Goal: Task Accomplishment & Management: Use online tool/utility

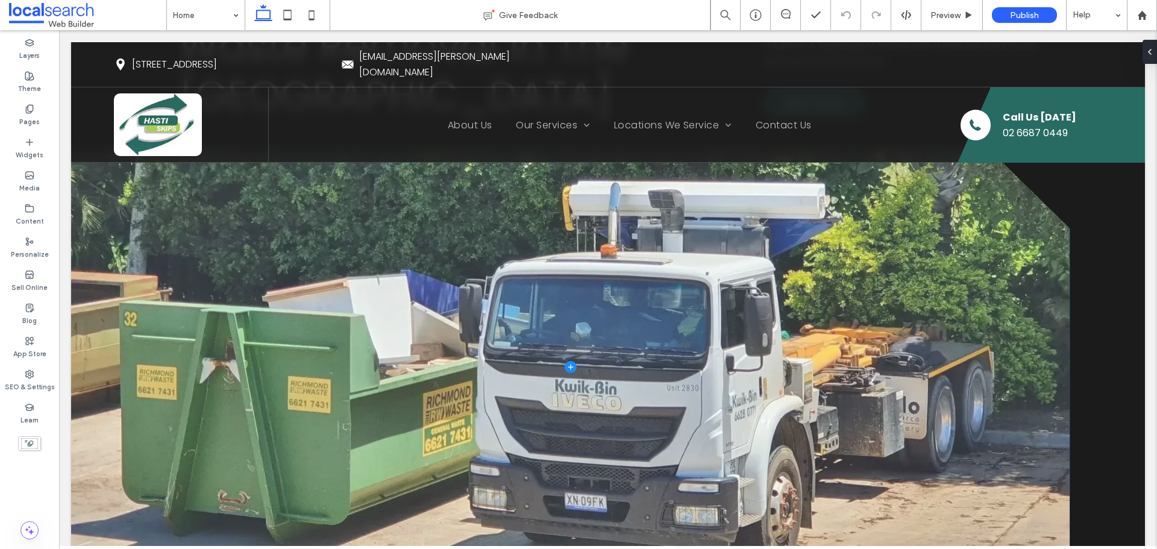
scroll to position [181, 0]
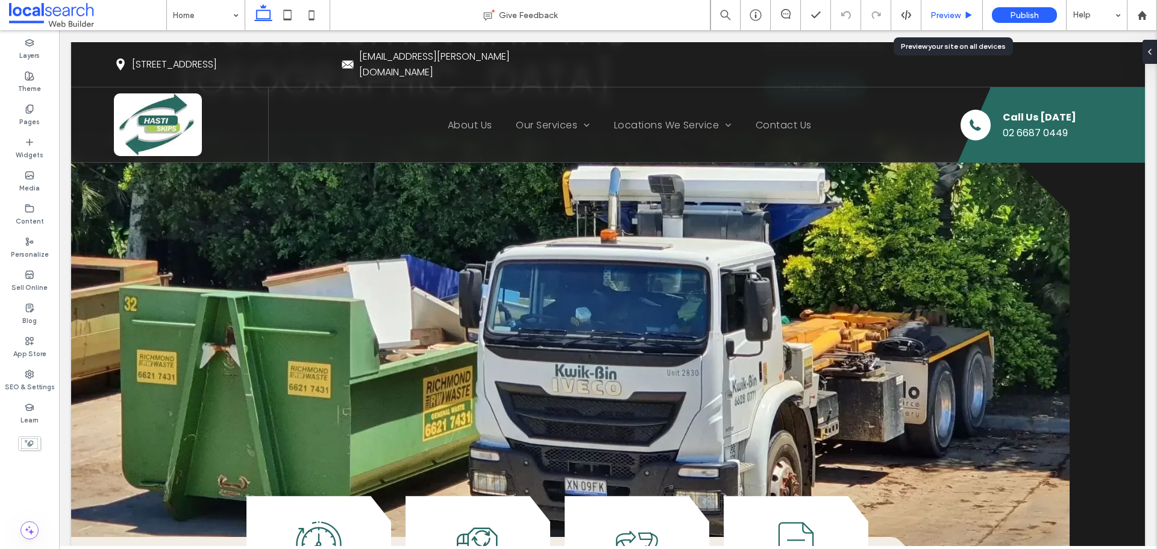
click at [953, 16] on span "Preview" at bounding box center [945, 15] width 30 height 10
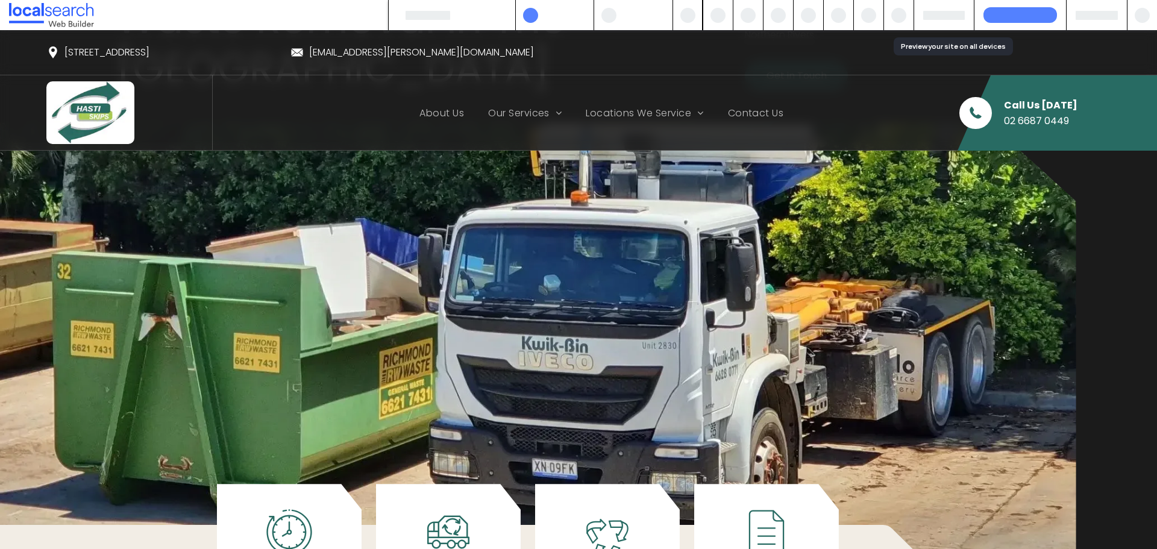
scroll to position [169, 0]
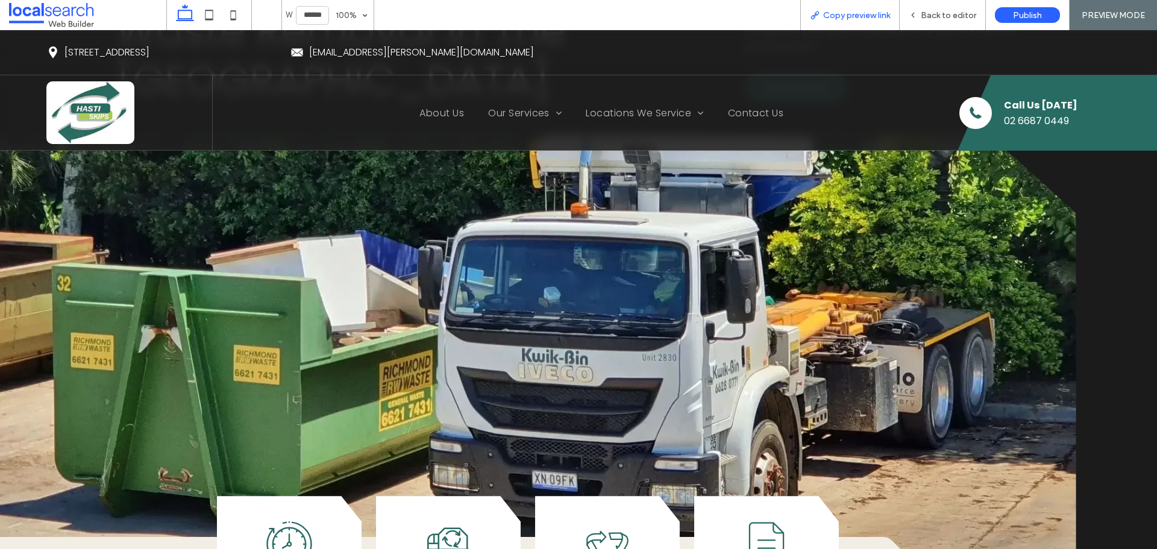
click at [873, 18] on span "Copy preview link" at bounding box center [856, 15] width 67 height 10
click at [945, 9] on div "Back to editor" at bounding box center [943, 15] width 86 height 30
click at [922, 17] on div "Back to editor" at bounding box center [943, 15] width 86 height 10
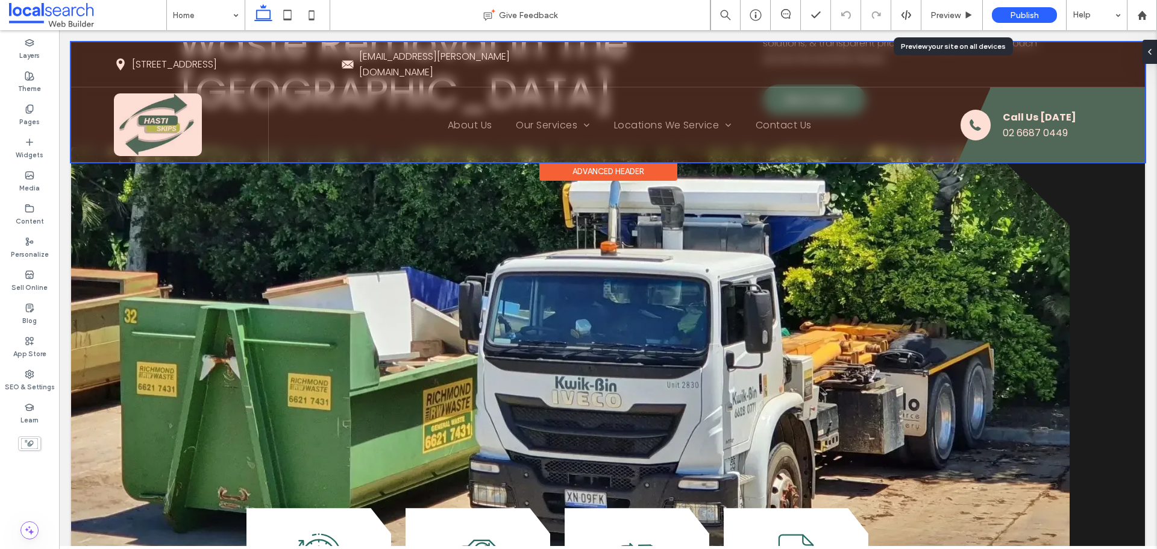
scroll to position [181, 0]
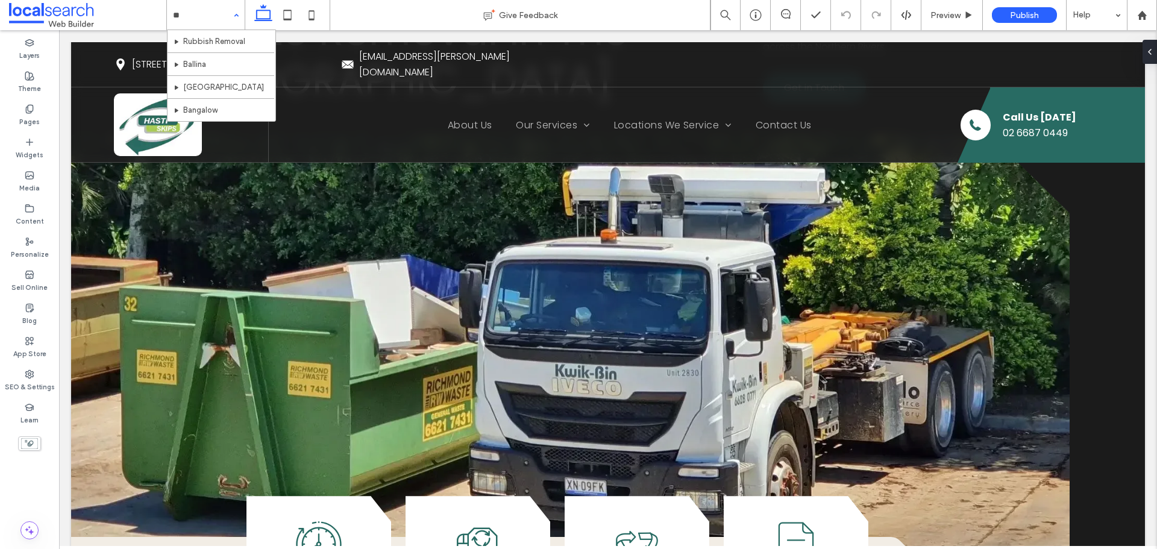
type input "***"
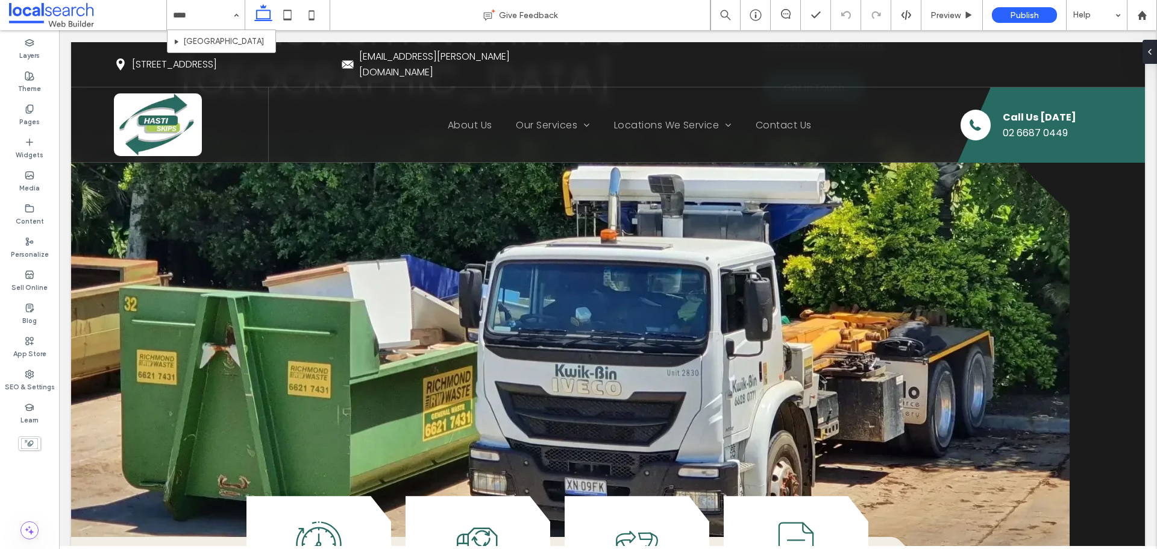
drag, startPoint x: 187, startPoint y: 39, endPoint x: 198, endPoint y: 39, distance: 11.5
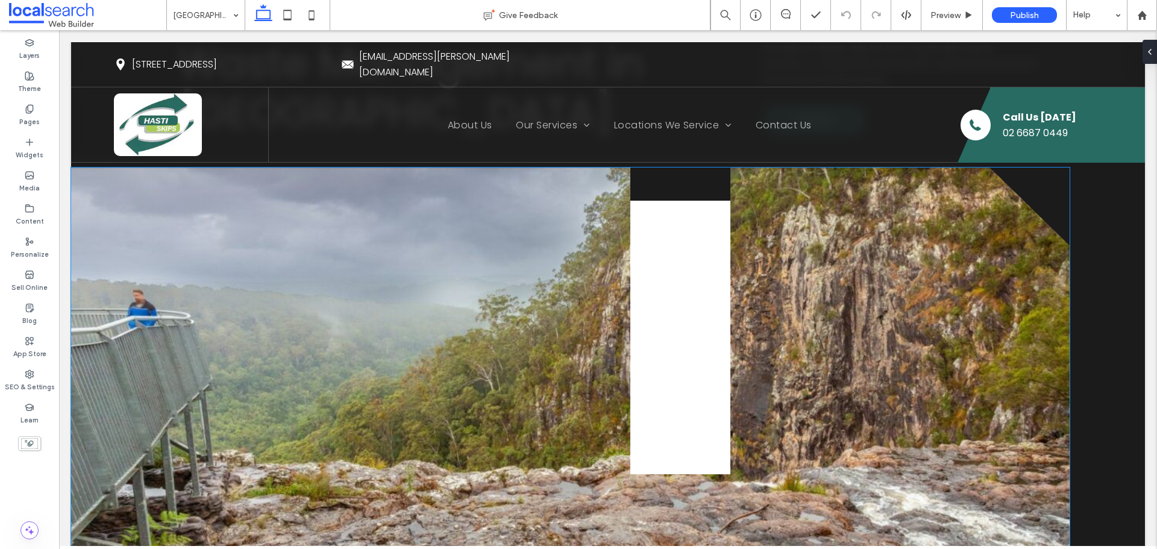
scroll to position [181, 0]
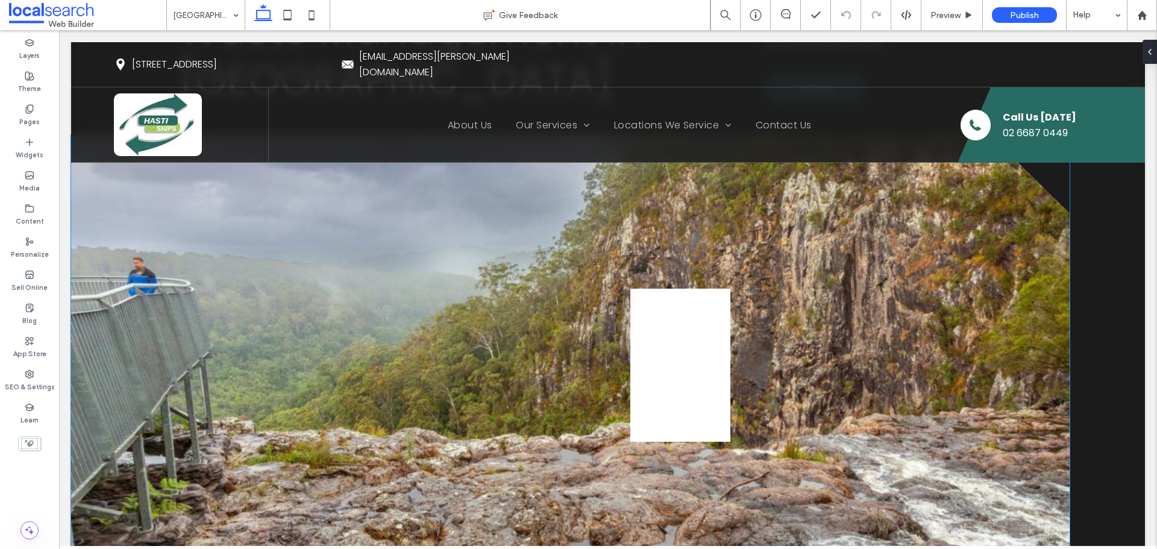
click at [486, 366] on link at bounding box center [570, 352] width 998 height 434
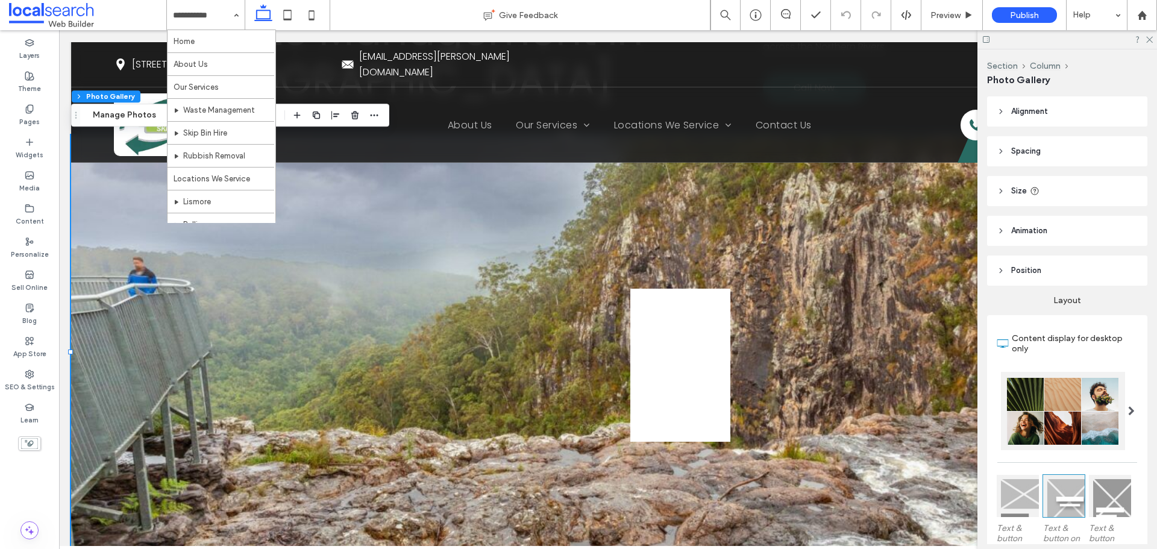
click at [745, 325] on link at bounding box center [570, 352] width 998 height 434
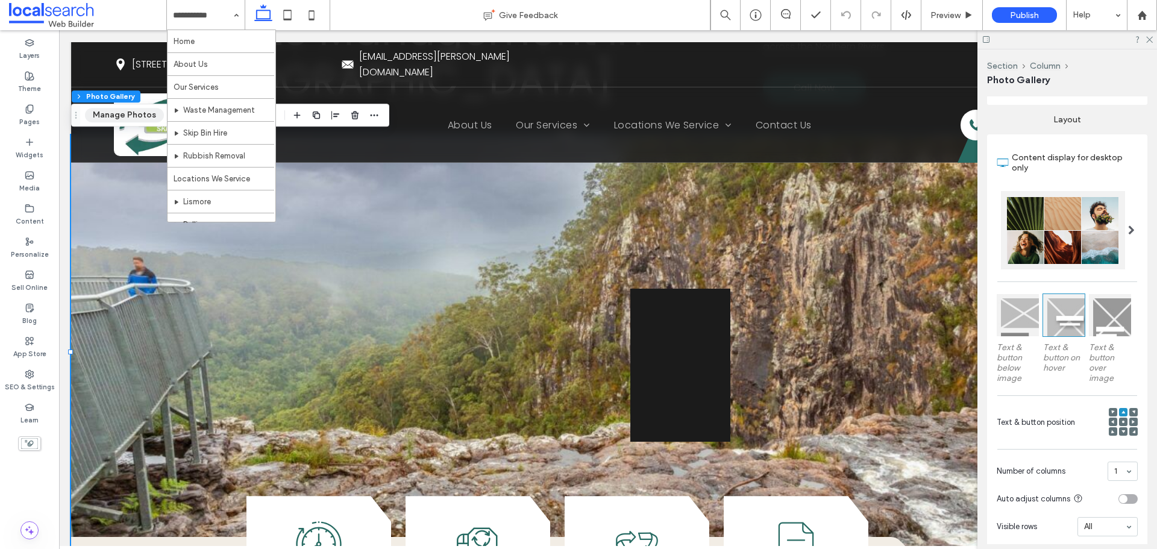
click at [120, 120] on button "Manage Photos" at bounding box center [124, 115] width 79 height 14
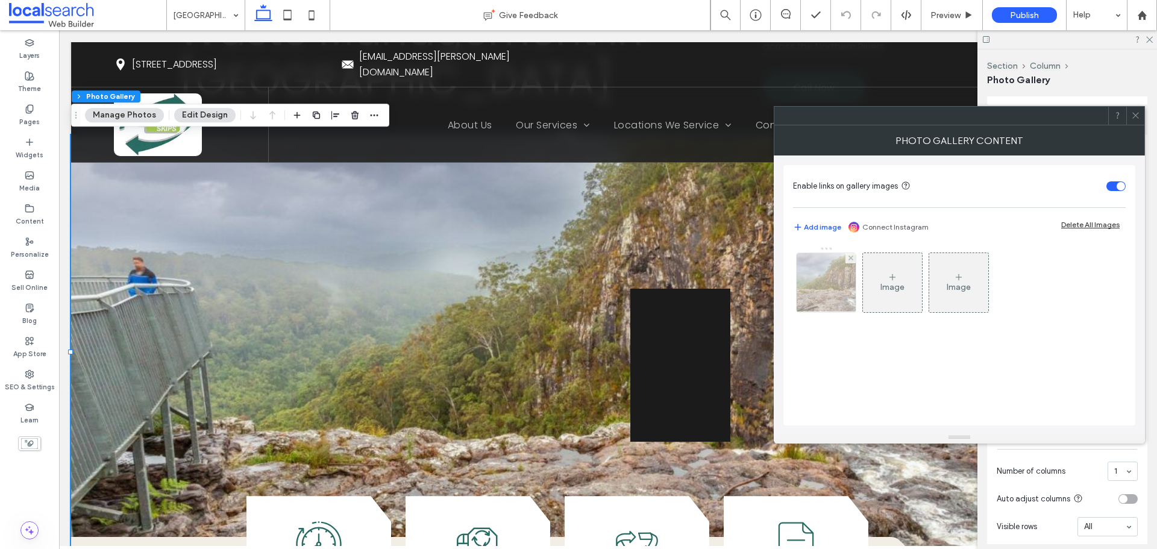
click at [850, 291] on img at bounding box center [826, 282] width 89 height 59
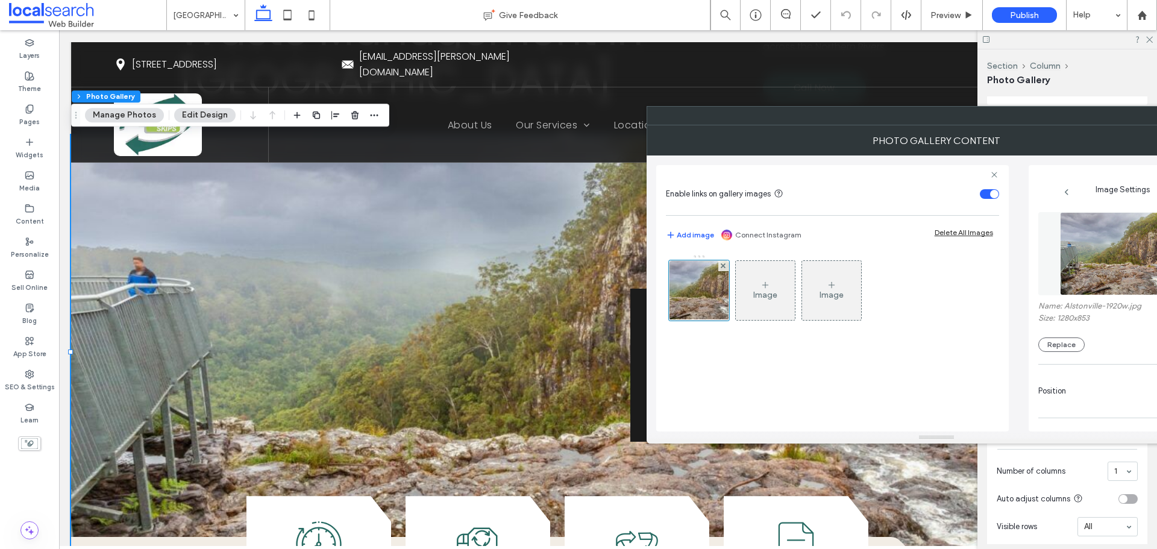
click at [1091, 277] on figure at bounding box center [1122, 253] width 168 height 83
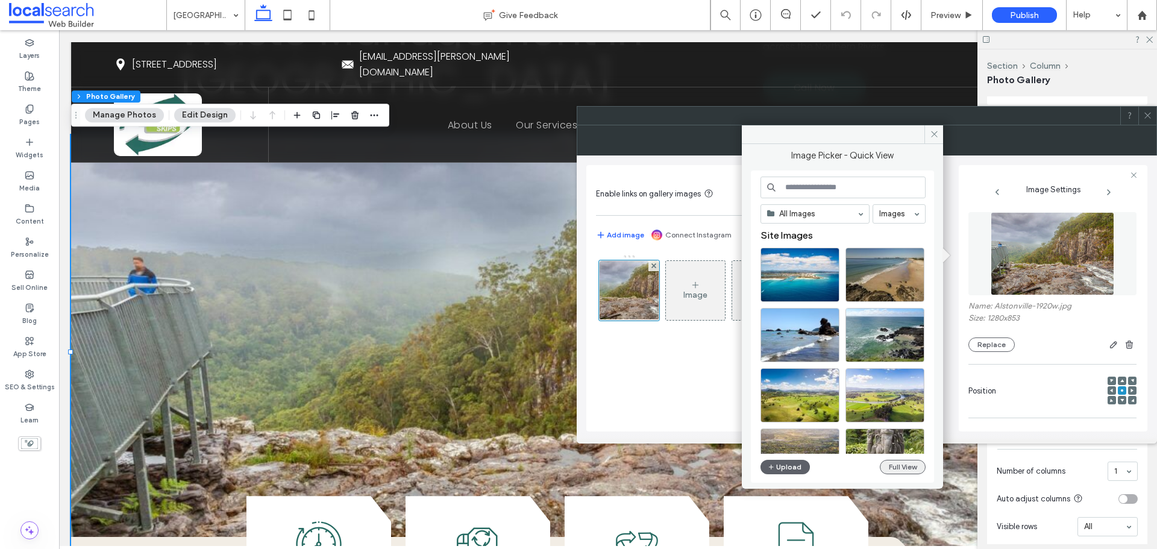
click at [901, 465] on button "Full View" at bounding box center [903, 467] width 46 height 14
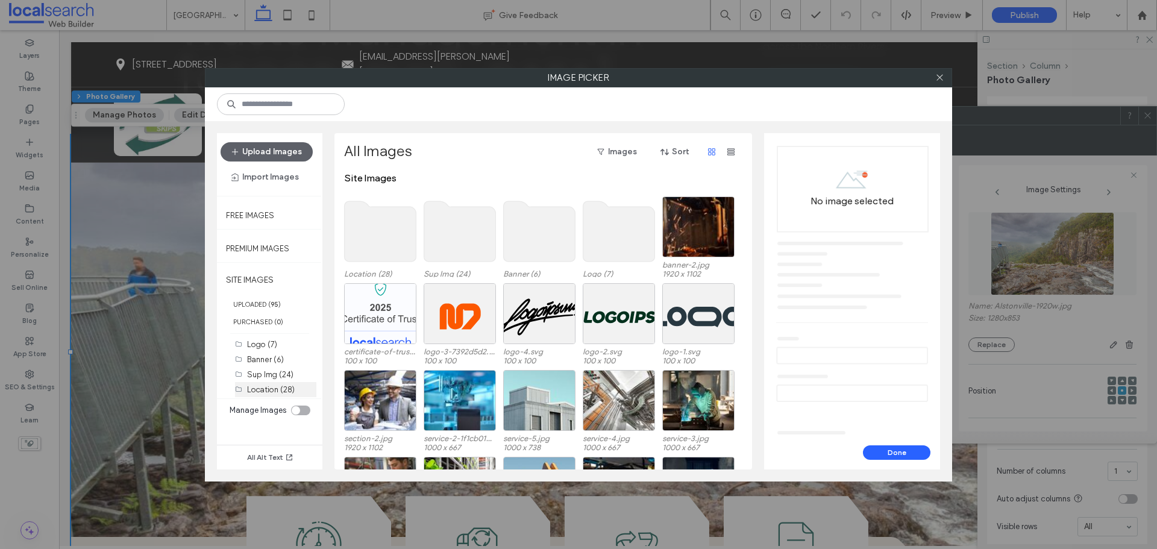
click at [277, 388] on label "Location (28)" at bounding box center [271, 389] width 48 height 9
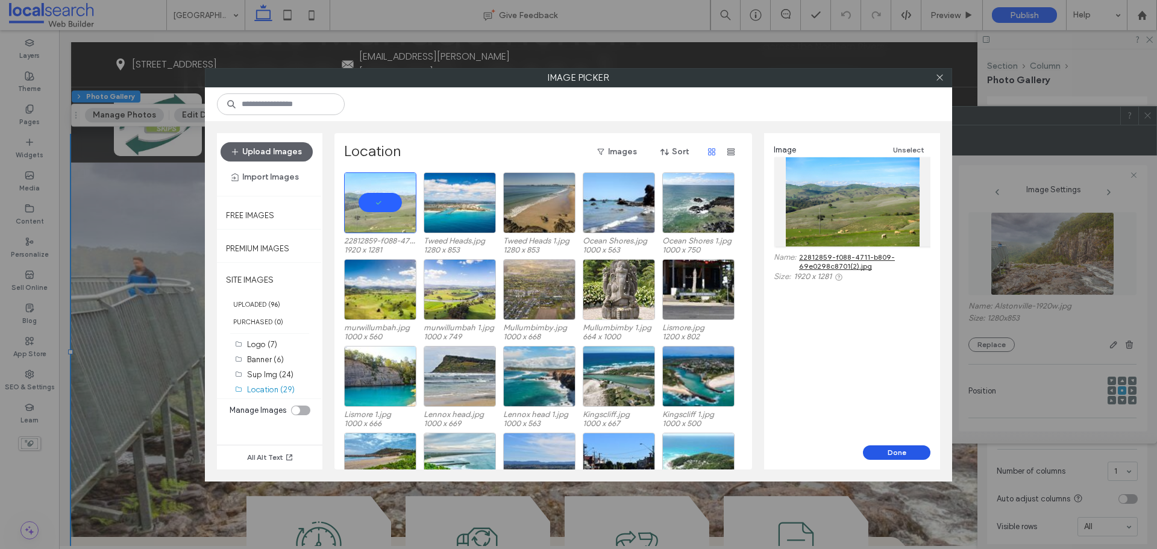
click at [897, 450] on button "Done" at bounding box center [896, 452] width 67 height 14
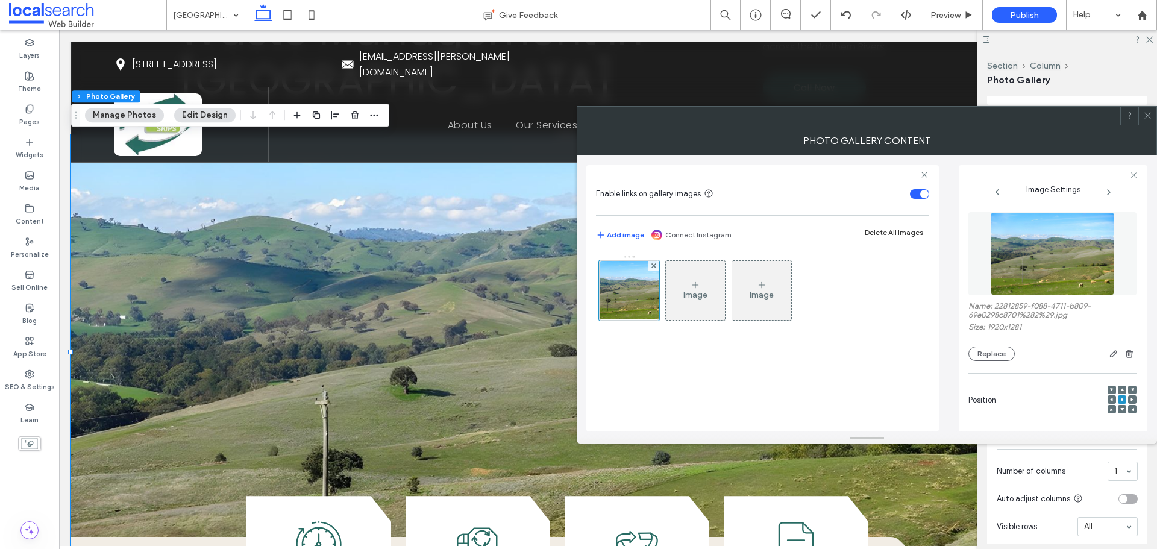
drag, startPoint x: 1153, startPoint y: 122, endPoint x: 1117, endPoint y: 144, distance: 42.0
click at [1153, 122] on div at bounding box center [1147, 116] width 18 height 18
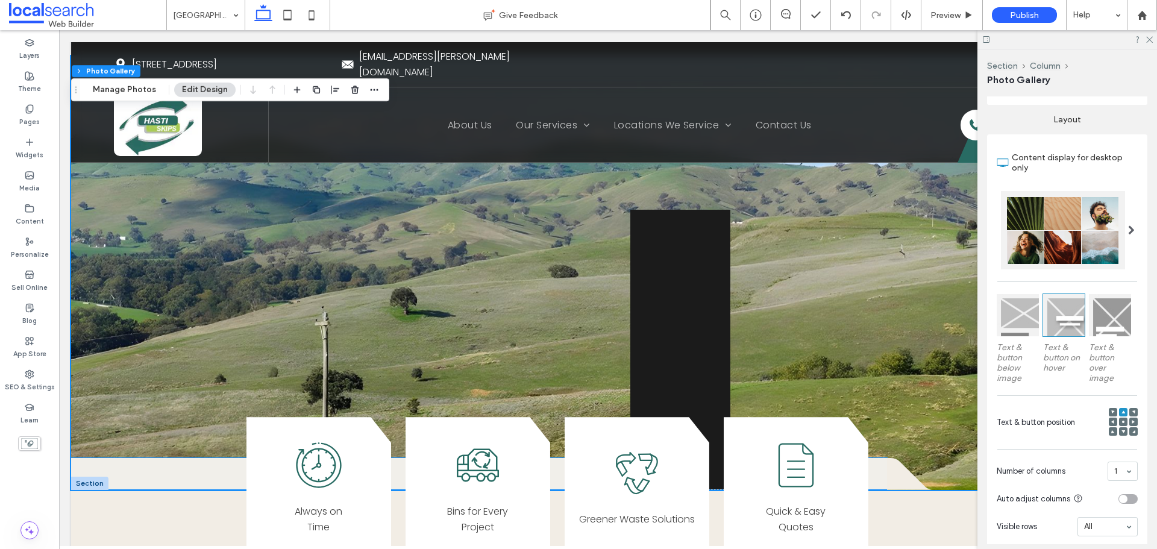
scroll to position [241, 0]
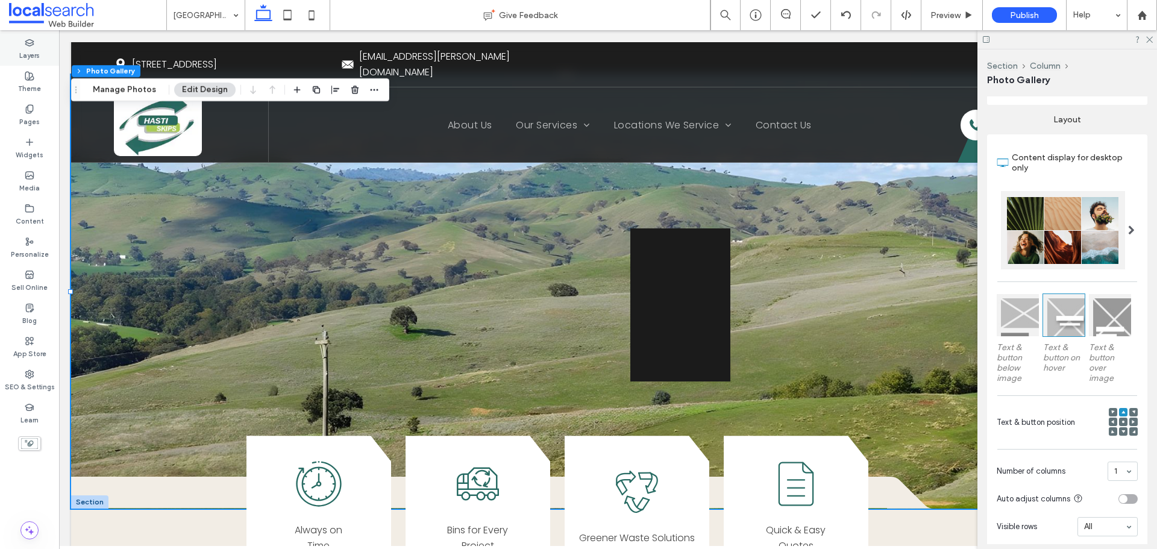
drag, startPoint x: 34, startPoint y: 85, endPoint x: 33, endPoint y: 52, distance: 32.6
click at [34, 86] on label "Theme" at bounding box center [29, 87] width 23 height 13
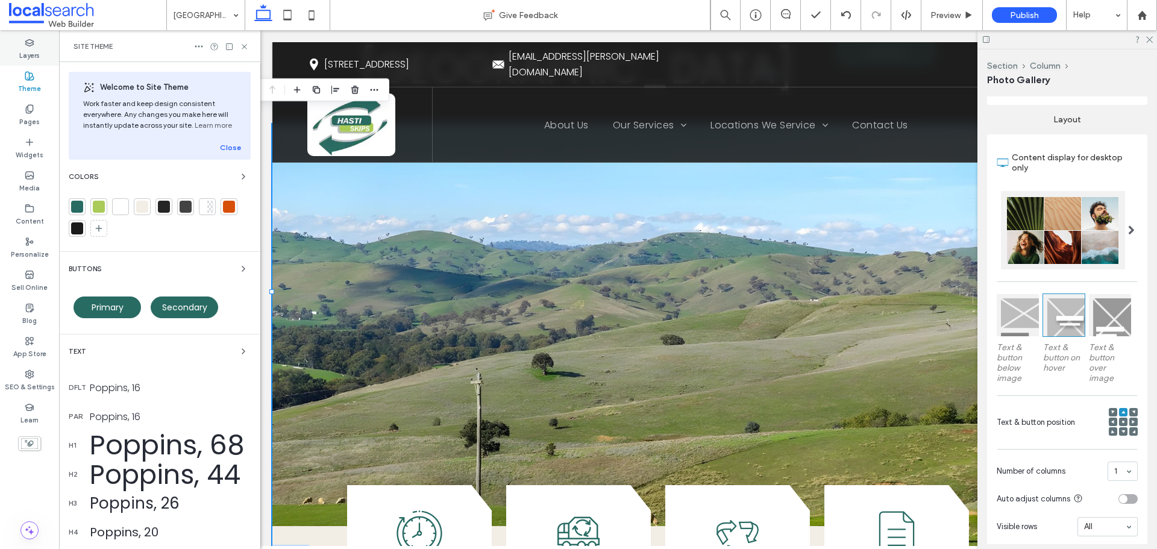
click at [33, 52] on label "Layers" at bounding box center [29, 54] width 20 height 13
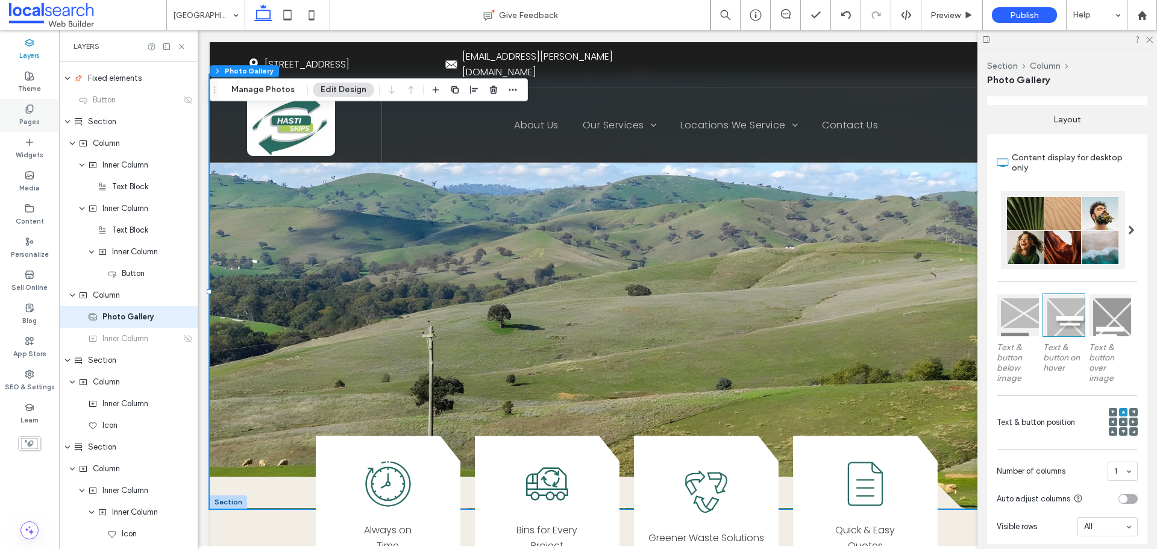
scroll to position [1069, 0]
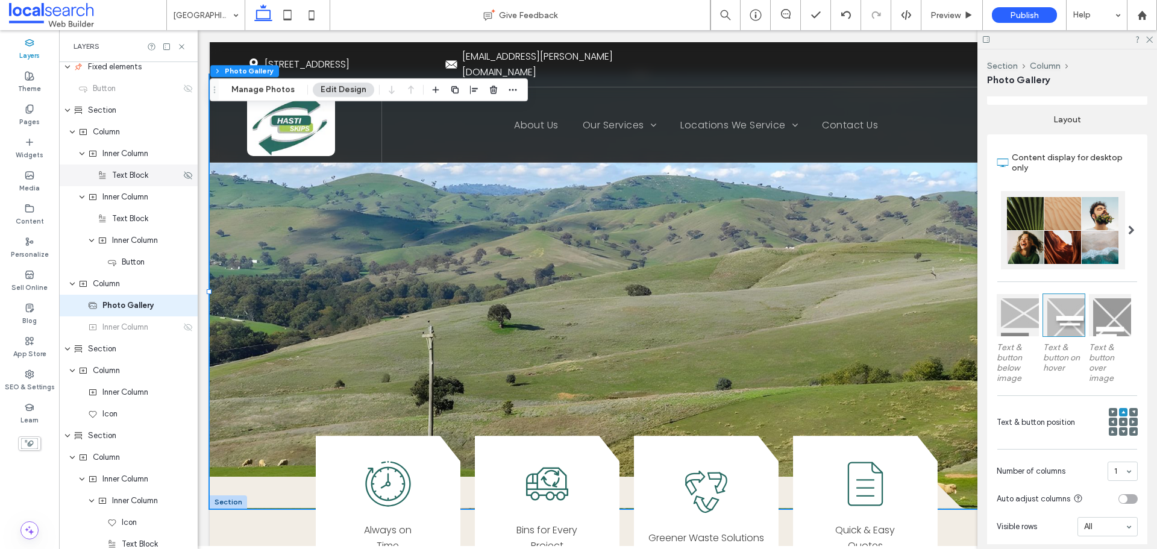
click at [34, 116] on label "Pages" at bounding box center [29, 120] width 20 height 13
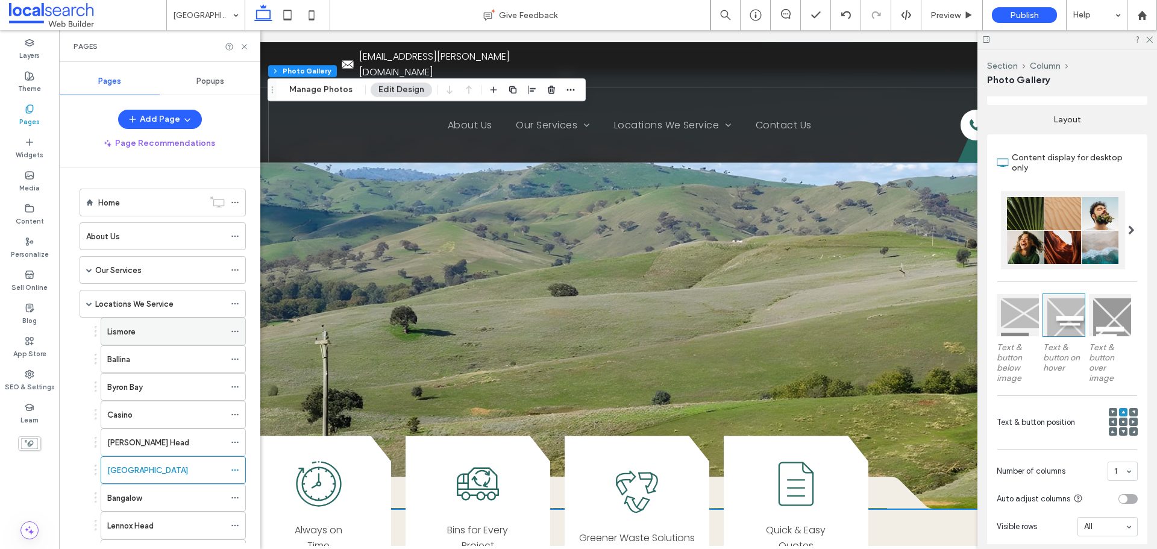
click at [119, 331] on label "Lismore" at bounding box center [121, 331] width 28 height 21
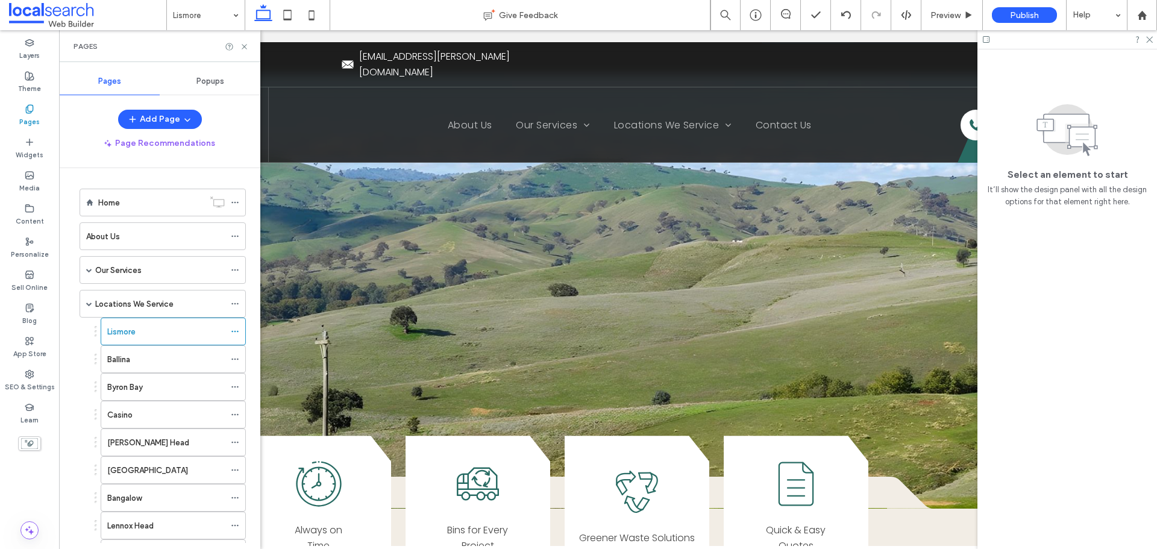
click at [136, 306] on label "Locations We Service" at bounding box center [134, 303] width 78 height 21
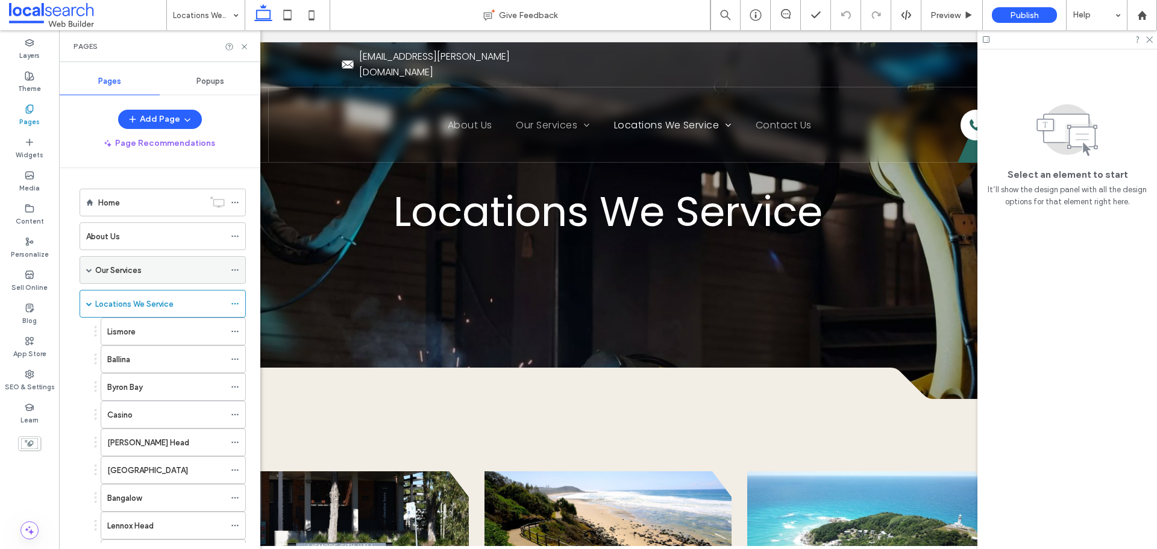
click at [143, 269] on div "Our Services" at bounding box center [160, 270] width 130 height 13
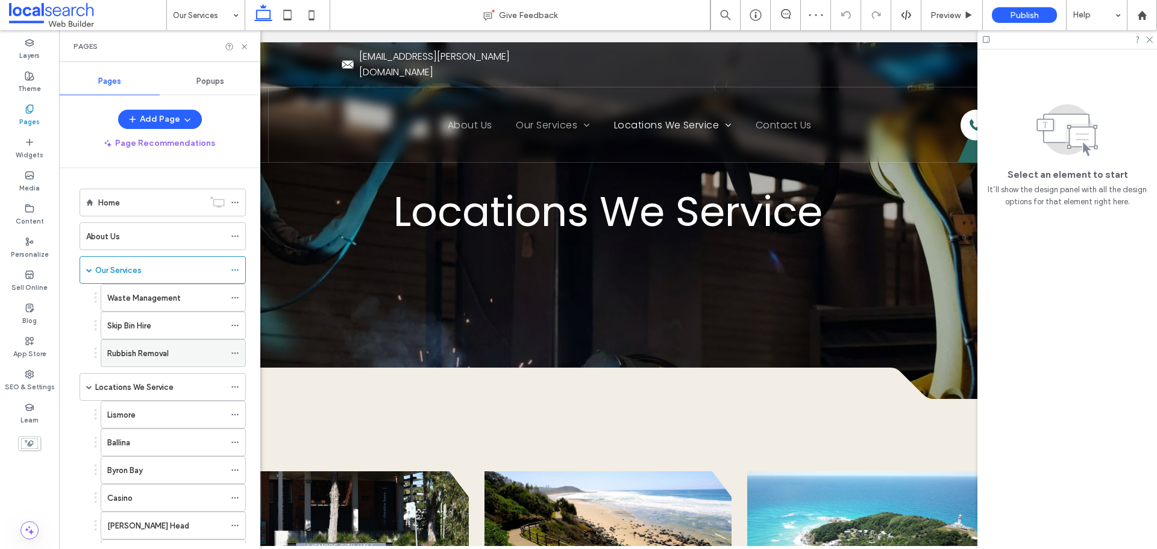
click at [140, 356] on label "Rubbish Removal" at bounding box center [137, 353] width 61 height 21
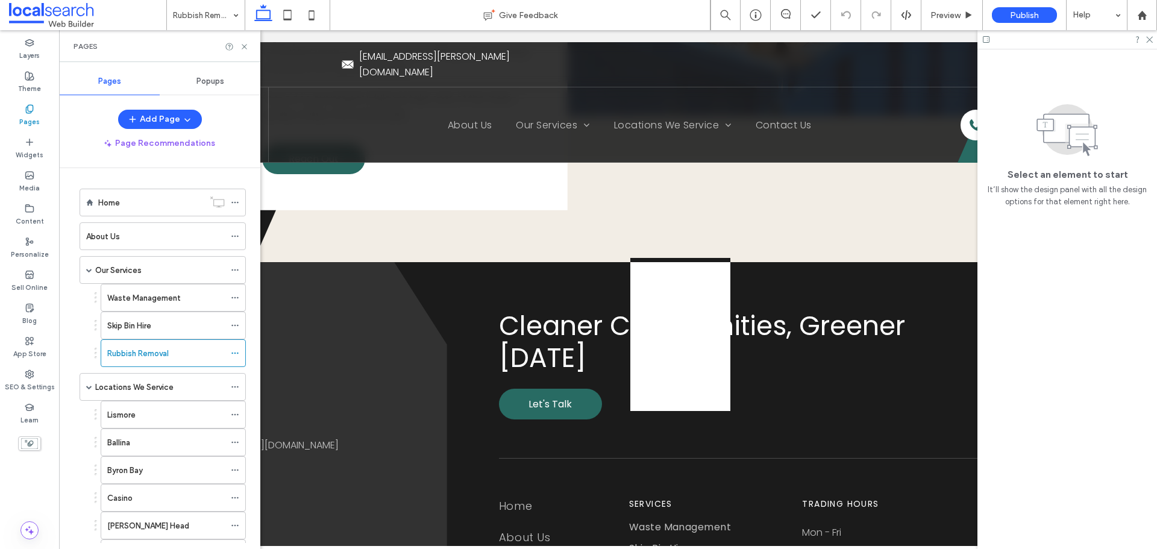
scroll to position [2944, 0]
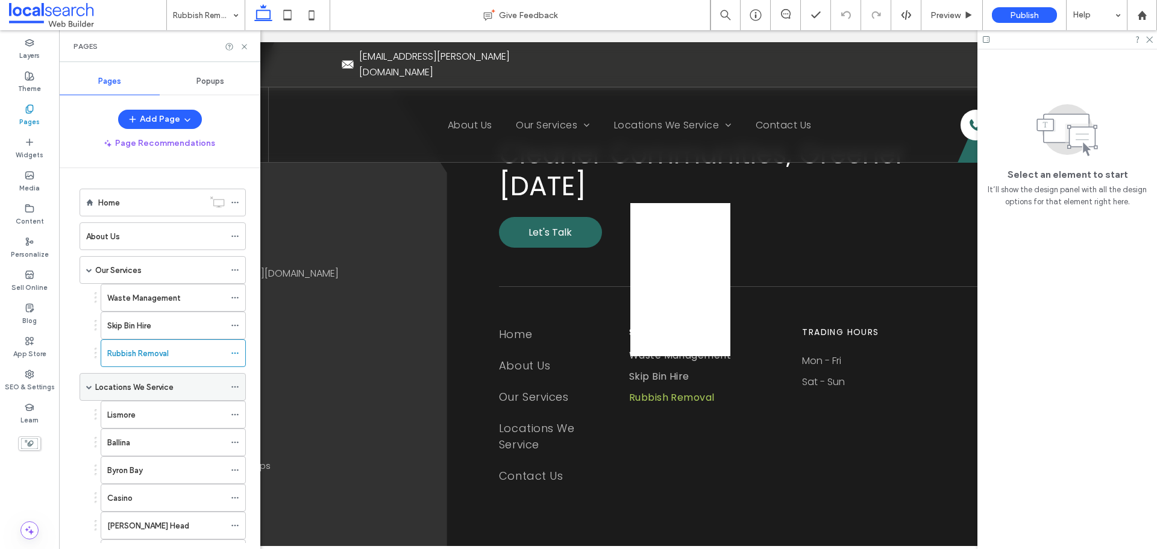
click at [147, 386] on label "Locations We Service" at bounding box center [134, 387] width 78 height 21
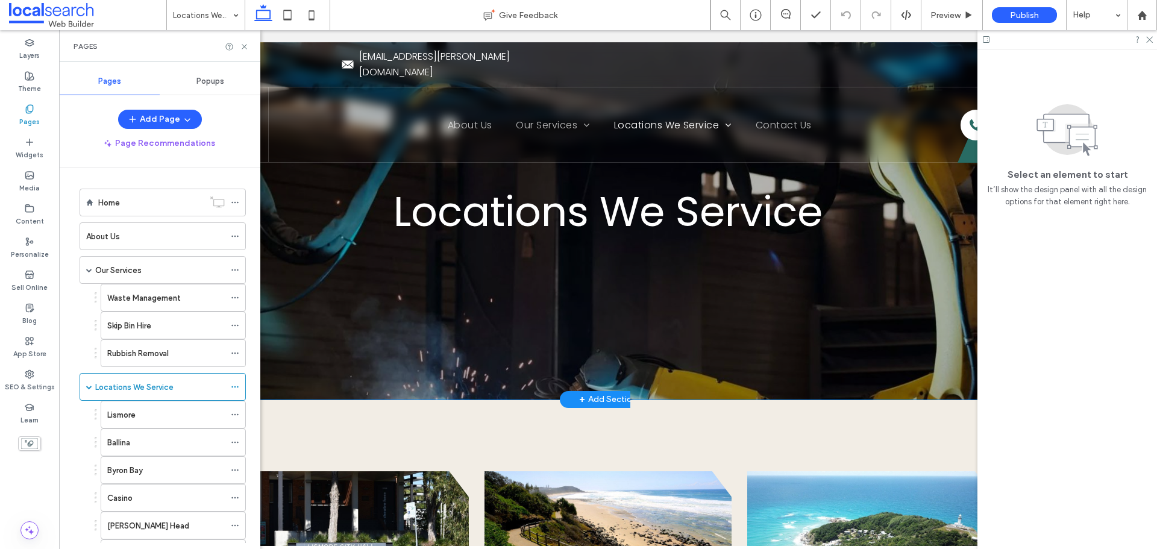
click at [440, 299] on div "Locations We Service" at bounding box center [608, 257] width 1074 height 284
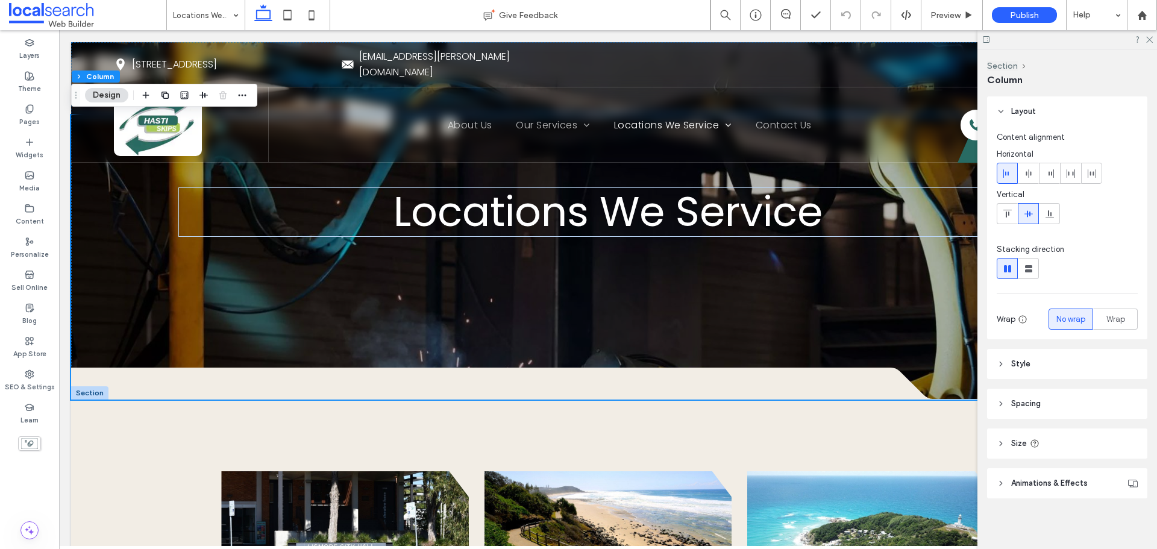
click at [1045, 367] on header "Style" at bounding box center [1067, 364] width 160 height 30
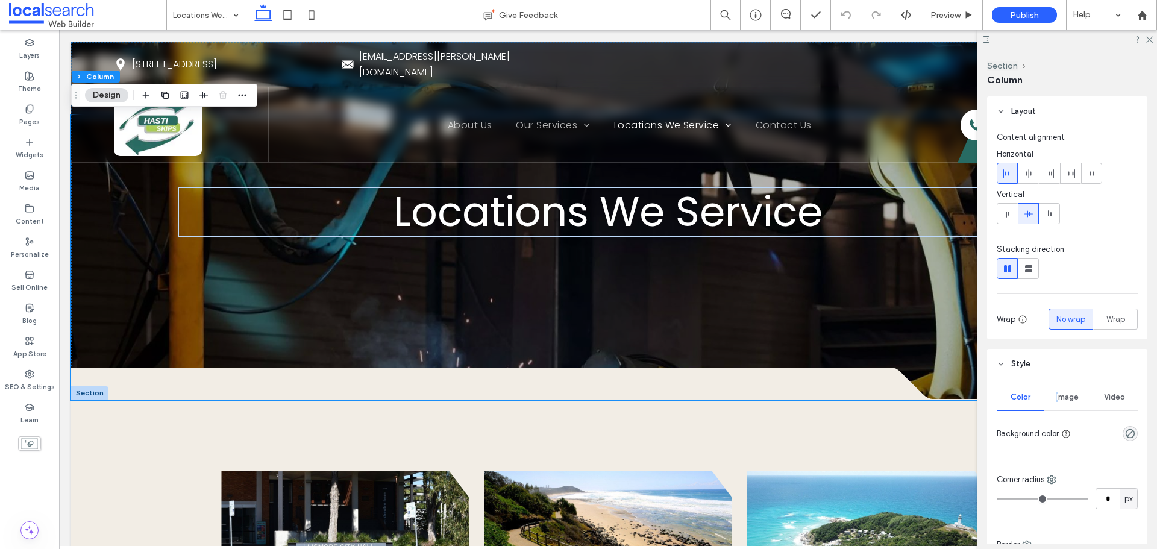
click at [1056, 396] on span "Image" at bounding box center [1067, 397] width 22 height 10
click at [998, 64] on button "Section" at bounding box center [1002, 66] width 31 height 10
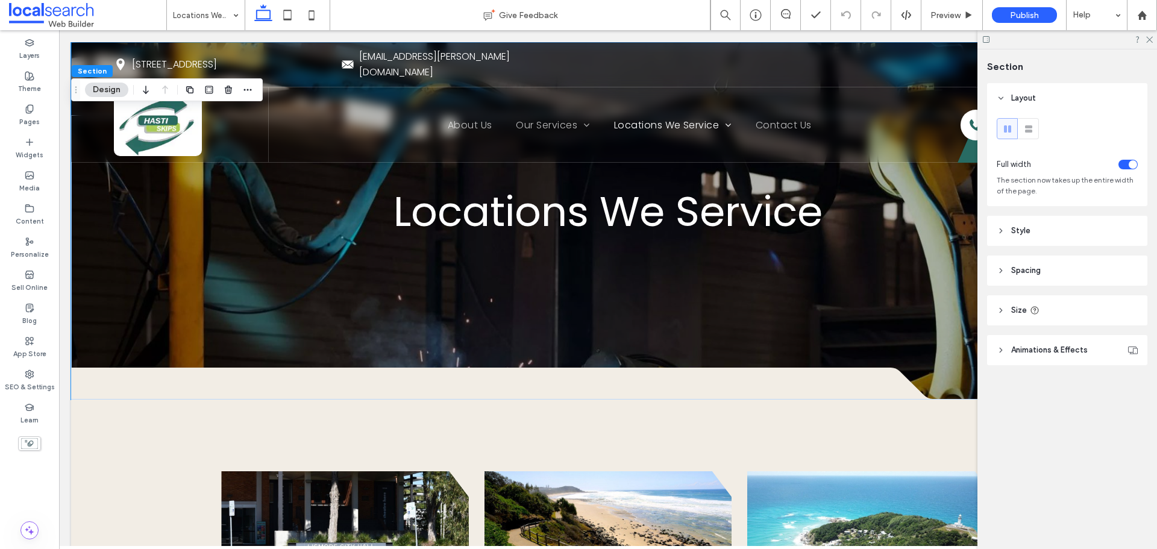
click at [1041, 227] on header "Style" at bounding box center [1067, 231] width 160 height 30
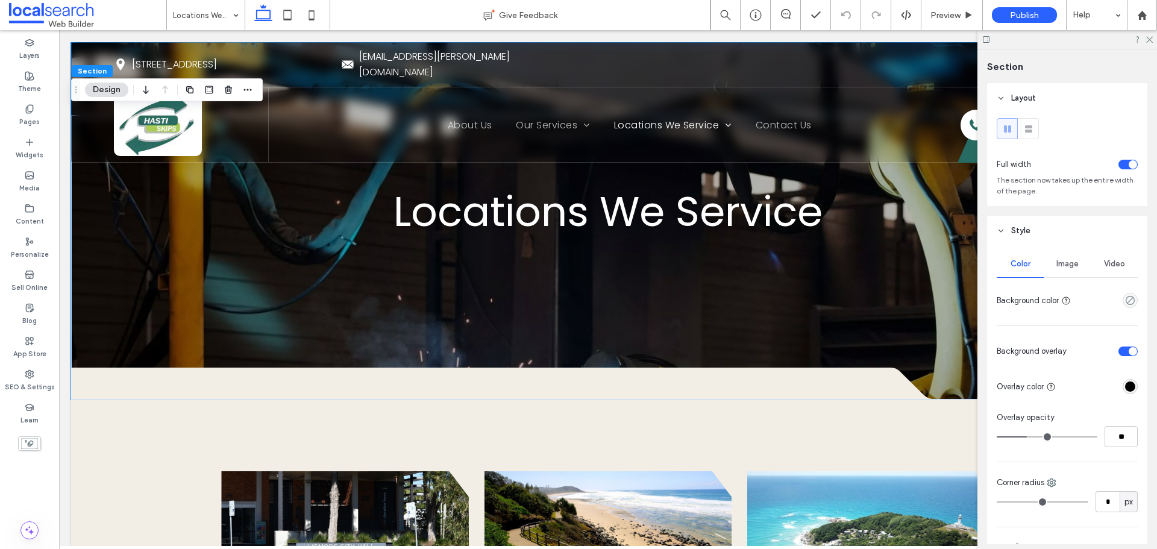
click at [1056, 266] on span "Image" at bounding box center [1067, 264] width 22 height 10
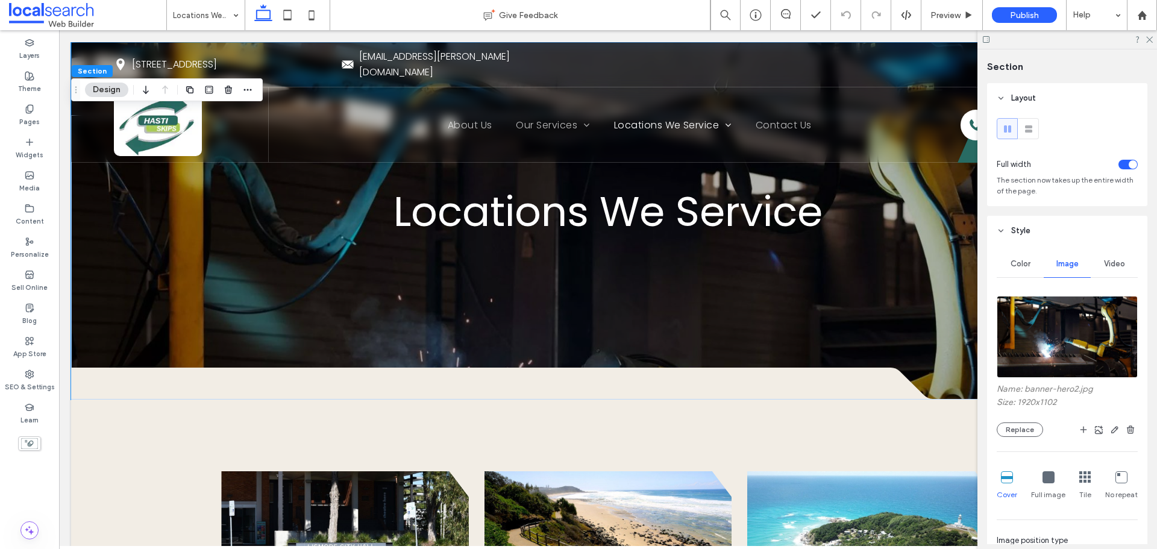
click at [1047, 325] on img at bounding box center [1067, 337] width 141 height 82
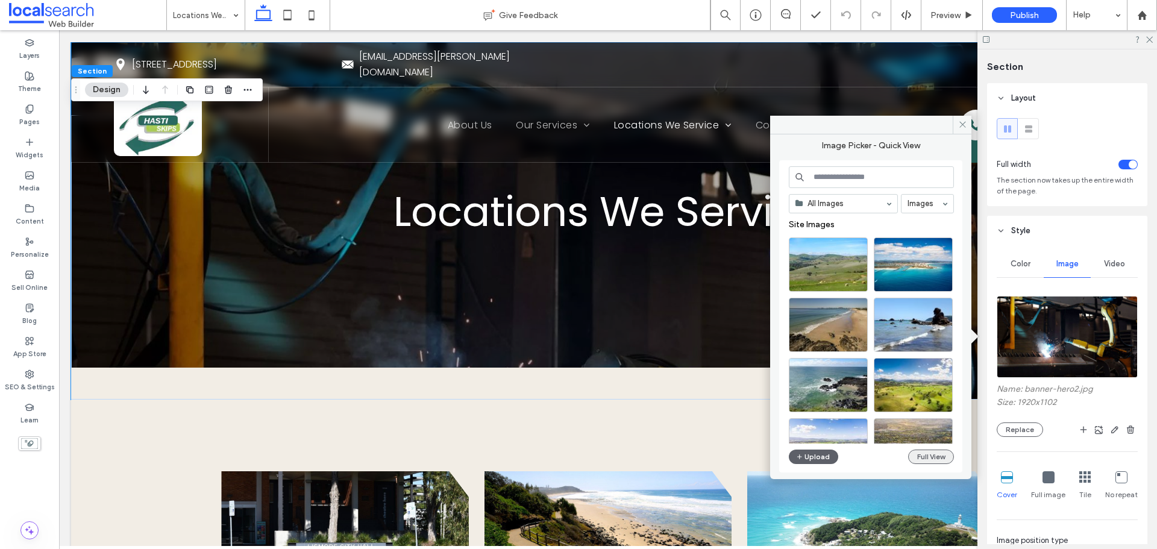
click at [941, 456] on button "Full View" at bounding box center [931, 457] width 46 height 14
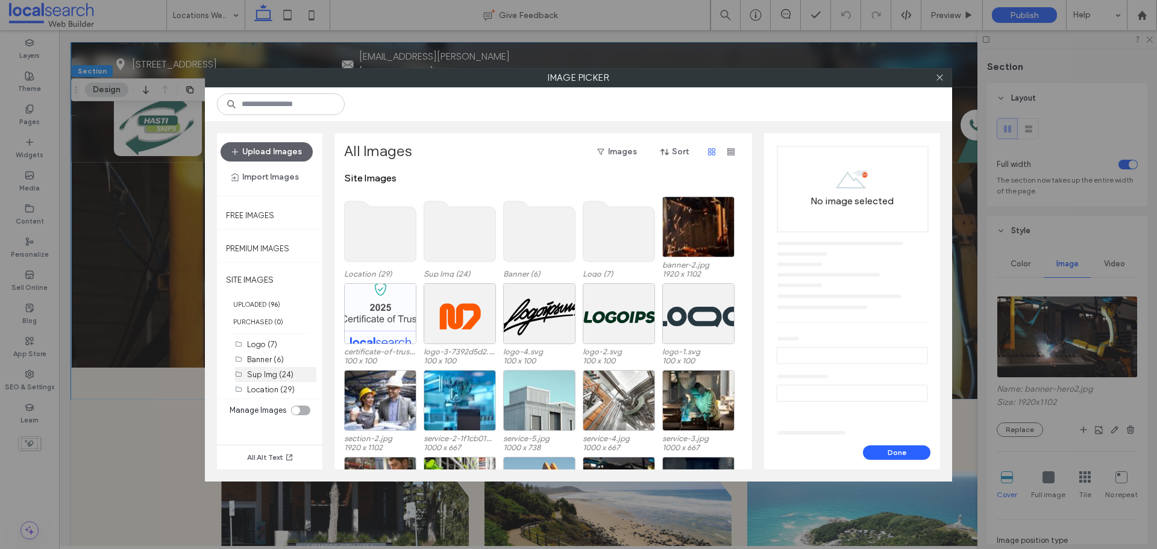
click at [278, 376] on label "Sup Img (24)" at bounding box center [270, 374] width 46 height 9
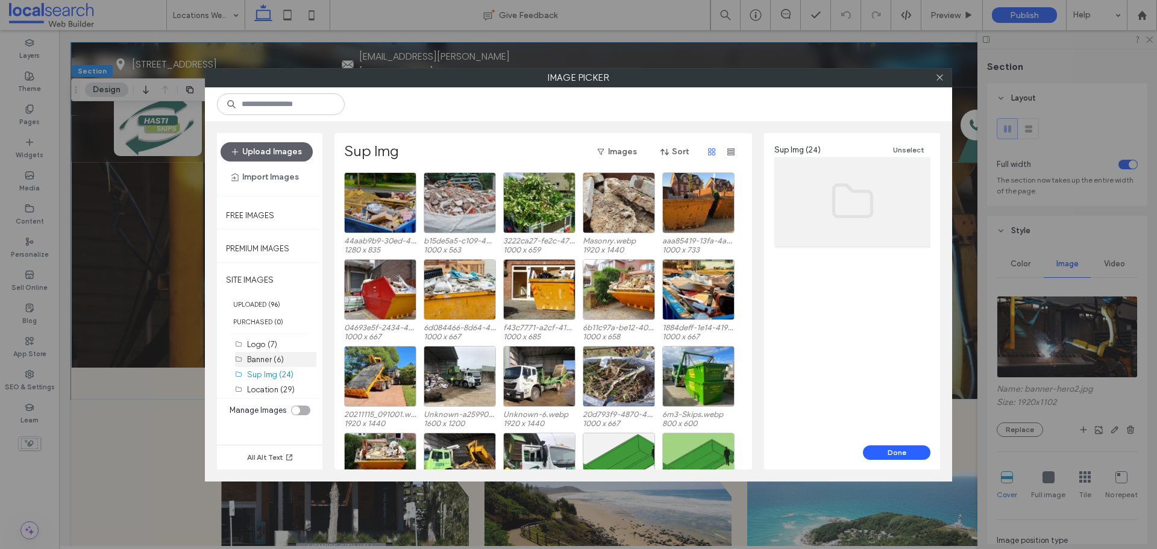
click at [280, 358] on label "Banner (6)" at bounding box center [265, 359] width 37 height 9
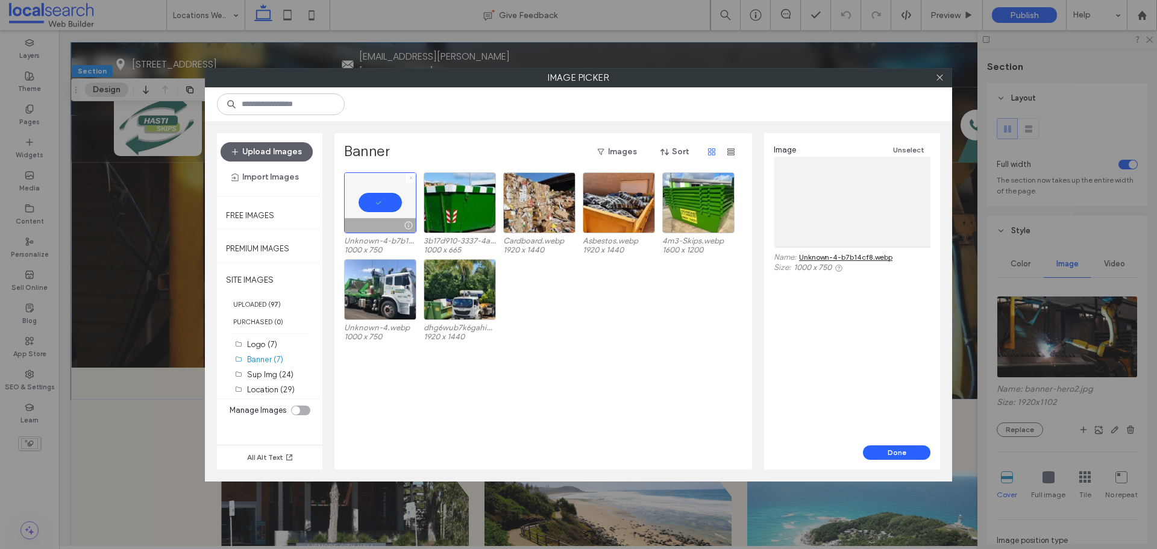
click at [409, 175] on span at bounding box center [411, 178] width 5 height 10
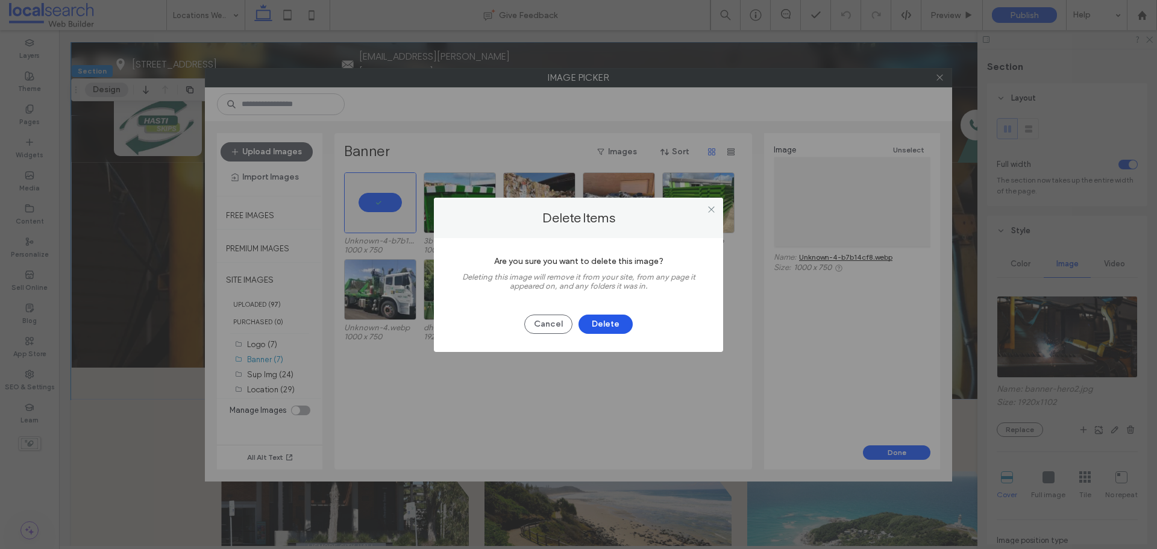
click at [615, 321] on button "Delete" at bounding box center [605, 324] width 54 height 19
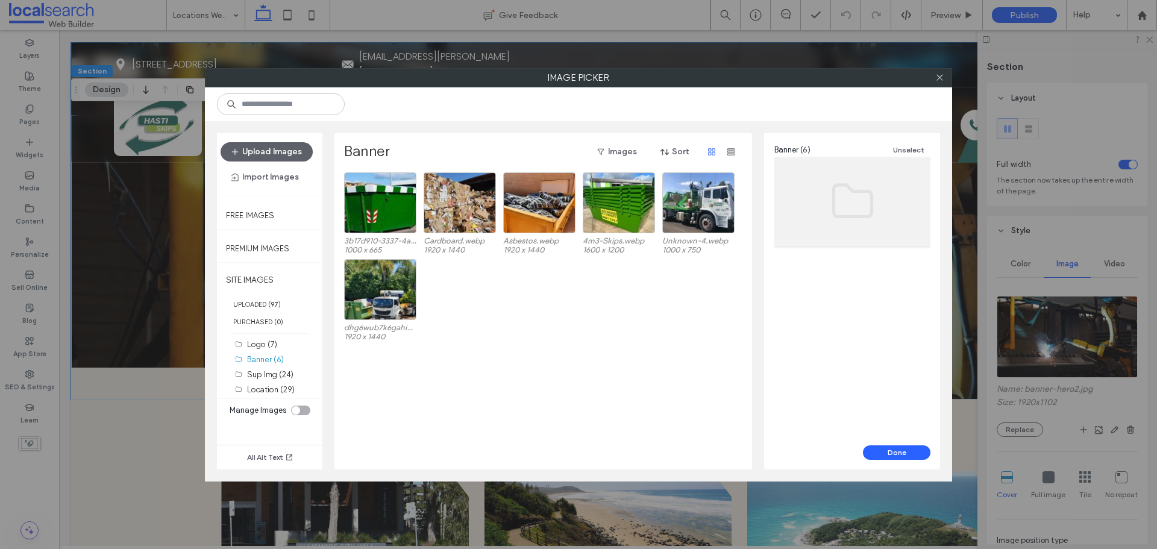
click at [726, 318] on div "dhg6wub7k6gahikft7xlaoc5.webp 1920 x 1440" at bounding box center [546, 302] width 405 height 87
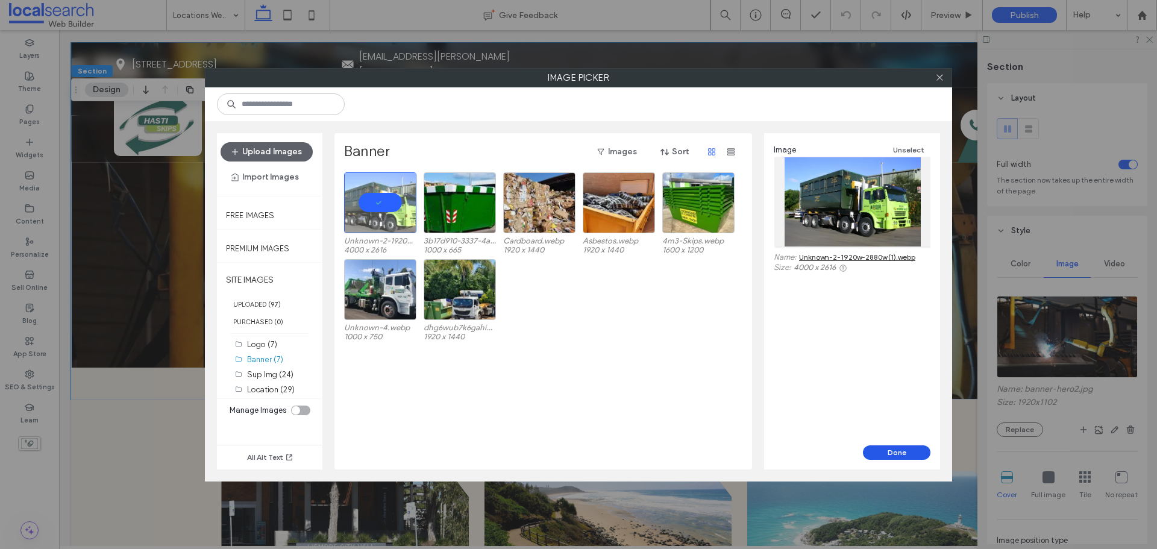
click at [883, 448] on button "Done" at bounding box center [896, 452] width 67 height 14
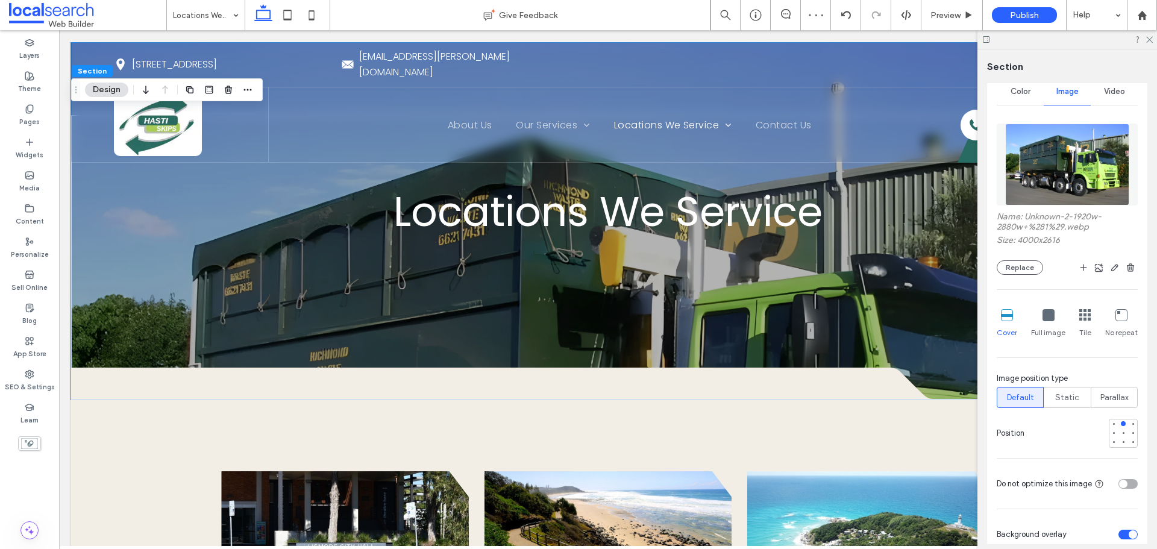
scroll to position [241, 0]
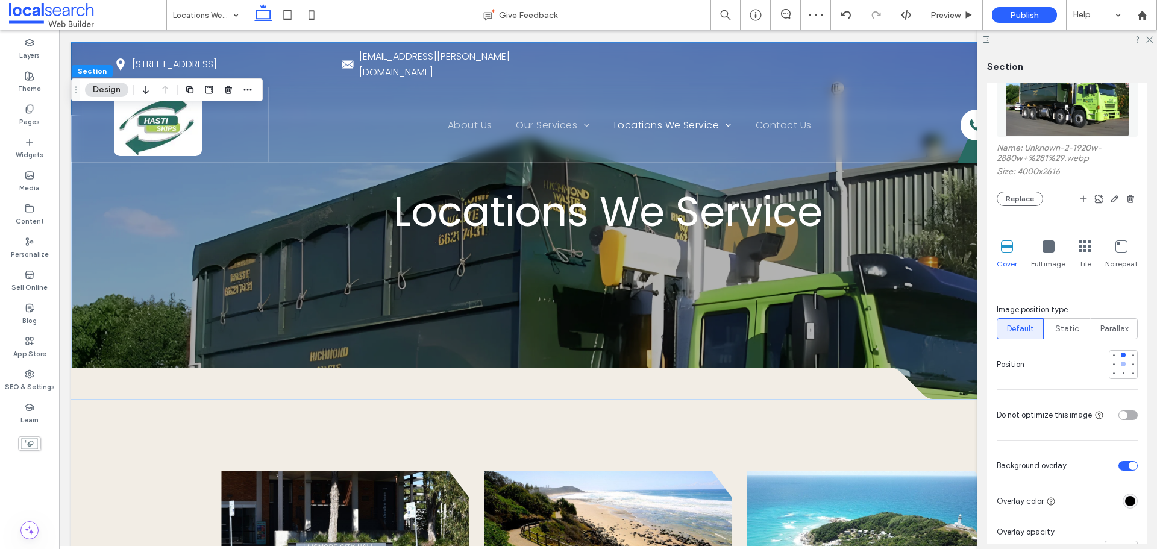
click at [1121, 365] on div at bounding box center [1123, 364] width 5 height 5
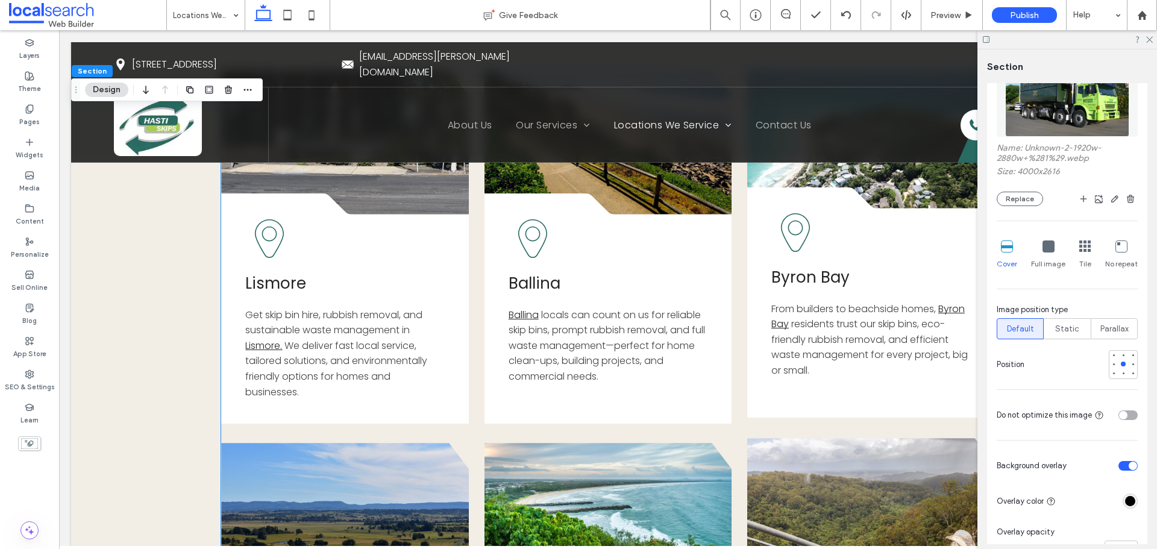
scroll to position [301, 0]
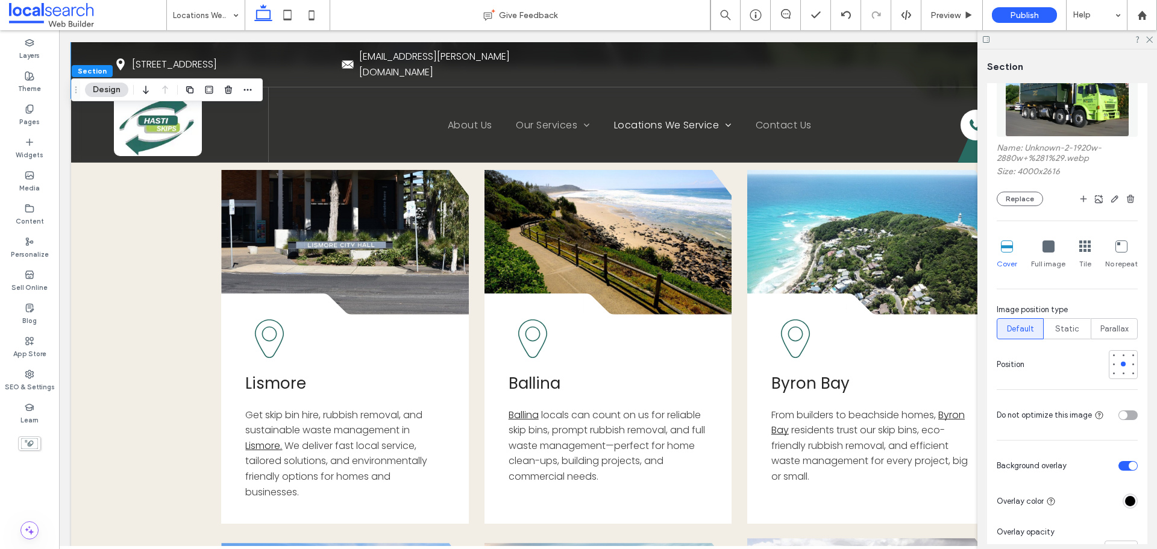
click at [989, 39] on icon at bounding box center [986, 39] width 9 height 9
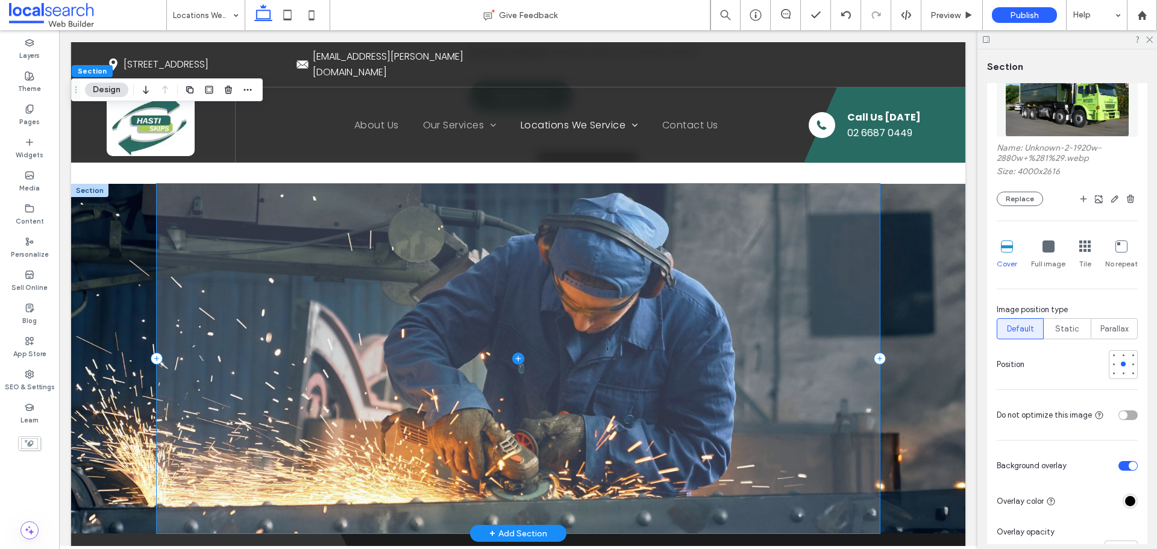
scroll to position [2772, 0]
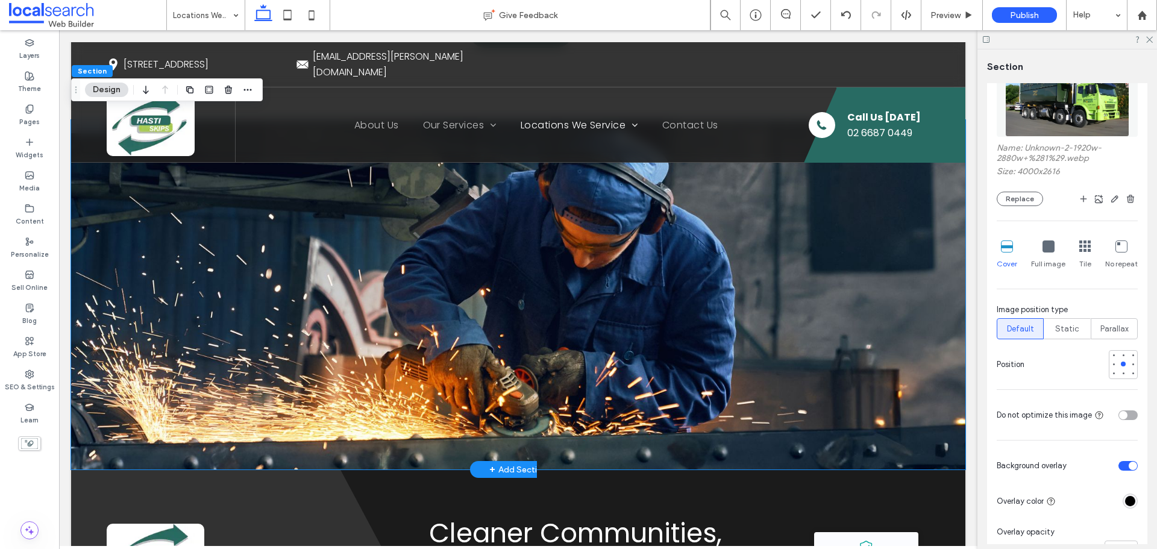
click at [115, 255] on div at bounding box center [518, 294] width 894 height 349
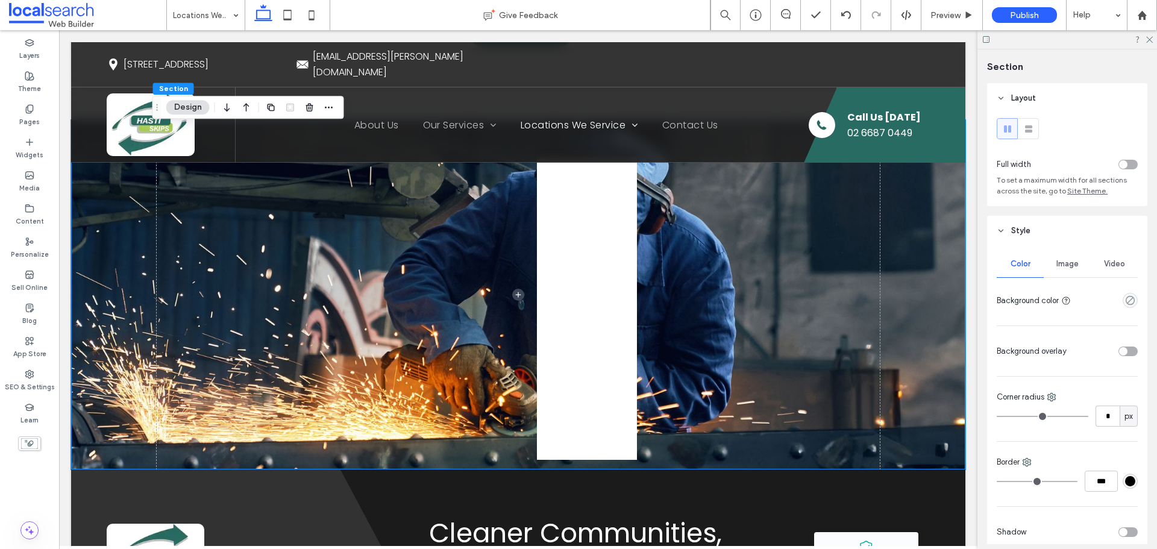
click at [1073, 267] on div "Image" at bounding box center [1067, 264] width 47 height 27
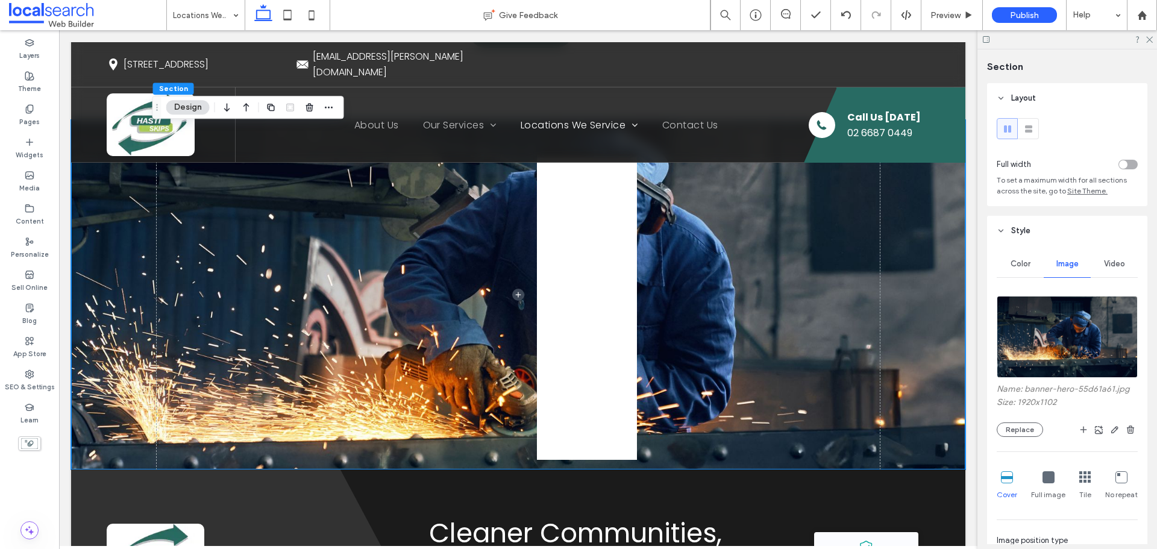
click at [1053, 319] on img at bounding box center [1067, 337] width 141 height 82
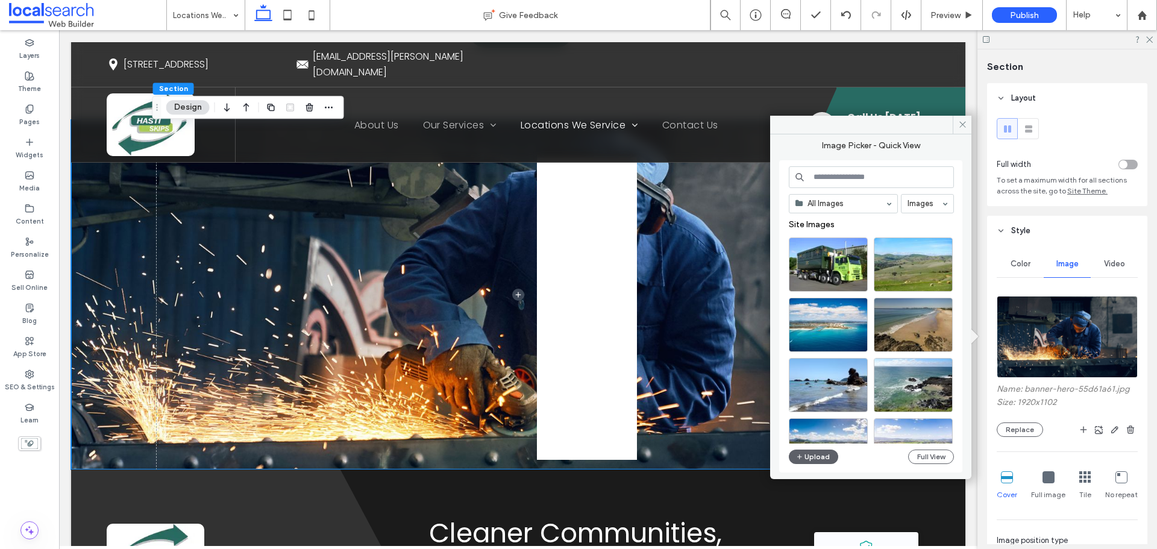
click at [920, 448] on div "All Images Images Site Images Upload Full View" at bounding box center [871, 316] width 165 height 301
click at [908, 455] on div "Full View" at bounding box center [931, 457] width 46 height 14
click at [914, 457] on button "Full View" at bounding box center [931, 457] width 46 height 14
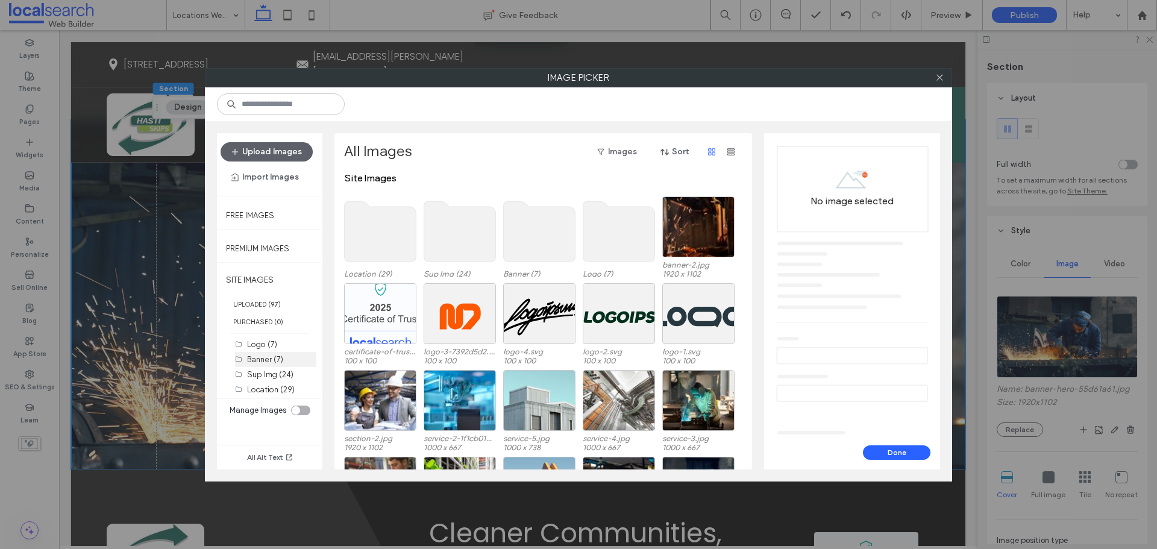
click at [277, 362] on label "Banner (7)" at bounding box center [265, 359] width 36 height 9
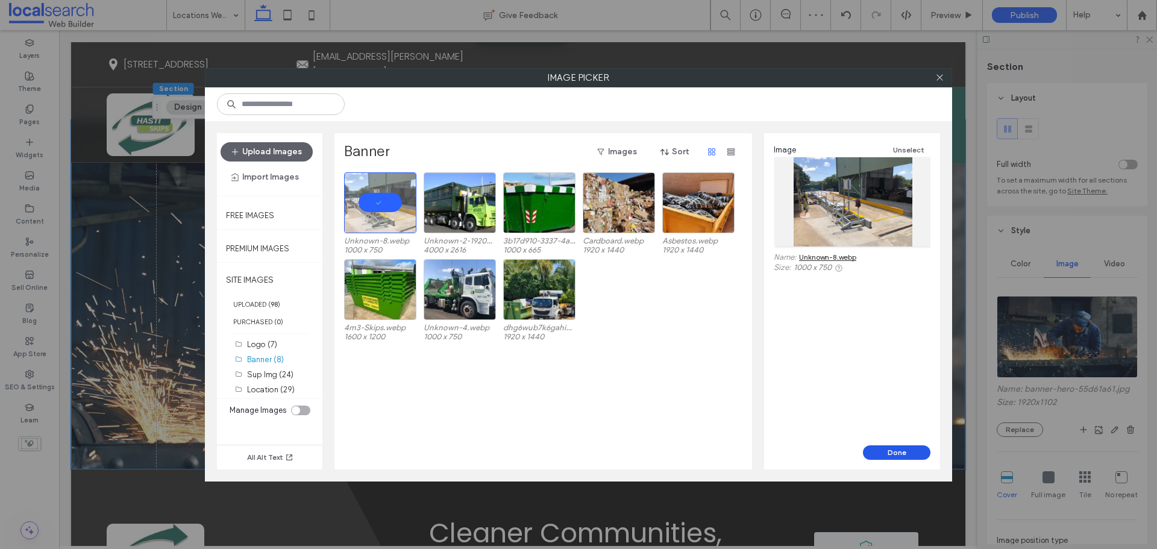
click at [889, 450] on button "Done" at bounding box center [896, 452] width 67 height 14
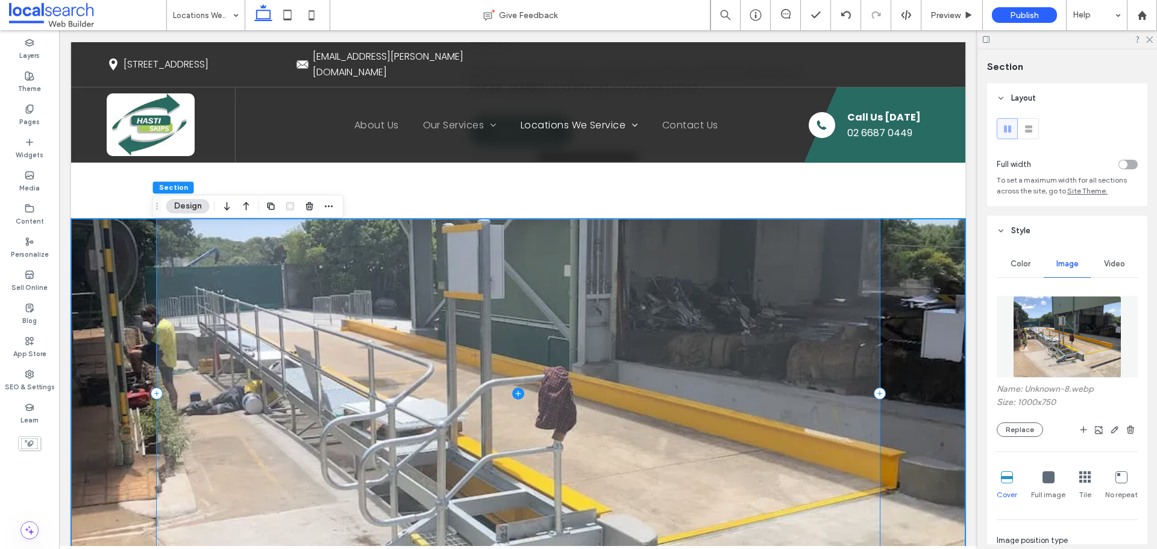
scroll to position [2651, 0]
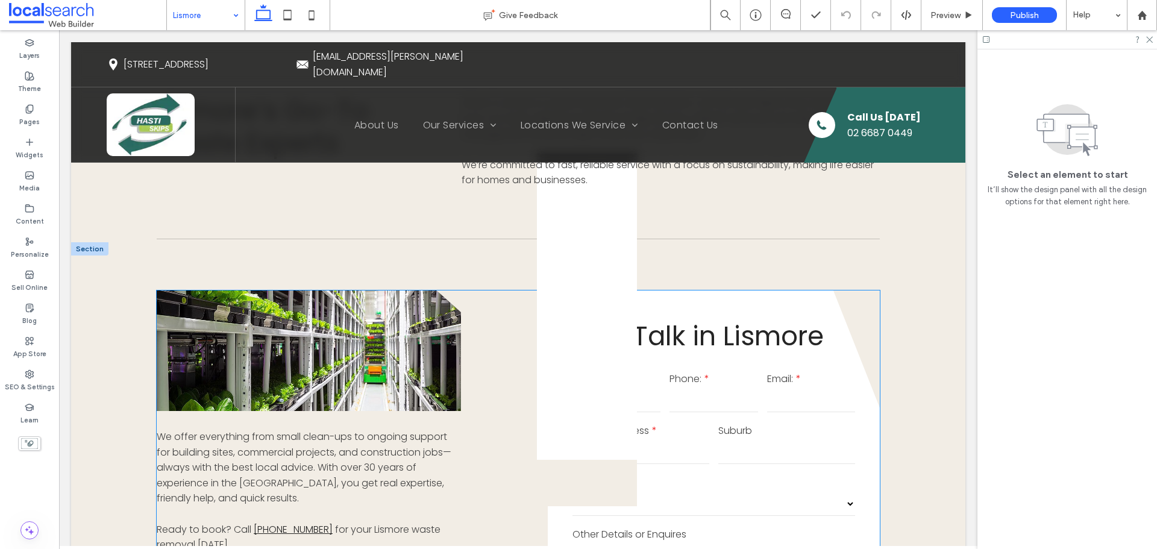
scroll to position [844, 0]
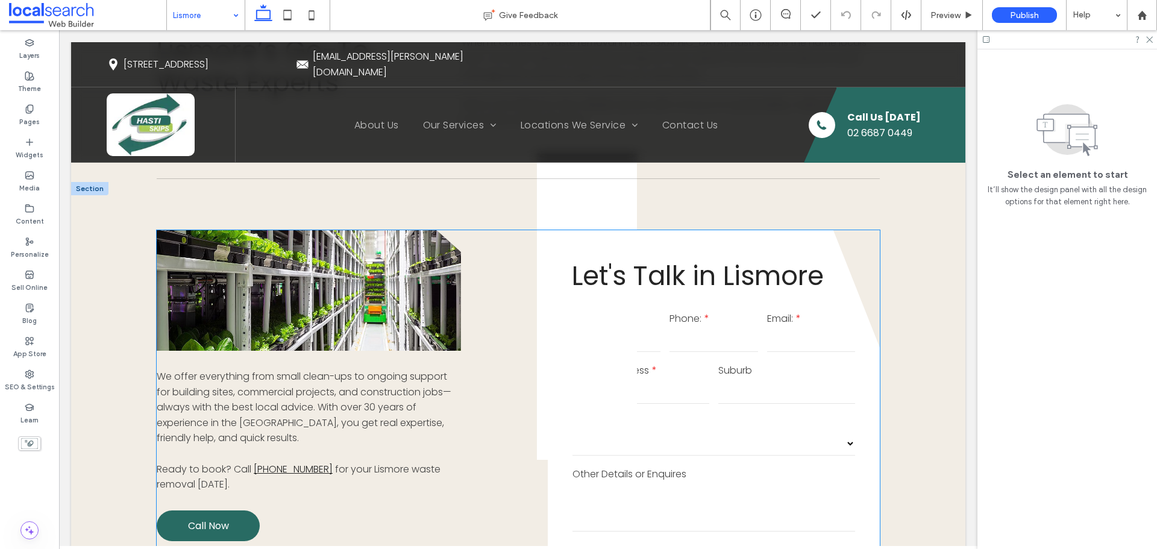
click at [312, 303] on link at bounding box center [309, 290] width 304 height 121
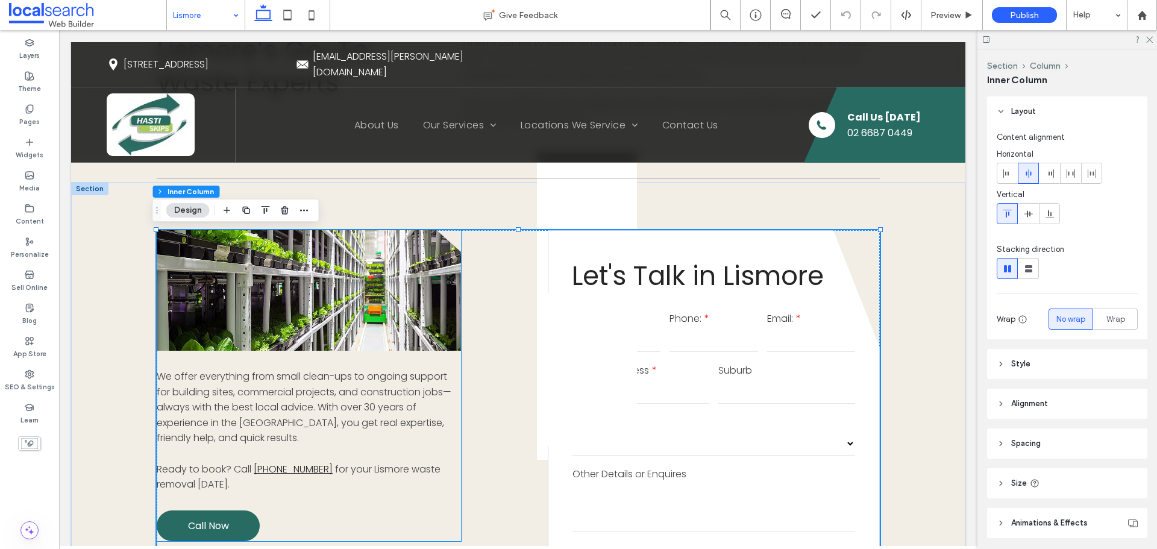
click at [210, 242] on link at bounding box center [309, 290] width 304 height 121
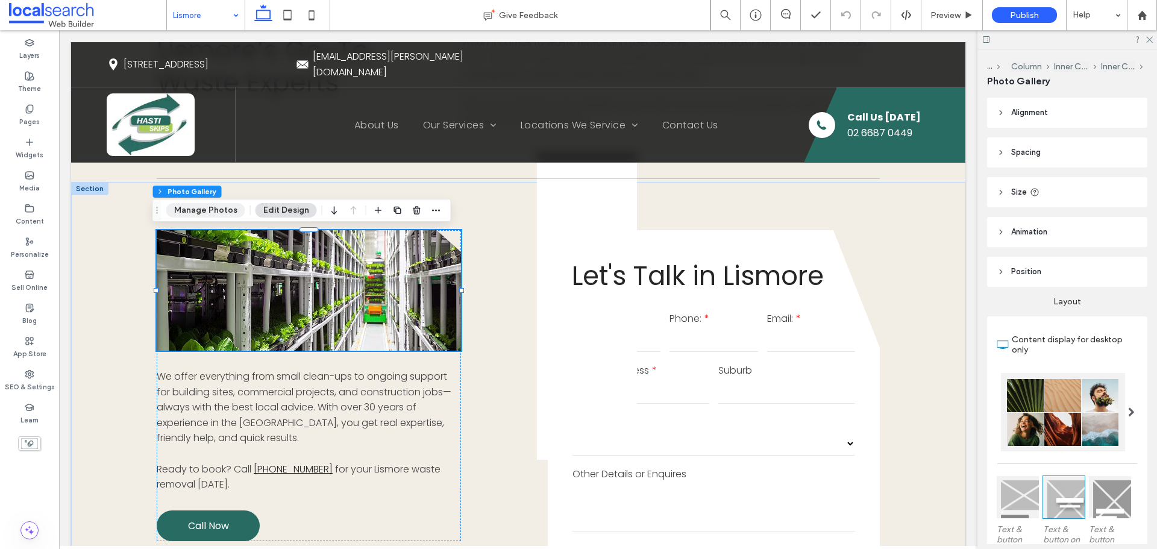
click at [208, 206] on button "Manage Photos" at bounding box center [205, 210] width 79 height 14
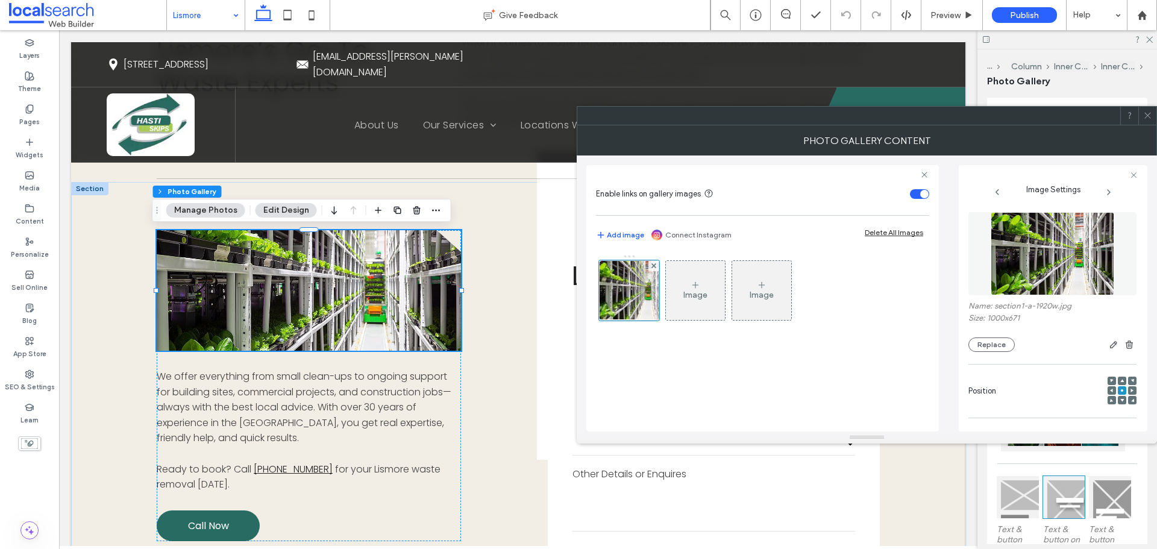
click at [1098, 275] on img at bounding box center [1053, 253] width 124 height 83
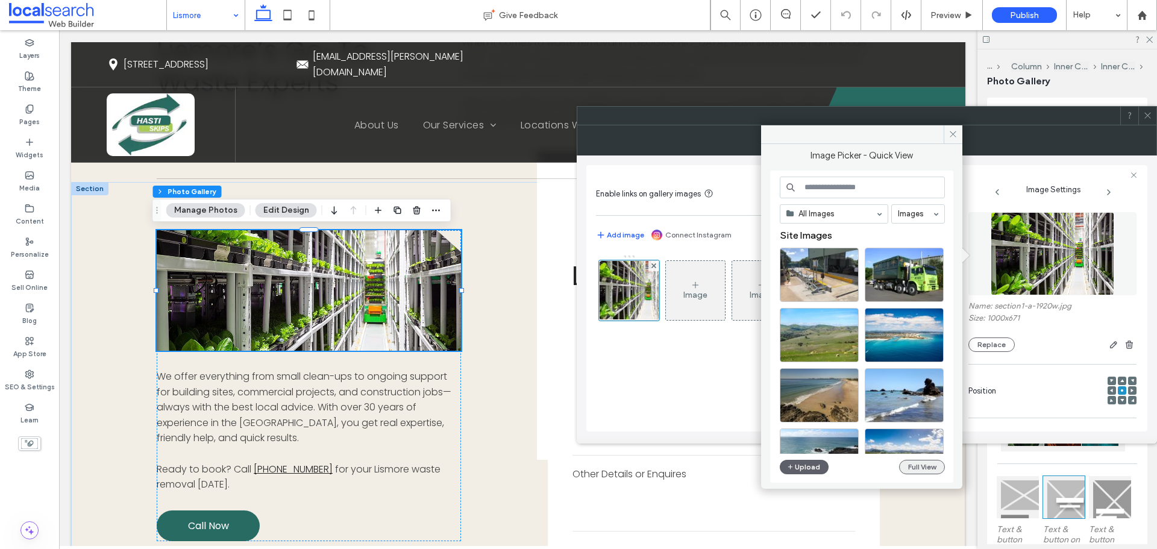
click at [907, 468] on button "Full View" at bounding box center [922, 467] width 46 height 14
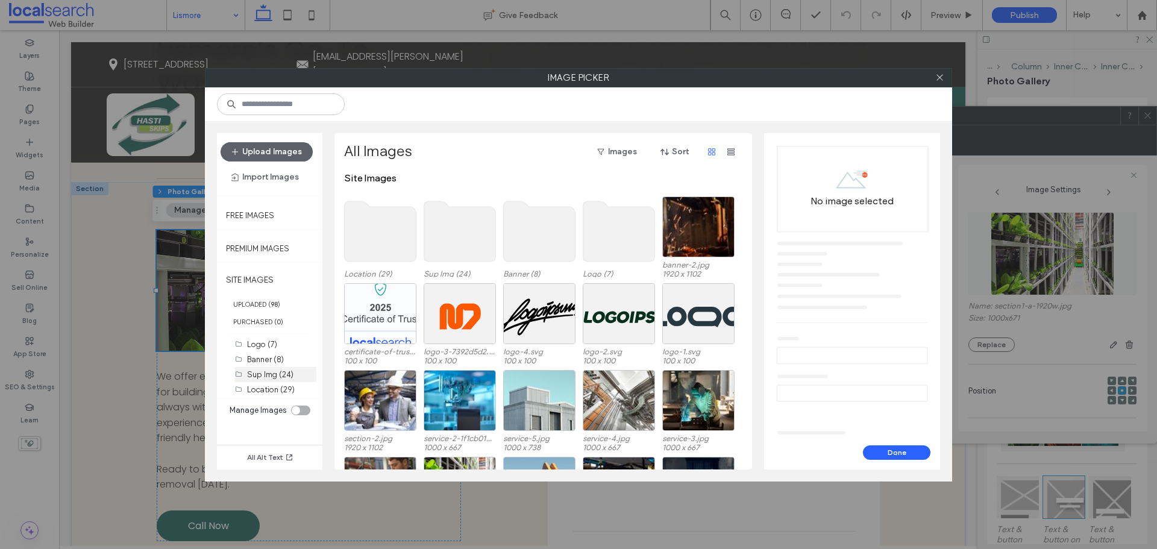
click at [254, 368] on div "Sup Img (24)" at bounding box center [281, 374] width 69 height 13
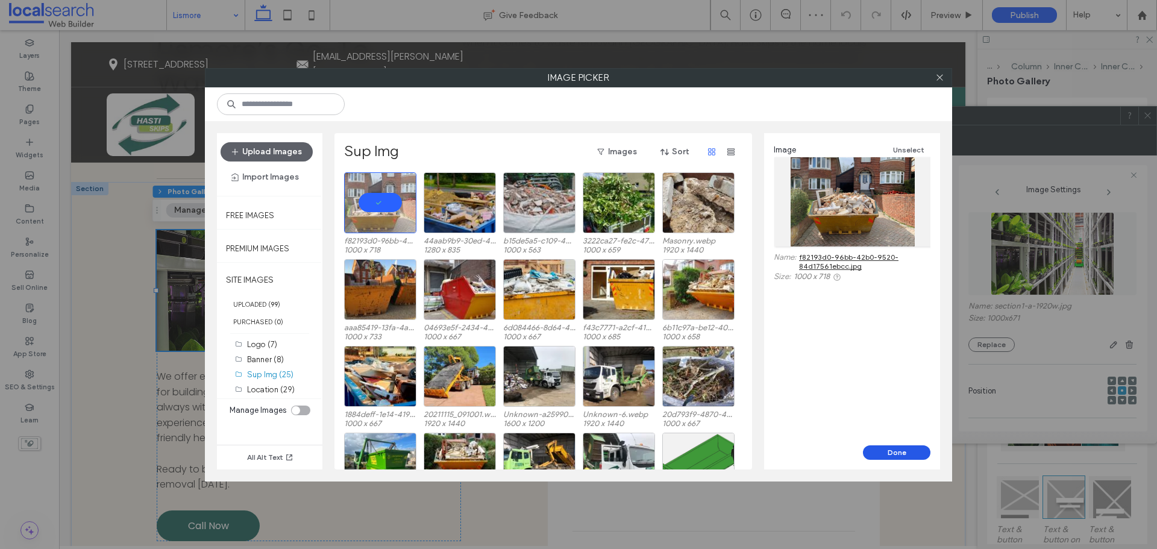
click at [900, 449] on button "Done" at bounding box center [896, 452] width 67 height 14
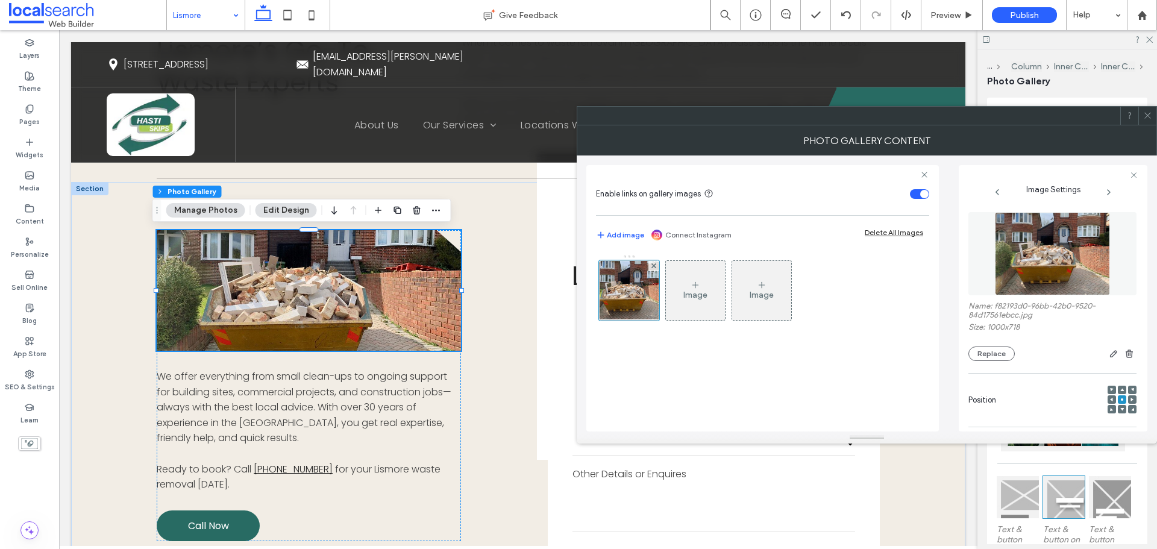
click at [1143, 115] on icon at bounding box center [1147, 115] width 9 height 9
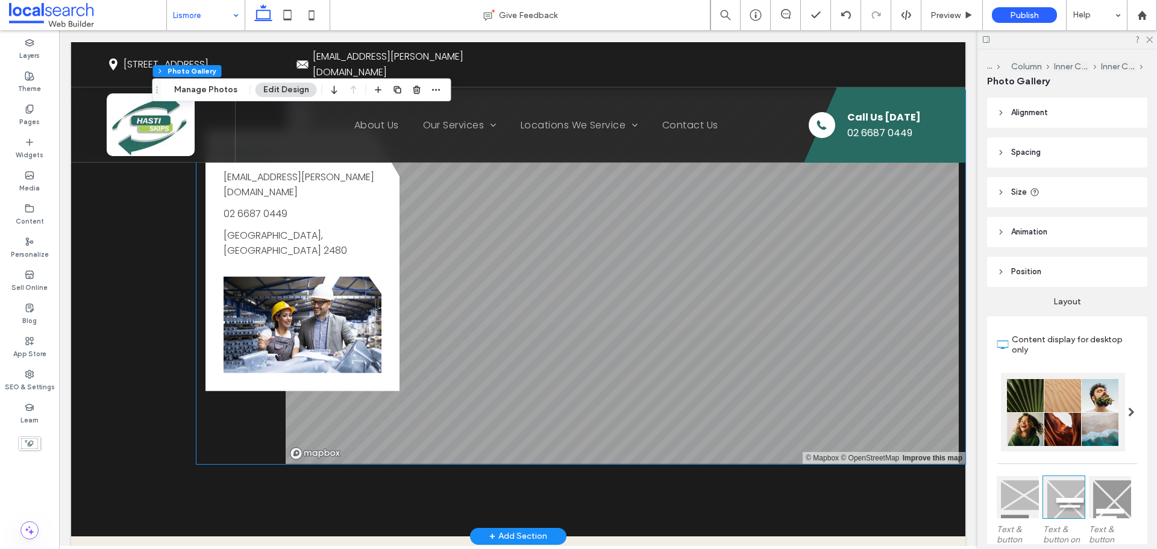
scroll to position [1747, 0]
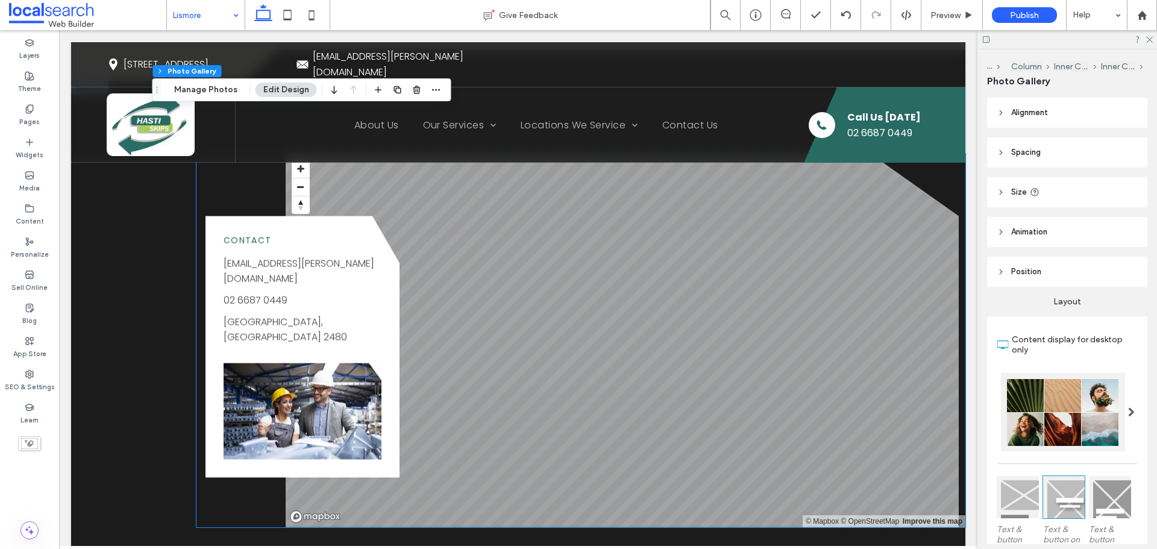
click at [317, 380] on link at bounding box center [303, 411] width 158 height 96
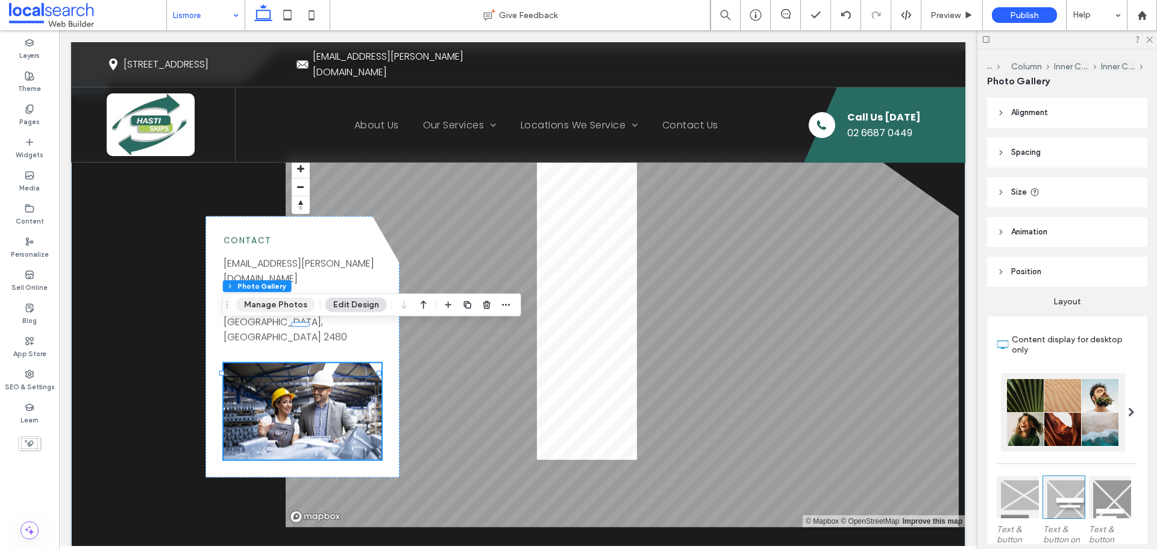
click at [287, 306] on button "Manage Photos" at bounding box center [275, 305] width 79 height 14
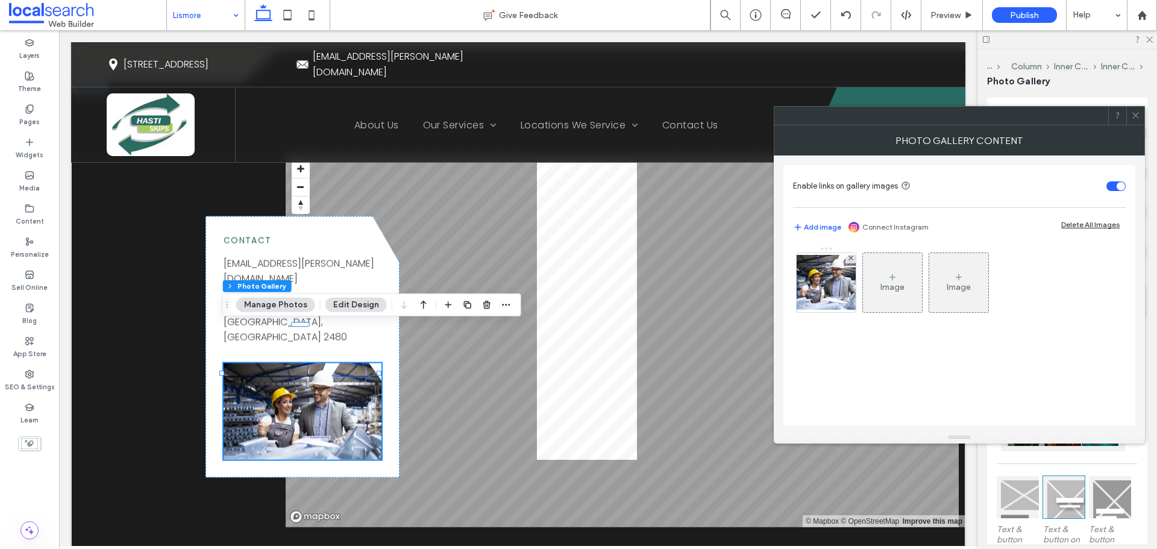
click at [822, 292] on img at bounding box center [826, 282] width 96 height 55
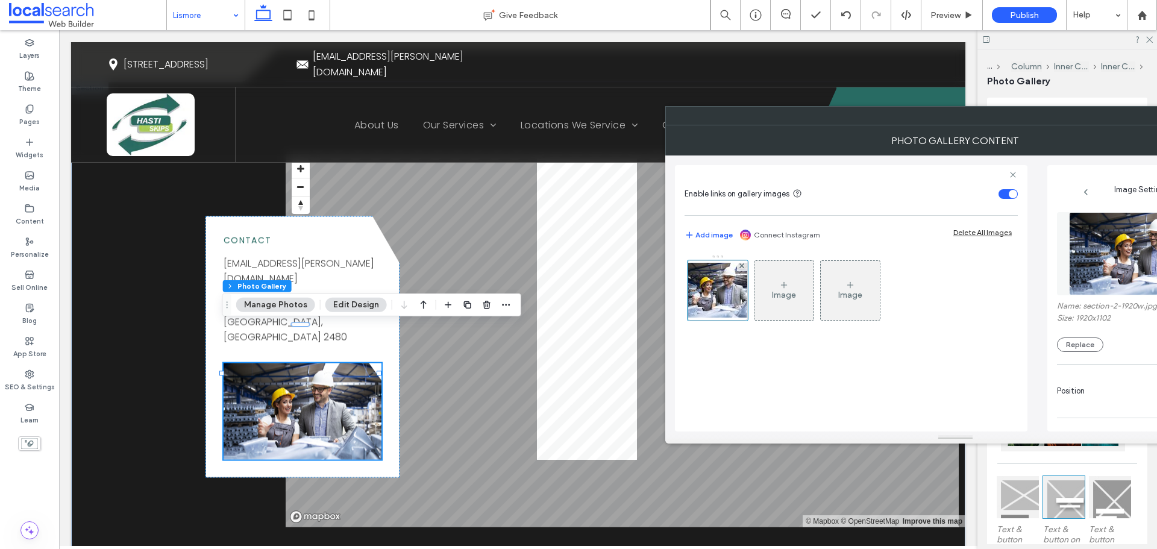
click at [1068, 261] on figure at bounding box center [1141, 253] width 168 height 83
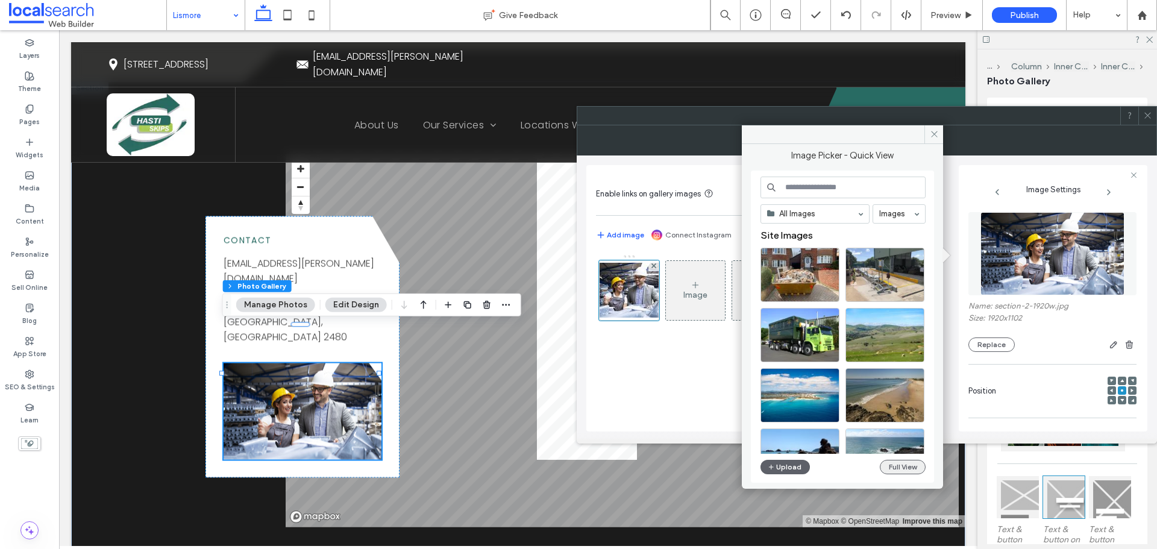
click at [898, 466] on button "Full View" at bounding box center [903, 467] width 46 height 14
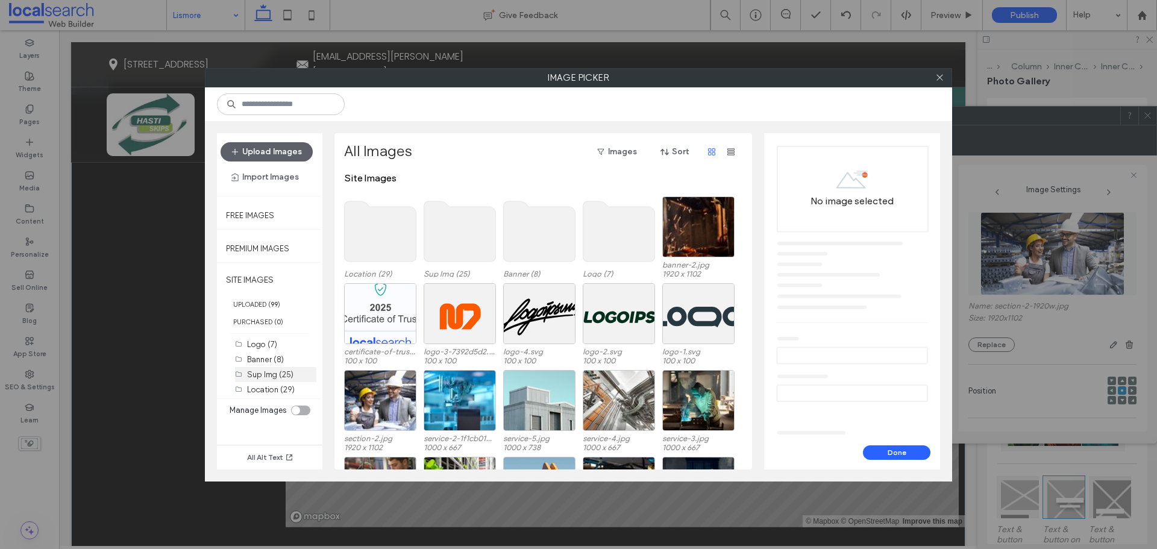
click at [272, 374] on label "Sup Img (25)" at bounding box center [270, 374] width 46 height 9
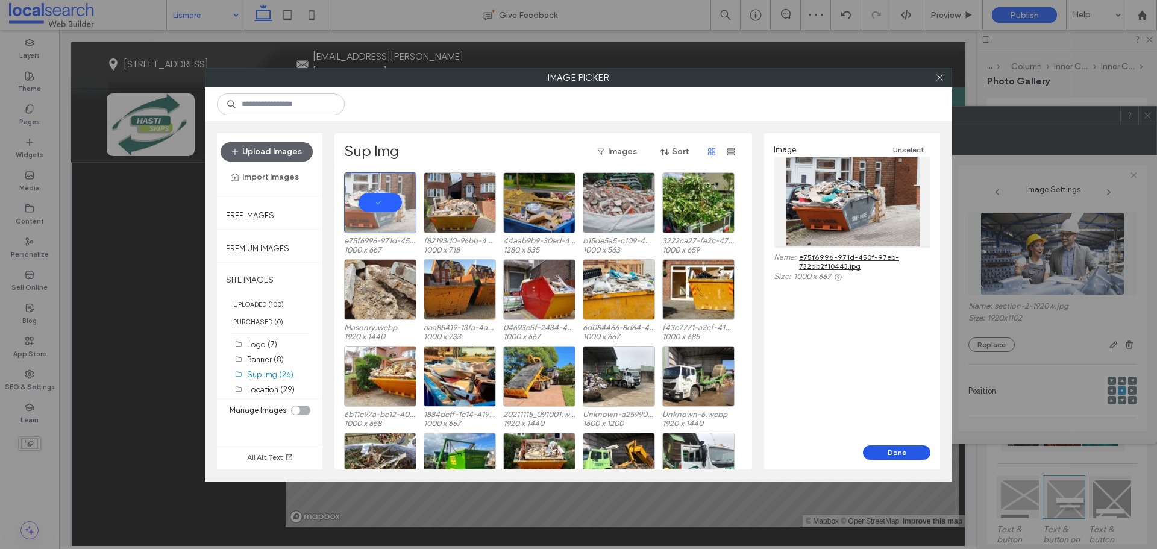
click at [904, 450] on button "Done" at bounding box center [896, 452] width 67 height 14
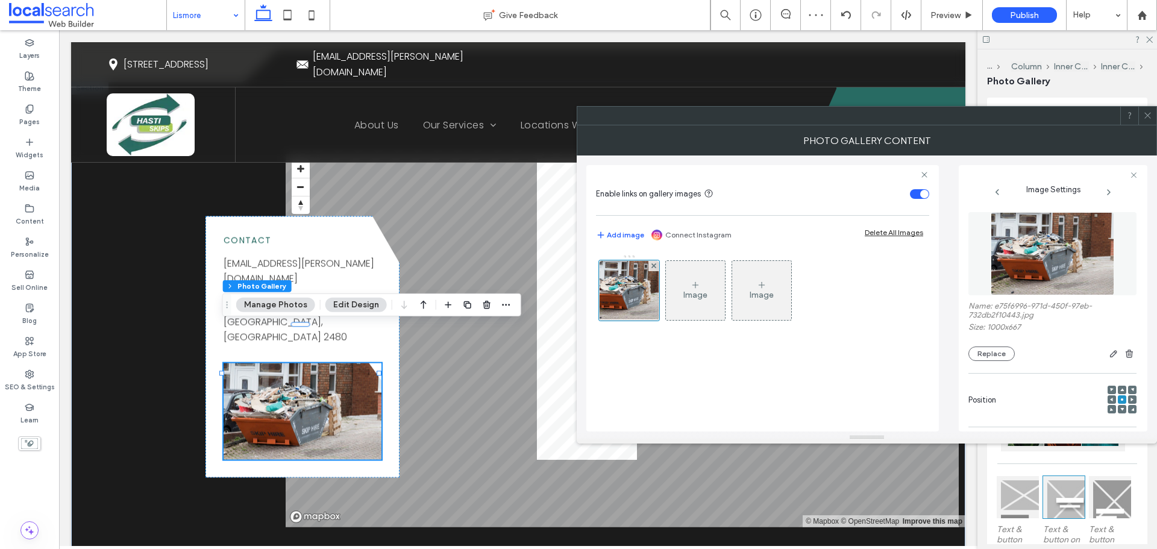
click at [1152, 114] on icon at bounding box center [1147, 115] width 9 height 9
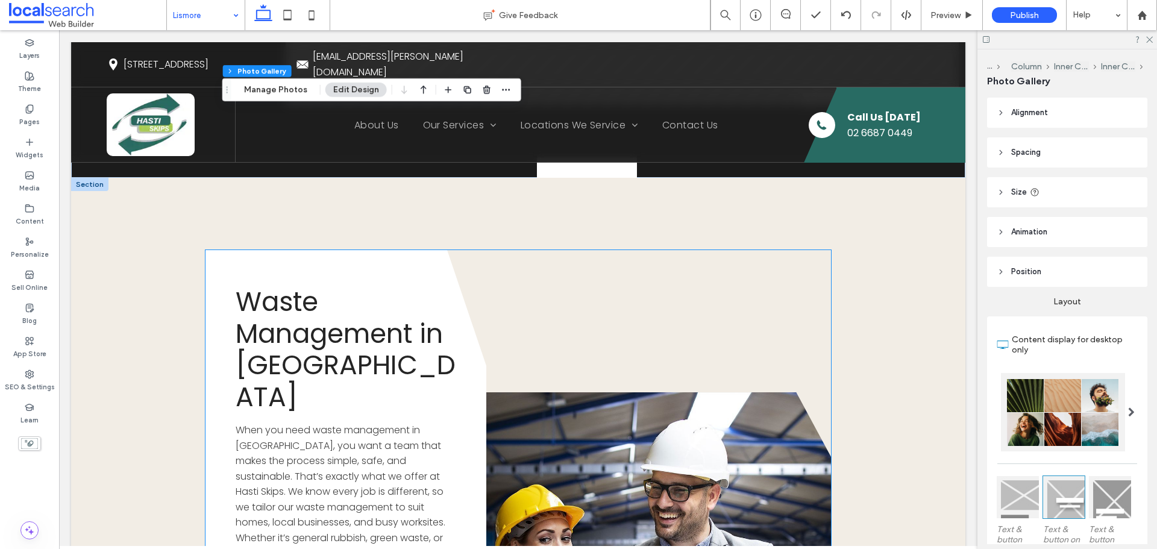
scroll to position [2290, 0]
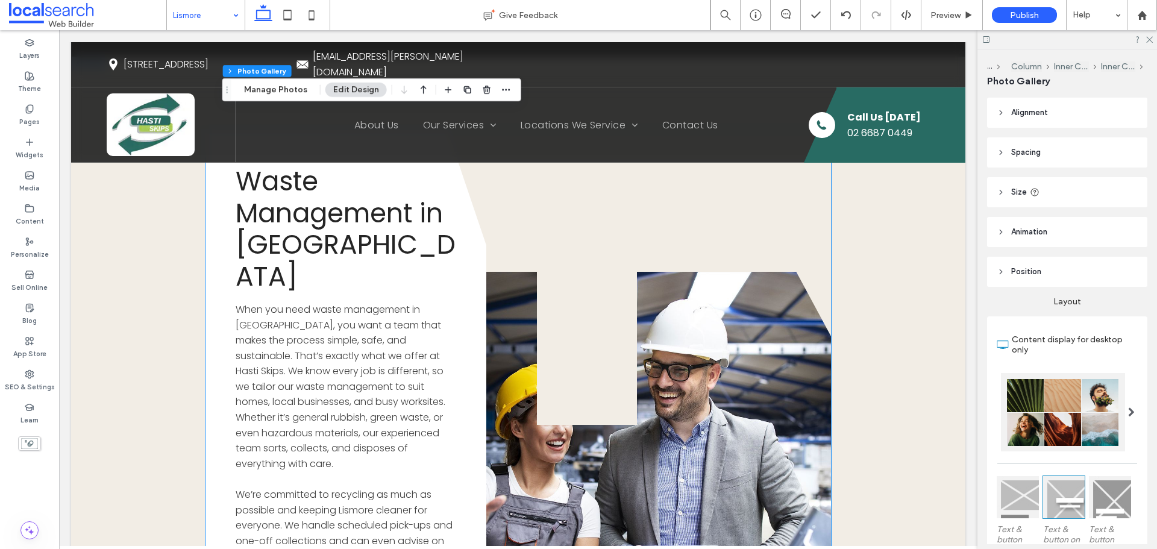
click at [559, 377] on link at bounding box center [611, 453] width 439 height 362
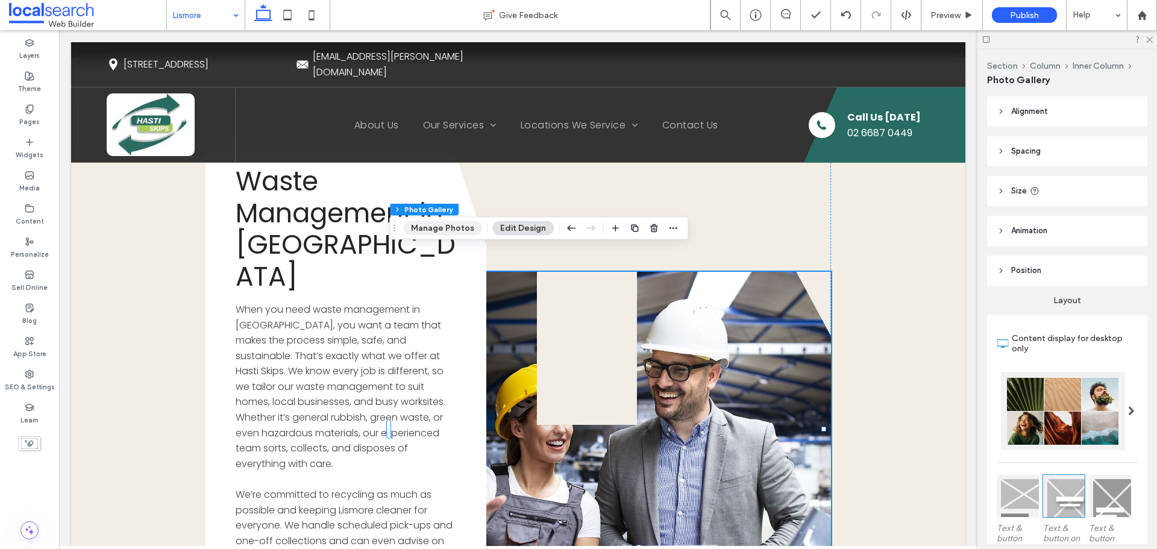
click at [431, 227] on button "Manage Photos" at bounding box center [442, 228] width 79 height 14
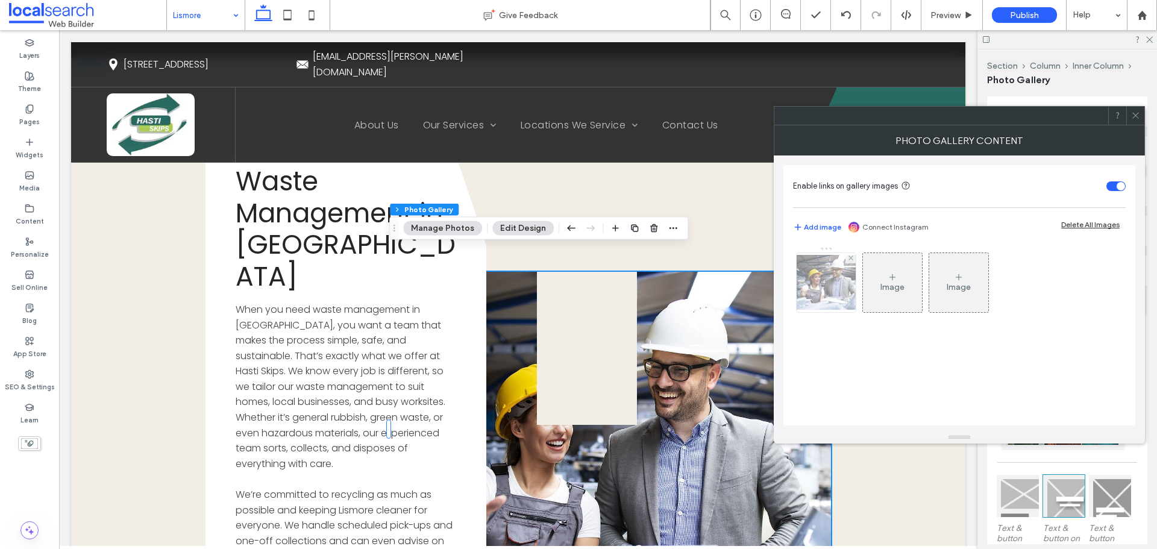
click at [838, 304] on img at bounding box center [826, 282] width 96 height 55
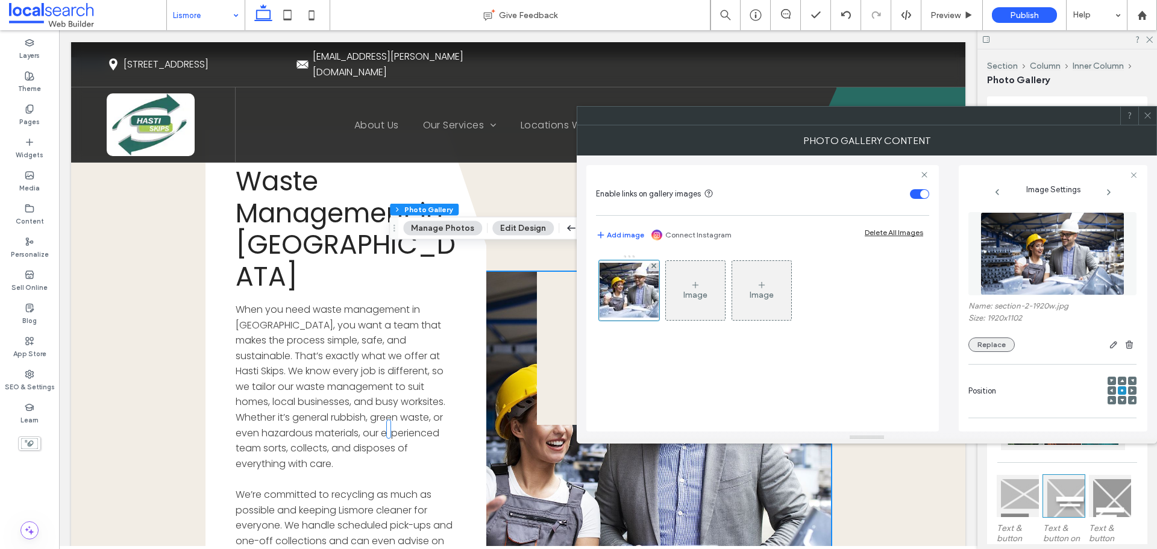
drag, startPoint x: 1004, startPoint y: 339, endPoint x: 986, endPoint y: 347, distance: 19.7
click at [1004, 339] on button "Replace" at bounding box center [991, 344] width 46 height 14
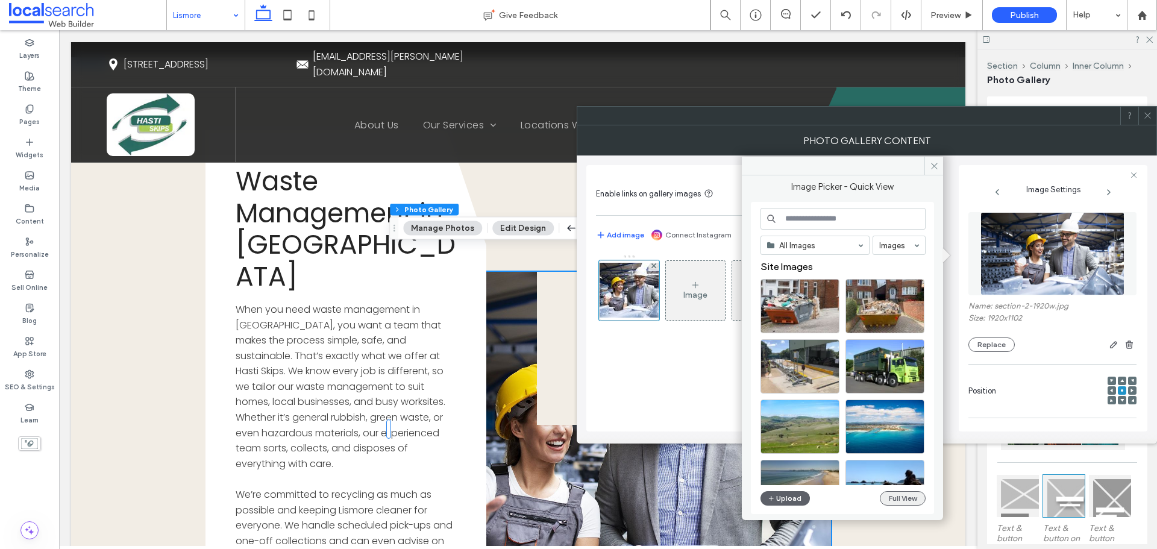
click at [893, 497] on button "Full View" at bounding box center [903, 498] width 46 height 14
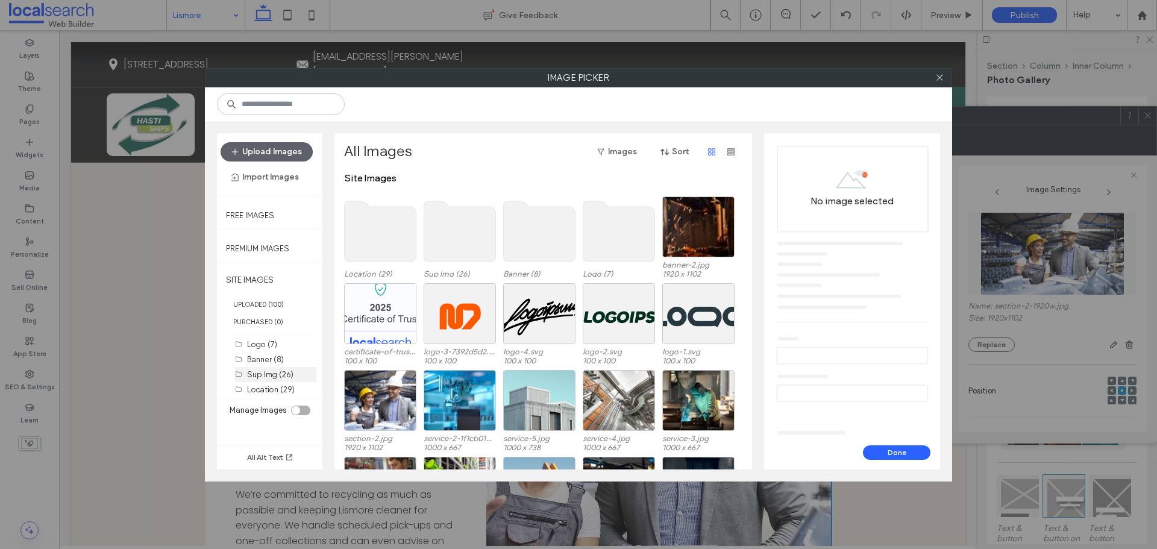
click at [266, 378] on label "Sup Img (26)" at bounding box center [270, 374] width 46 height 9
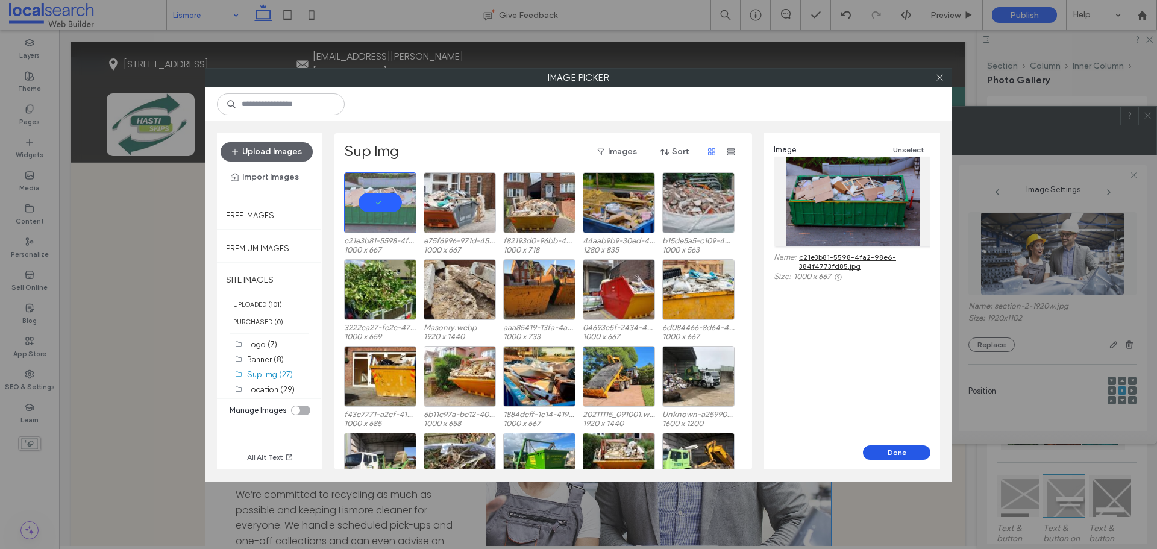
drag, startPoint x: 909, startPoint y: 455, endPoint x: 848, endPoint y: 425, distance: 67.6
click at [909, 455] on button "Done" at bounding box center [896, 452] width 67 height 14
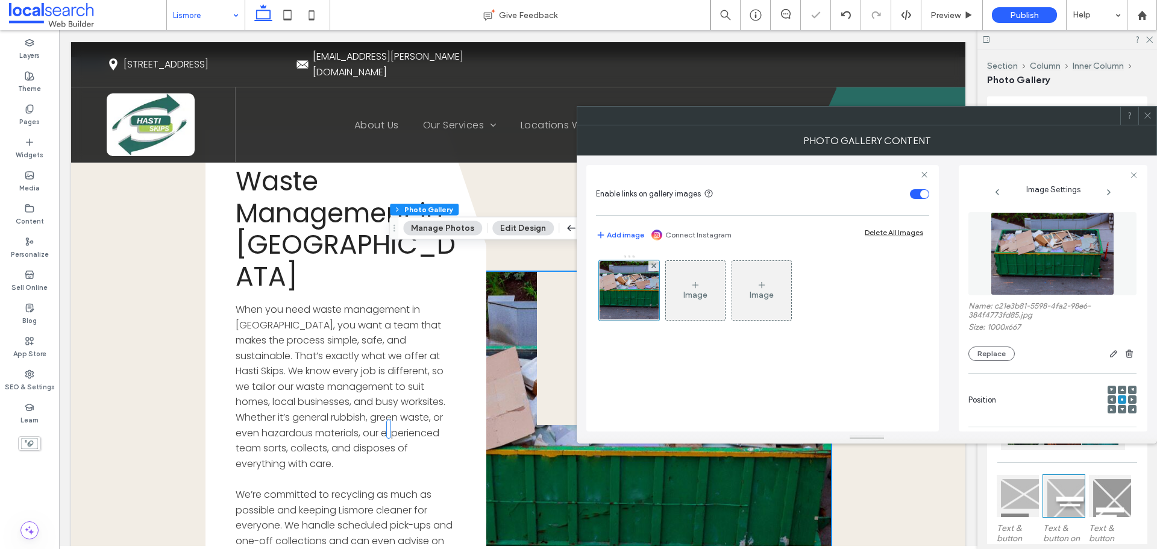
click at [1147, 112] on icon at bounding box center [1147, 115] width 9 height 9
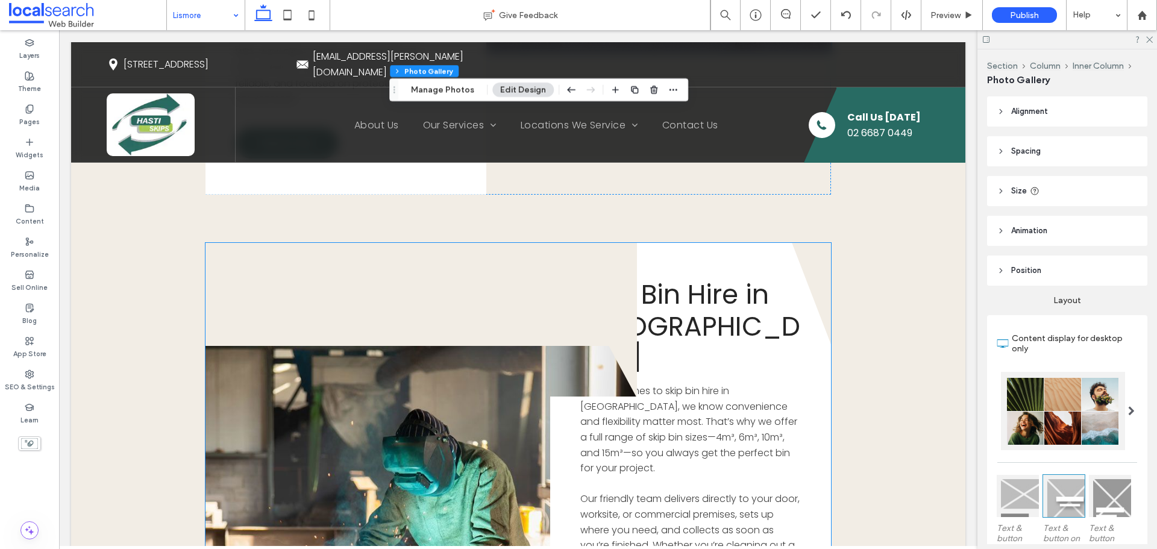
scroll to position [2892, 0]
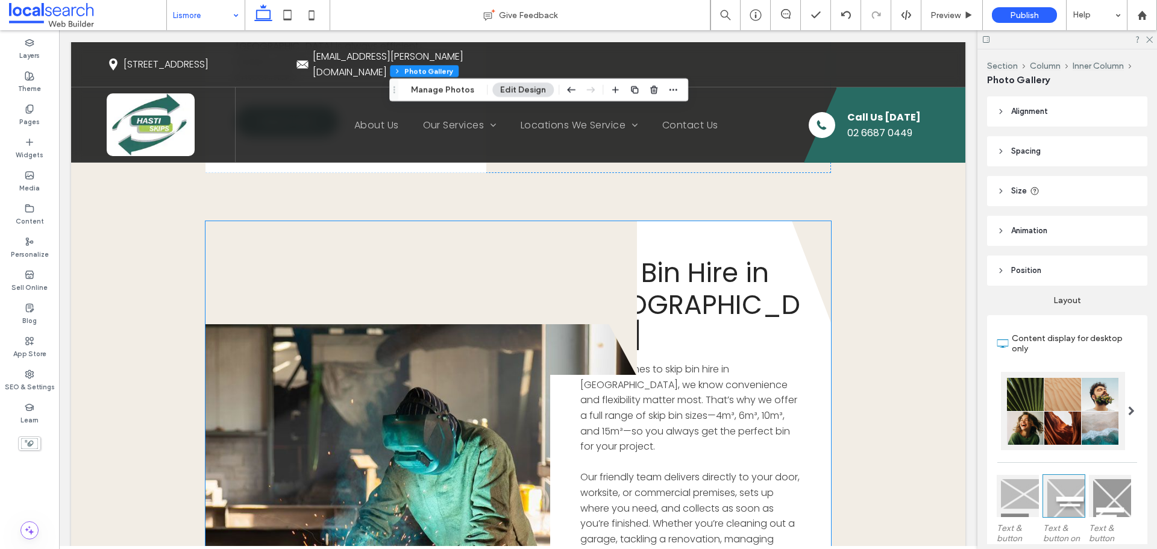
click at [451, 324] on link at bounding box center [424, 505] width 439 height 362
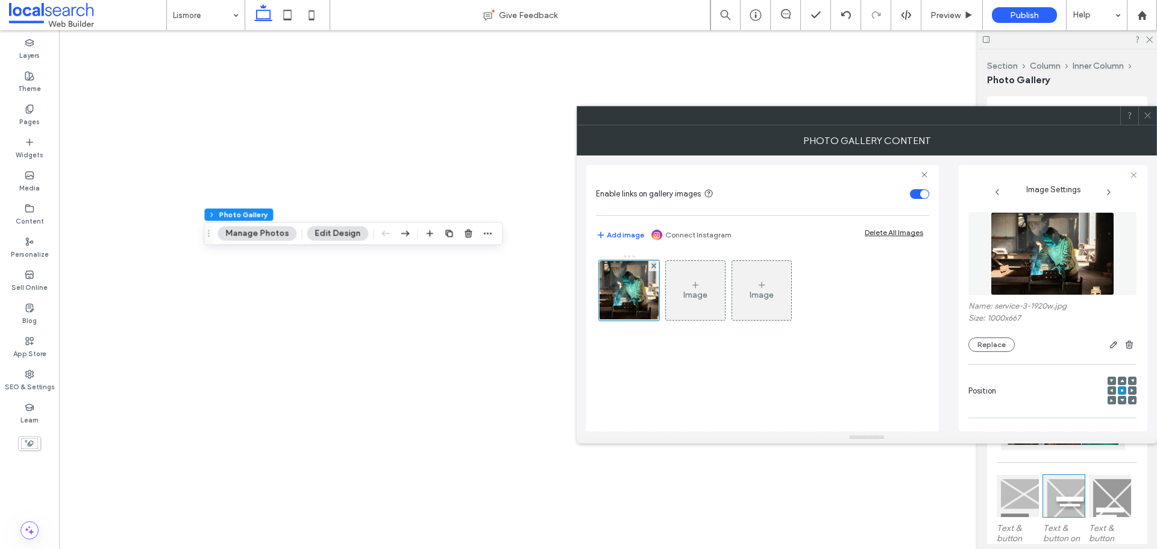
click at [1047, 287] on img at bounding box center [1053, 253] width 124 height 83
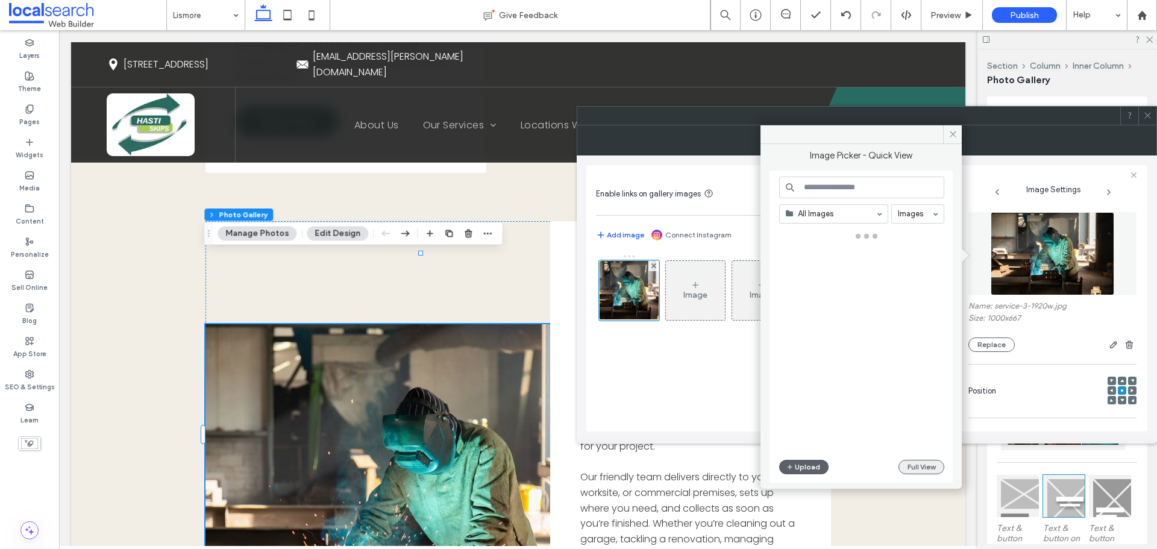
click at [909, 469] on button "Full View" at bounding box center [921, 467] width 46 height 14
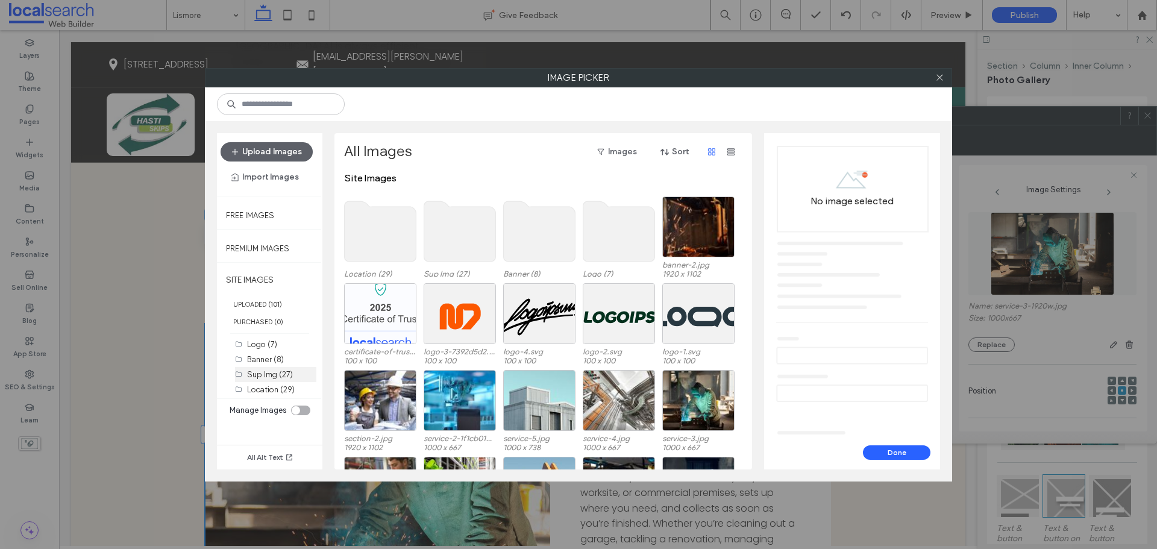
click at [272, 367] on div "Sup Img (27)" at bounding box center [281, 374] width 69 height 15
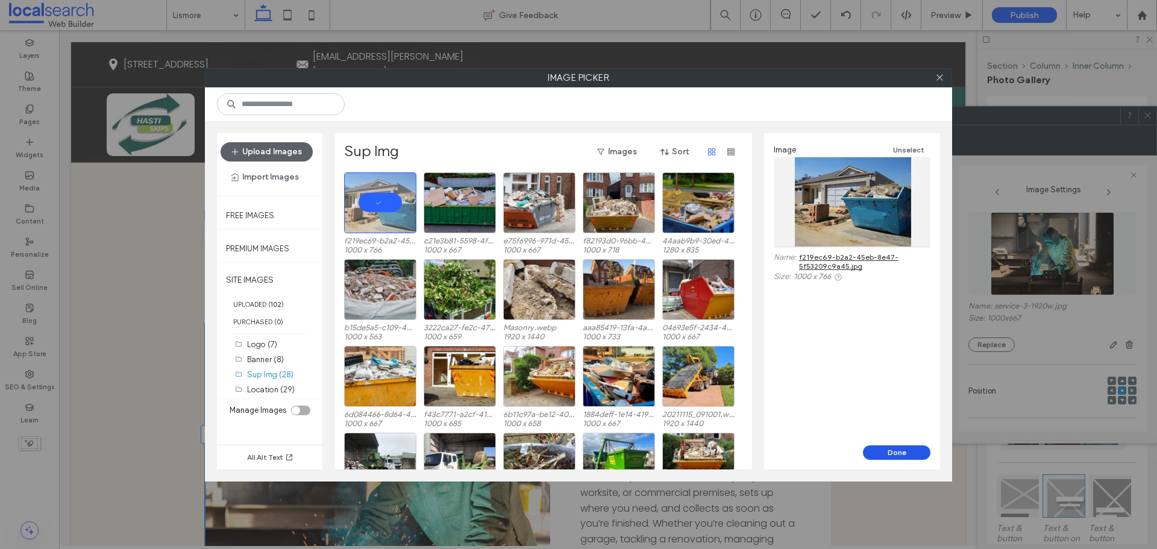
click at [891, 445] on button "Done" at bounding box center [896, 452] width 67 height 14
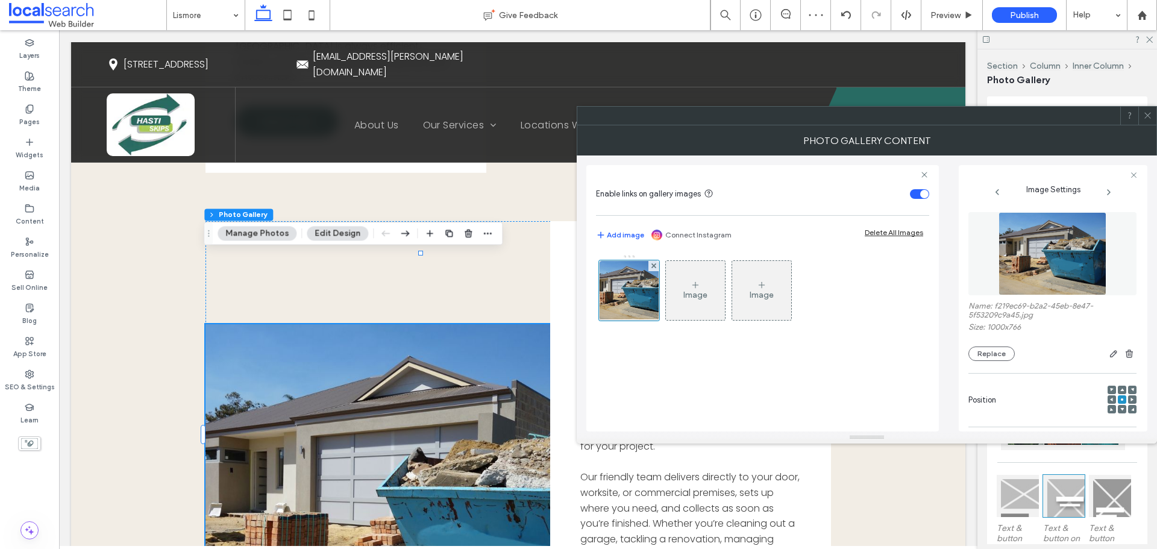
click at [1130, 398] on icon at bounding box center [1132, 400] width 4 height 4
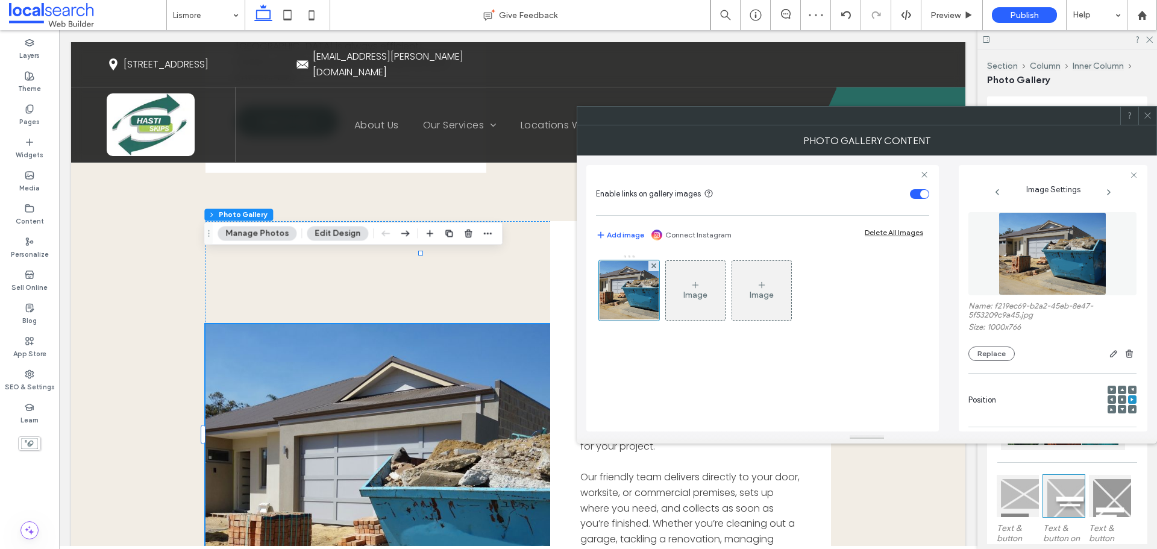
click at [1149, 122] on span at bounding box center [1147, 116] width 9 height 18
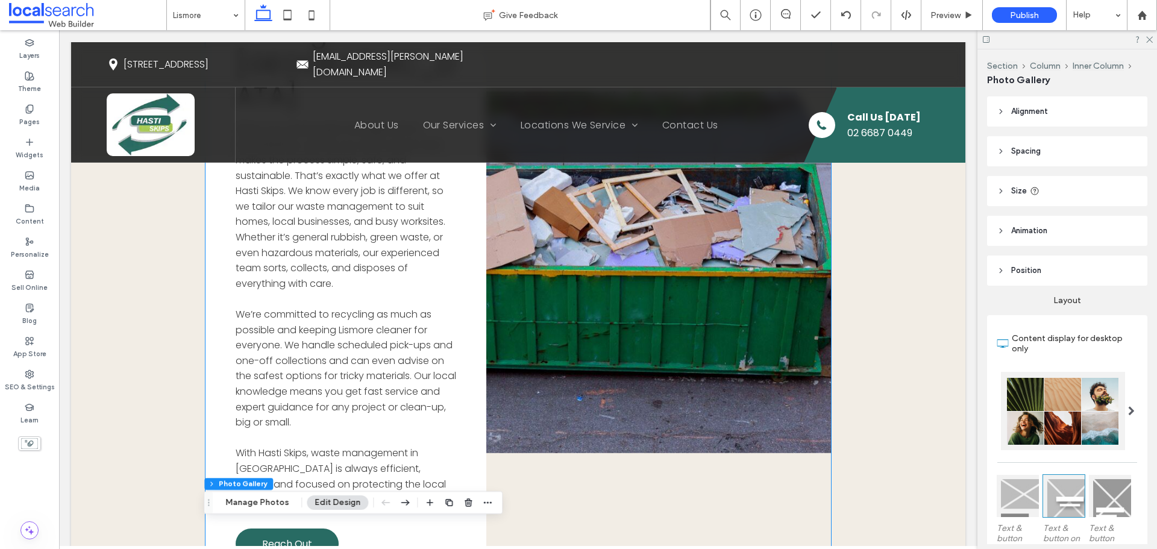
scroll to position [2230, 0]
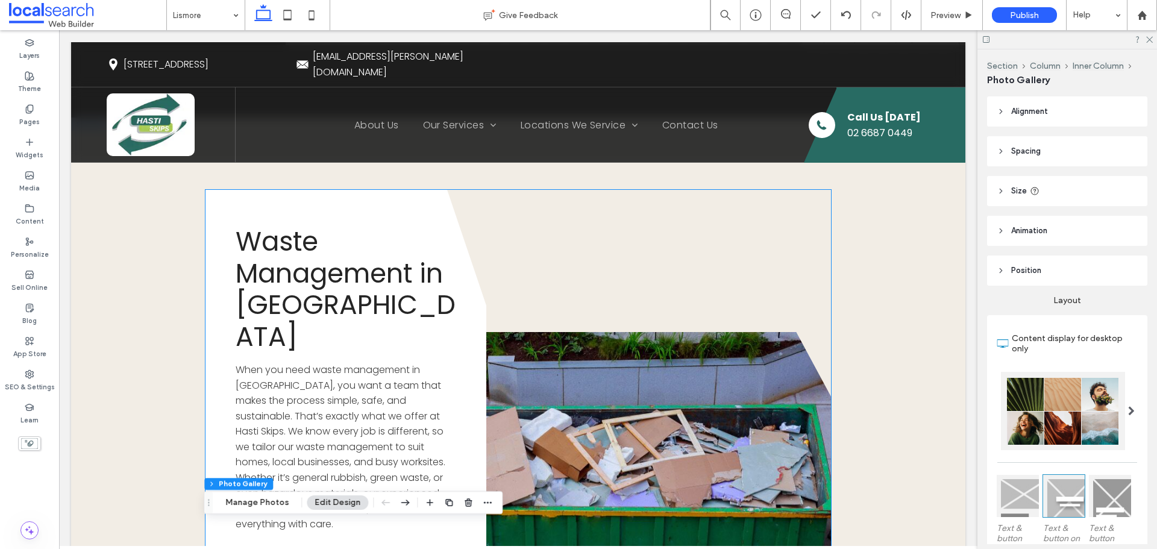
click at [674, 435] on link at bounding box center [611, 513] width 439 height 362
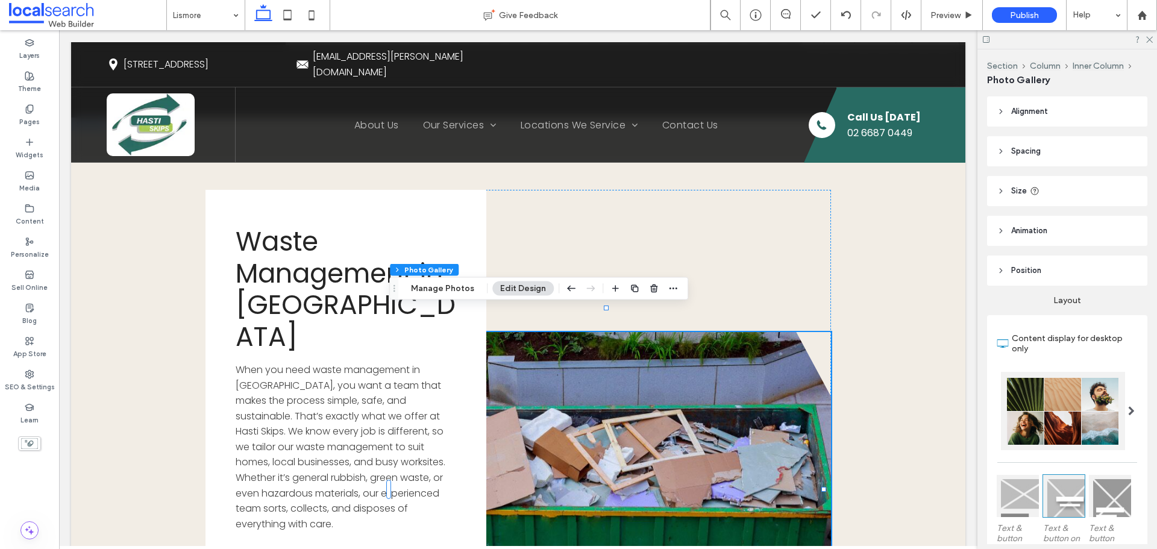
click at [467, 287] on button "Manage Photos" at bounding box center [442, 288] width 79 height 14
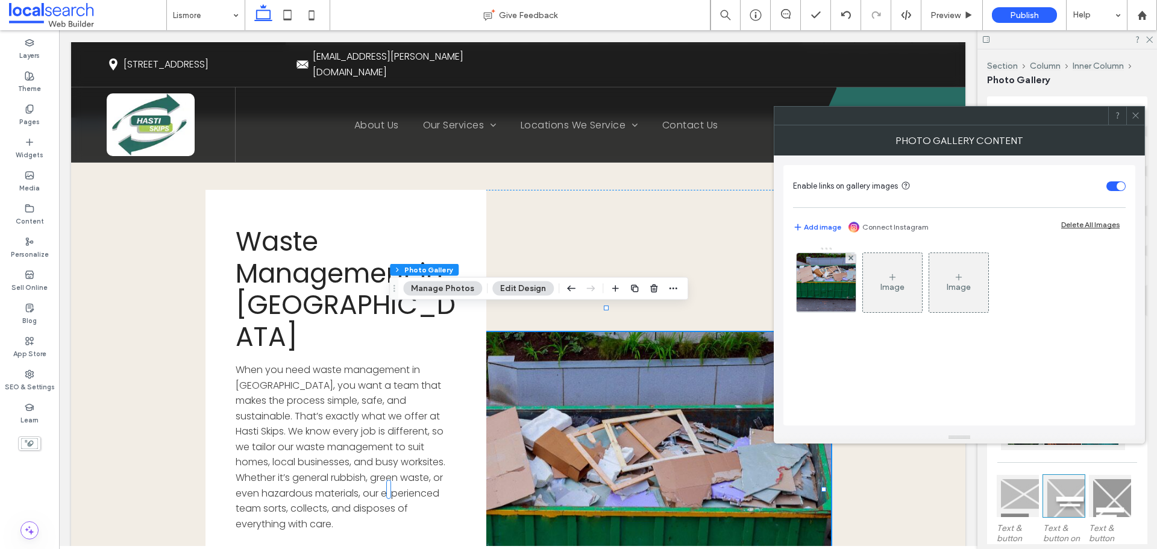
click at [837, 303] on img at bounding box center [826, 282] width 89 height 59
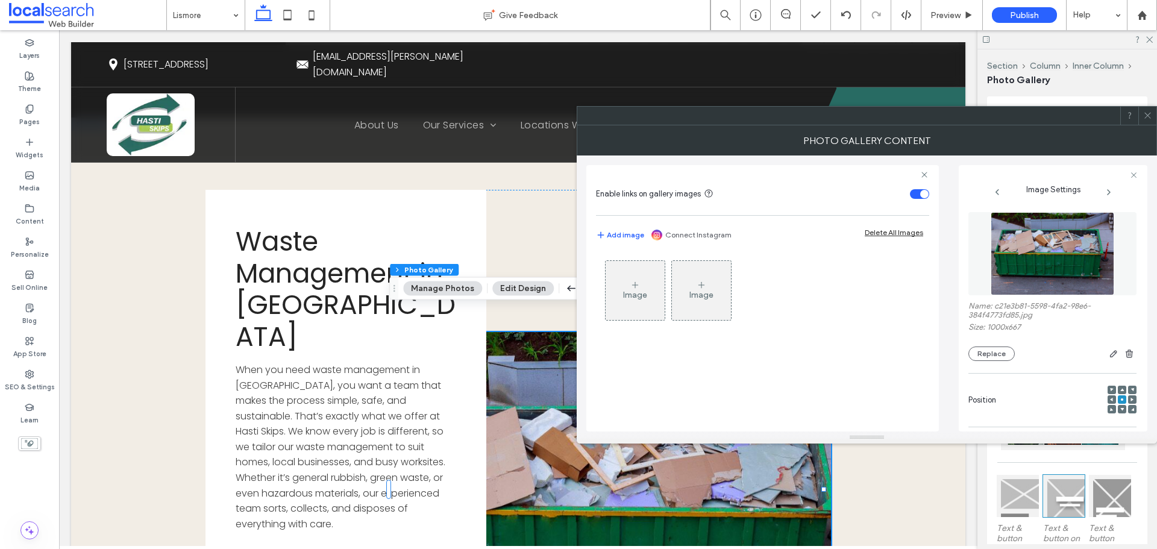
click at [1124, 257] on figure at bounding box center [1052, 253] width 168 height 83
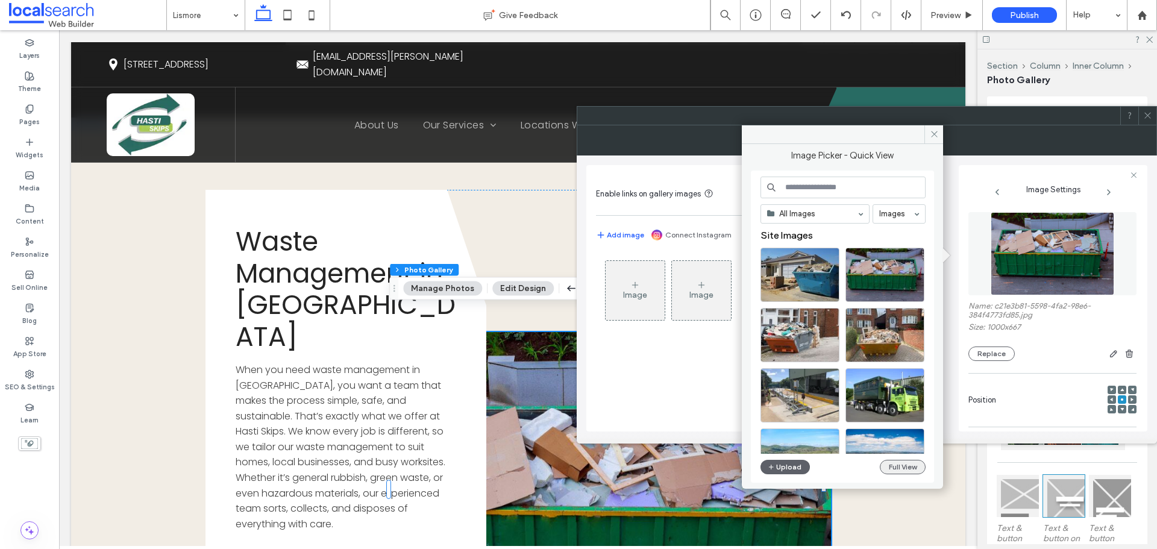
click at [891, 470] on button "Full View" at bounding box center [903, 467] width 46 height 14
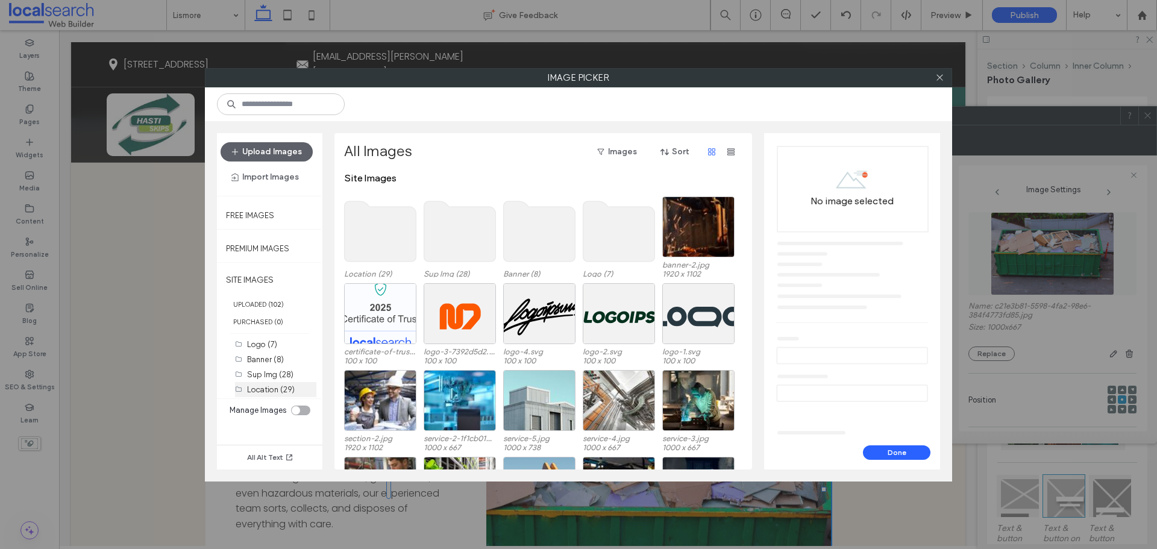
click at [272, 385] on label "Location (29)" at bounding box center [271, 389] width 48 height 9
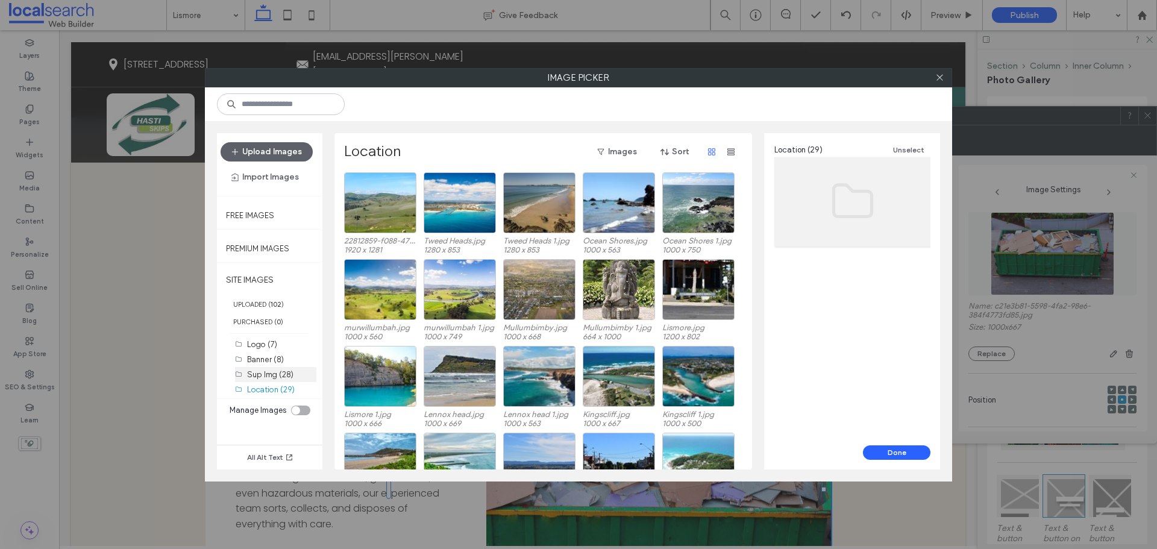
click at [272, 375] on label "Sup Img (28)" at bounding box center [270, 374] width 46 height 9
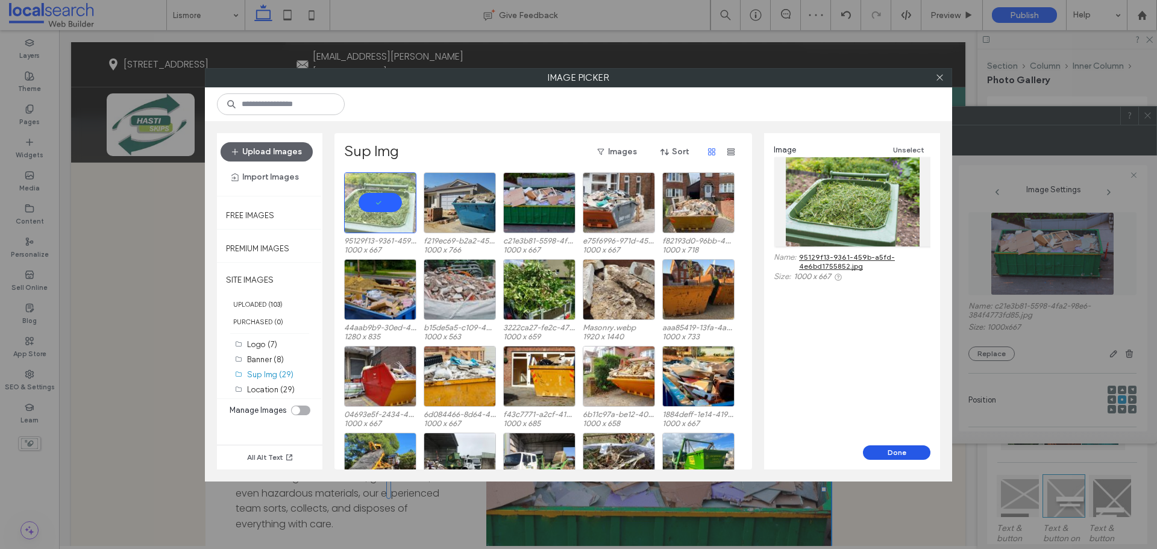
click at [900, 451] on button "Done" at bounding box center [896, 452] width 67 height 14
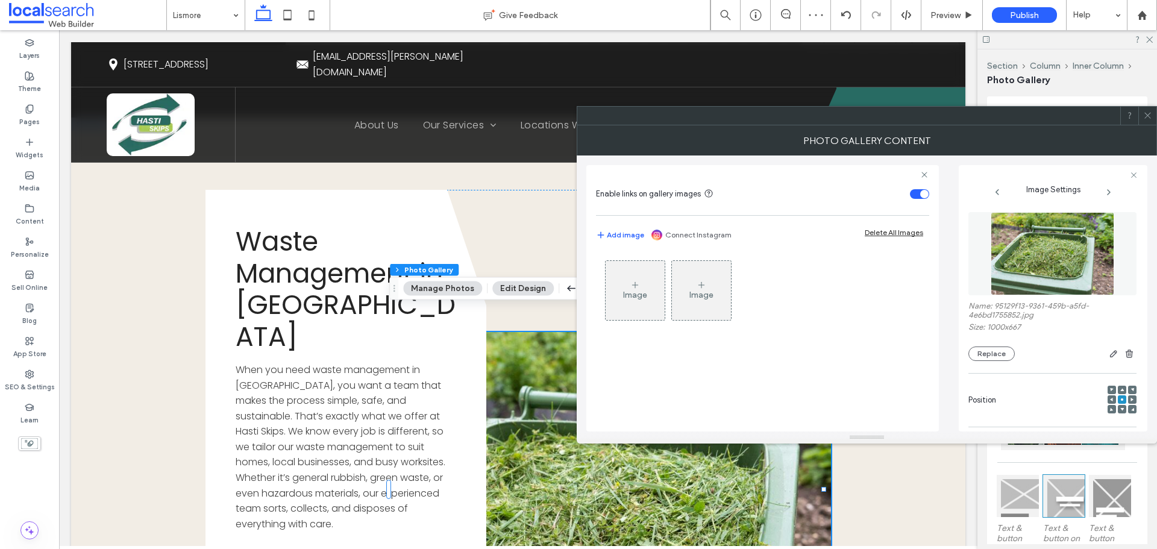
click at [1150, 116] on icon at bounding box center [1147, 115] width 9 height 9
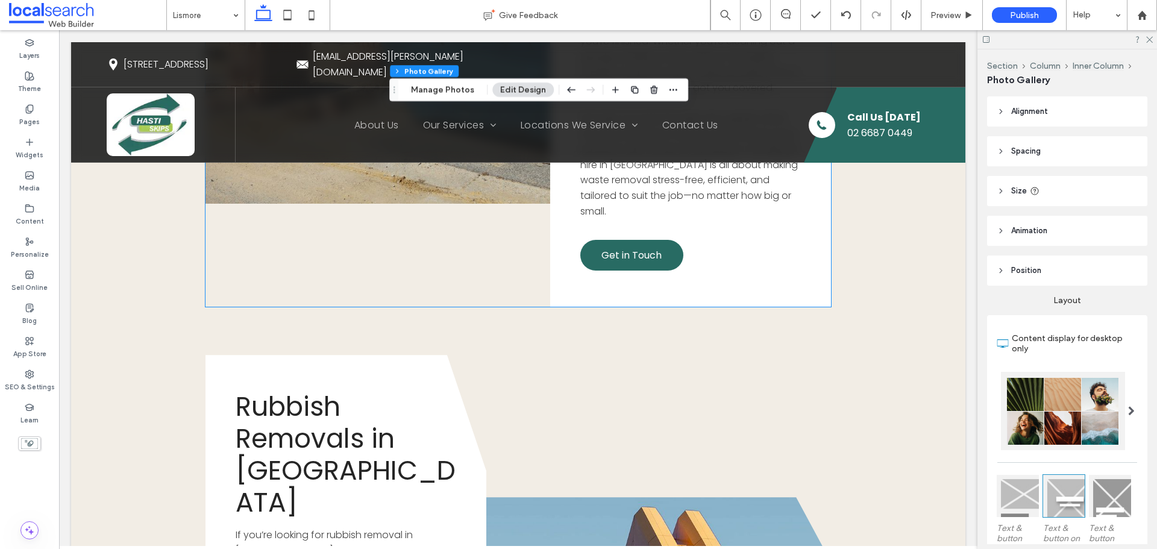
scroll to position [3676, 0]
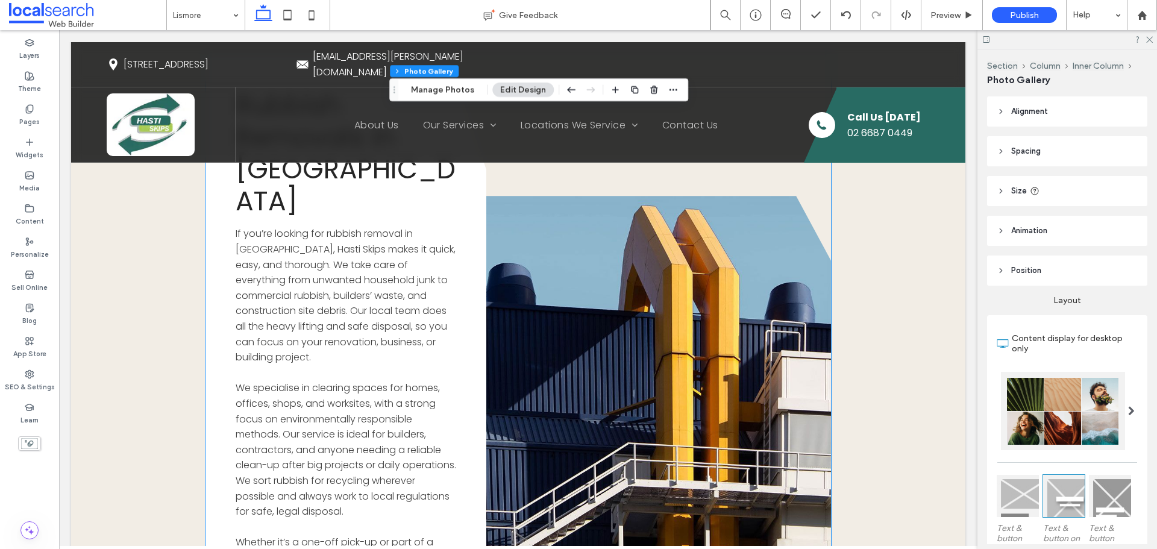
click at [595, 362] on link at bounding box center [611, 377] width 439 height 362
click at [460, 92] on button "Manage Photos" at bounding box center [442, 90] width 79 height 14
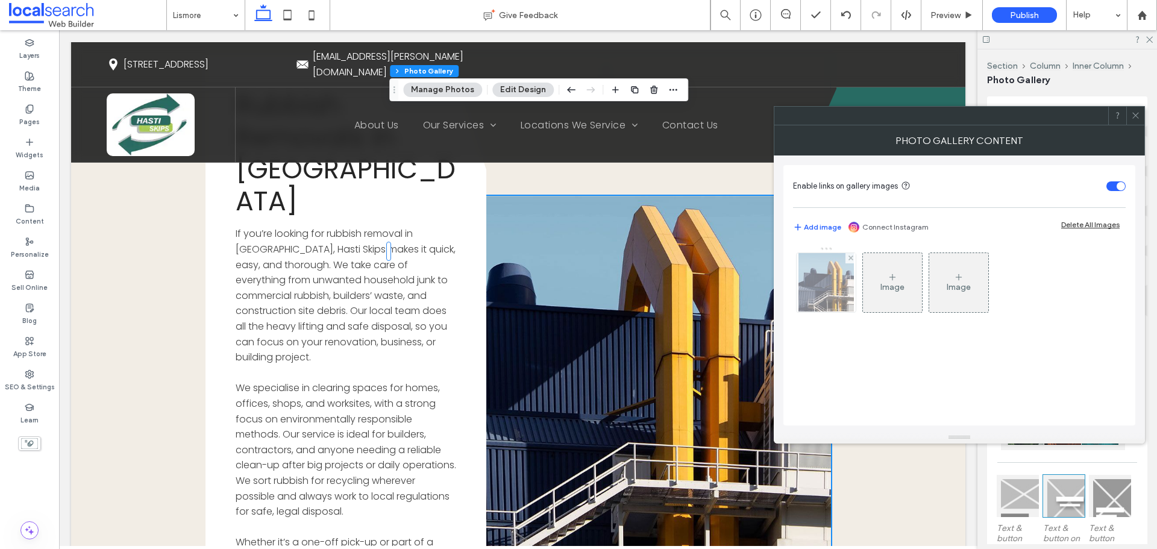
click at [833, 281] on img at bounding box center [825, 282] width 55 height 59
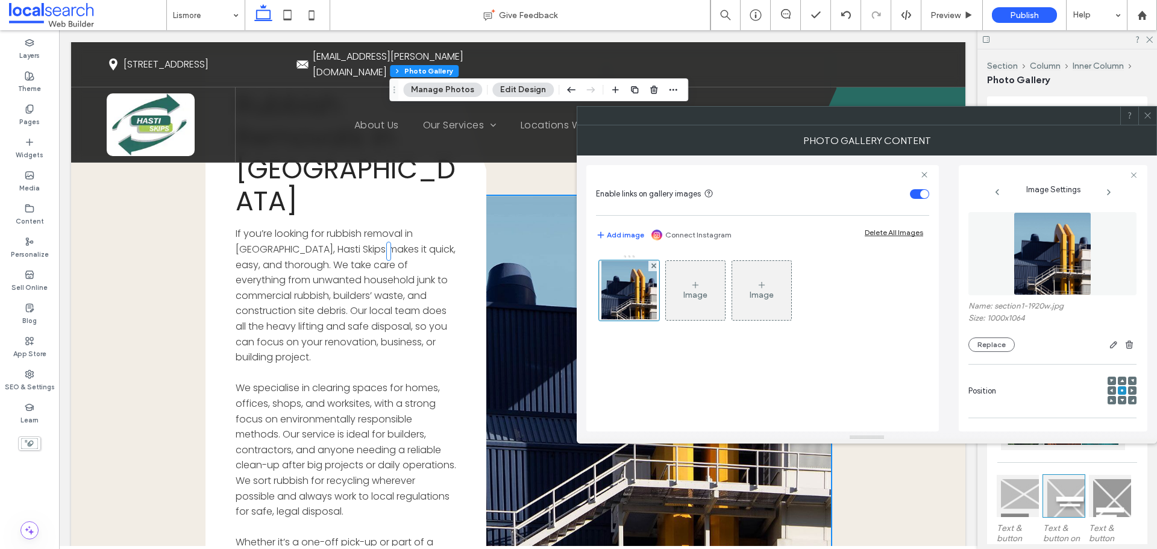
click at [1082, 269] on img at bounding box center [1053, 253] width 78 height 83
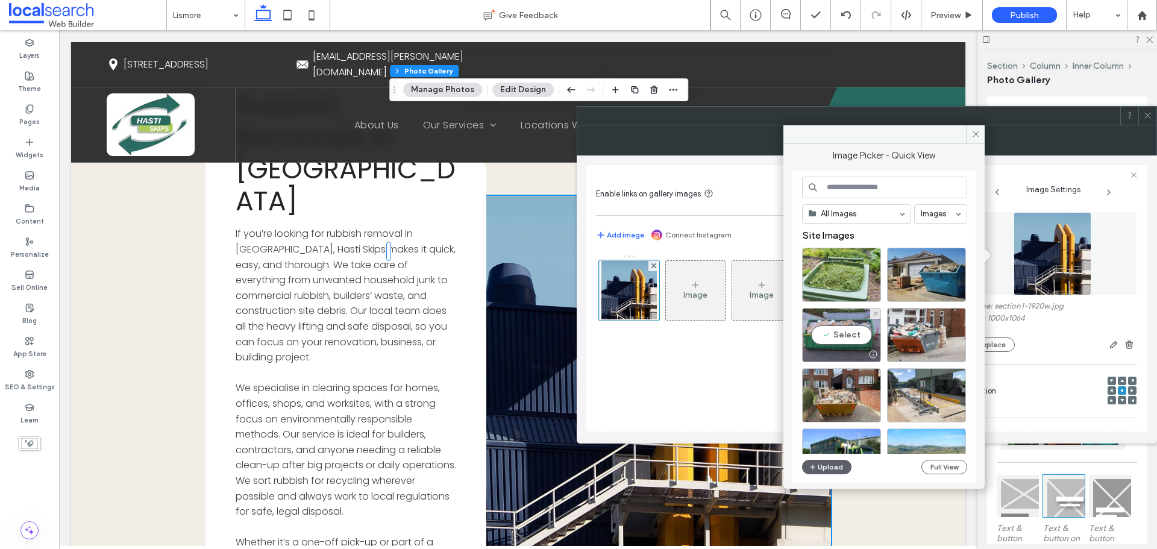
click at [876, 321] on div "Select" at bounding box center [841, 335] width 79 height 54
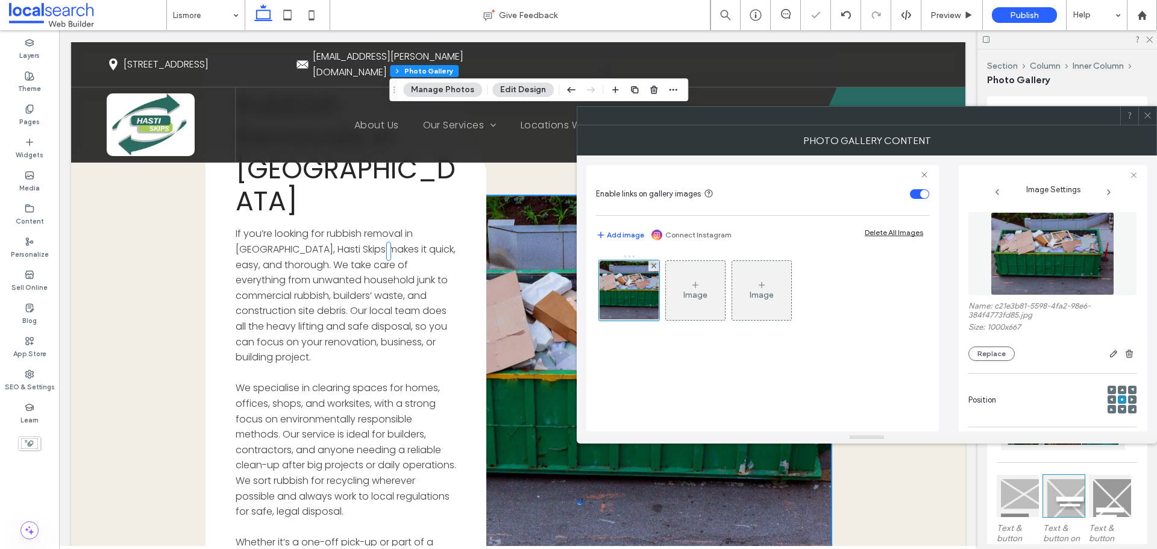
drag, startPoint x: 1148, startPoint y: 110, endPoint x: 951, endPoint y: 246, distance: 239.5
click at [1149, 114] on span at bounding box center [1147, 116] width 9 height 18
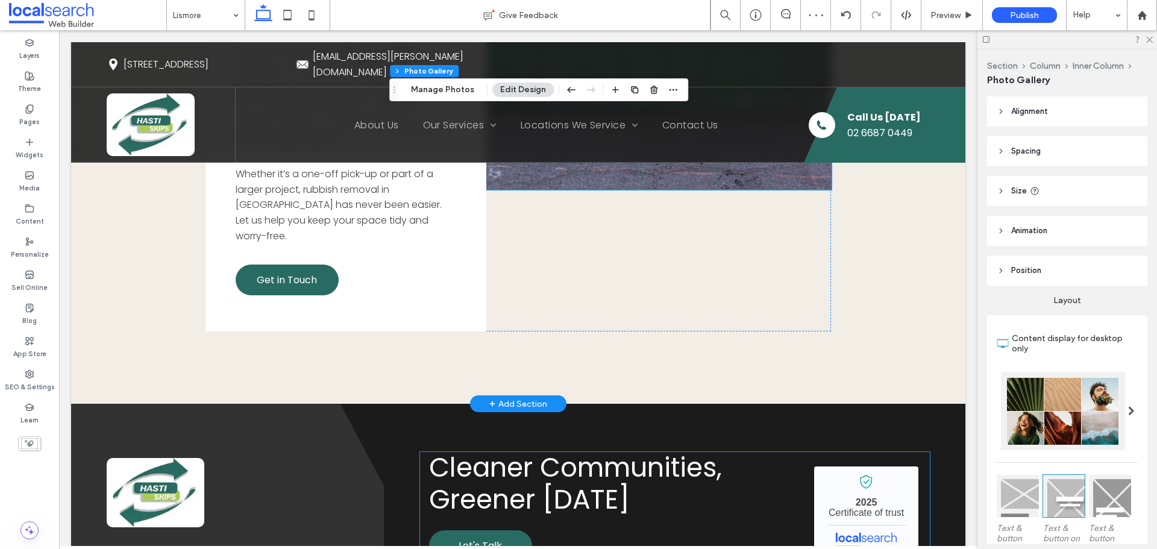
scroll to position [4098, 0]
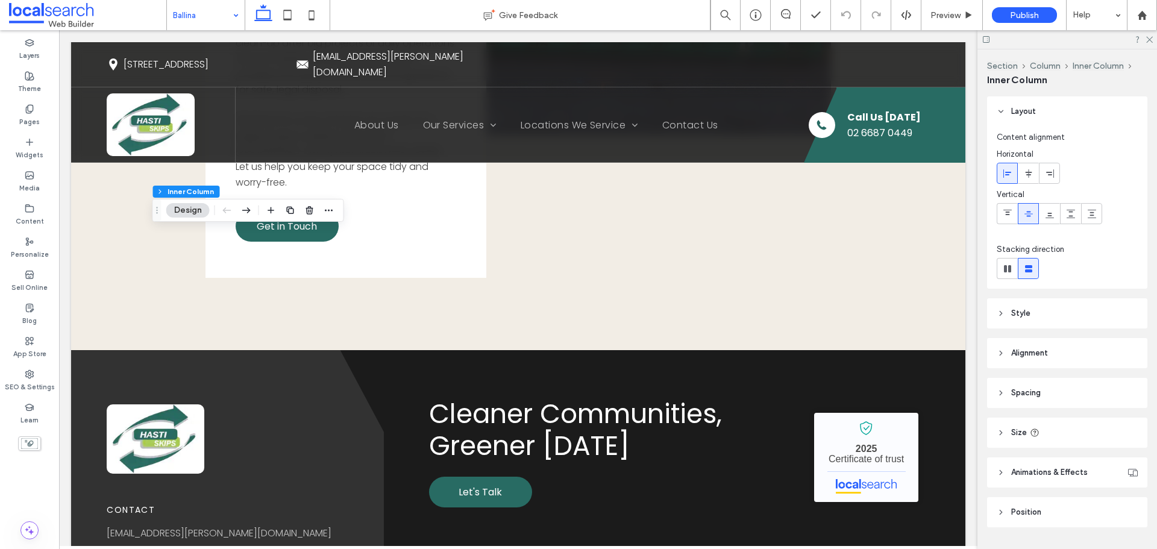
scroll to position [31, 0]
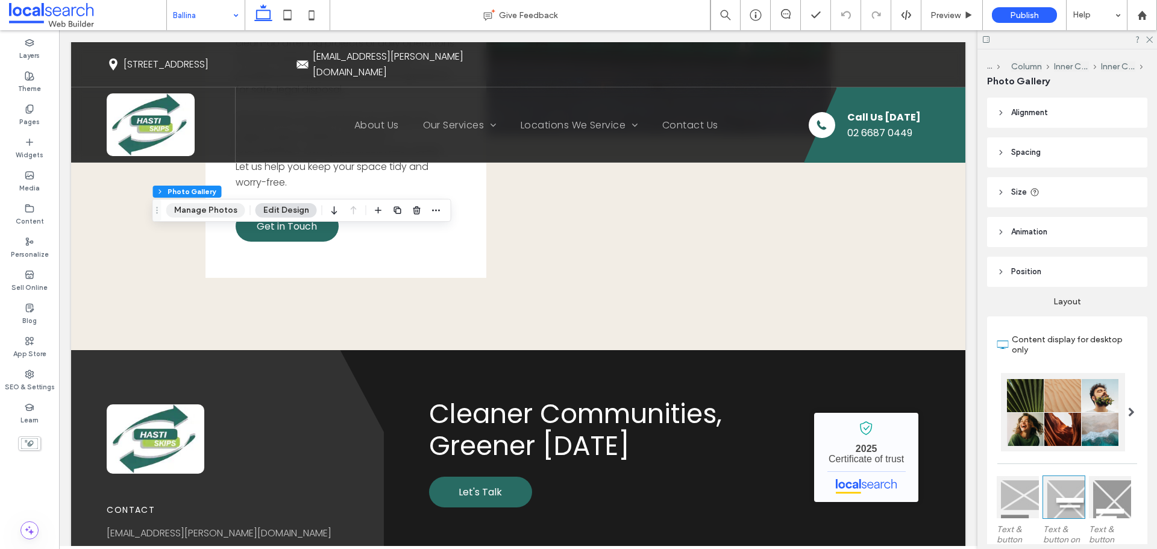
click at [202, 212] on button "Manage Photos" at bounding box center [205, 210] width 79 height 14
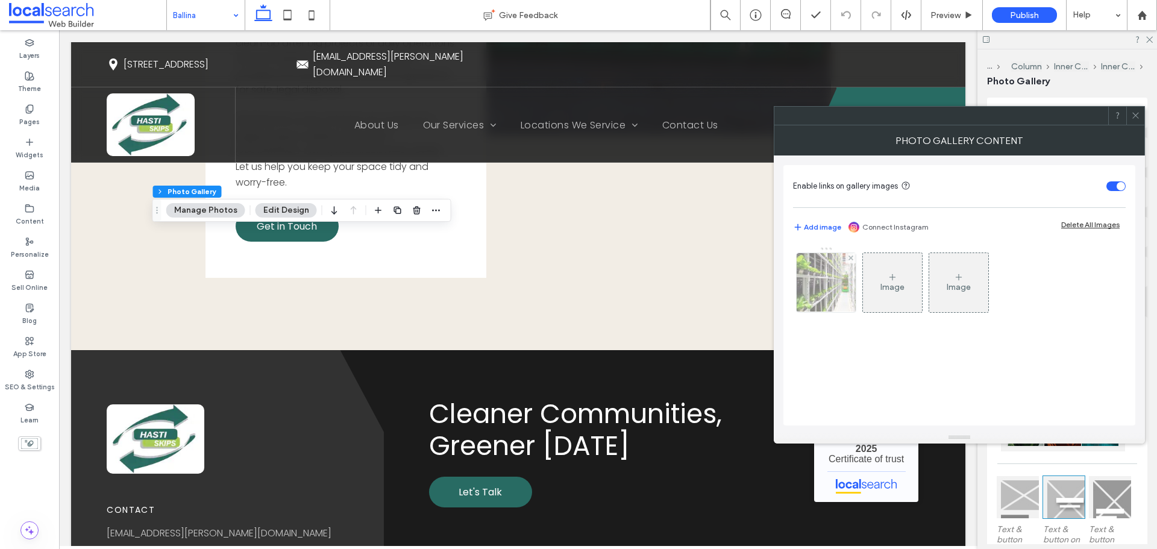
click at [824, 309] on img at bounding box center [826, 282] width 89 height 59
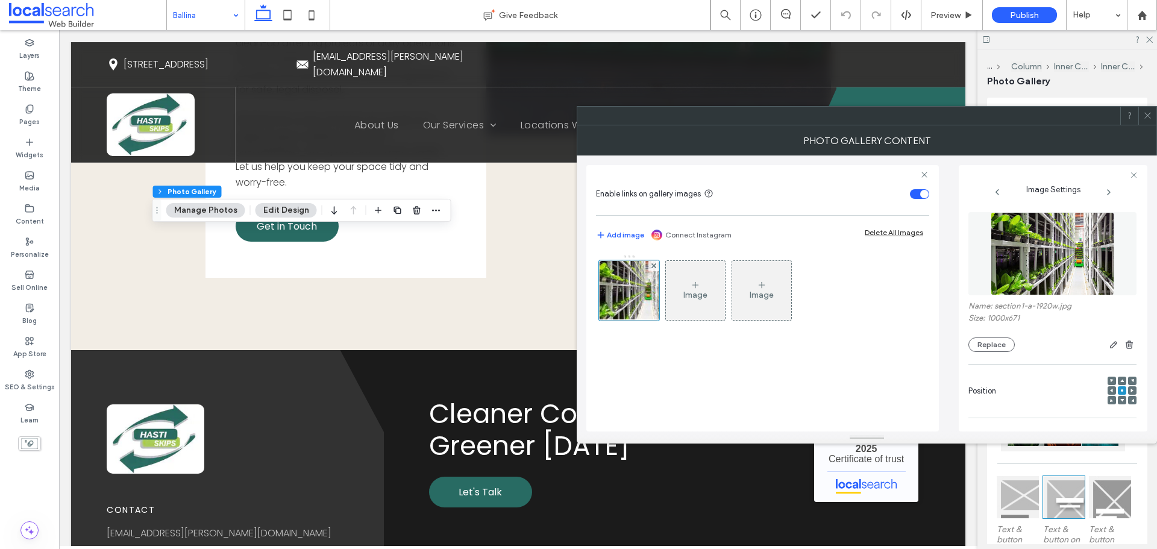
click at [1022, 262] on img at bounding box center [1053, 253] width 124 height 83
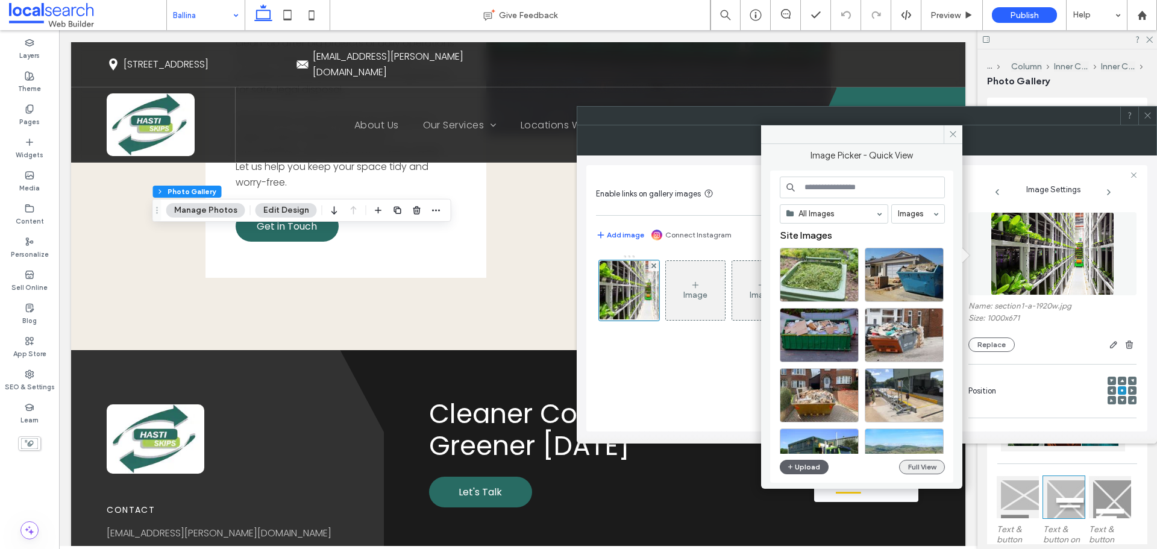
click at [904, 465] on button "Full View" at bounding box center [922, 467] width 46 height 14
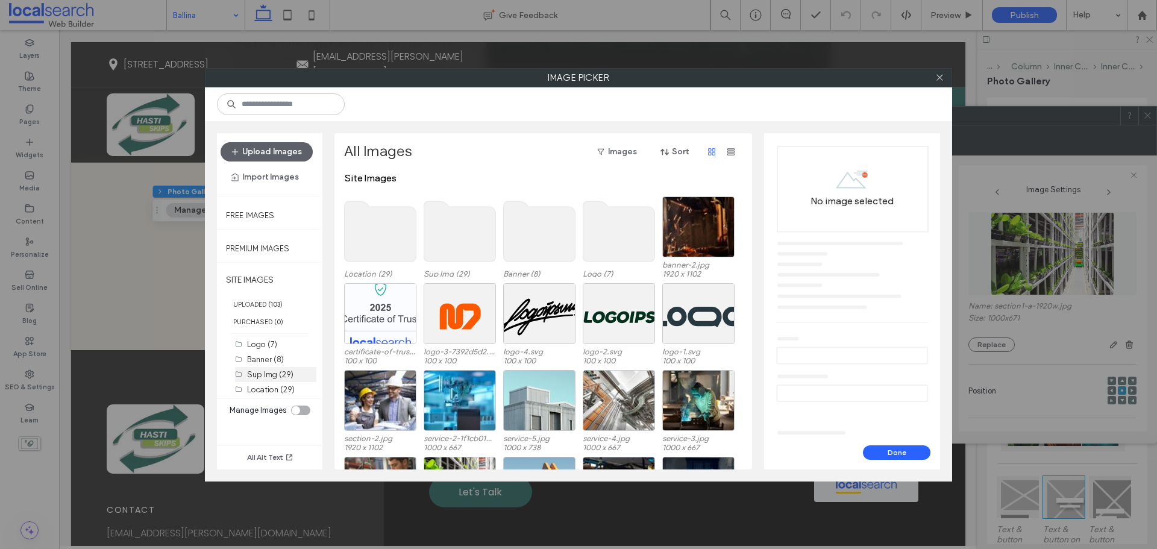
click at [243, 371] on div "Sup Img (29)" at bounding box center [275, 374] width 81 height 15
click at [265, 374] on label "Sup Img (29)" at bounding box center [270, 374] width 46 height 9
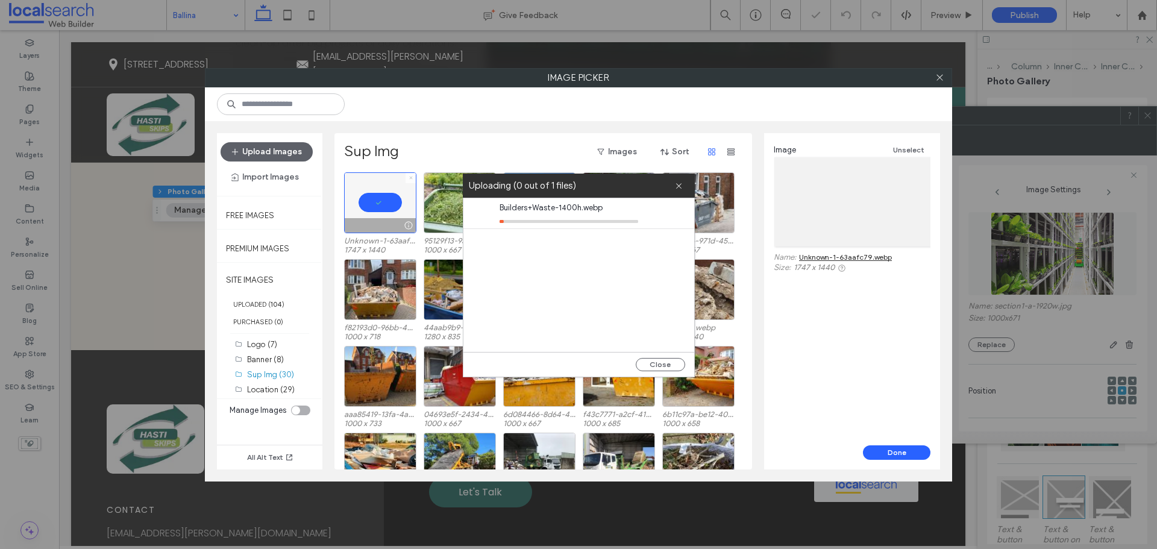
click at [412, 175] on icon at bounding box center [411, 177] width 5 height 5
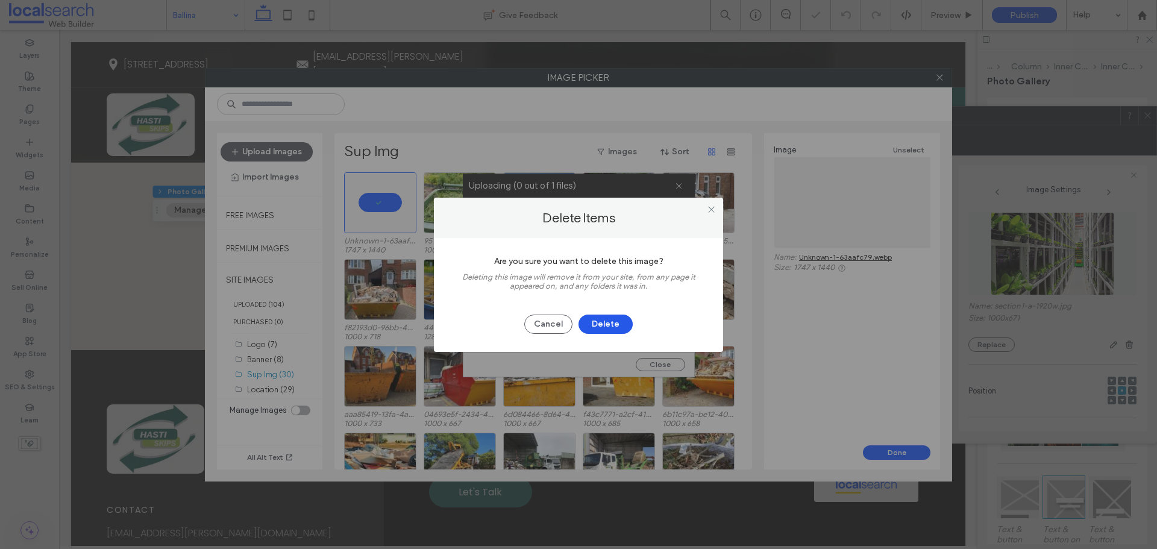
click at [609, 328] on button "Delete" at bounding box center [605, 324] width 54 height 19
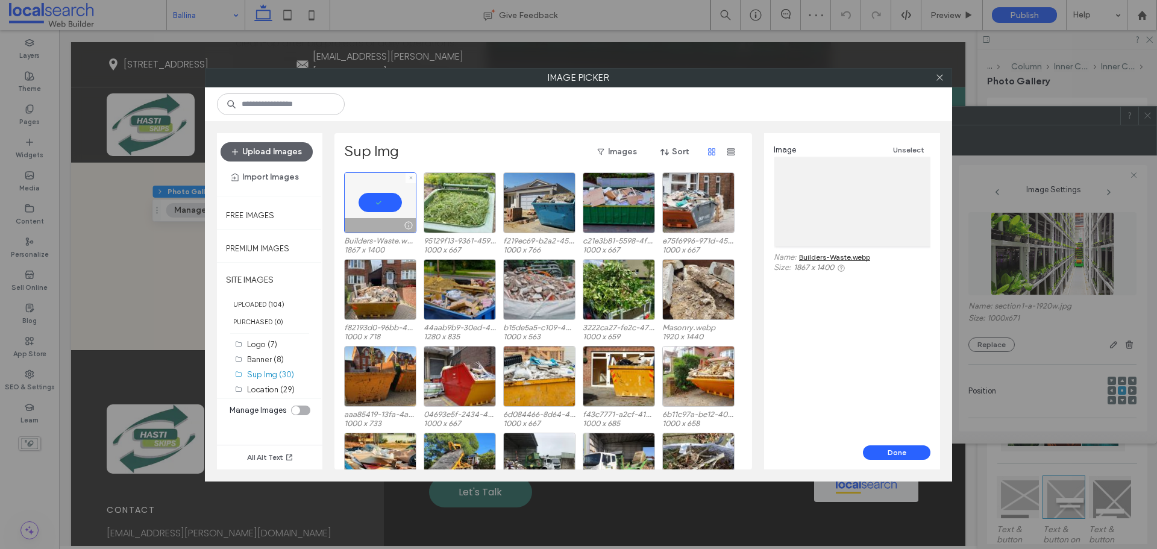
click at [406, 175] on div at bounding box center [411, 178] width 10 height 10
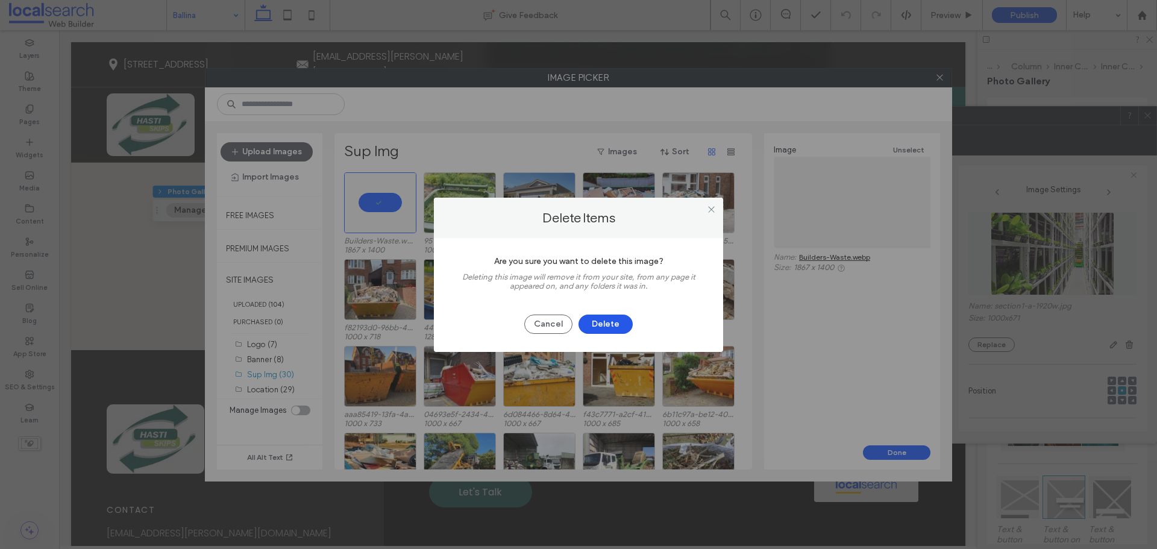
click at [591, 327] on button "Delete" at bounding box center [605, 324] width 54 height 19
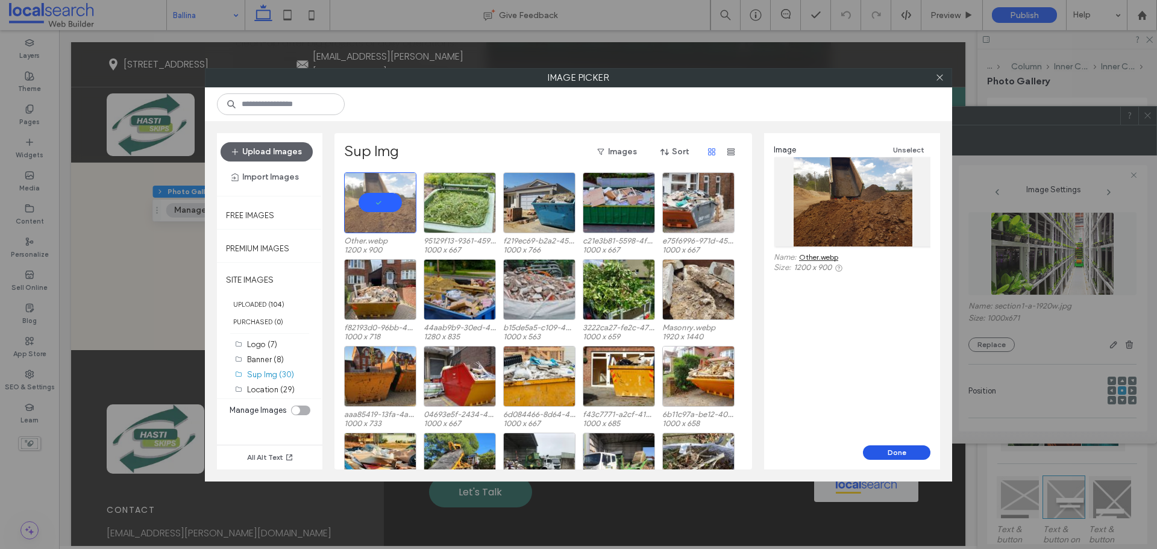
click at [890, 453] on button "Done" at bounding box center [896, 452] width 67 height 14
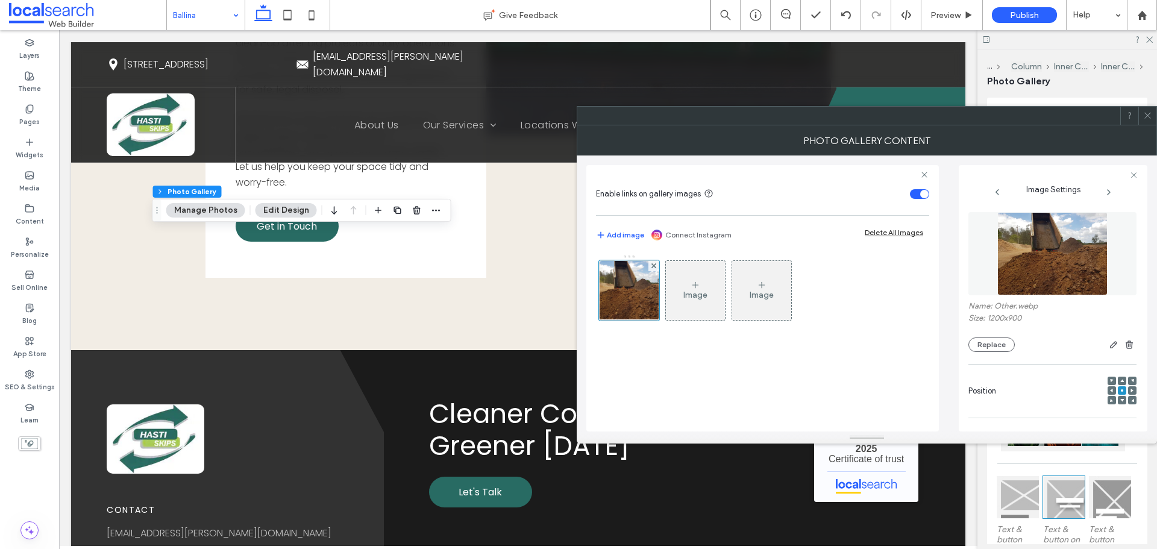
click at [1145, 121] on span at bounding box center [1147, 116] width 9 height 18
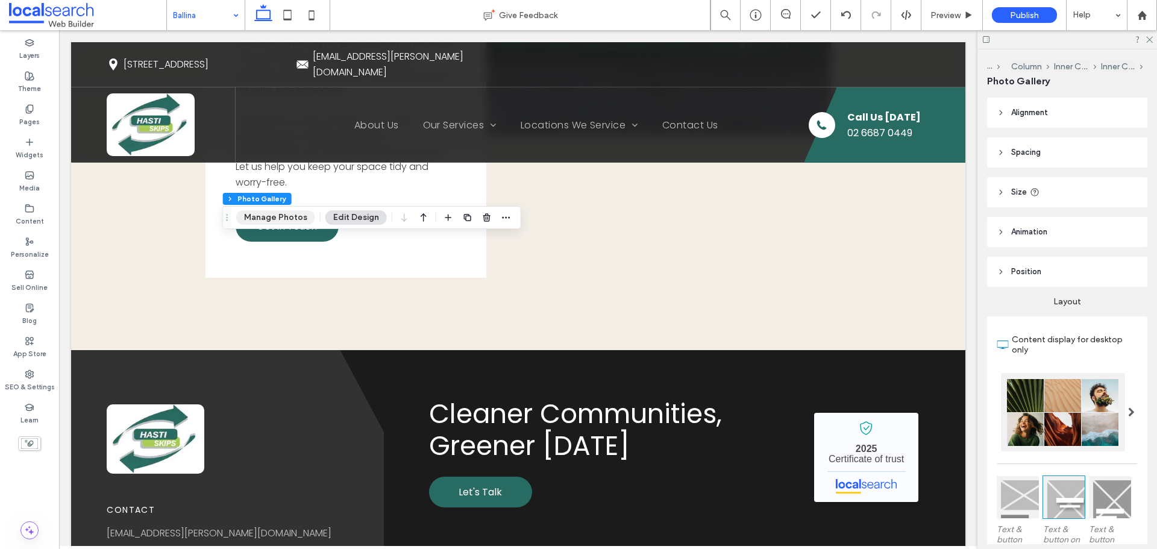
click at [288, 220] on button "Manage Photos" at bounding box center [275, 217] width 79 height 14
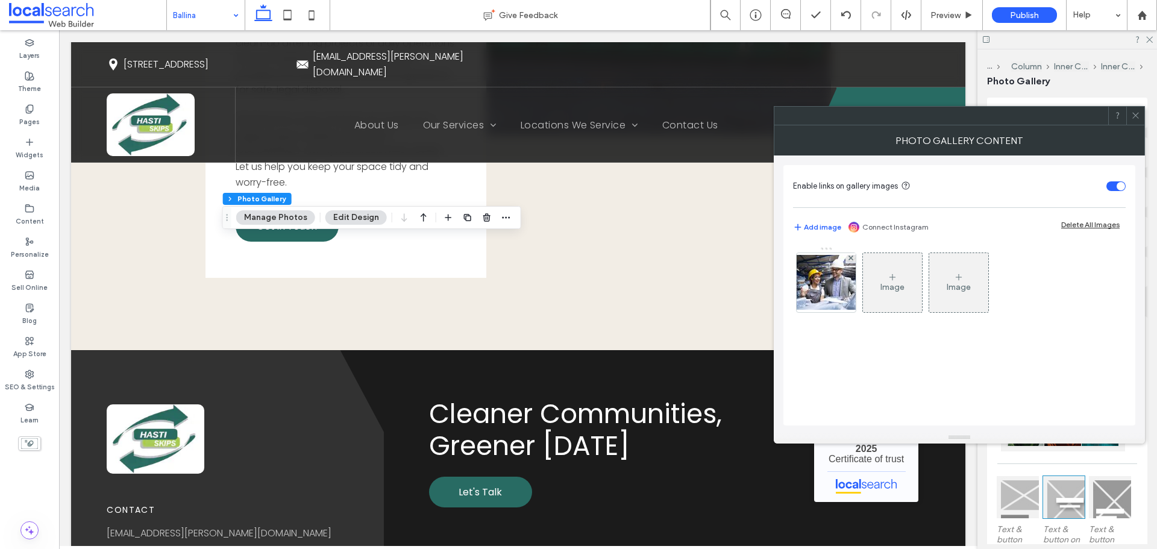
click at [858, 302] on div "Image Image" at bounding box center [958, 285] width 331 height 78
click at [847, 298] on img at bounding box center [826, 282] width 96 height 55
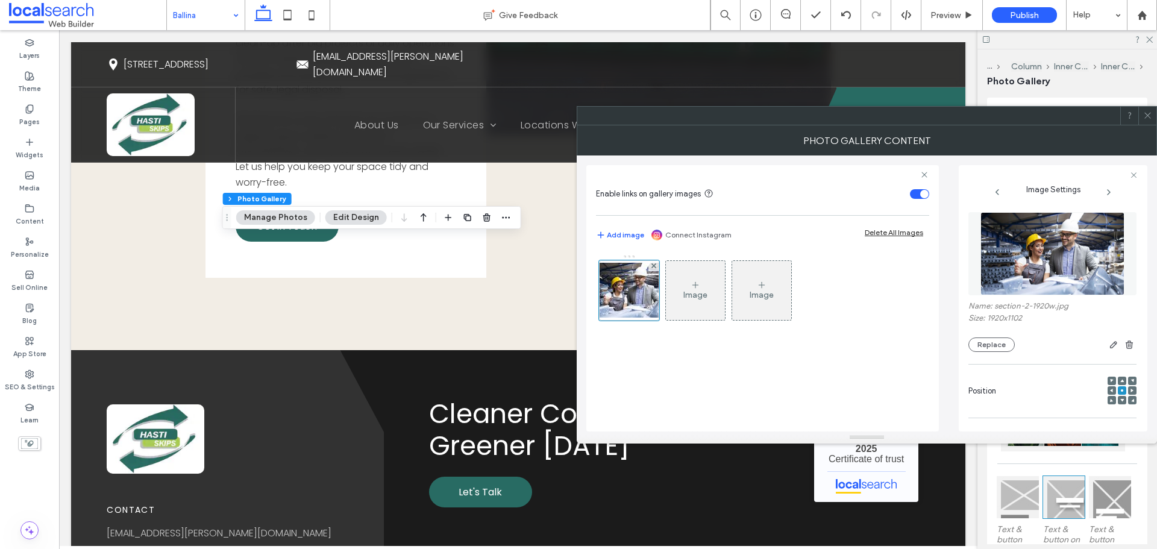
click at [1026, 275] on img at bounding box center [1052, 253] width 144 height 83
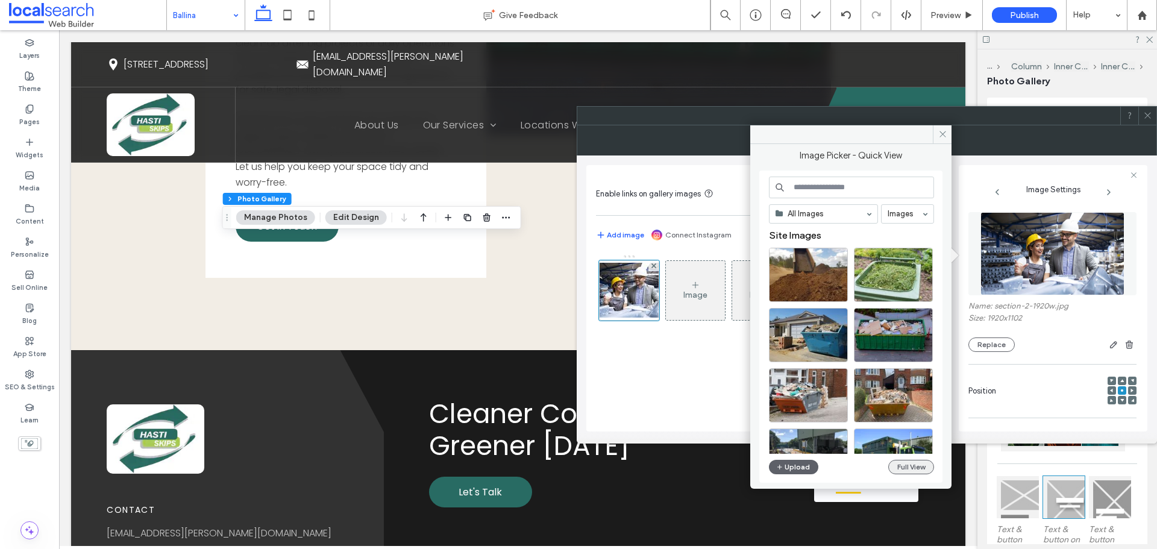
click at [916, 472] on button "Full View" at bounding box center [911, 467] width 46 height 14
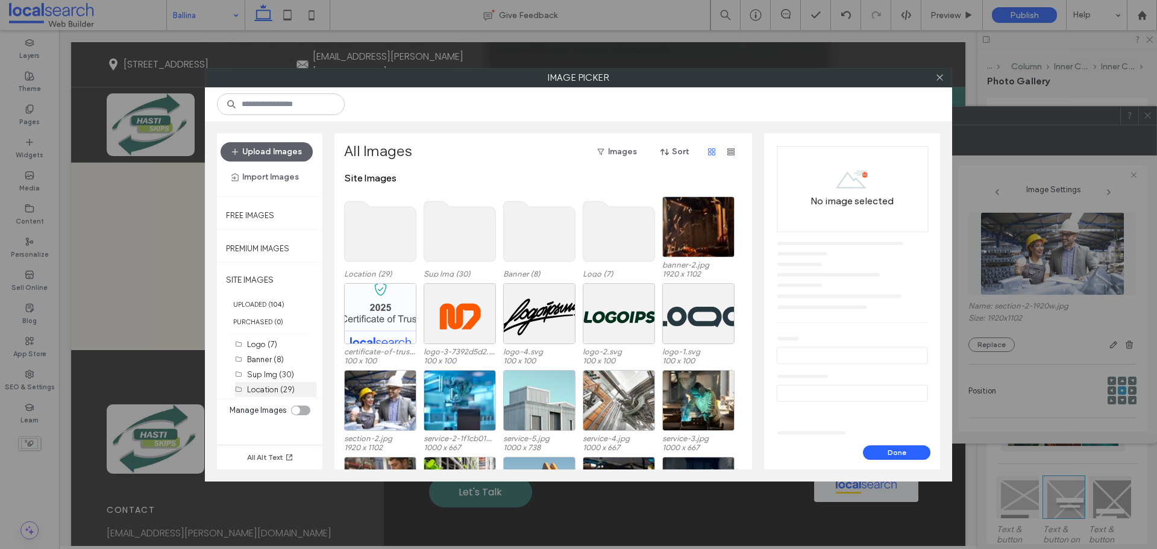
click at [265, 382] on div "Location (29)" at bounding box center [281, 389] width 69 height 15
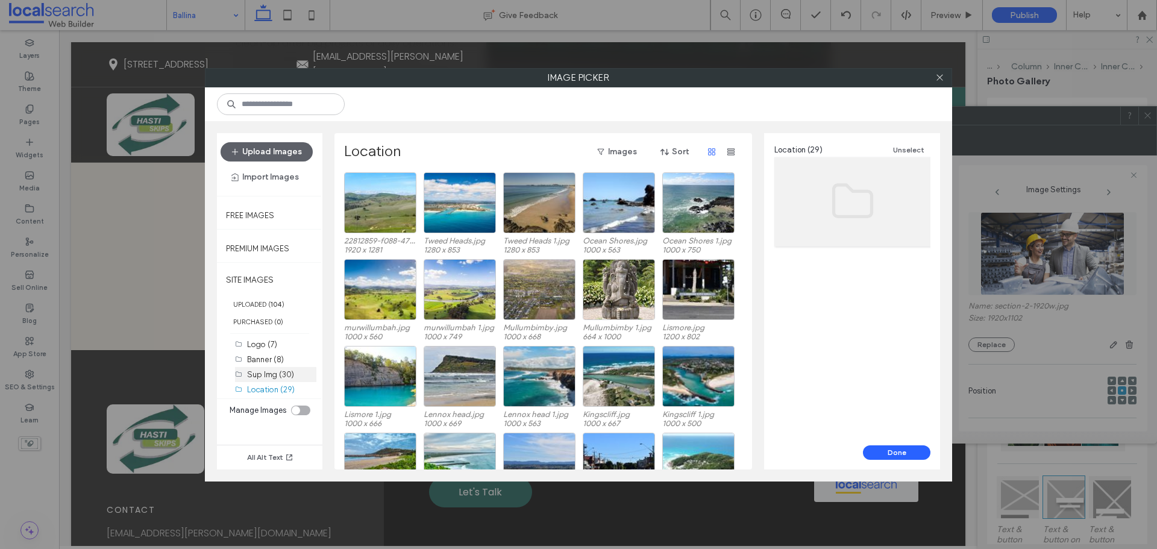
drag, startPoint x: 266, startPoint y: 372, endPoint x: 272, endPoint y: 370, distance: 6.3
click at [268, 372] on label "Sup Img (30)" at bounding box center [270, 374] width 47 height 9
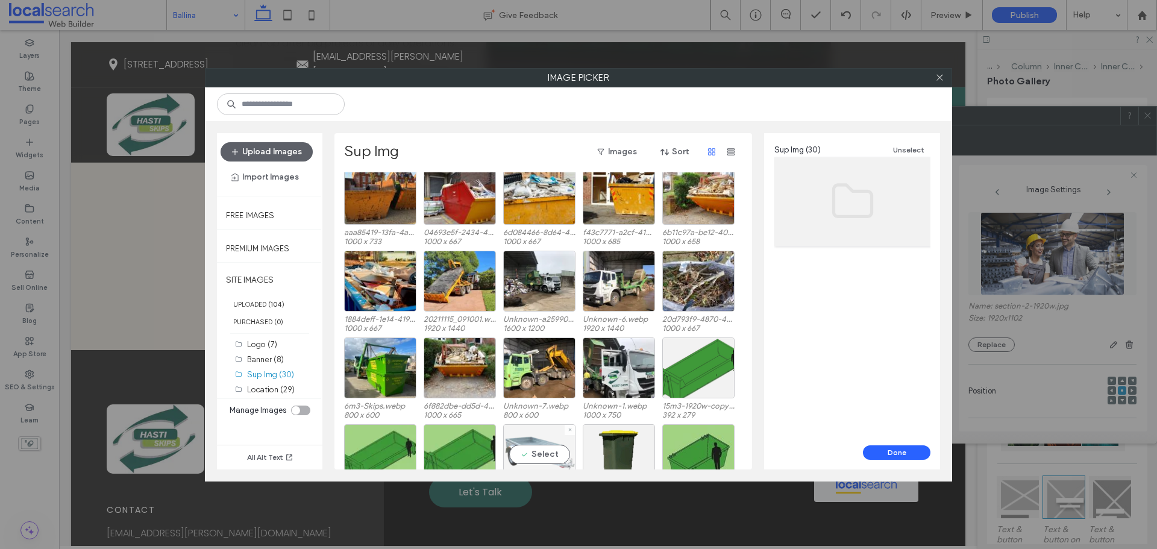
scroll to position [163, 0]
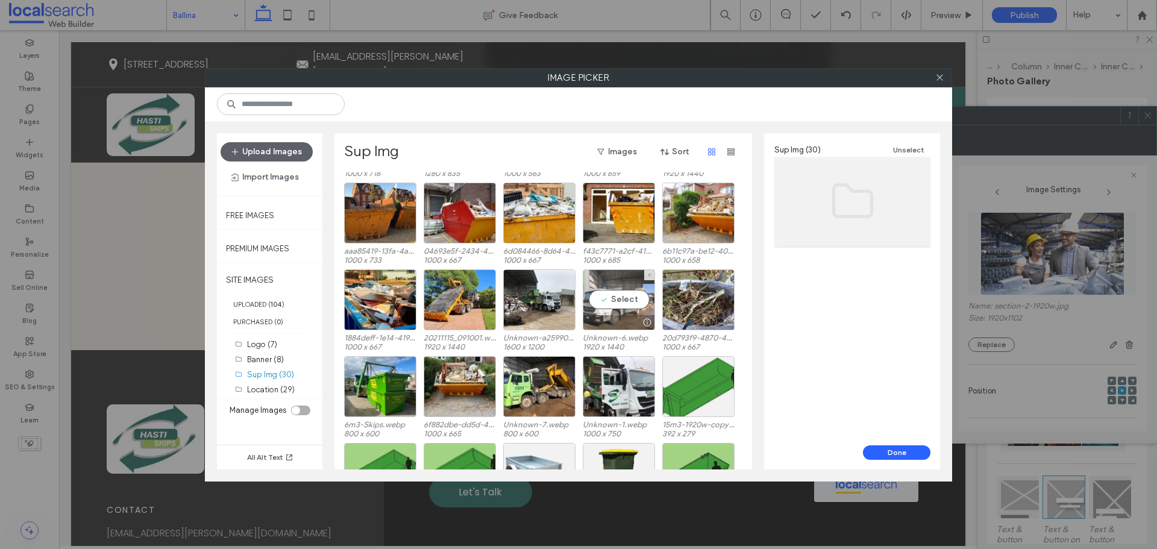
click at [622, 315] on div at bounding box center [618, 322] width 71 height 14
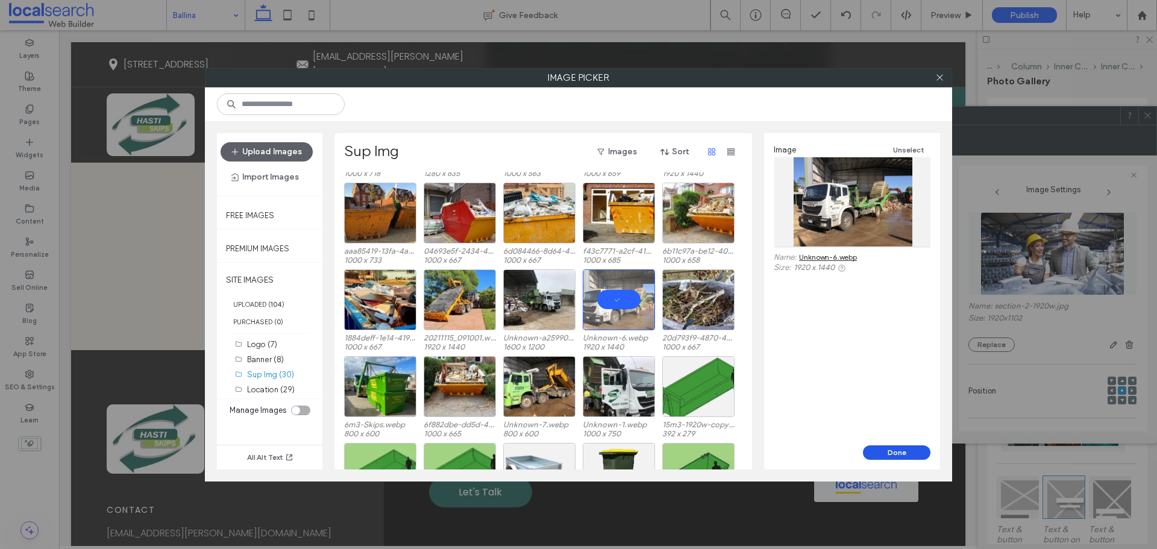
click at [885, 450] on button "Done" at bounding box center [896, 452] width 67 height 14
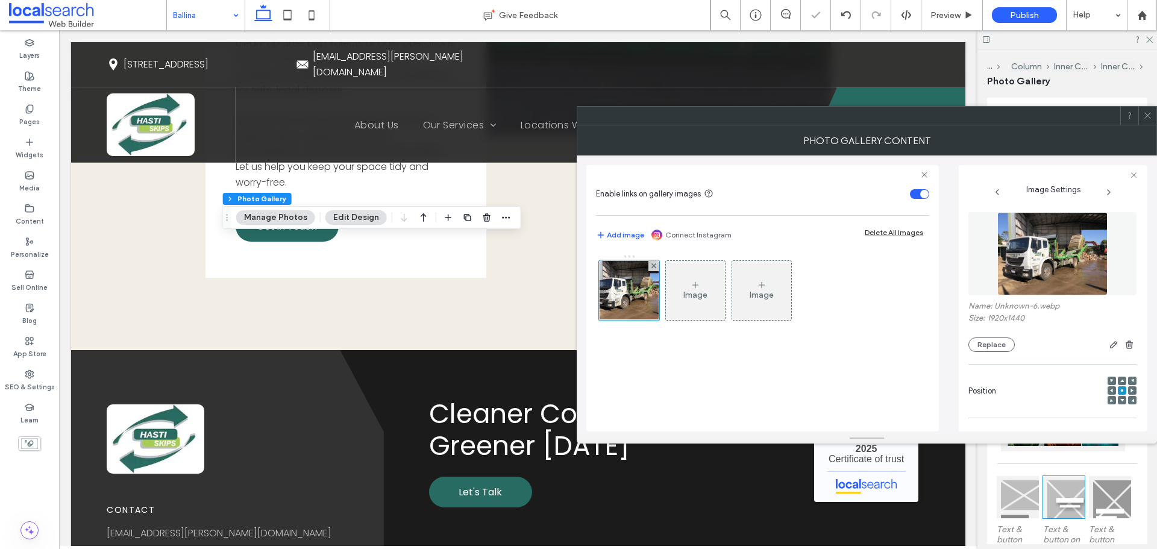
click at [1151, 119] on icon at bounding box center [1147, 115] width 9 height 9
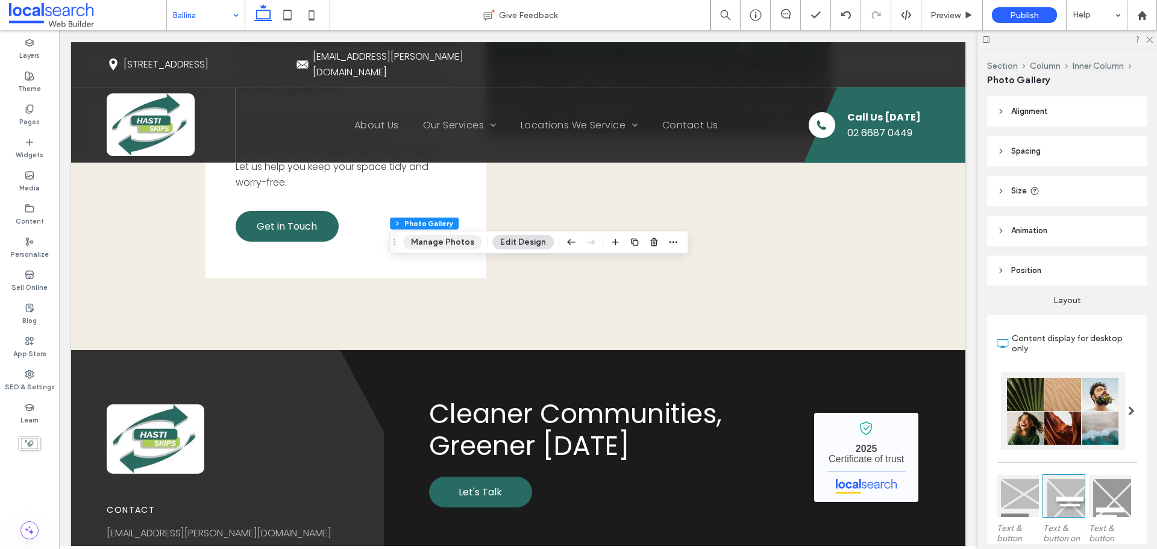
click at [475, 236] on button "Manage Photos" at bounding box center [442, 242] width 79 height 14
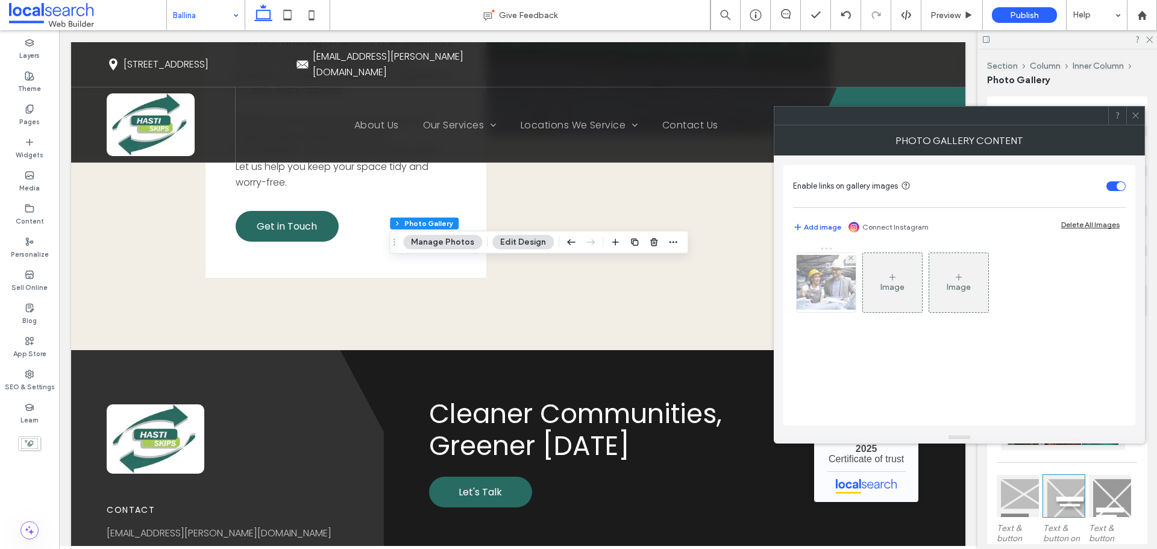
click at [819, 279] on img at bounding box center [826, 282] width 96 height 55
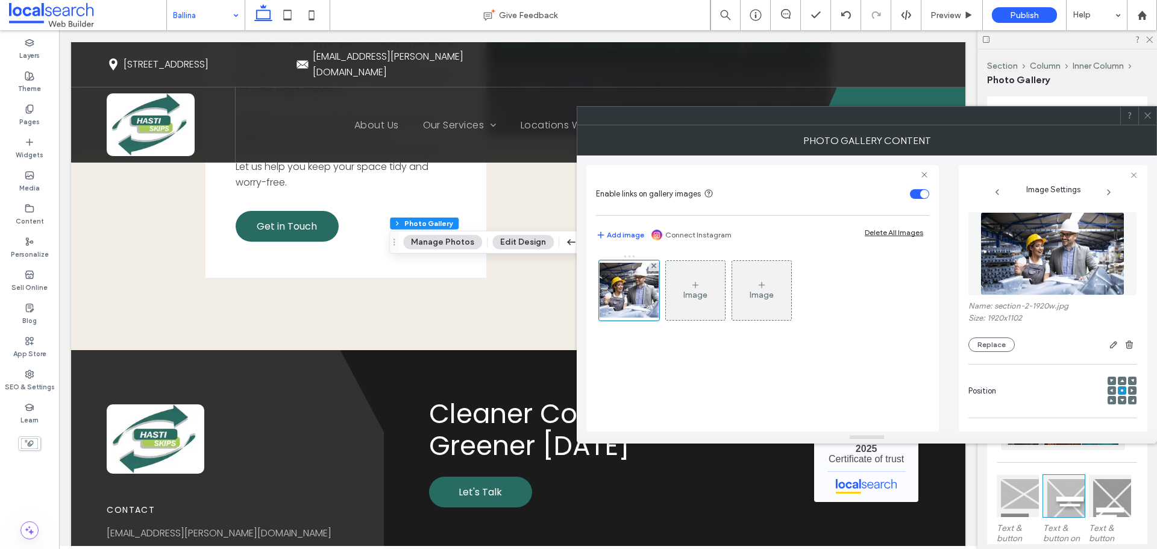
click at [1058, 280] on img at bounding box center [1052, 253] width 144 height 83
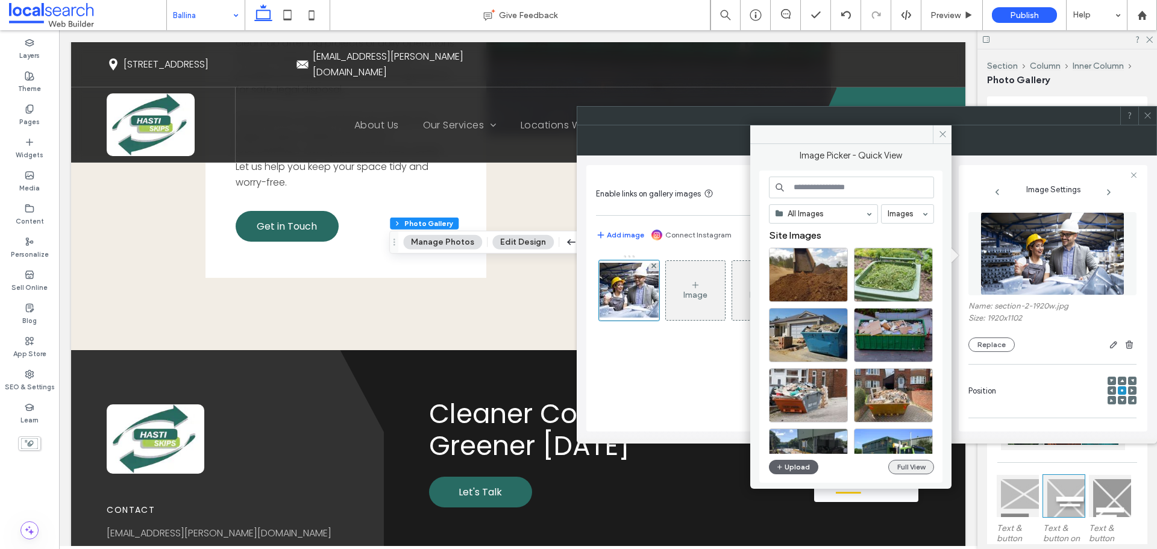
click at [895, 463] on button "Full View" at bounding box center [911, 467] width 46 height 14
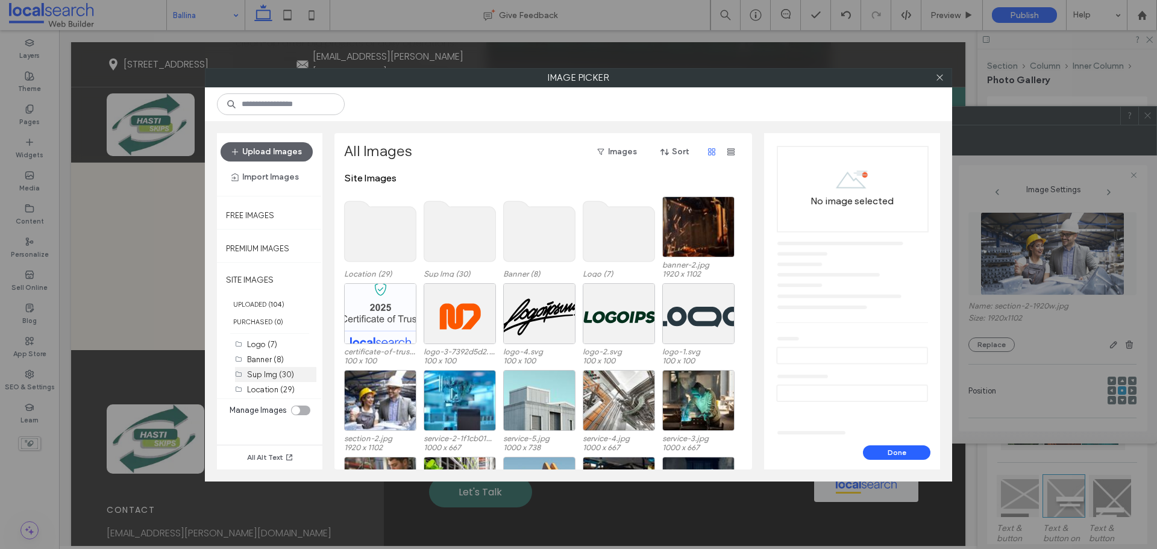
click at [272, 378] on label "Sup Img (30)" at bounding box center [270, 374] width 47 height 9
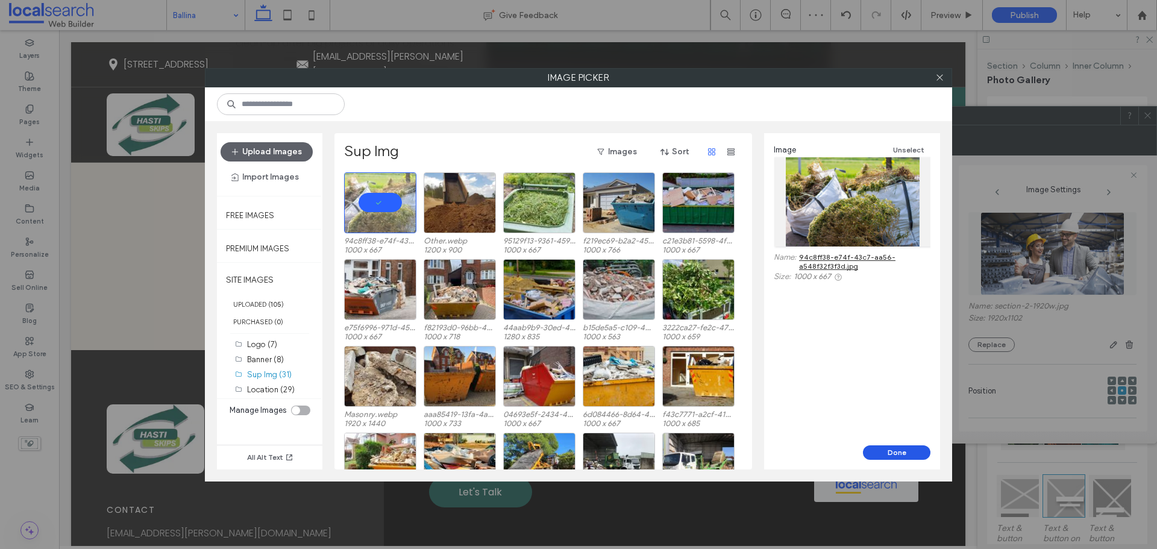
click at [908, 456] on button "Done" at bounding box center [896, 452] width 67 height 14
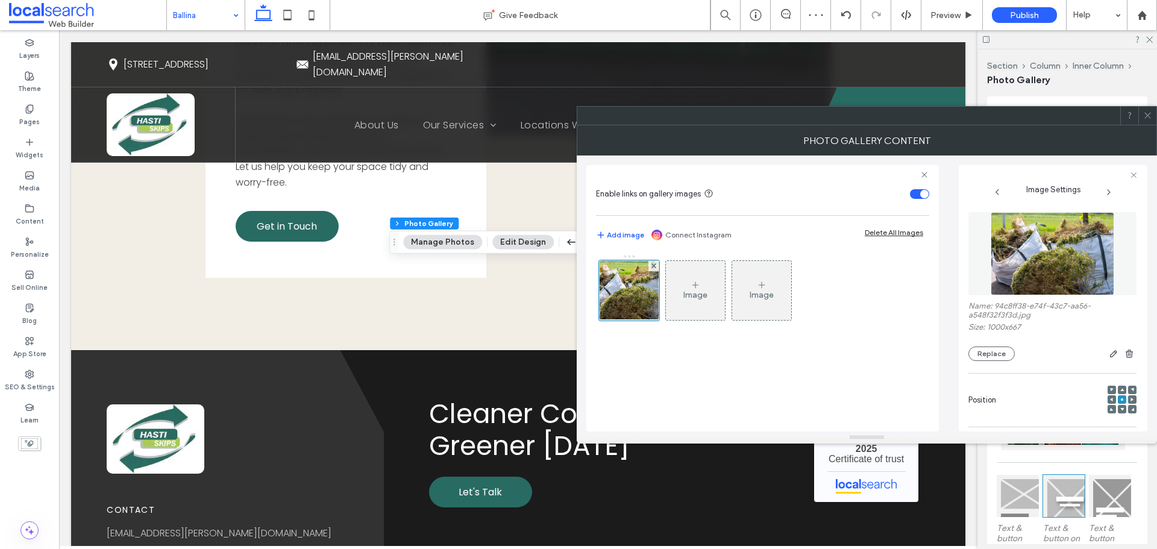
click at [1149, 118] on icon at bounding box center [1147, 115] width 9 height 9
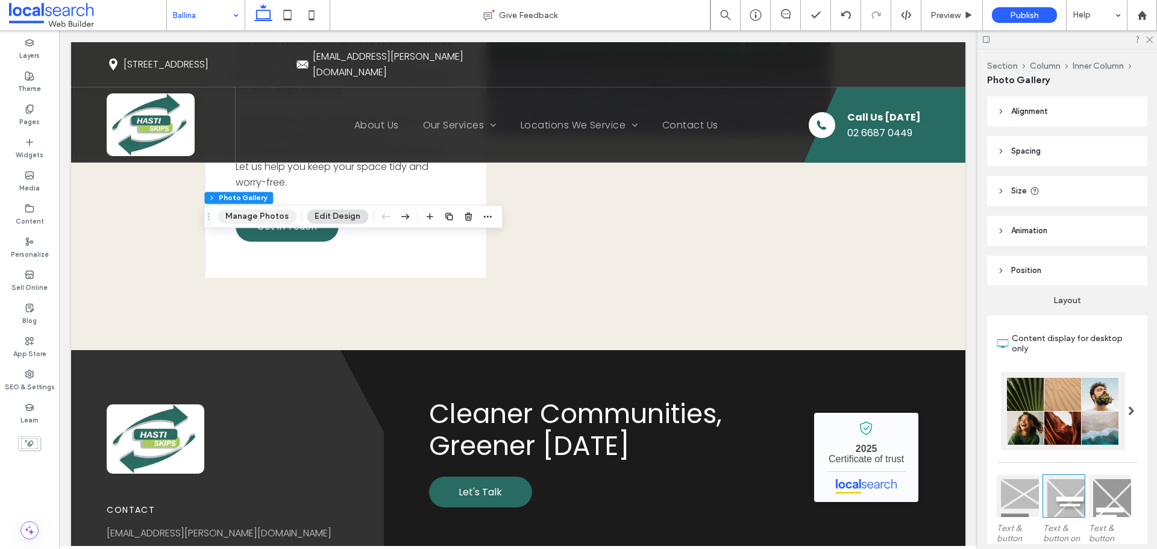
click at [239, 212] on button "Manage Photos" at bounding box center [257, 216] width 79 height 14
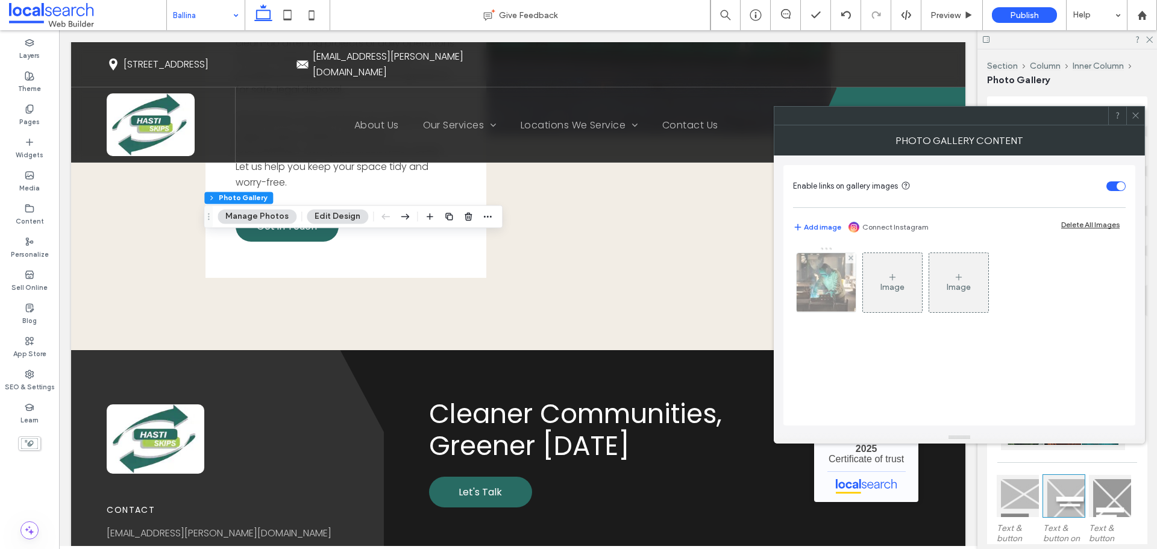
click at [804, 295] on img at bounding box center [826, 282] width 89 height 59
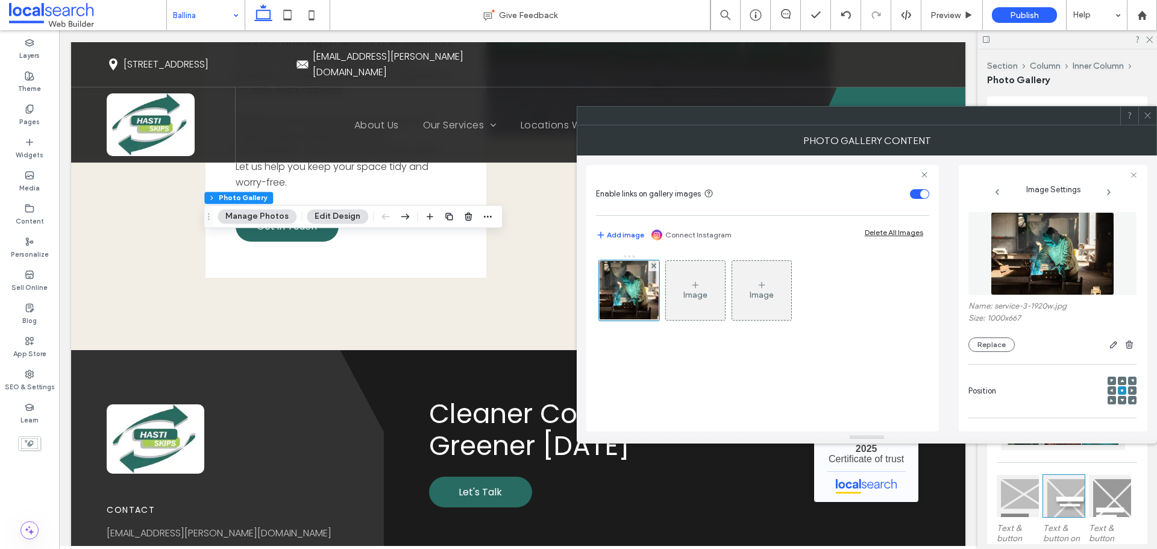
click at [1030, 248] on img at bounding box center [1053, 253] width 124 height 83
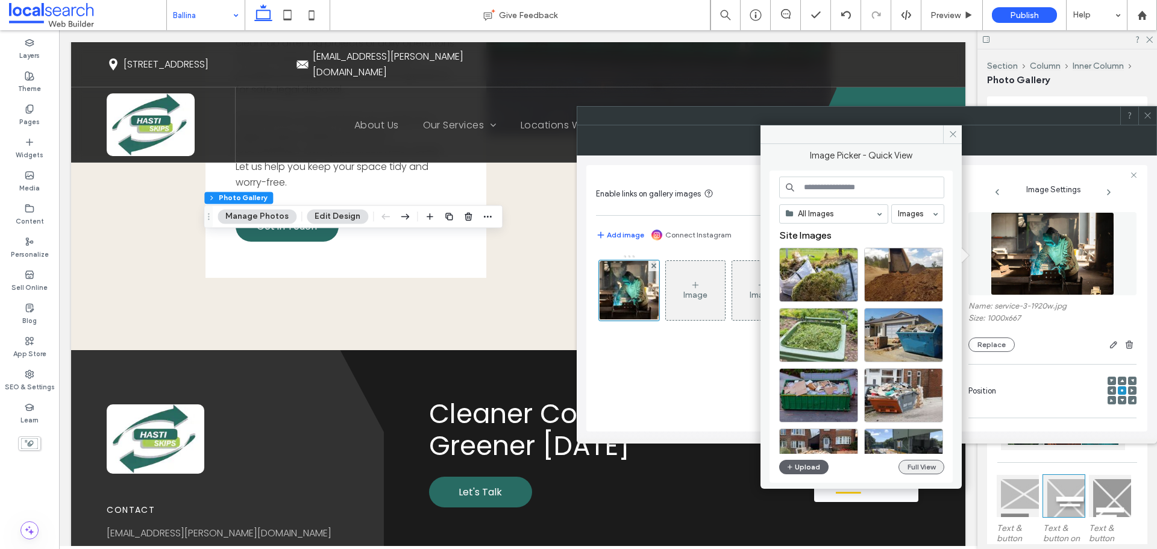
click at [914, 468] on button "Full View" at bounding box center [921, 467] width 46 height 14
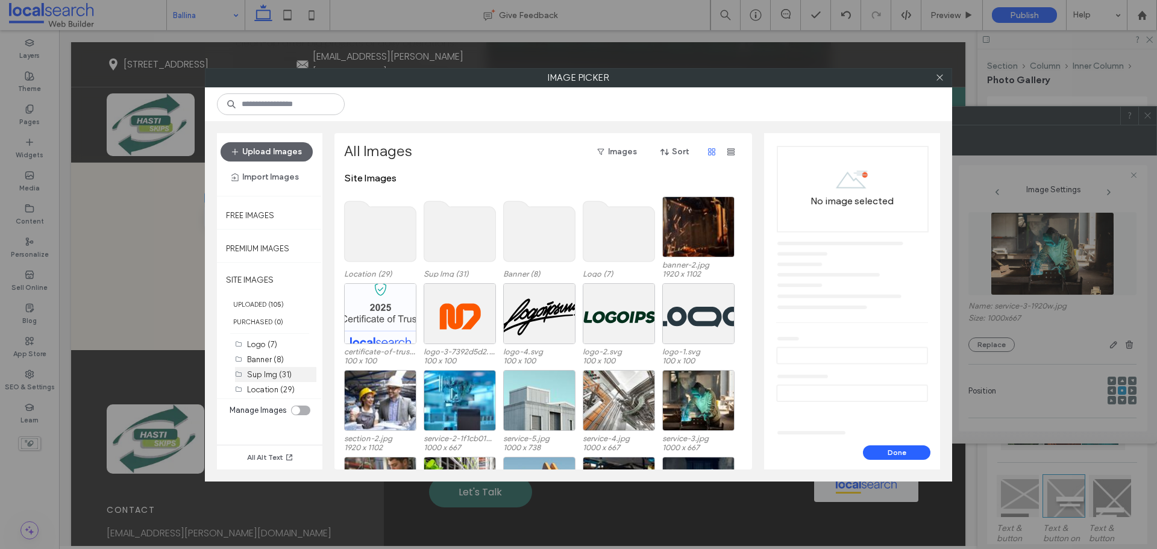
click at [251, 370] on label "Sup Img (31)" at bounding box center [269, 374] width 45 height 9
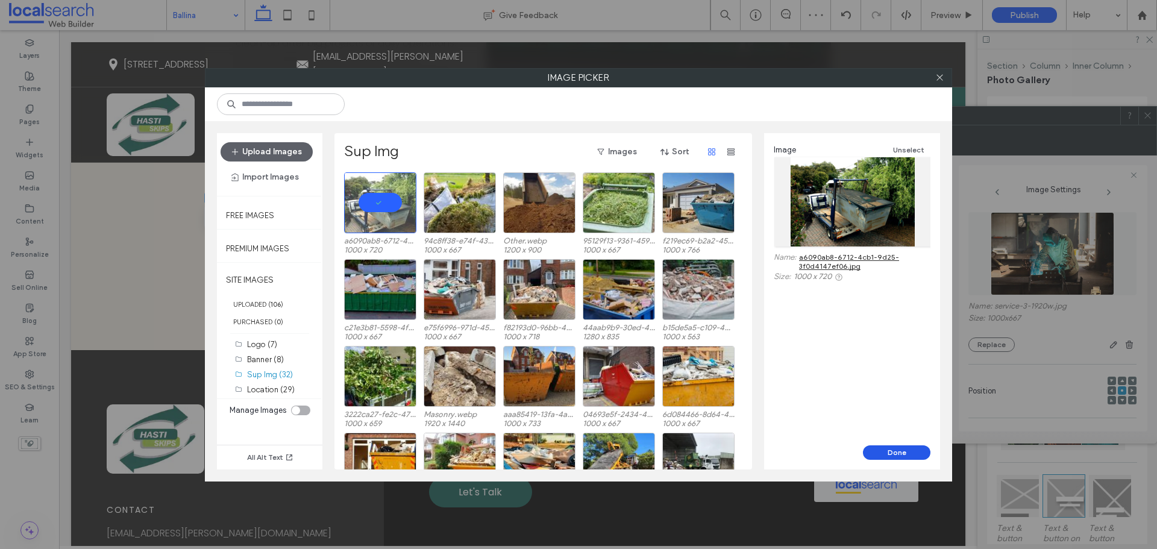
click at [893, 457] on button "Done" at bounding box center [896, 452] width 67 height 14
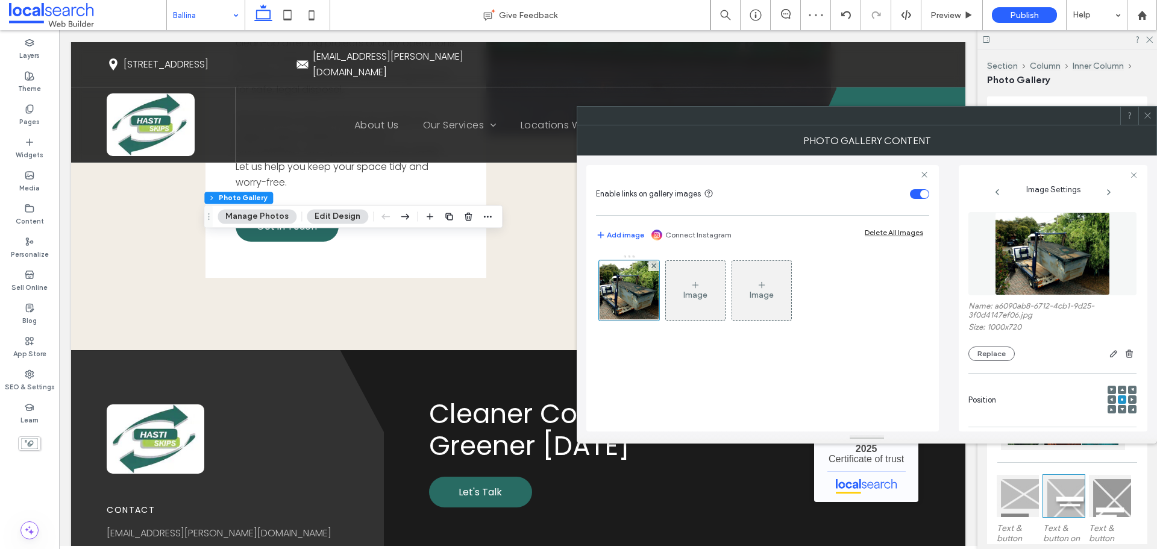
click at [1150, 120] on span at bounding box center [1147, 116] width 9 height 18
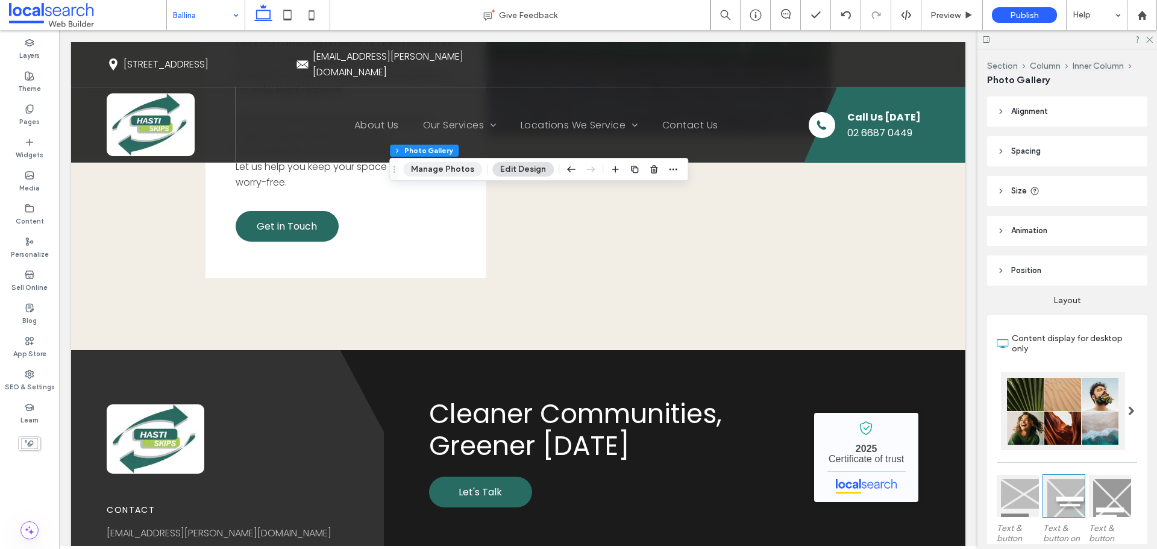
drag, startPoint x: 442, startPoint y: 160, endPoint x: 443, endPoint y: 169, distance: 8.5
click at [442, 161] on div "Section Column Inner Column Photo Gallery Manage Photos Edit Design" at bounding box center [538, 169] width 299 height 23
click at [442, 171] on button "Manage Photos" at bounding box center [442, 169] width 79 height 14
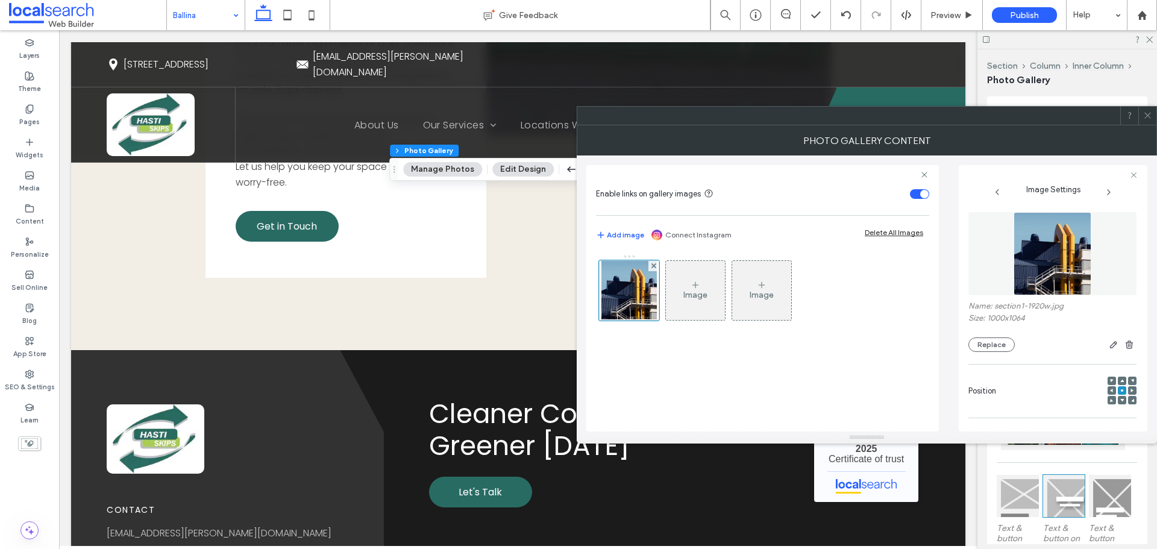
click at [1045, 280] on img at bounding box center [1053, 253] width 78 height 83
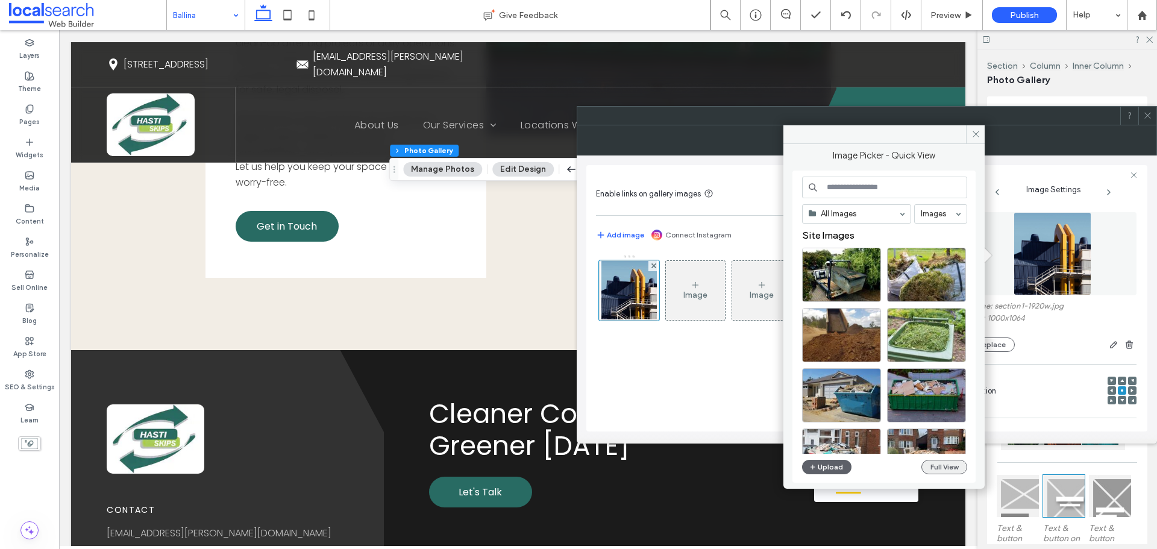
click at [940, 461] on button "Full View" at bounding box center [944, 467] width 46 height 14
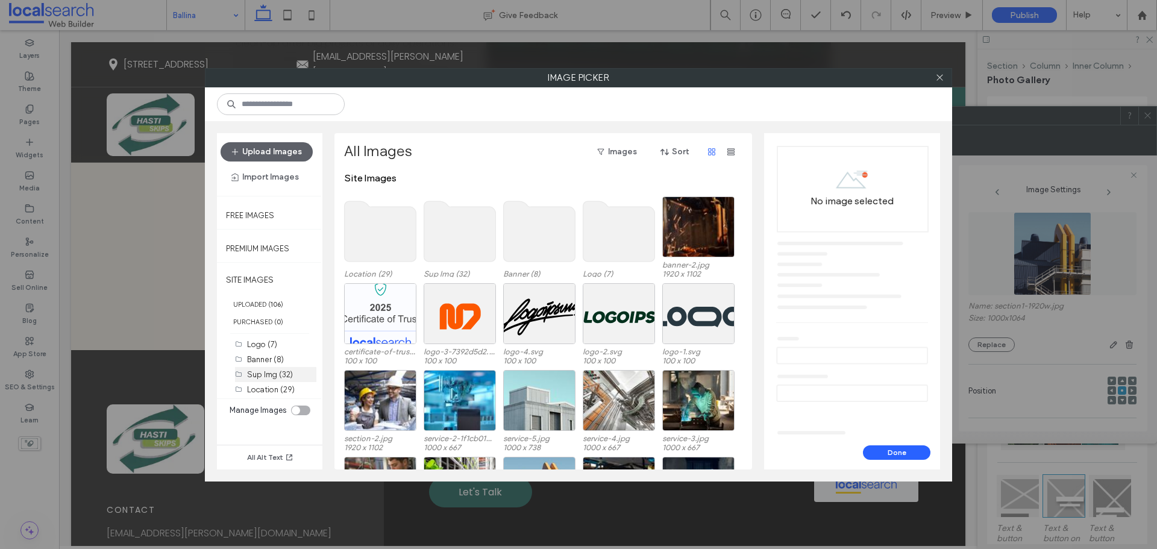
click at [295, 375] on div "Sup Img (32)" at bounding box center [281, 374] width 69 height 13
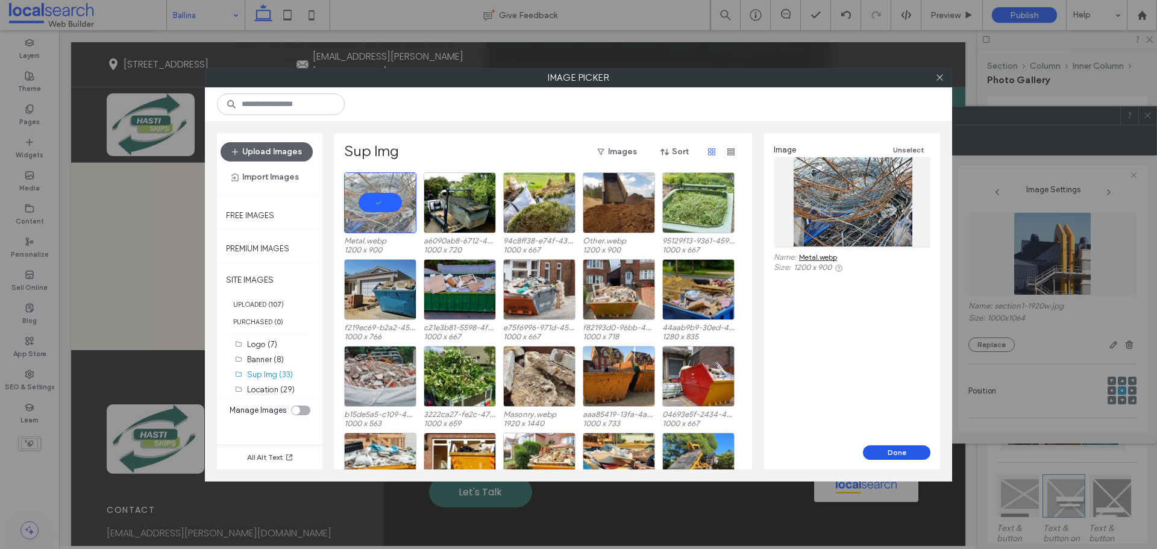
click at [900, 448] on button "Done" at bounding box center [896, 452] width 67 height 14
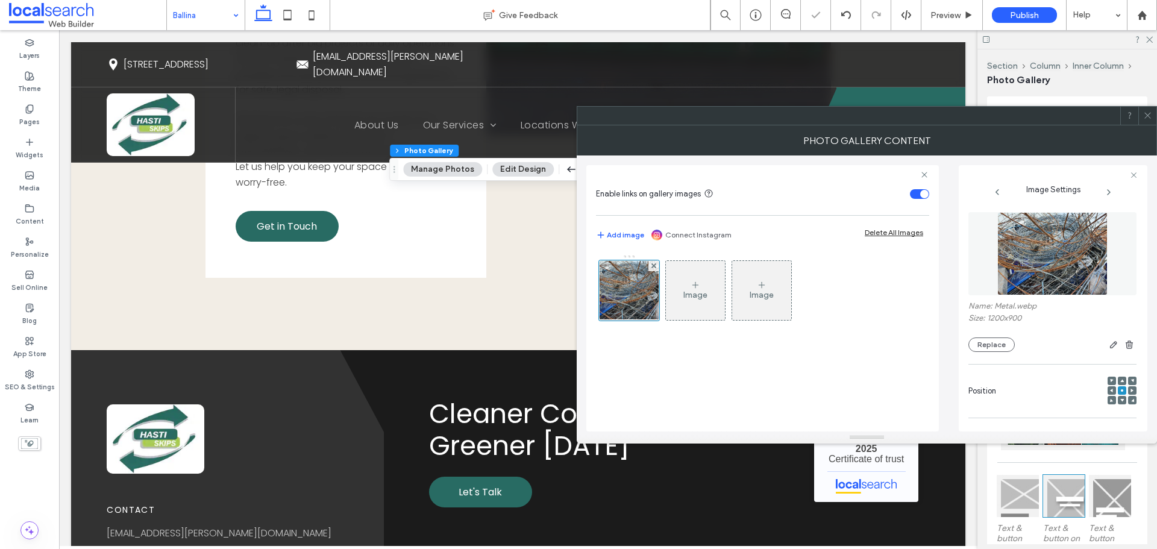
click at [1152, 121] on span at bounding box center [1147, 116] width 9 height 18
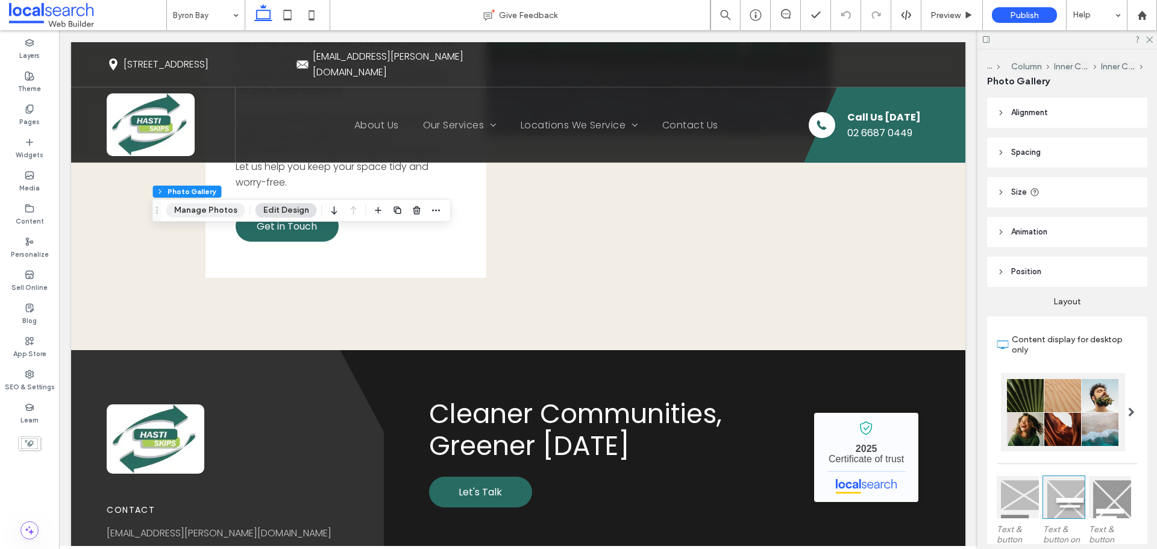
click at [211, 212] on button "Manage Photos" at bounding box center [205, 210] width 79 height 14
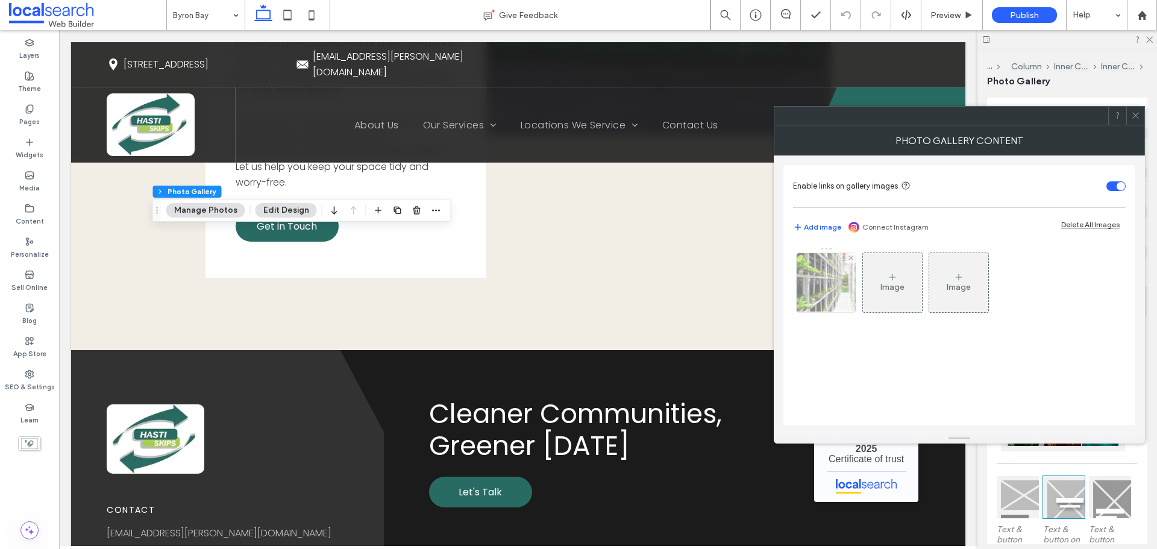
click at [805, 296] on img at bounding box center [826, 282] width 89 height 59
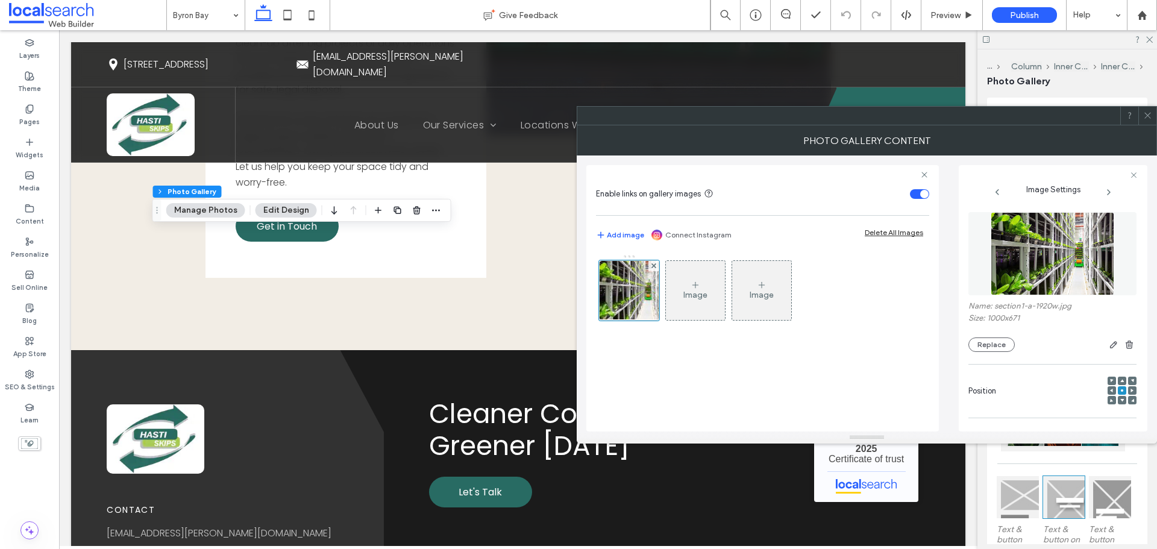
click at [1058, 279] on img at bounding box center [1053, 253] width 124 height 83
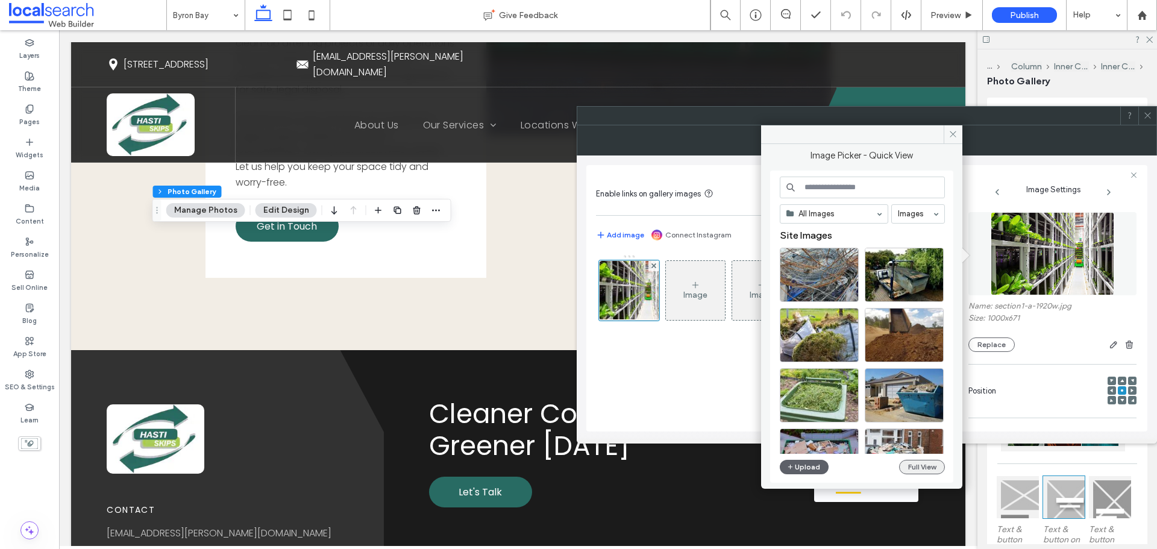
click at [941, 462] on button "Full View" at bounding box center [922, 467] width 46 height 14
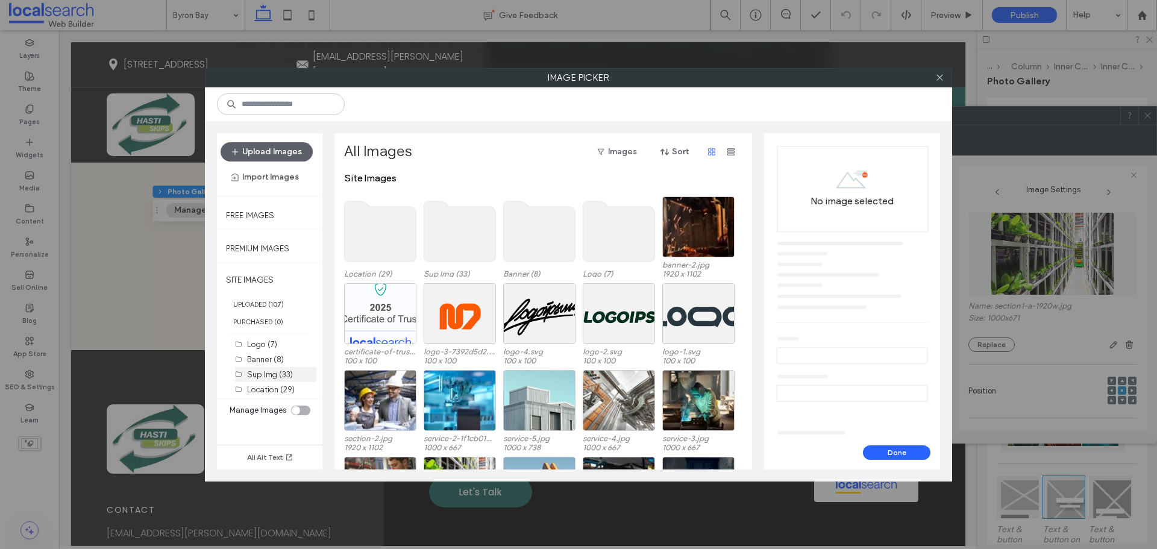
click at [262, 367] on div "Sup Img (33)" at bounding box center [281, 374] width 69 height 15
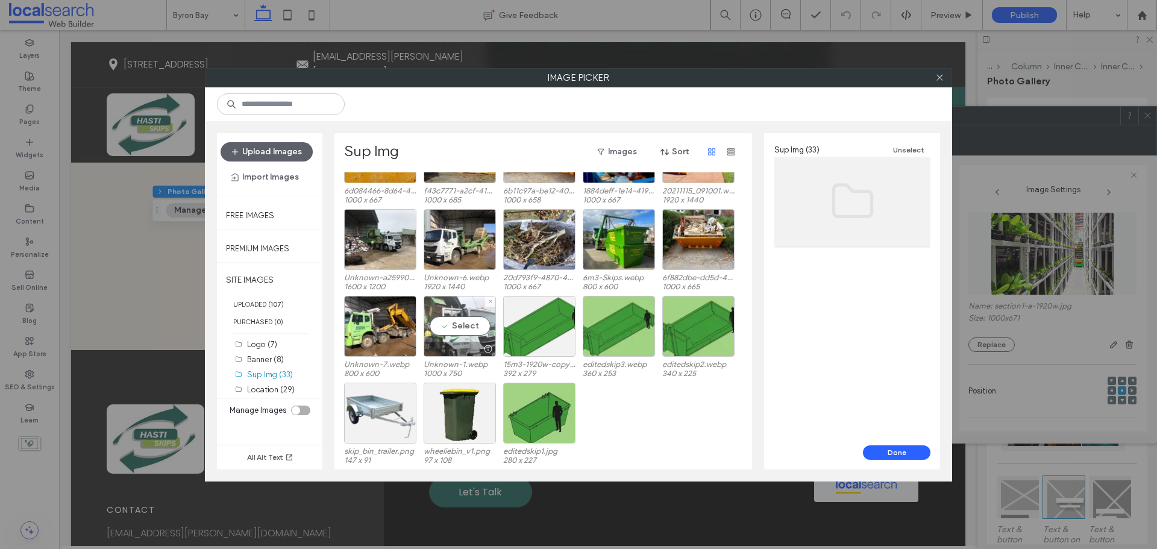
scroll to position [250, 0]
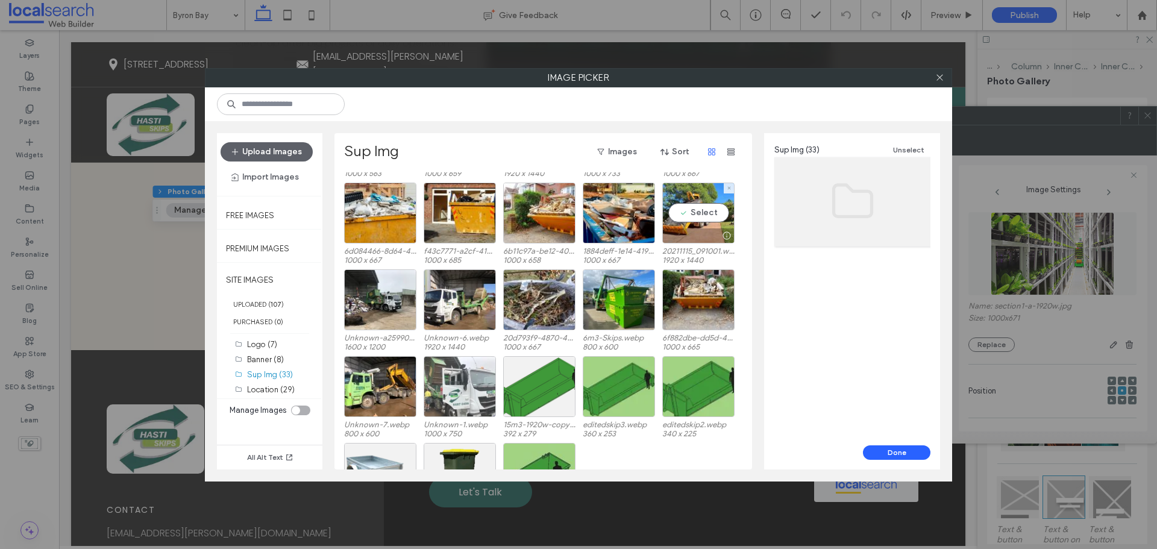
drag, startPoint x: 684, startPoint y: 227, endPoint x: 773, endPoint y: 283, distance: 104.5
click at [686, 227] on div "Select" at bounding box center [698, 213] width 72 height 61
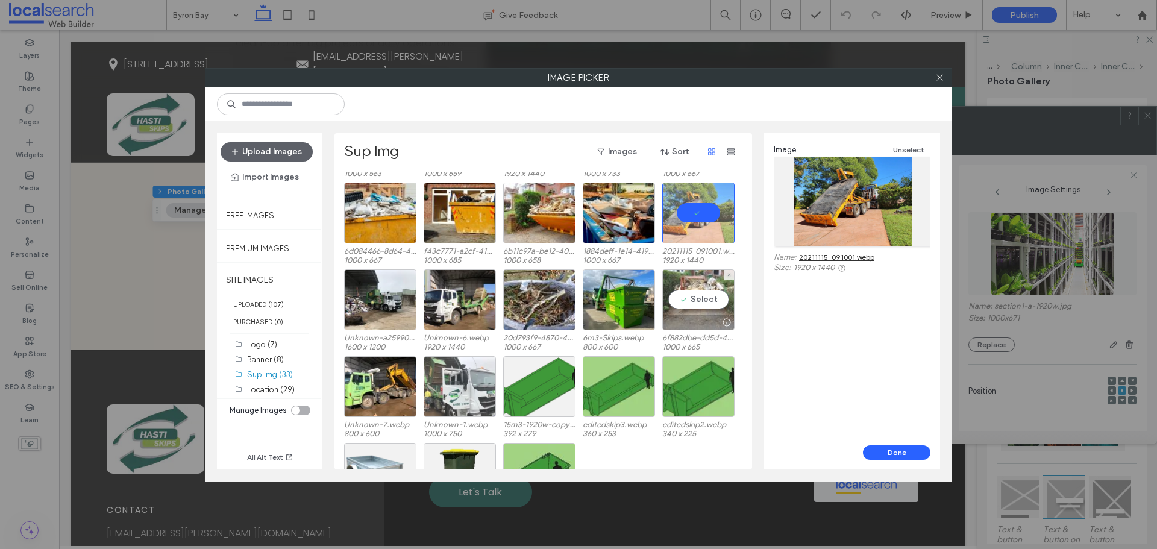
click at [704, 306] on div "Select" at bounding box center [698, 299] width 72 height 61
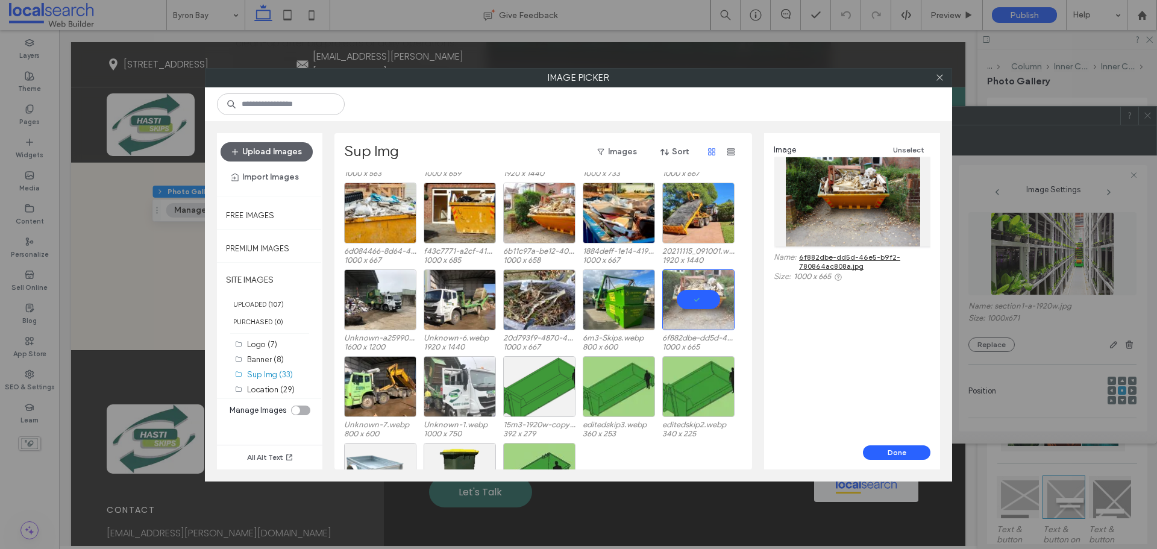
drag, startPoint x: 886, startPoint y: 451, endPoint x: 895, endPoint y: 443, distance: 12.0
click at [888, 451] on button "Done" at bounding box center [896, 452] width 67 height 14
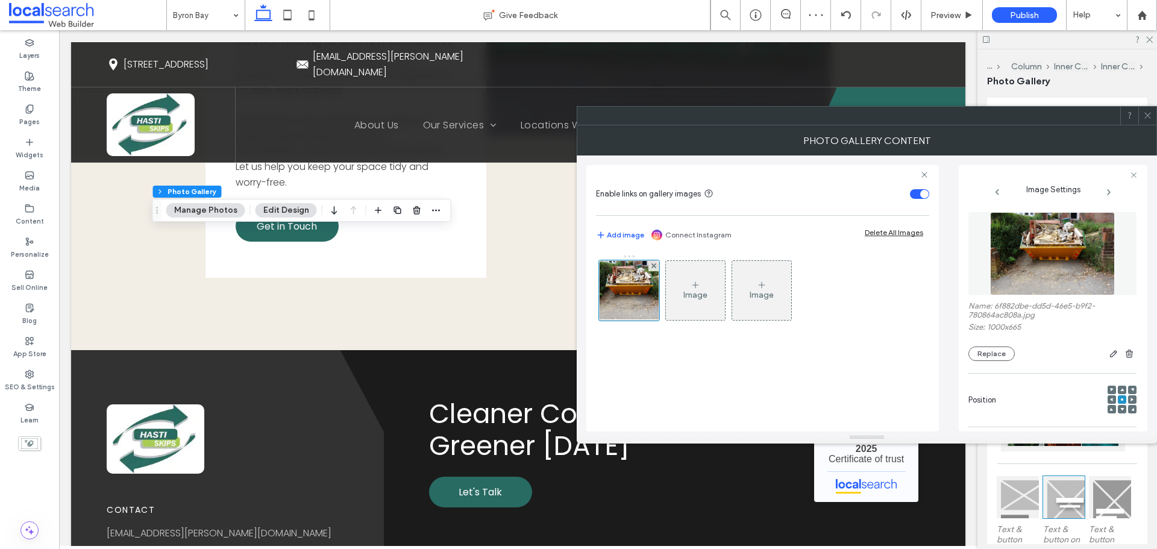
click at [1120, 392] on span at bounding box center [1122, 390] width 4 height 8
click at [1142, 114] on div at bounding box center [1147, 116] width 18 height 18
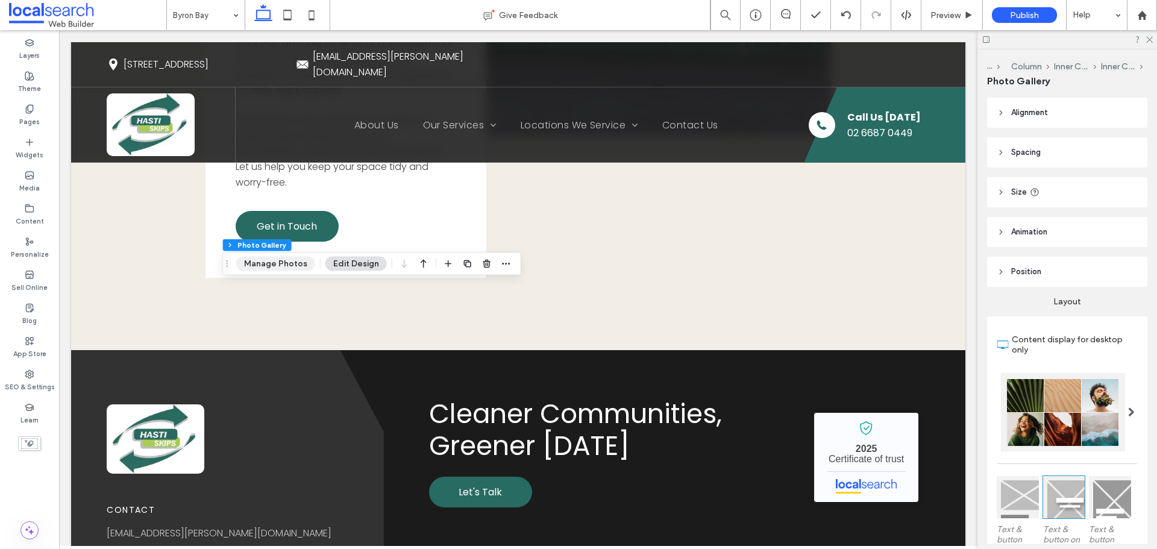
click at [286, 269] on button "Manage Photos" at bounding box center [275, 264] width 79 height 14
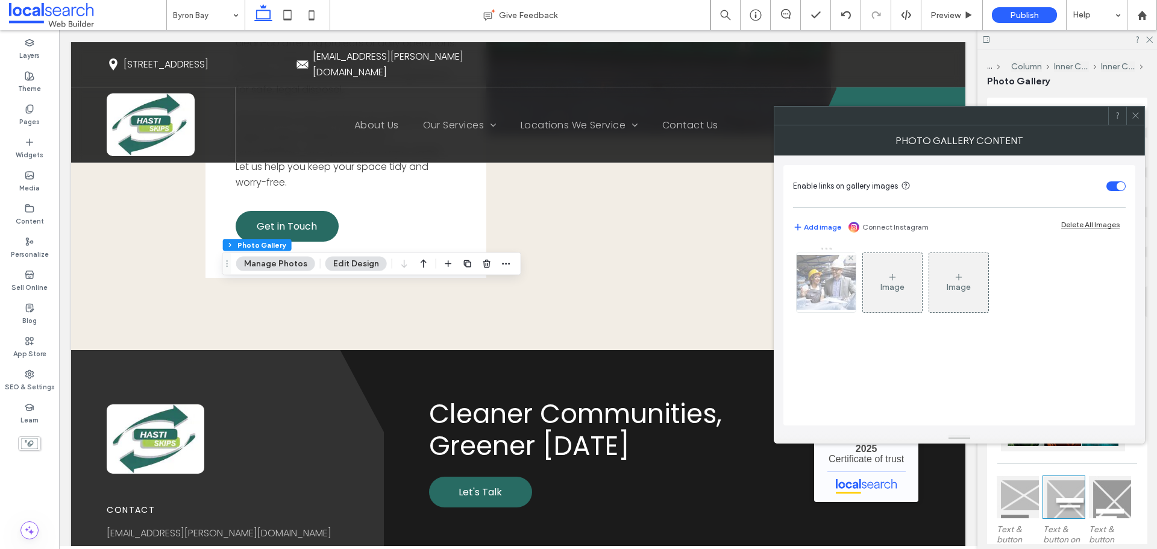
click at [821, 291] on img at bounding box center [826, 282] width 96 height 55
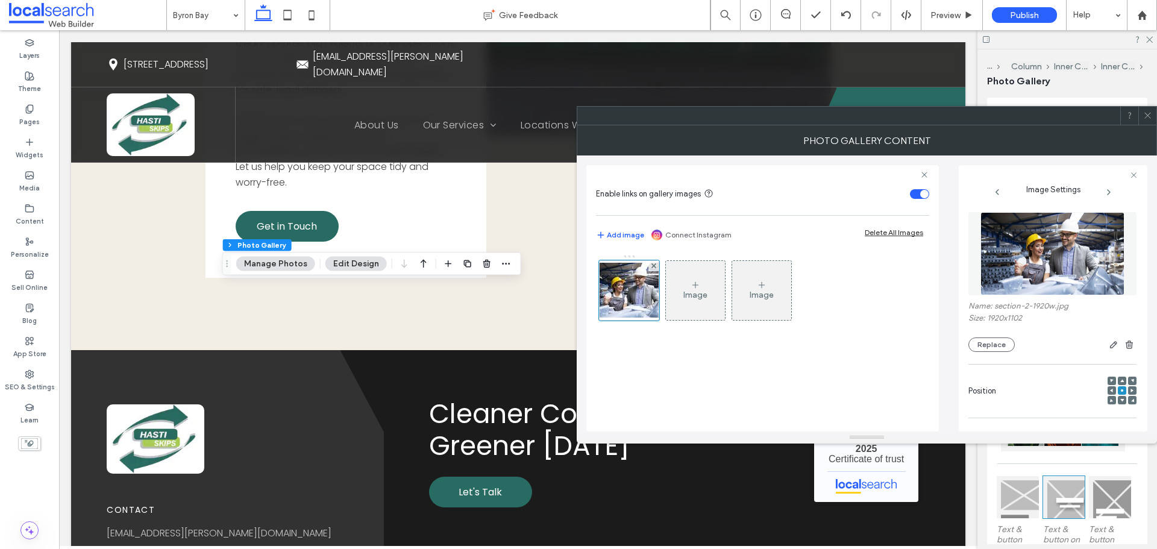
click at [1039, 285] on img at bounding box center [1052, 253] width 144 height 83
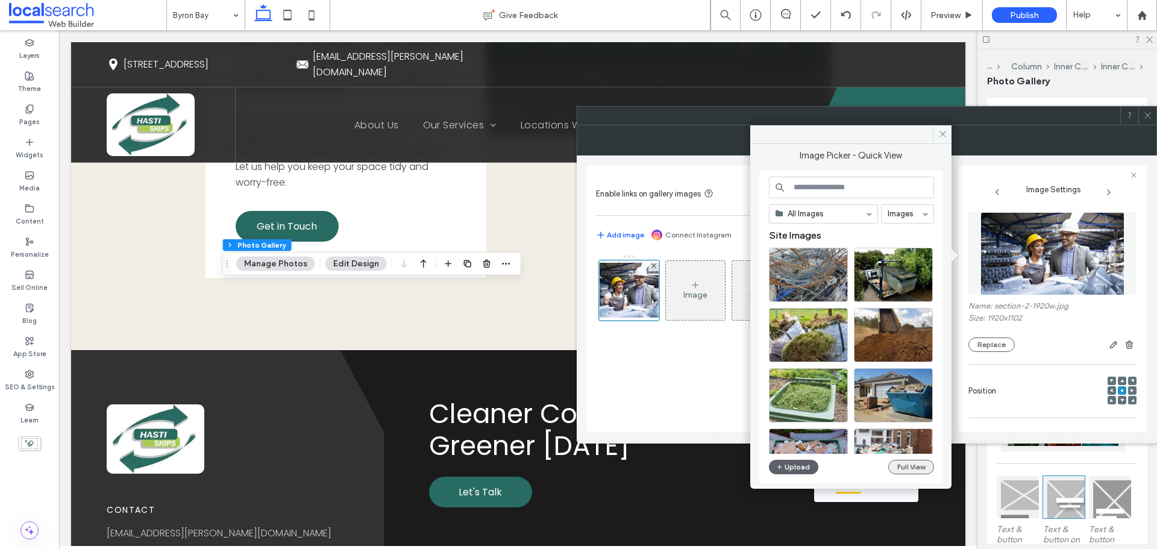
click at [902, 472] on button "Full View" at bounding box center [911, 467] width 46 height 14
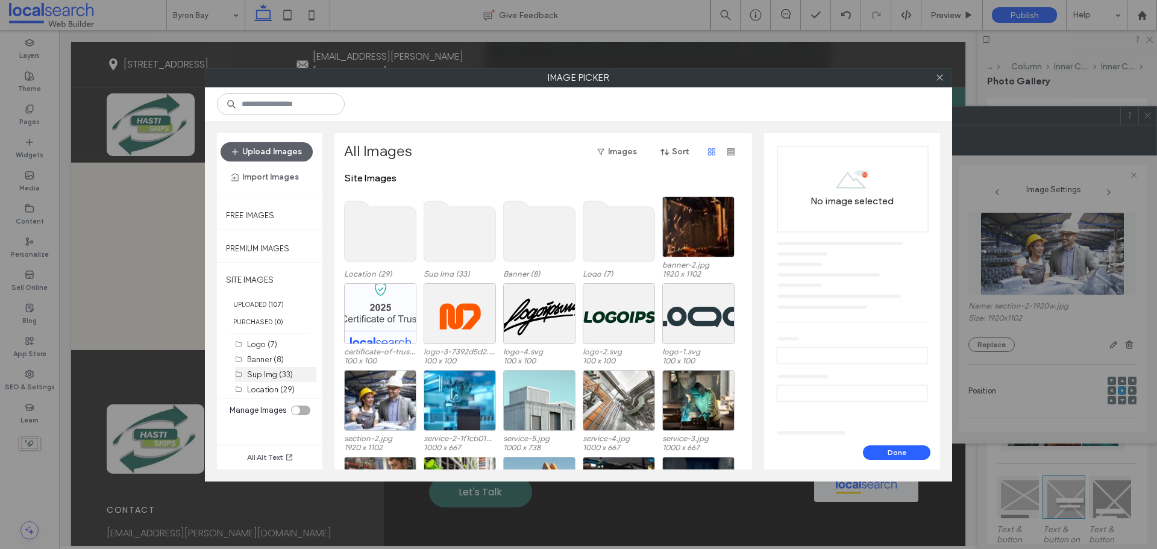
click at [263, 368] on div "Sup Img (33)" at bounding box center [281, 374] width 69 height 13
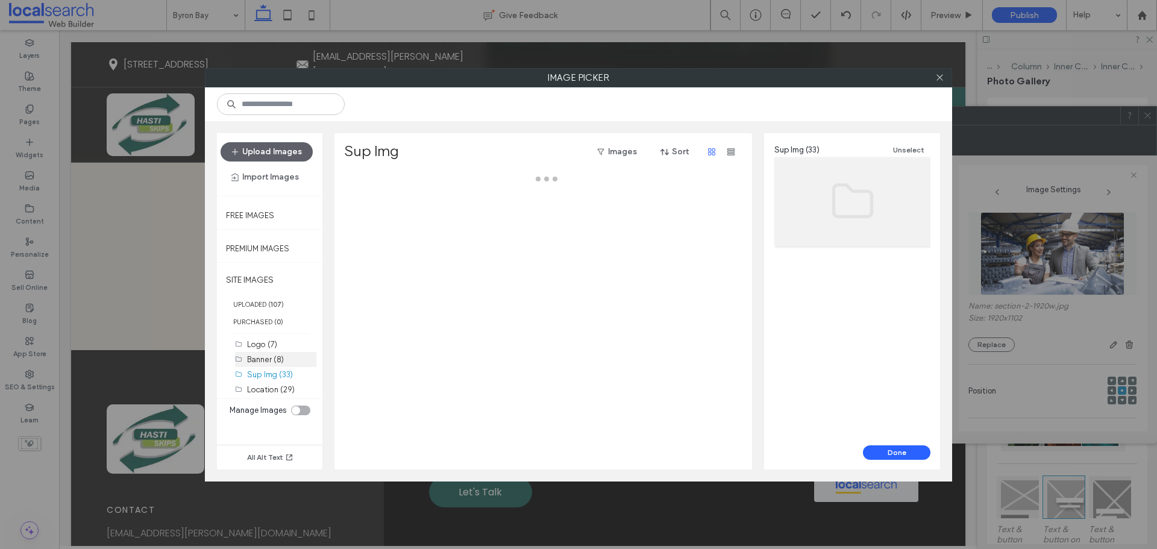
click at [268, 359] on label "Banner (8)" at bounding box center [265, 359] width 37 height 9
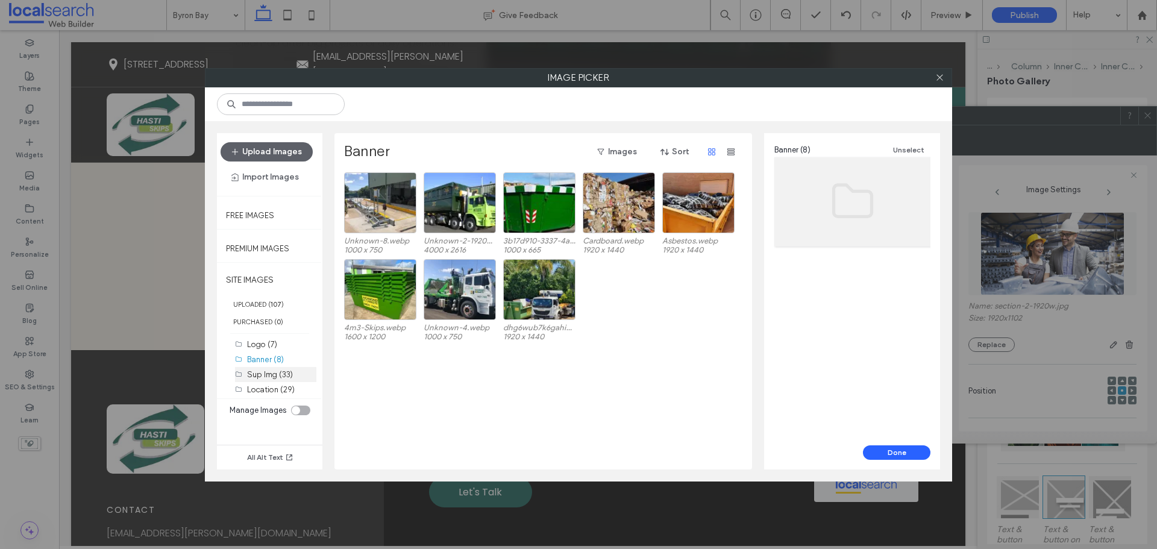
click at [257, 371] on label "Sup Img (33)" at bounding box center [270, 374] width 46 height 9
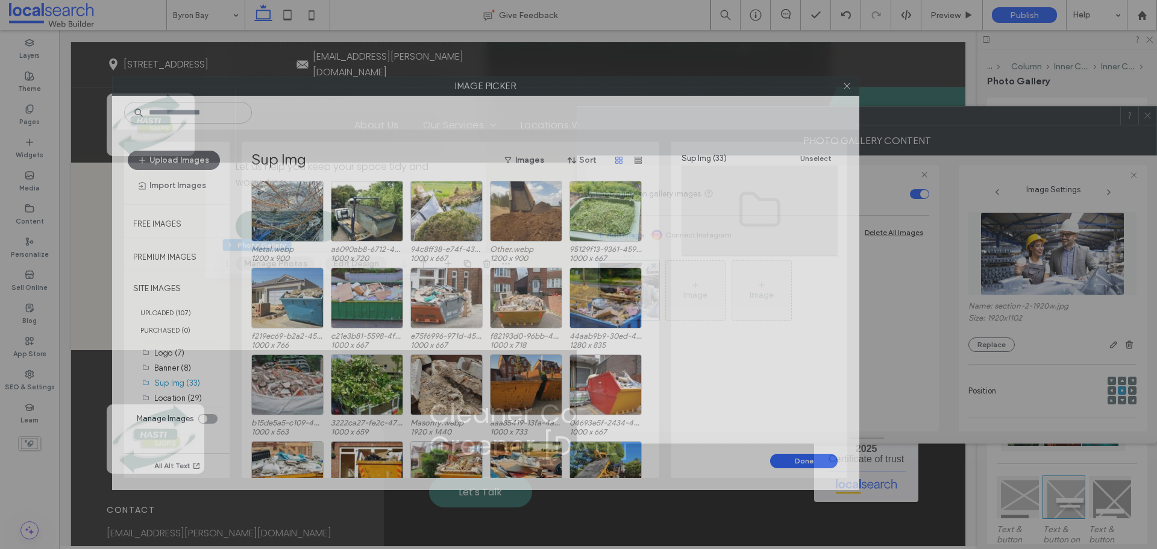
drag, startPoint x: 967, startPoint y: 116, endPoint x: 773, endPoint y: 100, distance: 195.3
click at [779, 89] on label "Image Picker" at bounding box center [486, 86] width 746 height 18
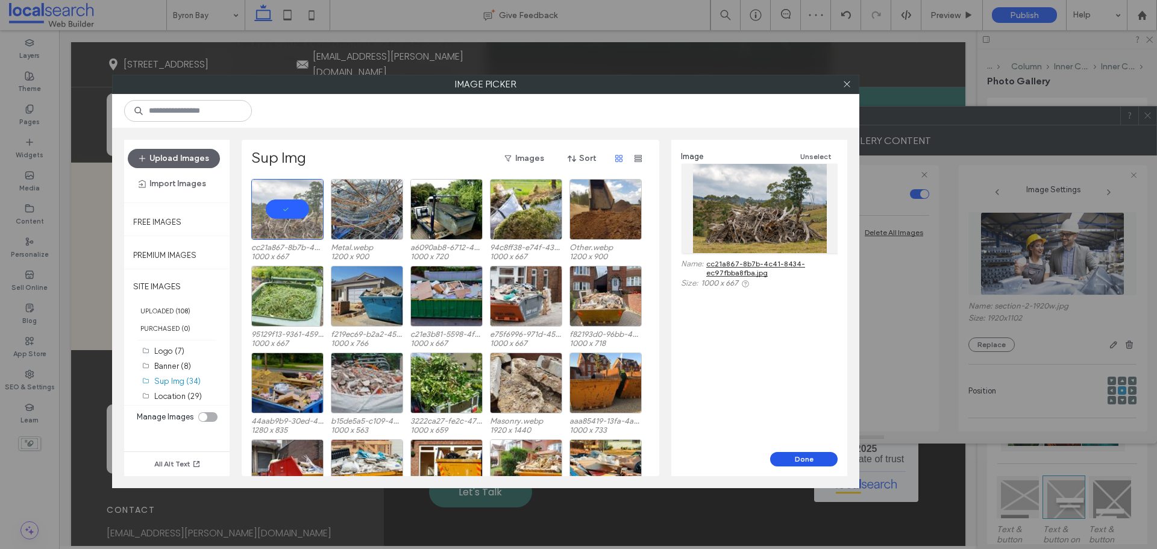
click at [820, 454] on button "Done" at bounding box center [803, 459] width 67 height 14
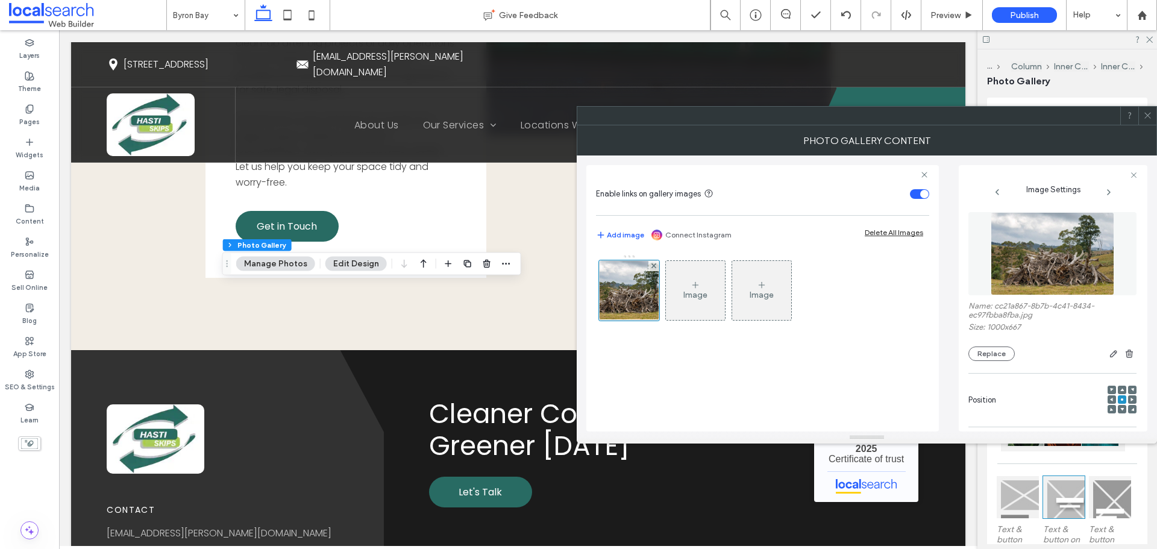
drag, startPoint x: 1144, startPoint y: 116, endPoint x: 1131, endPoint y: 130, distance: 18.3
click at [1144, 120] on span at bounding box center [1147, 116] width 9 height 18
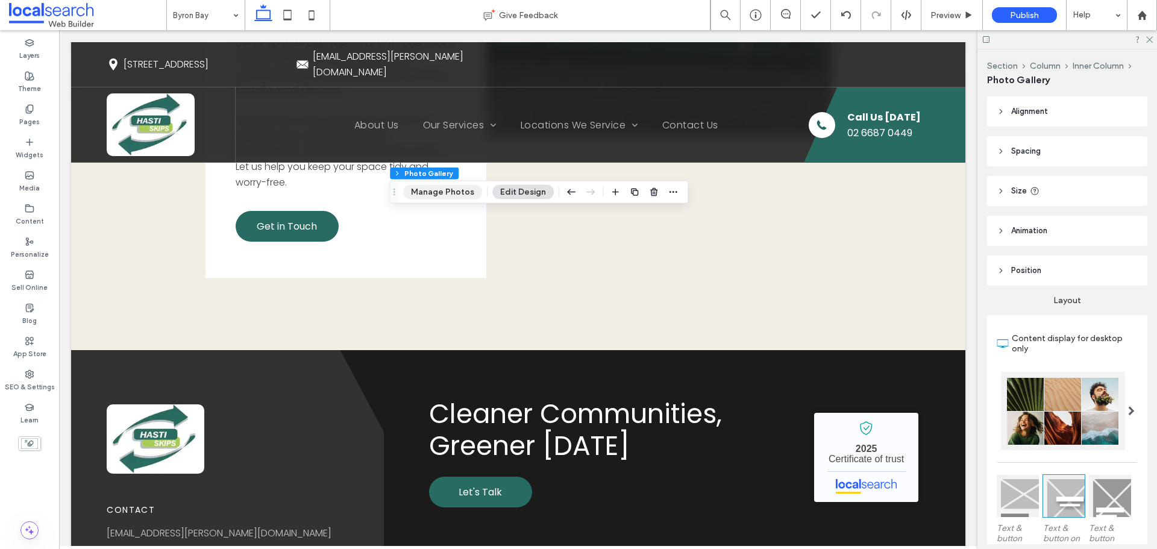
click at [459, 190] on button "Manage Photos" at bounding box center [442, 192] width 79 height 14
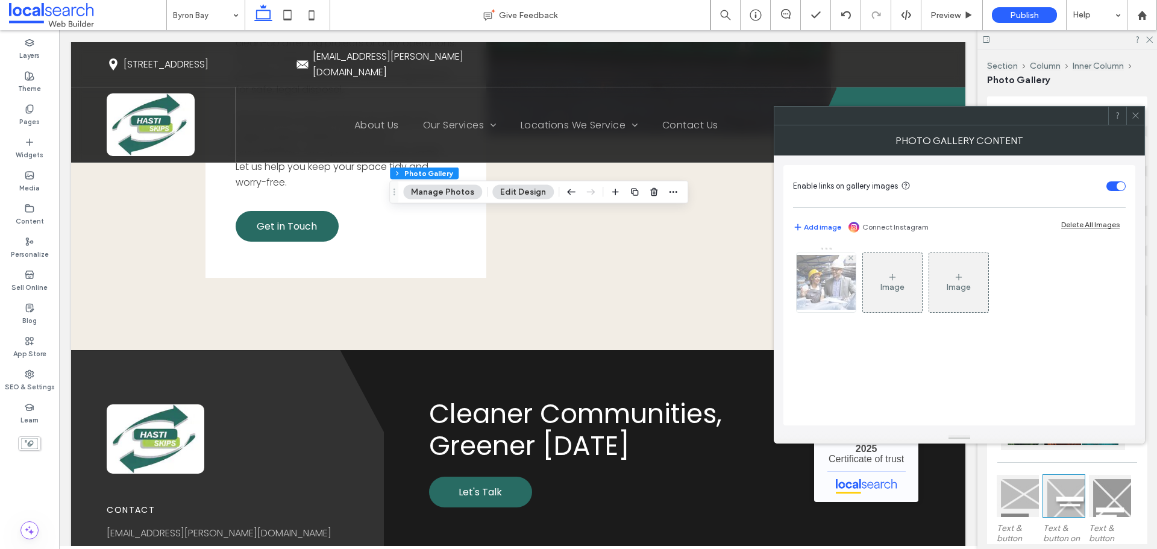
click at [815, 281] on img at bounding box center [826, 282] width 96 height 55
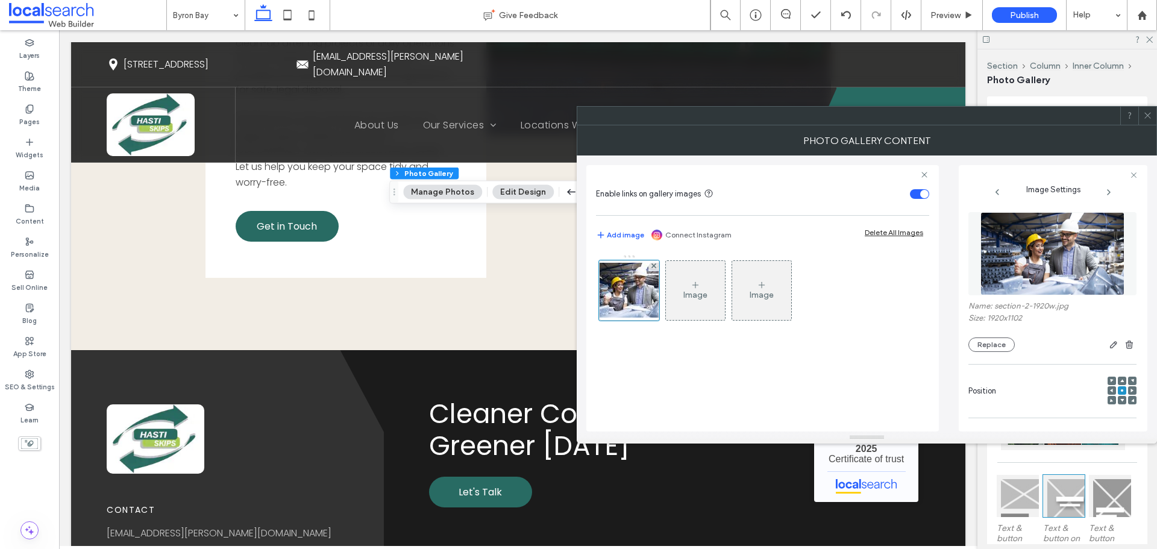
click at [1029, 276] on img at bounding box center [1052, 253] width 144 height 83
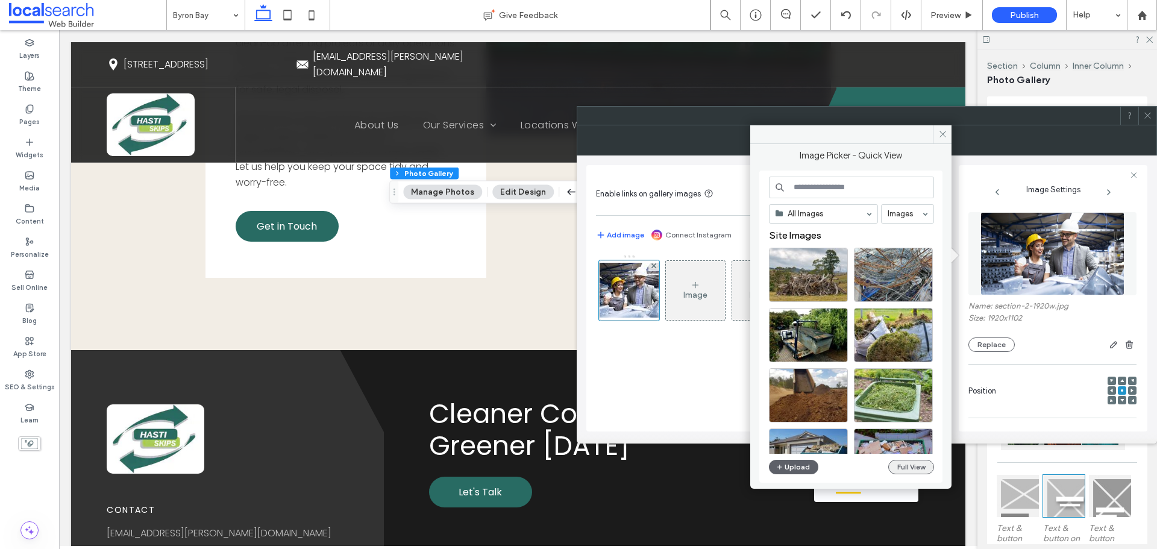
click at [902, 464] on button "Full View" at bounding box center [911, 467] width 46 height 14
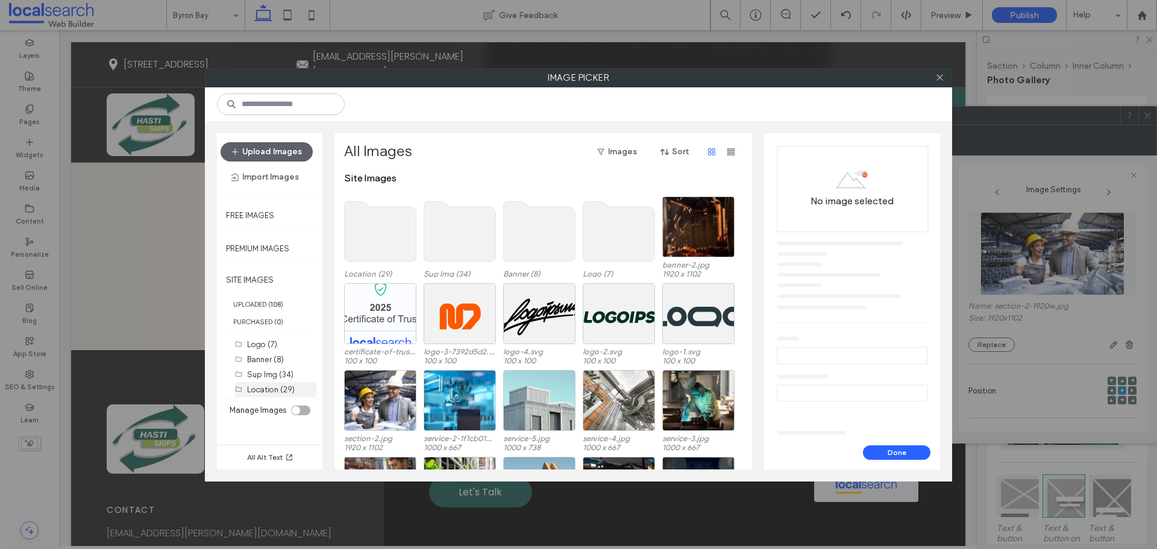
click at [279, 386] on label "Location (29)" at bounding box center [271, 389] width 48 height 9
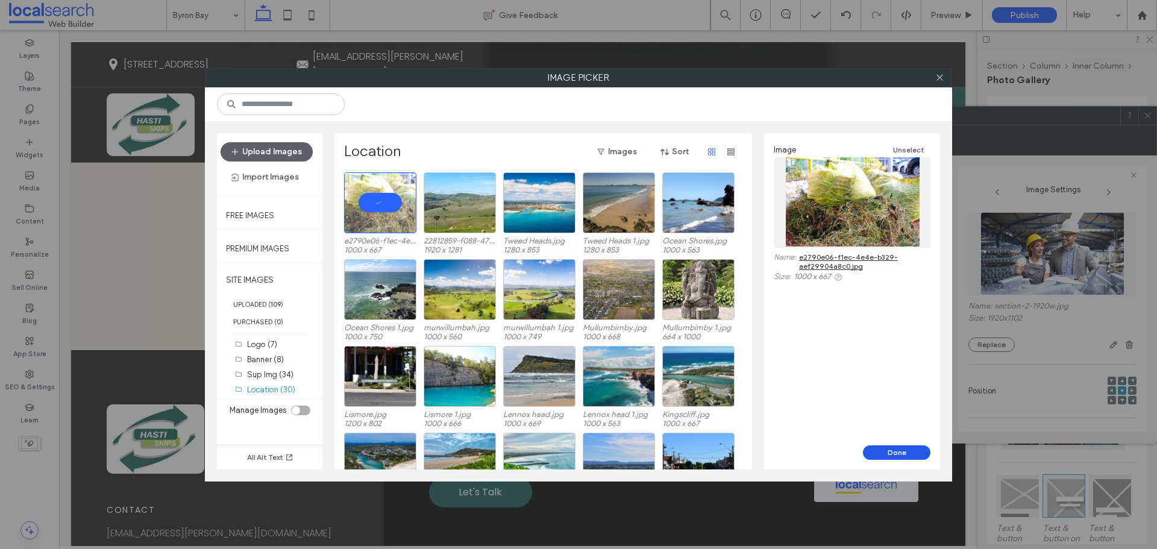
click at [889, 450] on button "Done" at bounding box center [896, 452] width 67 height 14
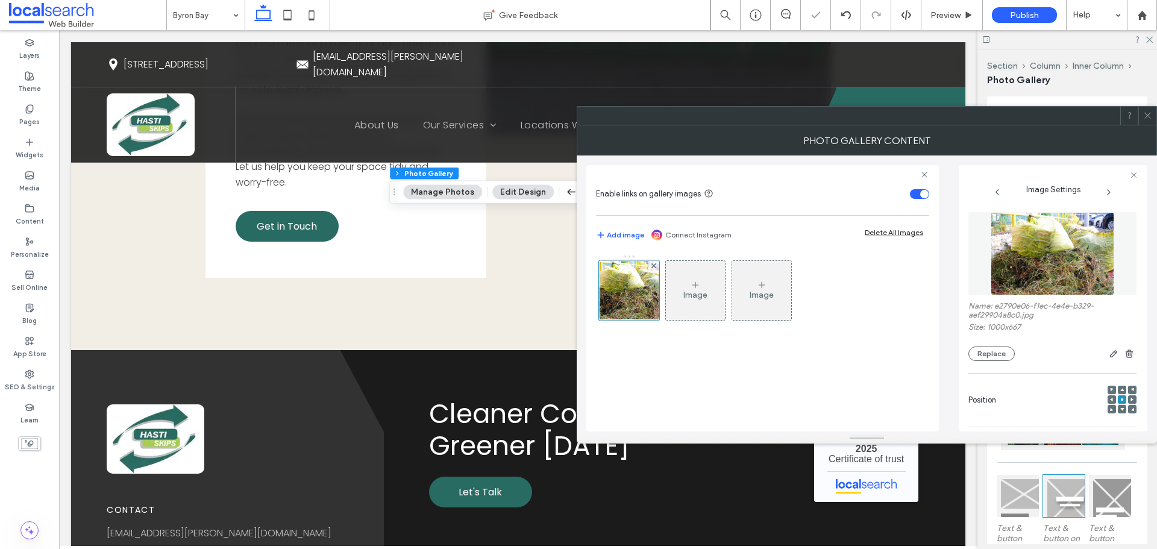
click at [1150, 111] on icon at bounding box center [1147, 115] width 9 height 9
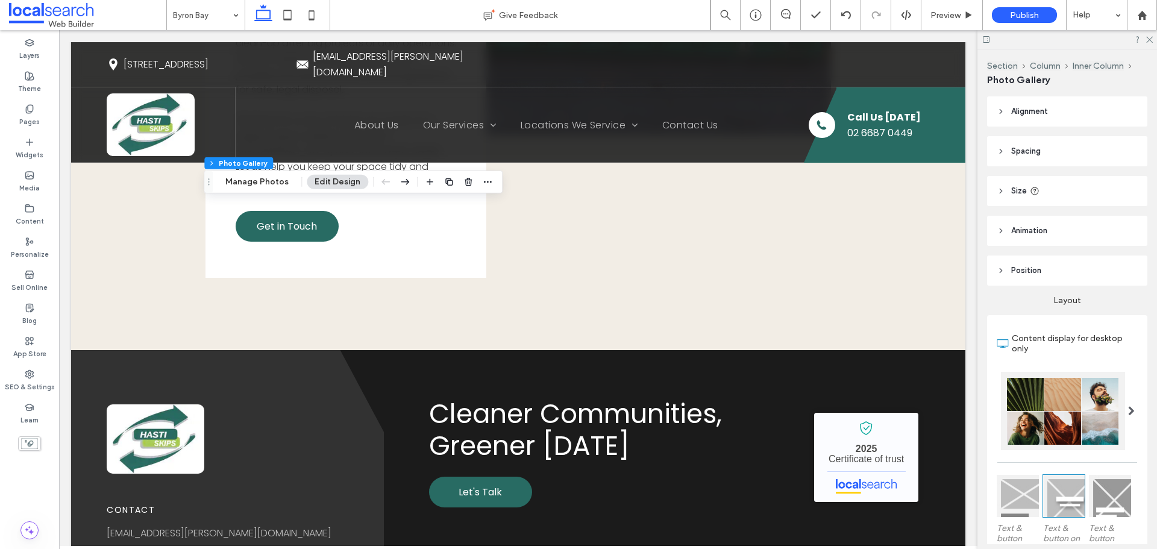
drag, startPoint x: 284, startPoint y: 176, endPoint x: 313, endPoint y: 189, distance: 31.8
click at [283, 176] on button "Manage Photos" at bounding box center [257, 182] width 79 height 14
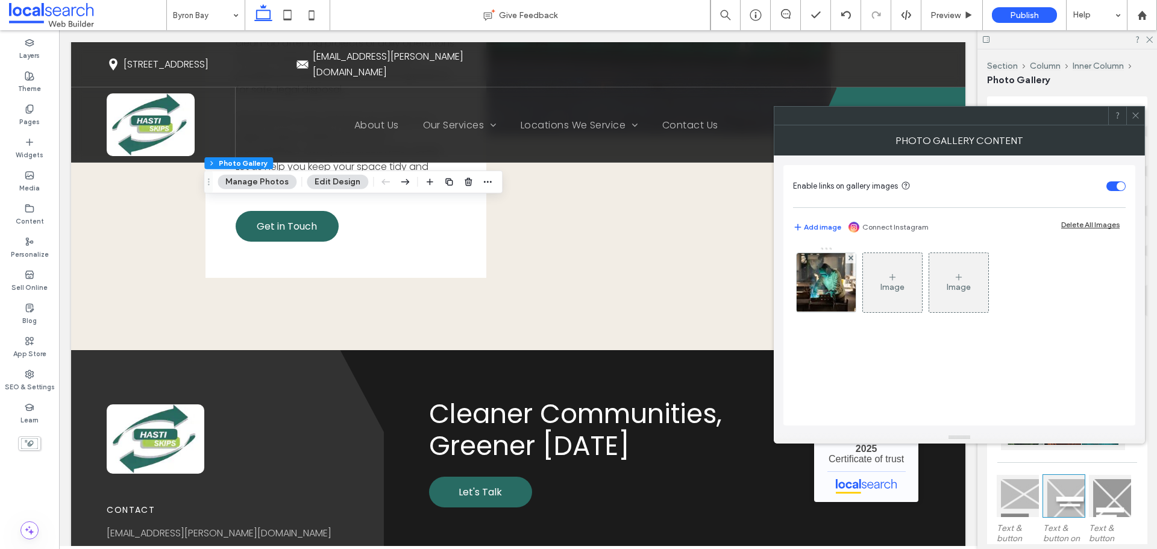
drag, startPoint x: 834, startPoint y: 298, endPoint x: 891, endPoint y: 297, distance: 56.6
click at [835, 297] on img at bounding box center [826, 282] width 89 height 59
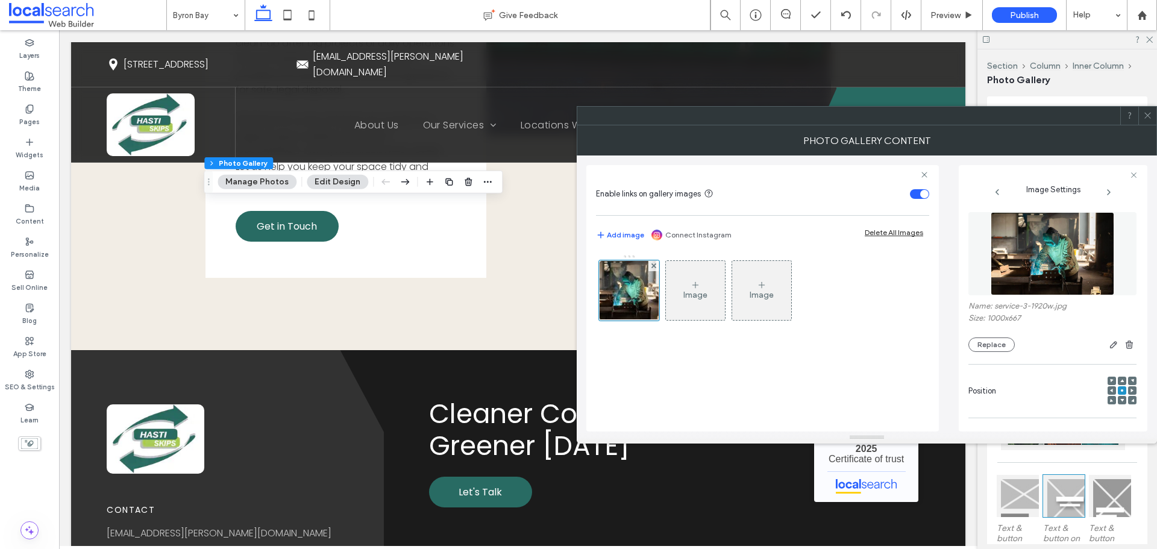
click at [1053, 263] on img at bounding box center [1053, 253] width 124 height 83
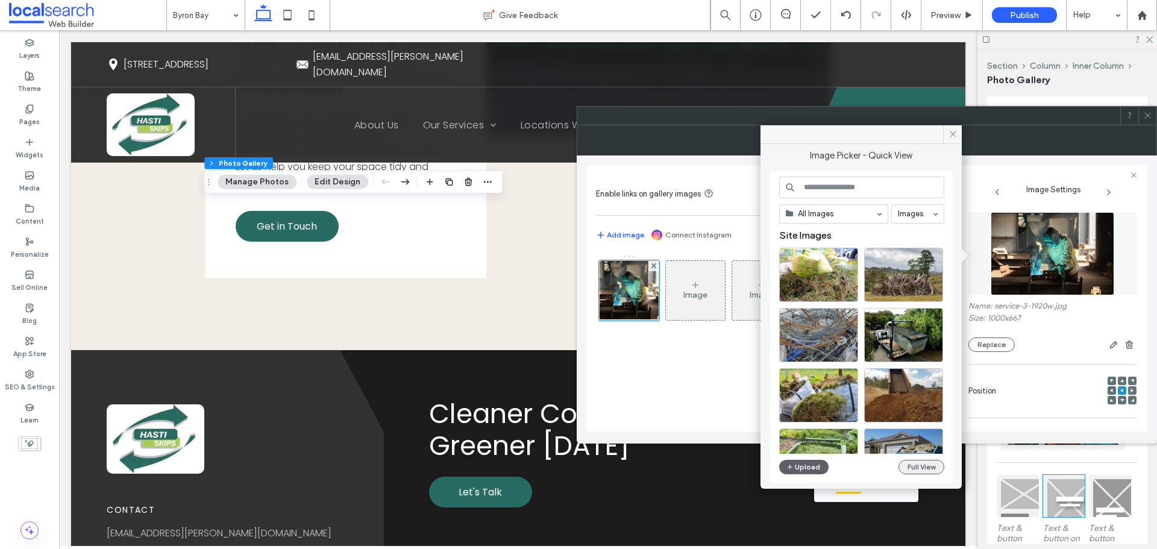
click at [936, 464] on button "Full View" at bounding box center [921, 467] width 46 height 14
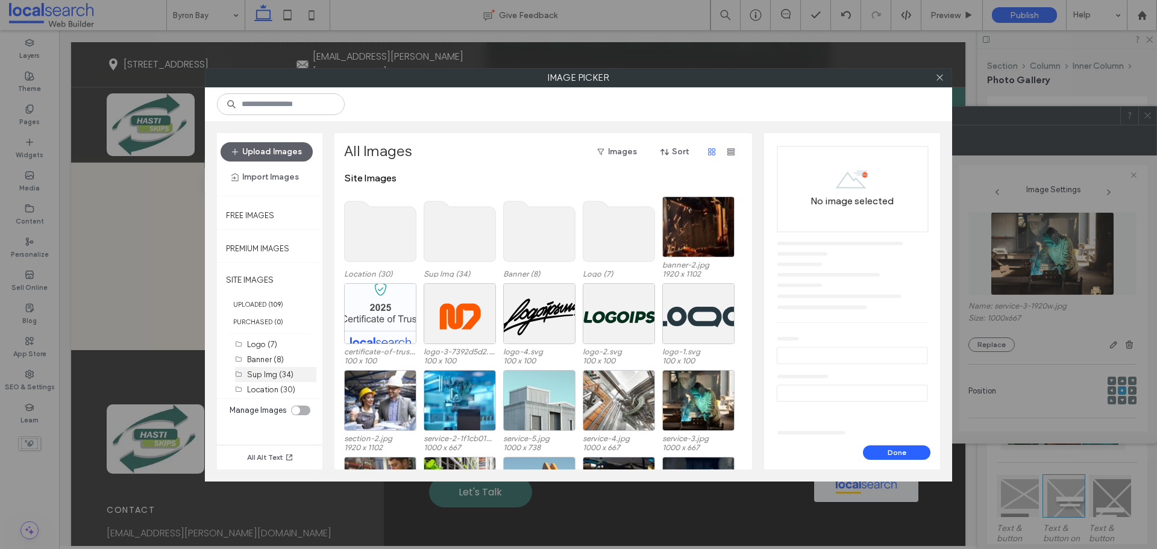
click at [271, 374] on label "Sup Img (34)" at bounding box center [270, 374] width 46 height 9
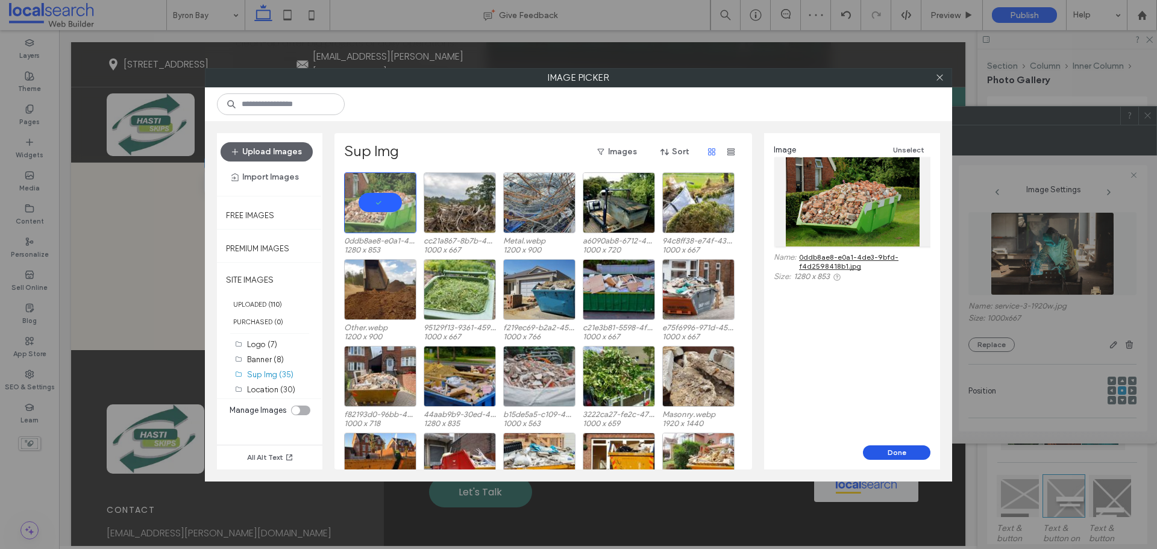
click at [898, 451] on button "Done" at bounding box center [896, 452] width 67 height 14
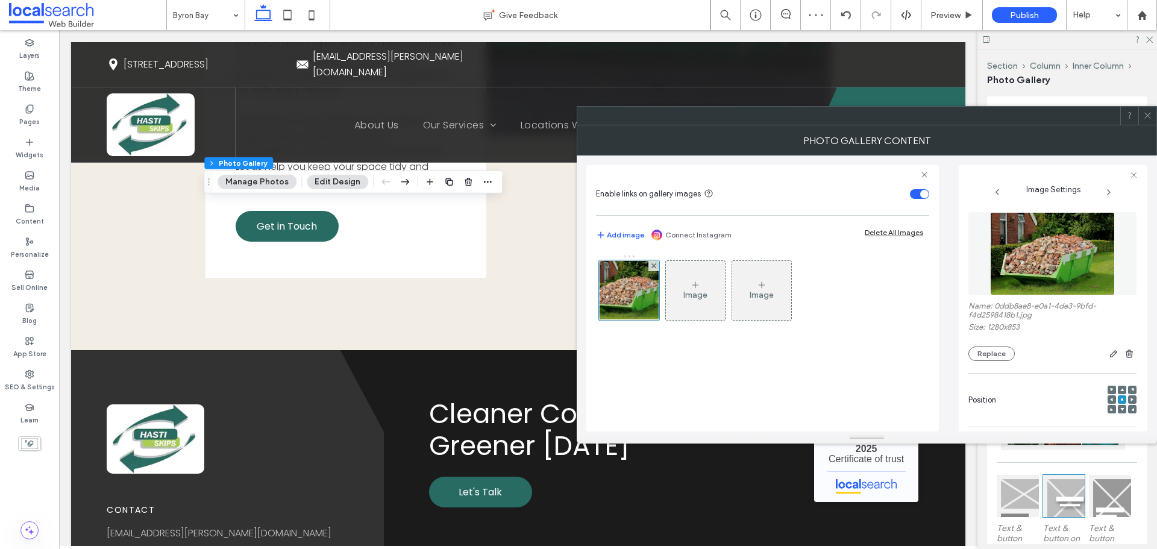
click at [1152, 111] on icon at bounding box center [1147, 115] width 9 height 9
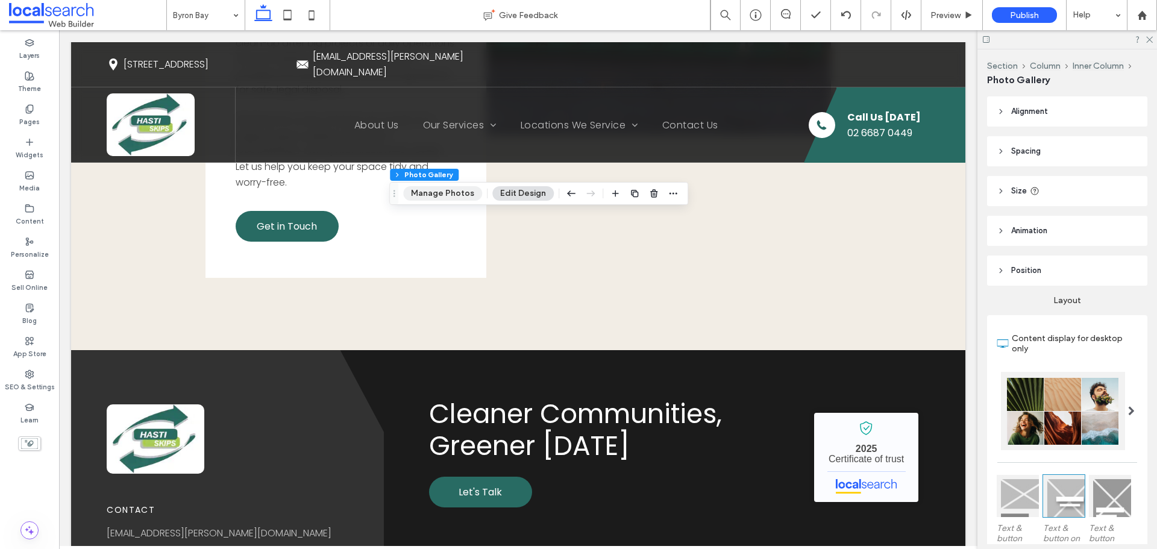
click at [470, 195] on button "Manage Photos" at bounding box center [442, 193] width 79 height 14
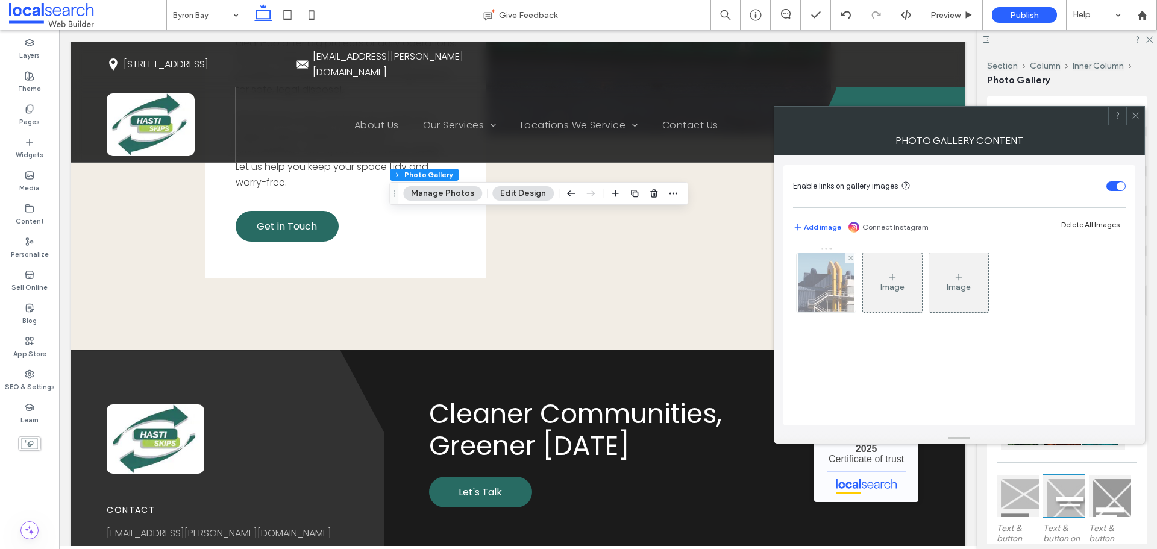
click at [830, 298] on img at bounding box center [825, 282] width 55 height 59
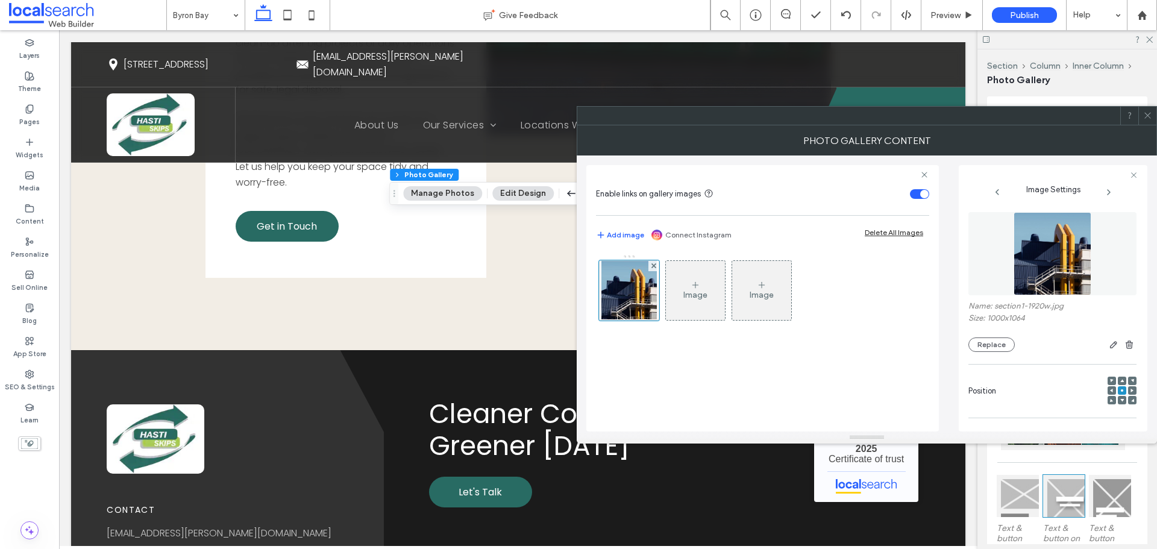
click at [1071, 263] on img at bounding box center [1053, 253] width 78 height 83
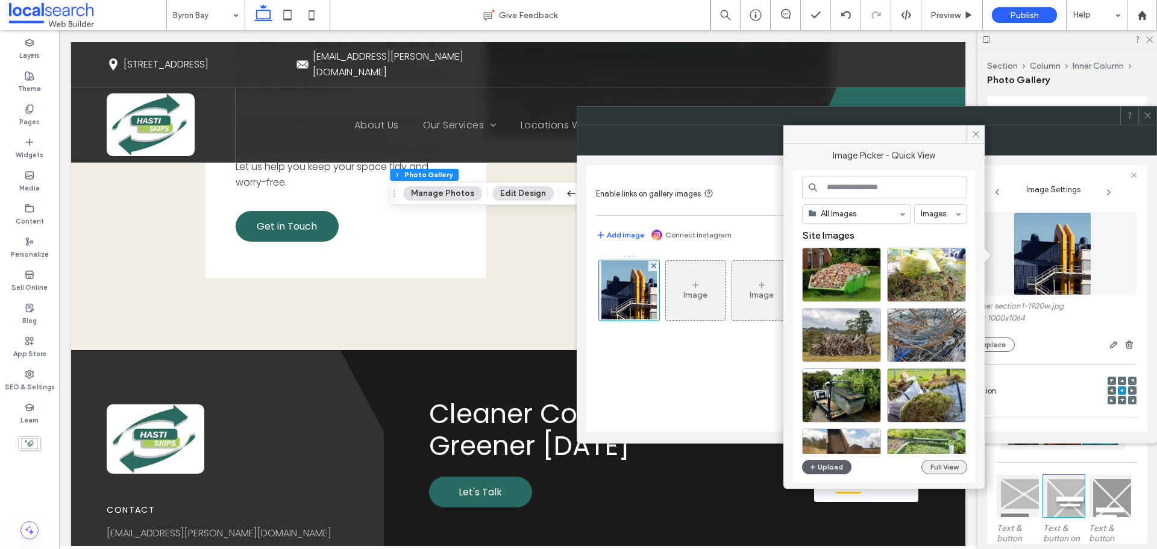
click at [932, 465] on button "Full View" at bounding box center [944, 467] width 46 height 14
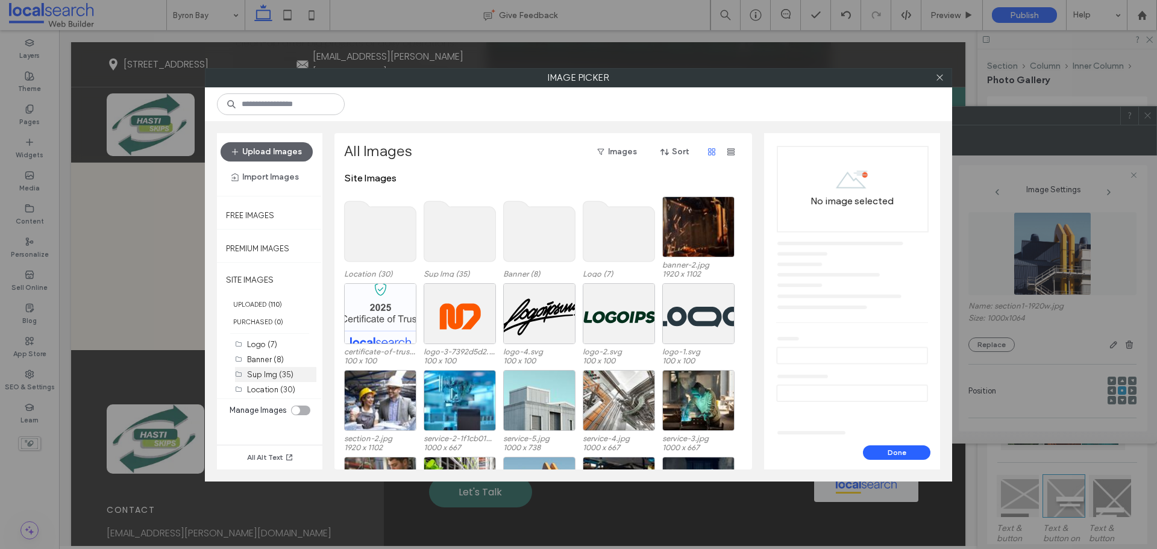
click at [286, 372] on label "Sup Img (35)" at bounding box center [270, 374] width 46 height 9
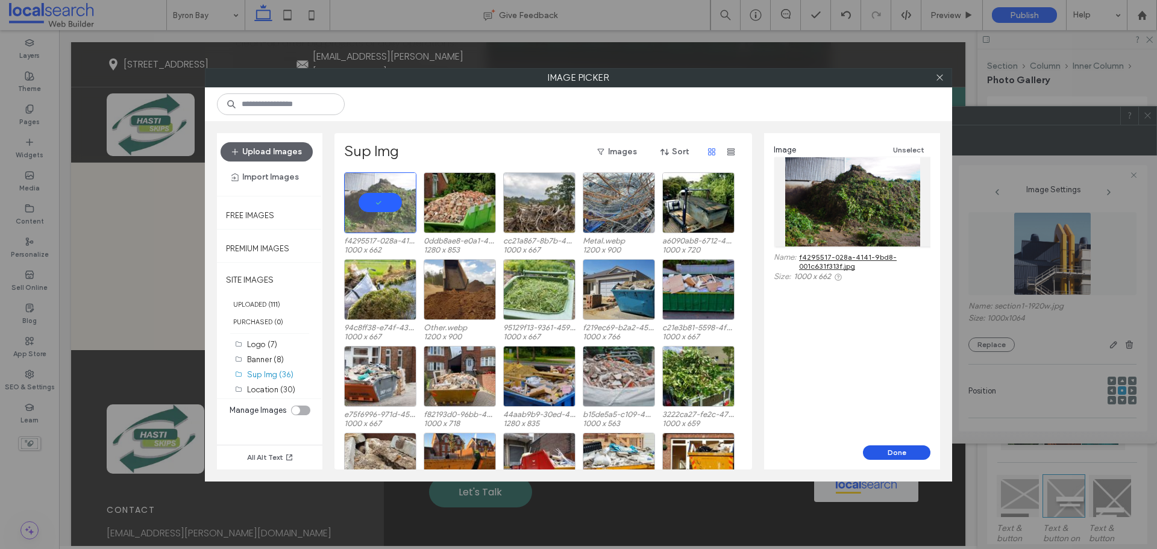
click at [891, 449] on button "Done" at bounding box center [896, 452] width 67 height 14
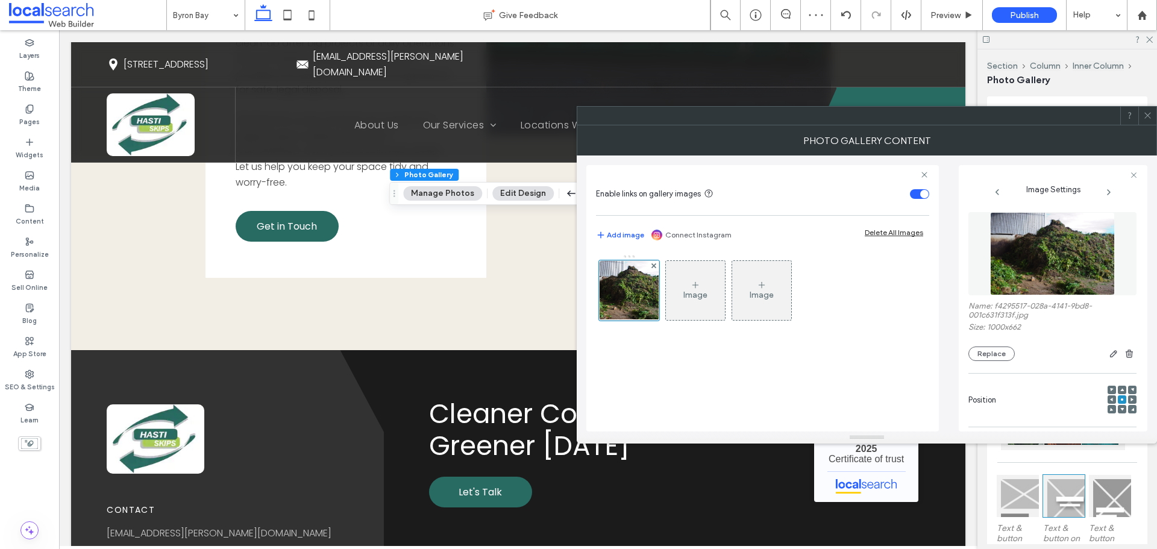
click at [1147, 115] on icon at bounding box center [1147, 115] width 9 height 9
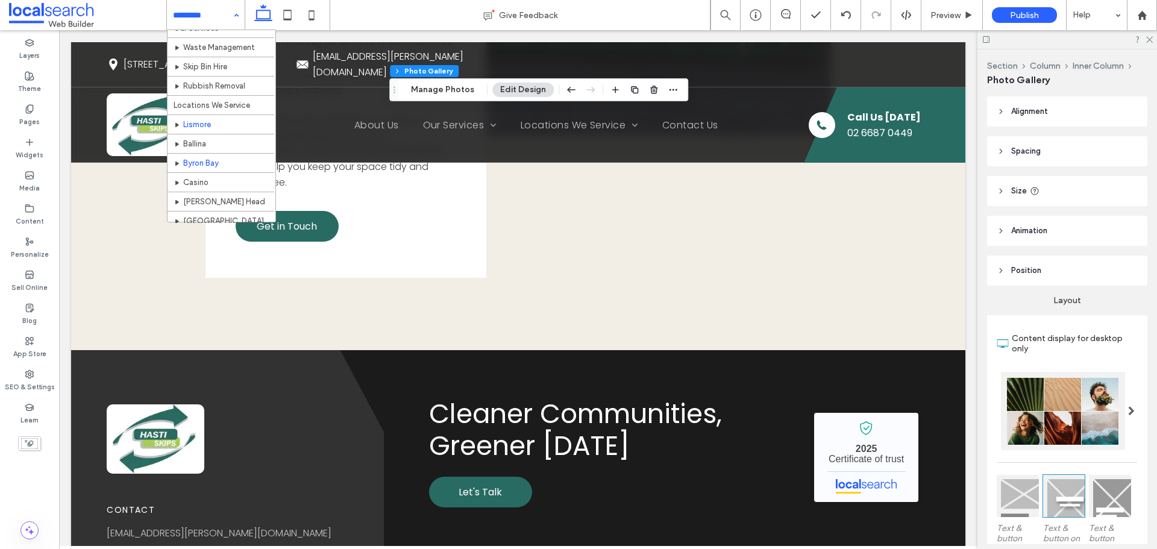
scroll to position [121, 0]
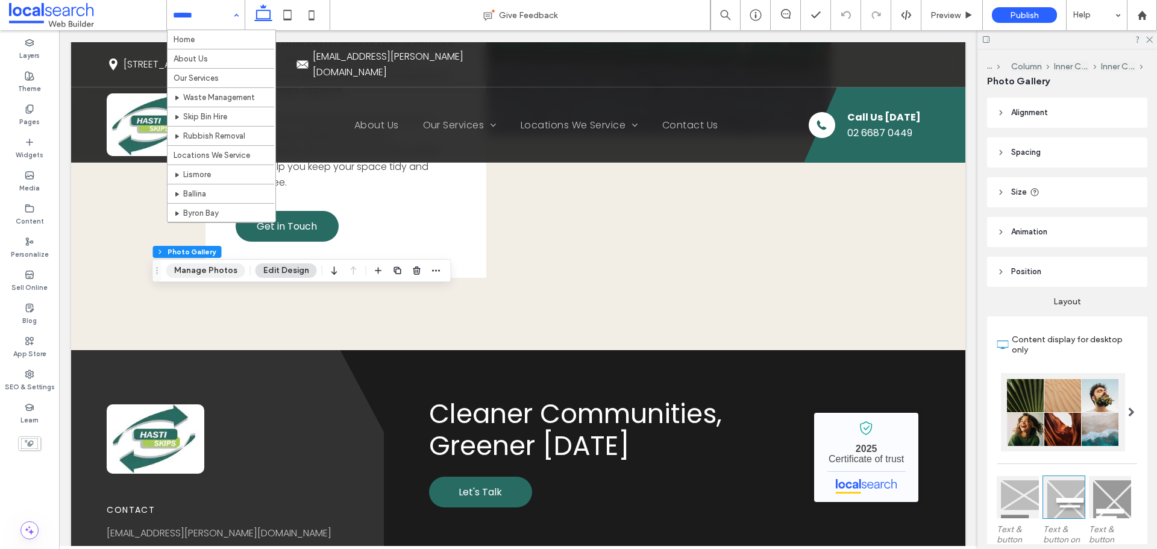
click at [221, 266] on button "Manage Photos" at bounding box center [205, 270] width 79 height 14
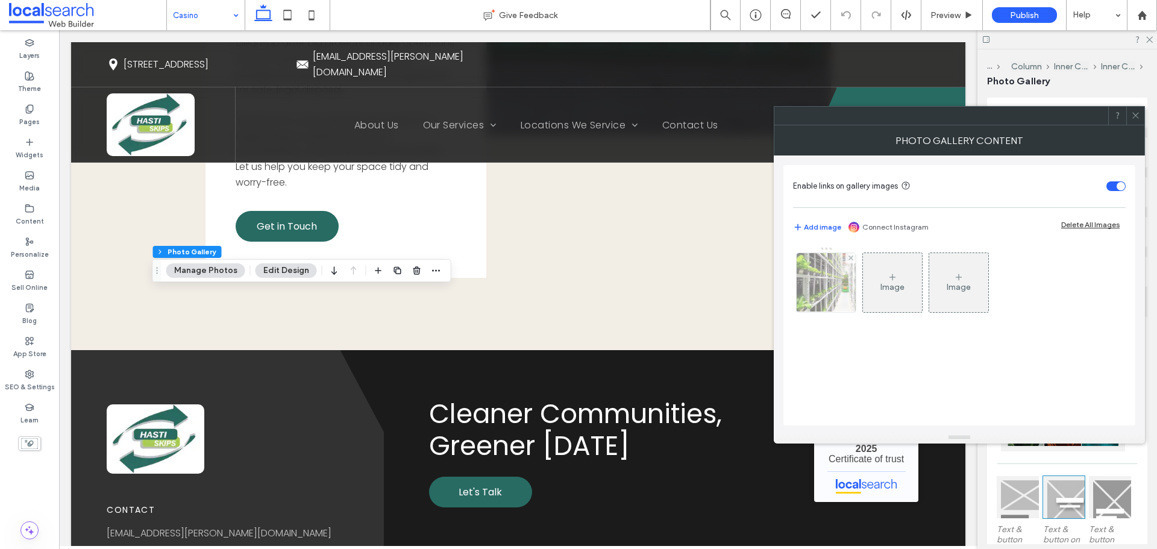
click at [842, 289] on img at bounding box center [826, 282] width 89 height 59
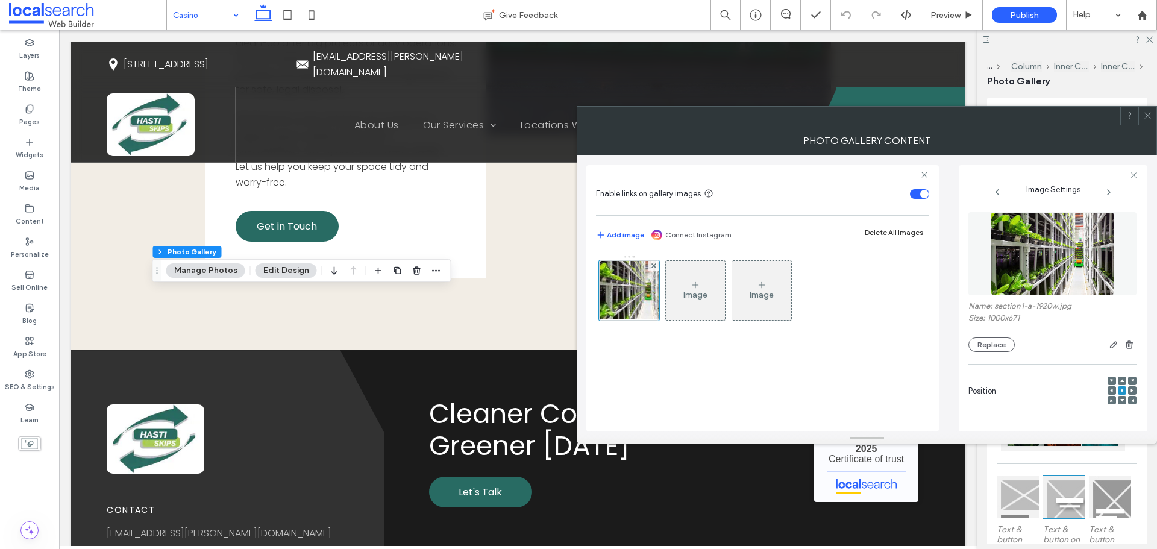
drag, startPoint x: 1086, startPoint y: 249, endPoint x: 1043, endPoint y: 251, distance: 42.8
click at [1085, 249] on img at bounding box center [1053, 253] width 124 height 83
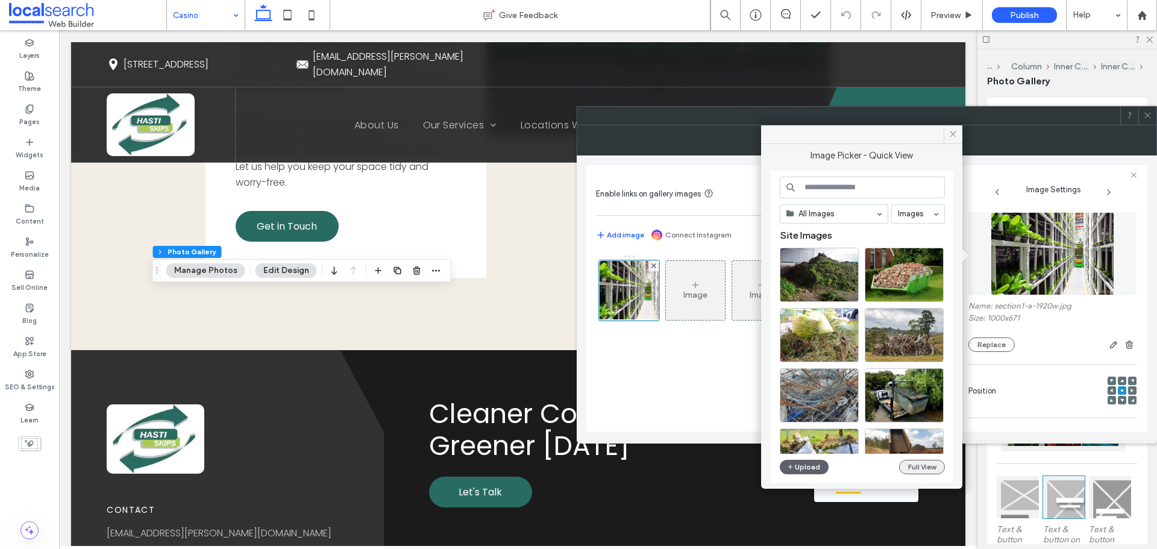
click at [924, 469] on button "Full View" at bounding box center [922, 467] width 46 height 14
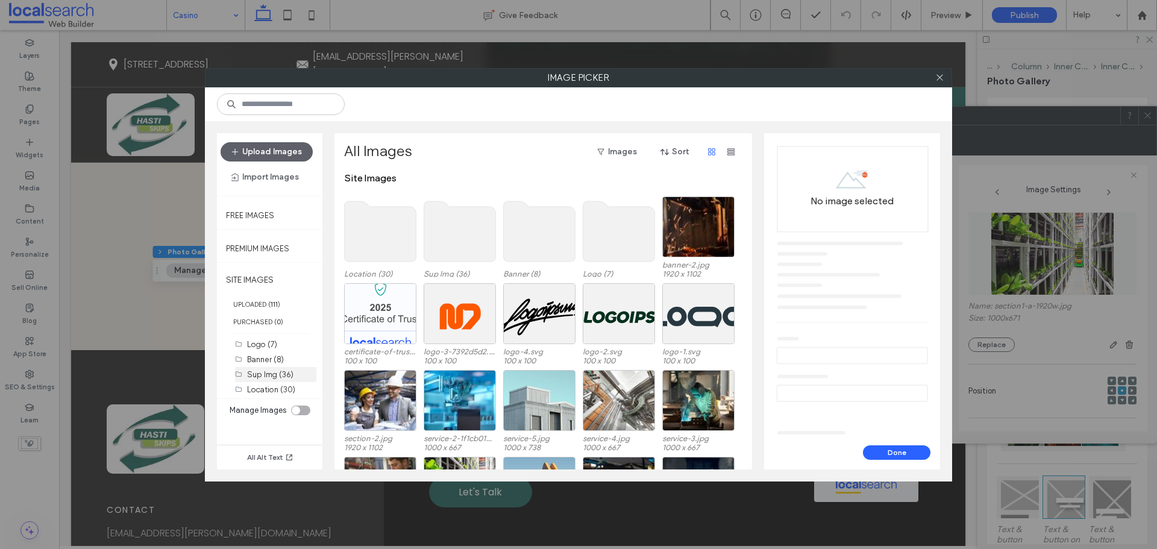
click at [289, 368] on div "Sup Img (36)" at bounding box center [281, 374] width 69 height 13
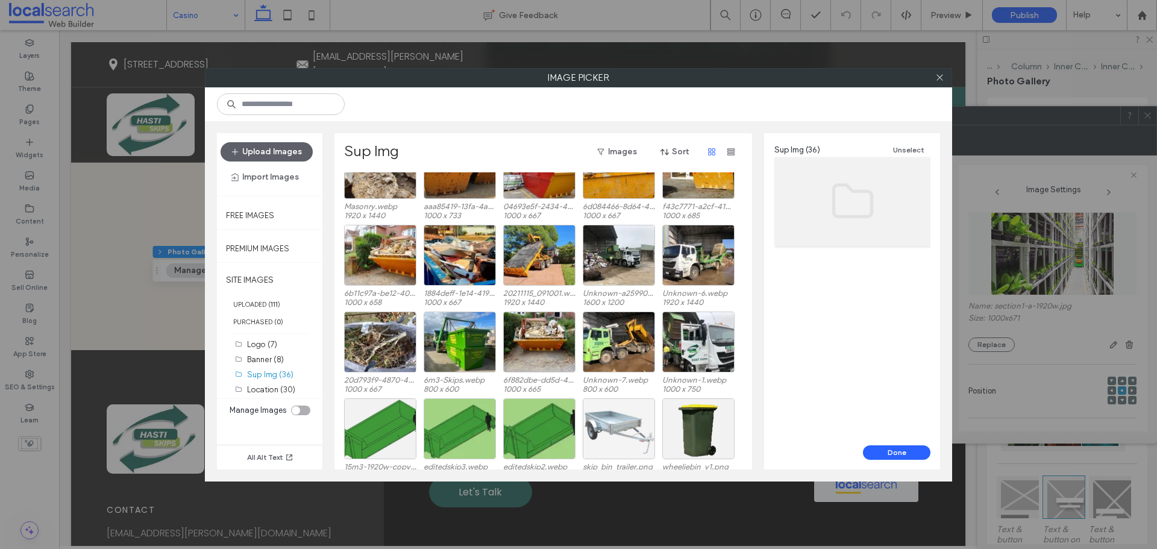
scroll to position [277, 0]
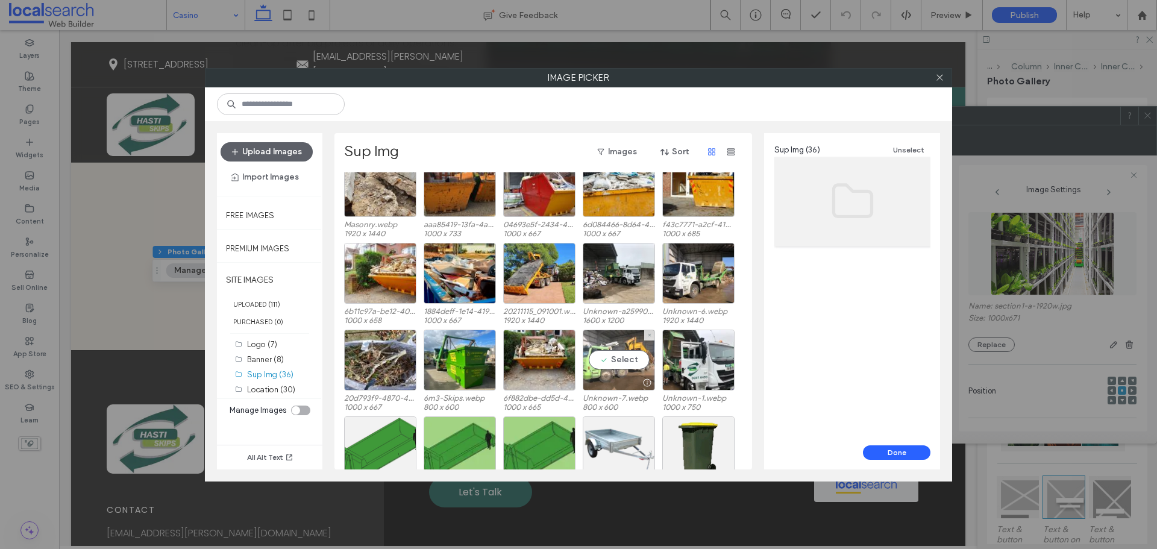
click at [616, 375] on div at bounding box center [618, 382] width 71 height 14
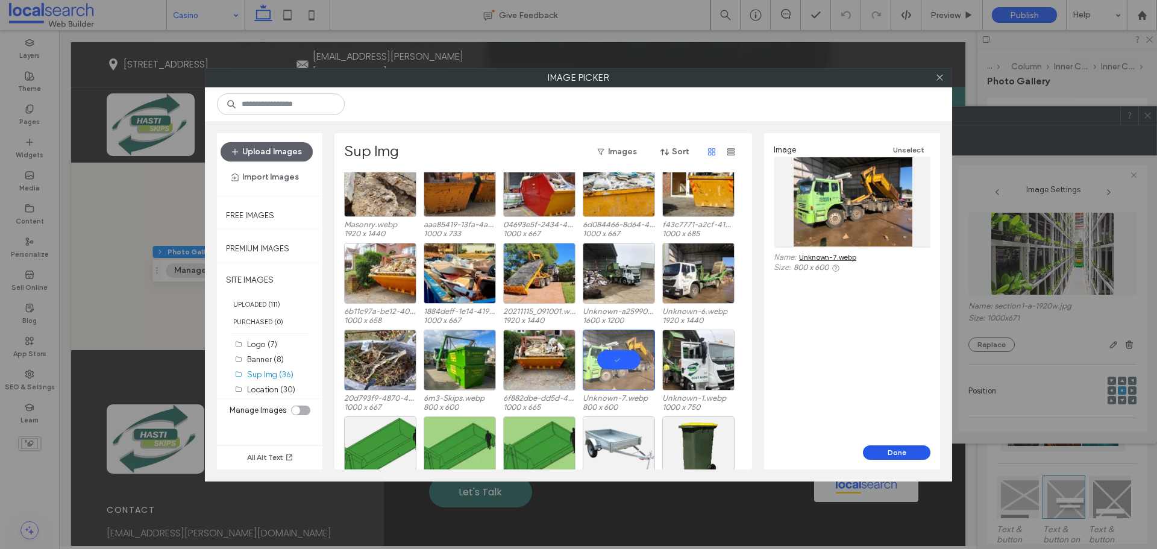
click at [888, 456] on button "Done" at bounding box center [896, 452] width 67 height 14
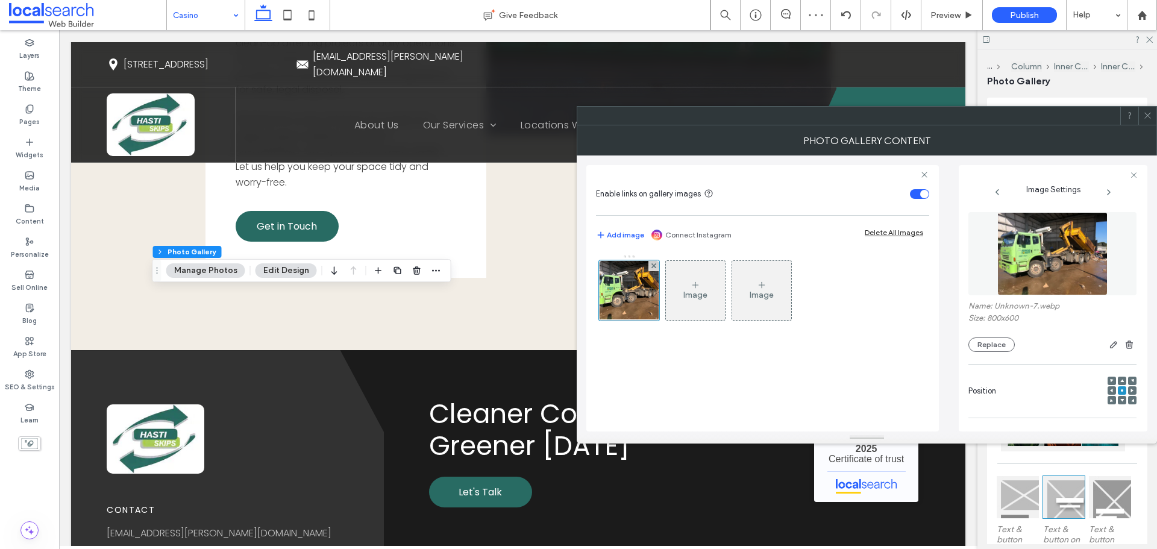
click at [1144, 117] on icon at bounding box center [1147, 115] width 9 height 9
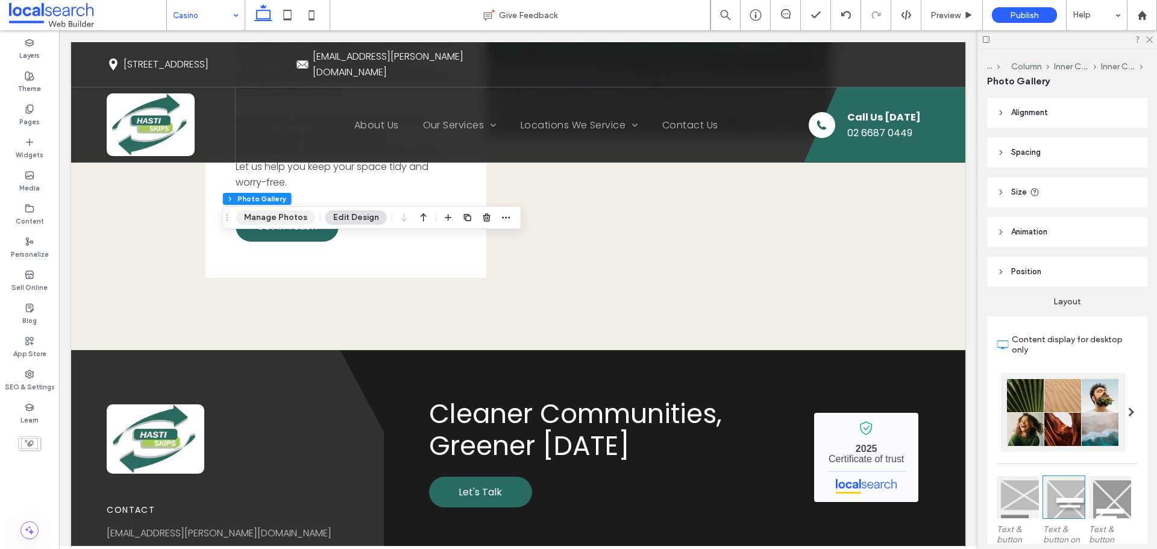
drag, startPoint x: 287, startPoint y: 219, endPoint x: 301, endPoint y: 222, distance: 14.9
click at [286, 219] on button "Manage Photos" at bounding box center [275, 217] width 79 height 14
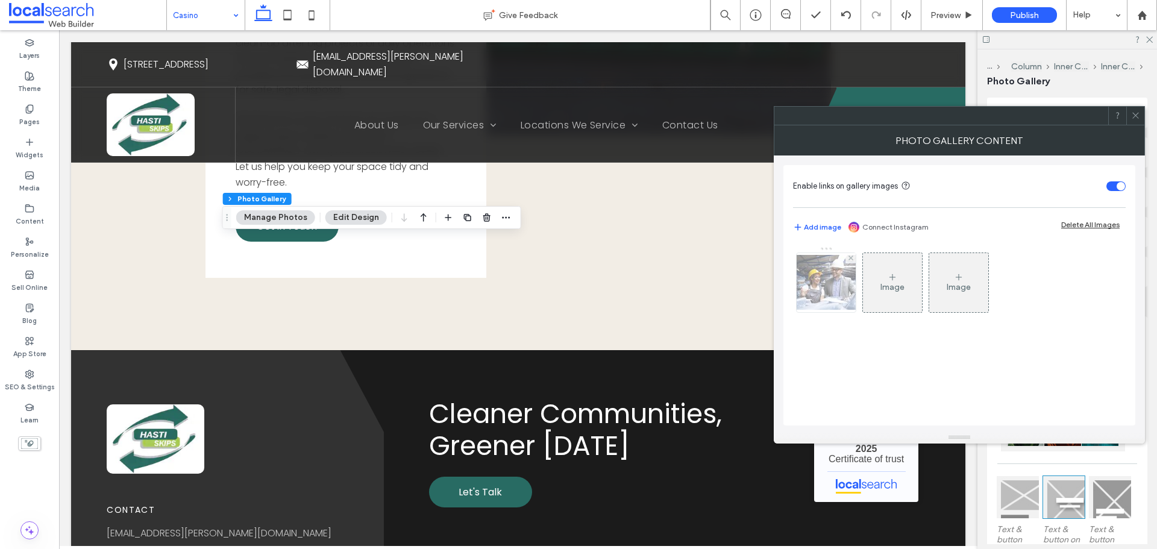
drag, startPoint x: 789, startPoint y: 303, endPoint x: 848, endPoint y: 306, distance: 59.7
click at [795, 303] on div "Enable links on gallery images Add image Connect Instagram Delete All Images Im…" at bounding box center [959, 295] width 352 height 260
drag, startPoint x: 856, startPoint y: 304, endPoint x: 835, endPoint y: 300, distance: 21.4
click at [841, 302] on div "Image Image" at bounding box center [958, 285] width 331 height 78
drag, startPoint x: 835, startPoint y: 300, endPoint x: 861, endPoint y: 304, distance: 26.8
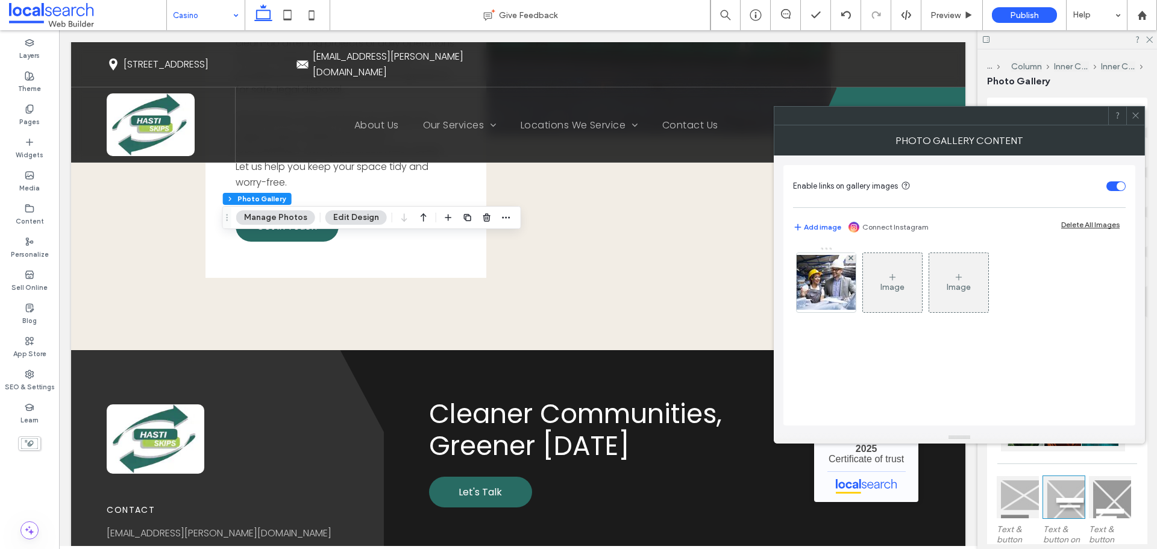
click at [835, 300] on img at bounding box center [826, 282] width 96 height 55
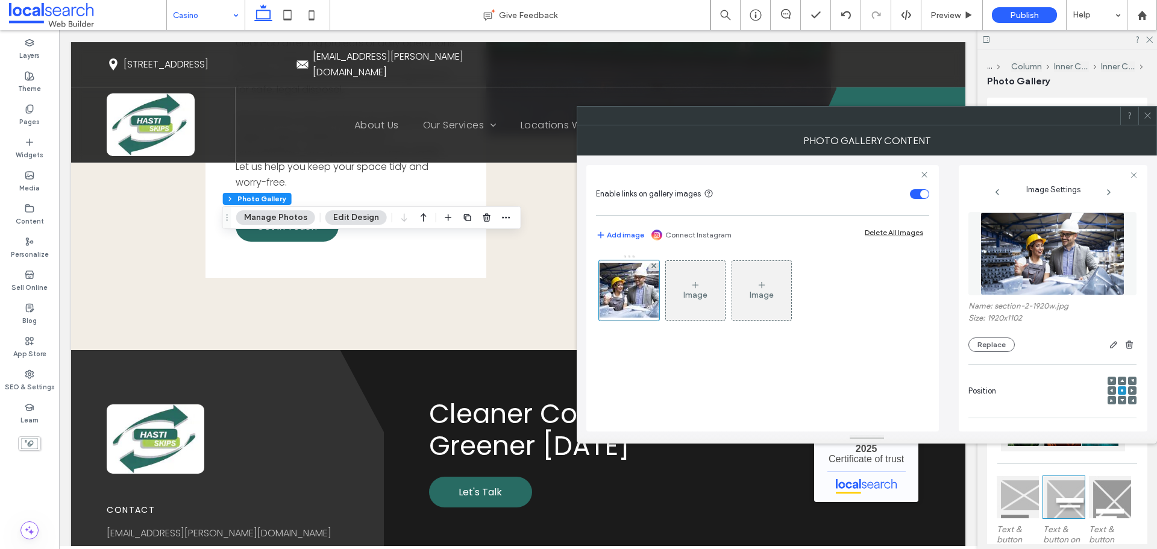
click at [1044, 268] on img at bounding box center [1052, 253] width 144 height 83
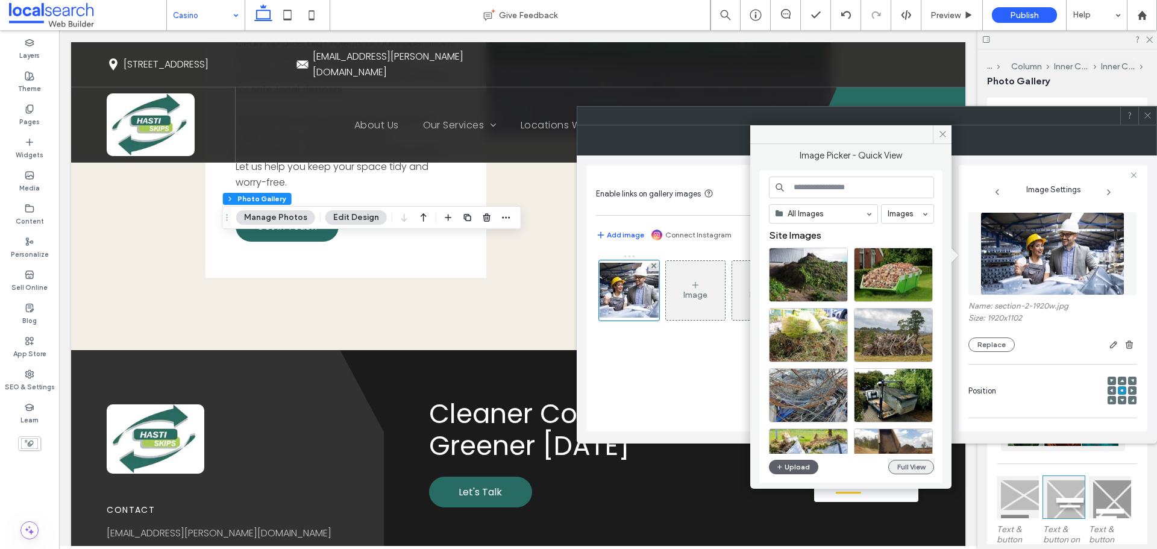
click at [913, 472] on button "Full View" at bounding box center [911, 467] width 46 height 14
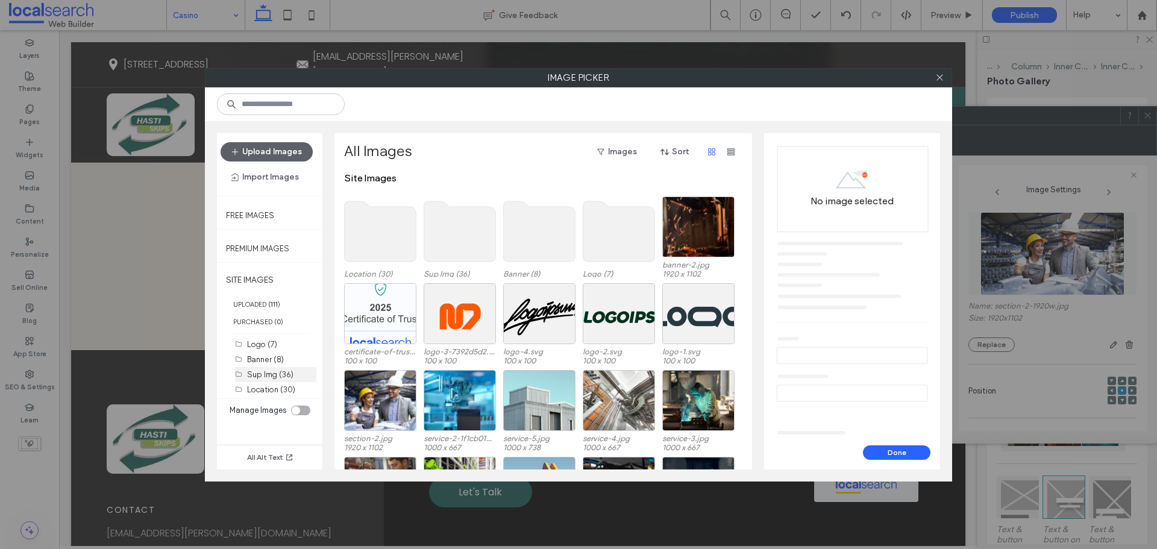
click at [274, 376] on label "Sup Img (36)" at bounding box center [270, 374] width 46 height 9
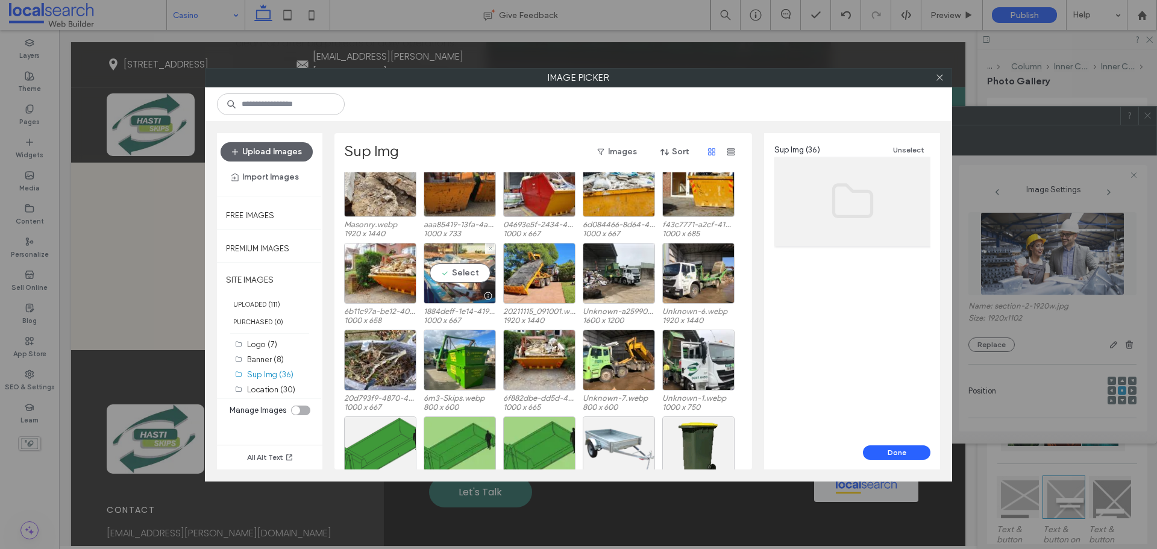
click at [439, 289] on div at bounding box center [459, 296] width 71 height 14
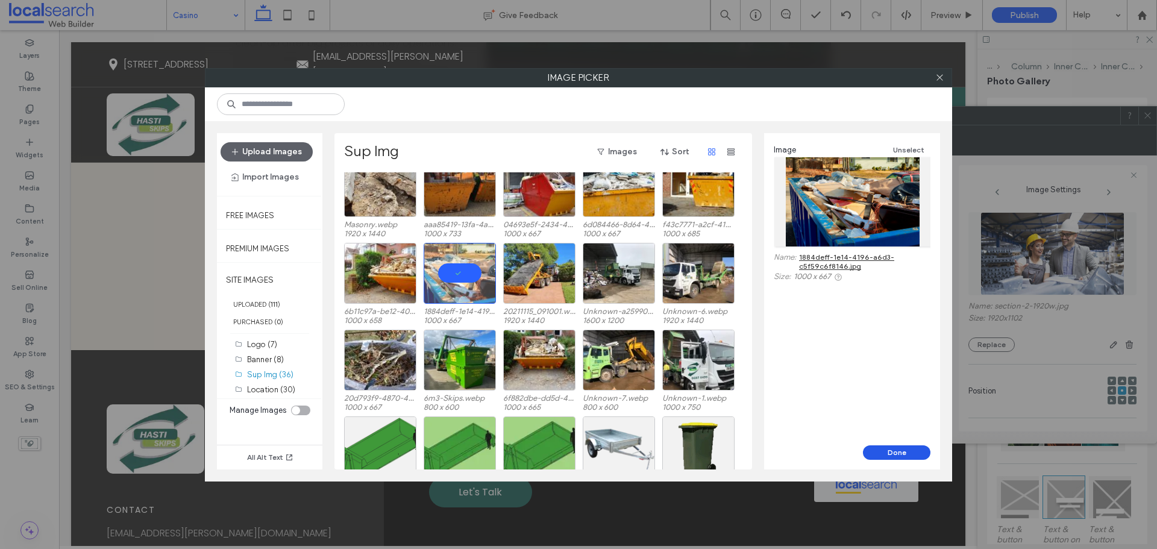
click at [912, 451] on button "Done" at bounding box center [896, 452] width 67 height 14
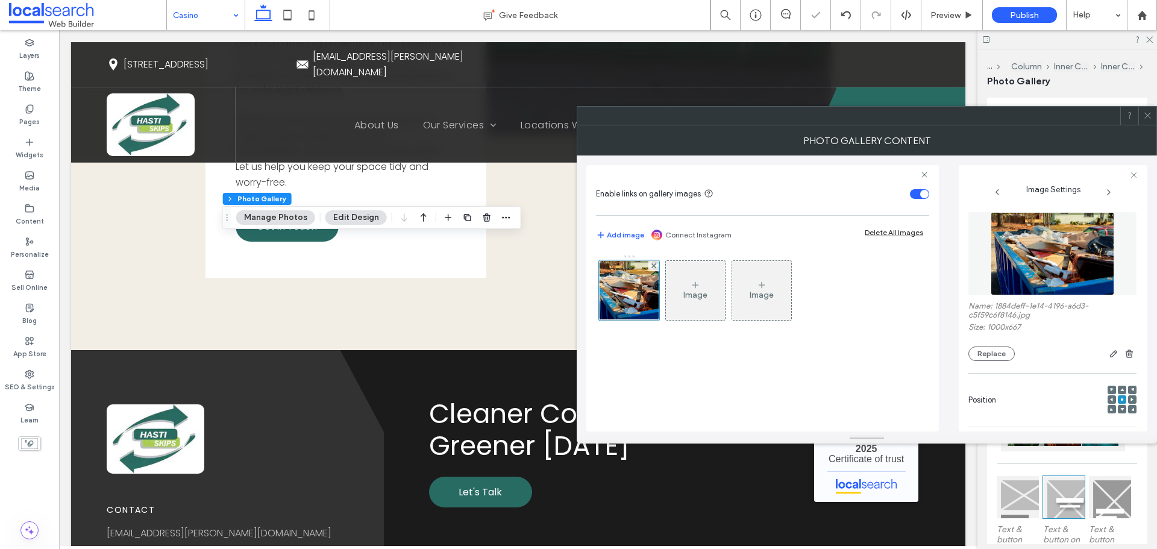
click at [1145, 110] on span at bounding box center [1147, 116] width 9 height 18
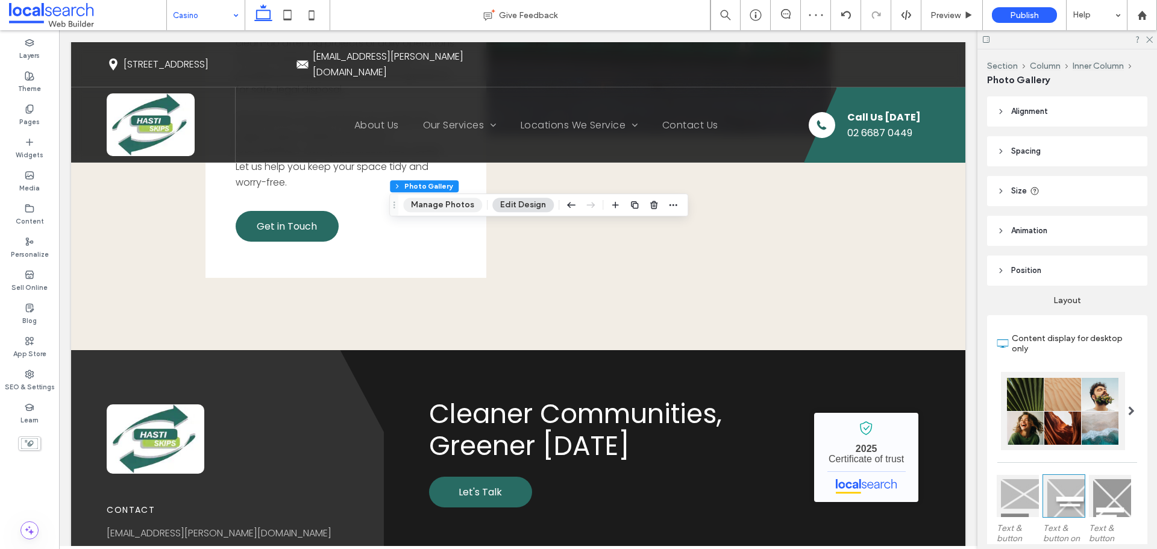
click at [447, 201] on button "Manage Photos" at bounding box center [442, 205] width 79 height 14
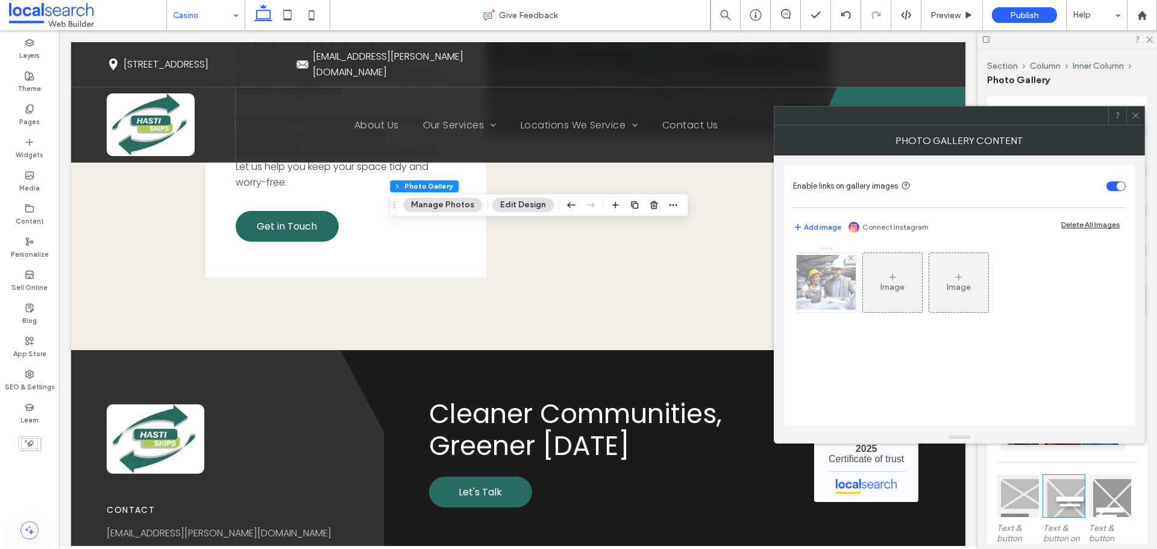
click at [846, 289] on img at bounding box center [826, 282] width 96 height 55
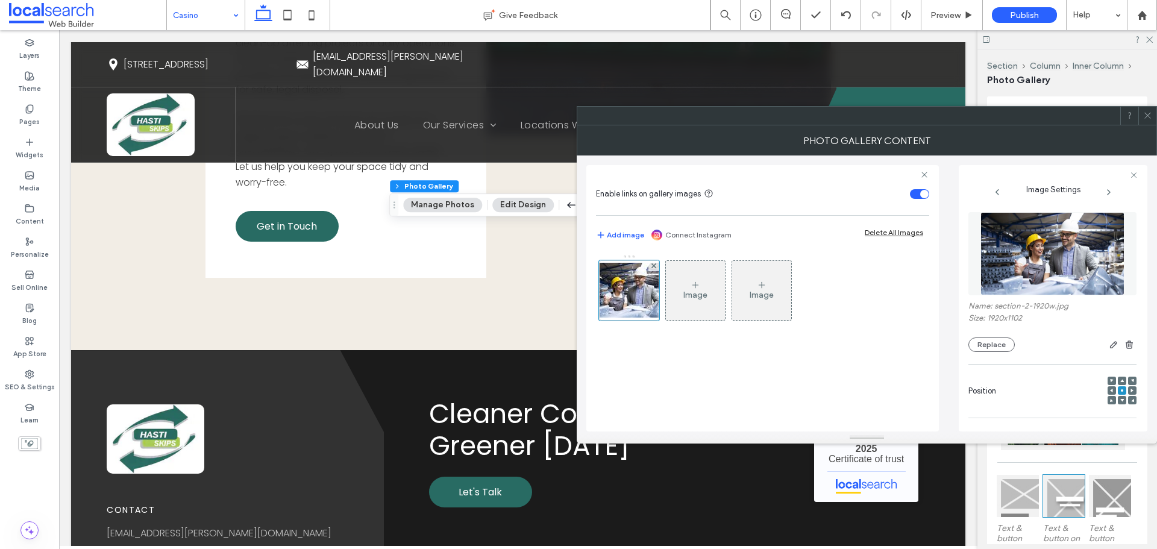
click at [1038, 251] on img at bounding box center [1052, 253] width 144 height 83
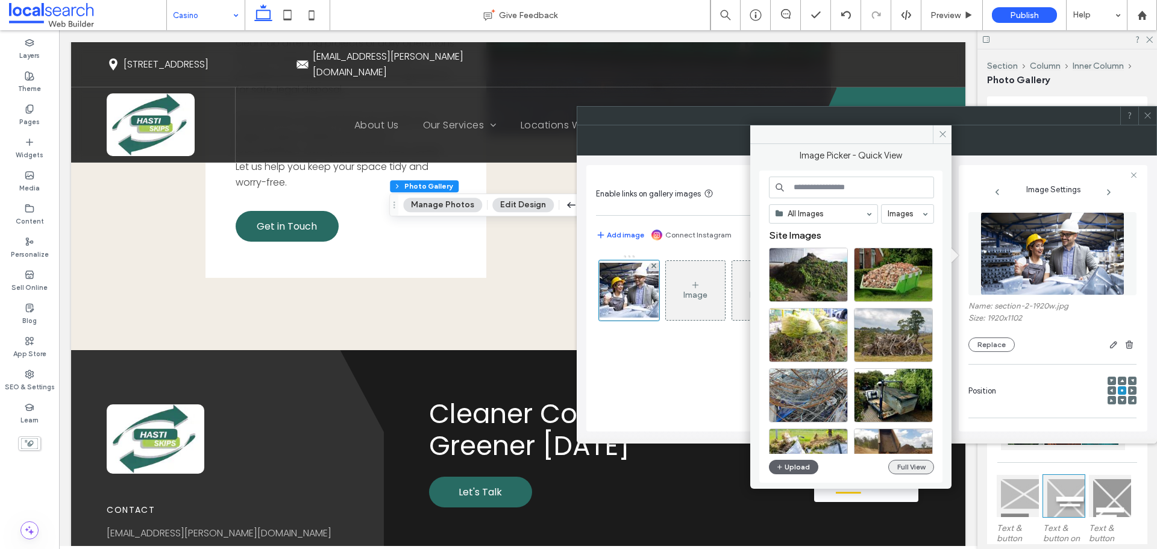
click at [904, 464] on button "Full View" at bounding box center [911, 467] width 46 height 14
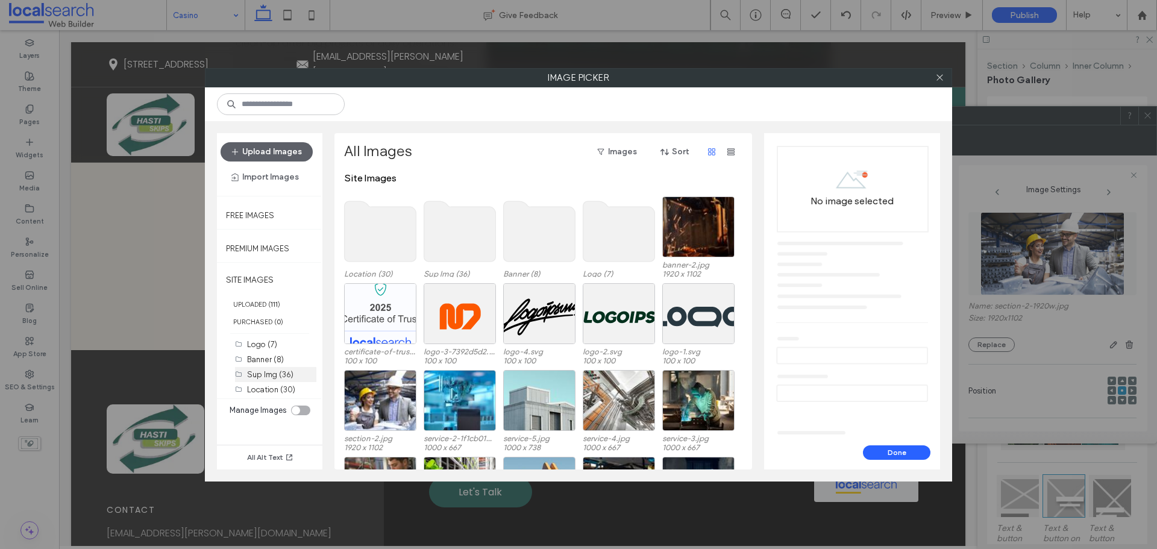
click at [302, 375] on div "Sup Img (36)" at bounding box center [281, 374] width 69 height 13
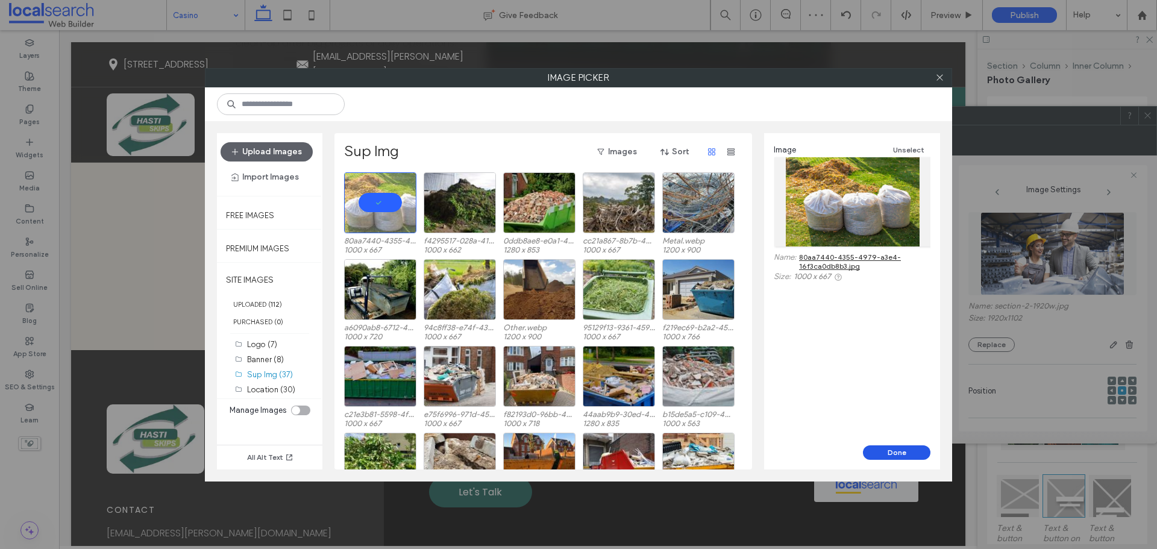
click at [870, 448] on button "Done" at bounding box center [896, 452] width 67 height 14
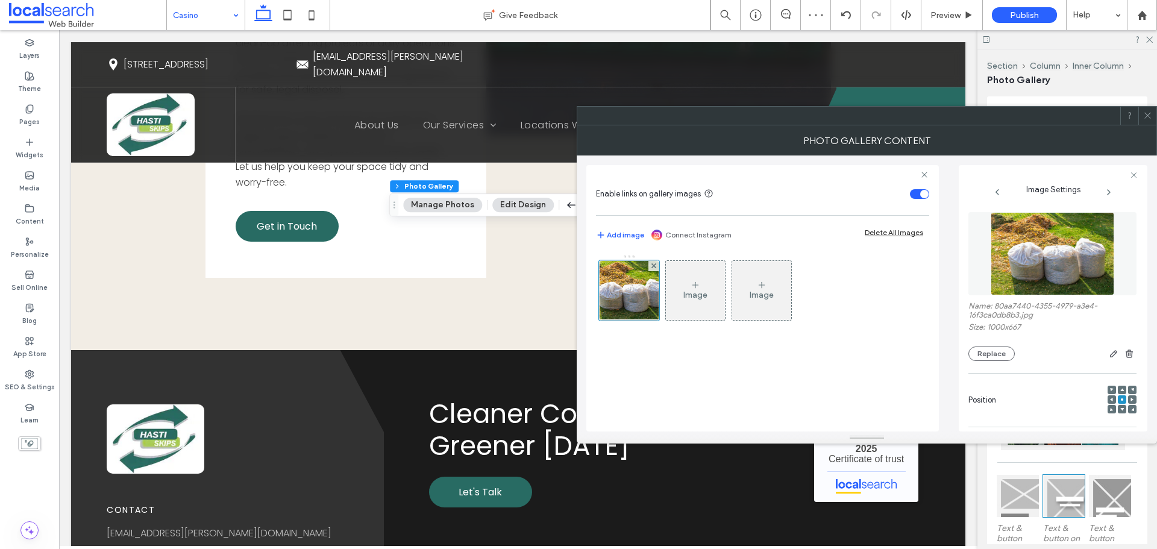
click at [1145, 116] on icon at bounding box center [1147, 115] width 9 height 9
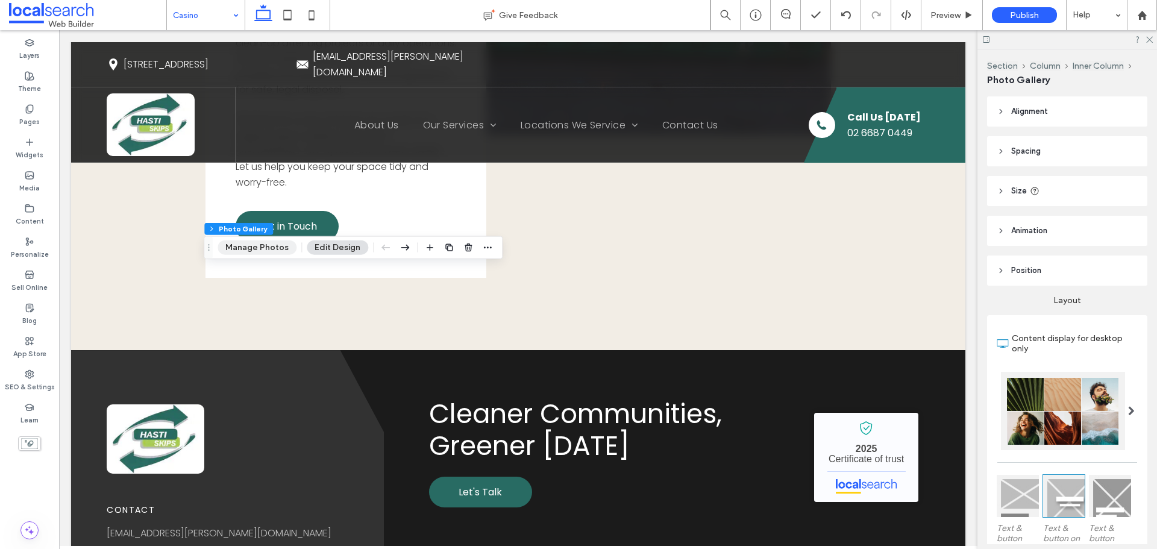
click at [259, 239] on div "Section Column Inner Column Photo Gallery Manage Photos Edit Design" at bounding box center [353, 247] width 299 height 23
click at [260, 243] on button "Manage Photos" at bounding box center [257, 247] width 79 height 14
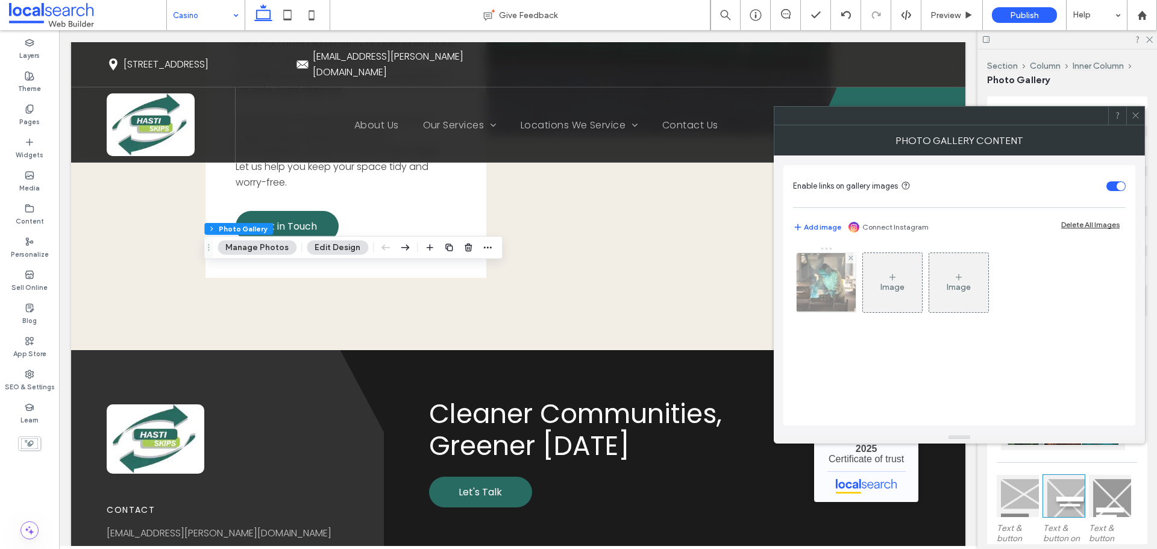
click at [825, 296] on img at bounding box center [826, 282] width 89 height 59
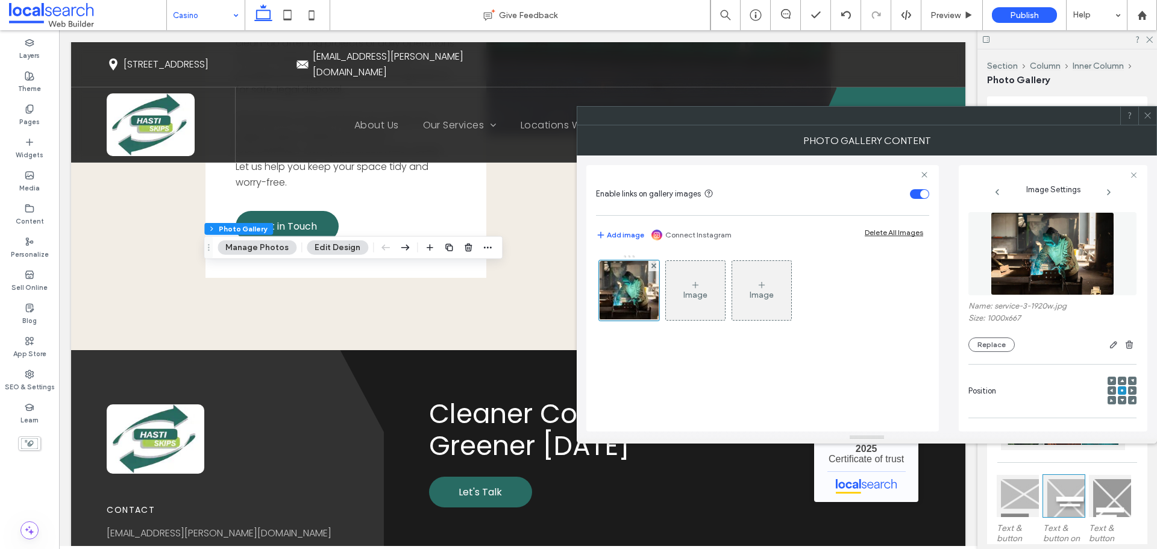
click at [1039, 255] on img at bounding box center [1053, 253] width 124 height 83
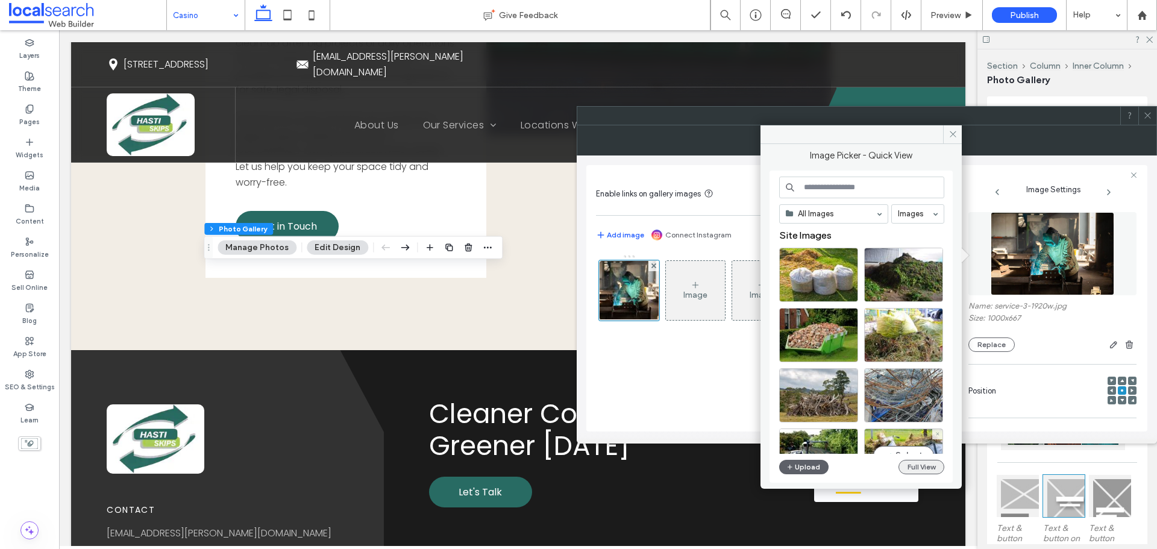
click at [905, 468] on button "Full View" at bounding box center [921, 467] width 46 height 14
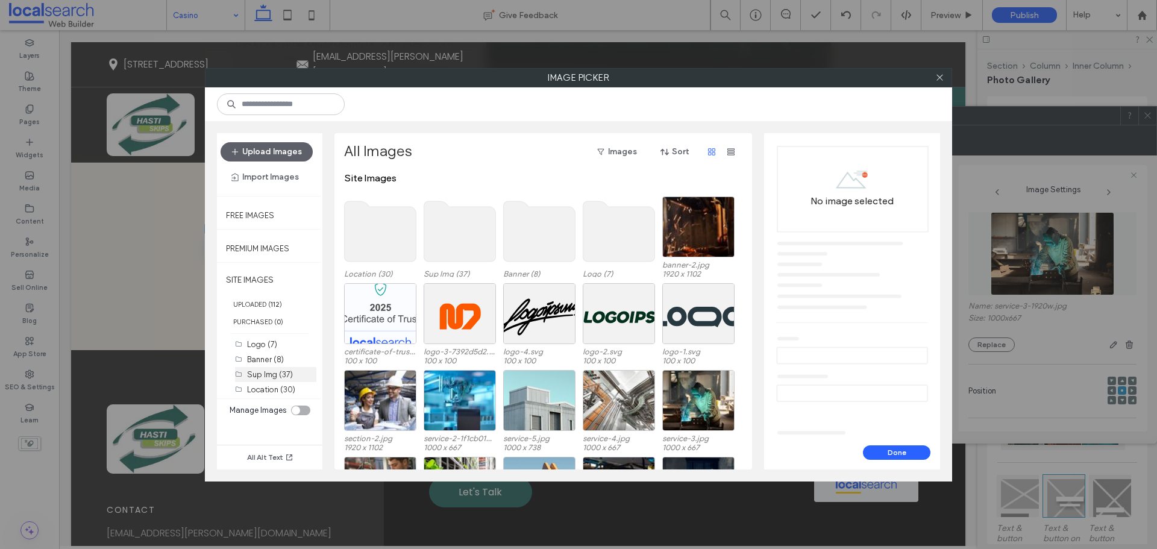
click at [272, 373] on label "Sup Img (37)" at bounding box center [270, 374] width 46 height 9
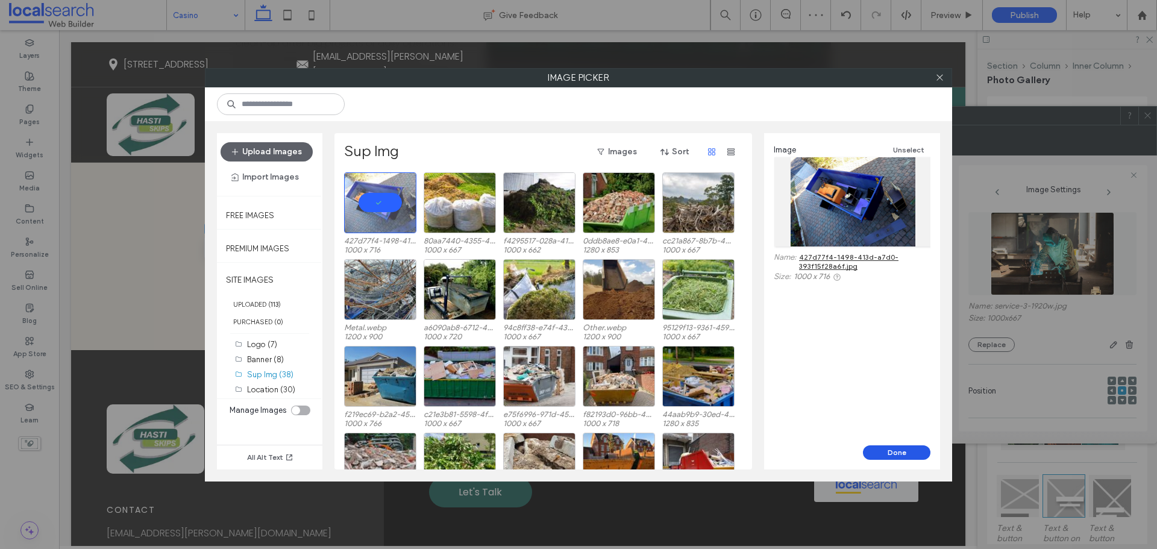
click at [906, 453] on button "Done" at bounding box center [896, 452] width 67 height 14
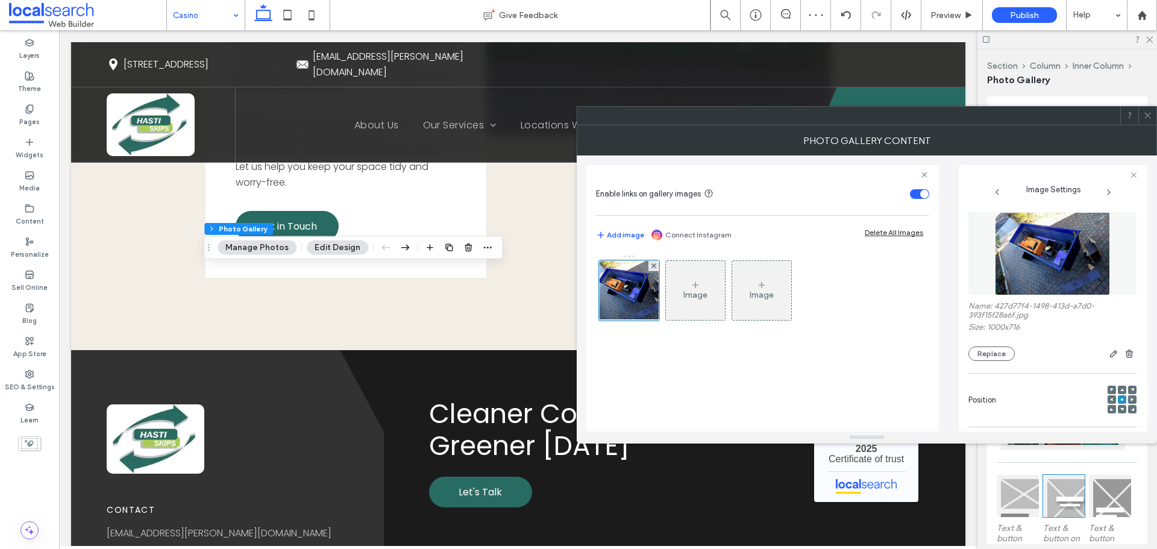
drag, startPoint x: 1150, startPoint y: 113, endPoint x: 1129, endPoint y: 117, distance: 20.9
click at [1149, 113] on icon at bounding box center [1147, 115] width 9 height 9
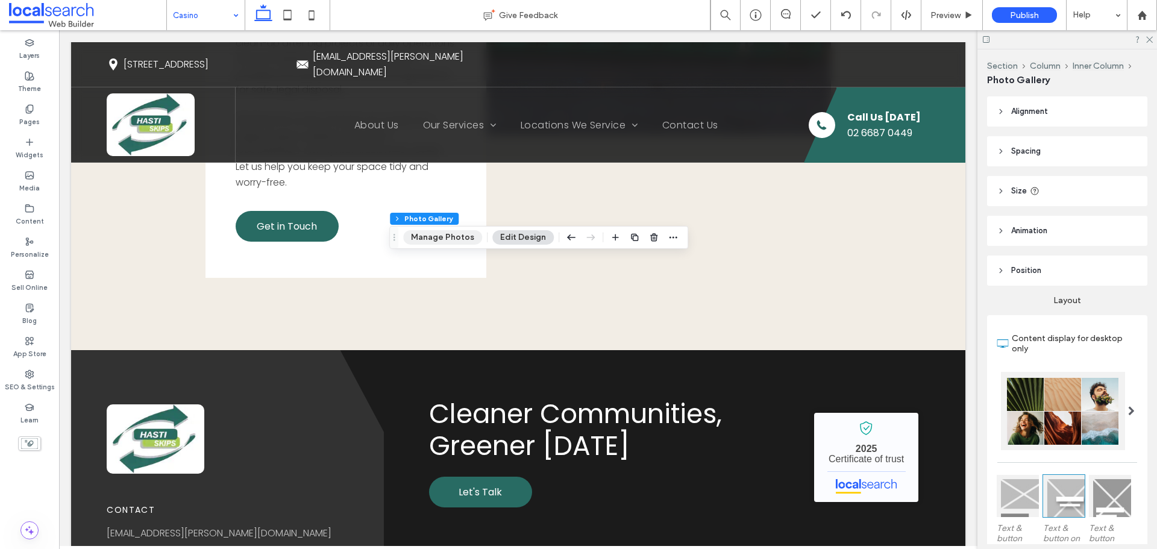
click at [456, 234] on button "Manage Photos" at bounding box center [442, 237] width 79 height 14
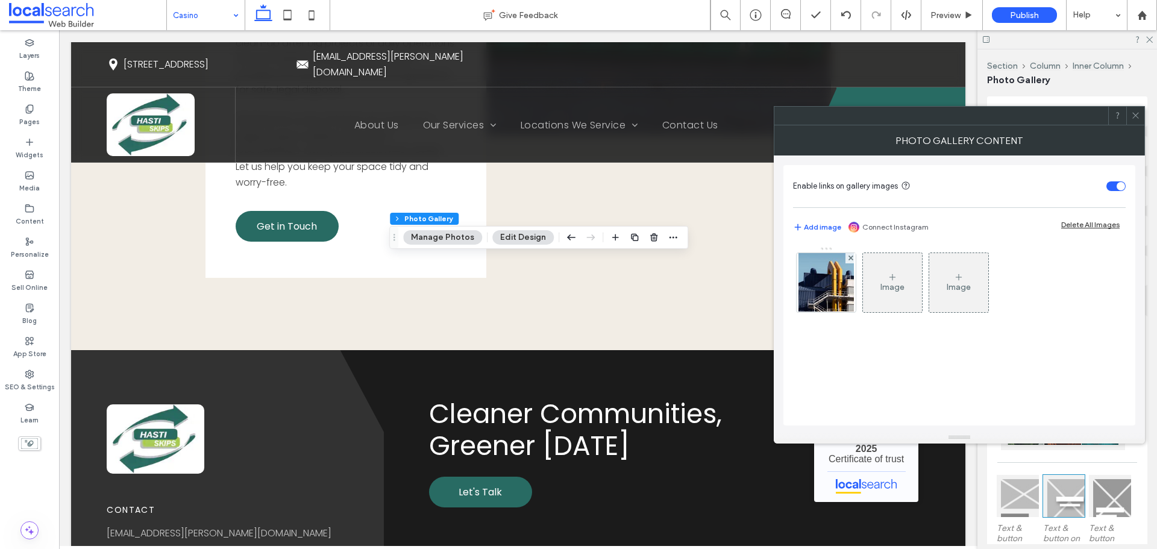
drag, startPoint x: 849, startPoint y: 298, endPoint x: 921, endPoint y: 295, distance: 72.4
click at [850, 298] on img at bounding box center [825, 282] width 55 height 59
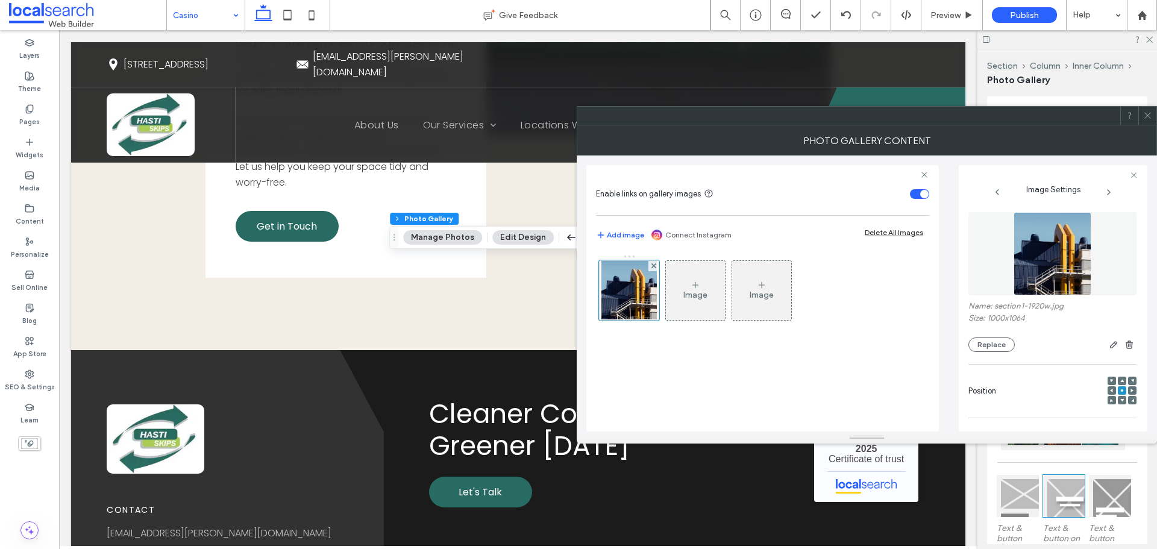
click at [1091, 281] on figure at bounding box center [1052, 253] width 168 height 83
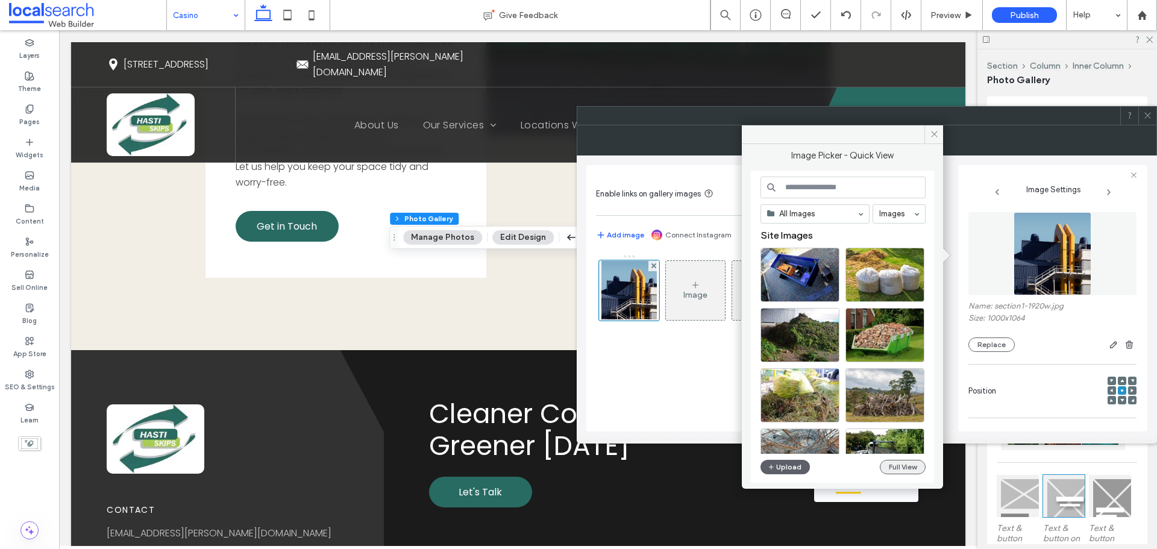
click at [897, 469] on button "Full View" at bounding box center [903, 467] width 46 height 14
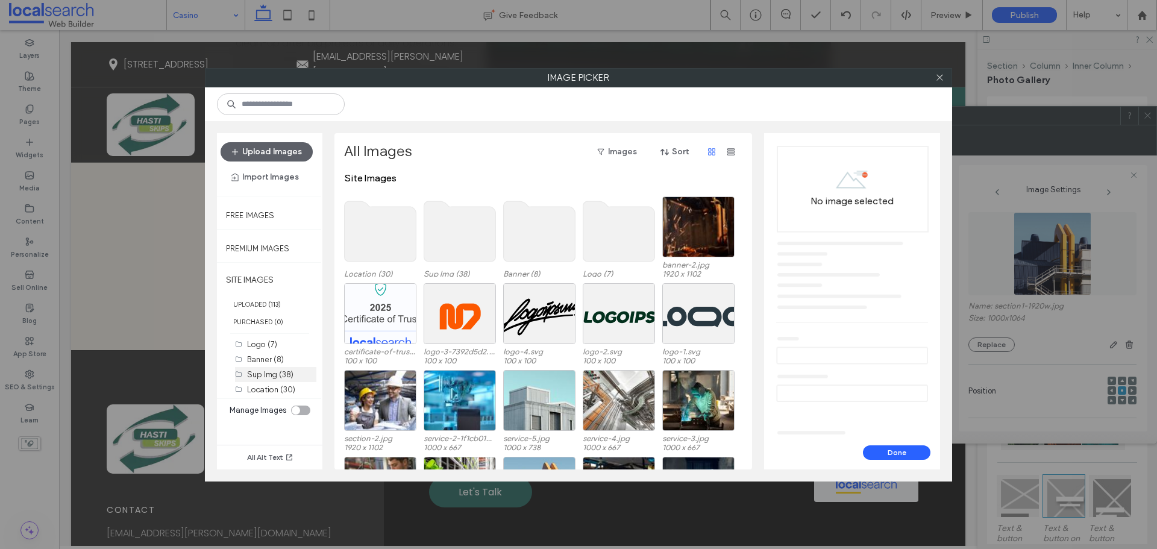
click at [288, 377] on label "Sup Img (38)" at bounding box center [270, 374] width 46 height 9
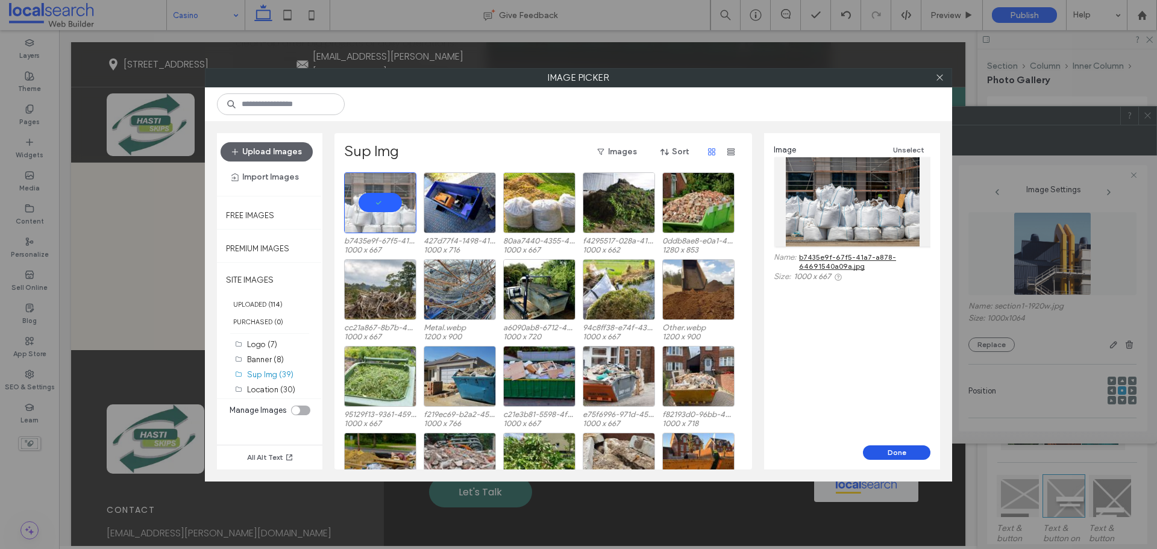
click at [907, 451] on button "Done" at bounding box center [896, 452] width 67 height 14
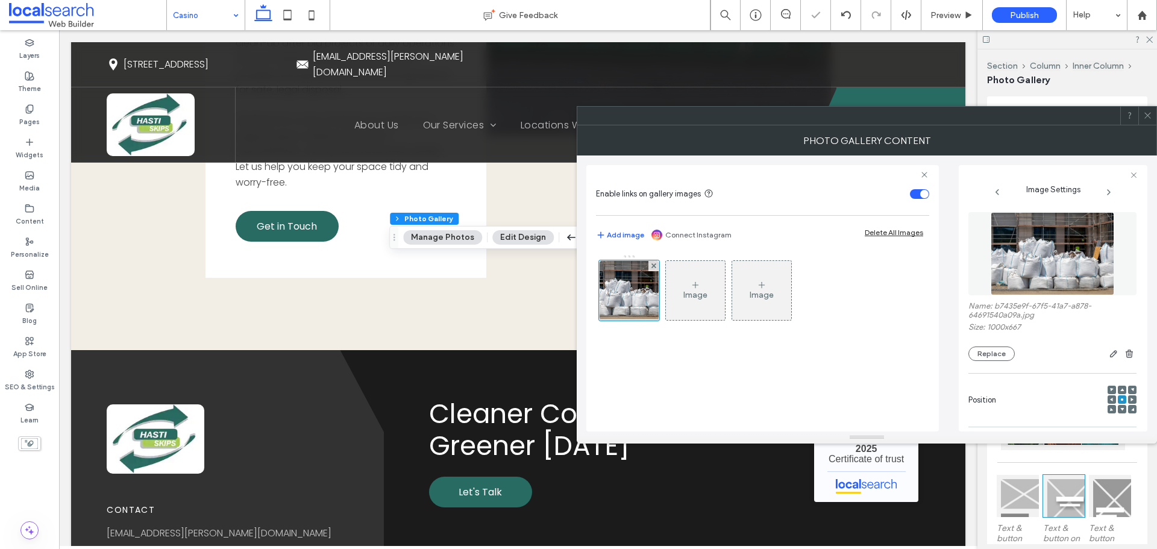
click at [1153, 120] on div at bounding box center [1147, 116] width 18 height 18
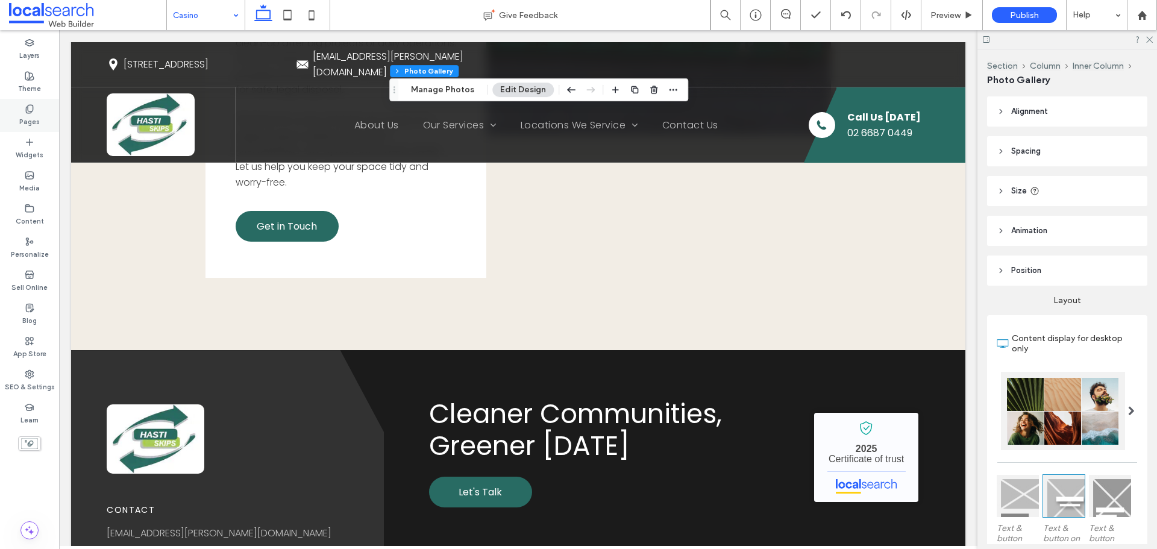
click at [37, 116] on label "Pages" at bounding box center [29, 120] width 20 height 13
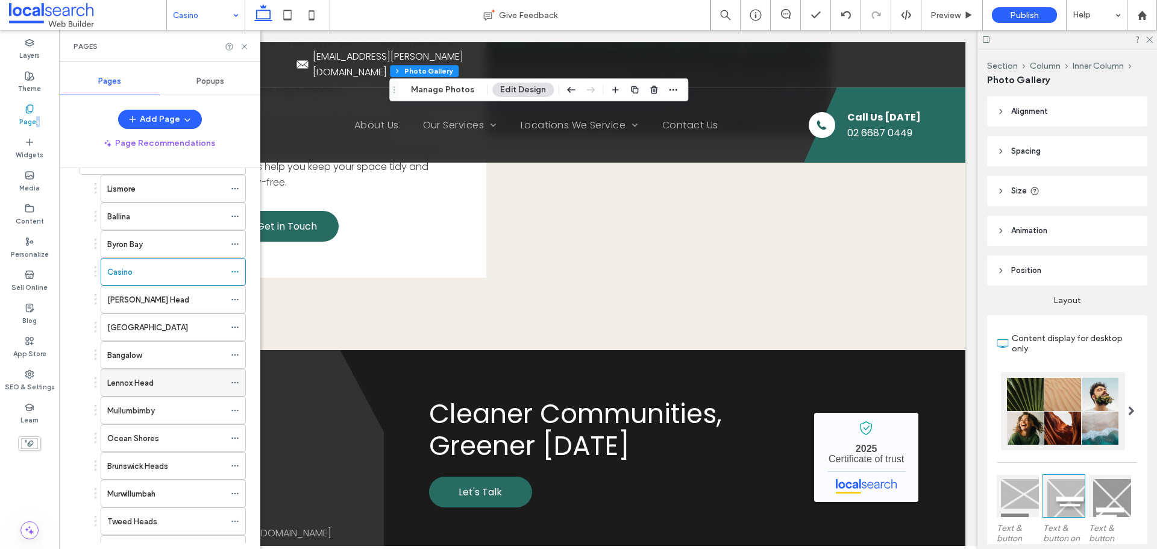
scroll to position [241, 0]
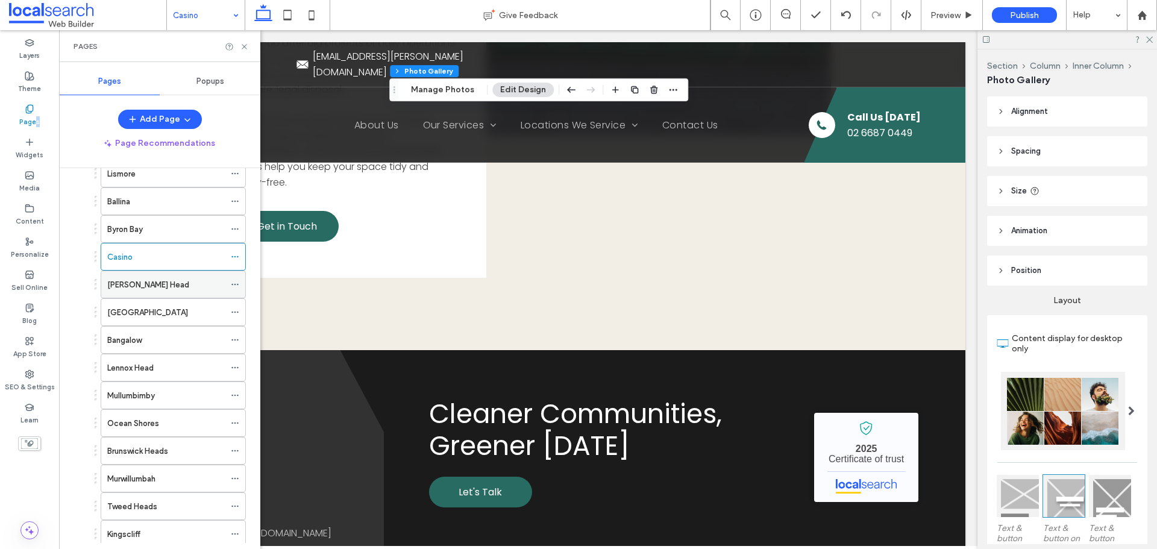
click at [142, 280] on label "[PERSON_NAME] Head" at bounding box center [148, 284] width 82 height 21
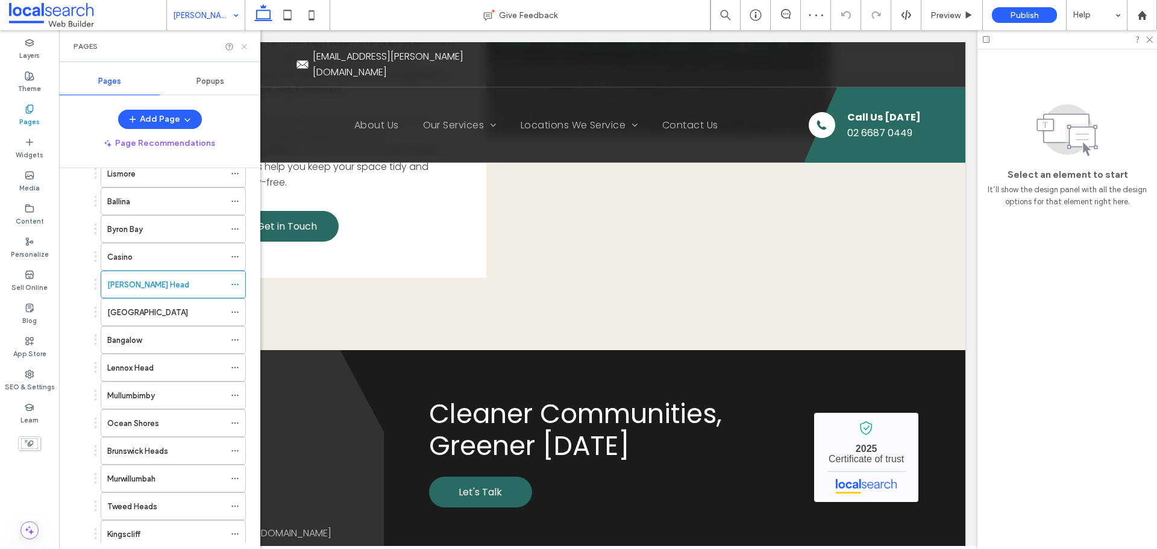
click at [243, 46] on icon at bounding box center [244, 46] width 9 height 9
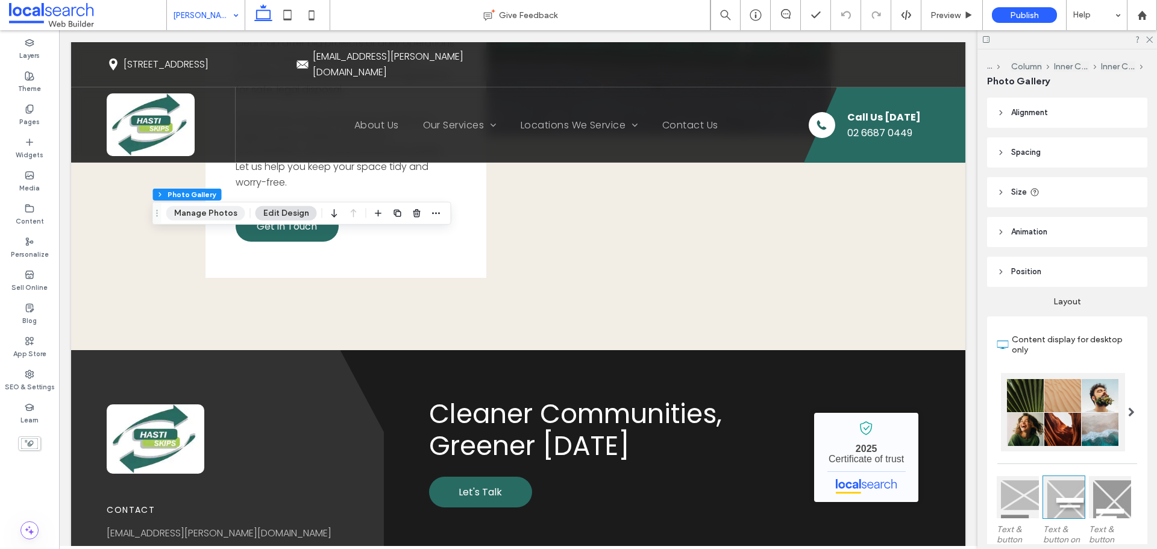
click at [220, 213] on button "Manage Photos" at bounding box center [205, 213] width 79 height 14
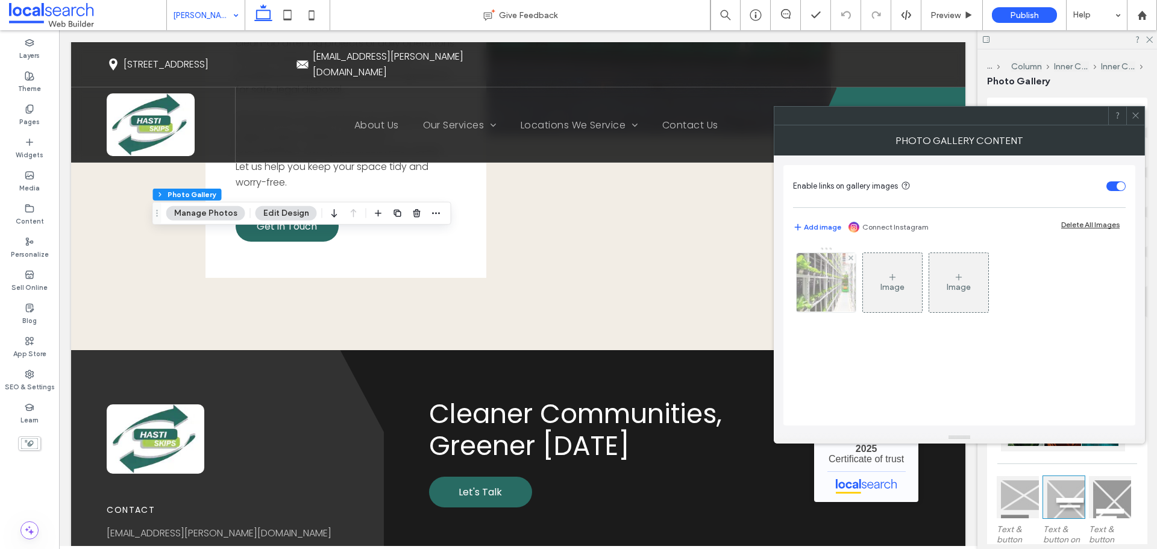
click at [804, 280] on img at bounding box center [826, 282] width 89 height 59
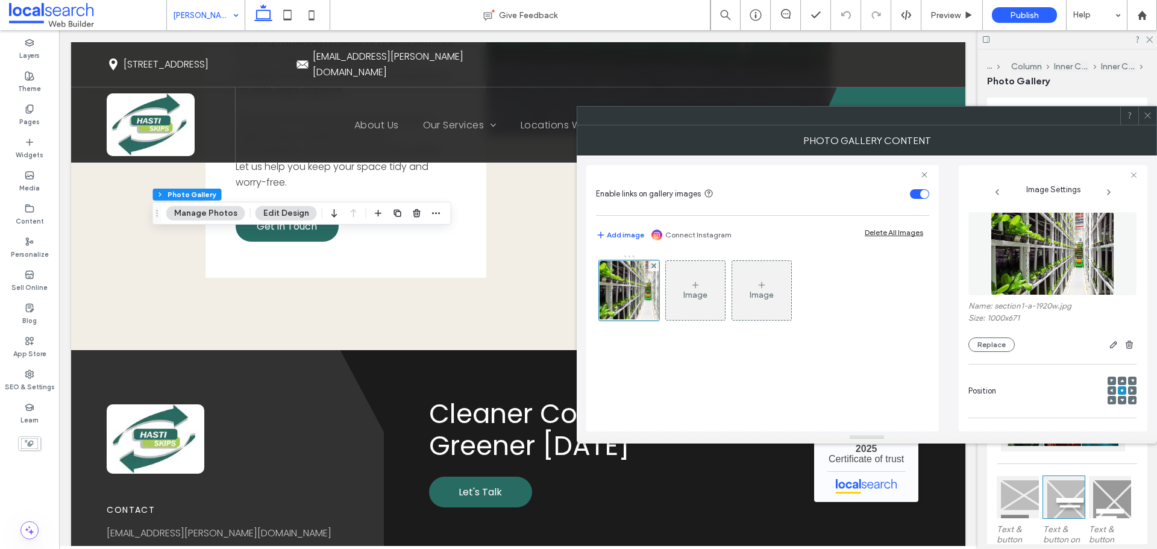
click at [1052, 248] on img at bounding box center [1053, 253] width 124 height 83
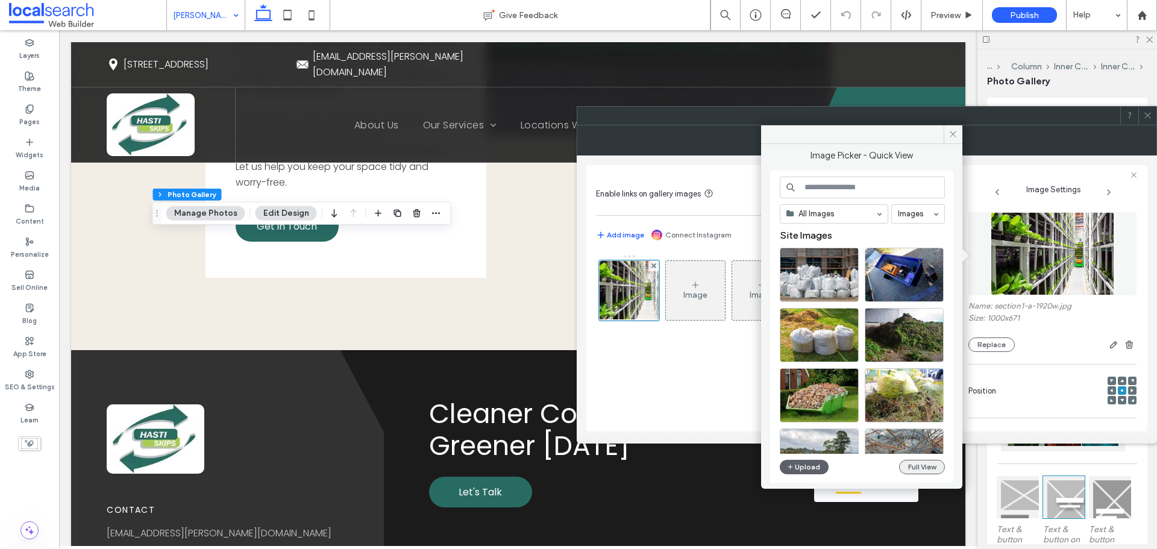
click at [929, 461] on button "Full View" at bounding box center [922, 467] width 46 height 14
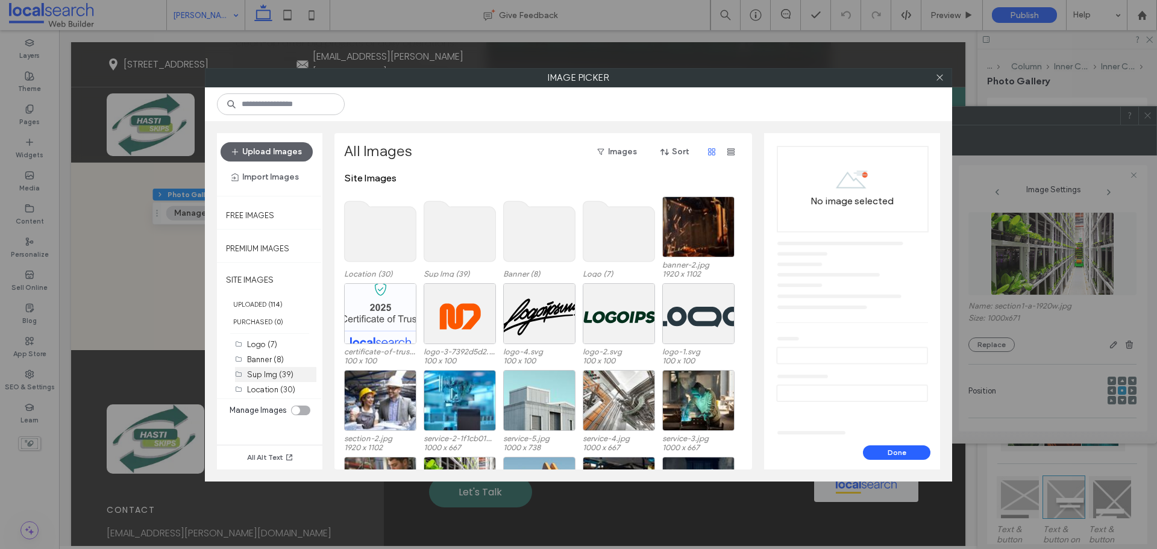
click at [274, 380] on div "Sup Img (39)" at bounding box center [281, 374] width 69 height 13
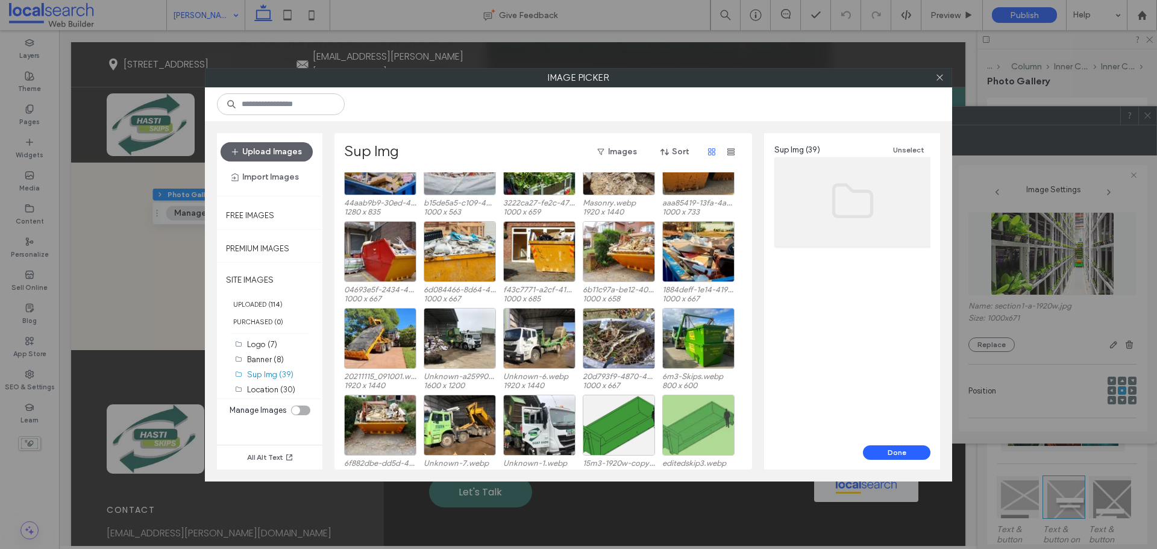
scroll to position [277, 0]
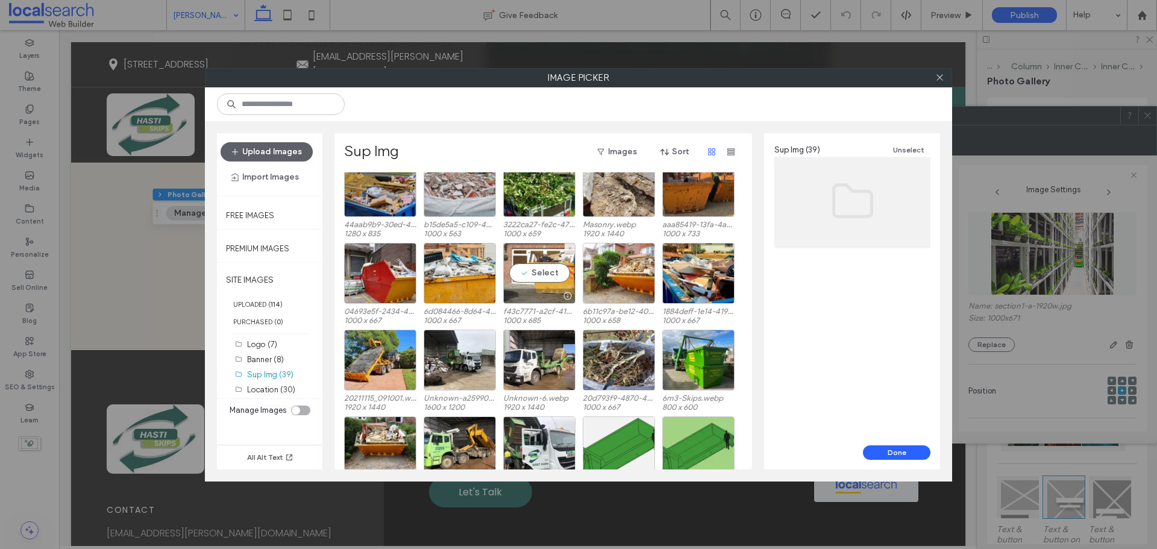
click at [535, 271] on div "Select" at bounding box center [539, 273] width 72 height 61
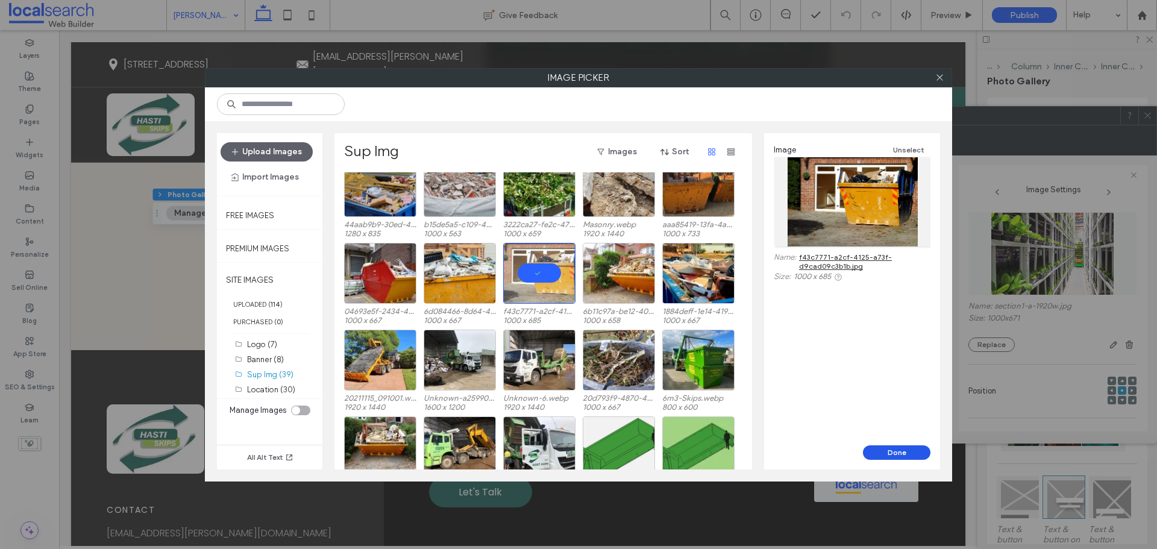
click at [923, 453] on button "Done" at bounding box center [896, 452] width 67 height 14
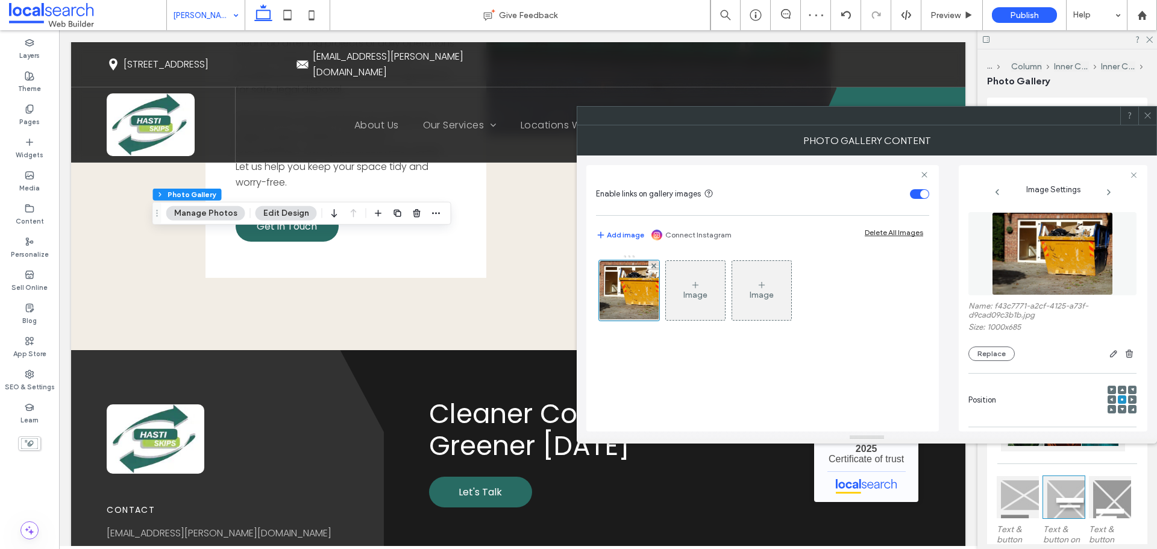
click at [1142, 116] on div at bounding box center [1147, 116] width 18 height 18
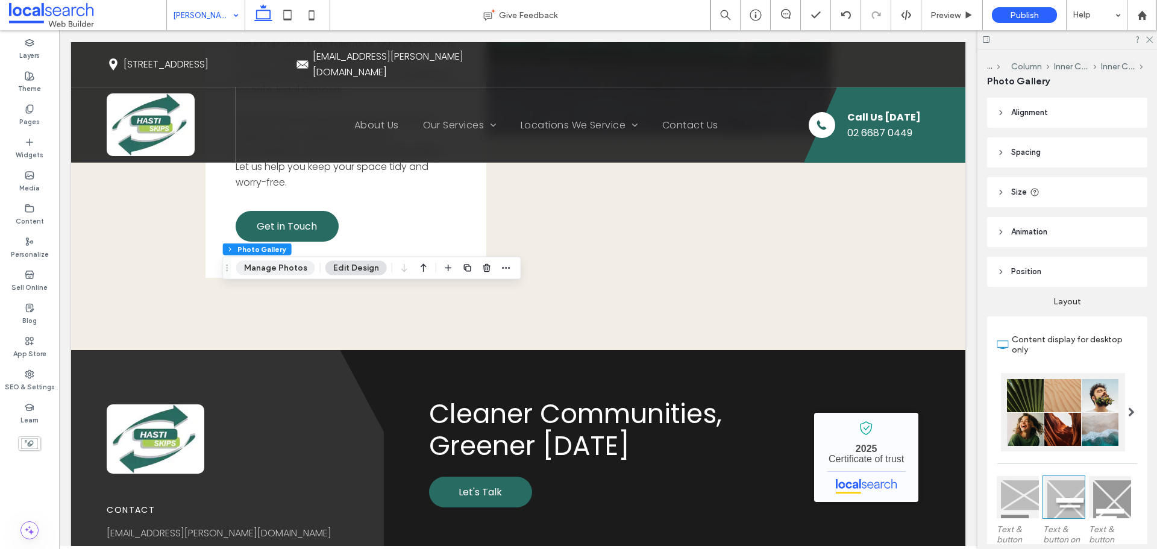
click at [291, 273] on button "Manage Photos" at bounding box center [275, 268] width 79 height 14
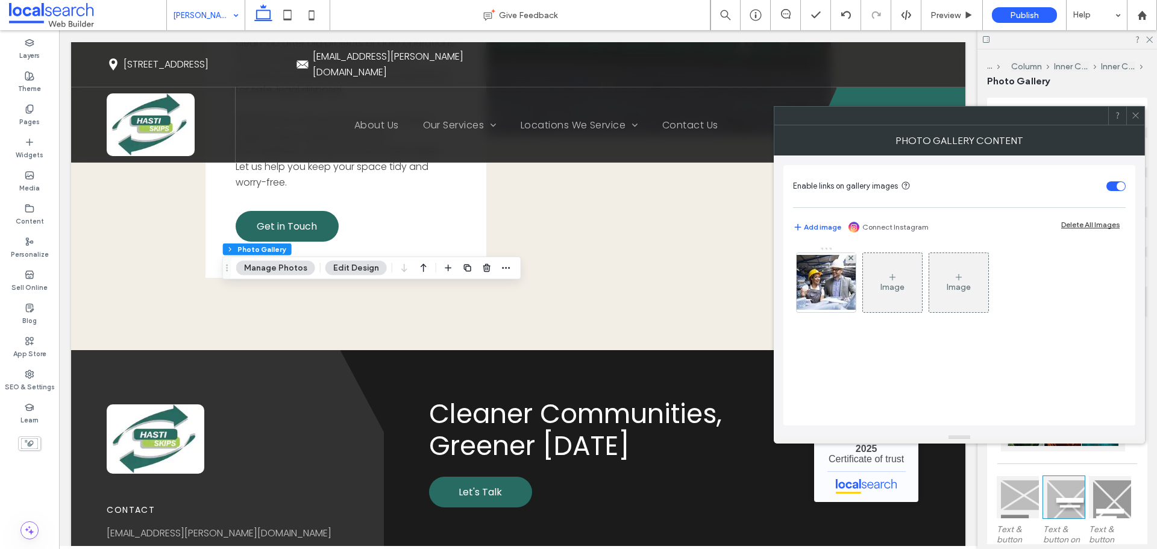
click at [845, 315] on div "Image Image" at bounding box center [958, 285] width 331 height 78
drag, startPoint x: 842, startPoint y: 310, endPoint x: 835, endPoint y: 296, distance: 15.9
click at [835, 296] on div "Image Image" at bounding box center [958, 285] width 331 height 78
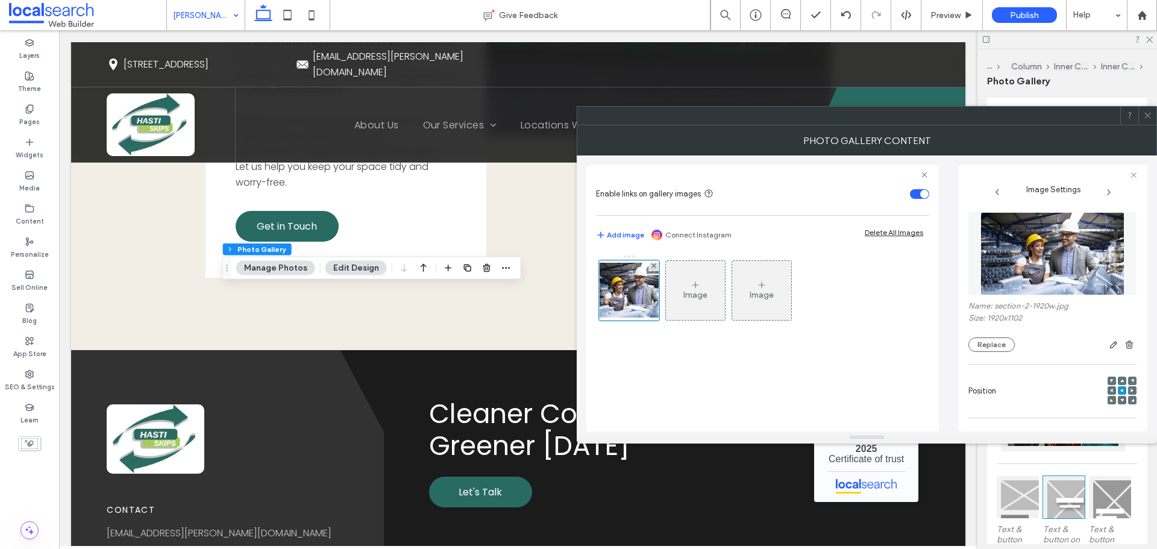
click at [1014, 275] on img at bounding box center [1052, 253] width 144 height 83
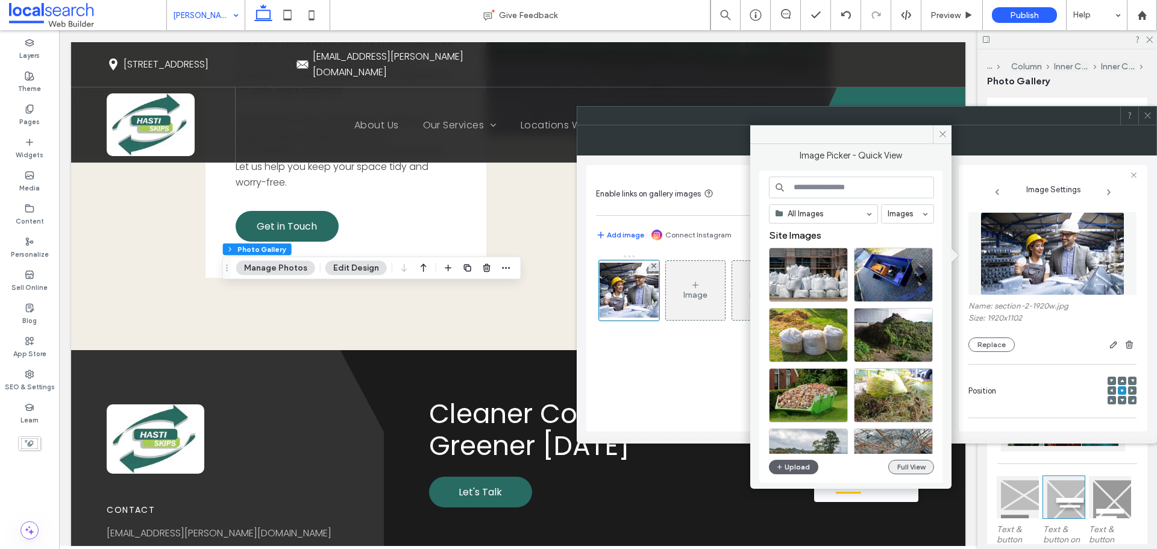
click at [907, 469] on button "Full View" at bounding box center [911, 467] width 46 height 14
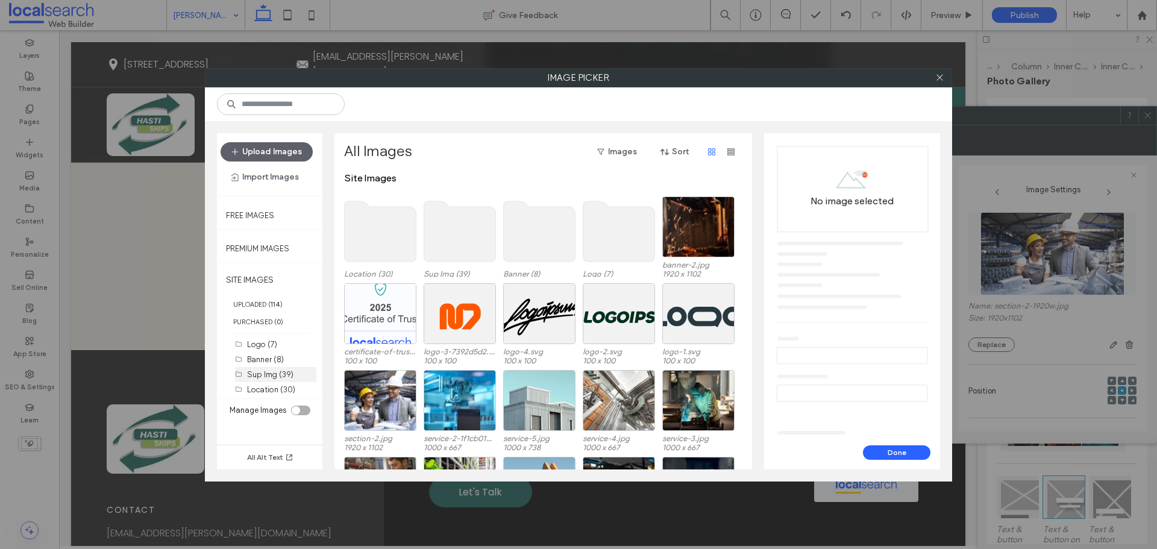
click at [282, 374] on label "Sup Img (39)" at bounding box center [270, 374] width 46 height 9
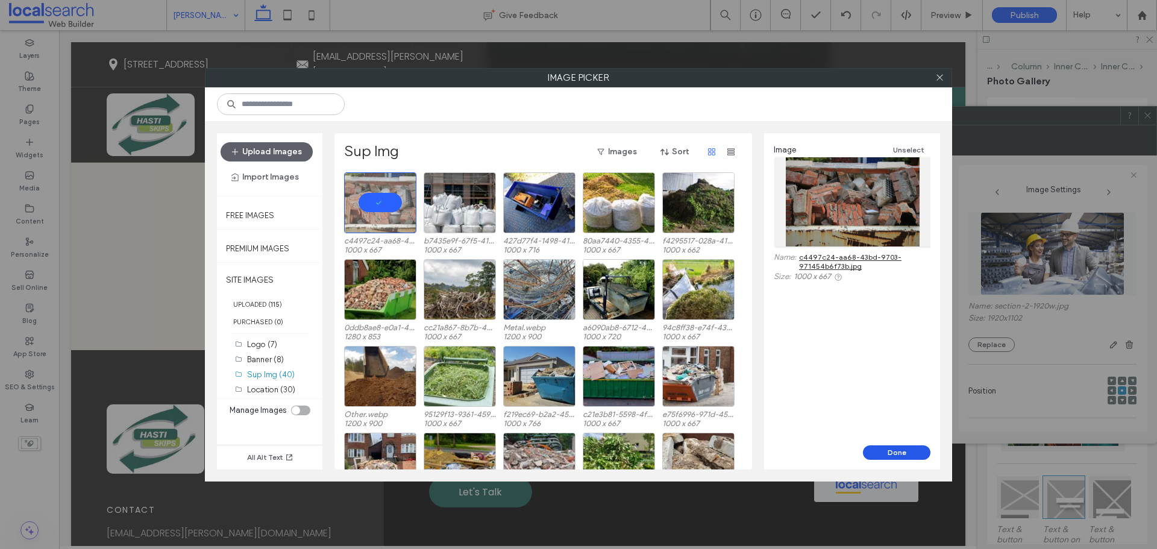
click at [875, 451] on button "Done" at bounding box center [896, 452] width 67 height 14
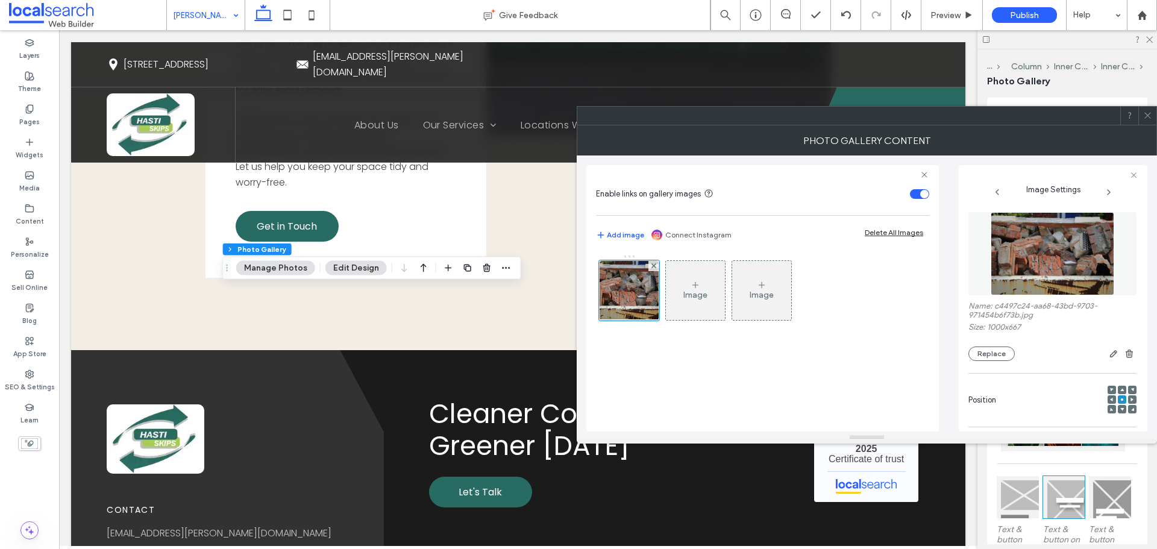
click at [1149, 115] on icon at bounding box center [1147, 115] width 9 height 9
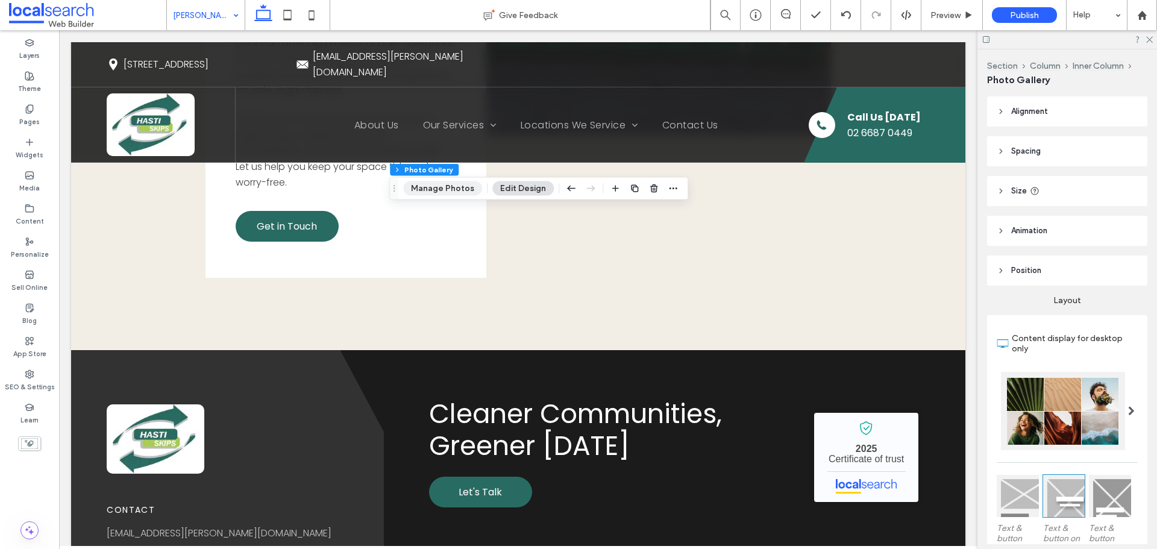
click at [454, 188] on button "Manage Photos" at bounding box center [442, 188] width 79 height 14
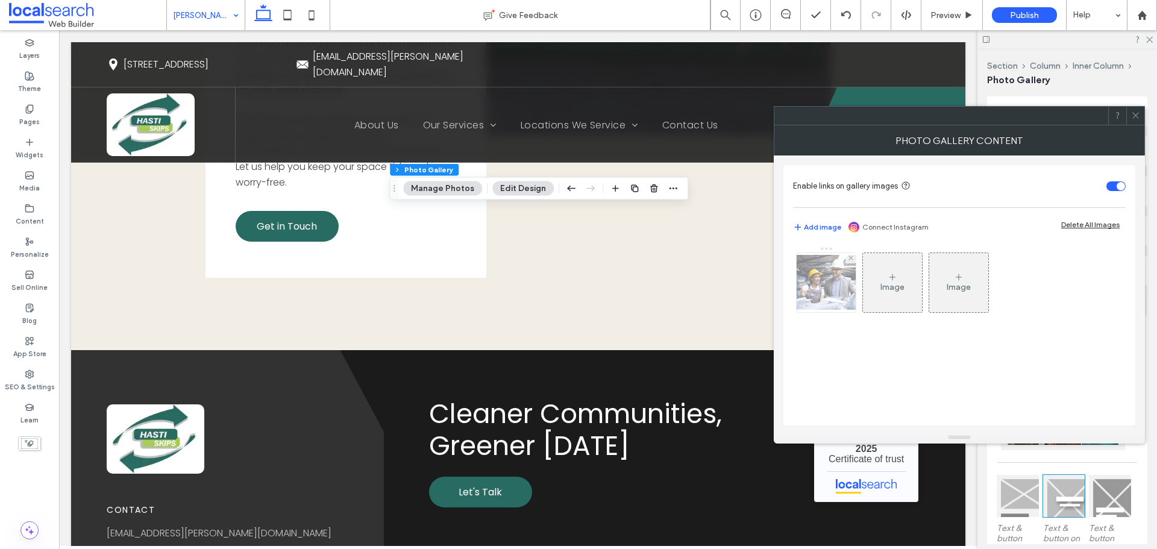
click at [804, 275] on img at bounding box center [826, 282] width 96 height 55
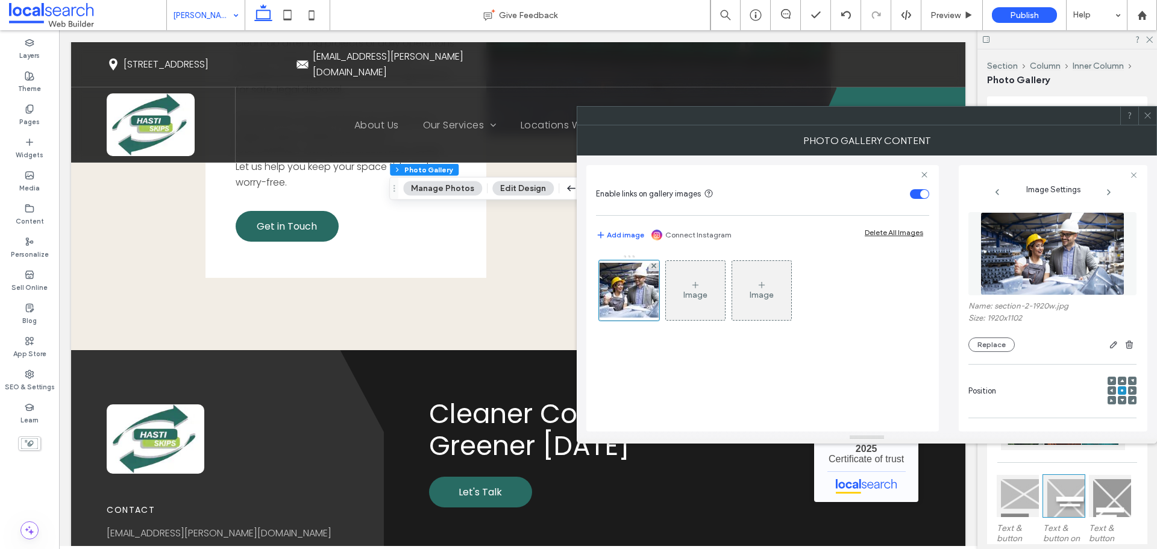
drag, startPoint x: 1061, startPoint y: 263, endPoint x: 1021, endPoint y: 290, distance: 48.6
click at [1061, 263] on img at bounding box center [1052, 253] width 144 height 83
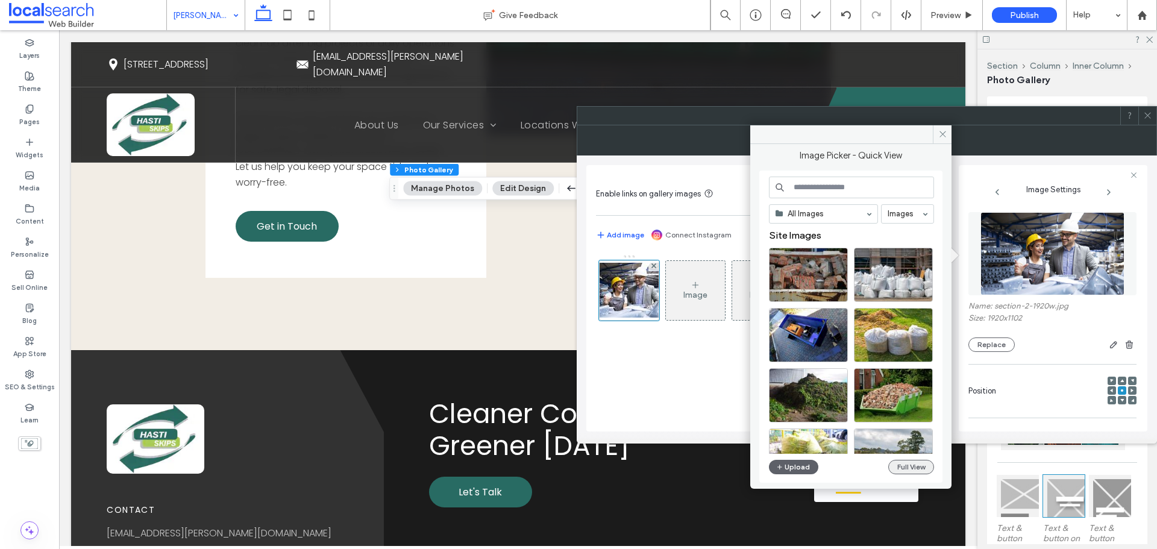
click at [910, 462] on button "Full View" at bounding box center [911, 467] width 46 height 14
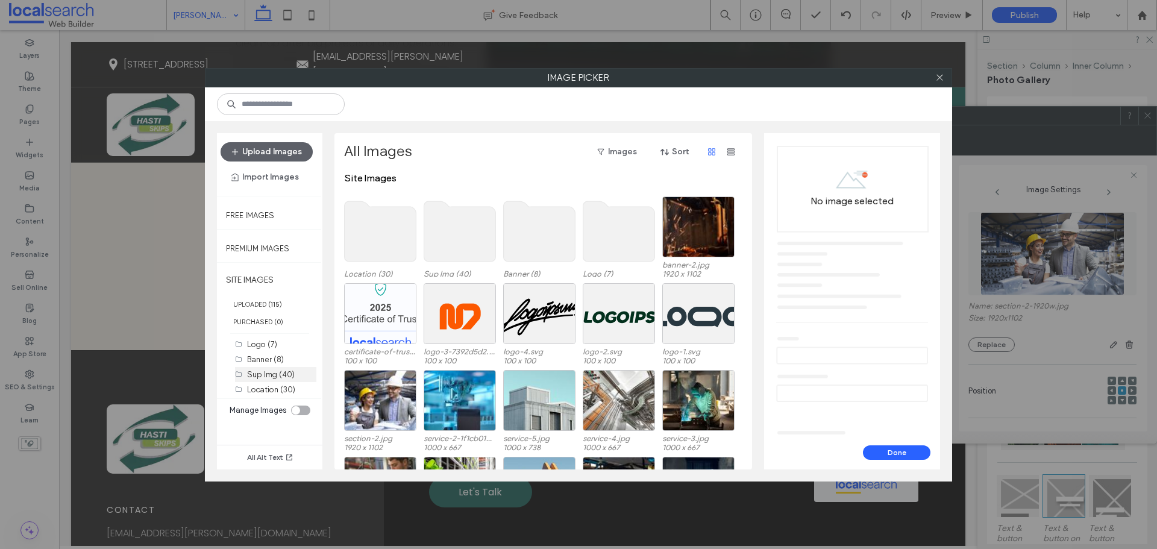
click at [301, 380] on div "Sup Img (40)" at bounding box center [281, 374] width 69 height 13
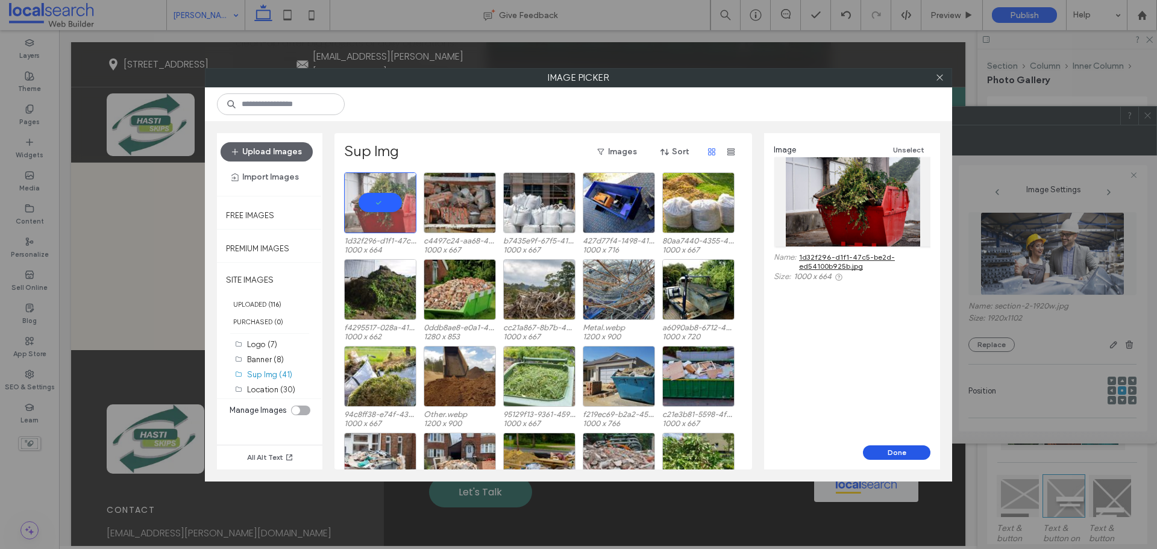
click at [894, 453] on button "Done" at bounding box center [896, 452] width 67 height 14
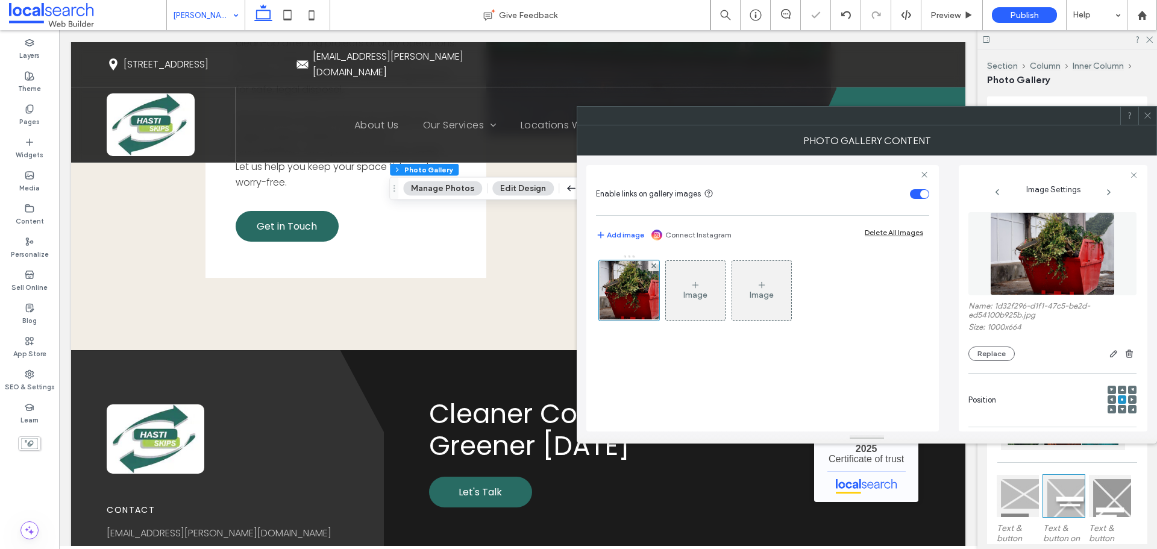
click at [1148, 117] on icon at bounding box center [1147, 115] width 9 height 9
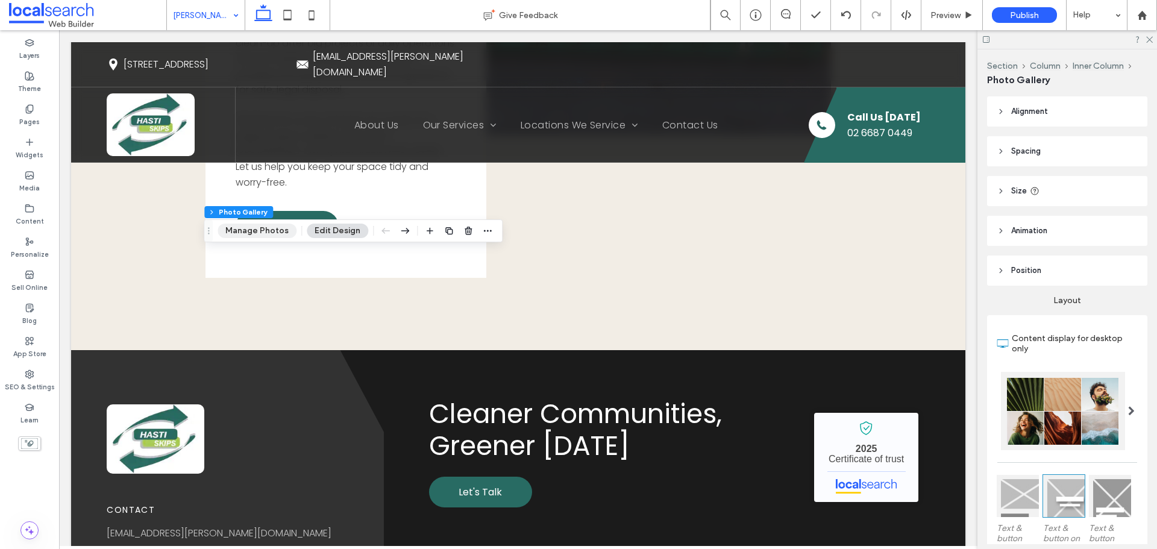
click at [273, 235] on button "Manage Photos" at bounding box center [257, 231] width 79 height 14
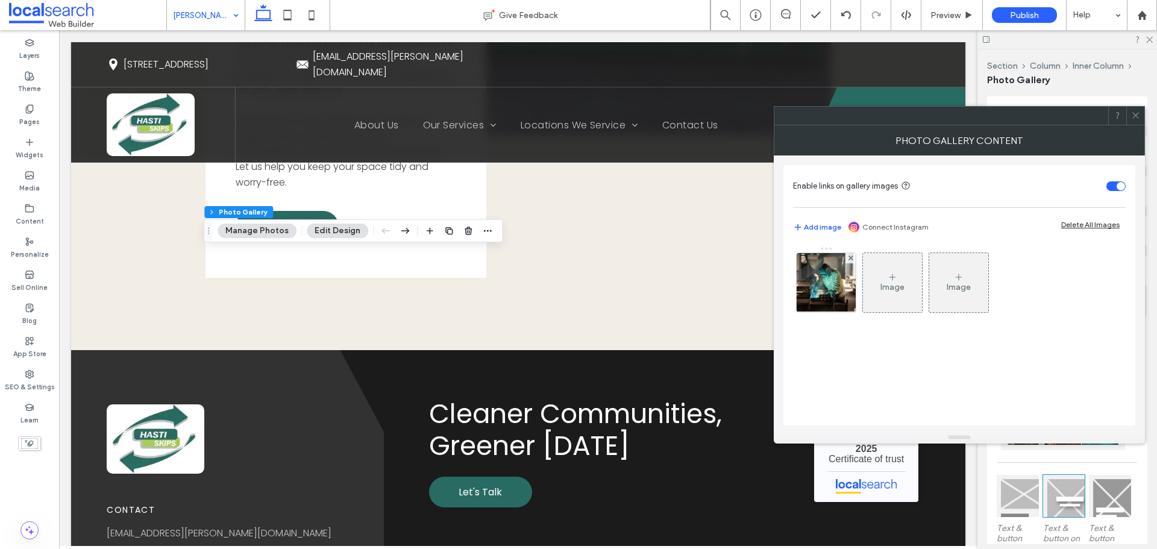
click at [794, 296] on div "Image Image" at bounding box center [958, 285] width 331 height 78
click at [806, 295] on img at bounding box center [826, 282] width 89 height 59
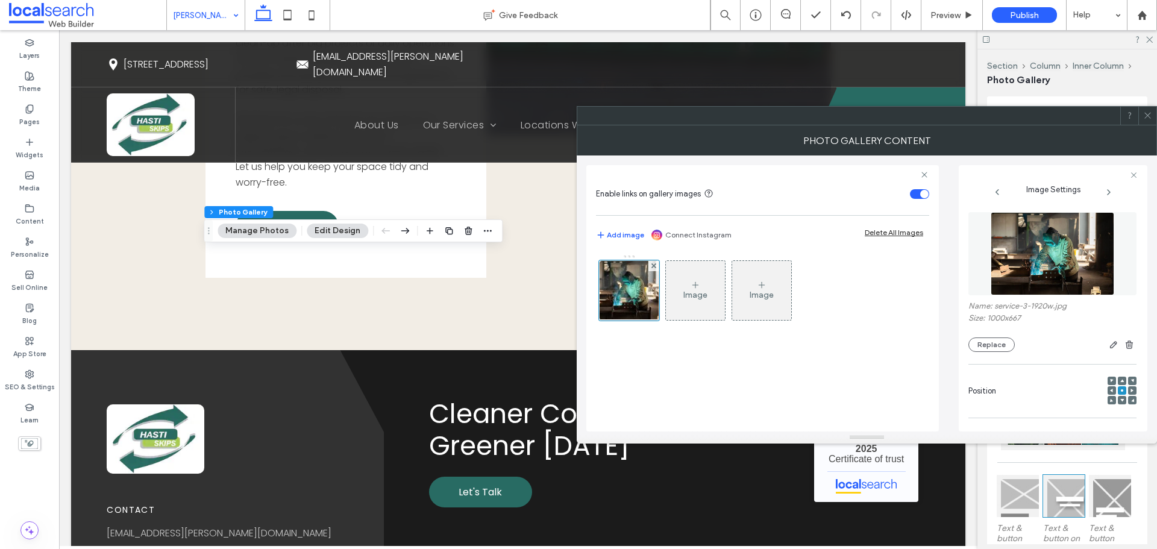
click at [1080, 279] on img at bounding box center [1053, 253] width 124 height 83
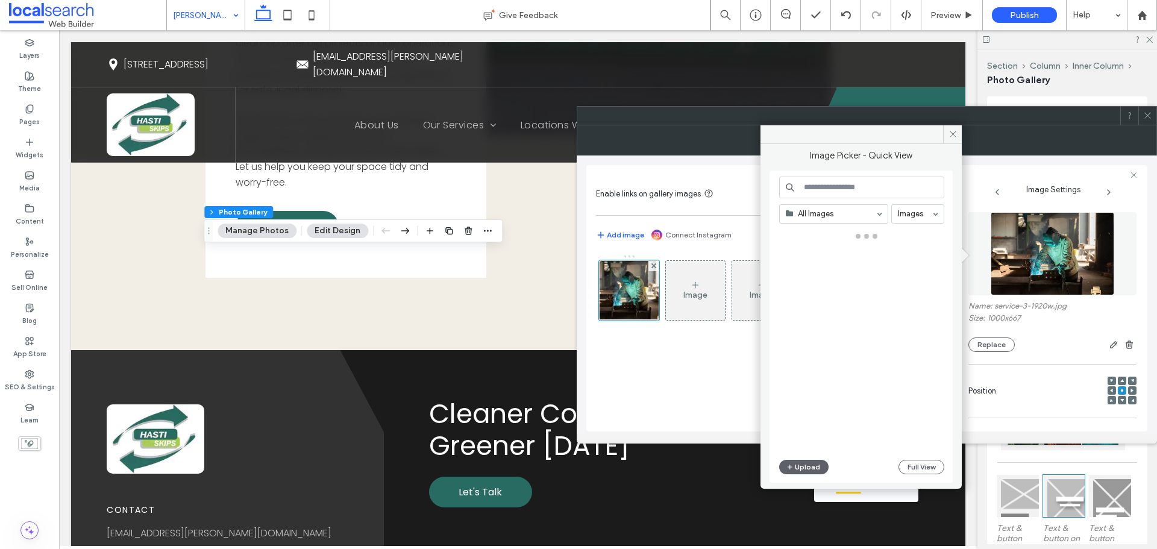
click at [937, 478] on div "All Images Images Upload Full View" at bounding box center [860, 327] width 183 height 312
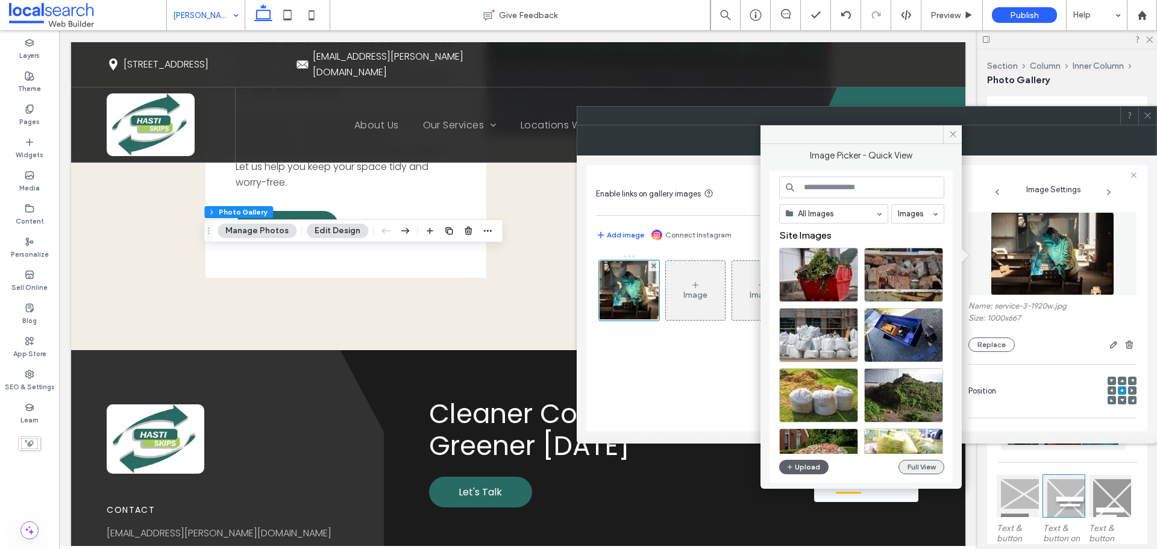
click at [932, 469] on button "Full View" at bounding box center [921, 467] width 46 height 14
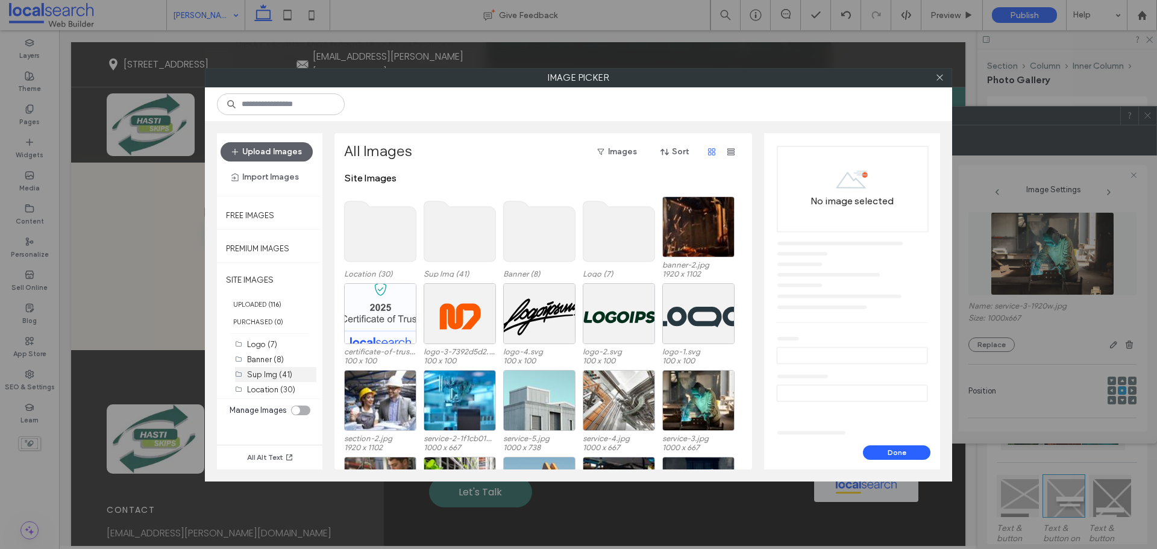
click at [283, 368] on div "Sup Img (41)" at bounding box center [281, 374] width 69 height 13
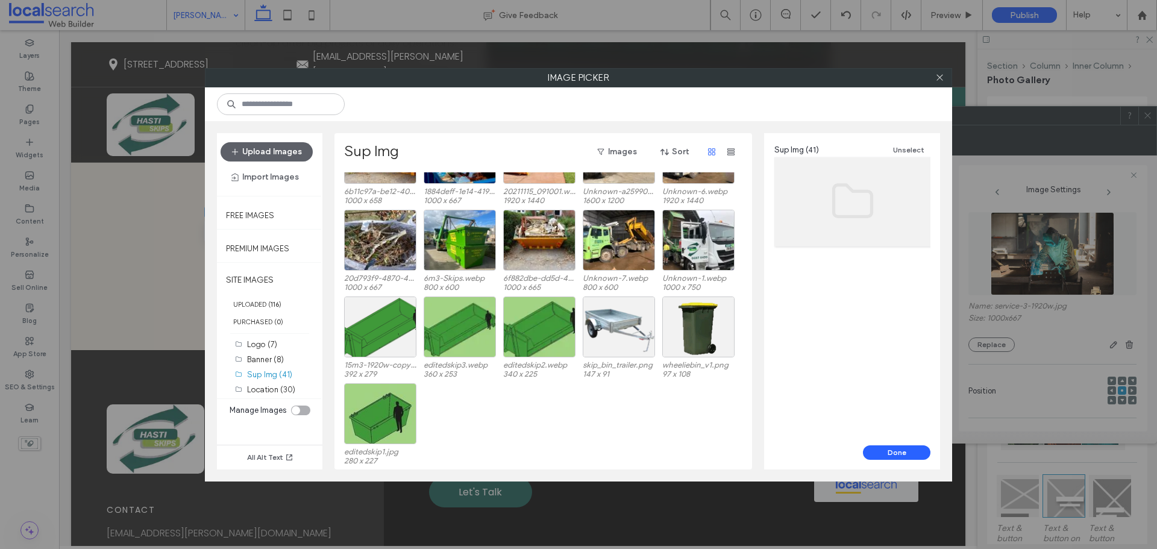
scroll to position [484, 0]
click at [457, 229] on div "Select" at bounding box center [460, 239] width 72 height 61
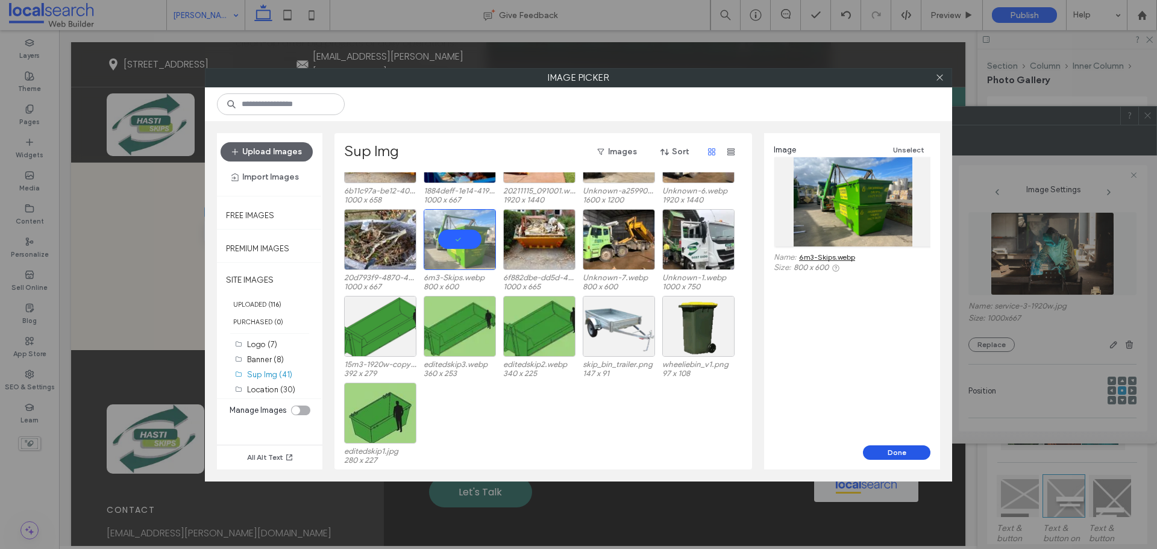
click at [898, 451] on button "Done" at bounding box center [896, 452] width 67 height 14
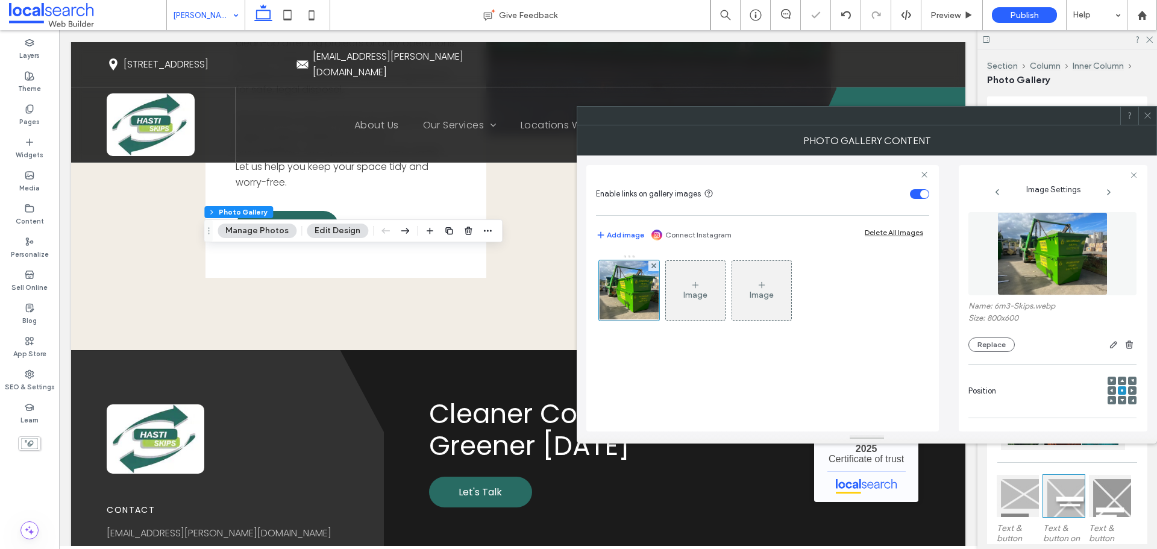
click at [1149, 119] on icon at bounding box center [1147, 115] width 9 height 9
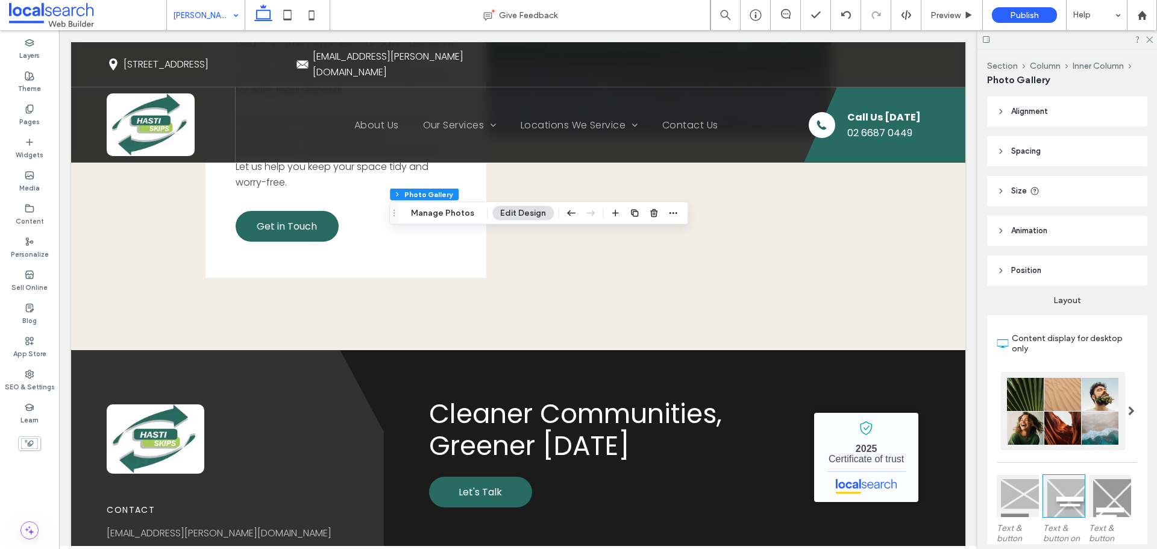
click at [456, 223] on div "Section Column Inner Column Photo Gallery Manage Photos Edit Design" at bounding box center [538, 213] width 299 height 23
click at [453, 216] on button "Manage Photos" at bounding box center [442, 213] width 79 height 14
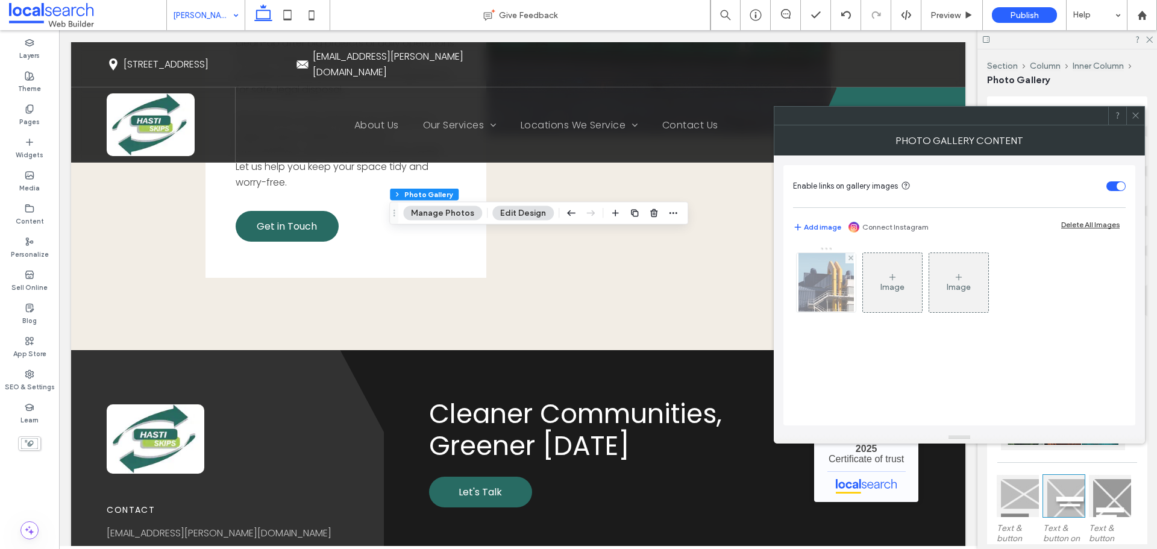
click at [804, 291] on img at bounding box center [825, 282] width 55 height 59
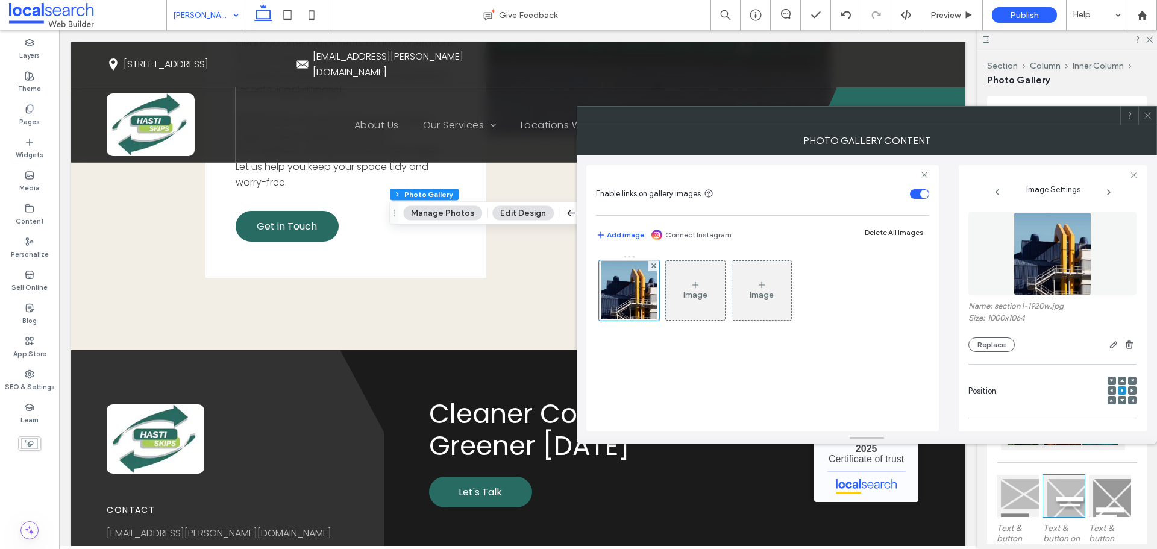
click at [1055, 265] on img at bounding box center [1053, 253] width 78 height 83
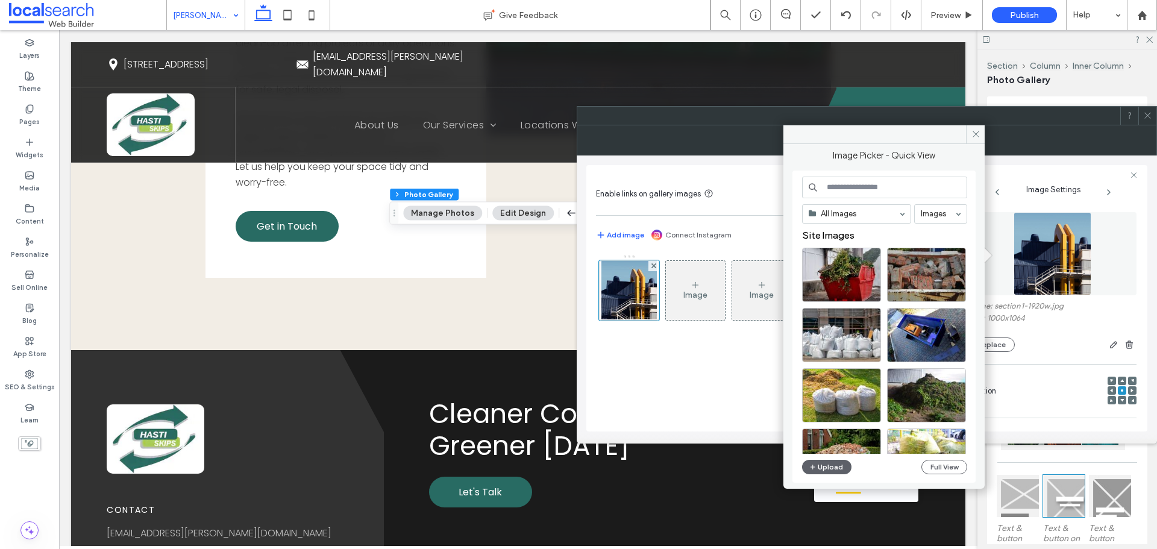
click at [933, 457] on div "All Images Images Site Images Upload Full View" at bounding box center [884, 327] width 165 height 301
click at [931, 461] on button "Full View" at bounding box center [944, 467] width 46 height 14
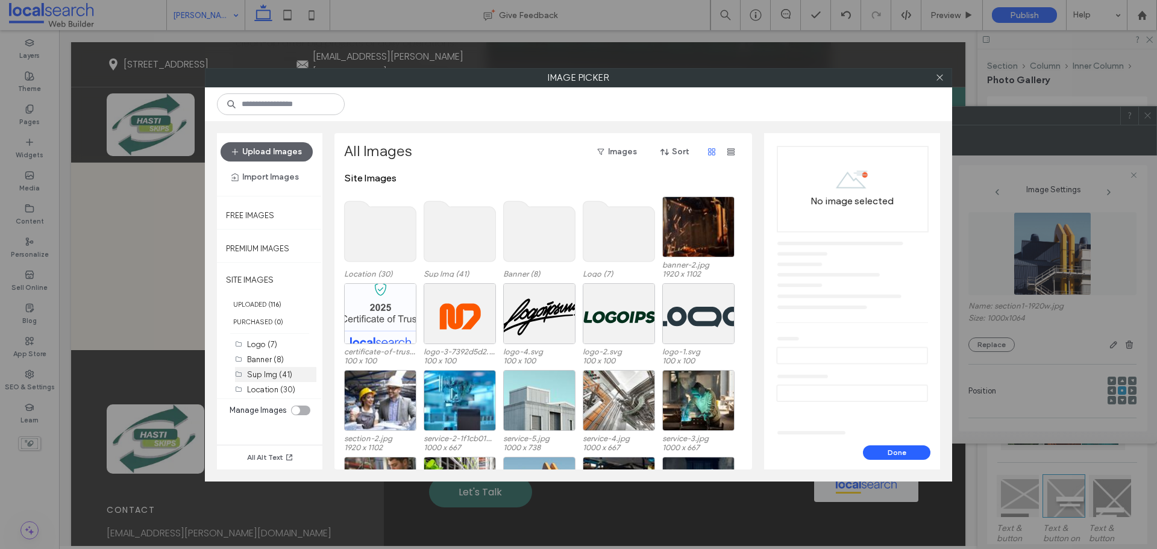
drag, startPoint x: 287, startPoint y: 376, endPoint x: 287, endPoint y: 369, distance: 7.2
click at [287, 375] on label "Sup Img (41)" at bounding box center [269, 374] width 45 height 9
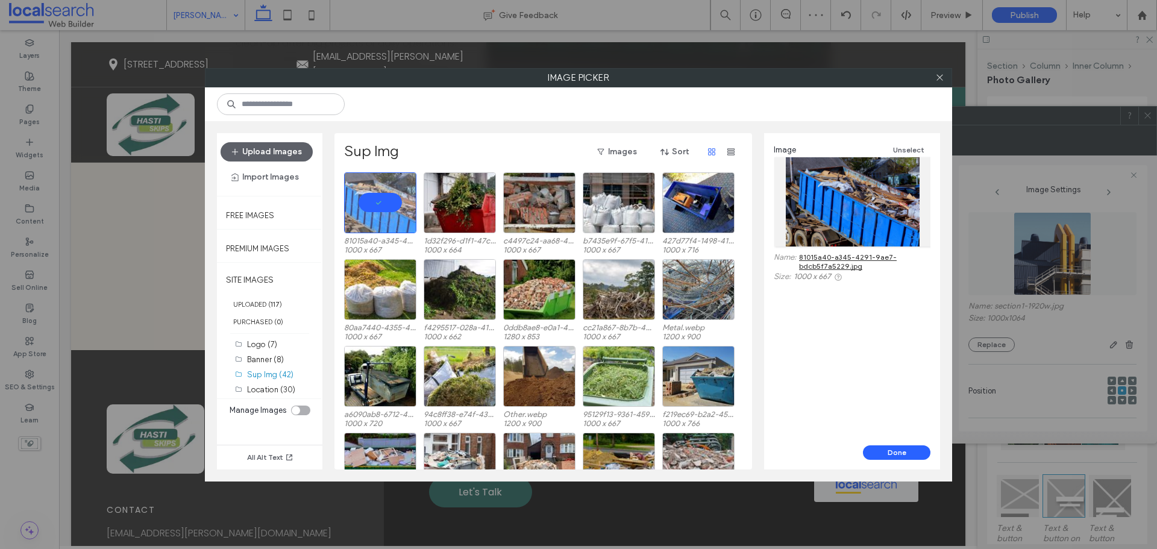
drag, startPoint x: 878, startPoint y: 451, endPoint x: 883, endPoint y: 443, distance: 9.7
click at [879, 452] on button "Done" at bounding box center [896, 452] width 67 height 14
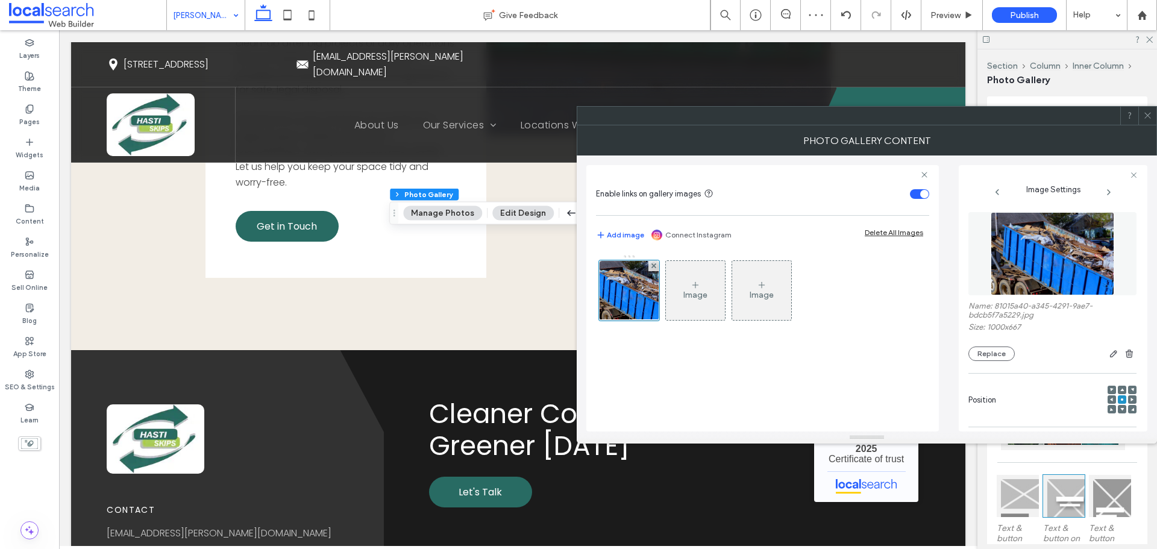
click at [1152, 119] on div at bounding box center [1147, 116] width 18 height 18
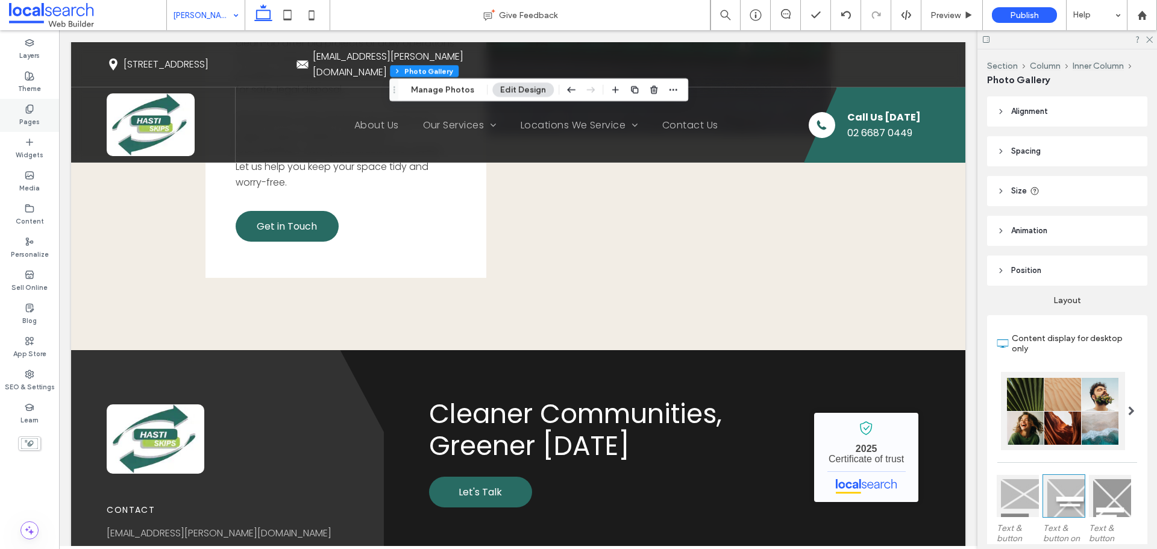
click at [28, 114] on label "Pages" at bounding box center [29, 120] width 20 height 13
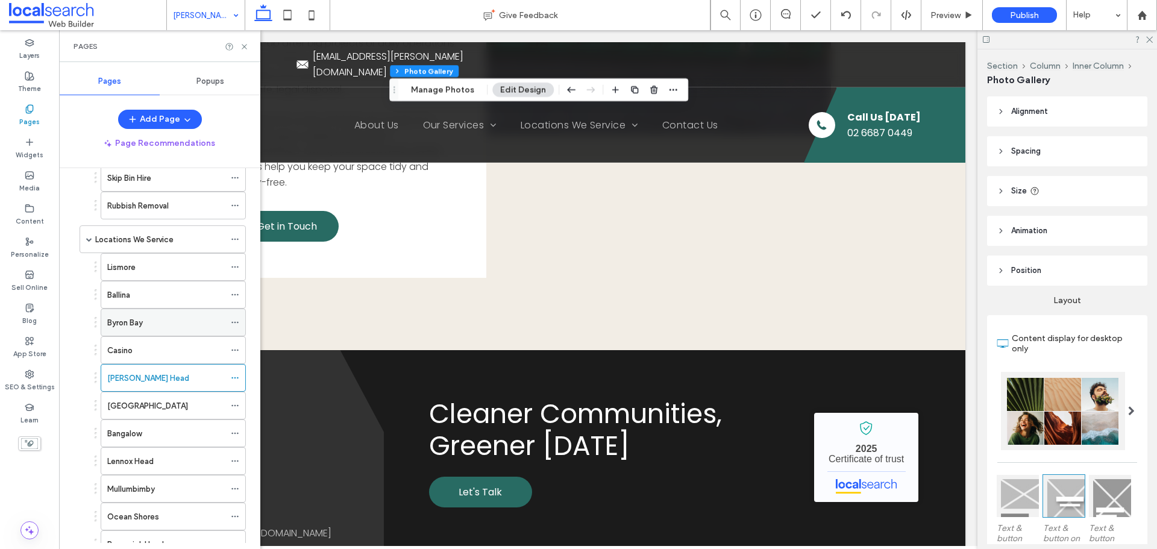
scroll to position [181, 0]
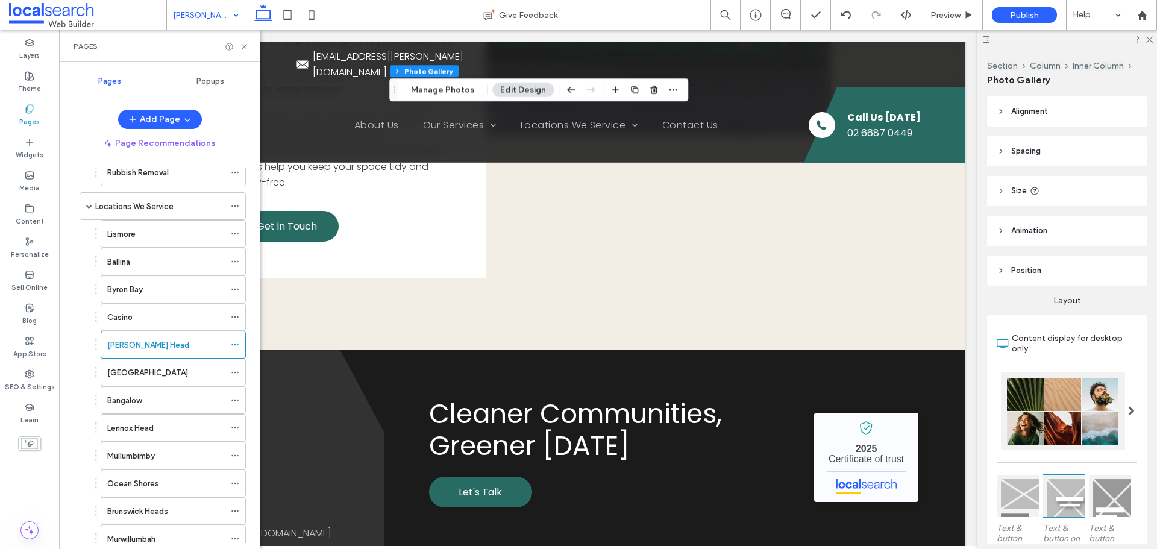
click at [170, 374] on div "[GEOGRAPHIC_DATA]" at bounding box center [166, 372] width 118 height 13
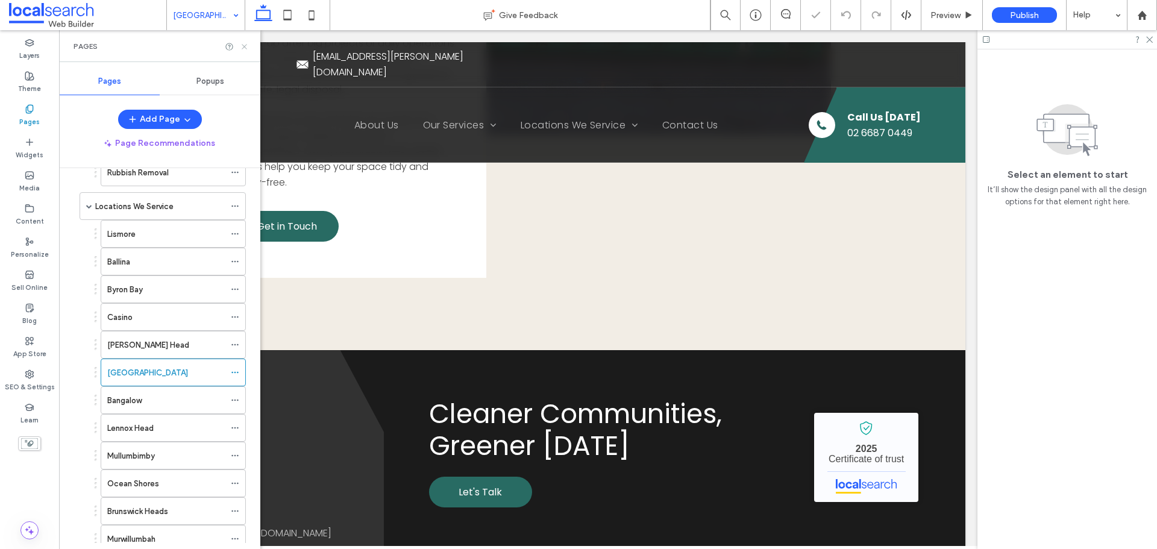
click at [246, 43] on icon at bounding box center [244, 46] width 9 height 9
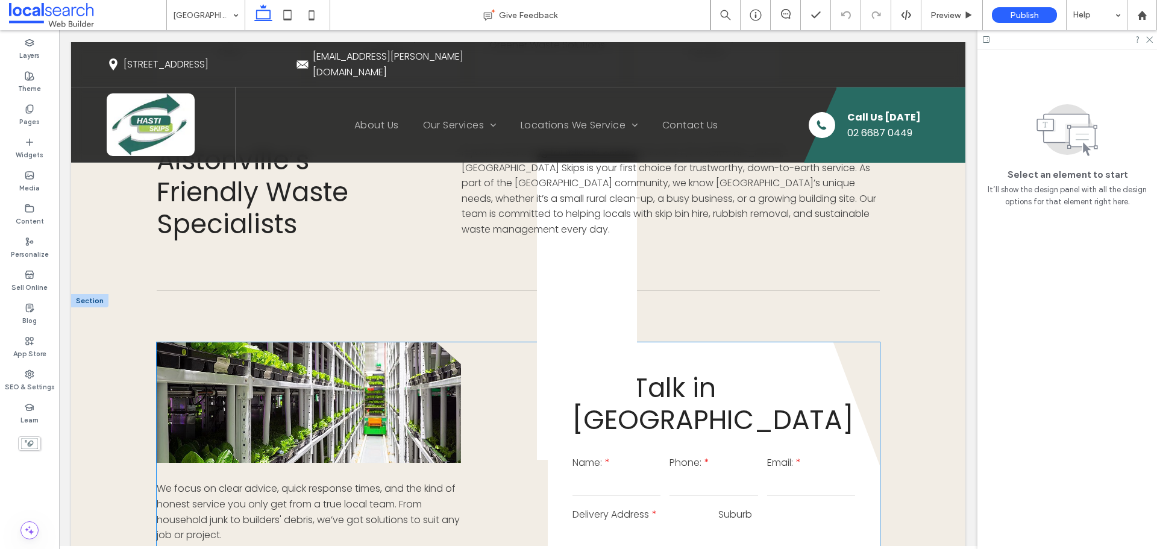
scroll to position [844, 0]
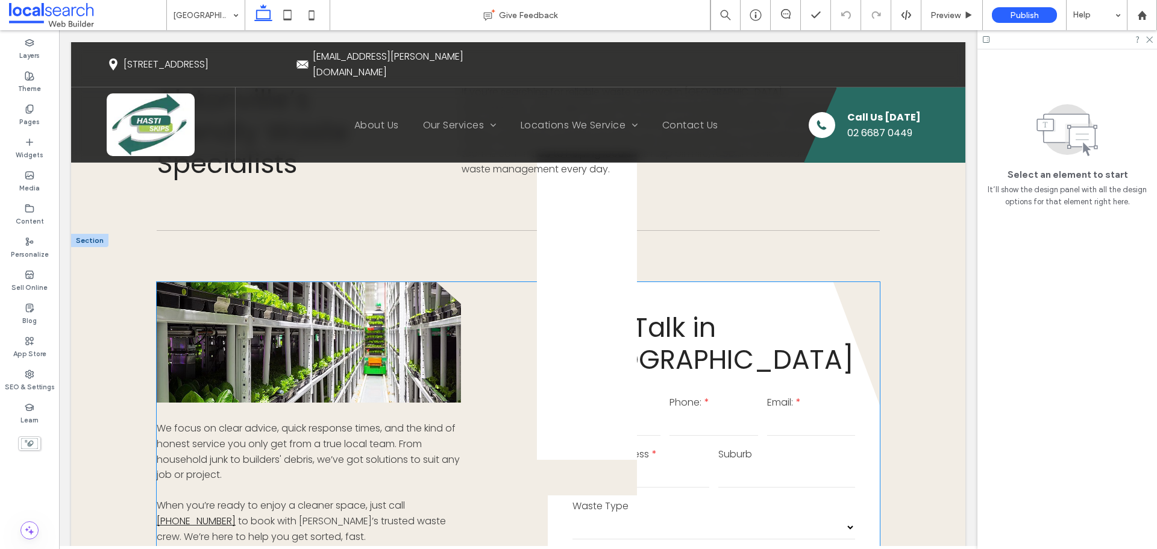
click at [388, 298] on link at bounding box center [309, 342] width 304 height 121
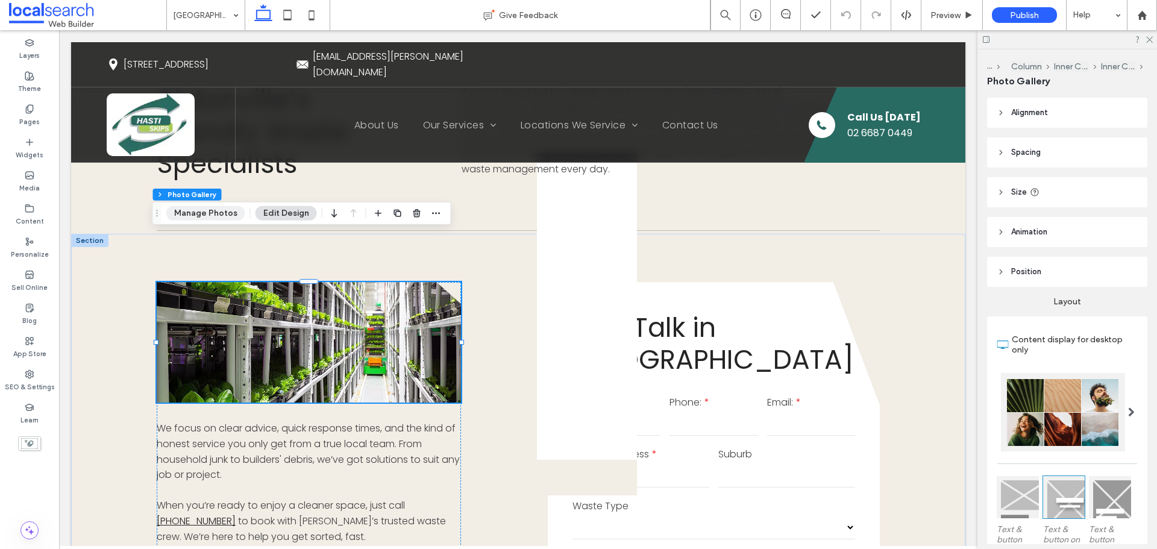
click at [222, 208] on button "Manage Photos" at bounding box center [205, 213] width 79 height 14
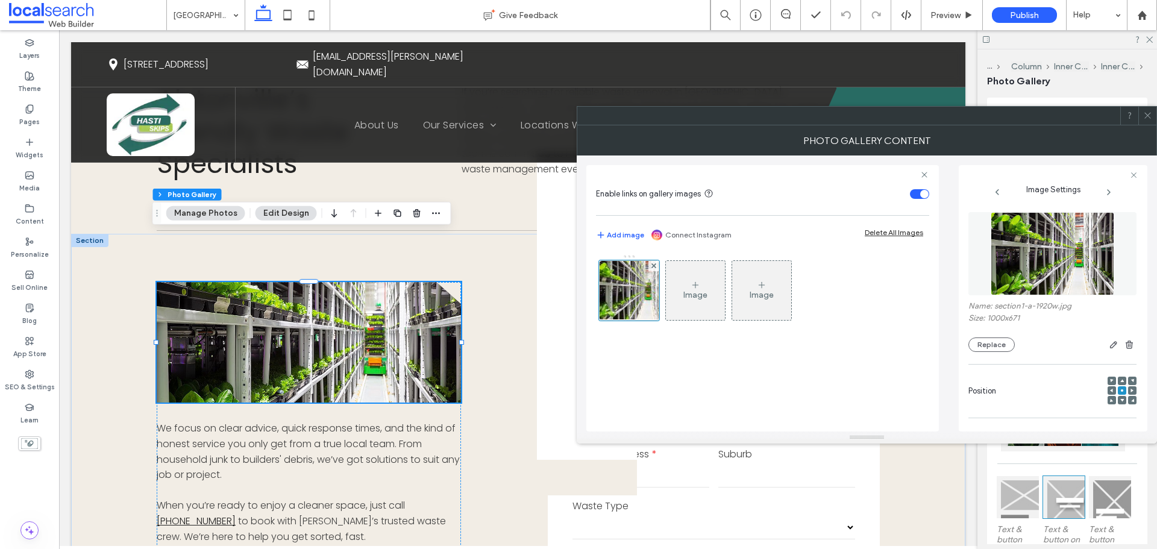
click at [1041, 257] on img at bounding box center [1053, 253] width 124 height 83
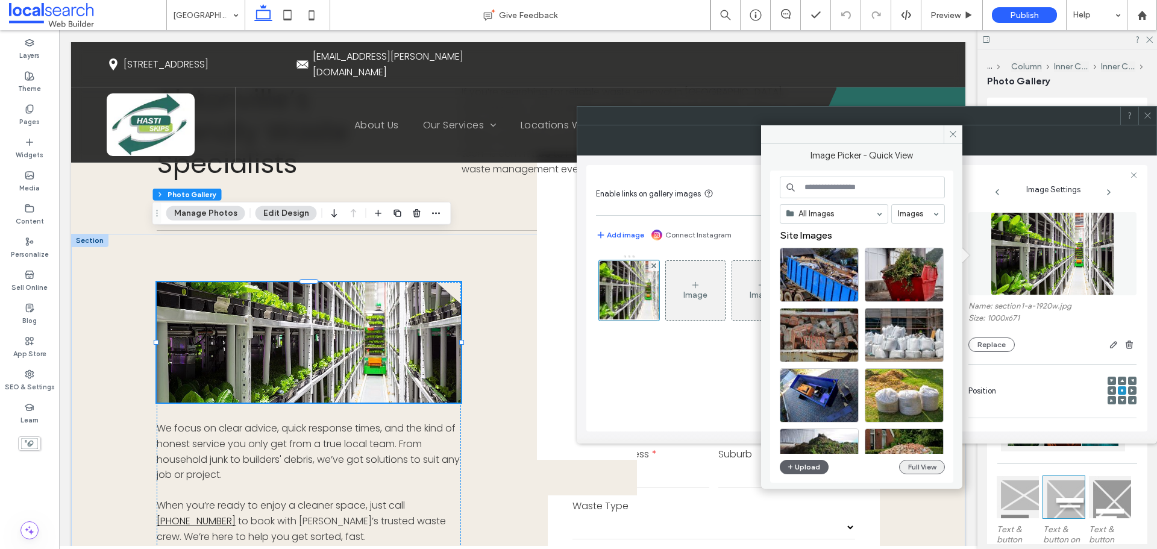
click at [918, 462] on button "Full View" at bounding box center [922, 467] width 46 height 14
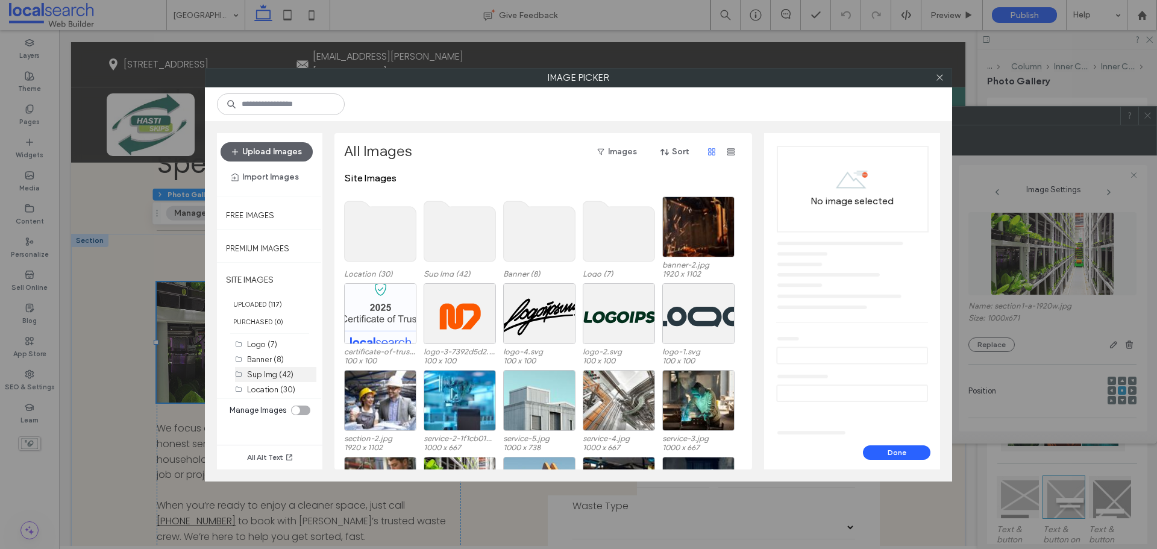
click at [265, 370] on label "Sup Img (42)" at bounding box center [270, 374] width 46 height 9
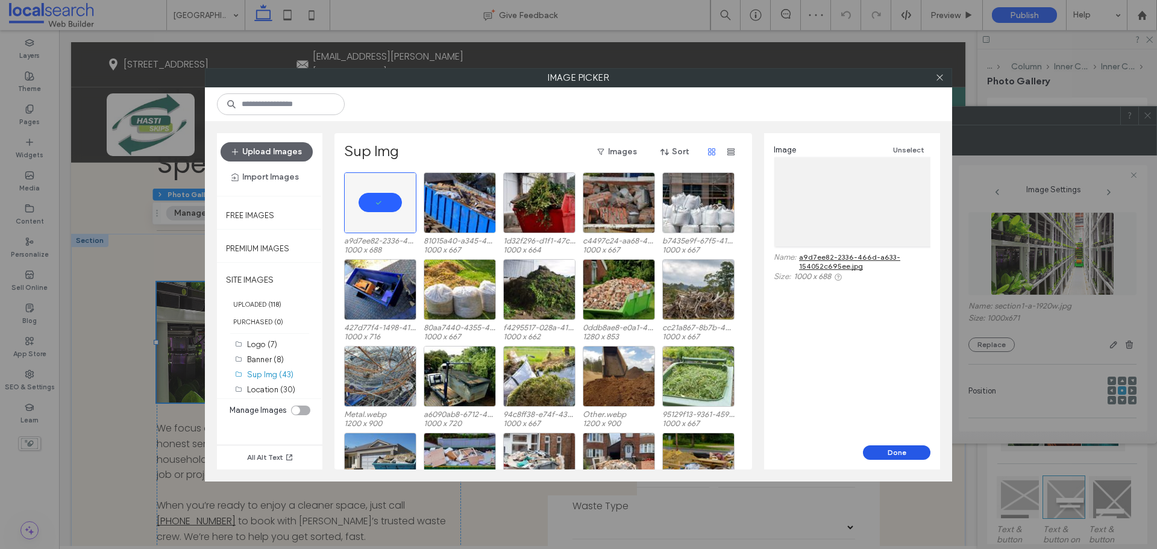
click at [896, 454] on button "Done" at bounding box center [896, 452] width 67 height 14
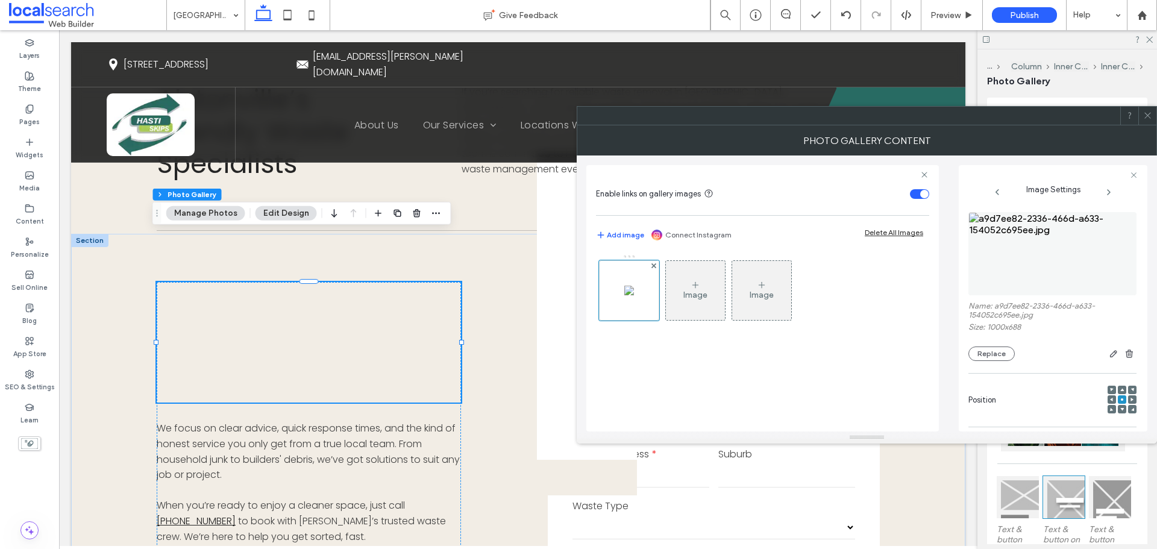
click at [1012, 268] on img at bounding box center [1052, 253] width 168 height 83
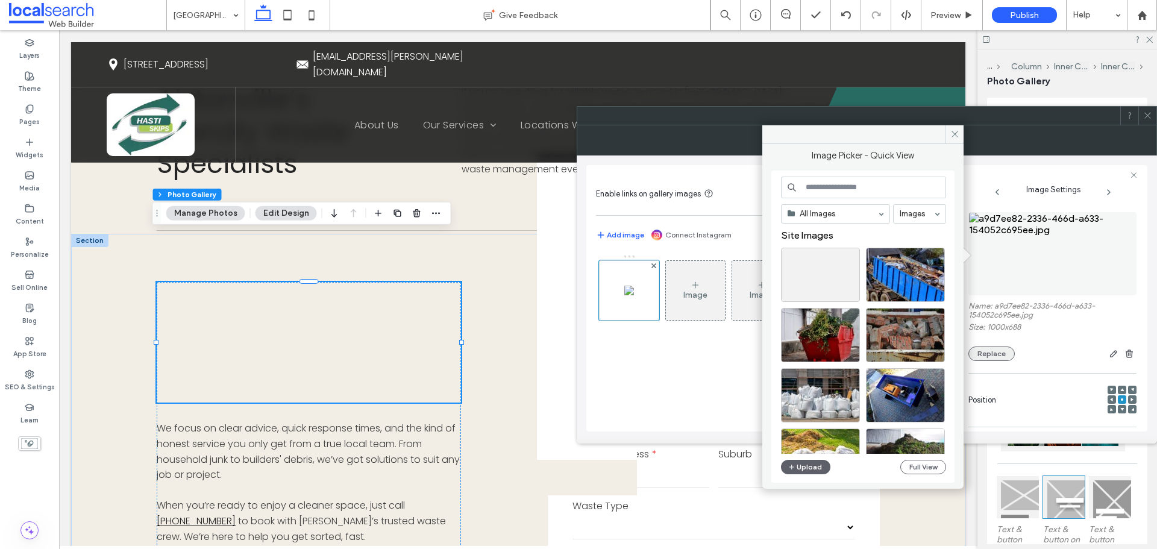
click at [984, 349] on button "Replace" at bounding box center [991, 353] width 46 height 14
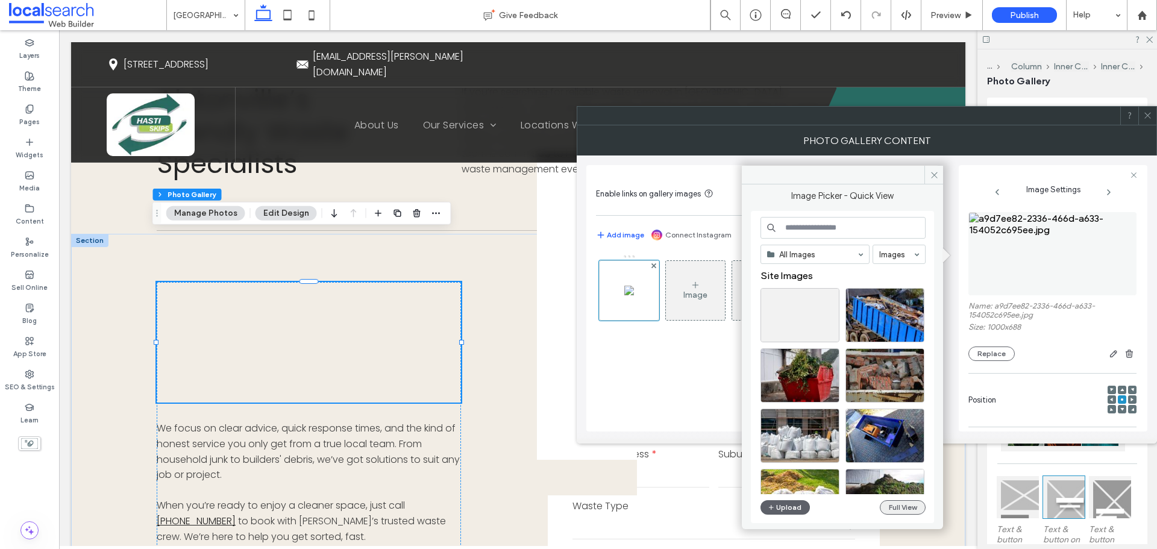
click at [902, 507] on button "Full View" at bounding box center [903, 507] width 46 height 14
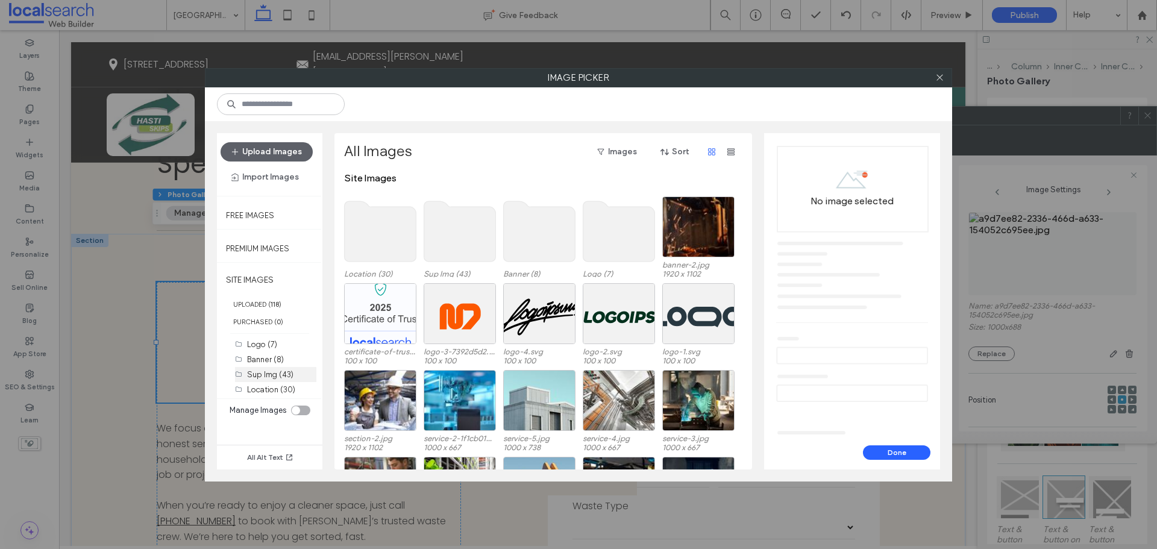
click at [269, 375] on label "Sup Img (43)" at bounding box center [270, 374] width 46 height 9
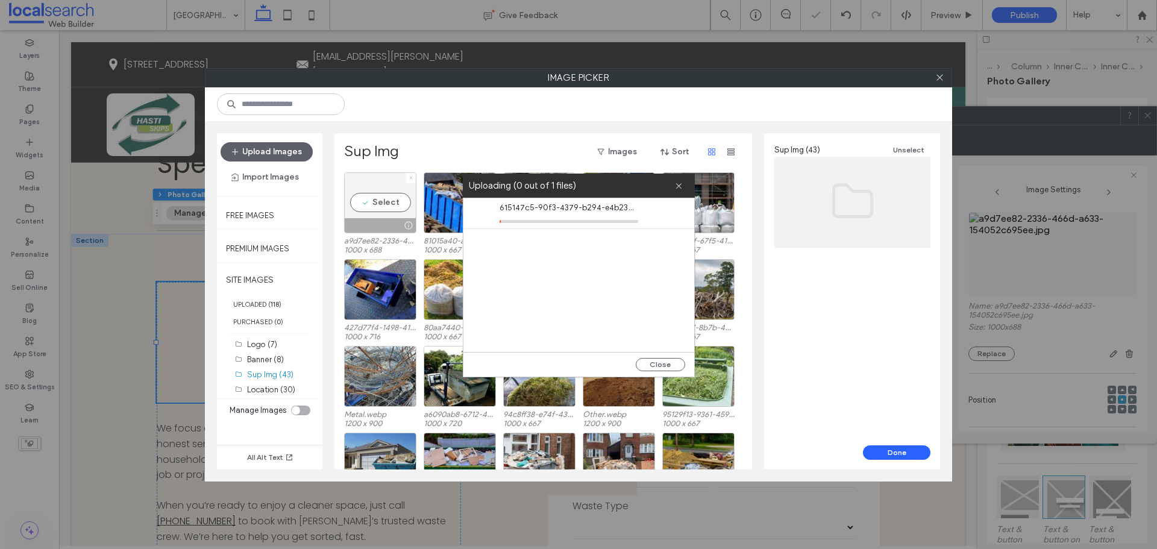
click at [409, 175] on span at bounding box center [411, 178] width 5 height 10
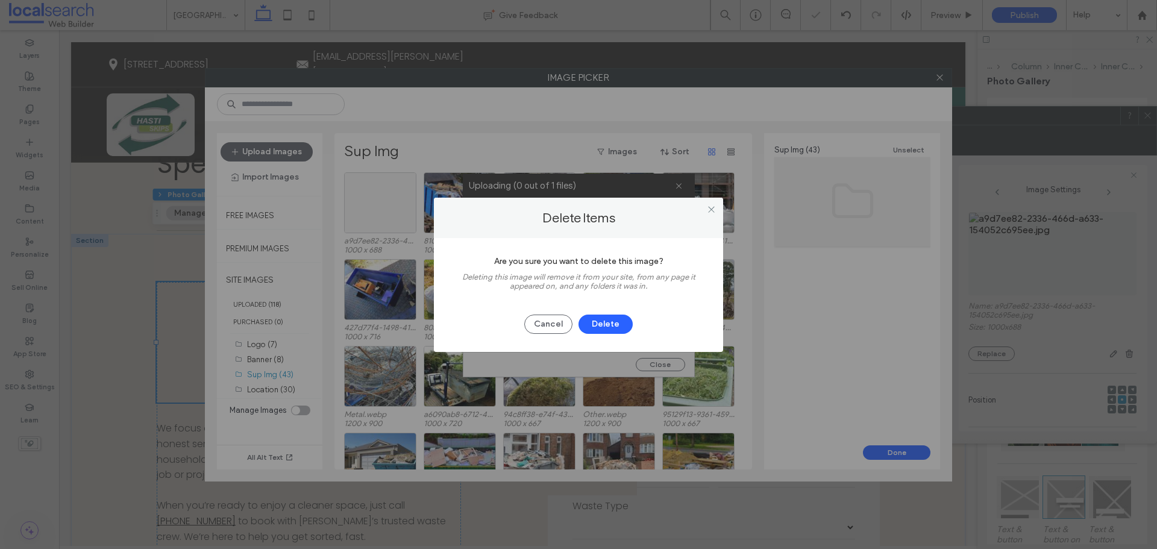
click at [606, 334] on div "Are you sure you want to delete this image? Deleting this image will remove it …" at bounding box center [578, 295] width 289 height 114
click at [606, 324] on button "Delete" at bounding box center [605, 324] width 54 height 19
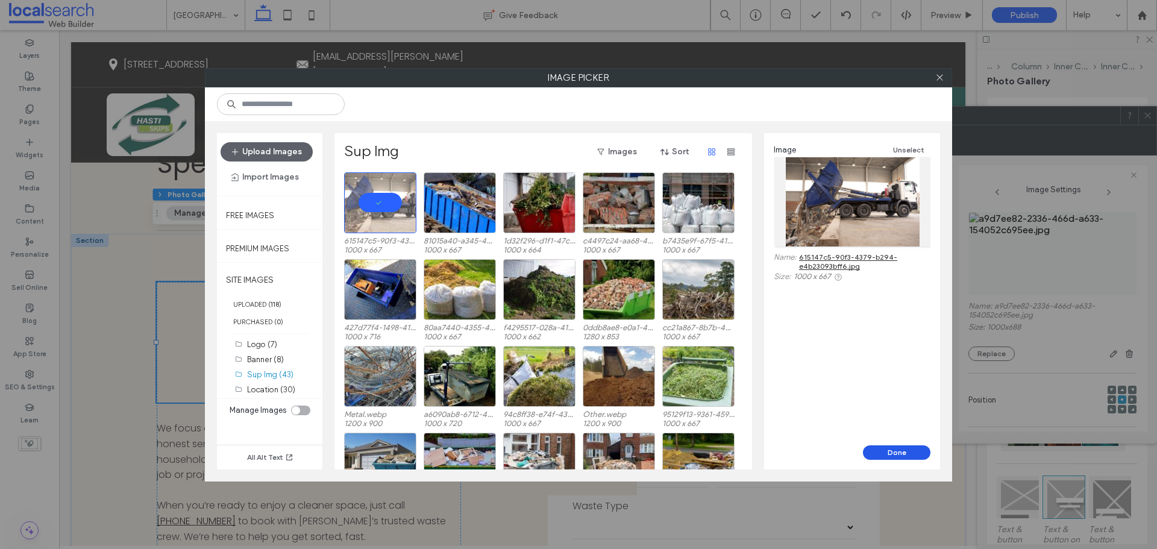
click at [894, 456] on button "Done" at bounding box center [896, 452] width 67 height 14
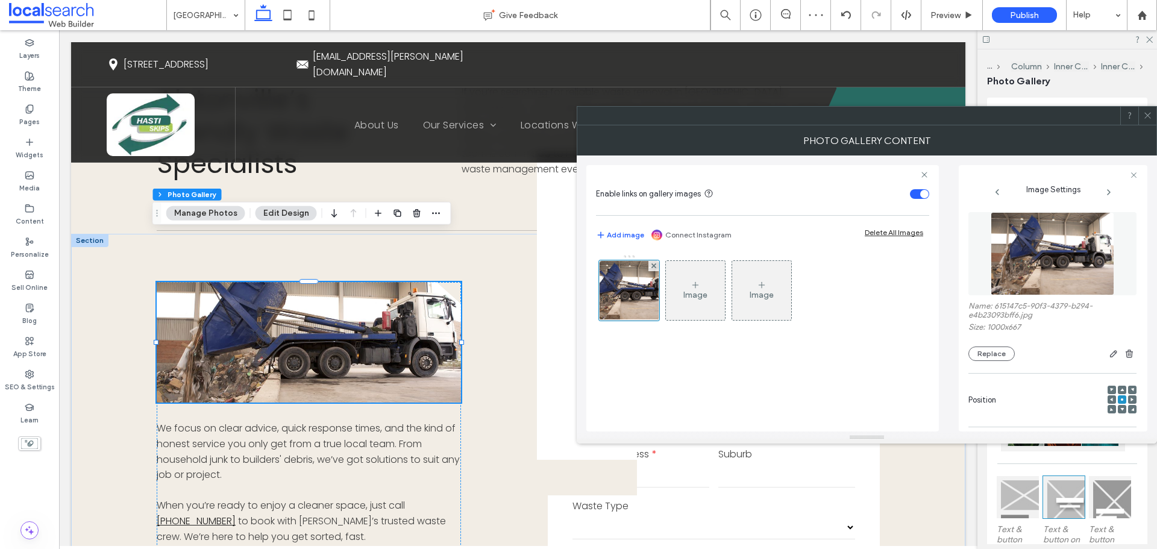
click at [1144, 118] on icon at bounding box center [1147, 115] width 9 height 9
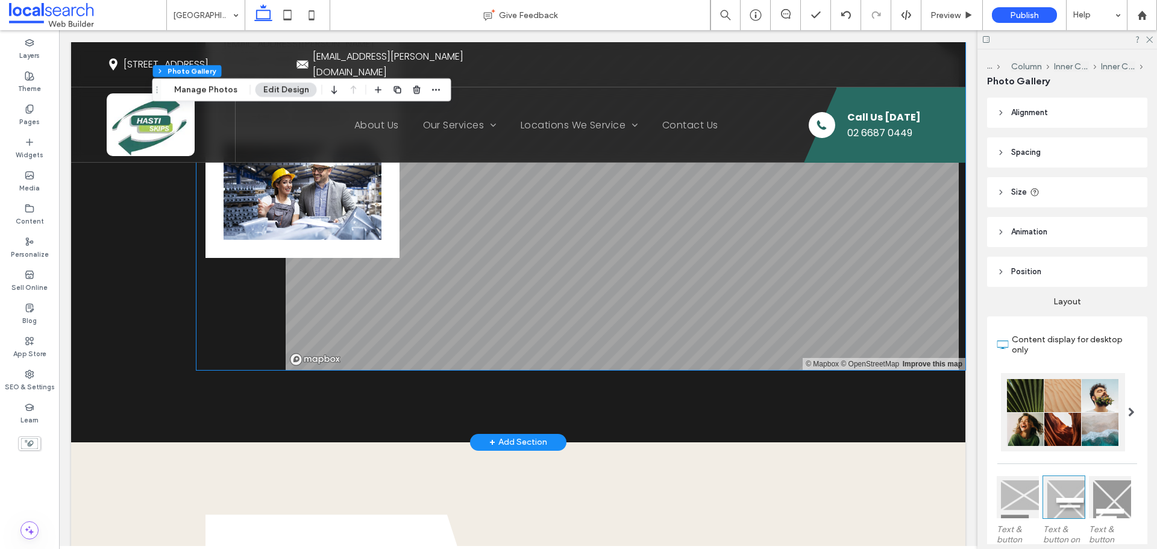
scroll to position [1808, 0]
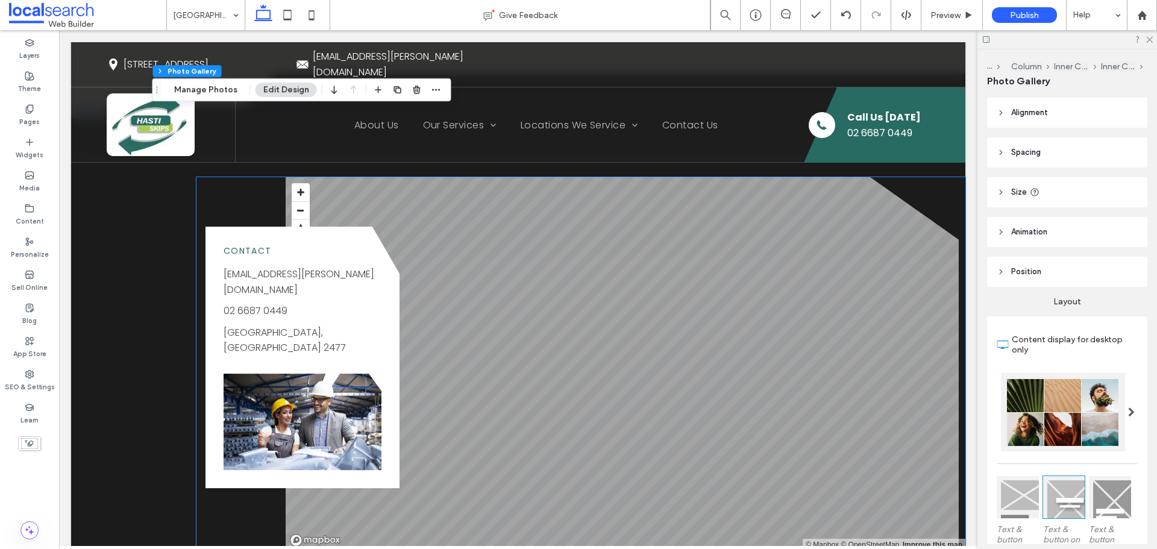
click at [301, 374] on link at bounding box center [303, 422] width 158 height 96
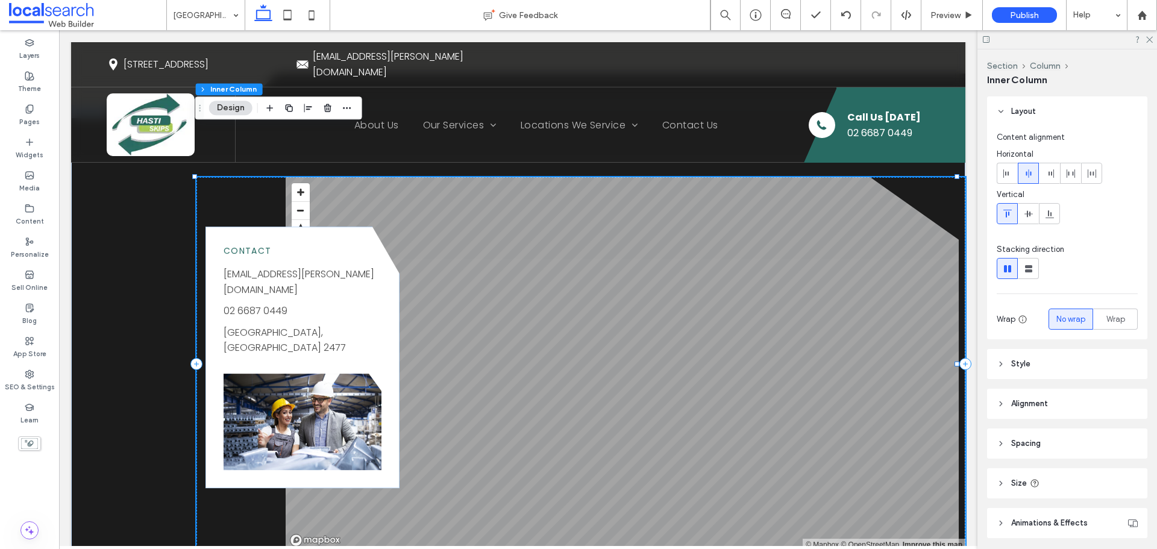
click at [294, 374] on link at bounding box center [303, 422] width 158 height 96
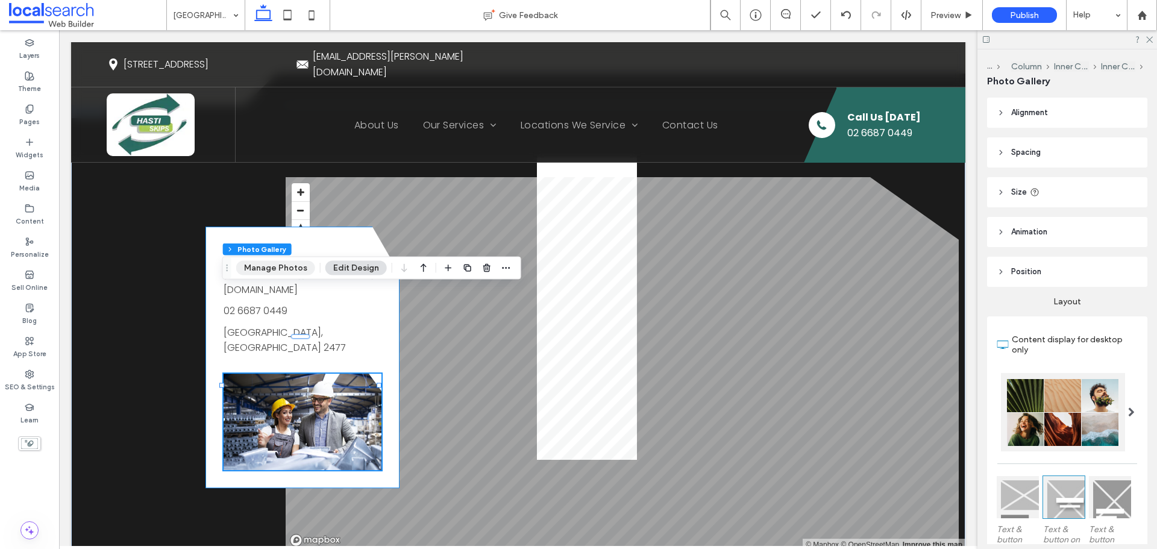
click at [265, 272] on button "Manage Photos" at bounding box center [275, 268] width 79 height 14
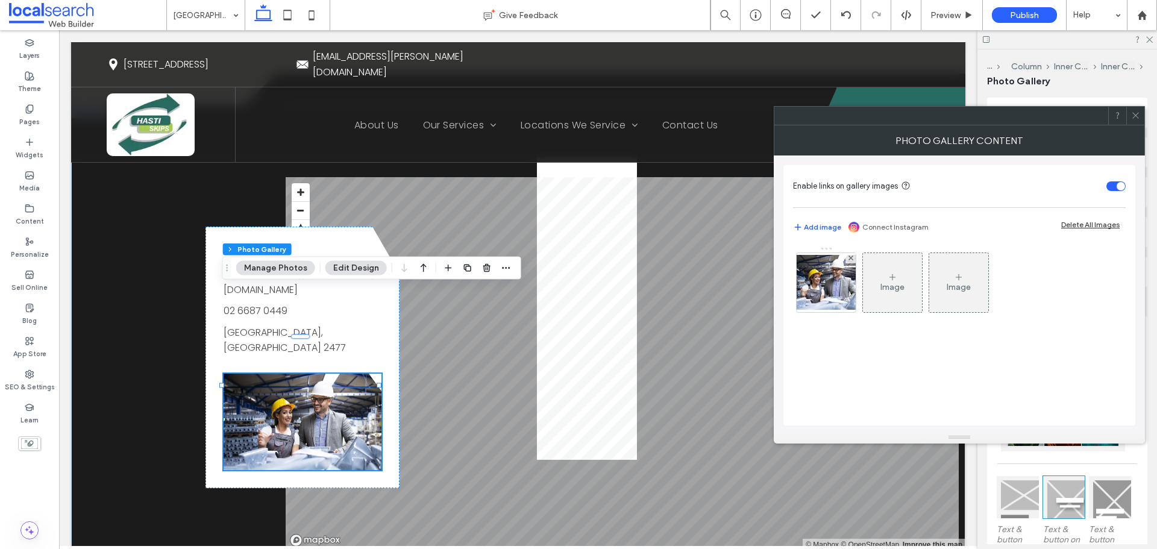
click at [791, 292] on div "Enable links on gallery images Add image Connect Instagram Delete All Images Im…" at bounding box center [959, 295] width 352 height 260
click at [804, 290] on img at bounding box center [826, 282] width 96 height 55
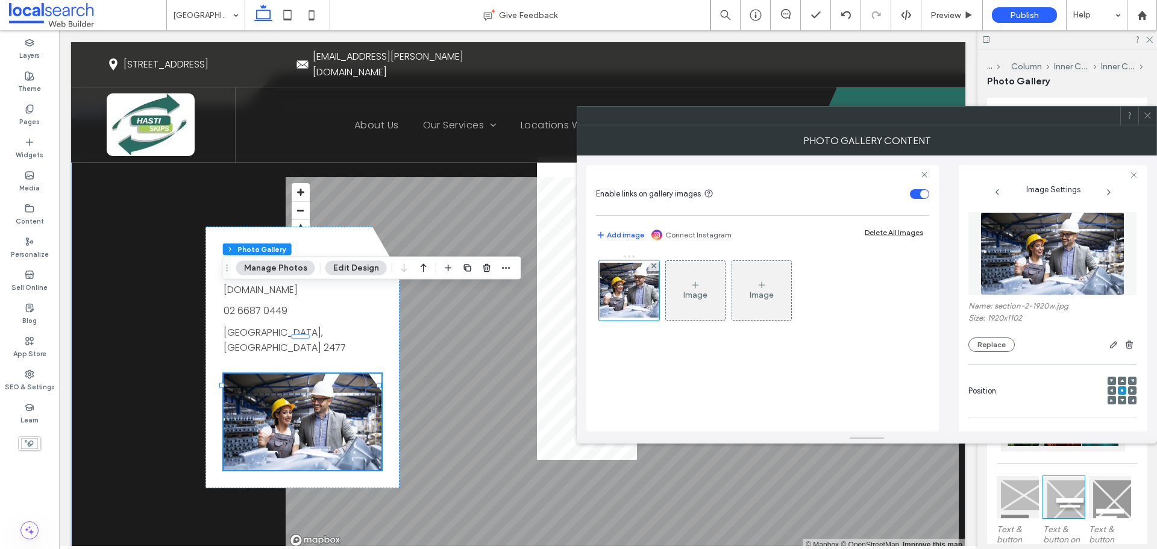
click at [1007, 281] on img at bounding box center [1052, 253] width 144 height 83
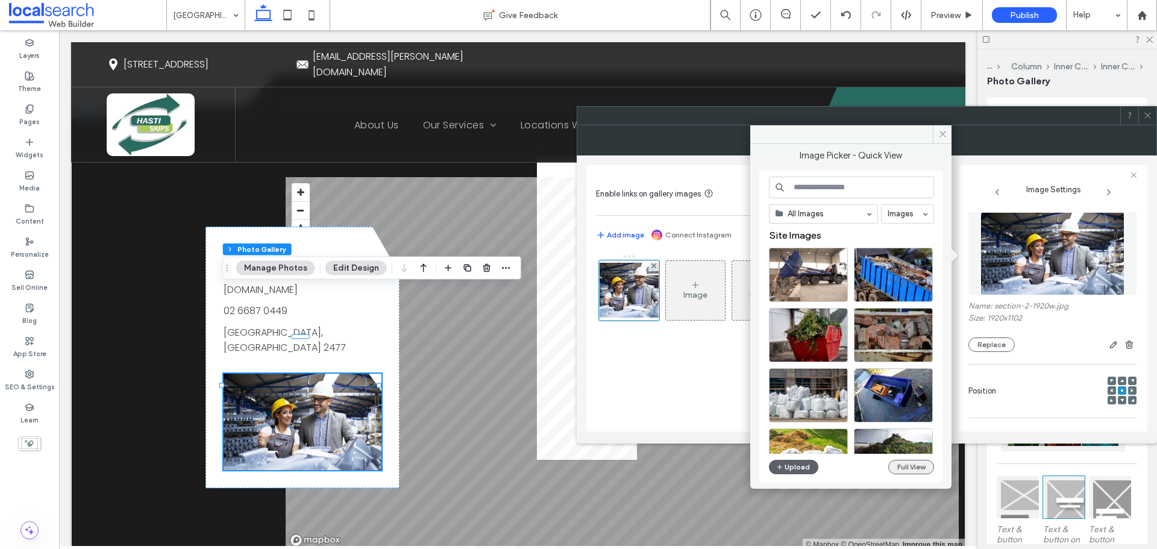
click at [894, 465] on button "Full View" at bounding box center [911, 467] width 46 height 14
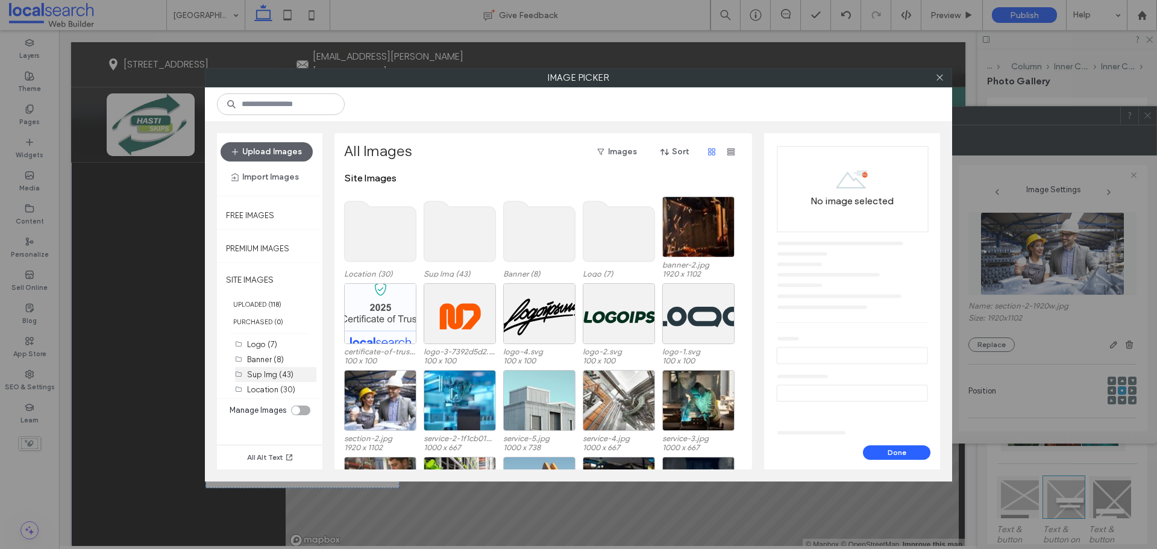
click at [287, 374] on label "Sup Img (43)" at bounding box center [270, 374] width 46 height 9
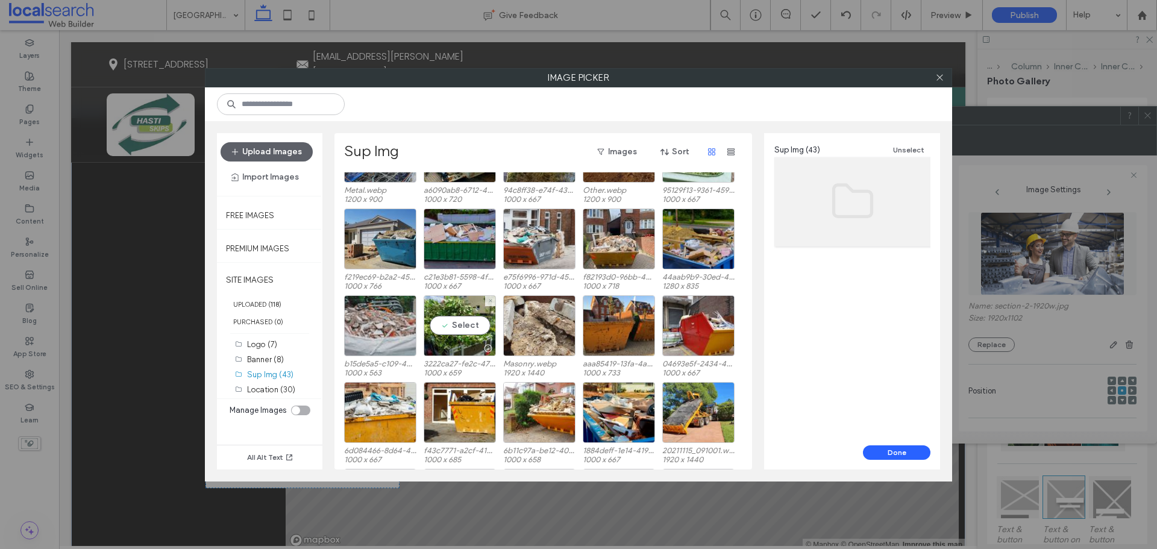
scroll to position [242, 0]
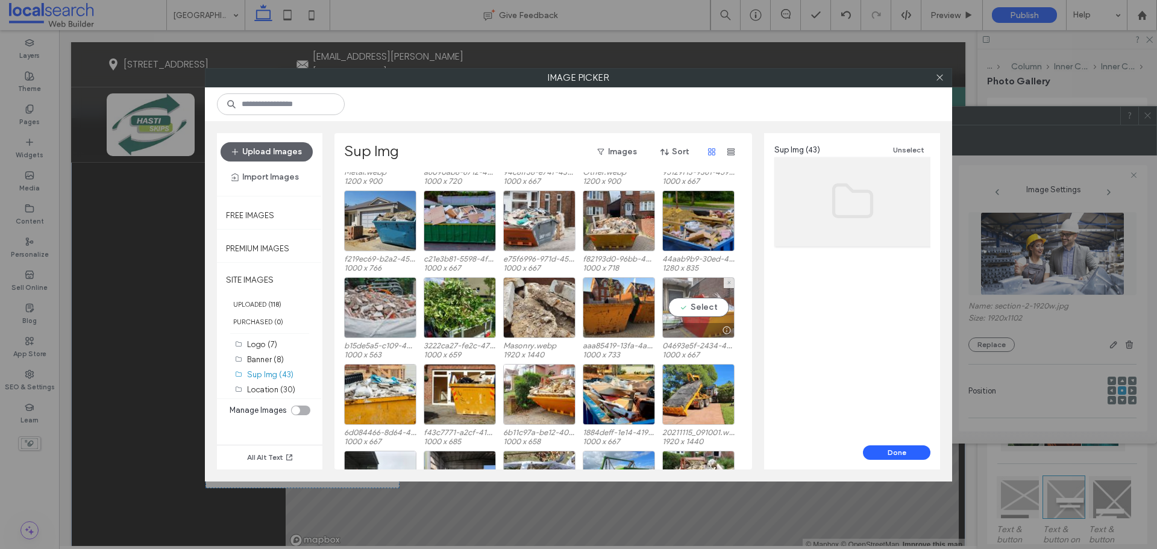
click at [686, 298] on div "Select" at bounding box center [698, 307] width 72 height 61
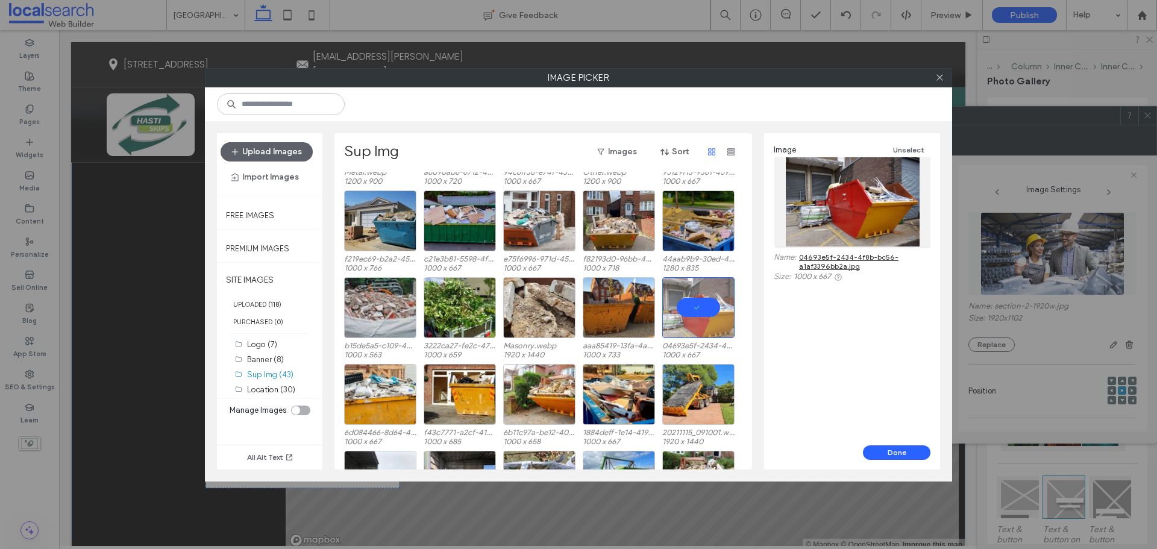
click at [339, 398] on div "Sup Img Images Sort 615147c5-90f3-4379-b294-e4b23093bff6.jpg 1000 x 667 81015a4…" at bounding box center [543, 301] width 418 height 336
drag, startPoint x: 365, startPoint y: 384, endPoint x: 374, endPoint y: 381, distance: 9.4
click at [365, 383] on div "Select" at bounding box center [380, 394] width 72 height 61
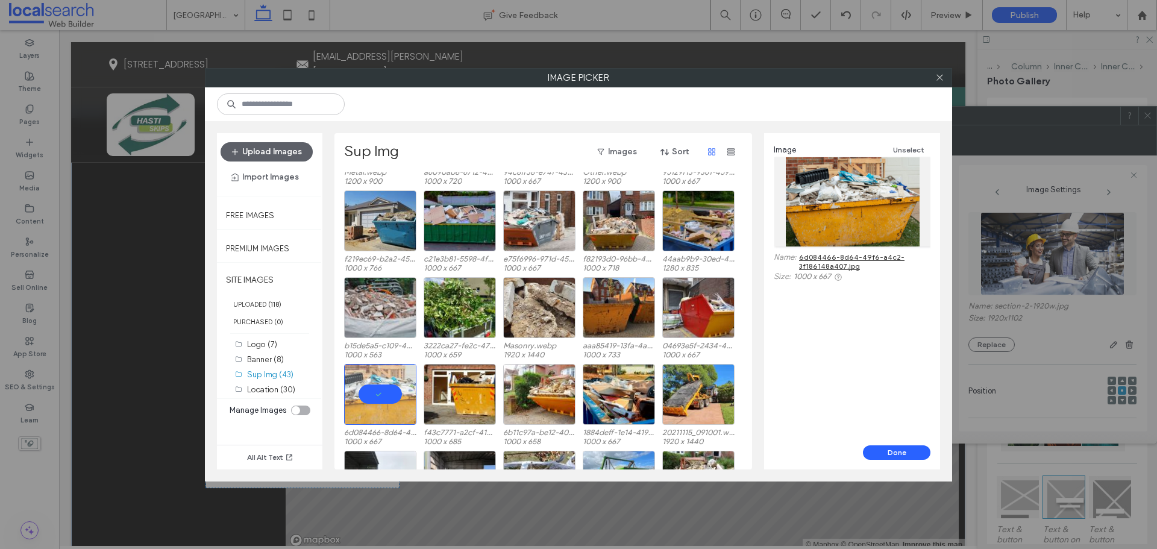
click at [886, 444] on div "Image Unselect Name: 6d084466-8d64-49f6-a4c2-3f186148a407.jpg Size: 1000 x 667" at bounding box center [852, 289] width 176 height 312
click at [886, 453] on button "Done" at bounding box center [896, 452] width 67 height 14
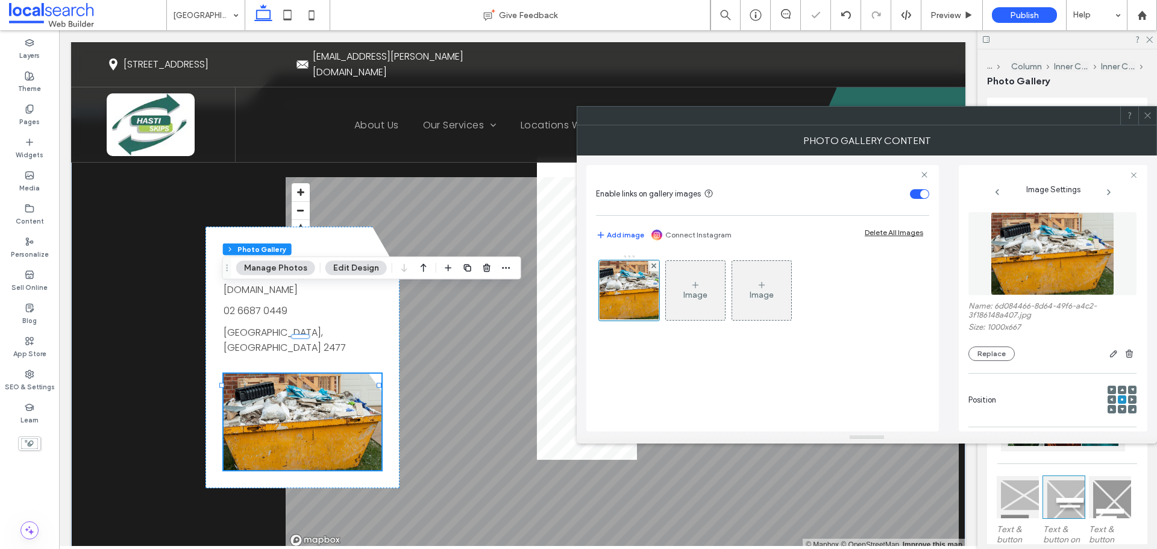
drag, startPoint x: 1151, startPoint y: 116, endPoint x: 801, endPoint y: 204, distance: 361.0
click at [1150, 116] on icon at bounding box center [1147, 115] width 9 height 9
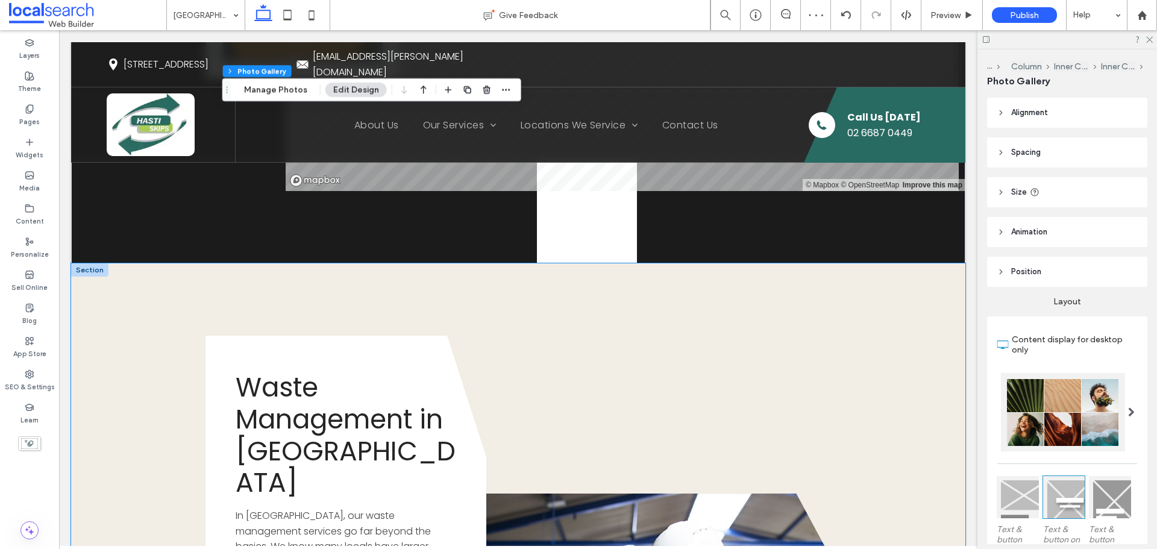
scroll to position [2169, 0]
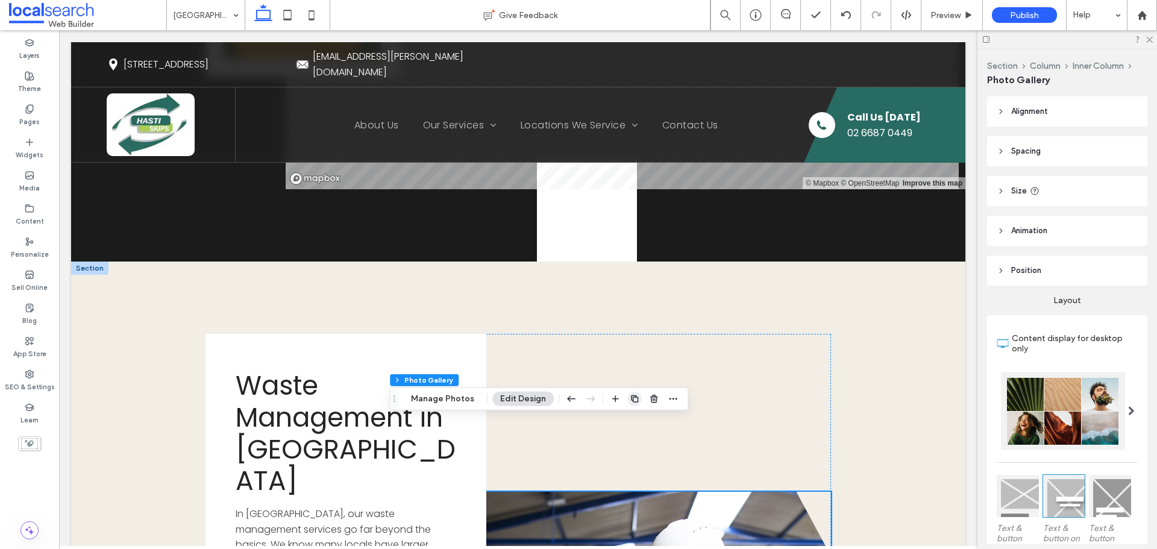
drag, startPoint x: 465, startPoint y: 398, endPoint x: 634, endPoint y: 405, distance: 169.5
click at [465, 398] on button "Manage Photos" at bounding box center [442, 399] width 79 height 14
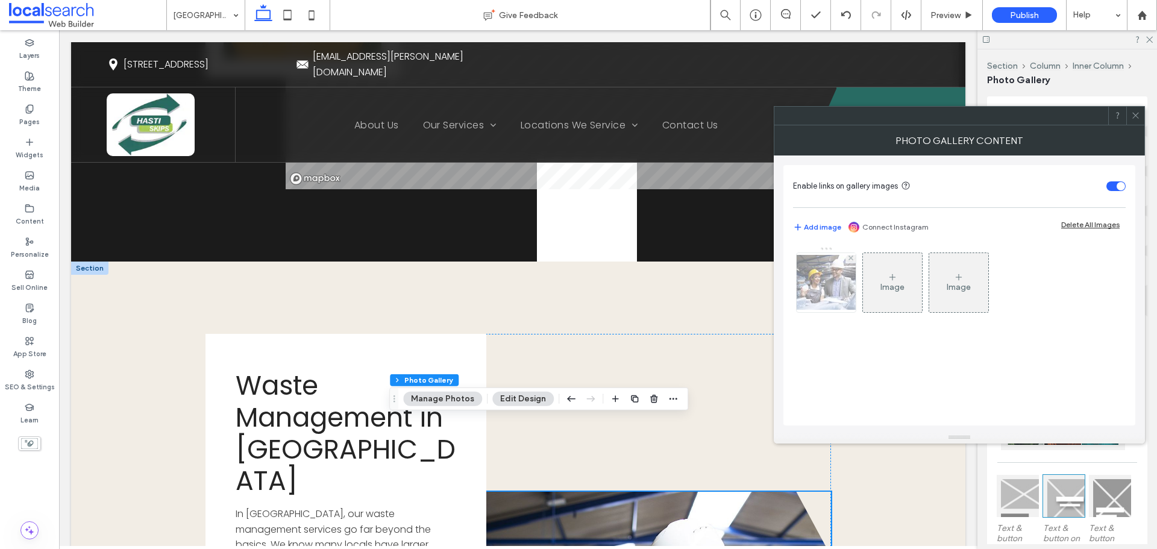
click at [800, 304] on img at bounding box center [826, 282] width 96 height 55
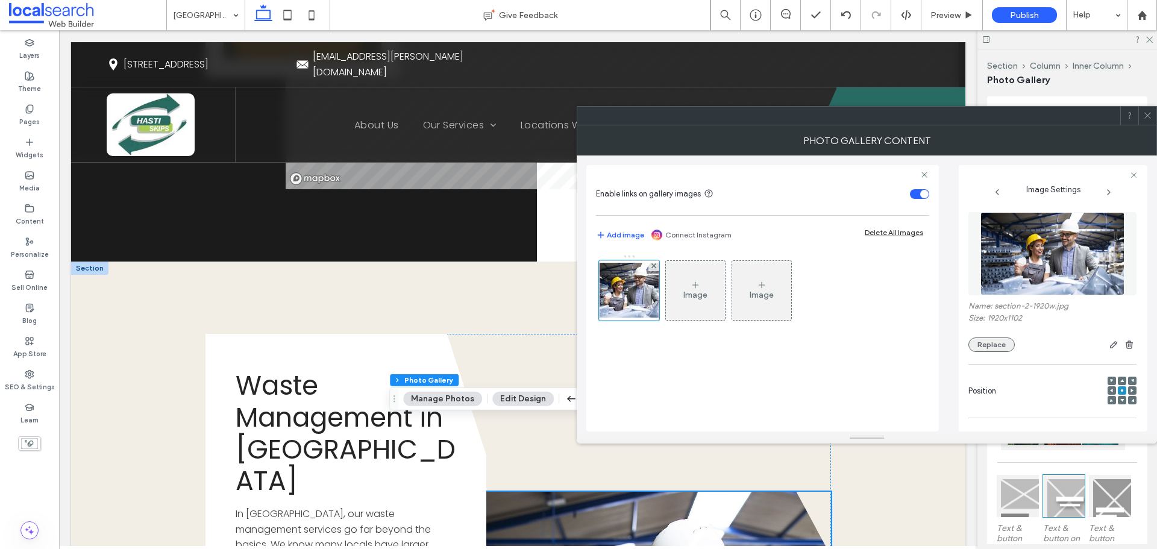
click at [986, 344] on button "Replace" at bounding box center [991, 344] width 46 height 14
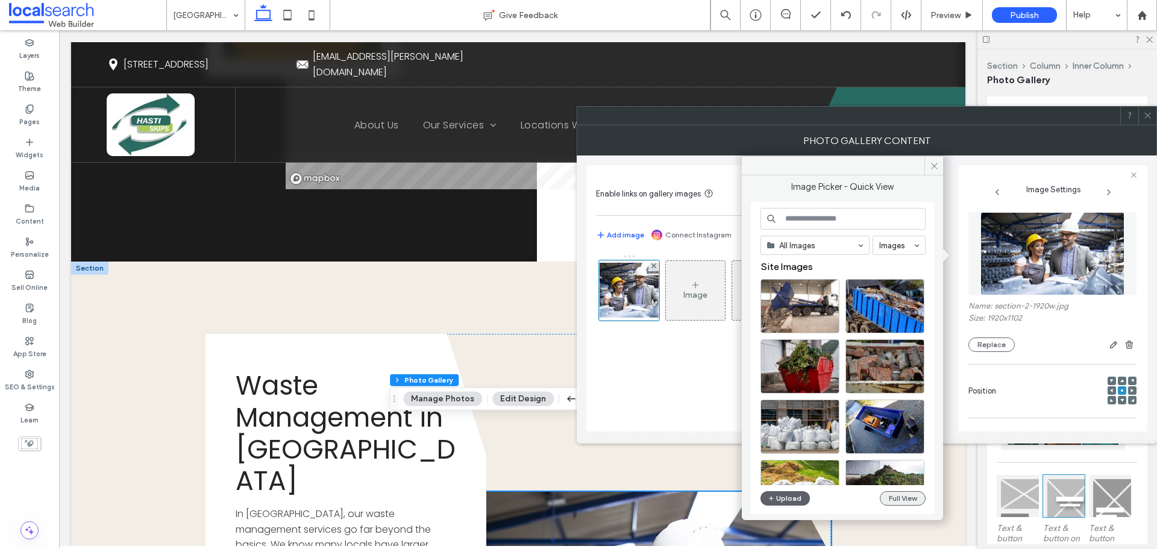
click at [891, 503] on button "Full View" at bounding box center [903, 498] width 46 height 14
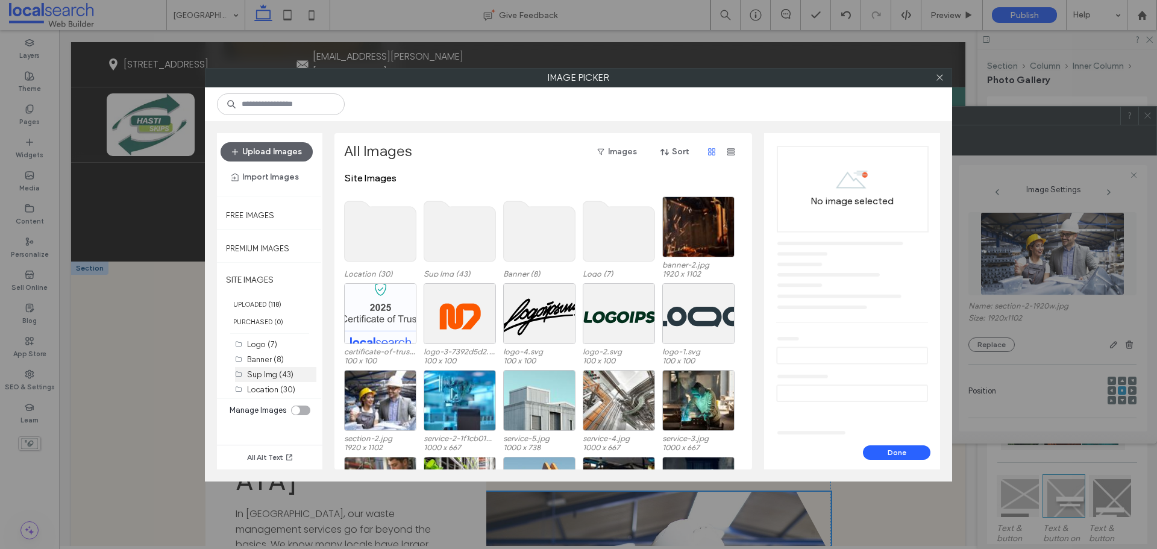
click at [268, 373] on label "Sup Img (43)" at bounding box center [270, 374] width 46 height 9
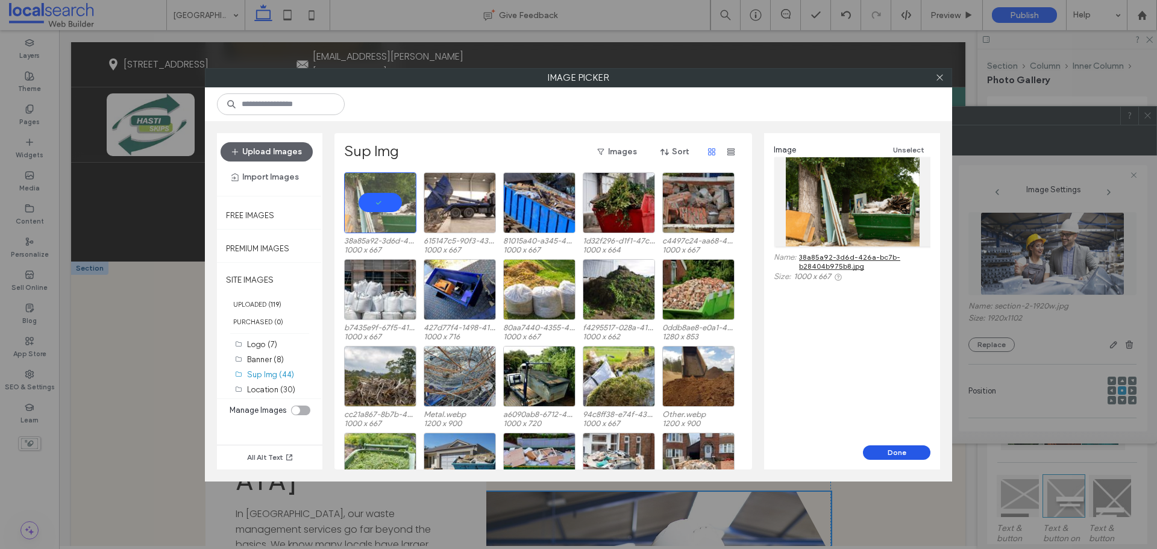
click at [886, 446] on button "Done" at bounding box center [896, 452] width 67 height 14
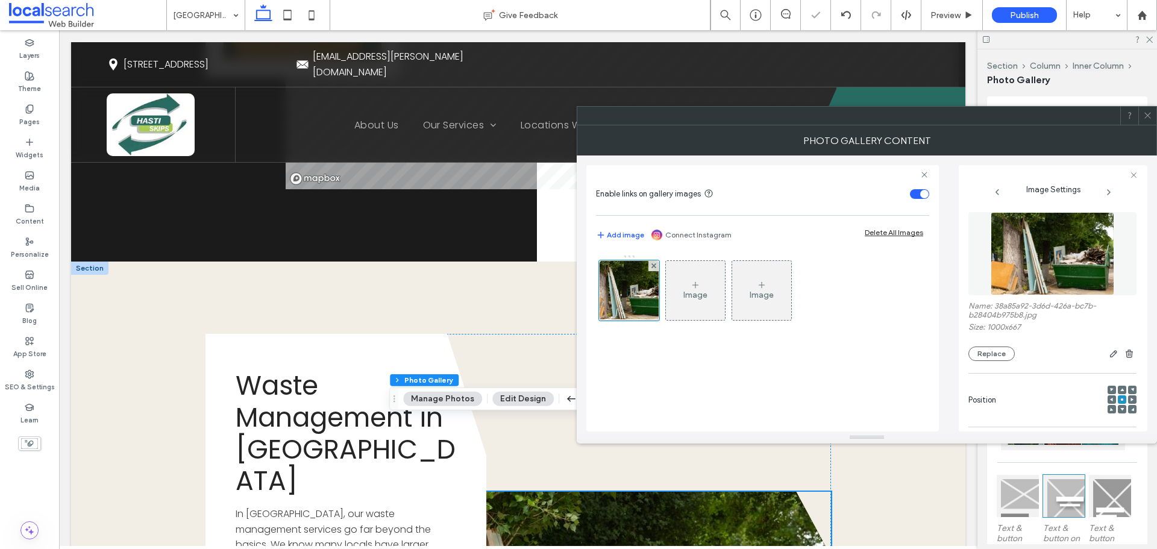
click at [1147, 119] on icon at bounding box center [1147, 115] width 9 height 9
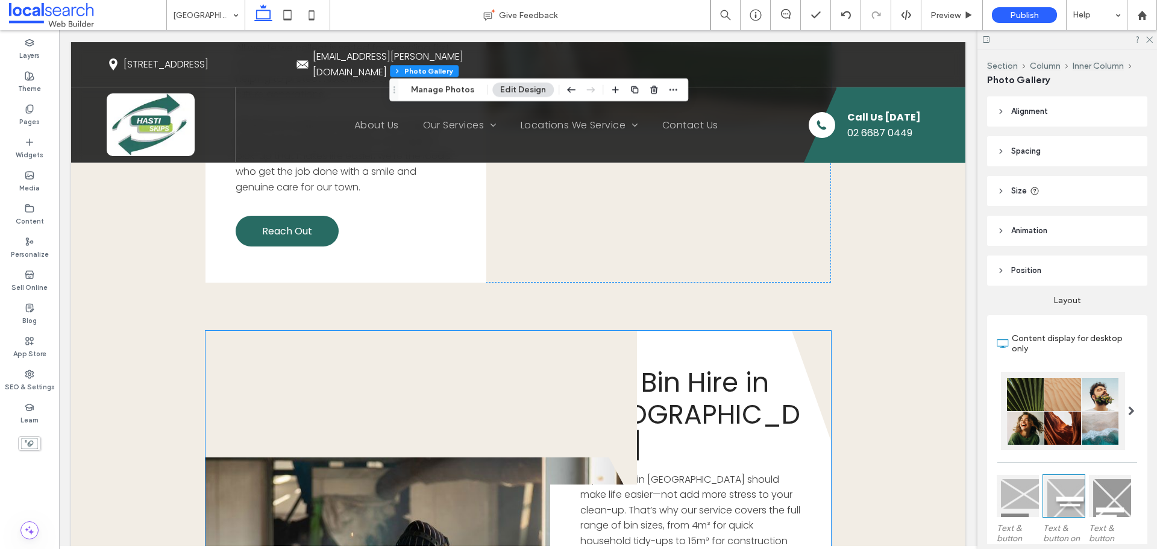
scroll to position [3078, 0]
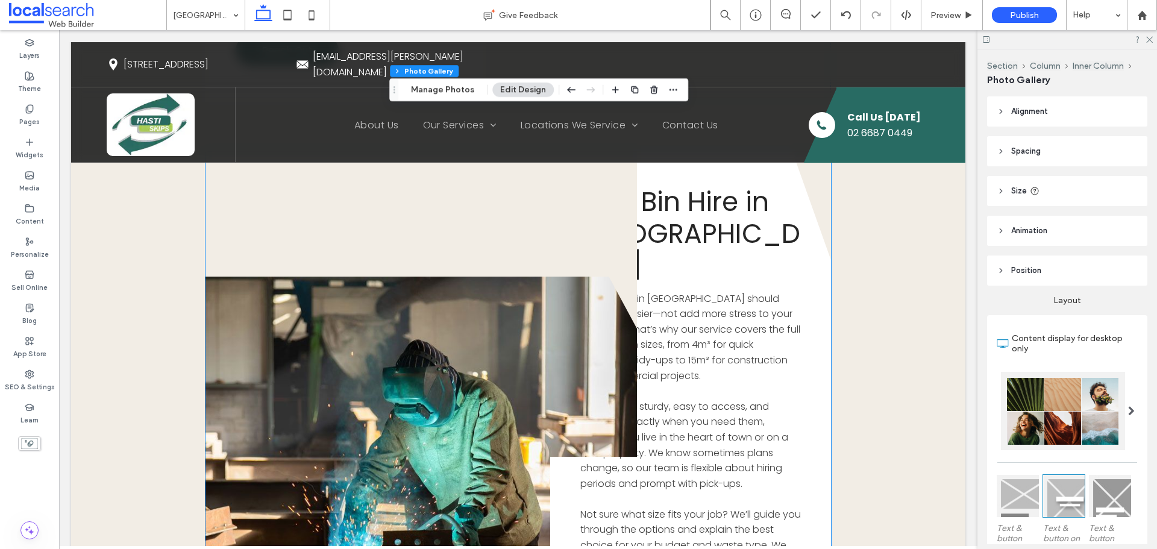
click at [397, 277] on link at bounding box center [424, 458] width 439 height 362
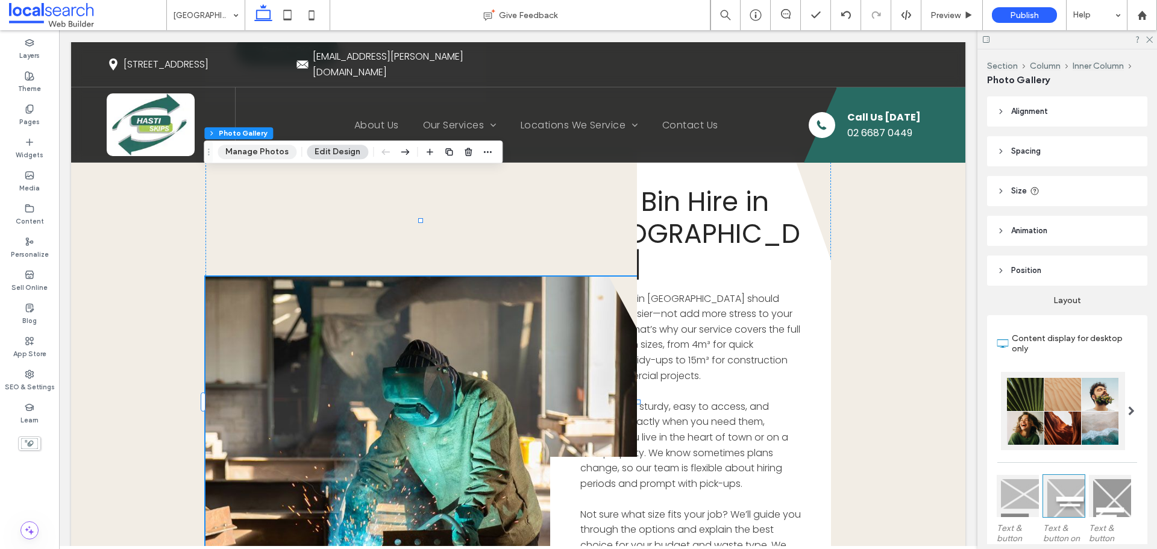
click at [262, 152] on button "Manage Photos" at bounding box center [257, 152] width 79 height 14
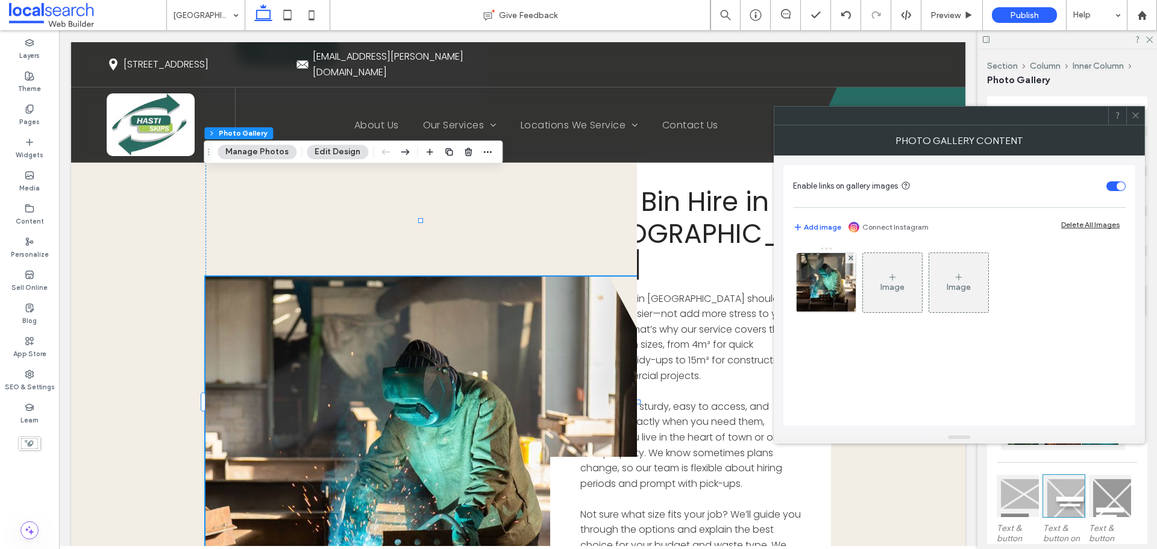
click at [864, 278] on div "Image" at bounding box center [892, 282] width 59 height 57
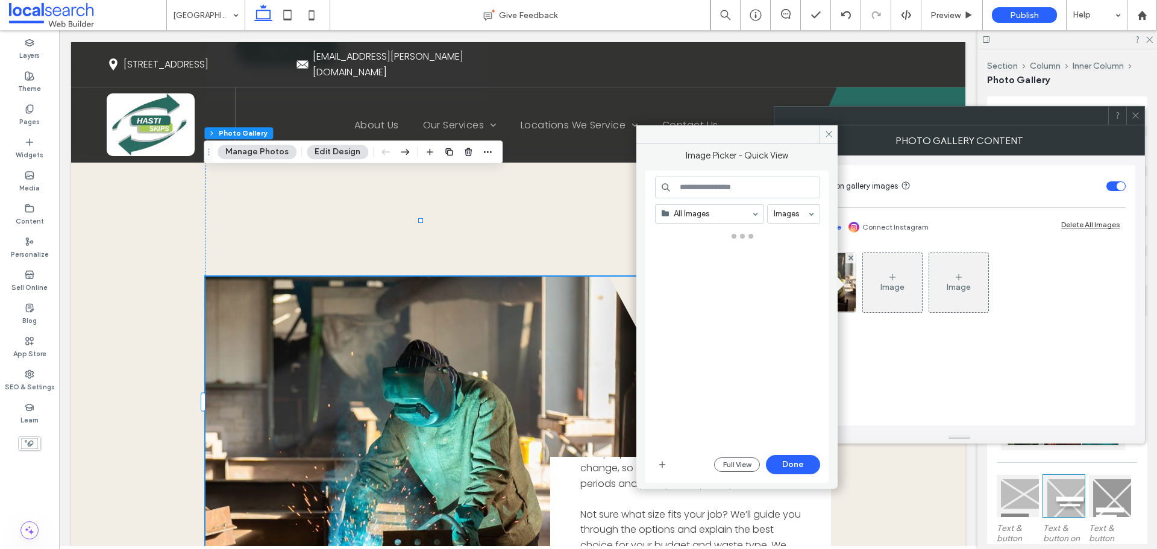
click at [840, 281] on div "Image Picker - Quick View All Images Images Full View Done Photo Gallery Conten…" at bounding box center [959, 284] width 371 height 318
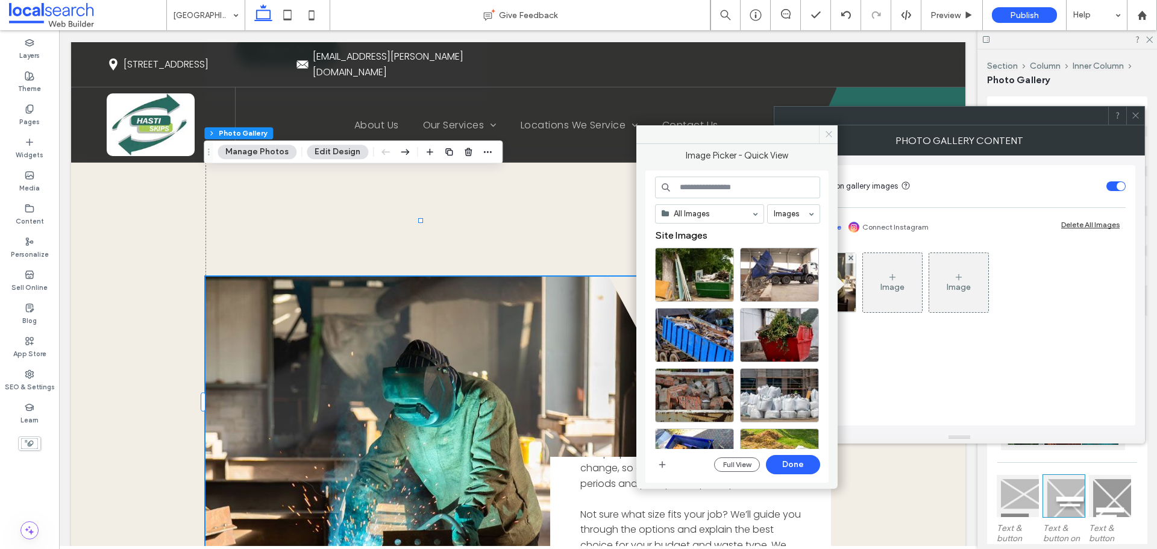
click at [830, 139] on span at bounding box center [828, 134] width 19 height 18
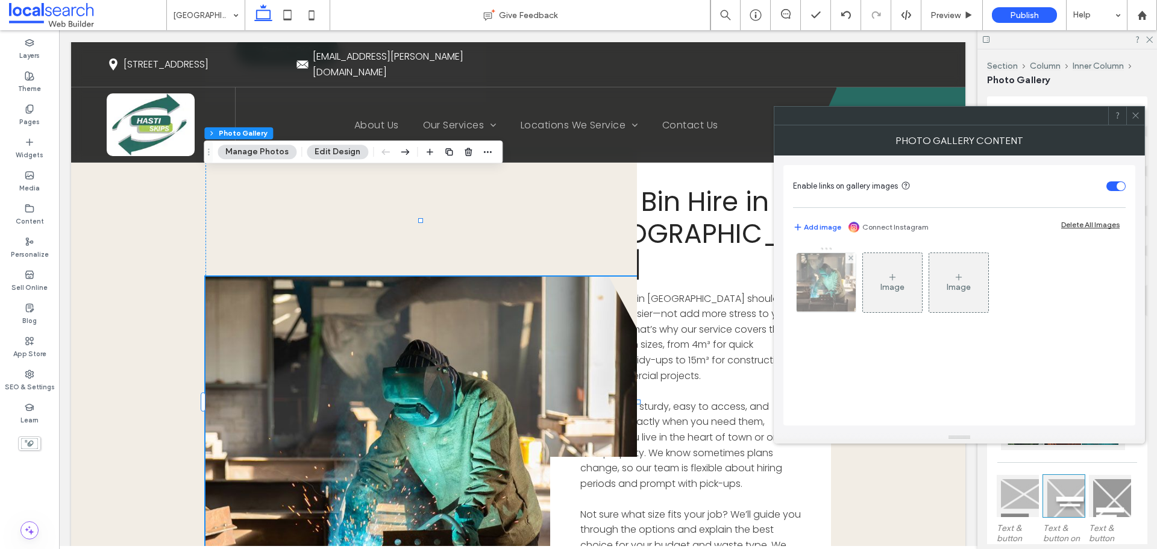
click at [846, 293] on img at bounding box center [826, 282] width 89 height 59
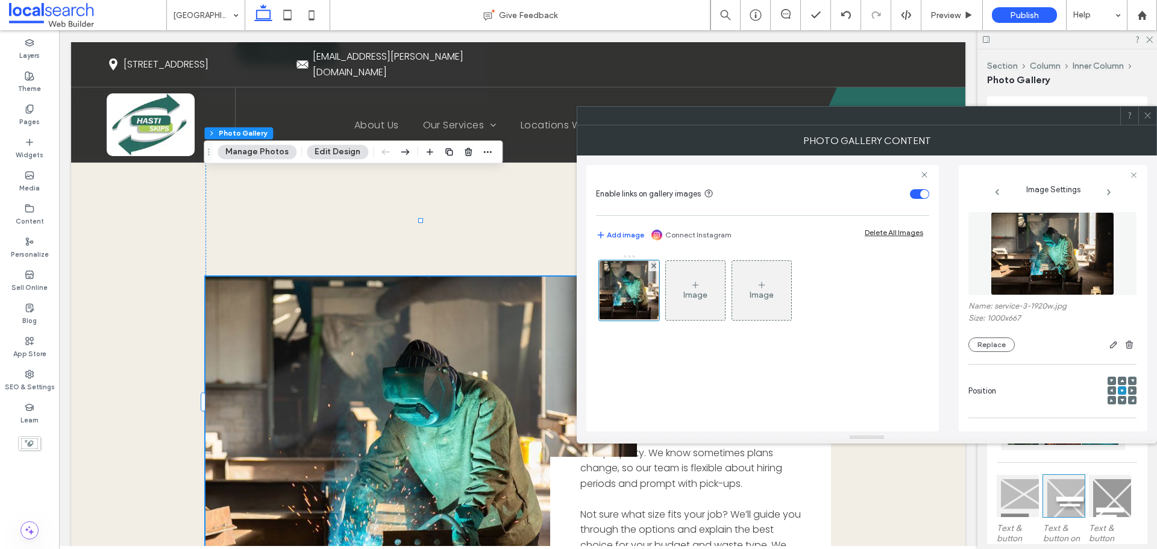
click at [1052, 270] on img at bounding box center [1053, 253] width 124 height 83
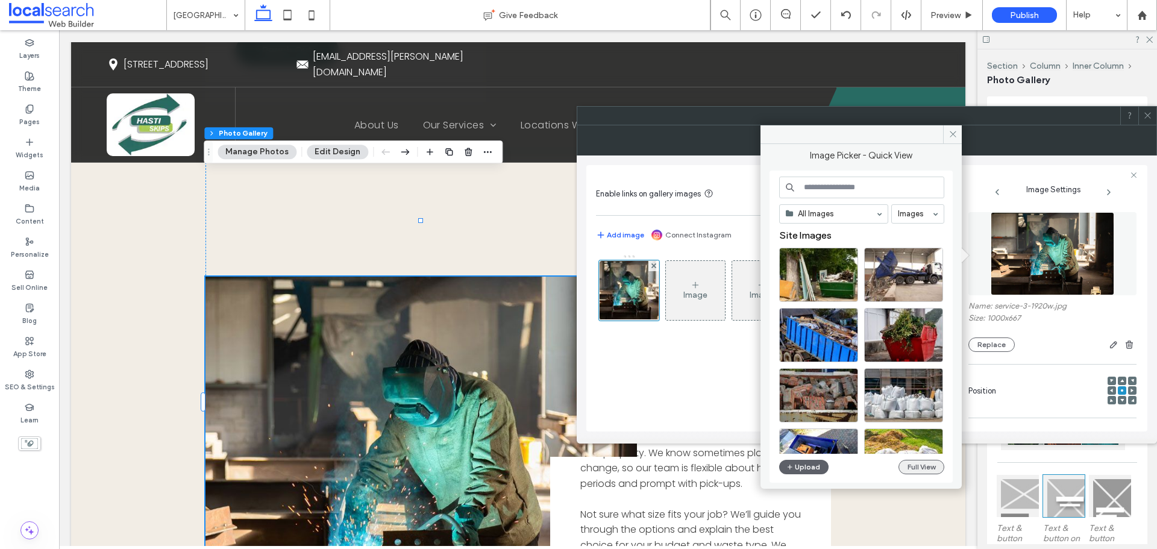
click at [898, 466] on button "Full View" at bounding box center [921, 467] width 46 height 14
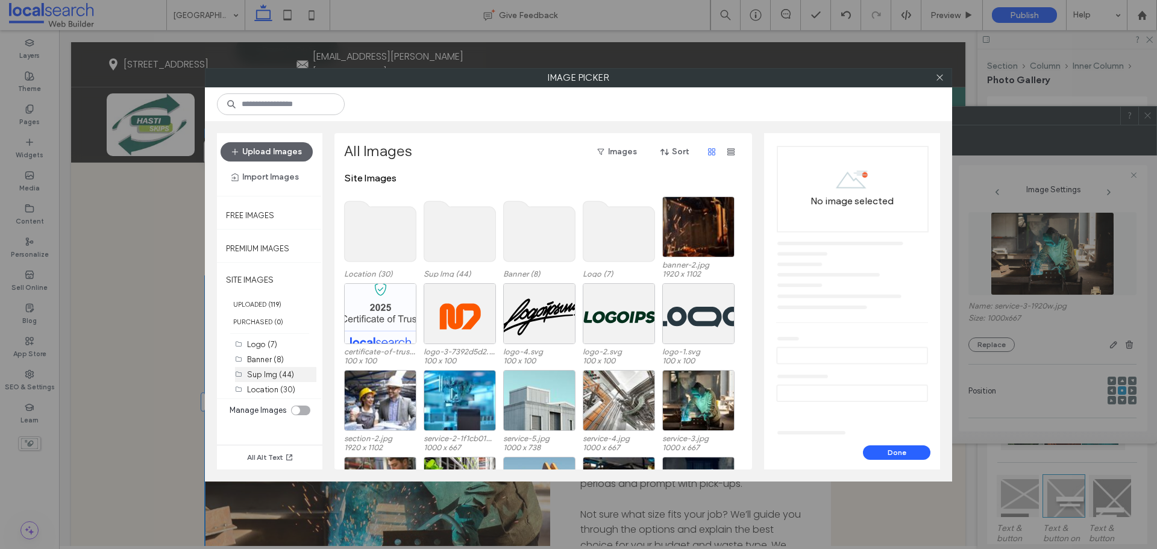
click at [287, 375] on label "Sup Img (44)" at bounding box center [270, 374] width 47 height 9
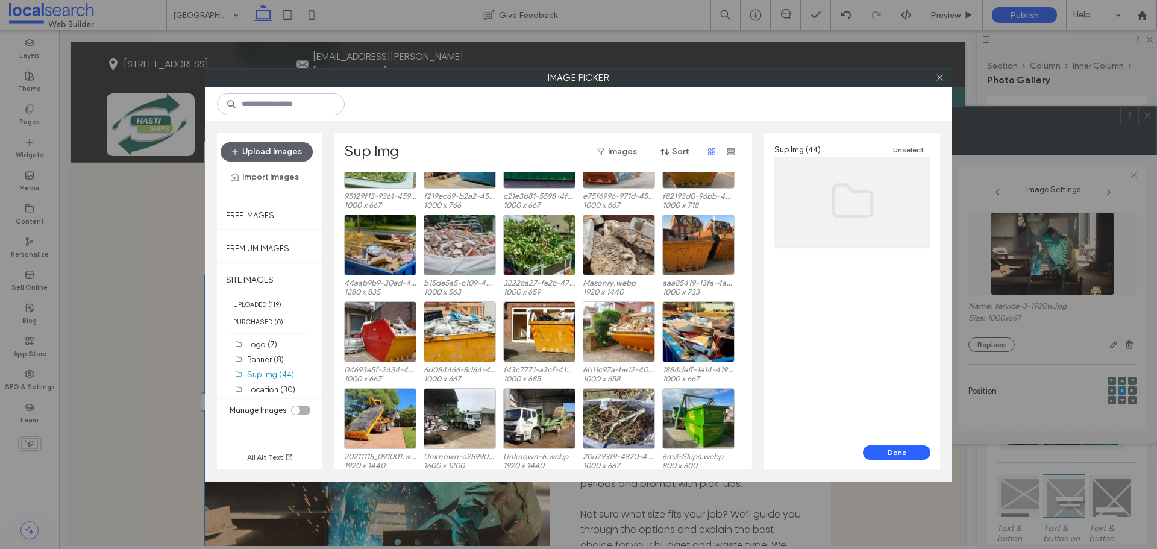
scroll to position [303, 0]
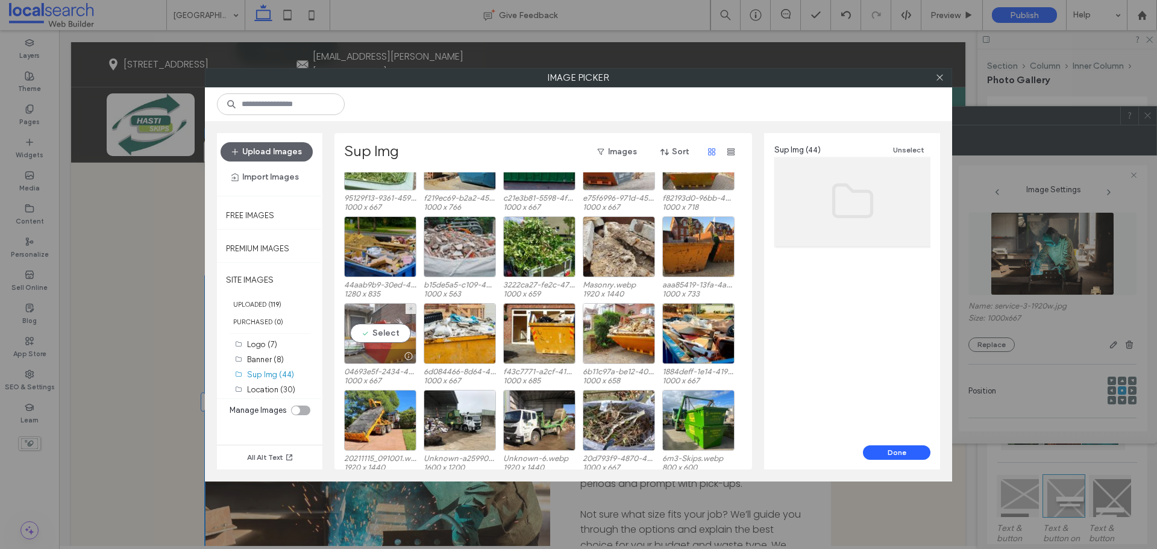
click at [384, 345] on div "Select" at bounding box center [380, 333] width 72 height 61
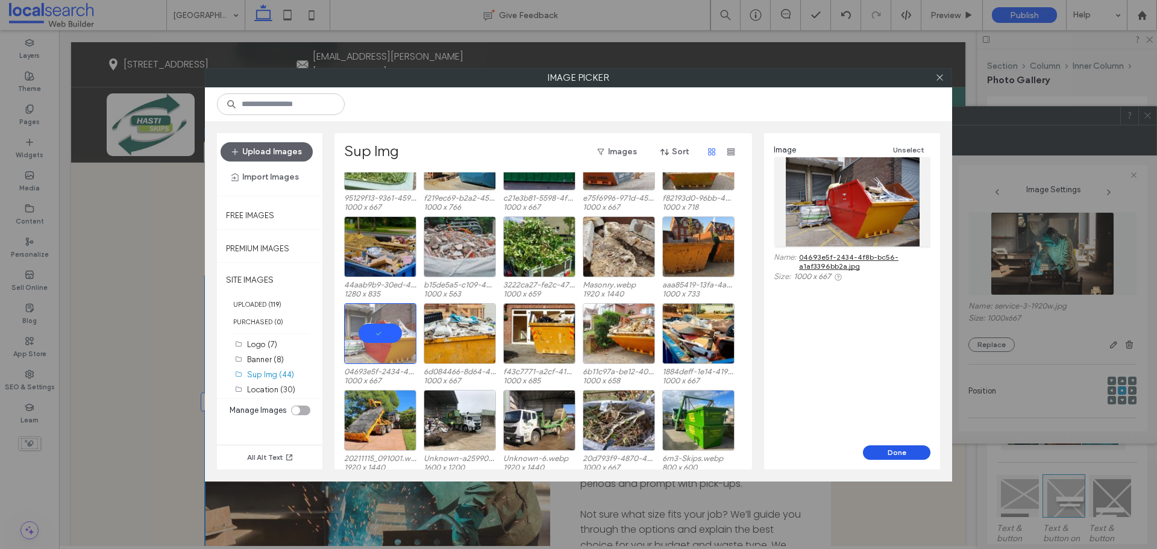
click at [906, 453] on button "Done" at bounding box center [896, 452] width 67 height 14
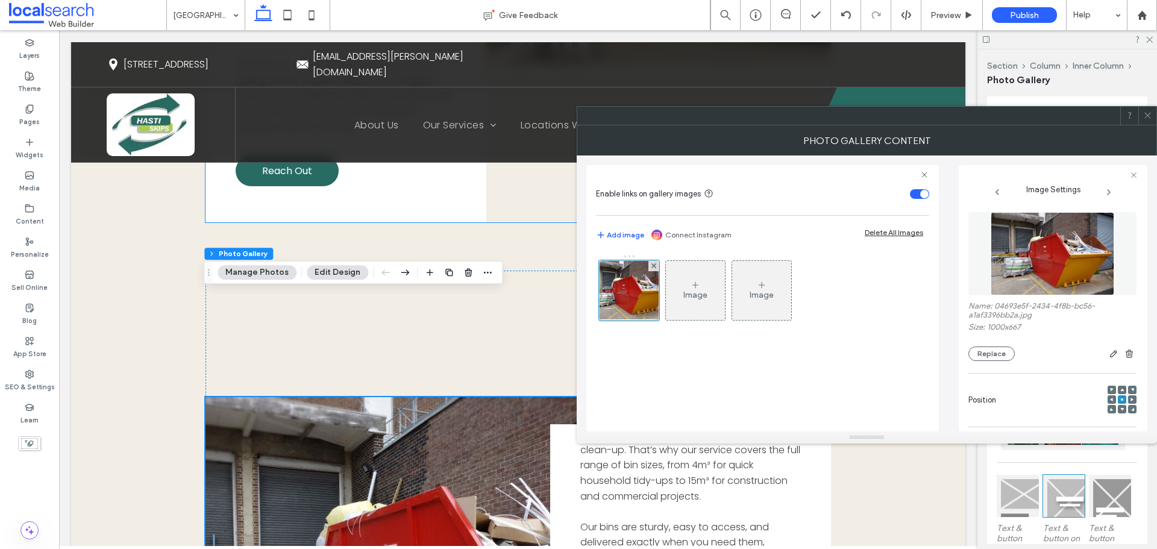
scroll to position [3078, 0]
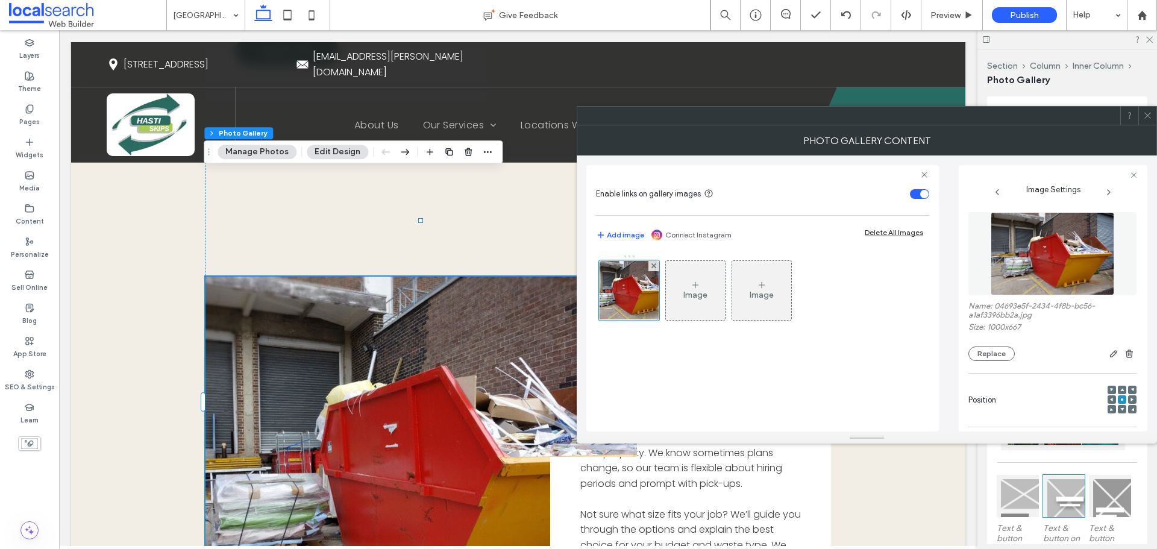
click at [1150, 111] on icon at bounding box center [1147, 115] width 9 height 9
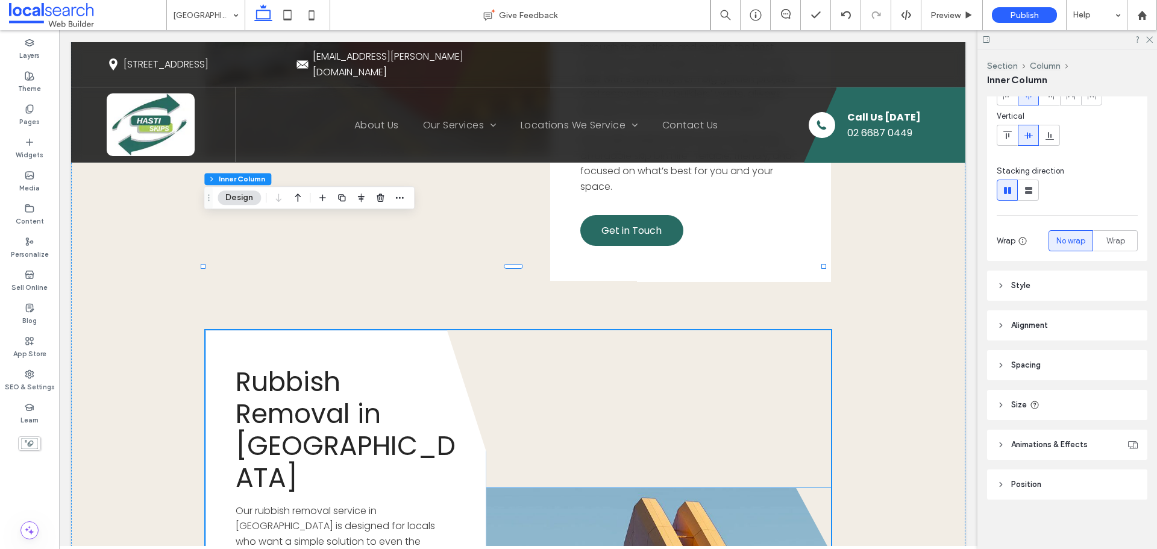
scroll to position [82, 0]
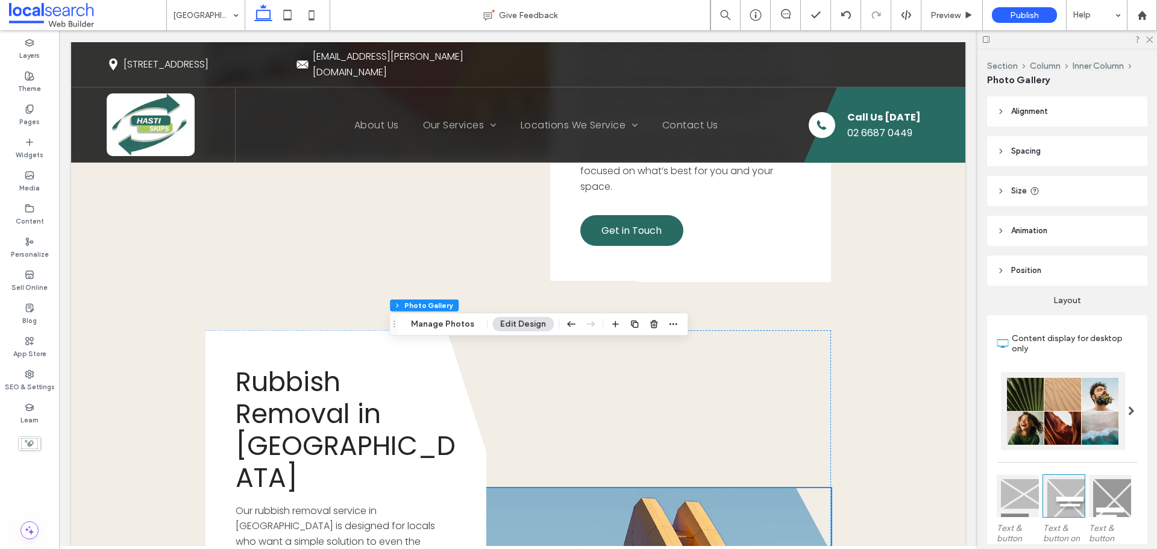
drag, startPoint x: 443, startPoint y: 321, endPoint x: 475, endPoint y: 334, distance: 34.8
click at [443, 322] on button "Manage Photos" at bounding box center [442, 324] width 79 height 14
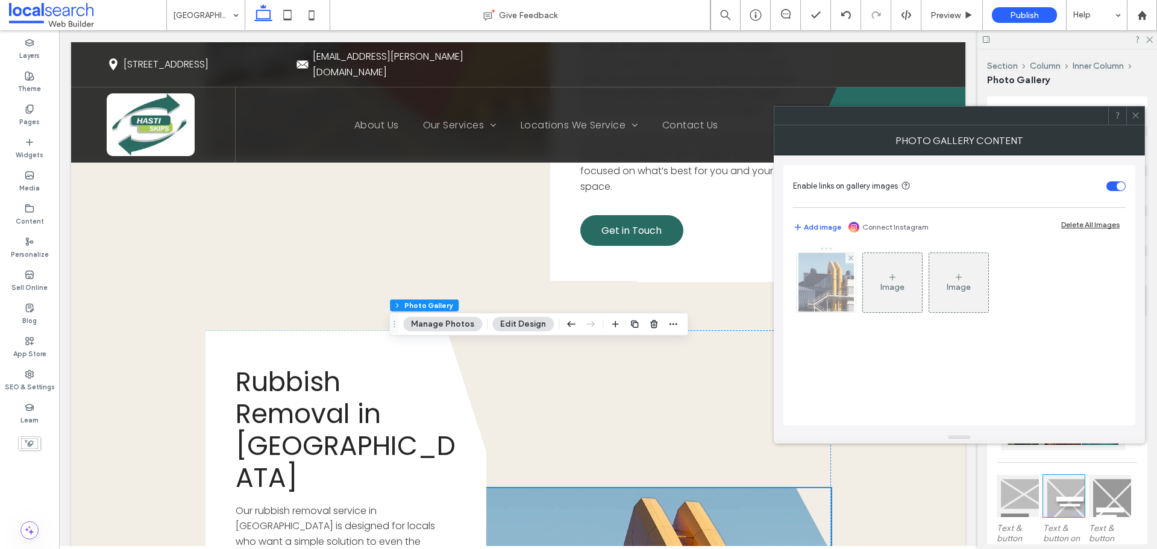
click at [832, 309] on img at bounding box center [825, 282] width 55 height 59
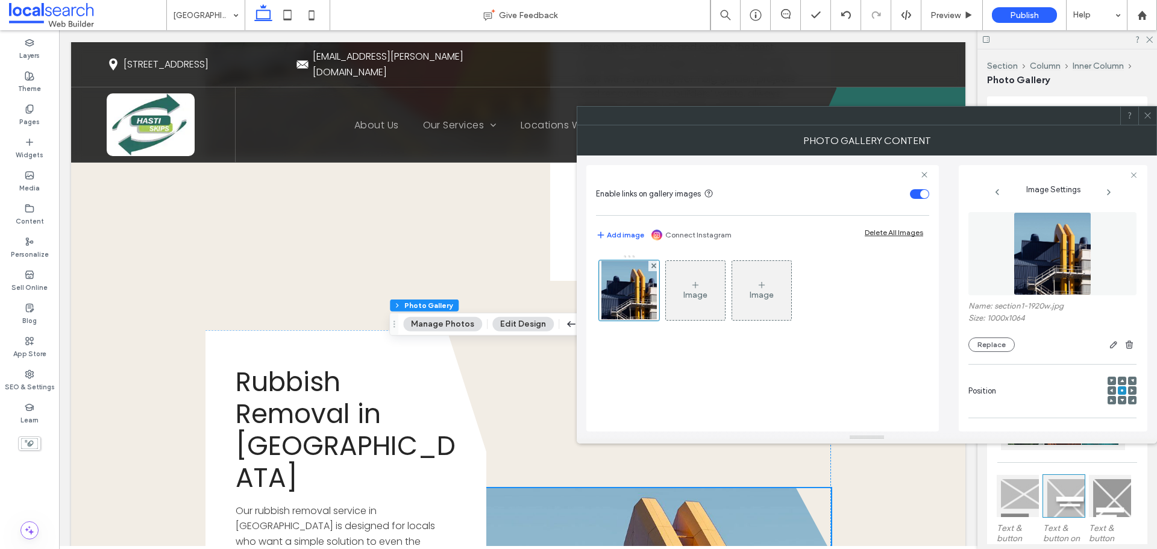
drag, startPoint x: 1106, startPoint y: 277, endPoint x: 1045, endPoint y: 290, distance: 62.2
click at [1106, 277] on figure at bounding box center [1052, 253] width 168 height 83
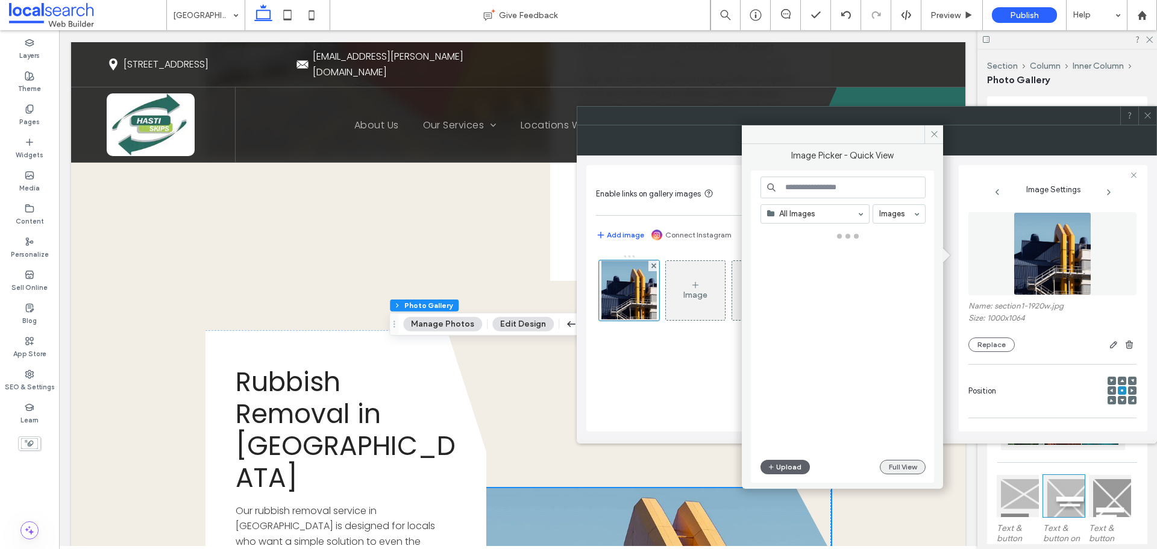
click at [892, 473] on button "Full View" at bounding box center [903, 467] width 46 height 14
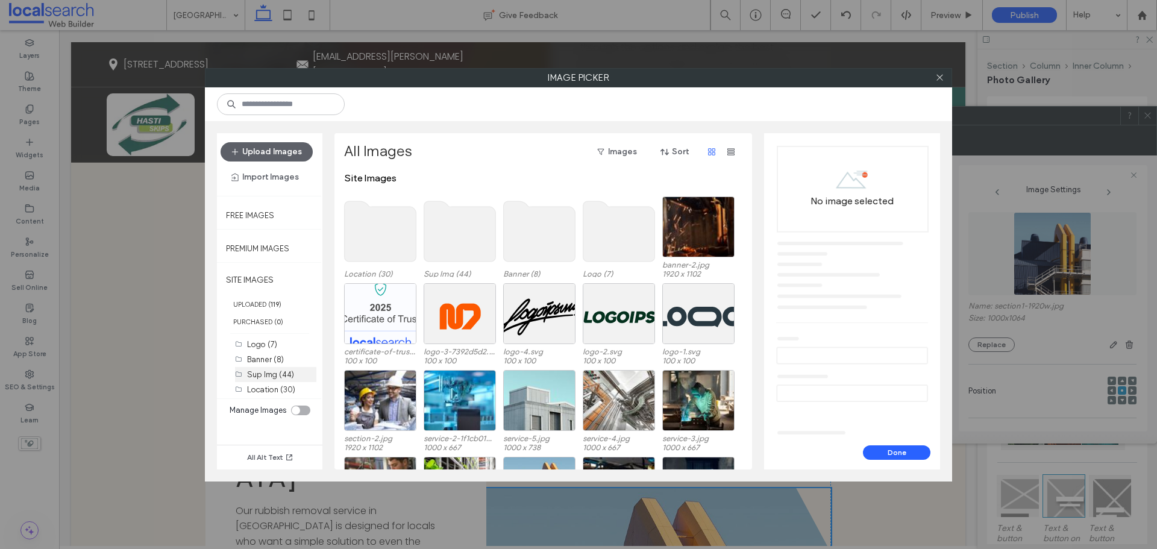
click at [263, 370] on label "Sup Img (44)" at bounding box center [270, 374] width 47 height 9
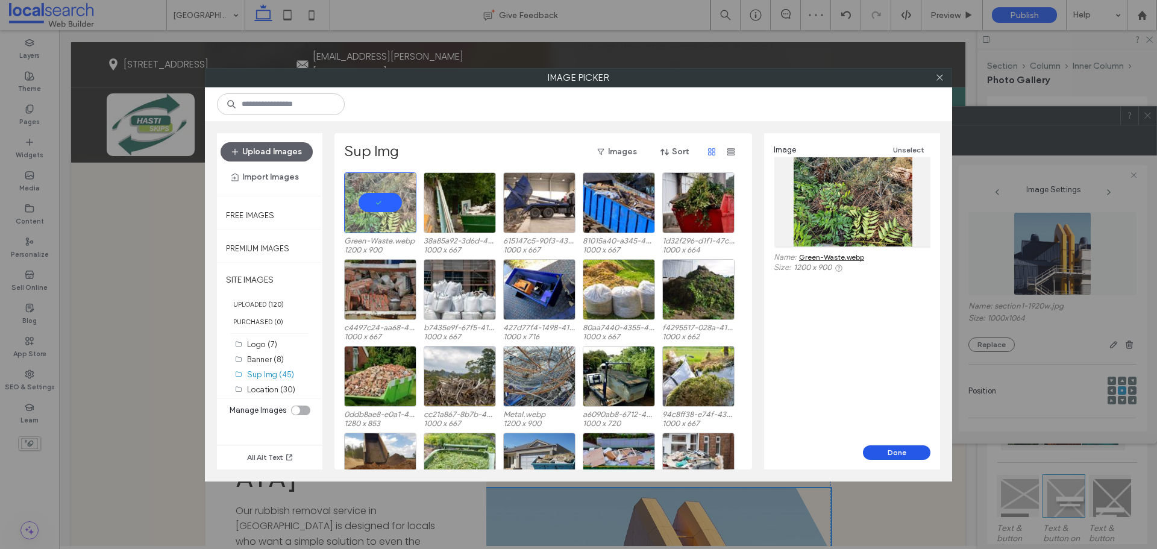
click at [890, 452] on button "Done" at bounding box center [896, 452] width 67 height 14
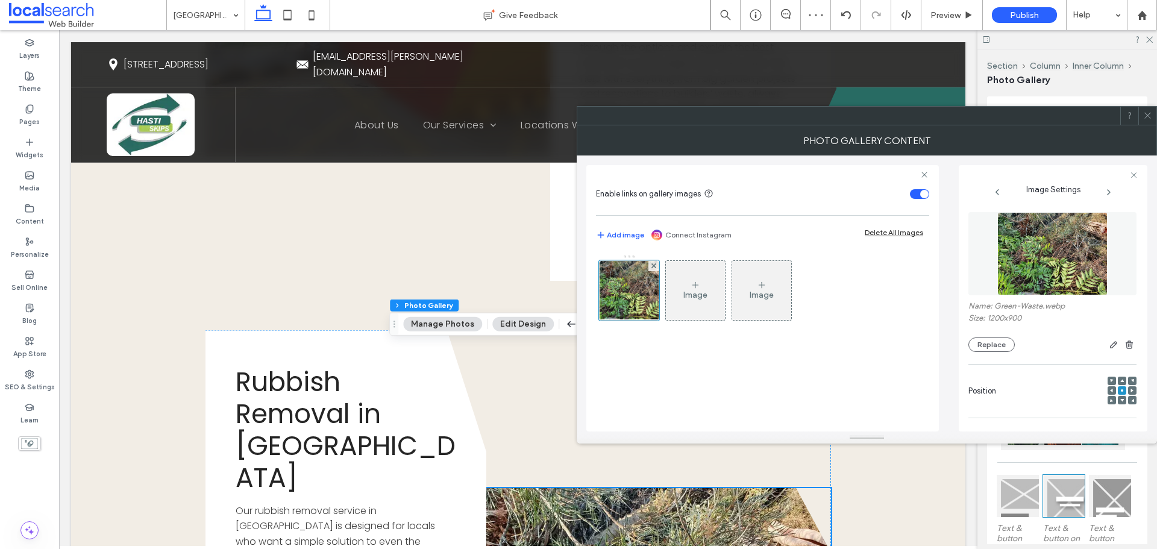
click at [1141, 118] on div at bounding box center [1147, 116] width 18 height 18
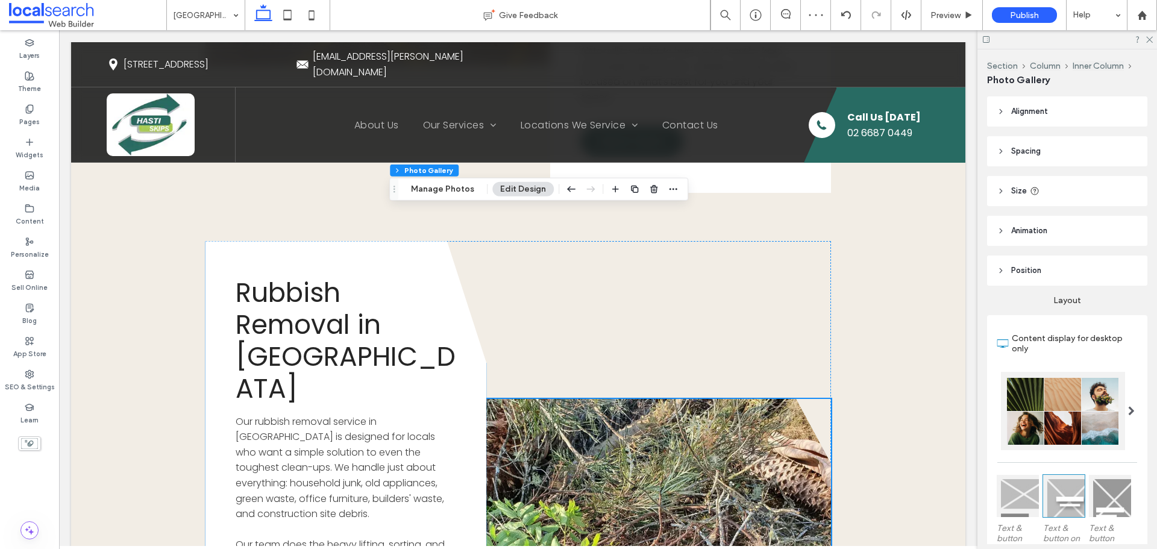
scroll to position [3801, 0]
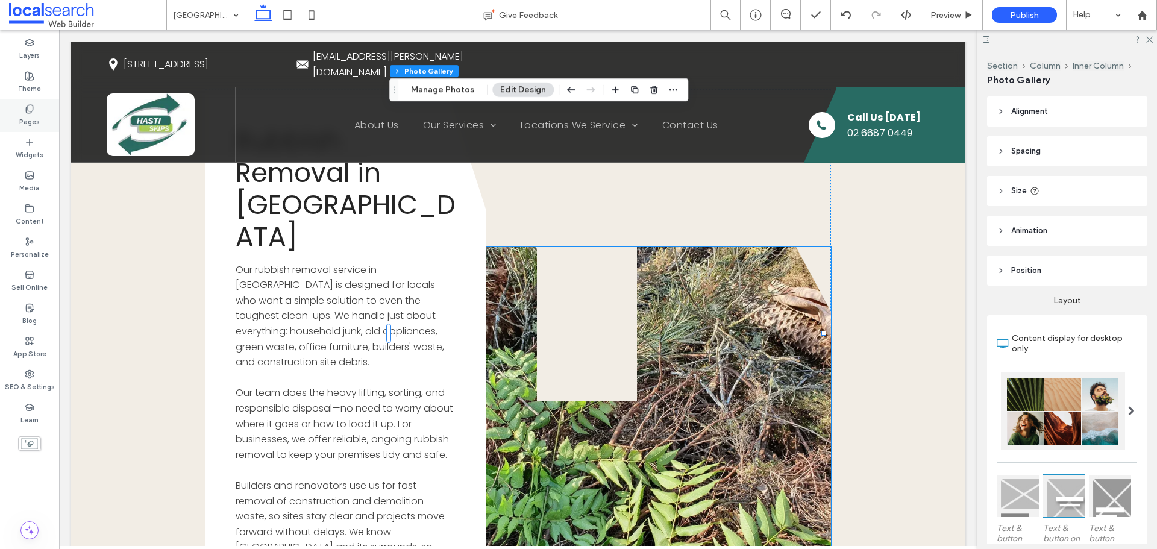
click at [24, 108] on div "Pages" at bounding box center [29, 115] width 59 height 33
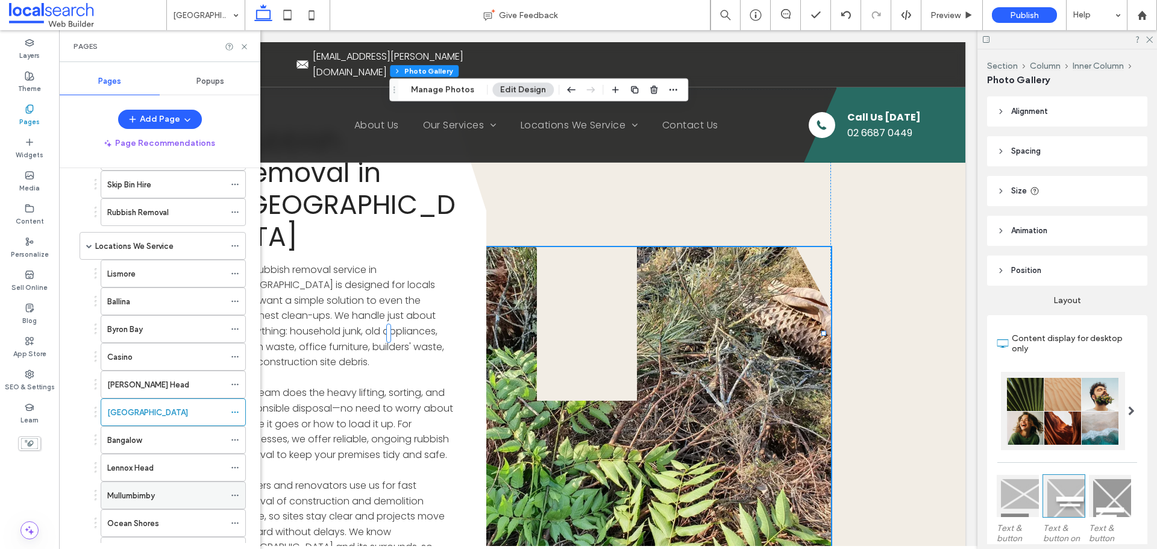
scroll to position [241, 0]
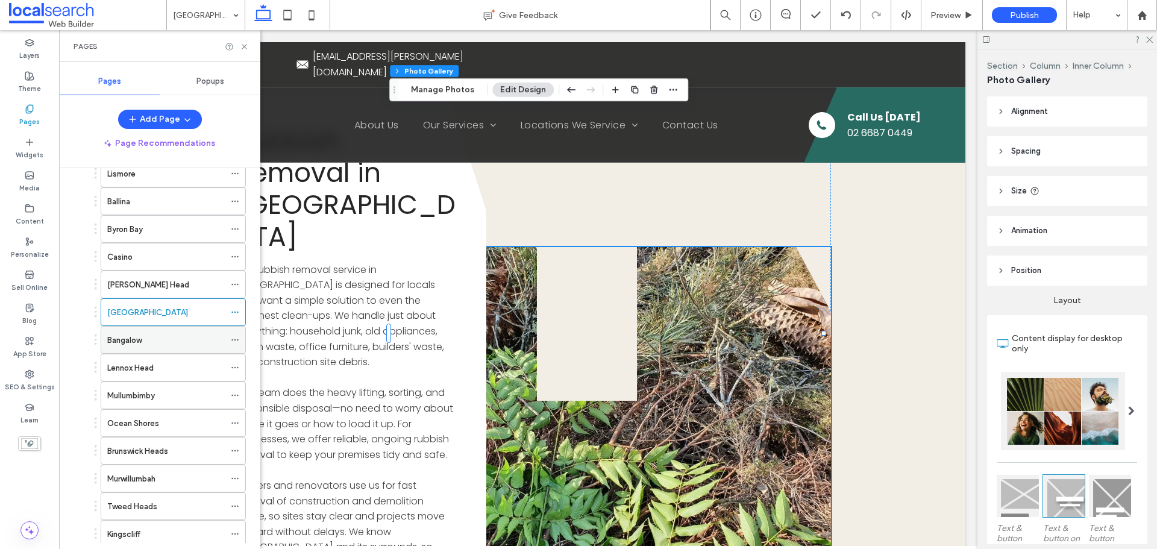
click at [161, 348] on div "Bangalow" at bounding box center [166, 340] width 118 height 27
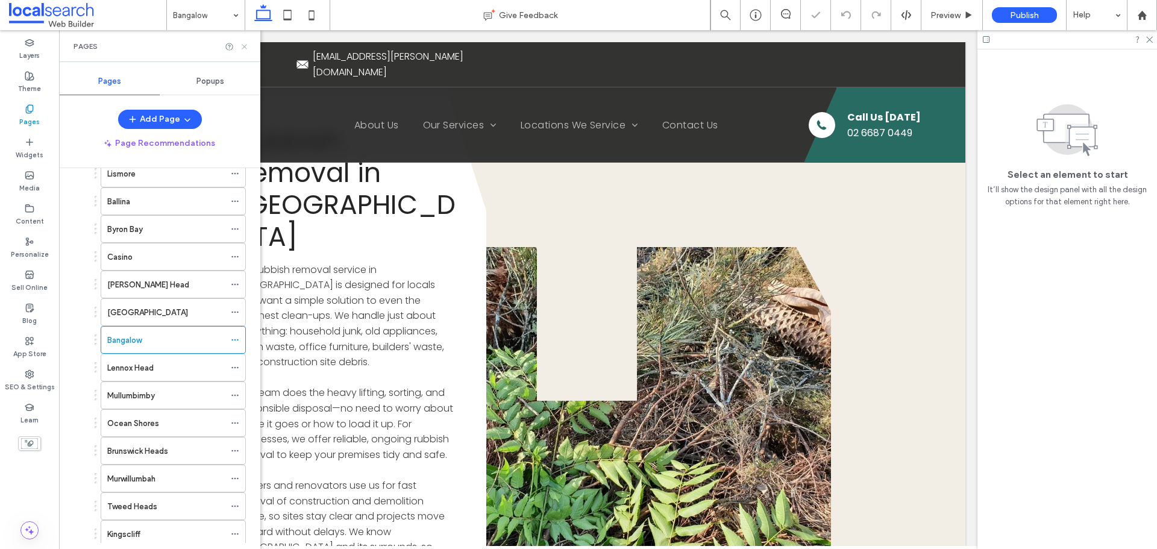
click at [243, 45] on use at bounding box center [244, 46] width 5 height 5
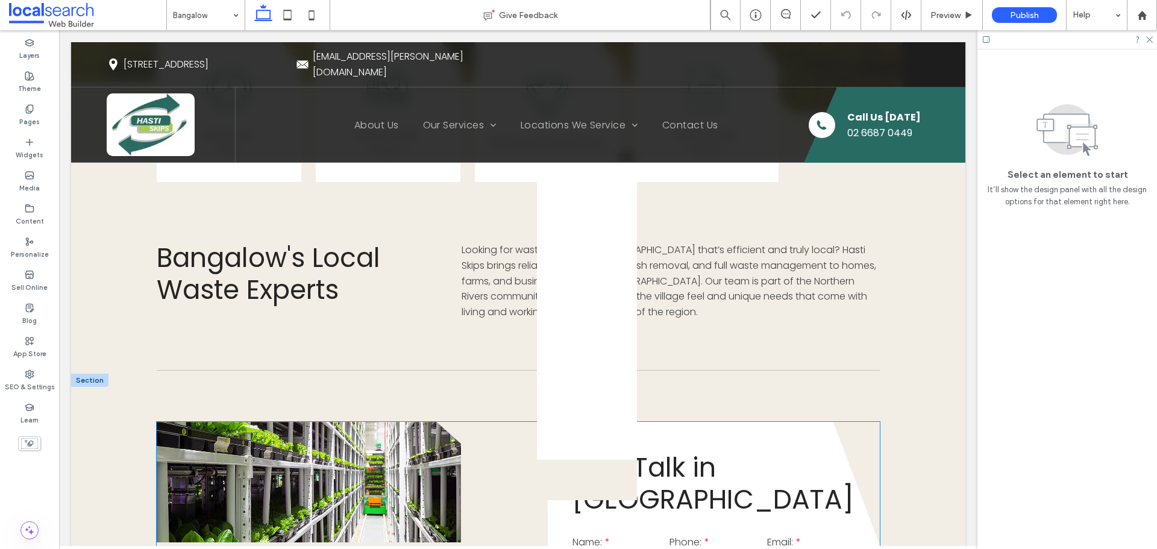
scroll to position [783, 0]
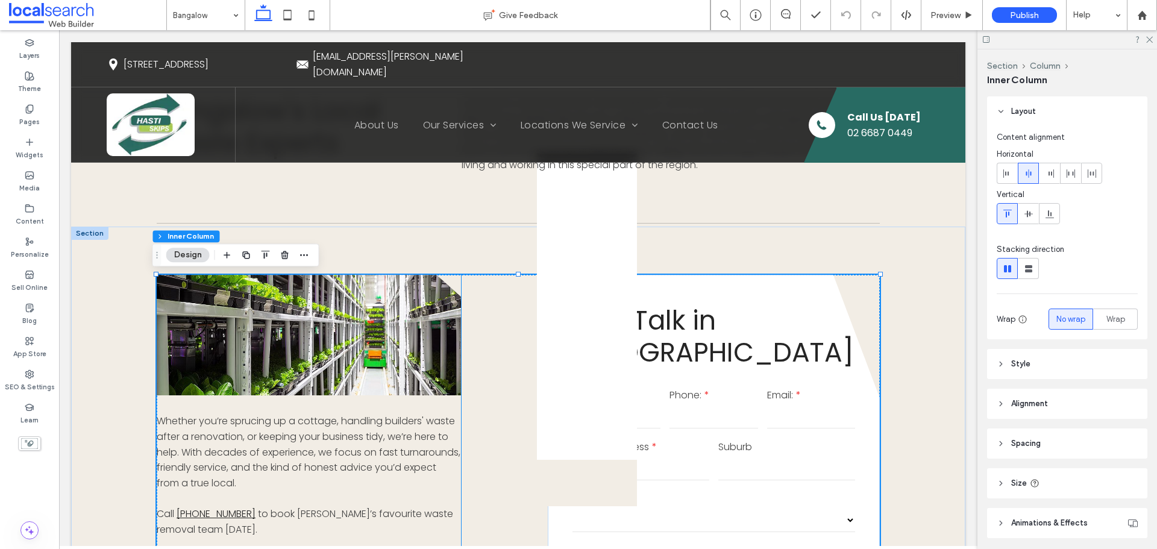
click at [332, 306] on link at bounding box center [309, 335] width 304 height 121
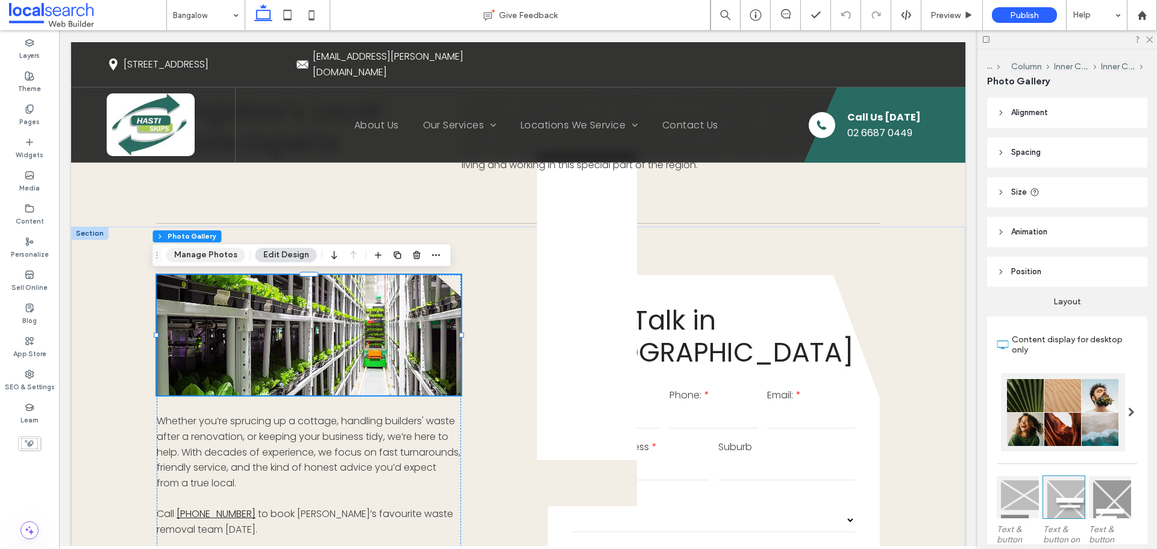
click at [221, 259] on button "Manage Photos" at bounding box center [205, 255] width 79 height 14
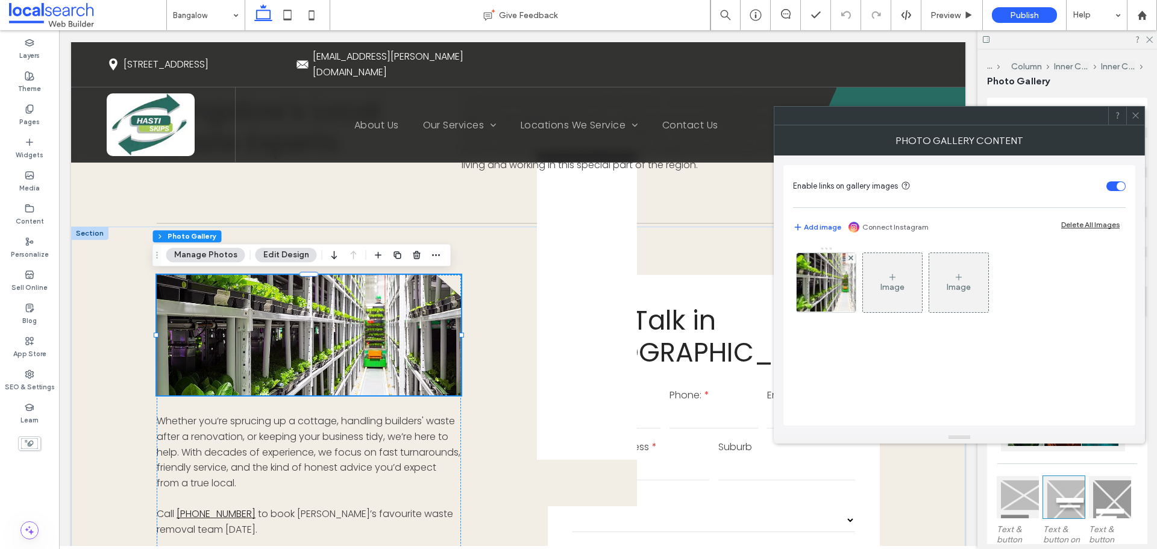
click at [841, 306] on img at bounding box center [826, 282] width 89 height 59
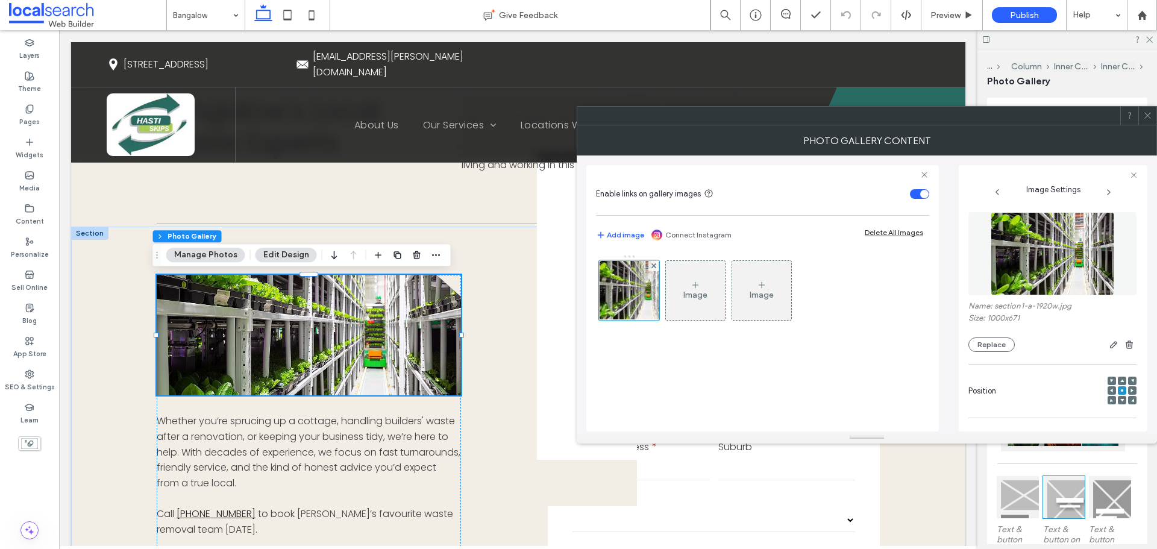
click at [1058, 263] on img at bounding box center [1053, 253] width 124 height 83
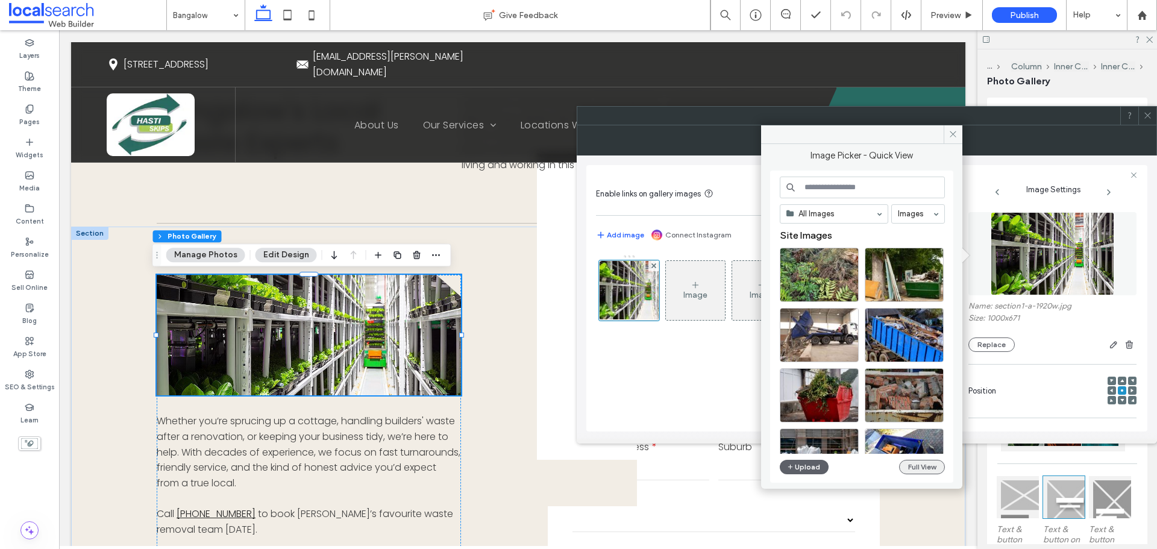
click at [909, 465] on button "Full View" at bounding box center [922, 467] width 46 height 14
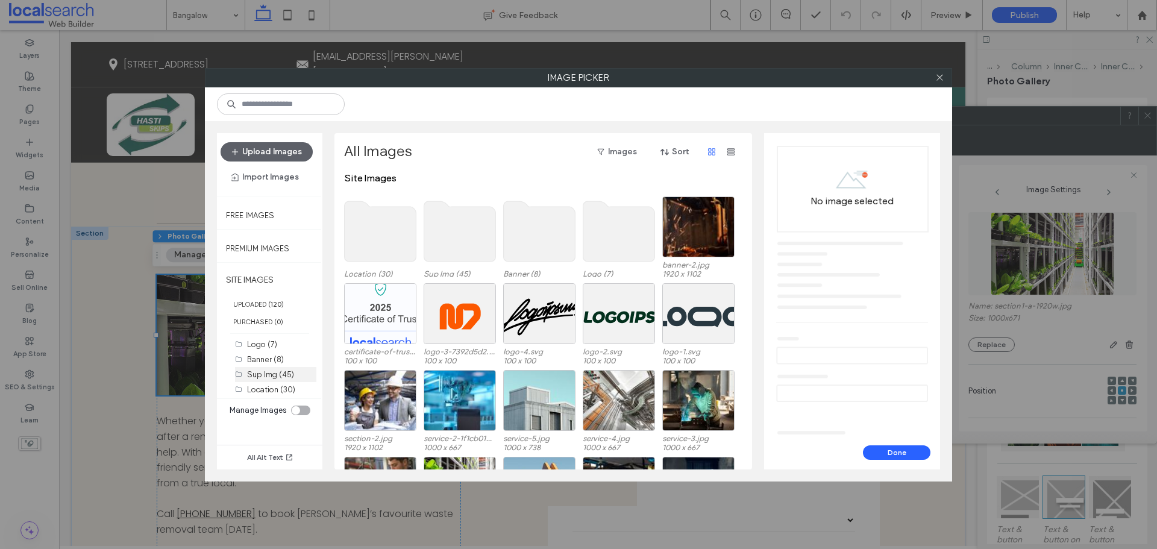
click at [247, 371] on label "Sup Img (45)" at bounding box center [270, 374] width 47 height 9
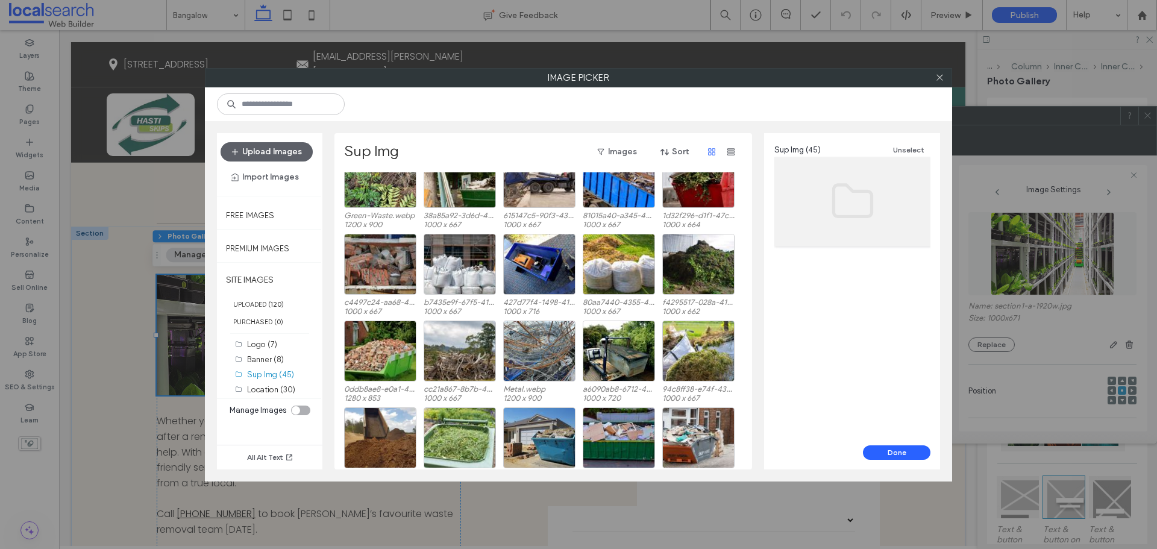
scroll to position [0, 0]
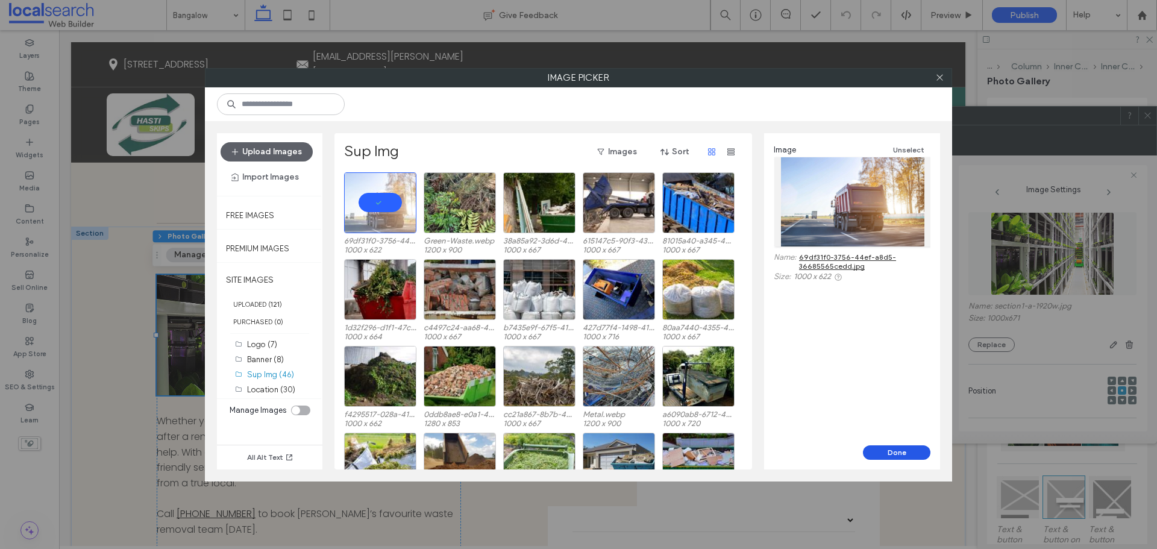
click at [892, 448] on button "Done" at bounding box center [896, 452] width 67 height 14
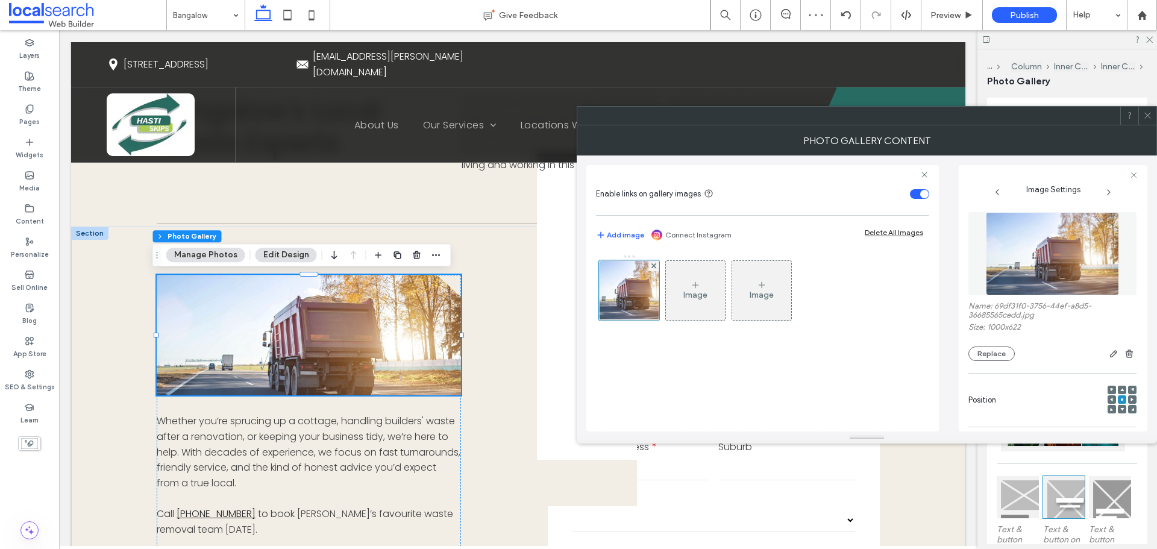
click at [1149, 115] on icon at bounding box center [1147, 115] width 9 height 9
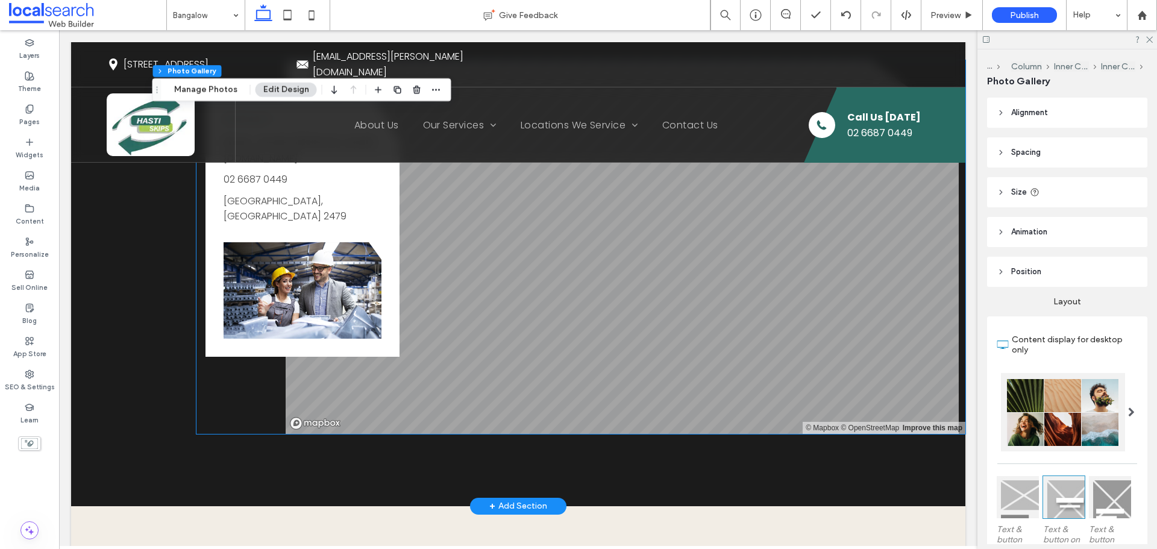
scroll to position [1868, 0]
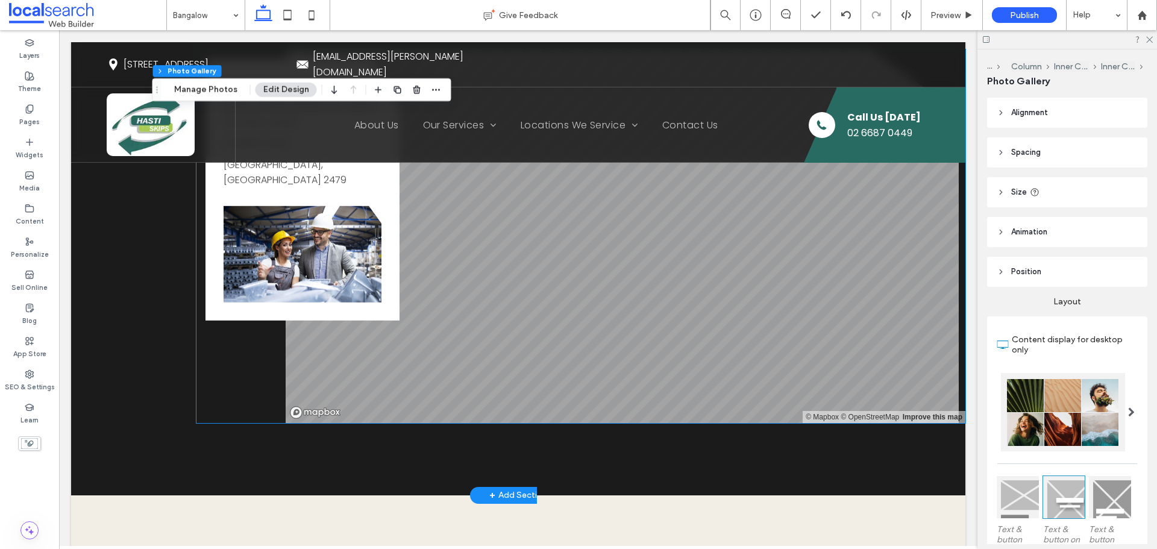
click at [322, 243] on link at bounding box center [303, 254] width 158 height 96
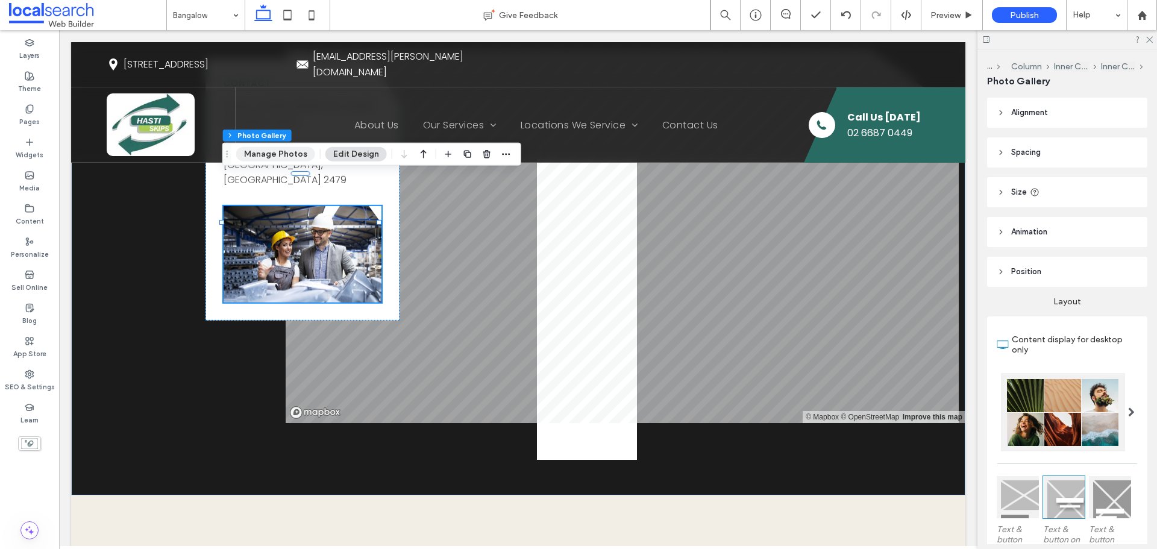
click at [296, 152] on button "Manage Photos" at bounding box center [275, 154] width 79 height 14
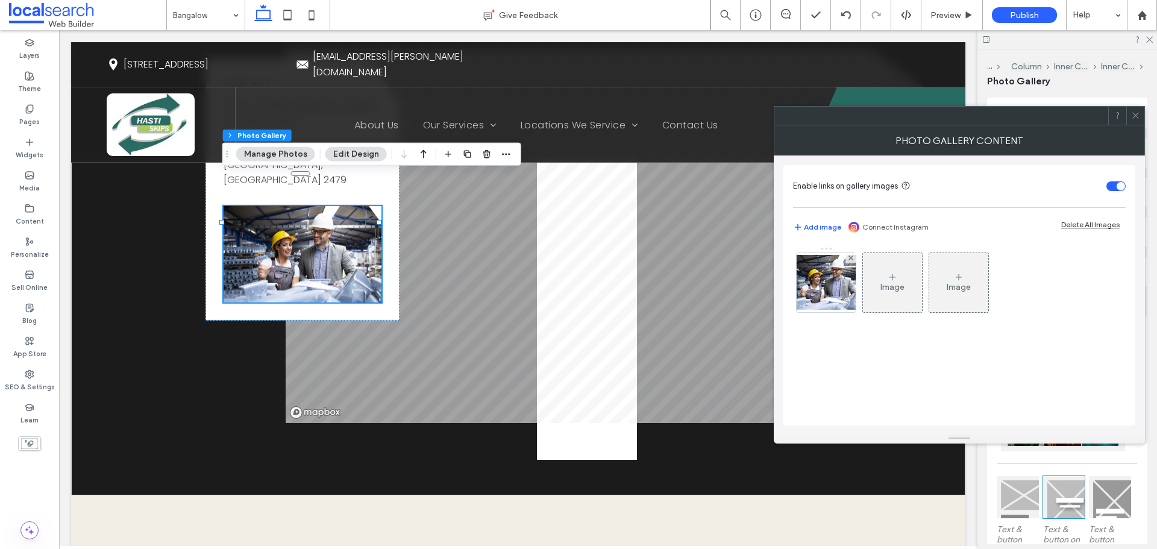
click at [808, 286] on img at bounding box center [826, 282] width 96 height 55
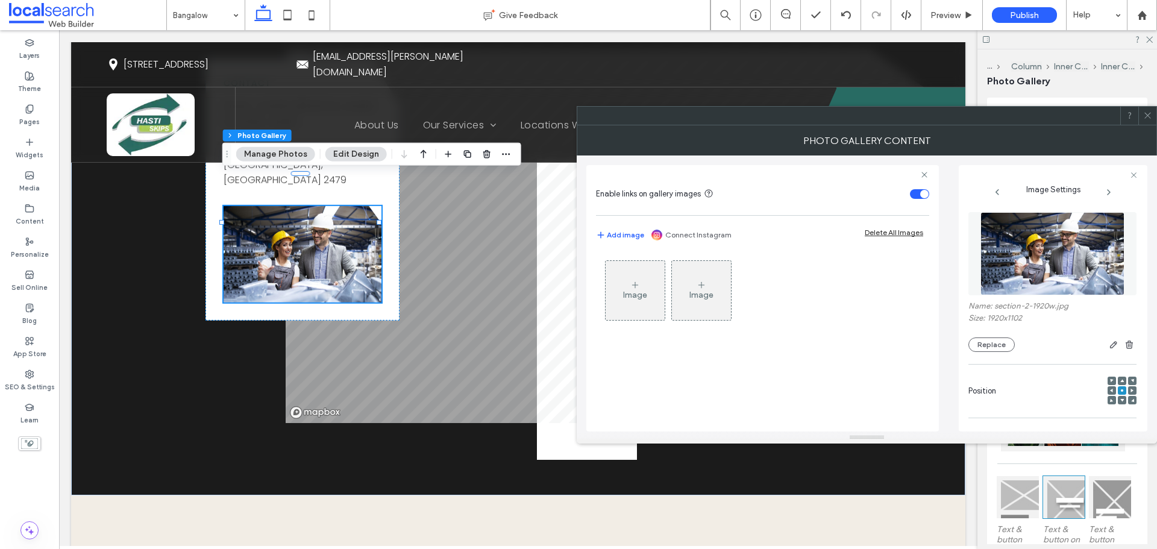
click at [1125, 242] on figure at bounding box center [1052, 253] width 168 height 83
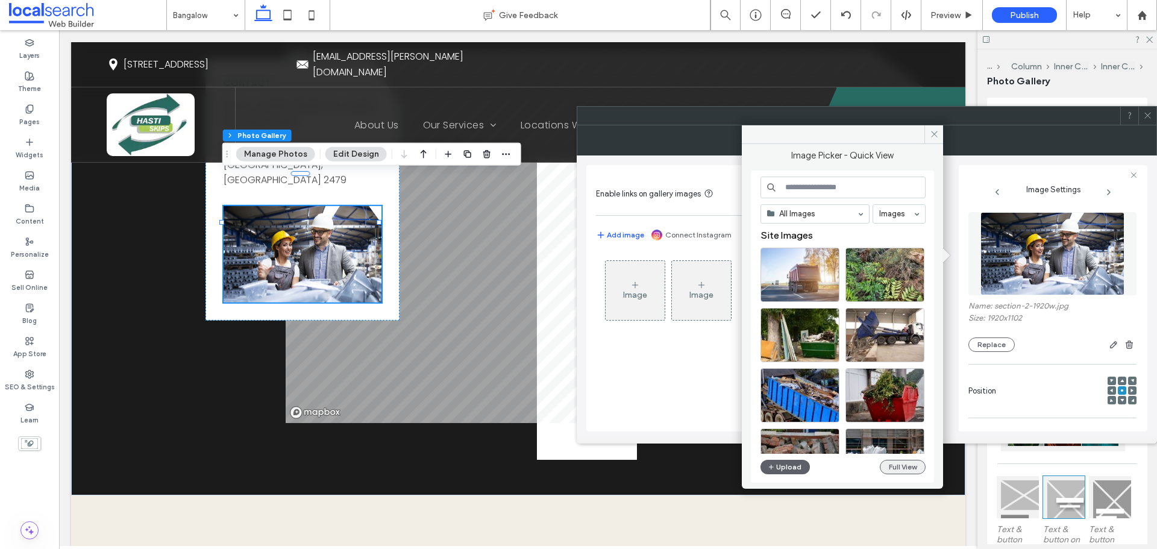
click at [910, 472] on button "Full View" at bounding box center [903, 467] width 46 height 14
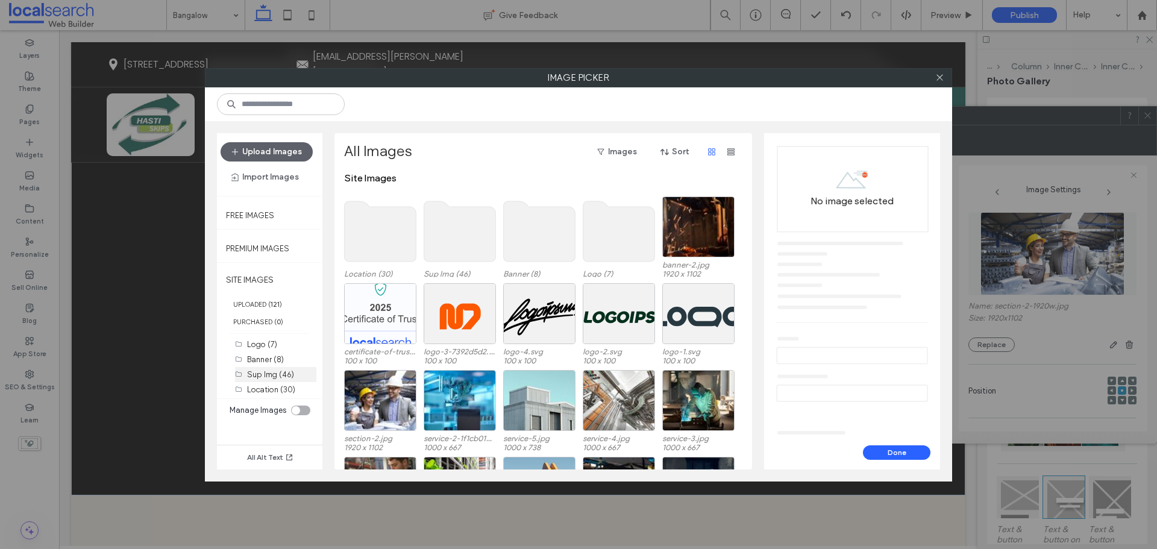
click at [281, 367] on div "Sup Img (46)" at bounding box center [281, 374] width 69 height 15
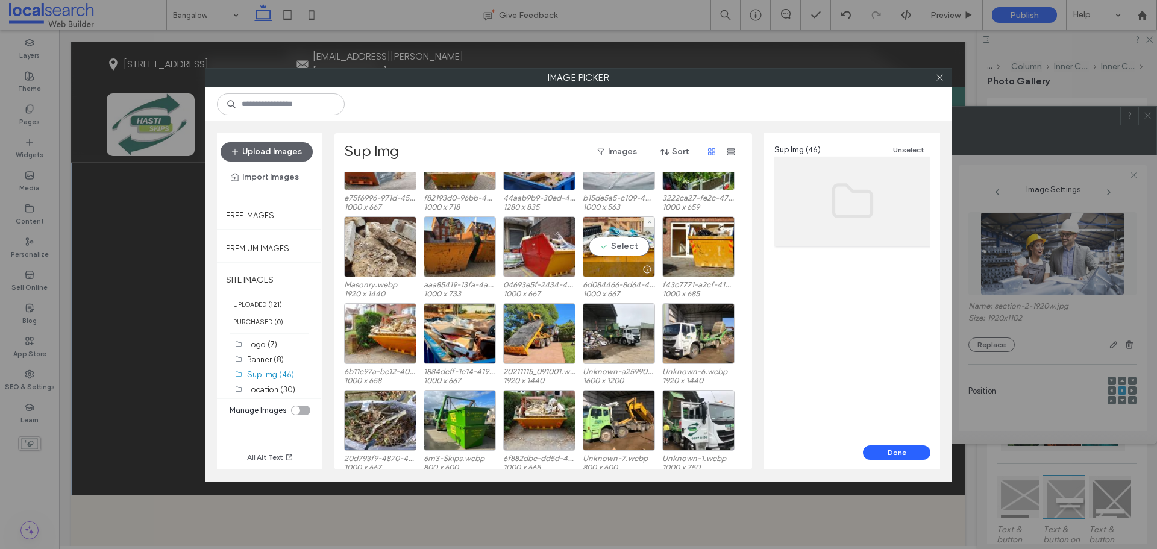
scroll to position [330, 0]
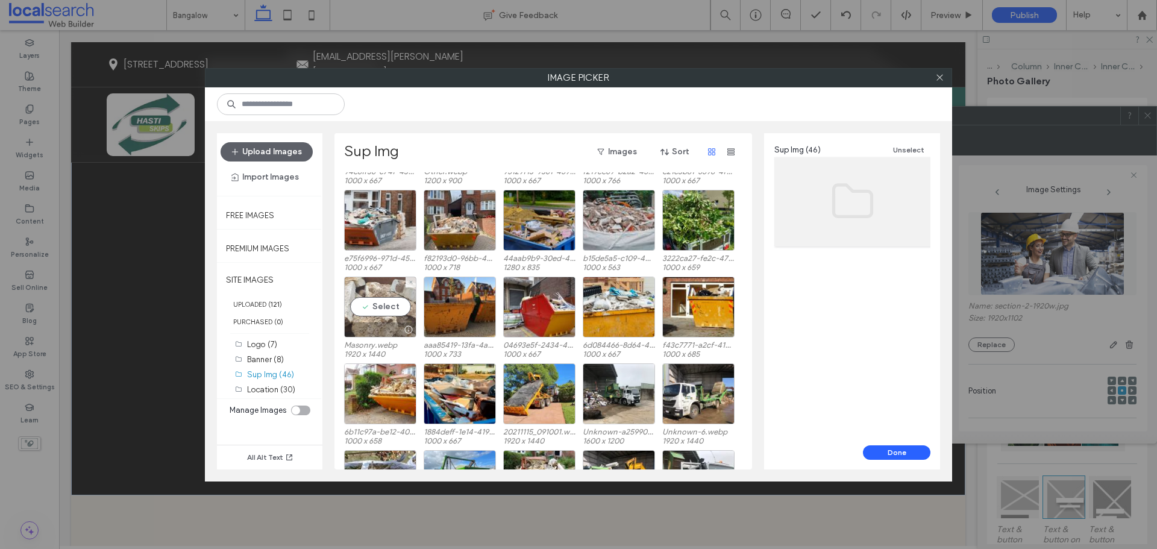
click at [399, 305] on div "Select" at bounding box center [380, 307] width 72 height 61
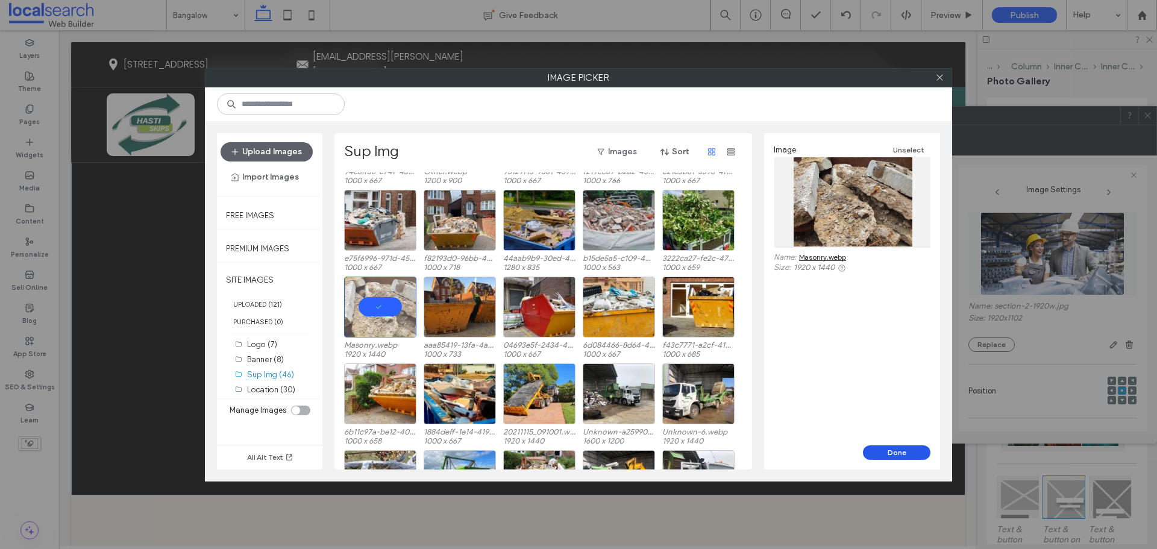
click at [904, 451] on button "Done" at bounding box center [896, 452] width 67 height 14
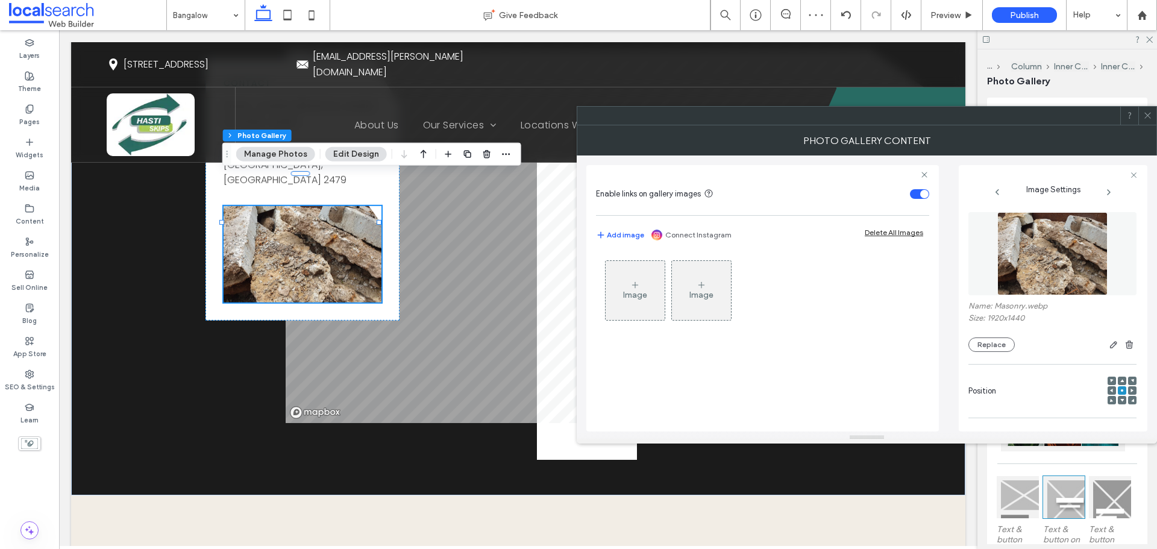
drag, startPoint x: 1149, startPoint y: 111, endPoint x: 841, endPoint y: 222, distance: 326.5
click at [1149, 113] on icon at bounding box center [1147, 115] width 9 height 9
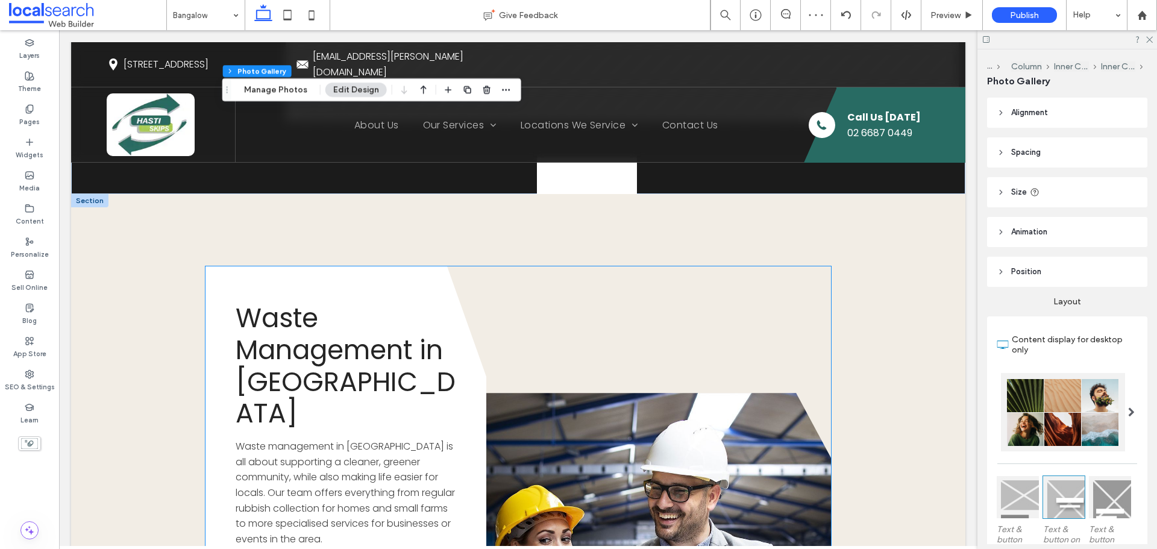
scroll to position [2350, 0]
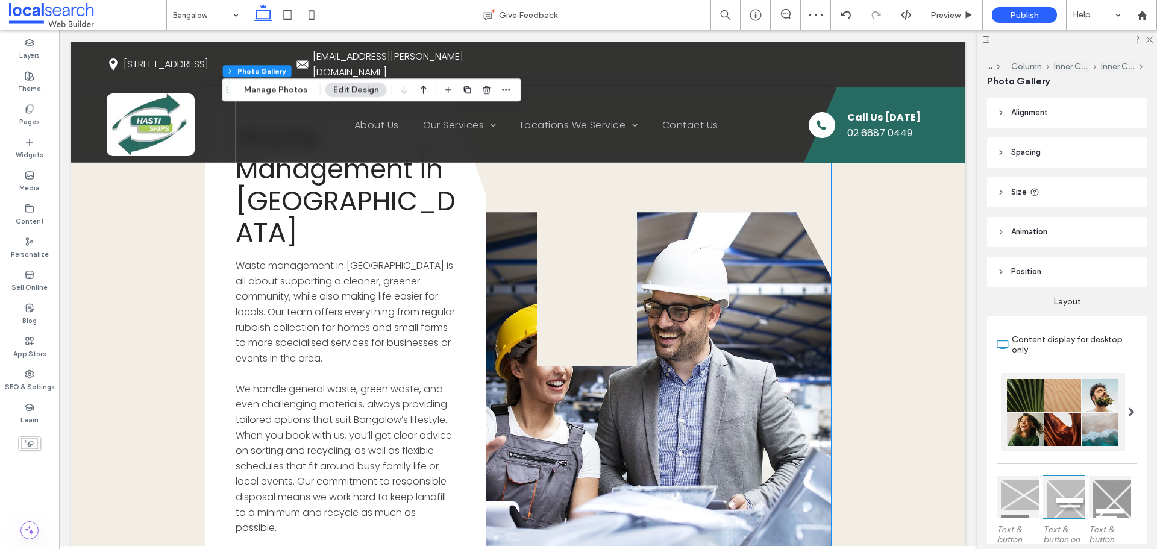
click at [591, 314] on link at bounding box center [611, 393] width 439 height 362
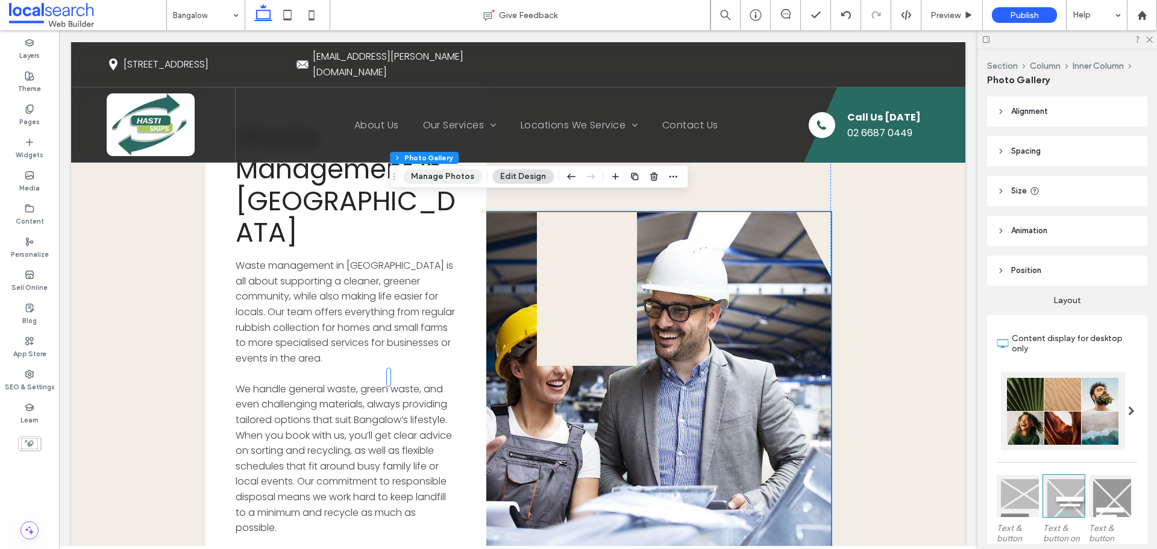
click at [437, 177] on button "Manage Photos" at bounding box center [442, 176] width 79 height 14
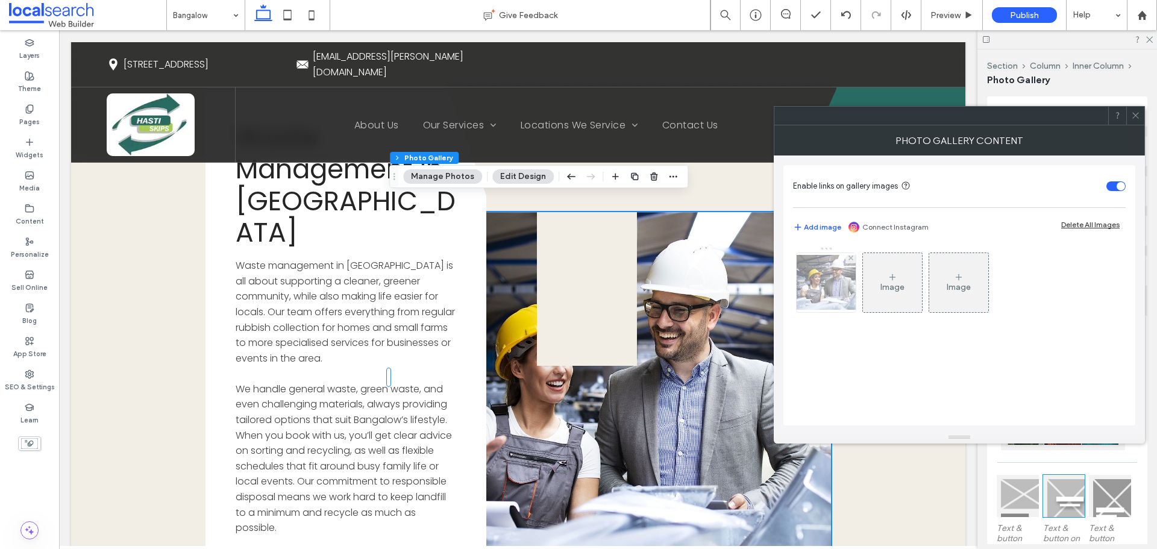
click at [822, 295] on img at bounding box center [826, 282] width 96 height 55
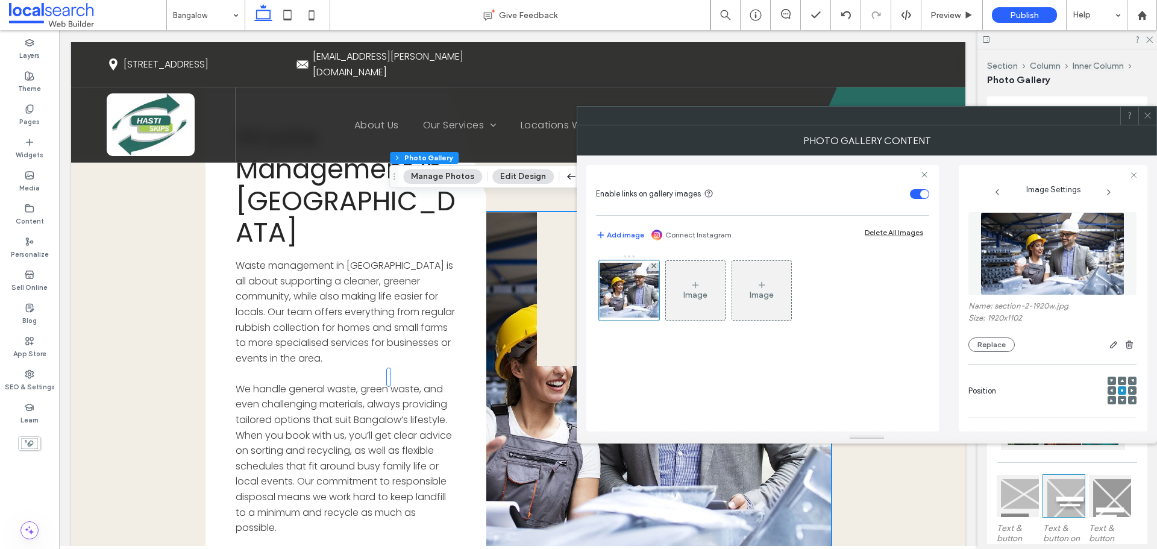
click at [1065, 279] on img at bounding box center [1052, 253] width 144 height 83
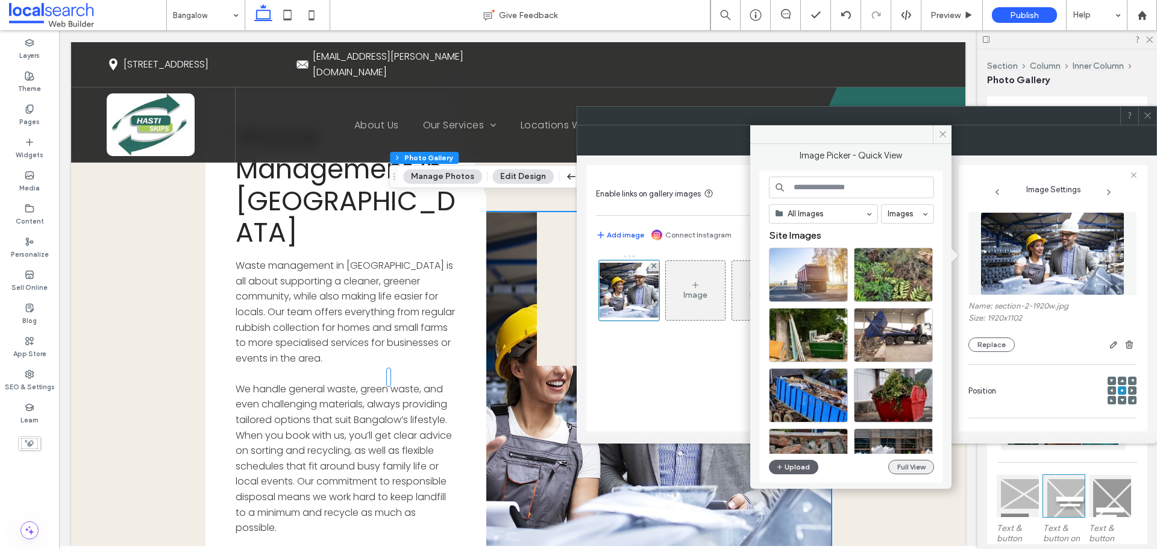
click at [886, 469] on div "Upload Full View" at bounding box center [851, 467] width 165 height 14
click at [904, 470] on button "Full View" at bounding box center [911, 467] width 46 height 14
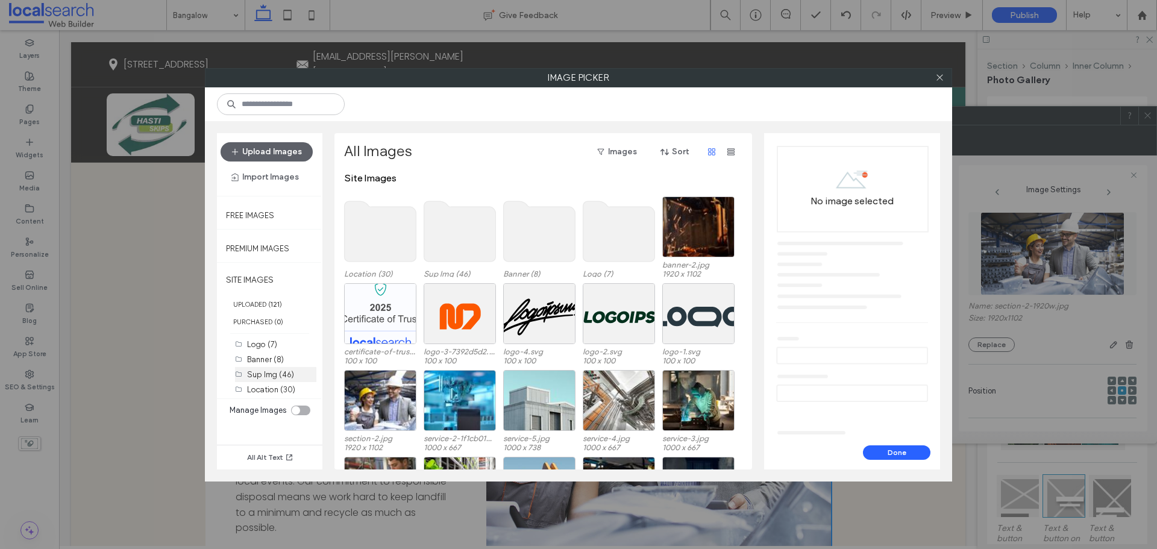
click at [279, 374] on label "Sup Img (46)" at bounding box center [270, 374] width 47 height 9
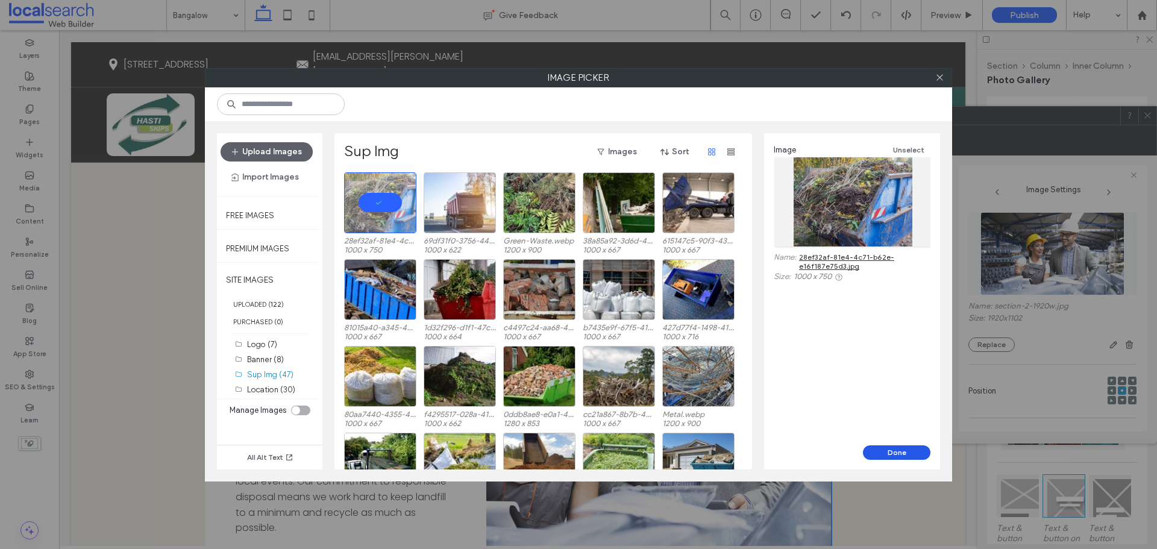
click at [882, 454] on button "Done" at bounding box center [896, 452] width 67 height 14
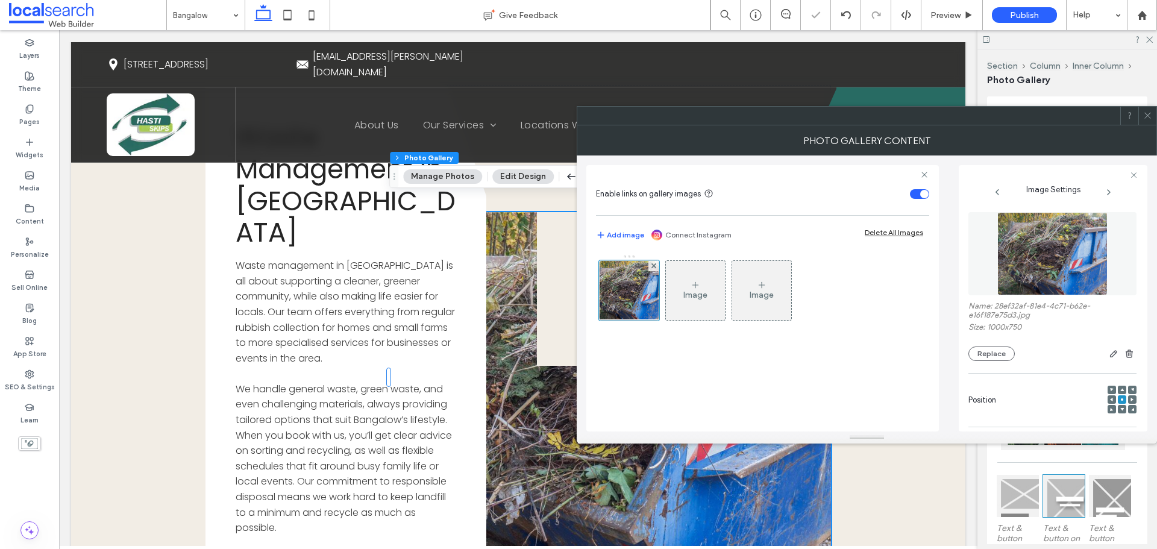
click at [1147, 118] on icon at bounding box center [1147, 115] width 9 height 9
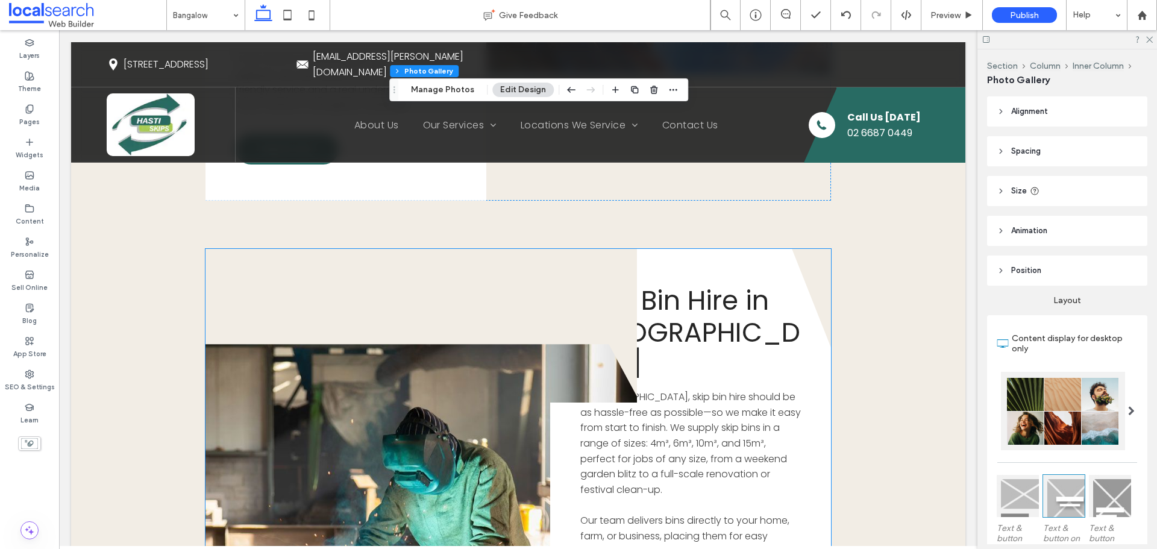
scroll to position [2953, 0]
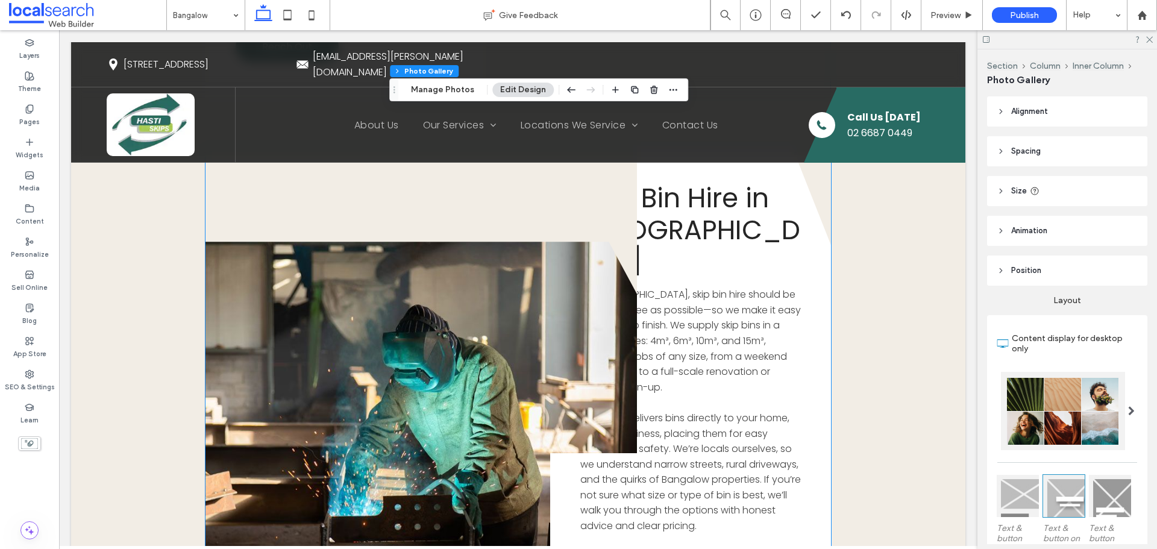
click at [287, 277] on link at bounding box center [424, 423] width 439 height 362
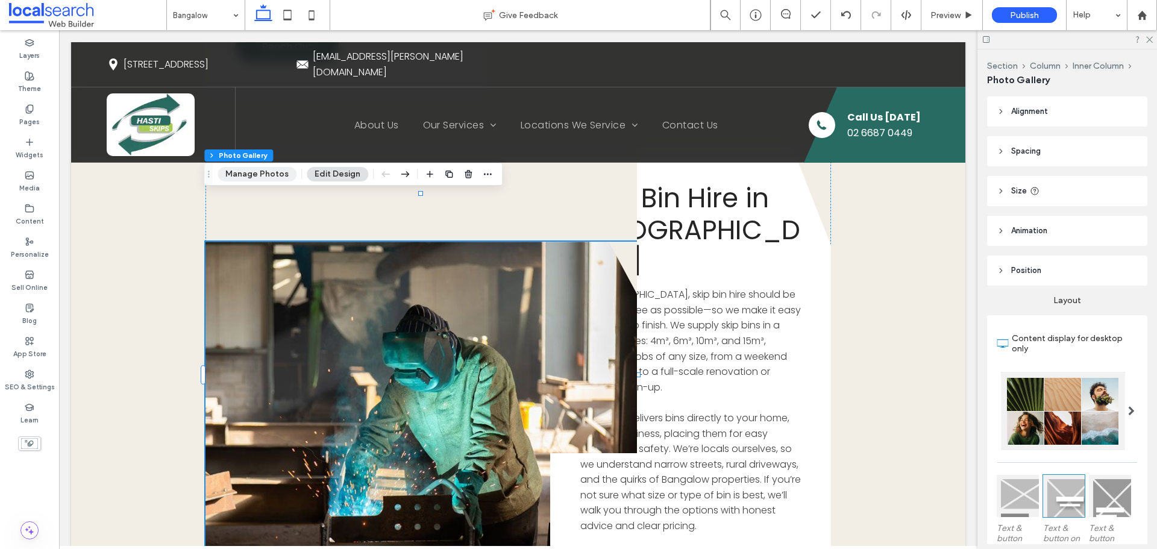
click at [271, 172] on button "Manage Photos" at bounding box center [257, 174] width 79 height 14
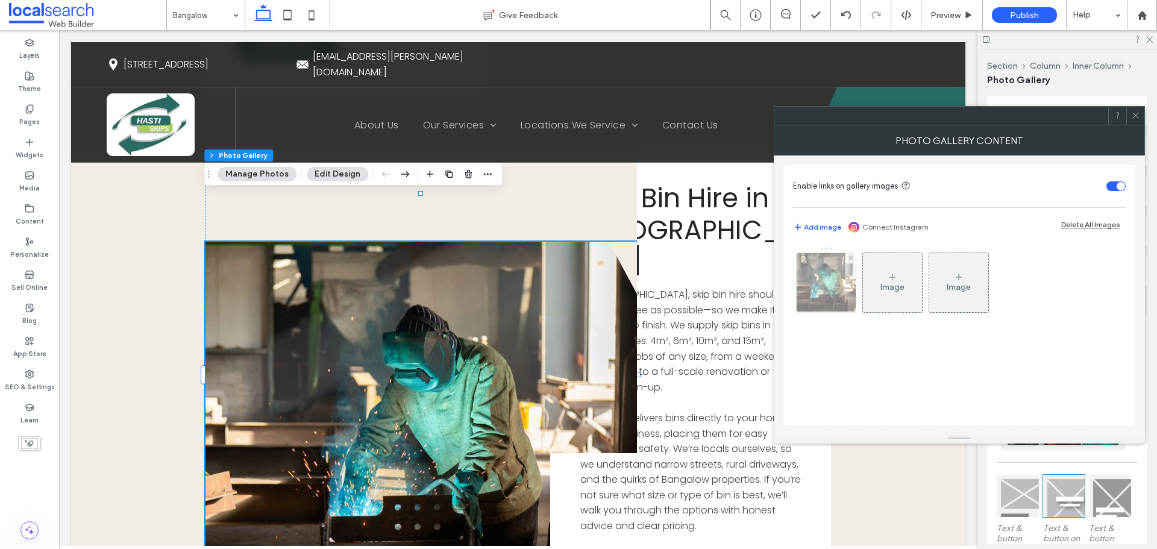
click at [848, 296] on img at bounding box center [826, 282] width 89 height 59
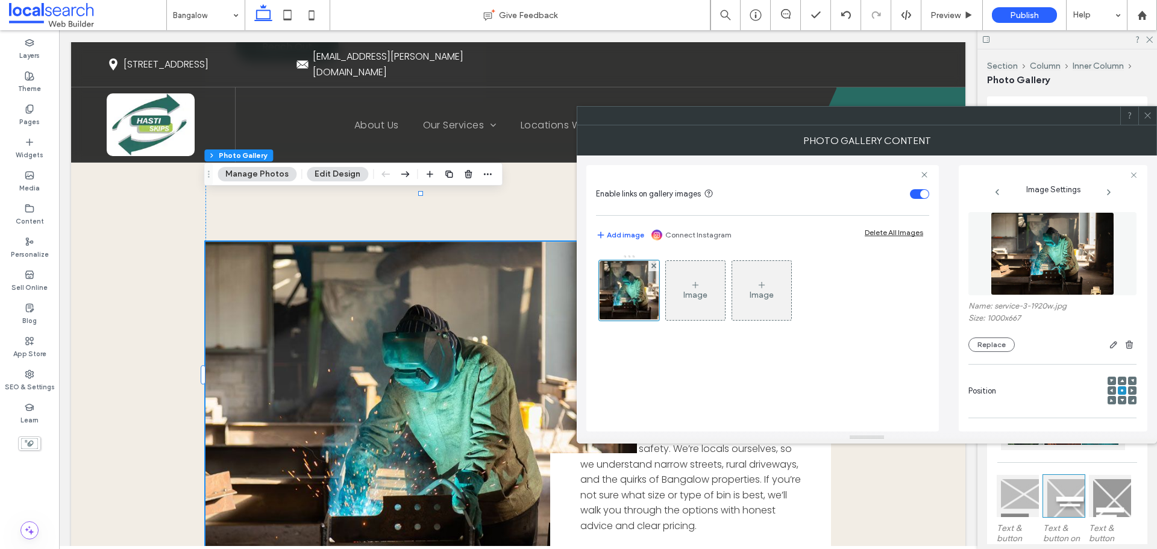
drag, startPoint x: 1073, startPoint y: 289, endPoint x: 1055, endPoint y: 311, distance: 28.2
click at [1073, 289] on img at bounding box center [1053, 253] width 124 height 83
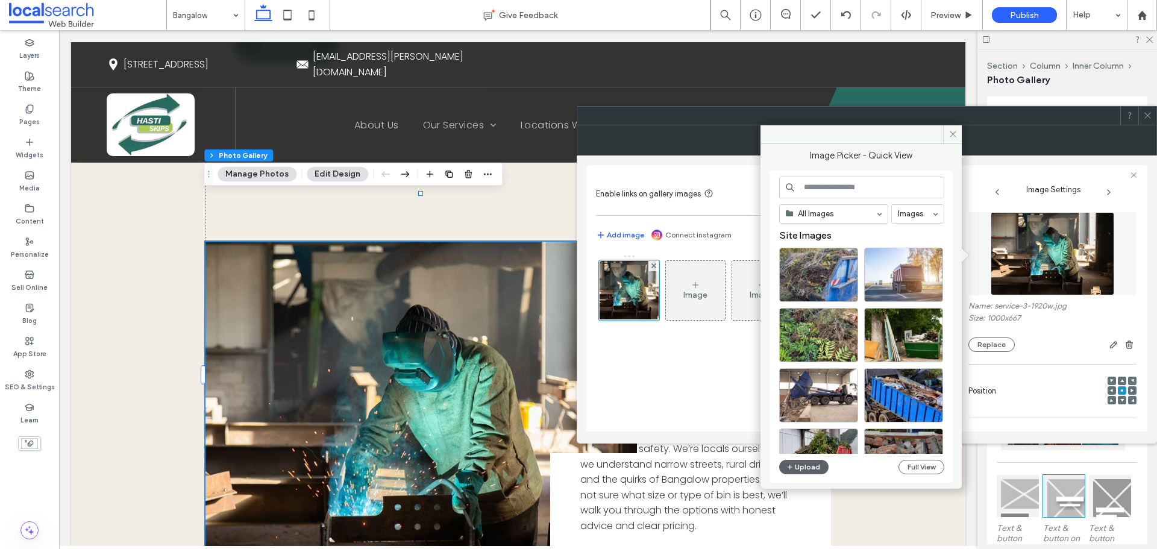
click at [903, 477] on div "All Images Images Site Images Upload Full View" at bounding box center [861, 327] width 165 height 301
click at [914, 465] on button "Full View" at bounding box center [921, 467] width 46 height 14
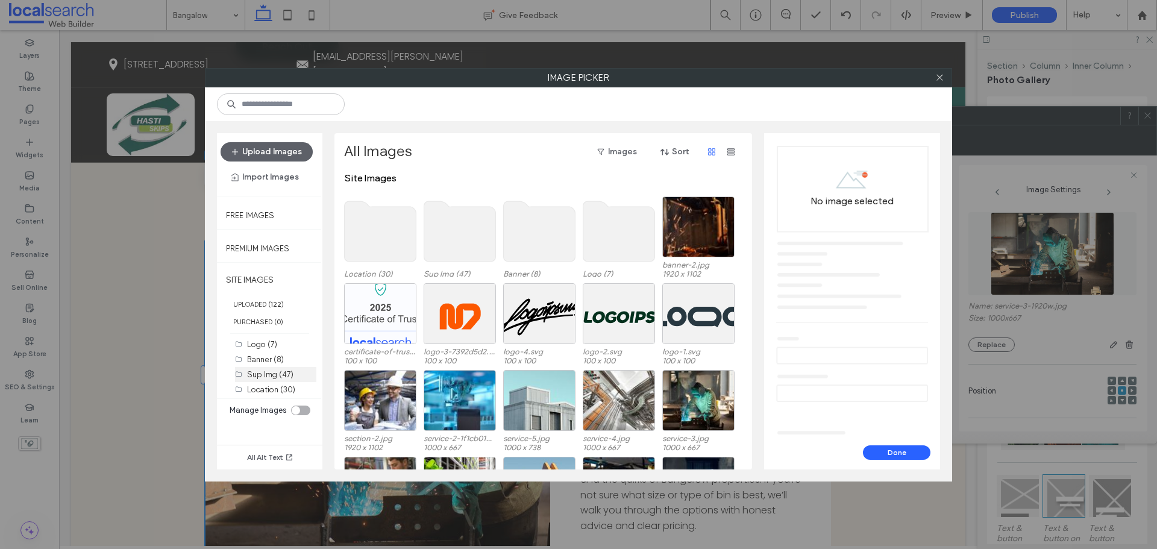
click at [261, 374] on label "Sup Img (47)" at bounding box center [270, 374] width 46 height 9
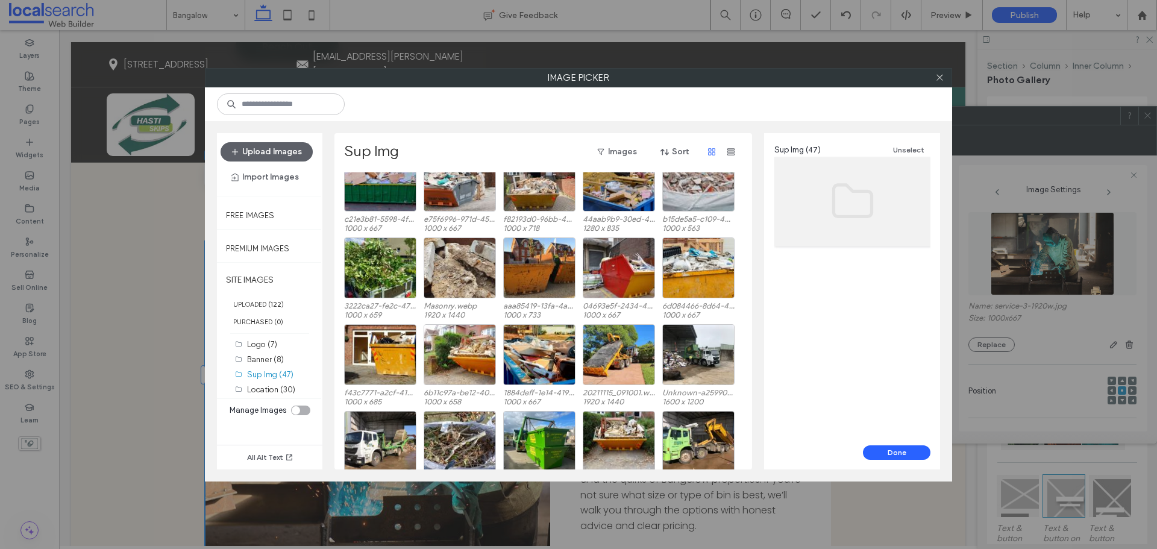
scroll to position [330, 0]
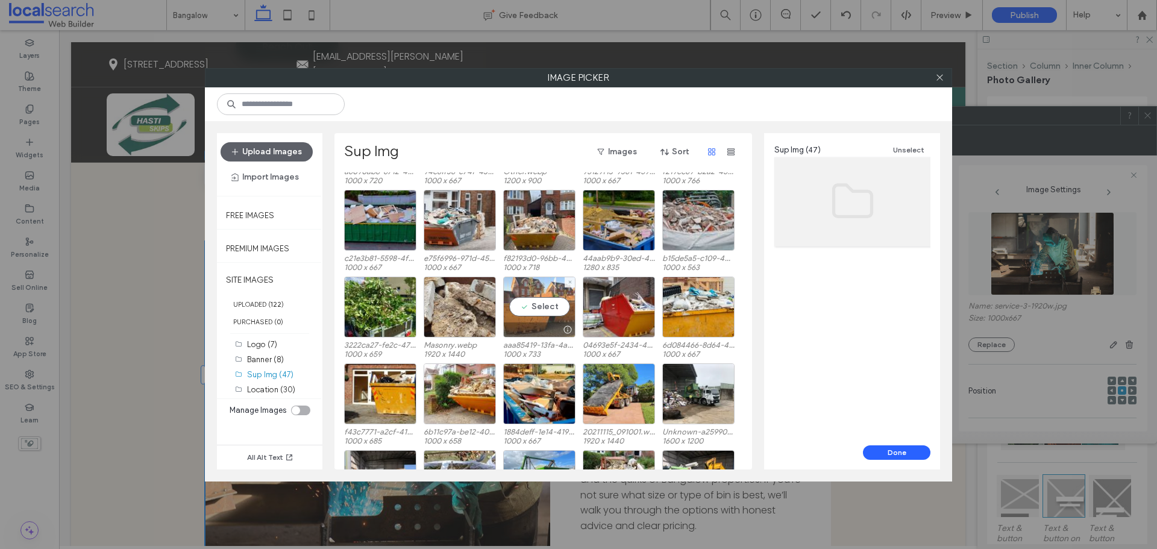
click at [555, 316] on div "Select" at bounding box center [539, 307] width 72 height 61
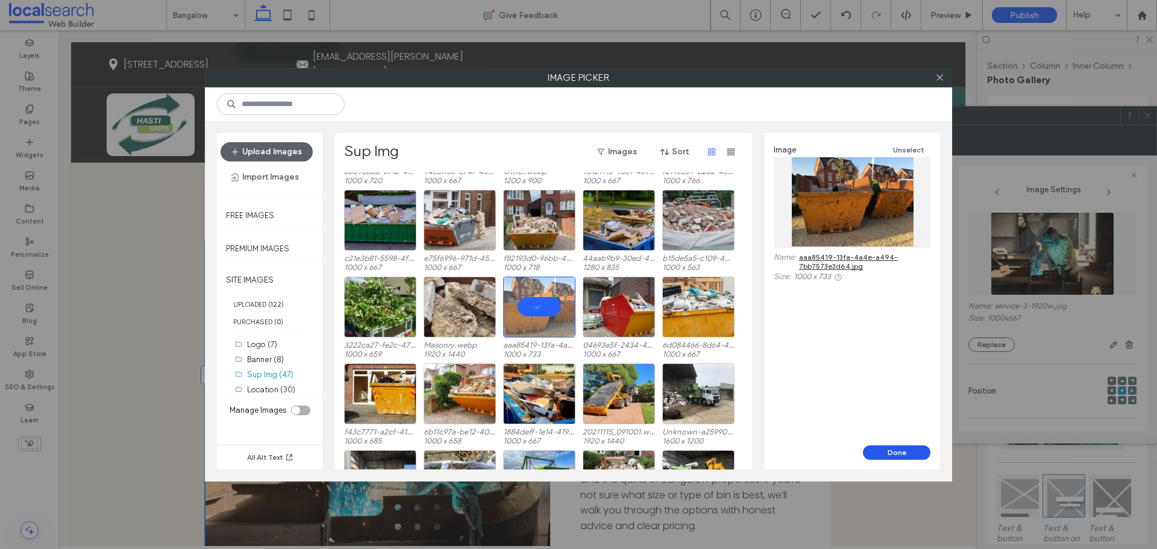
click at [894, 450] on button "Done" at bounding box center [896, 452] width 67 height 14
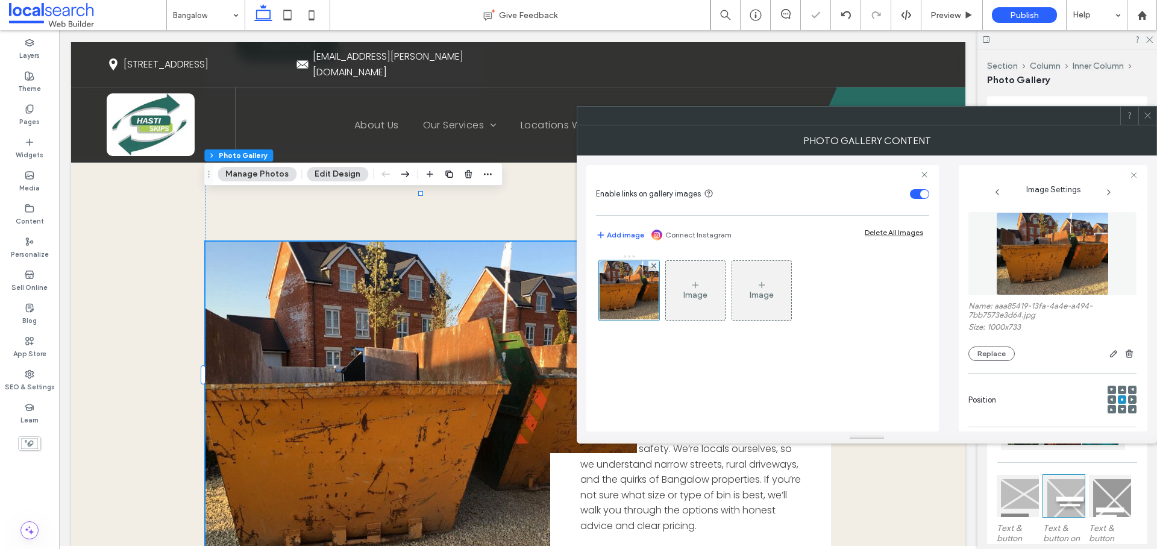
click at [1151, 121] on span at bounding box center [1147, 116] width 9 height 18
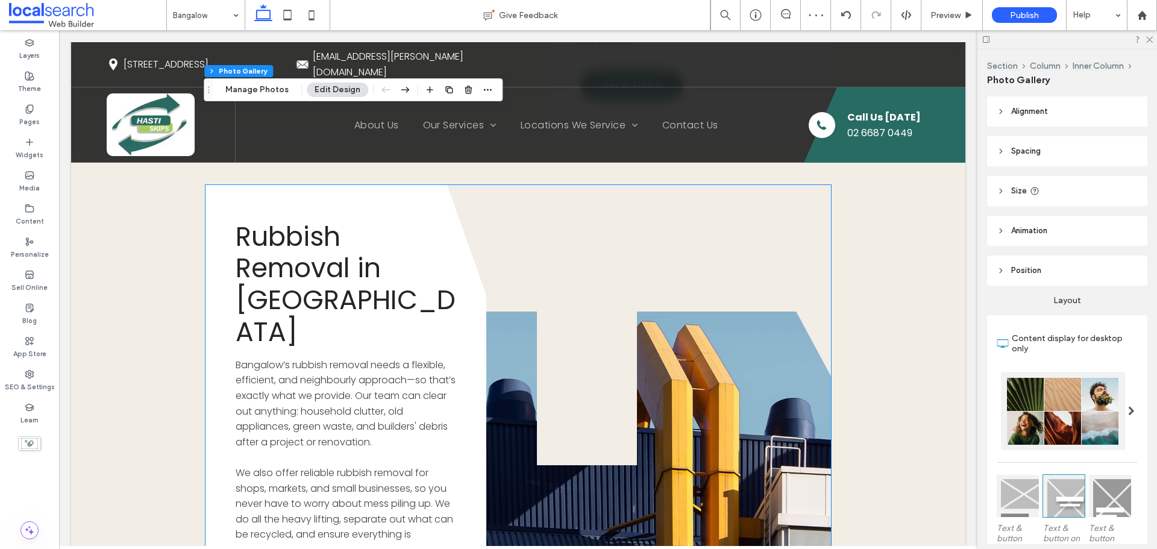
scroll to position [3495, 0]
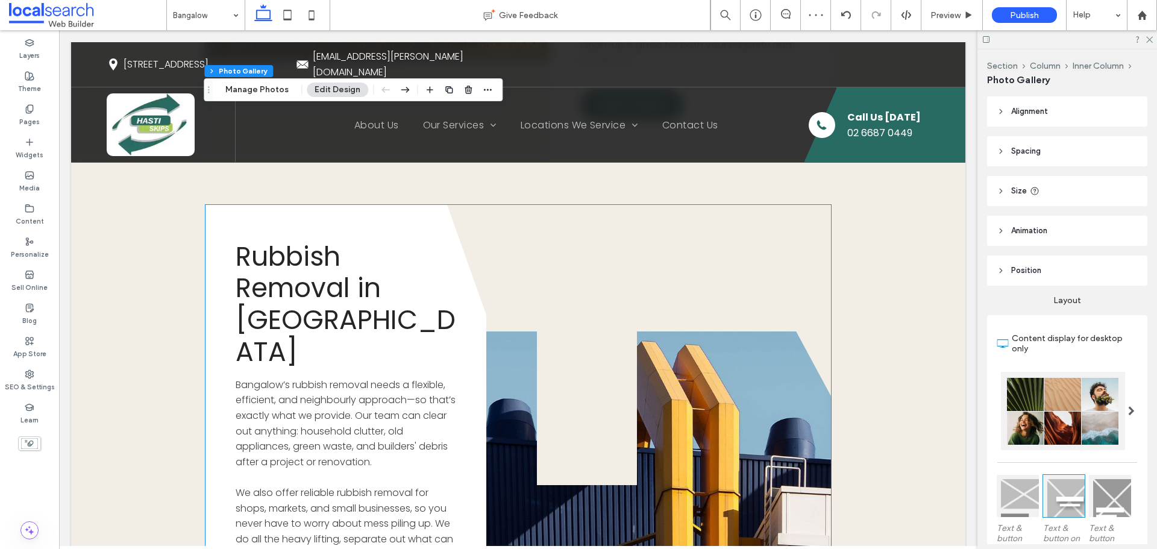
click at [552, 331] on link at bounding box center [611, 512] width 439 height 362
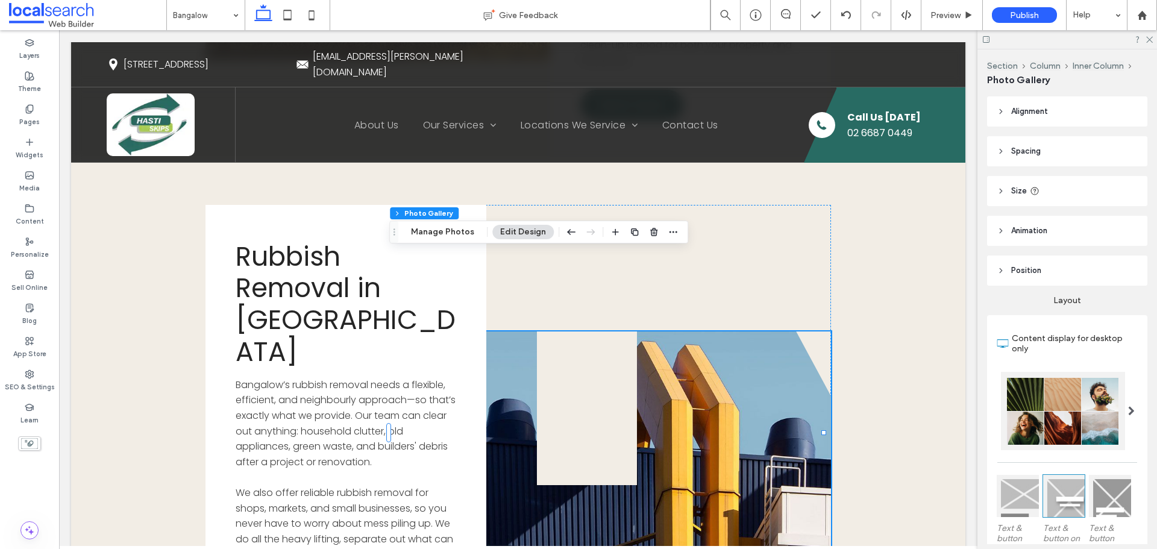
click at [434, 222] on div "Section Column Inner Column Photo Gallery Manage Photos Edit Design" at bounding box center [538, 232] width 299 height 23
click at [438, 229] on button "Manage Photos" at bounding box center [442, 232] width 79 height 14
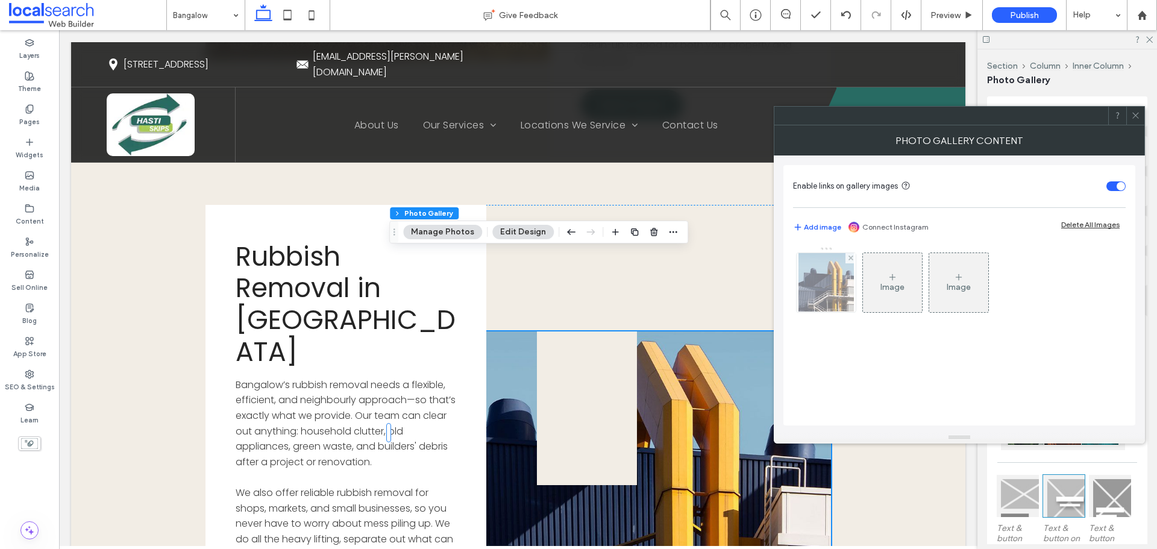
click at [841, 286] on img at bounding box center [825, 282] width 55 height 59
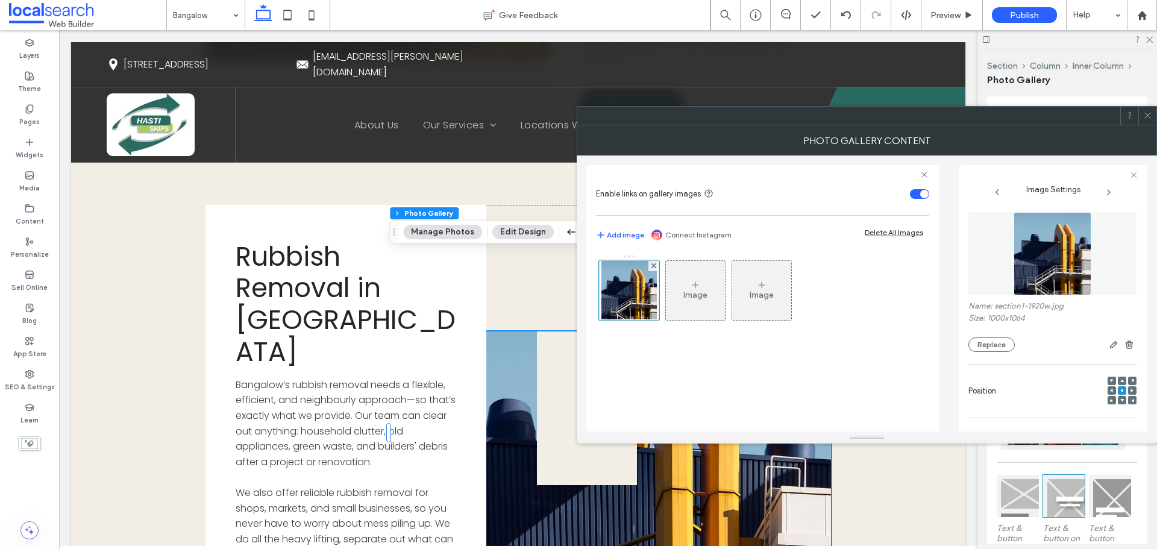
click at [1106, 263] on figure at bounding box center [1052, 253] width 168 height 83
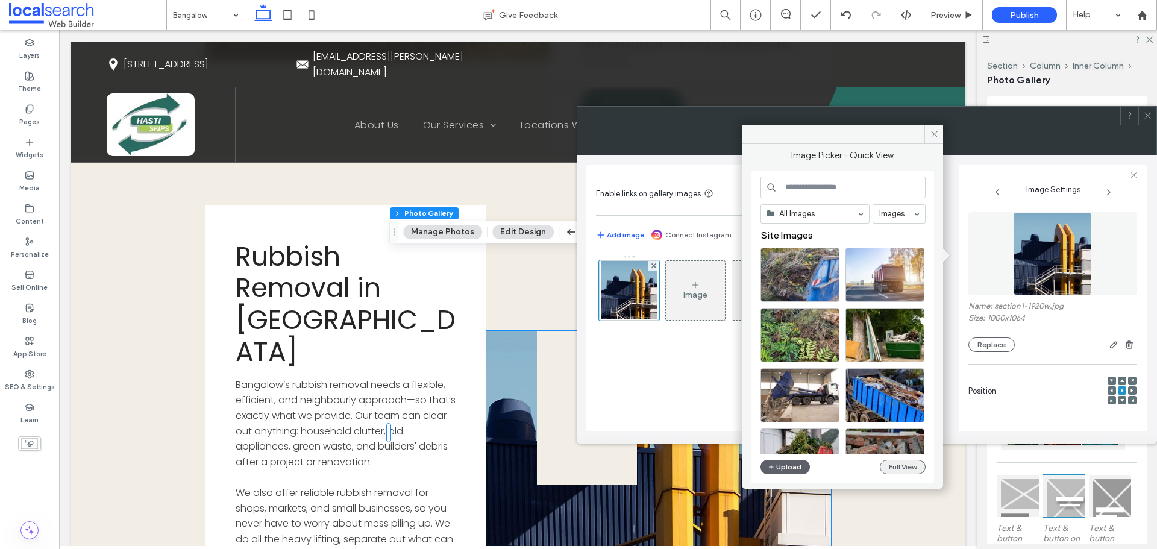
click at [897, 466] on button "Full View" at bounding box center [903, 467] width 46 height 14
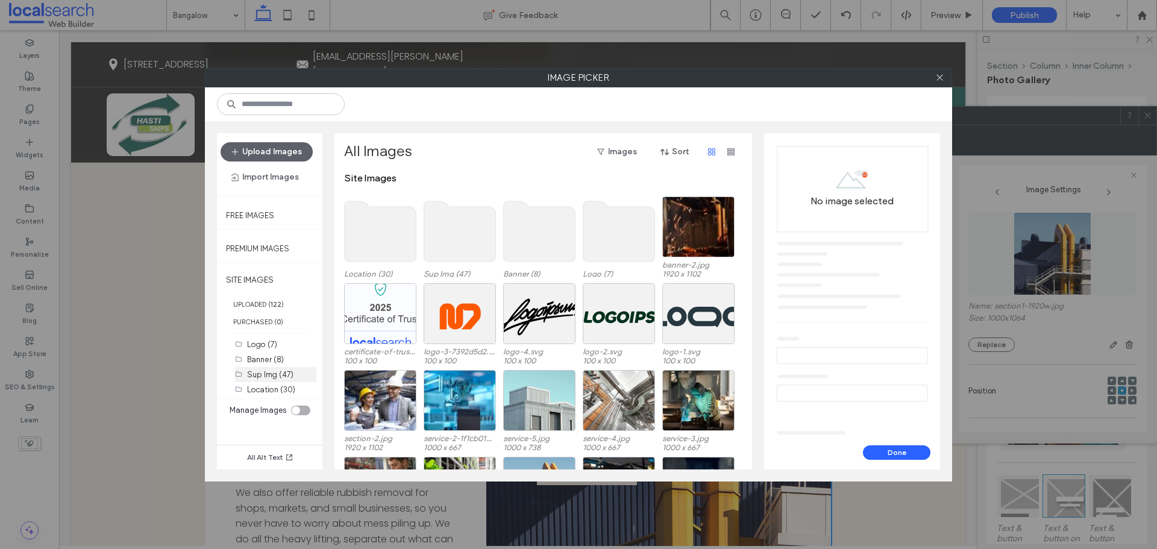
click at [253, 374] on label "Sup Img (47)" at bounding box center [270, 374] width 46 height 9
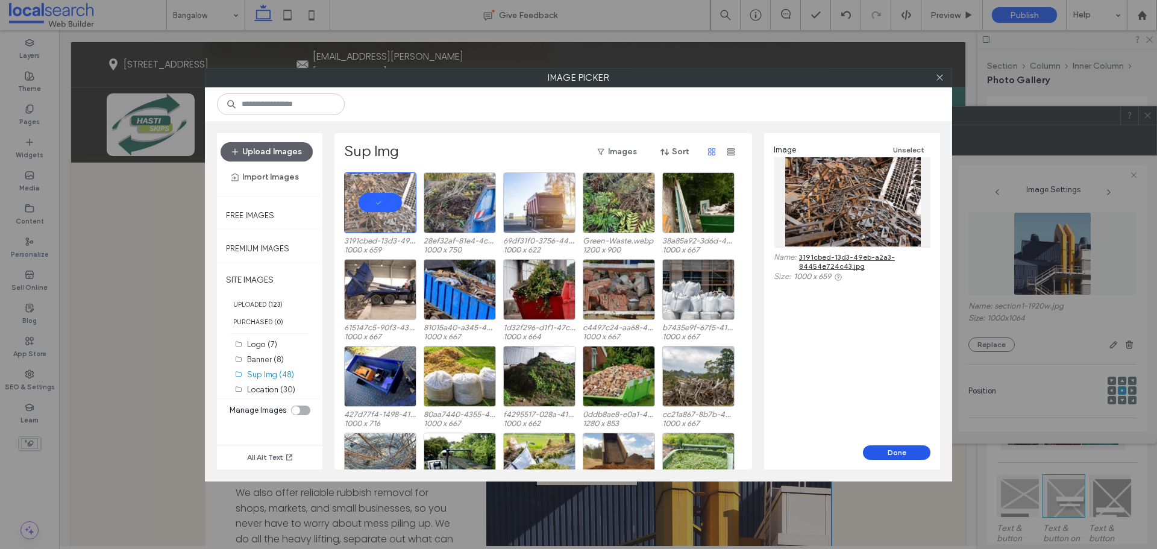
click at [921, 456] on button "Done" at bounding box center [896, 452] width 67 height 14
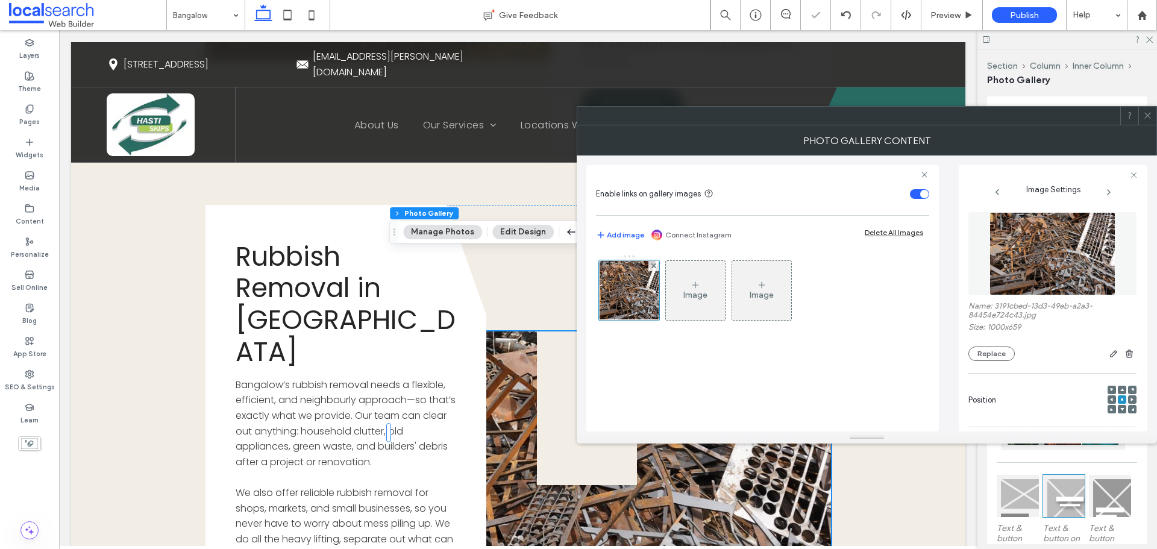
click at [1144, 114] on icon at bounding box center [1147, 115] width 9 height 9
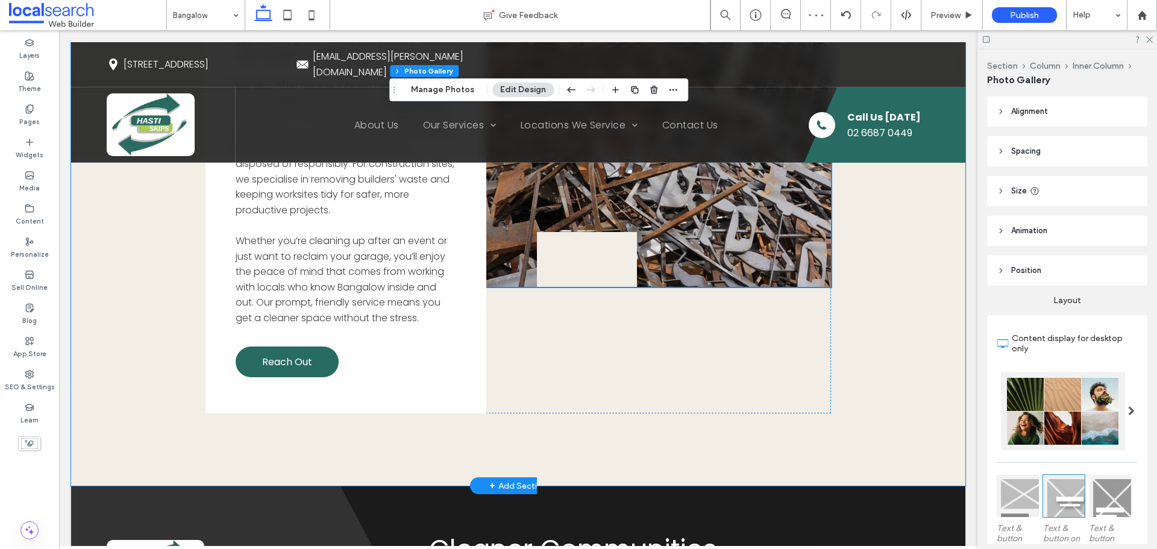
scroll to position [4037, 0]
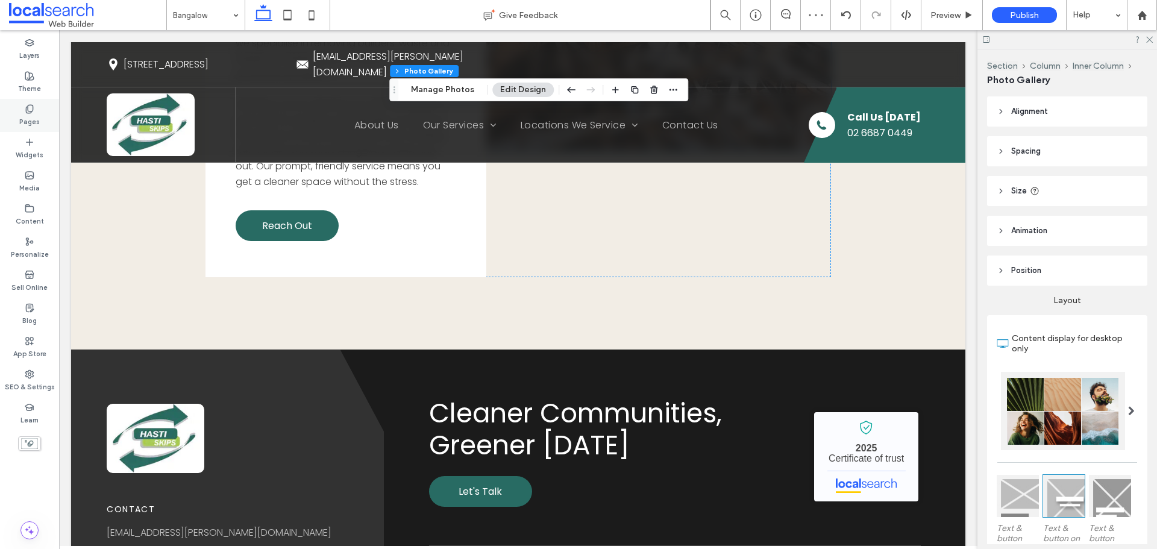
click at [48, 120] on div "Pages" at bounding box center [29, 115] width 59 height 33
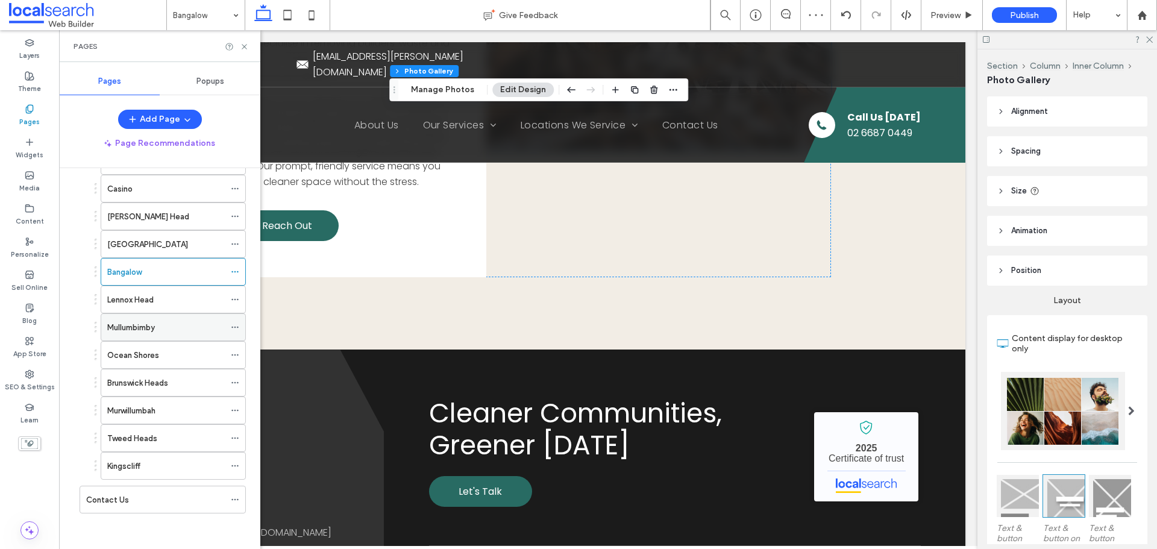
scroll to position [310, 0]
click at [147, 304] on label "Lennox Head" at bounding box center [130, 299] width 46 height 21
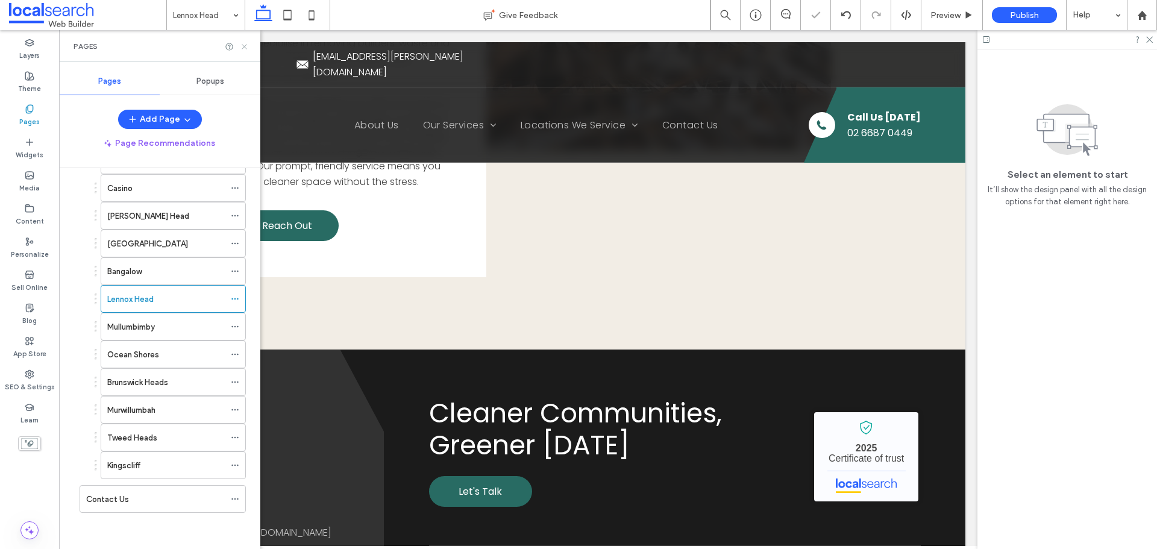
click at [243, 48] on use at bounding box center [244, 46] width 5 height 5
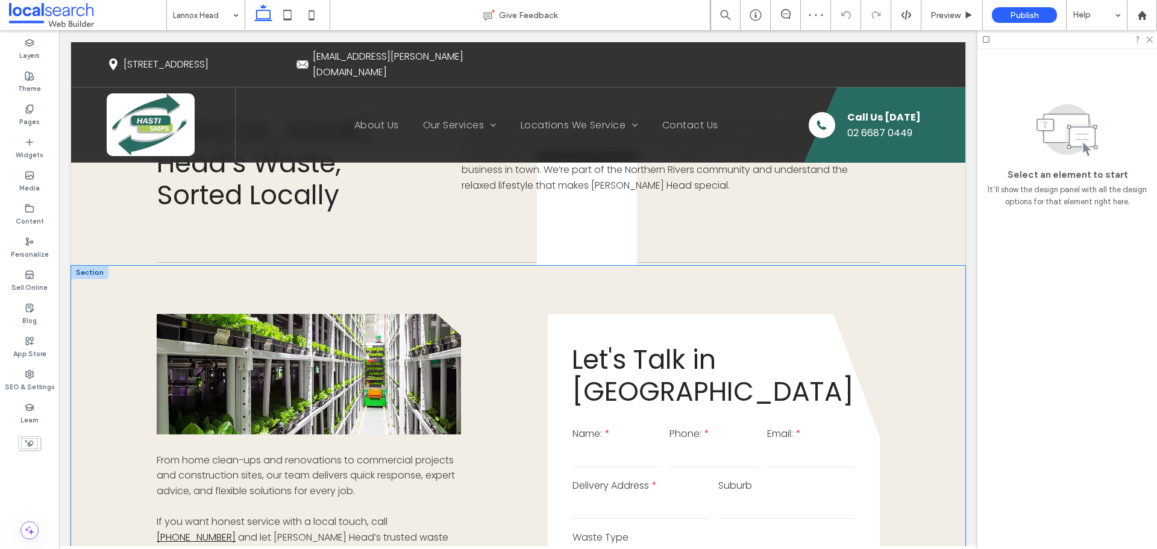
scroll to position [783, 0]
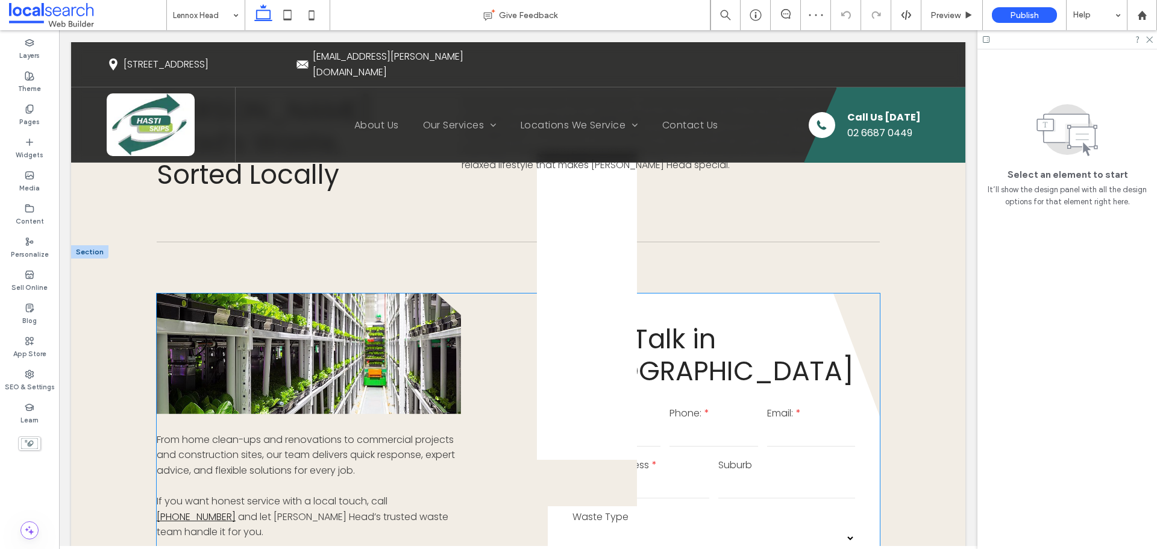
click at [336, 334] on link at bounding box center [309, 353] width 304 height 121
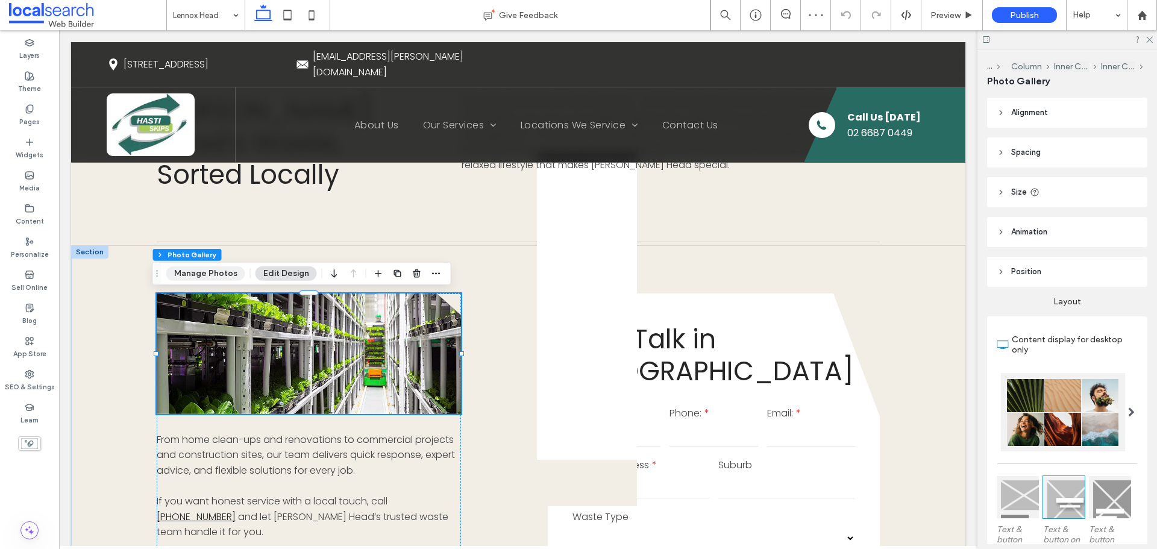
click at [231, 266] on button "Manage Photos" at bounding box center [205, 273] width 79 height 14
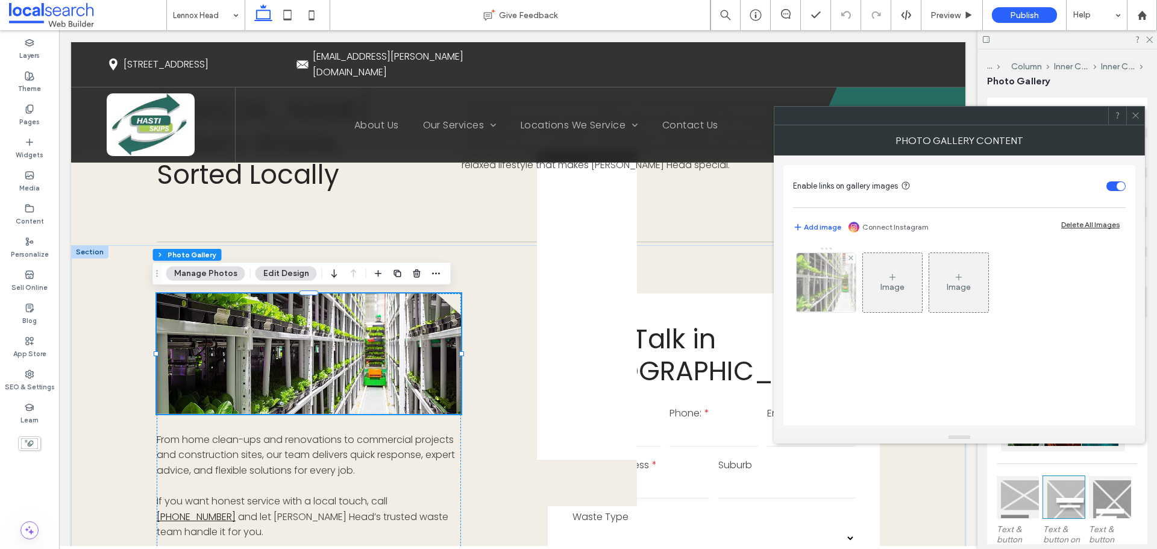
click at [818, 292] on img at bounding box center [826, 282] width 89 height 59
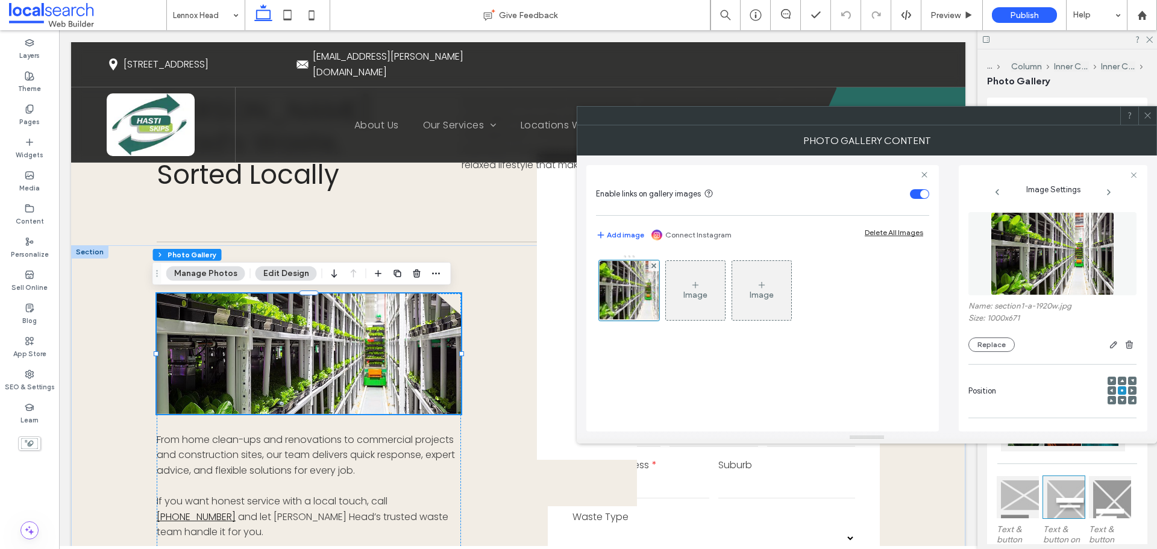
click at [1085, 265] on img at bounding box center [1053, 253] width 124 height 83
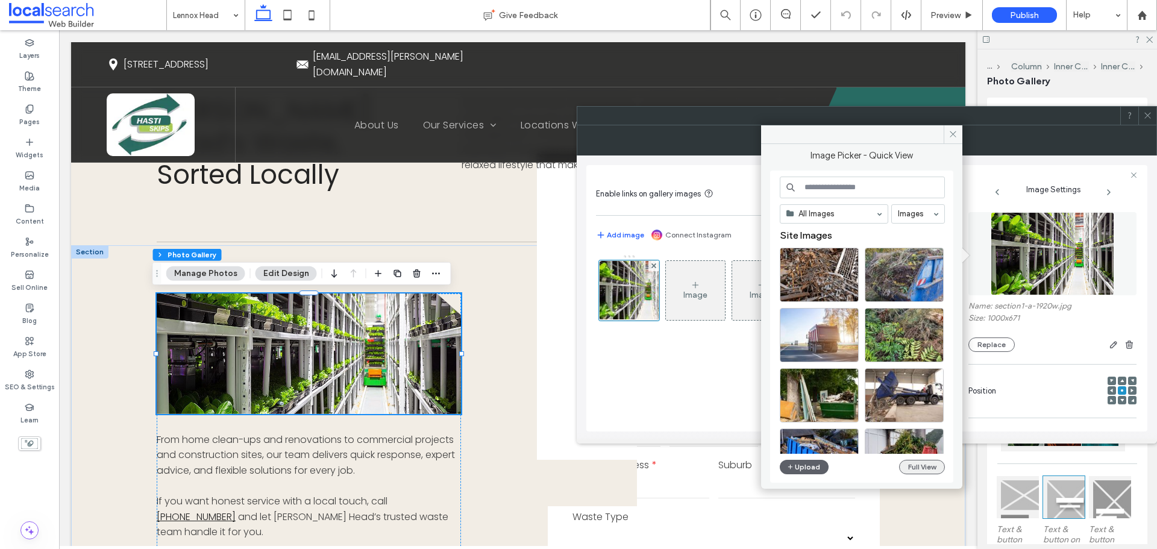
click at [913, 463] on button "Full View" at bounding box center [922, 467] width 46 height 14
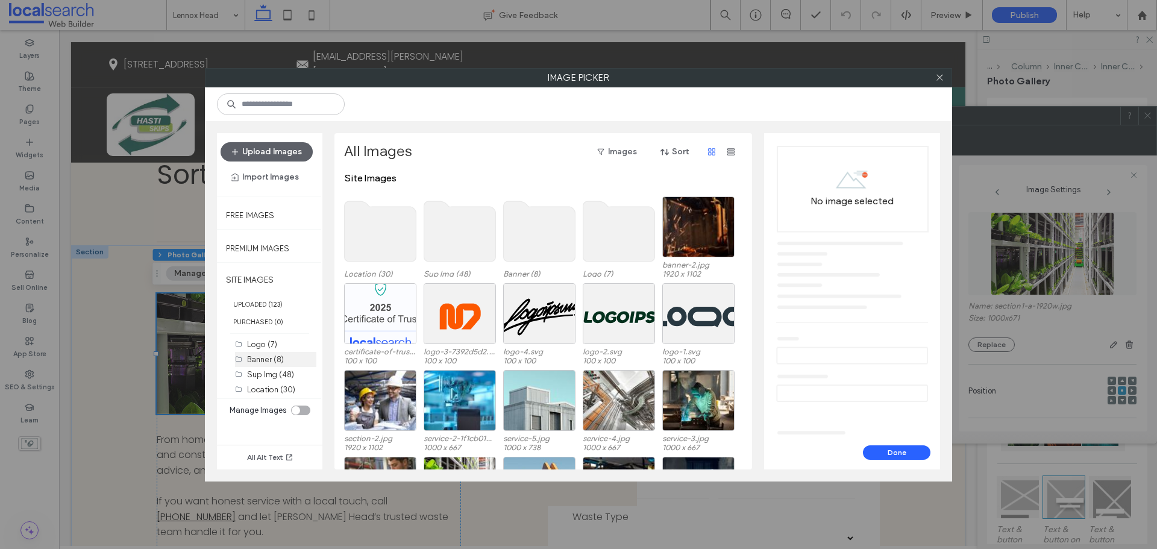
click at [277, 361] on label "Banner (8)" at bounding box center [265, 359] width 37 height 9
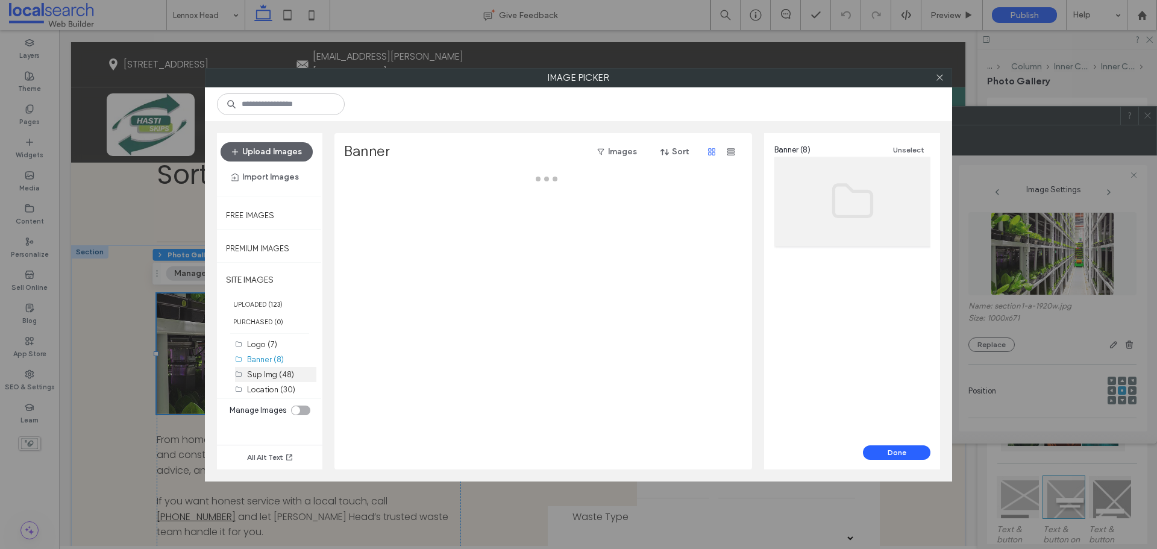
click at [272, 371] on label "Sup Img (48)" at bounding box center [270, 374] width 47 height 9
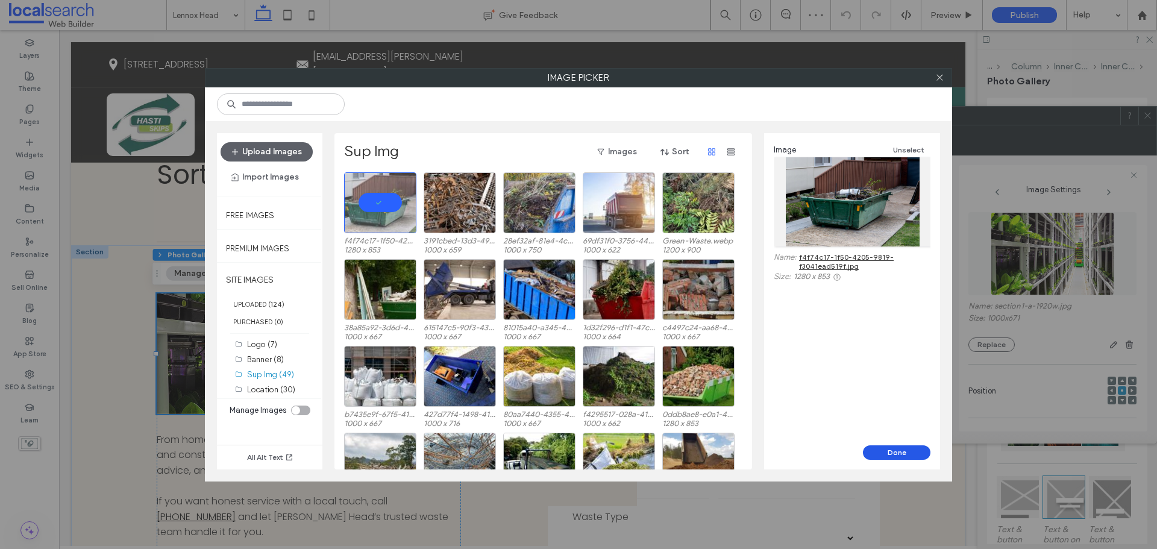
click at [906, 451] on button "Done" at bounding box center [896, 452] width 67 height 14
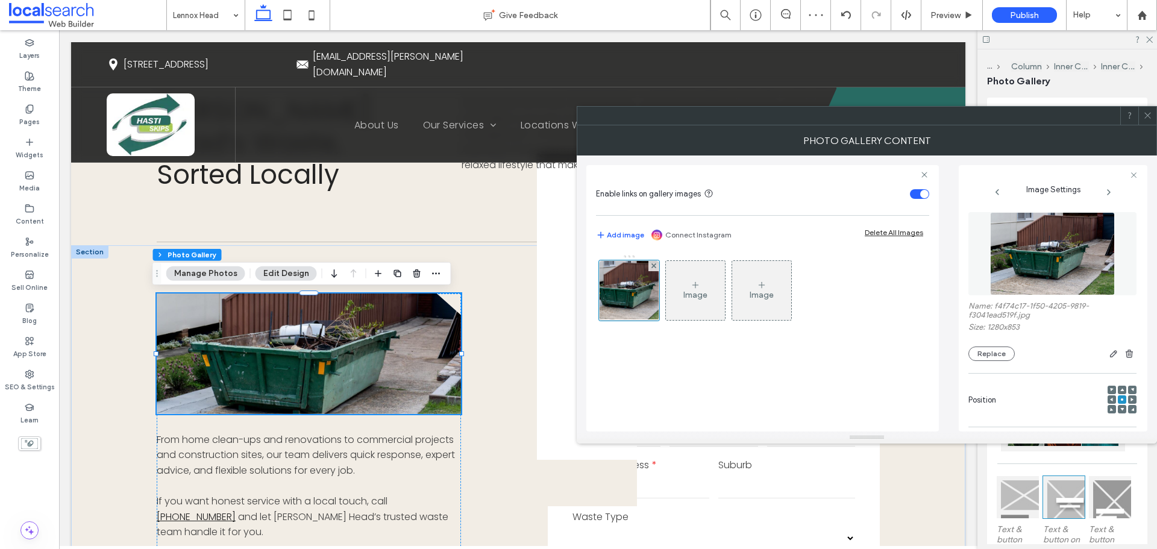
drag, startPoint x: 1141, startPoint y: 113, endPoint x: 921, endPoint y: 227, distance: 248.2
click at [1141, 113] on div at bounding box center [1147, 116] width 18 height 18
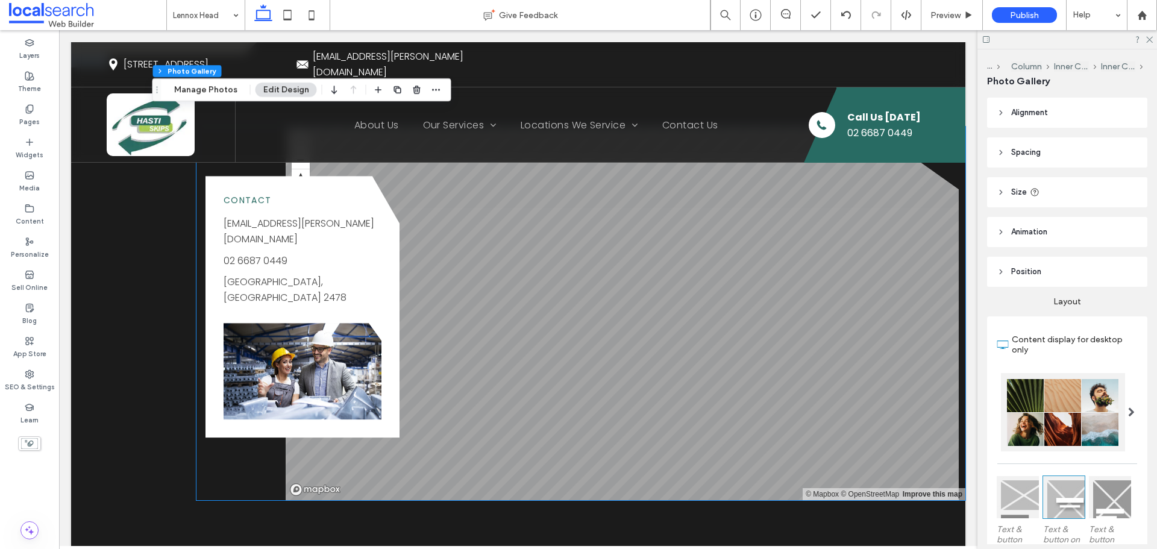
scroll to position [1808, 0]
click at [296, 324] on link at bounding box center [303, 372] width 158 height 96
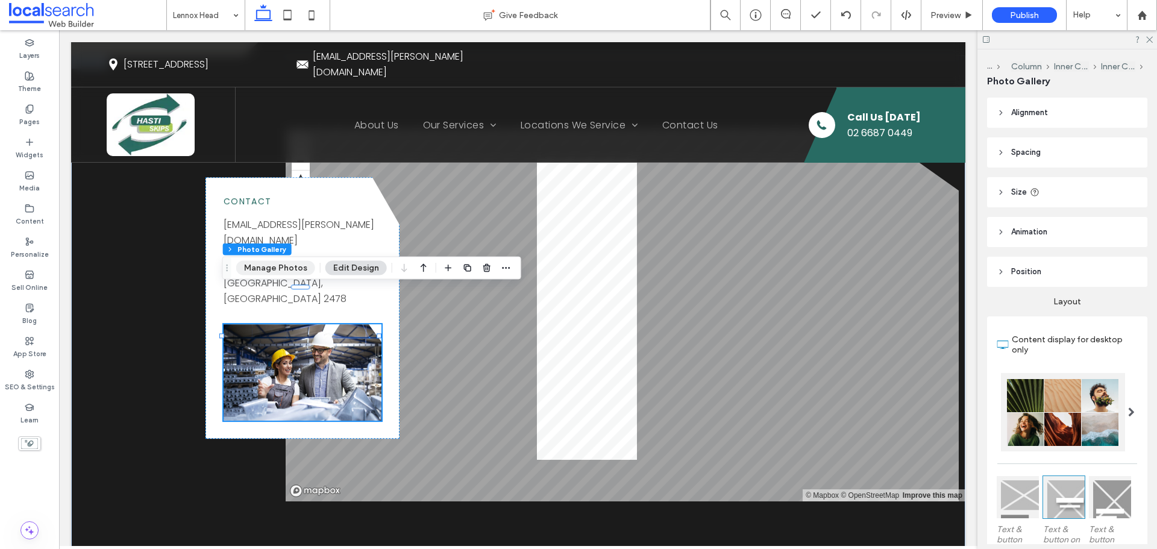
click at [272, 269] on button "Manage Photos" at bounding box center [275, 268] width 79 height 14
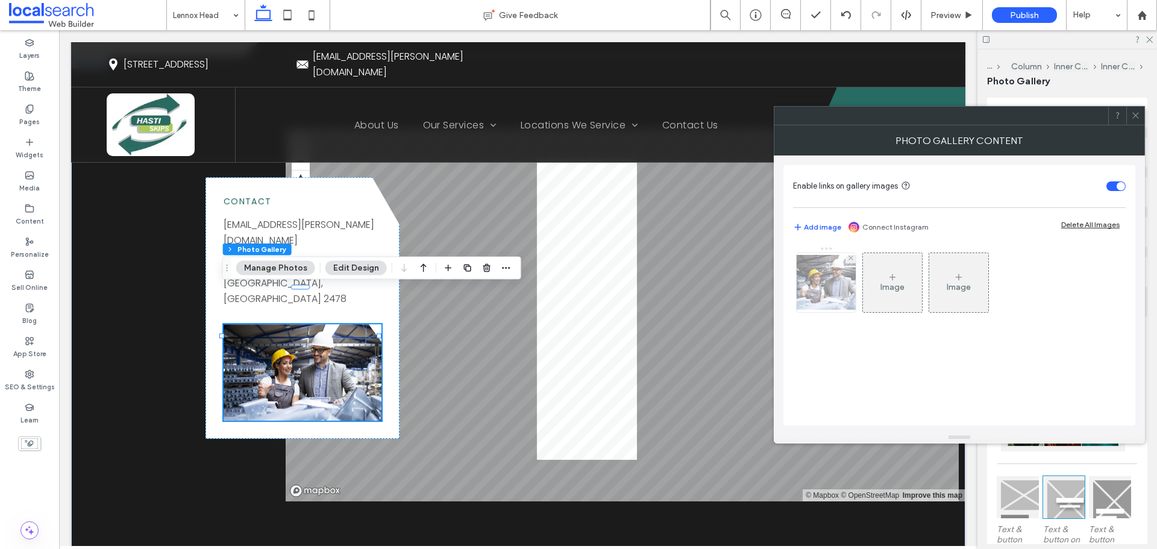
drag, startPoint x: 815, startPoint y: 298, endPoint x: 824, endPoint y: 300, distance: 8.6
click at [816, 298] on img at bounding box center [826, 282] width 96 height 55
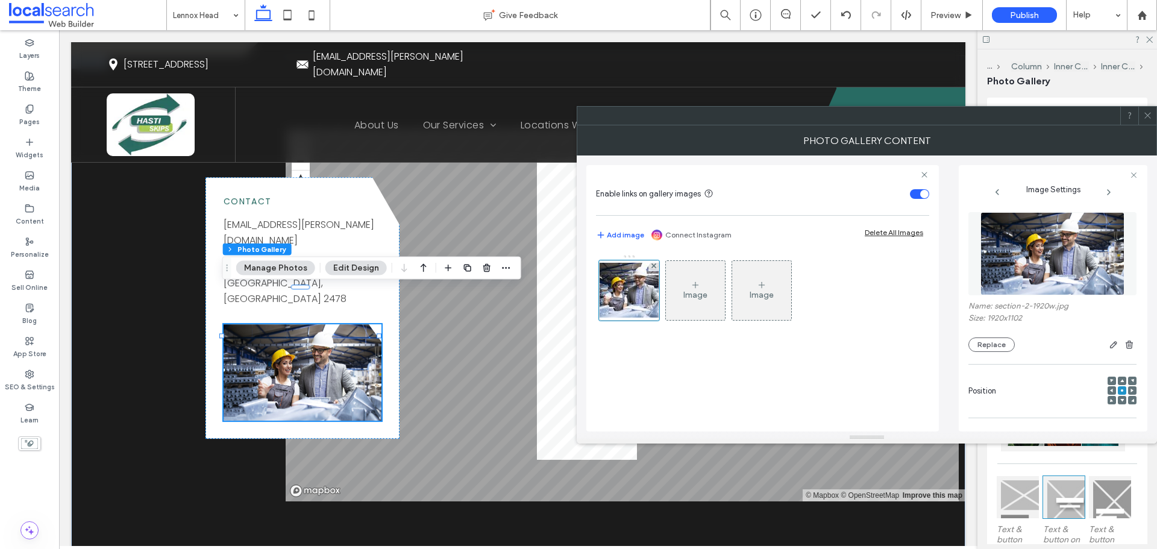
drag, startPoint x: 1074, startPoint y: 272, endPoint x: 991, endPoint y: 325, distance: 98.3
click at [1074, 272] on img at bounding box center [1052, 253] width 144 height 83
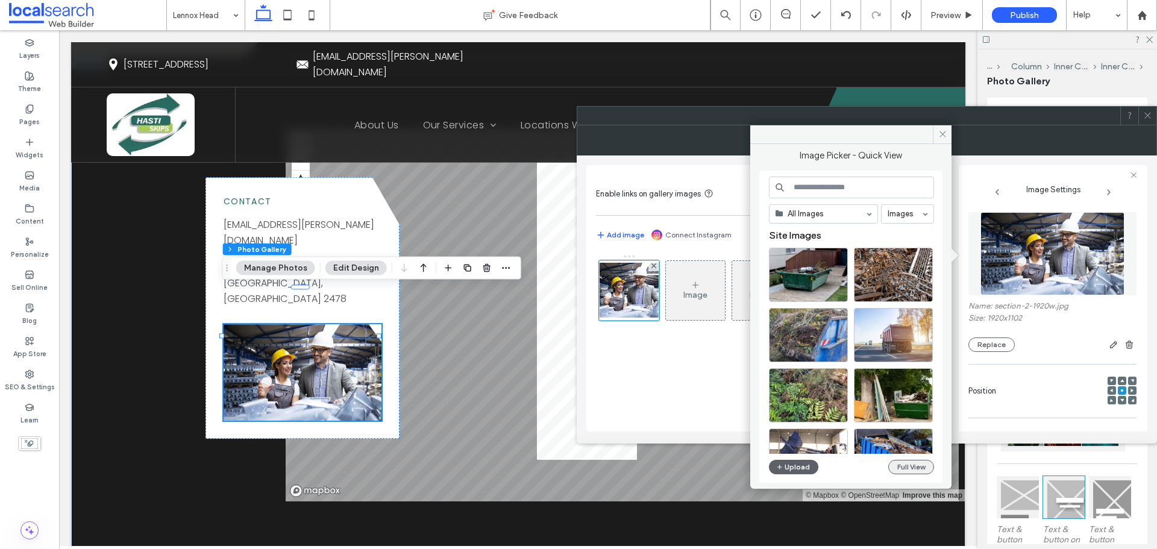
click at [917, 467] on button "Full View" at bounding box center [911, 467] width 46 height 14
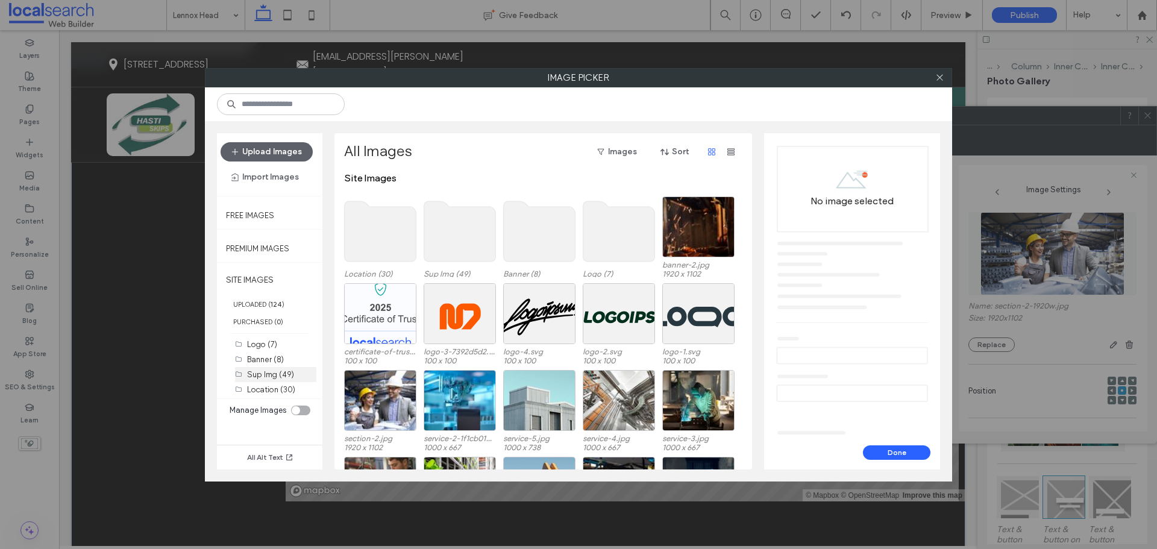
click at [269, 374] on label "Sup Img (49)" at bounding box center [270, 374] width 47 height 9
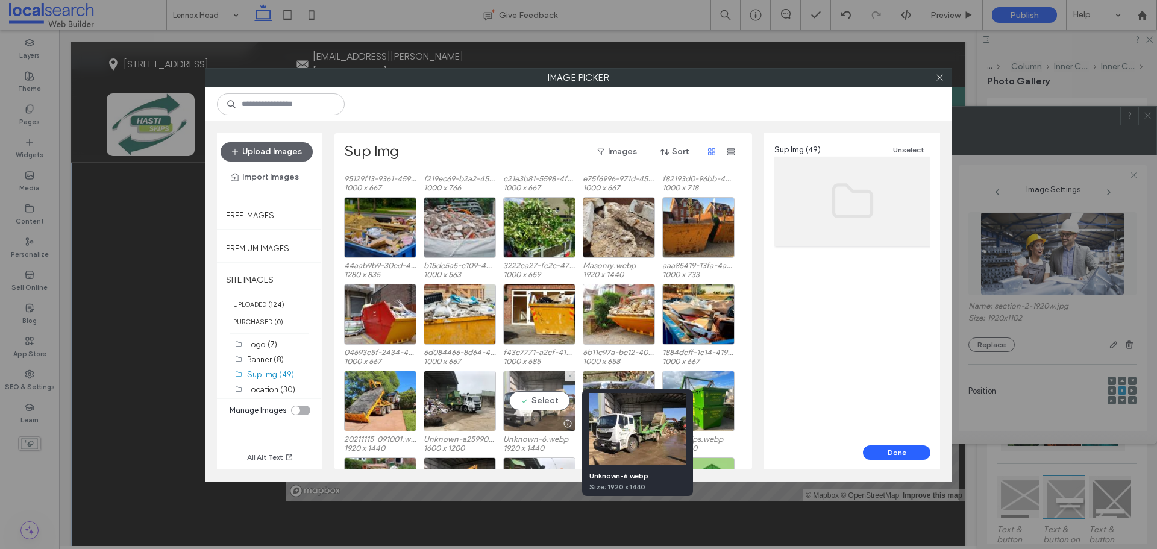
scroll to position [390, 0]
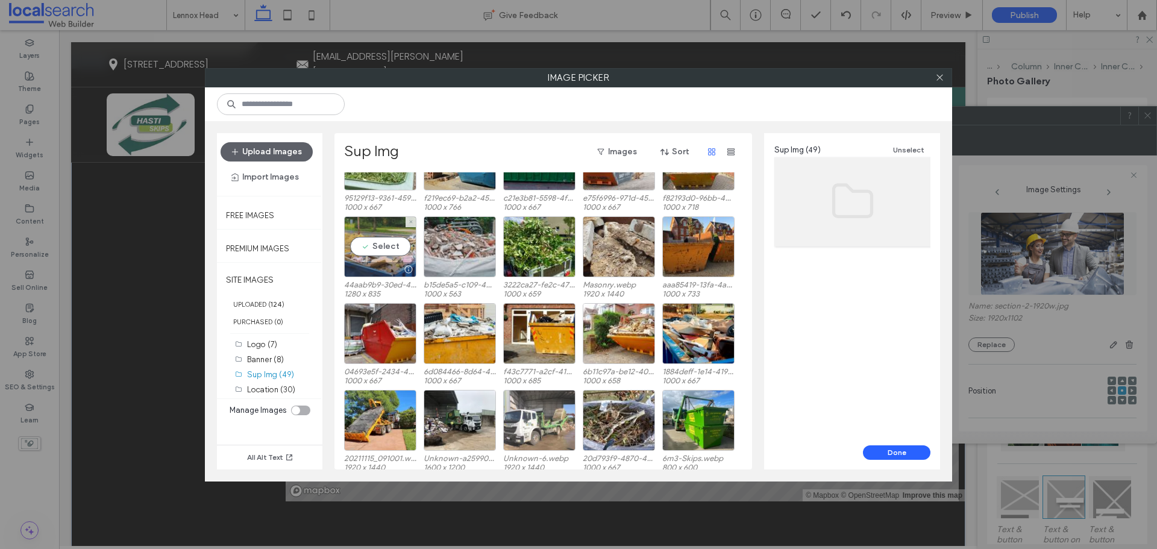
click at [386, 269] on div at bounding box center [380, 269] width 71 height 14
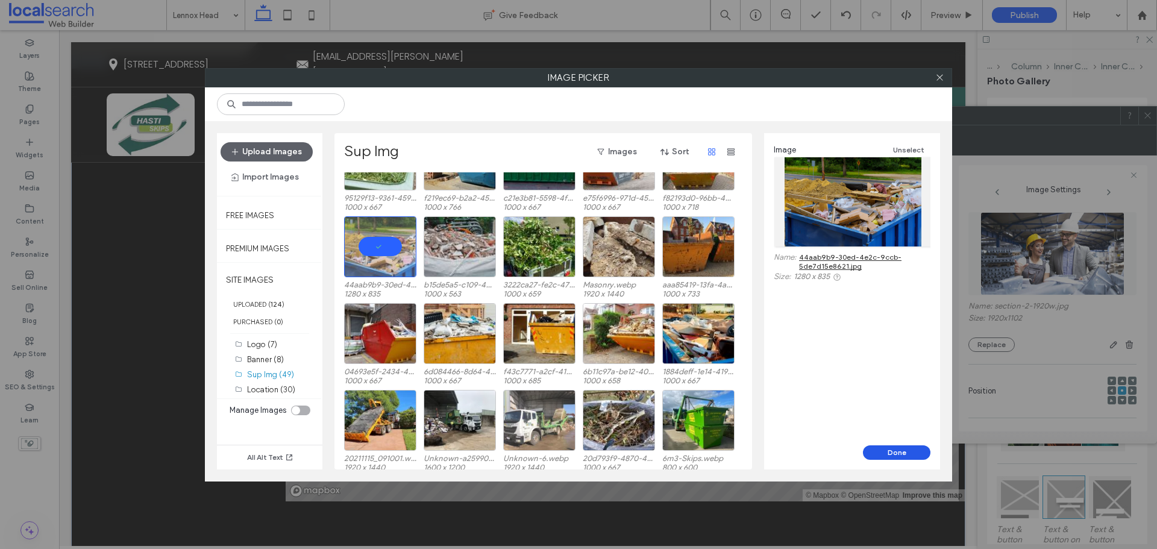
click at [903, 448] on button "Done" at bounding box center [896, 452] width 67 height 14
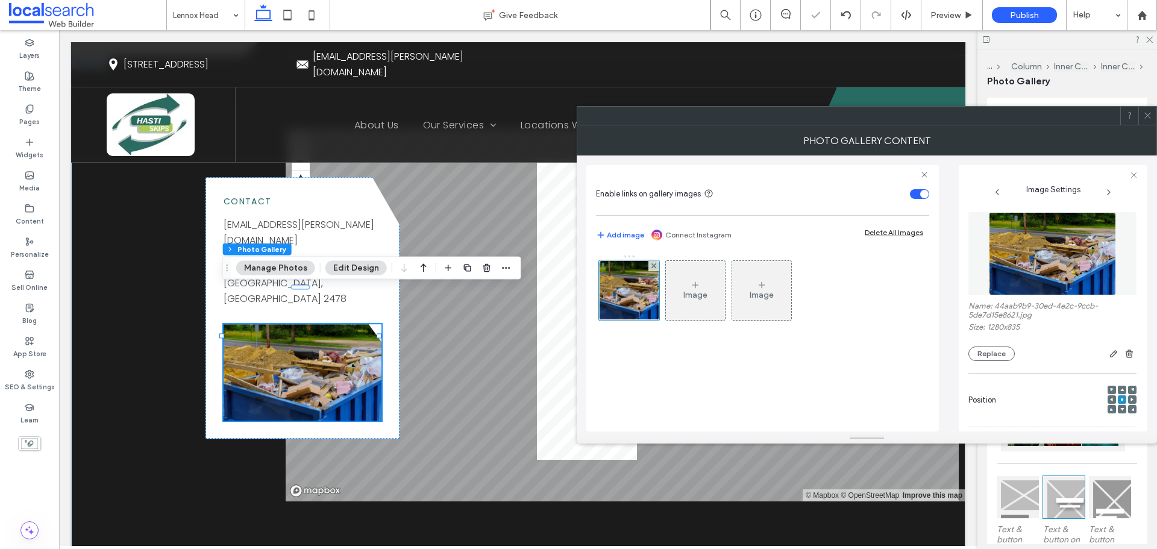
click at [1146, 118] on icon at bounding box center [1147, 115] width 9 height 9
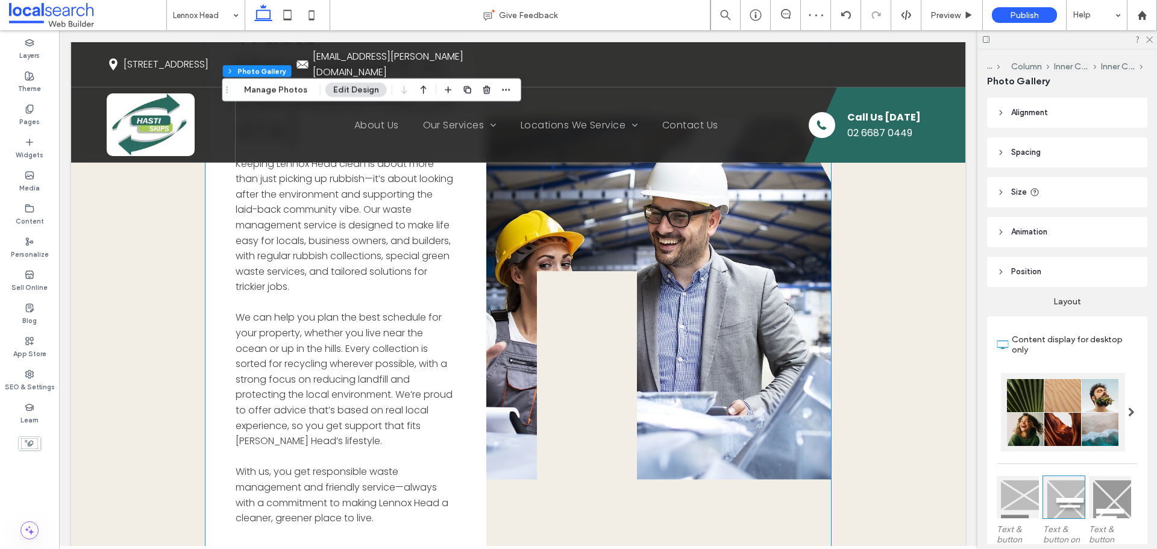
scroll to position [2350, 0]
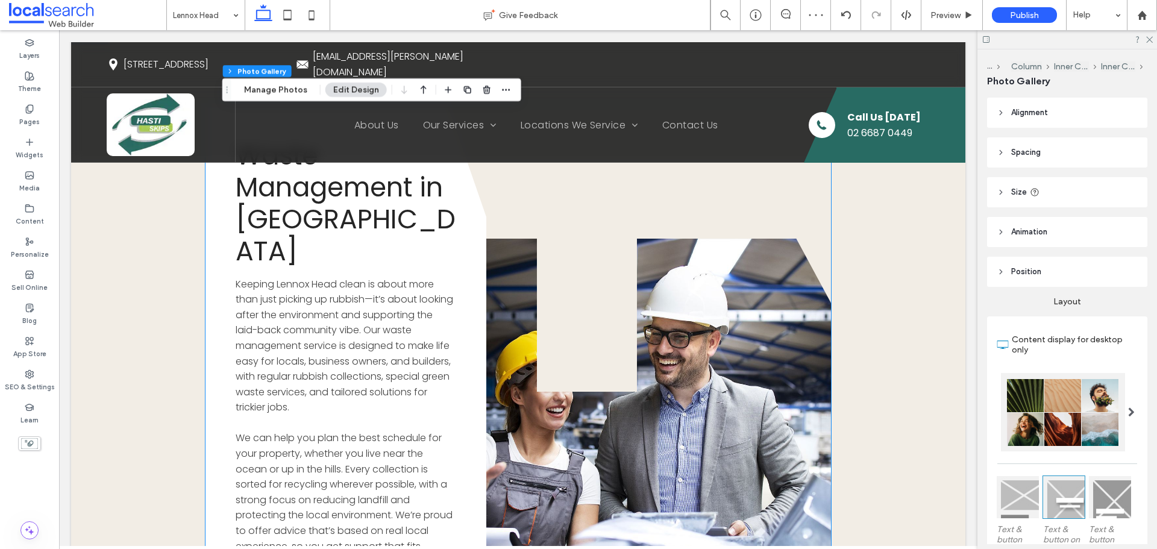
click at [634, 300] on link at bounding box center [611, 420] width 439 height 362
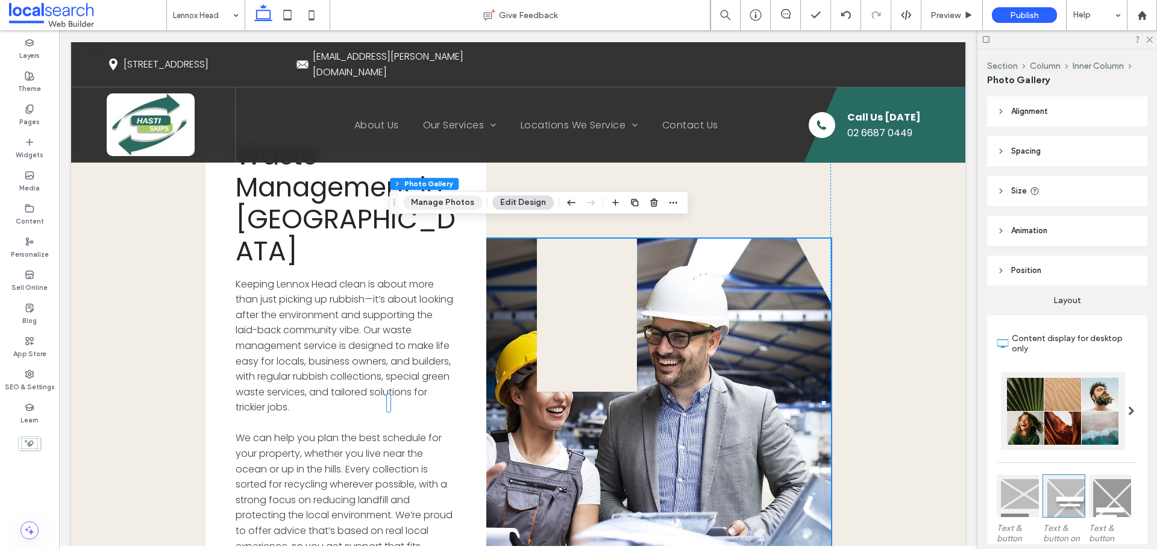
click at [457, 201] on button "Manage Photos" at bounding box center [442, 202] width 79 height 14
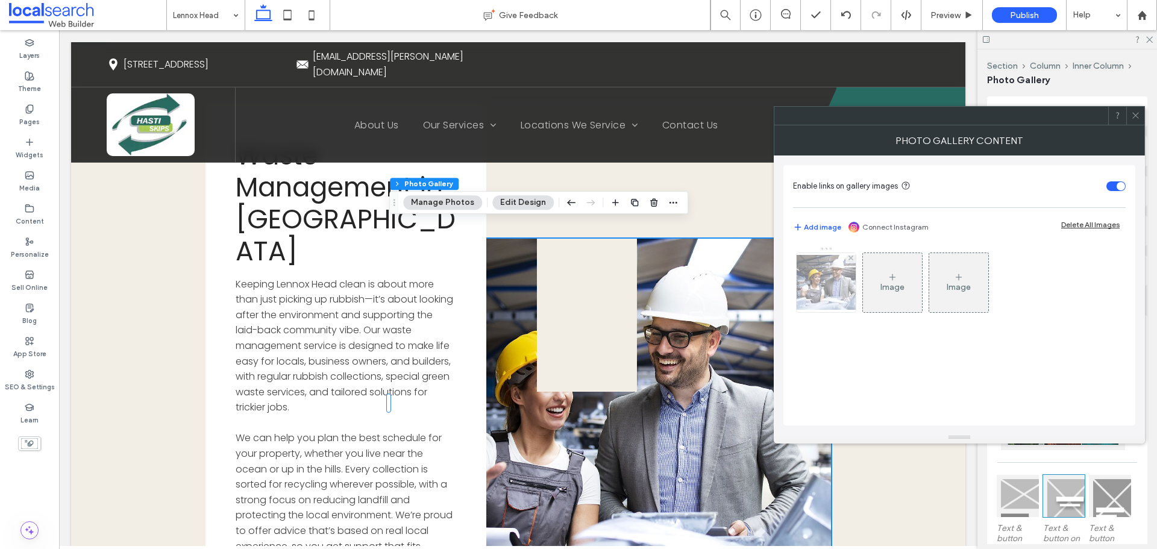
drag, startPoint x: 799, startPoint y: 278, endPoint x: 806, endPoint y: 278, distance: 7.2
click at [802, 279] on div at bounding box center [826, 282] width 60 height 60
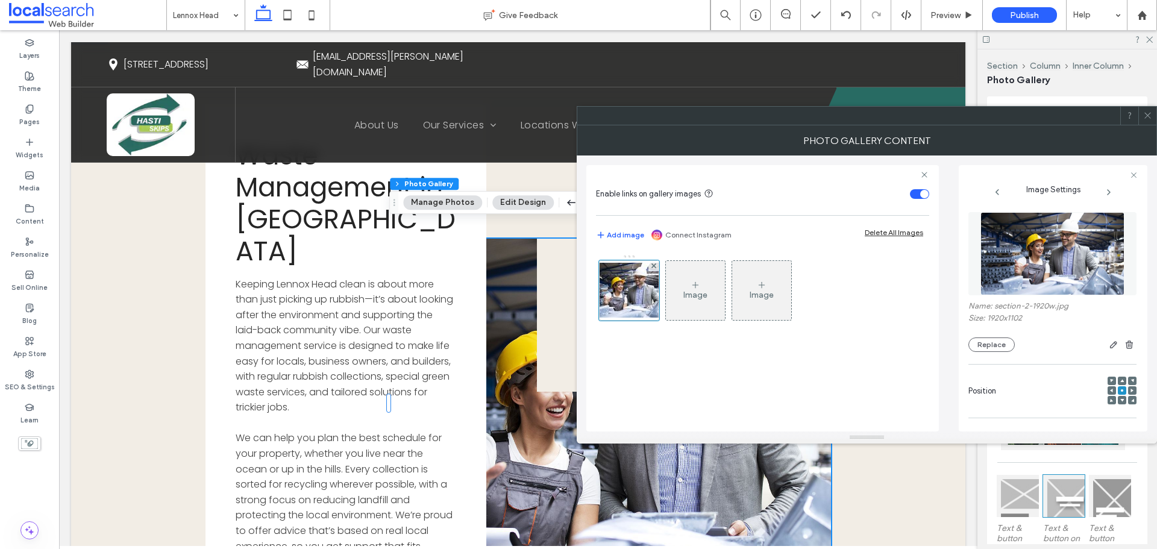
click at [1059, 271] on img at bounding box center [1052, 253] width 144 height 83
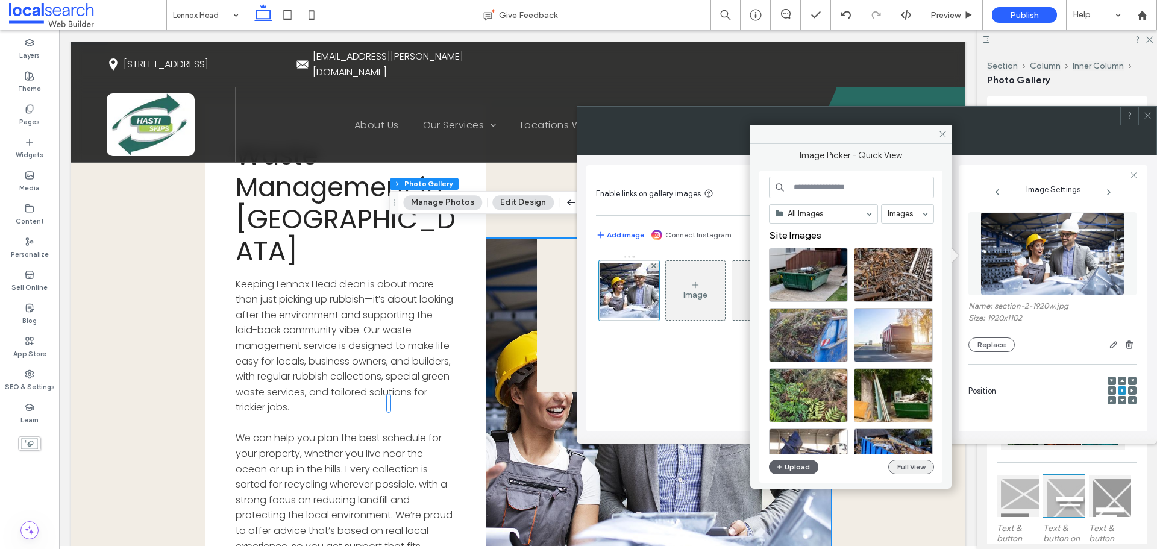
click at [907, 468] on button "Full View" at bounding box center [911, 467] width 46 height 14
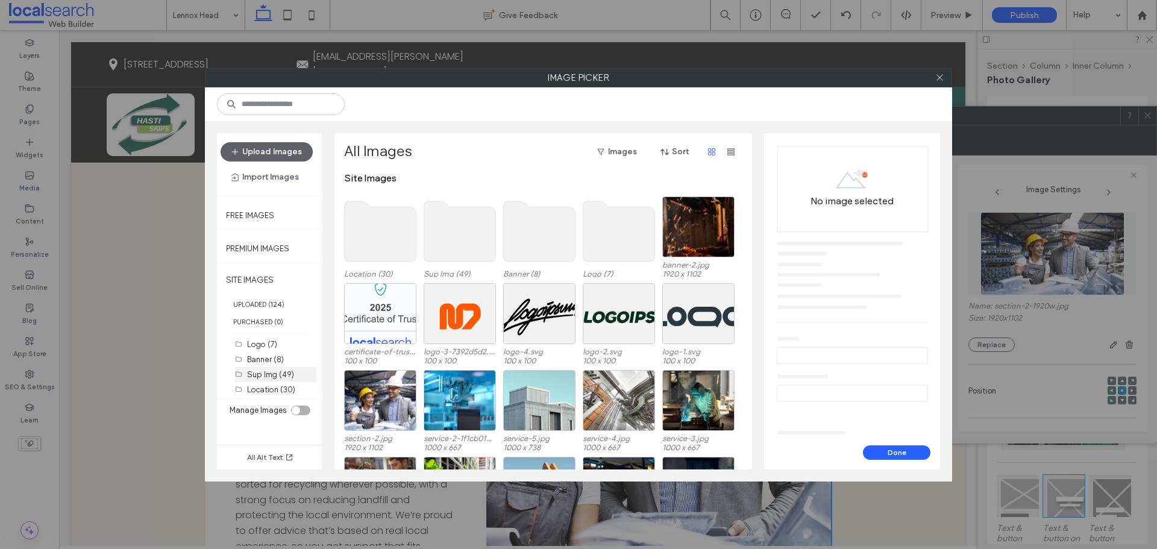
drag, startPoint x: 278, startPoint y: 380, endPoint x: 280, endPoint y: 372, distance: 7.9
click at [279, 380] on div "Sup Img (49)" at bounding box center [281, 374] width 69 height 13
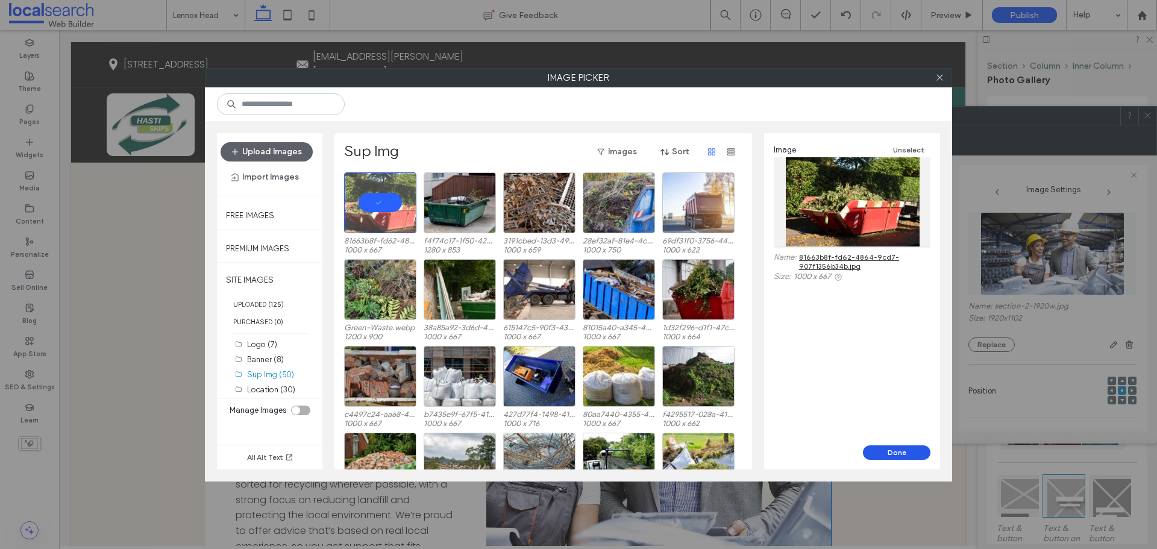
click at [905, 448] on button "Done" at bounding box center [896, 452] width 67 height 14
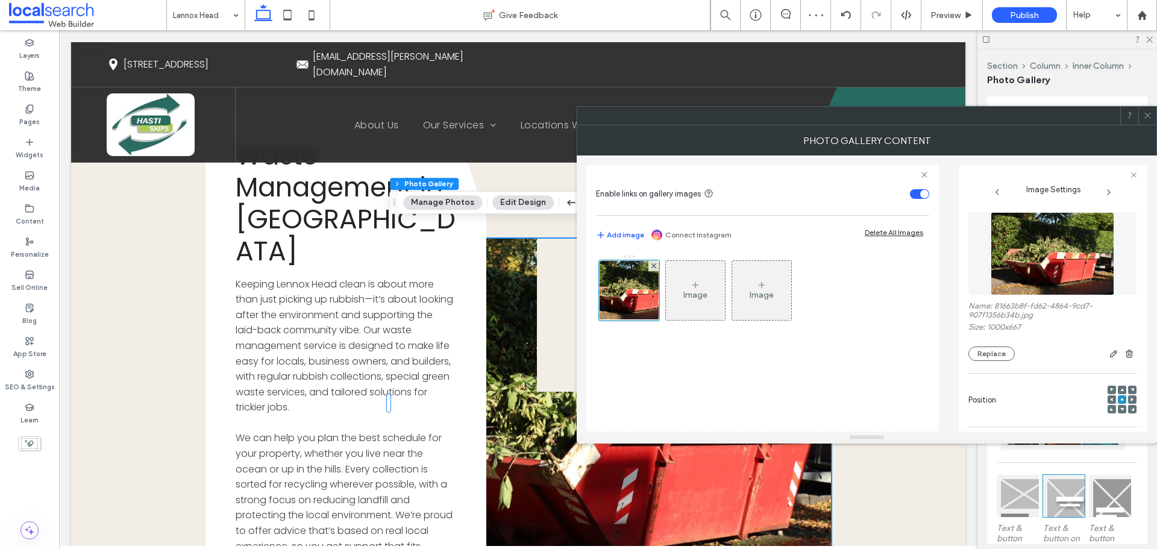
click at [1142, 119] on div at bounding box center [1147, 116] width 18 height 18
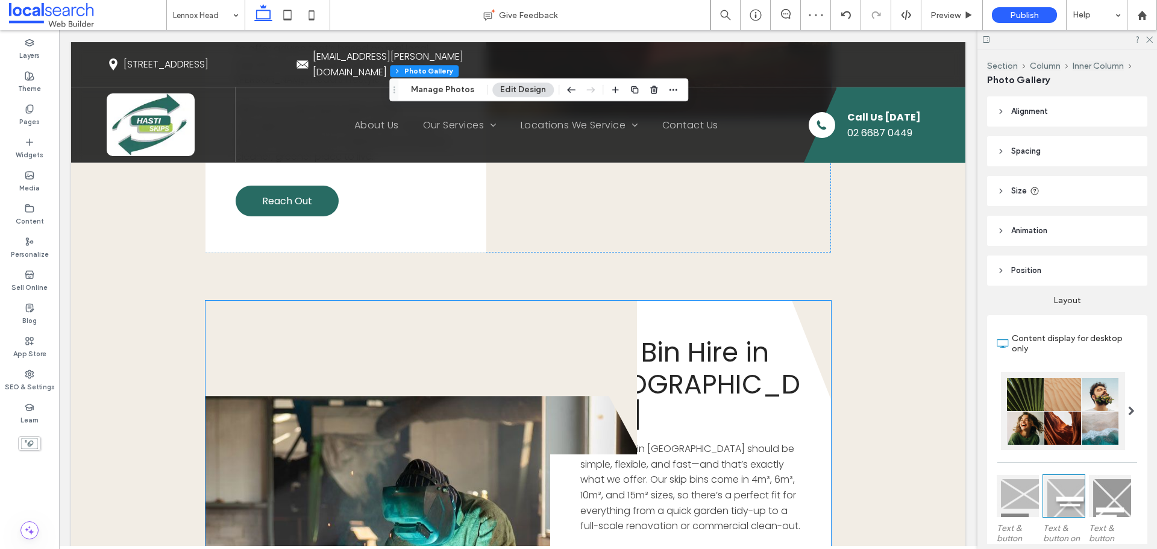
scroll to position [3013, 0]
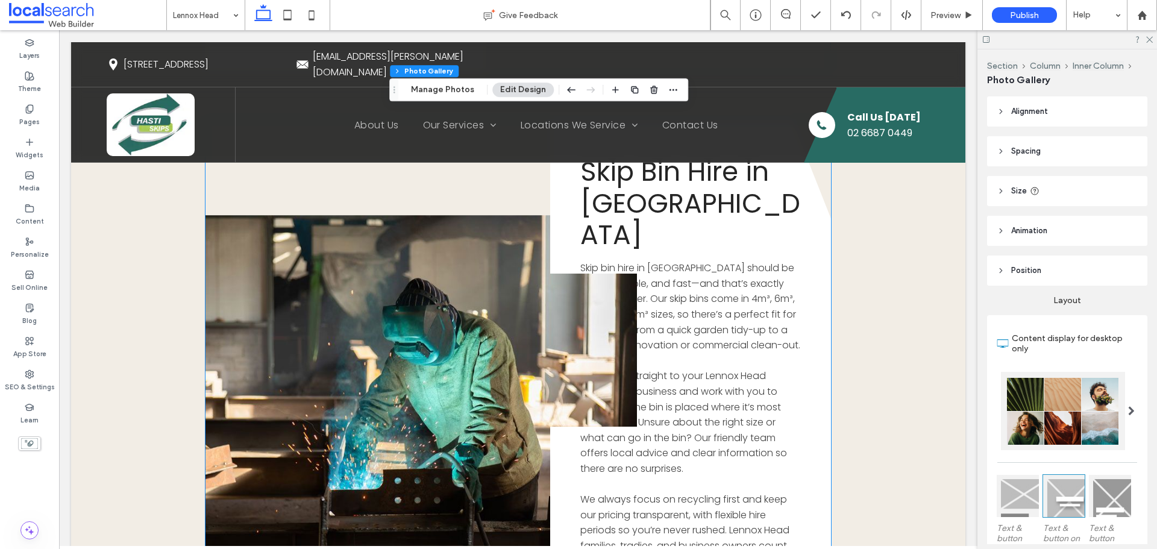
click at [470, 291] on link at bounding box center [424, 396] width 439 height 362
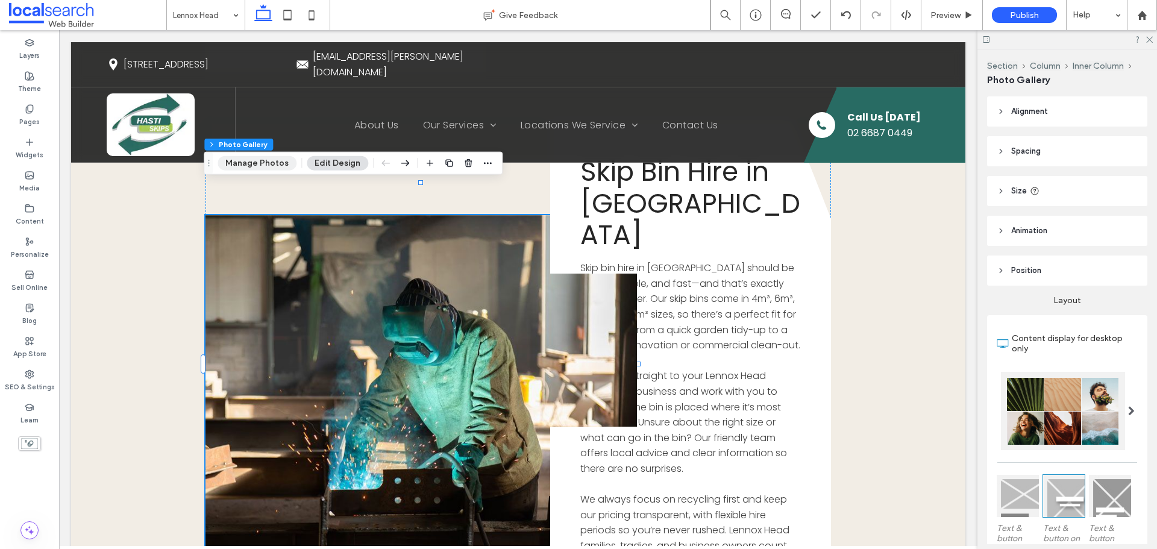
click at [283, 168] on button "Manage Photos" at bounding box center [257, 163] width 79 height 14
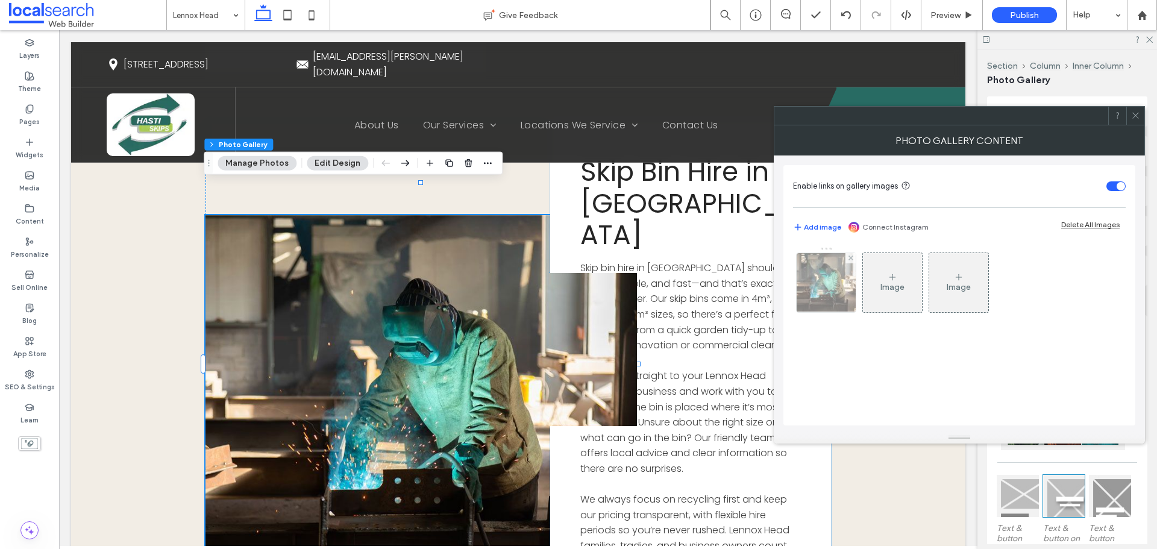
click at [823, 286] on img at bounding box center [826, 282] width 89 height 59
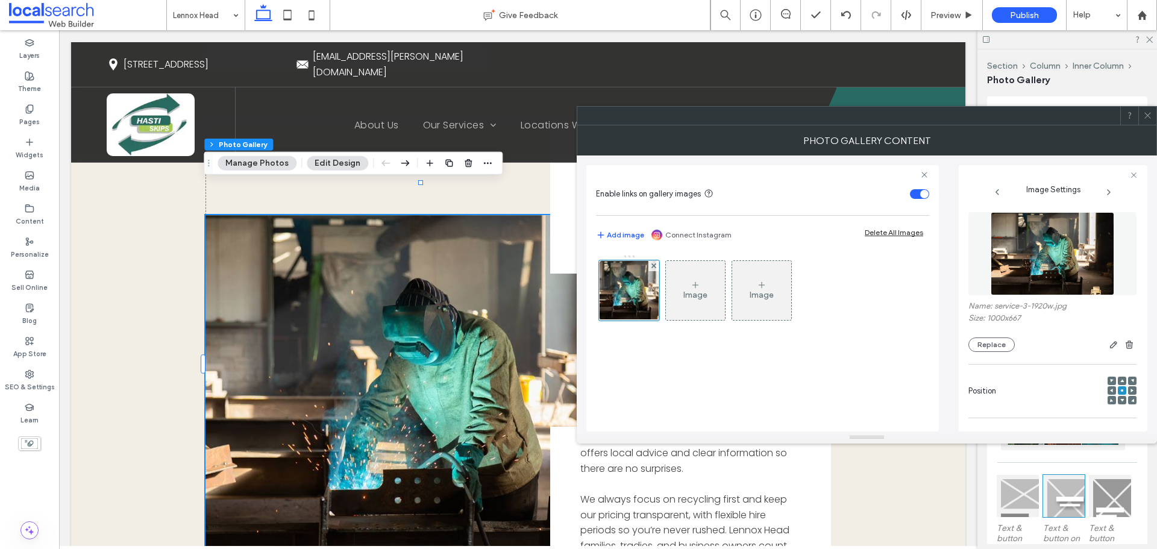
click at [1105, 261] on img at bounding box center [1053, 253] width 124 height 83
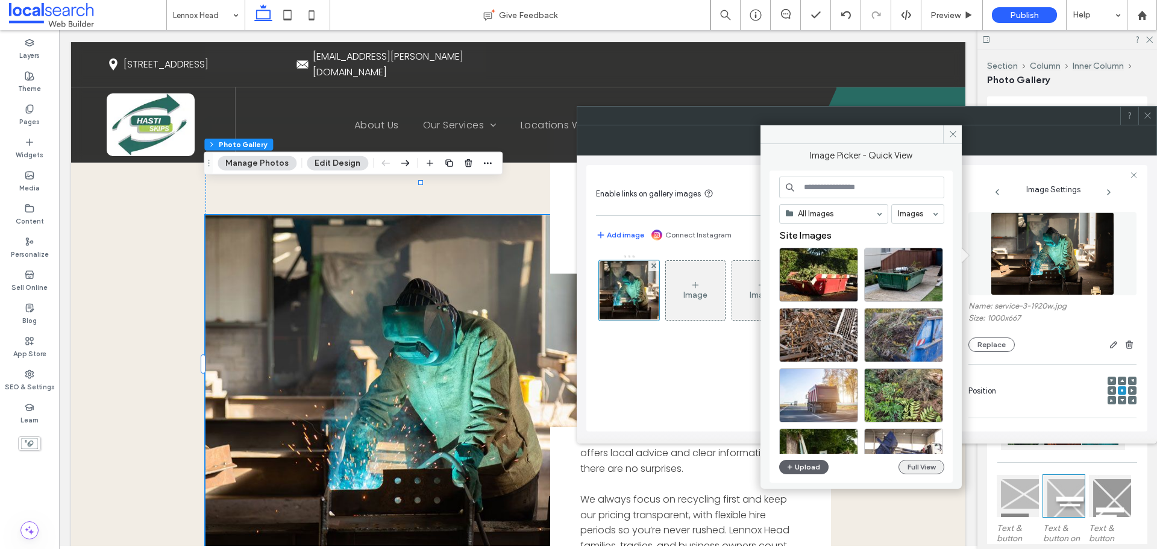
click at [922, 465] on button "Full View" at bounding box center [921, 467] width 46 height 14
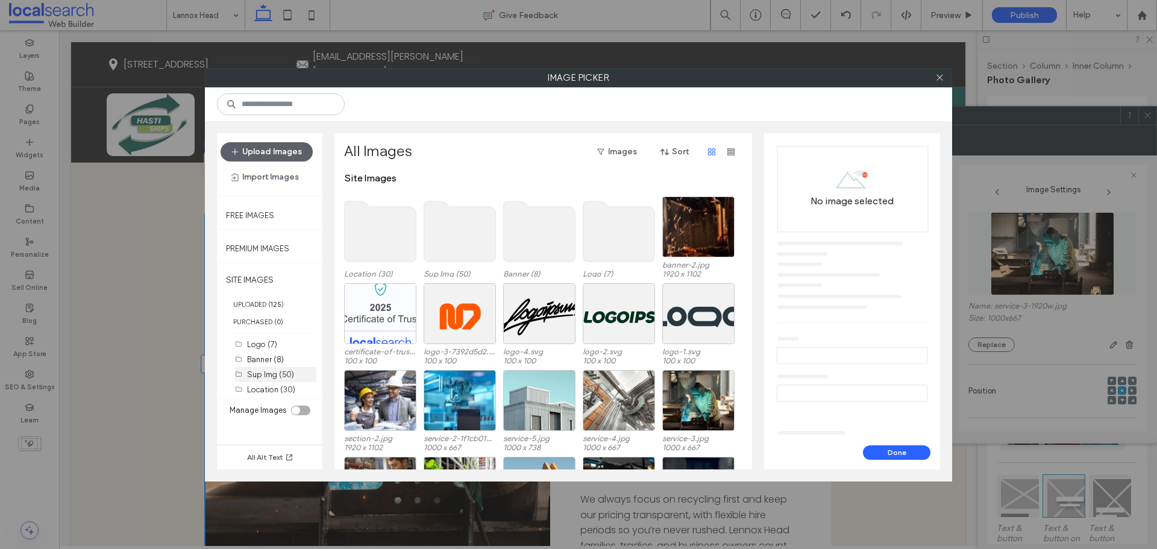
click at [266, 372] on label "Sup Img (50)" at bounding box center [270, 374] width 47 height 9
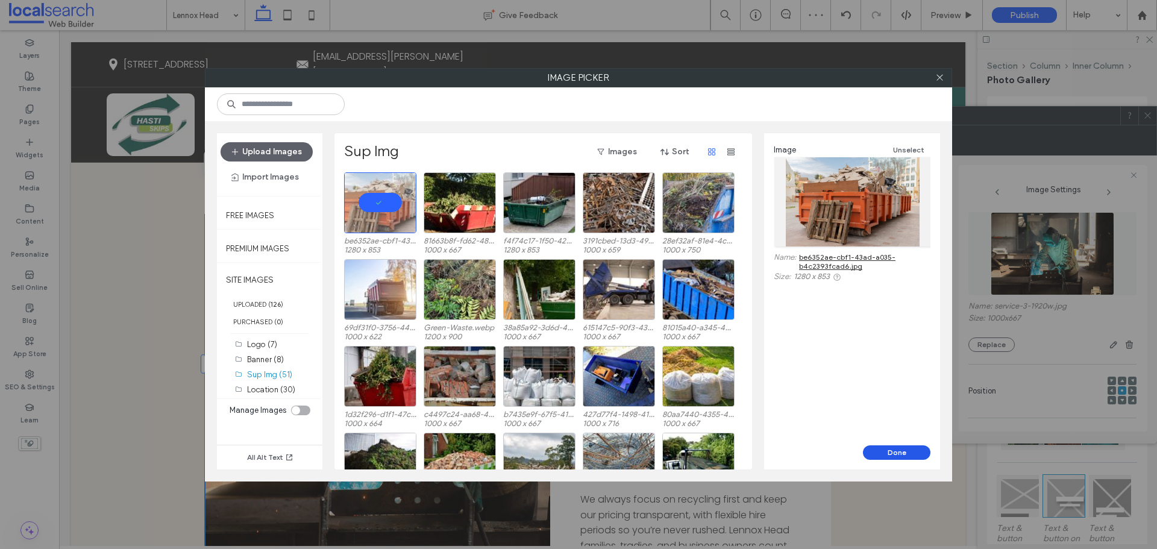
click at [892, 453] on button "Done" at bounding box center [896, 452] width 67 height 14
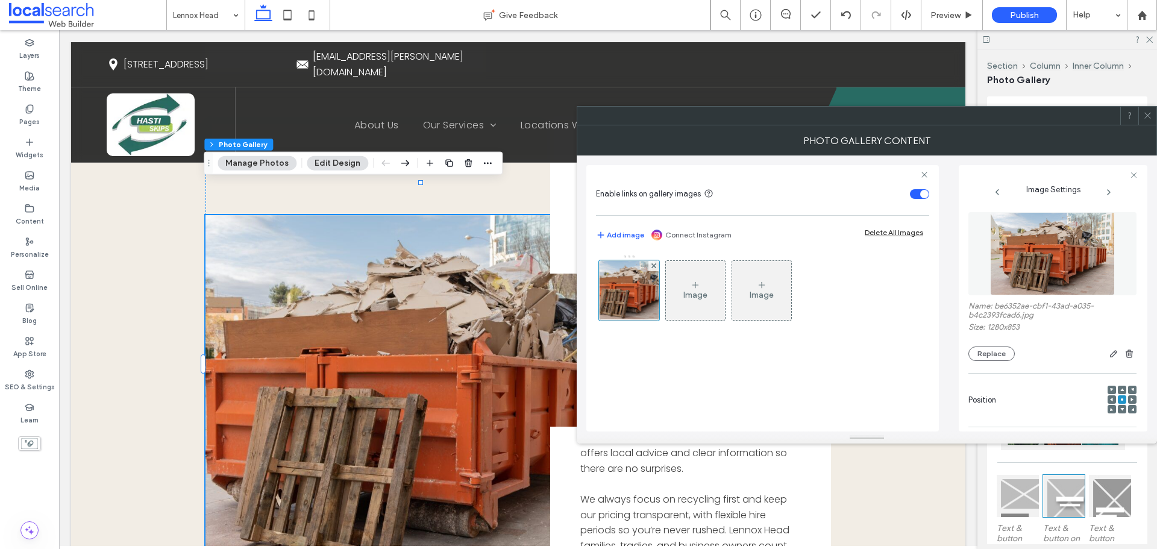
click at [1150, 113] on use at bounding box center [1147, 116] width 6 height 6
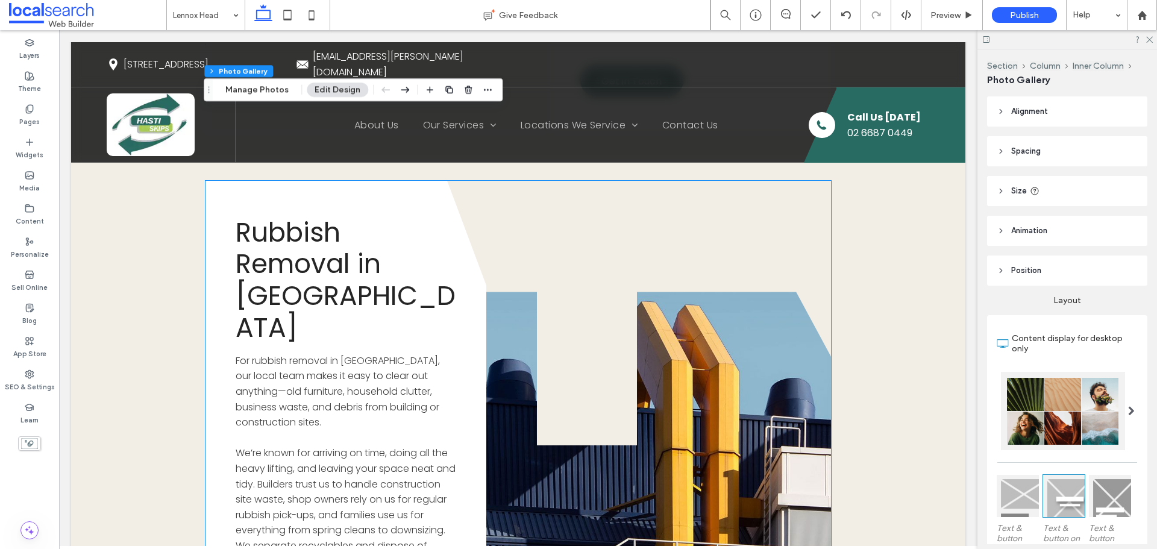
scroll to position [3555, 0]
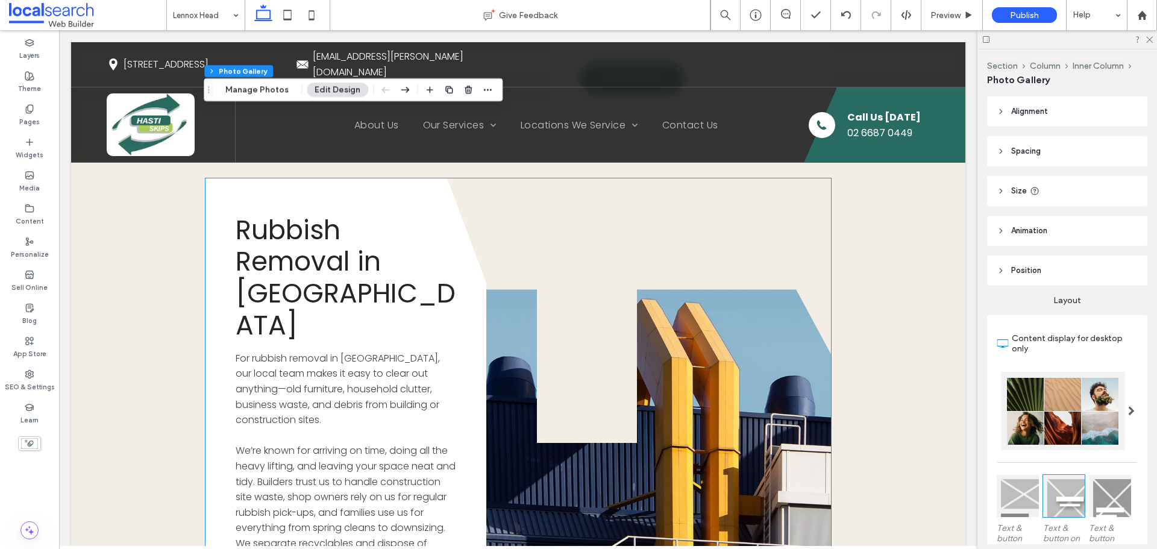
click at [539, 289] on link at bounding box center [611, 470] width 439 height 362
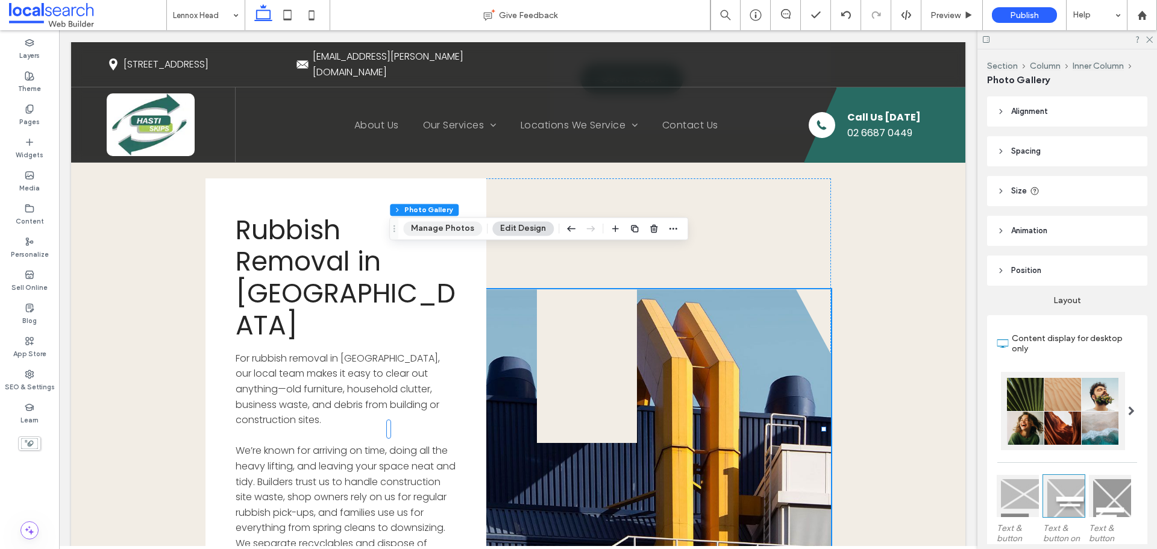
click at [465, 228] on button "Manage Photos" at bounding box center [442, 228] width 79 height 14
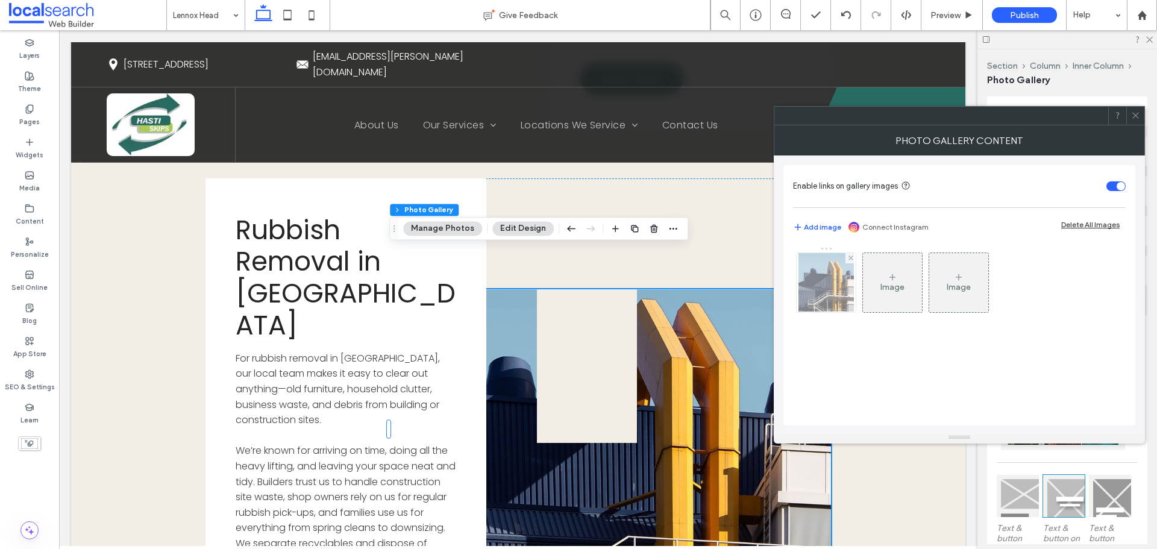
click at [831, 305] on img at bounding box center [825, 282] width 55 height 59
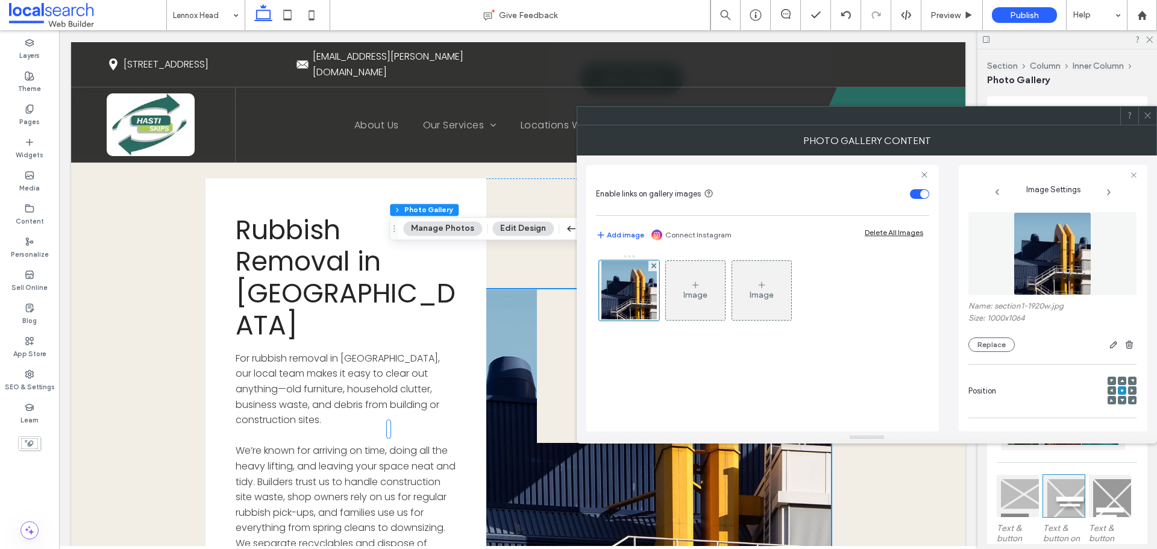
drag, startPoint x: 1098, startPoint y: 272, endPoint x: 1069, endPoint y: 280, distance: 30.4
click at [1098, 272] on figure at bounding box center [1052, 253] width 168 height 83
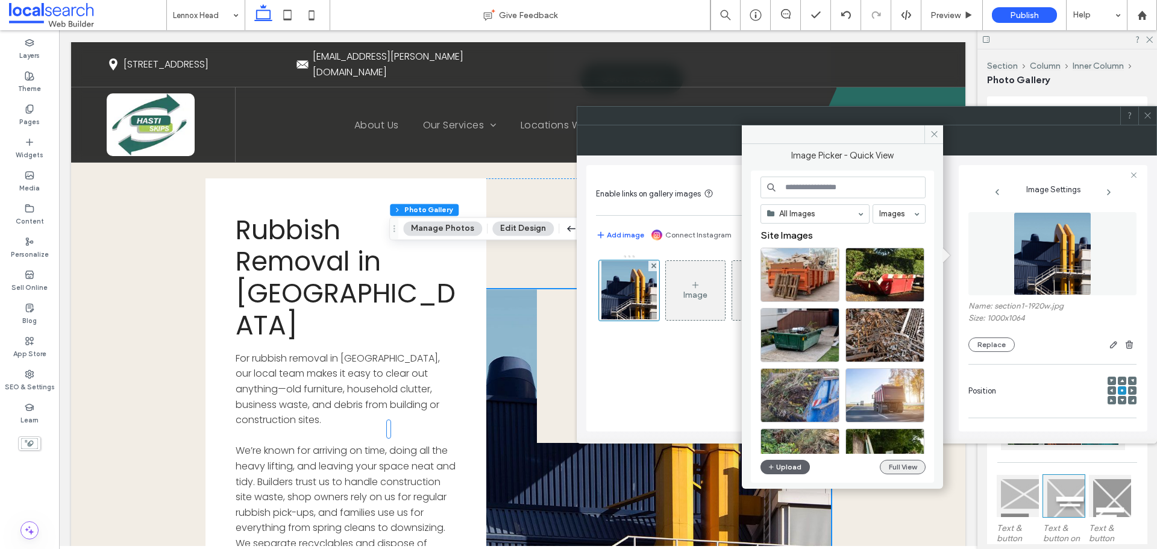
click at [893, 472] on button "Full View" at bounding box center [903, 467] width 46 height 14
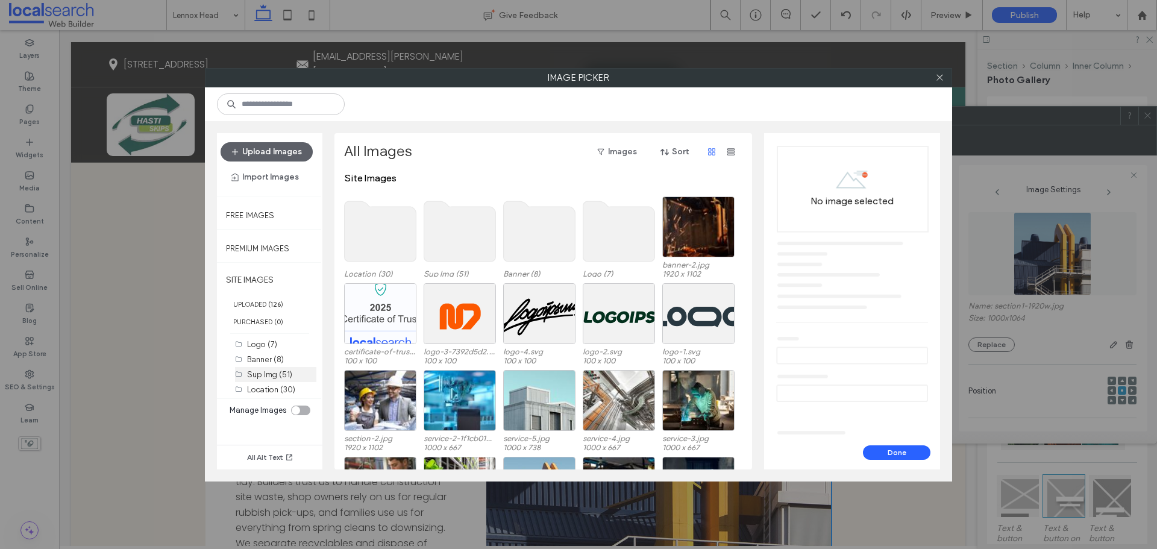
click at [262, 376] on label "Sup Img (51)" at bounding box center [269, 374] width 45 height 9
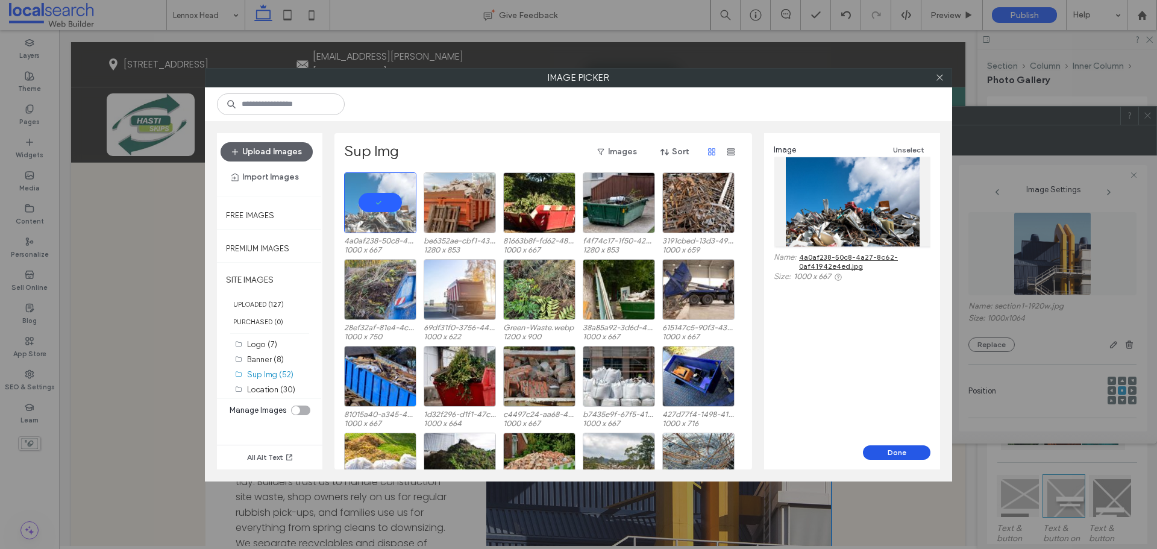
click at [893, 448] on button "Done" at bounding box center [896, 452] width 67 height 14
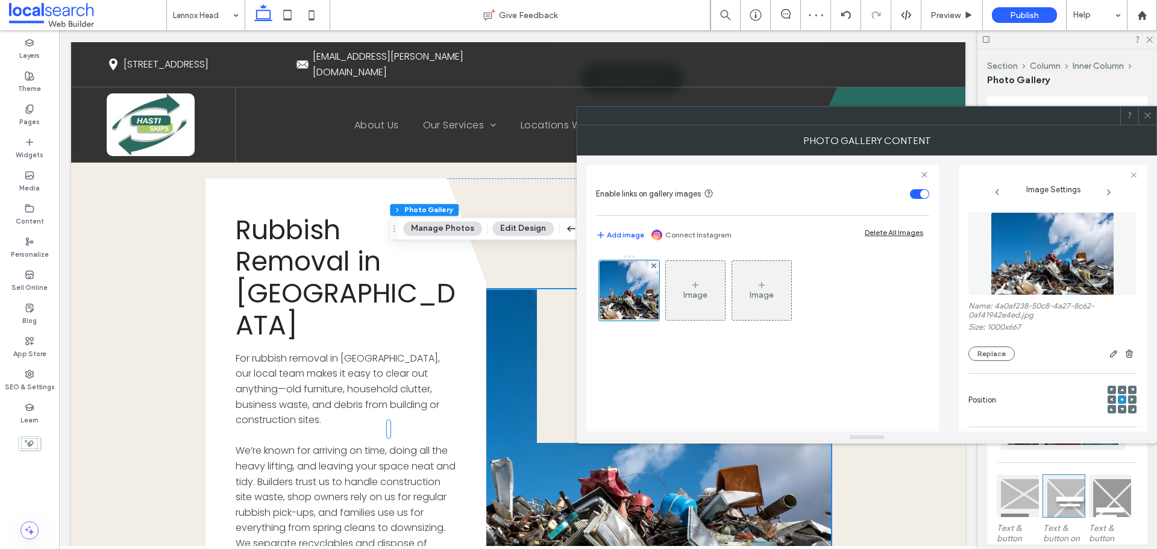
click at [1153, 121] on div at bounding box center [1147, 116] width 18 height 18
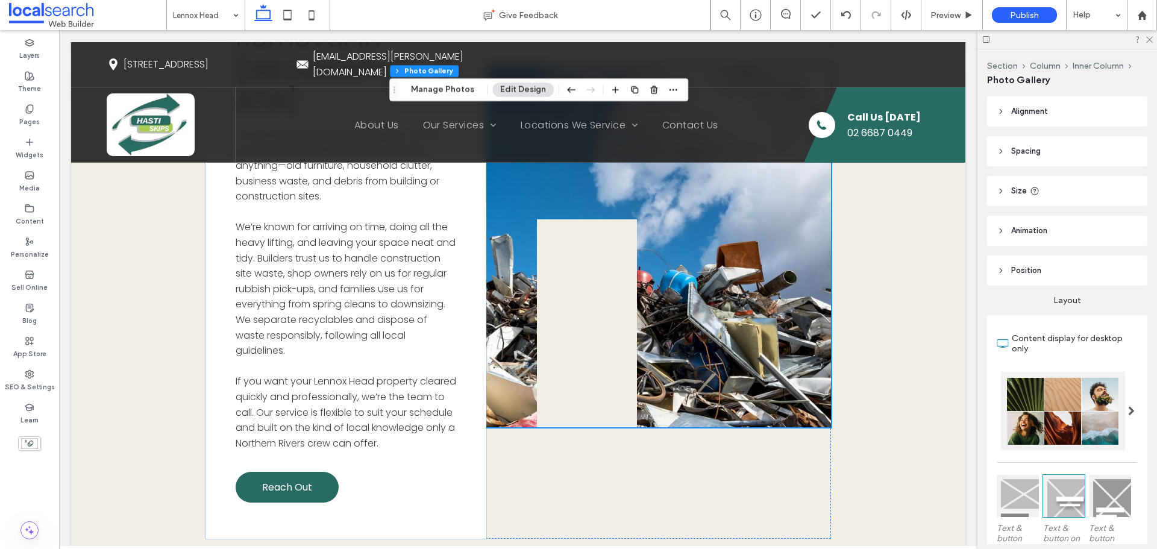
scroll to position [3856, 0]
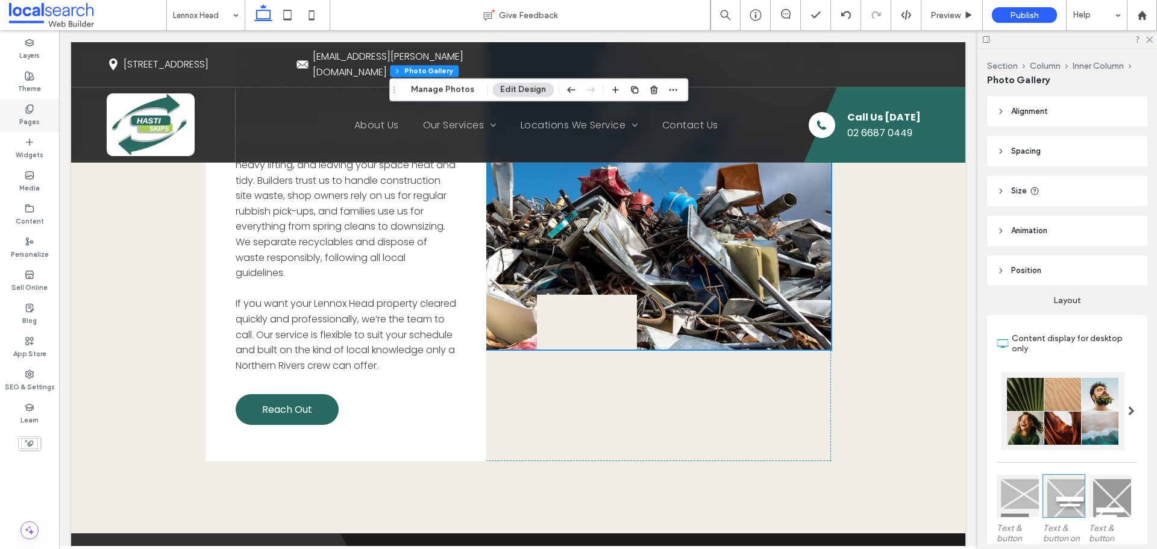
click at [30, 118] on label "Pages" at bounding box center [29, 120] width 20 height 13
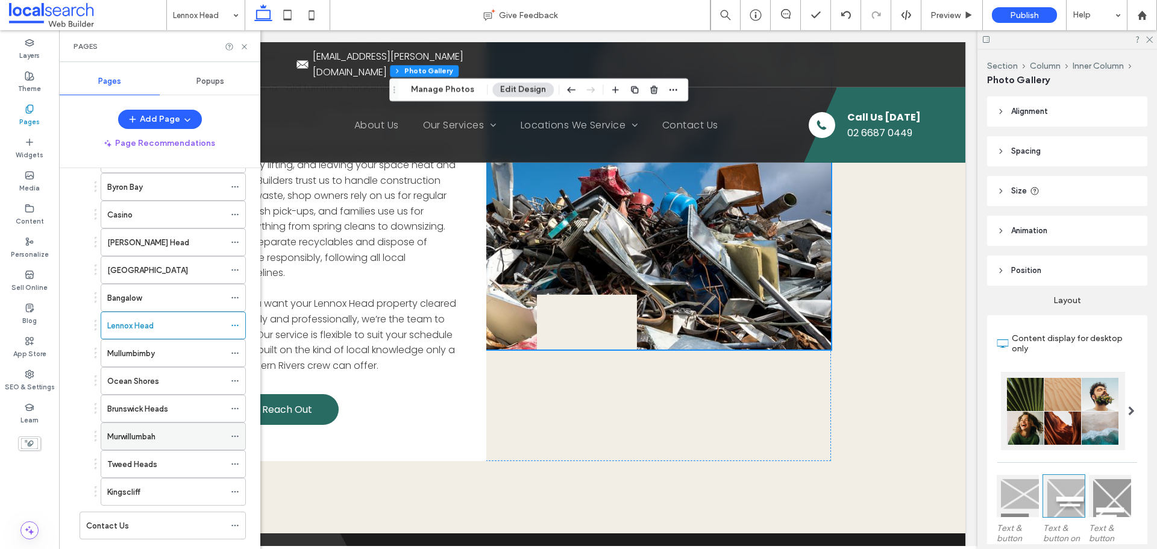
scroll to position [310, 0]
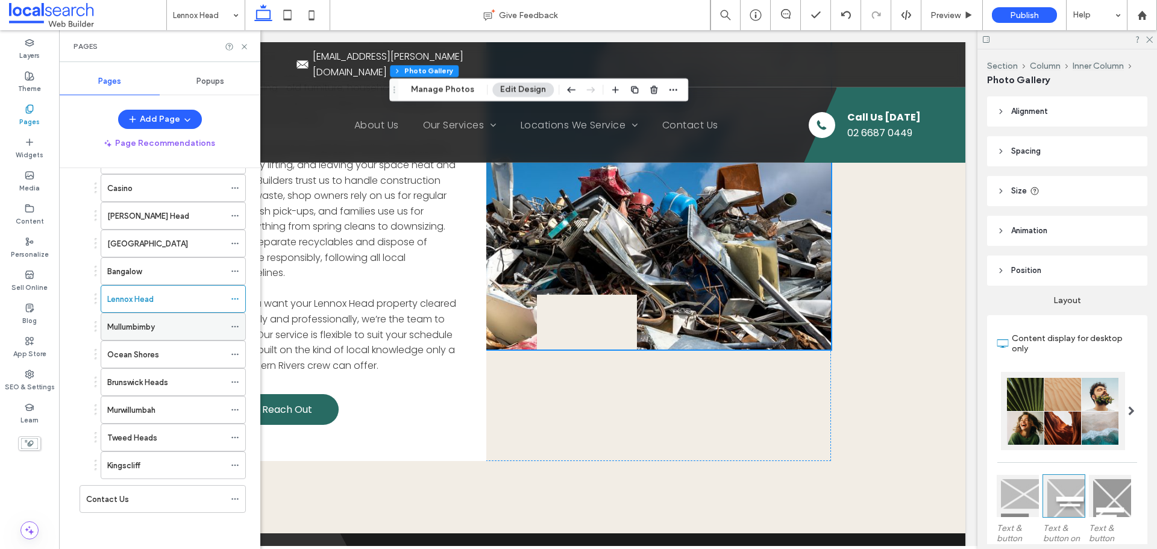
click at [178, 319] on div "Mullumbimby" at bounding box center [166, 326] width 118 height 27
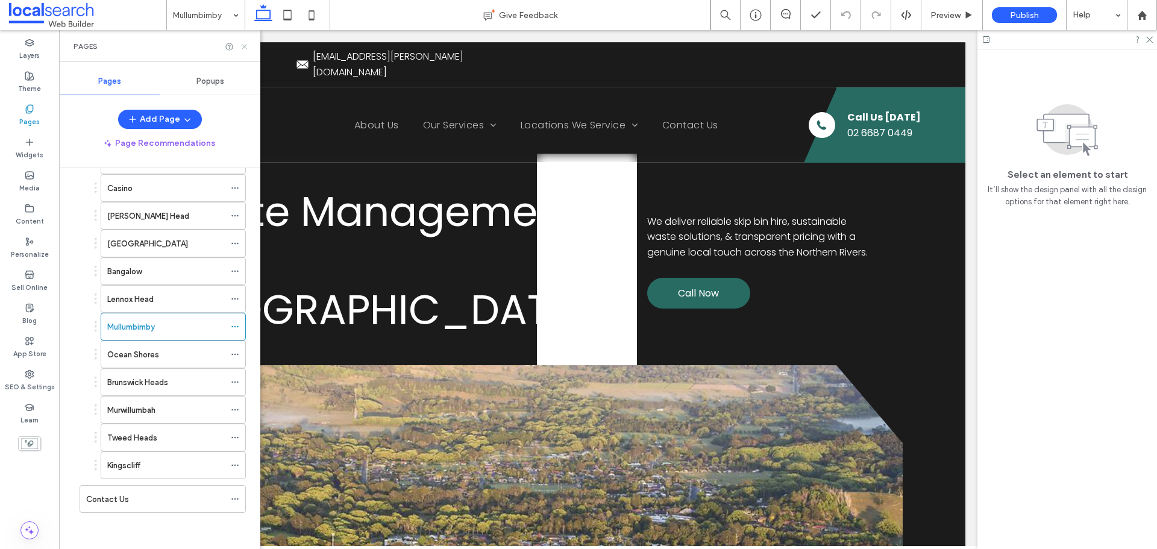
drag, startPoint x: 242, startPoint y: 48, endPoint x: 183, endPoint y: 22, distance: 64.5
click at [242, 48] on icon at bounding box center [244, 46] width 9 height 9
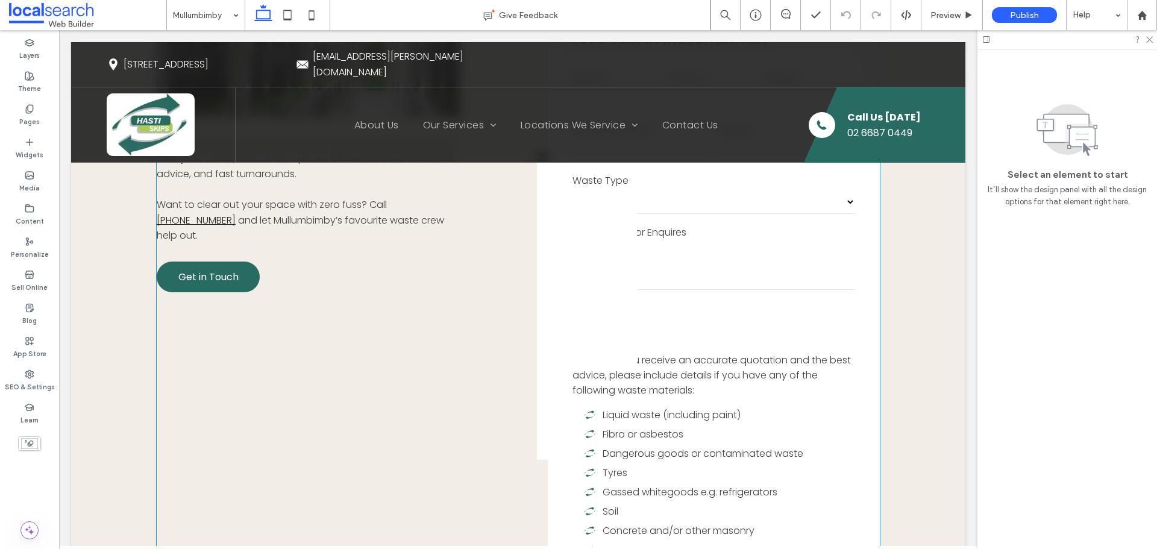
scroll to position [1145, 0]
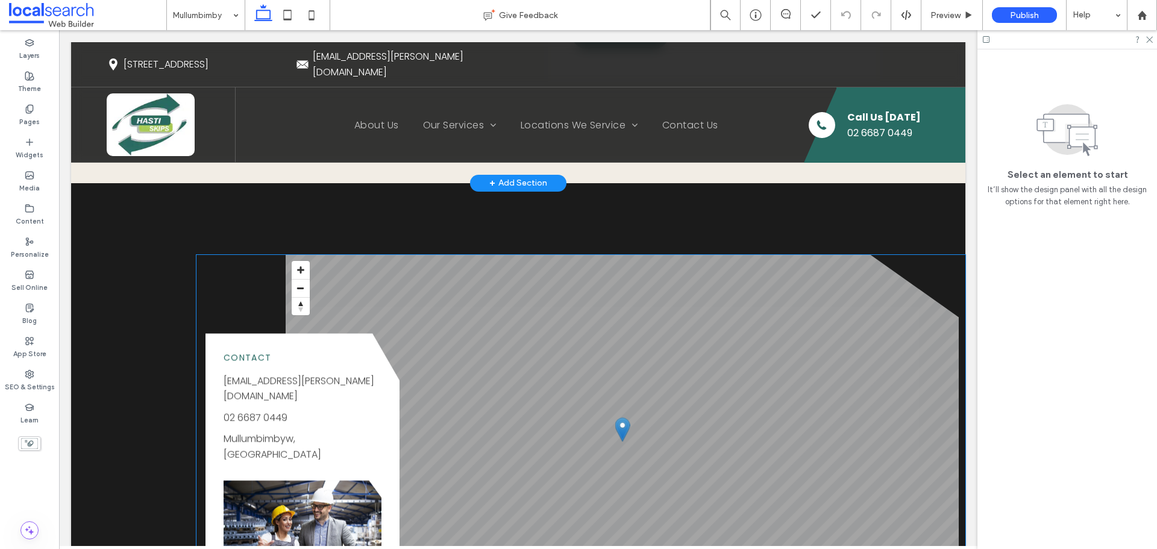
scroll to position [1928, 0]
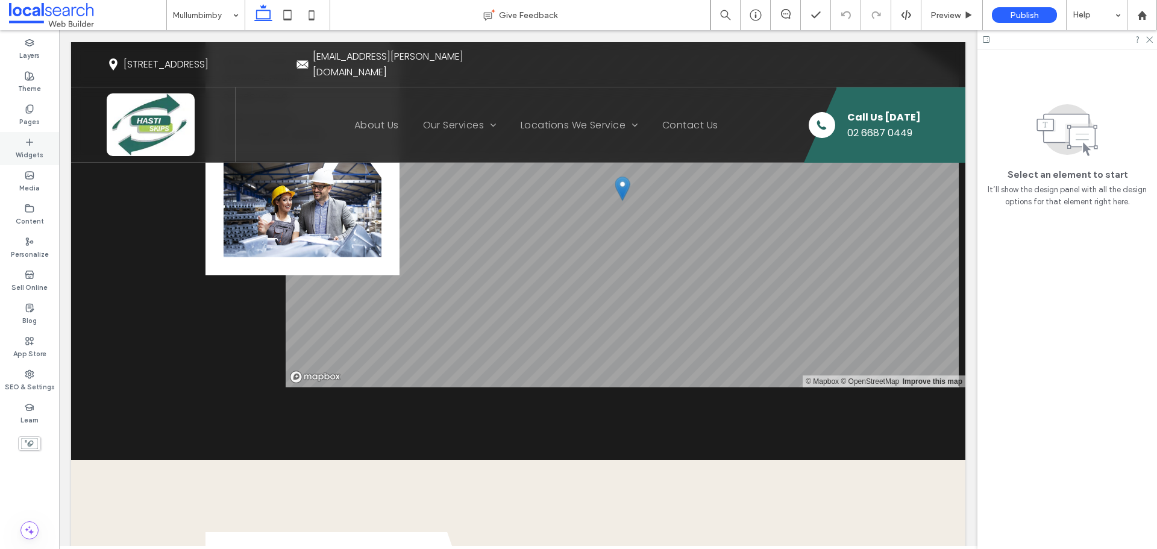
drag, startPoint x: 23, startPoint y: 123, endPoint x: 58, endPoint y: 147, distance: 43.0
click at [23, 124] on label "Pages" at bounding box center [29, 120] width 20 height 13
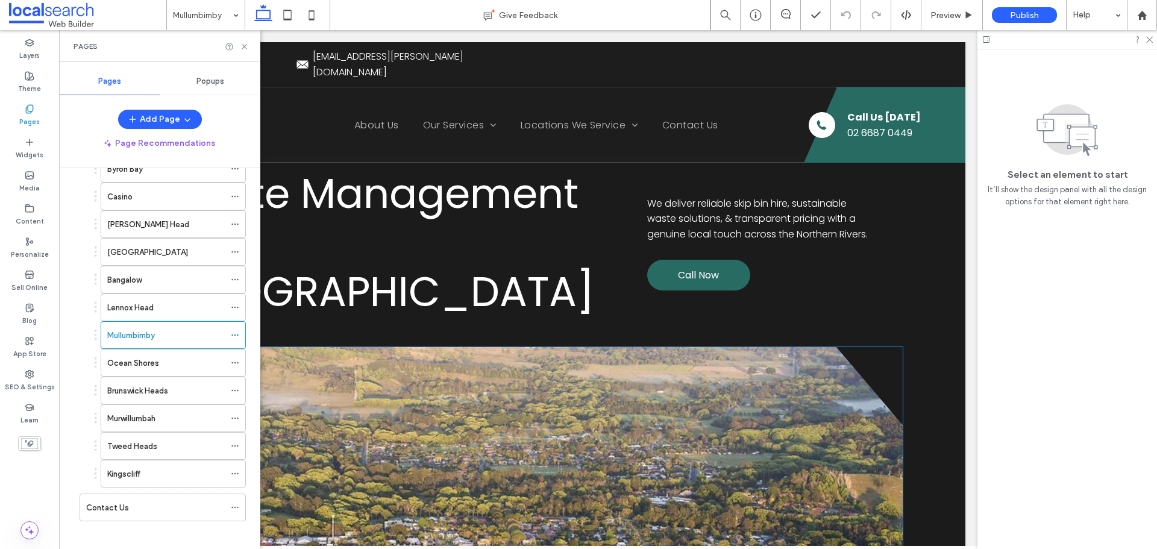
scroll to position [0, 0]
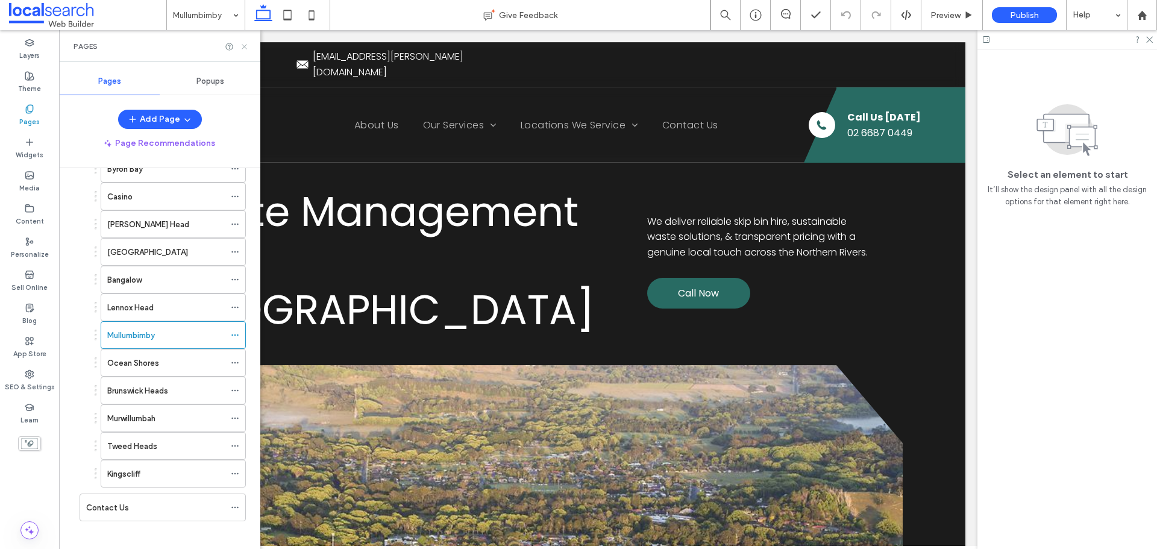
drag, startPoint x: 240, startPoint y: 52, endPoint x: 240, endPoint y: 44, distance: 8.4
click at [240, 46] on div "Pages" at bounding box center [159, 46] width 201 height 32
click at [242, 47] on icon at bounding box center [244, 46] width 9 height 9
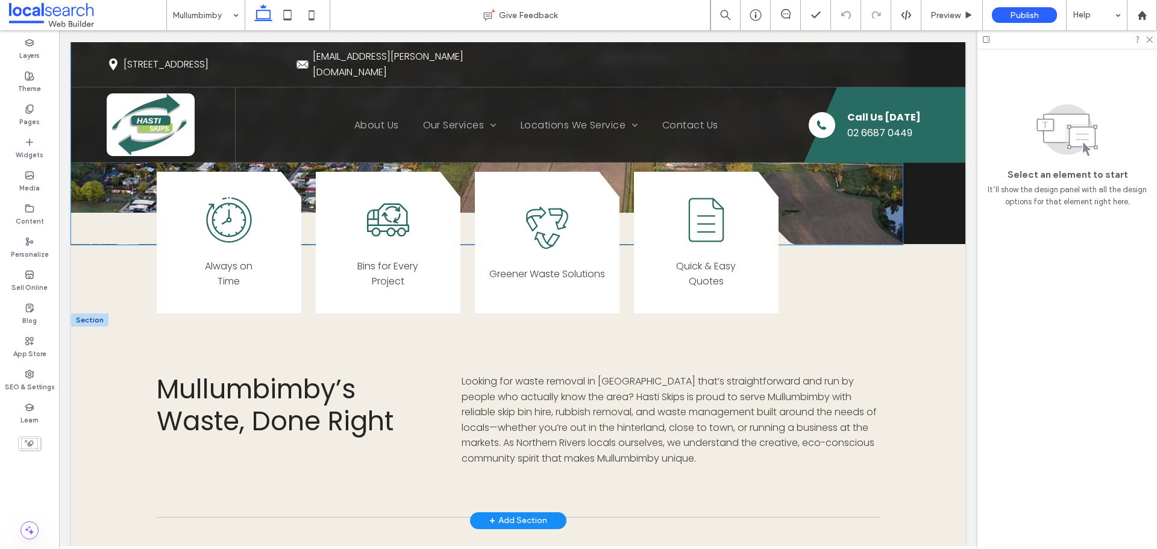
scroll to position [603, 0]
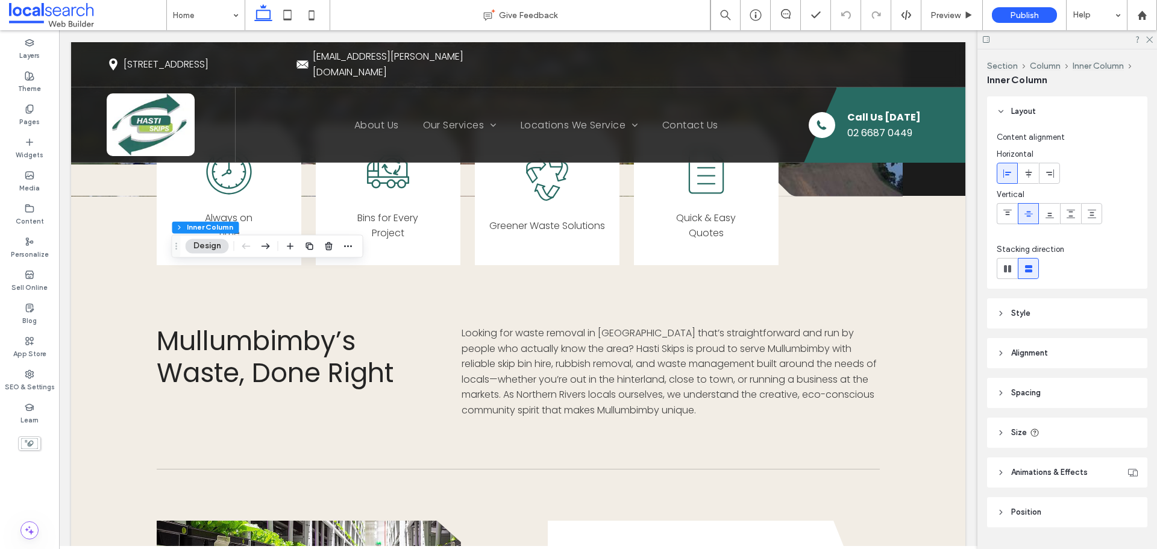
click at [1095, 60] on div "Section Column Inner Column Inner Column" at bounding box center [1067, 72] width 160 height 47
click at [1093, 64] on button "Inner Column" at bounding box center [1098, 66] width 51 height 10
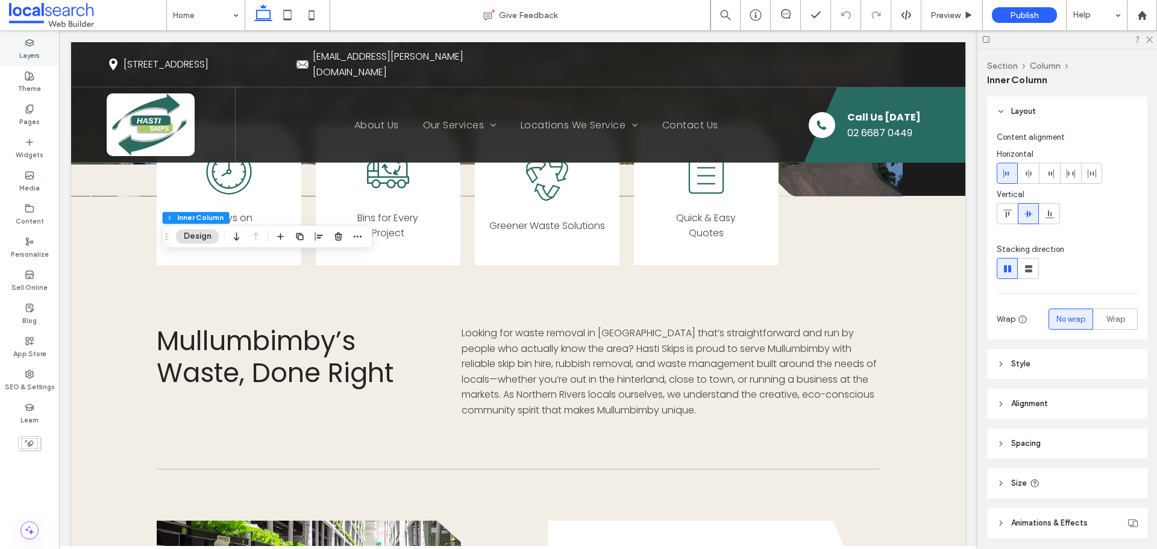
click at [25, 49] on label "Layers" at bounding box center [29, 54] width 20 height 13
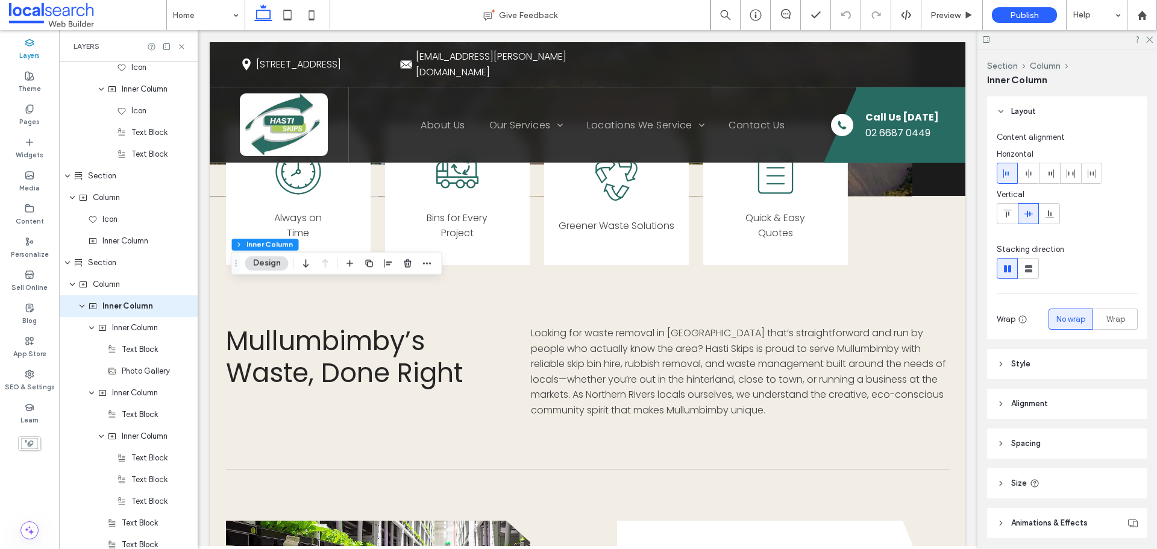
scroll to position [3108, 0]
click at [81, 307] on icon "expand Inner Column" at bounding box center [81, 306] width 7 height 10
click at [82, 307] on use "expand Inner Column" at bounding box center [82, 305] width 3 height 5
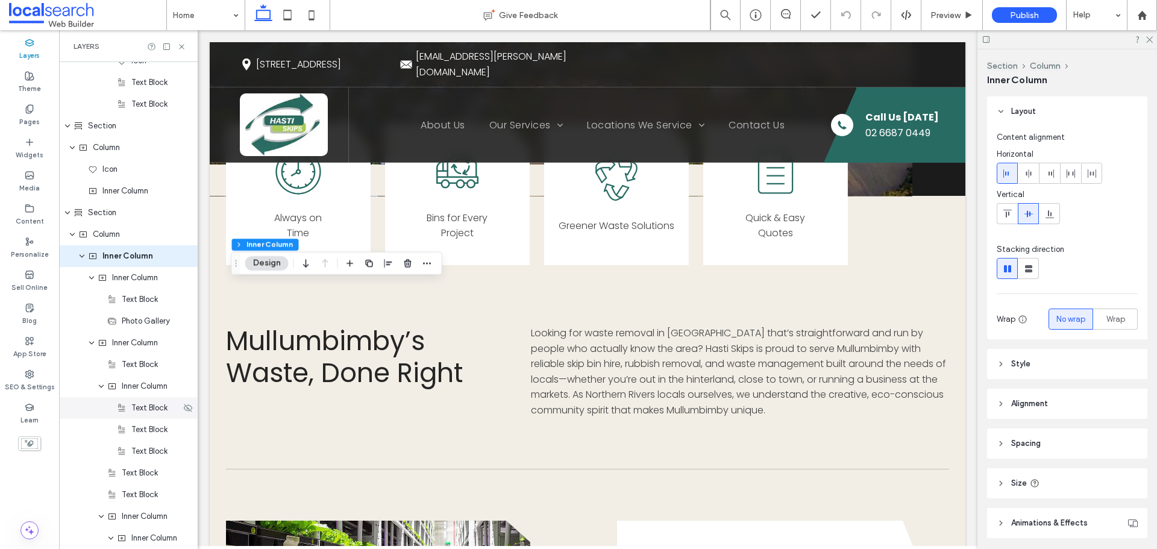
scroll to position [3168, 0]
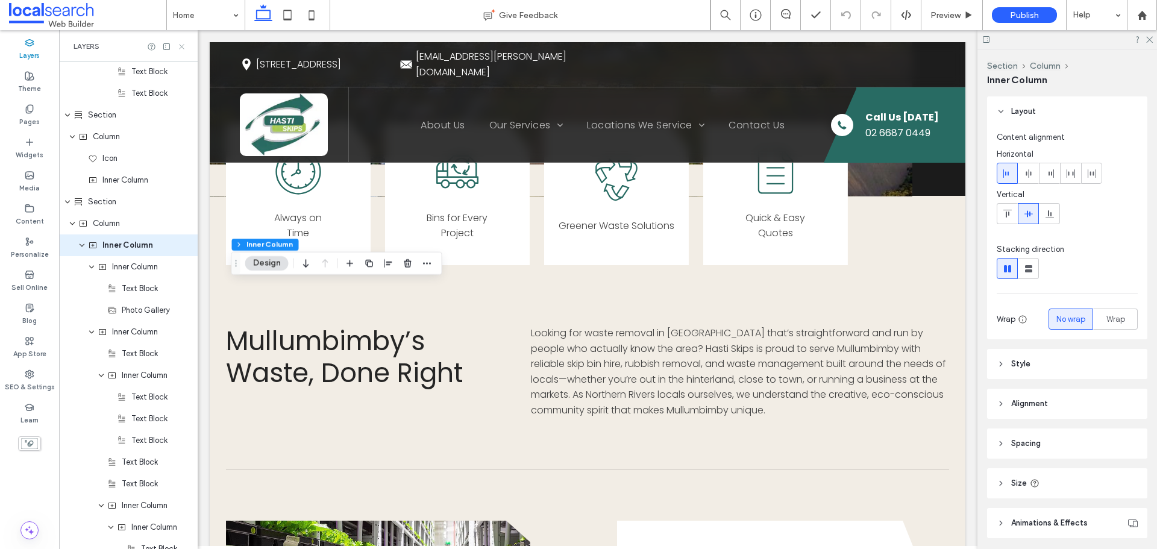
click at [181, 49] on icon at bounding box center [181, 46] width 9 height 9
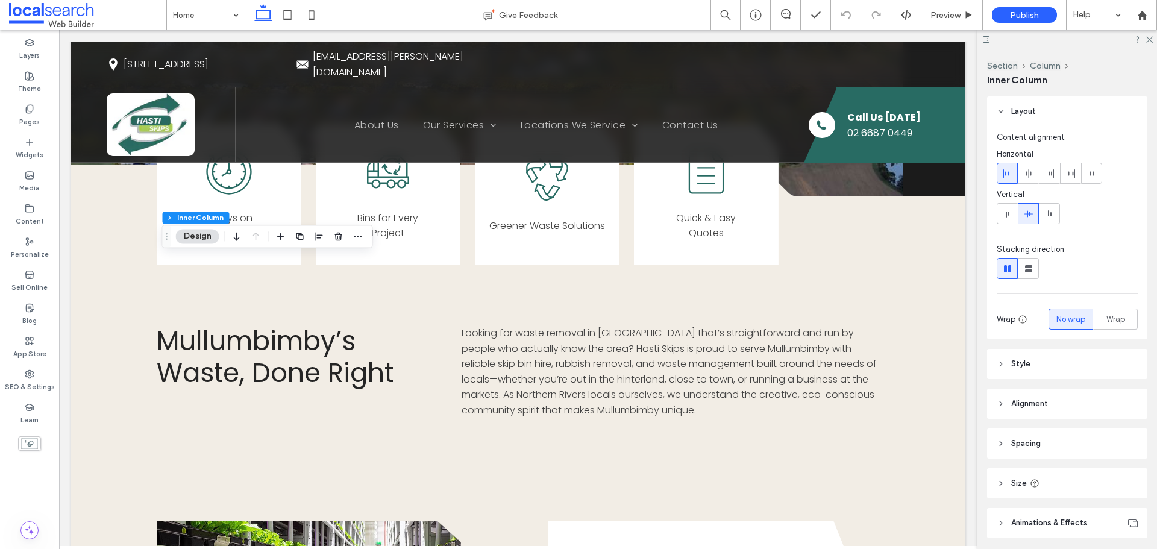
drag, startPoint x: 291, startPoint y: 11, endPoint x: 318, endPoint y: 88, distance: 81.6
click at [289, 12] on icon at bounding box center [287, 15] width 24 height 24
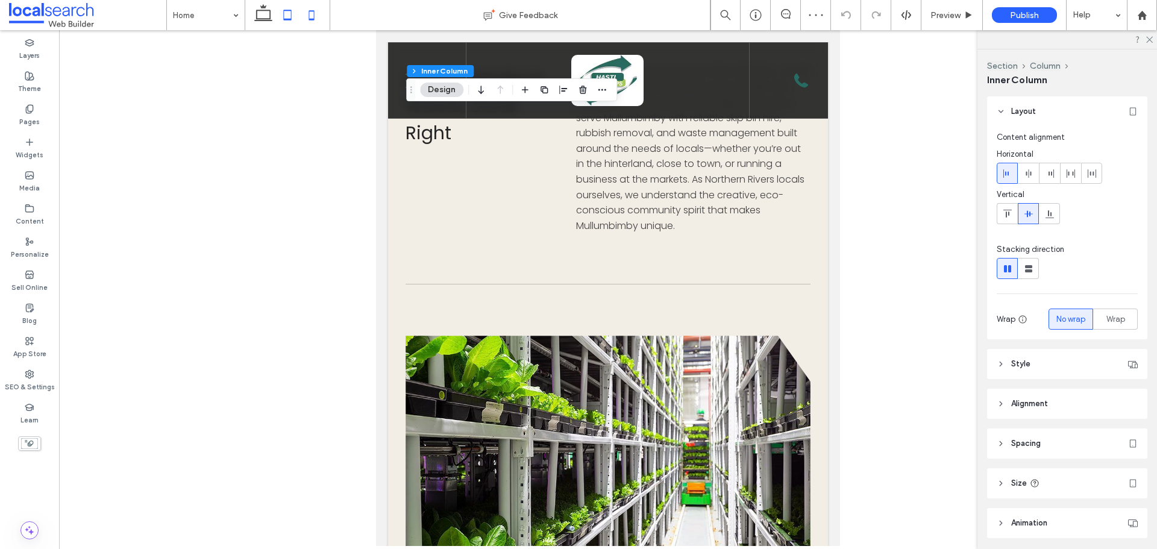
click at [312, 17] on icon at bounding box center [311, 15] width 24 height 24
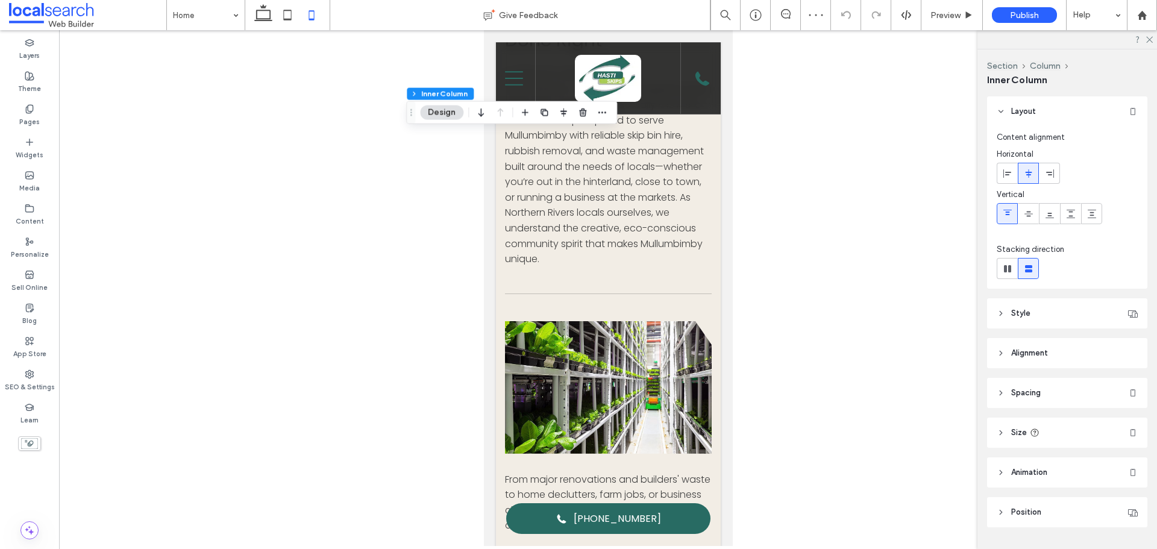
type input "**"
type input "****"
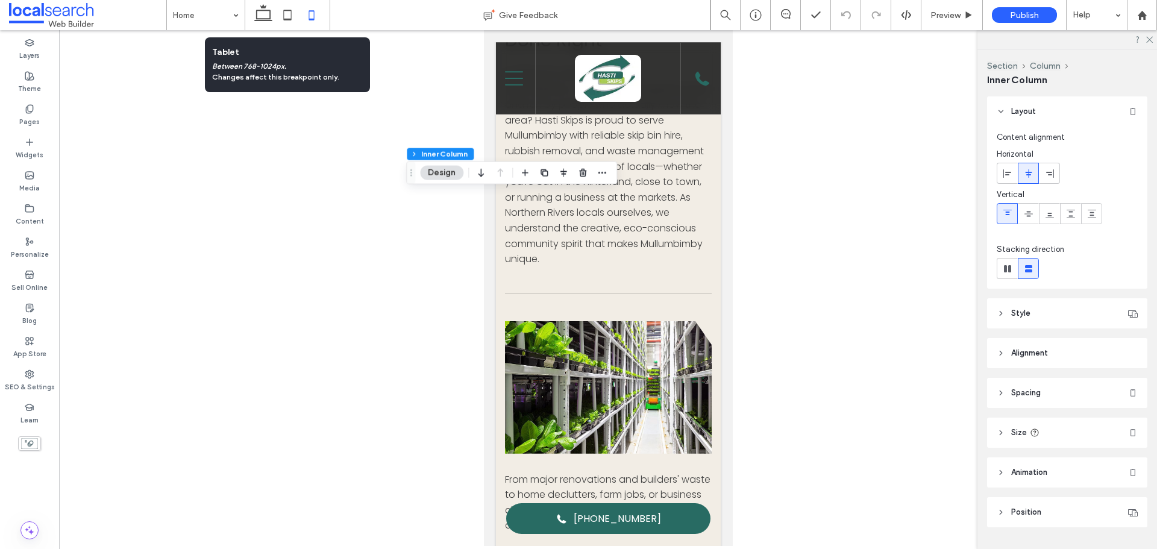
drag, startPoint x: 282, startPoint y: 17, endPoint x: 317, endPoint y: 91, distance: 81.4
click at [283, 17] on icon at bounding box center [287, 15] width 24 height 24
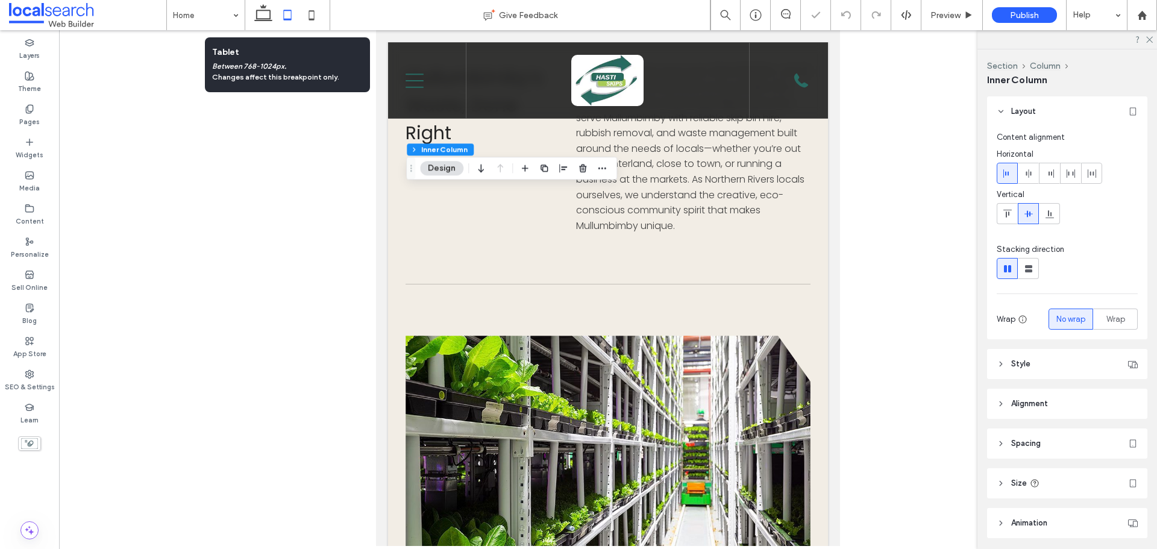
type input "*"
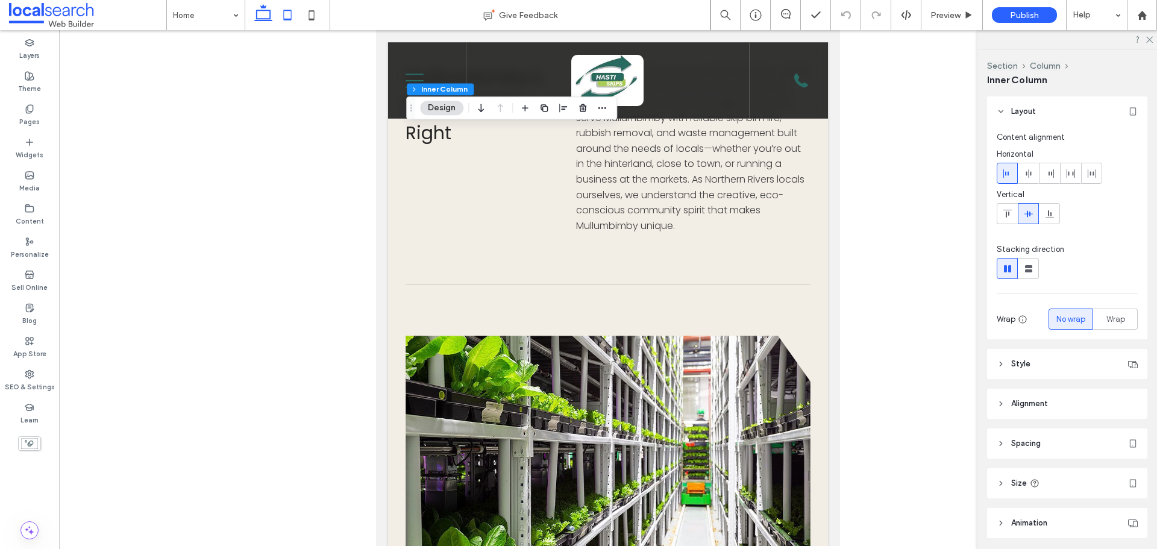
click at [268, 17] on icon at bounding box center [263, 15] width 24 height 24
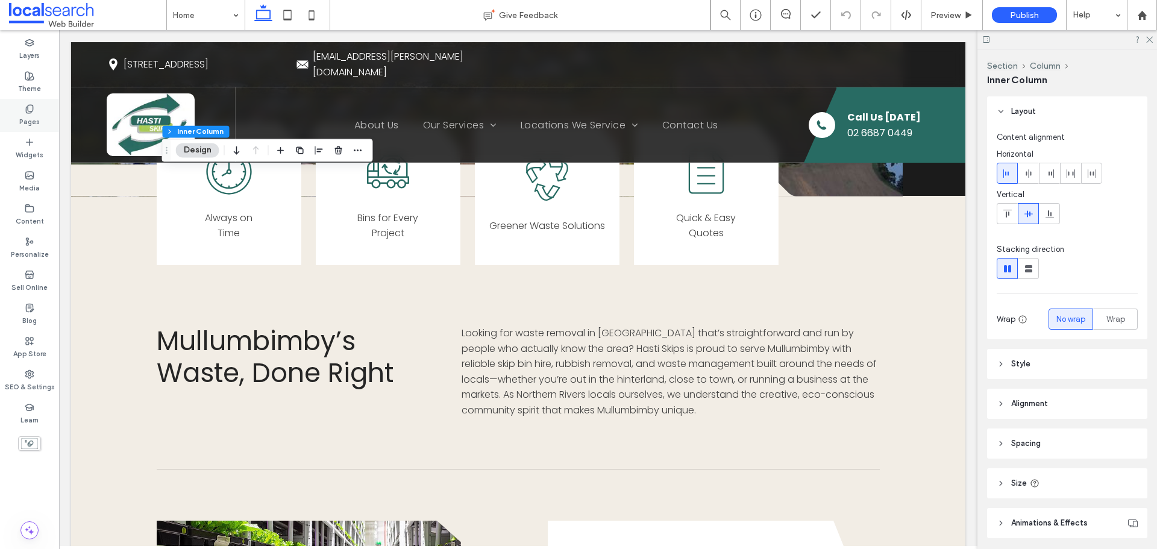
click at [36, 117] on label "Pages" at bounding box center [29, 120] width 20 height 13
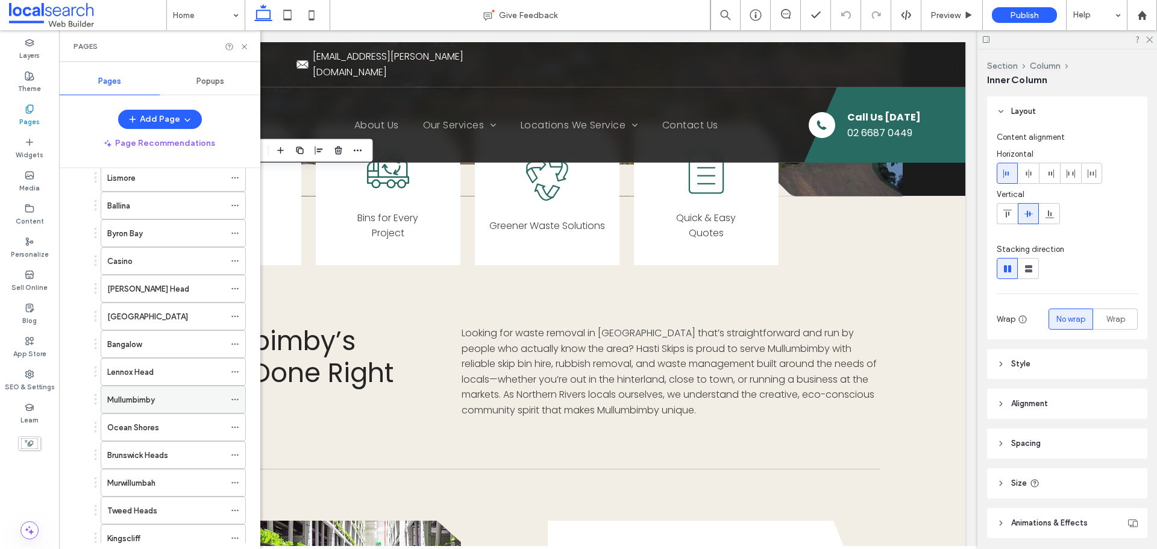
scroll to position [241, 0]
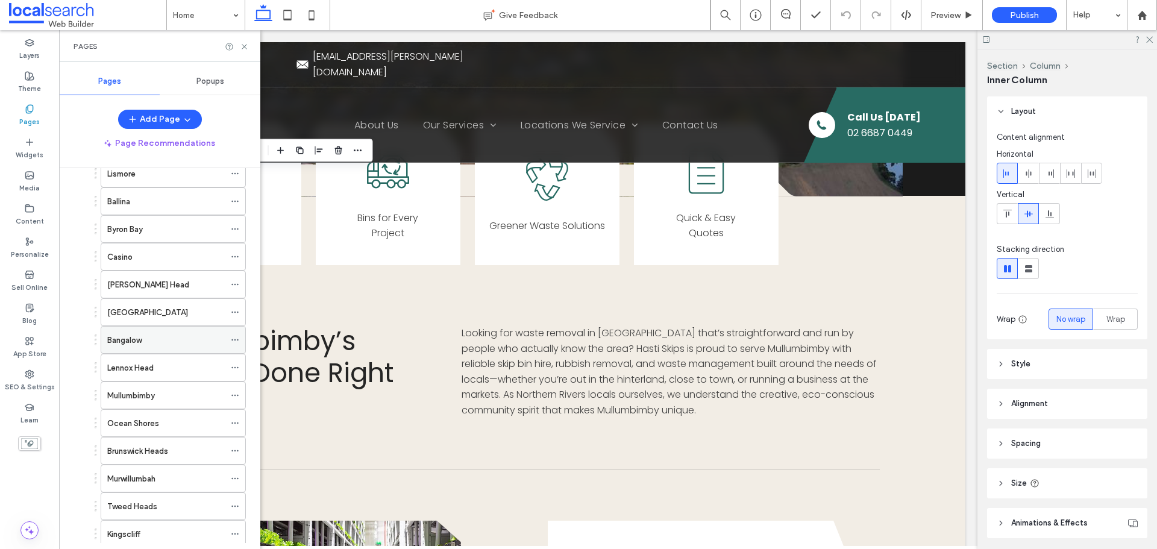
click at [152, 340] on div "Bangalow" at bounding box center [166, 340] width 118 height 13
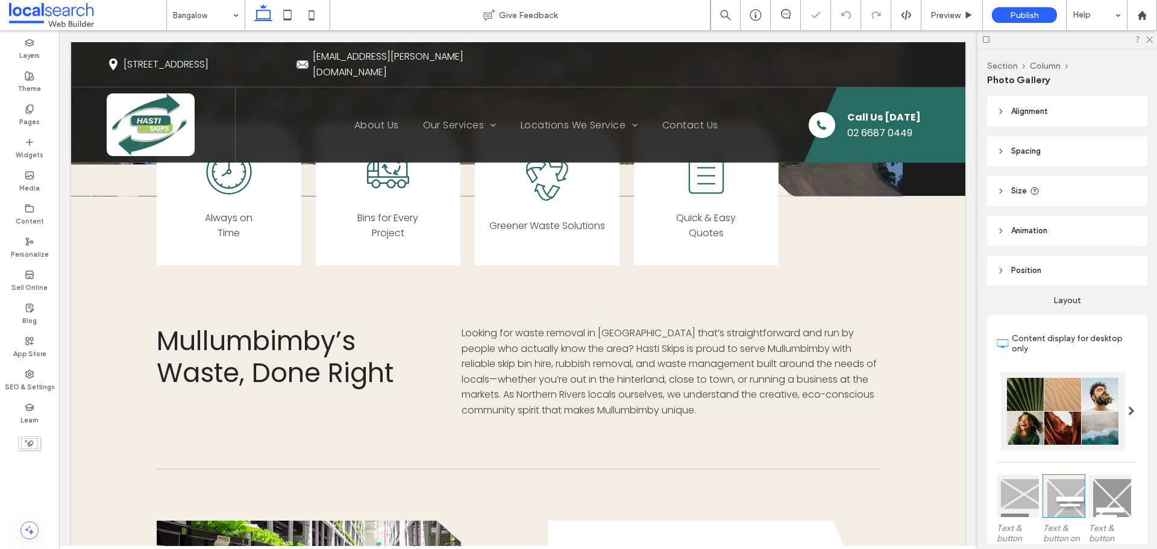
type input "****"
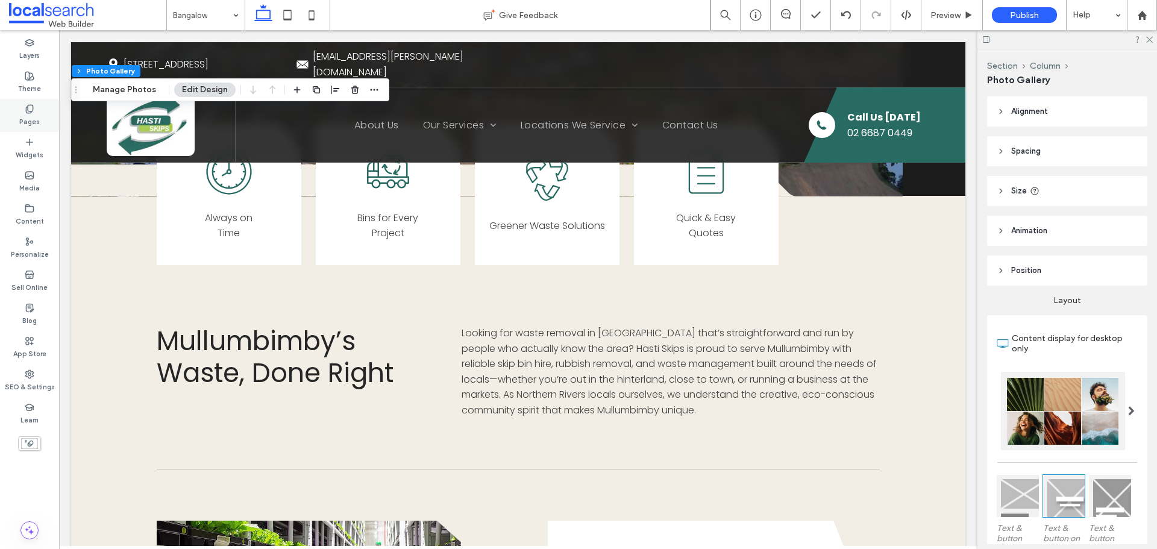
click at [36, 115] on label "Pages" at bounding box center [29, 120] width 20 height 13
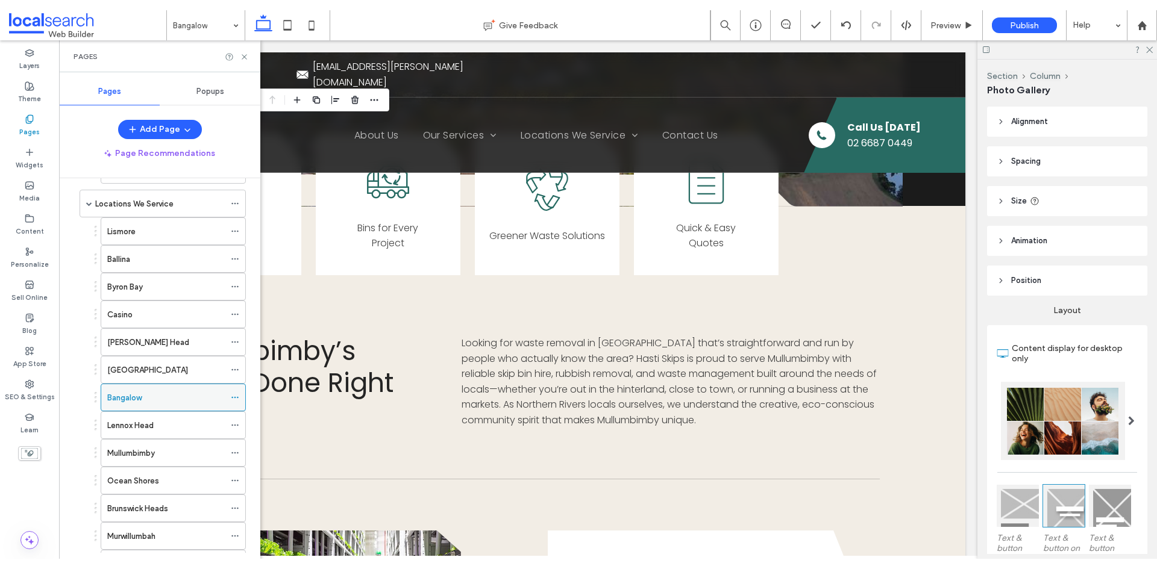
scroll to position [241, 0]
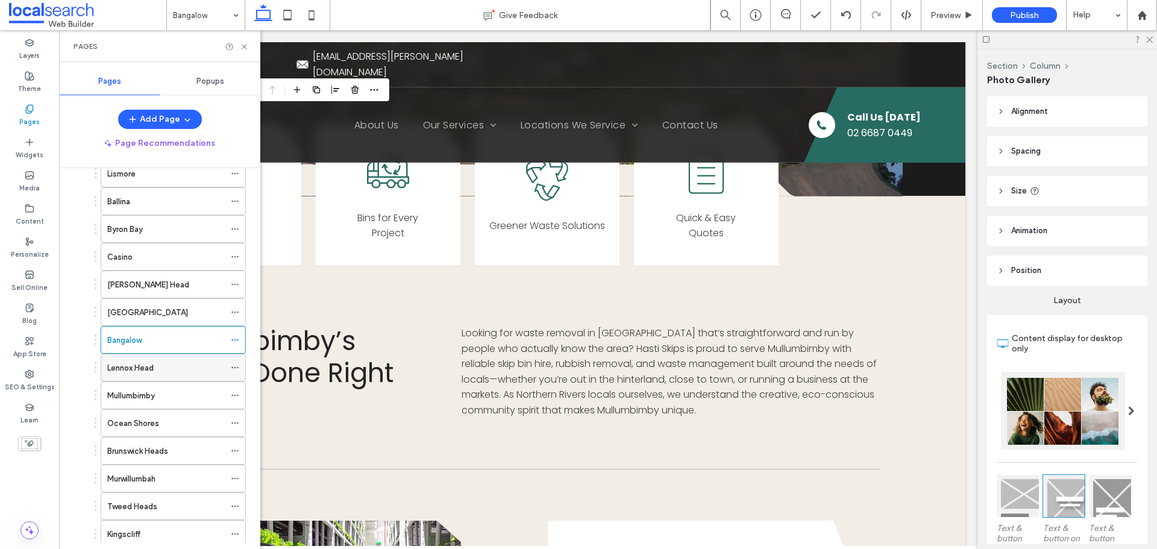
click at [178, 372] on div "Lennox Head" at bounding box center [166, 368] width 118 height 13
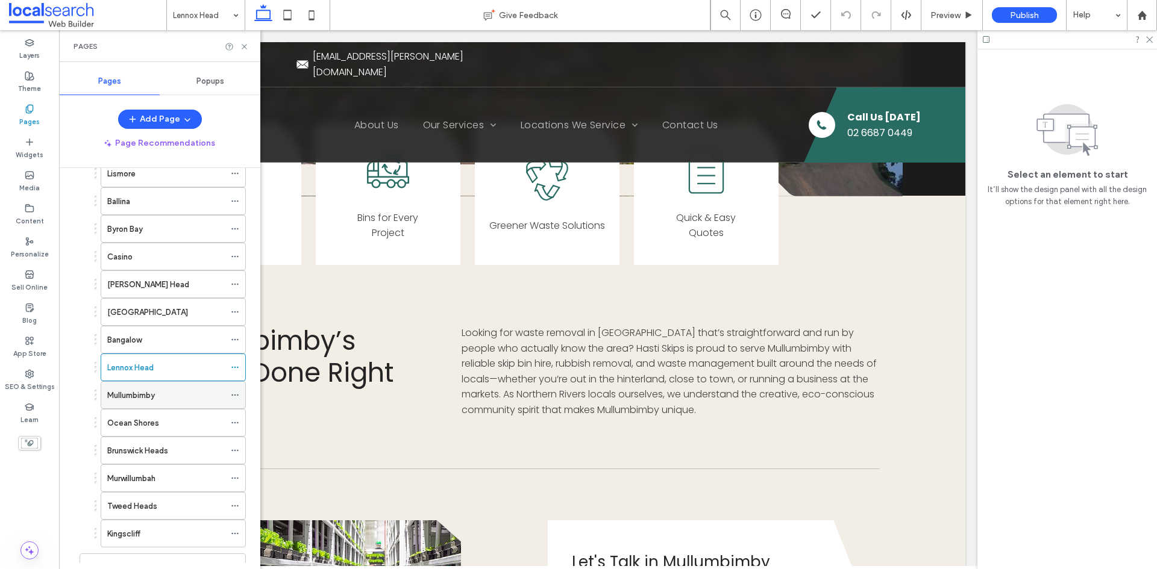
click at [178, 401] on div "Mullumbimby" at bounding box center [166, 395] width 118 height 13
click at [244, 49] on icon at bounding box center [244, 46] width 9 height 9
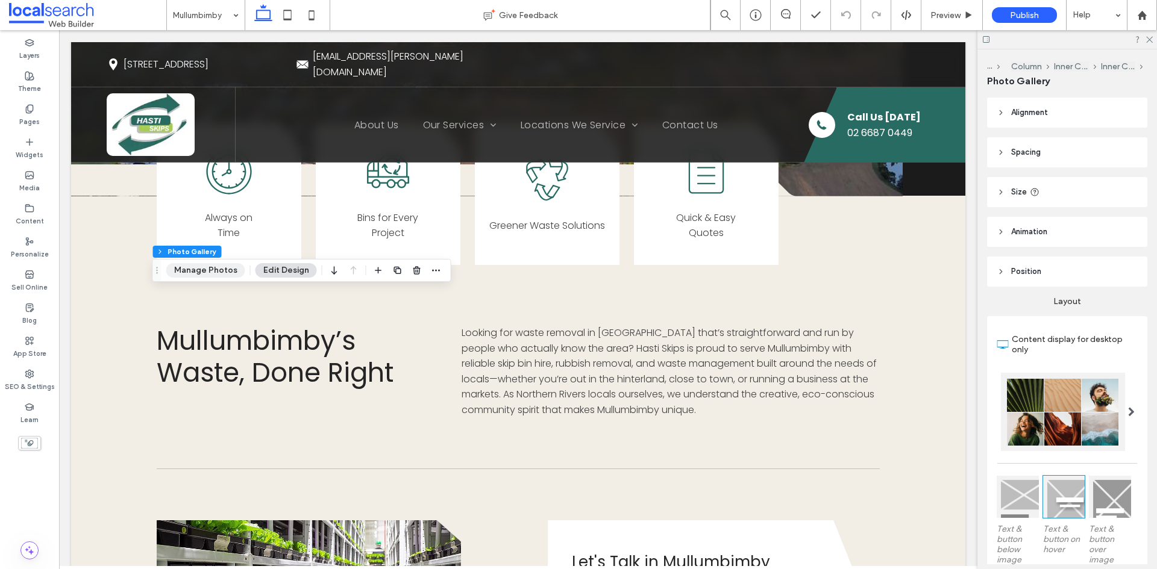
click at [225, 267] on button "Manage Photos" at bounding box center [205, 270] width 79 height 14
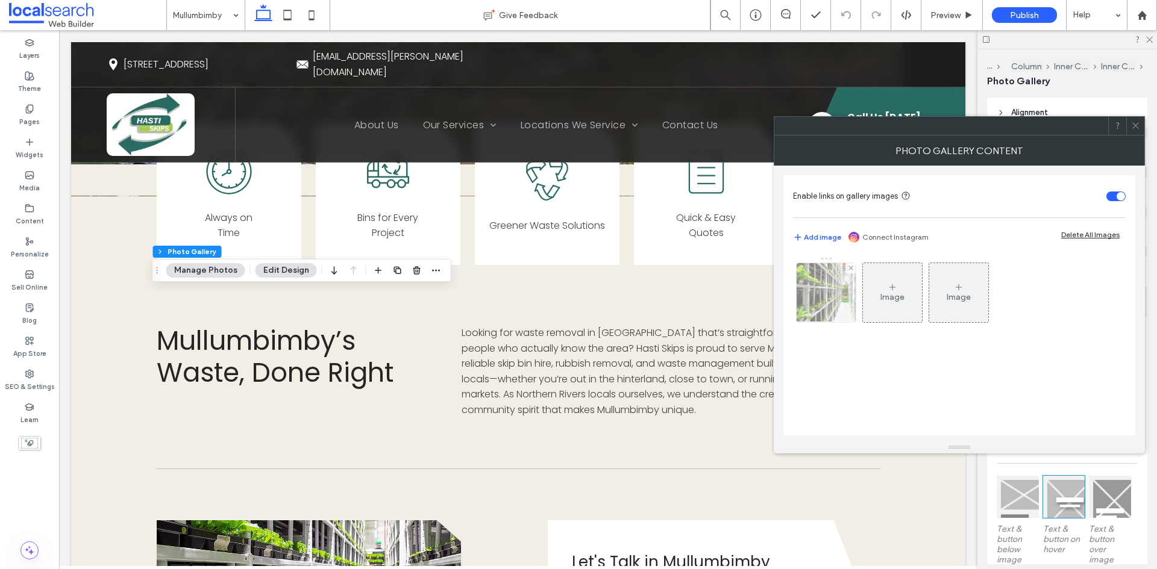
click at [823, 304] on img at bounding box center [826, 292] width 89 height 59
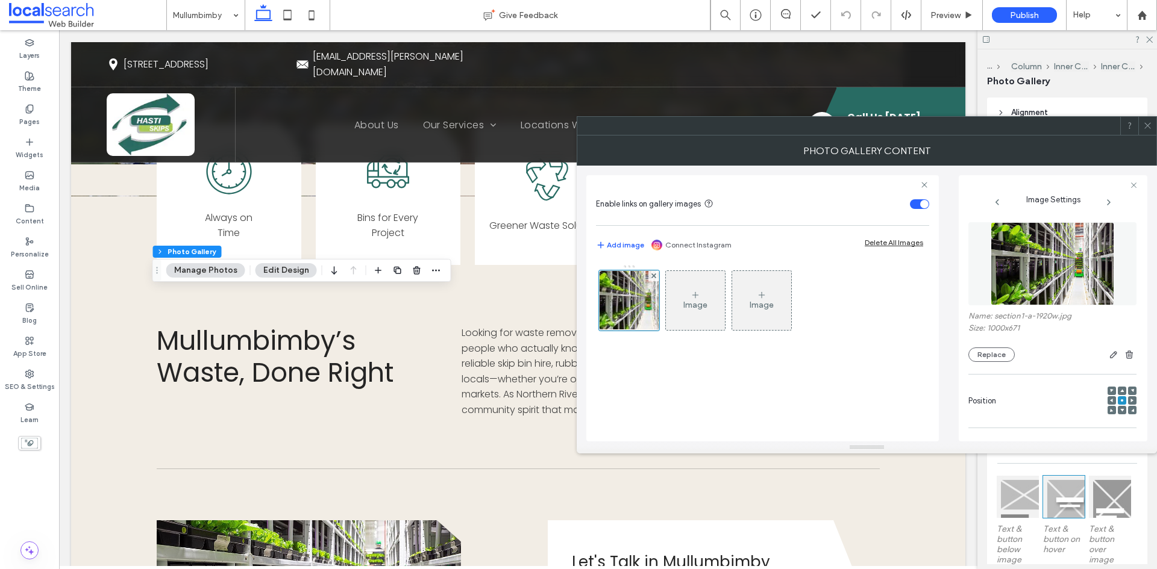
click at [1091, 260] on img at bounding box center [1053, 263] width 124 height 83
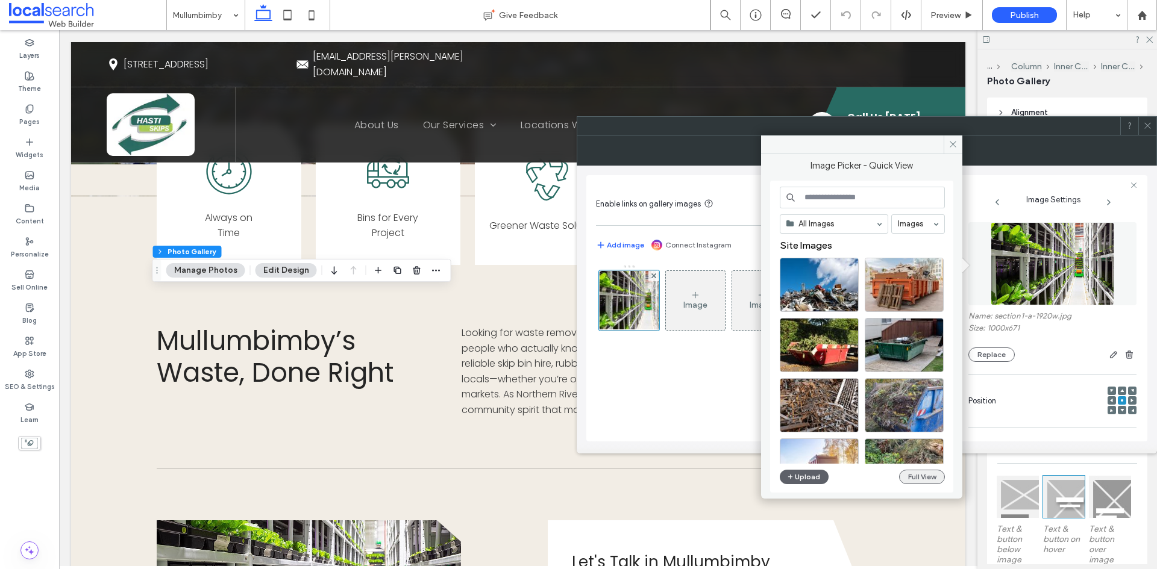
click at [926, 479] on button "Full View" at bounding box center [922, 477] width 46 height 14
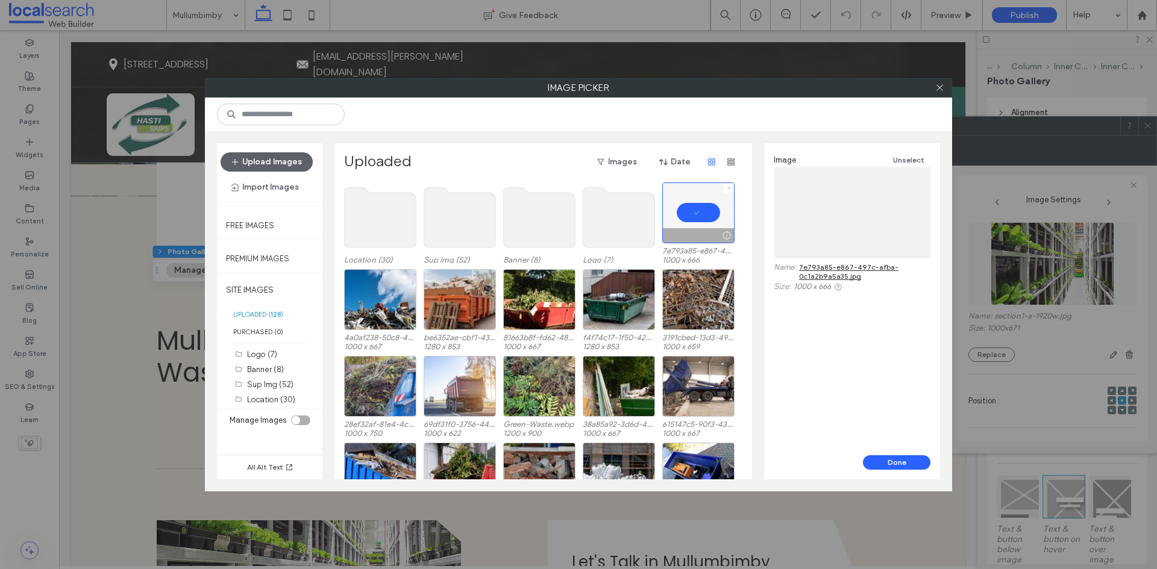
click at [729, 188] on icon at bounding box center [729, 188] width 5 height 5
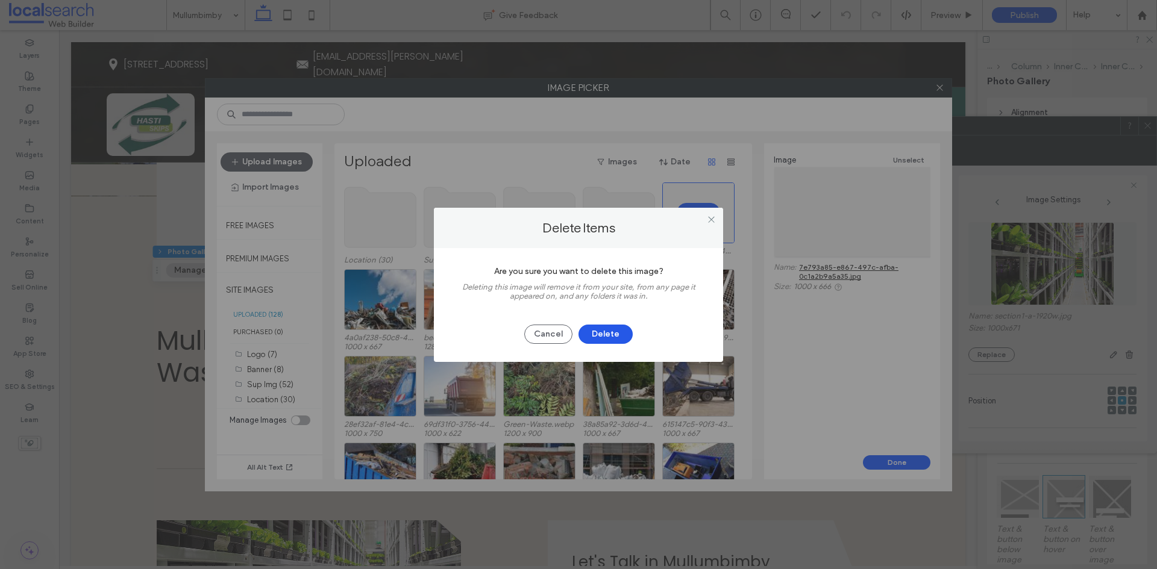
click at [595, 339] on button "Delete" at bounding box center [605, 334] width 54 height 19
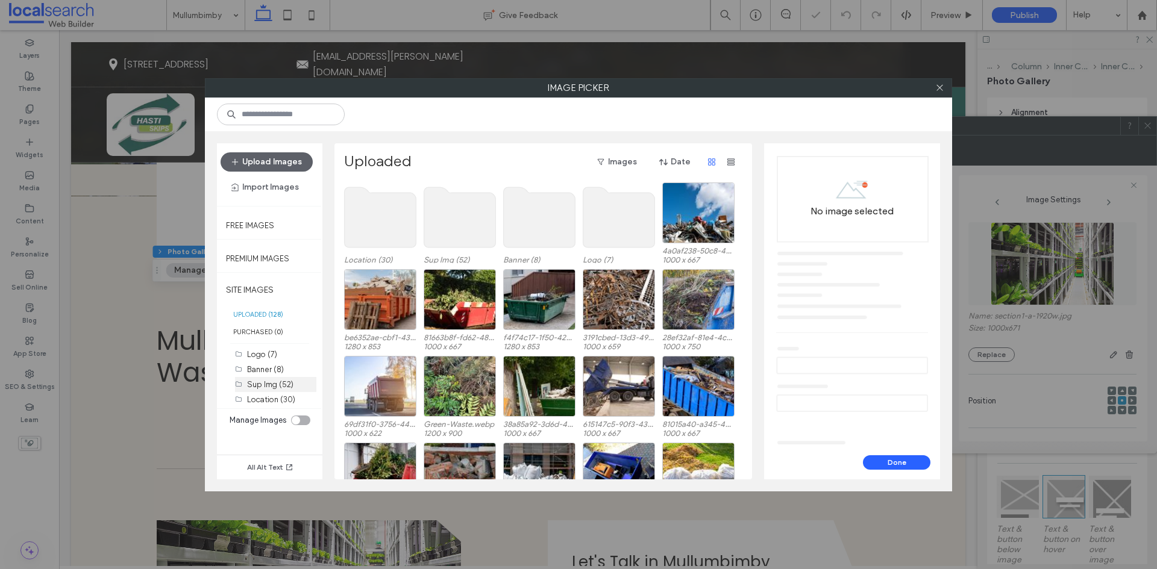
click at [256, 387] on label "Sup Img (52)" at bounding box center [270, 384] width 46 height 9
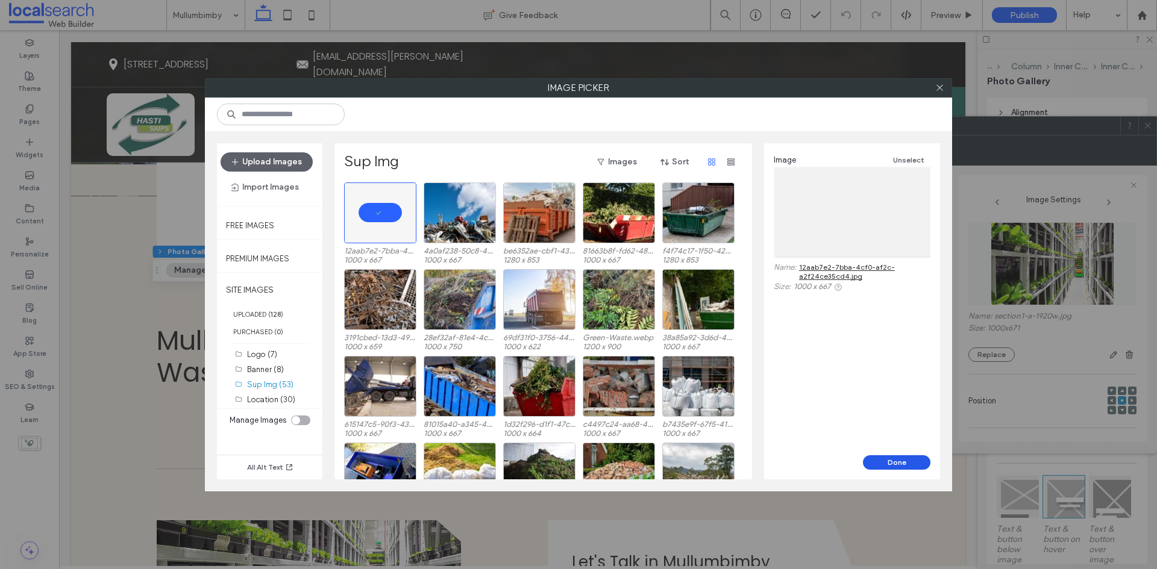
click at [879, 458] on button "Done" at bounding box center [896, 463] width 67 height 14
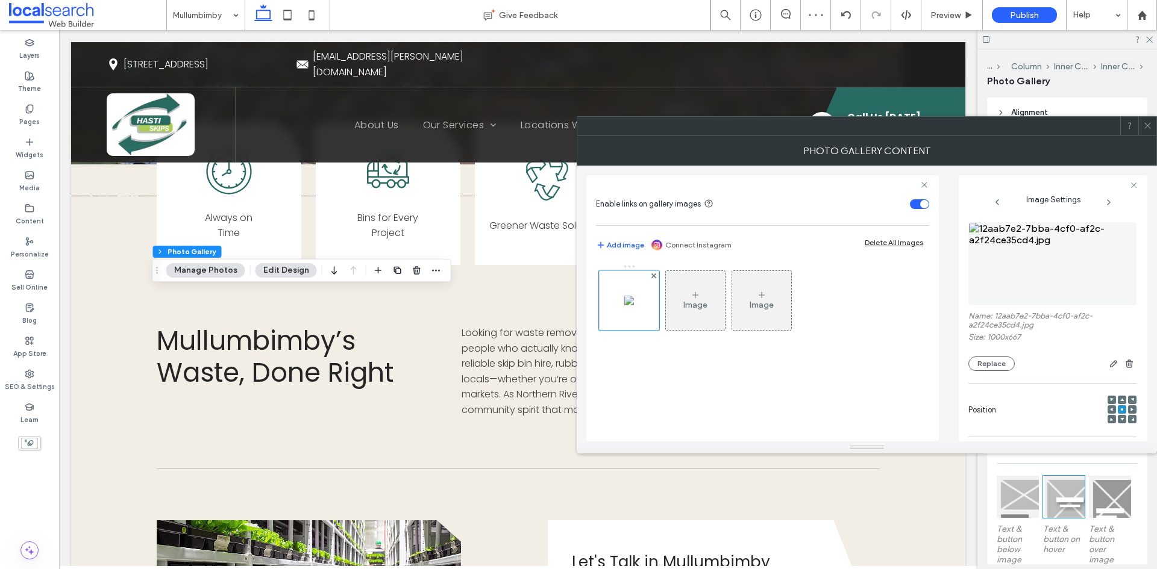
click at [1019, 268] on img at bounding box center [1052, 263] width 168 height 83
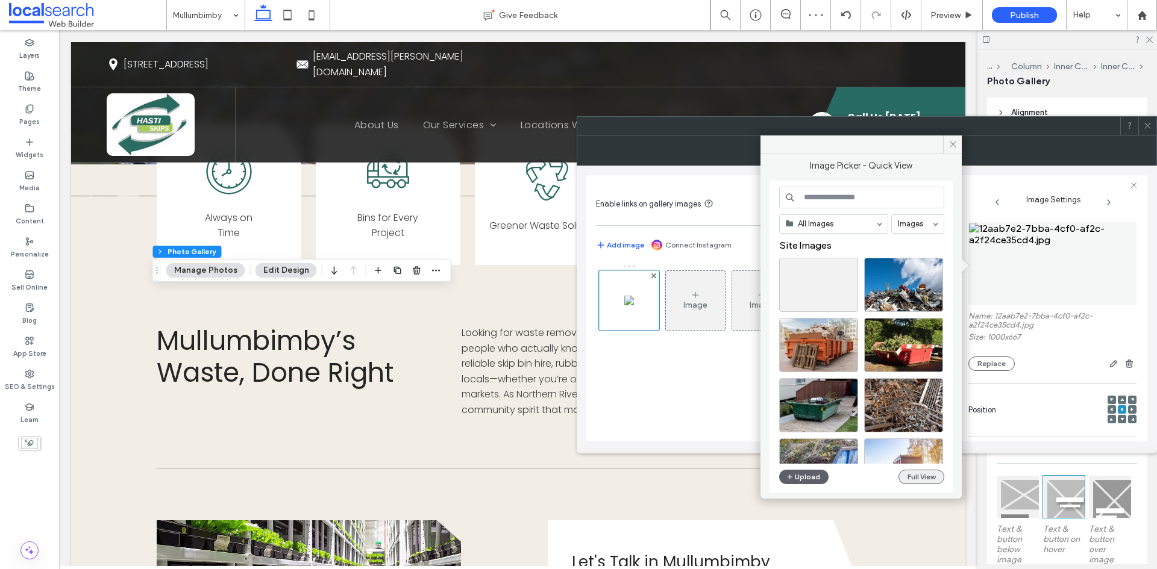
click at [913, 475] on button "Full View" at bounding box center [921, 477] width 46 height 14
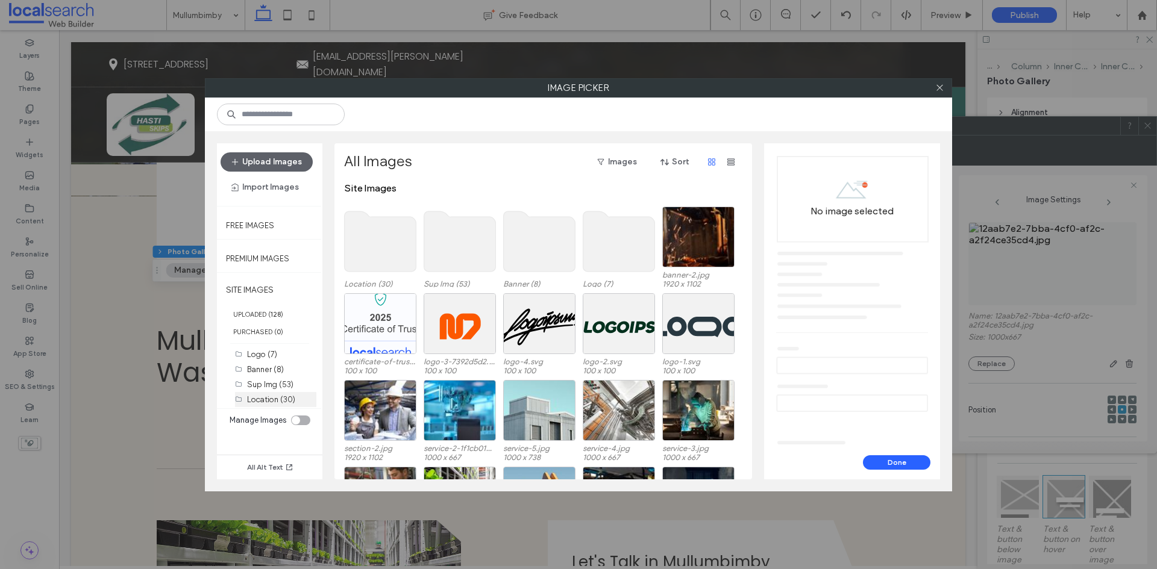
click at [275, 398] on label "Location (30)" at bounding box center [271, 399] width 48 height 9
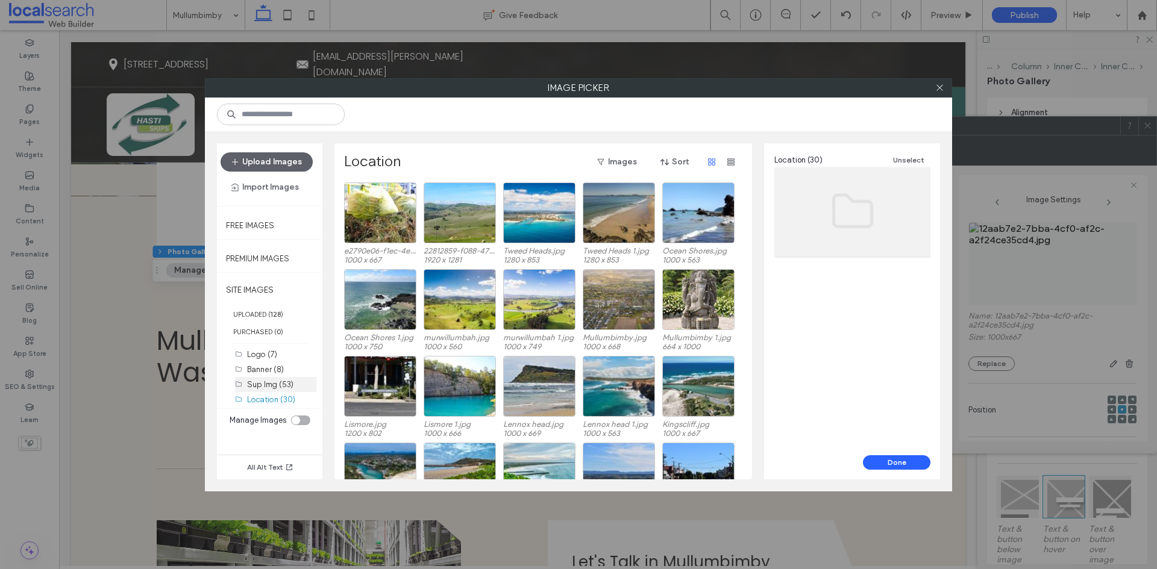
click at [275, 386] on div "Sup Img (53)" at bounding box center [281, 384] width 69 height 13
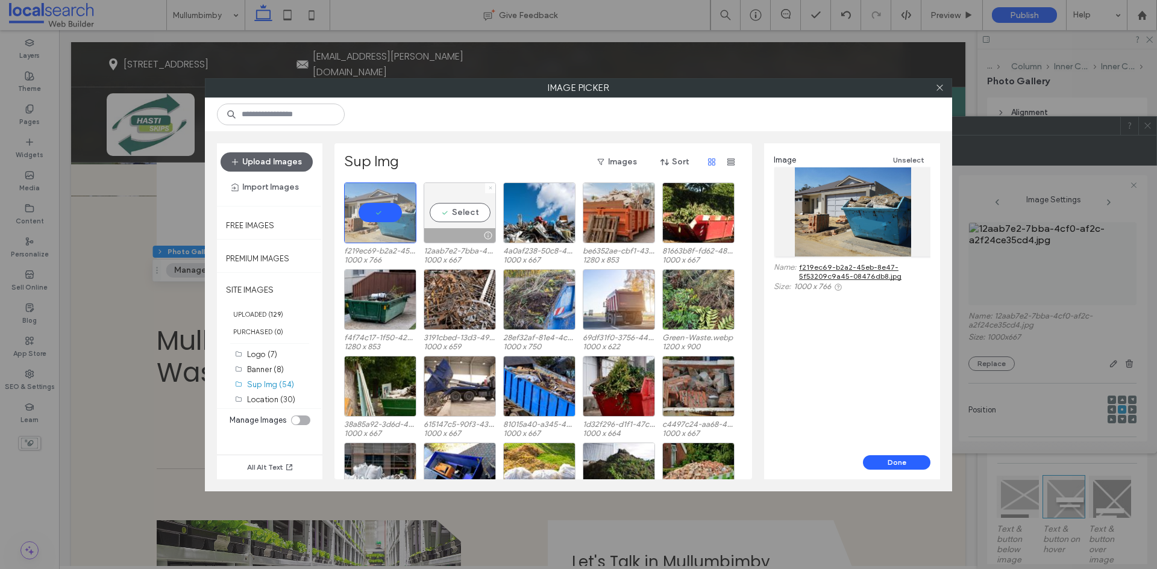
click at [488, 187] on icon at bounding box center [490, 188] width 5 height 5
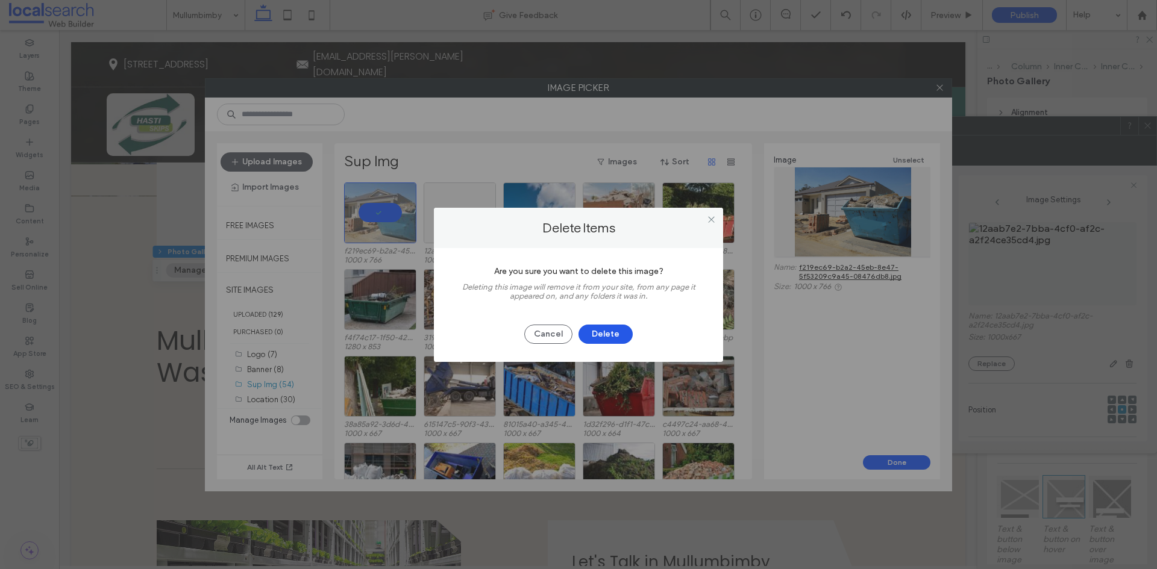
click at [619, 332] on button "Delete" at bounding box center [605, 334] width 54 height 19
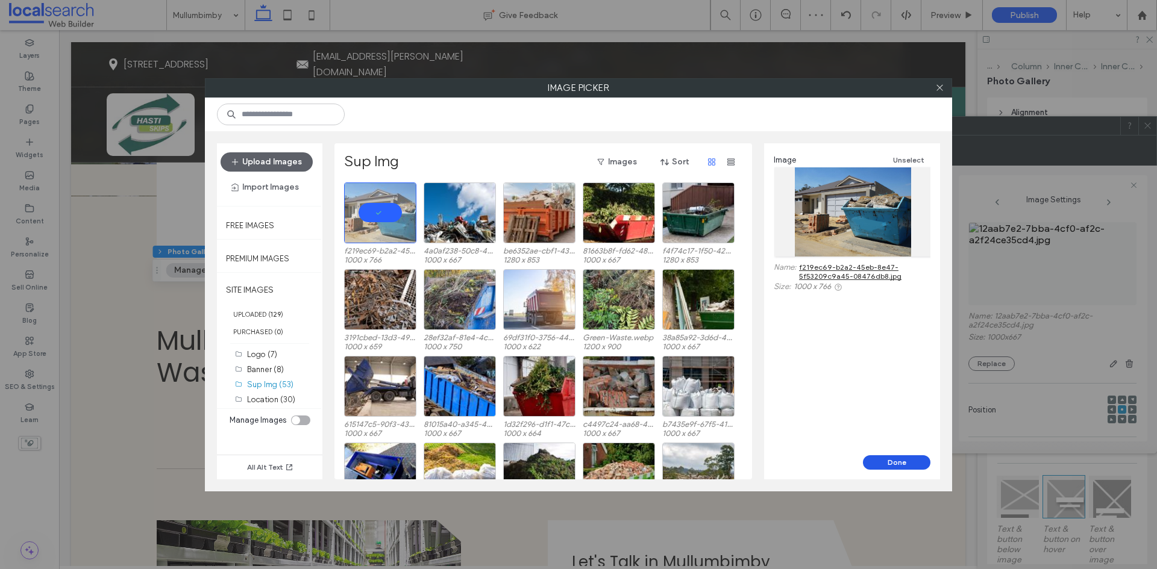
click at [897, 459] on button "Done" at bounding box center [896, 463] width 67 height 14
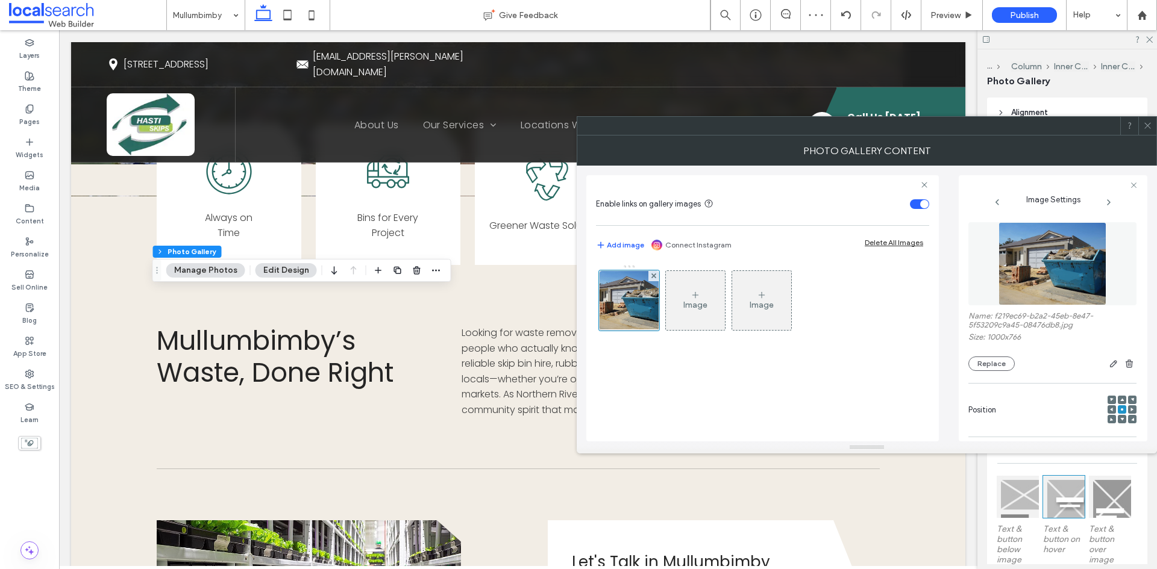
click at [1140, 125] on div at bounding box center [1147, 126] width 18 height 18
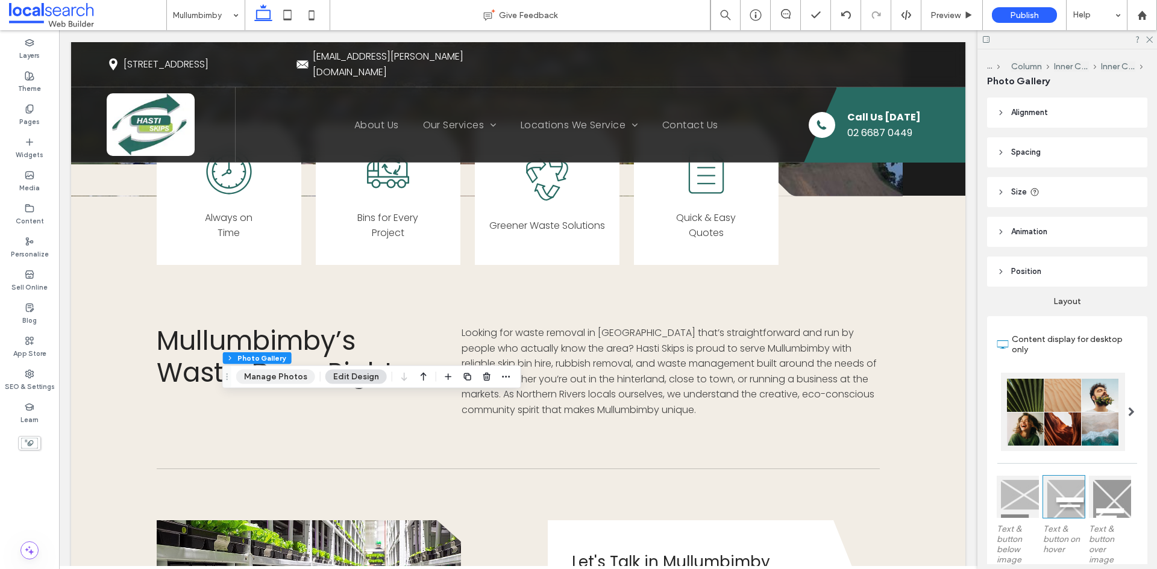
click at [293, 375] on button "Manage Photos" at bounding box center [275, 377] width 79 height 14
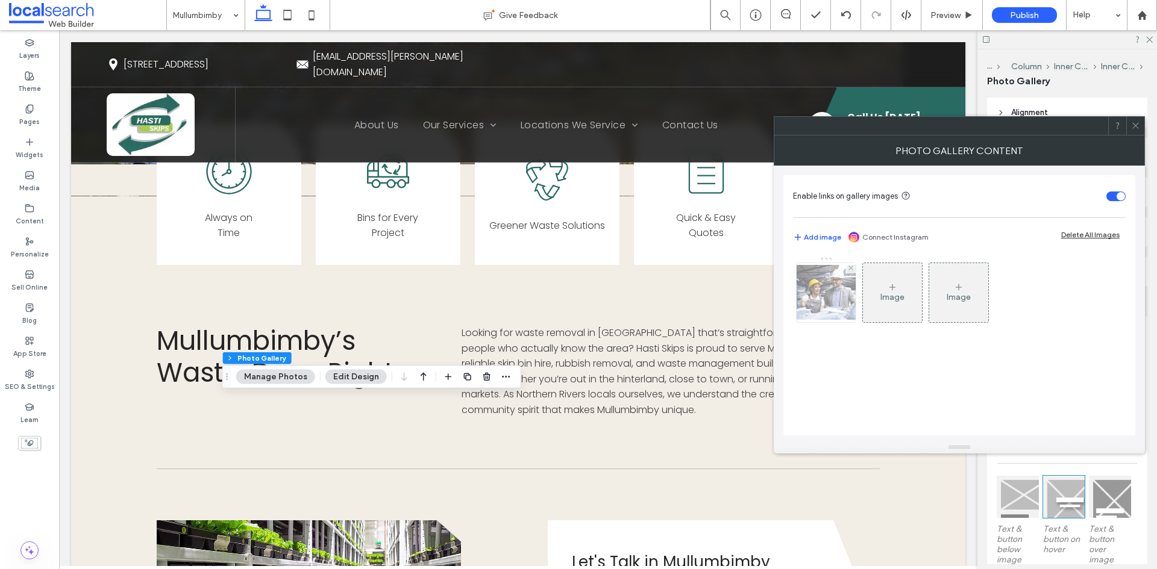
click at [839, 291] on img at bounding box center [826, 292] width 96 height 55
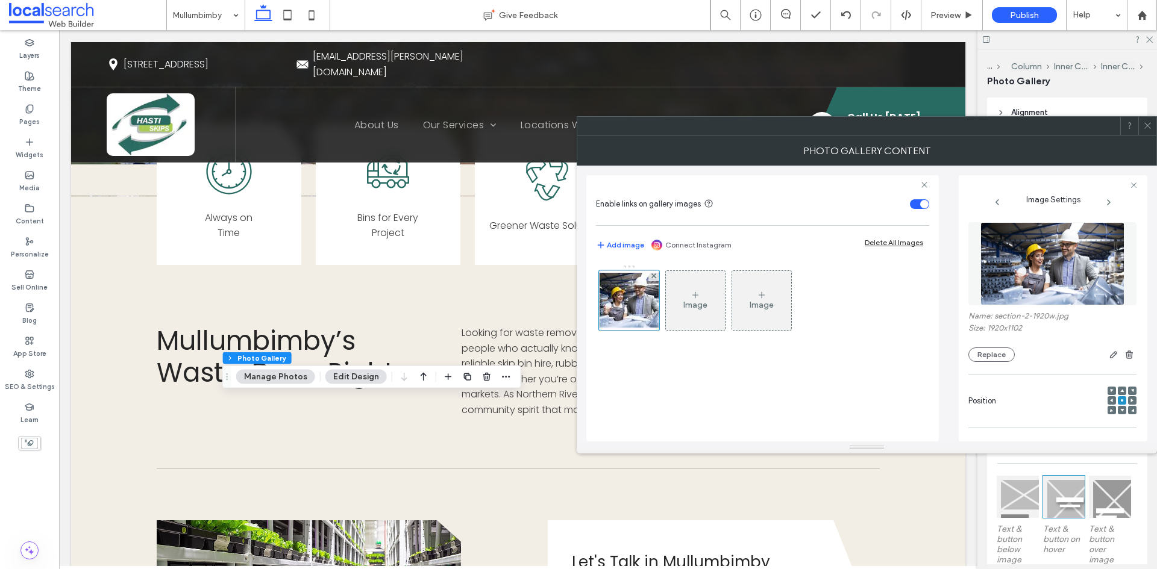
click at [1068, 257] on img at bounding box center [1052, 263] width 144 height 83
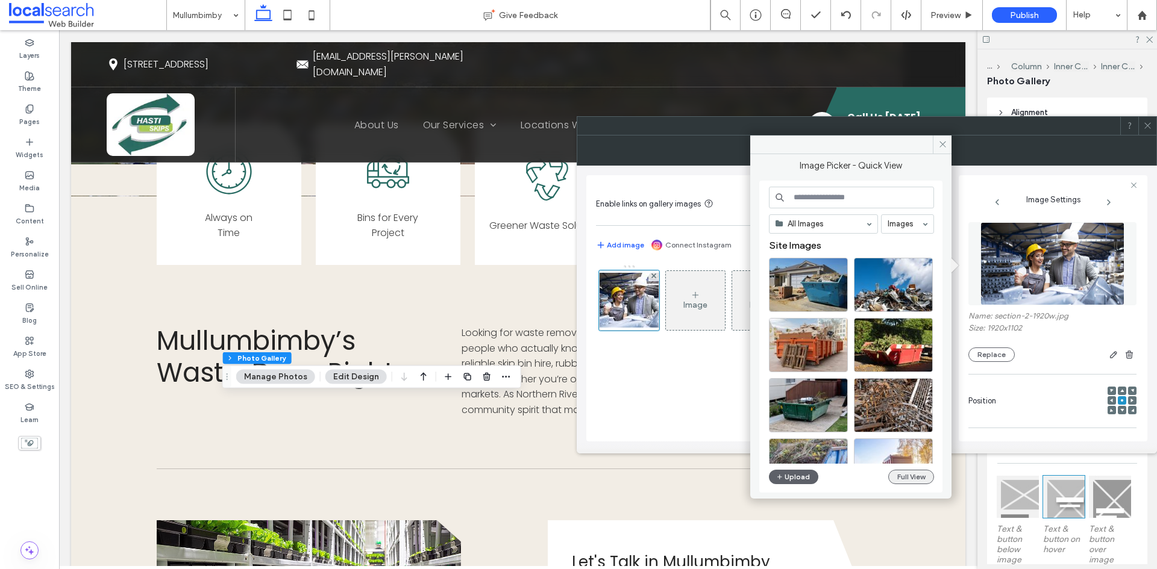
click at [900, 475] on button "Full View" at bounding box center [911, 477] width 46 height 14
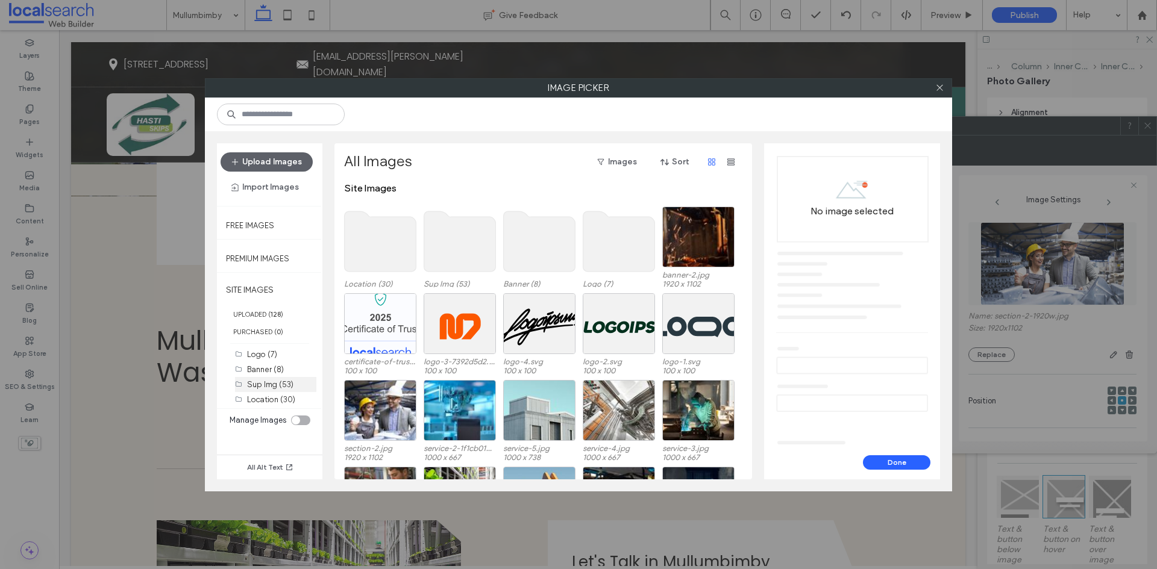
click at [268, 387] on label "Sup Img (53)" at bounding box center [270, 384] width 46 height 9
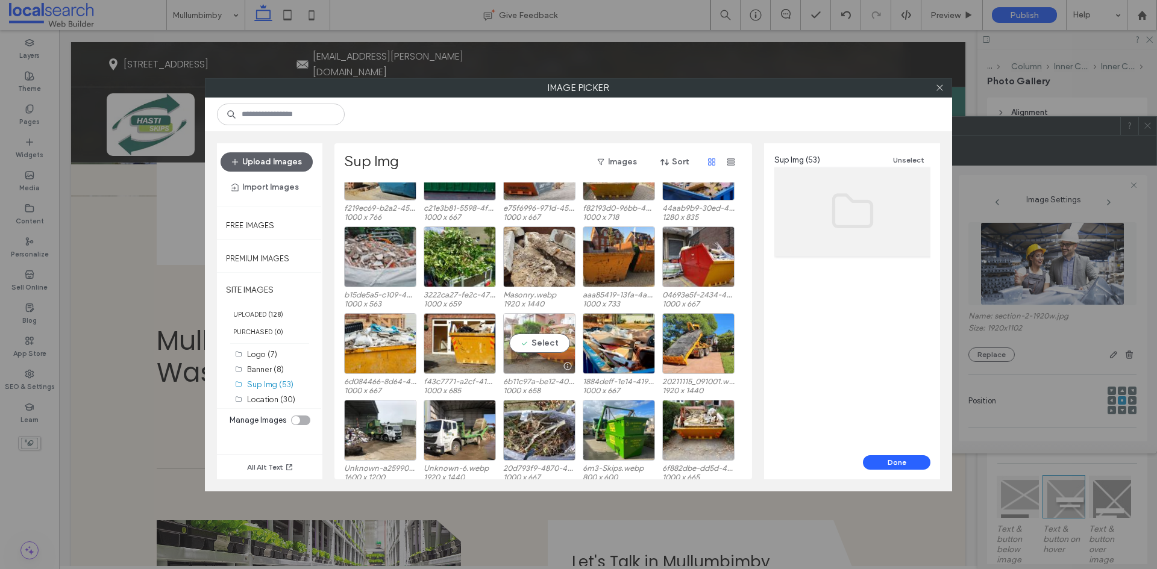
scroll to position [416, 0]
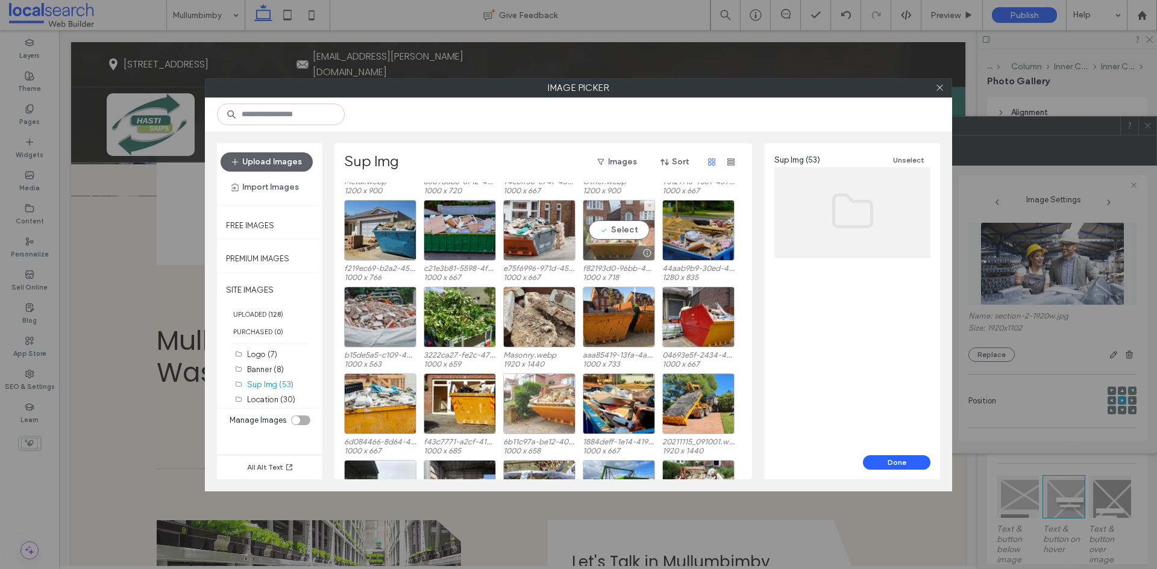
click at [615, 245] on div "Select" at bounding box center [619, 230] width 72 height 61
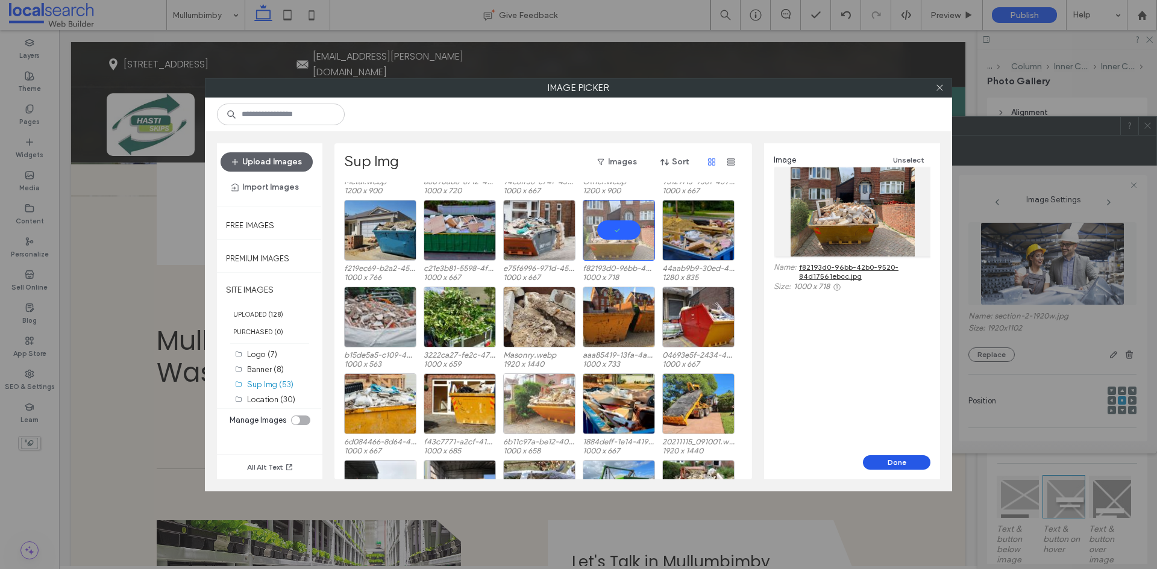
click at [882, 462] on button "Done" at bounding box center [896, 463] width 67 height 14
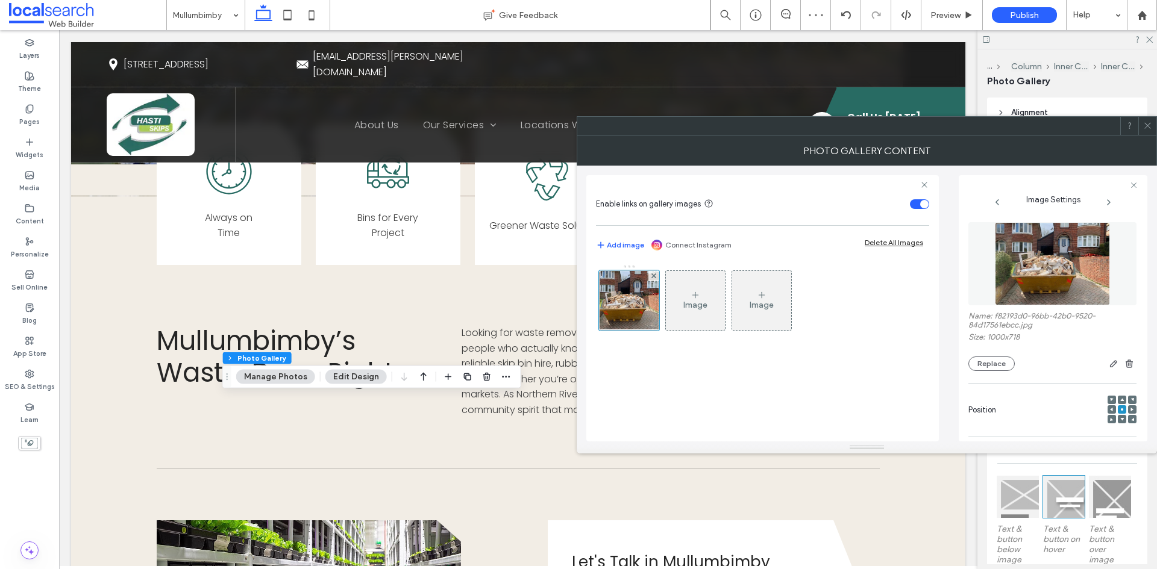
click at [1150, 132] on span at bounding box center [1147, 126] width 9 height 18
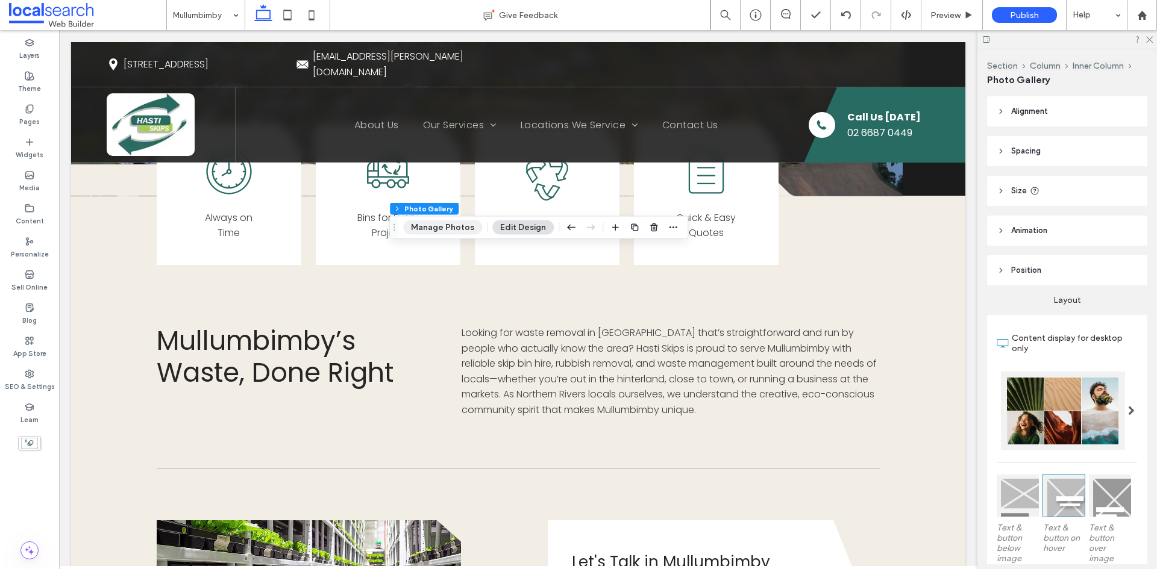
click at [432, 228] on button "Manage Photos" at bounding box center [442, 228] width 79 height 14
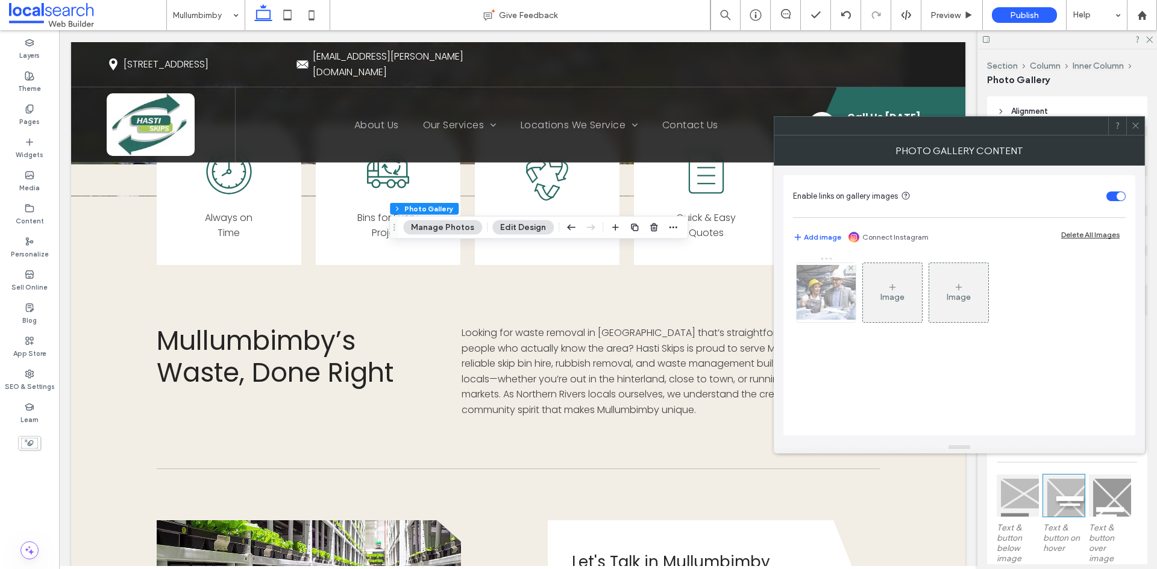
click at [840, 299] on img at bounding box center [826, 292] width 96 height 55
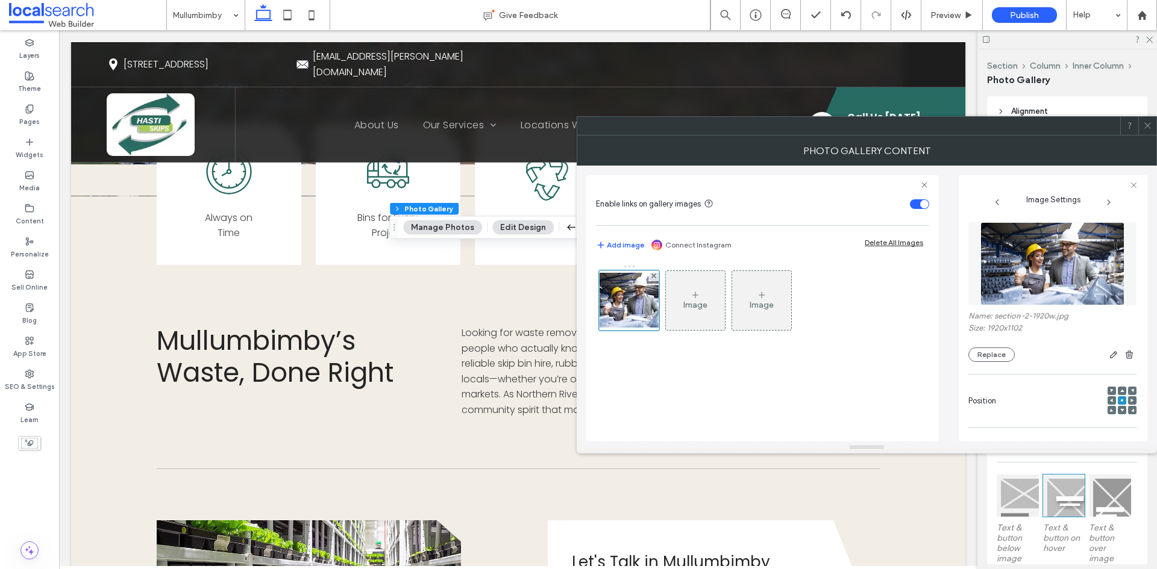
click at [1036, 295] on img at bounding box center [1052, 263] width 144 height 83
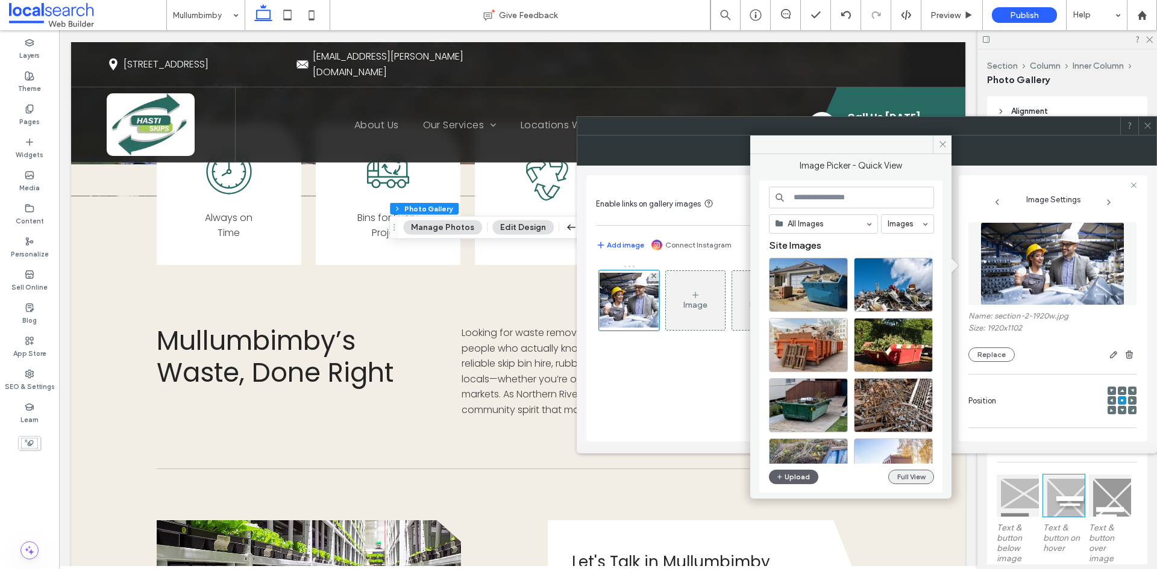
click at [909, 474] on button "Full View" at bounding box center [911, 477] width 46 height 14
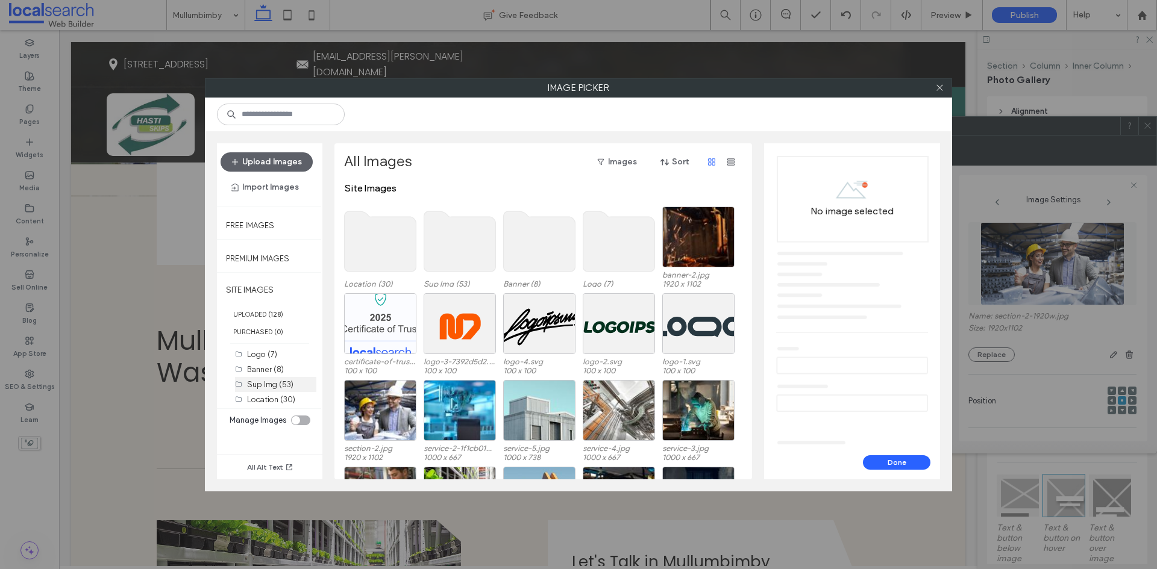
click at [281, 386] on label "Sup Img (53)" at bounding box center [270, 384] width 46 height 9
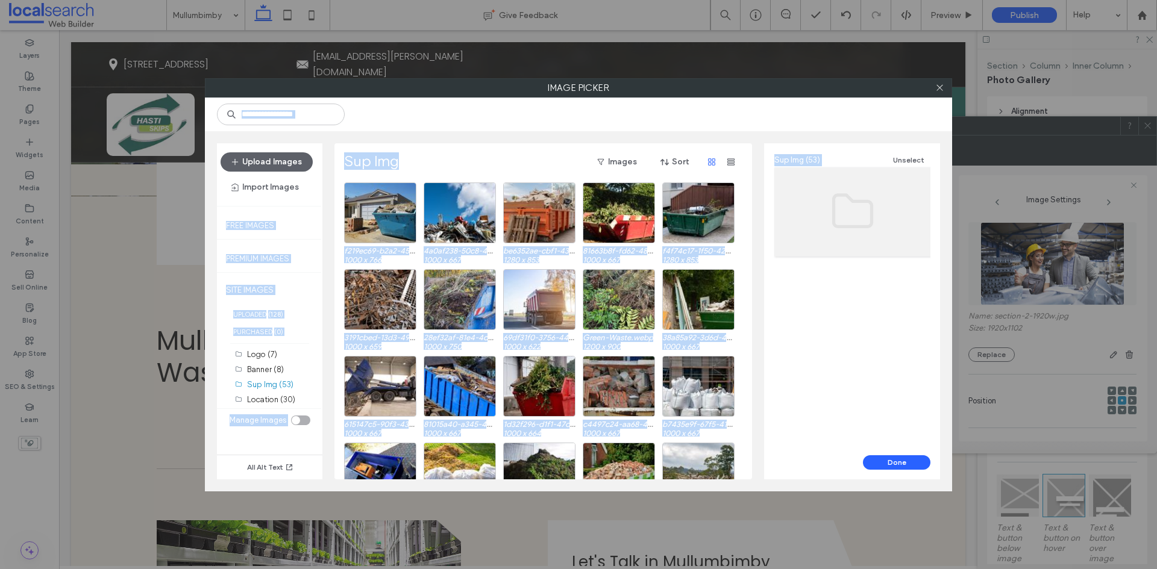
drag, startPoint x: 938, startPoint y: 86, endPoint x: 841, endPoint y: 243, distance: 185.0
click at [842, 243] on div "Image Picker Upload Images Import Images Free Images Premium Images SITE IMAGES…" at bounding box center [578, 284] width 747 height 413
click at [823, 309] on div "Sup Img (53) Unselect" at bounding box center [852, 299] width 176 height 312
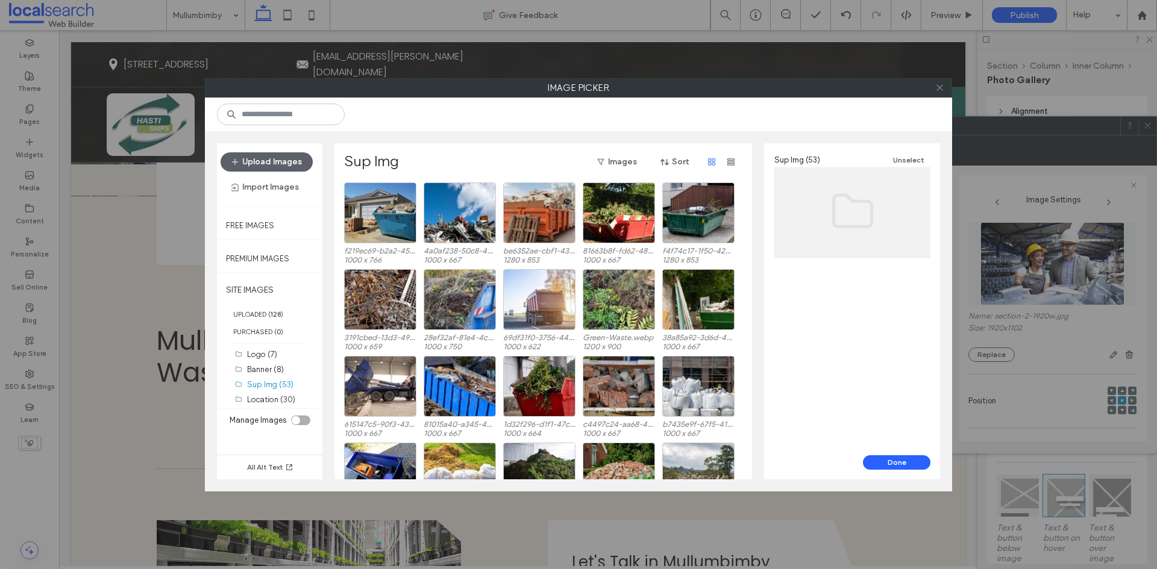
click at [938, 85] on icon at bounding box center [939, 87] width 9 height 9
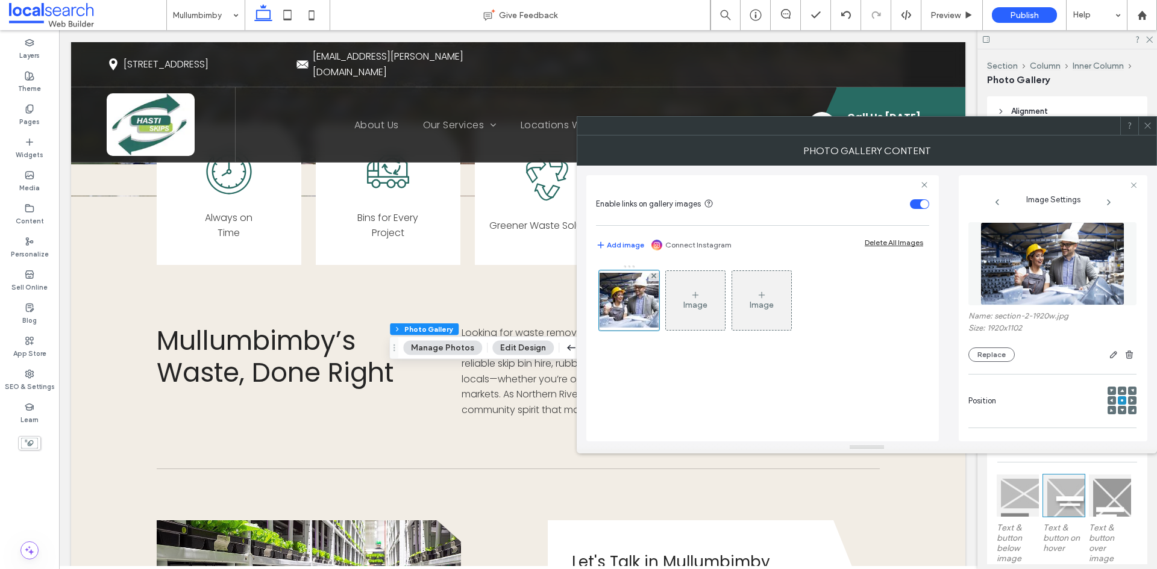
click at [1073, 270] on img at bounding box center [1052, 263] width 144 height 83
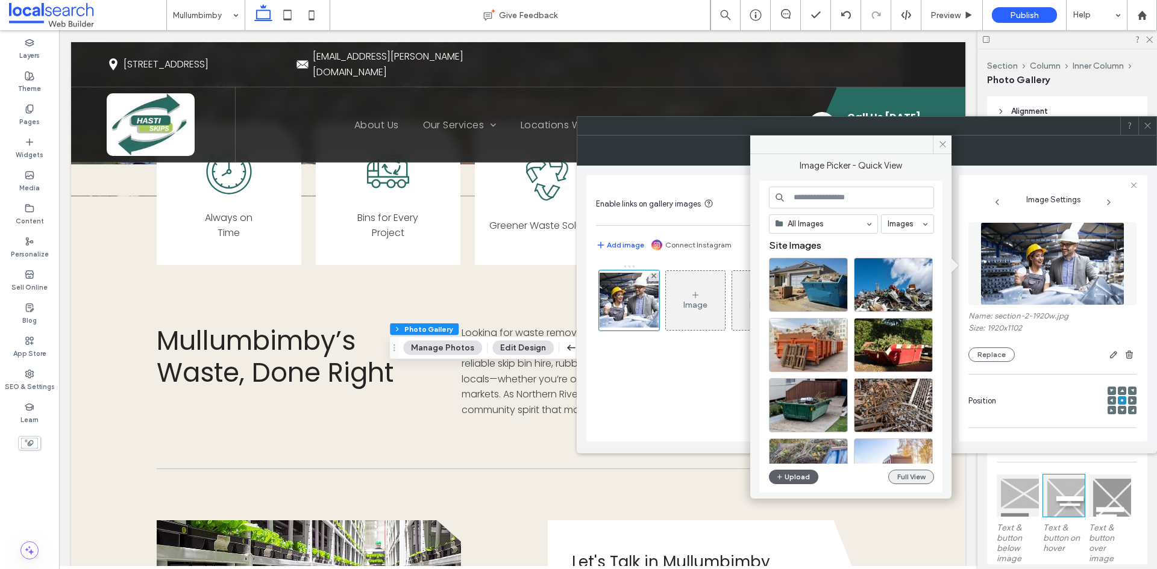
click at [909, 477] on button "Full View" at bounding box center [911, 477] width 46 height 14
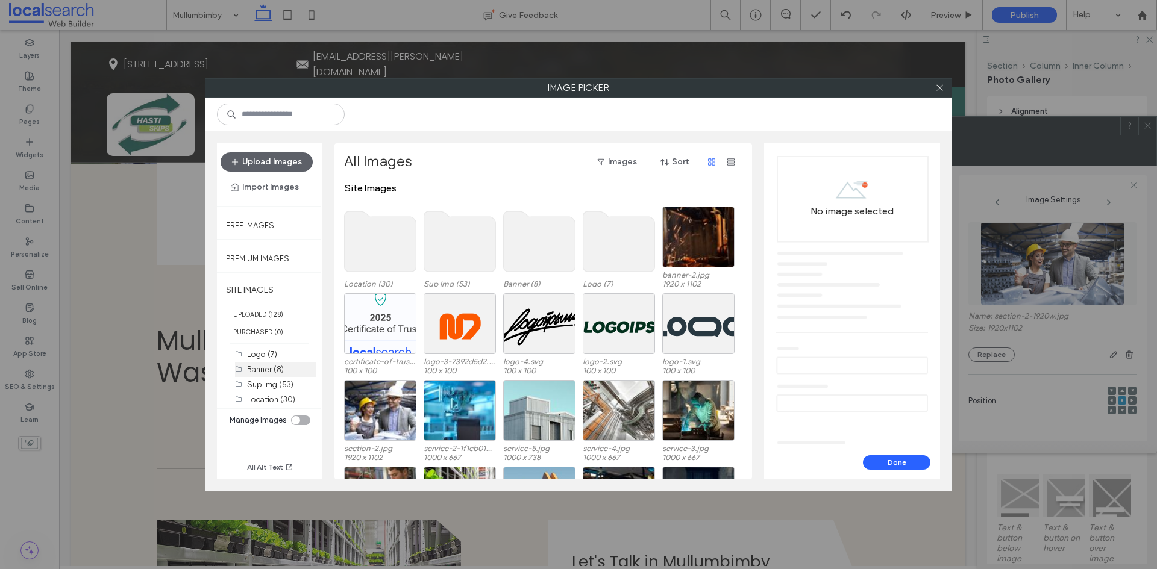
click at [274, 375] on div "Banner (8)" at bounding box center [281, 369] width 69 height 13
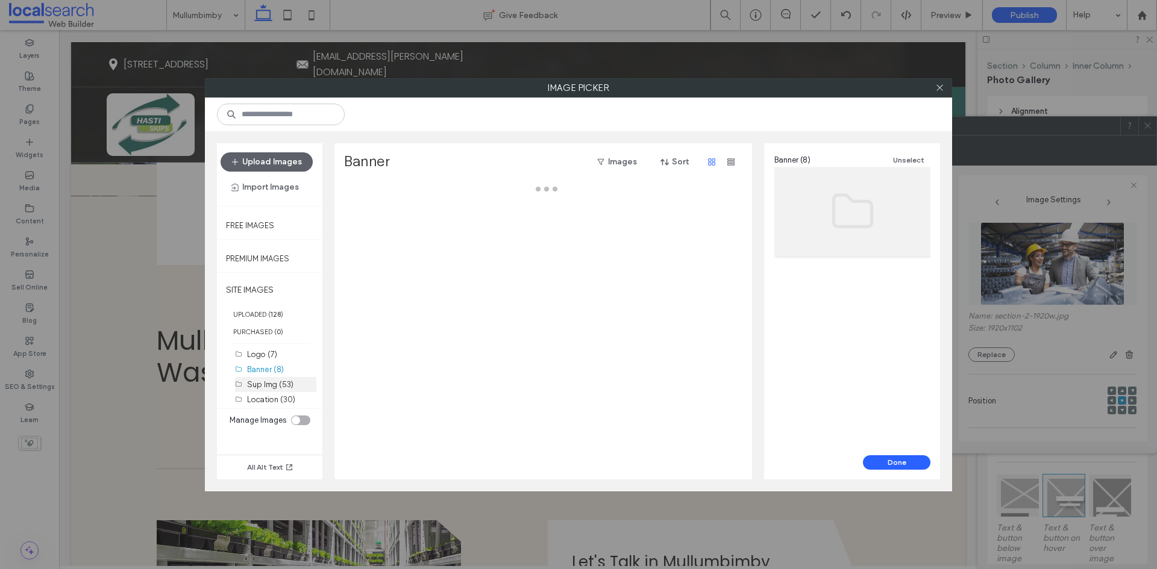
click at [274, 384] on label "Sup Img (53)" at bounding box center [270, 384] width 46 height 9
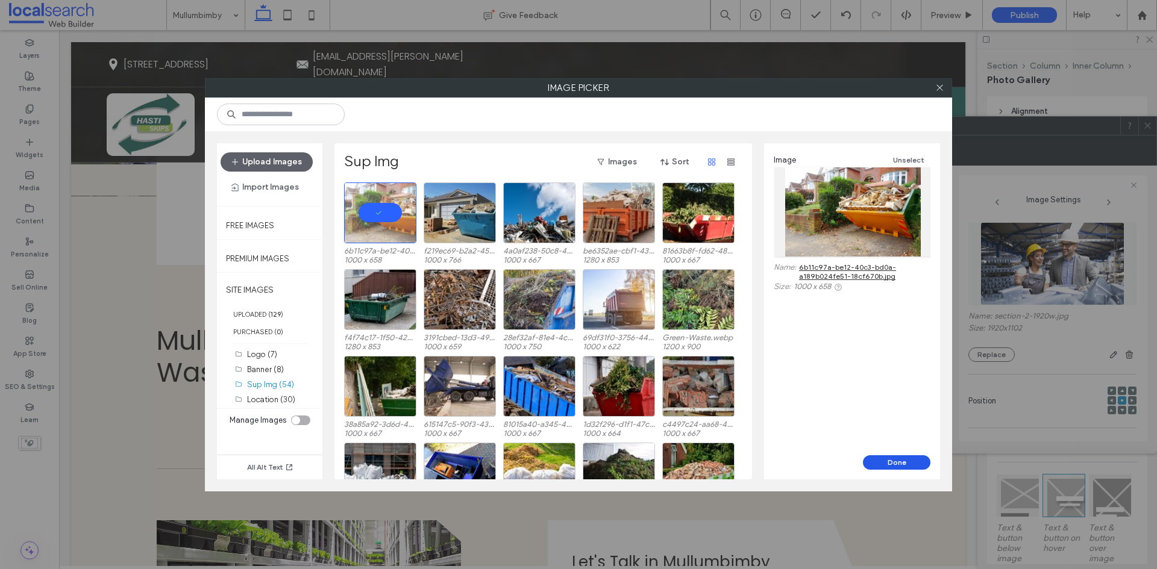
click at [889, 460] on button "Done" at bounding box center [896, 463] width 67 height 14
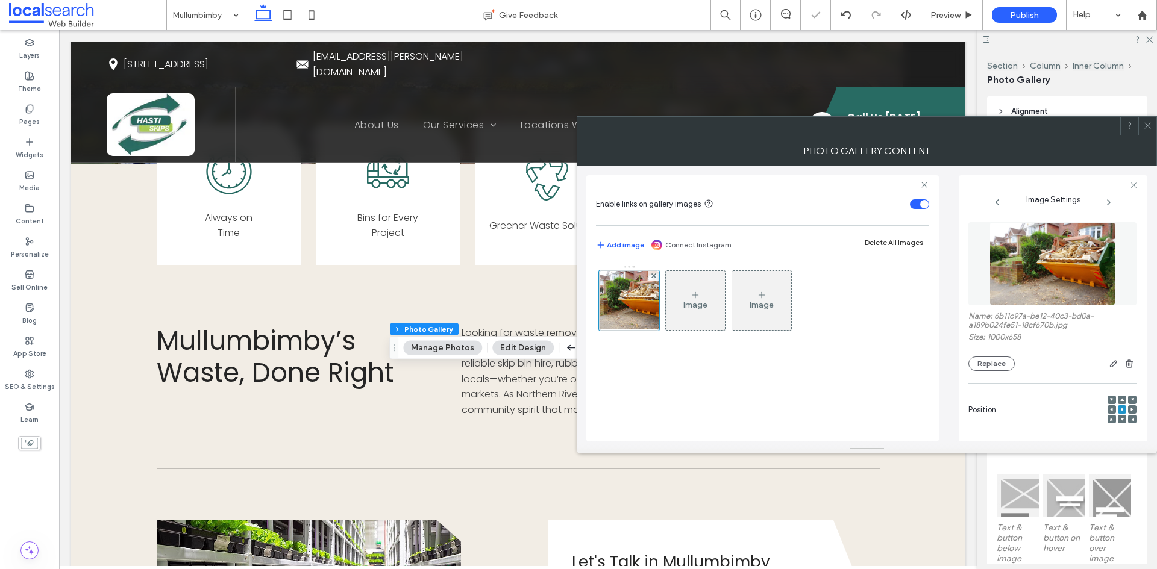
click at [1152, 123] on icon at bounding box center [1147, 125] width 9 height 9
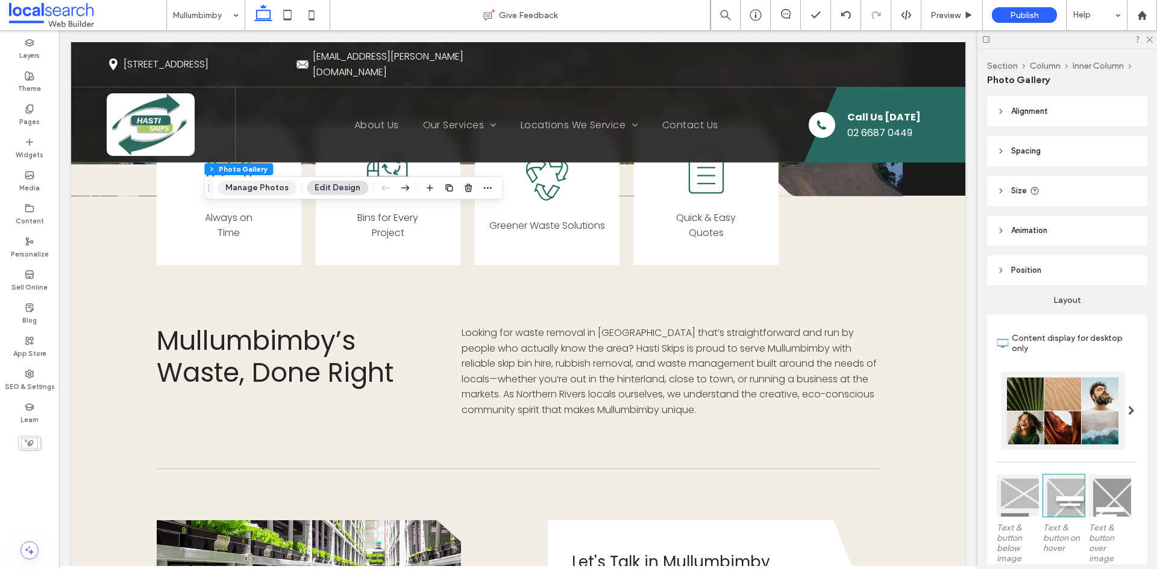
click at [265, 186] on button "Manage Photos" at bounding box center [257, 188] width 79 height 14
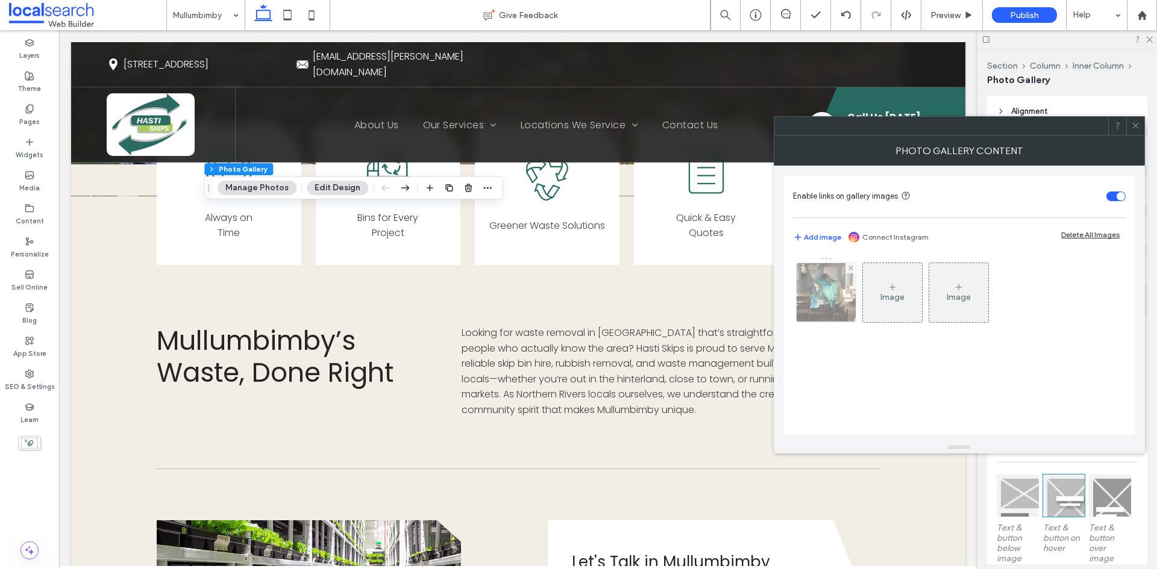
click at [808, 308] on img at bounding box center [826, 292] width 89 height 59
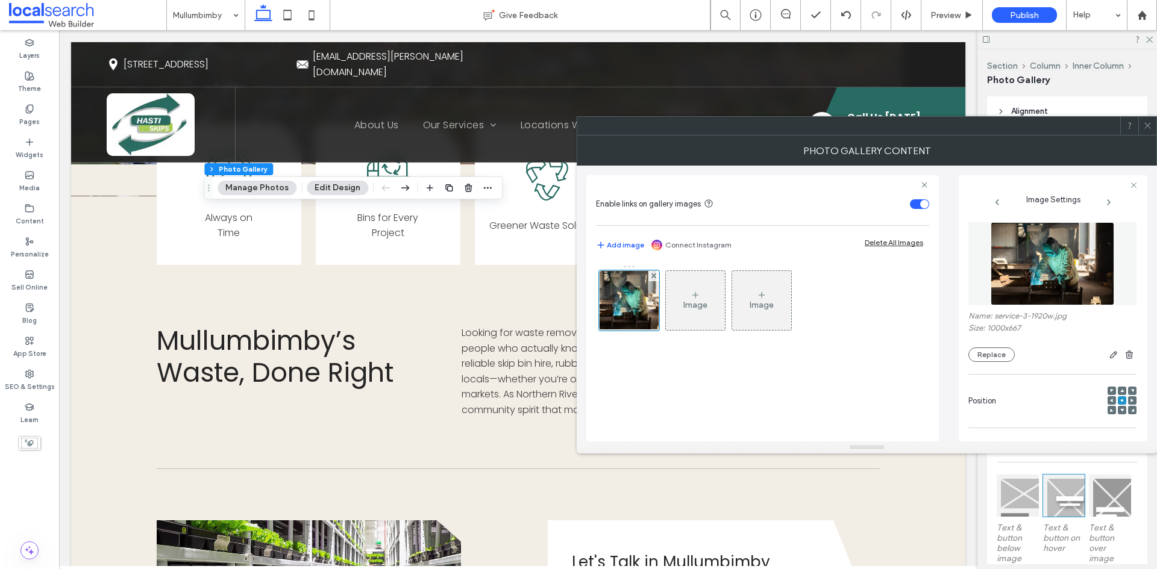
click at [1038, 277] on img at bounding box center [1053, 263] width 124 height 83
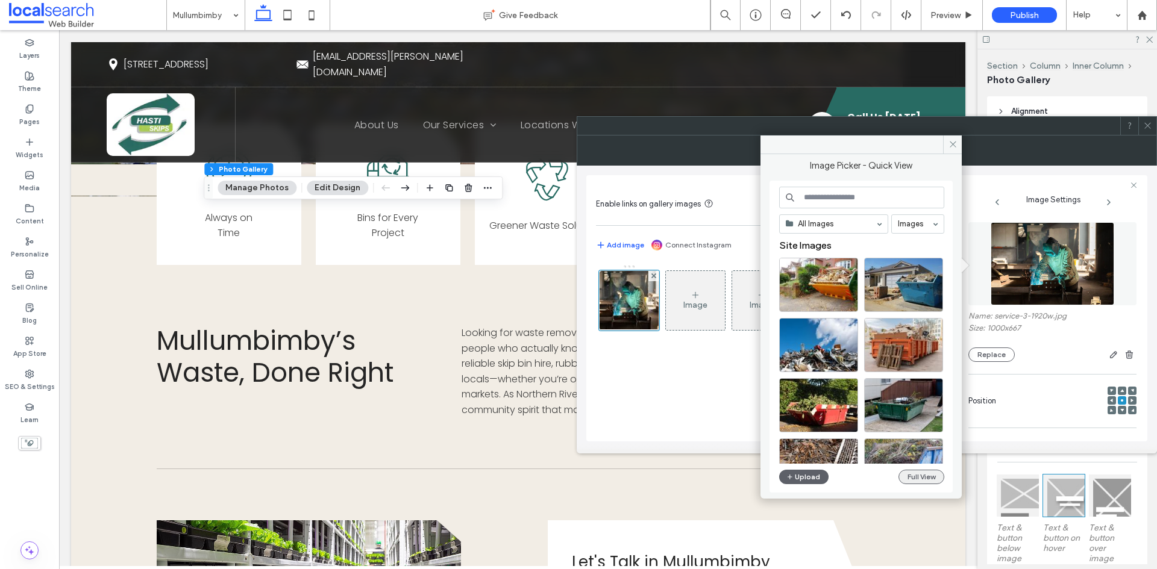
click at [907, 474] on button "Full View" at bounding box center [921, 477] width 46 height 14
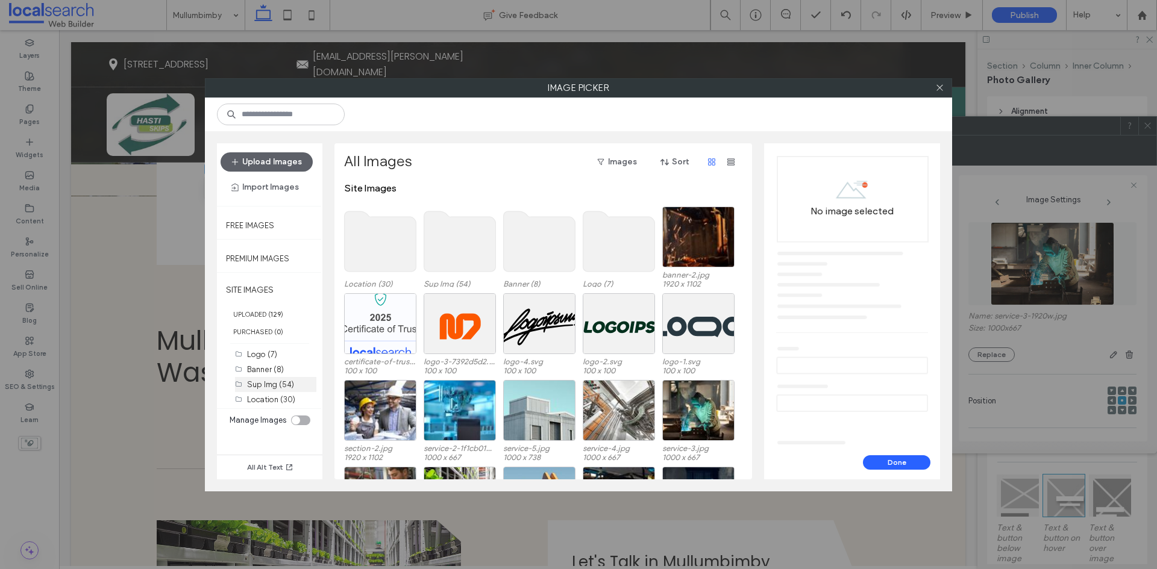
click at [269, 380] on label "Sup Img (54)" at bounding box center [270, 384] width 47 height 9
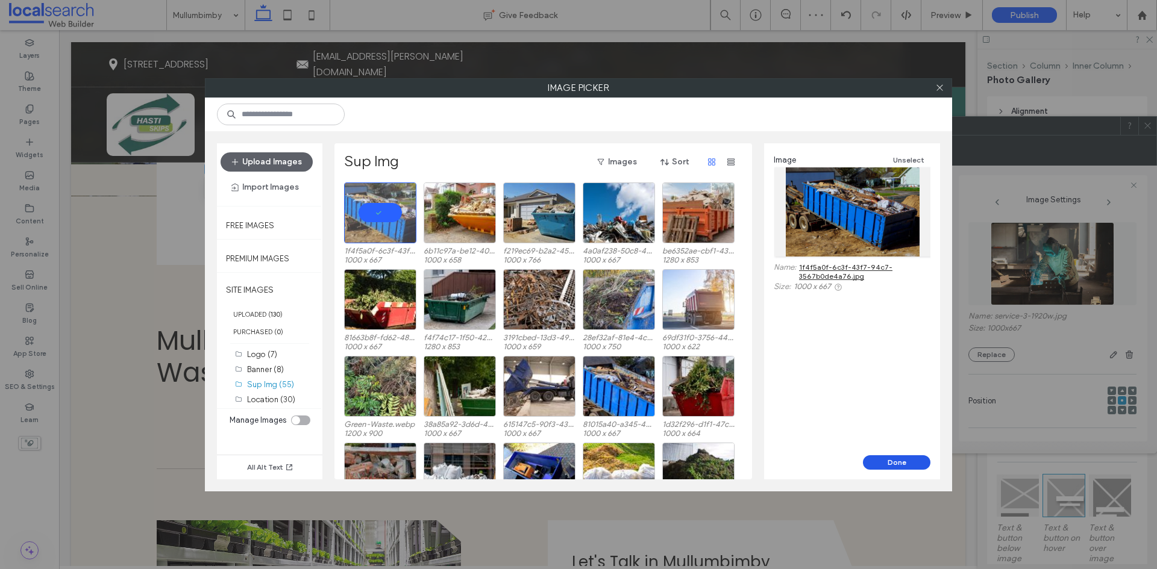
click at [907, 458] on button "Done" at bounding box center [896, 463] width 67 height 14
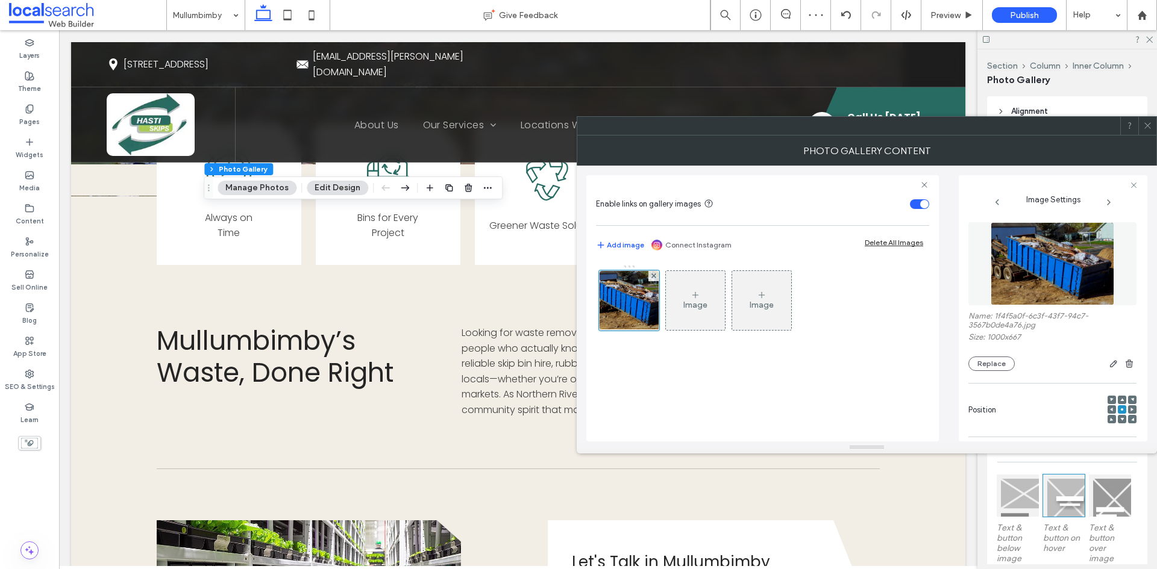
click at [1144, 126] on icon at bounding box center [1147, 125] width 9 height 9
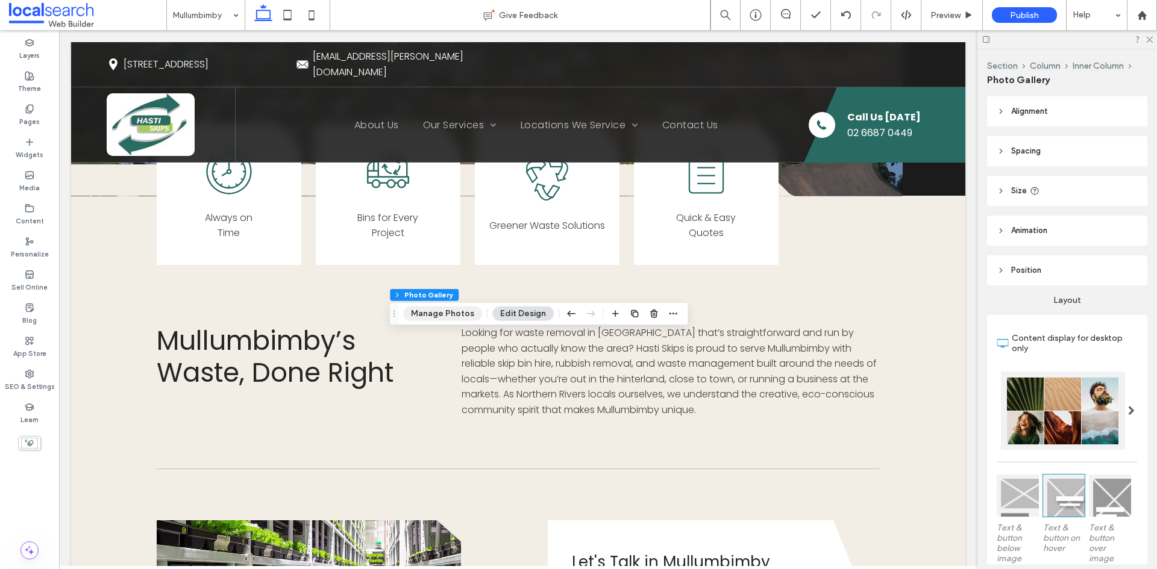
click at [450, 313] on button "Manage Photos" at bounding box center [442, 314] width 79 height 14
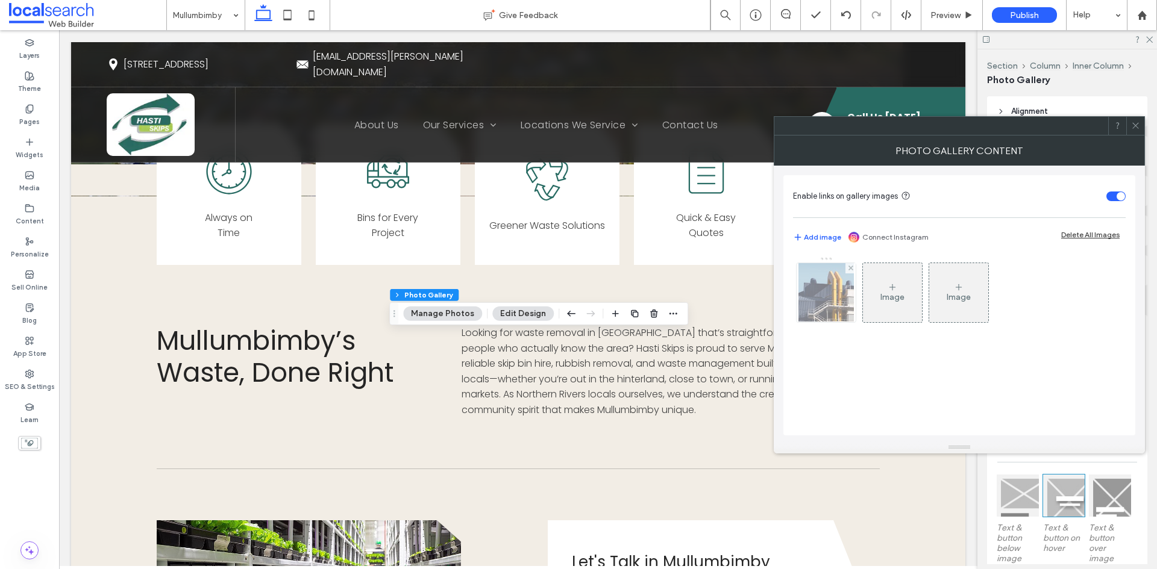
click at [803, 307] on img at bounding box center [825, 292] width 55 height 59
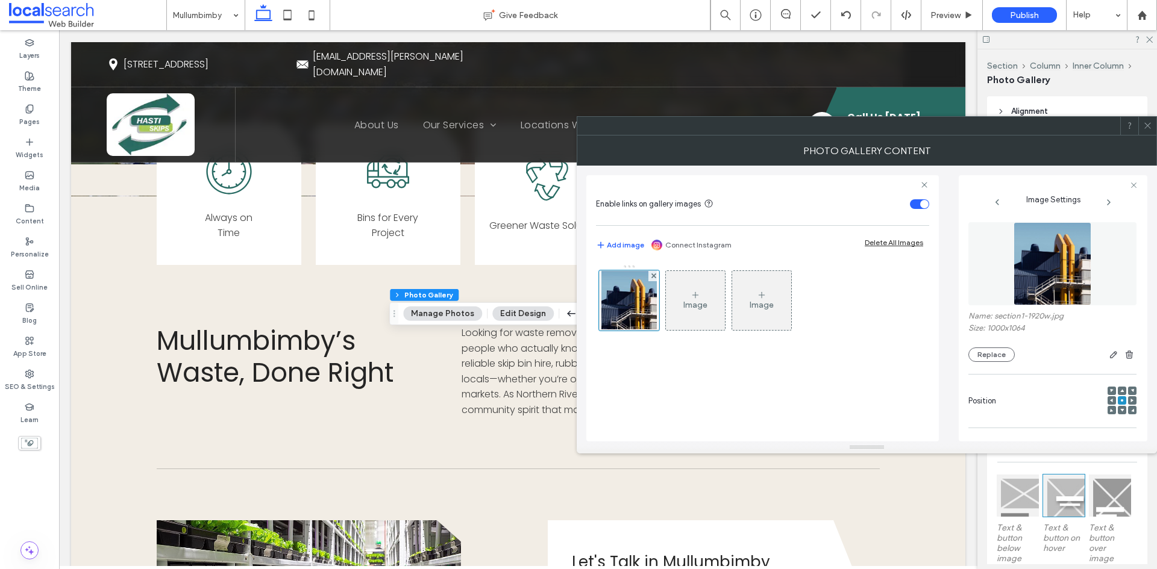
drag, startPoint x: 1055, startPoint y: 266, endPoint x: 770, endPoint y: 362, distance: 300.9
click at [1055, 266] on img at bounding box center [1053, 263] width 78 height 83
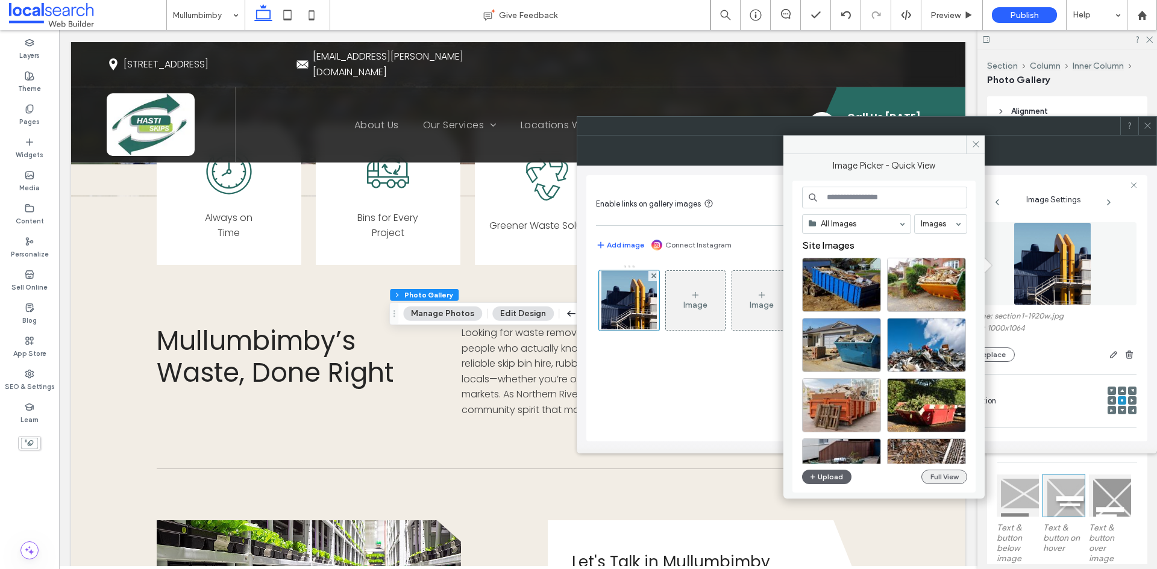
click at [944, 478] on button "Full View" at bounding box center [944, 477] width 46 height 14
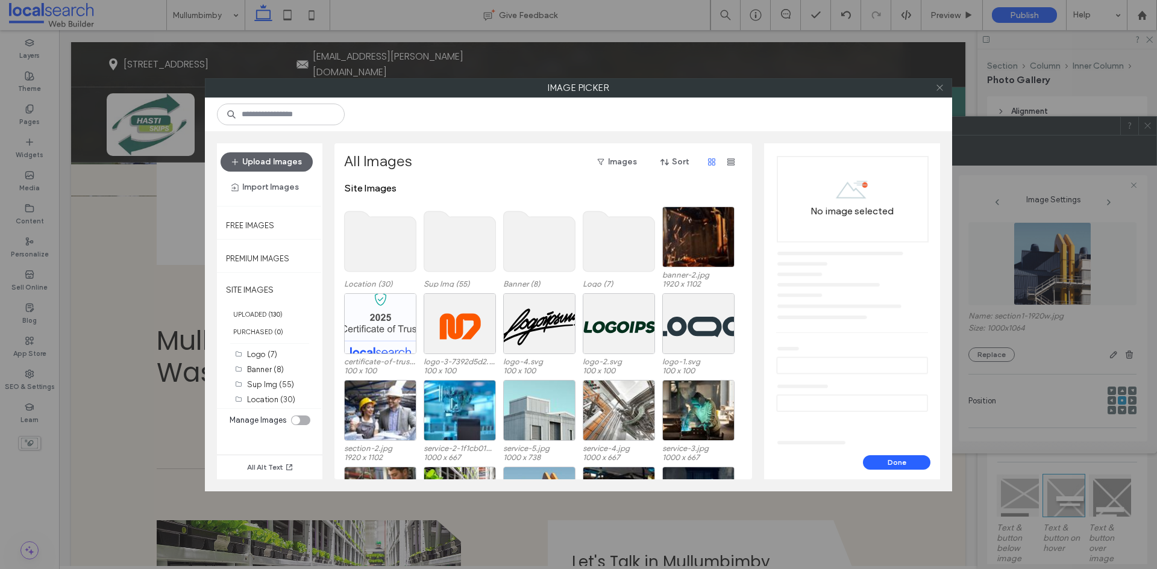
click at [939, 89] on icon at bounding box center [939, 87] width 9 height 9
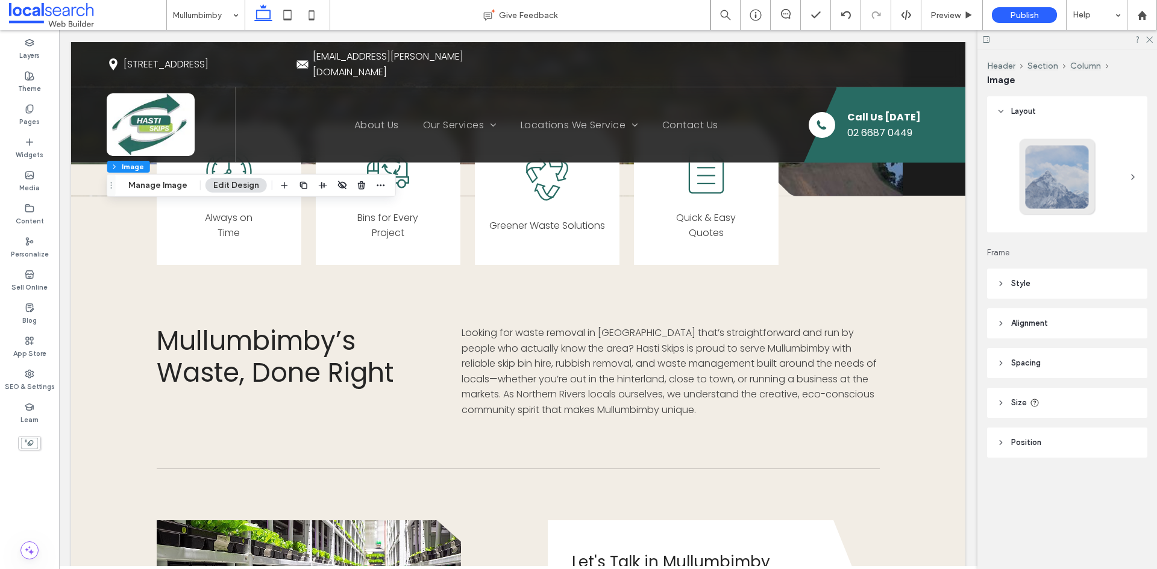
type input "**"
click at [155, 186] on button "Manage Image" at bounding box center [158, 185] width 75 height 14
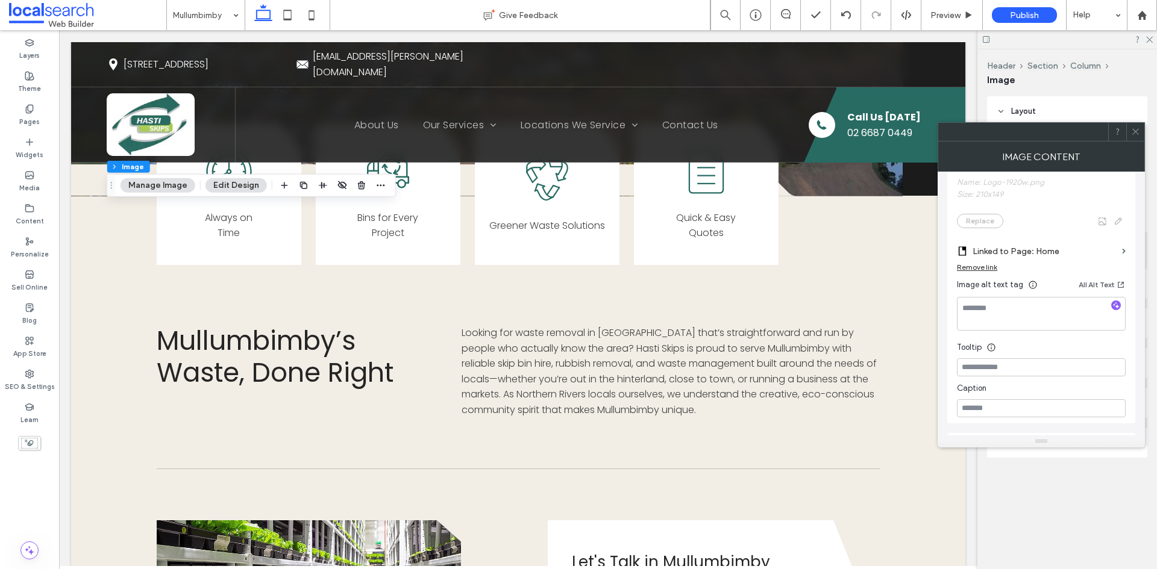
scroll to position [177, 0]
click at [22, 205] on div "Content" at bounding box center [29, 214] width 59 height 33
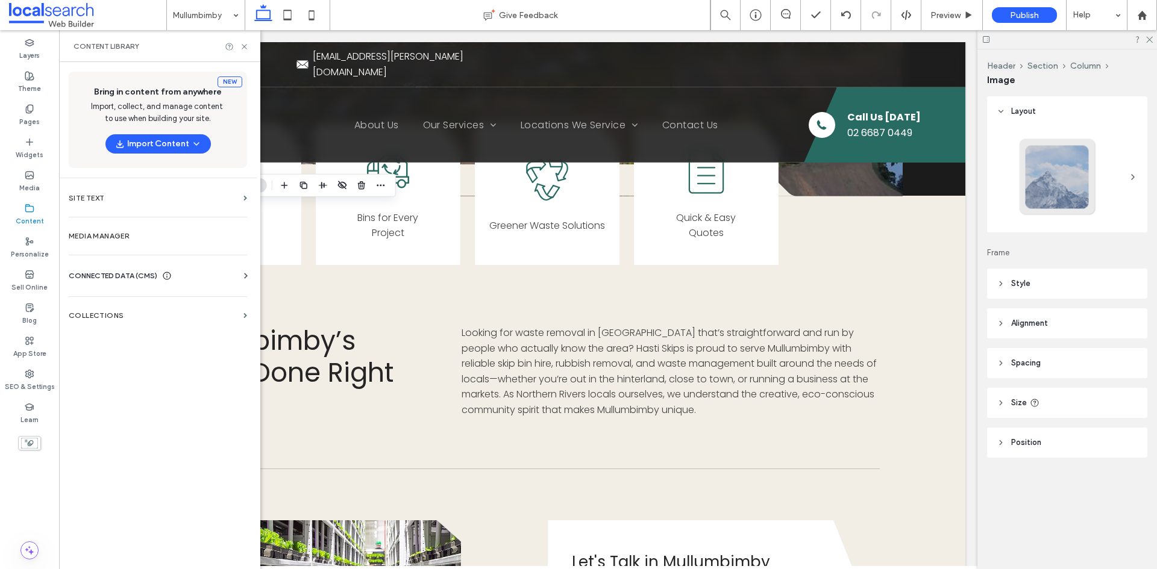
click at [115, 266] on div "CONNECTED DATA (CMS) Business Info Business Text Business Images Find and Repla…" at bounding box center [158, 275] width 198 height 31
click at [120, 275] on span "CONNECTED DATA (CMS)" at bounding box center [113, 276] width 89 height 12
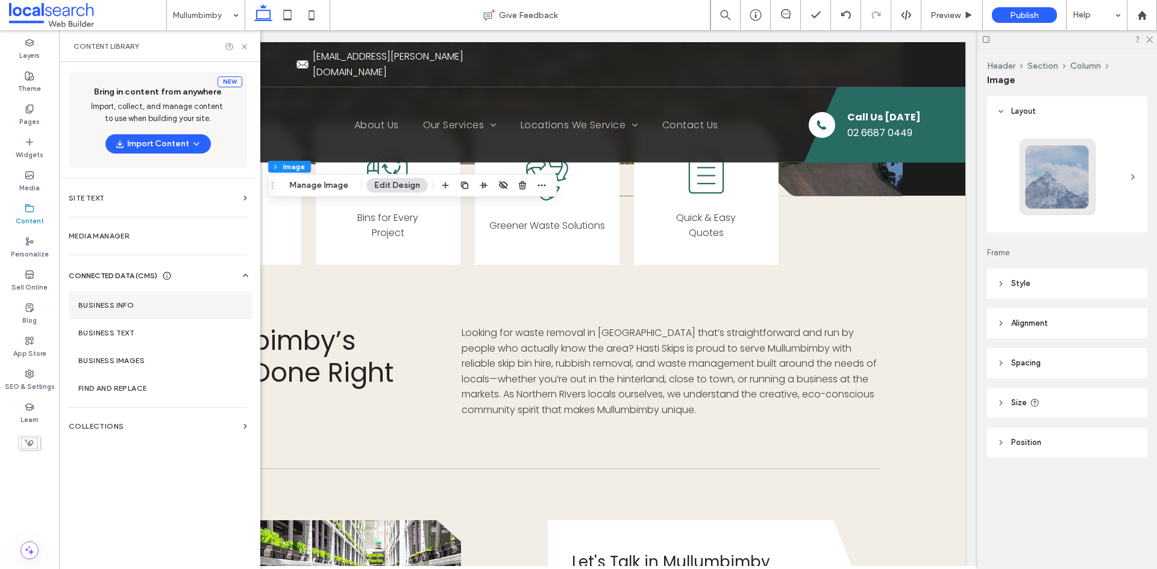
click at [116, 300] on section "Business Info" at bounding box center [160, 306] width 183 height 28
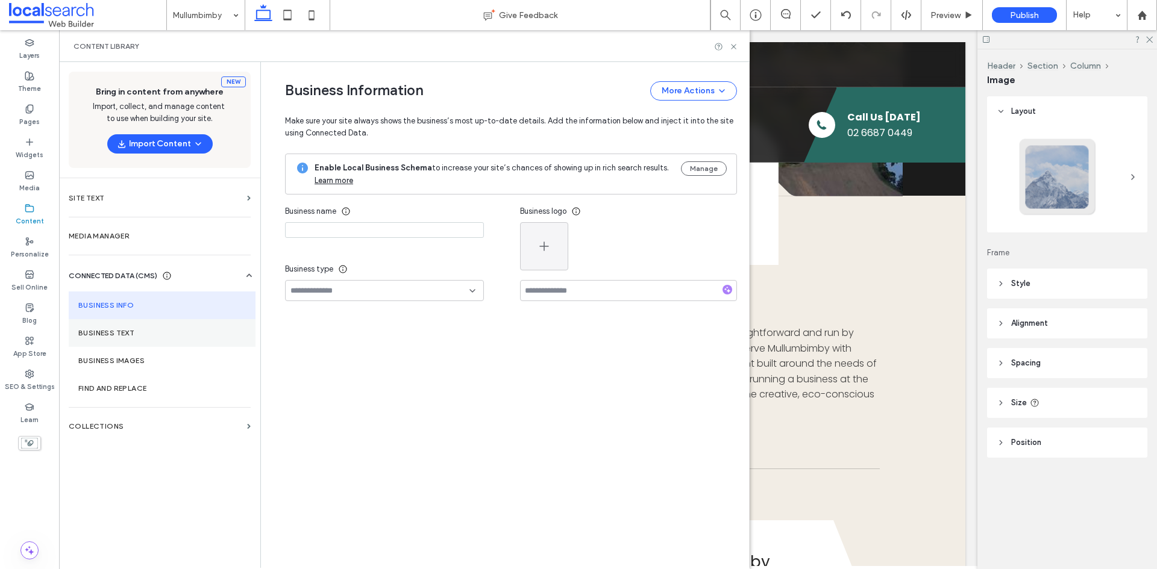
type input "**********"
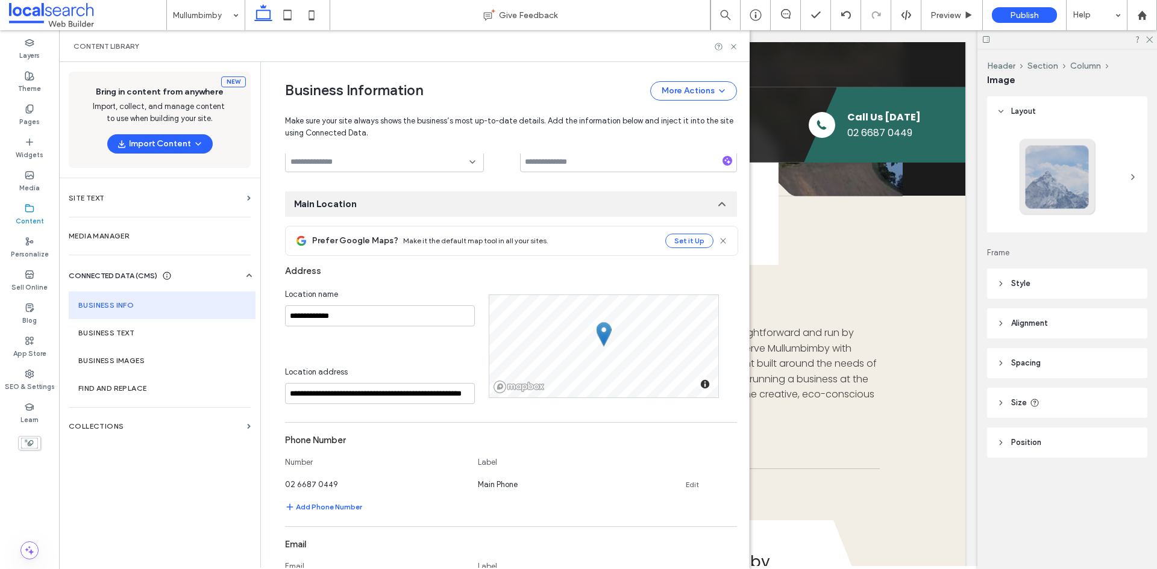
scroll to position [0, 0]
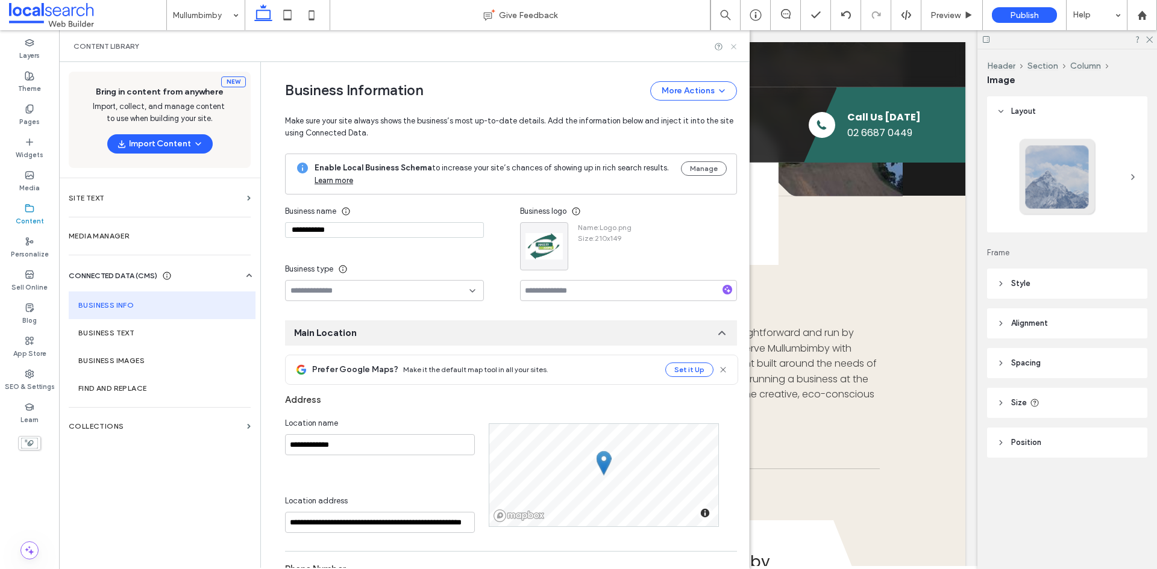
click at [734, 46] on icon at bounding box center [733, 46] width 9 height 9
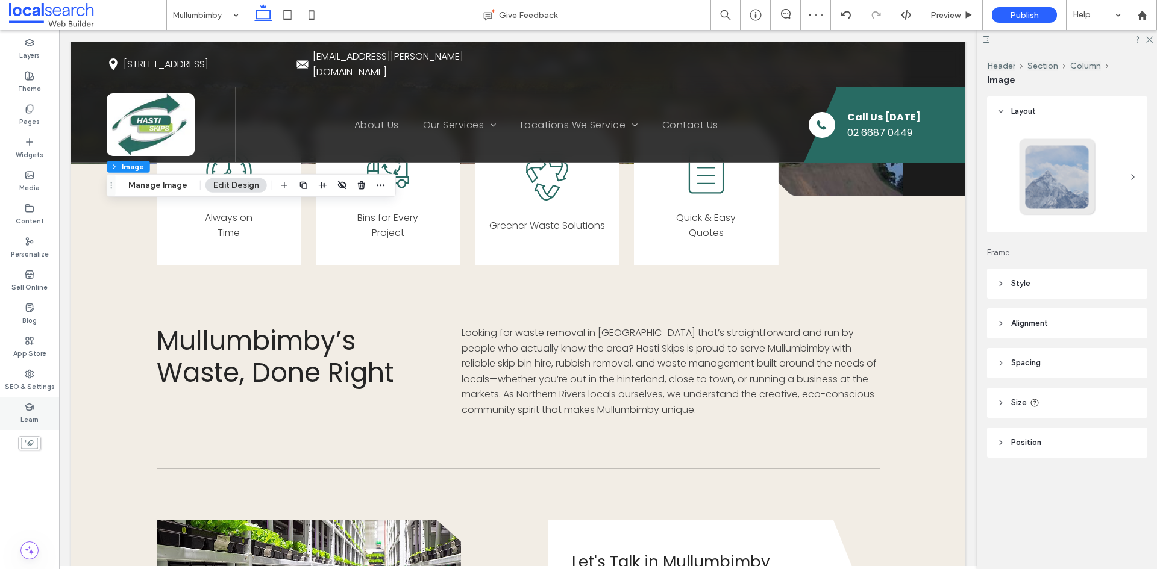
type input "**"
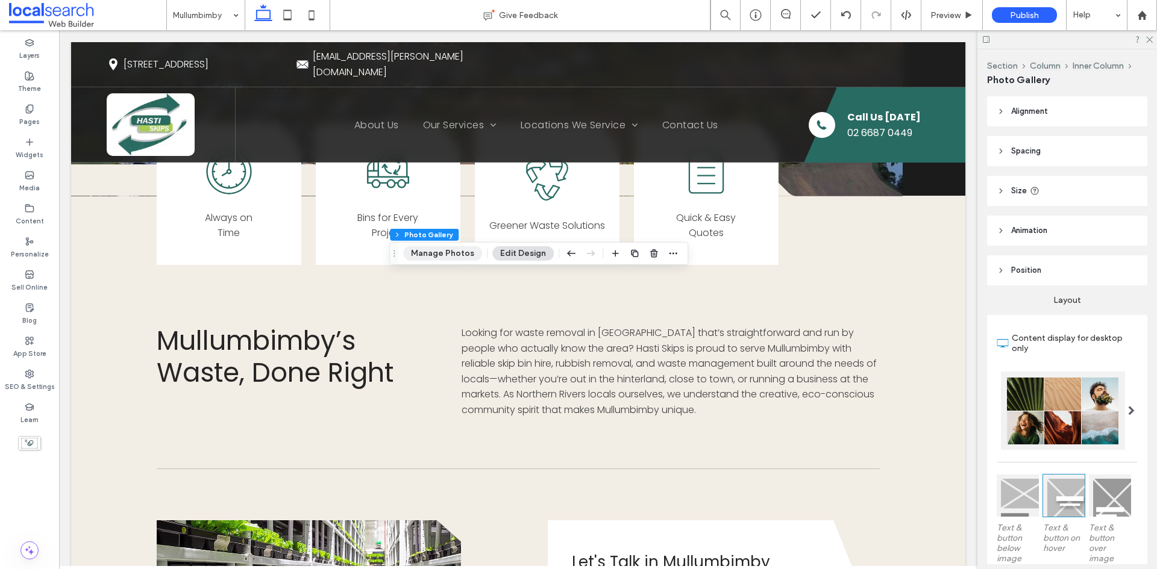
click at [460, 254] on button "Manage Photos" at bounding box center [442, 253] width 79 height 14
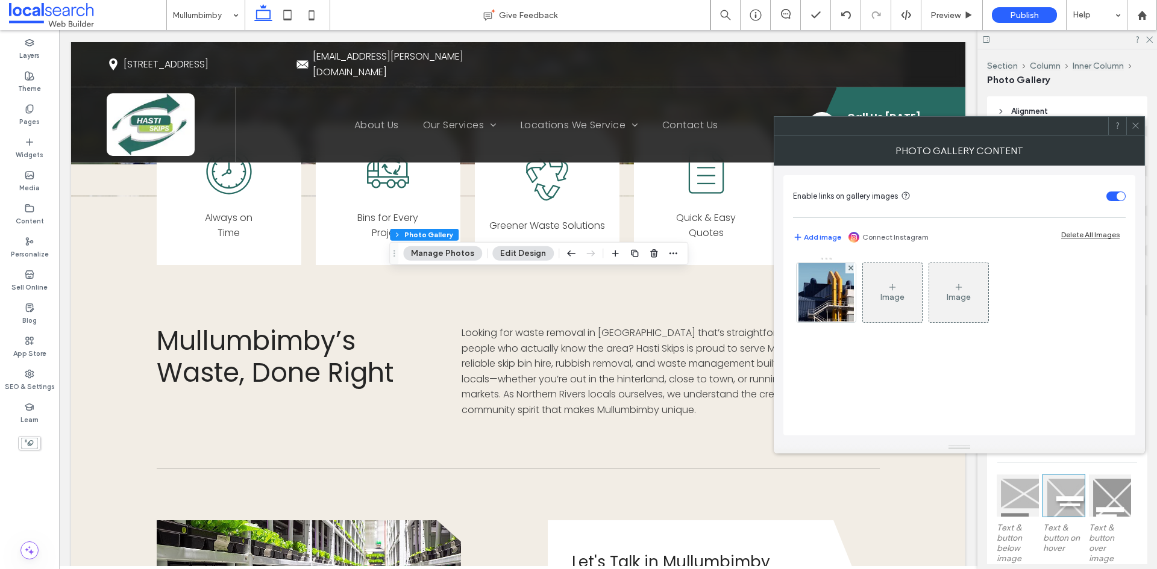
click at [827, 312] on img at bounding box center [825, 292] width 55 height 59
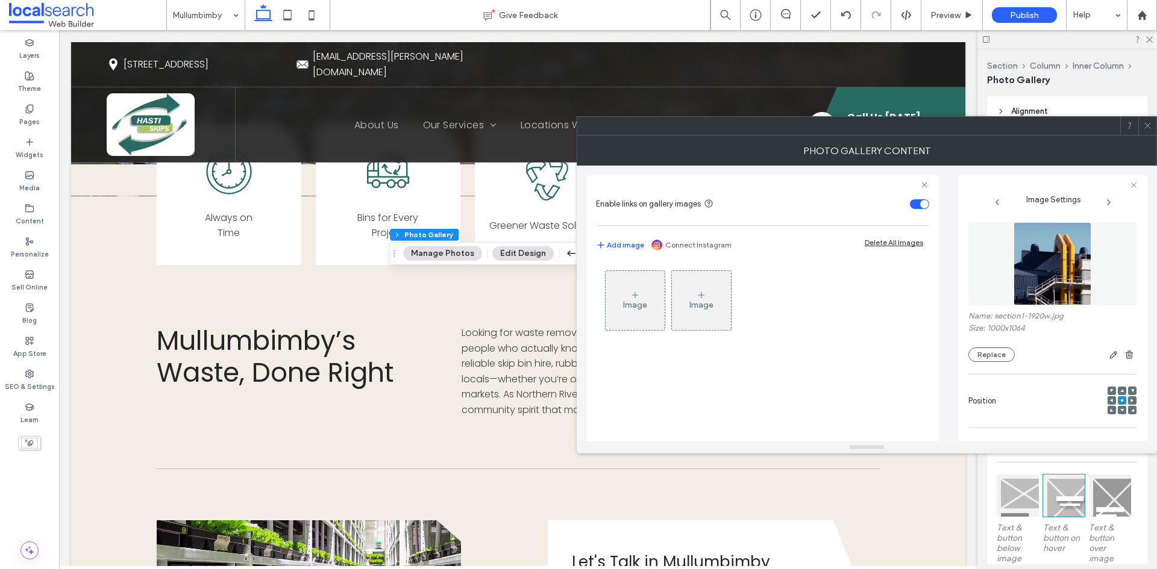
click at [1079, 272] on img at bounding box center [1053, 263] width 78 height 83
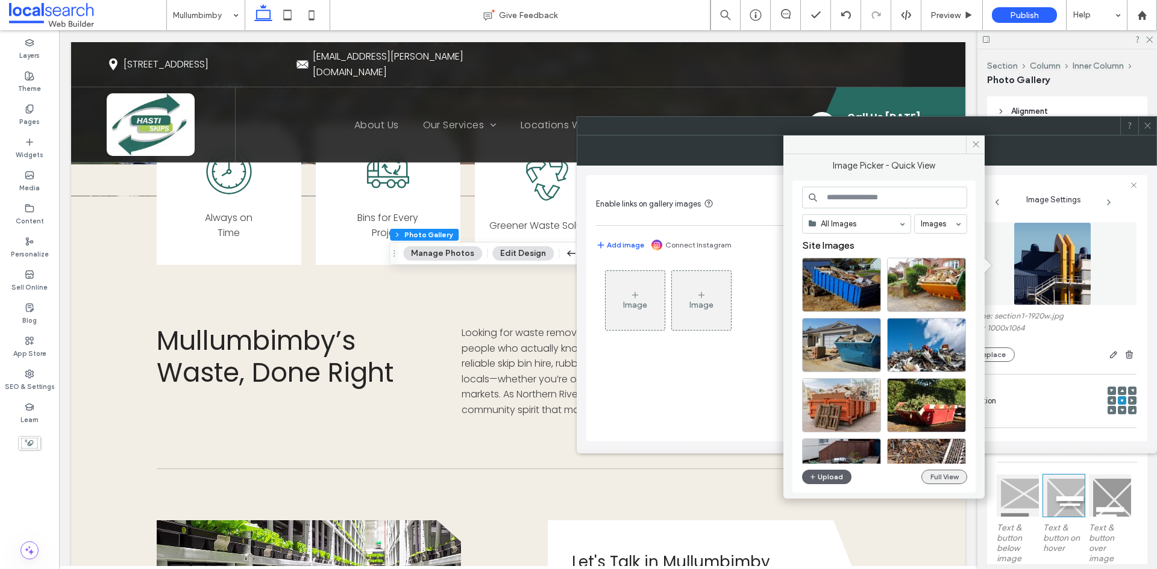
click at [938, 475] on button "Full View" at bounding box center [944, 477] width 46 height 14
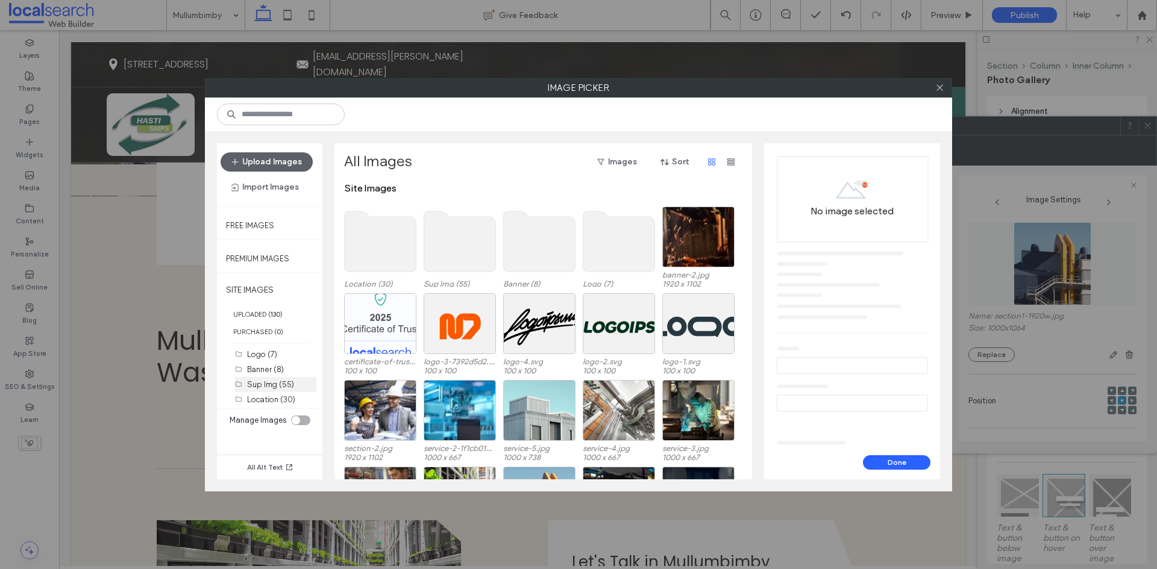
click at [271, 384] on label "Sup Img (55)" at bounding box center [270, 384] width 47 height 9
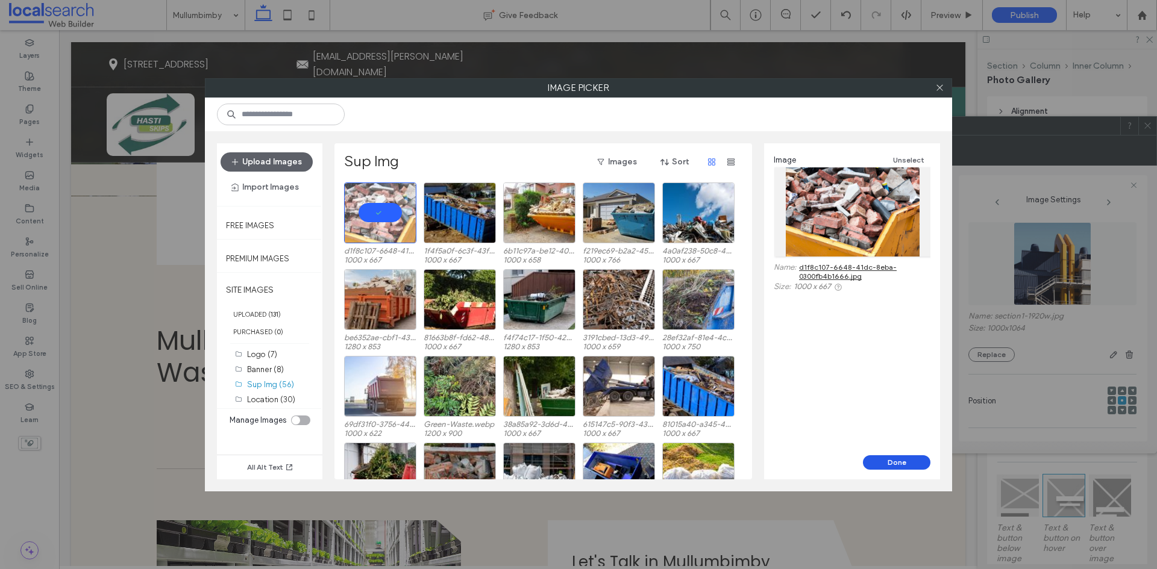
click at [918, 463] on button "Done" at bounding box center [896, 463] width 67 height 14
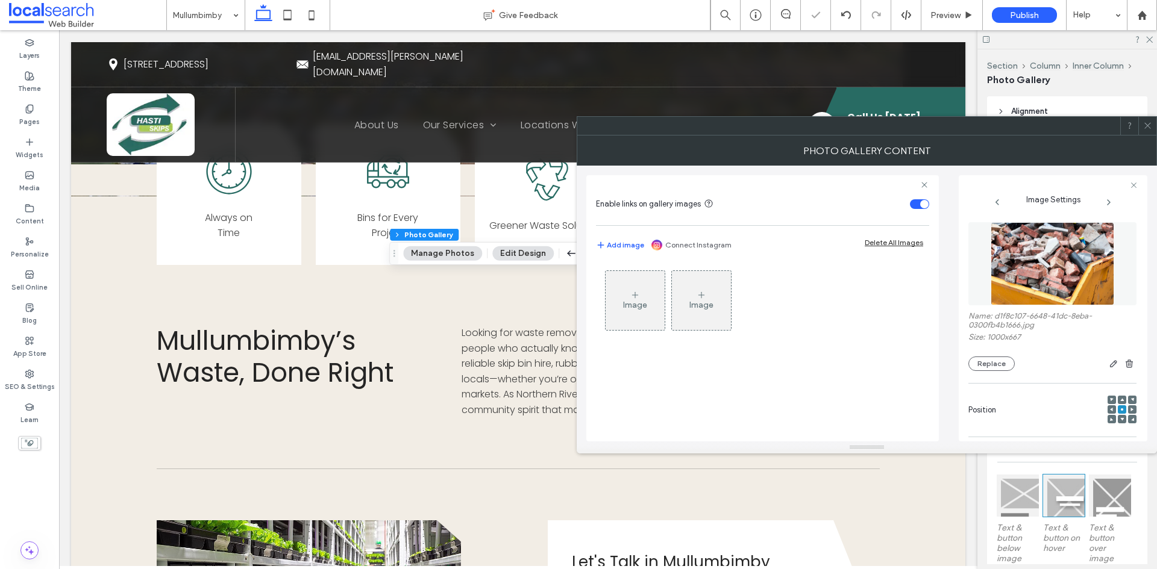
click at [1147, 126] on use at bounding box center [1147, 126] width 6 height 6
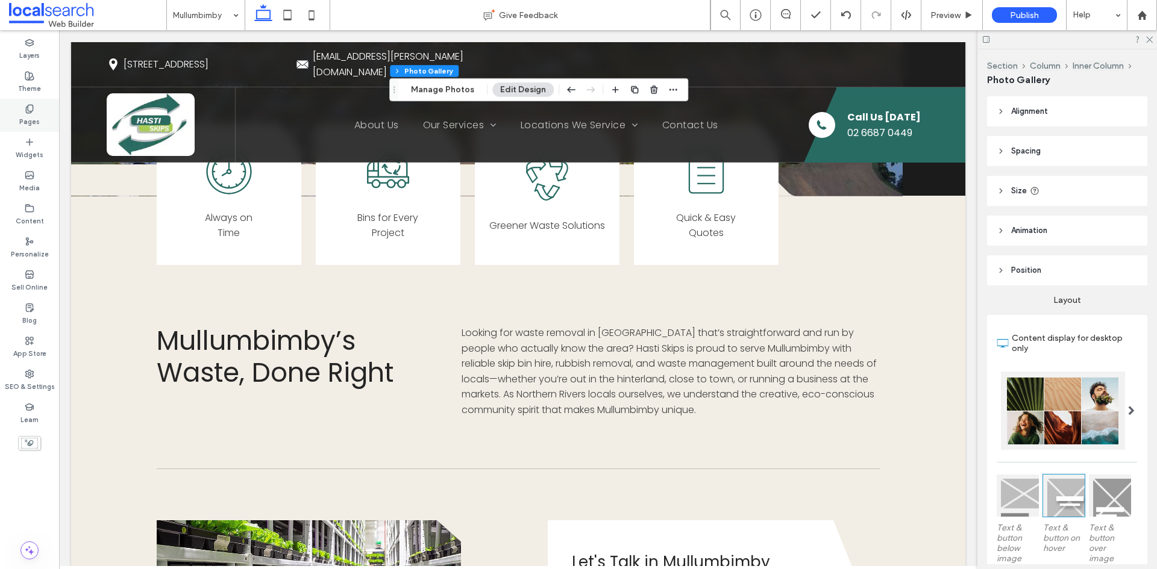
click at [34, 116] on label "Pages" at bounding box center [29, 120] width 20 height 13
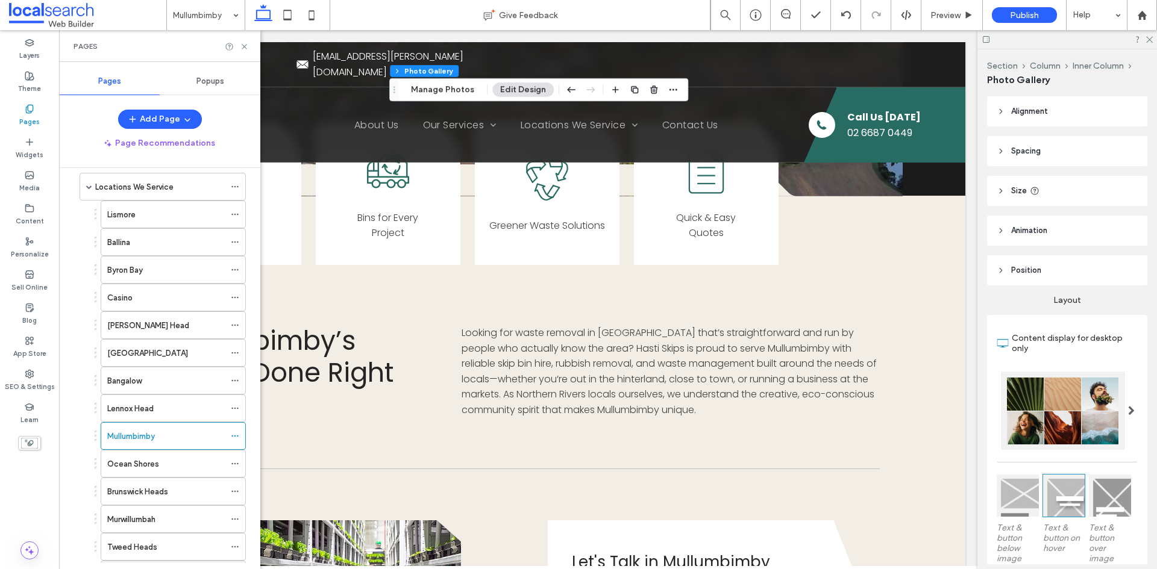
scroll to position [289, 0]
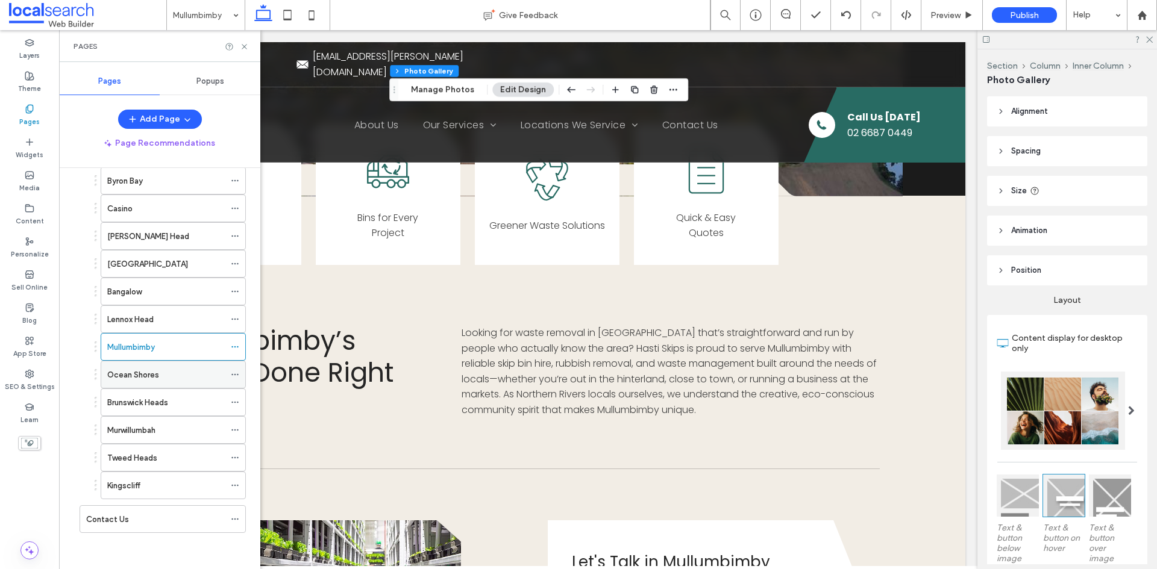
click at [150, 374] on label "Ocean Shores" at bounding box center [133, 375] width 52 height 21
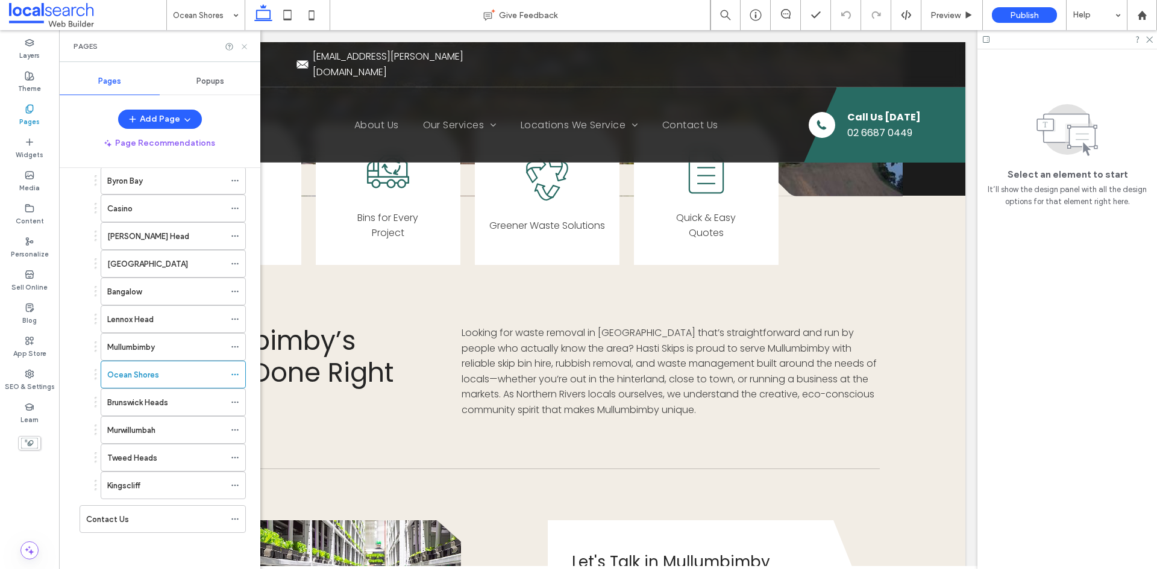
click at [246, 44] on use at bounding box center [244, 46] width 5 height 5
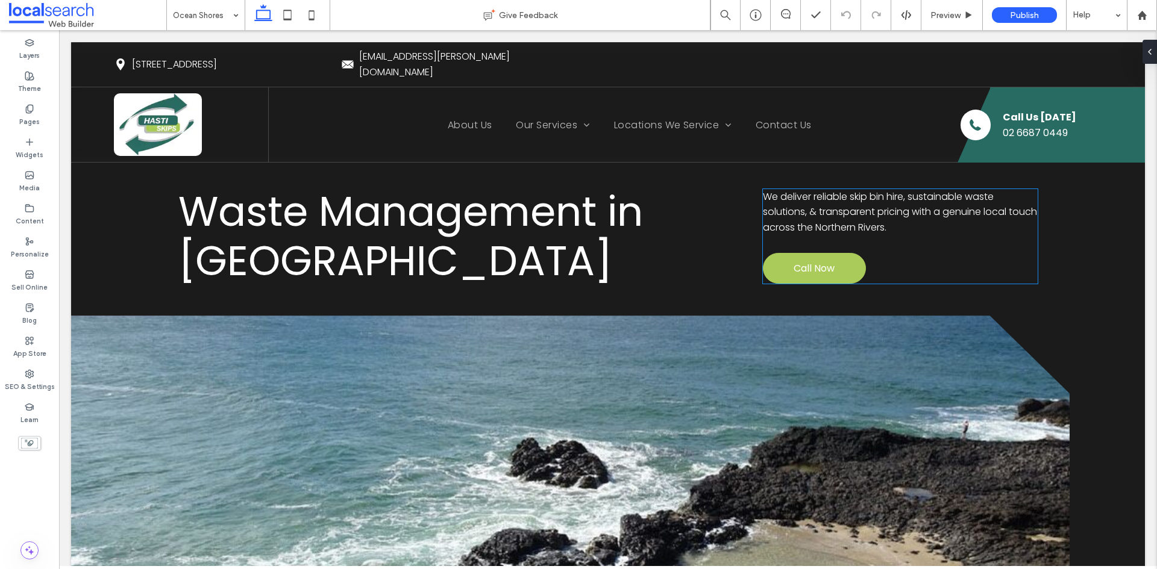
click at [811, 255] on link "Call Now" at bounding box center [814, 268] width 103 height 31
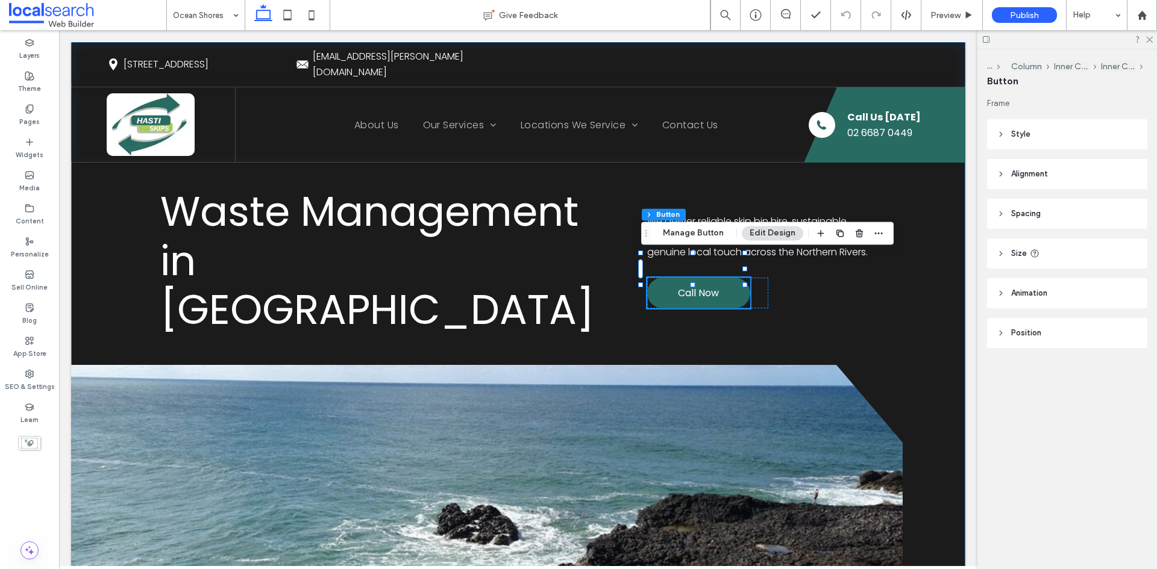
click at [428, 306] on div "Waste Management in [GEOGRAPHIC_DATA] We deliver reliable skip bin hire, sustai…" at bounding box center [518, 421] width 894 height 756
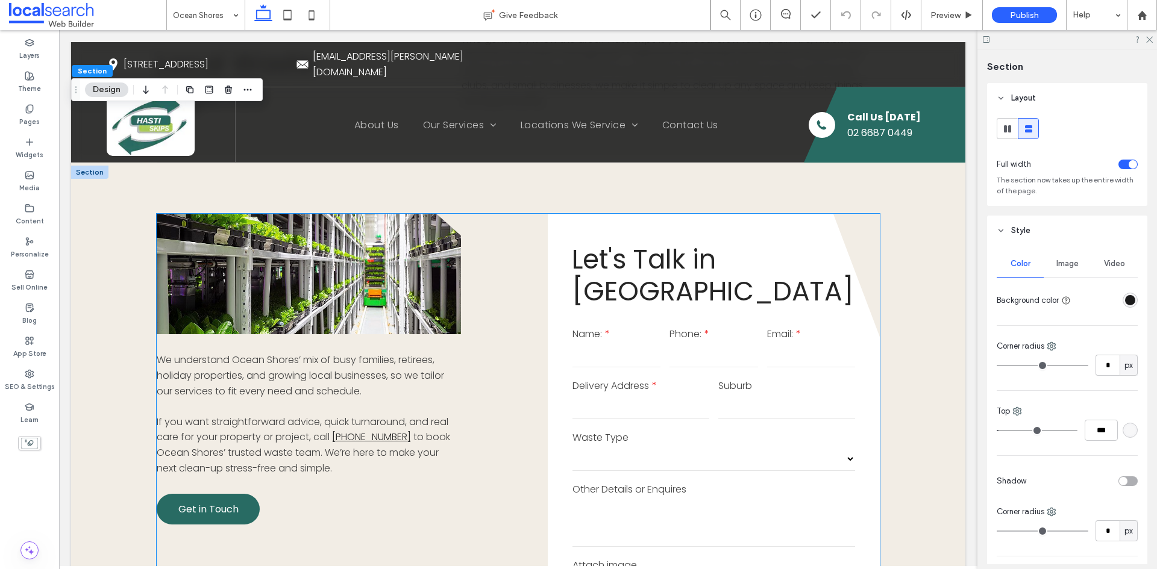
scroll to position [783, 0]
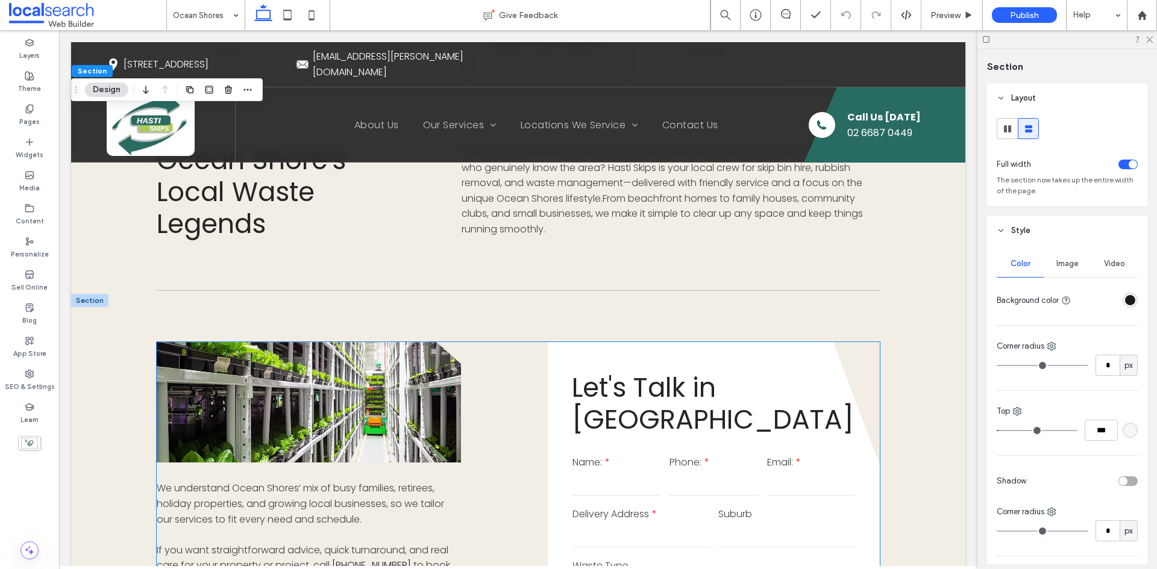
click at [354, 342] on link at bounding box center [309, 402] width 304 height 121
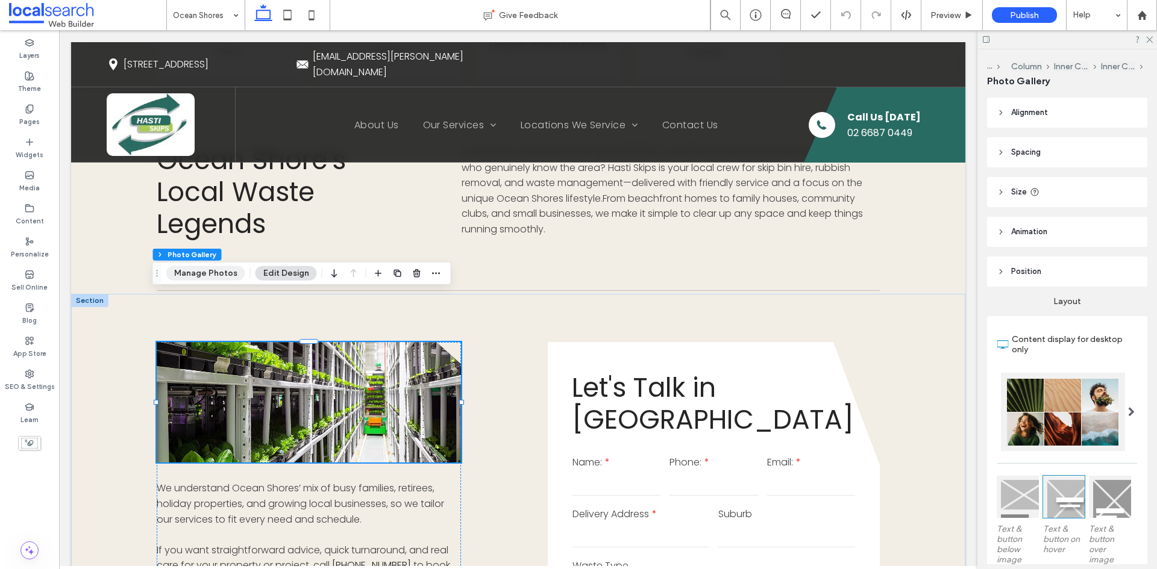
click at [226, 273] on button "Manage Photos" at bounding box center [205, 273] width 79 height 14
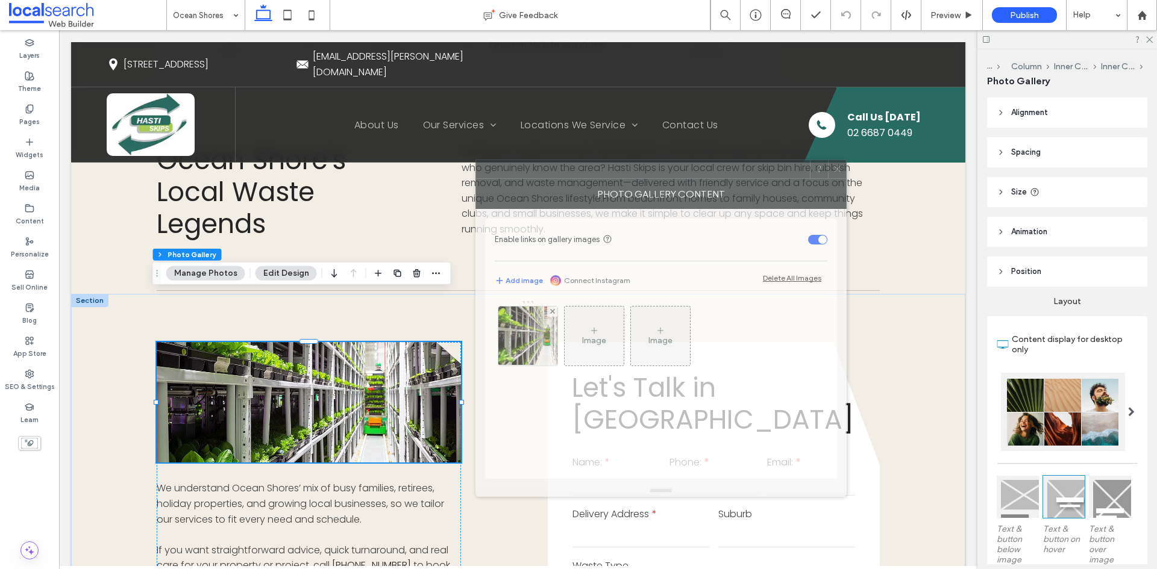
drag, startPoint x: 922, startPoint y: 139, endPoint x: 630, endPoint y: 184, distance: 295.1
click at [625, 183] on div "Photo Gallery Content" at bounding box center [660, 194] width 371 height 30
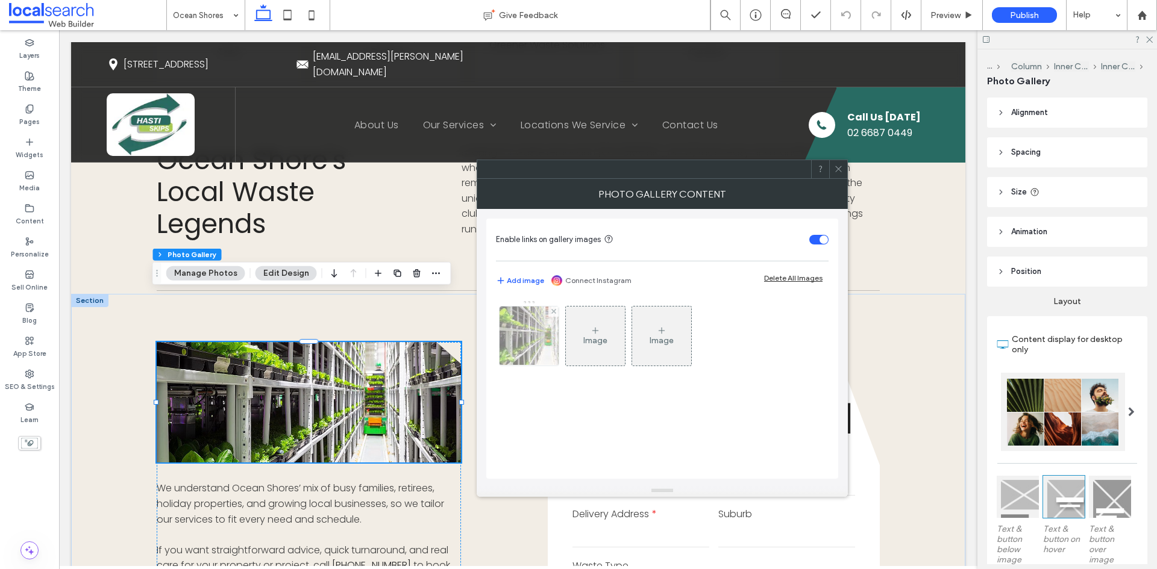
click at [539, 336] on img at bounding box center [529, 336] width 89 height 59
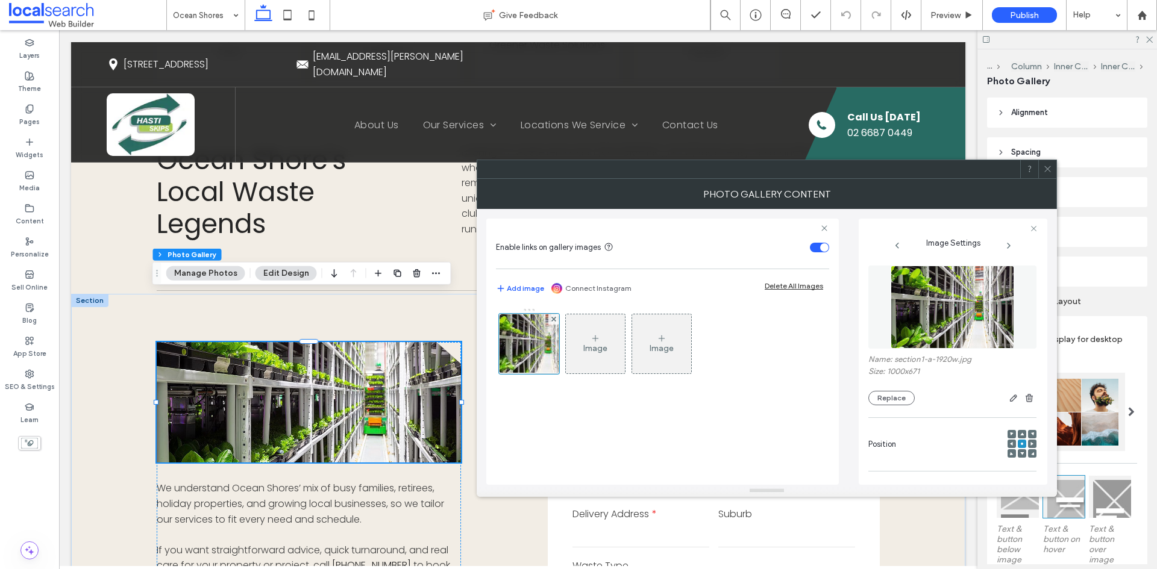
click at [923, 314] on img at bounding box center [953, 307] width 124 height 83
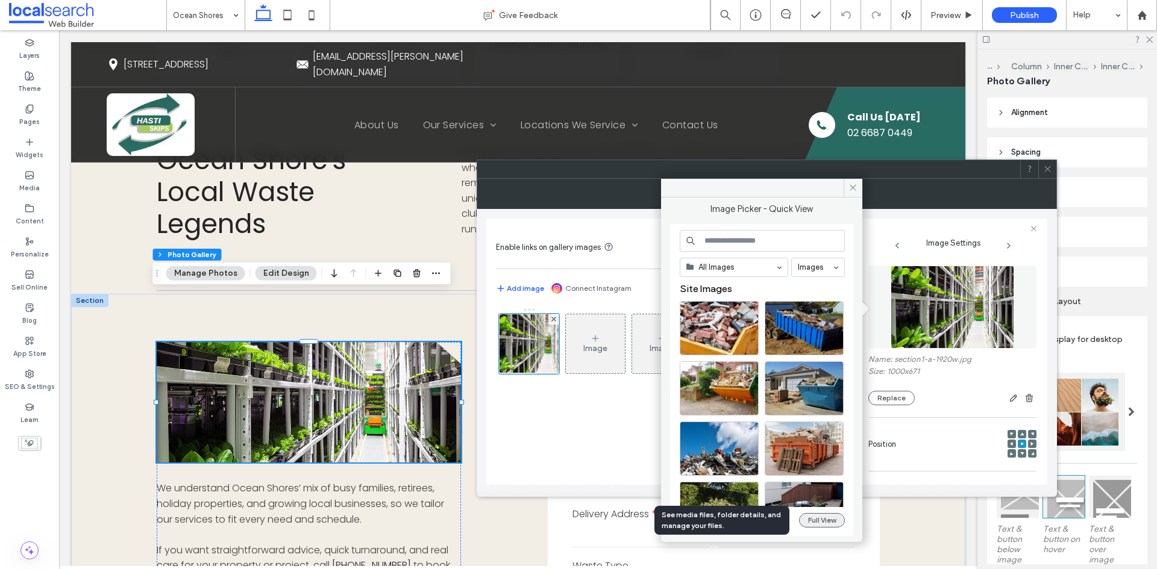
click at [826, 516] on button "Full View" at bounding box center [822, 520] width 46 height 14
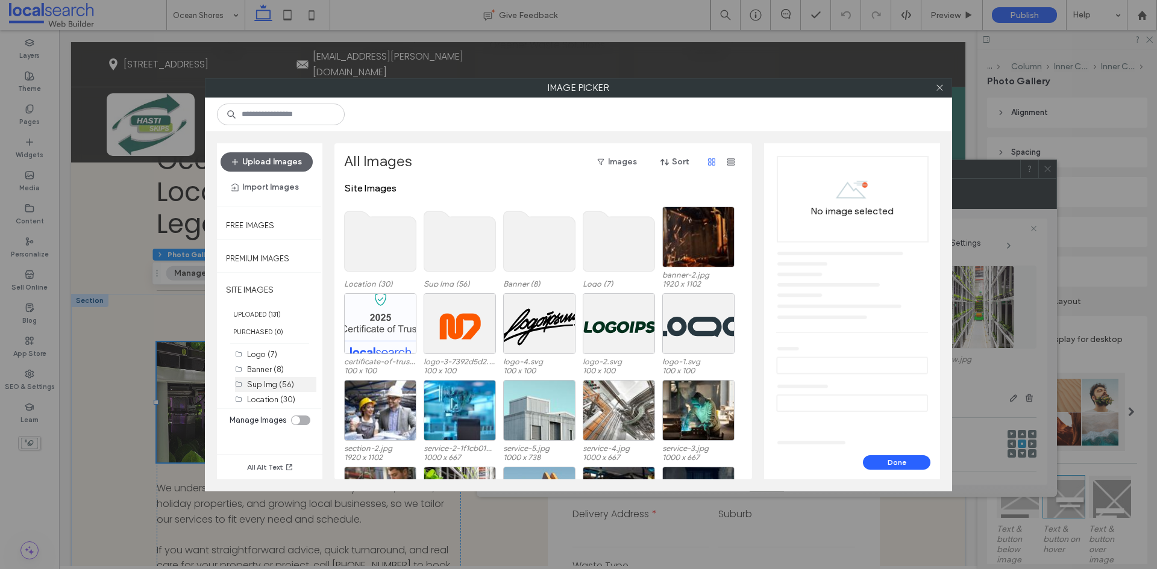
click at [283, 388] on label "Sup Img (56)" at bounding box center [270, 384] width 47 height 9
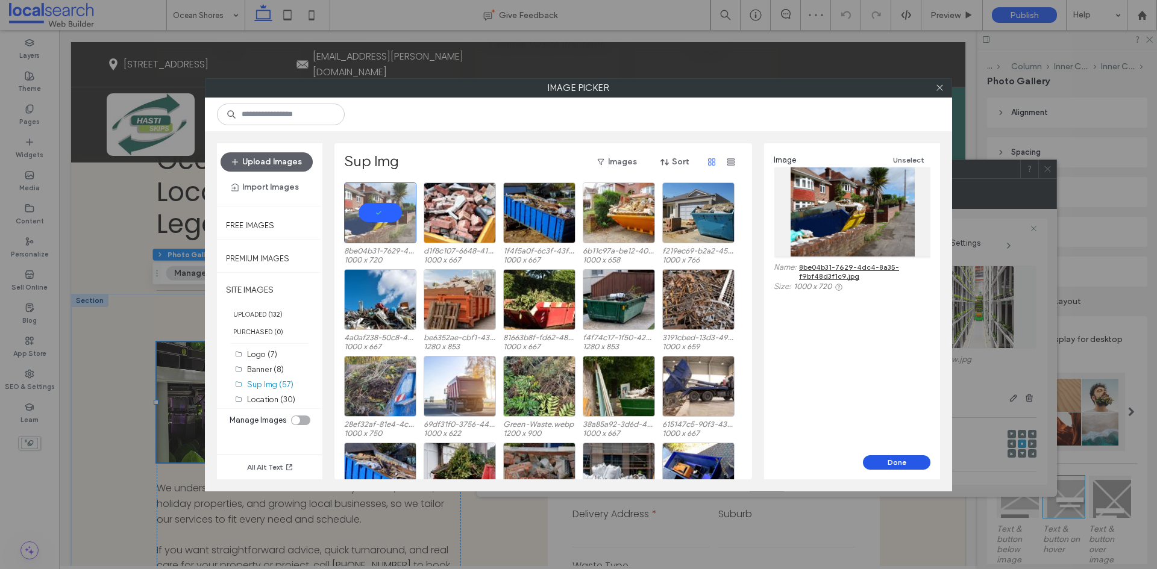
click at [903, 459] on button "Done" at bounding box center [896, 463] width 67 height 14
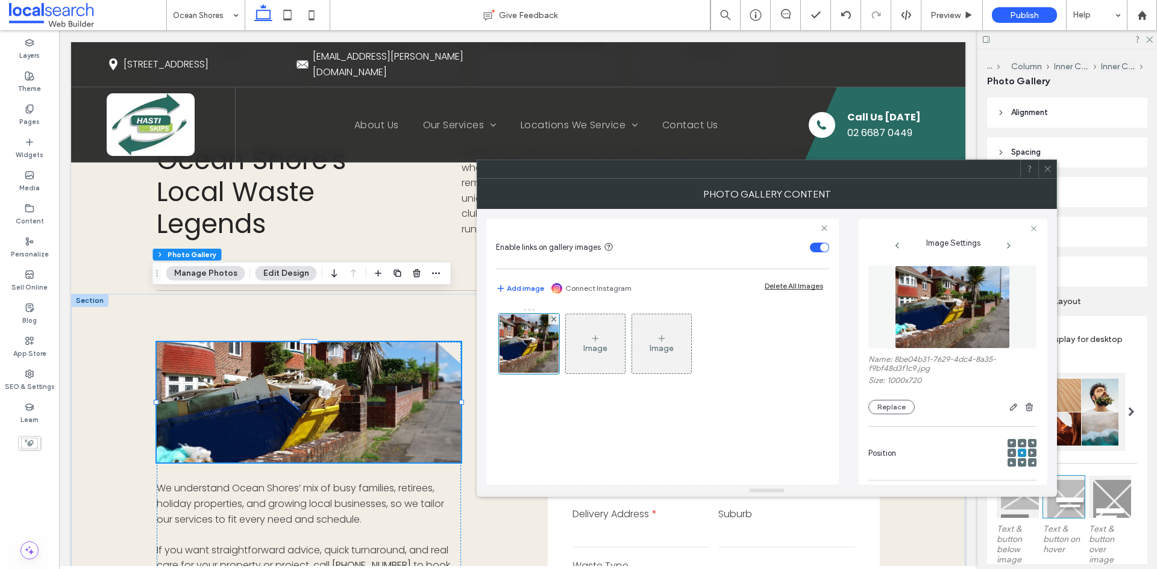
drag, startPoint x: 1050, startPoint y: 168, endPoint x: 954, endPoint y: 209, distance: 104.2
click at [1050, 168] on icon at bounding box center [1047, 169] width 9 height 9
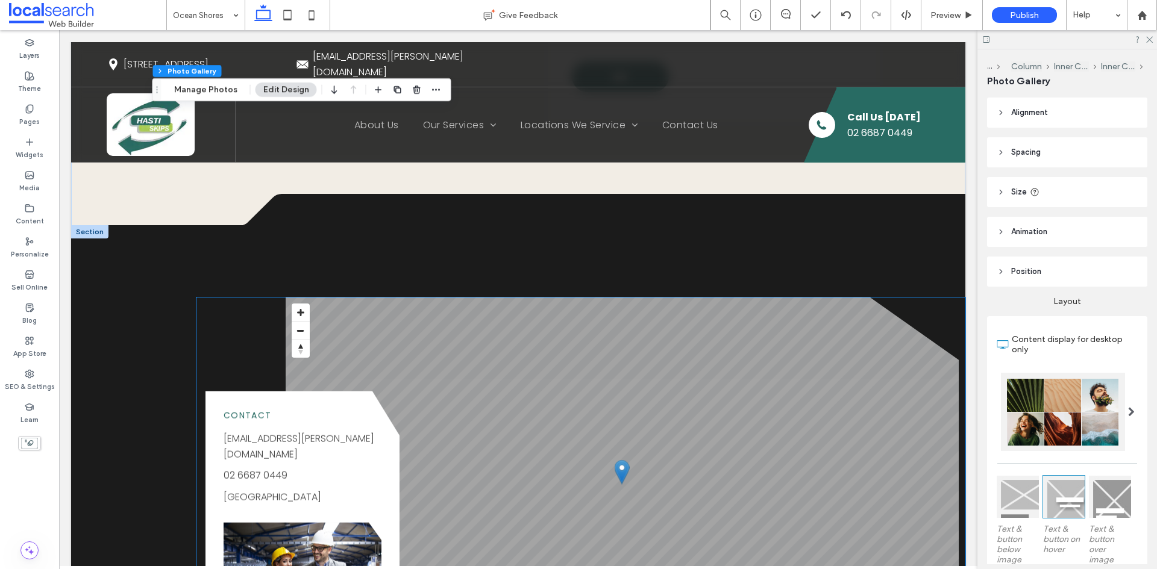
scroll to position [1868, 0]
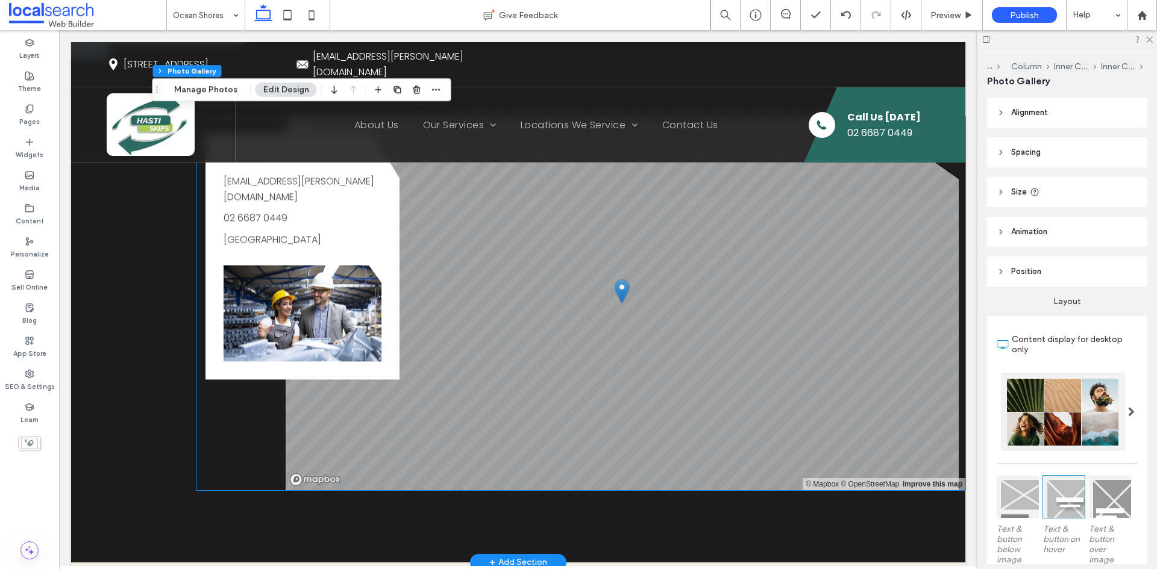
click at [309, 271] on link at bounding box center [303, 314] width 158 height 96
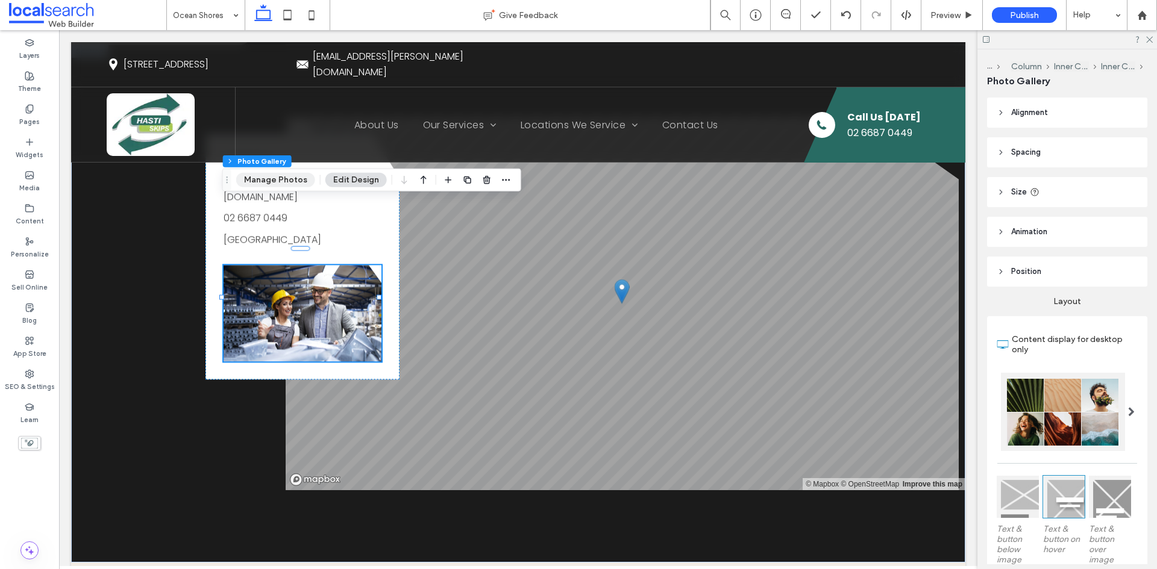
click at [280, 176] on button "Manage Photos" at bounding box center [275, 180] width 79 height 14
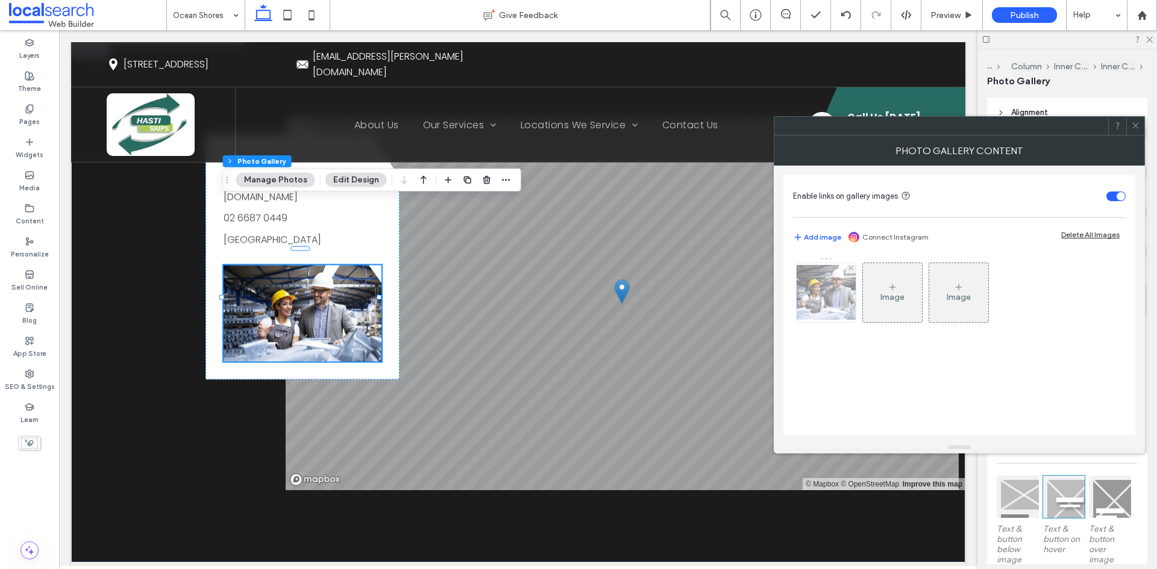
click at [833, 301] on img at bounding box center [826, 292] width 96 height 55
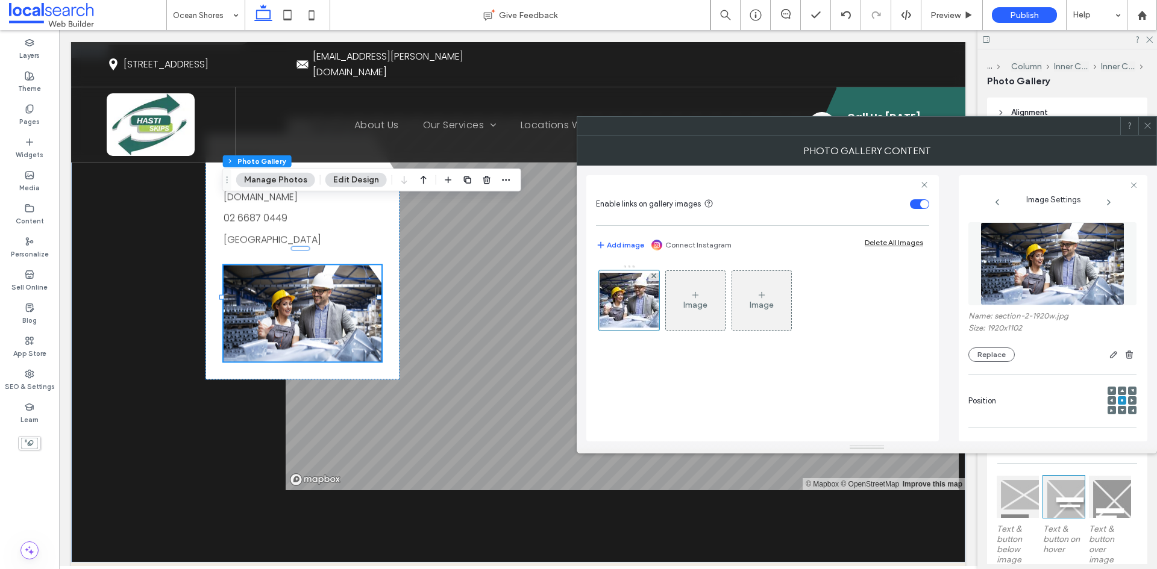
click at [1056, 272] on img at bounding box center [1052, 263] width 144 height 83
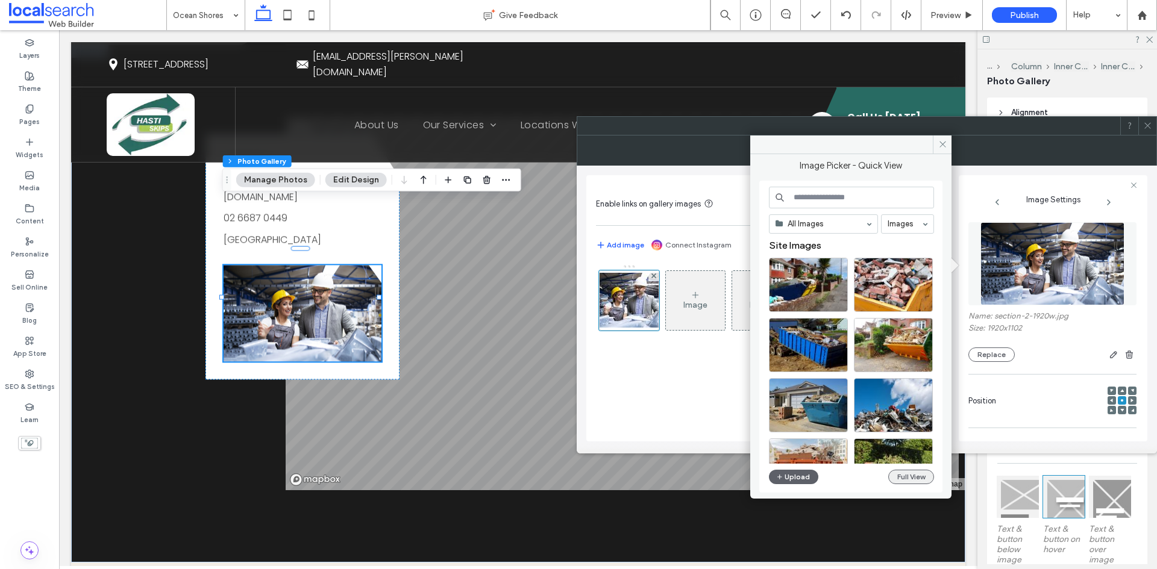
click at [898, 473] on button "Full View" at bounding box center [911, 477] width 46 height 14
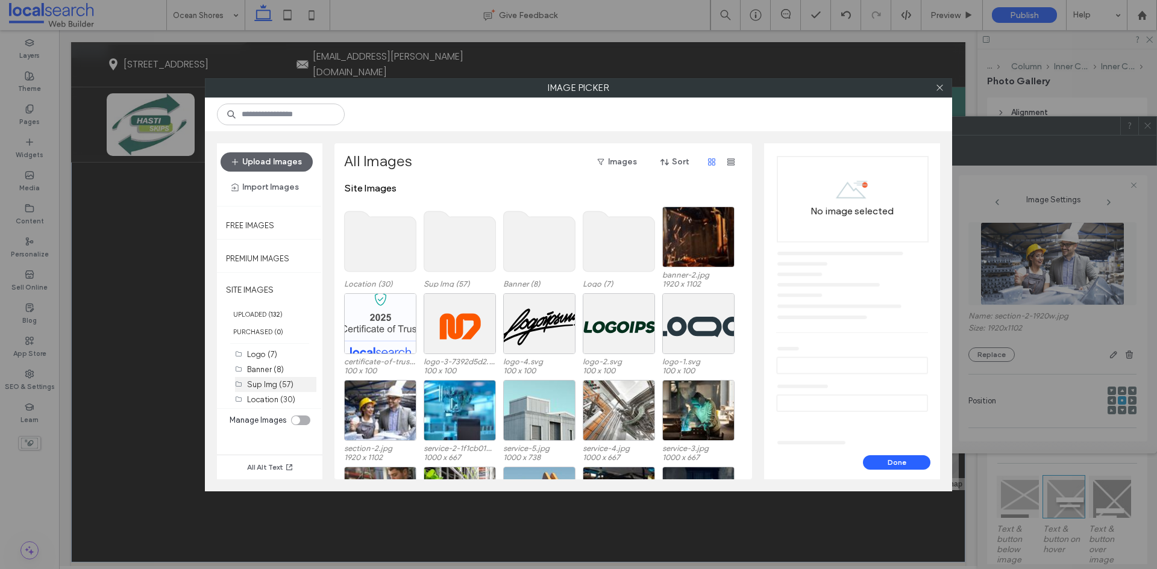
click at [263, 383] on label "Sup Img (57)" at bounding box center [270, 384] width 46 height 9
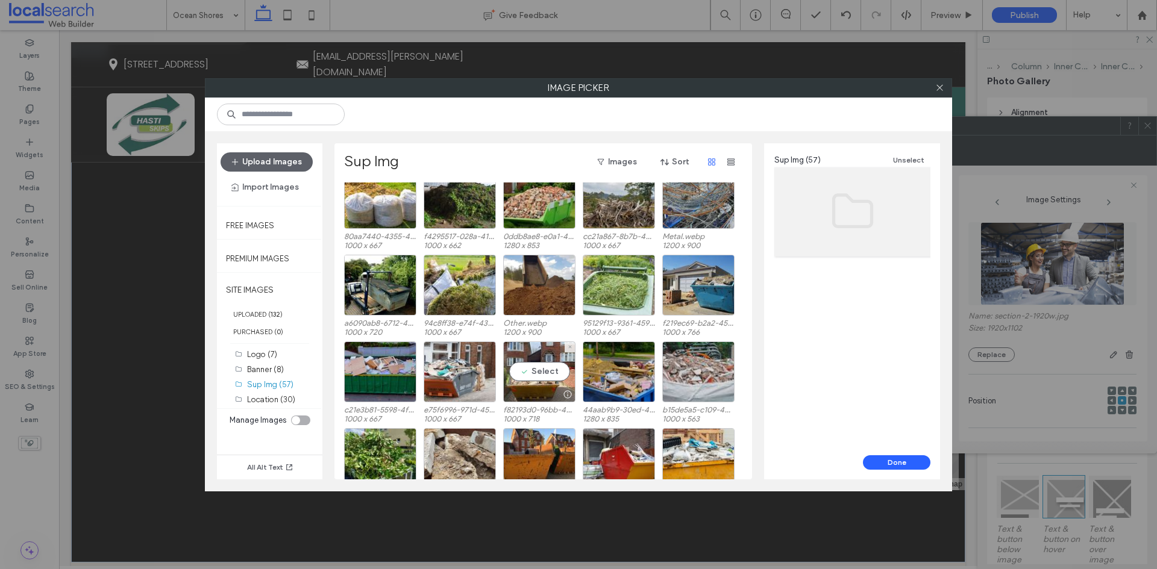
scroll to position [322, 0]
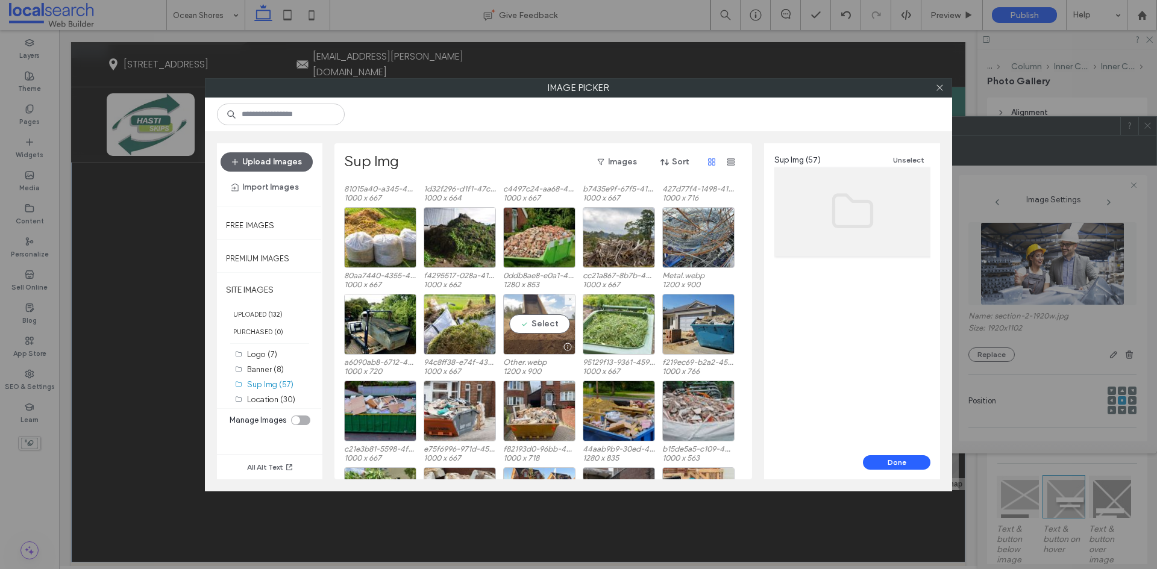
click at [555, 330] on div "Select" at bounding box center [539, 324] width 72 height 61
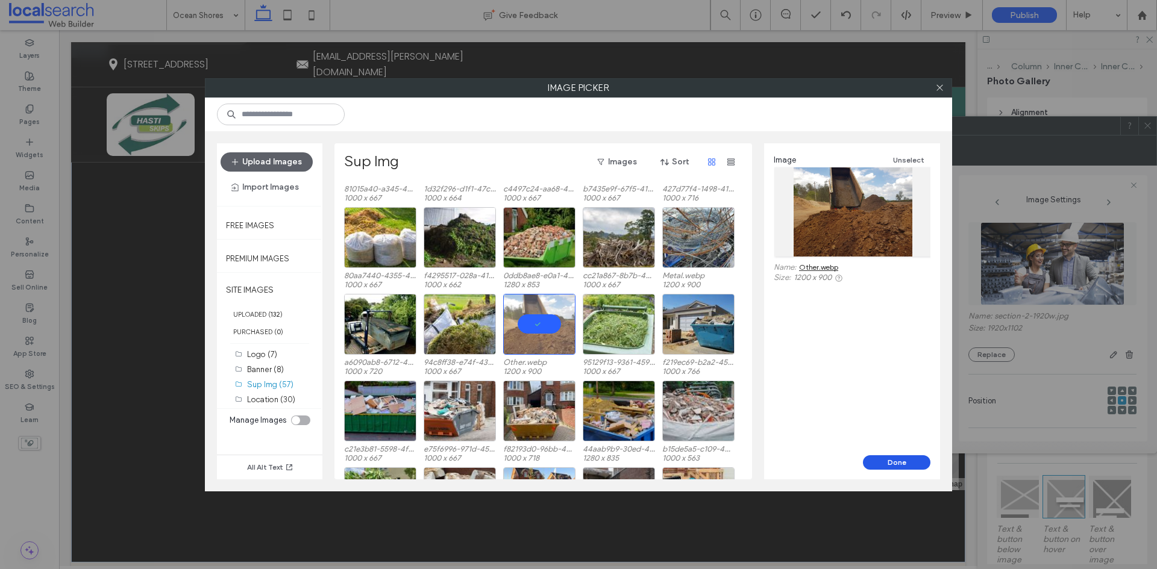
click at [869, 460] on button "Done" at bounding box center [896, 463] width 67 height 14
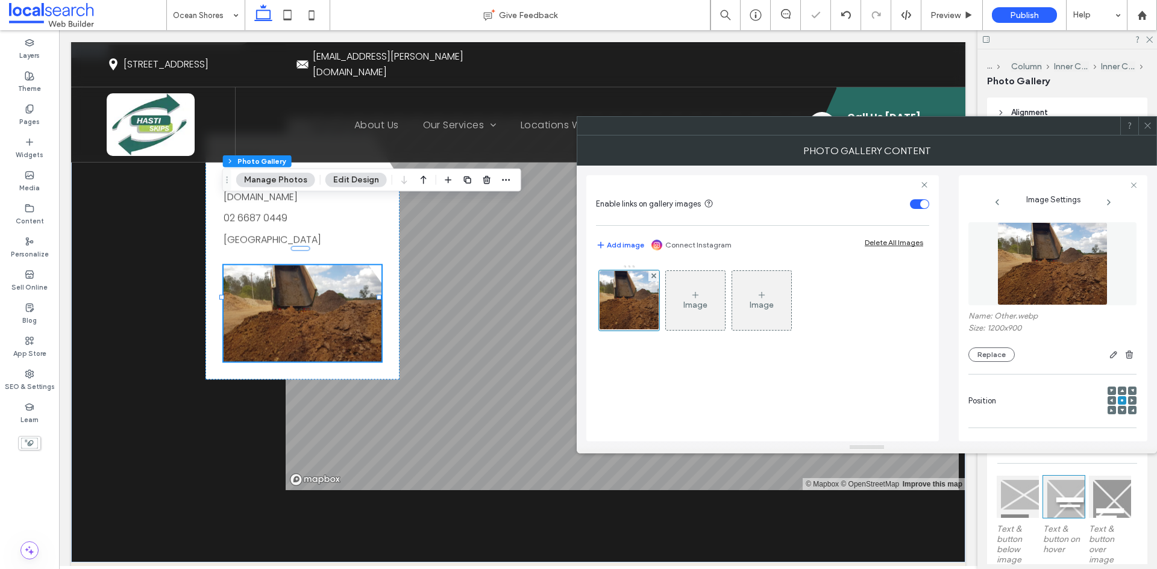
click at [1147, 131] on span at bounding box center [1147, 126] width 9 height 18
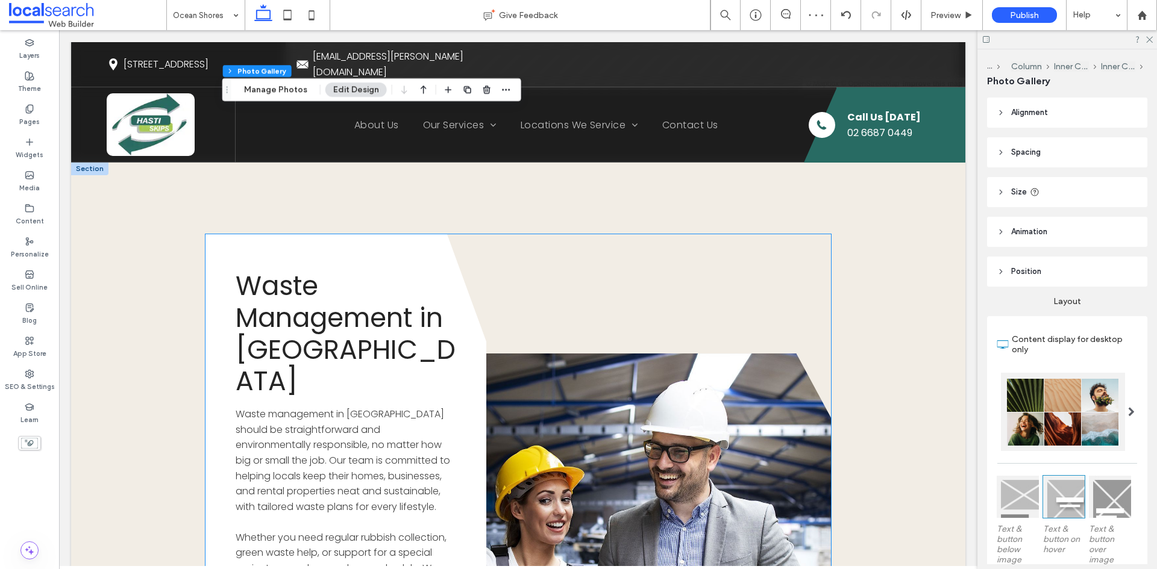
scroll to position [2290, 0]
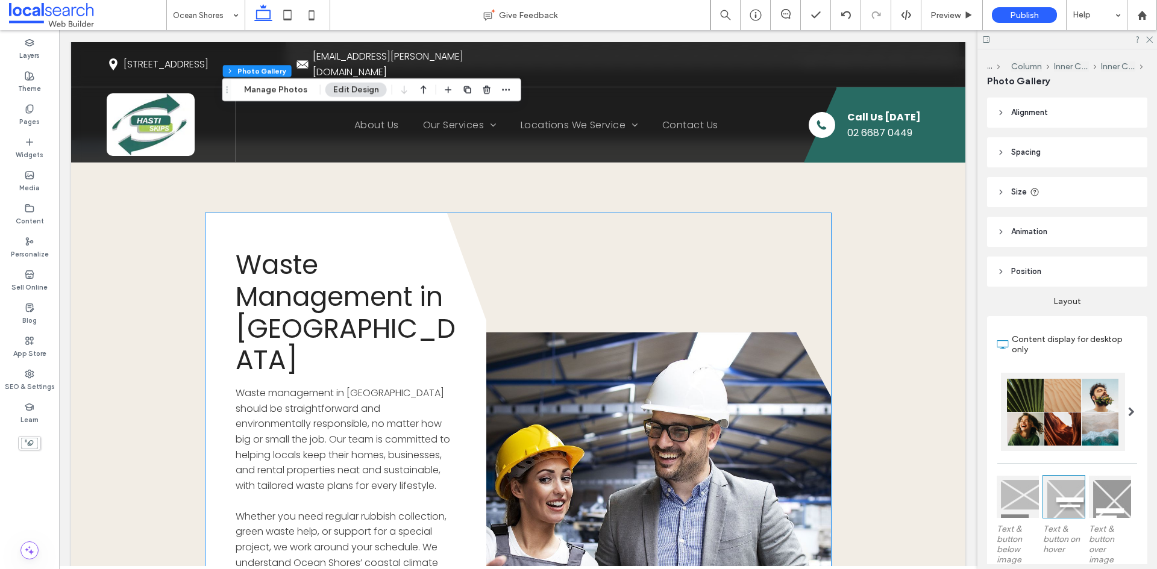
click at [575, 411] on link at bounding box center [611, 514] width 439 height 362
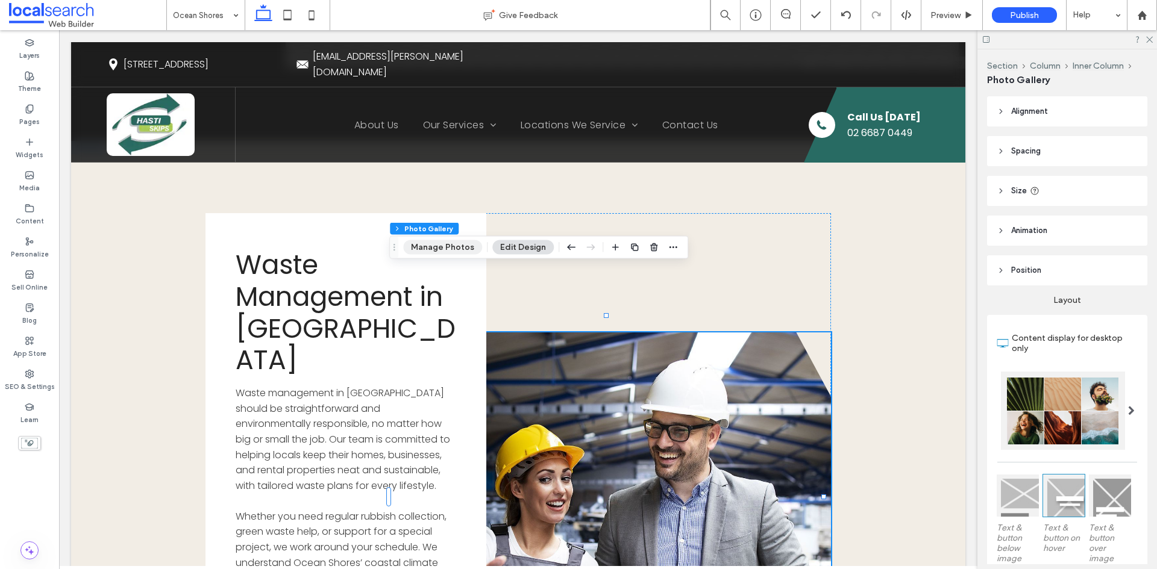
click at [452, 253] on button "Manage Photos" at bounding box center [442, 247] width 79 height 14
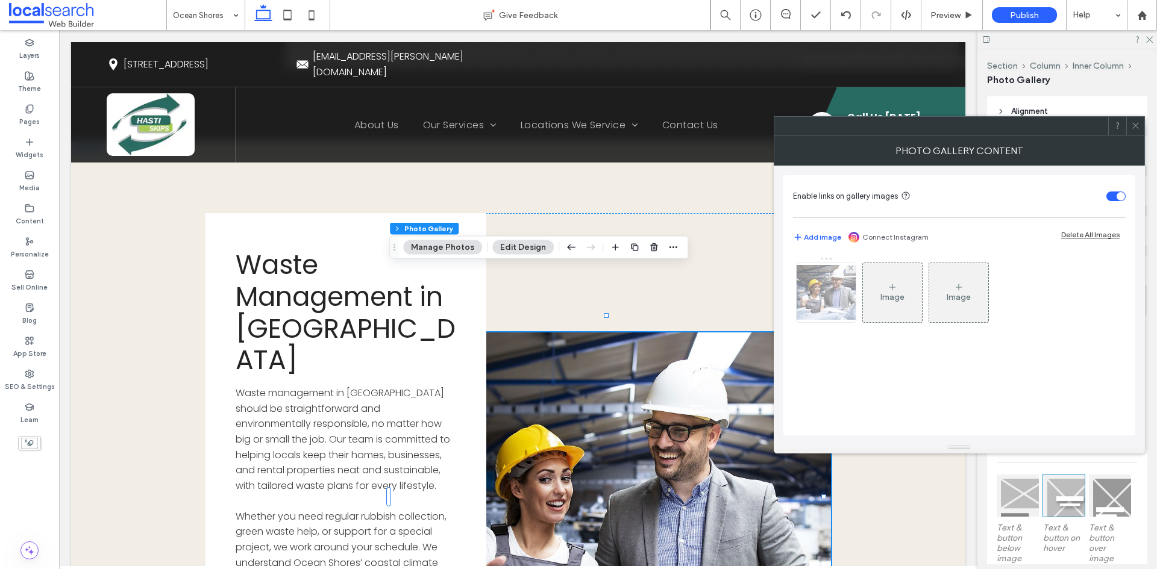
click at [810, 302] on img at bounding box center [826, 292] width 96 height 55
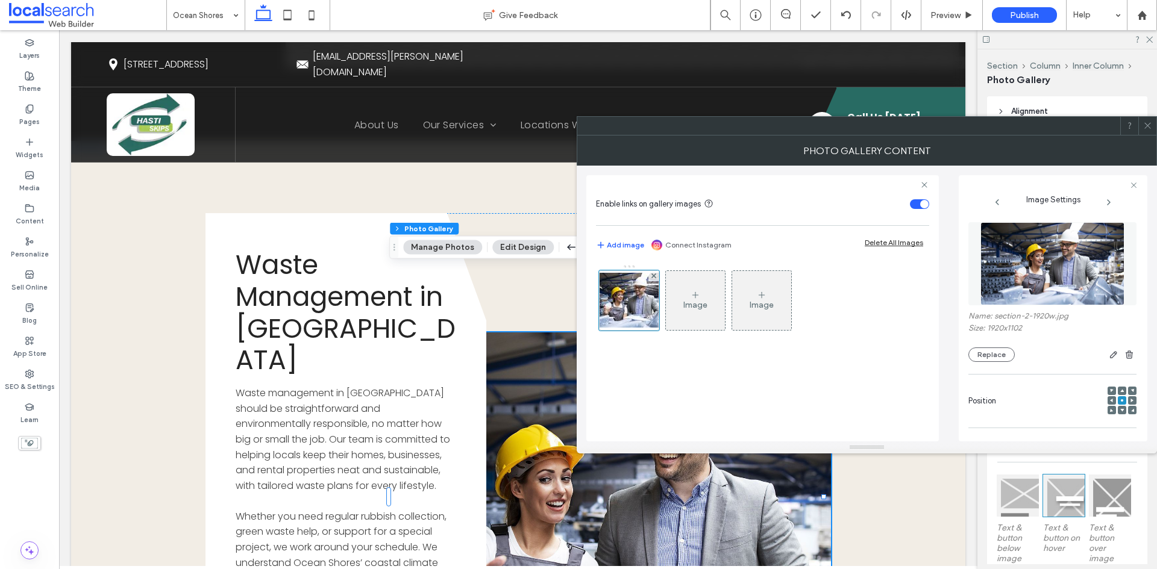
drag, startPoint x: 1029, startPoint y: 271, endPoint x: 1021, endPoint y: 290, distance: 21.4
click at [1030, 271] on img at bounding box center [1052, 263] width 144 height 83
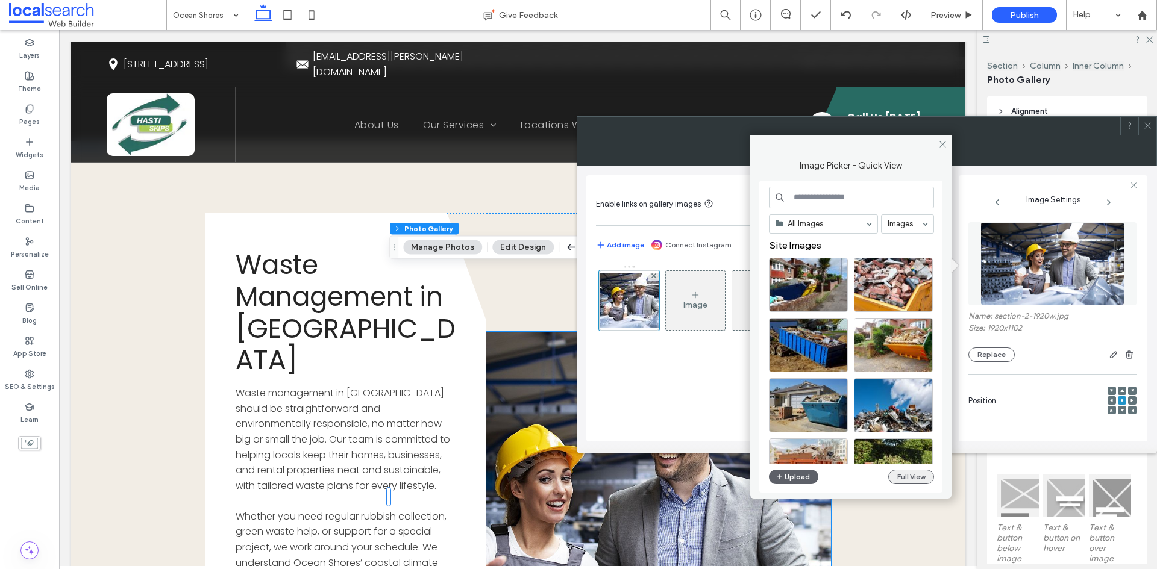
drag, startPoint x: 917, startPoint y: 469, endPoint x: 911, endPoint y: 470, distance: 6.1
click at [918, 469] on div "All Images Images Site Images Upload Full View" at bounding box center [851, 337] width 165 height 301
click at [912, 475] on button "Full View" at bounding box center [911, 477] width 46 height 14
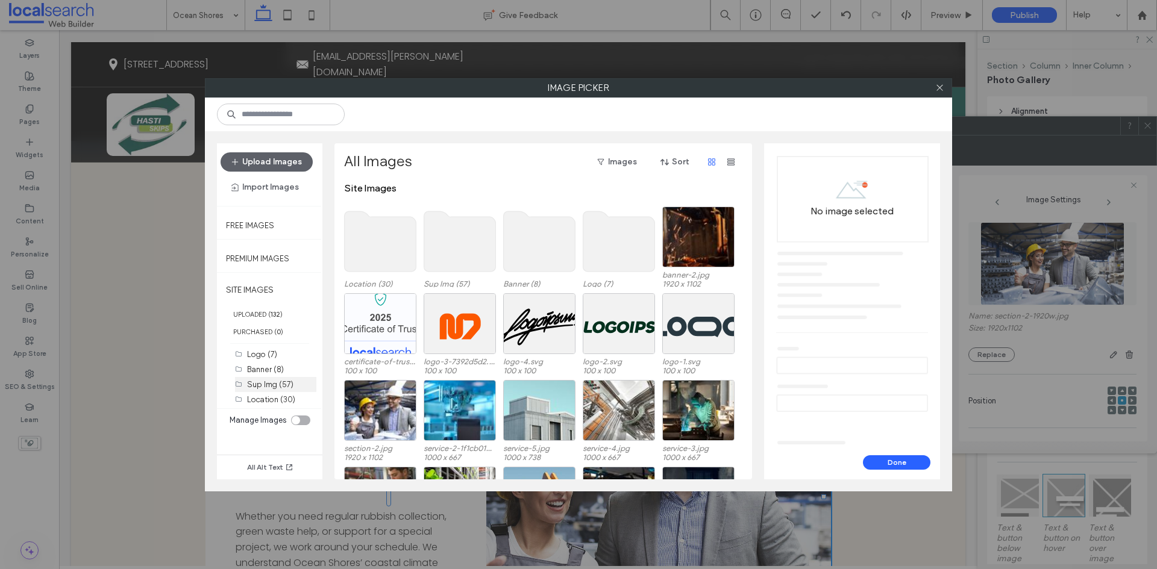
click at [292, 384] on div "Sup Img (57)" at bounding box center [281, 384] width 69 height 13
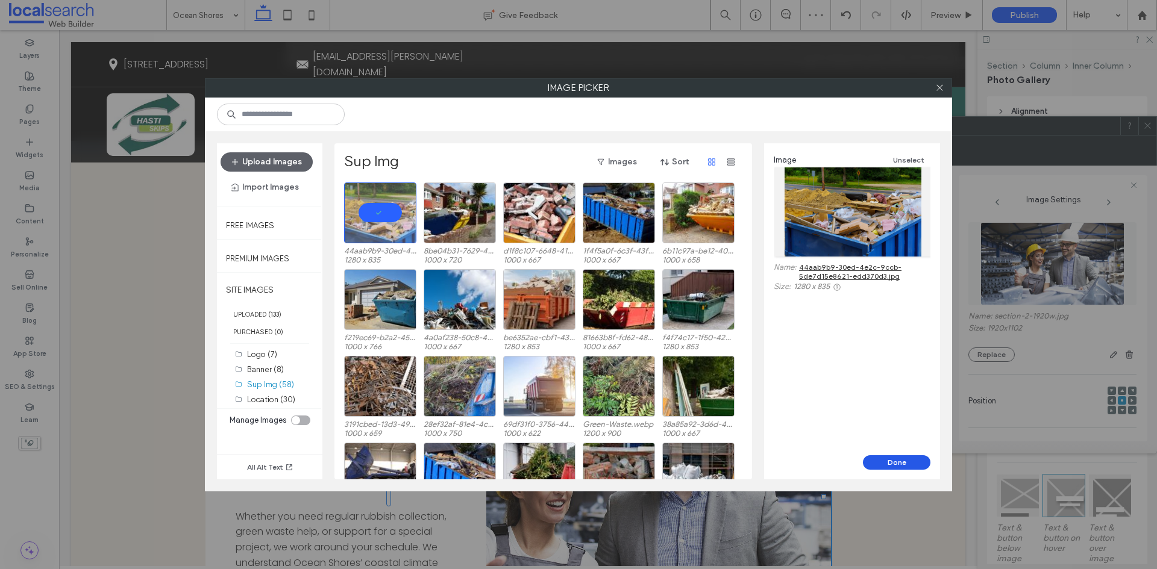
click at [885, 460] on button "Done" at bounding box center [896, 463] width 67 height 14
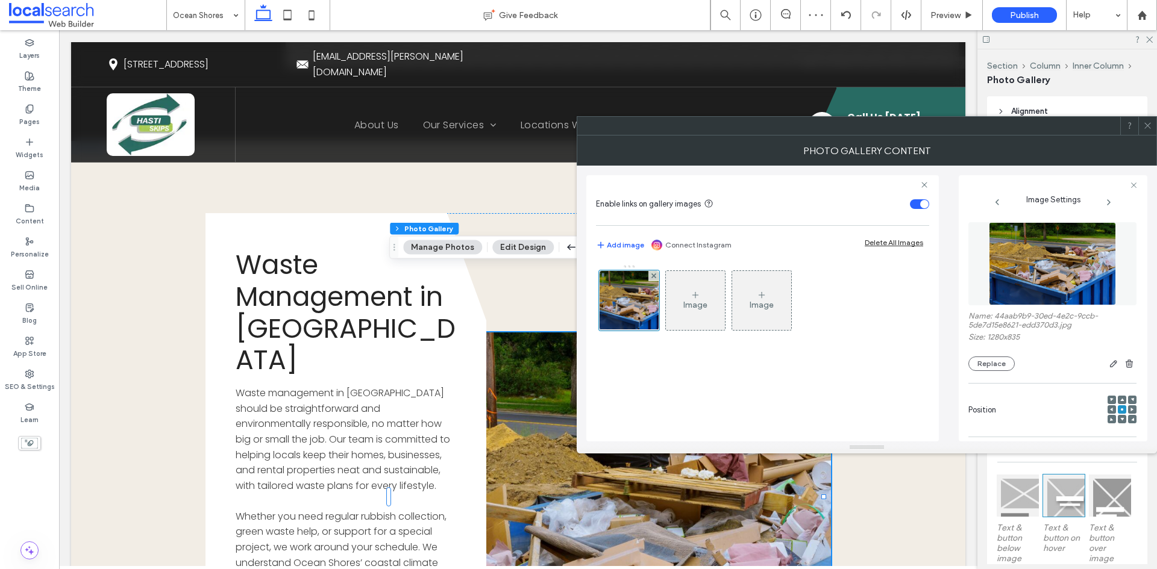
click at [1141, 128] on div at bounding box center [1147, 126] width 18 height 18
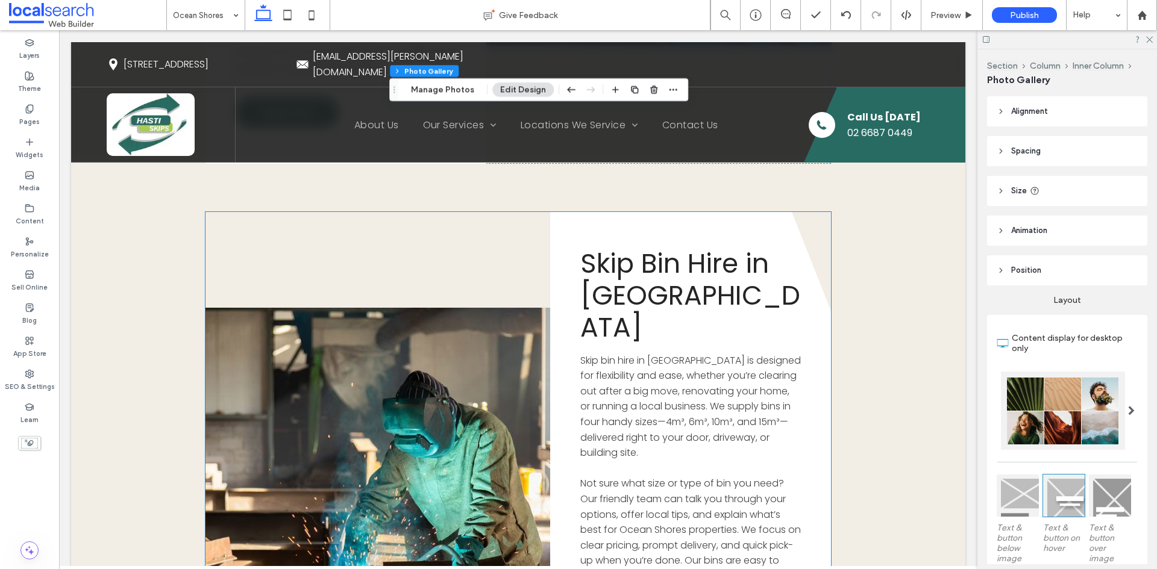
scroll to position [2892, 0]
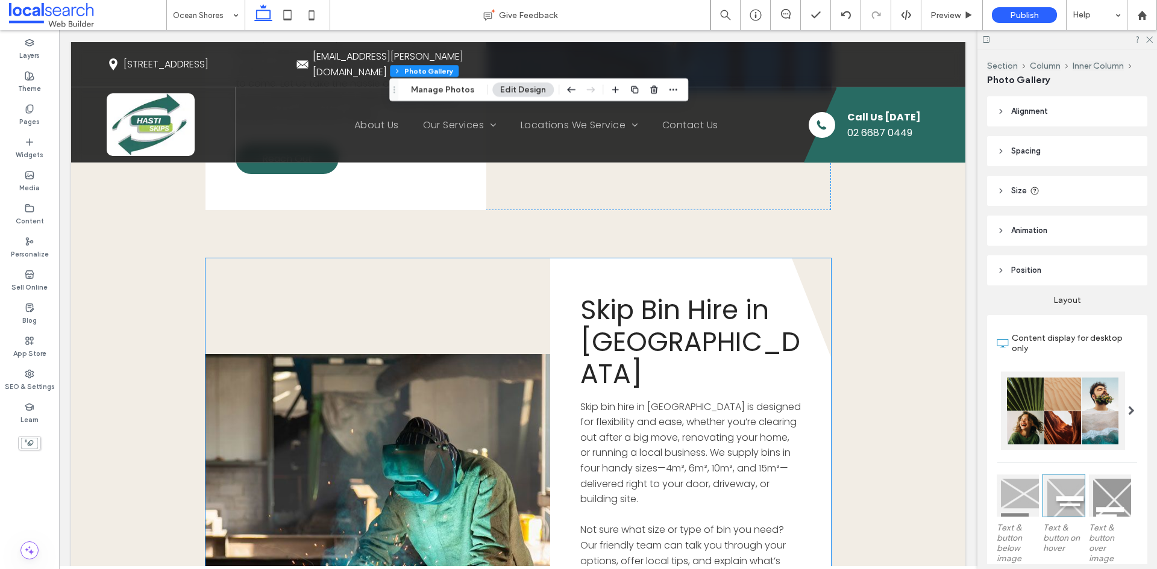
click at [465, 354] on link at bounding box center [424, 535] width 439 height 362
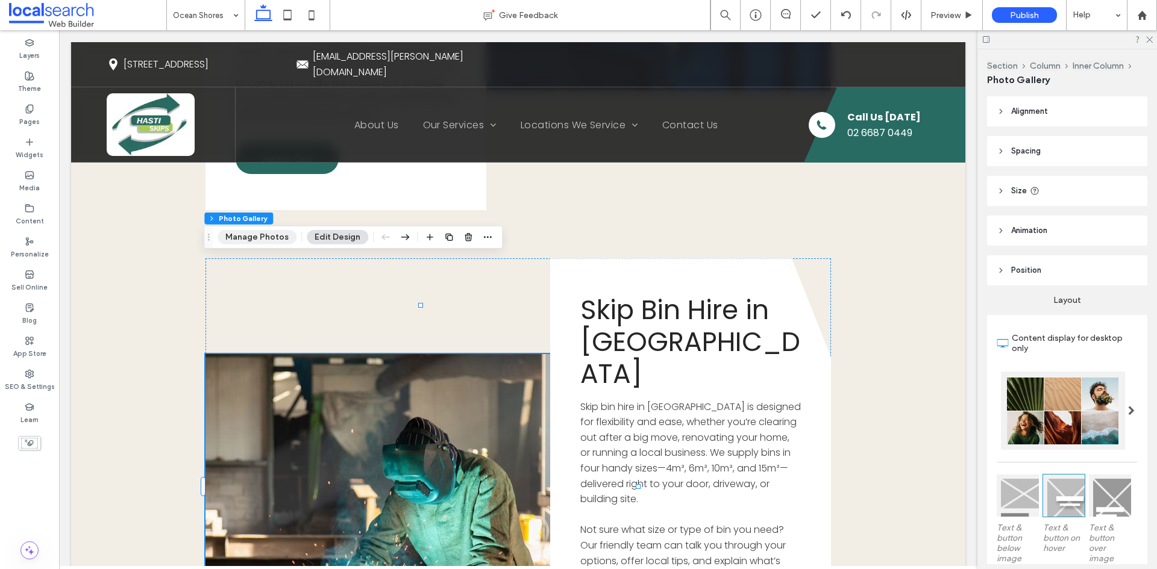
click at [267, 240] on button "Manage Photos" at bounding box center [257, 237] width 79 height 14
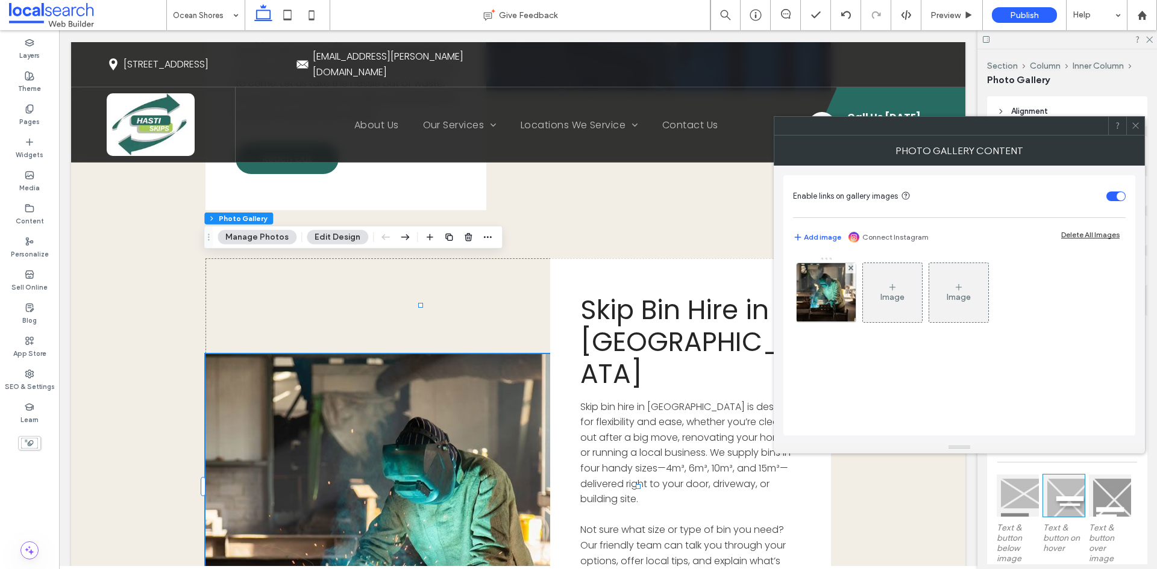
drag, startPoint x: 813, startPoint y: 313, endPoint x: 903, endPoint y: 319, distance: 89.3
click at [815, 313] on img at bounding box center [826, 292] width 89 height 59
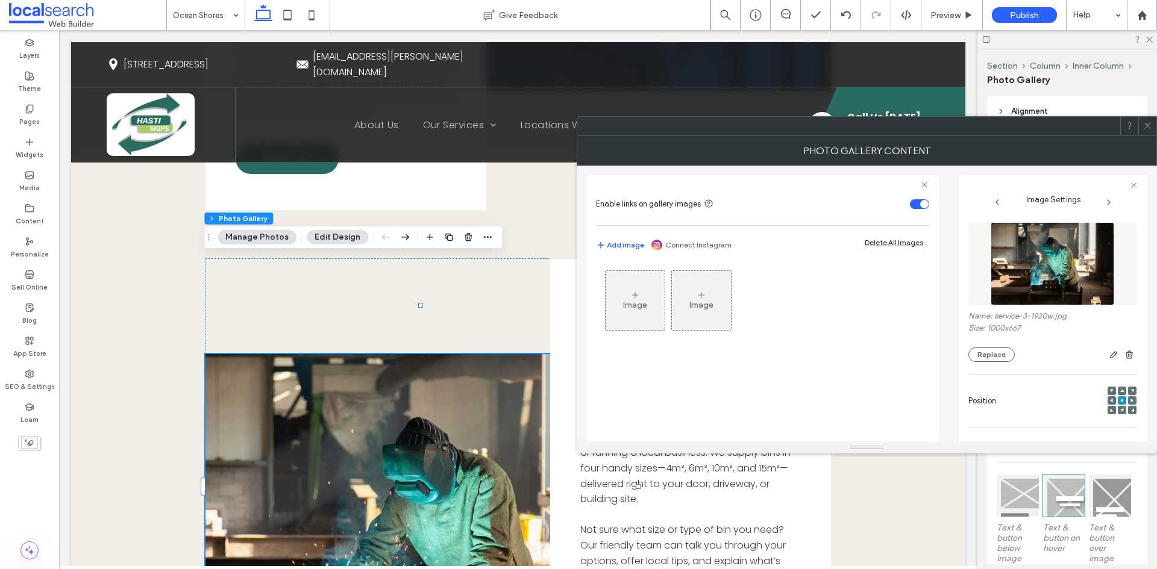
drag, startPoint x: 1024, startPoint y: 259, endPoint x: 989, endPoint y: 316, distance: 67.4
click at [1025, 259] on img at bounding box center [1053, 263] width 124 height 83
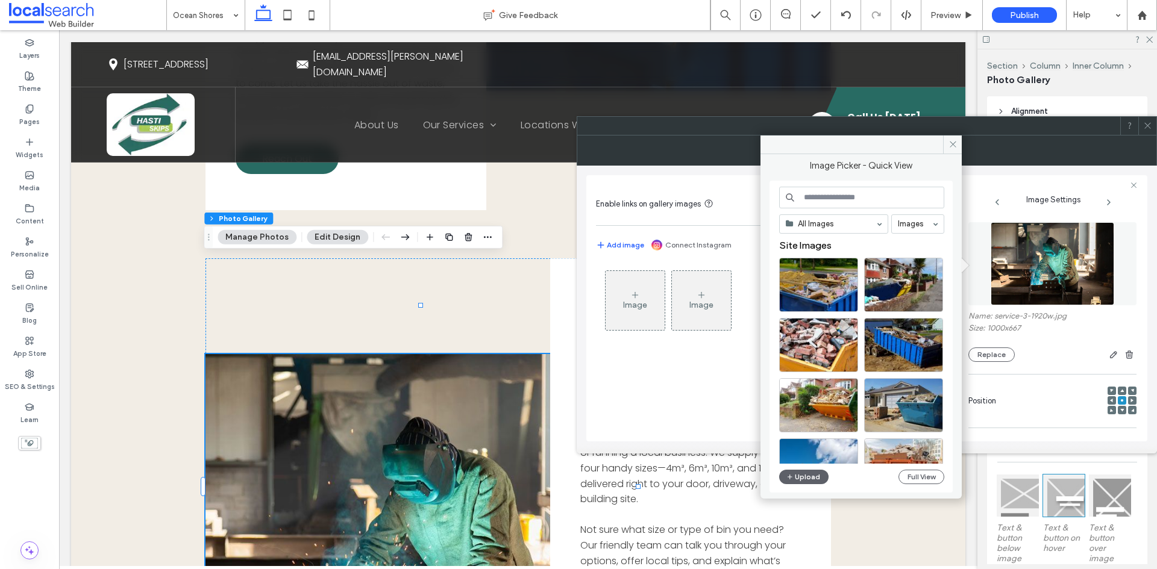
click at [923, 469] on div "All Images Images Site Images Upload Full View" at bounding box center [861, 337] width 165 height 301
click at [921, 483] on button "Full View" at bounding box center [921, 477] width 46 height 14
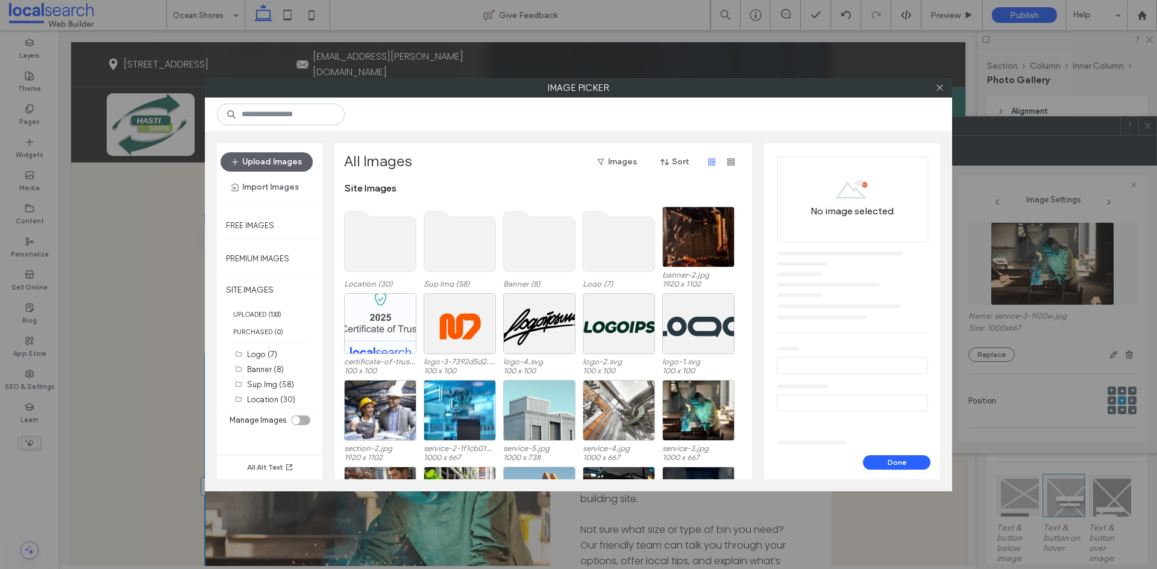
drag, startPoint x: 272, startPoint y: 384, endPoint x: 139, endPoint y: 384, distance: 132.6
click at [271, 384] on label "Sup Img (58)" at bounding box center [270, 384] width 47 height 9
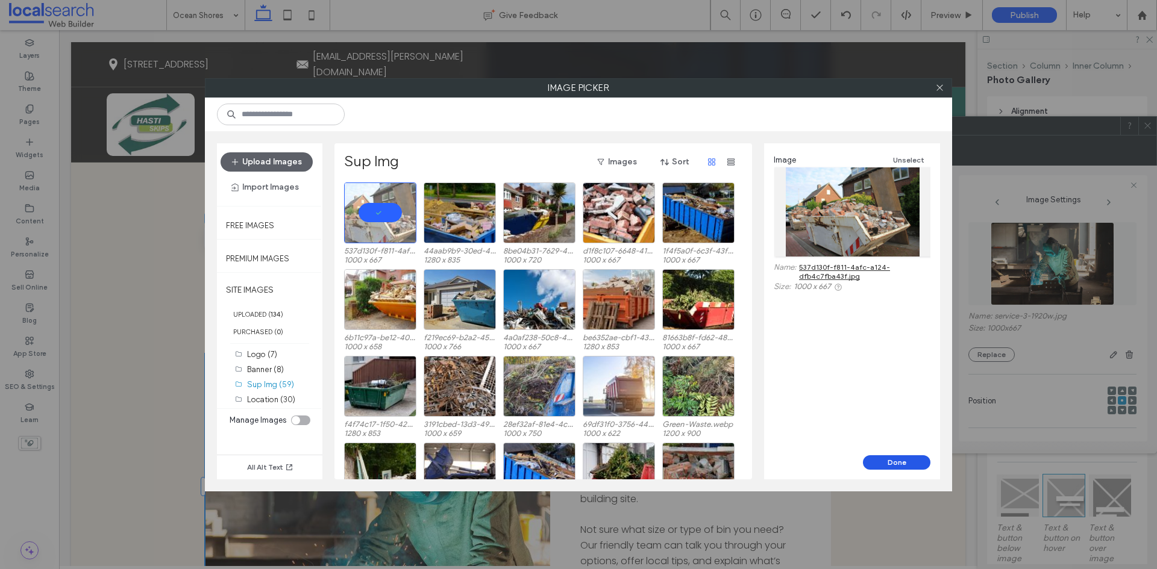
click at [909, 462] on button "Done" at bounding box center [896, 463] width 67 height 14
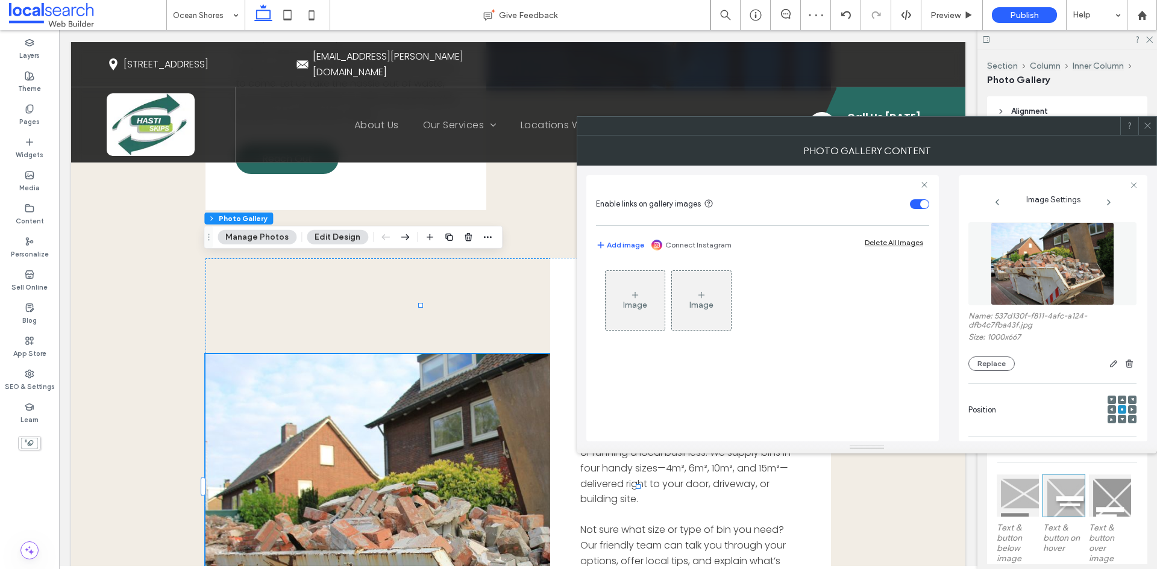
click at [1147, 130] on icon at bounding box center [1147, 125] width 9 height 9
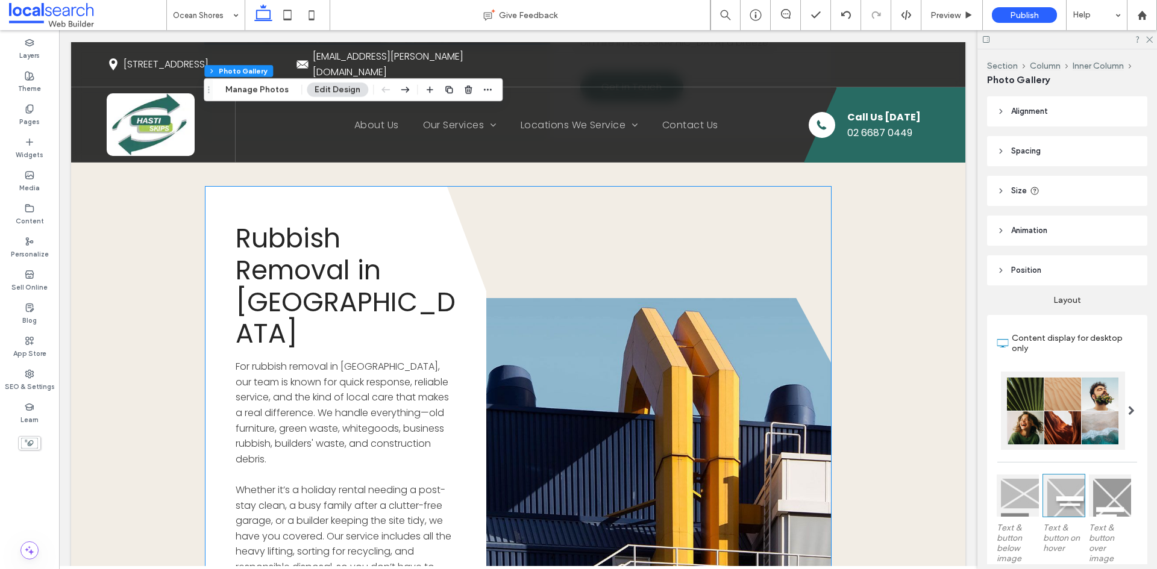
scroll to position [3495, 0]
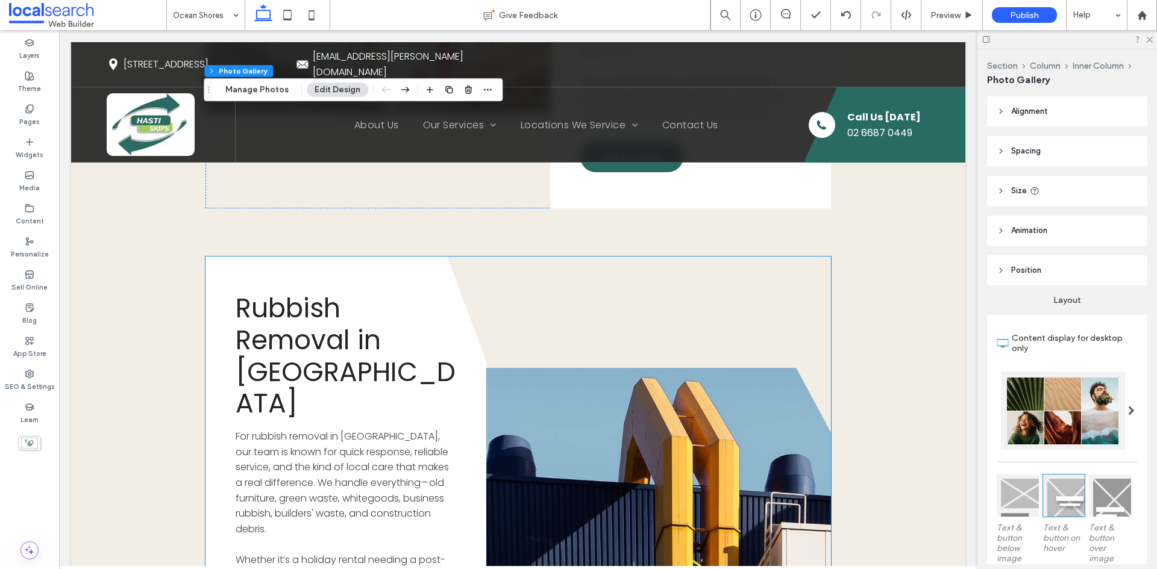
click at [641, 398] on link at bounding box center [611, 549] width 439 height 362
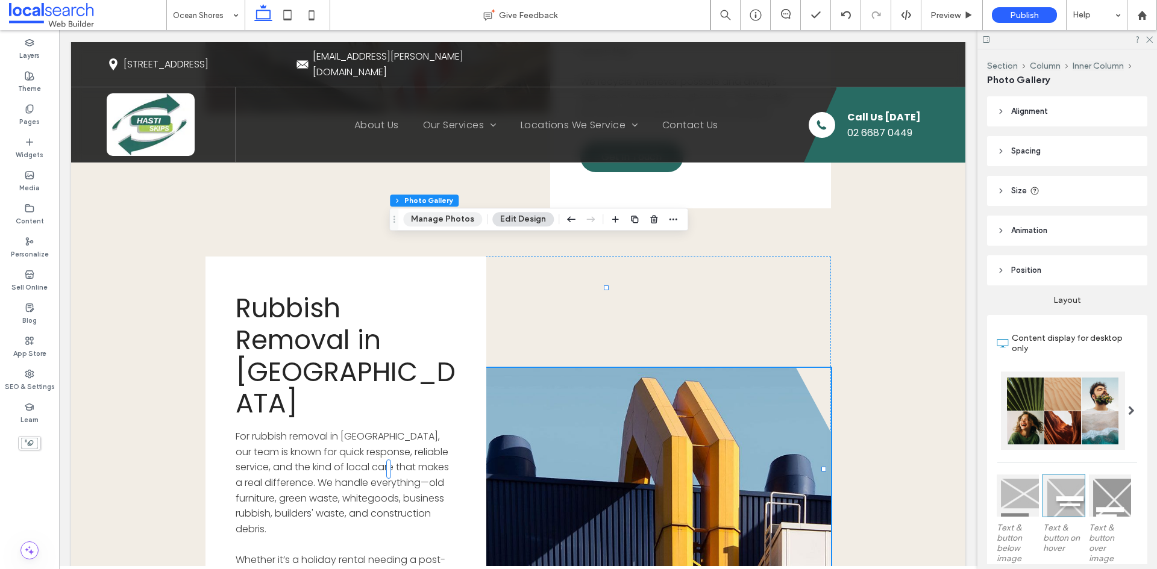
click at [460, 218] on button "Manage Photos" at bounding box center [442, 219] width 79 height 14
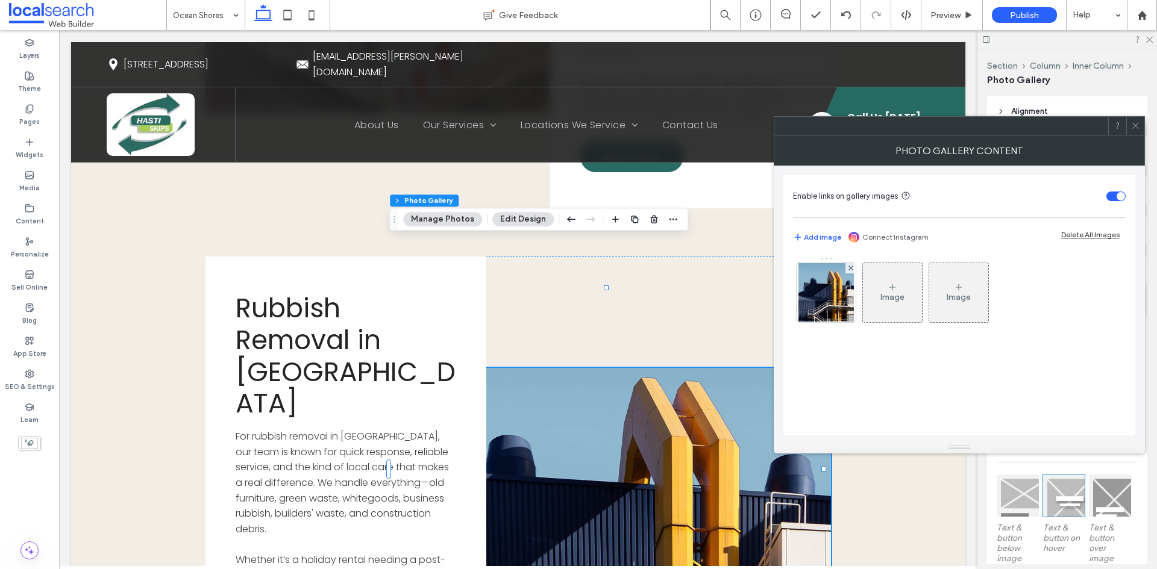
click at [859, 298] on div "Image Image" at bounding box center [958, 296] width 331 height 78
click at [847, 295] on img at bounding box center [825, 292] width 55 height 59
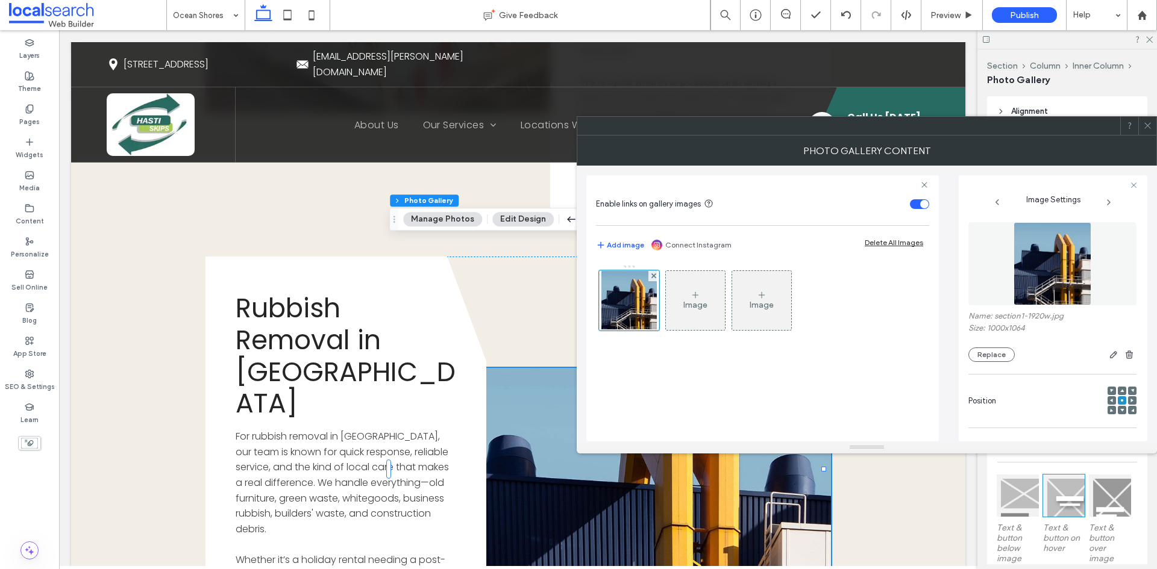
click at [1024, 282] on img at bounding box center [1053, 263] width 78 height 83
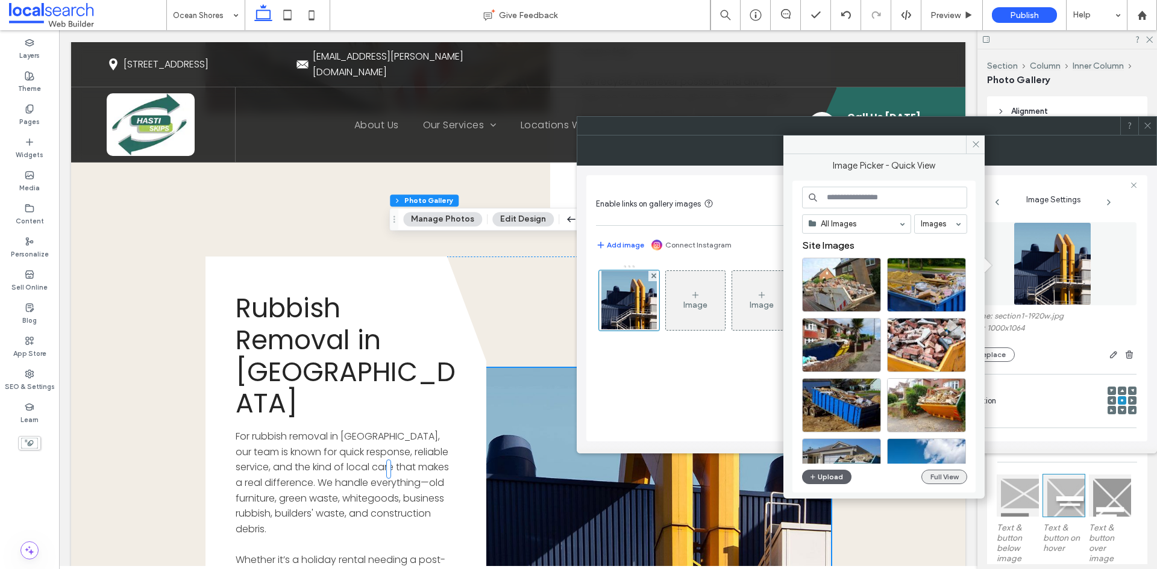
click at [939, 477] on button "Full View" at bounding box center [944, 477] width 46 height 14
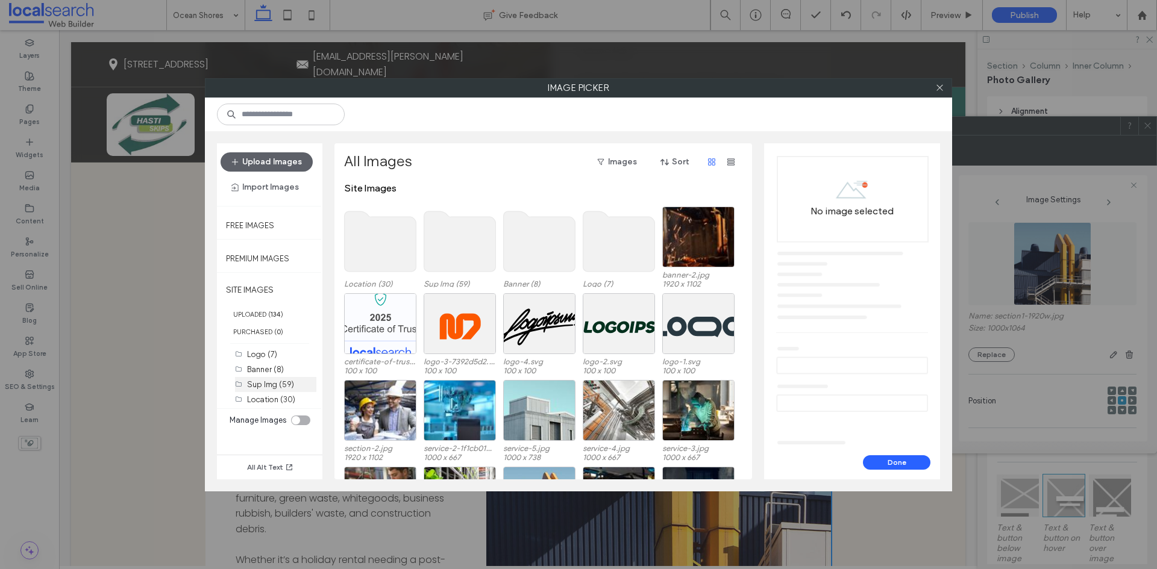
drag, startPoint x: 273, startPoint y: 379, endPoint x: 263, endPoint y: 383, distance: 10.9
click at [268, 383] on div "Sup Img (59)" at bounding box center [281, 384] width 69 height 13
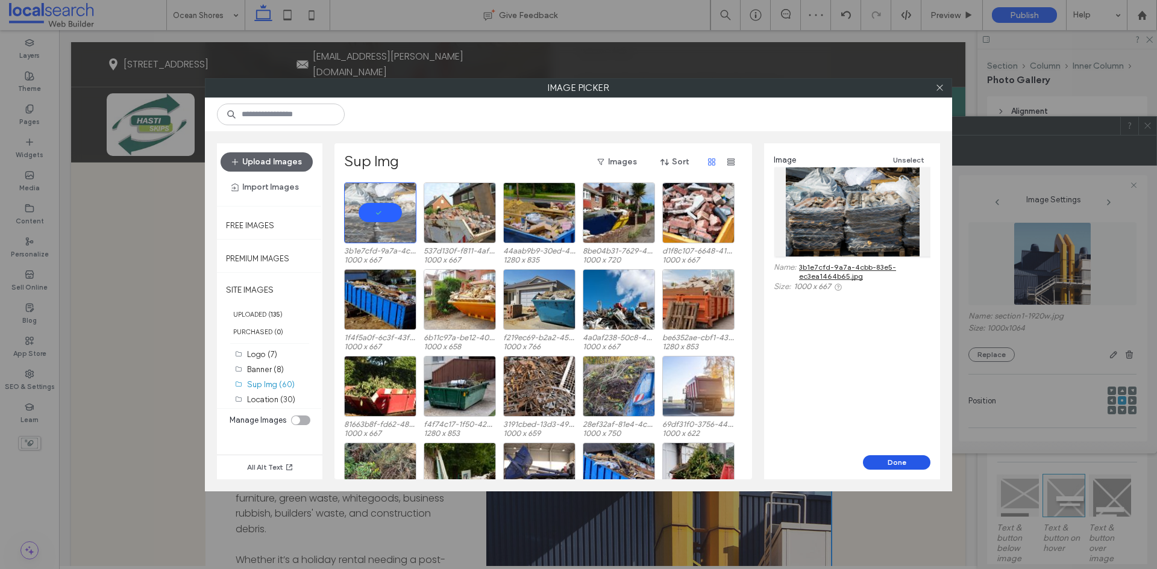
click at [914, 457] on button "Done" at bounding box center [896, 463] width 67 height 14
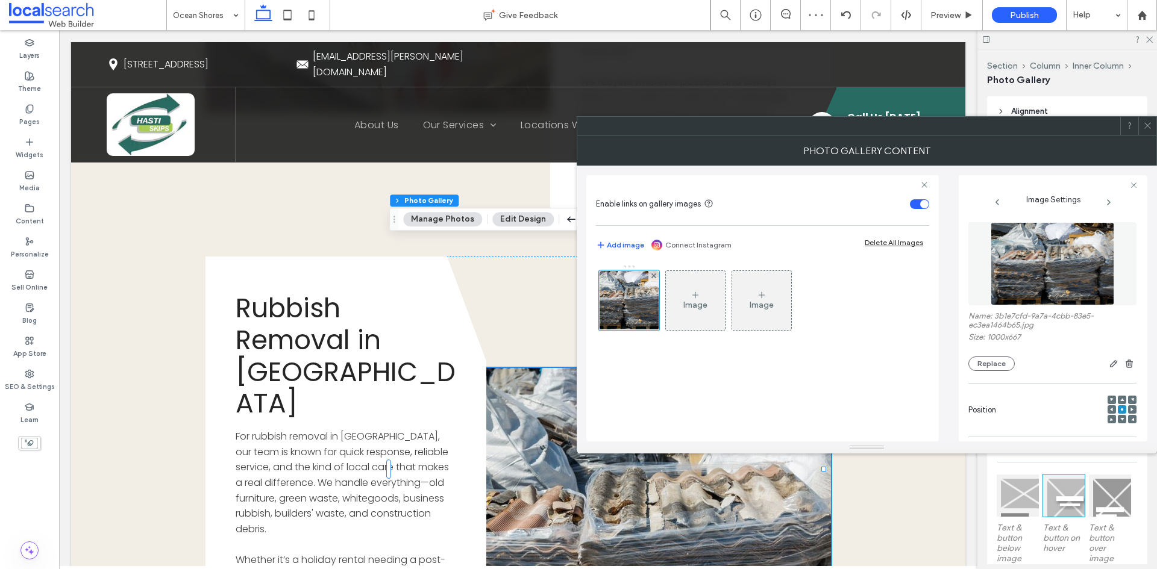
click at [1147, 119] on span at bounding box center [1147, 126] width 9 height 18
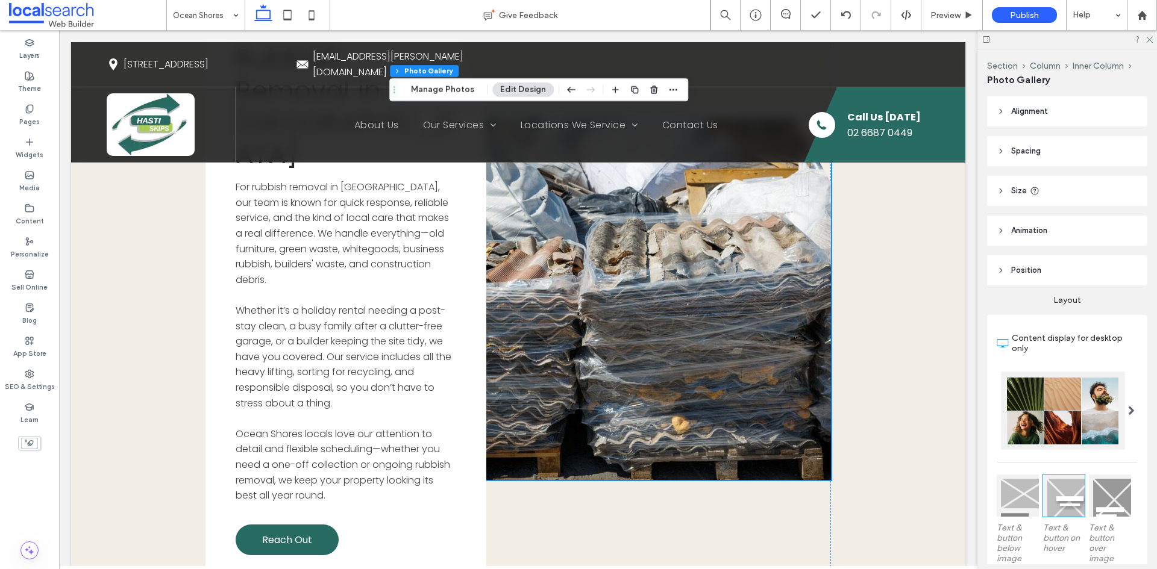
scroll to position [3977, 0]
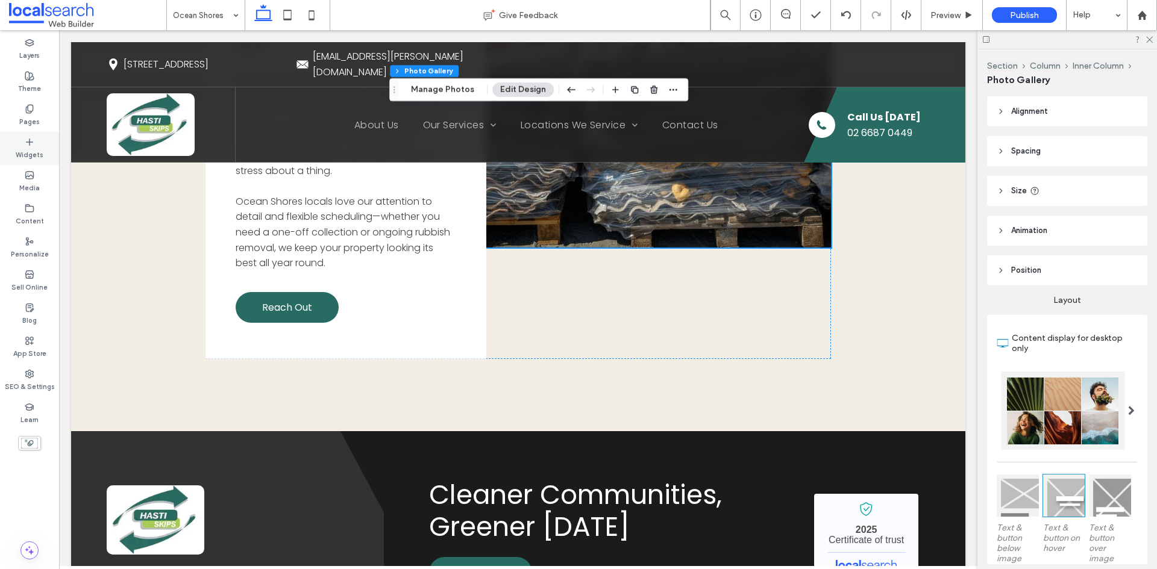
drag, startPoint x: 24, startPoint y: 115, endPoint x: 37, endPoint y: 136, distance: 25.2
click at [24, 115] on label "Pages" at bounding box center [29, 120] width 20 height 13
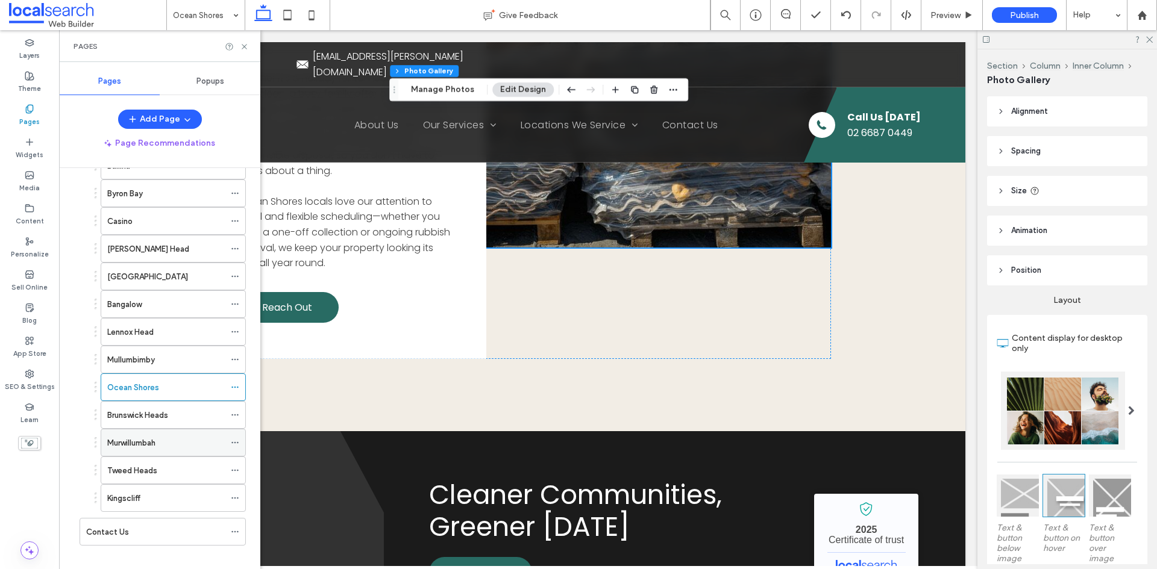
scroll to position [206, 0]
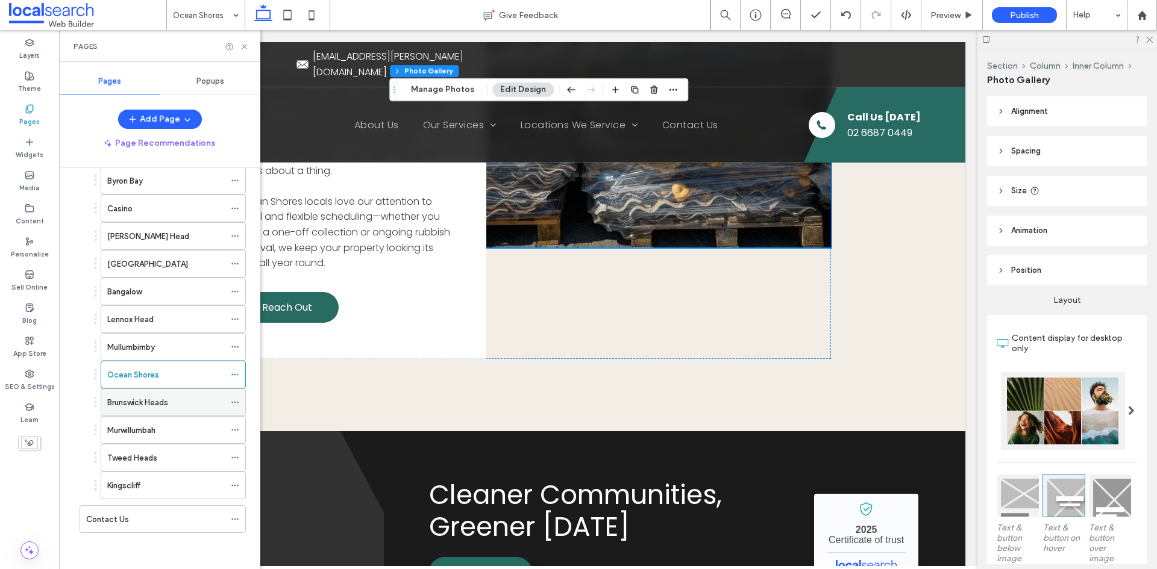
click at [152, 409] on div "Brunswick Heads" at bounding box center [166, 402] width 118 height 27
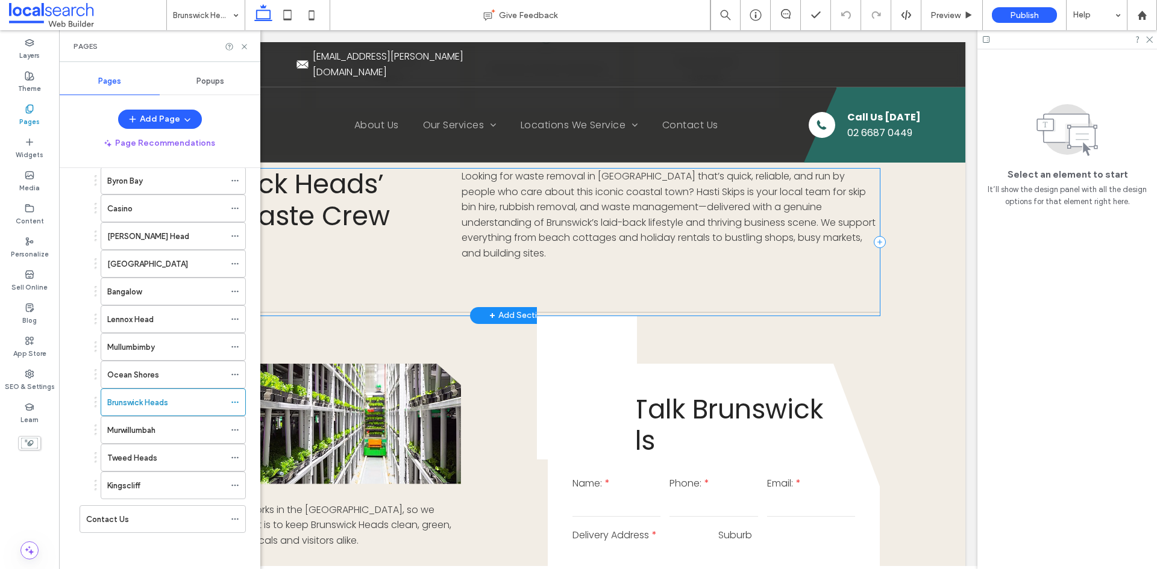
scroll to position [844, 0]
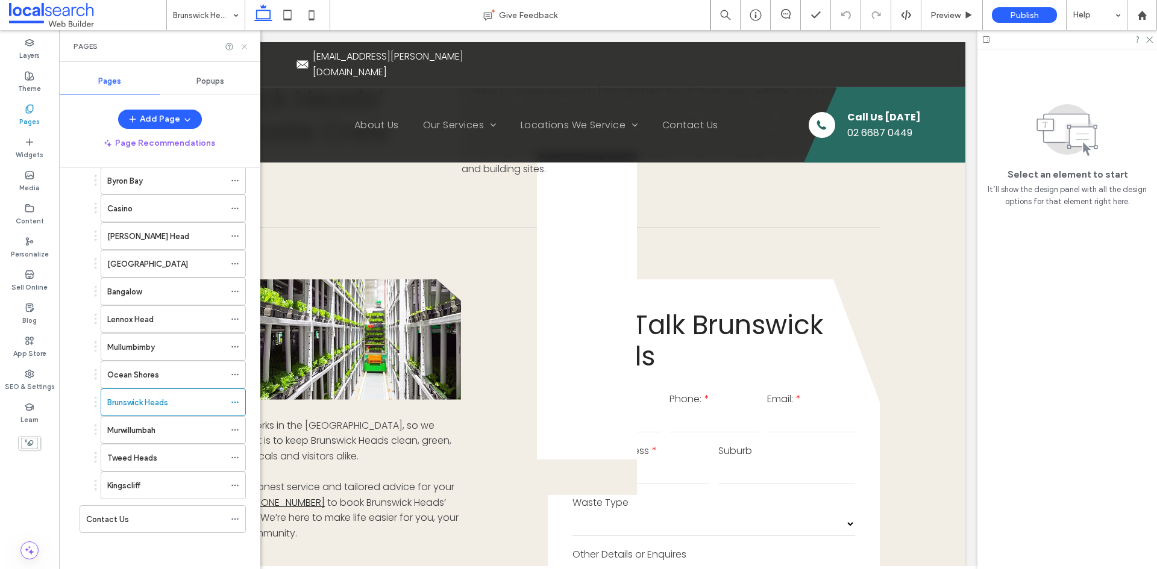
click at [242, 42] on icon at bounding box center [244, 46] width 9 height 9
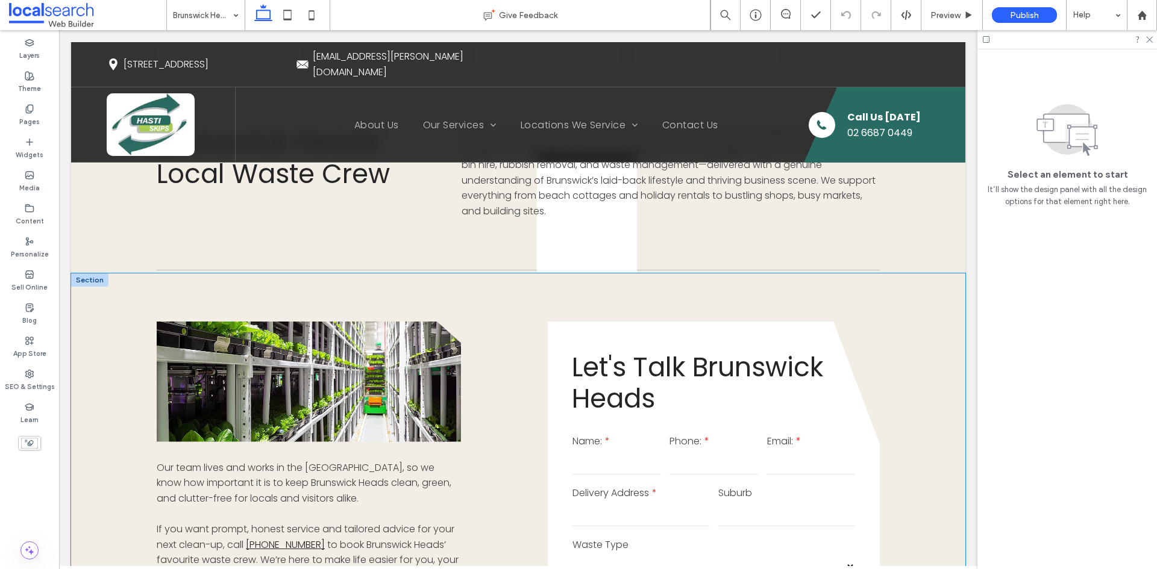
scroll to position [783, 0]
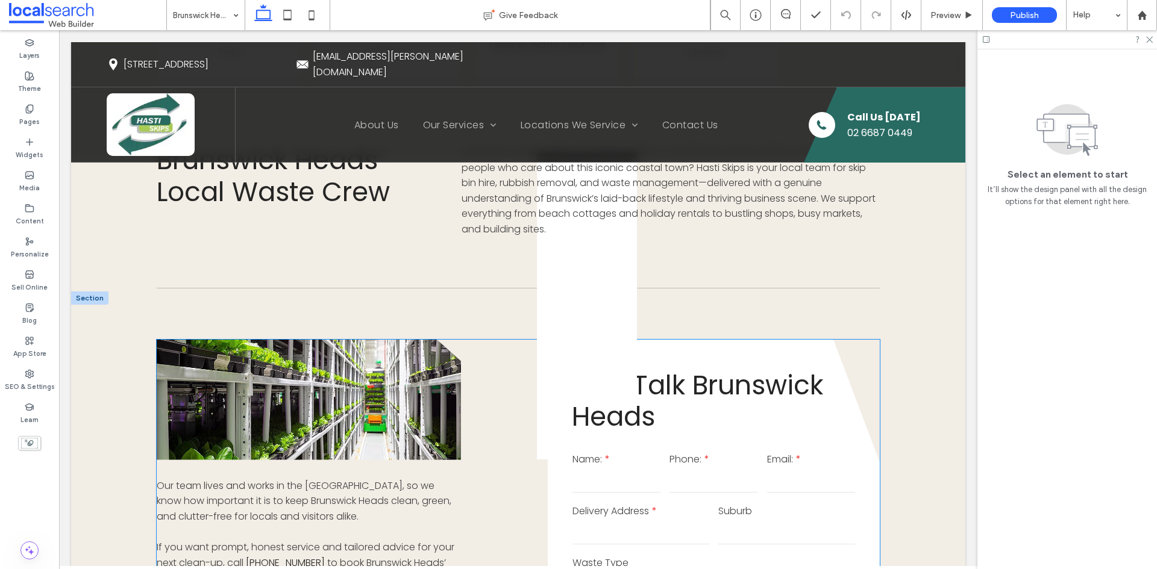
click at [232, 340] on link at bounding box center [309, 400] width 304 height 121
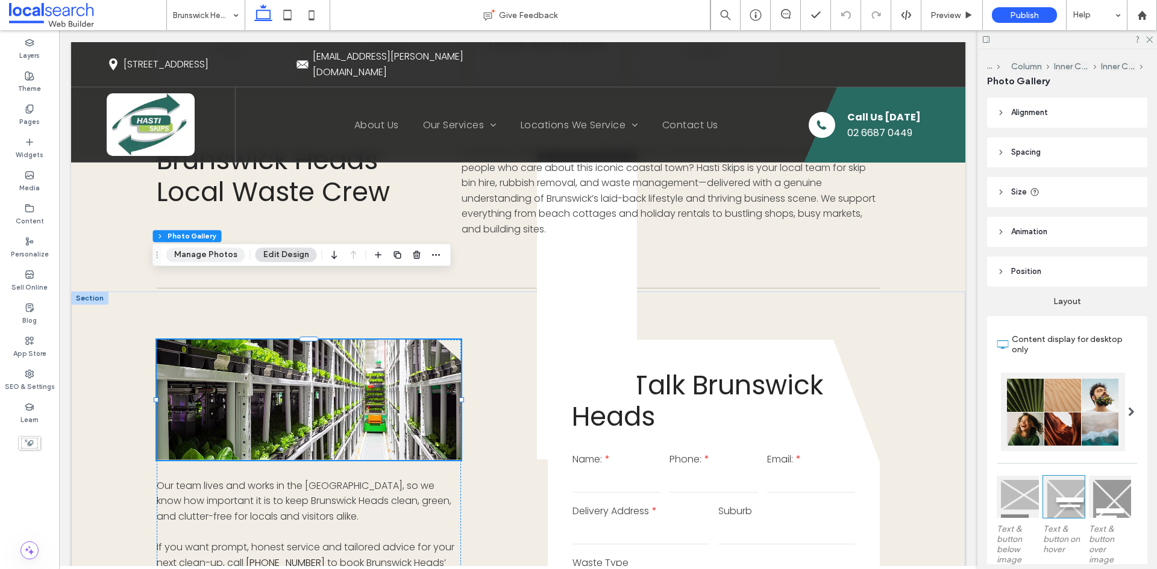
click at [230, 250] on button "Manage Photos" at bounding box center [205, 255] width 79 height 14
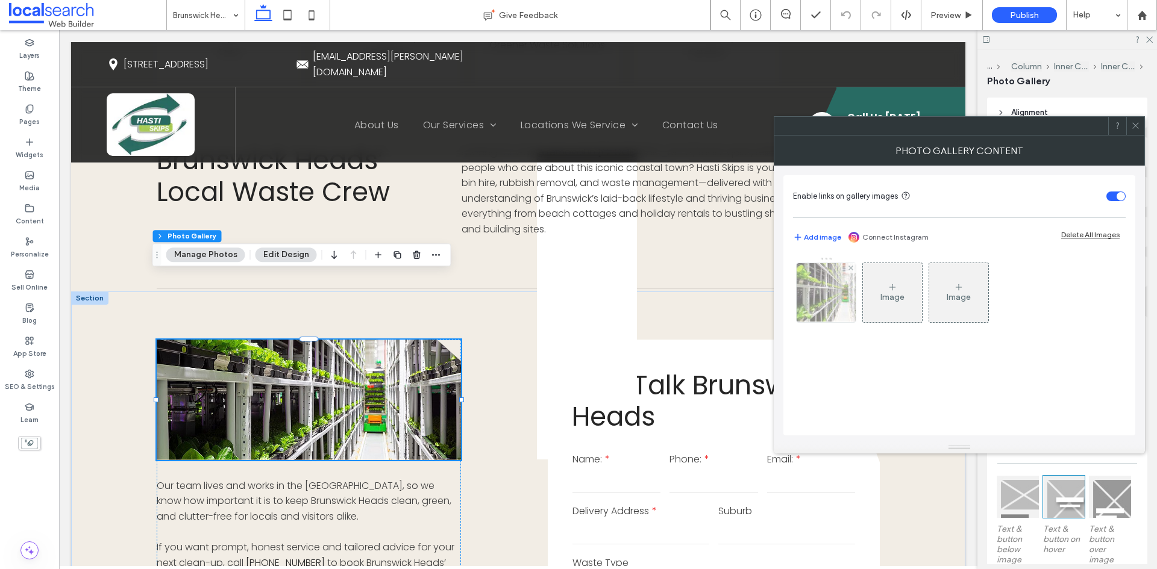
click at [824, 295] on img at bounding box center [826, 292] width 89 height 59
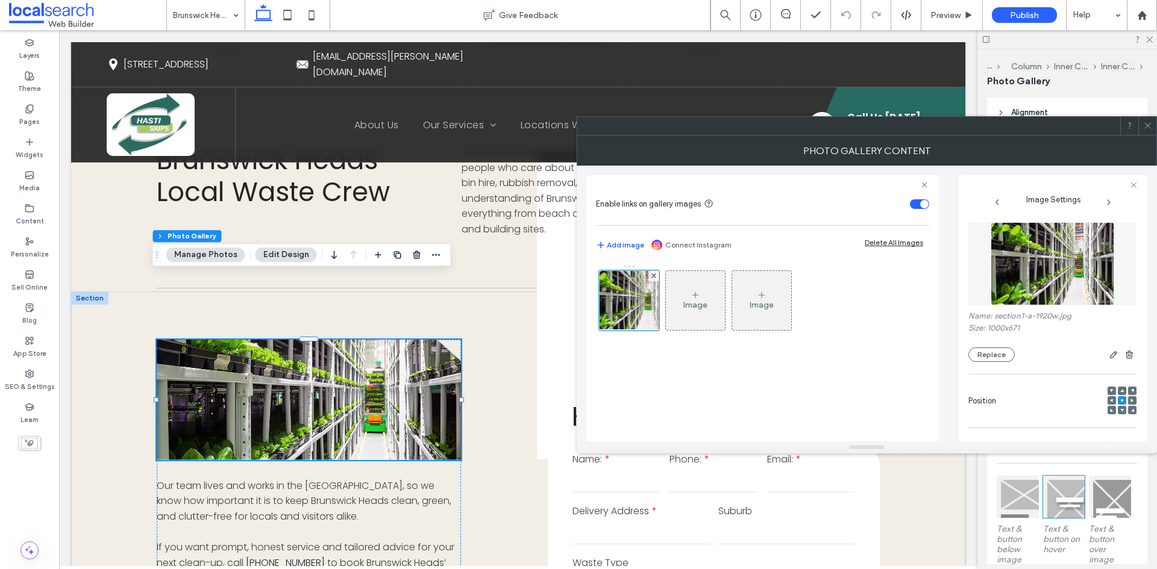
click at [1003, 254] on img at bounding box center [1053, 263] width 124 height 83
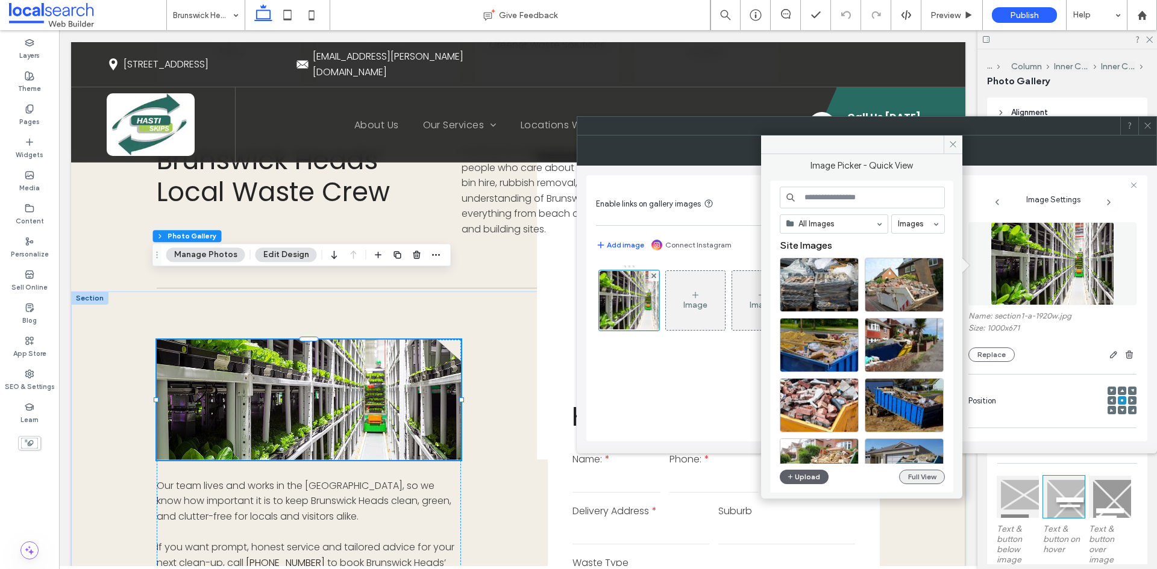
click at [901, 475] on button "Full View" at bounding box center [922, 477] width 46 height 14
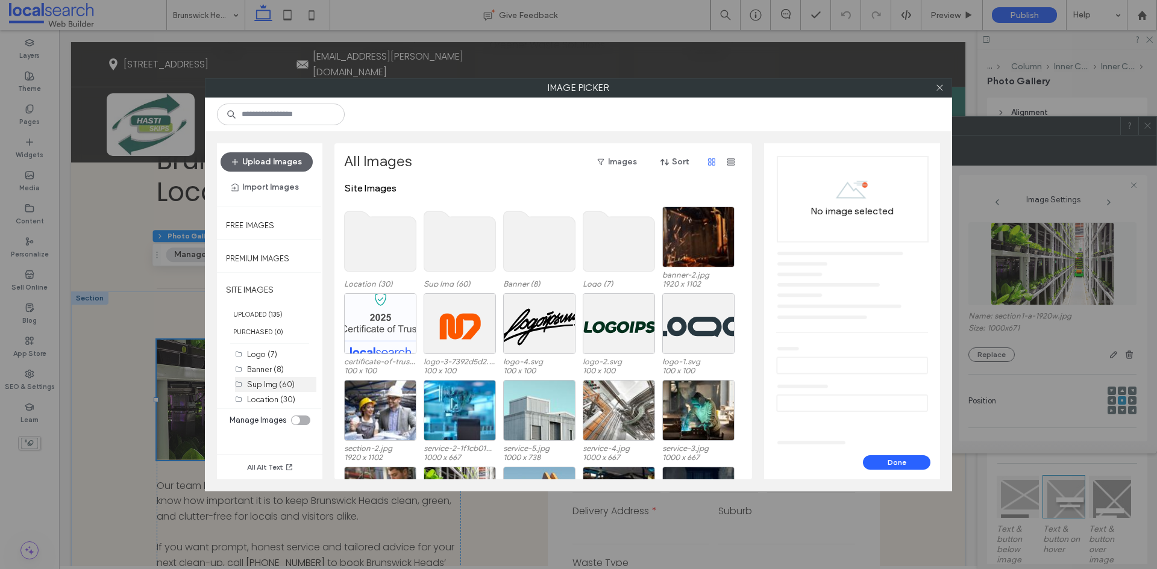
click at [280, 377] on div "Sup Img (60)" at bounding box center [281, 384] width 69 height 15
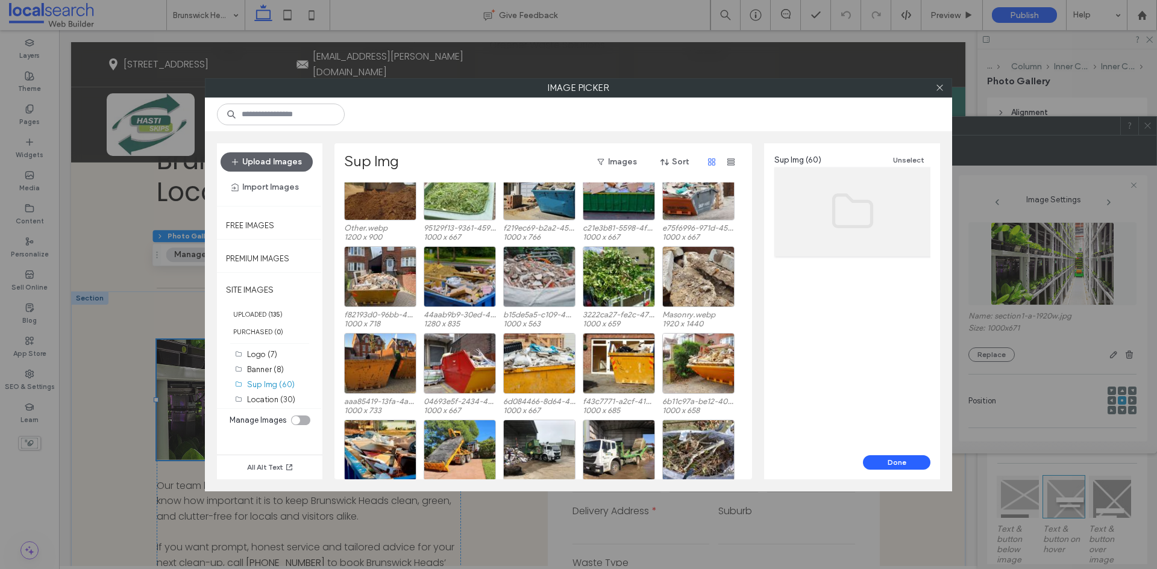
scroll to position [483, 0]
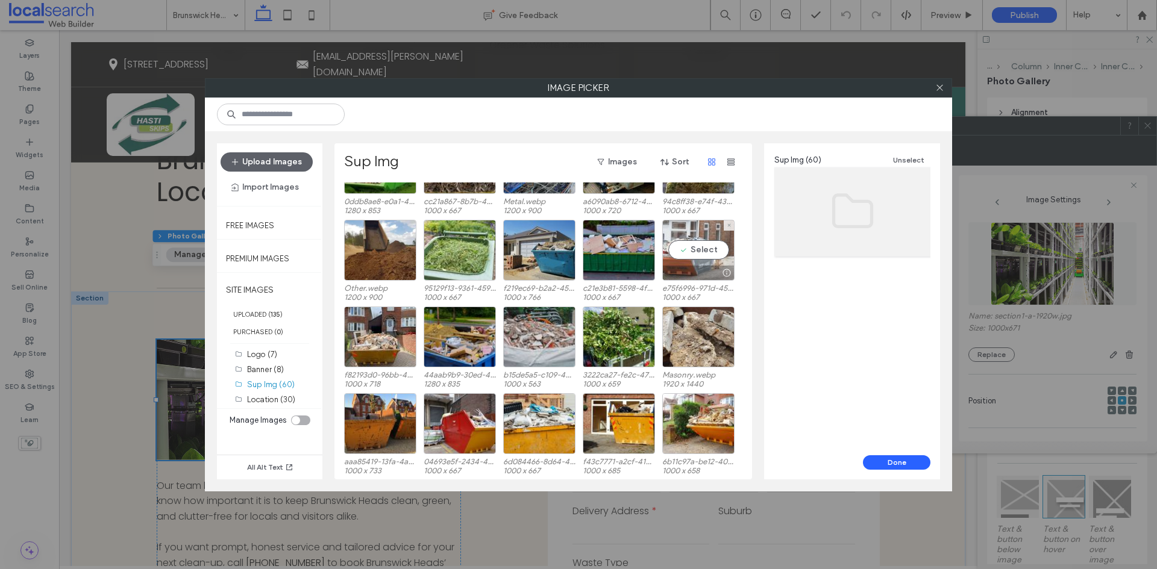
click at [711, 271] on div at bounding box center [698, 273] width 71 height 14
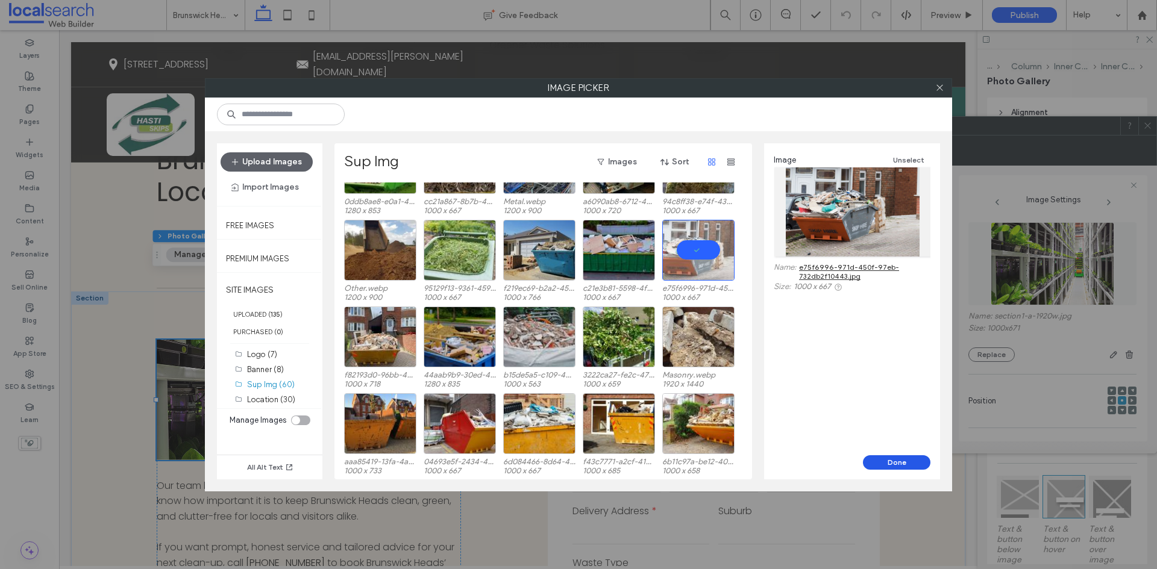
click at [877, 464] on button "Done" at bounding box center [896, 463] width 67 height 14
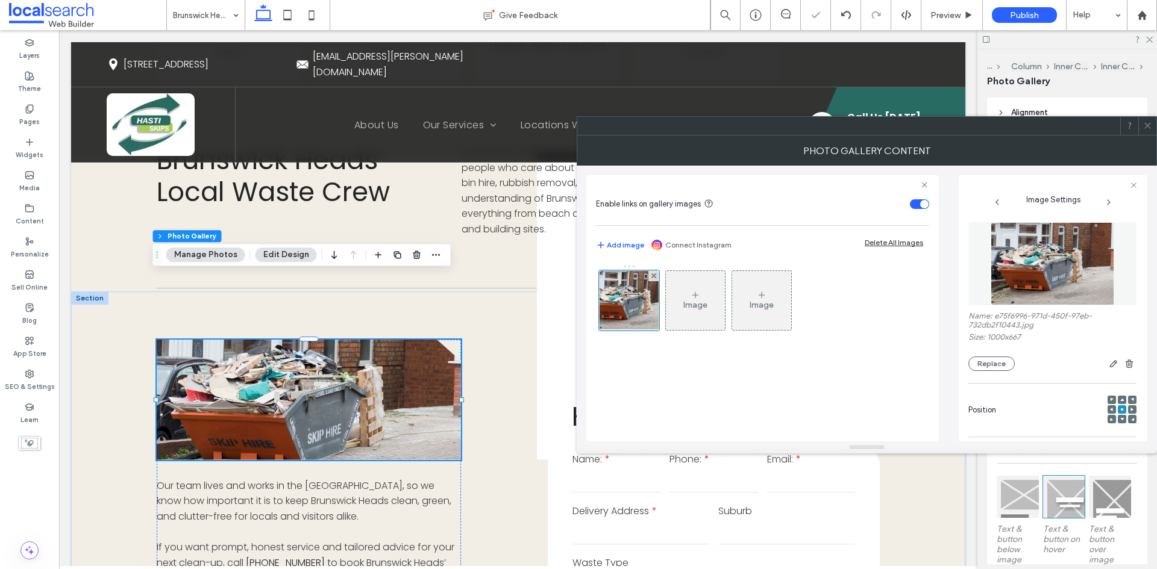
click at [1136, 125] on div at bounding box center [1129, 126] width 18 height 18
click at [1147, 124] on icon at bounding box center [1147, 125] width 9 height 9
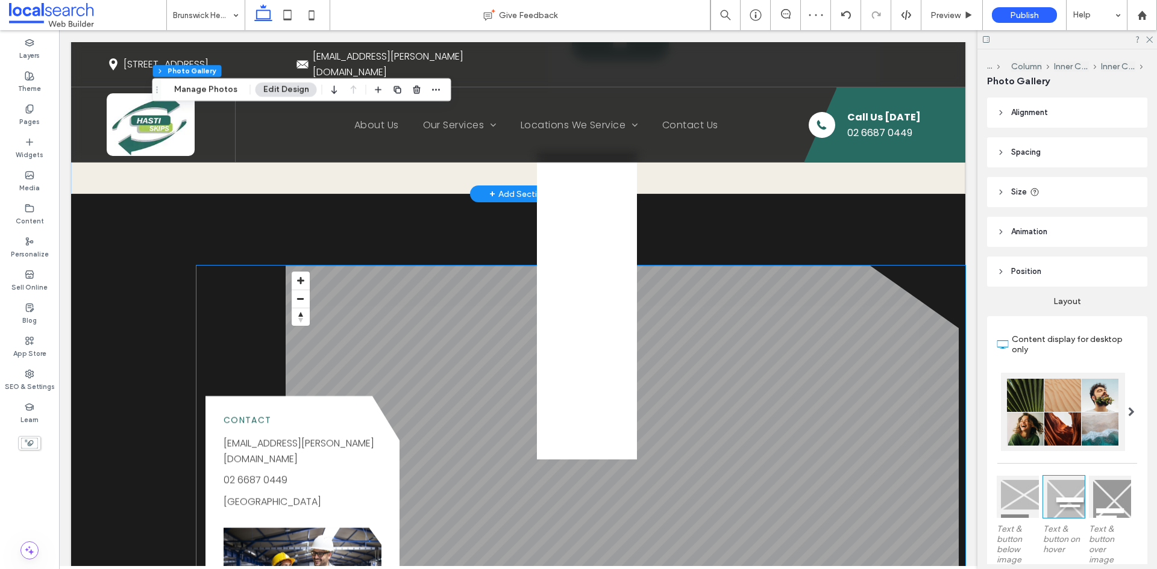
scroll to position [1747, 0]
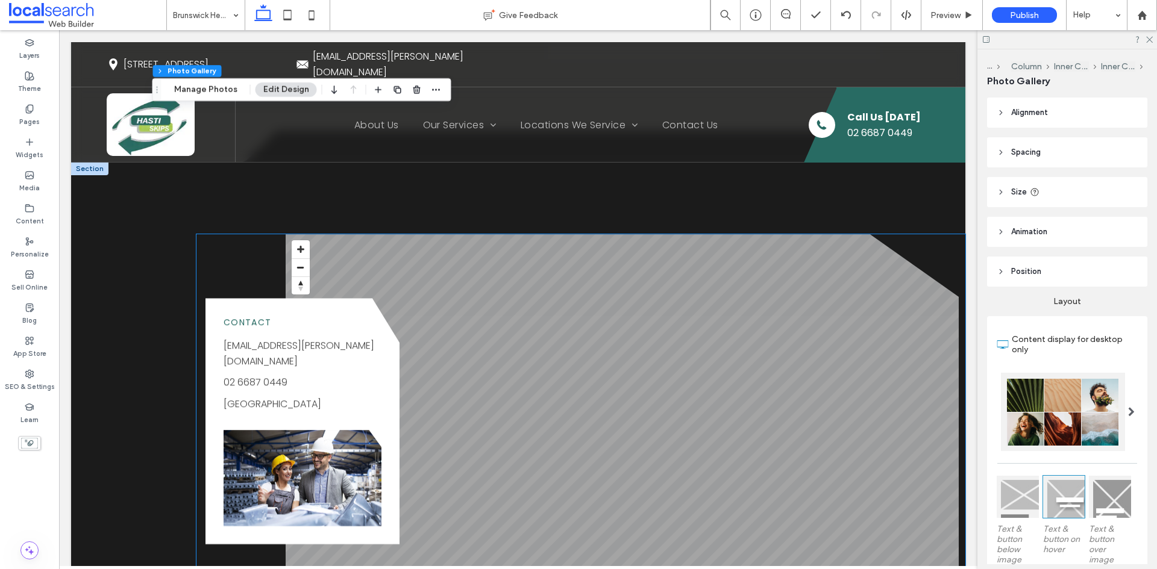
click at [300, 430] on link at bounding box center [303, 478] width 158 height 96
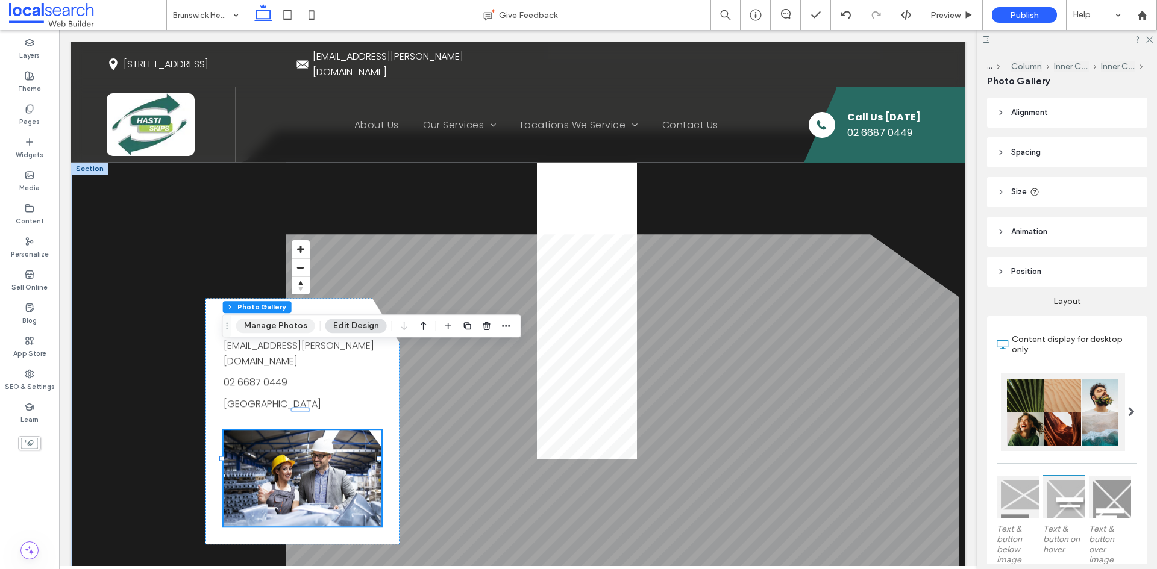
click at [294, 329] on button "Manage Photos" at bounding box center [275, 326] width 79 height 14
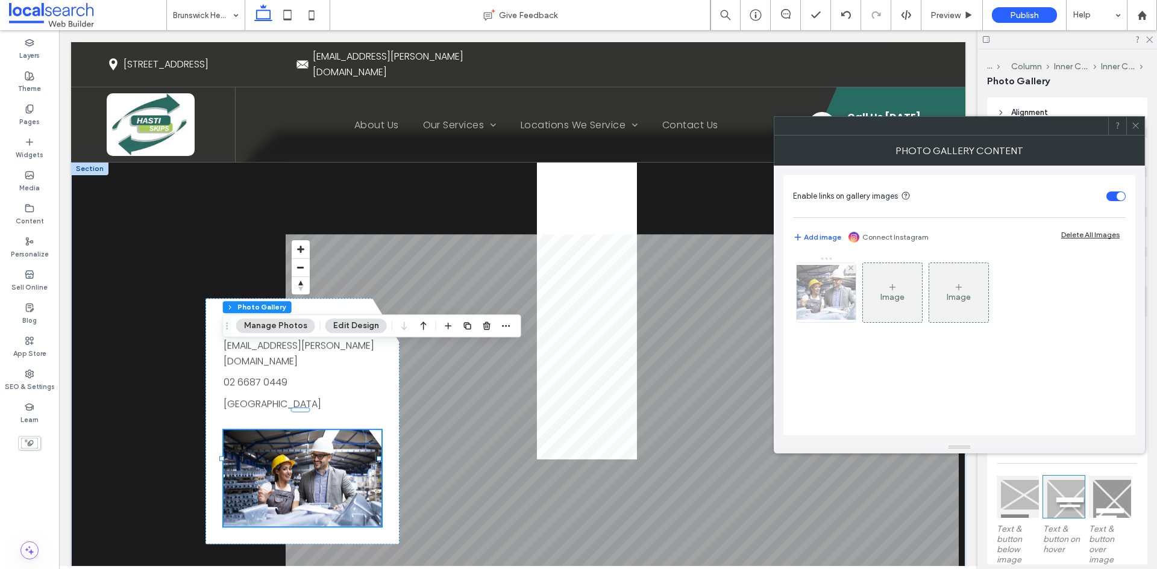
click at [816, 306] on img at bounding box center [826, 292] width 96 height 55
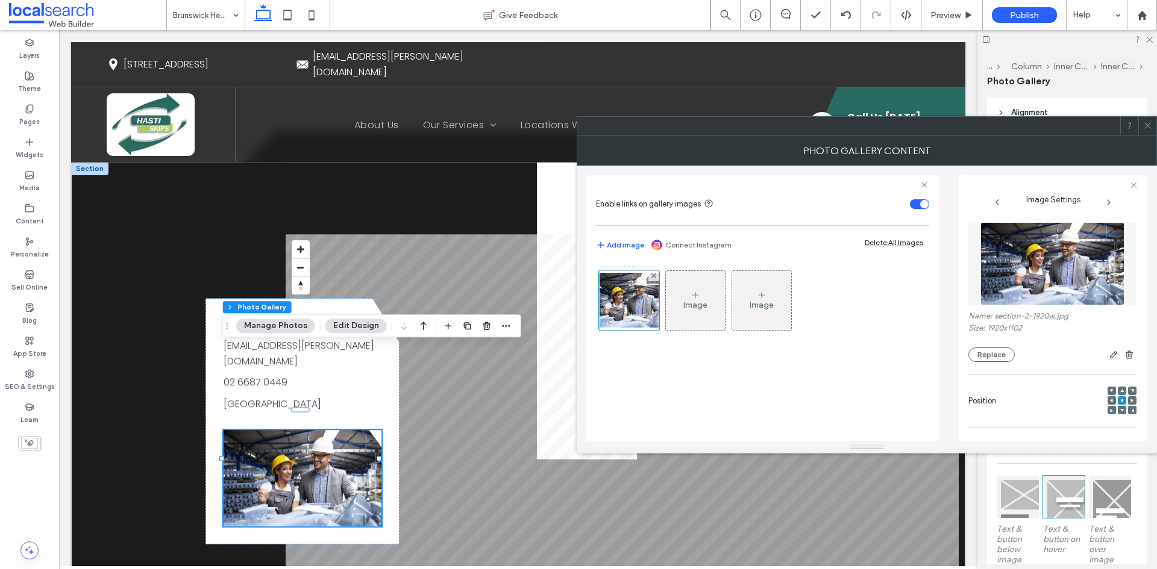
click at [1044, 278] on img at bounding box center [1052, 263] width 144 height 83
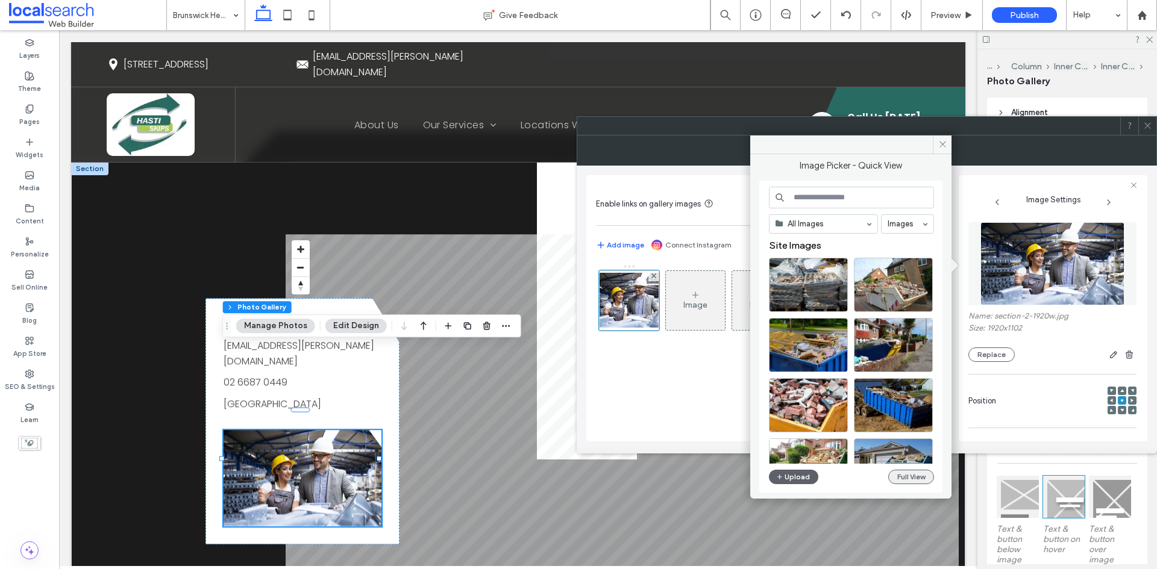
click at [915, 476] on button "Full View" at bounding box center [911, 477] width 46 height 14
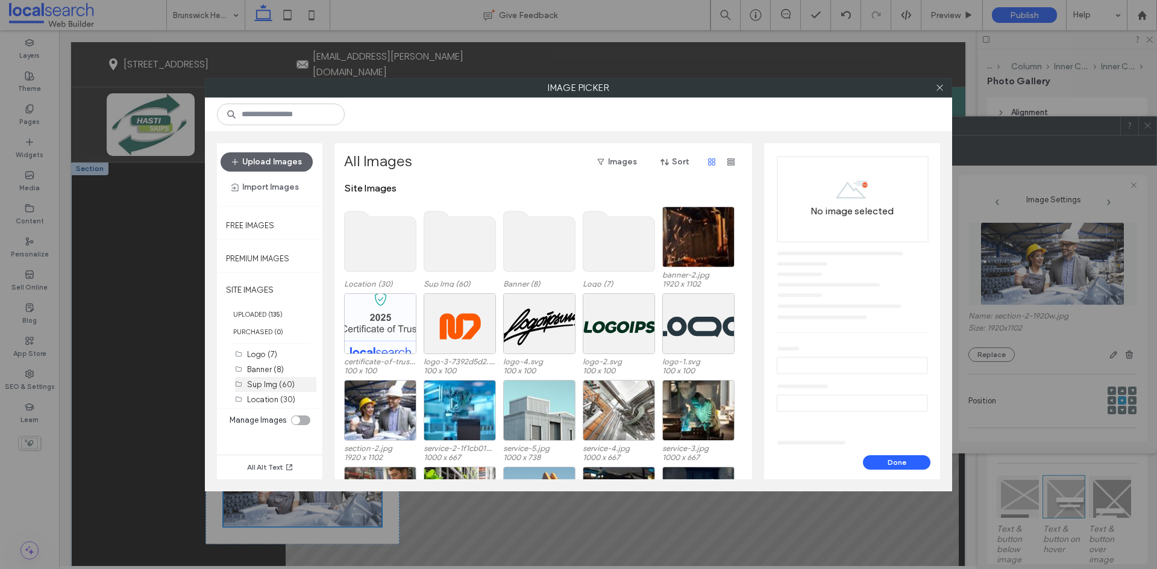
click at [286, 385] on label "Sup Img (60)" at bounding box center [271, 384] width 48 height 9
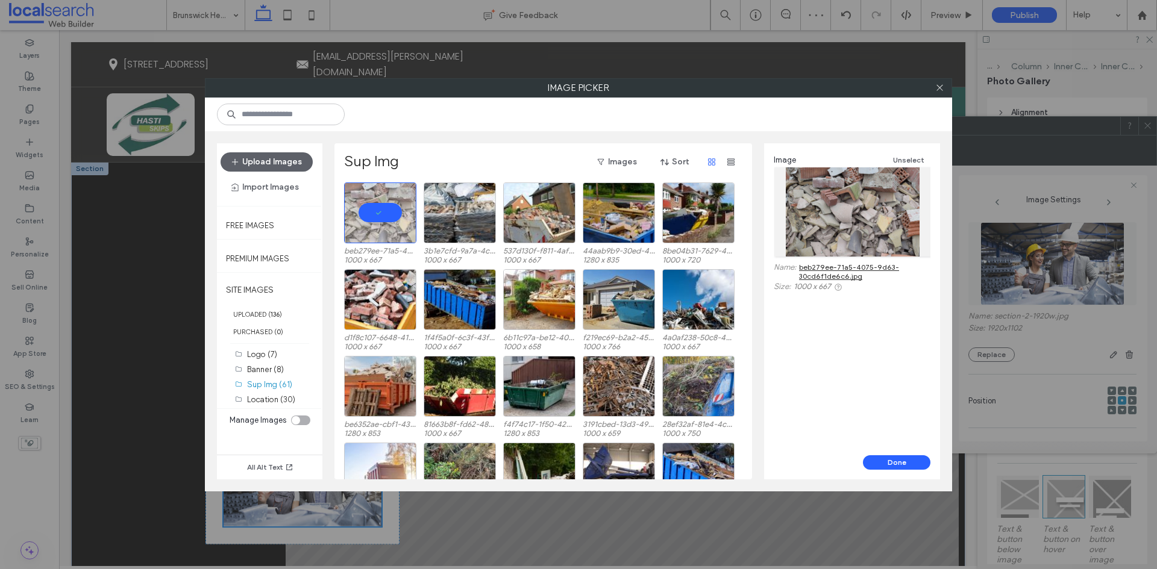
click at [877, 453] on div "Image Unselect Name: beb279ee-71a5-4075-9d63-30cd6f1de6c6.jpg Size: 1000 x 667" at bounding box center [852, 299] width 176 height 312
click at [863, 459] on div "Done" at bounding box center [852, 463] width 176 height 14
click at [921, 461] on button "Done" at bounding box center [896, 463] width 67 height 14
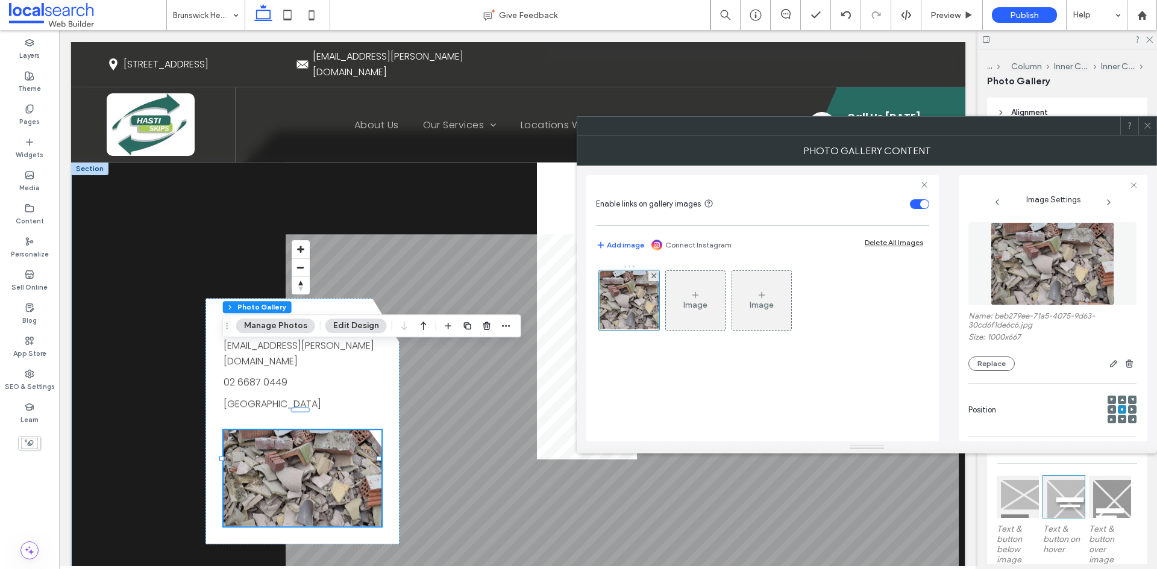
click at [1145, 131] on span at bounding box center [1147, 126] width 9 height 18
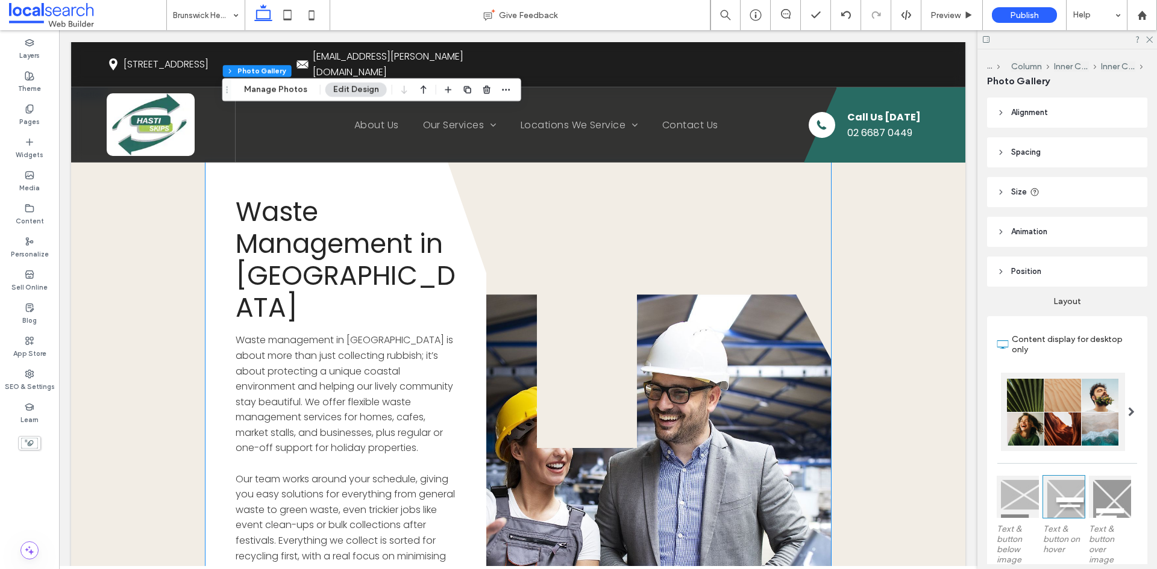
scroll to position [2350, 0]
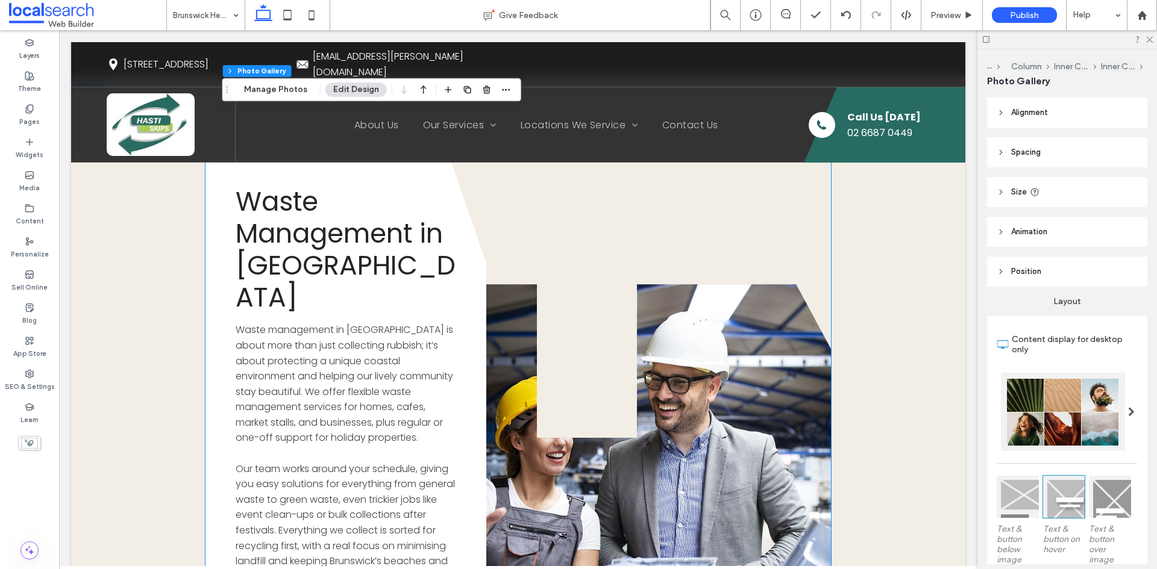
click at [628, 377] on link at bounding box center [611, 465] width 439 height 362
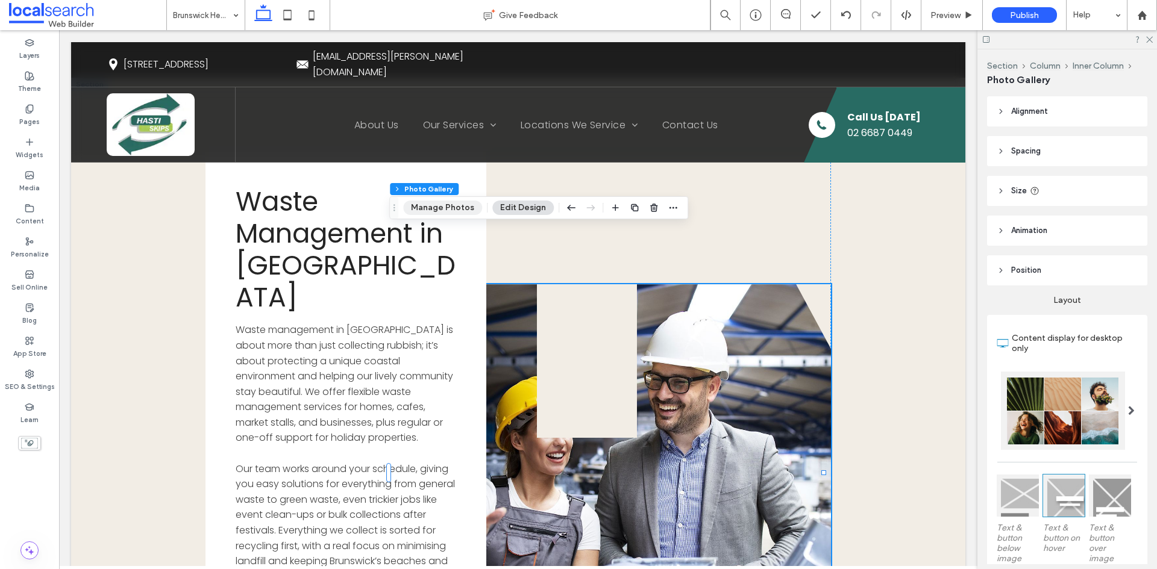
click at [450, 204] on button "Manage Photos" at bounding box center [442, 208] width 79 height 14
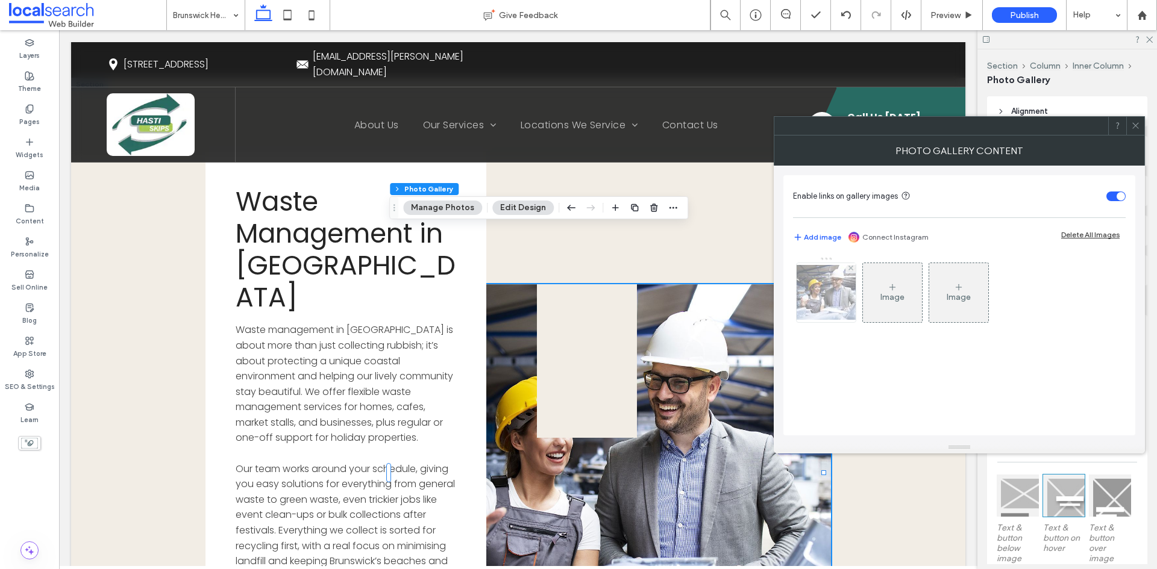
click at [836, 314] on img at bounding box center [826, 292] width 96 height 55
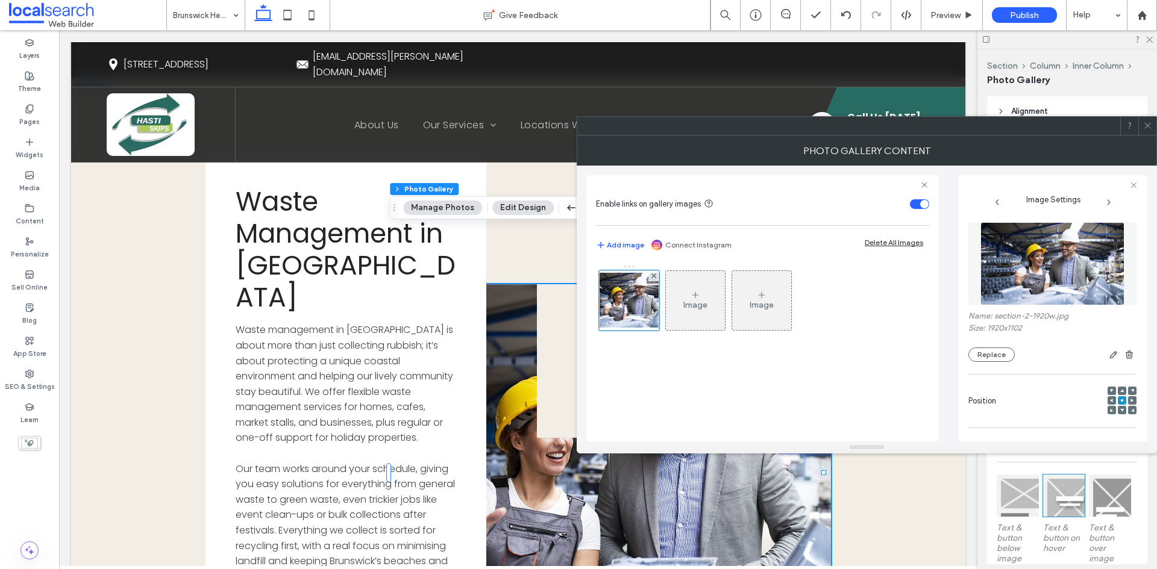
click at [1059, 260] on img at bounding box center [1052, 263] width 144 height 83
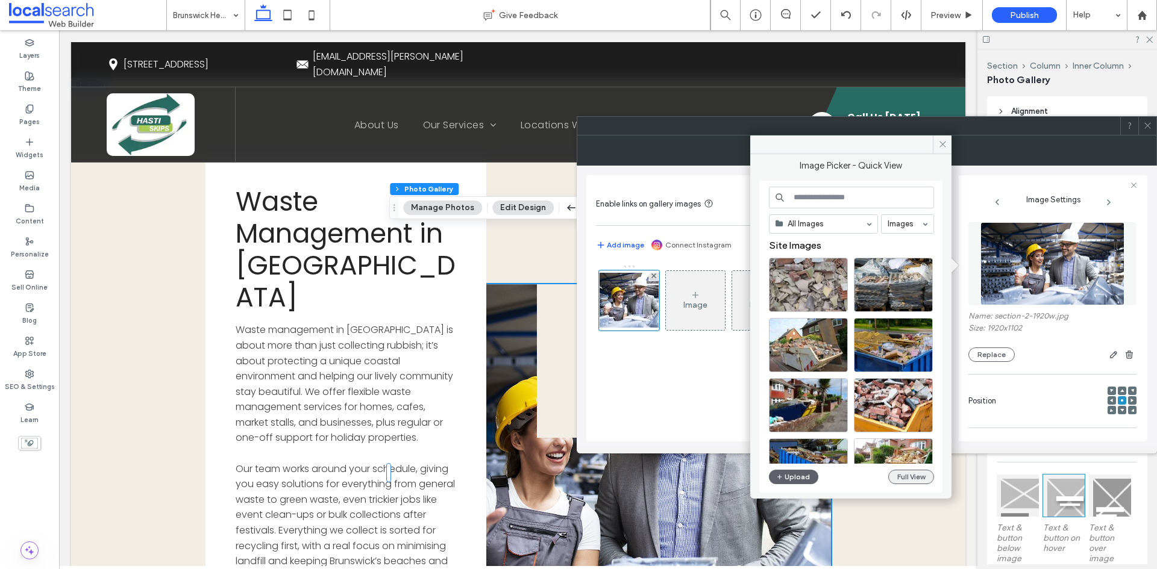
click at [896, 475] on button "Full View" at bounding box center [911, 477] width 46 height 14
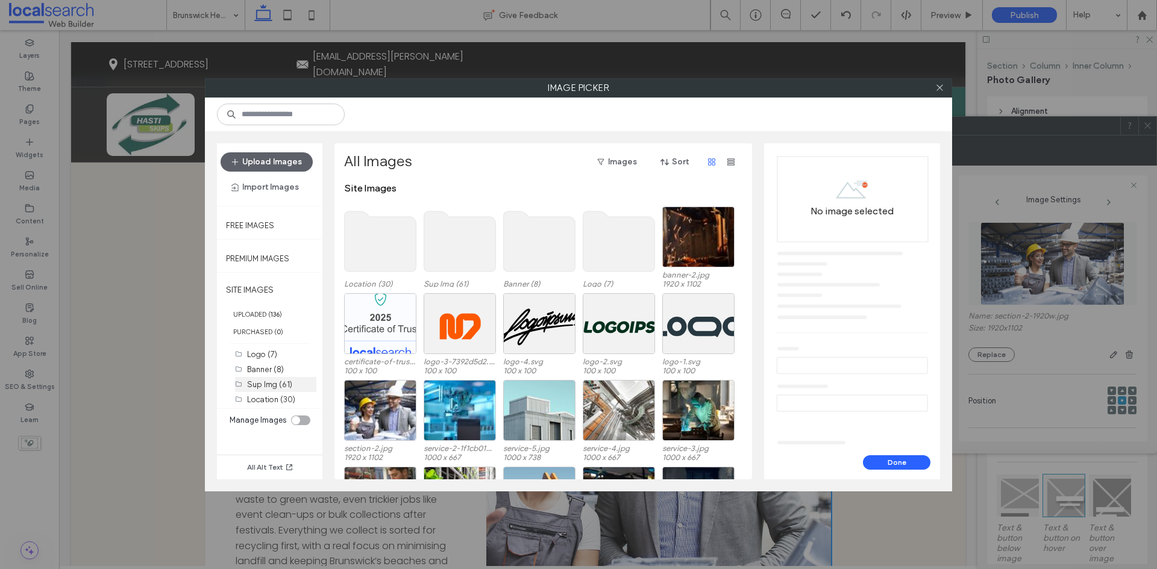
click at [271, 380] on label "Sup Img (61)" at bounding box center [269, 384] width 45 height 9
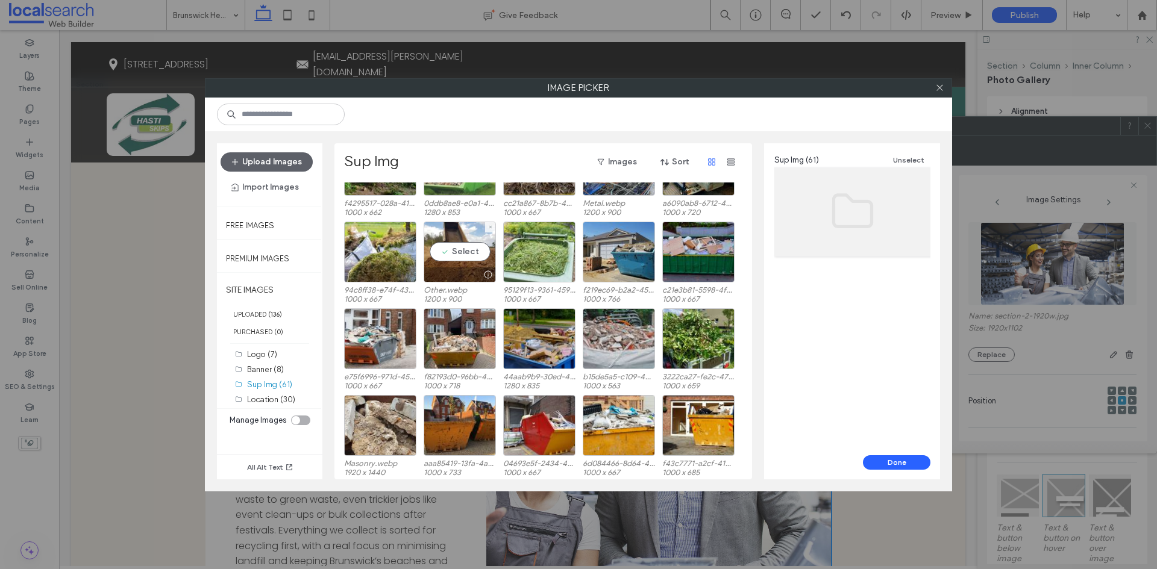
scroll to position [482, 0]
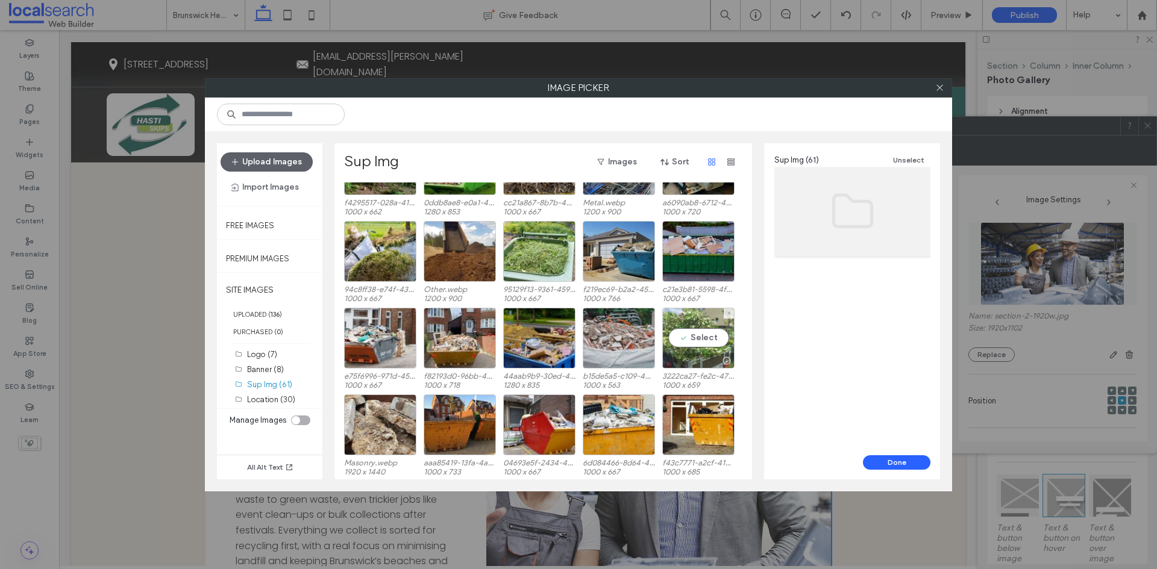
click at [697, 354] on div at bounding box center [698, 361] width 71 height 14
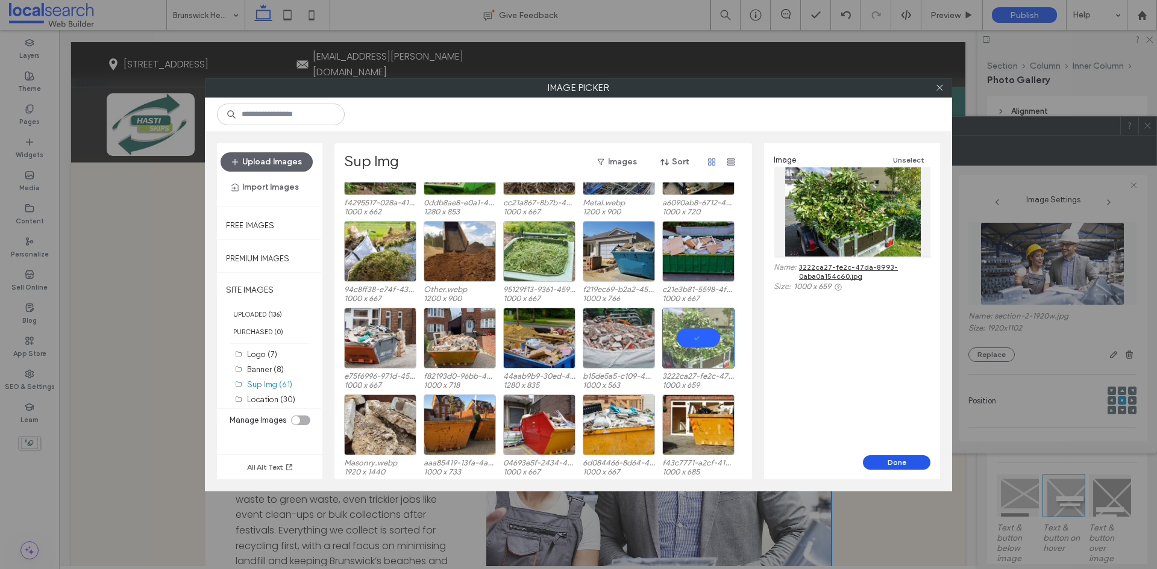
click at [899, 463] on button "Done" at bounding box center [896, 463] width 67 height 14
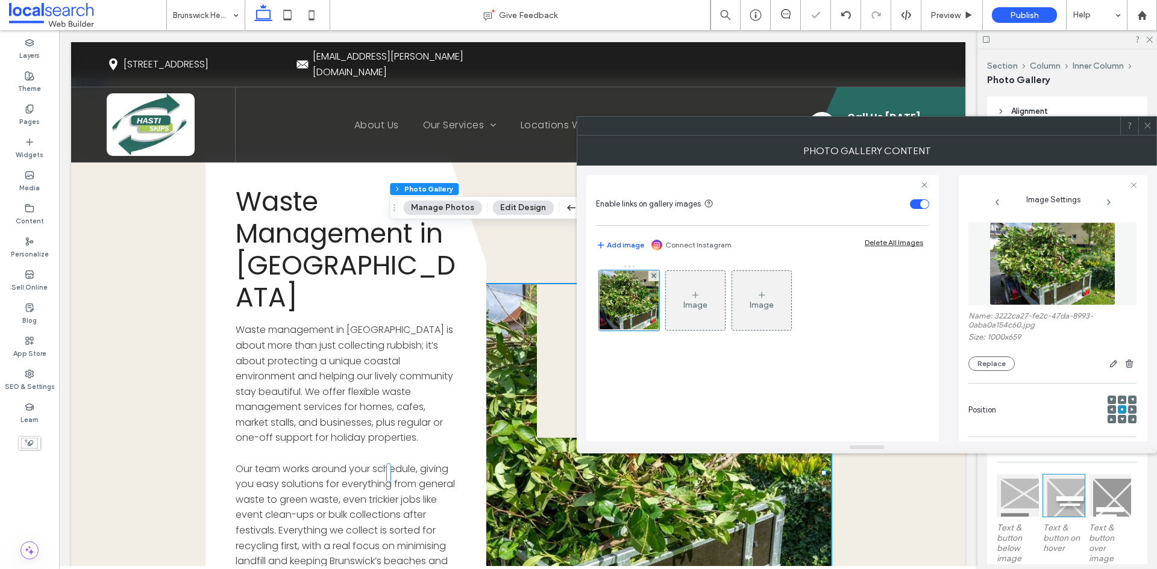
click at [1148, 130] on icon at bounding box center [1147, 125] width 9 height 9
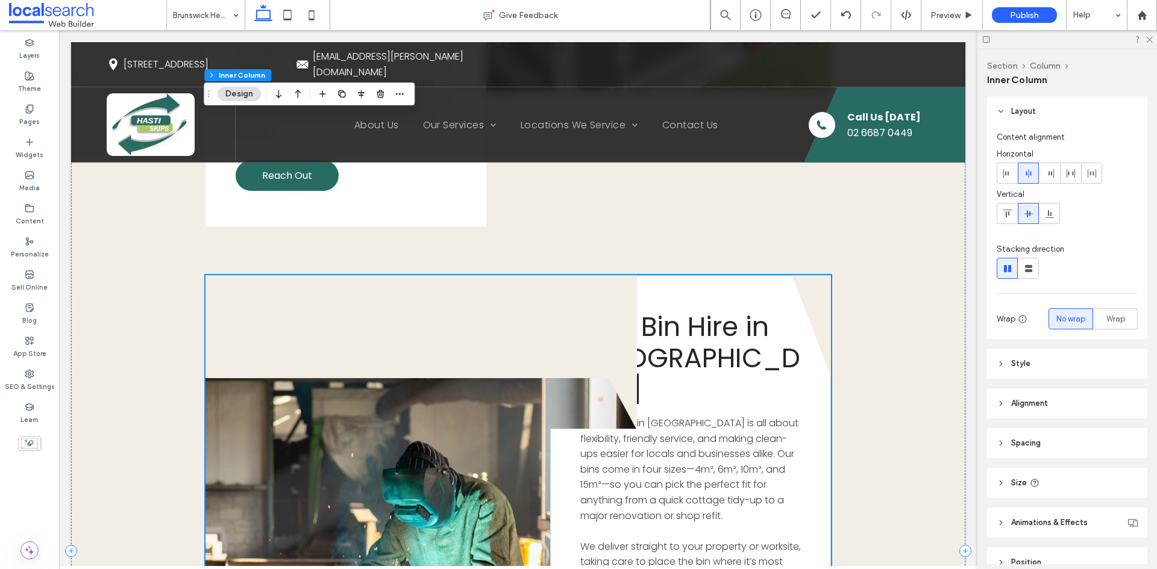
scroll to position [2892, 0]
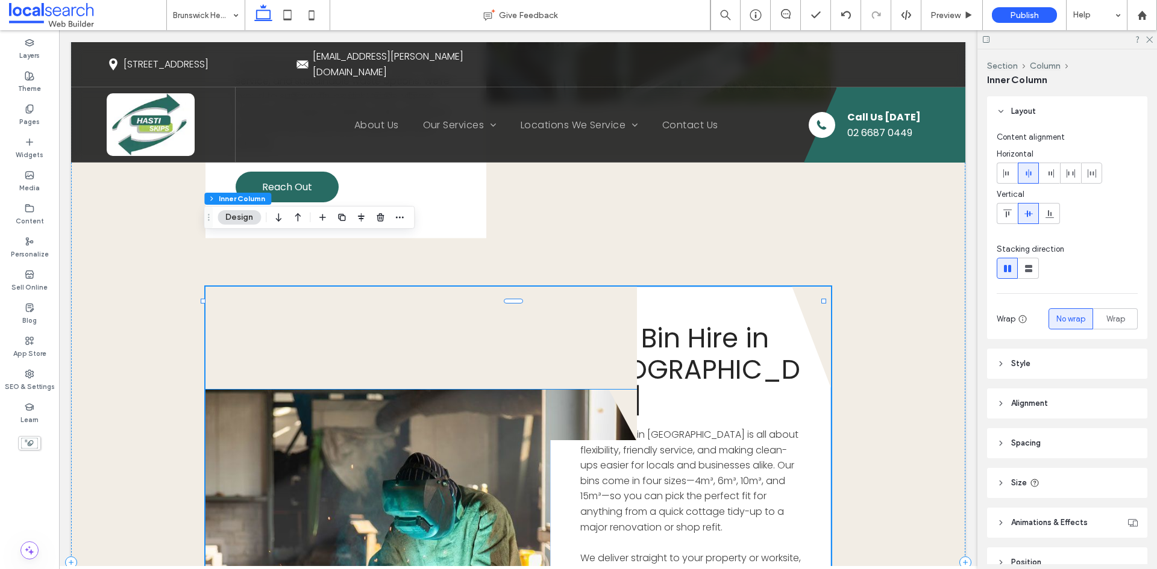
click at [313, 390] on link at bounding box center [424, 571] width 439 height 362
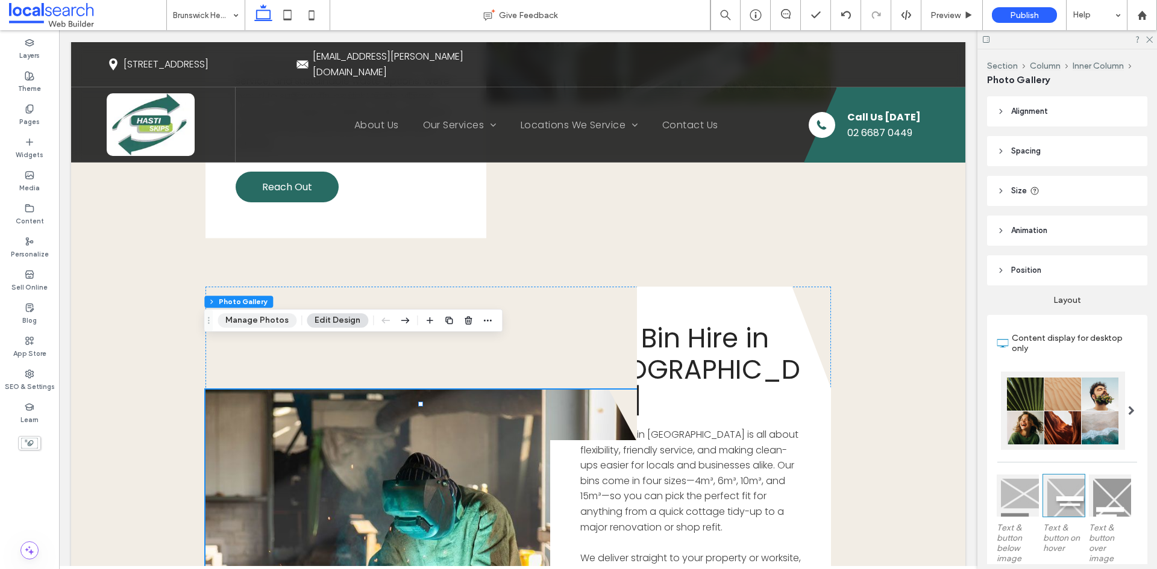
click at [269, 320] on button "Manage Photos" at bounding box center [257, 320] width 79 height 14
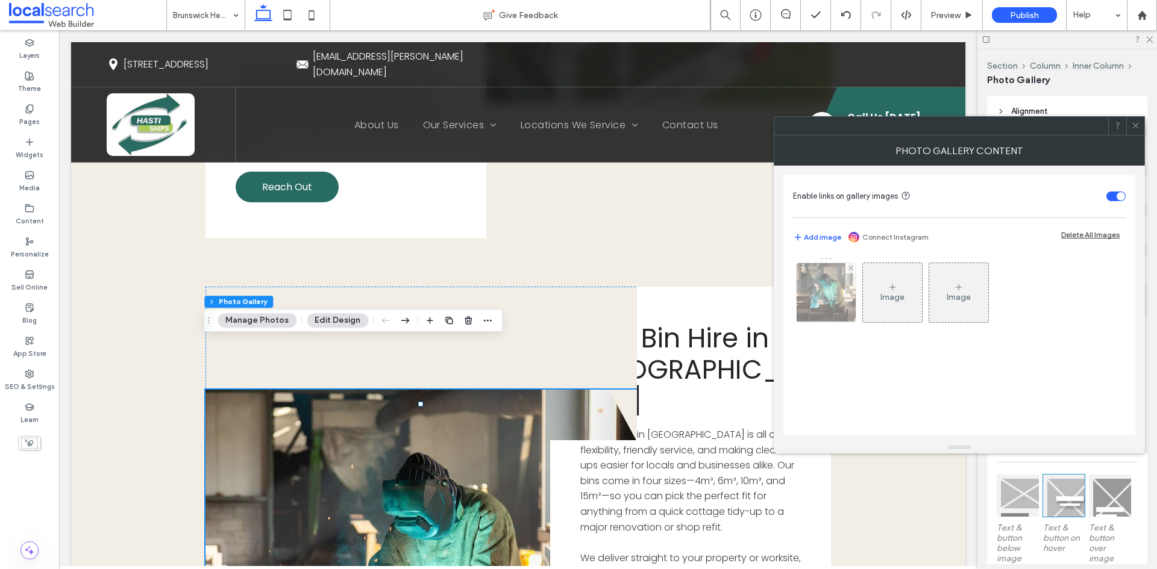
click at [824, 298] on img at bounding box center [826, 292] width 89 height 59
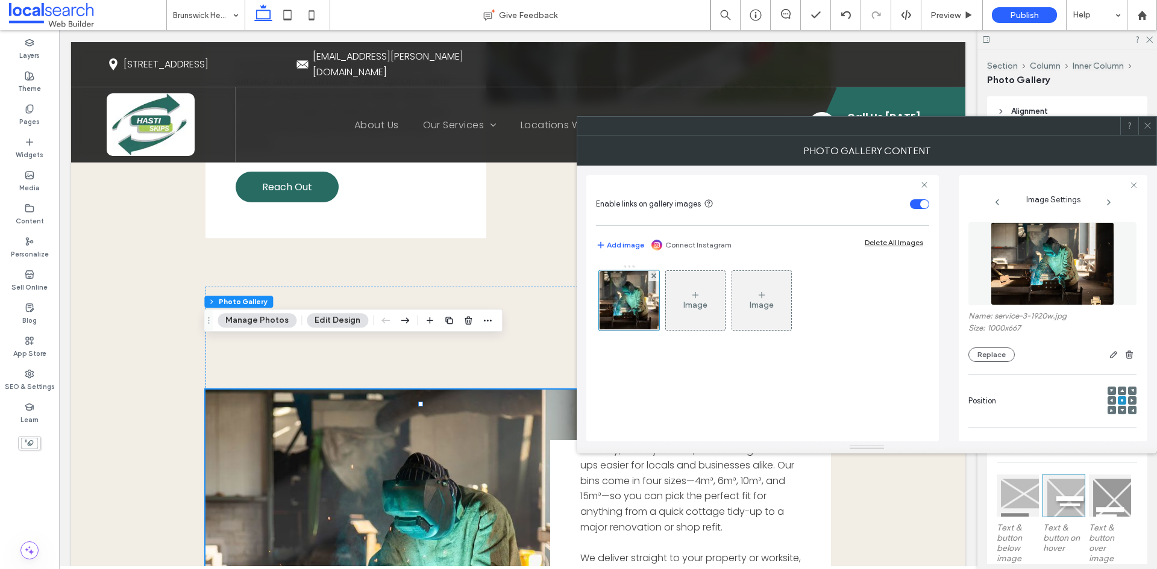
click at [1045, 275] on img at bounding box center [1053, 263] width 124 height 83
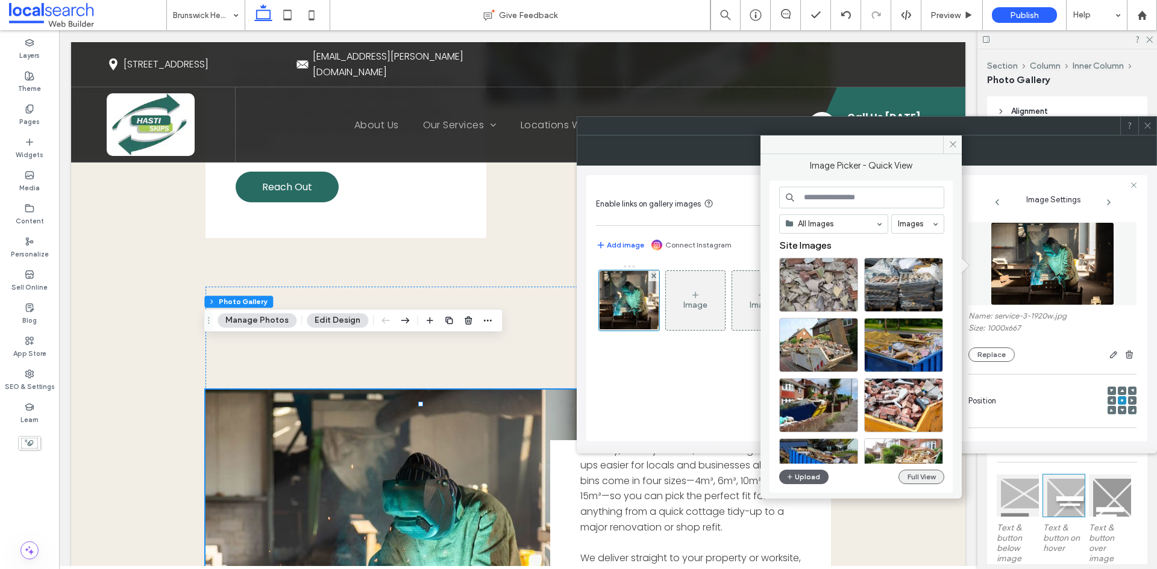
click at [924, 472] on button "Full View" at bounding box center [921, 477] width 46 height 14
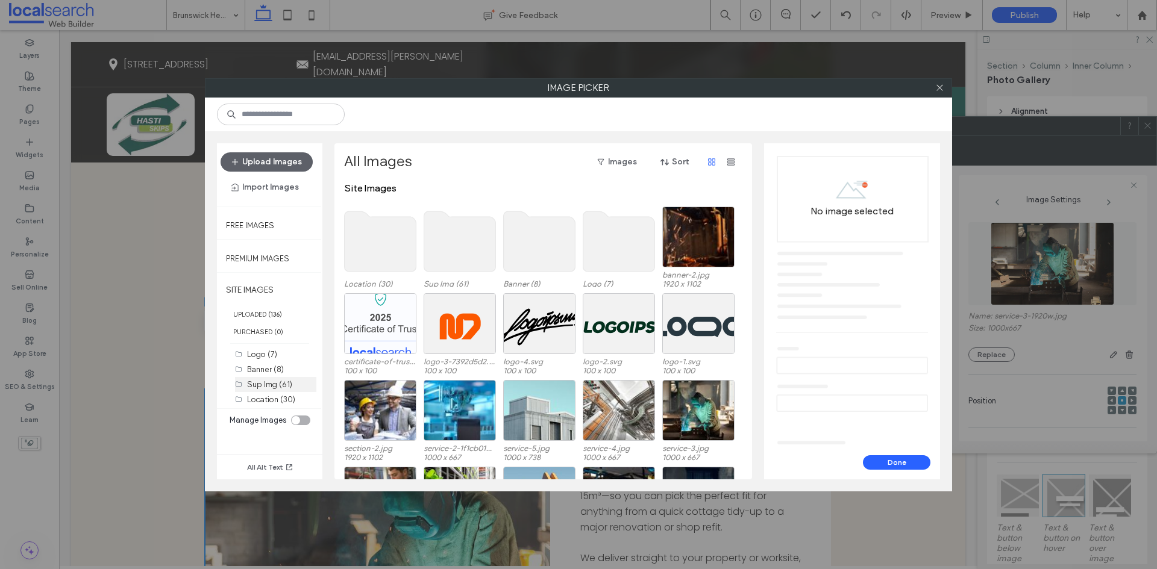
click at [265, 386] on label "Sup Img (61)" at bounding box center [269, 384] width 45 height 9
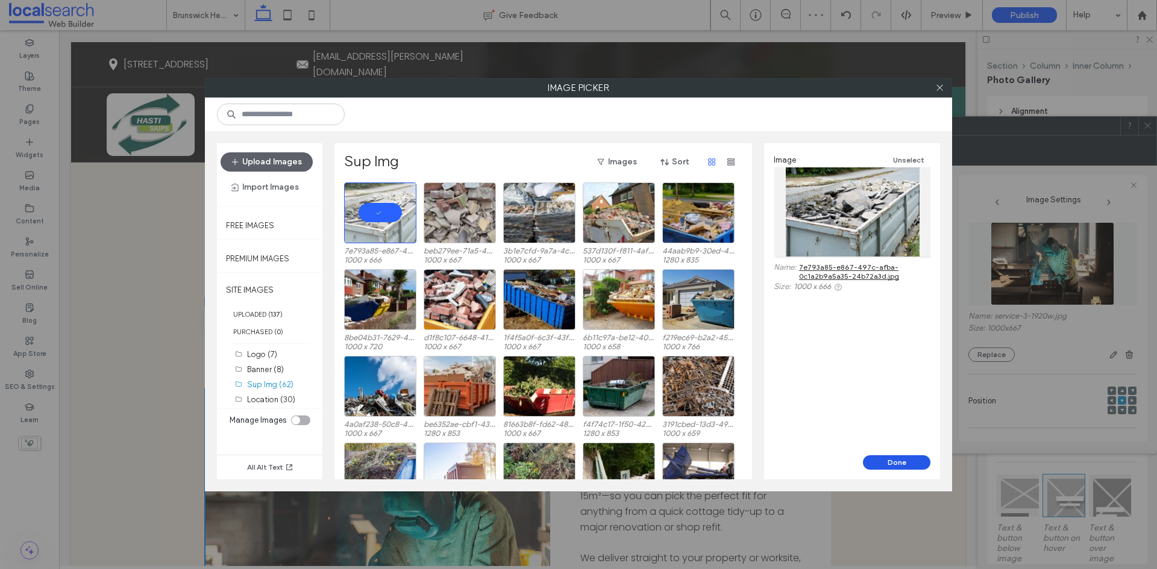
click at [885, 460] on button "Done" at bounding box center [896, 463] width 67 height 14
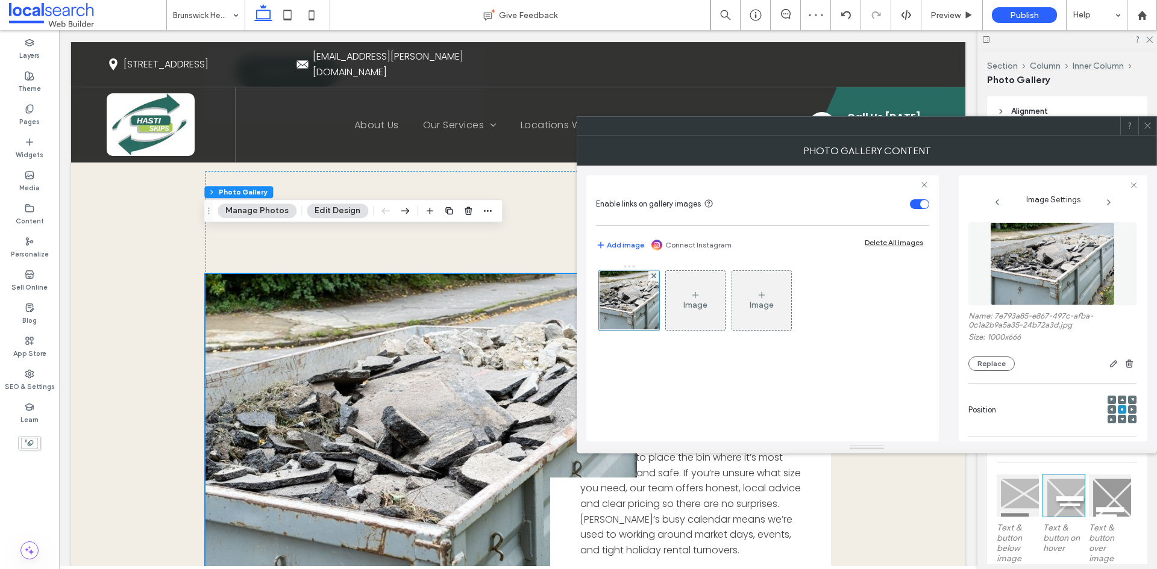
scroll to position [3013, 0]
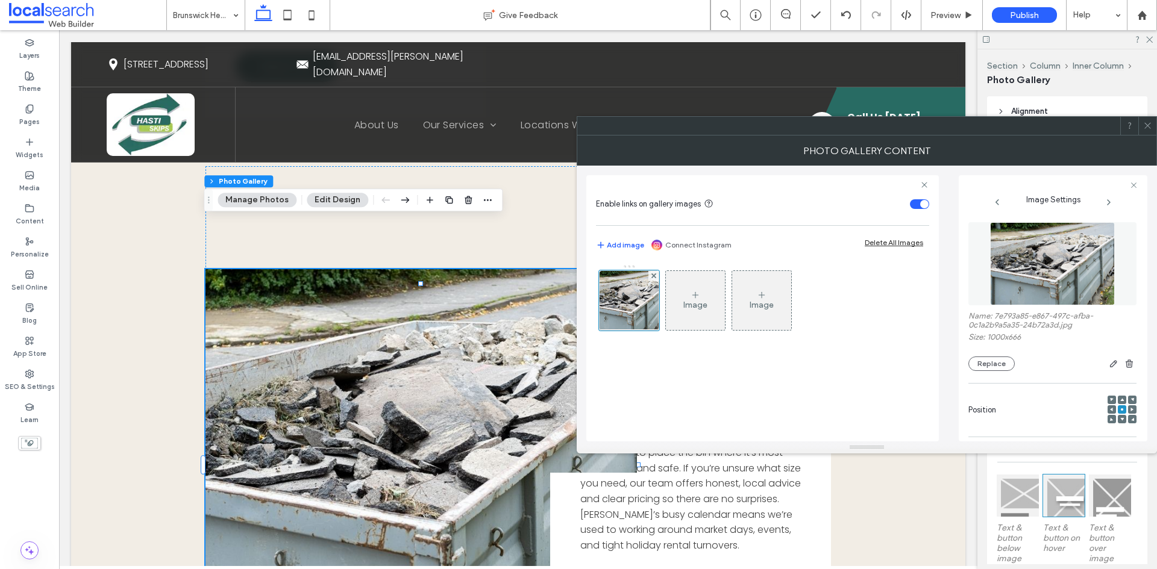
drag, startPoint x: 1144, startPoint y: 130, endPoint x: 636, endPoint y: 298, distance: 534.3
click at [1142, 130] on div at bounding box center [1147, 126] width 18 height 18
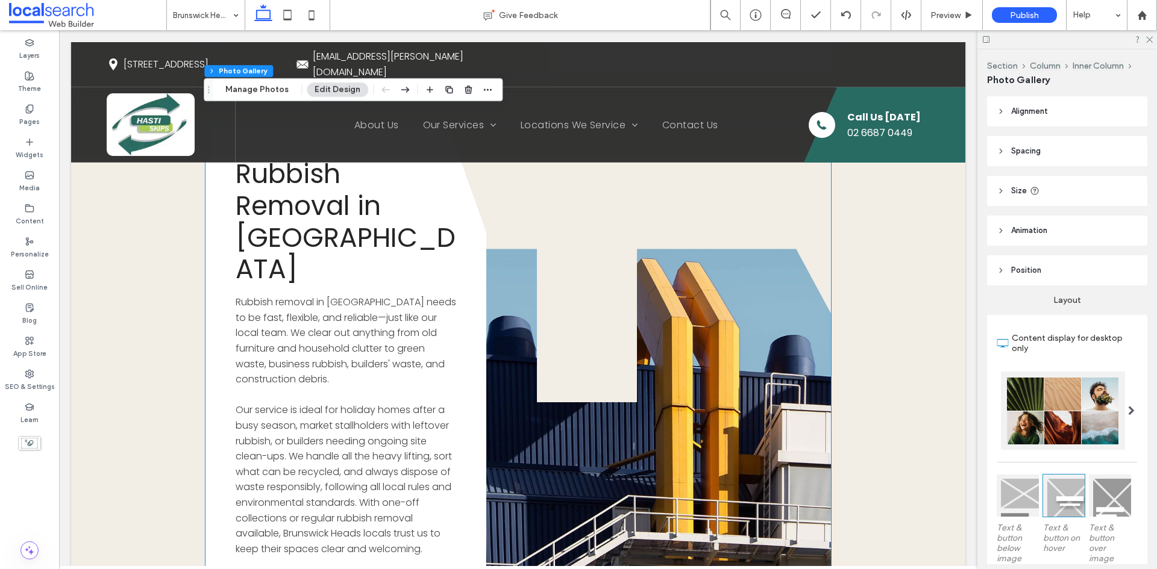
scroll to position [3736, 0]
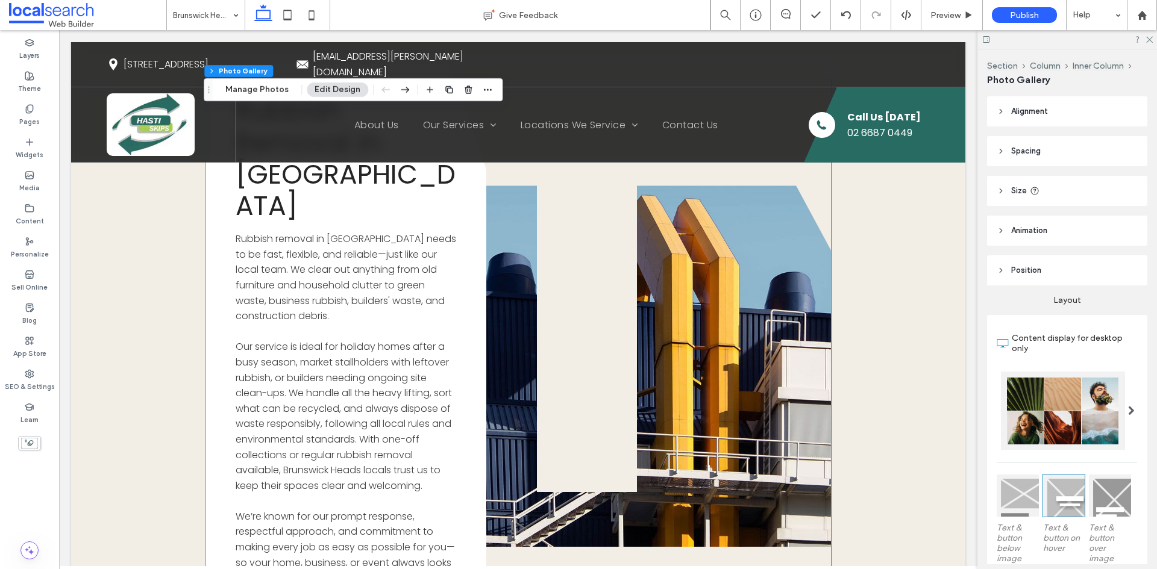
click at [592, 307] on link at bounding box center [611, 367] width 439 height 362
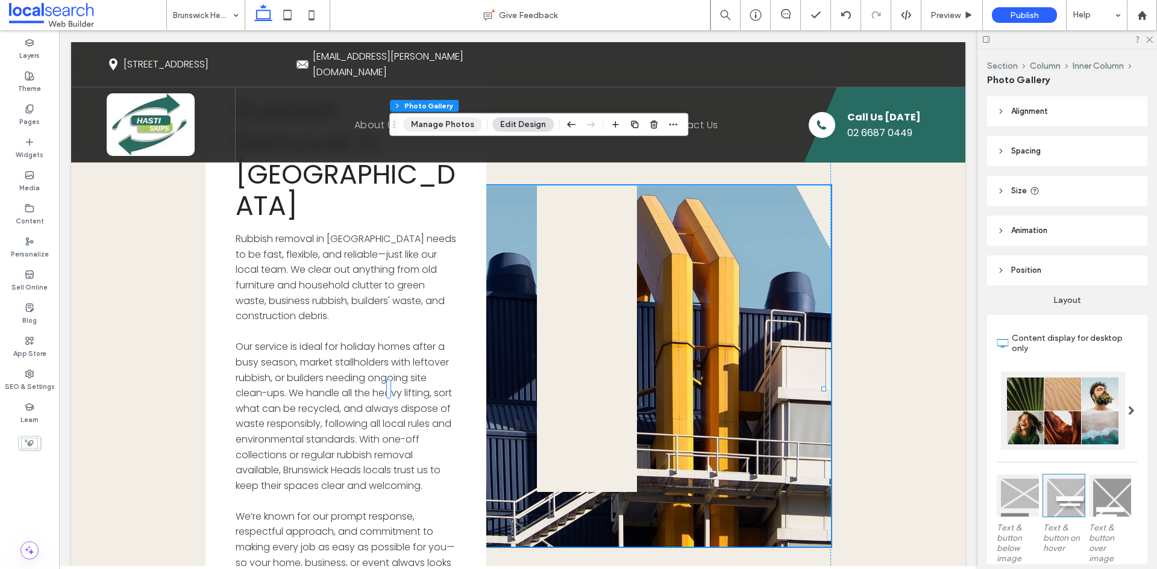
click at [456, 123] on button "Manage Photos" at bounding box center [442, 125] width 79 height 14
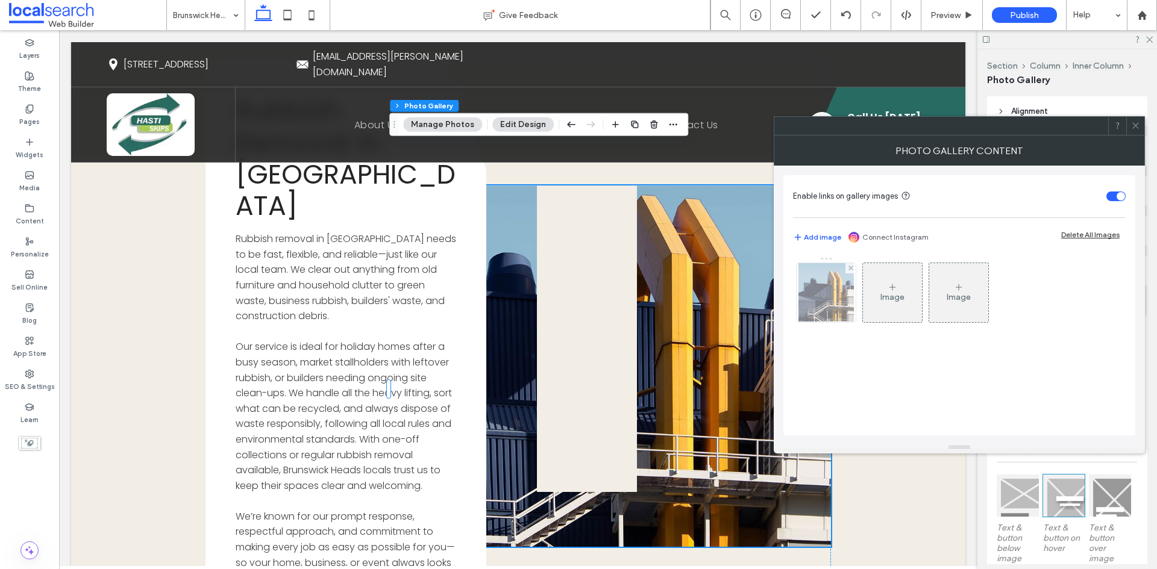
click at [823, 295] on img at bounding box center [825, 292] width 55 height 59
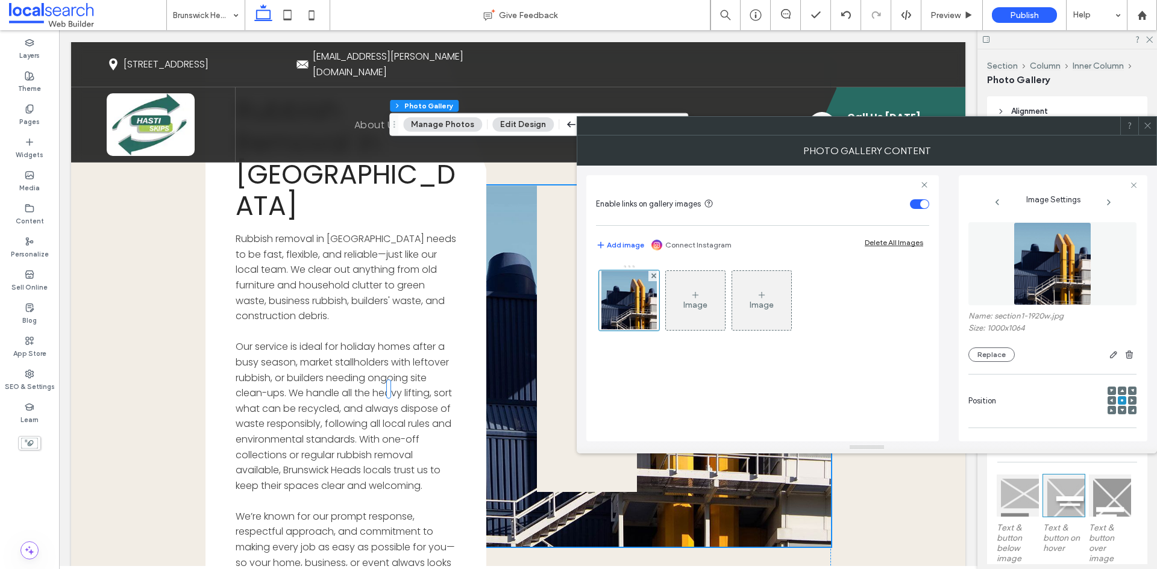
click at [1035, 282] on img at bounding box center [1053, 263] width 78 height 83
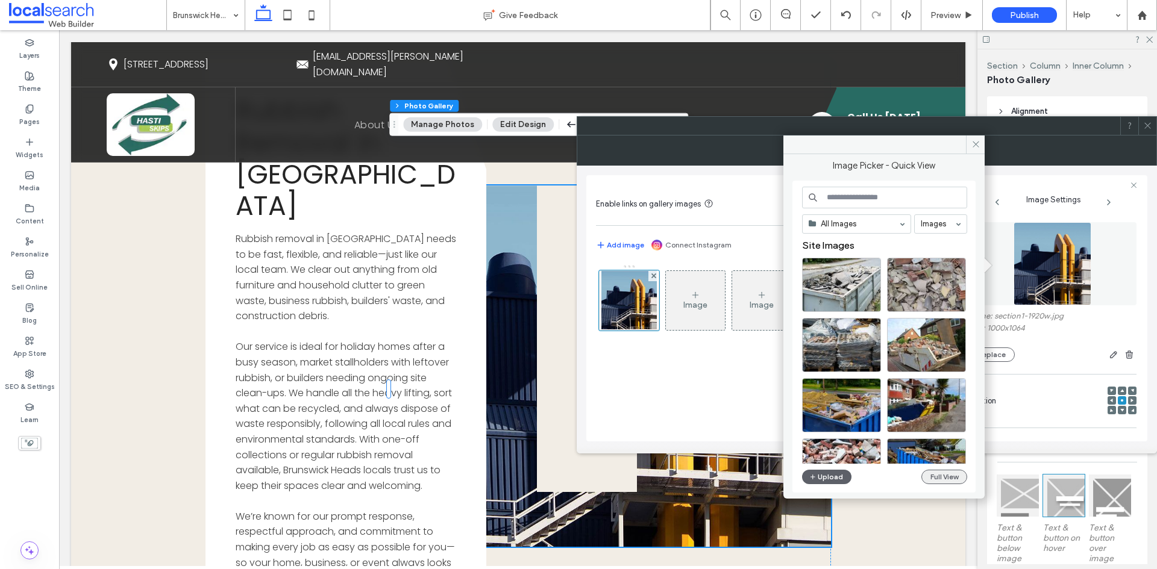
click at [930, 482] on button "Full View" at bounding box center [944, 477] width 46 height 14
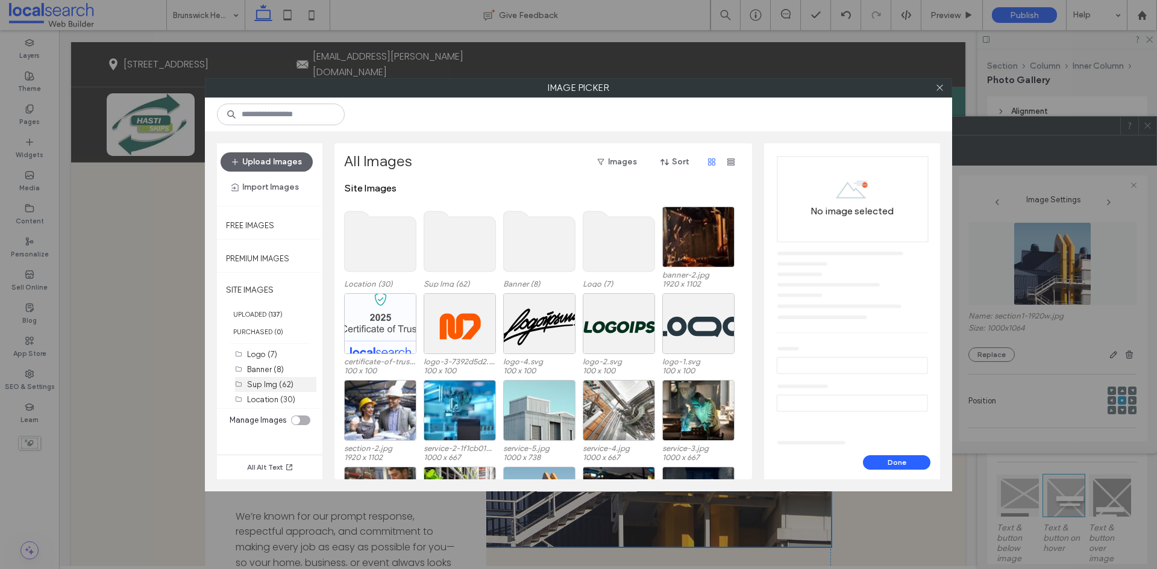
click at [286, 389] on div "Sup Img (62)" at bounding box center [281, 384] width 69 height 13
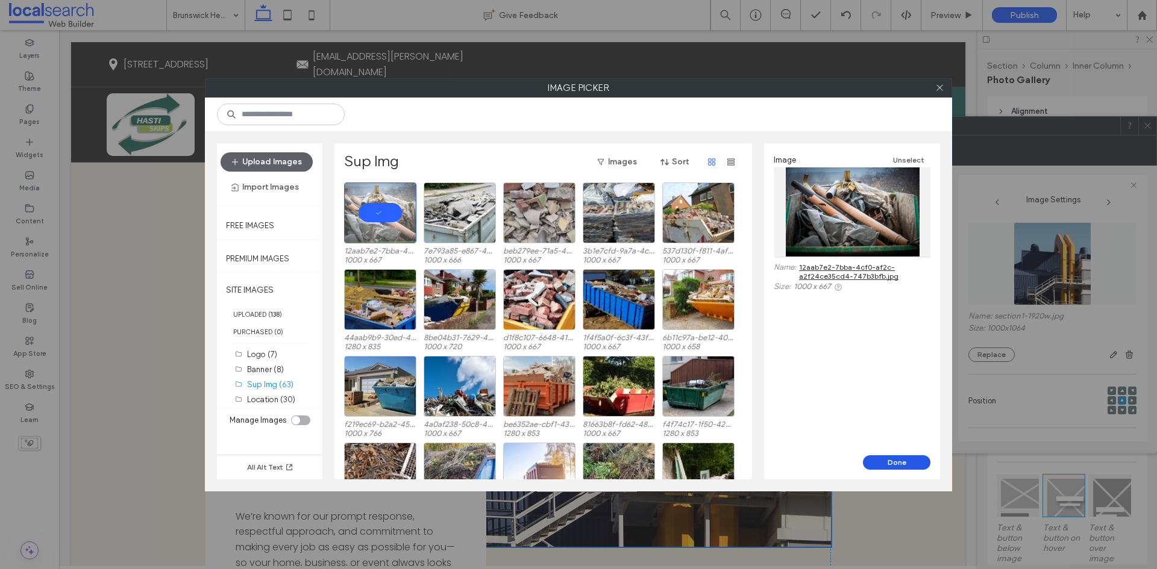
click at [873, 465] on button "Done" at bounding box center [896, 463] width 67 height 14
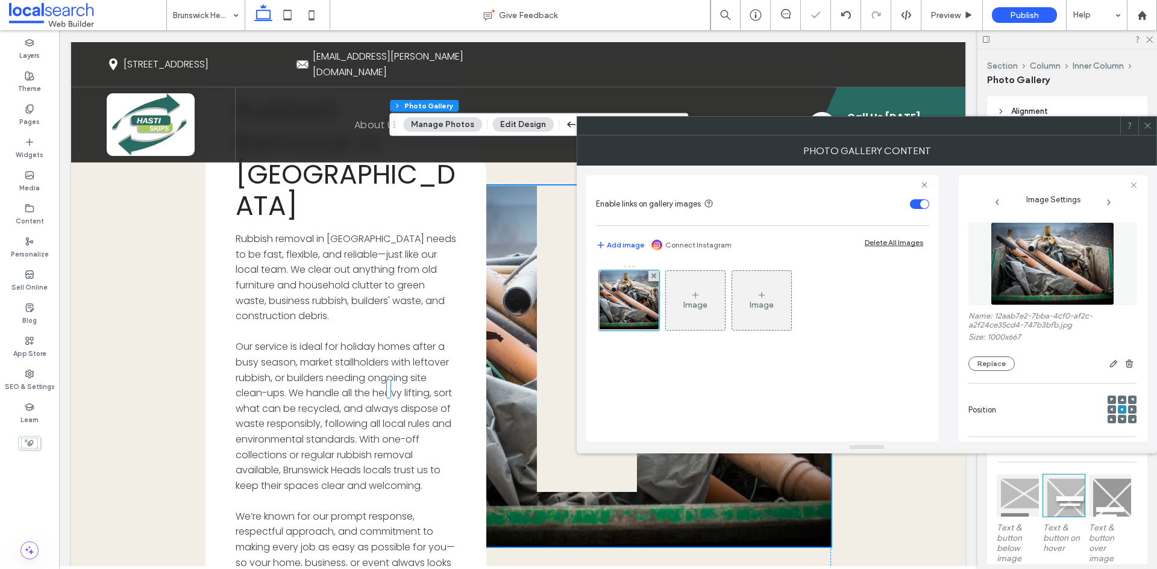
click at [1145, 125] on icon at bounding box center [1147, 125] width 9 height 9
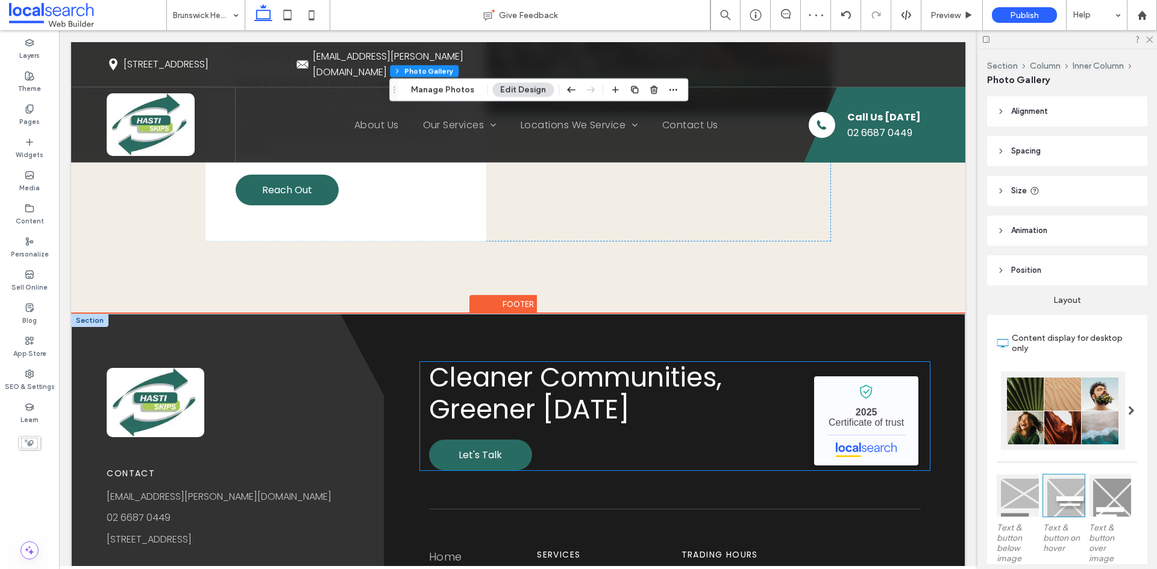
scroll to position [4278, 0]
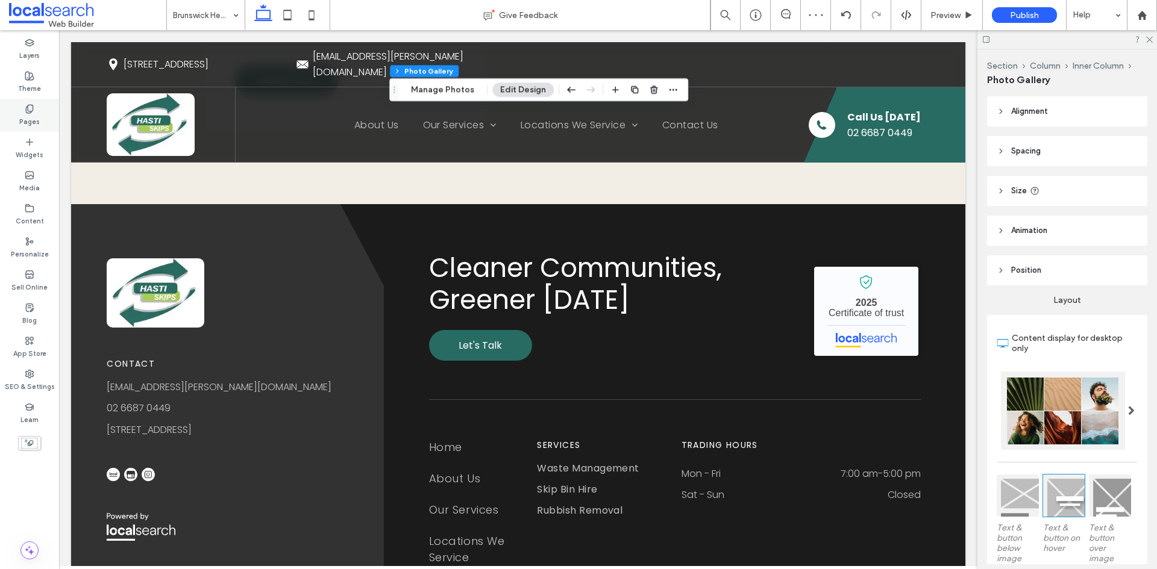
drag, startPoint x: 17, startPoint y: 110, endPoint x: 22, endPoint y: 126, distance: 17.0
click at [18, 110] on div "Pages" at bounding box center [29, 115] width 59 height 33
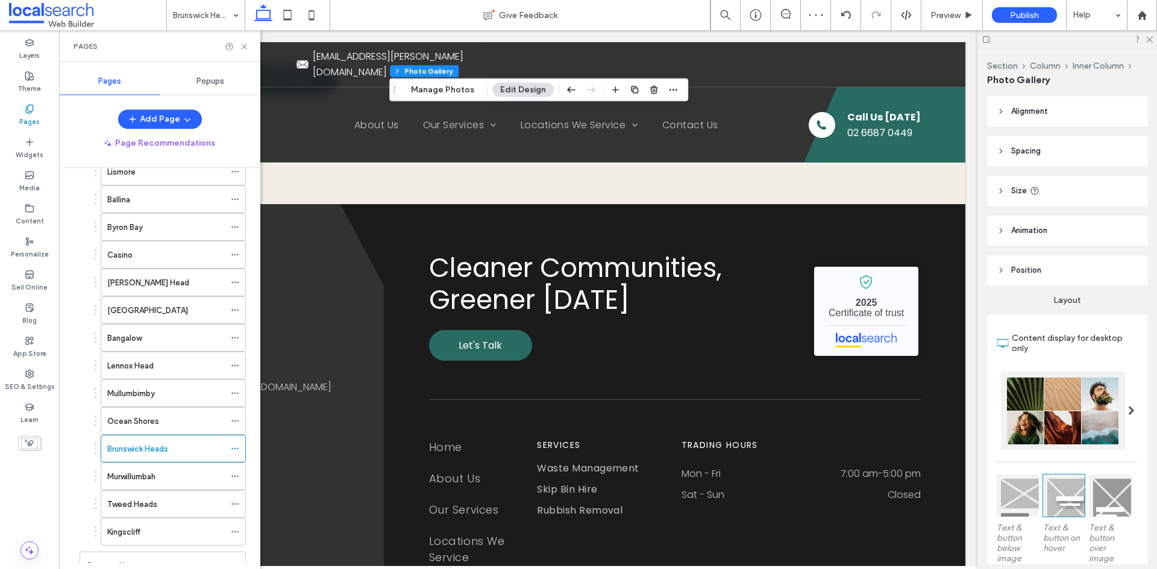
scroll to position [206, 0]
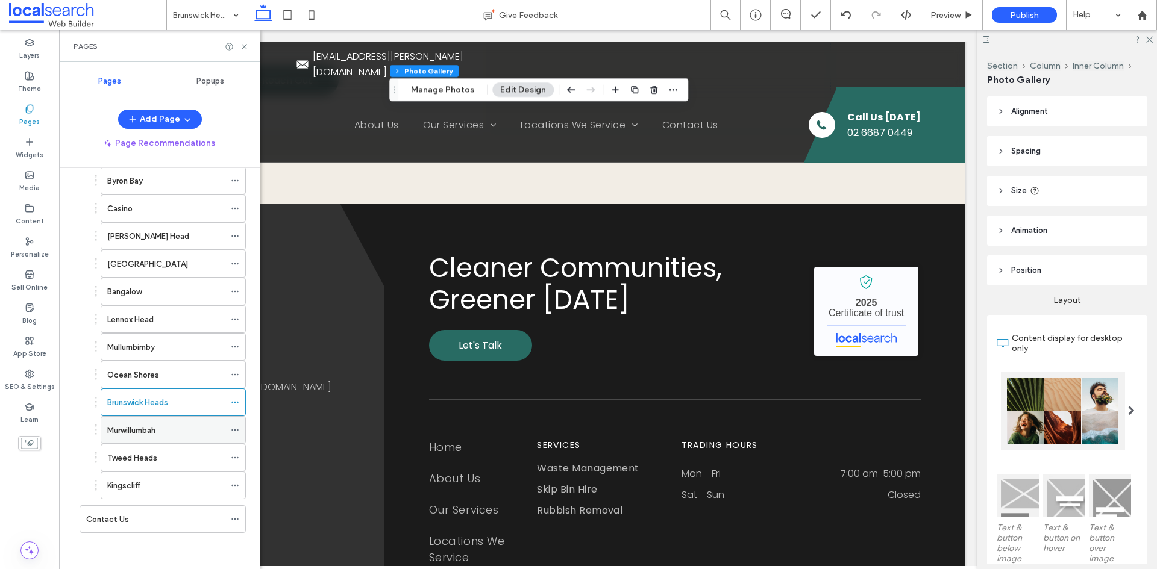
click at [183, 430] on div "Murwillumbah" at bounding box center [166, 430] width 118 height 13
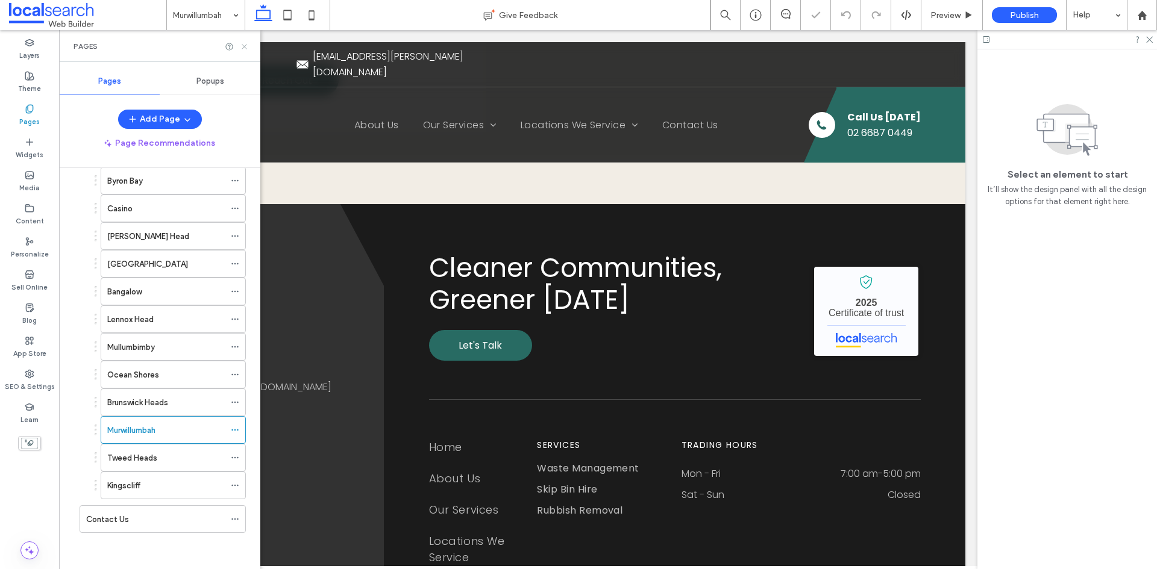
click at [242, 44] on icon at bounding box center [244, 46] width 9 height 9
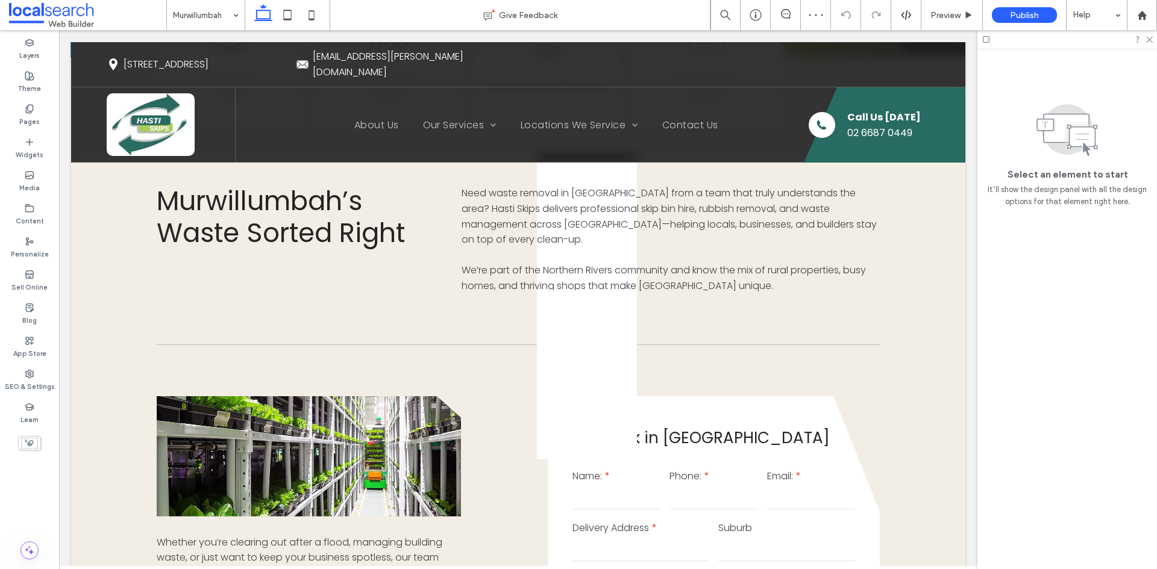
scroll to position [844, 0]
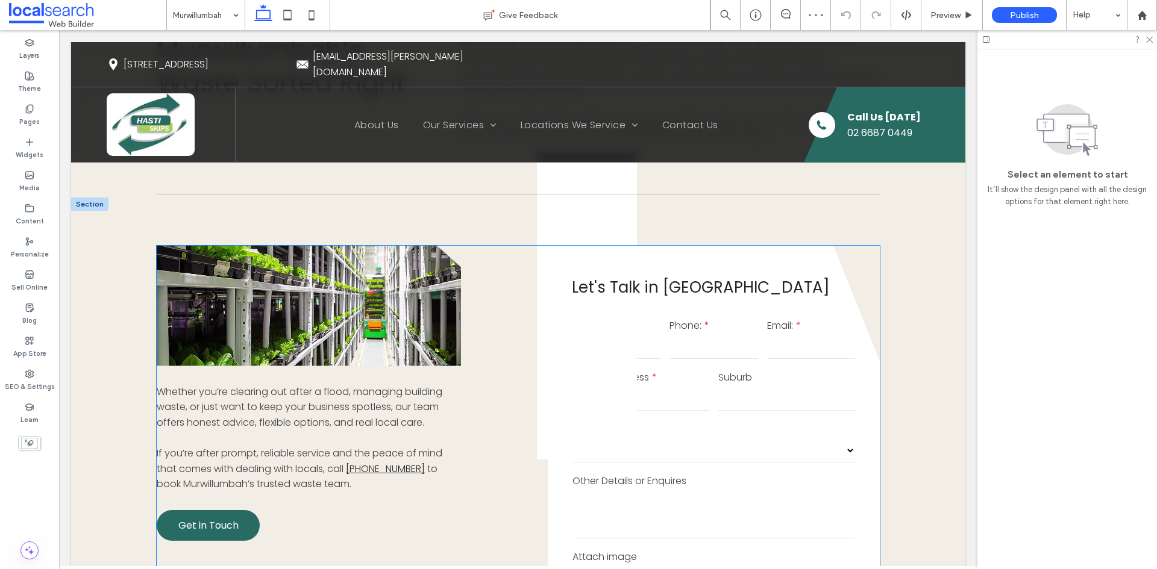
click at [301, 332] on link at bounding box center [309, 306] width 304 height 121
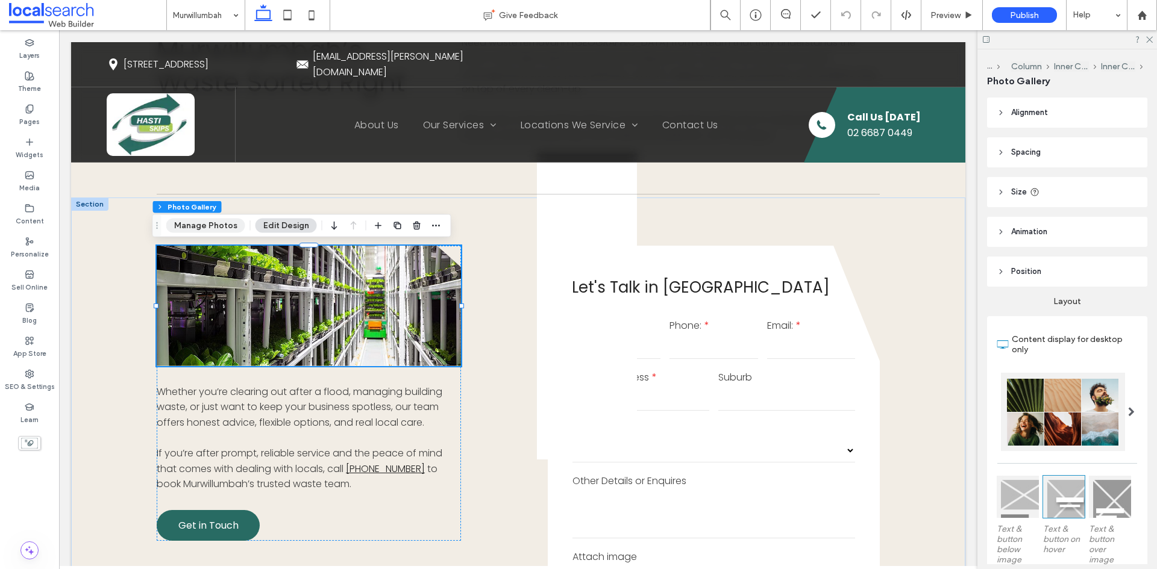
click at [209, 219] on button "Manage Photos" at bounding box center [205, 226] width 79 height 14
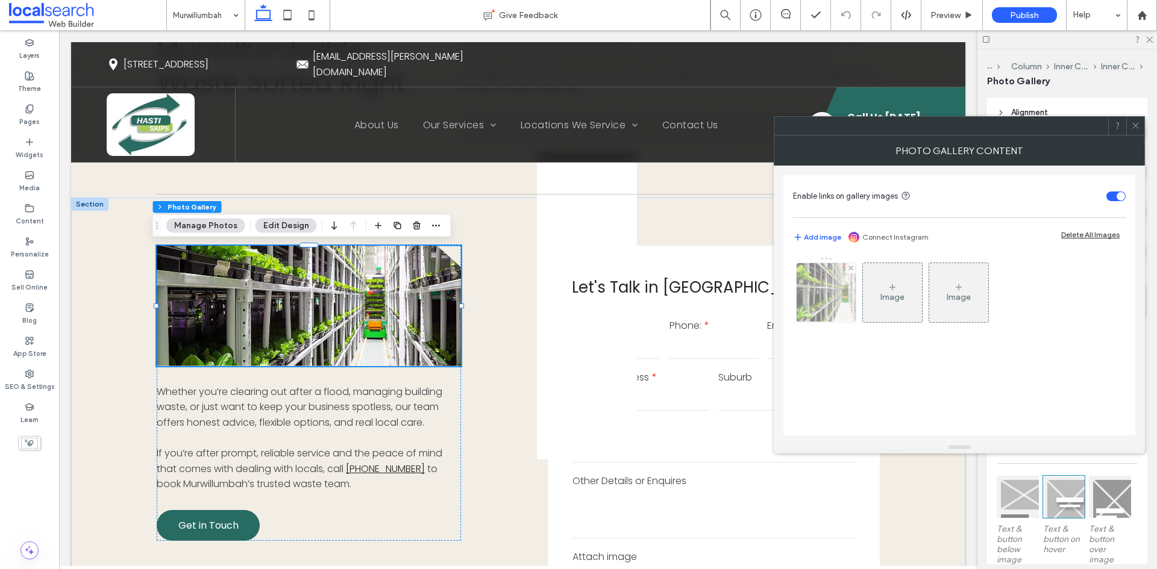
click at [816, 298] on img at bounding box center [826, 292] width 89 height 59
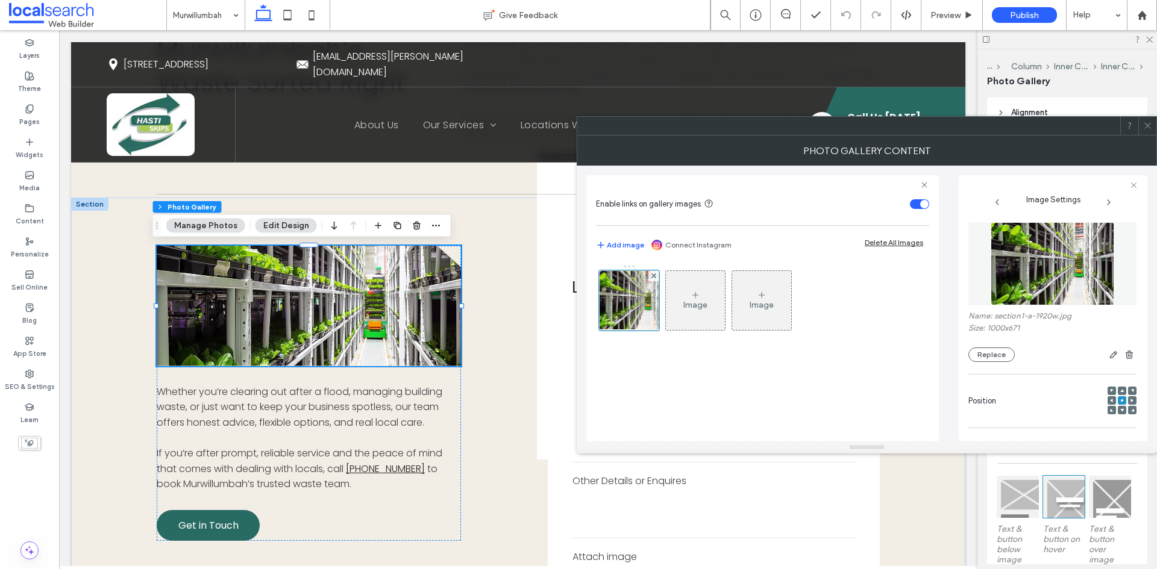
click at [1014, 281] on img at bounding box center [1053, 263] width 124 height 83
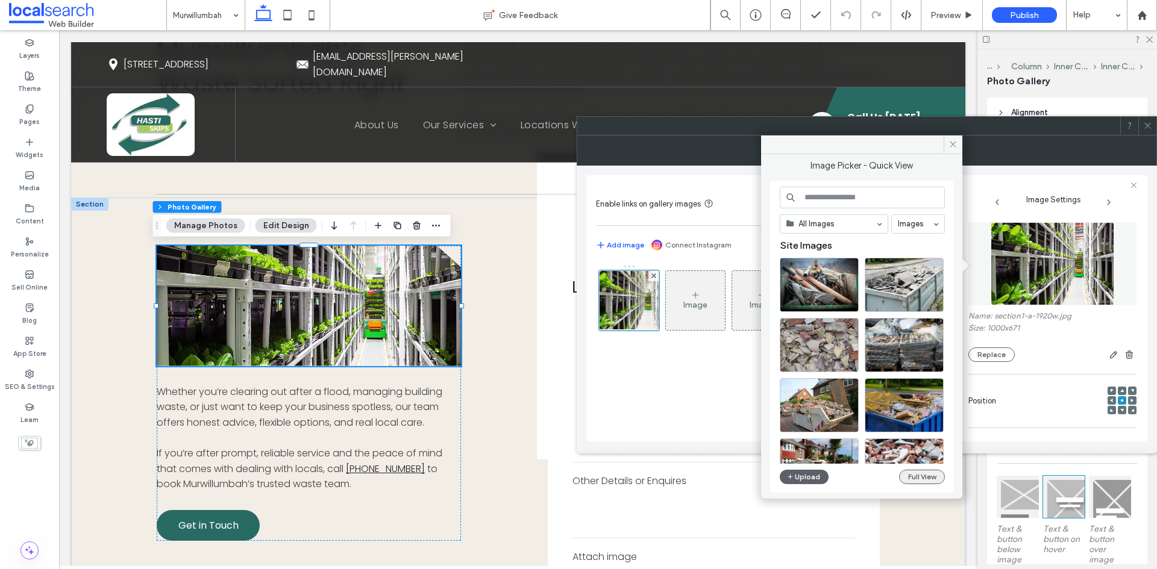
click at [917, 477] on button "Full View" at bounding box center [922, 477] width 46 height 14
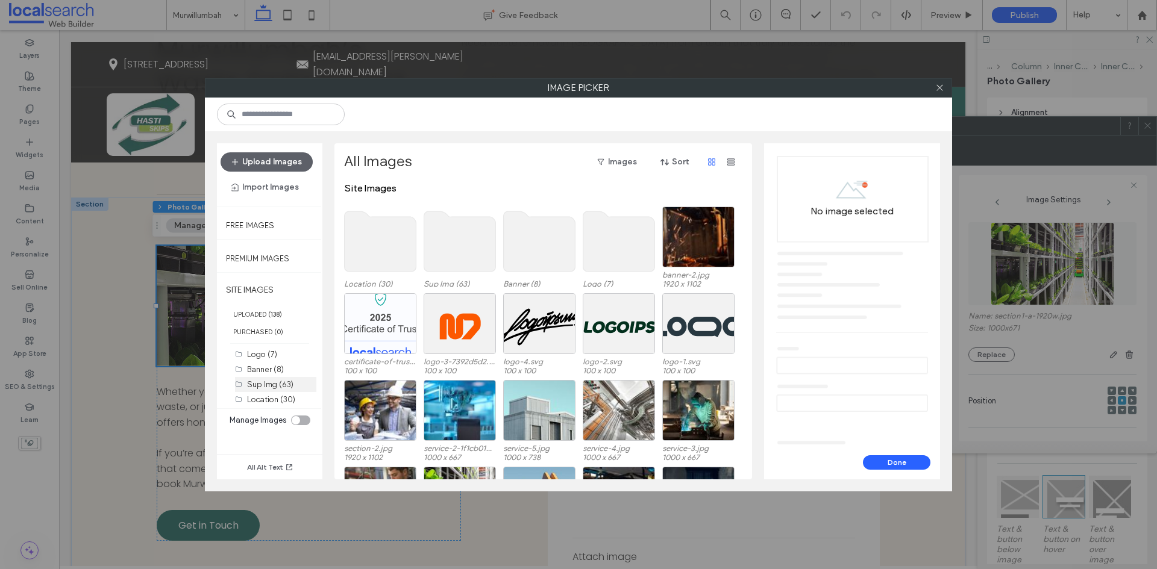
click at [271, 383] on label "Sup Img (63)" at bounding box center [270, 384] width 46 height 9
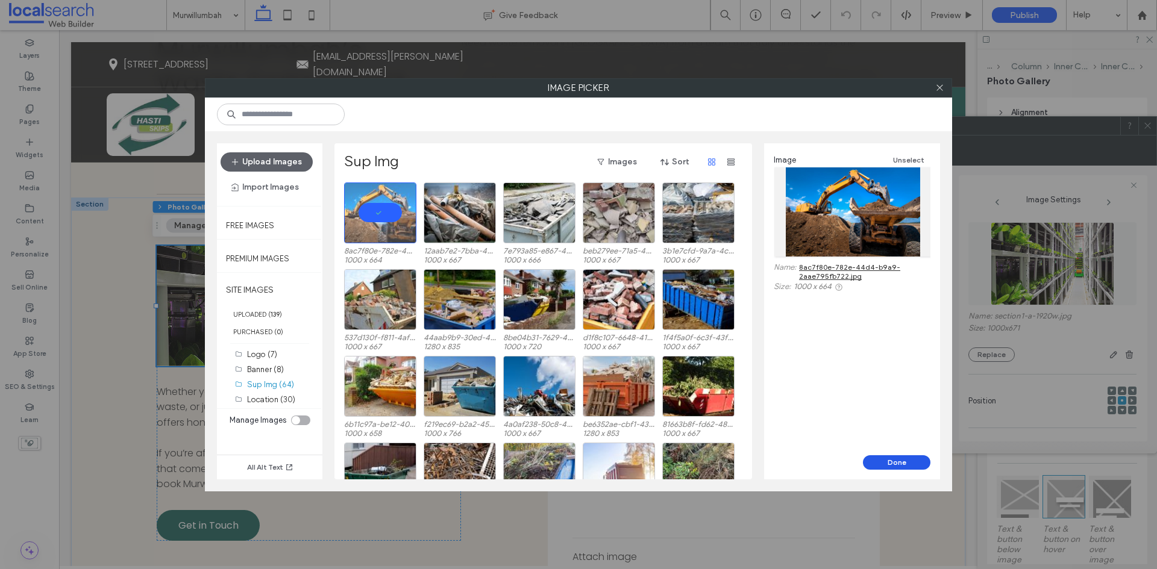
click at [881, 457] on button "Done" at bounding box center [896, 463] width 67 height 14
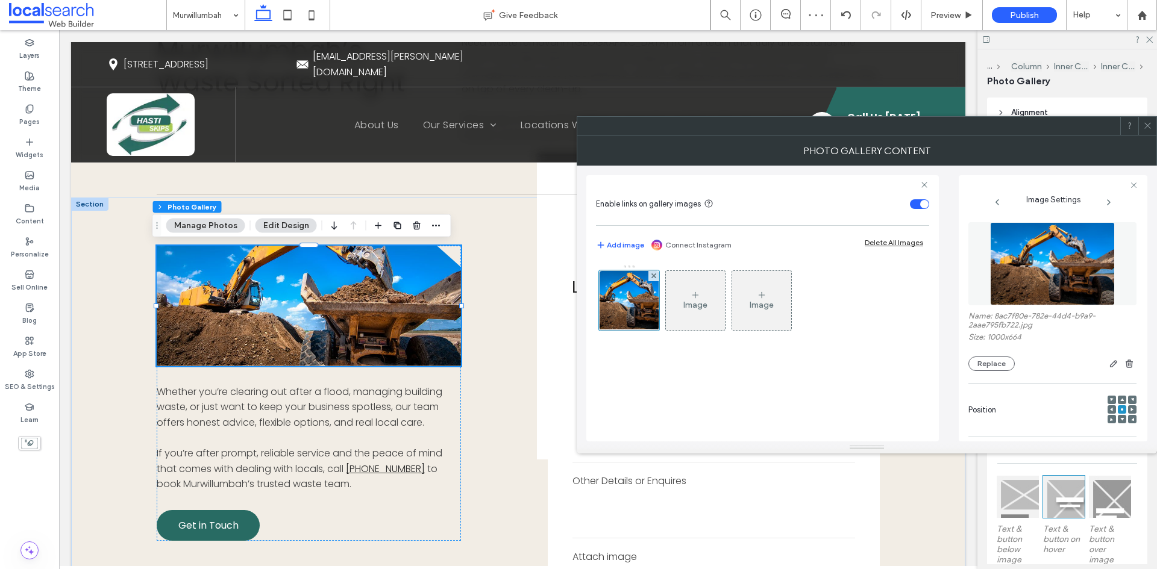
click at [1147, 128] on icon at bounding box center [1147, 125] width 9 height 9
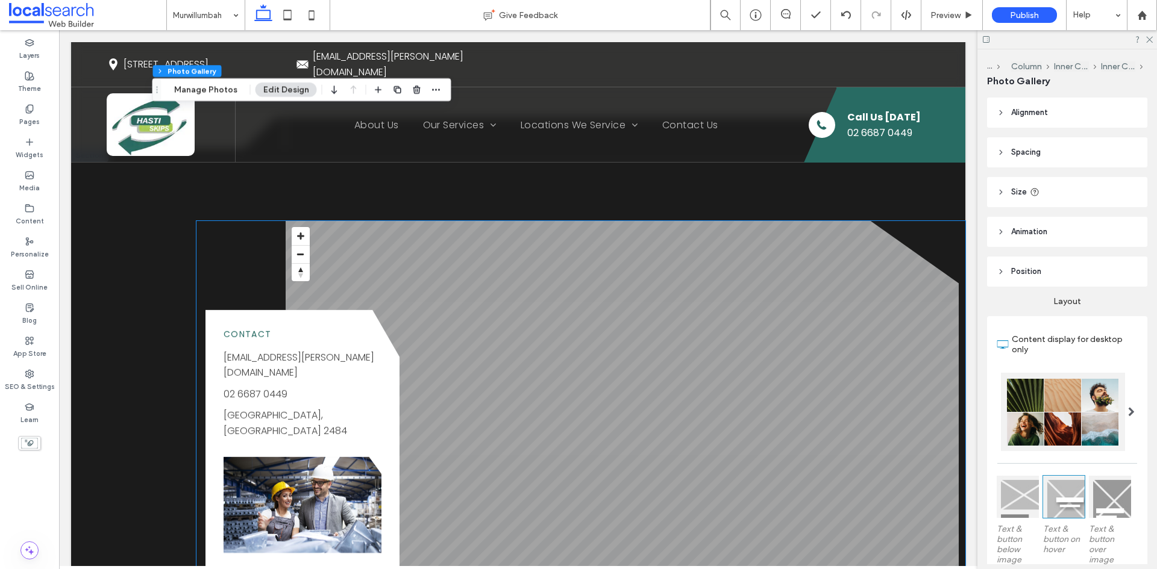
scroll to position [1808, 0]
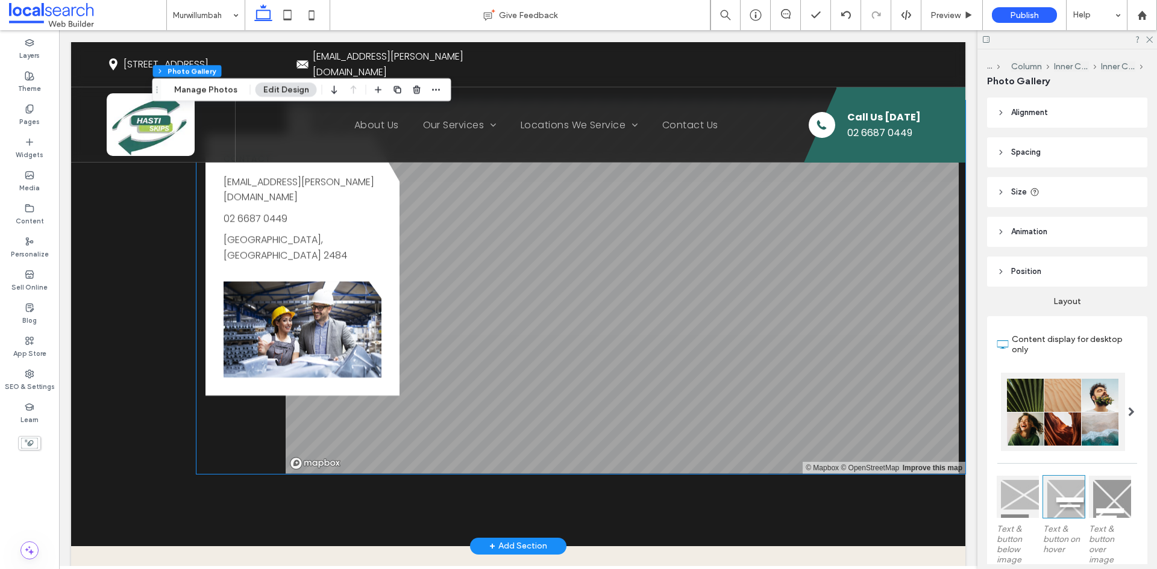
click at [324, 318] on link at bounding box center [303, 329] width 158 height 96
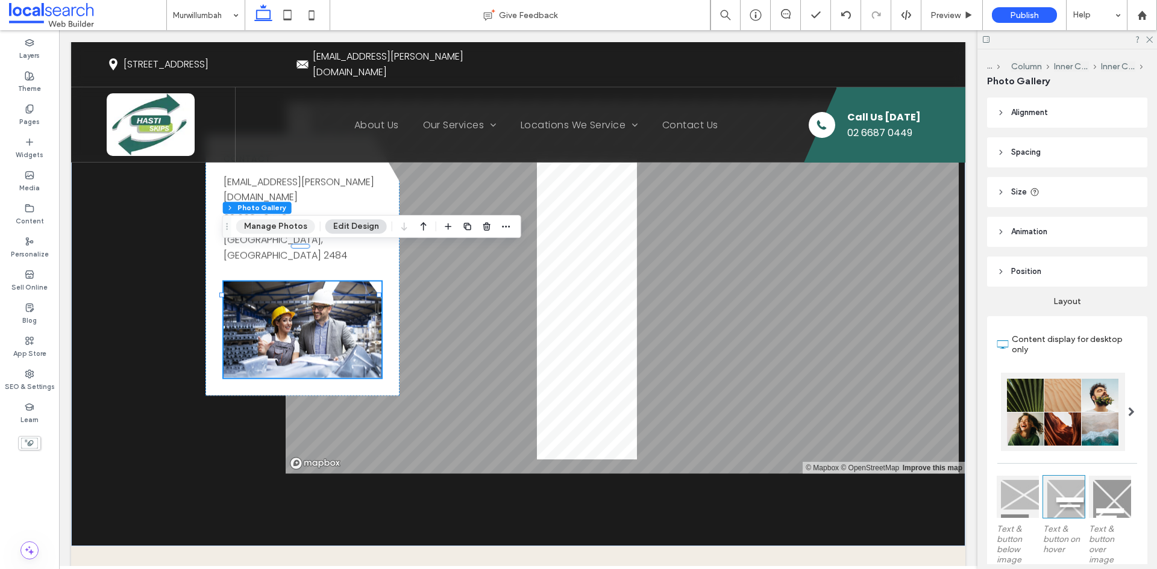
click at [292, 226] on button "Manage Photos" at bounding box center [275, 226] width 79 height 14
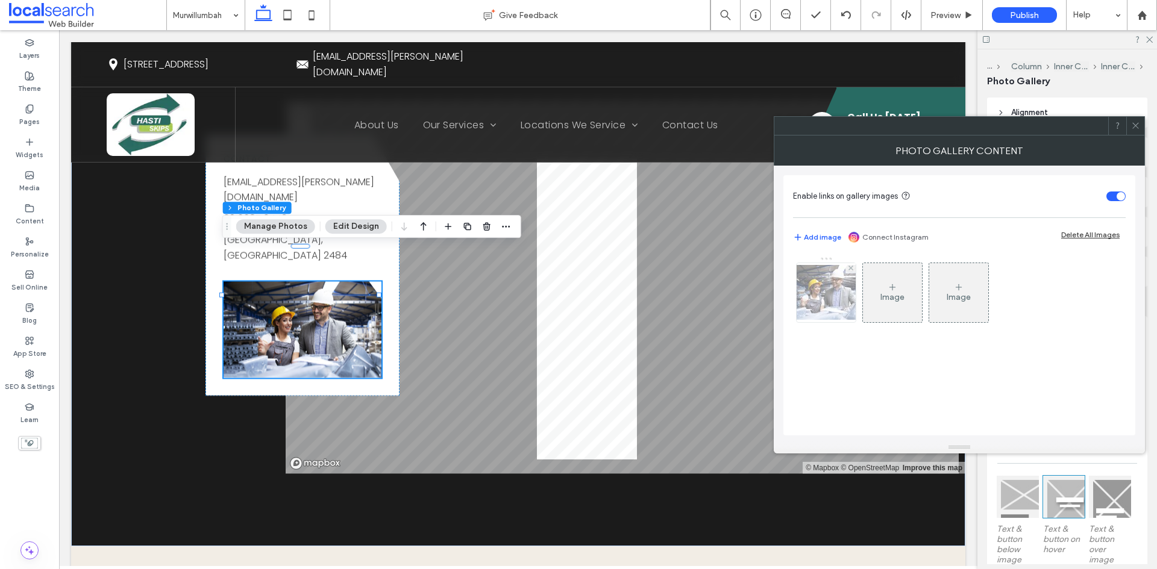
click at [836, 307] on img at bounding box center [826, 292] width 96 height 55
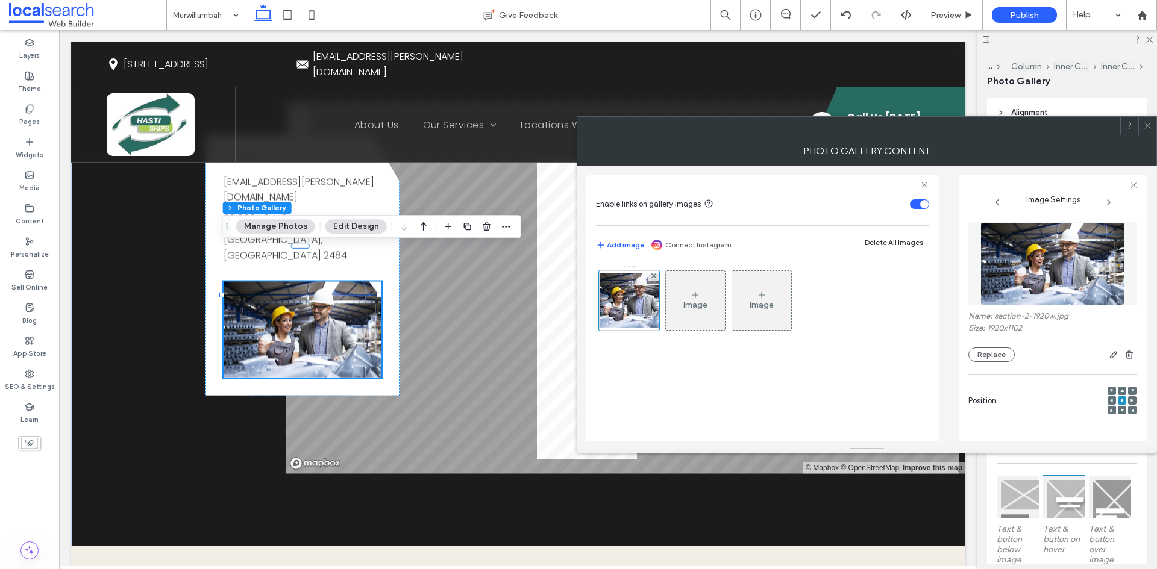
click at [1016, 262] on img at bounding box center [1052, 263] width 144 height 83
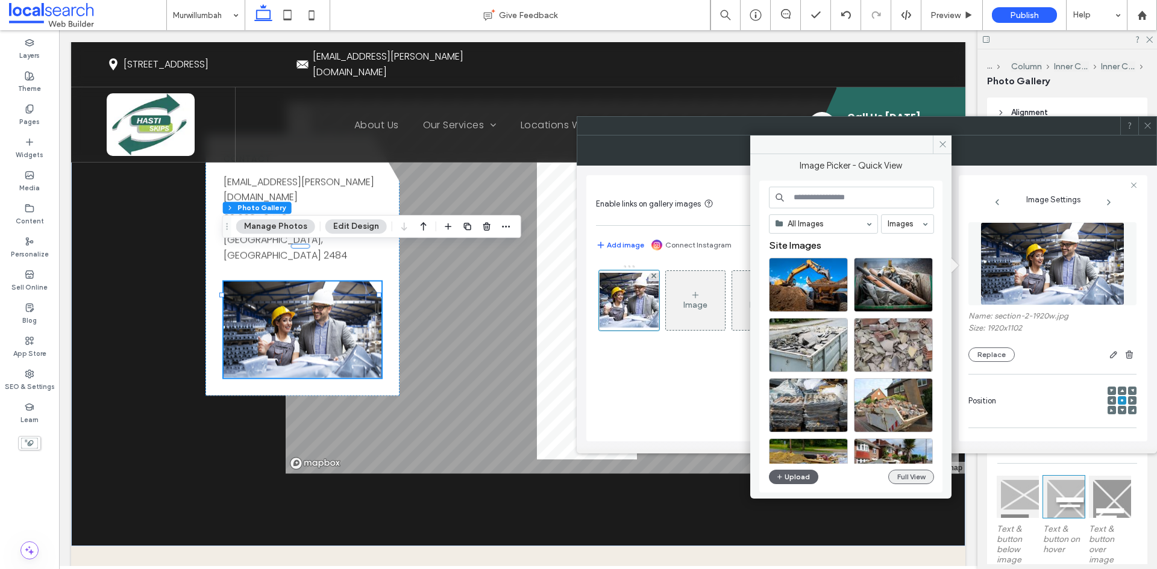
click at [921, 482] on button "Full View" at bounding box center [911, 477] width 46 height 14
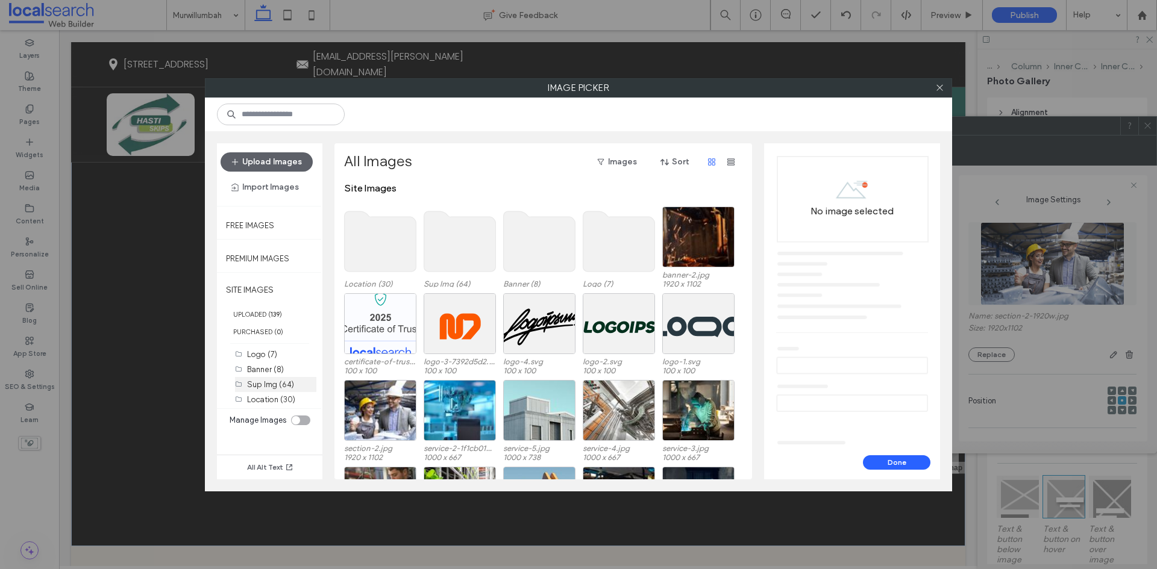
click at [289, 387] on label "Sup Img (64)" at bounding box center [270, 384] width 47 height 9
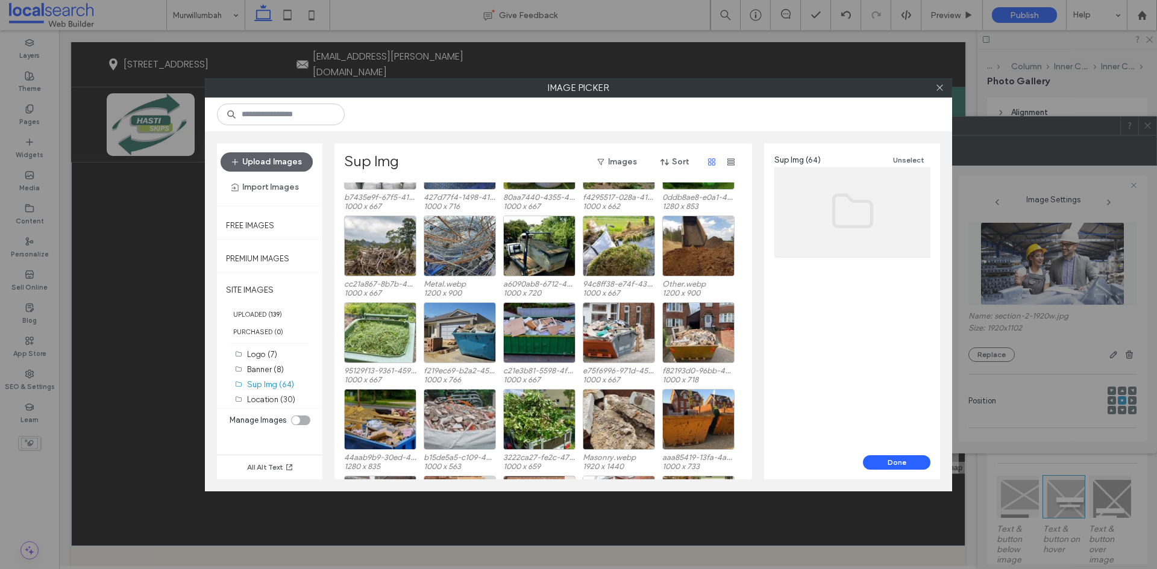
scroll to position [469, 0]
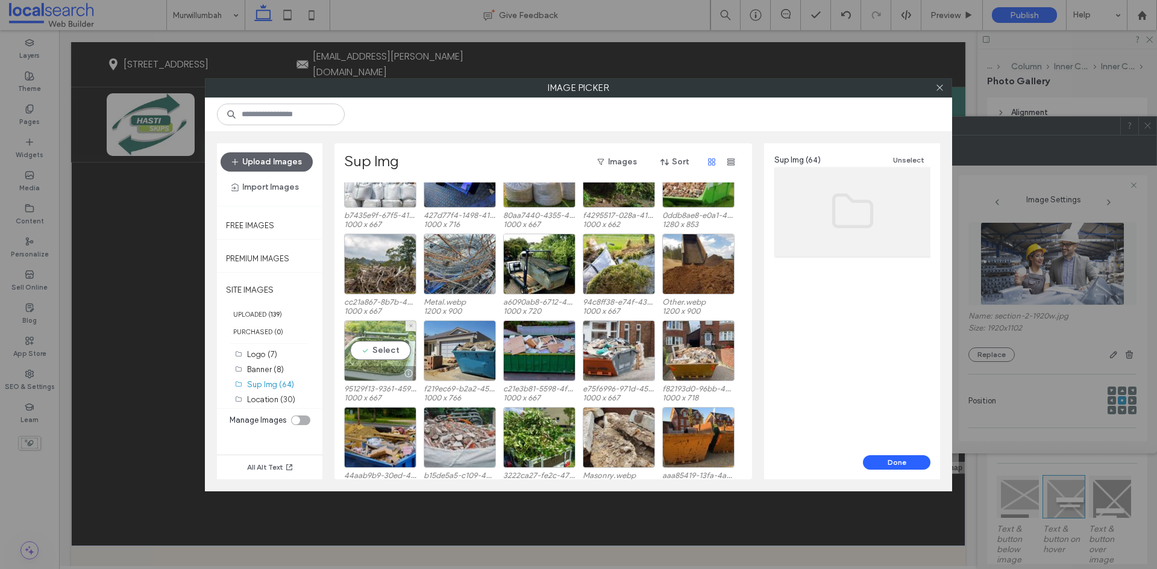
click at [388, 352] on div "Select" at bounding box center [380, 351] width 72 height 61
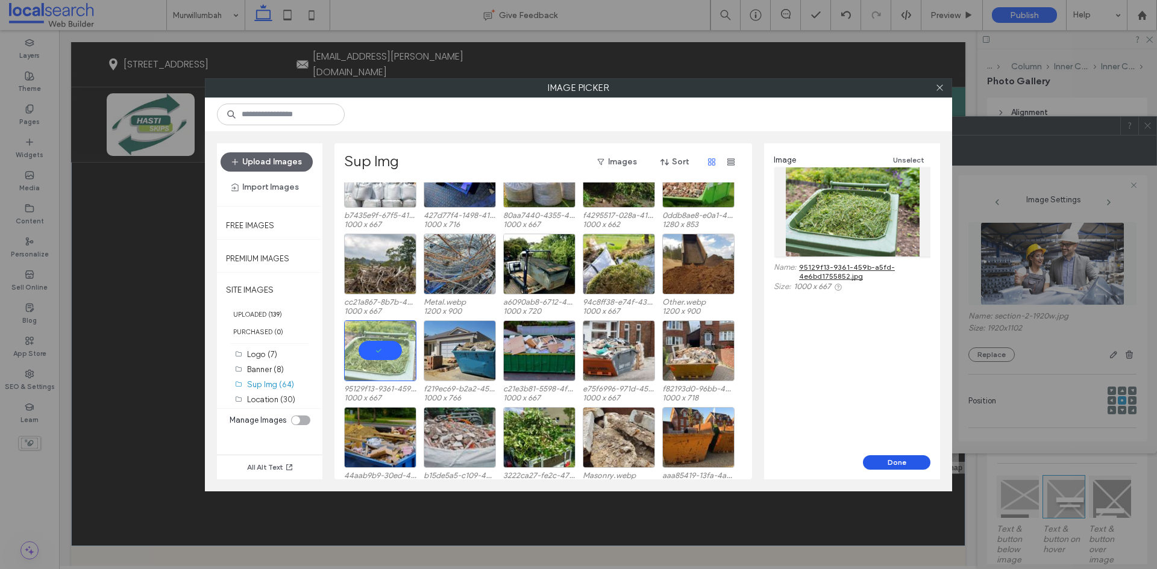
click at [889, 459] on button "Done" at bounding box center [896, 463] width 67 height 14
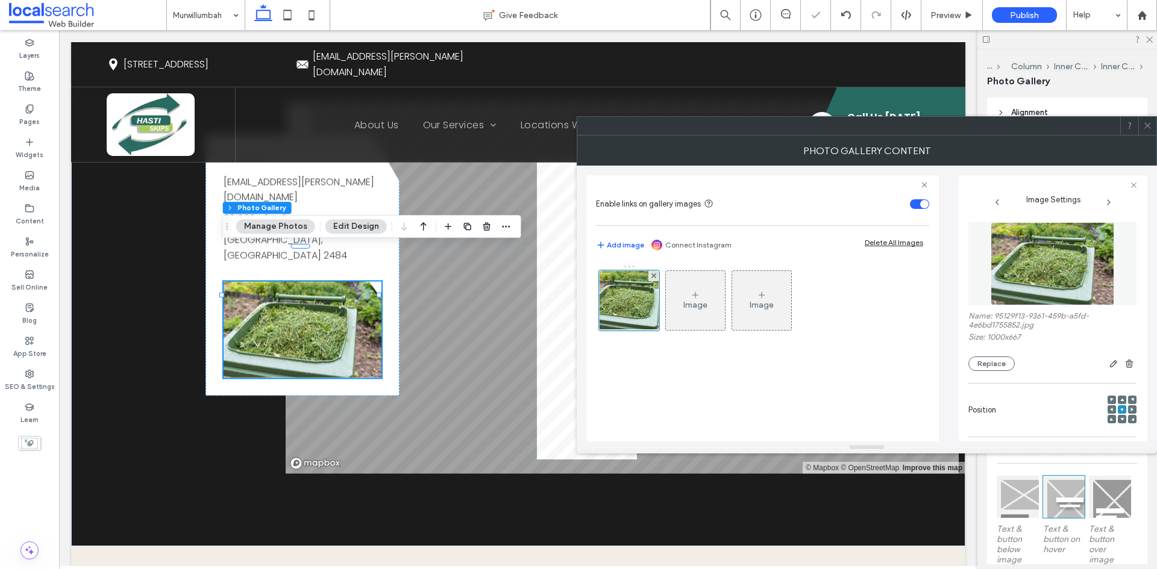
click at [1080, 274] on img at bounding box center [1053, 263] width 124 height 83
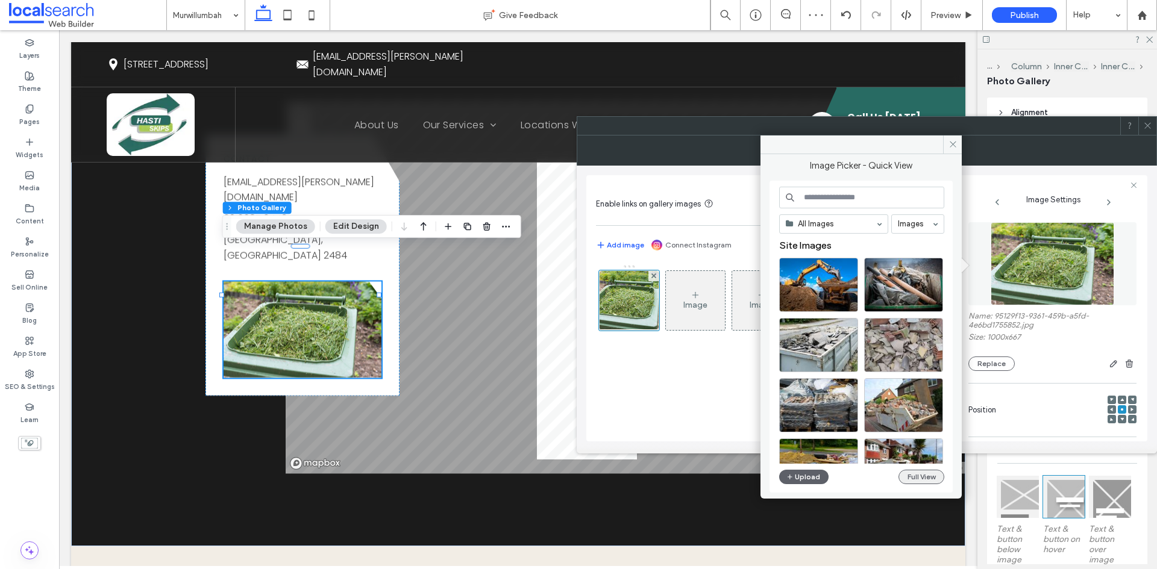
click at [907, 476] on button "Full View" at bounding box center [921, 477] width 46 height 14
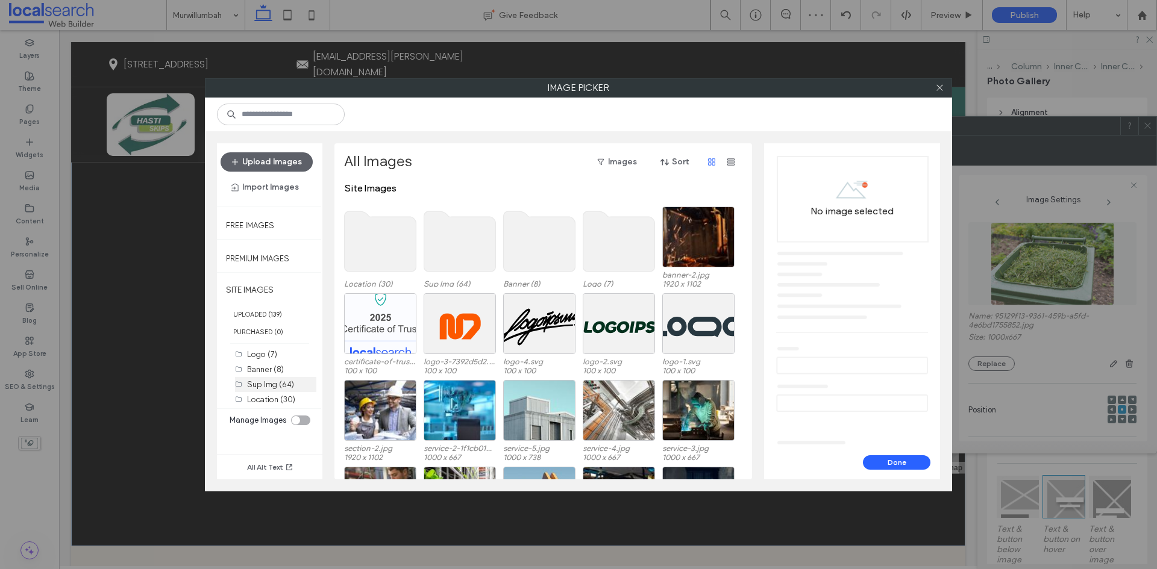
click at [293, 384] on div "Sup Img (64)" at bounding box center [281, 384] width 69 height 13
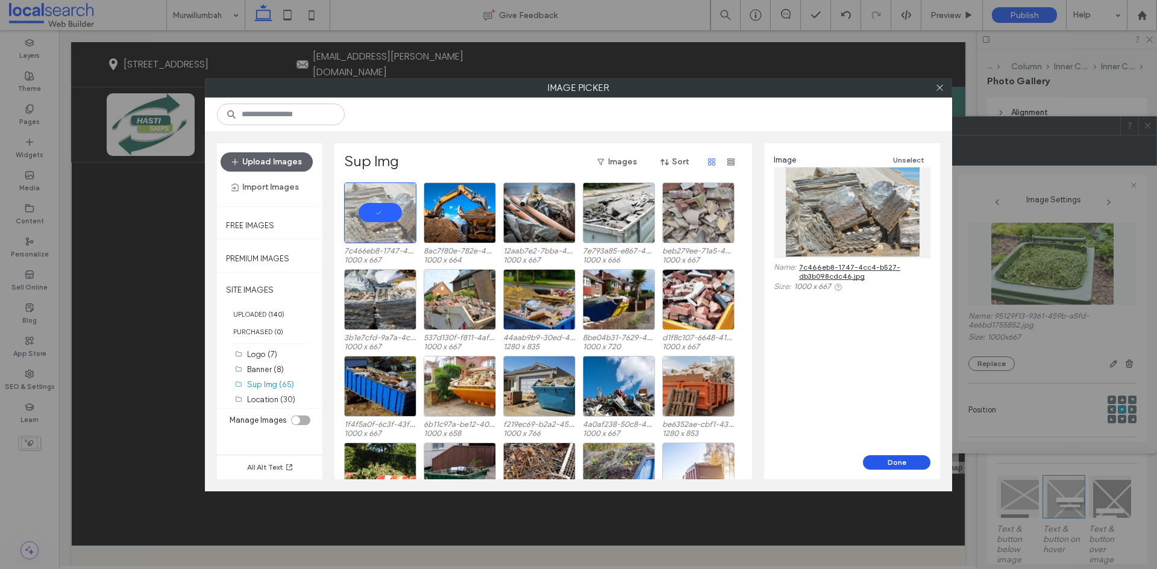
click at [887, 459] on button "Done" at bounding box center [896, 463] width 67 height 14
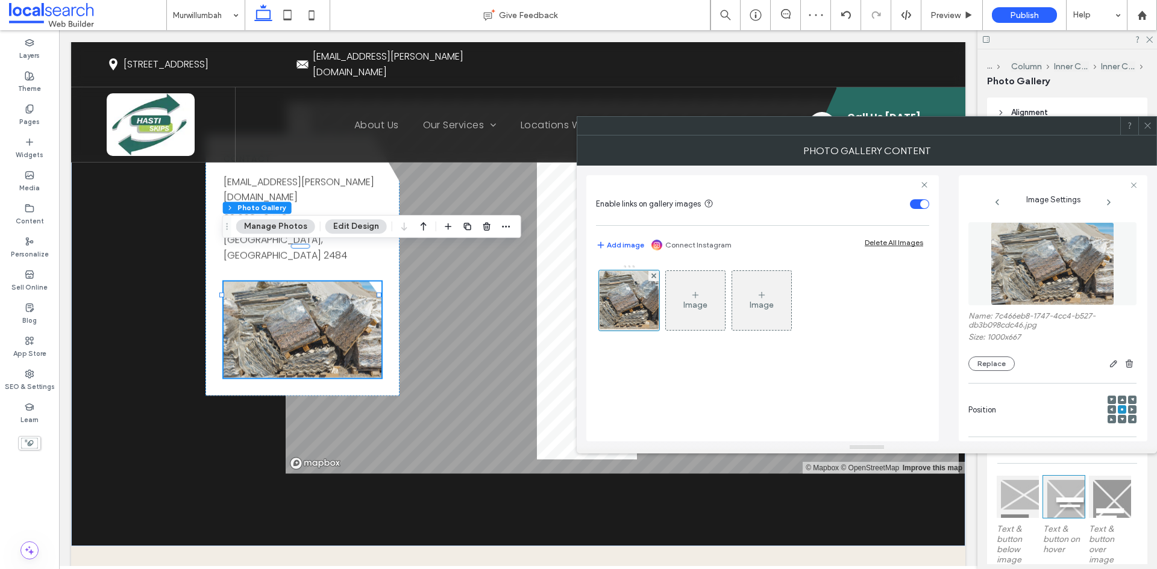
drag, startPoint x: 1144, startPoint y: 117, endPoint x: 986, endPoint y: 171, distance: 166.2
click at [1144, 117] on span at bounding box center [1147, 126] width 9 height 18
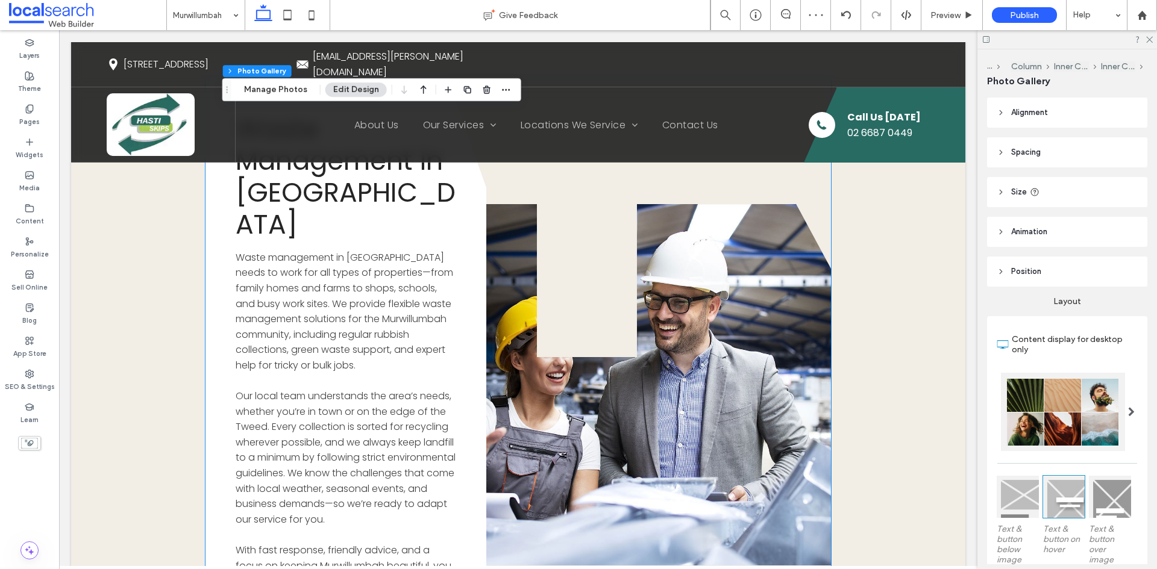
scroll to position [2350, 0]
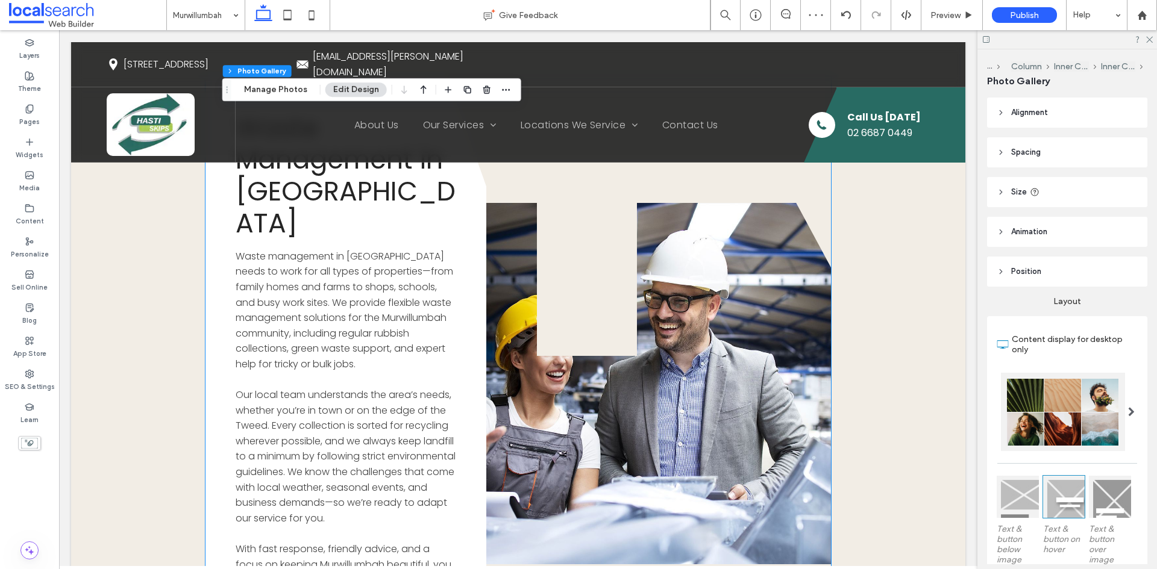
click at [606, 318] on link at bounding box center [611, 384] width 439 height 362
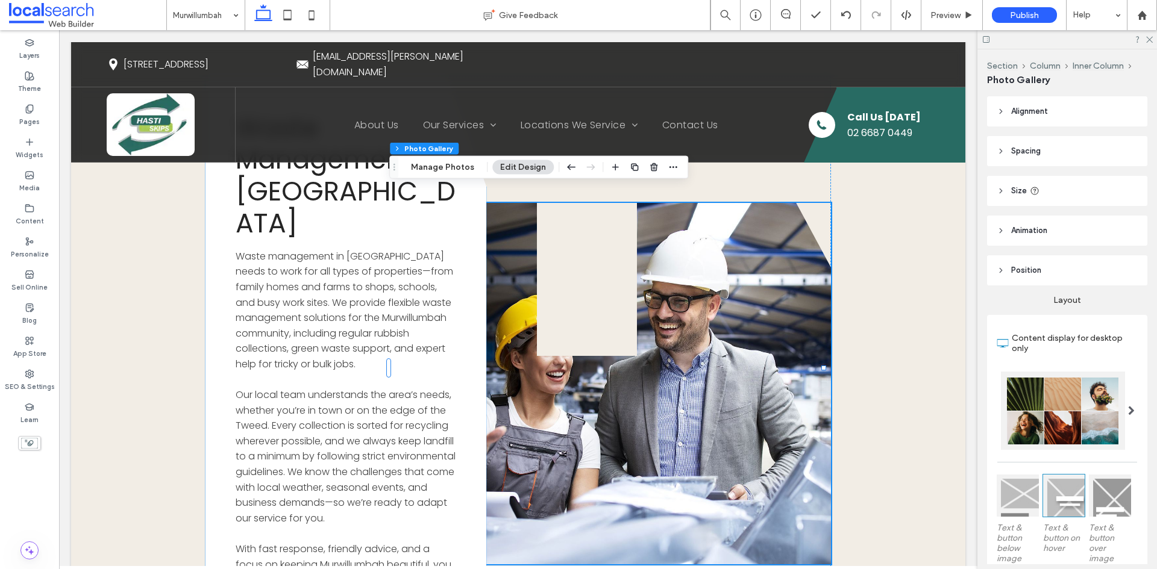
drag, startPoint x: 462, startPoint y: 179, endPoint x: 480, endPoint y: 184, distance: 19.3
click at [462, 178] on div "Advanced Header" at bounding box center [519, 171] width 138 height 19
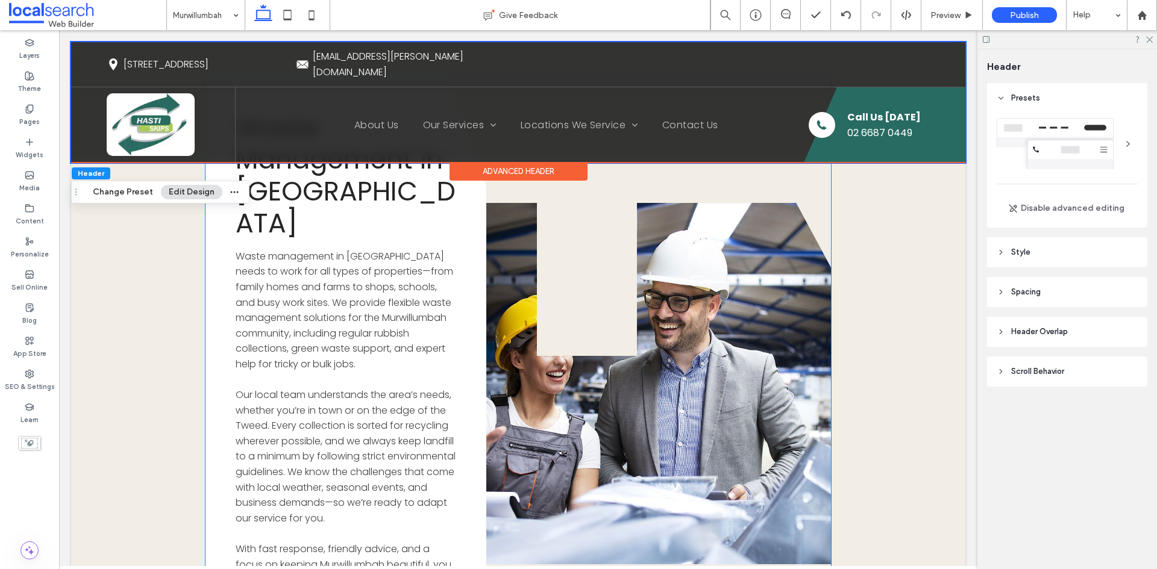
click at [588, 246] on link at bounding box center [611, 384] width 439 height 362
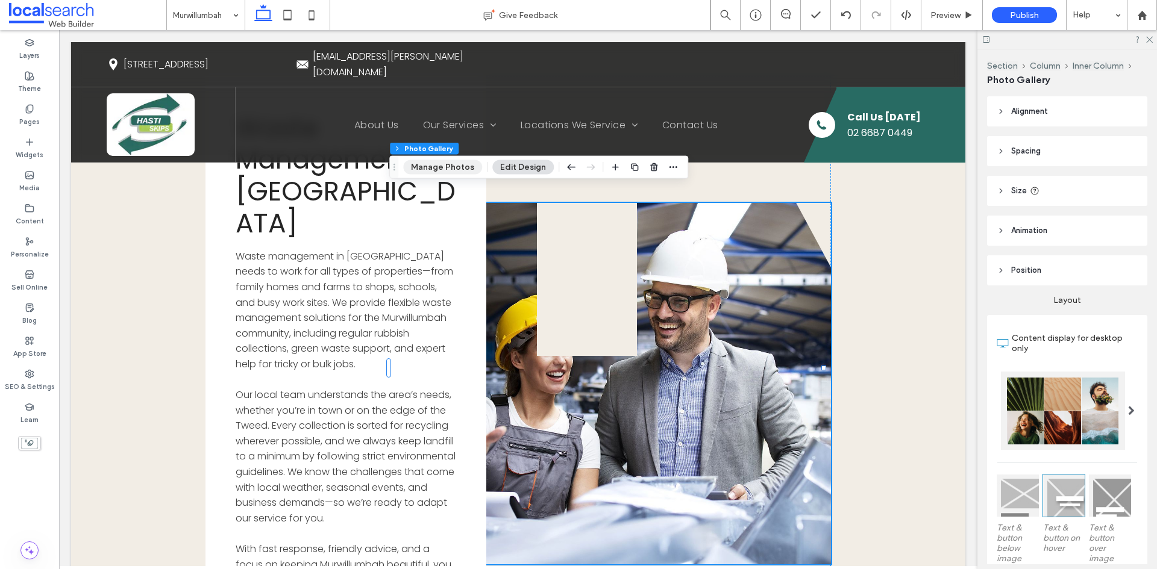
click at [449, 167] on button "Manage Photos" at bounding box center [442, 167] width 79 height 14
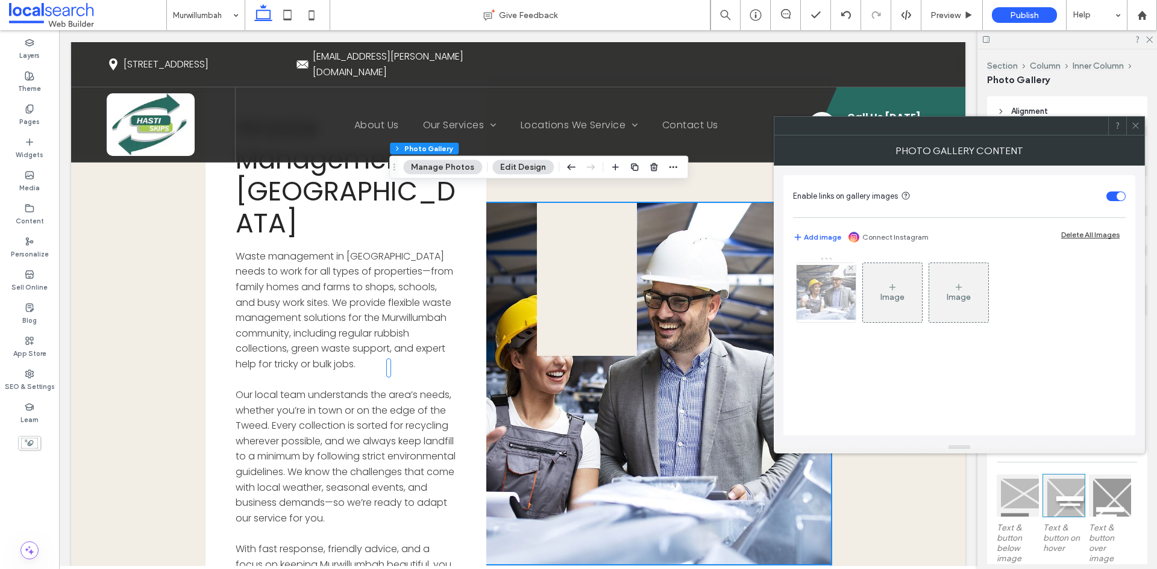
click at [802, 286] on img at bounding box center [826, 292] width 96 height 55
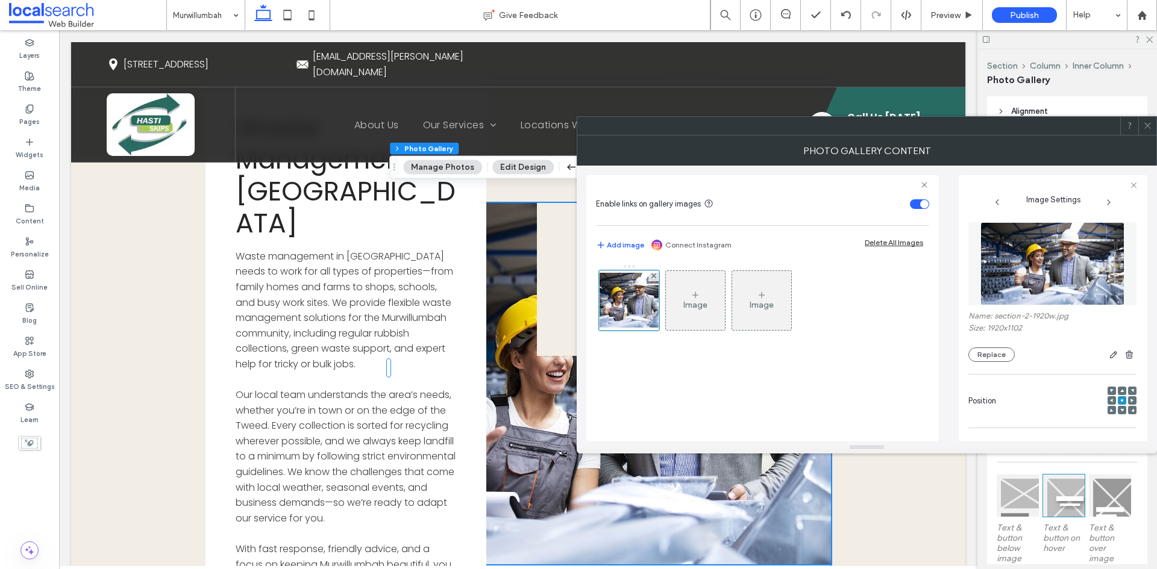
click at [1018, 269] on img at bounding box center [1052, 263] width 144 height 83
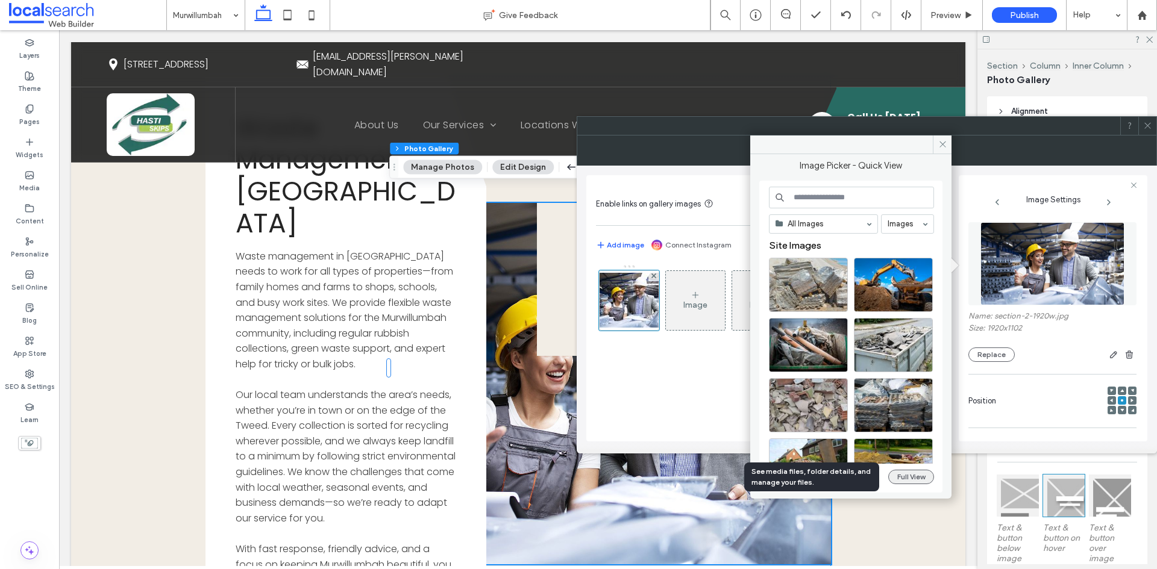
click at [910, 475] on button "Full View" at bounding box center [911, 477] width 46 height 14
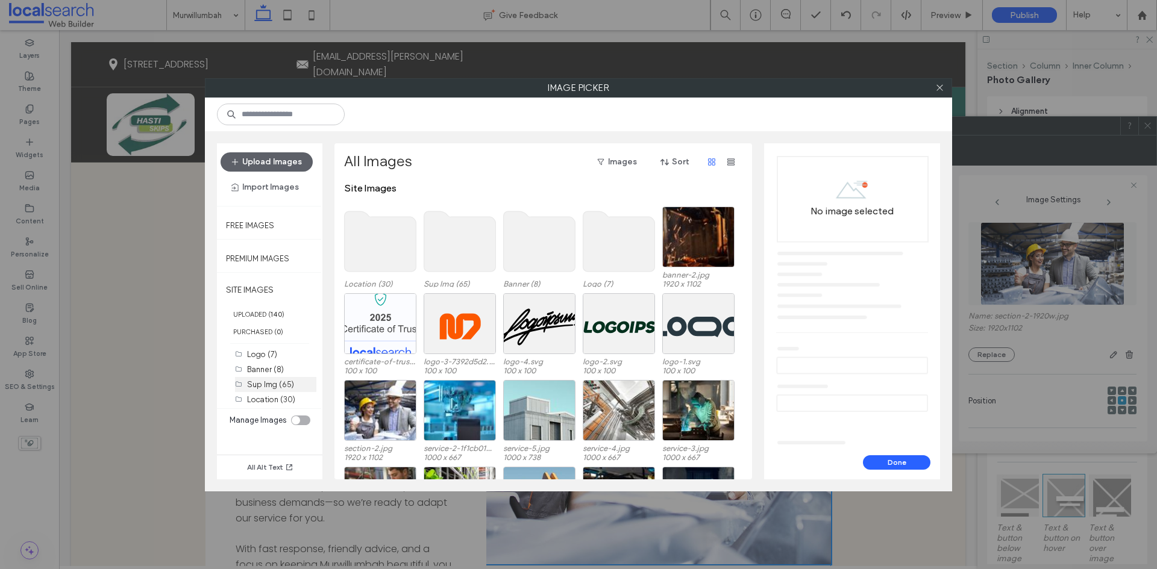
click at [275, 385] on label "Sup Img (65)" at bounding box center [270, 384] width 47 height 9
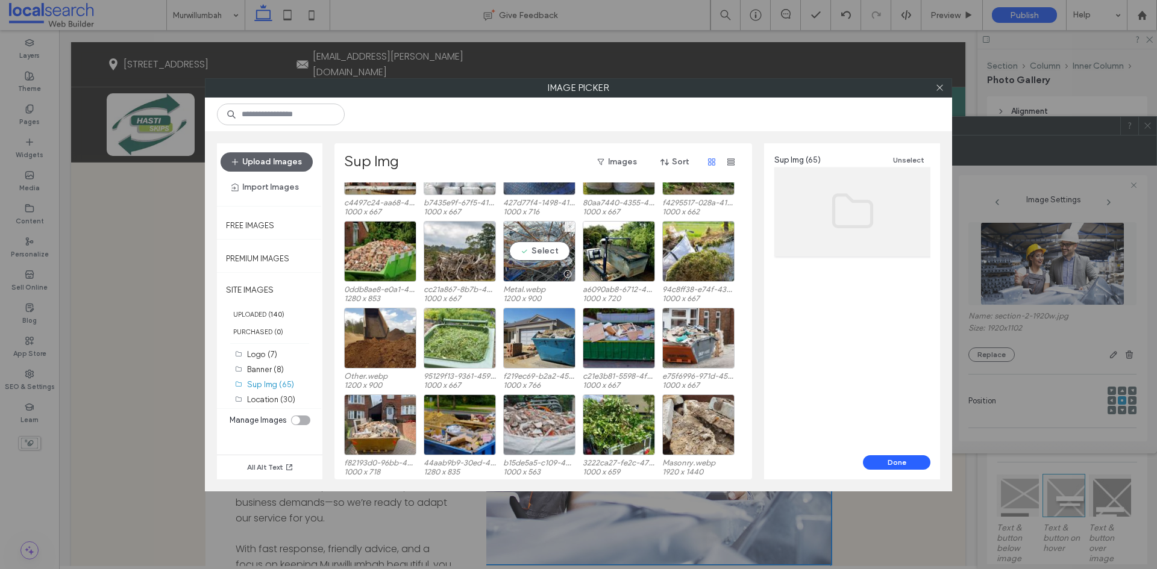
scroll to position [483, 0]
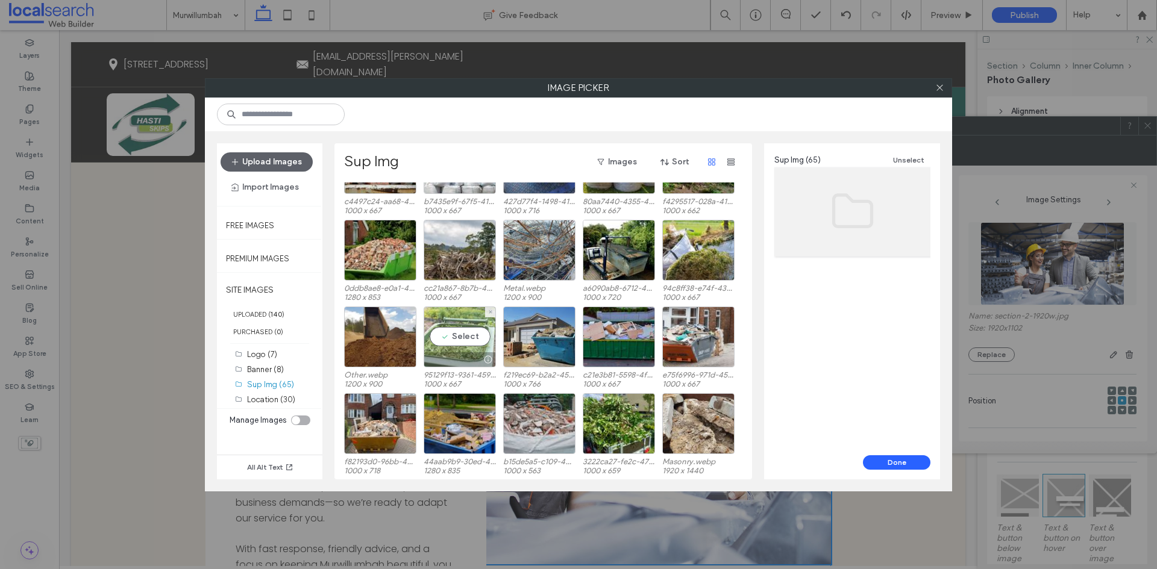
click at [466, 340] on div "Select" at bounding box center [460, 337] width 72 height 61
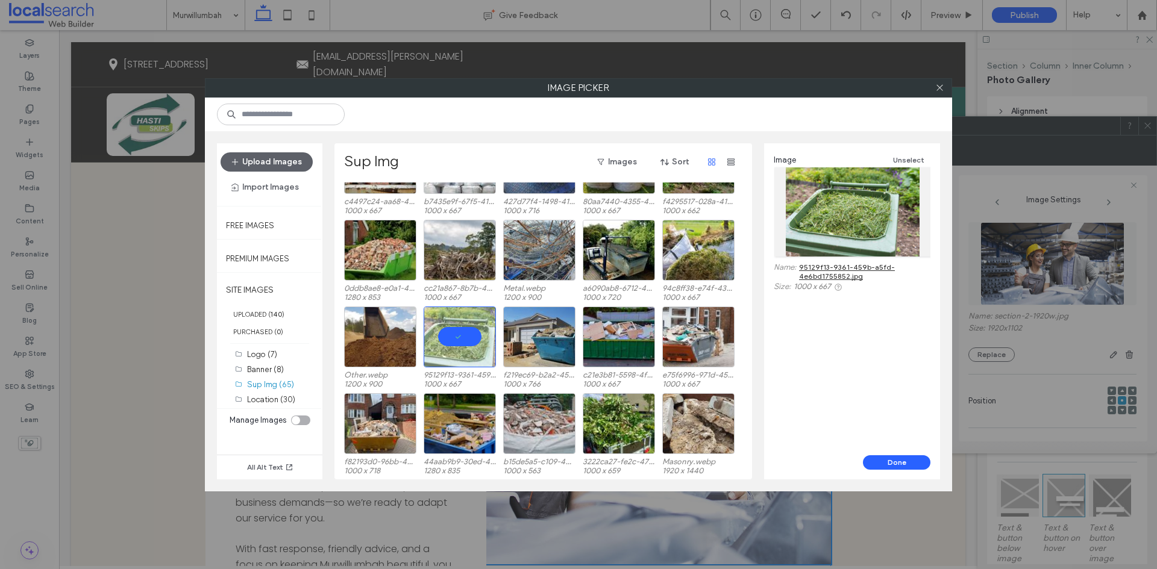
drag, startPoint x: 918, startPoint y: 459, endPoint x: 921, endPoint y: 452, distance: 8.1
click at [917, 460] on button "Done" at bounding box center [896, 463] width 67 height 14
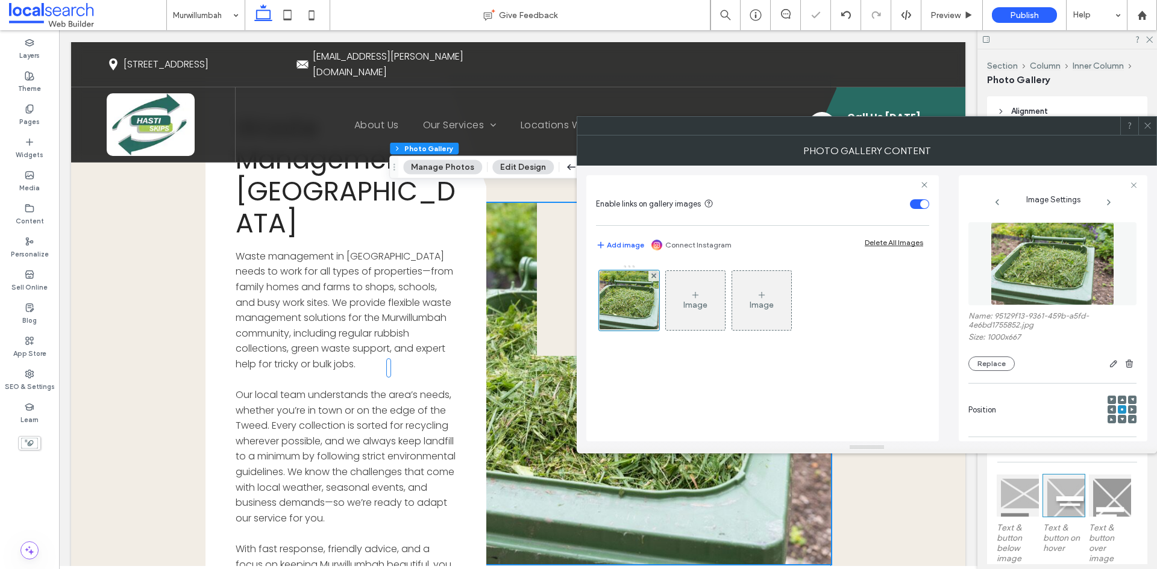
click at [1149, 130] on span at bounding box center [1147, 126] width 9 height 18
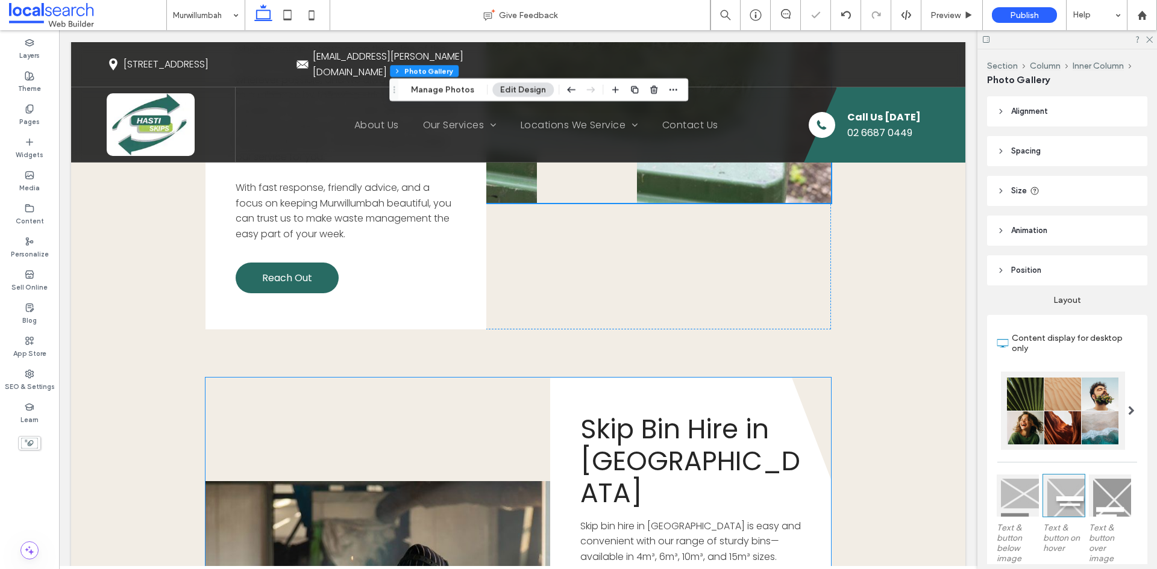
scroll to position [2892, 0]
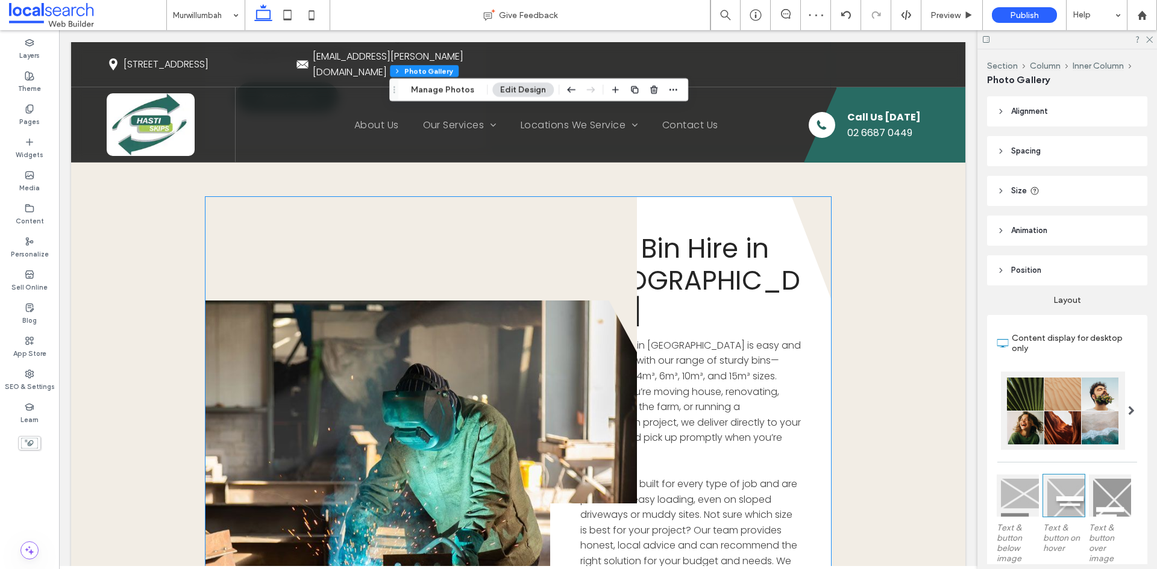
click at [440, 346] on link at bounding box center [424, 482] width 439 height 362
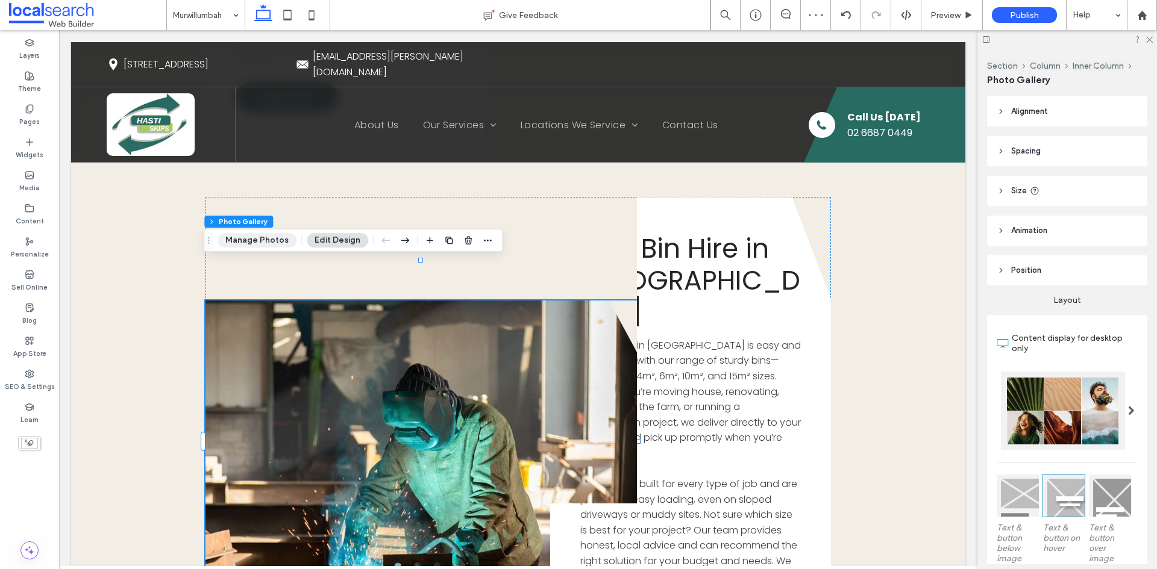
click at [278, 242] on button "Manage Photos" at bounding box center [257, 240] width 79 height 14
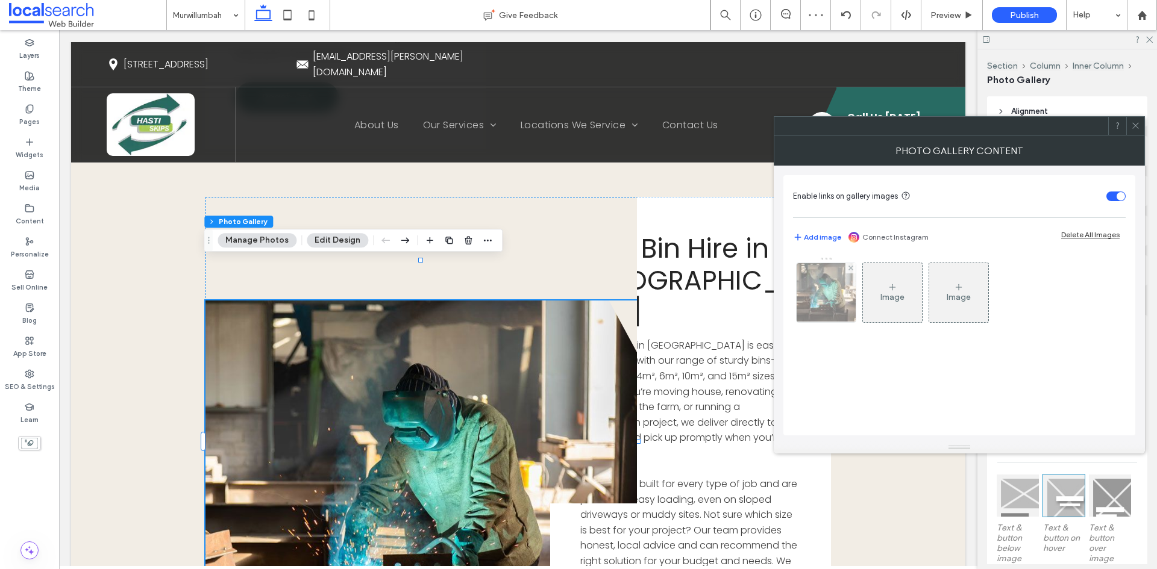
click at [825, 319] on img at bounding box center [826, 292] width 89 height 59
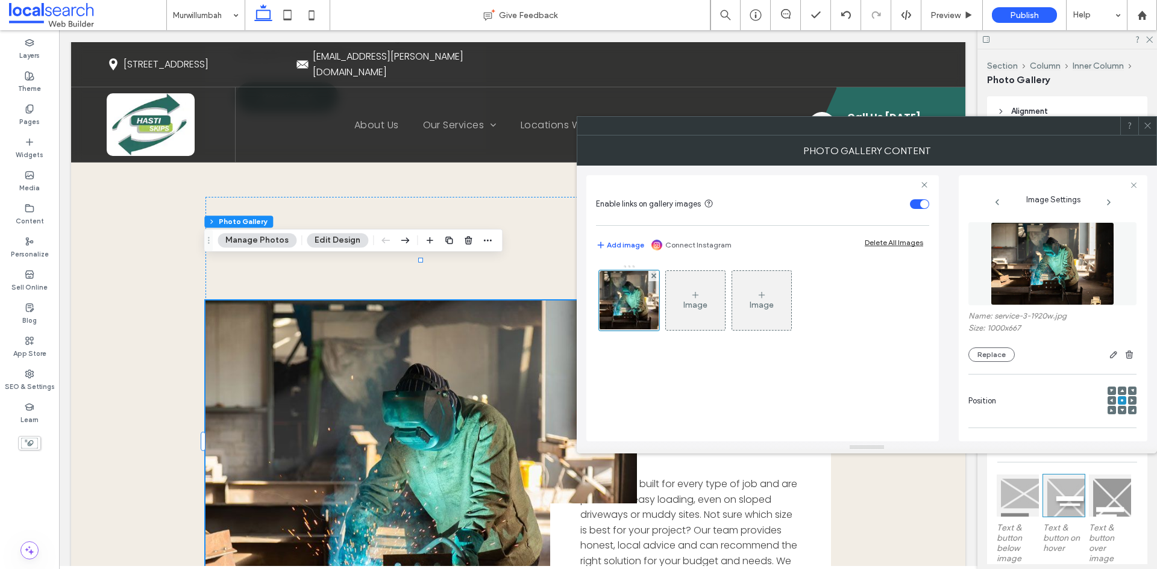
drag, startPoint x: 1095, startPoint y: 284, endPoint x: 1077, endPoint y: 290, distance: 19.1
click at [1094, 285] on img at bounding box center [1053, 263] width 124 height 83
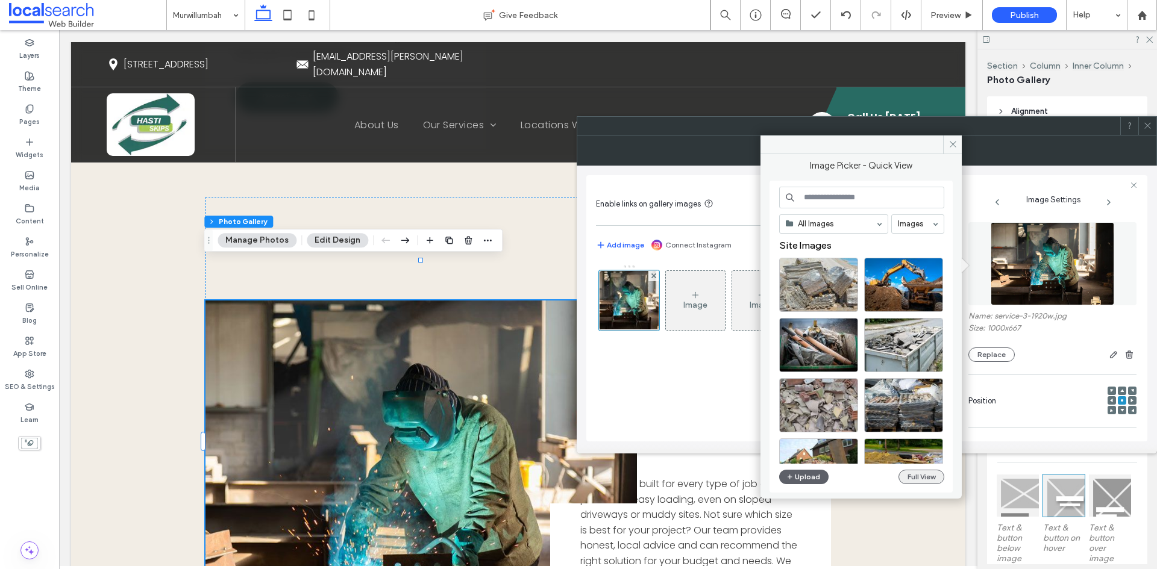
click at [902, 484] on button "Full View" at bounding box center [921, 477] width 46 height 14
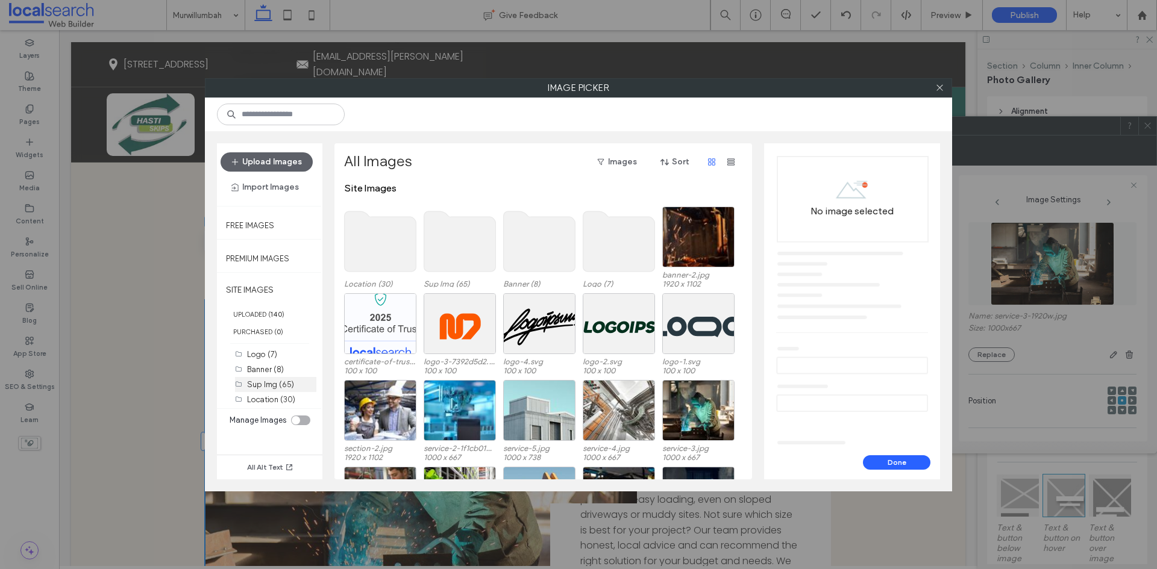
drag, startPoint x: 258, startPoint y: 398, endPoint x: 262, endPoint y: 390, distance: 8.9
click at [259, 396] on label "Location (30)" at bounding box center [271, 399] width 48 height 9
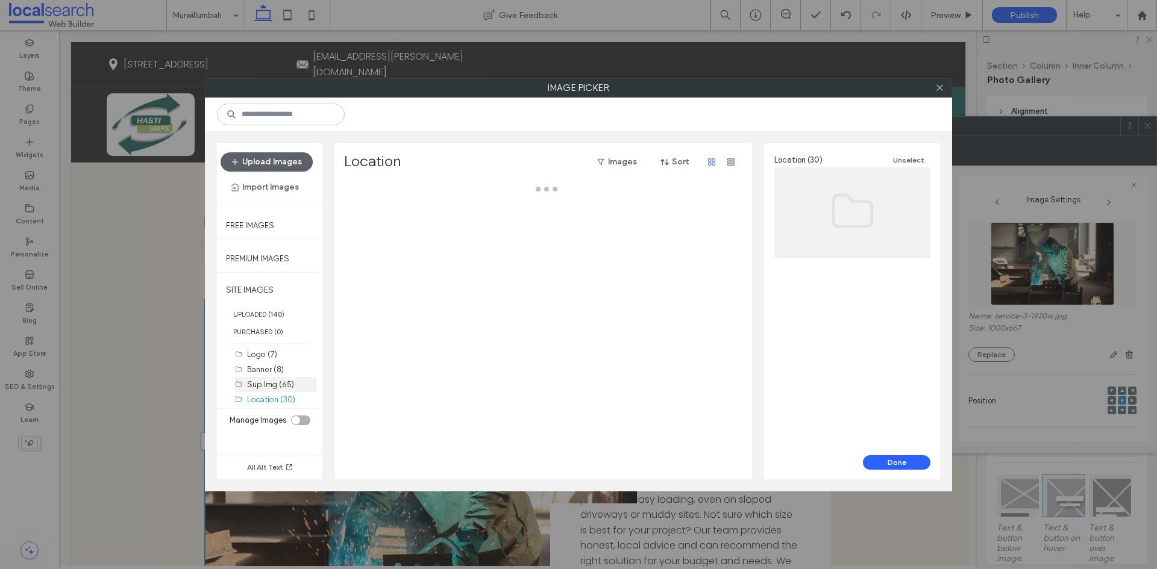
click at [264, 387] on label "Sup Img (65)" at bounding box center [270, 384] width 47 height 9
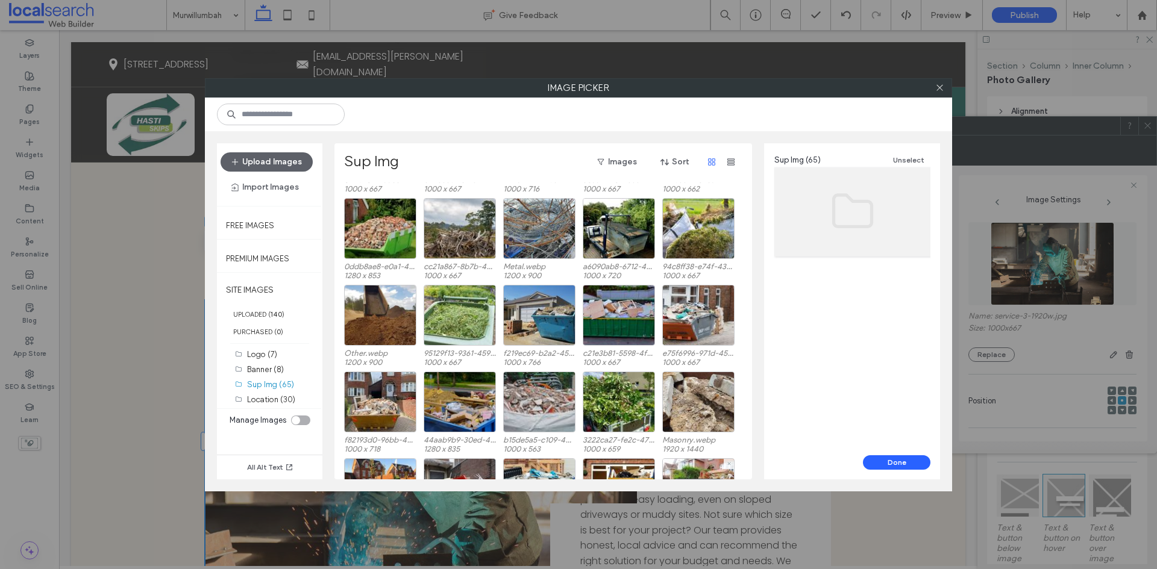
scroll to position [482, 0]
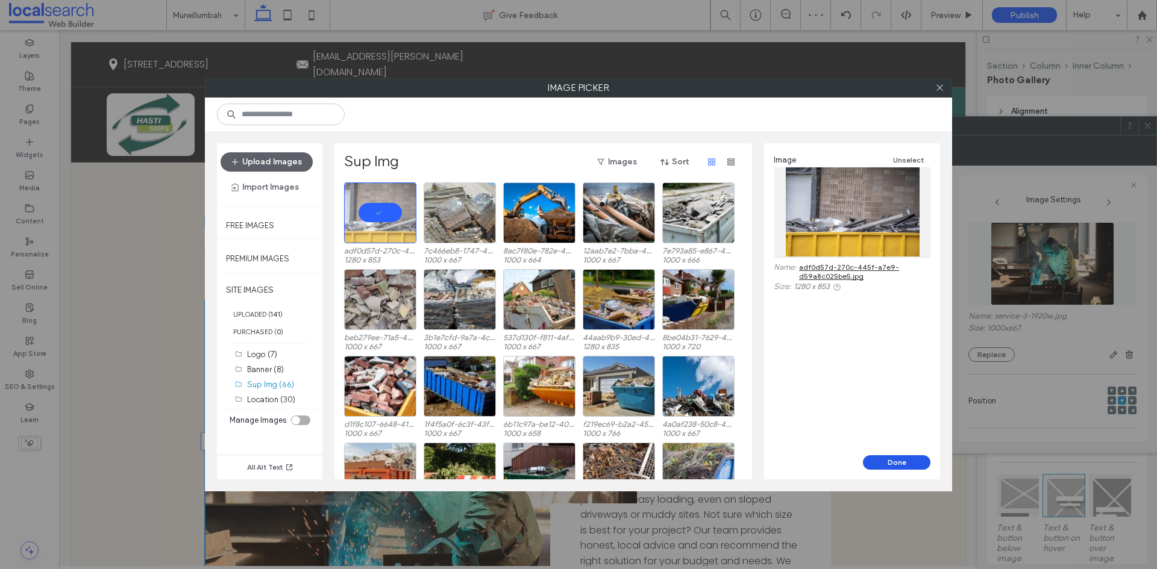
drag, startPoint x: 898, startPoint y: 468, endPoint x: 888, endPoint y: 469, distance: 10.9
click at [895, 469] on button "Done" at bounding box center [896, 463] width 67 height 14
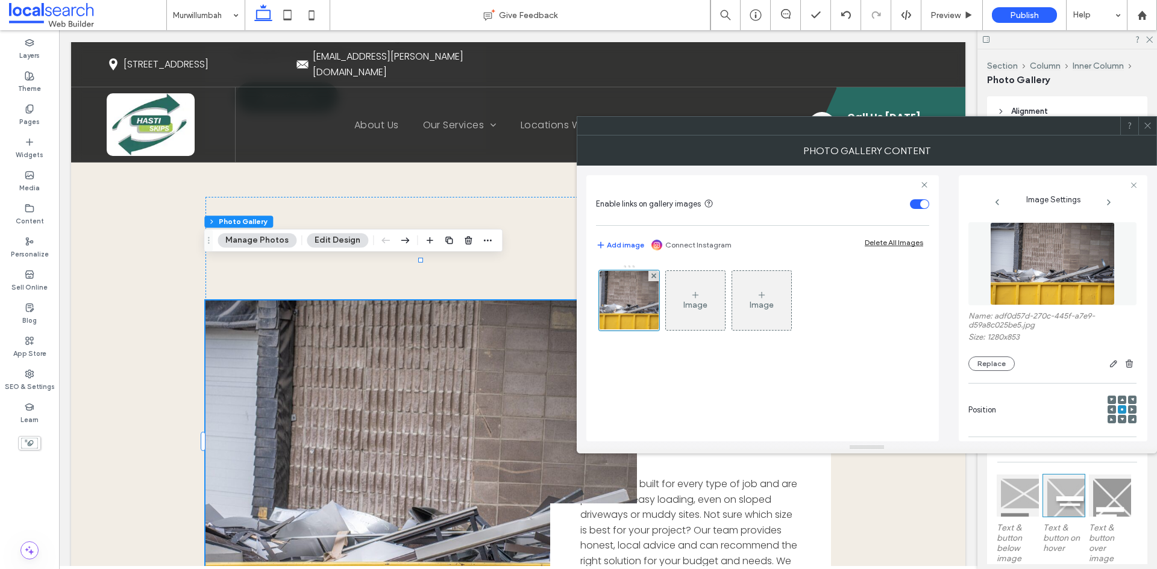
click at [1150, 126] on icon at bounding box center [1147, 125] width 9 height 9
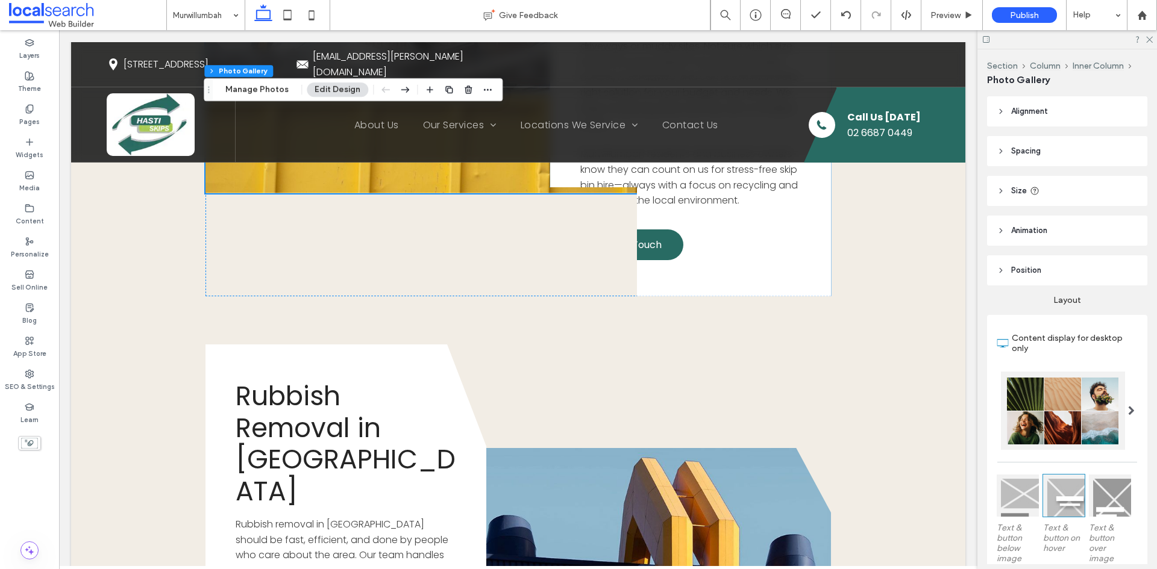
scroll to position [3495, 0]
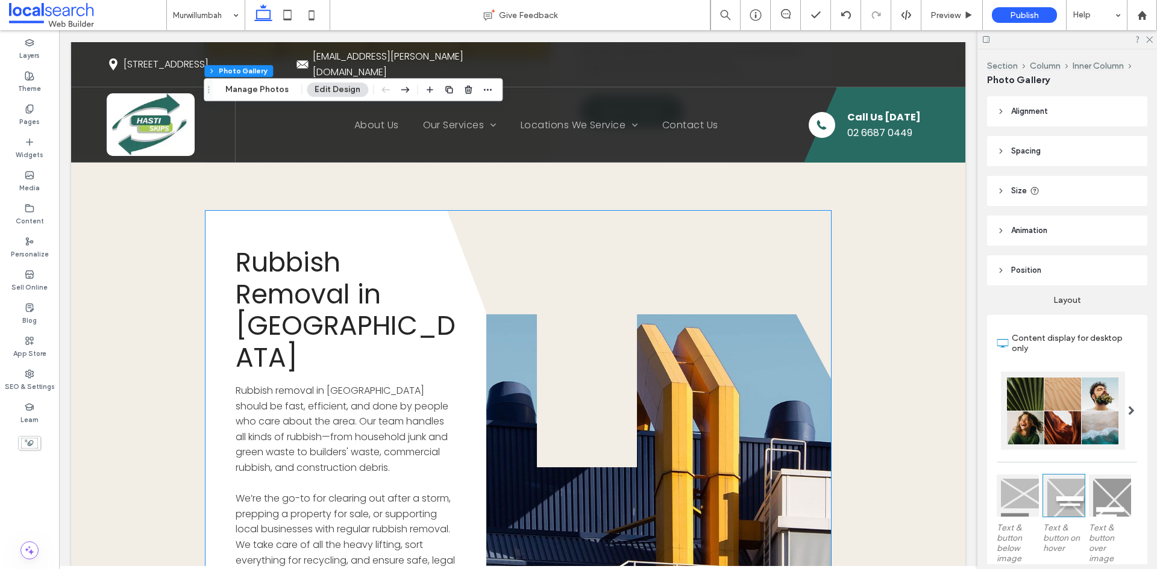
click at [696, 361] on link at bounding box center [611, 496] width 439 height 362
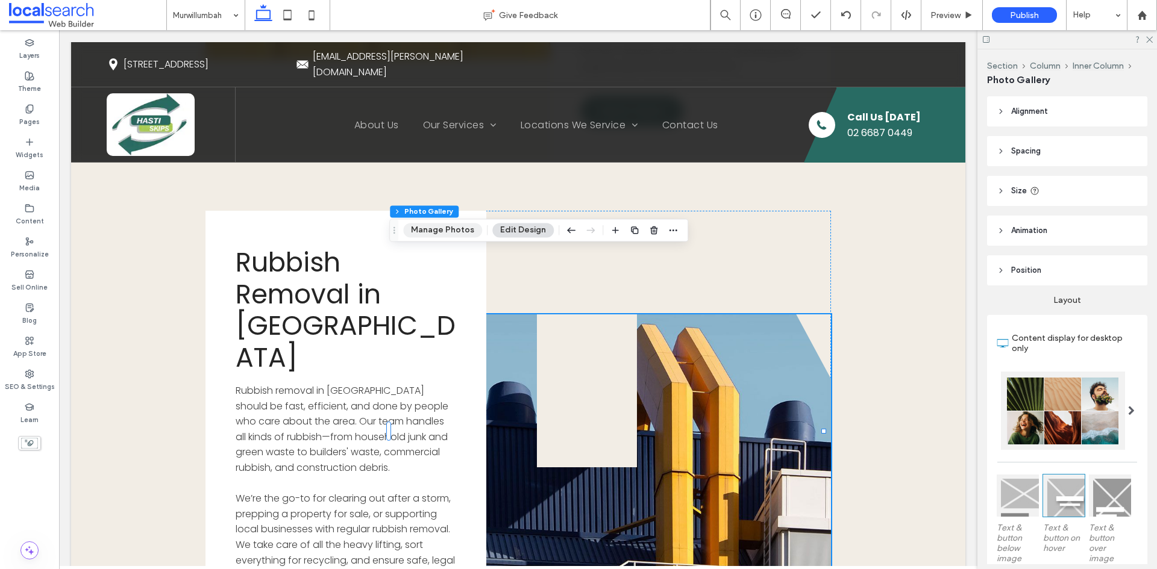
click at [463, 227] on button "Manage Photos" at bounding box center [442, 230] width 79 height 14
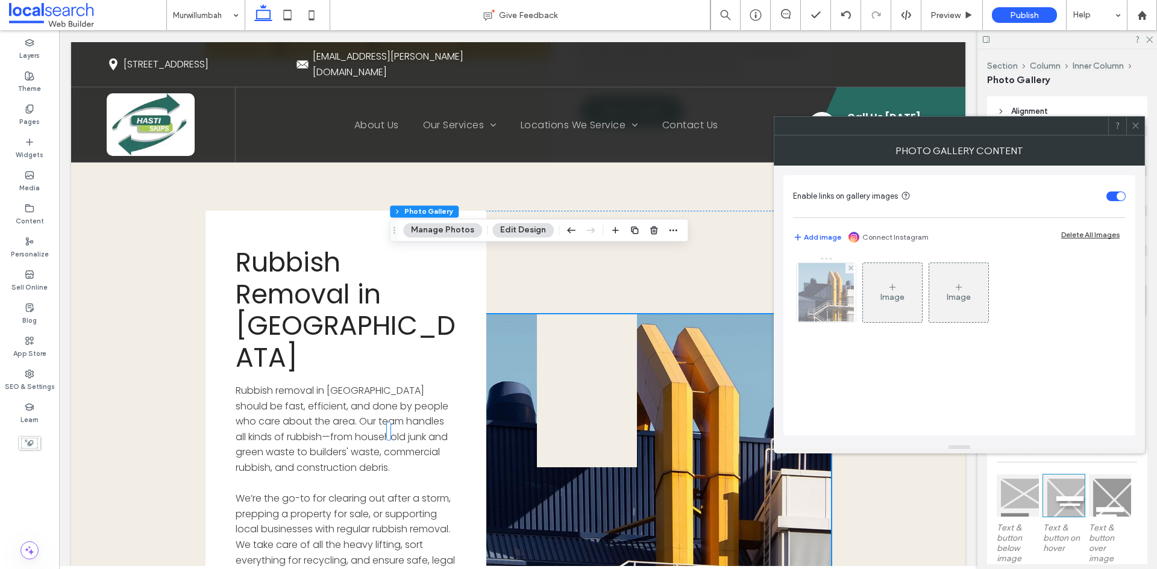
click at [810, 303] on img at bounding box center [825, 292] width 55 height 59
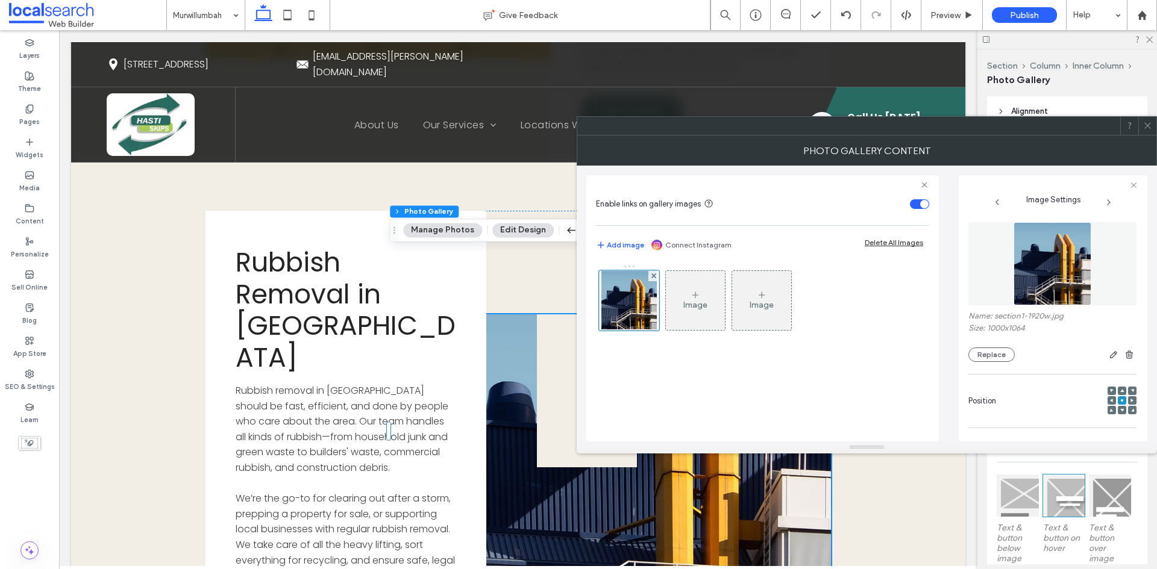
click at [1039, 269] on img at bounding box center [1053, 263] width 78 height 83
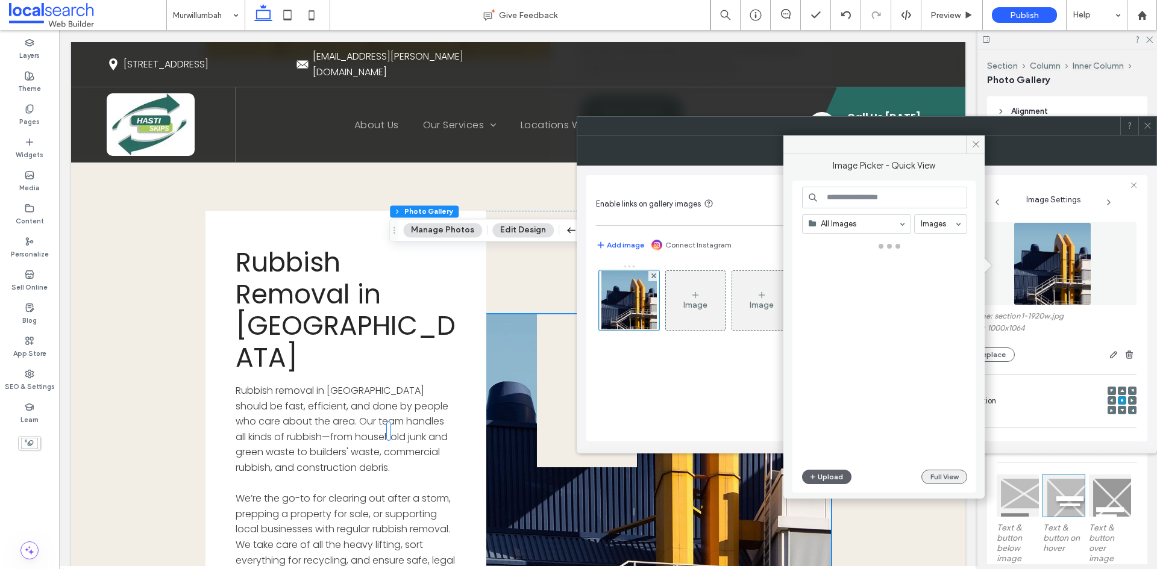
click at [956, 480] on button "Full View" at bounding box center [944, 477] width 46 height 14
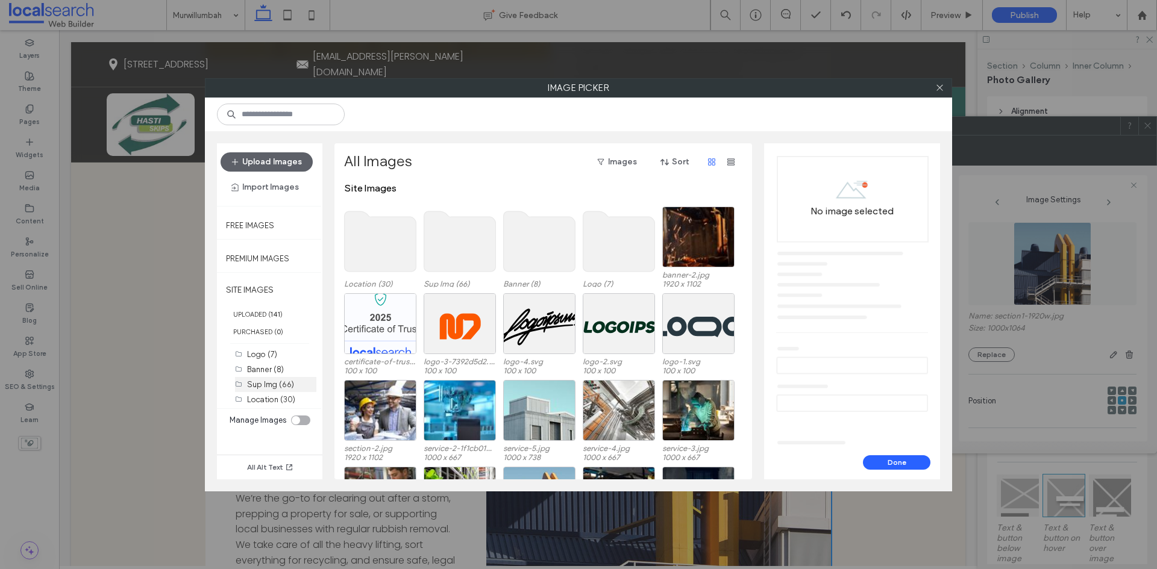
click at [272, 379] on div "Sup Img (66)" at bounding box center [281, 384] width 69 height 13
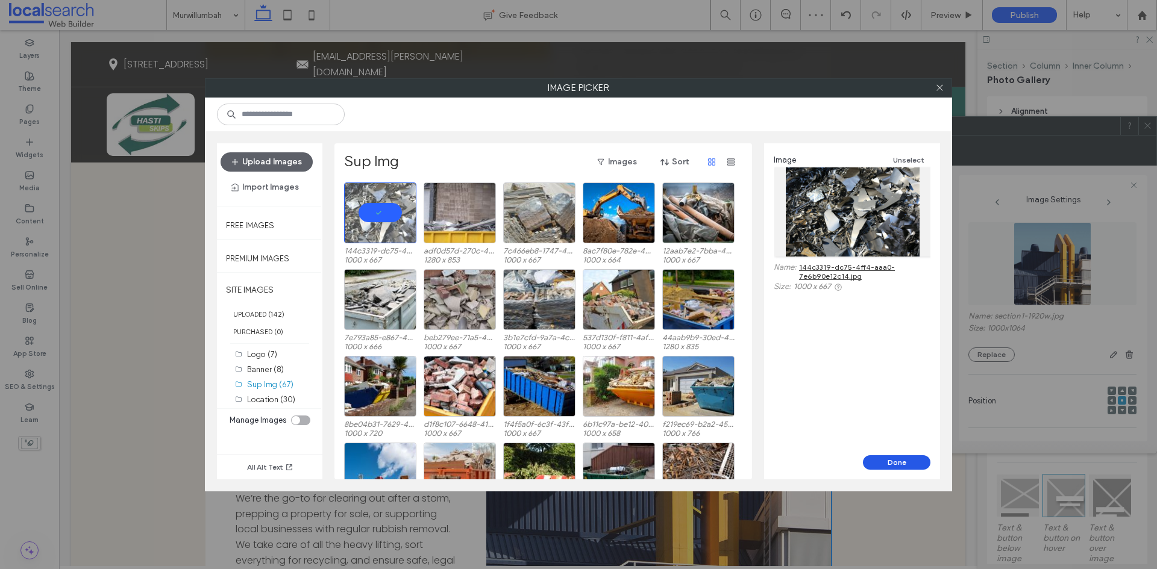
click at [895, 461] on button "Done" at bounding box center [896, 463] width 67 height 14
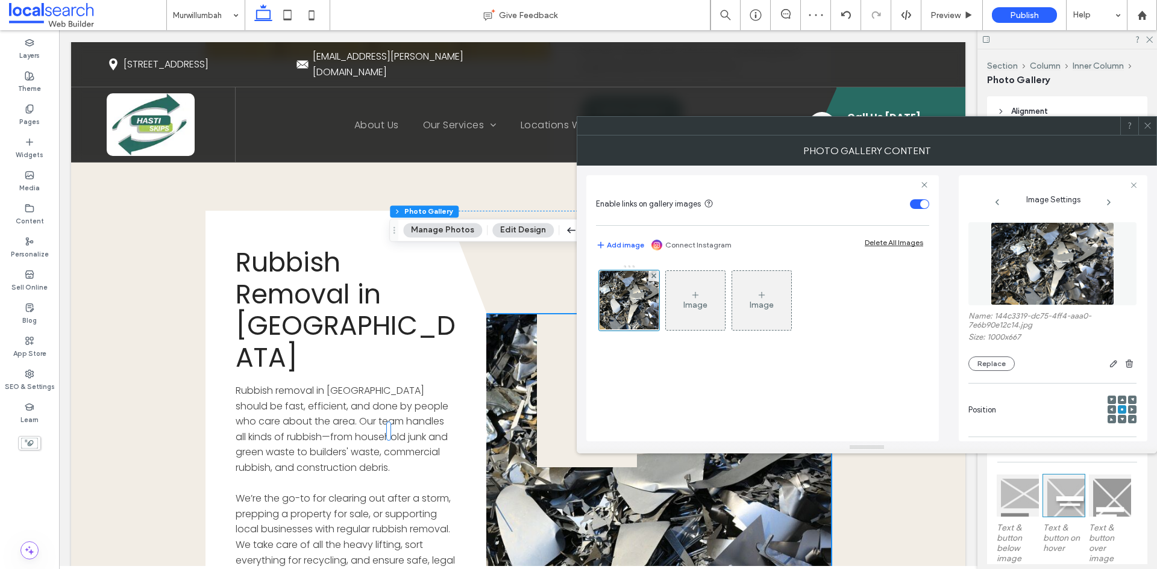
click at [1147, 125] on icon at bounding box center [1147, 125] width 9 height 9
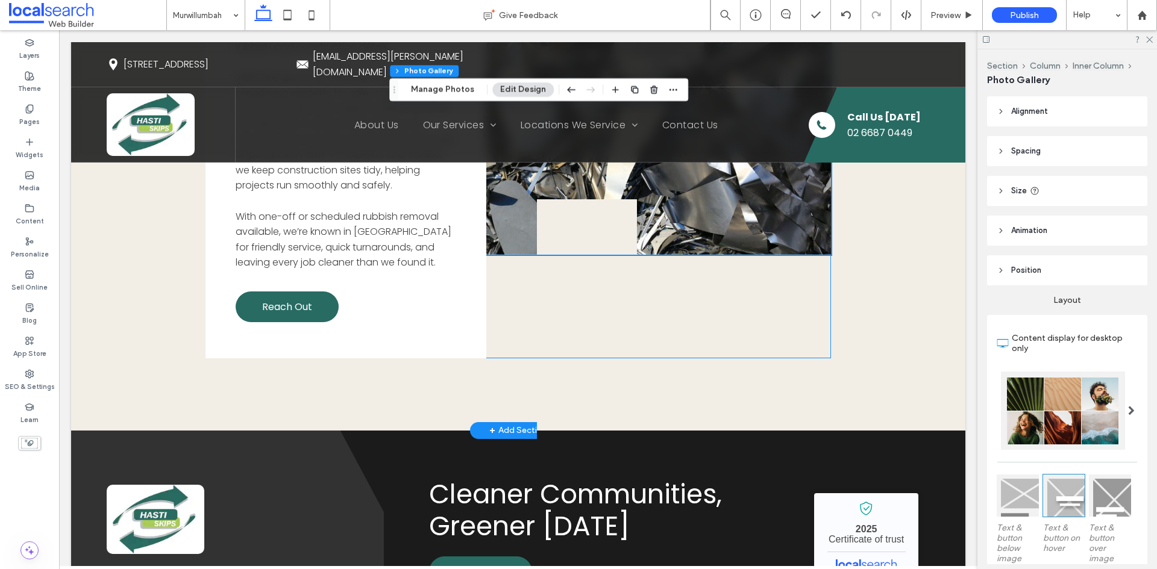
scroll to position [3917, 0]
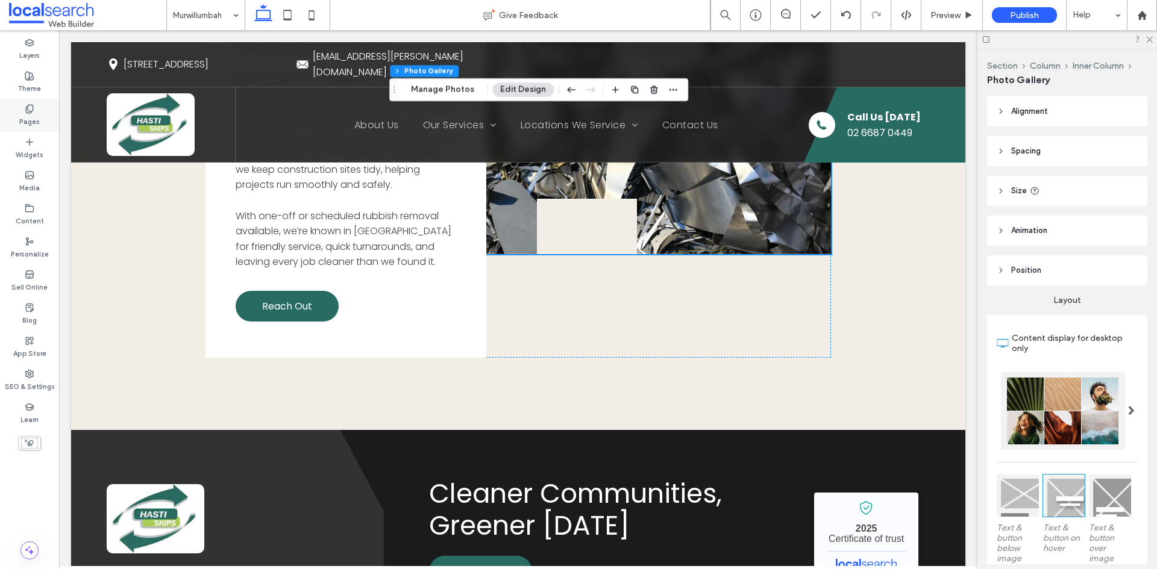
click at [36, 118] on label "Pages" at bounding box center [29, 120] width 20 height 13
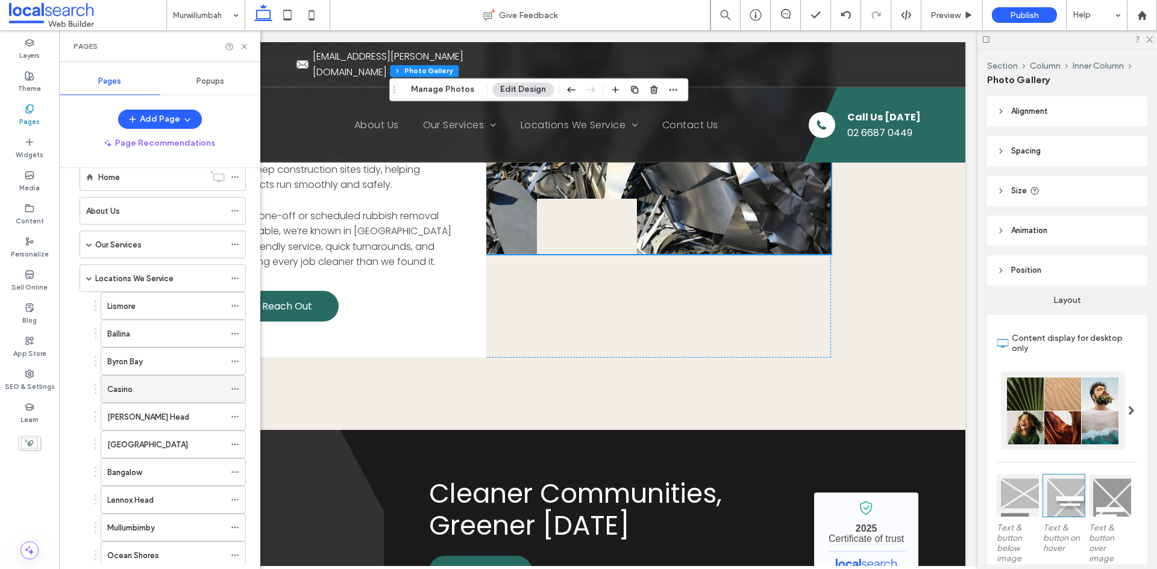
scroll to position [206, 0]
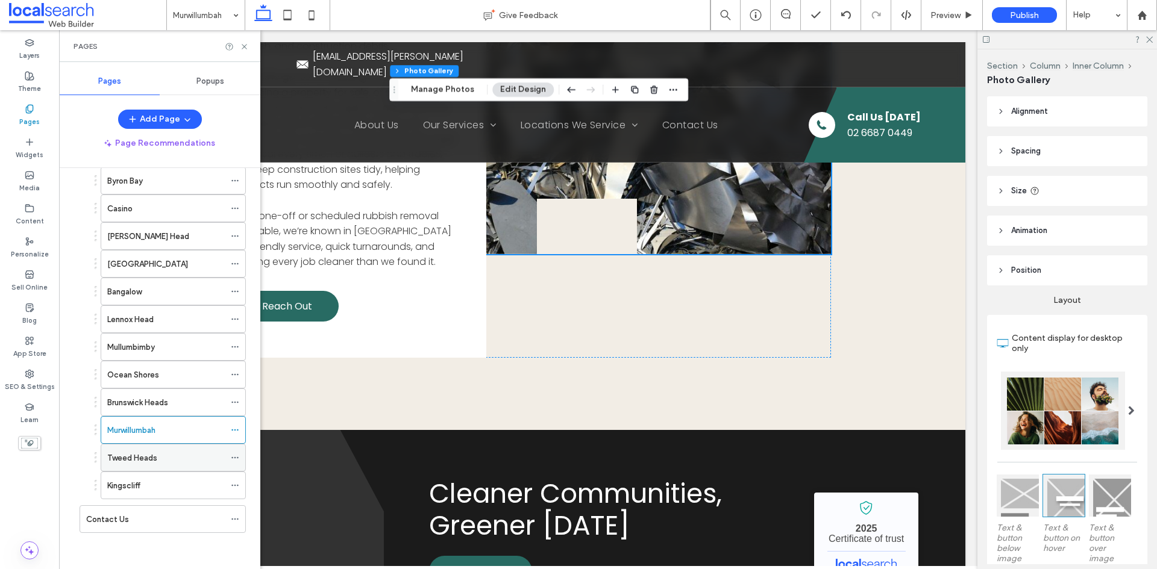
click at [143, 463] on label "Tweed Heads" at bounding box center [132, 458] width 50 height 21
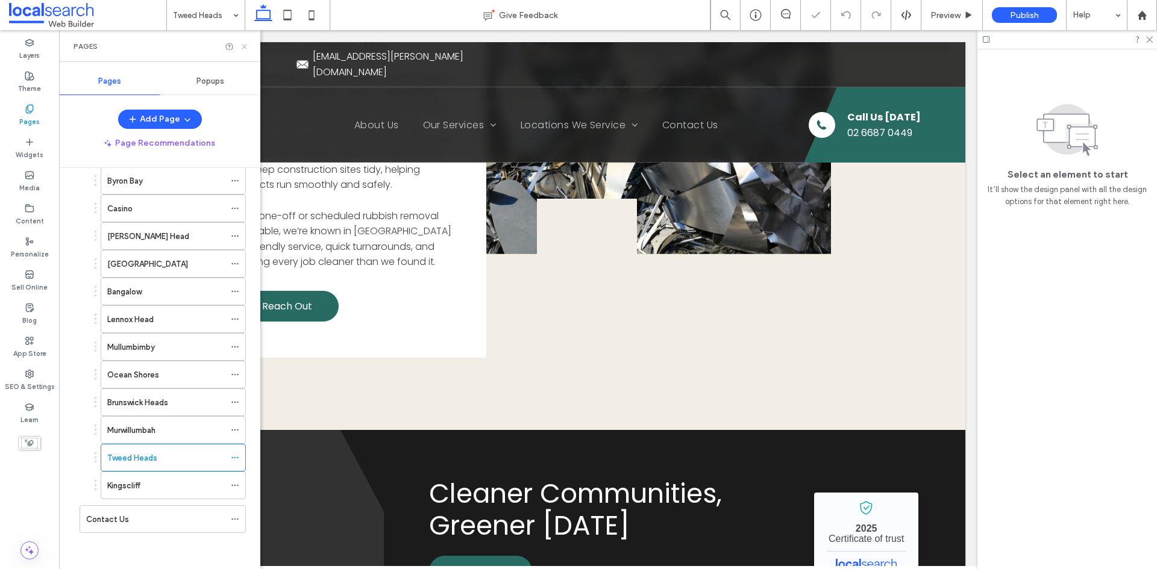
click at [243, 43] on icon at bounding box center [244, 46] width 9 height 9
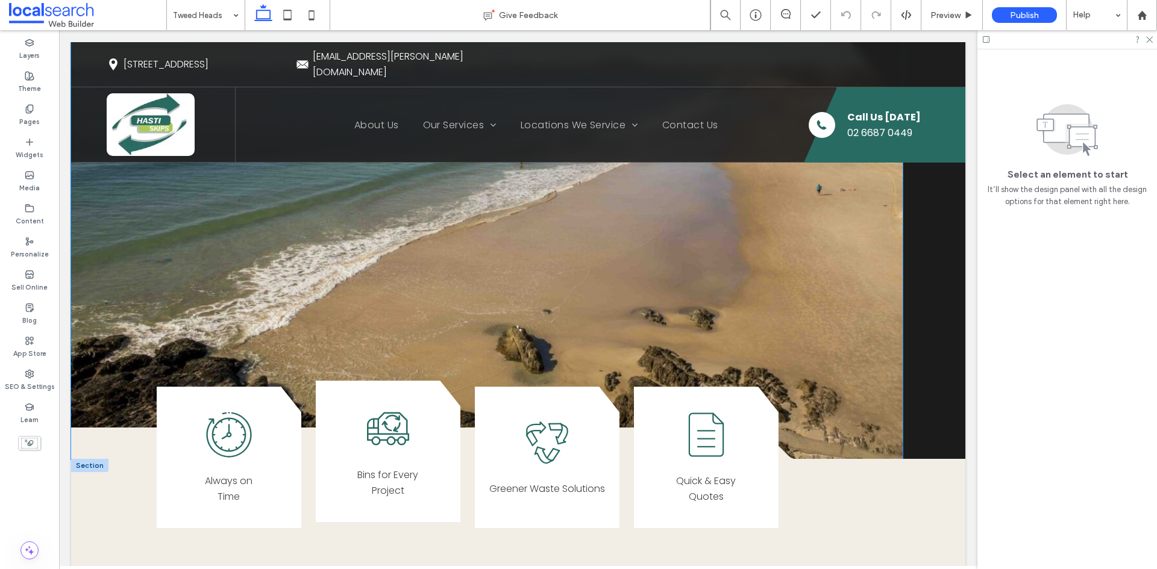
scroll to position [362, 0]
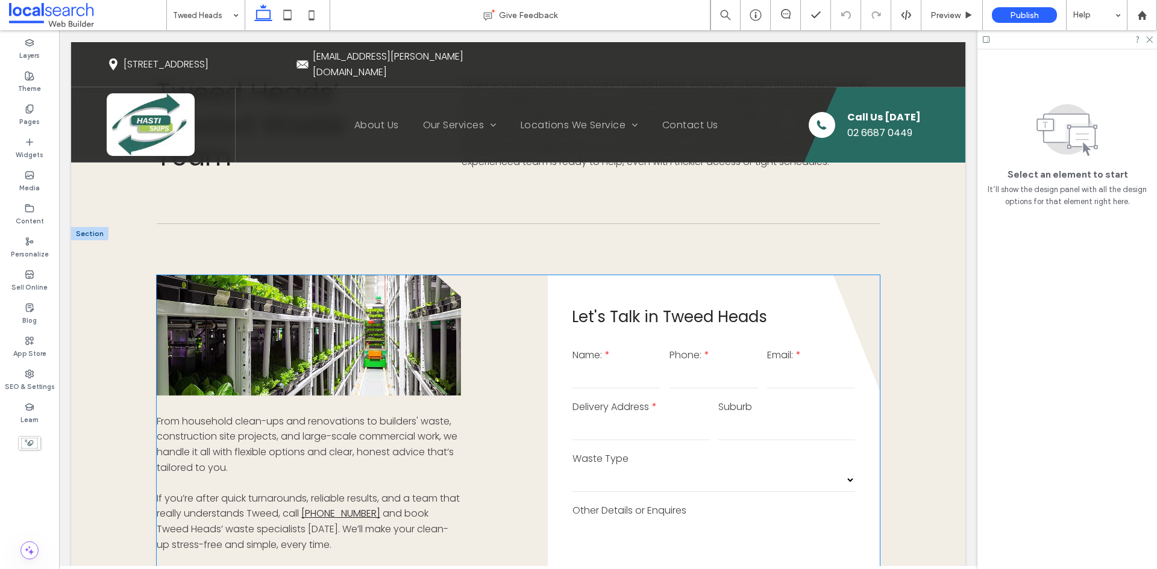
scroll to position [783, 0]
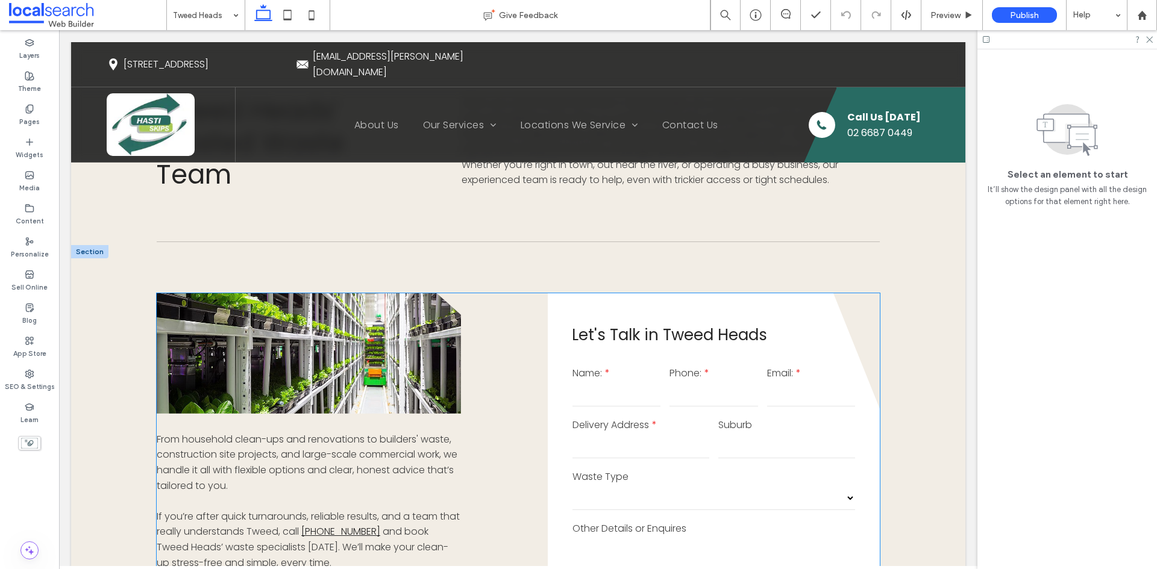
click at [366, 385] on link at bounding box center [309, 353] width 304 height 121
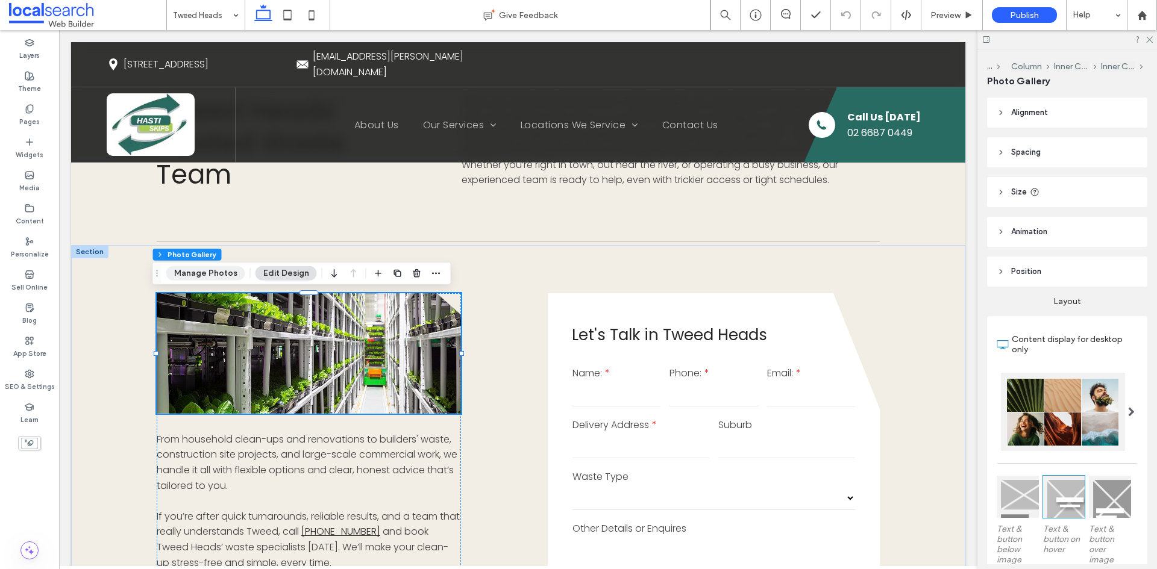
click at [202, 269] on button "Manage Photos" at bounding box center [205, 273] width 79 height 14
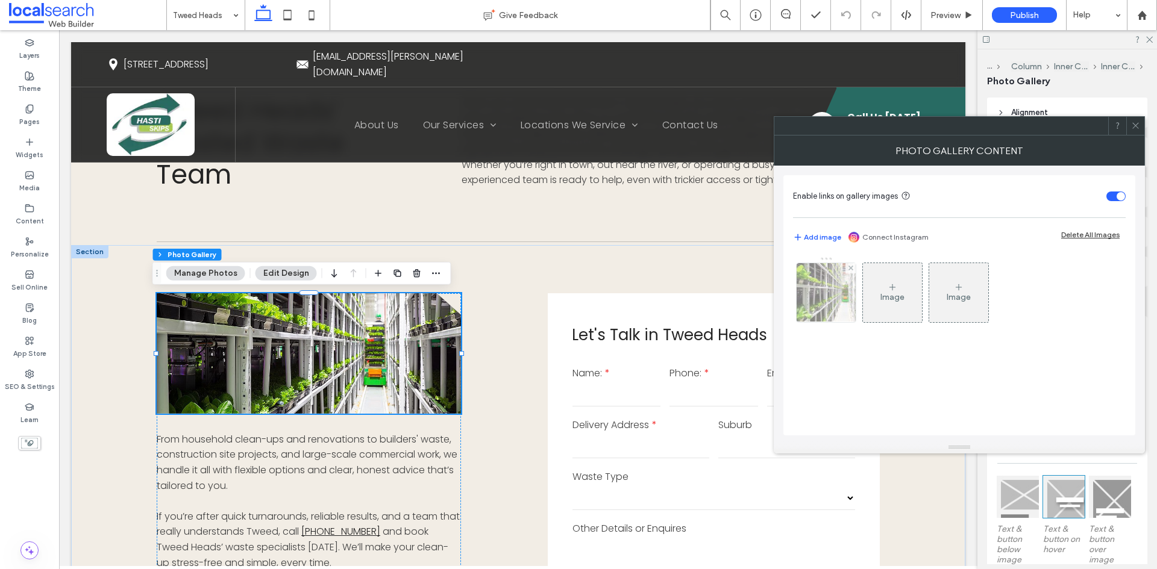
click at [838, 319] on img at bounding box center [826, 292] width 89 height 59
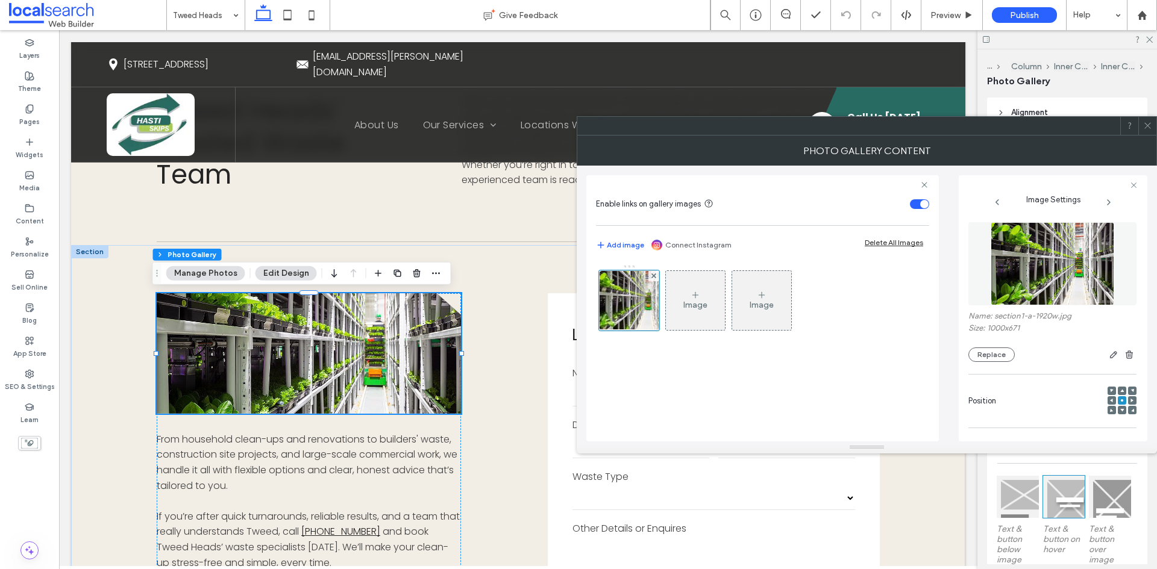
click at [1029, 290] on img at bounding box center [1053, 263] width 124 height 83
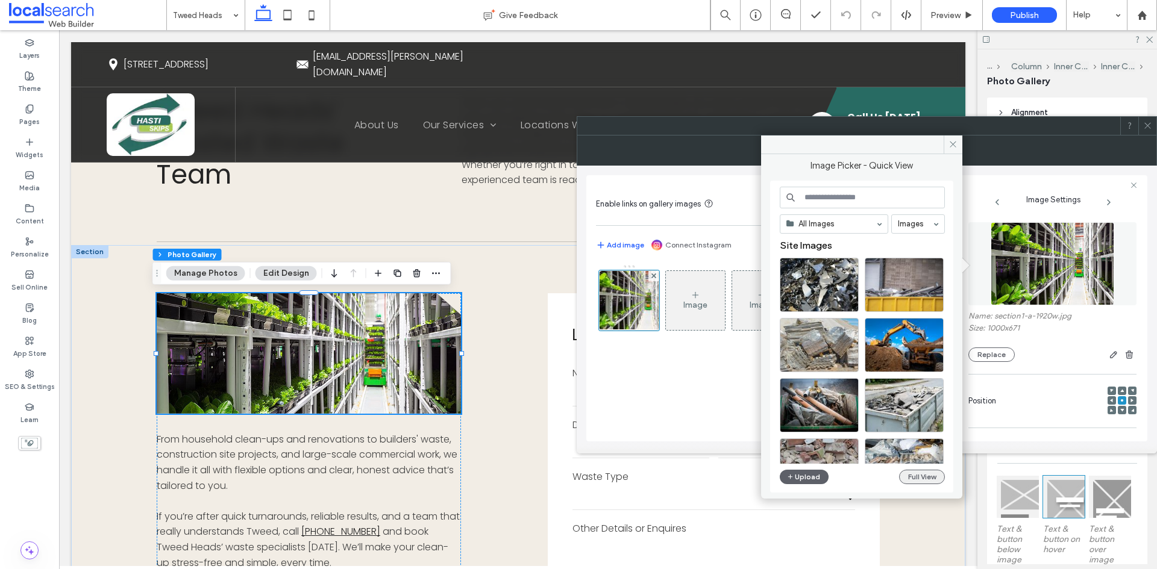
click at [933, 478] on button "Full View" at bounding box center [922, 477] width 46 height 14
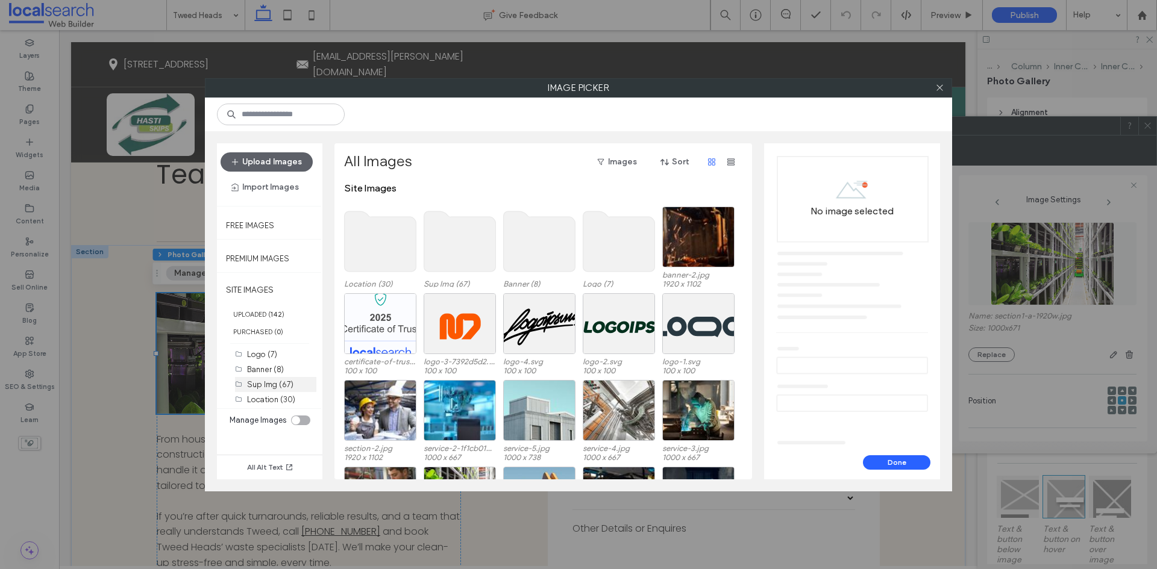
click at [275, 389] on div "Sup Img (67)" at bounding box center [281, 384] width 69 height 13
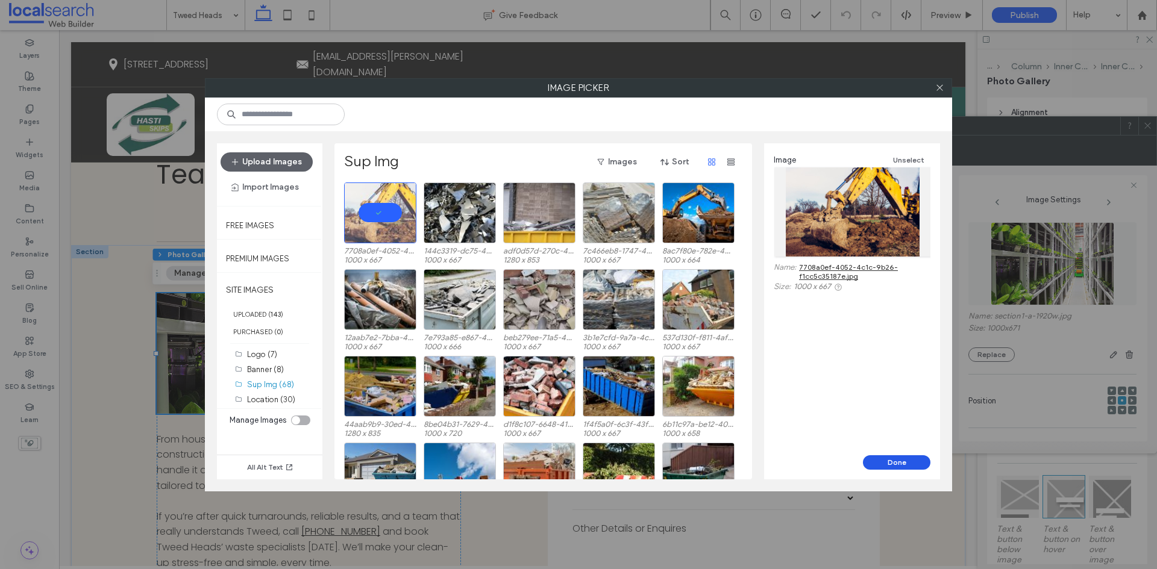
click at [887, 459] on button "Done" at bounding box center [896, 463] width 67 height 14
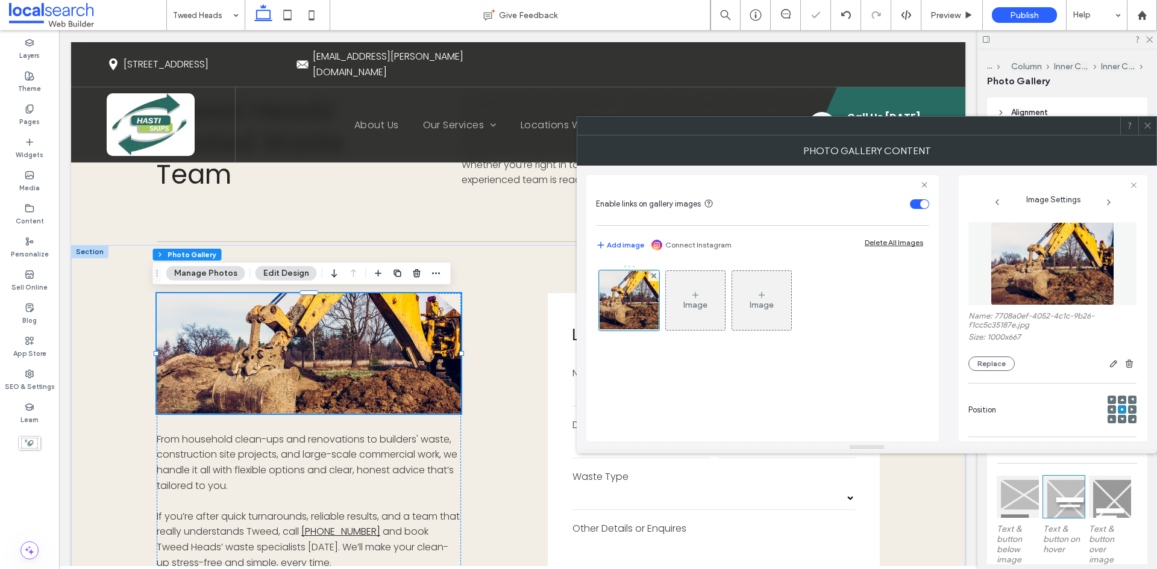
click at [1152, 125] on icon at bounding box center [1147, 125] width 9 height 9
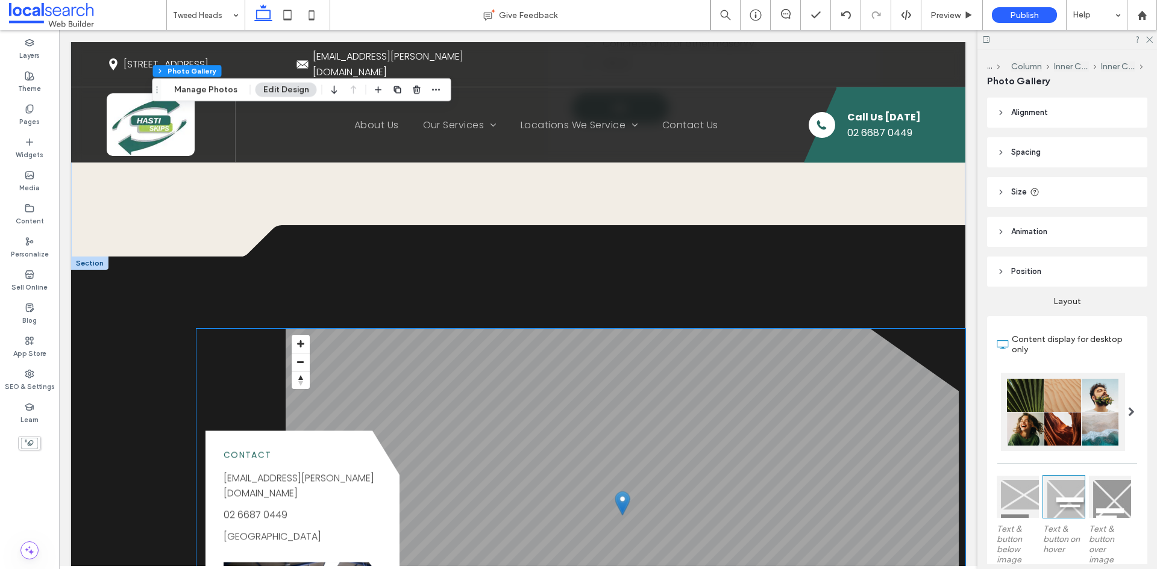
scroll to position [1747, 0]
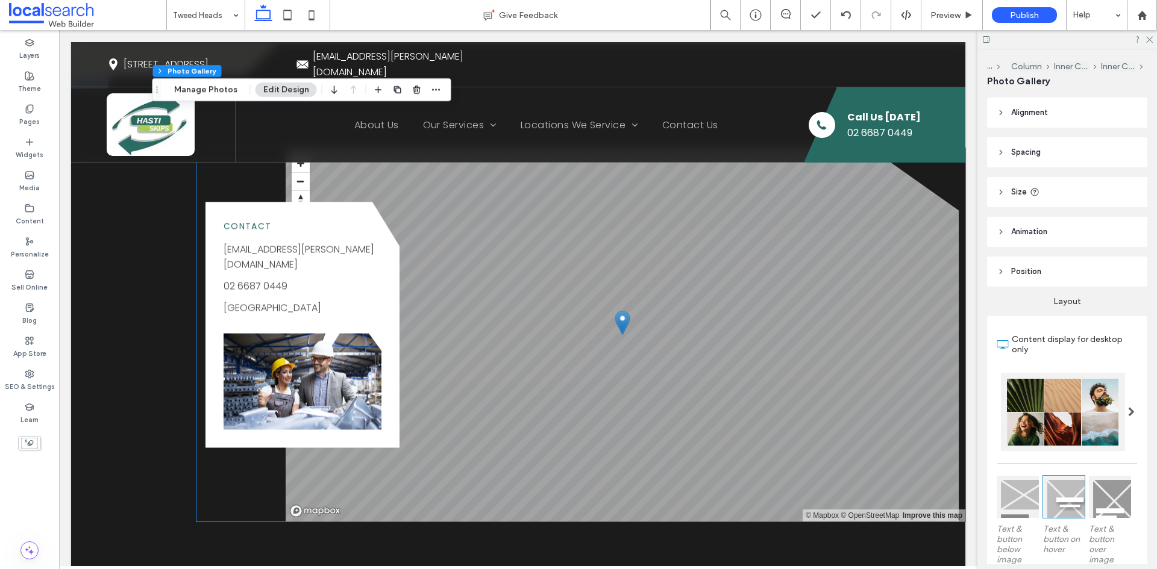
click at [301, 383] on link at bounding box center [303, 382] width 158 height 96
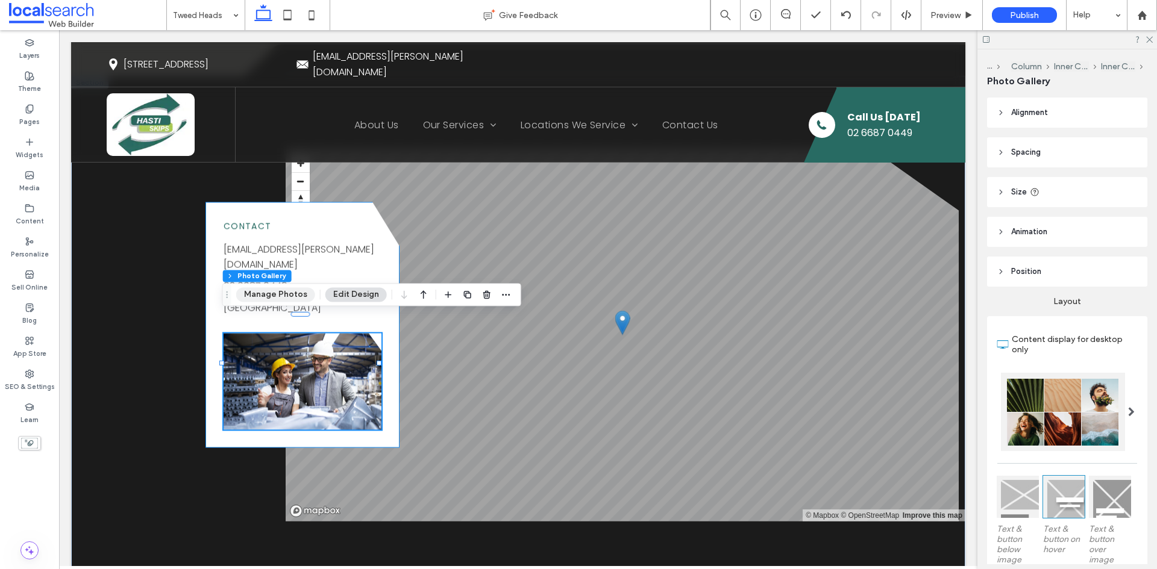
click at [284, 298] on button "Manage Photos" at bounding box center [275, 294] width 79 height 14
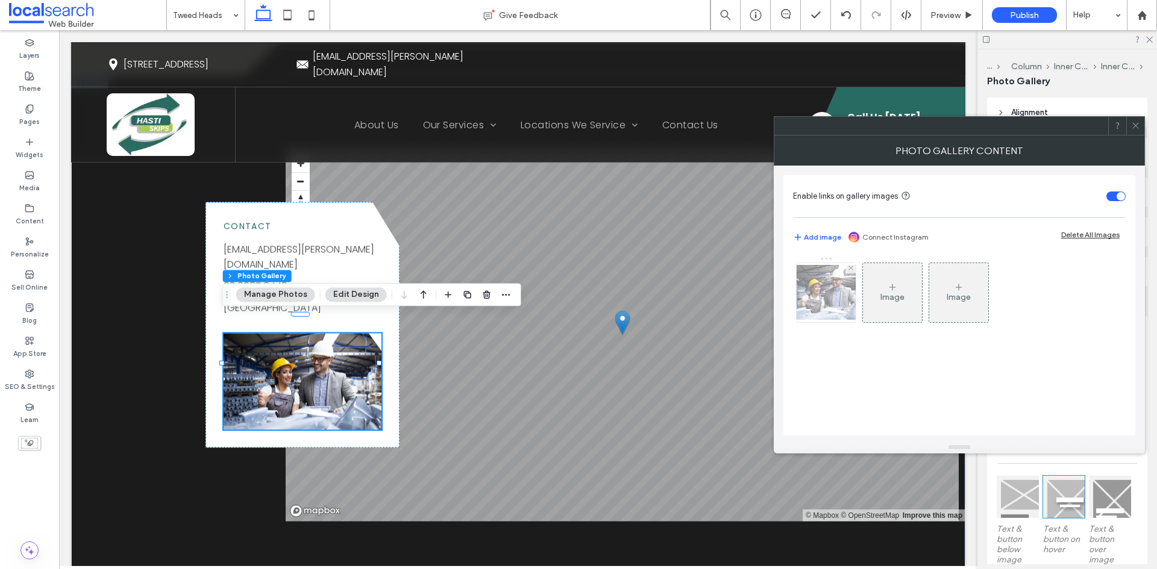
click at [822, 306] on img at bounding box center [826, 292] width 96 height 55
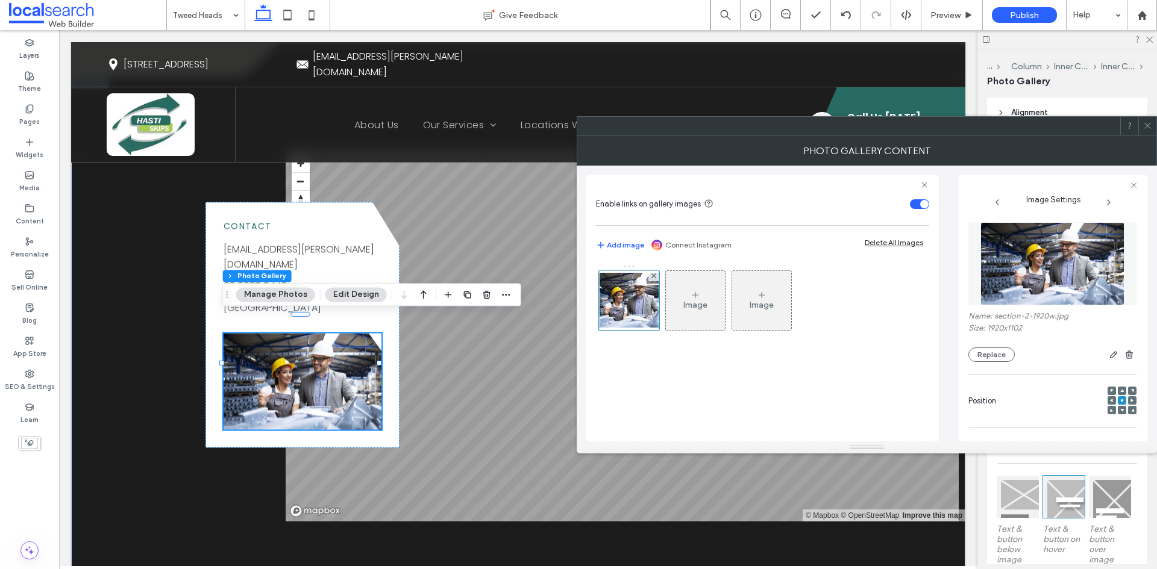
drag, startPoint x: 1060, startPoint y: 271, endPoint x: 1022, endPoint y: 371, distance: 107.6
click at [1059, 270] on img at bounding box center [1052, 263] width 144 height 83
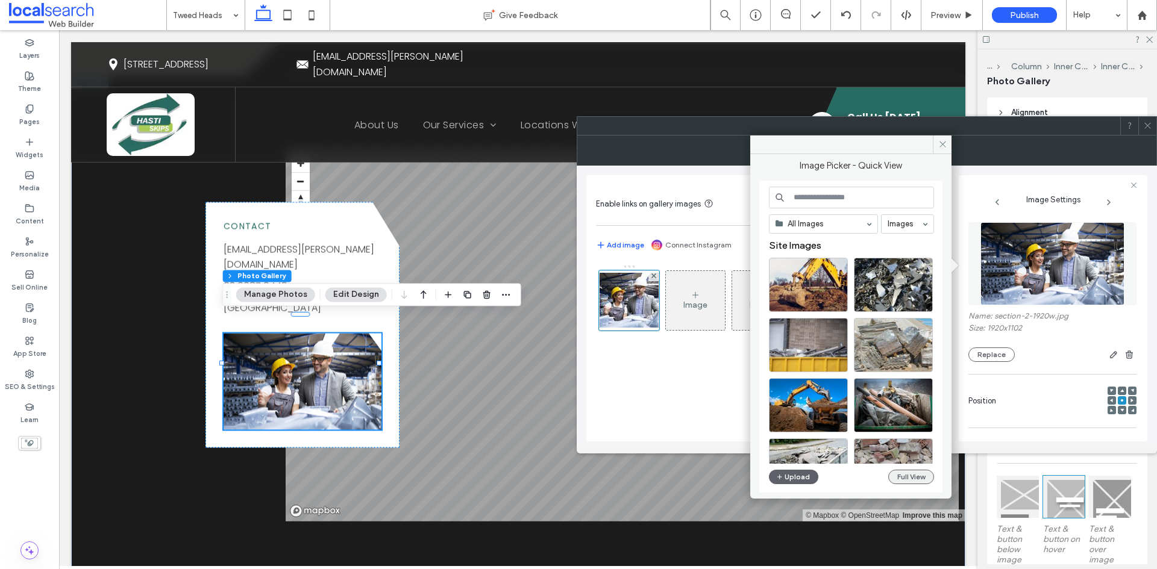
click at [891, 473] on button "Full View" at bounding box center [911, 477] width 46 height 14
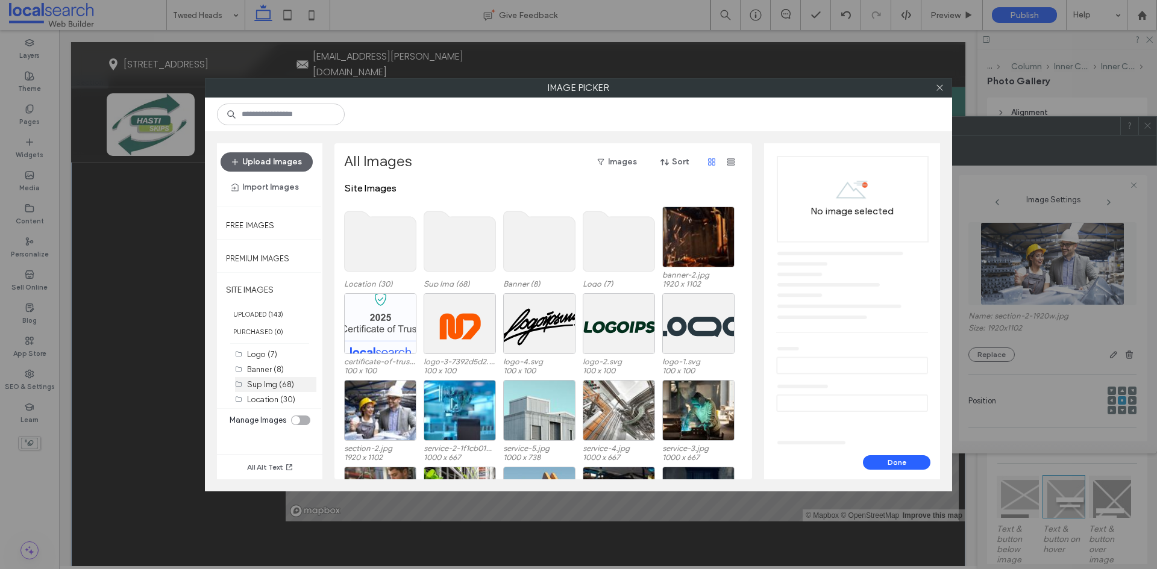
click at [272, 387] on label "Sup Img (68)" at bounding box center [270, 384] width 47 height 9
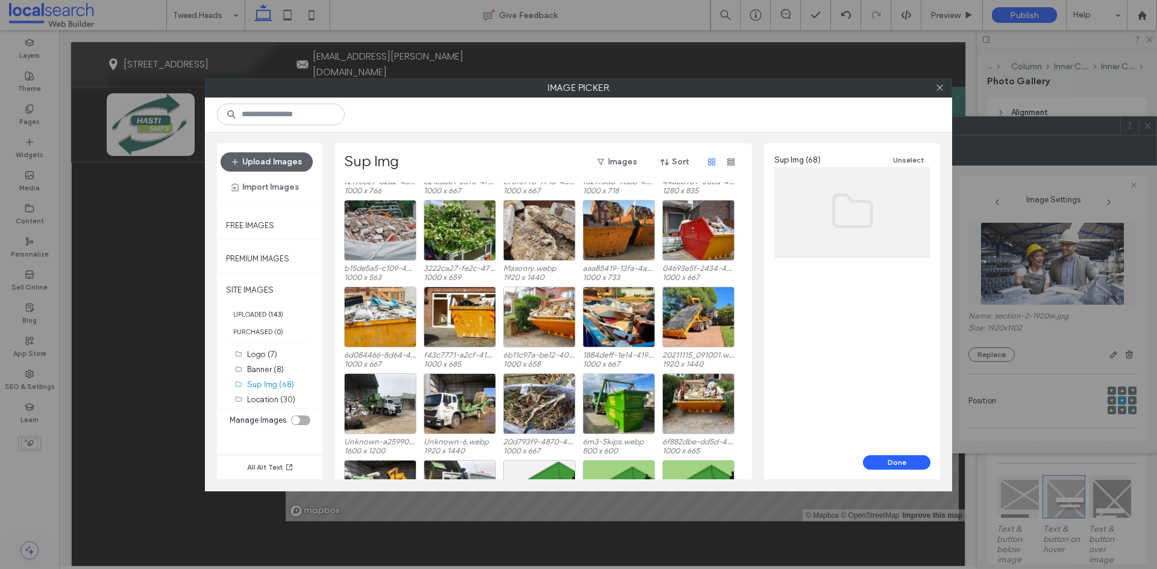
scroll to position [736, 0]
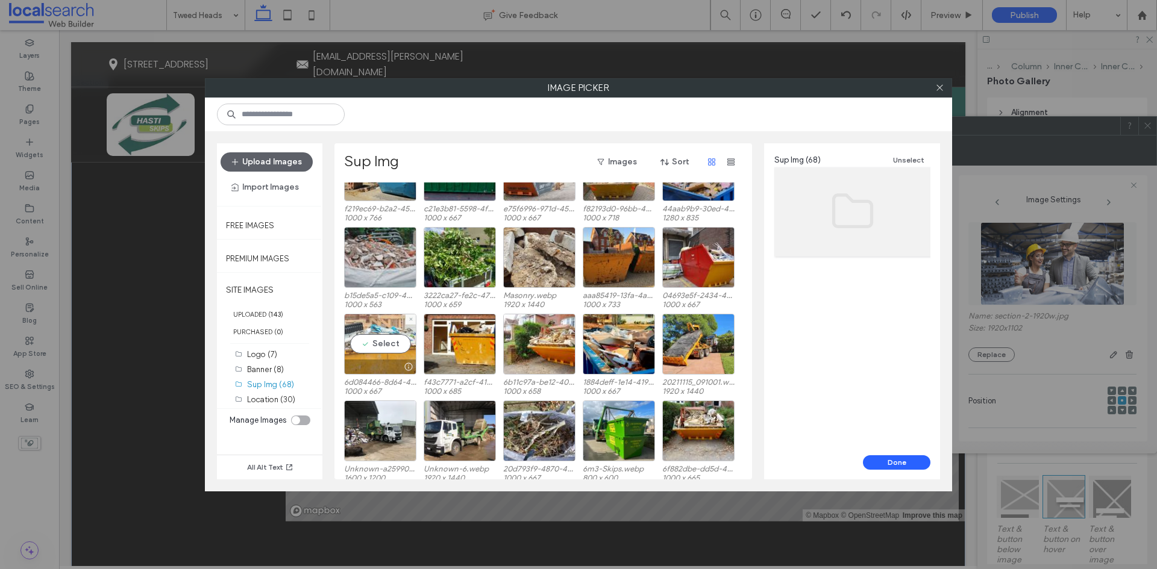
click at [372, 321] on div "Select" at bounding box center [380, 344] width 72 height 61
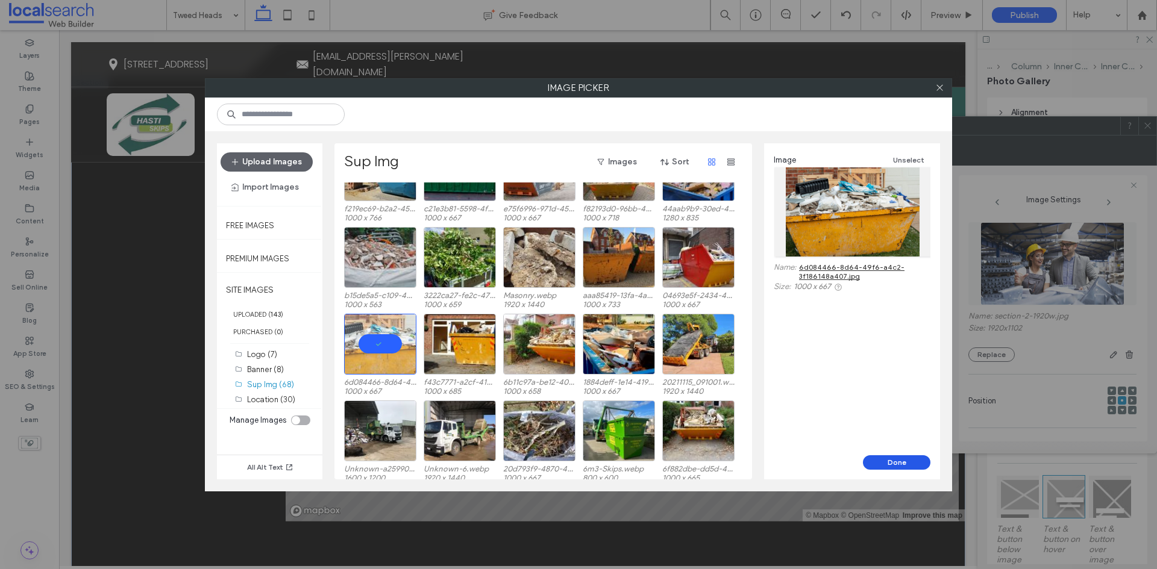
click at [901, 465] on button "Done" at bounding box center [896, 463] width 67 height 14
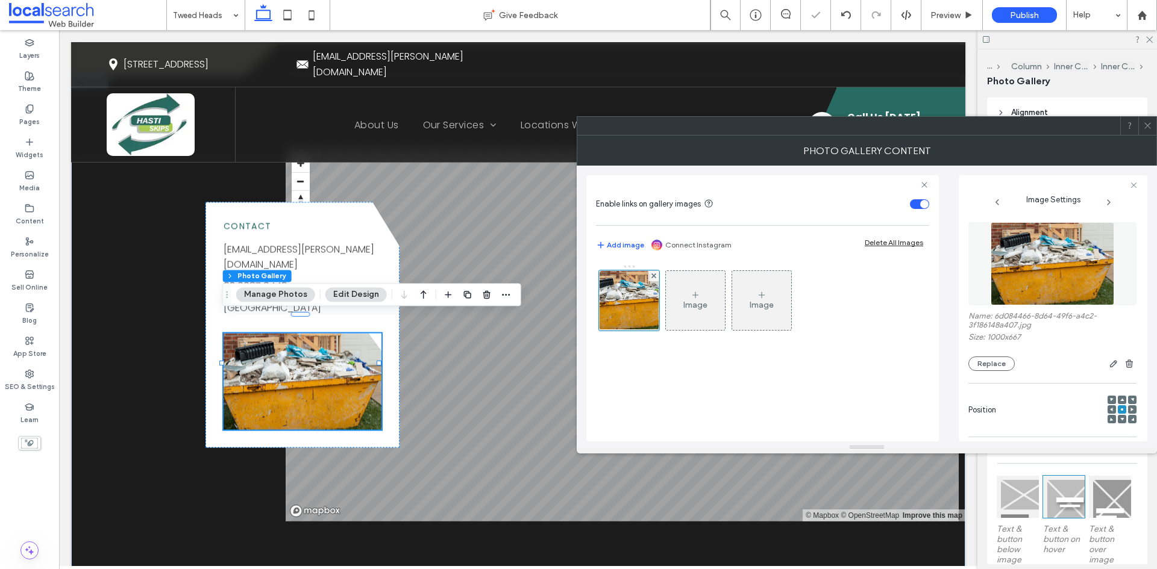
click at [1147, 123] on icon at bounding box center [1147, 125] width 9 height 9
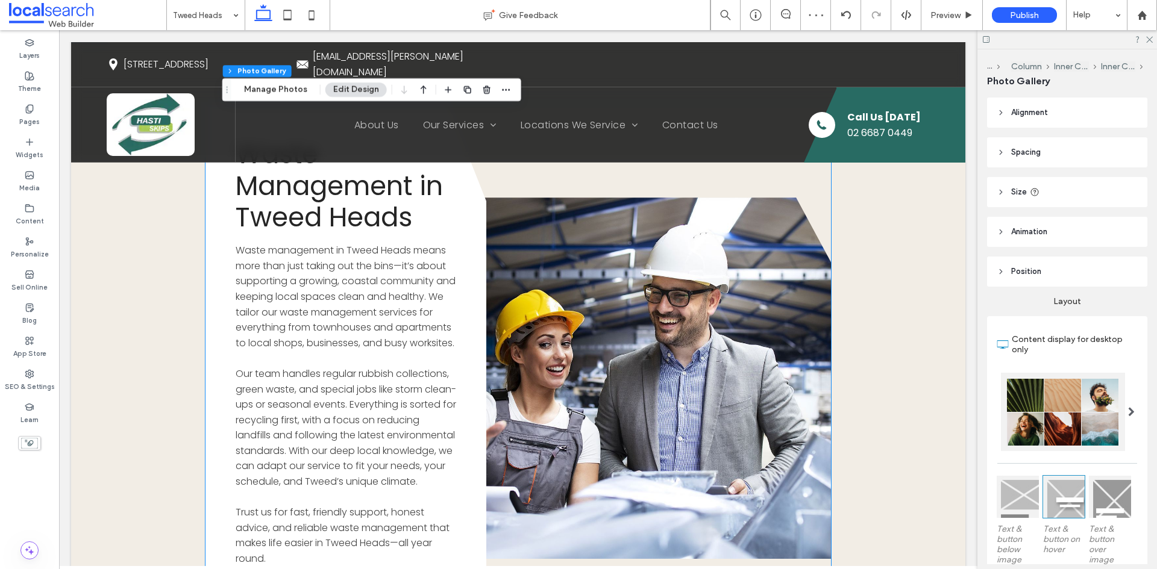
scroll to position [2350, 0]
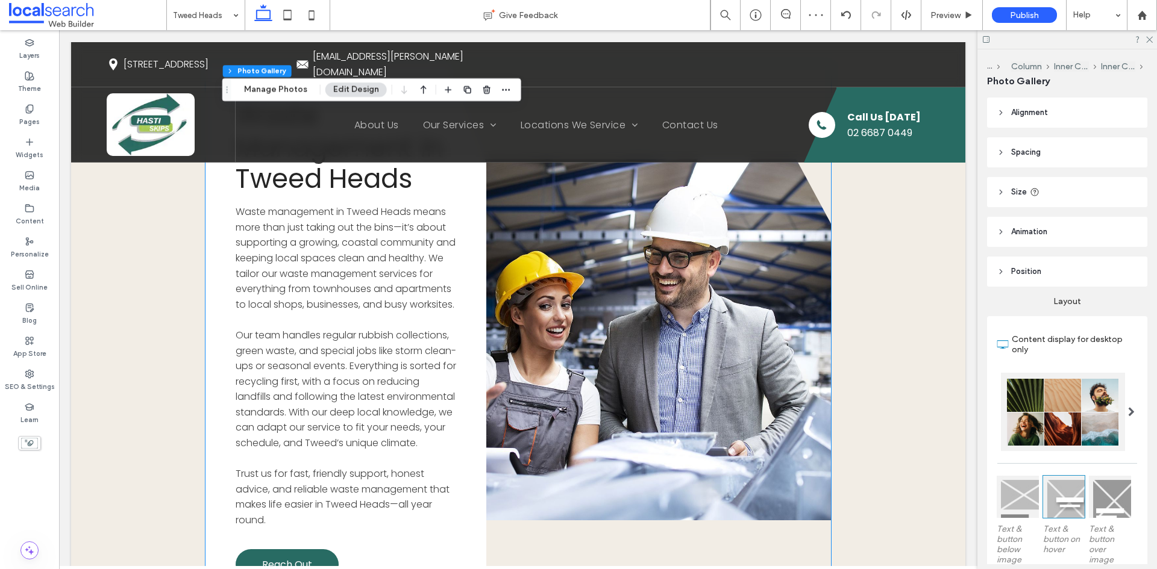
click at [609, 321] on link at bounding box center [611, 340] width 439 height 362
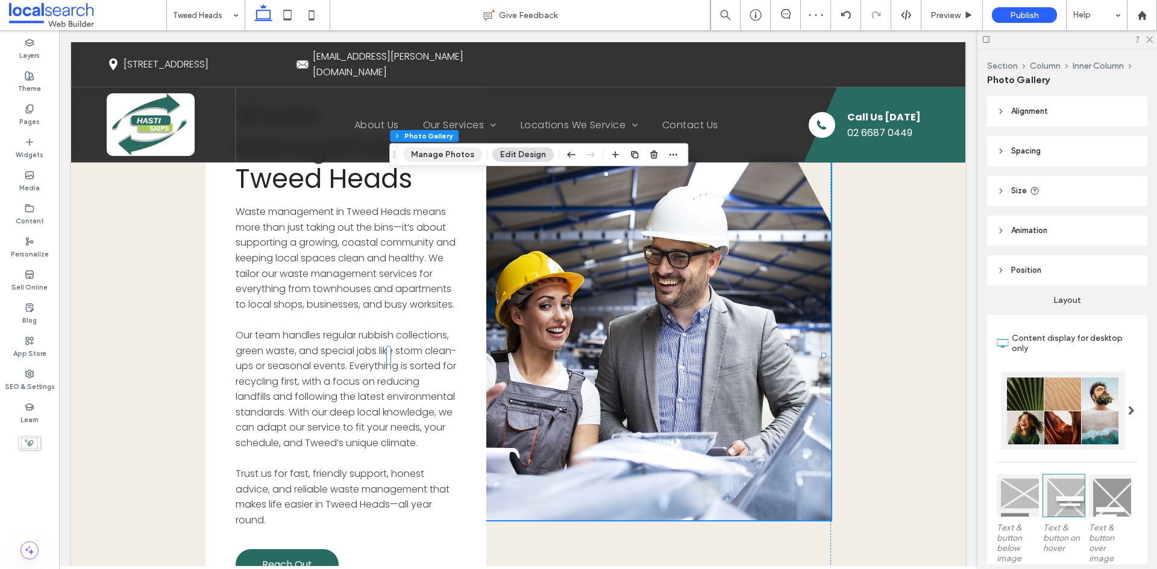
drag, startPoint x: 460, startPoint y: 159, endPoint x: 541, endPoint y: 192, distance: 86.5
click at [460, 159] on button "Manage Photos" at bounding box center [442, 155] width 79 height 14
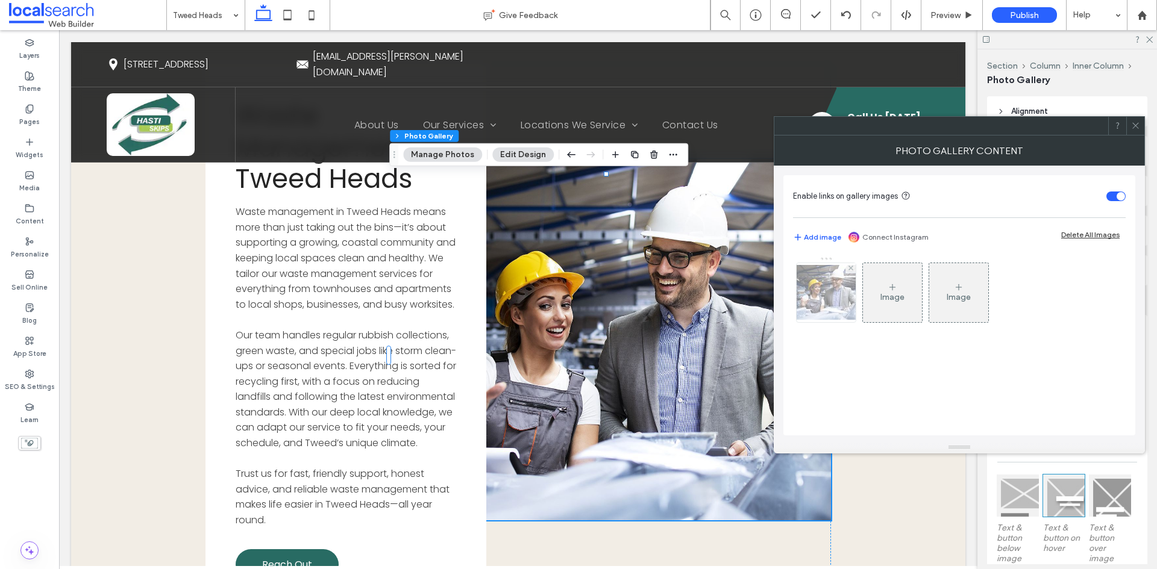
click at [823, 290] on img at bounding box center [826, 292] width 96 height 55
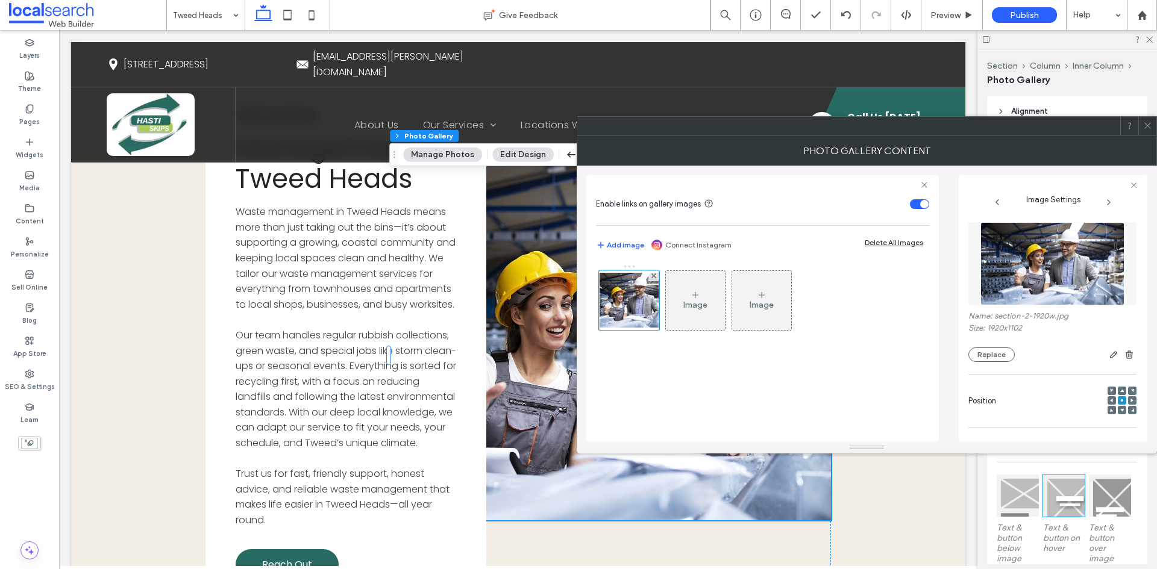
click at [1074, 278] on img at bounding box center [1052, 263] width 144 height 83
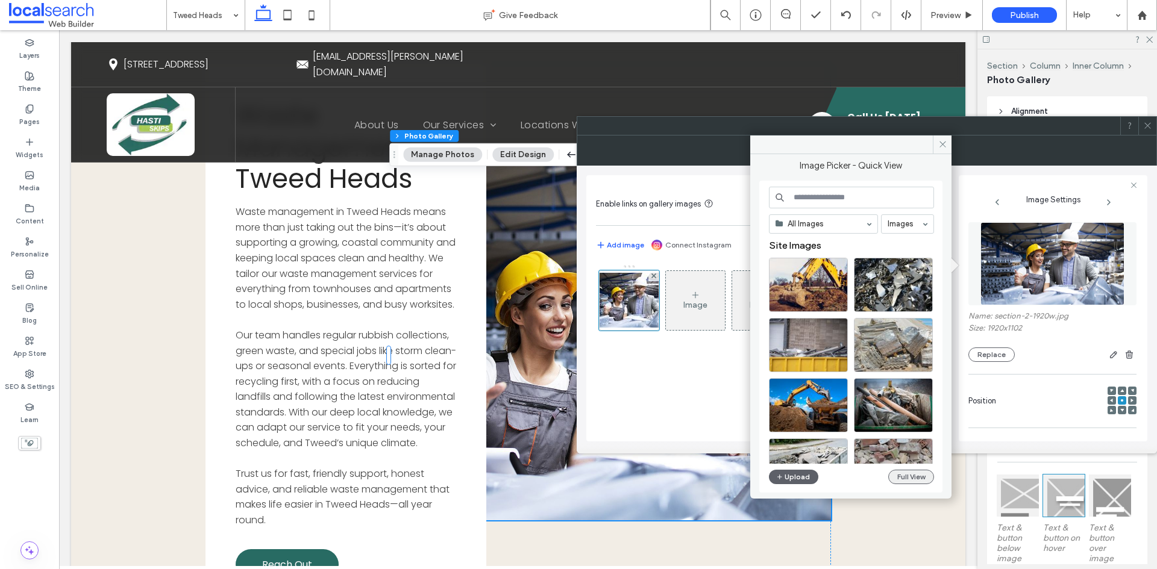
click at [925, 480] on button "Full View" at bounding box center [911, 477] width 46 height 14
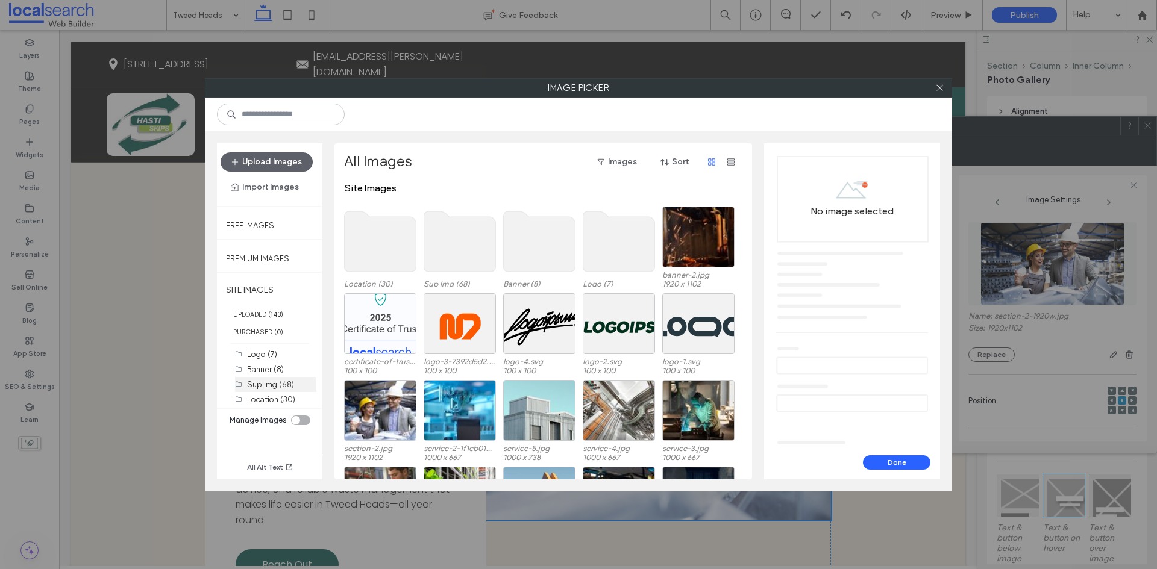
click at [255, 384] on label "Sup Img (68)" at bounding box center [270, 384] width 47 height 9
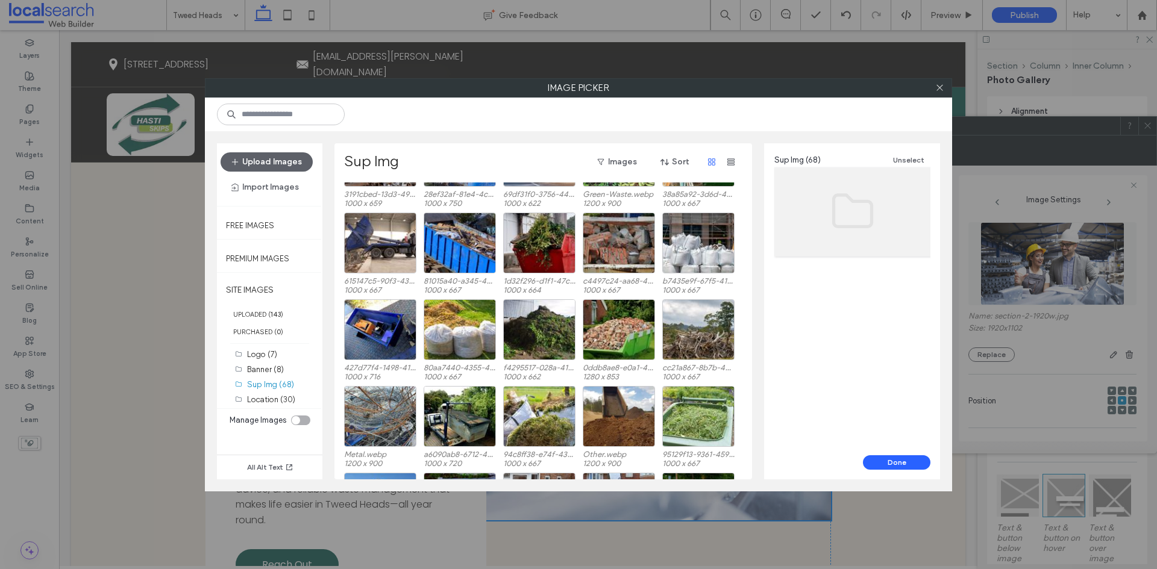
scroll to position [483, 0]
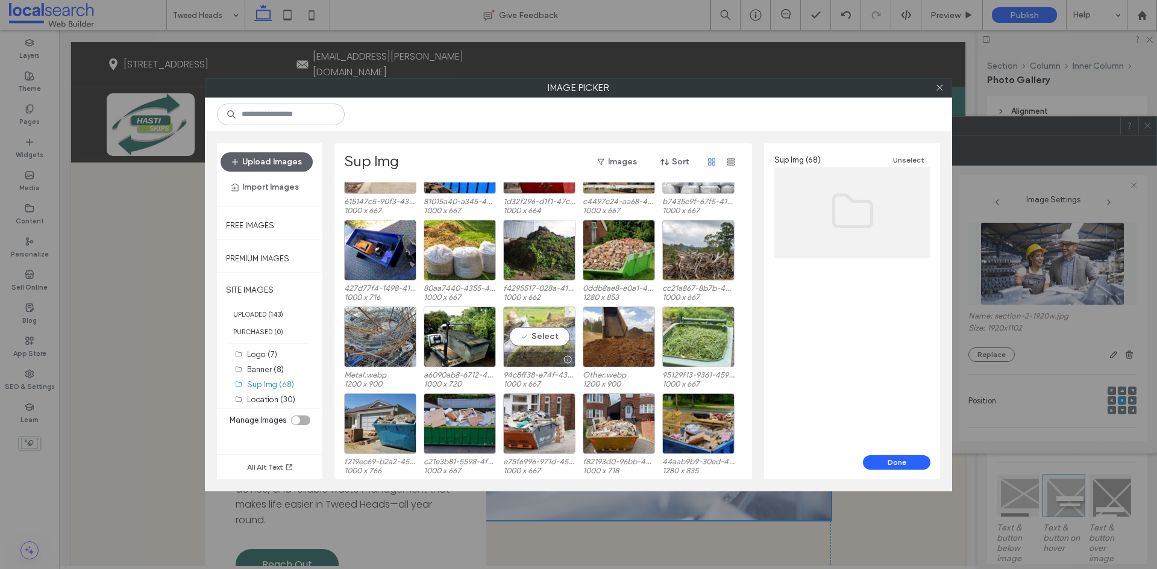
click at [528, 326] on div "Select" at bounding box center [539, 337] width 72 height 61
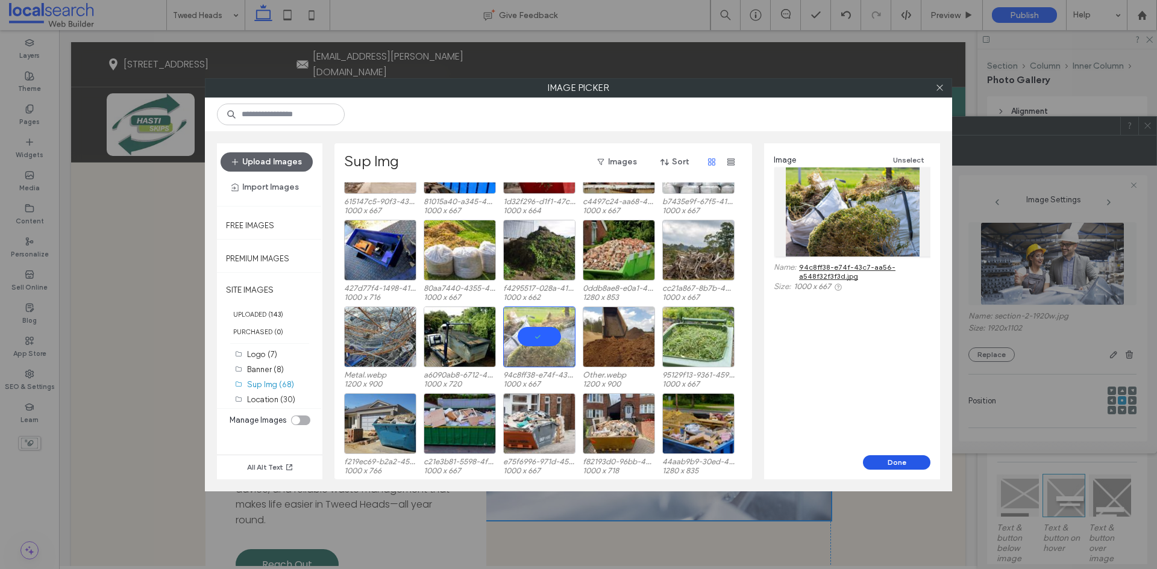
click at [885, 459] on button "Done" at bounding box center [896, 463] width 67 height 14
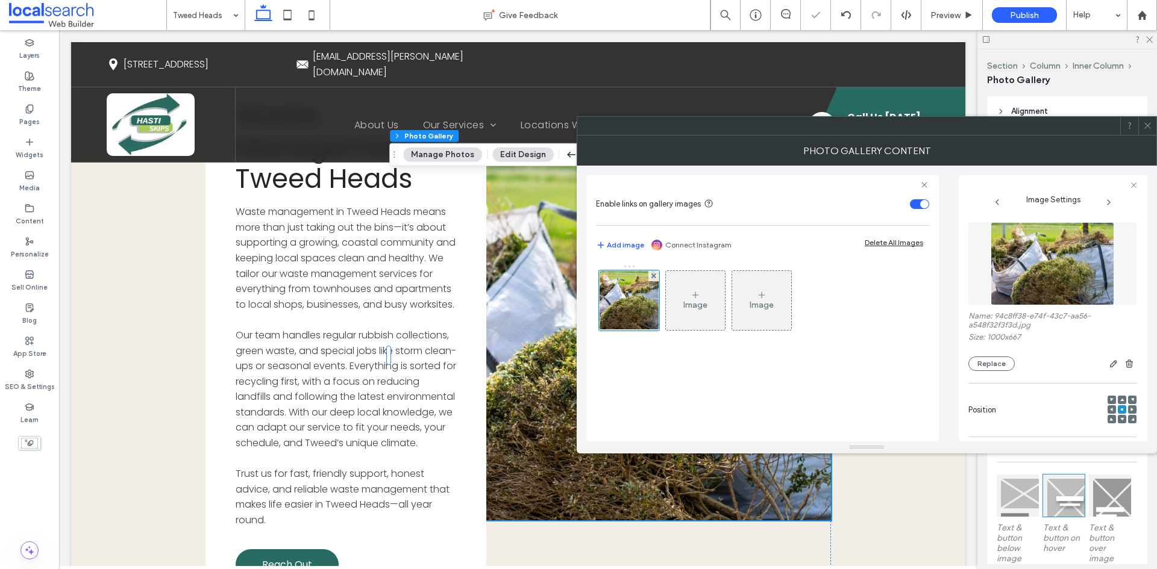
click at [1147, 119] on span at bounding box center [1147, 126] width 9 height 18
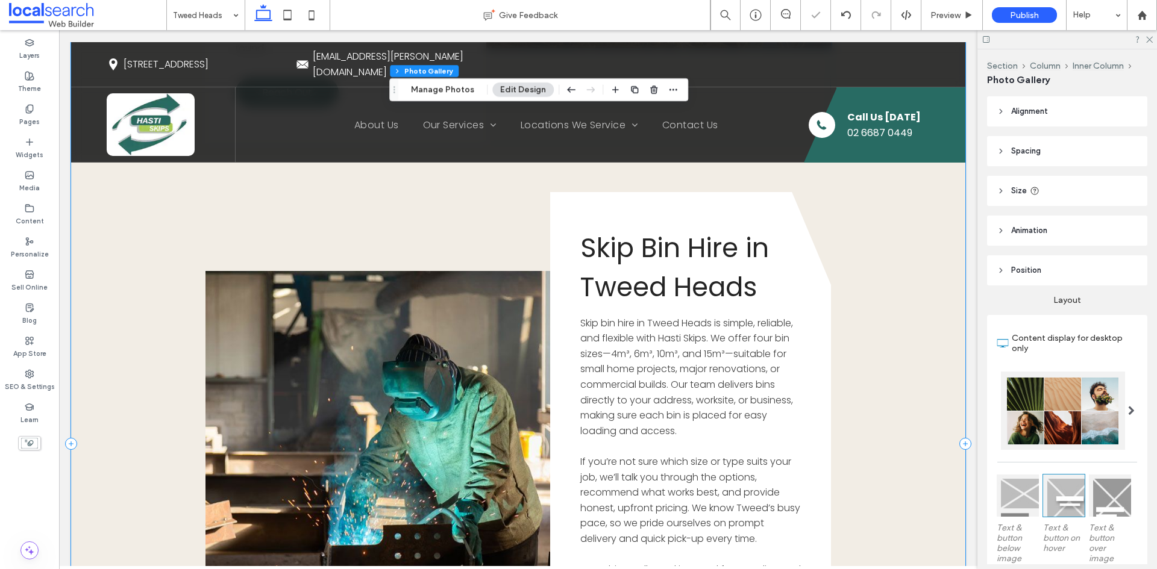
scroll to position [2892, 0]
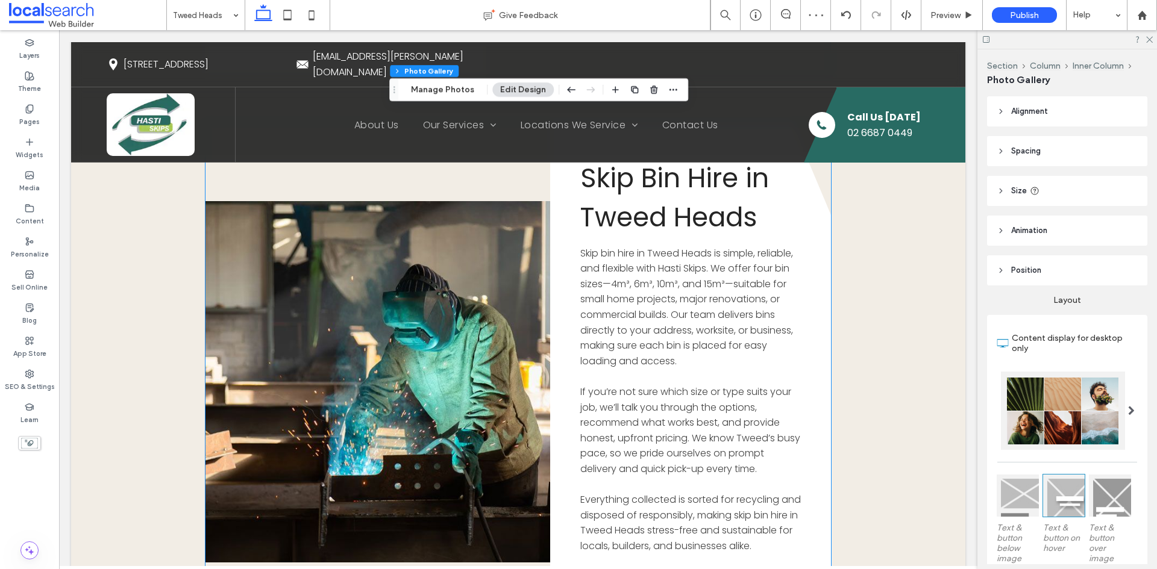
click at [471, 319] on link at bounding box center [424, 382] width 439 height 362
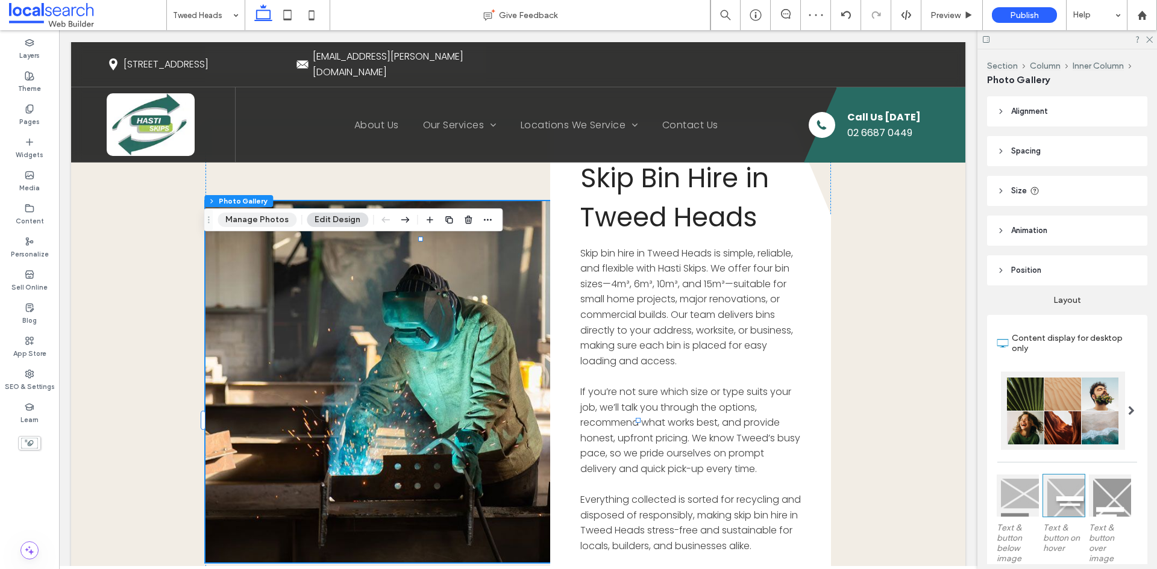
click at [259, 226] on button "Manage Photos" at bounding box center [257, 220] width 79 height 14
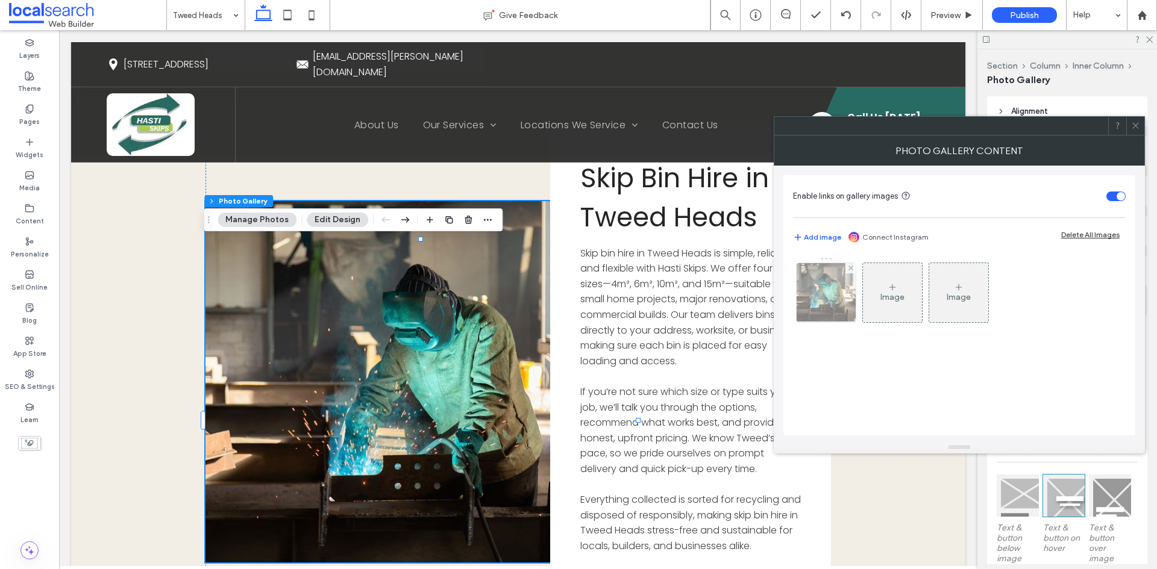
click at [813, 296] on img at bounding box center [826, 292] width 89 height 59
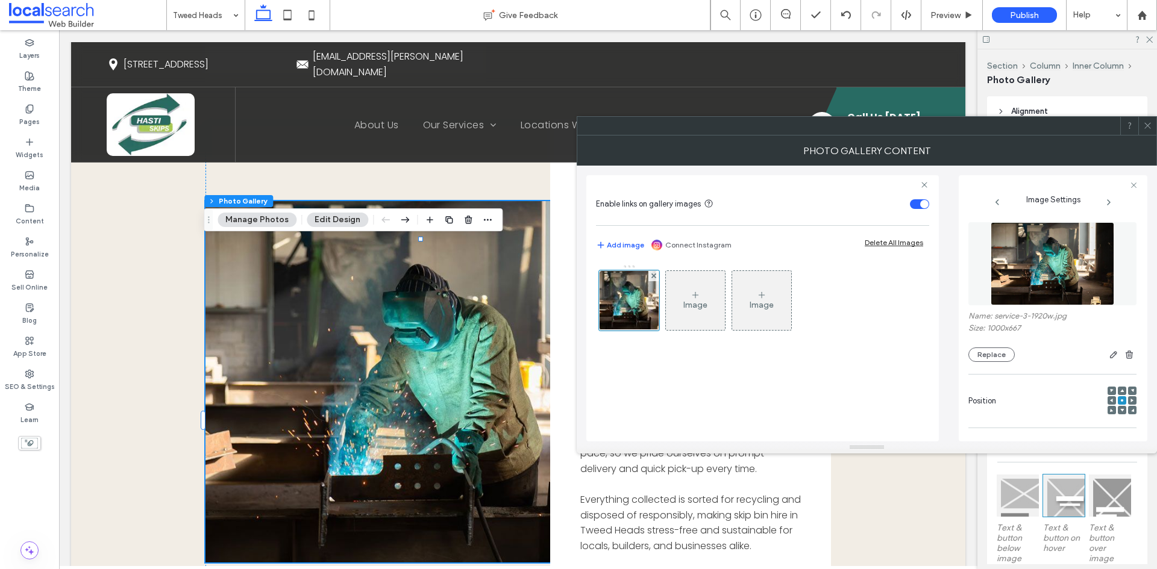
click at [1005, 271] on img at bounding box center [1053, 263] width 124 height 83
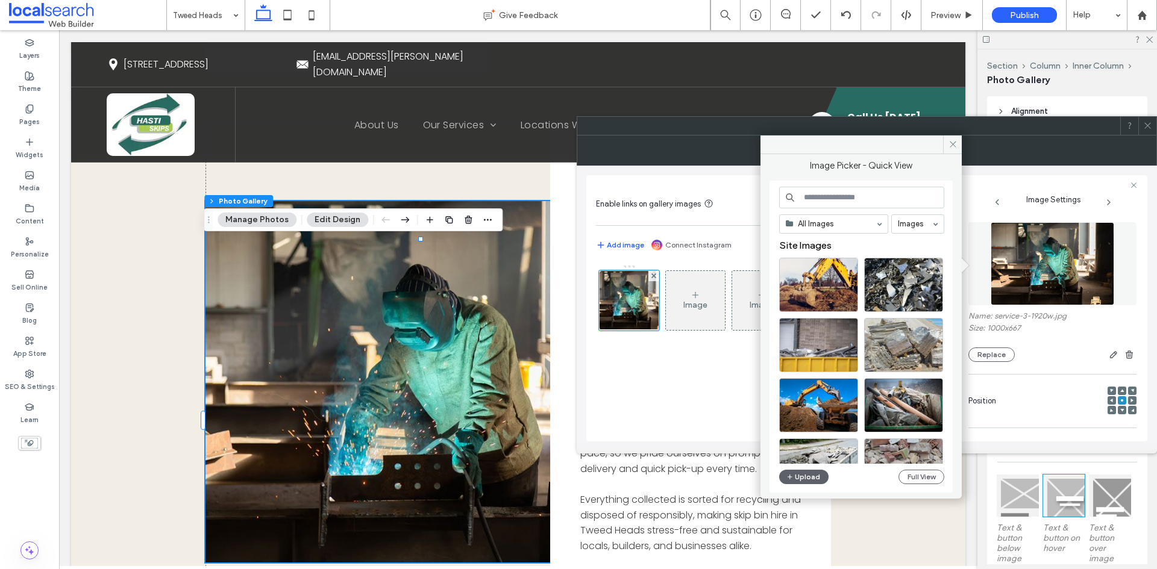
click at [909, 484] on div "All Images Images Site Images Upload Full View" at bounding box center [861, 337] width 165 height 301
click at [918, 474] on button "Full View" at bounding box center [921, 477] width 46 height 14
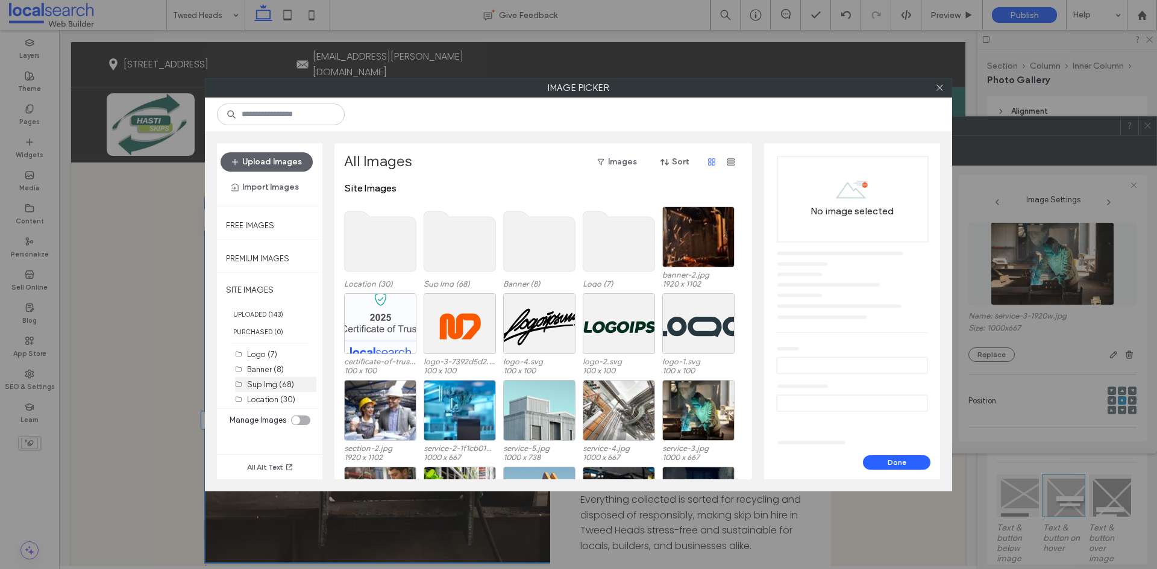
click at [277, 385] on label "Sup Img (68)" at bounding box center [270, 384] width 47 height 9
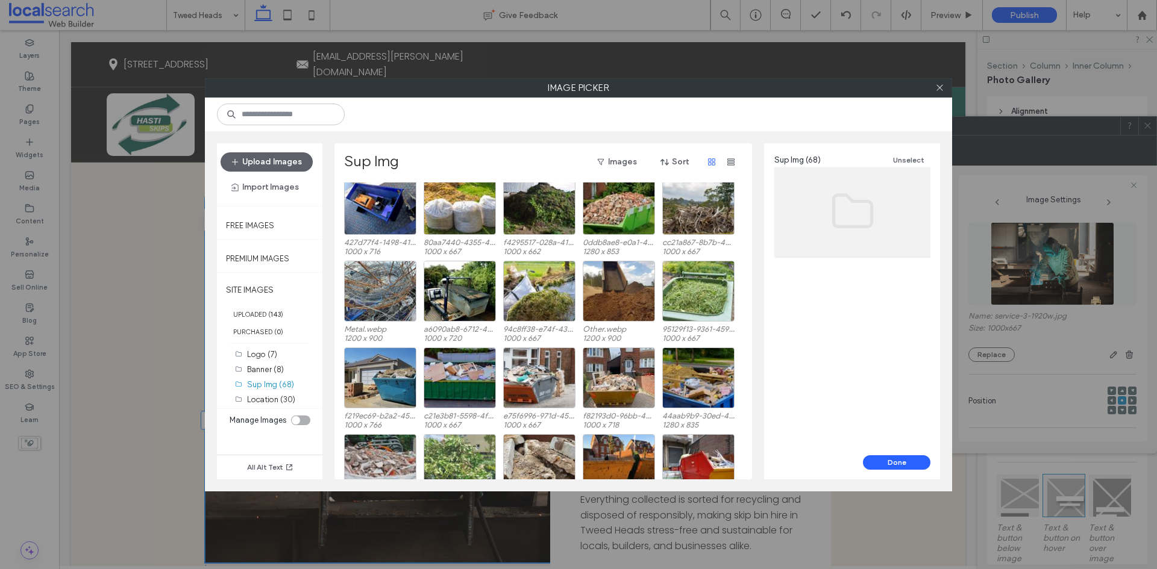
scroll to position [484, 0]
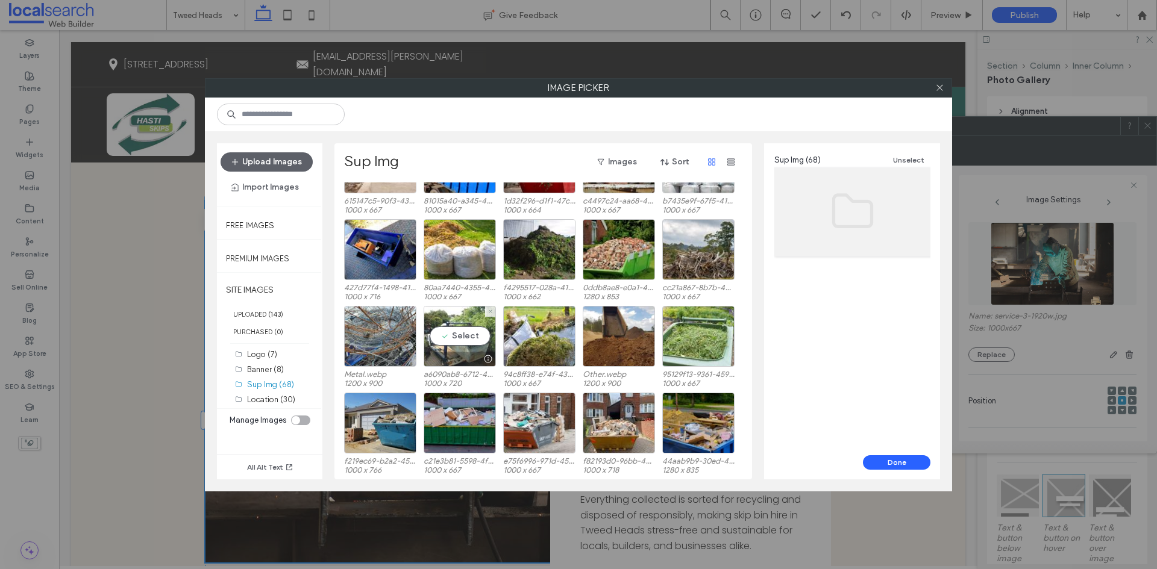
click at [462, 336] on div "Select" at bounding box center [460, 336] width 72 height 61
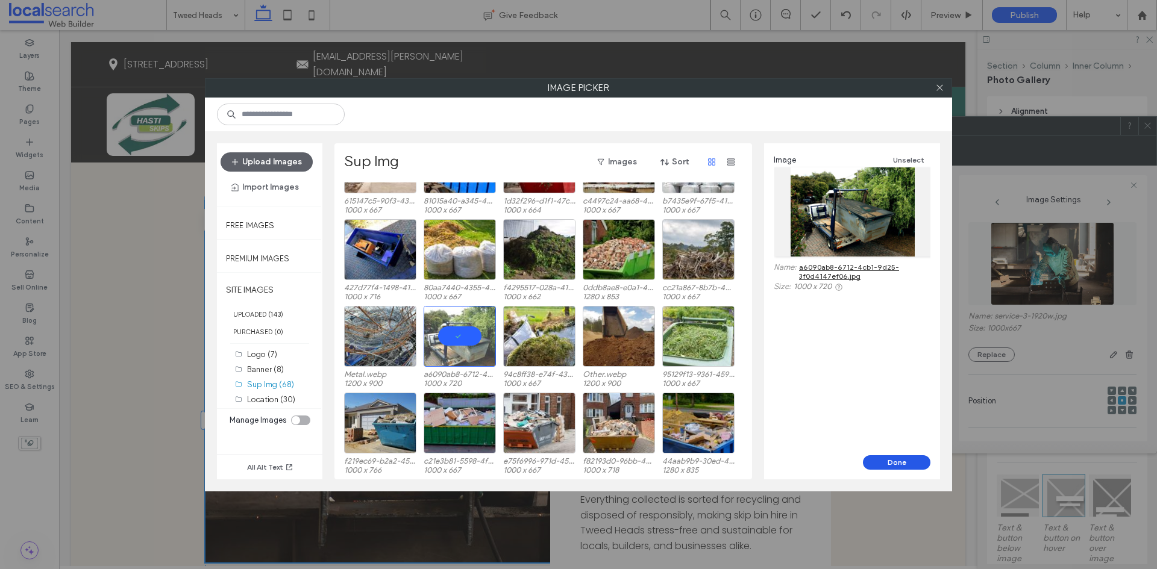
click at [907, 460] on button "Done" at bounding box center [896, 463] width 67 height 14
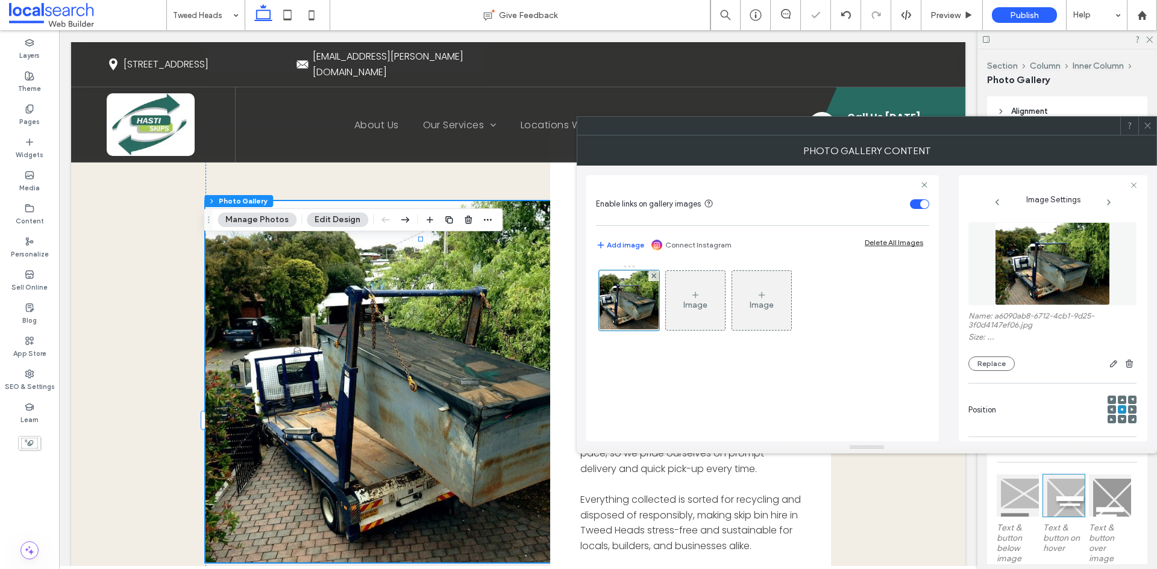
click at [1147, 128] on icon at bounding box center [1147, 125] width 9 height 9
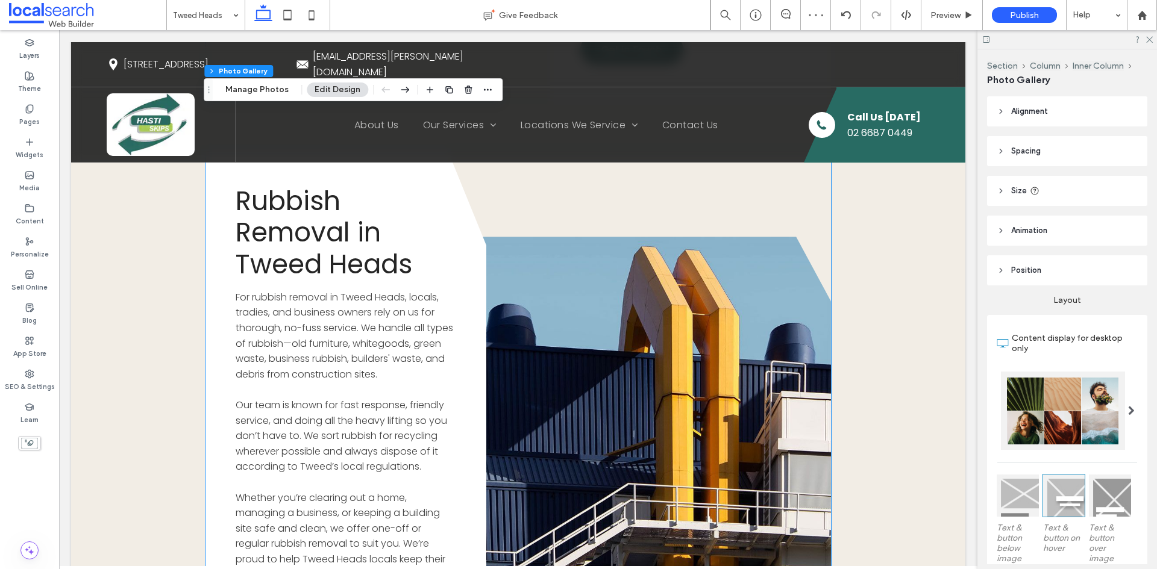
scroll to position [3435, 0]
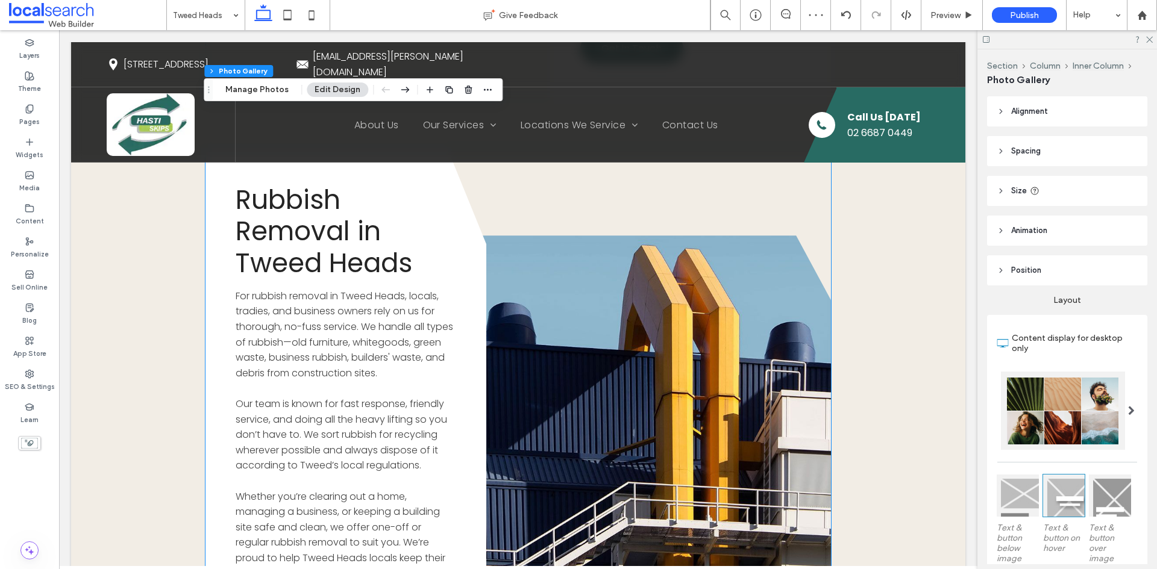
click at [597, 365] on link at bounding box center [611, 417] width 439 height 362
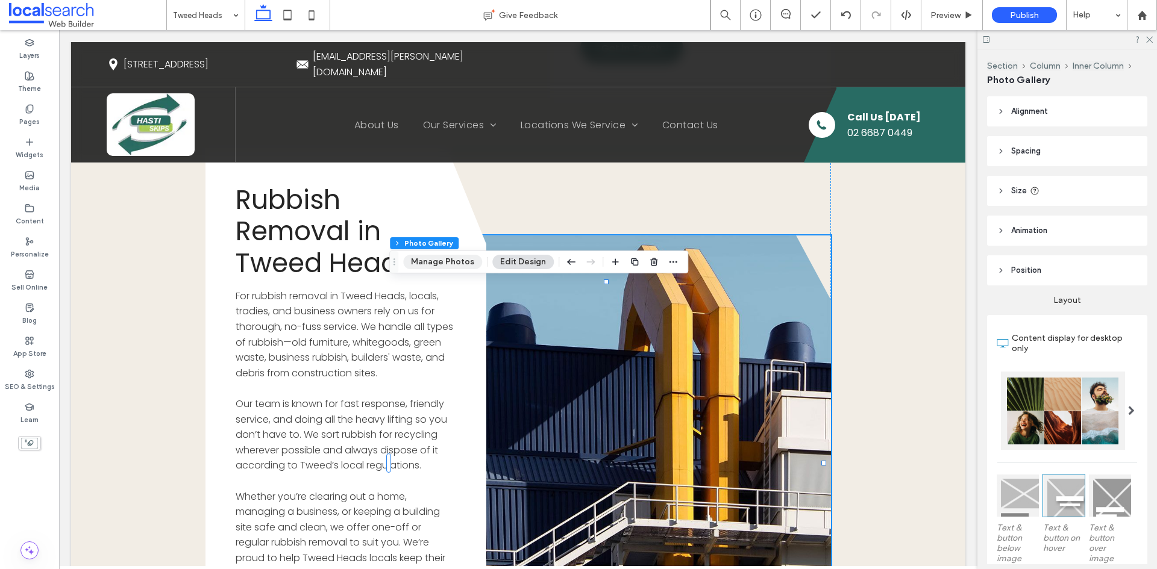
click at [429, 257] on button "Manage Photos" at bounding box center [442, 262] width 79 height 14
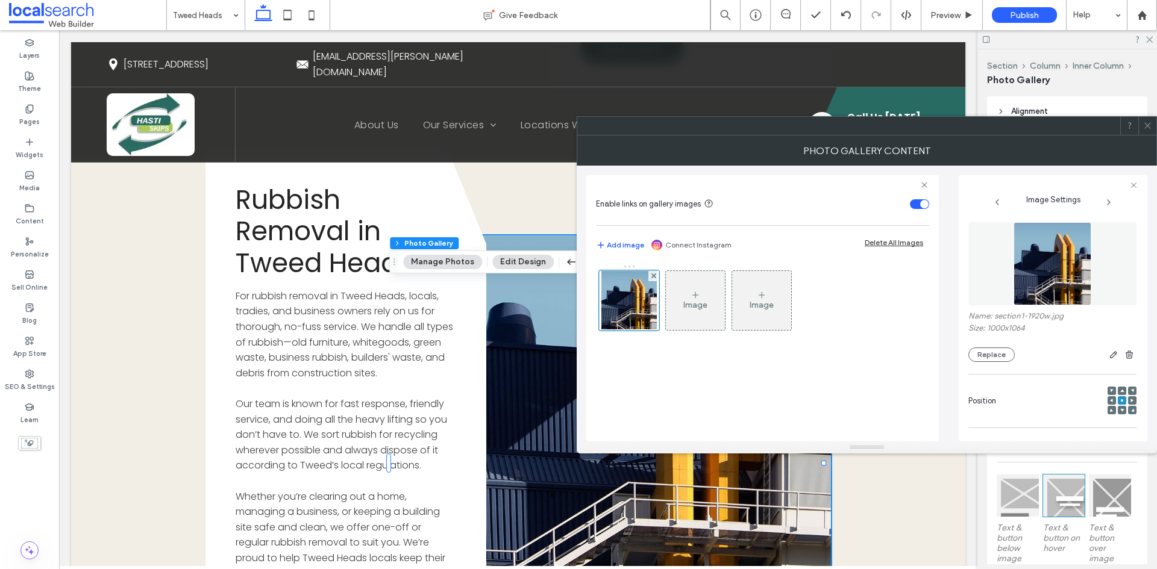
click at [1067, 269] on img at bounding box center [1053, 263] width 78 height 83
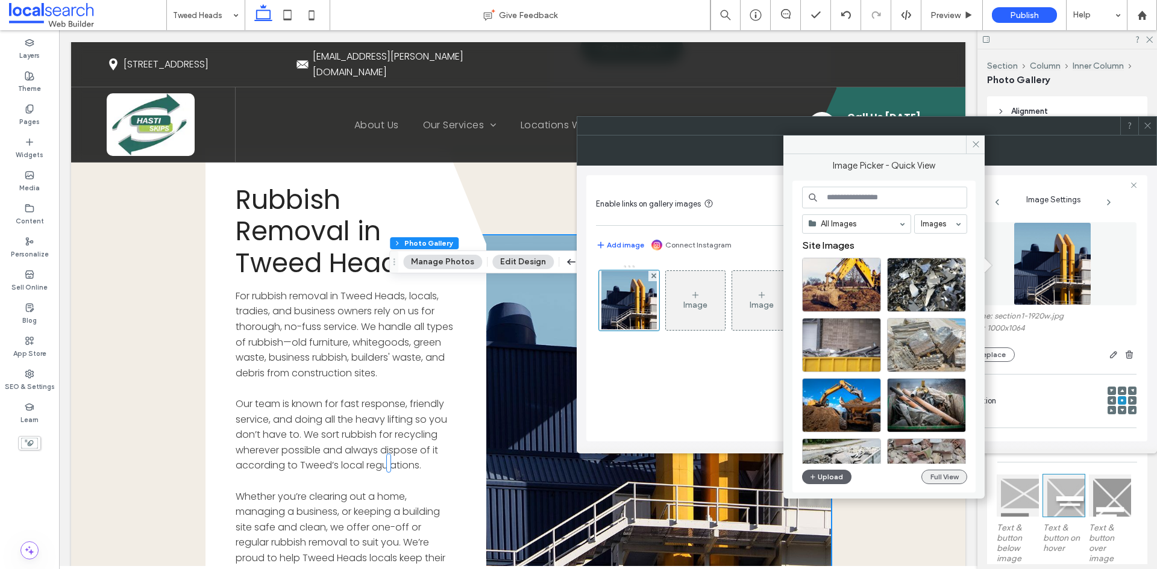
click at [957, 483] on button "Full View" at bounding box center [944, 477] width 46 height 14
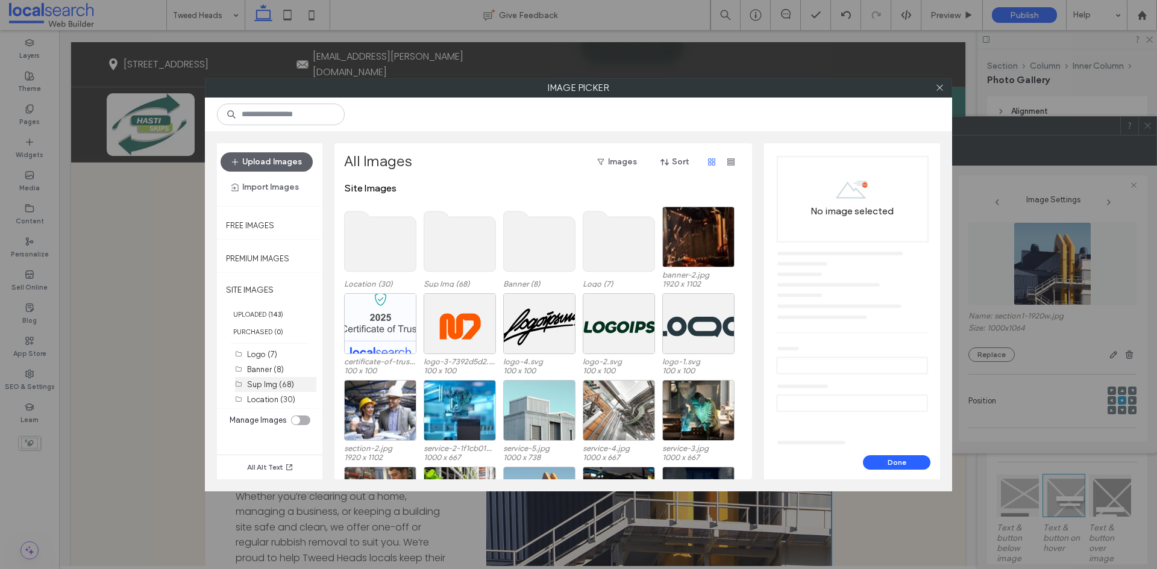
click at [272, 381] on label "Sup Img (68)" at bounding box center [270, 384] width 47 height 9
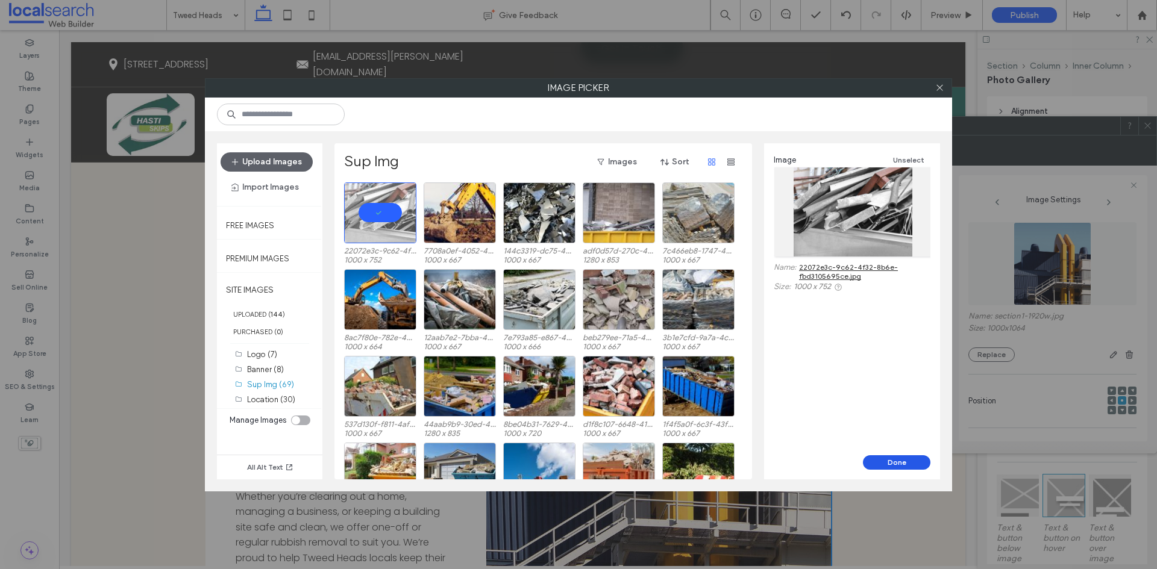
click at [896, 464] on button "Done" at bounding box center [896, 463] width 67 height 14
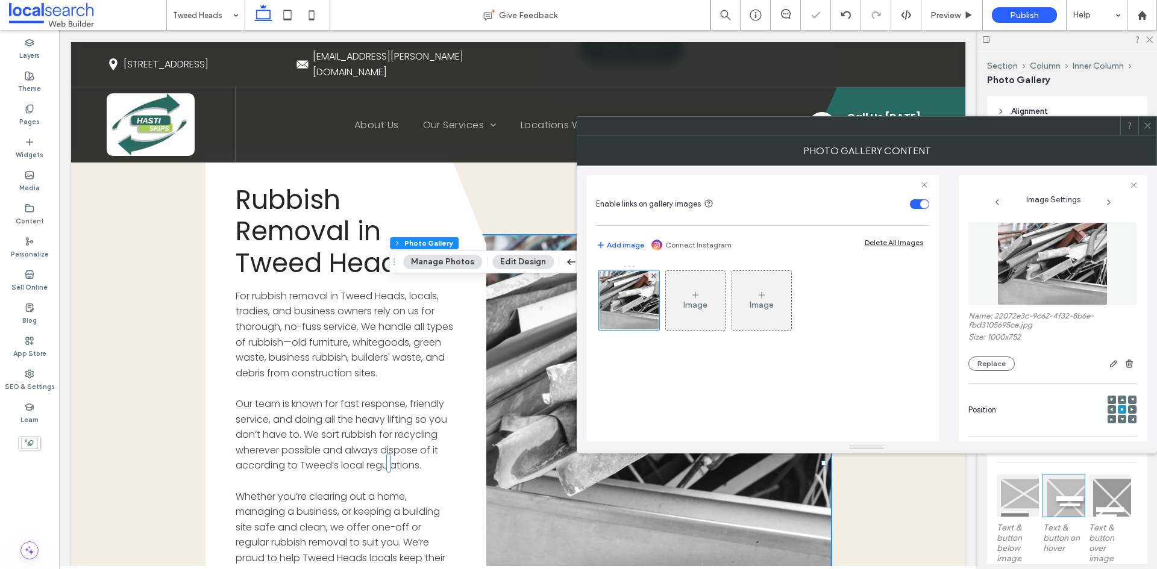
click at [1147, 127] on icon at bounding box center [1147, 125] width 9 height 9
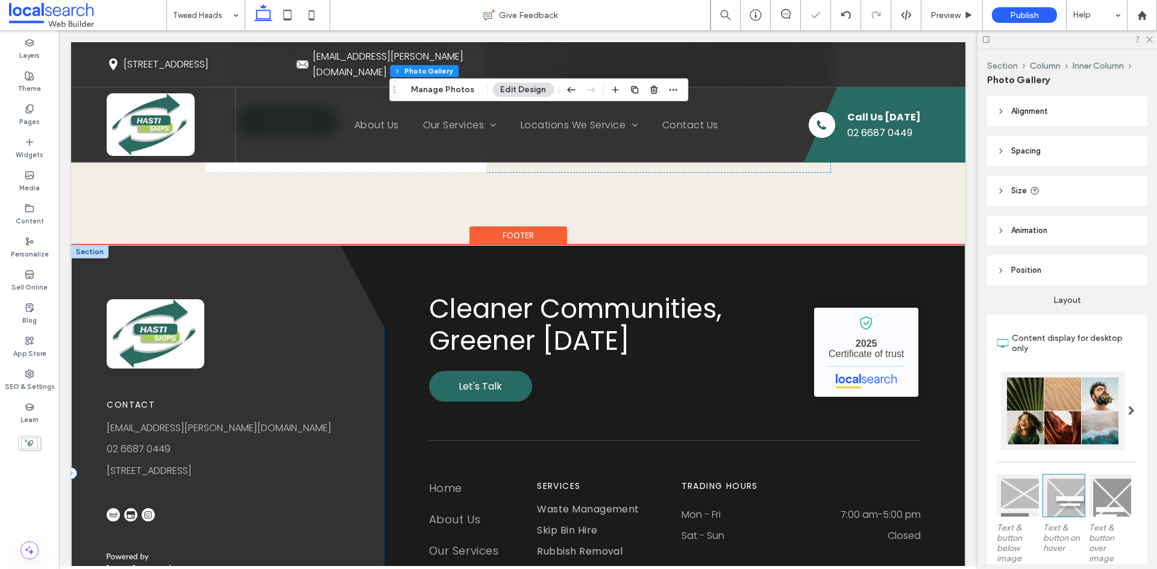
scroll to position [3977, 0]
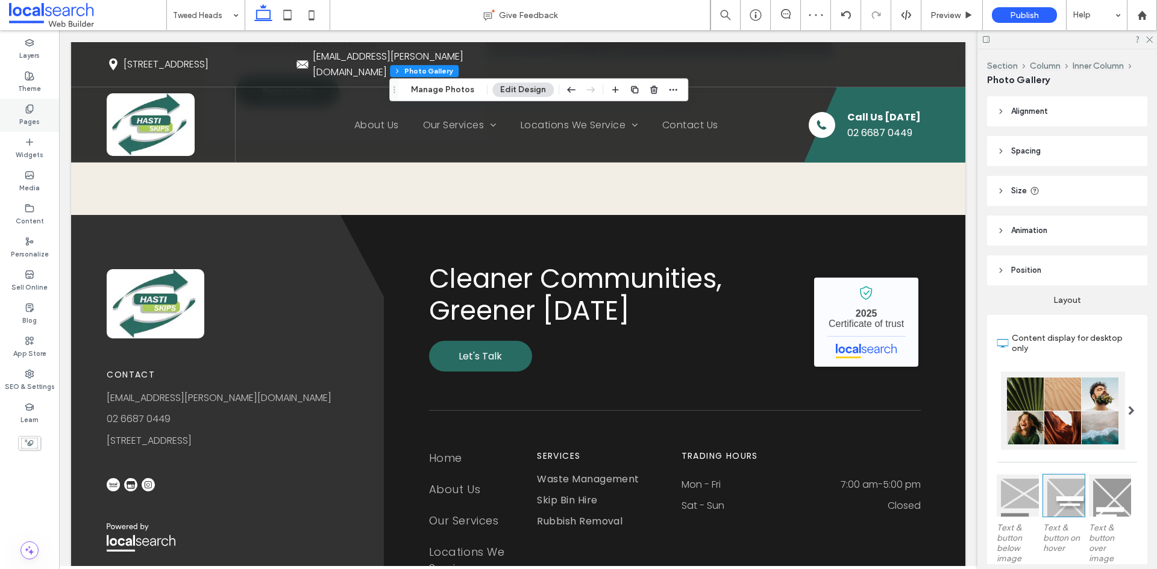
click at [37, 125] on label "Pages" at bounding box center [29, 120] width 20 height 13
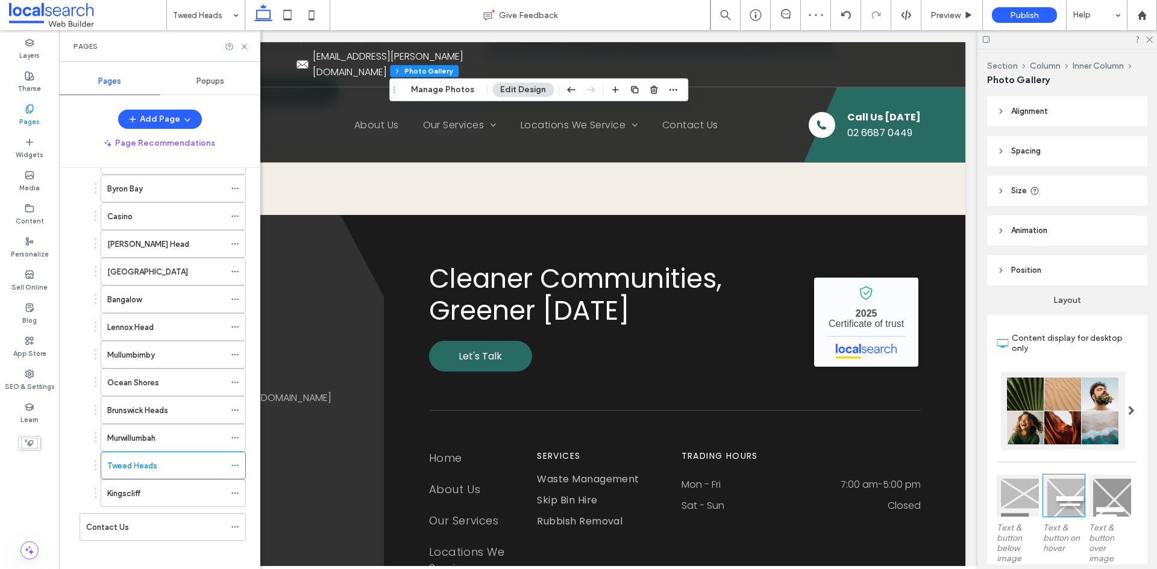
scroll to position [206, 0]
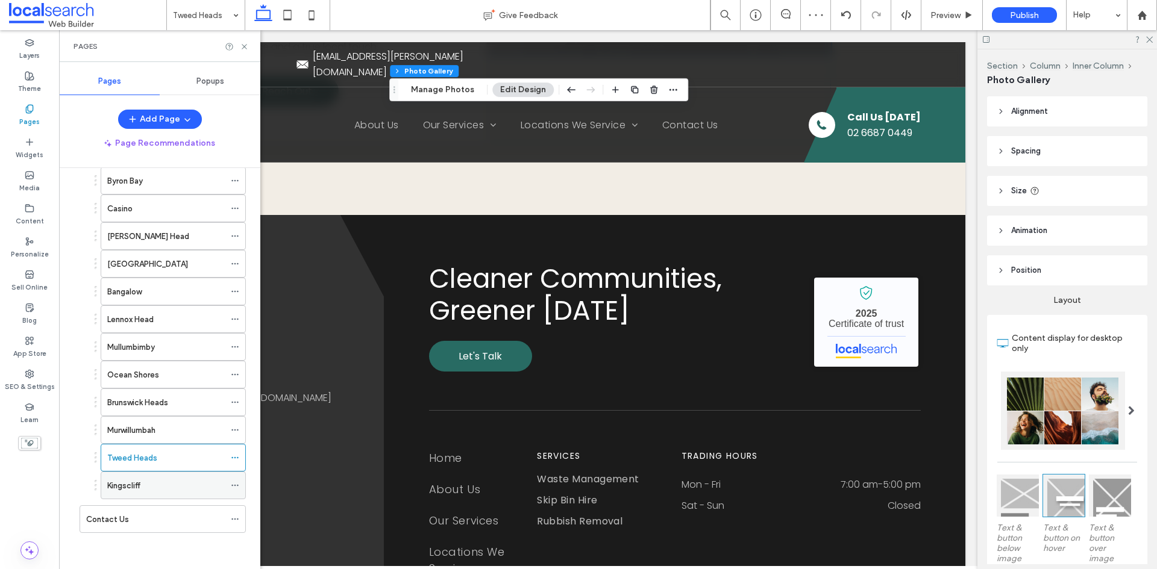
click at [142, 489] on div "Kingscliff" at bounding box center [166, 486] width 118 height 13
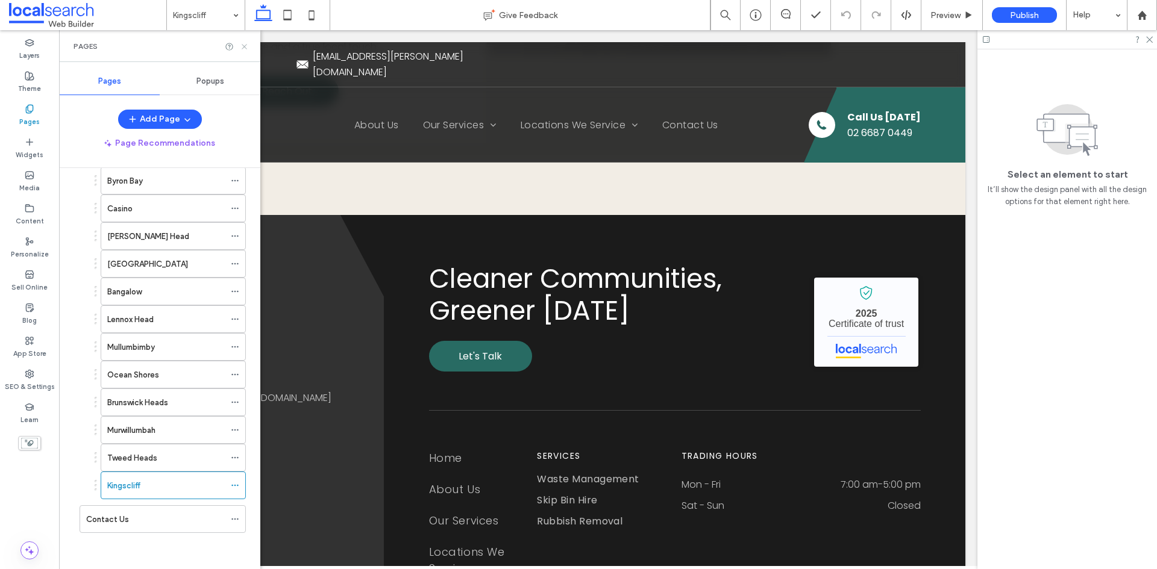
click at [242, 51] on div "Pages" at bounding box center [159, 46] width 201 height 32
click at [242, 47] on icon at bounding box center [244, 46] width 9 height 9
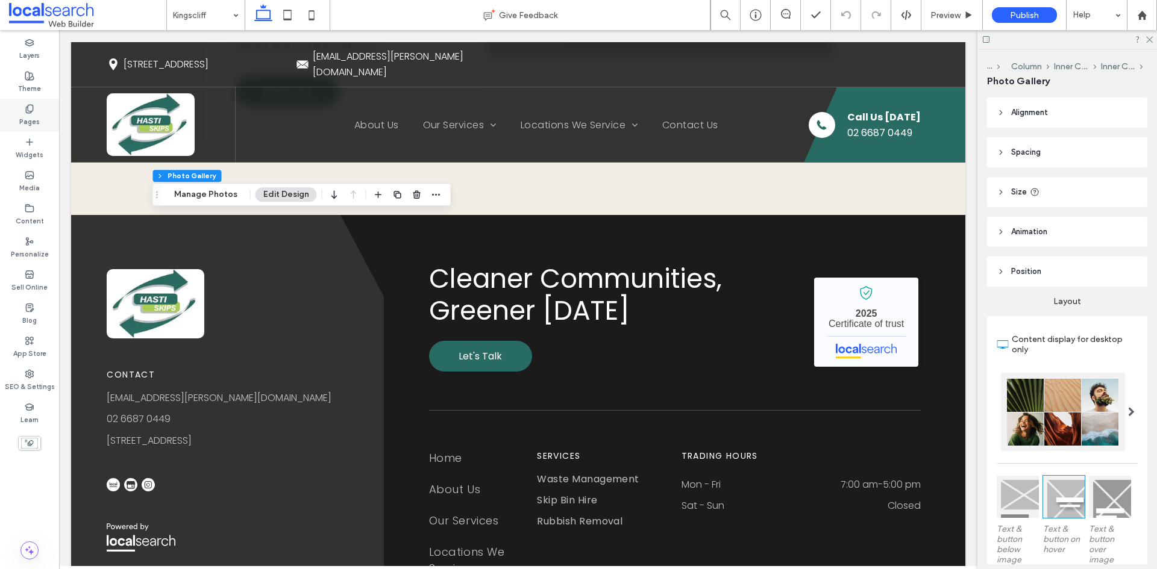
click at [41, 121] on div "Pages" at bounding box center [29, 115] width 59 height 33
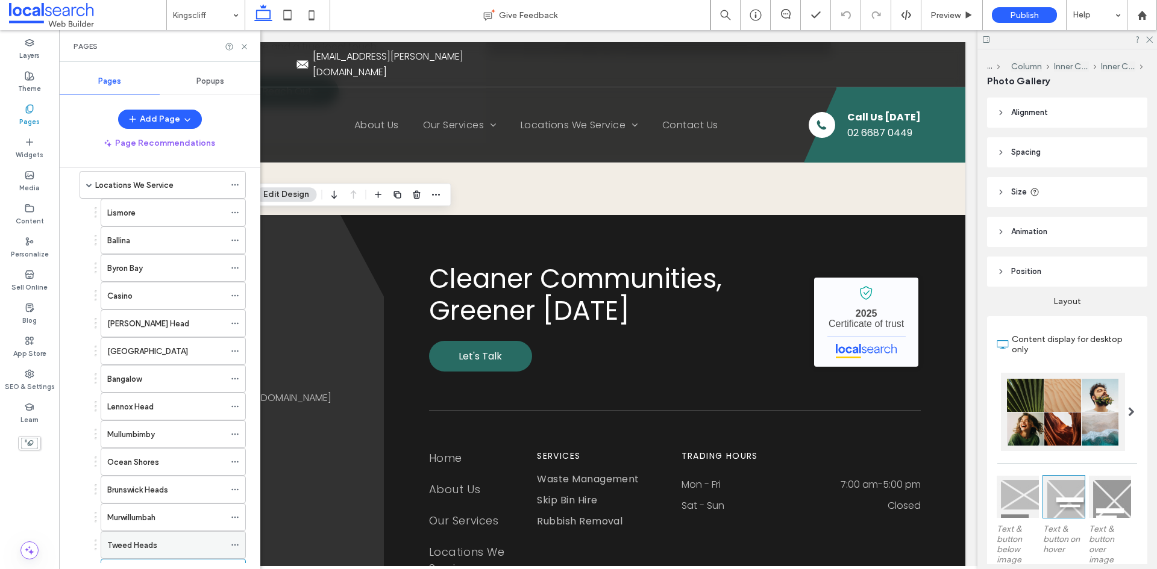
scroll to position [206, 0]
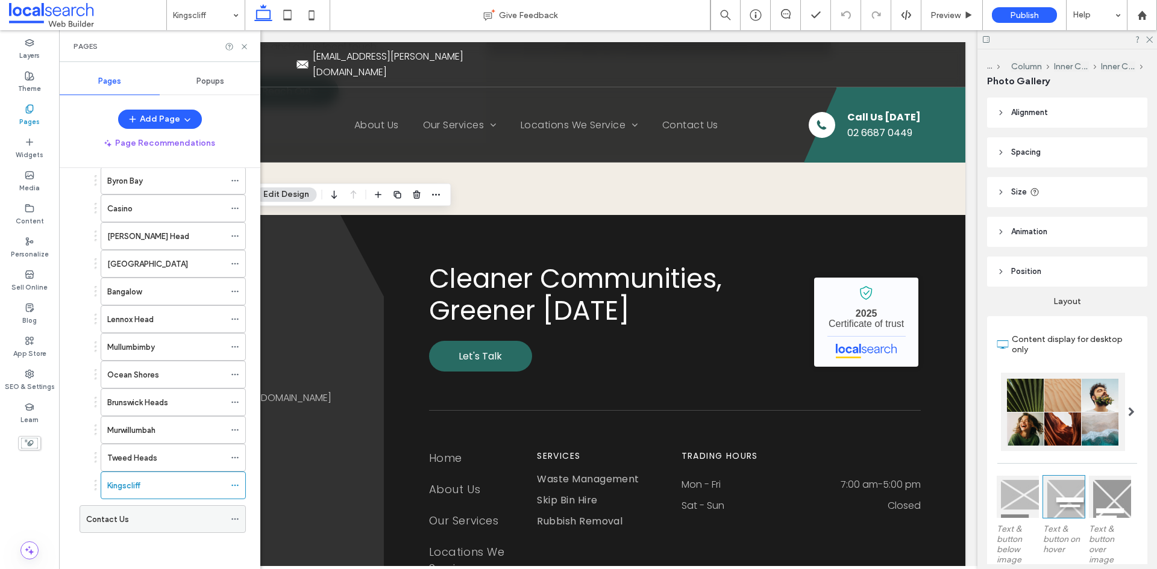
click at [121, 527] on div "Contact Us" at bounding box center [155, 519] width 139 height 27
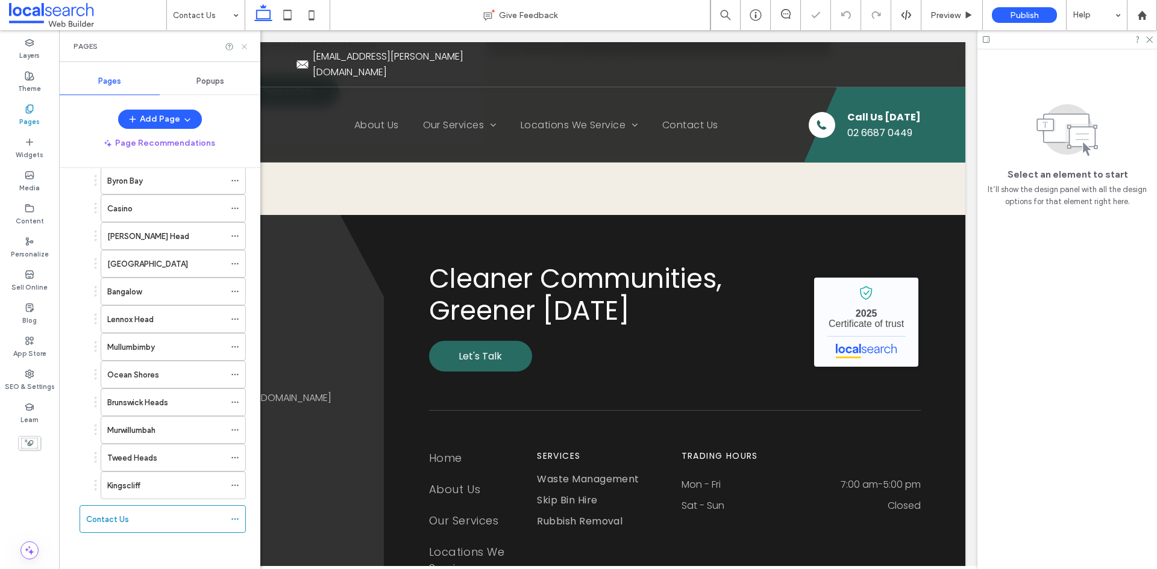
click at [245, 46] on use at bounding box center [244, 46] width 5 height 5
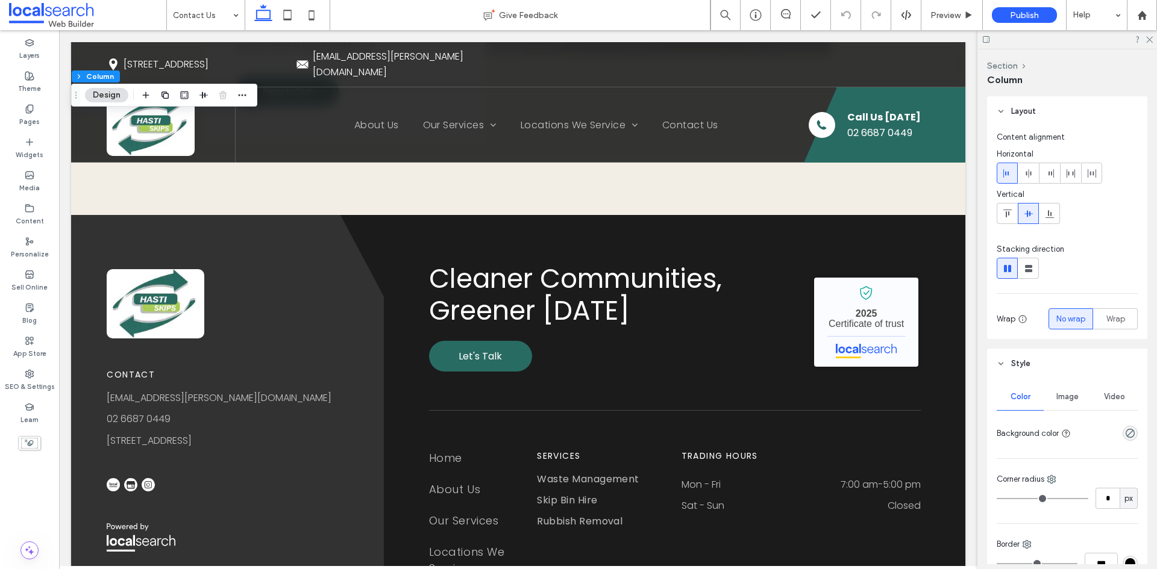
click at [1079, 395] on div "Image" at bounding box center [1067, 397] width 47 height 27
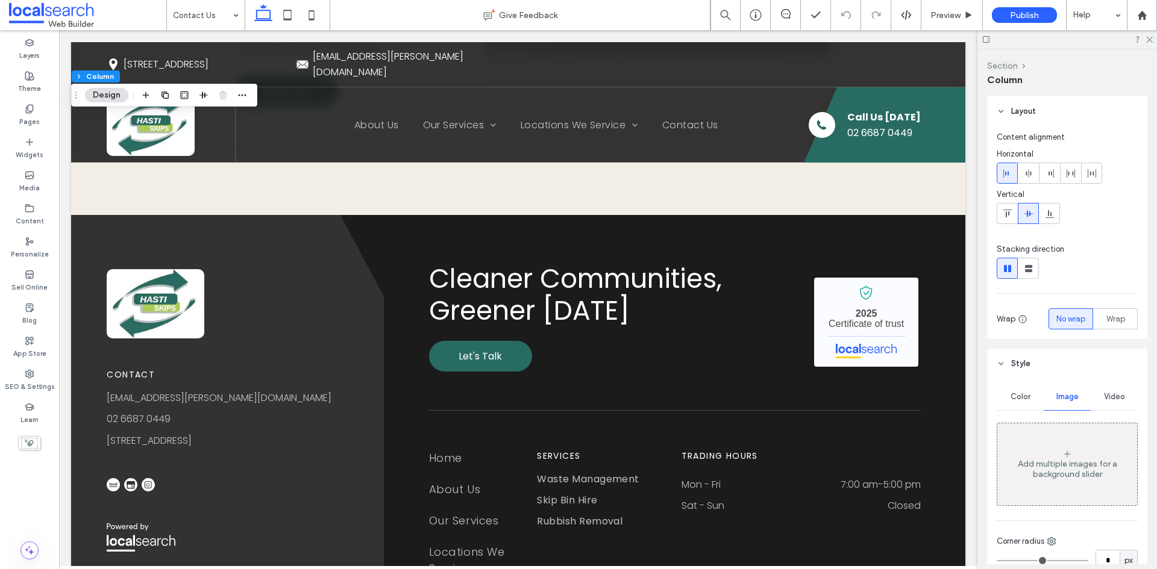
click at [1006, 61] on button "Section" at bounding box center [1002, 66] width 31 height 10
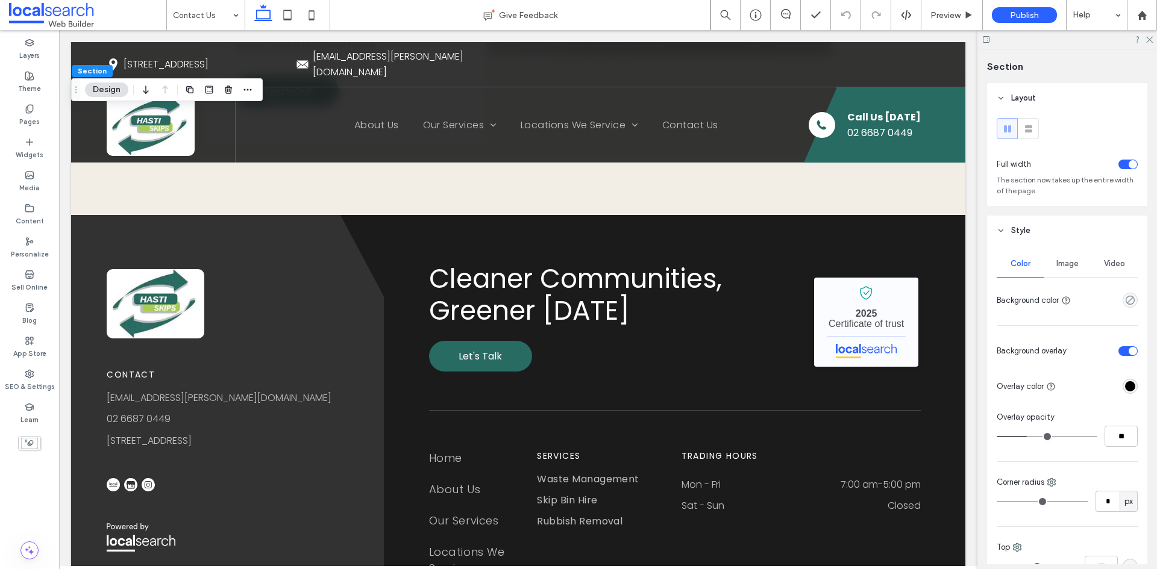
click at [1062, 269] on div "Image" at bounding box center [1067, 264] width 47 height 27
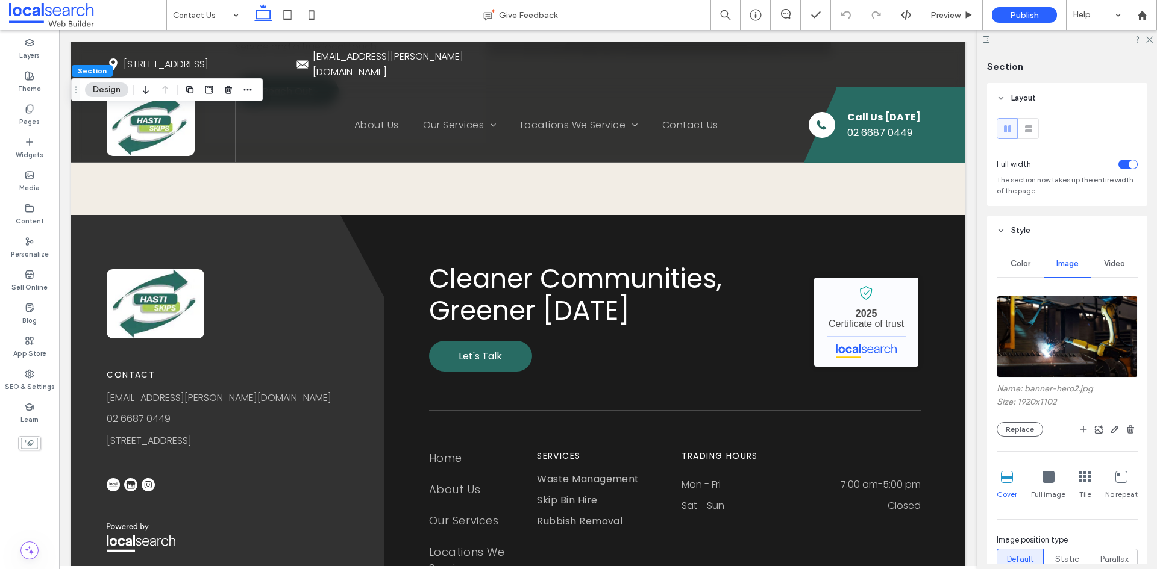
click at [1047, 321] on img at bounding box center [1067, 337] width 141 height 82
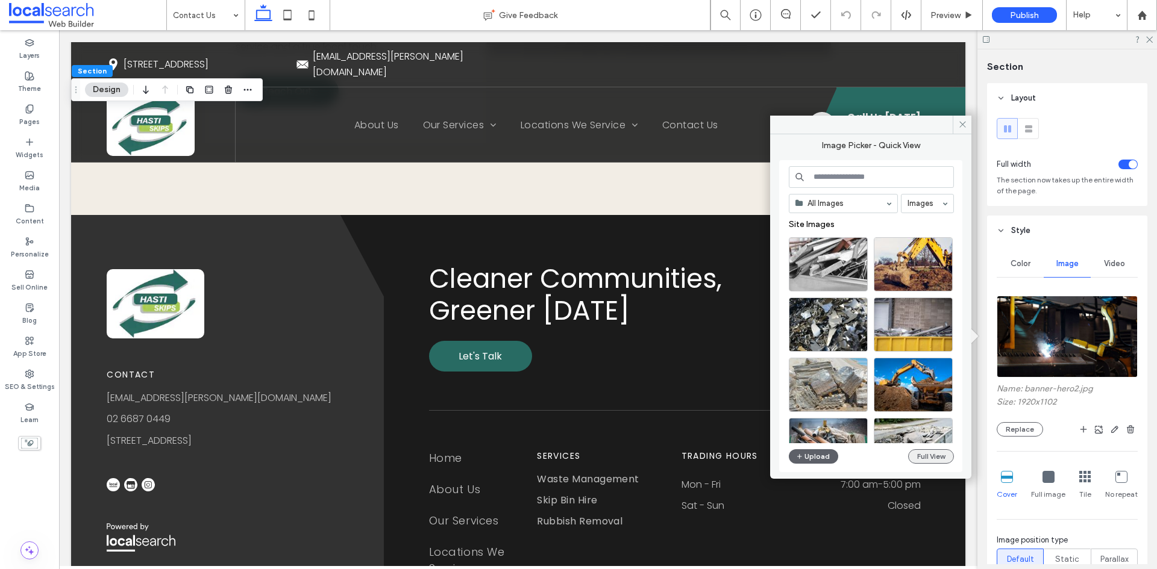
click at [933, 457] on button "Full View" at bounding box center [931, 457] width 46 height 14
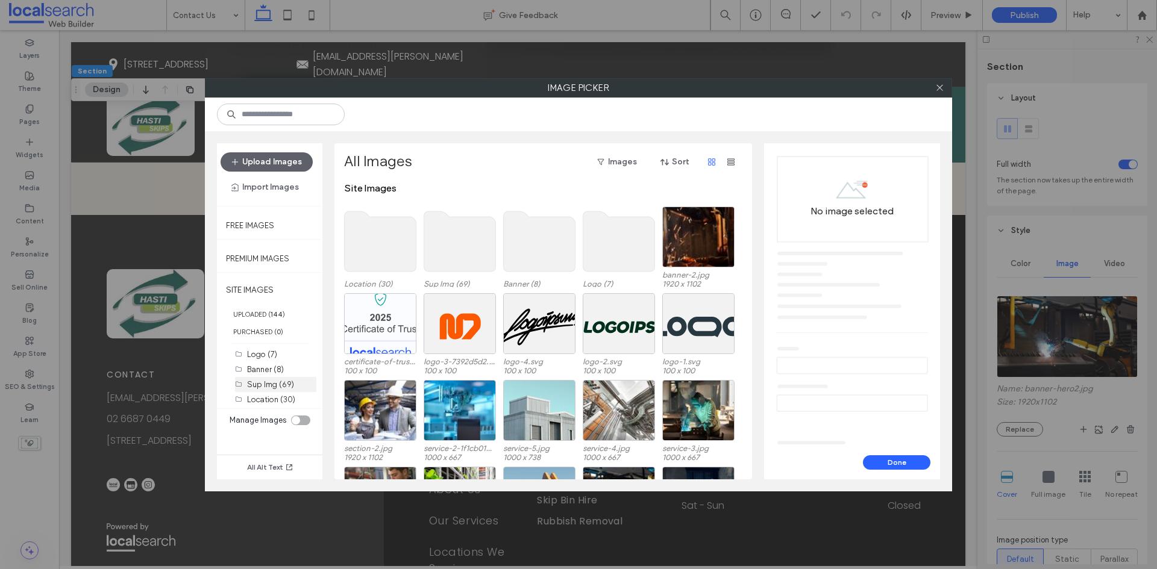
click at [264, 383] on label "Sup Img (69)" at bounding box center [270, 384] width 47 height 9
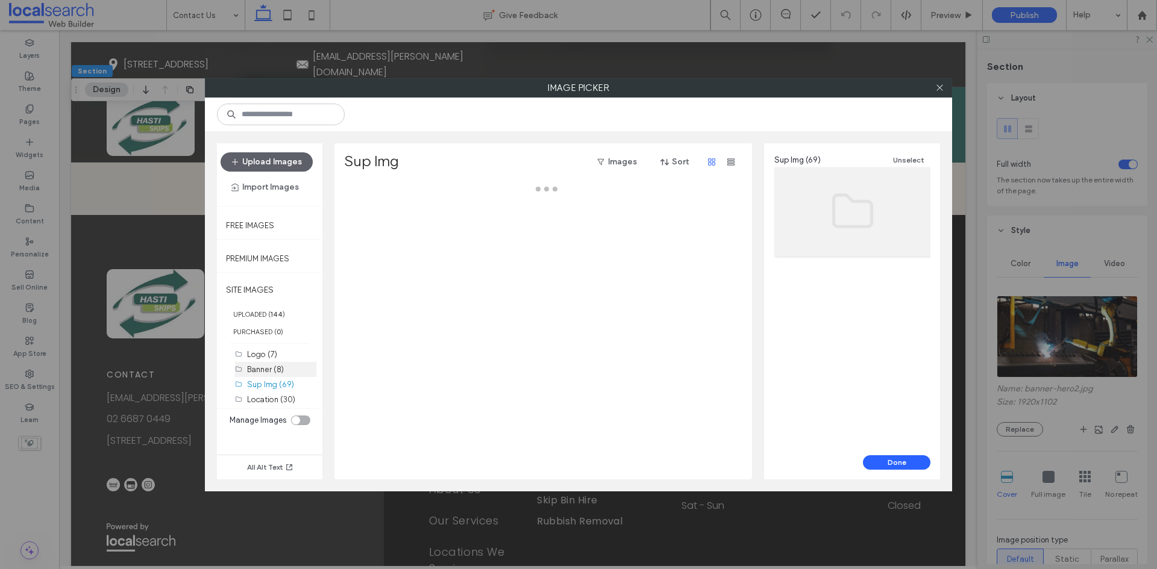
click at [268, 368] on label "Banner (8)" at bounding box center [265, 369] width 37 height 9
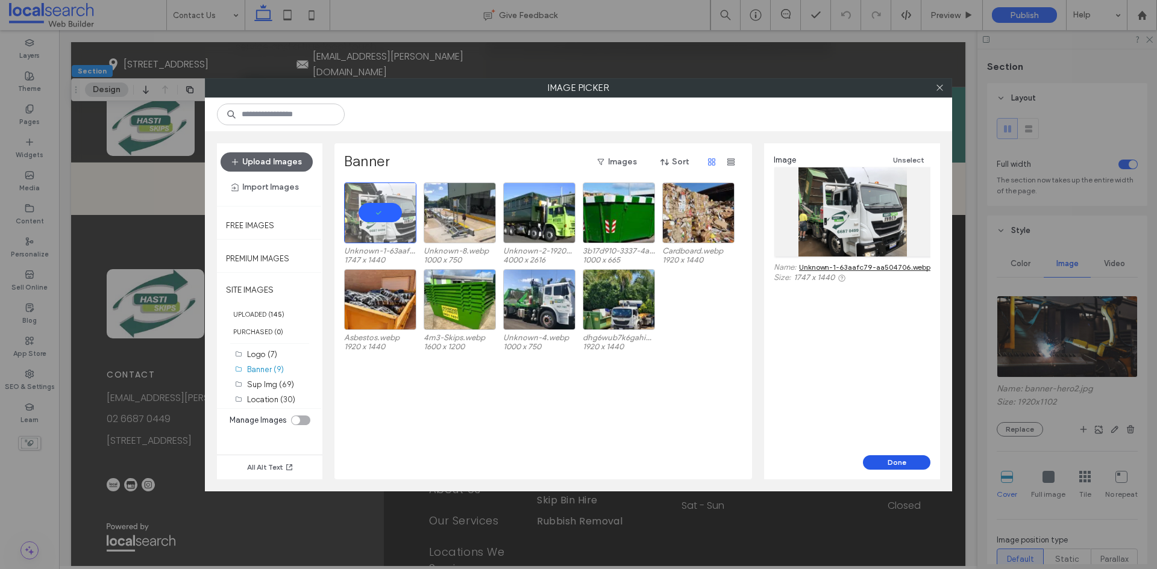
click at [918, 459] on button "Done" at bounding box center [896, 463] width 67 height 14
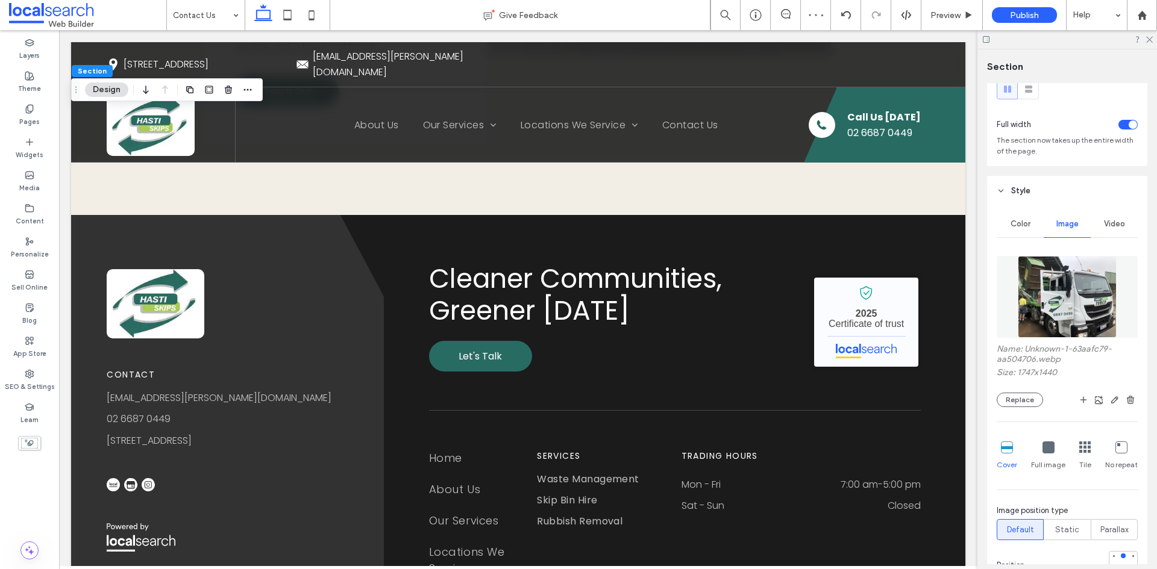
scroll to position [121, 0]
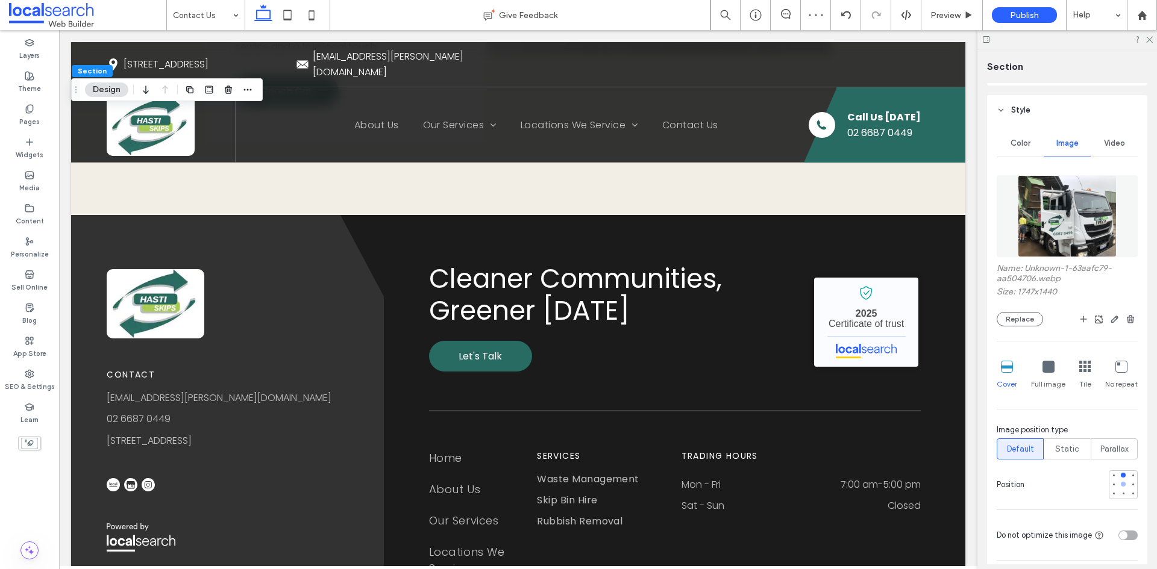
click at [1121, 483] on div at bounding box center [1123, 484] width 5 height 5
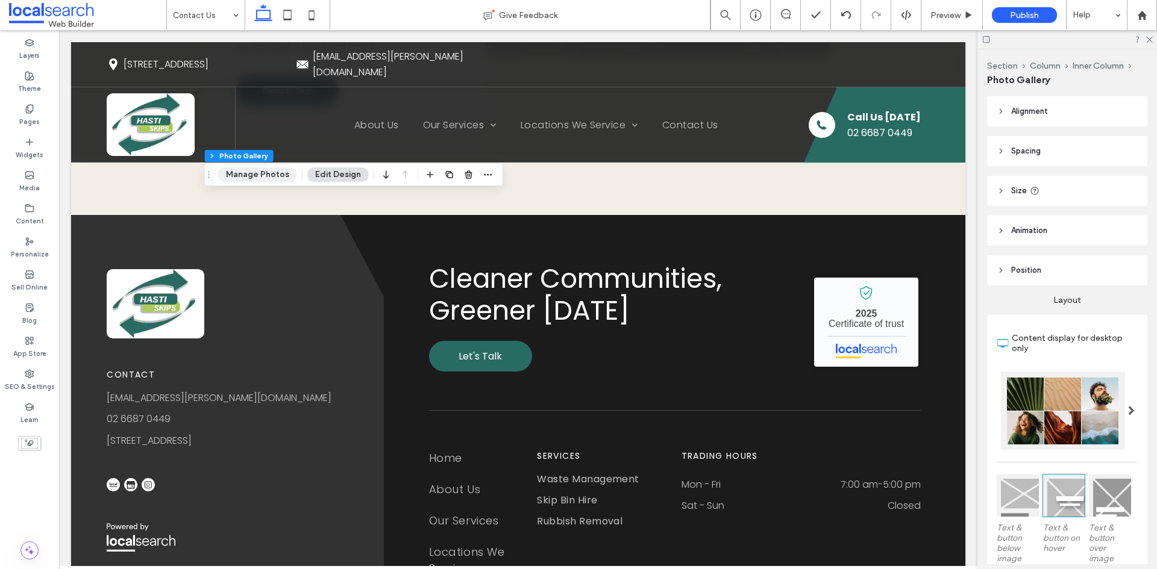
click at [265, 175] on button "Manage Photos" at bounding box center [257, 175] width 79 height 14
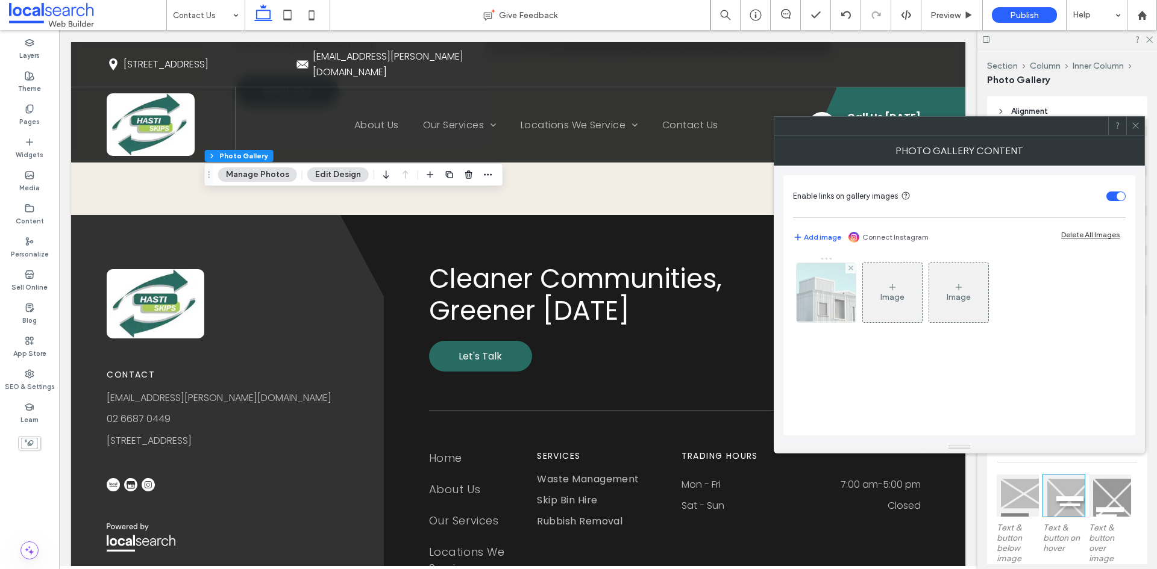
click at [827, 313] on img at bounding box center [826, 292] width 80 height 59
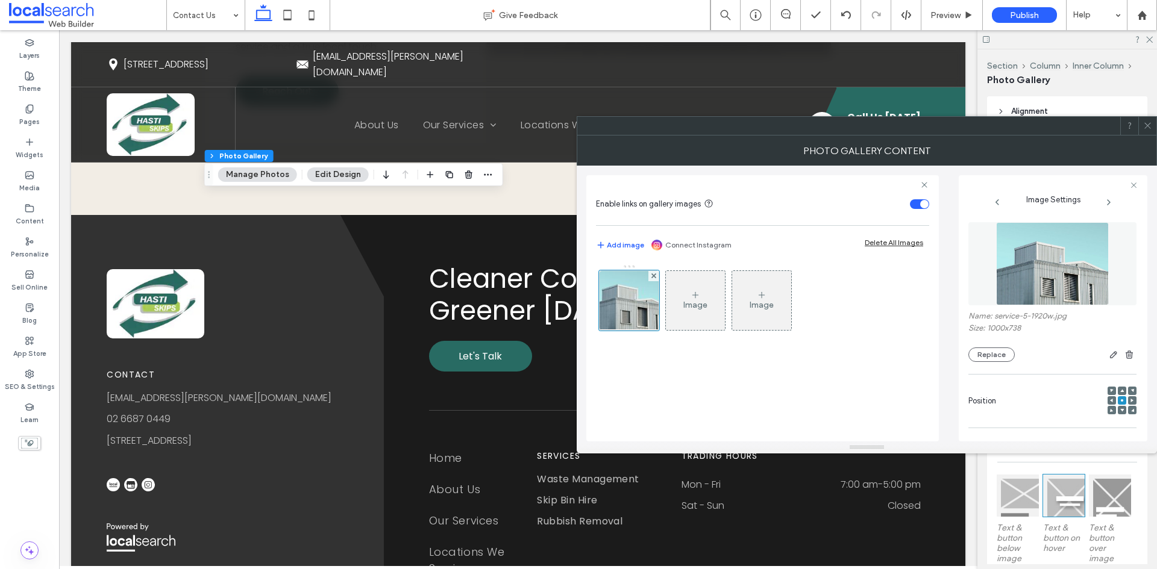
click at [1030, 280] on img at bounding box center [1052, 263] width 112 height 83
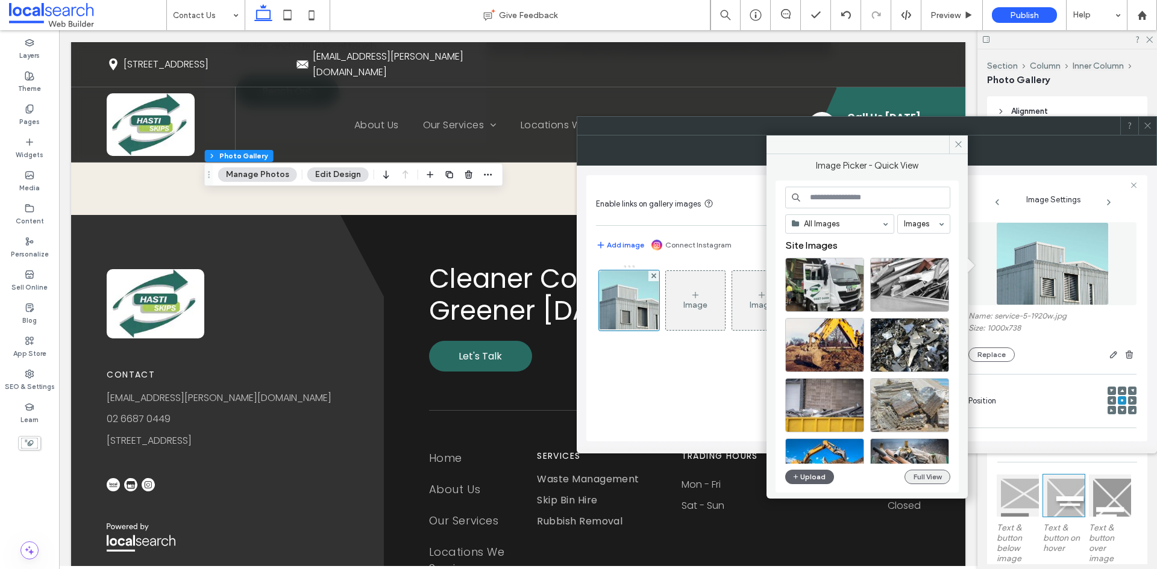
click at [933, 471] on button "Full View" at bounding box center [927, 477] width 46 height 14
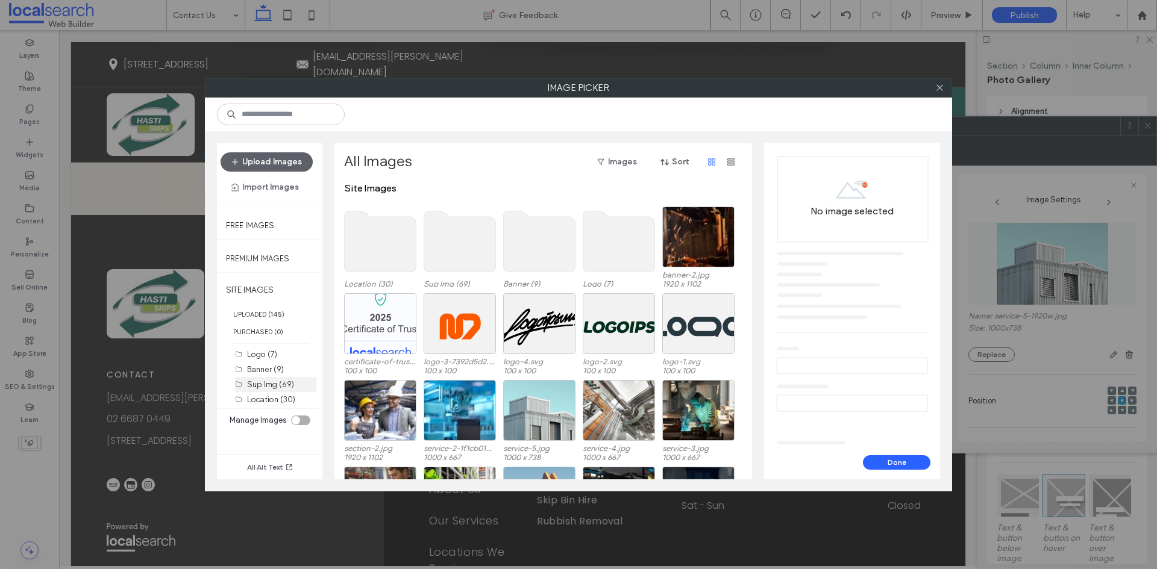
click at [278, 386] on label "Sup Img (69)" at bounding box center [270, 384] width 47 height 9
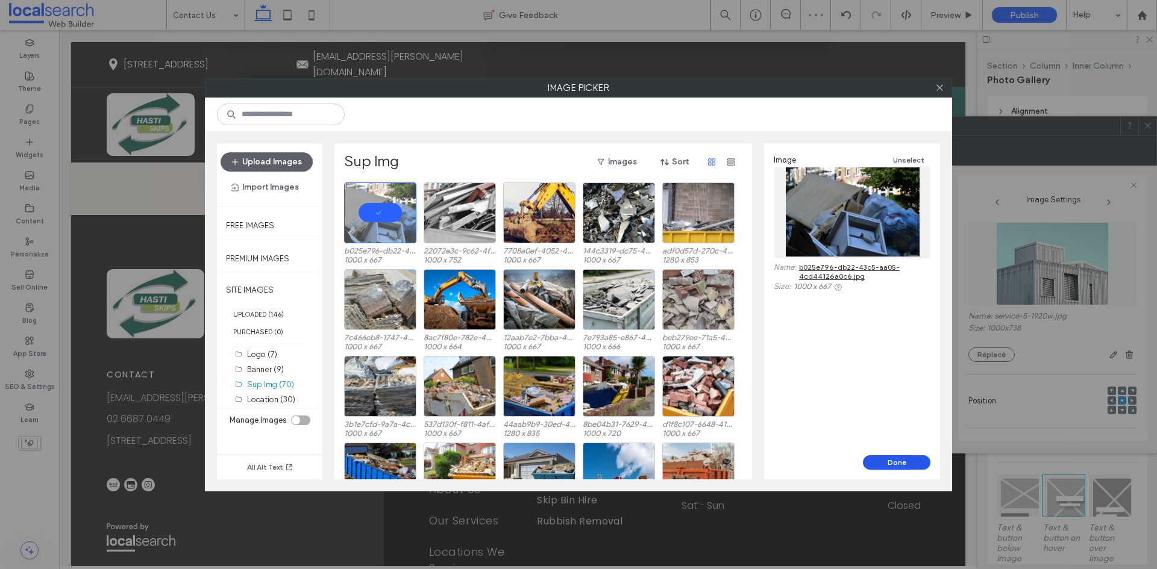
click at [908, 460] on button "Done" at bounding box center [896, 463] width 67 height 14
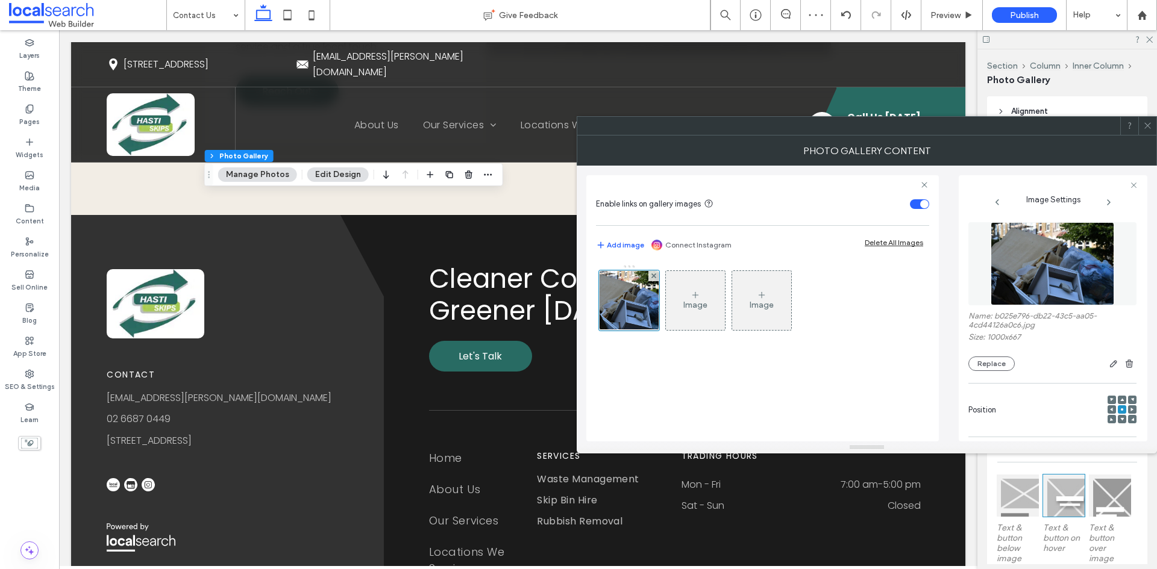
click at [1143, 133] on span at bounding box center [1147, 126] width 9 height 18
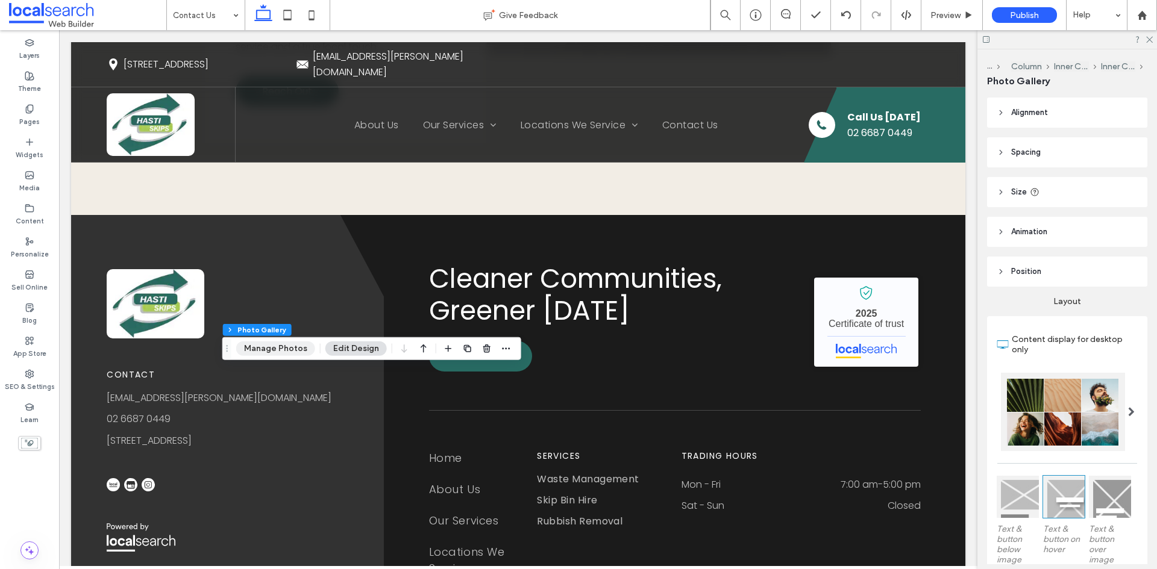
click at [293, 345] on button "Manage Photos" at bounding box center [275, 349] width 79 height 14
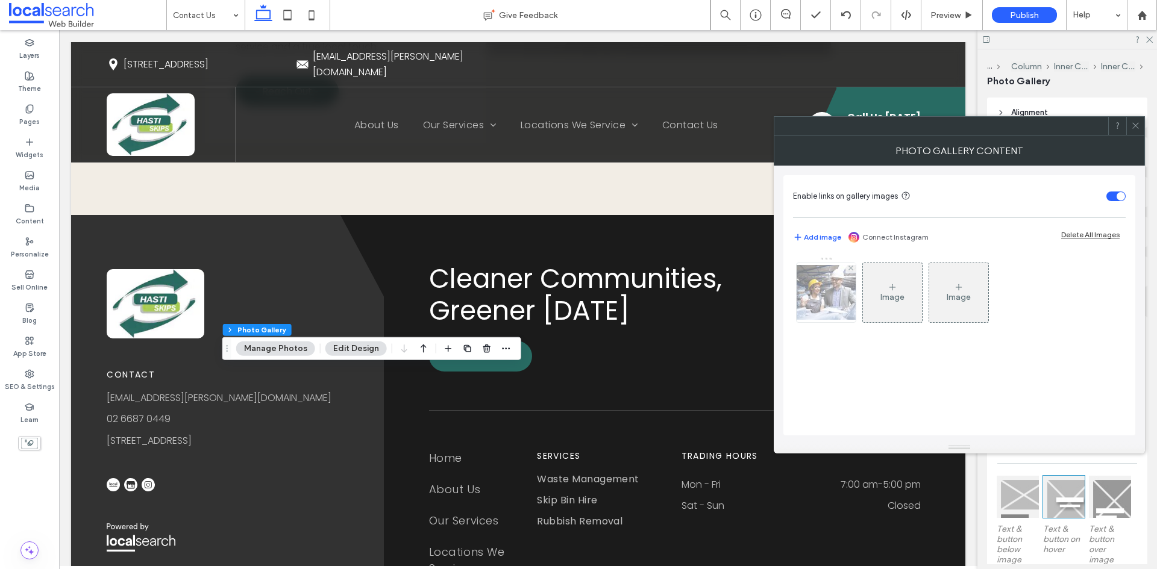
click at [826, 302] on img at bounding box center [826, 292] width 96 height 55
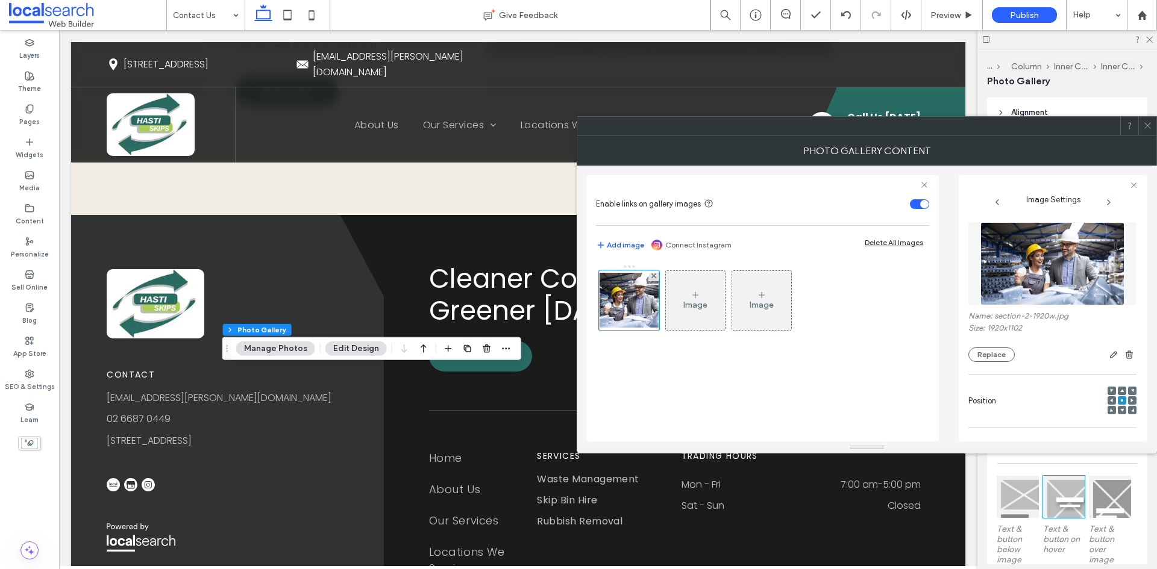
click at [1039, 277] on img at bounding box center [1052, 263] width 144 height 83
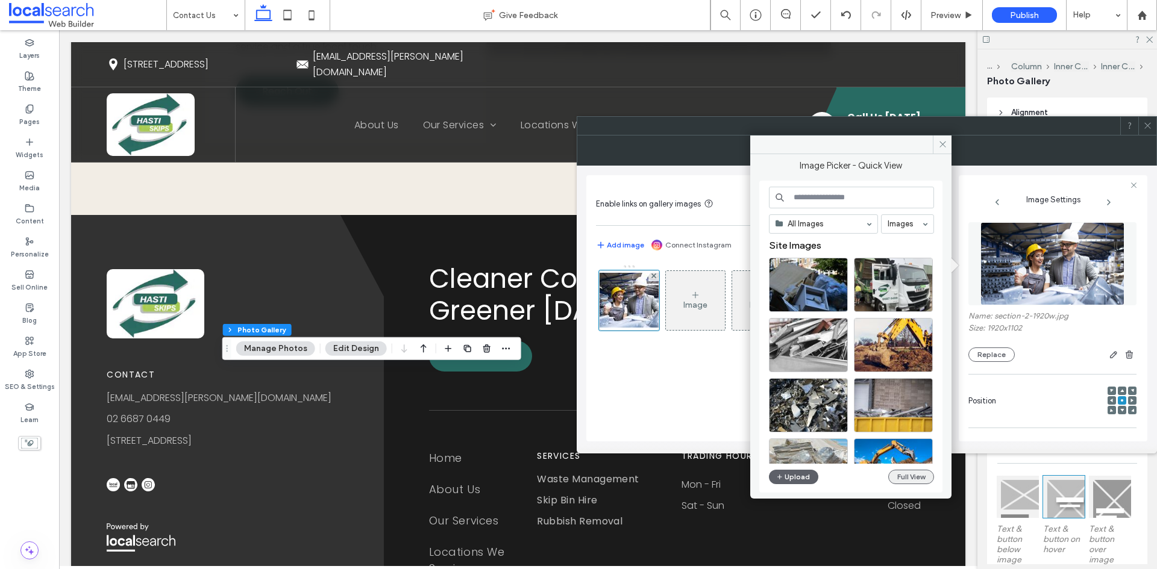
click at [905, 479] on button "Full View" at bounding box center [911, 477] width 46 height 14
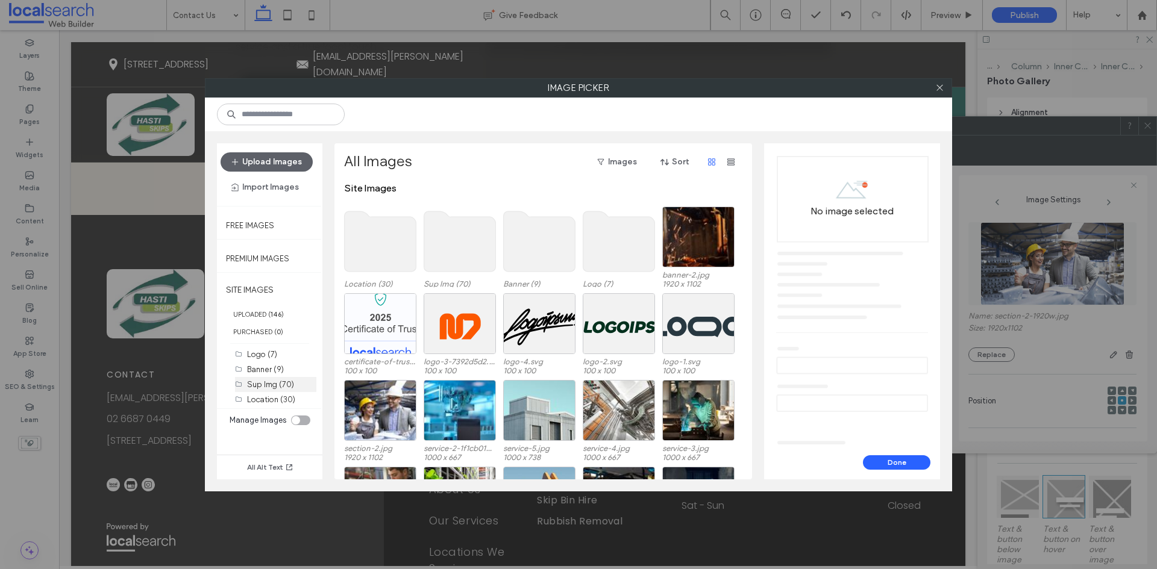
click at [271, 386] on label "Sup Img (70)" at bounding box center [270, 384] width 47 height 9
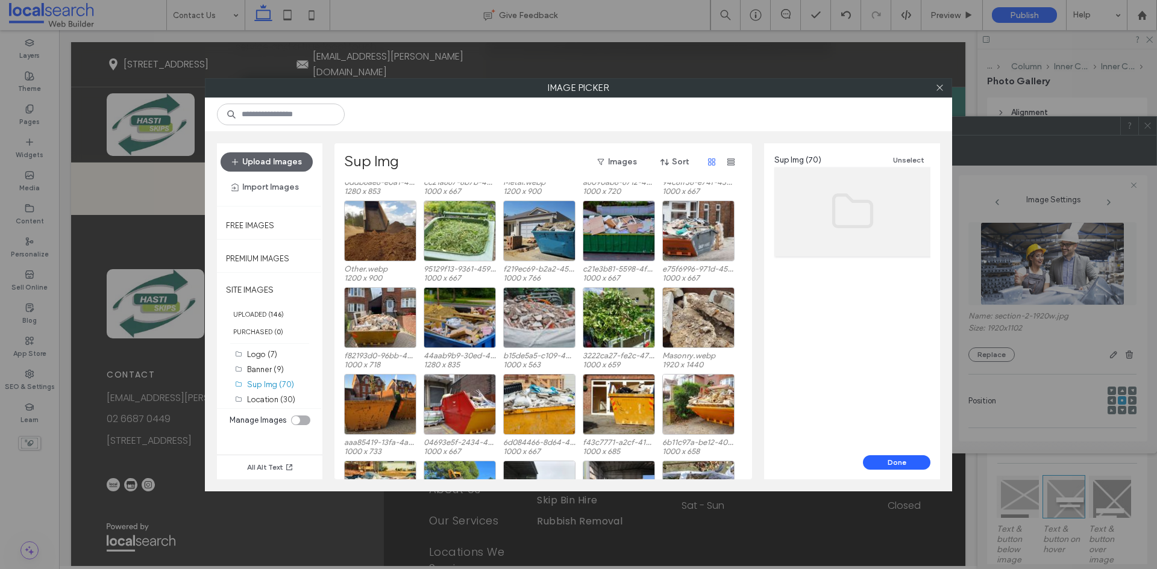
scroll to position [918, 0]
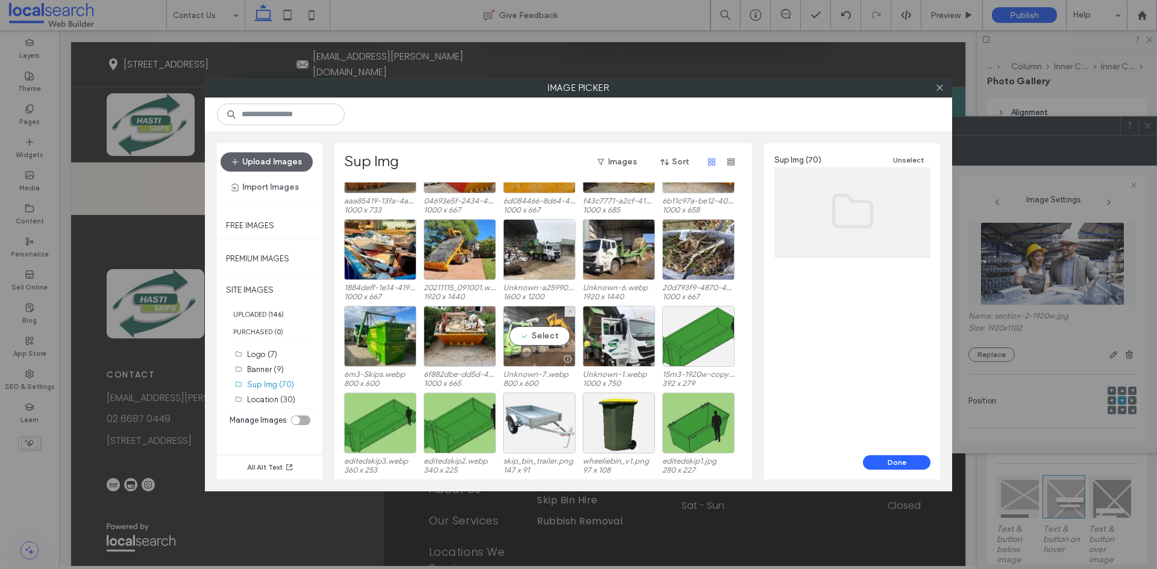
click at [541, 325] on div "Select" at bounding box center [539, 336] width 72 height 61
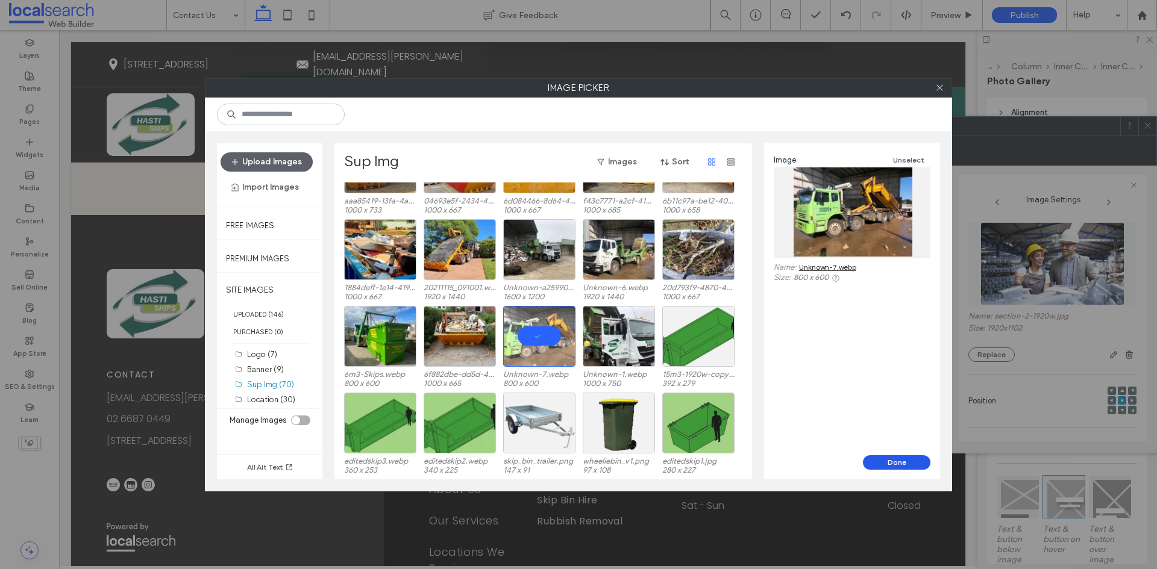
click at [873, 461] on button "Done" at bounding box center [896, 463] width 67 height 14
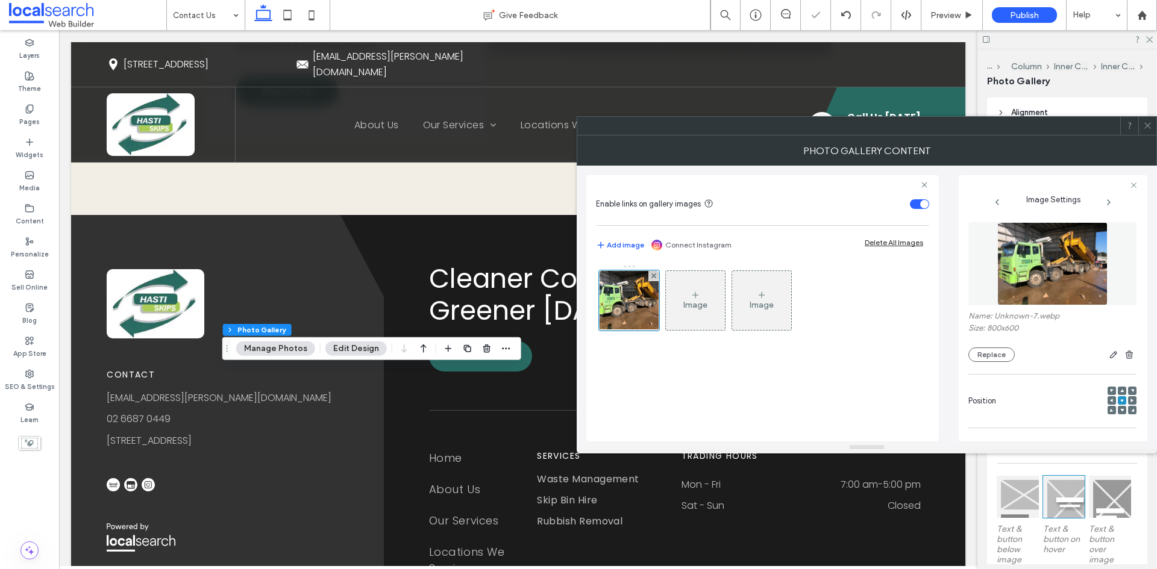
click at [1143, 131] on span at bounding box center [1147, 126] width 9 height 18
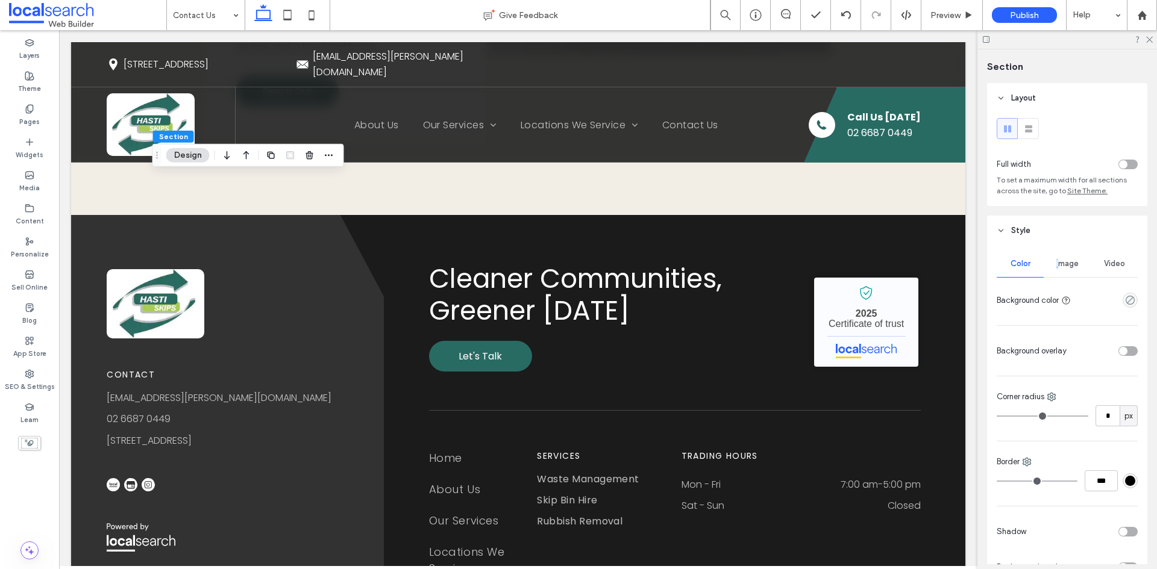
click at [1056, 265] on span "Image" at bounding box center [1067, 264] width 22 height 10
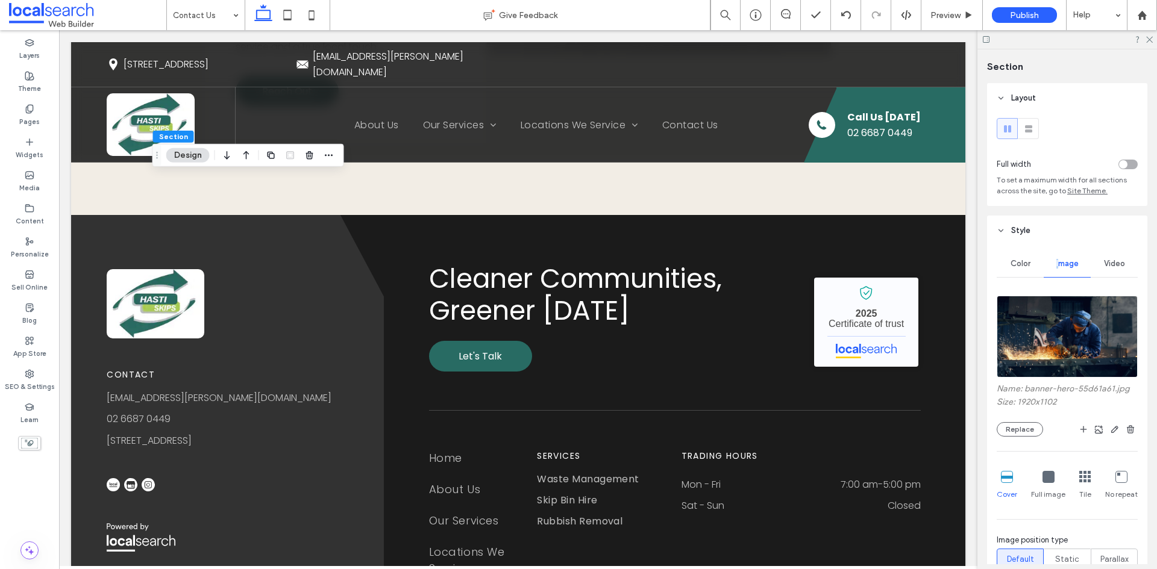
click at [1040, 328] on img at bounding box center [1067, 337] width 141 height 82
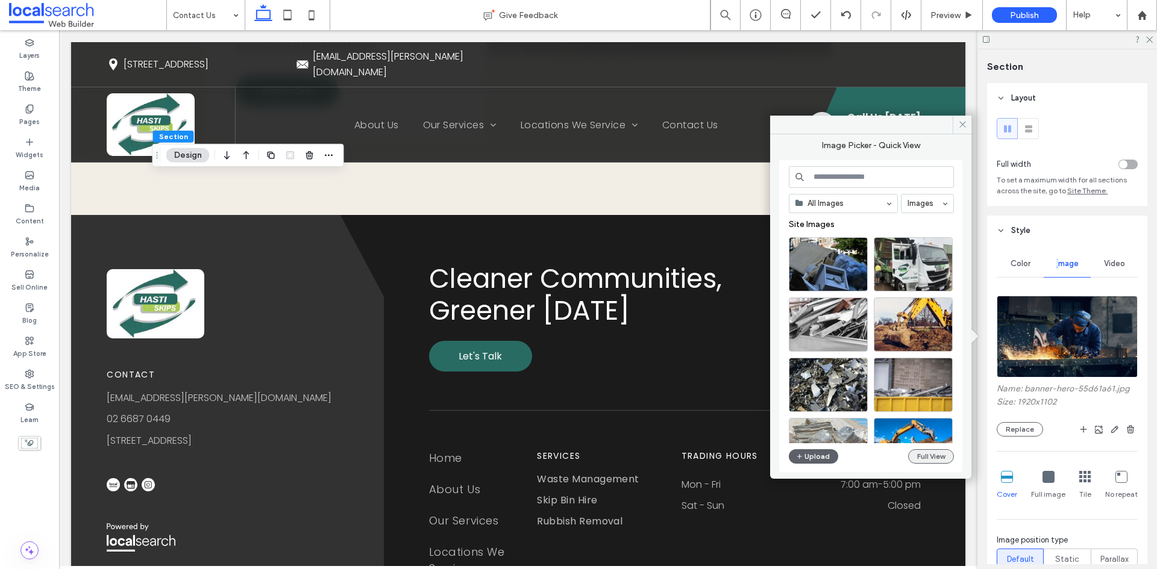
click at [920, 462] on button "Full View" at bounding box center [931, 457] width 46 height 14
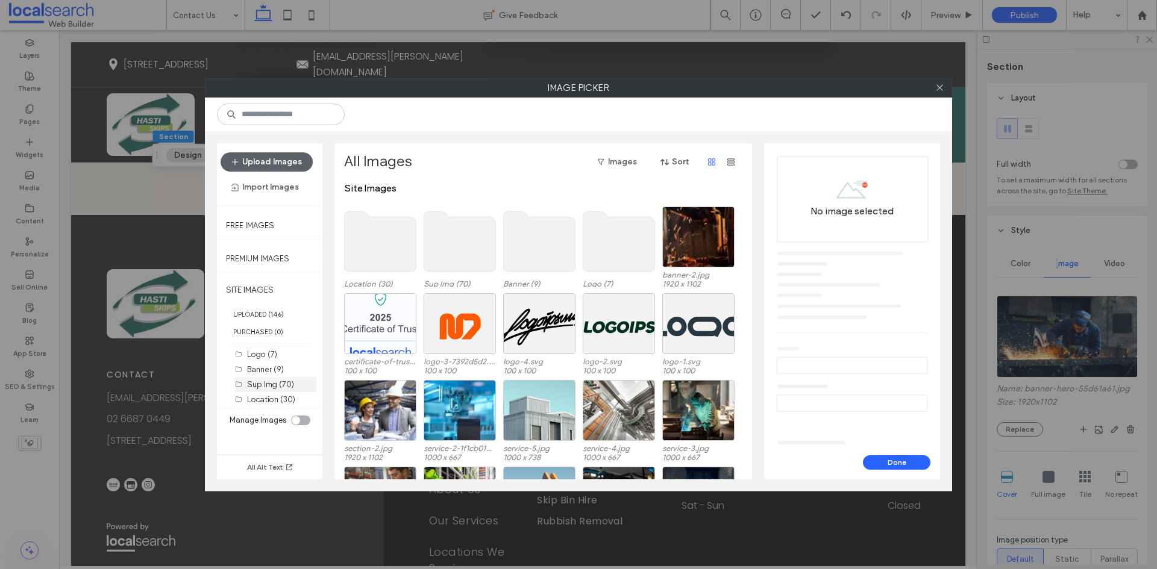
click at [272, 381] on label "Sup Img (70)" at bounding box center [270, 384] width 47 height 9
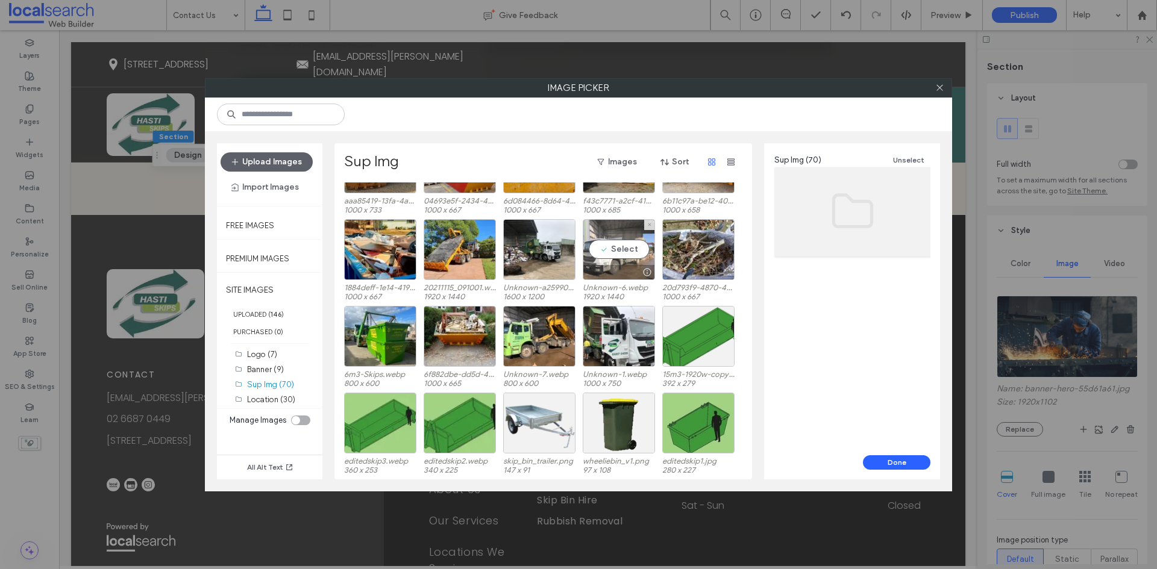
click at [633, 265] on div at bounding box center [618, 272] width 71 height 14
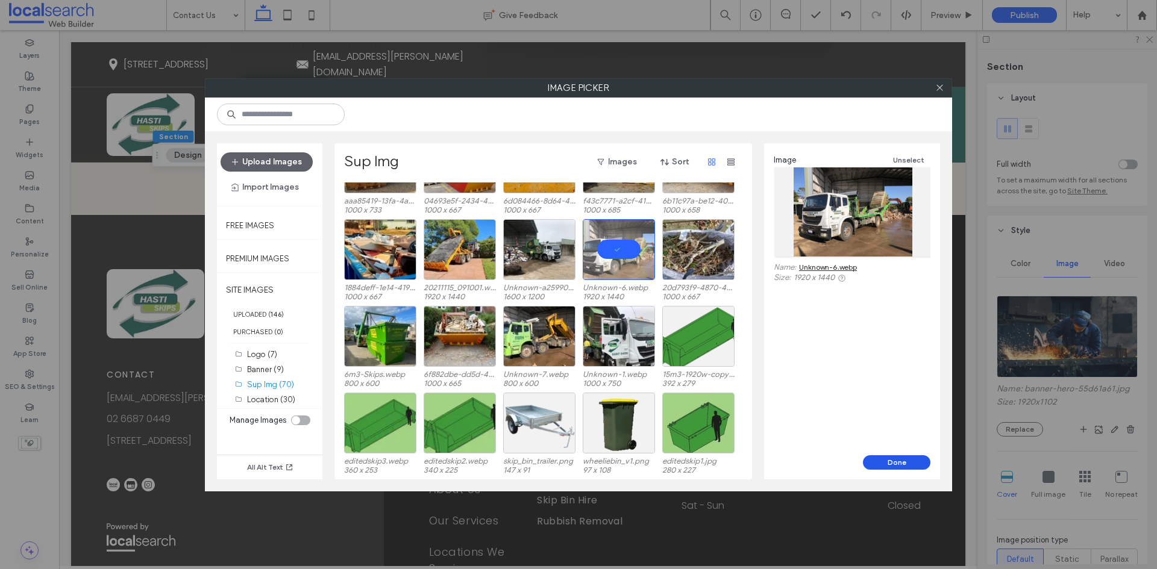
click at [870, 460] on button "Done" at bounding box center [896, 463] width 67 height 14
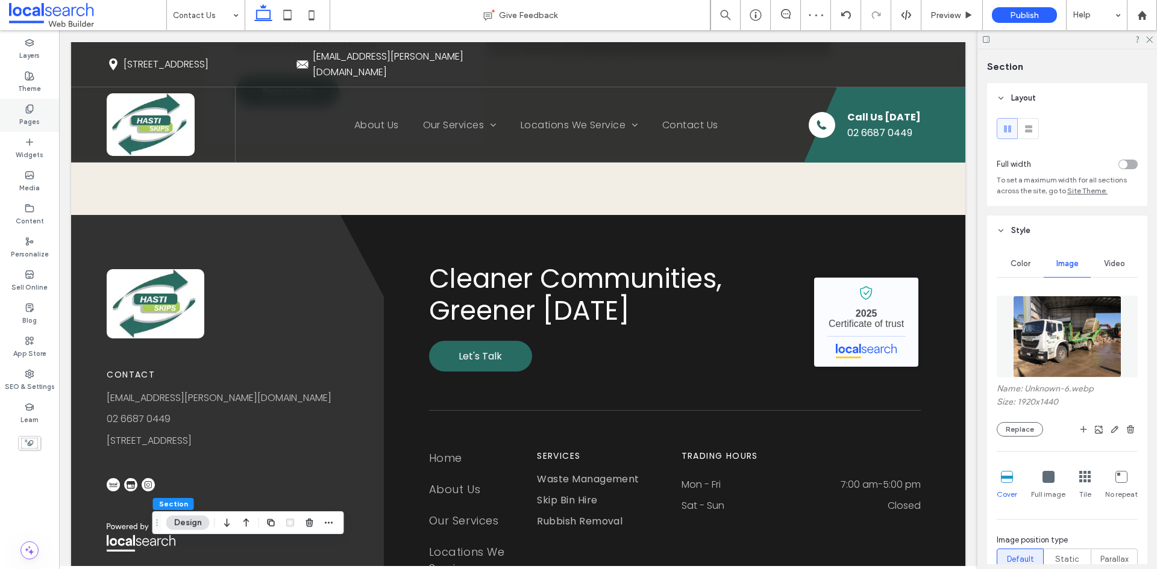
click at [28, 122] on label "Pages" at bounding box center [29, 120] width 20 height 13
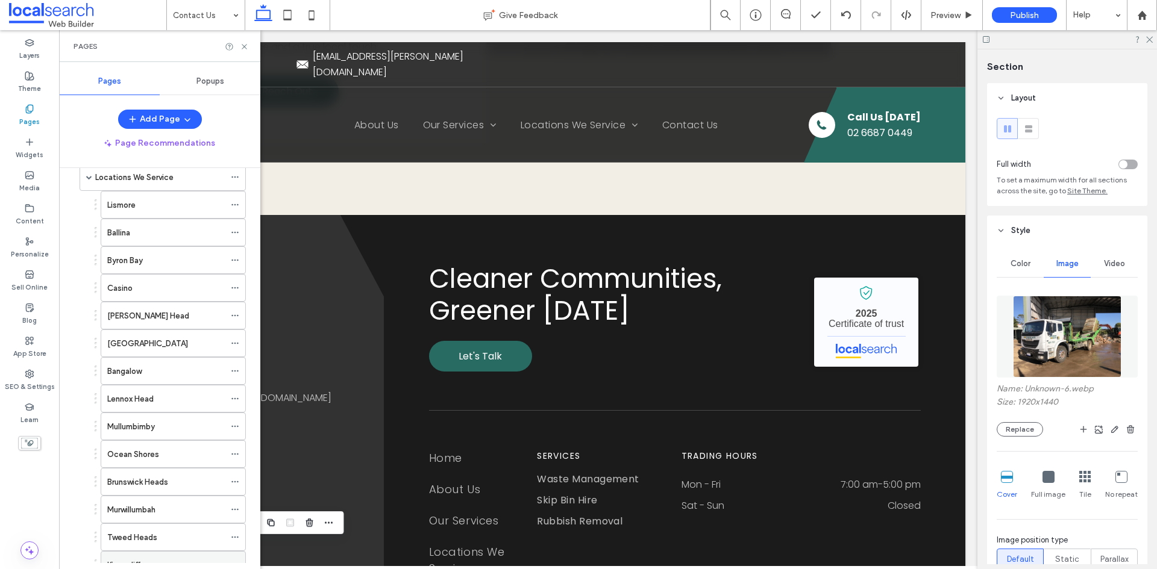
scroll to position [206, 0]
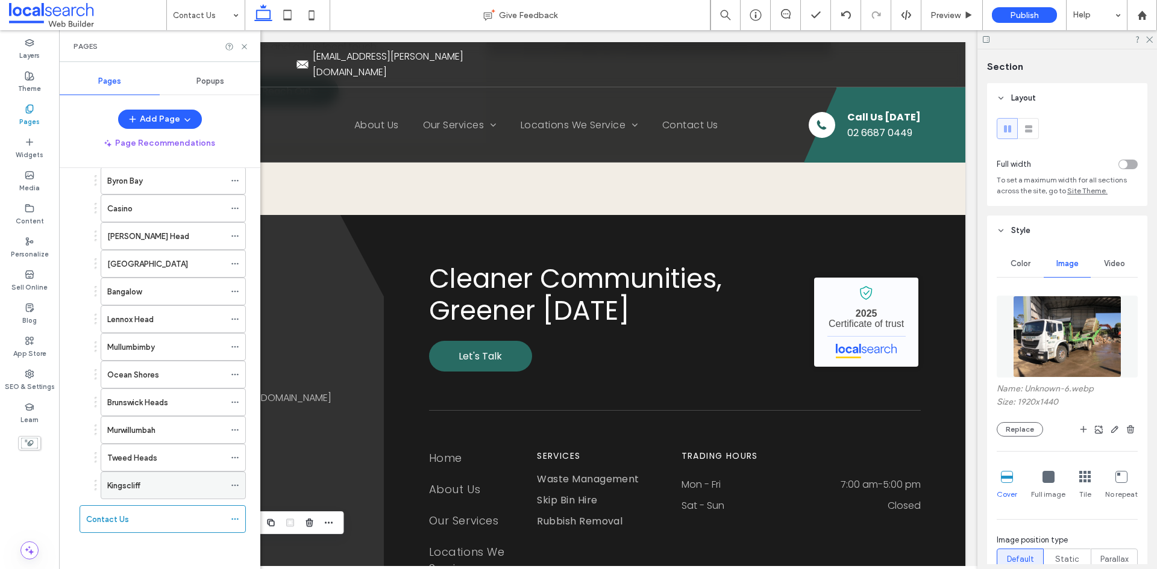
click at [155, 492] on div "Kingscliff" at bounding box center [166, 486] width 118 height 13
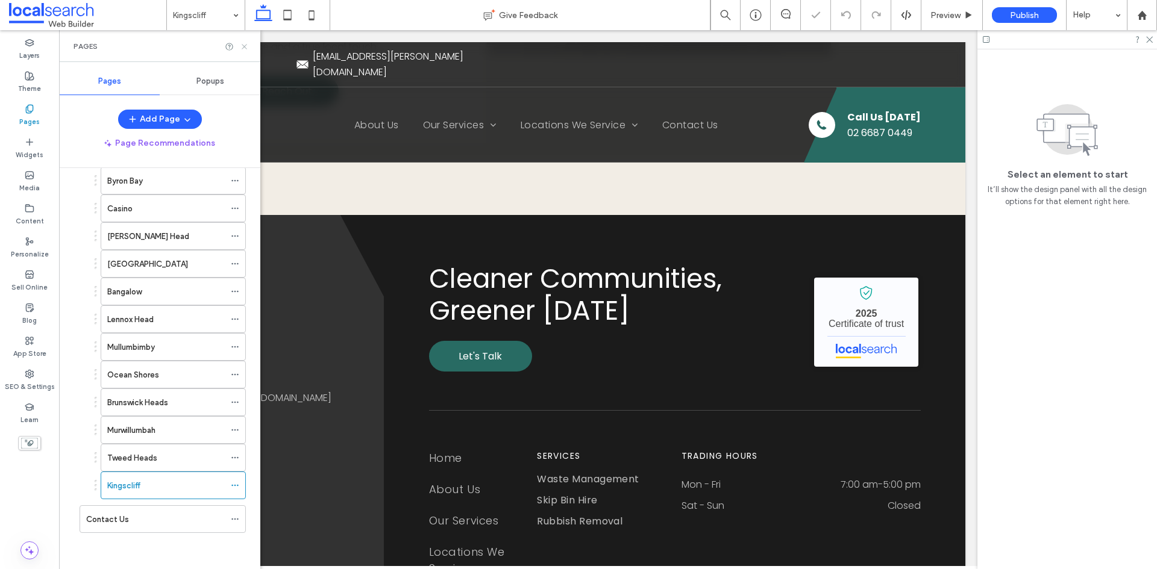
click at [245, 46] on use at bounding box center [244, 46] width 5 height 5
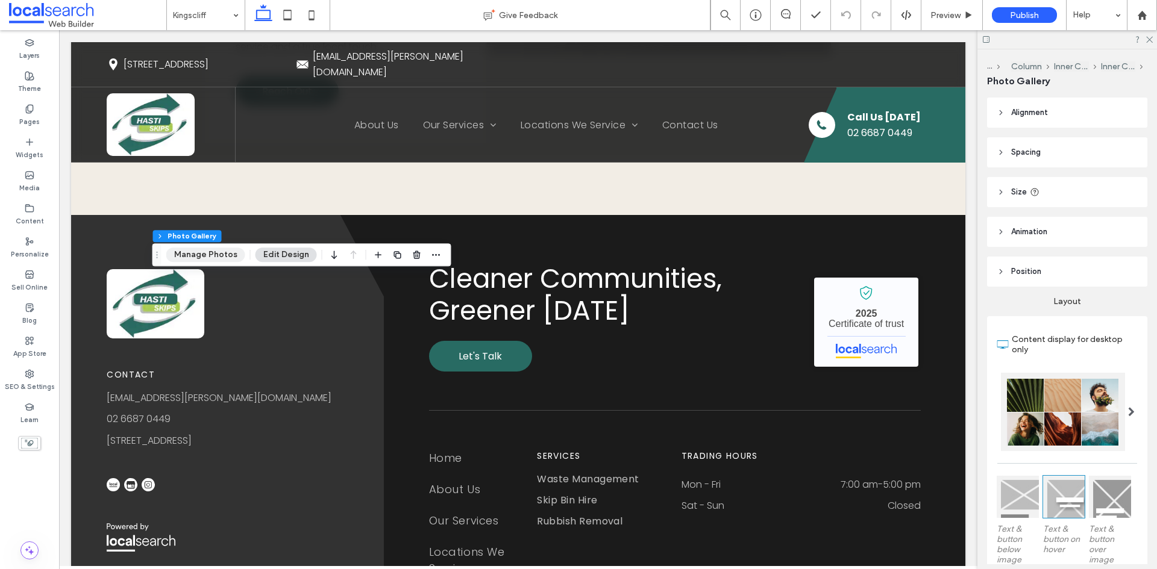
click at [212, 254] on button "Manage Photos" at bounding box center [205, 255] width 79 height 14
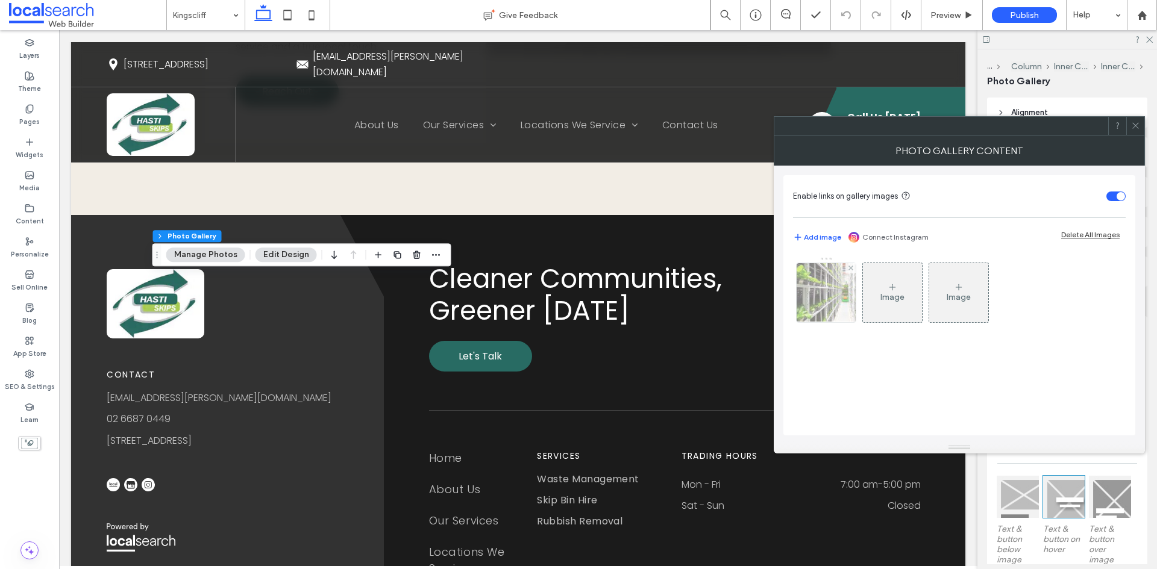
click at [811, 294] on img at bounding box center [826, 292] width 89 height 59
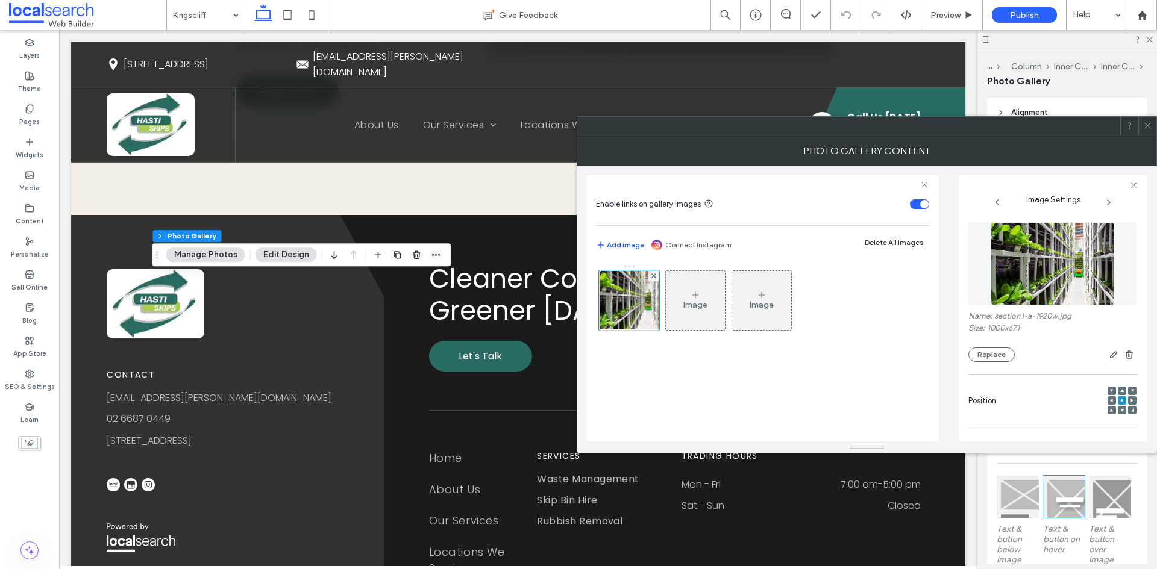
drag, startPoint x: 1036, startPoint y: 266, endPoint x: 1006, endPoint y: 277, distance: 31.7
click at [1036, 265] on img at bounding box center [1053, 263] width 124 height 83
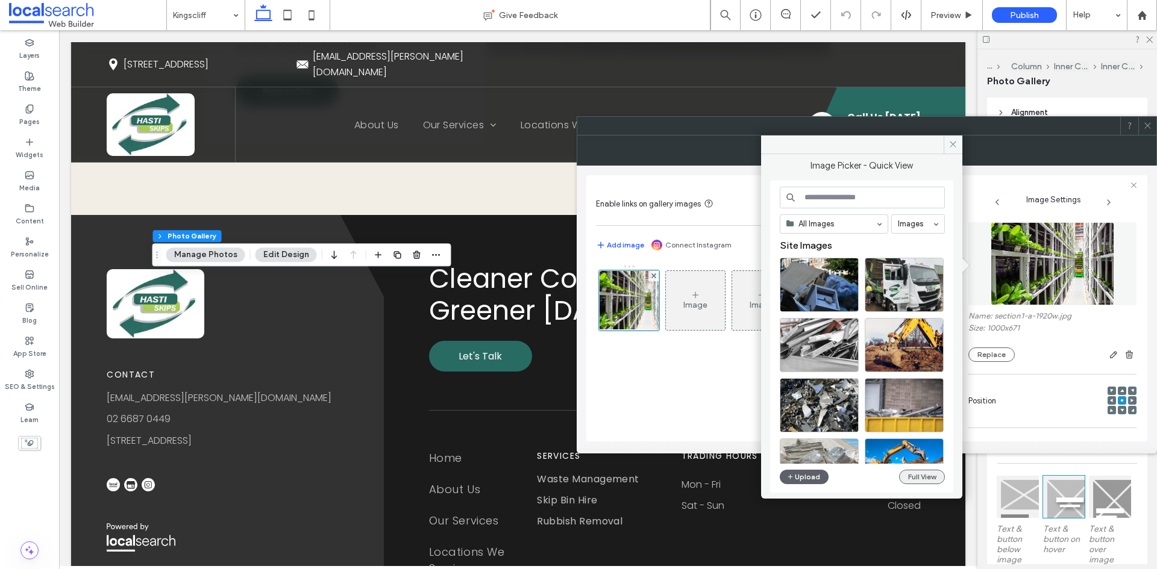
click at [929, 475] on button "Full View" at bounding box center [922, 477] width 46 height 14
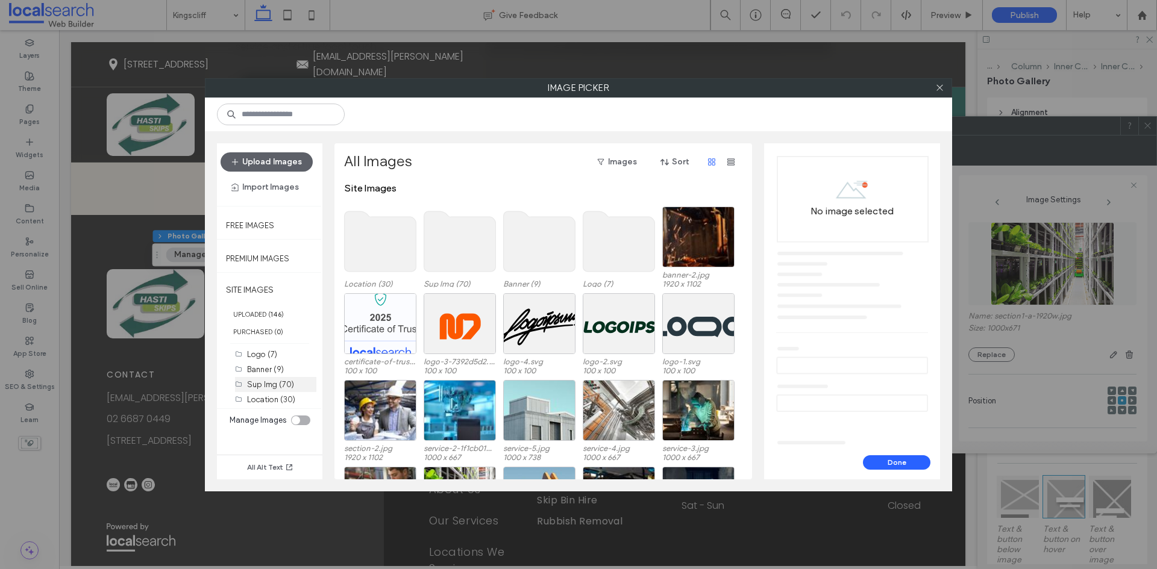
click at [272, 383] on label "Sup Img (70)" at bounding box center [270, 384] width 47 height 9
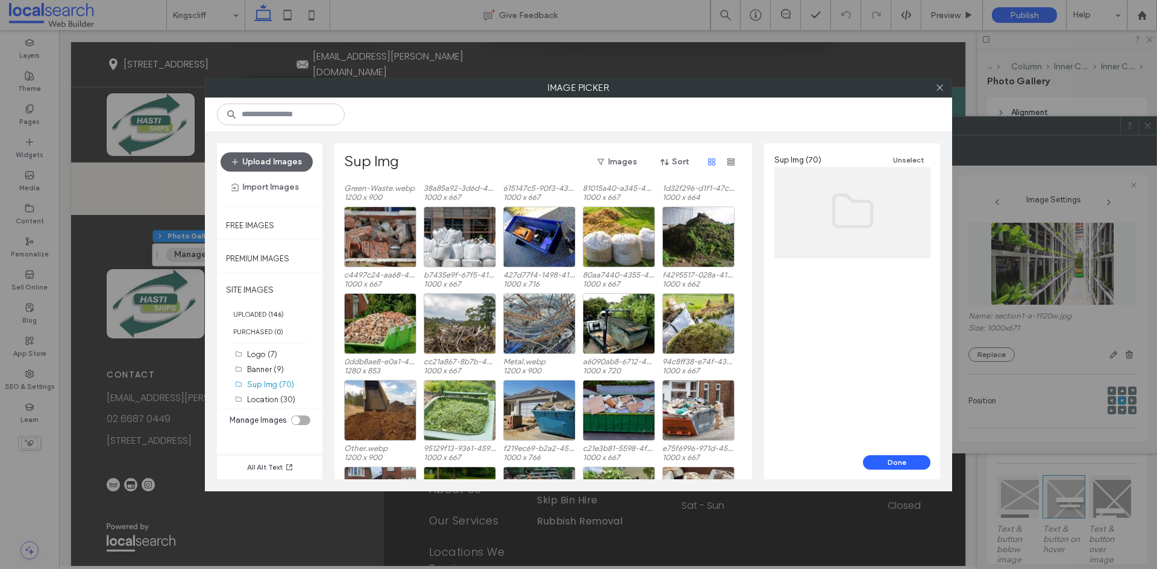
scroll to position [484, 0]
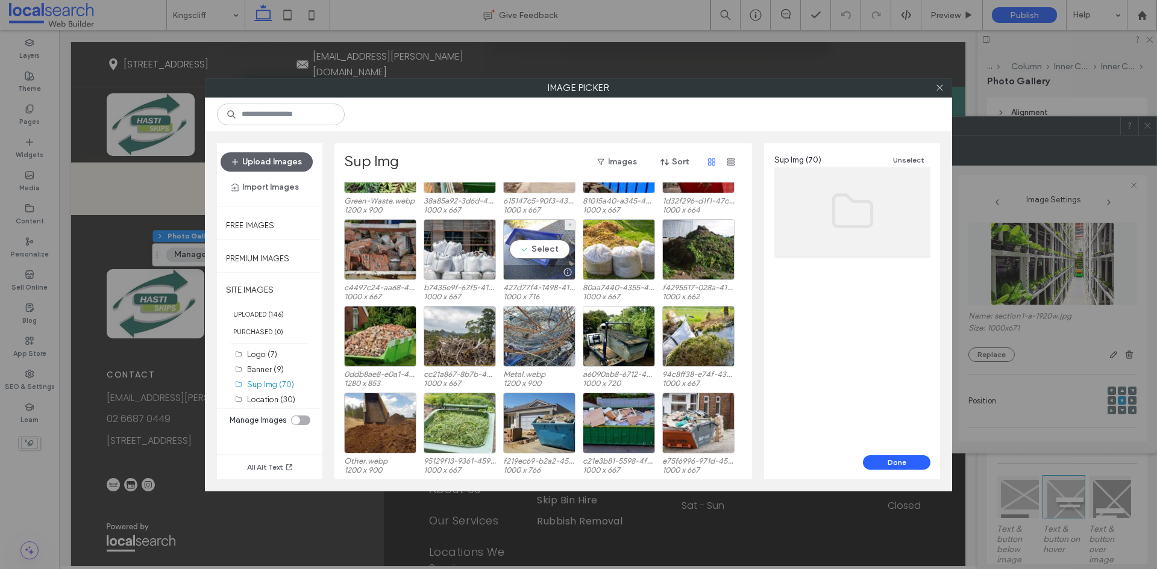
click at [564, 262] on div "Select" at bounding box center [539, 249] width 72 height 61
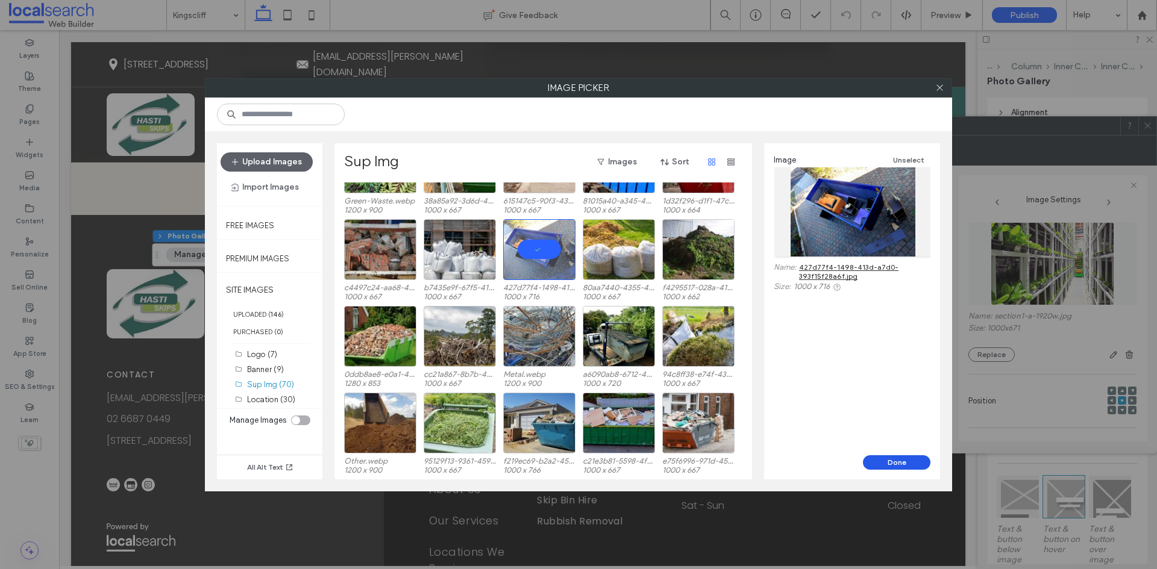
click at [901, 461] on button "Done" at bounding box center [896, 463] width 67 height 14
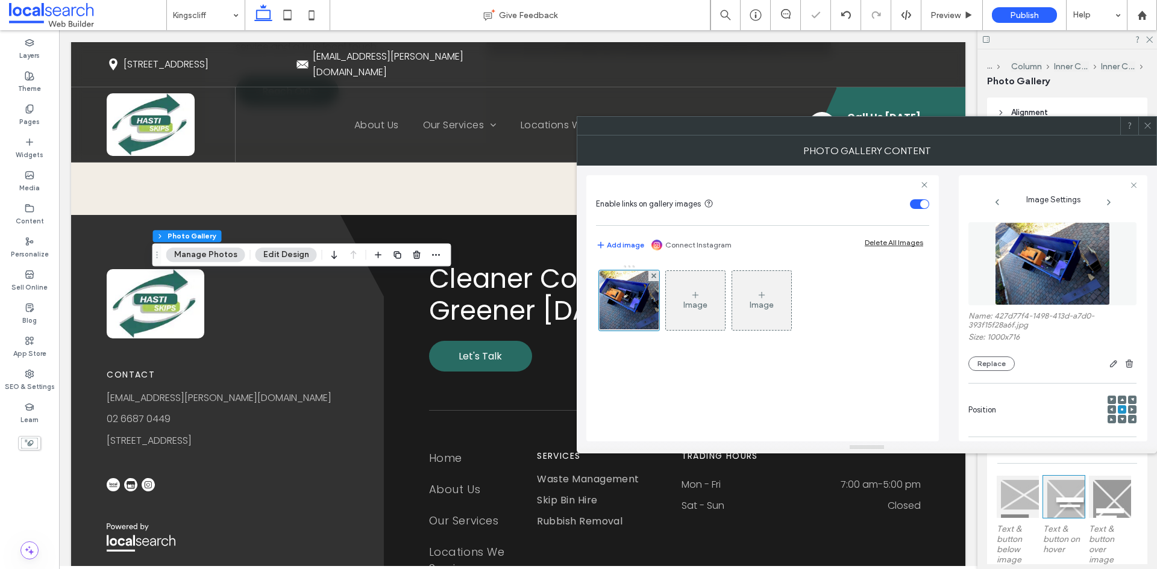
click at [1149, 129] on icon at bounding box center [1147, 125] width 9 height 9
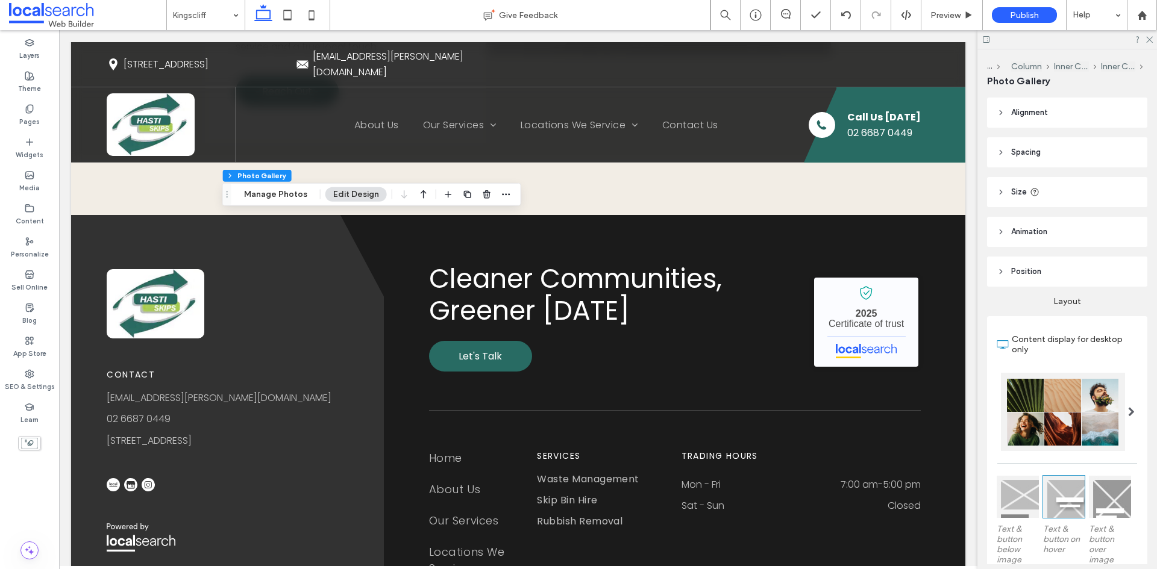
click at [307, 204] on div "Section Column Inner Column Inner Column Photo Gallery Manage Photos Edit Design" at bounding box center [371, 194] width 299 height 23
click at [296, 197] on button "Manage Photos" at bounding box center [275, 194] width 79 height 14
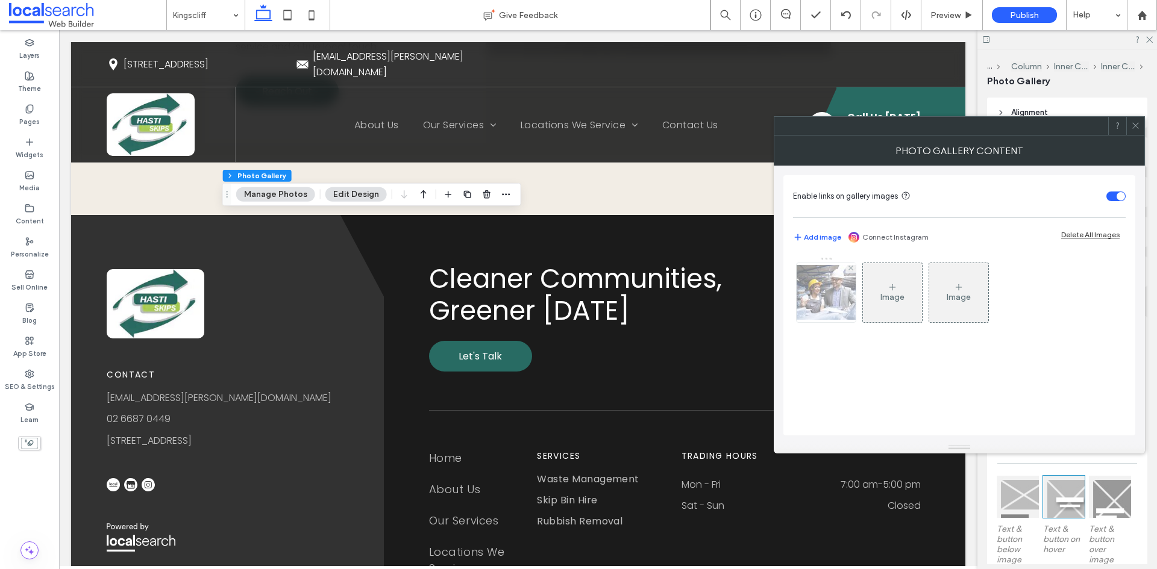
click at [841, 292] on img at bounding box center [826, 292] width 96 height 55
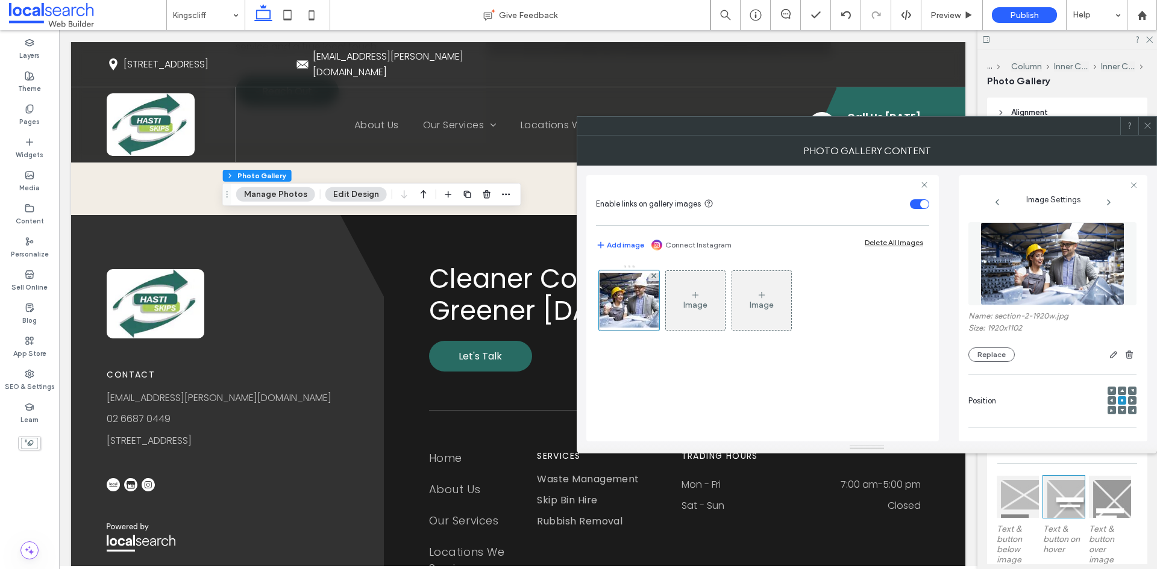
drag, startPoint x: 1039, startPoint y: 249, endPoint x: 1014, endPoint y: 258, distance: 26.9
click at [1040, 249] on img at bounding box center [1052, 263] width 144 height 83
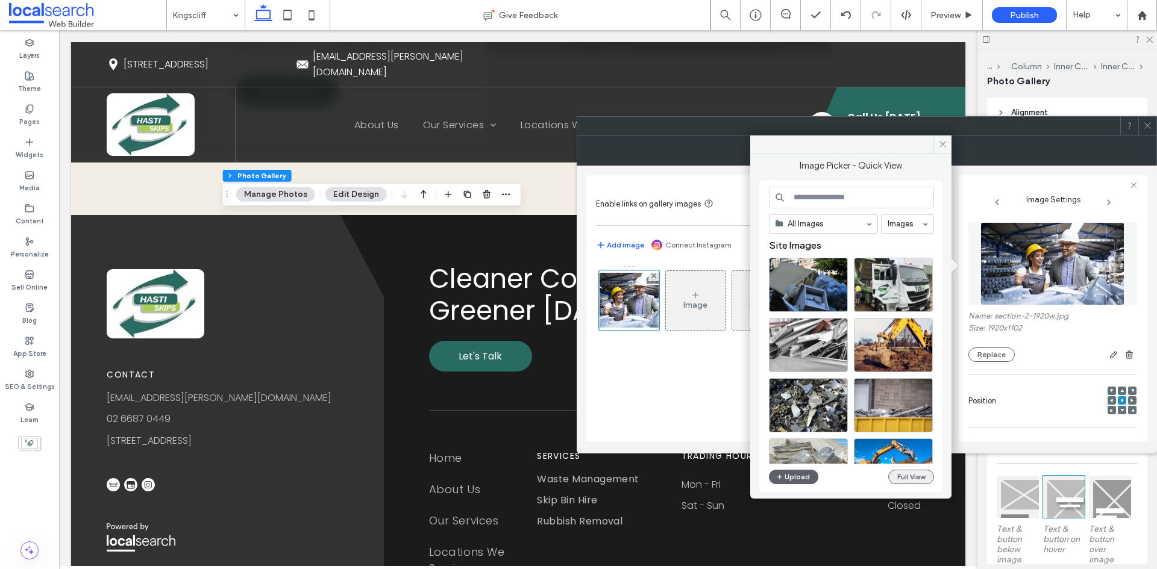
click at [904, 473] on button "Full View" at bounding box center [911, 477] width 46 height 14
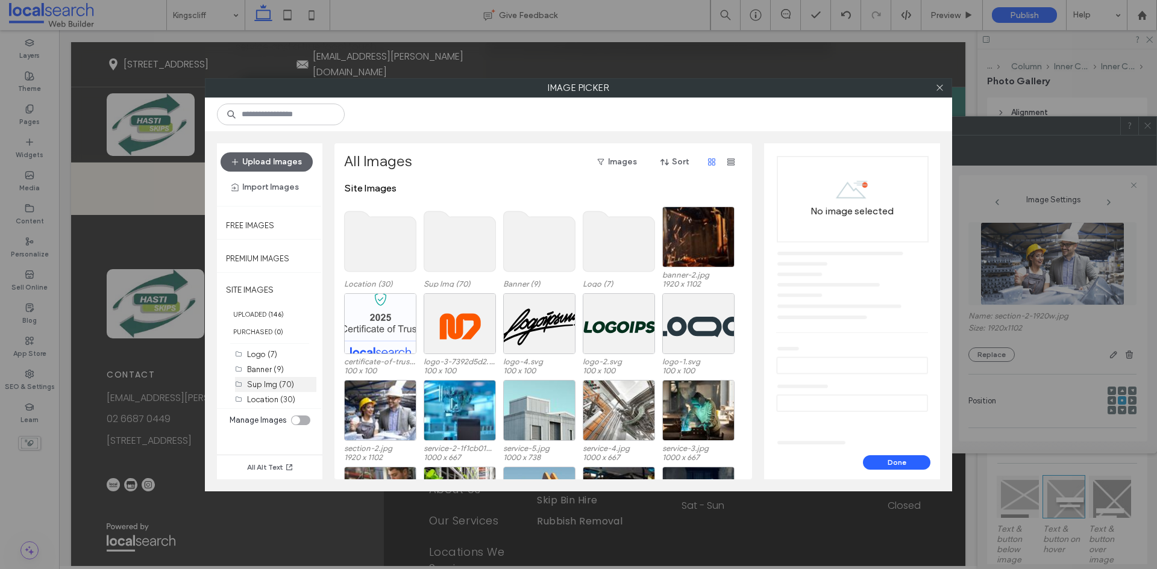
click at [265, 382] on label "Sup Img (70)" at bounding box center [270, 384] width 47 height 9
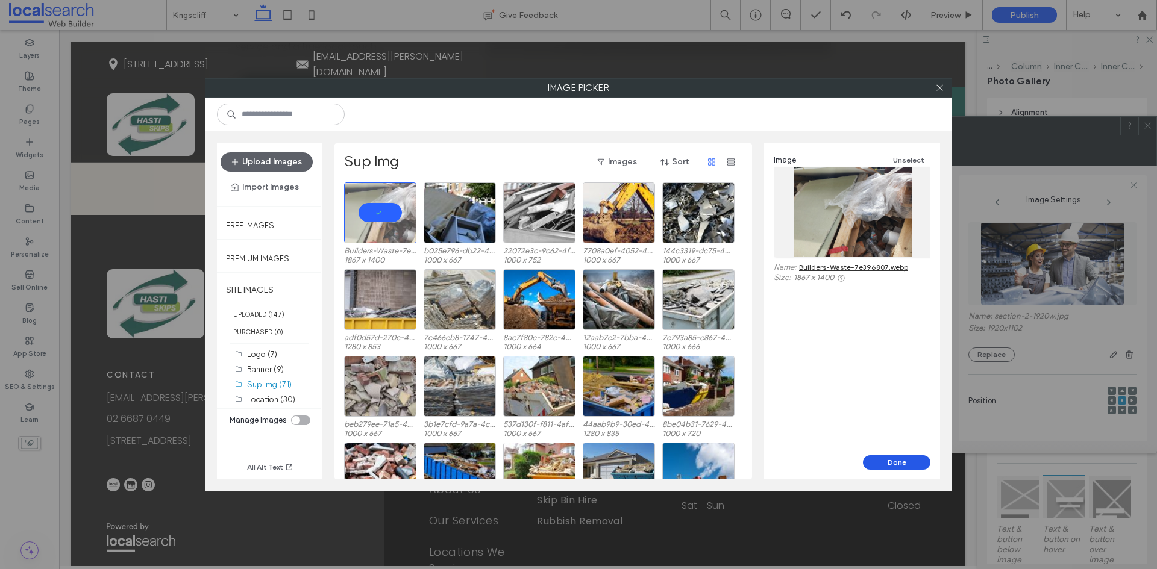
click at [920, 460] on button "Done" at bounding box center [896, 463] width 67 height 14
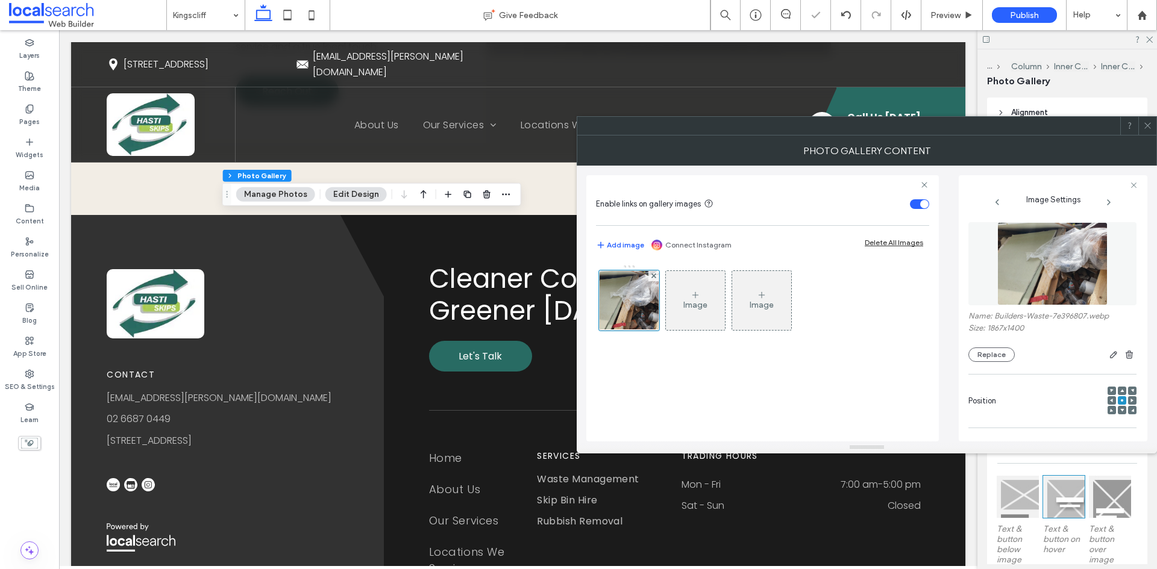
click at [1152, 131] on span at bounding box center [1147, 126] width 9 height 18
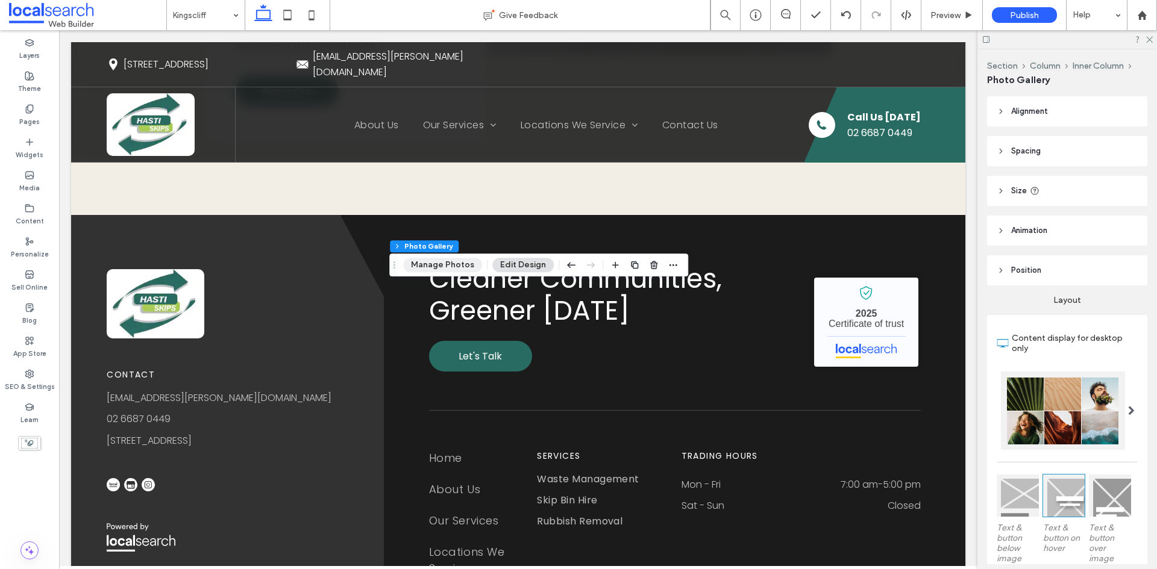
click at [450, 262] on button "Manage Photos" at bounding box center [442, 265] width 79 height 14
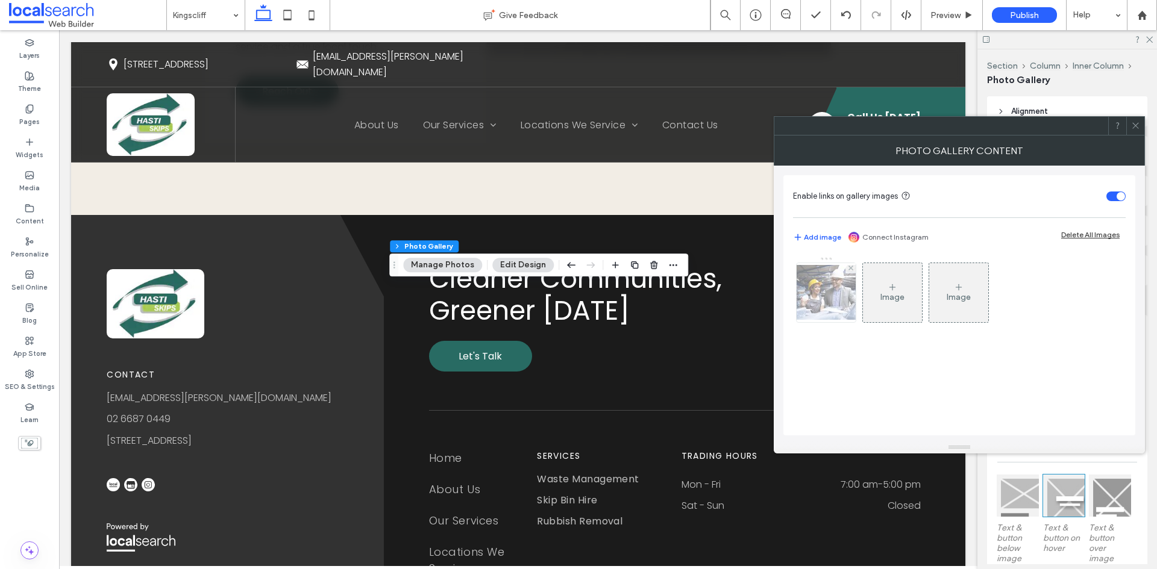
click at [827, 289] on img at bounding box center [826, 292] width 96 height 55
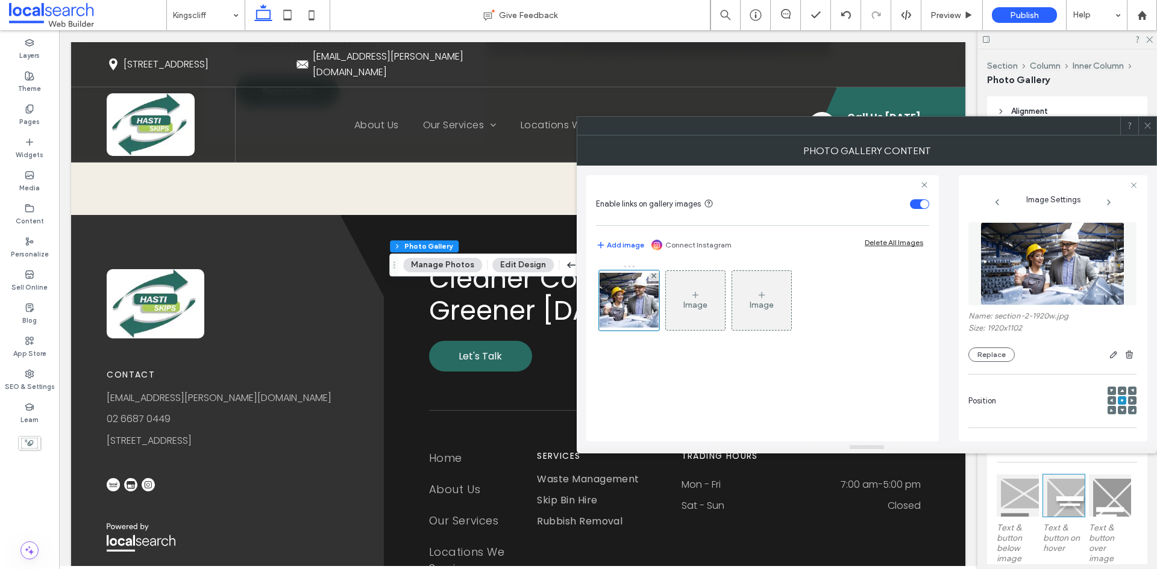
click at [1066, 265] on img at bounding box center [1052, 263] width 144 height 83
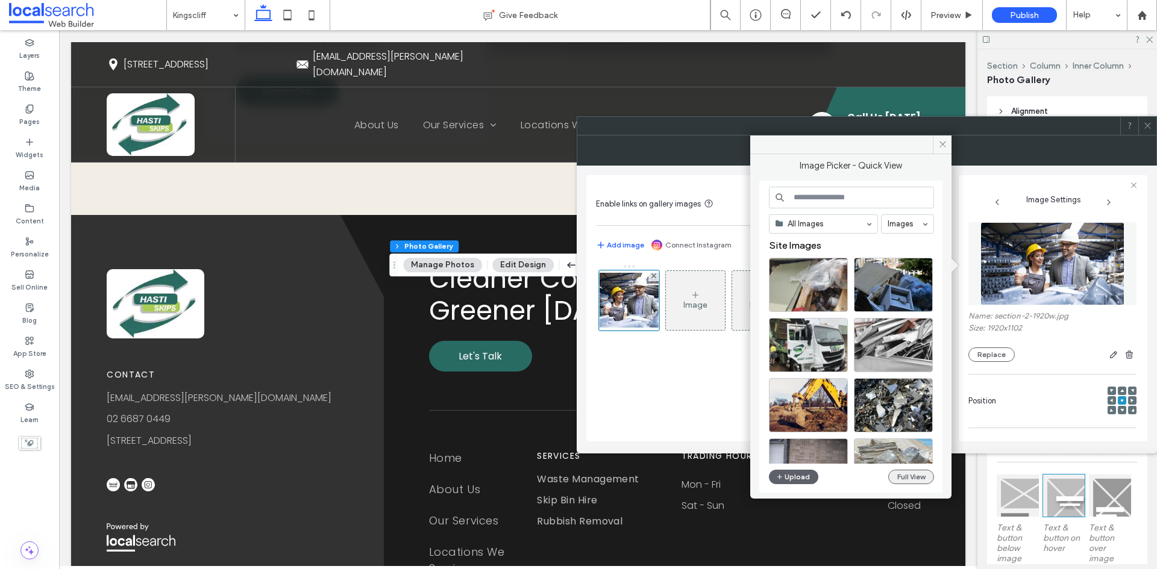
click at [903, 477] on button "Full View" at bounding box center [911, 477] width 46 height 14
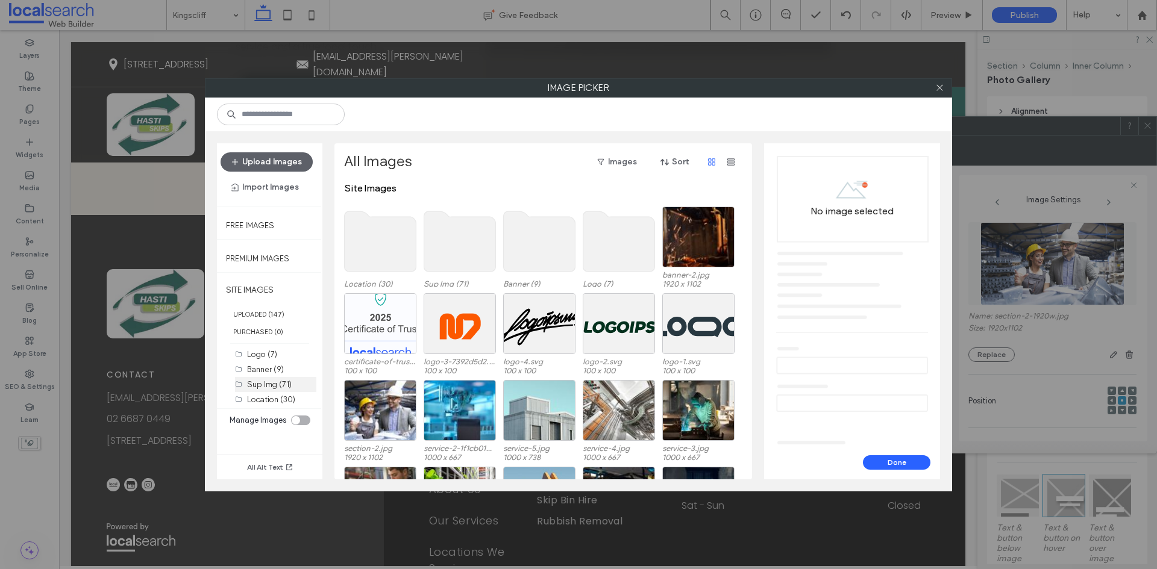
click at [262, 380] on label "Sup Img (71)" at bounding box center [269, 384] width 45 height 9
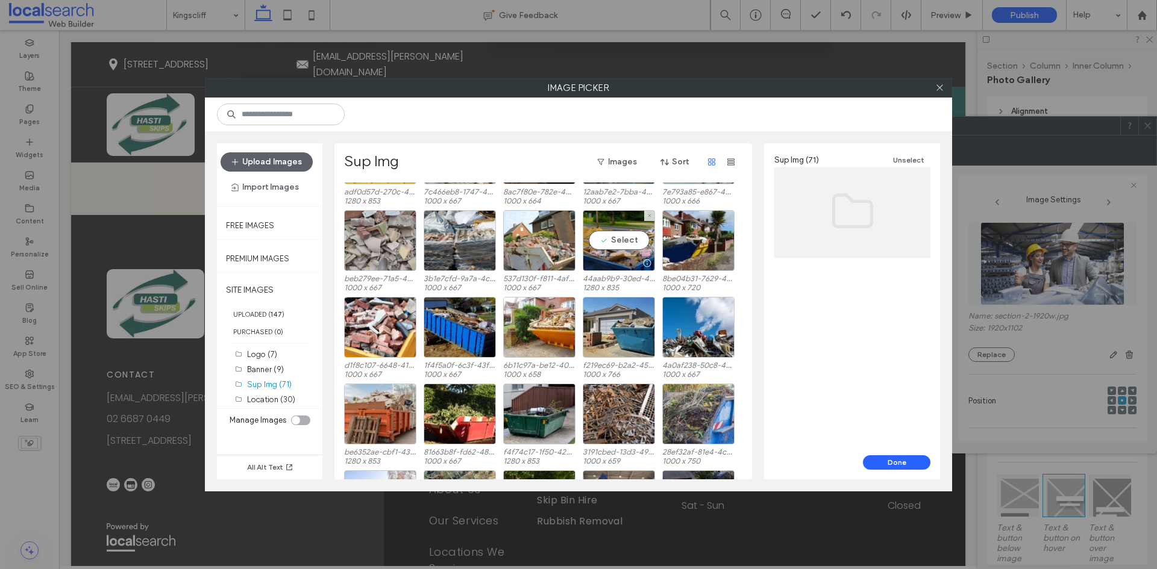
scroll to position [182, 0]
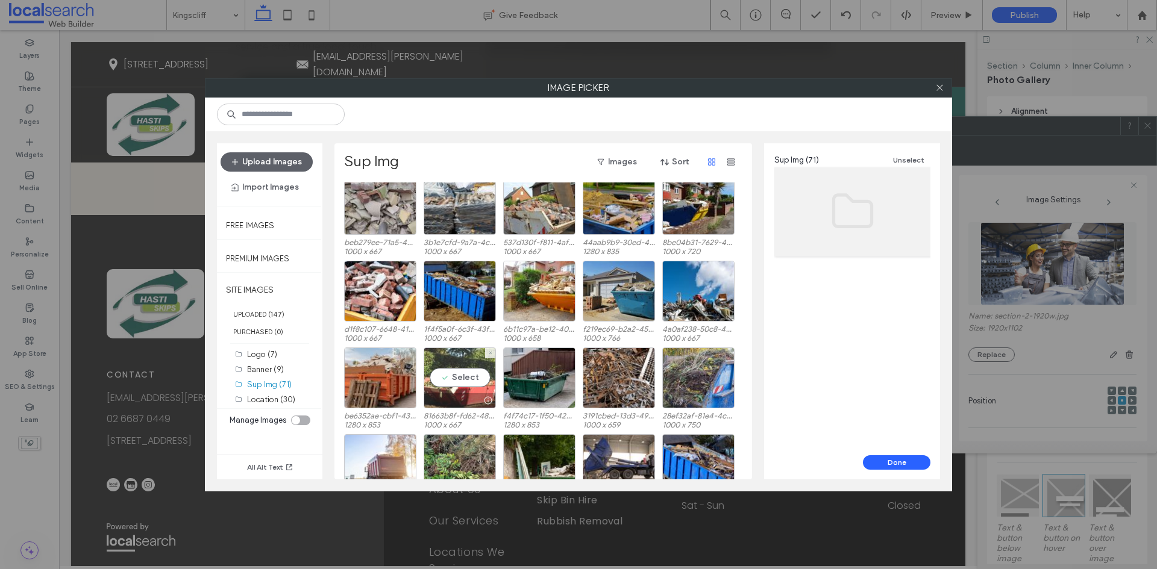
click at [472, 393] on div at bounding box center [459, 400] width 71 height 14
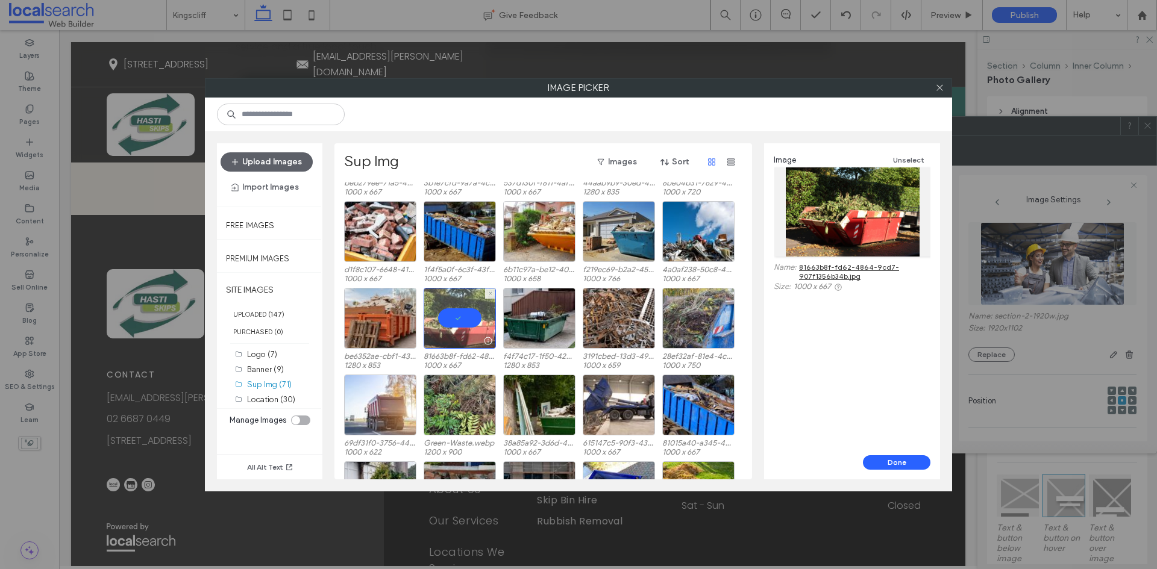
scroll to position [242, 0]
click at [704, 326] on div "Select" at bounding box center [698, 317] width 72 height 61
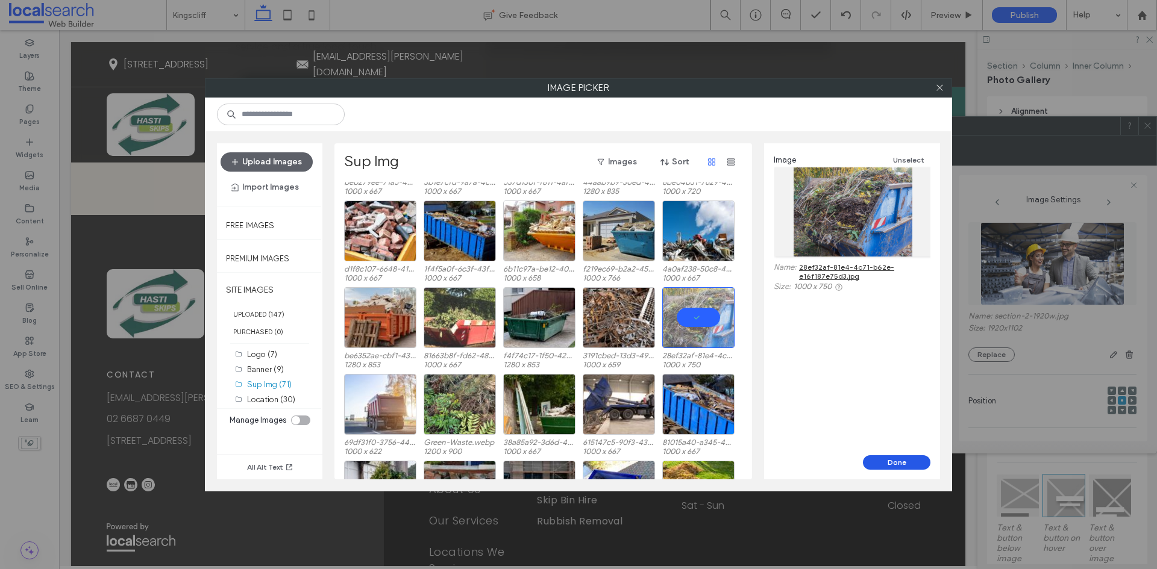
click at [895, 460] on button "Done" at bounding box center [896, 463] width 67 height 14
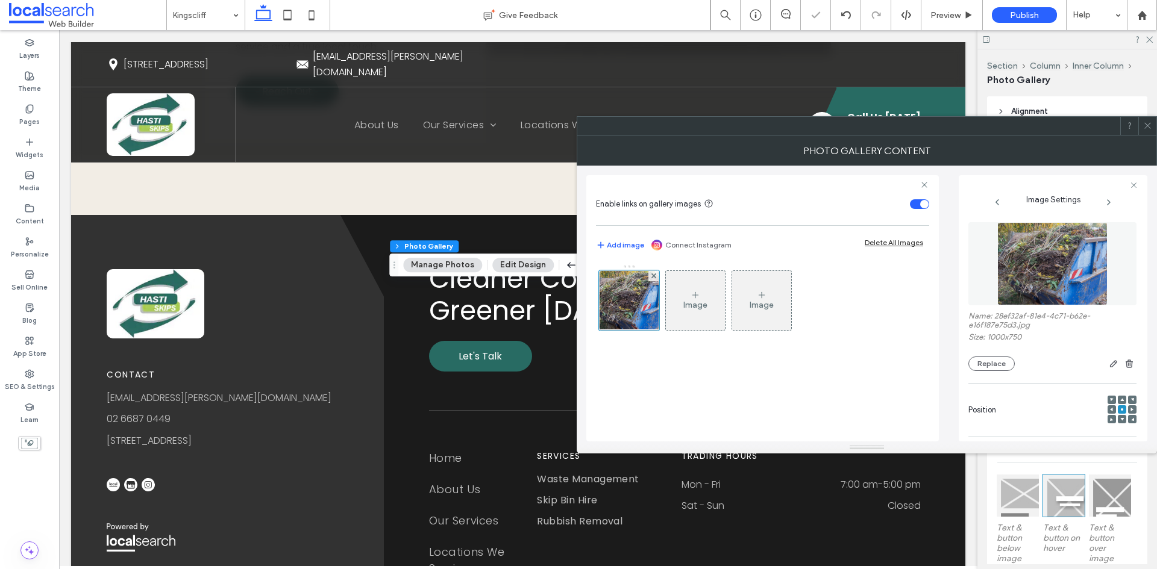
click at [1149, 118] on span at bounding box center [1147, 126] width 9 height 18
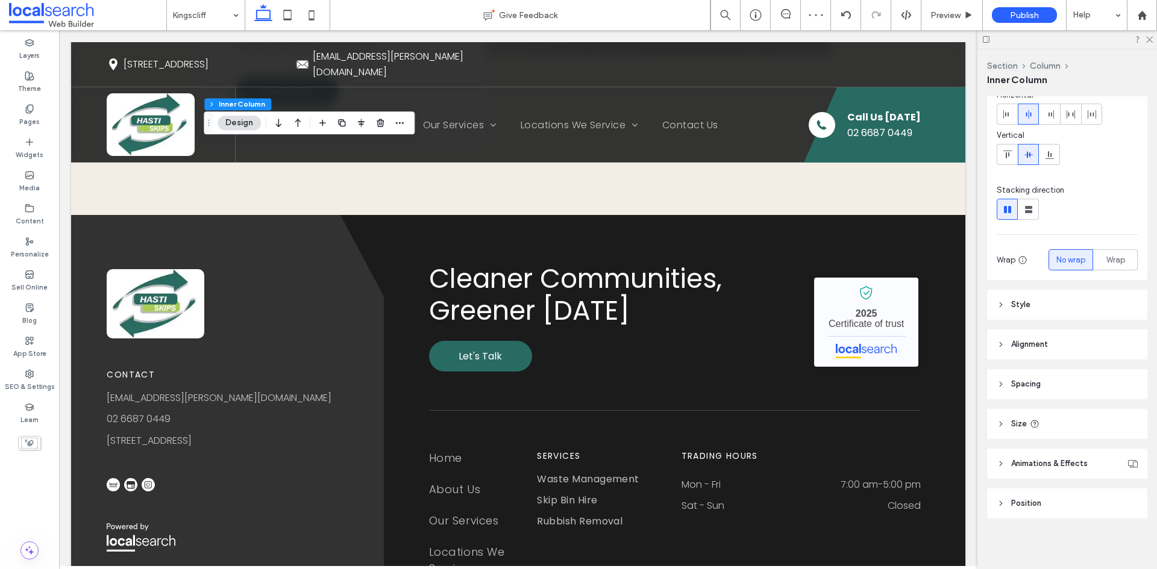
scroll to position [61, 0]
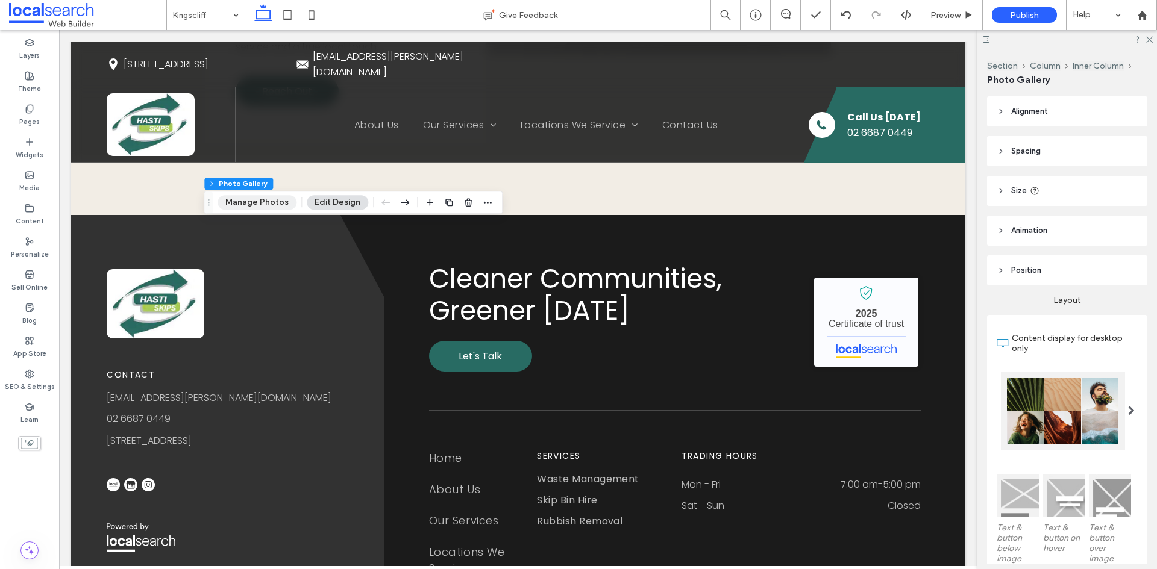
click at [263, 204] on button "Manage Photos" at bounding box center [257, 202] width 79 height 14
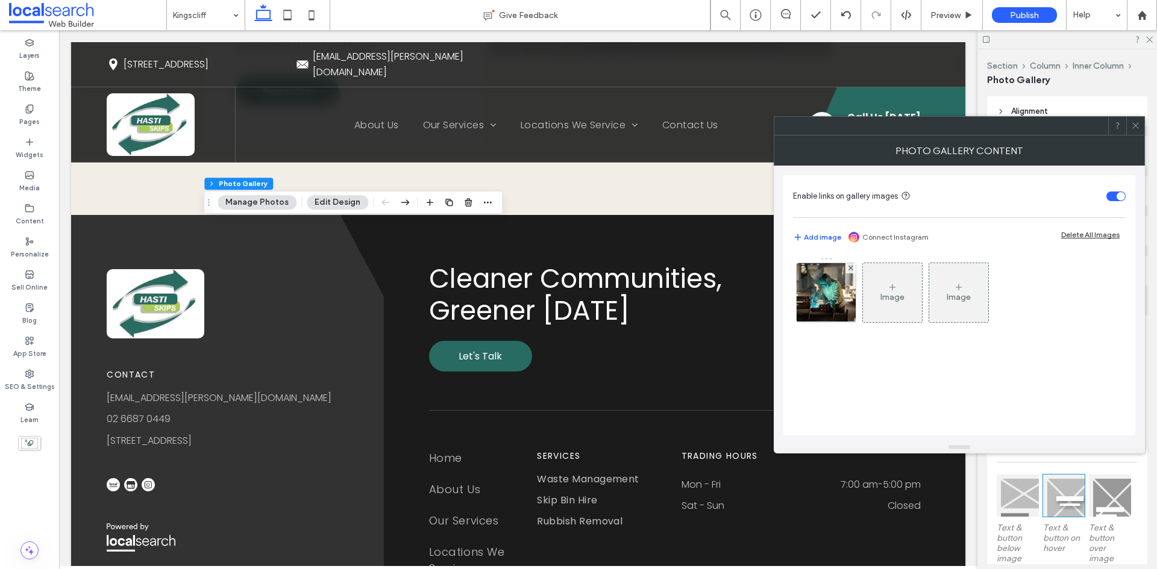
click at [867, 303] on div "Image" at bounding box center [892, 293] width 59 height 57
click at [851, 304] on img at bounding box center [826, 292] width 89 height 59
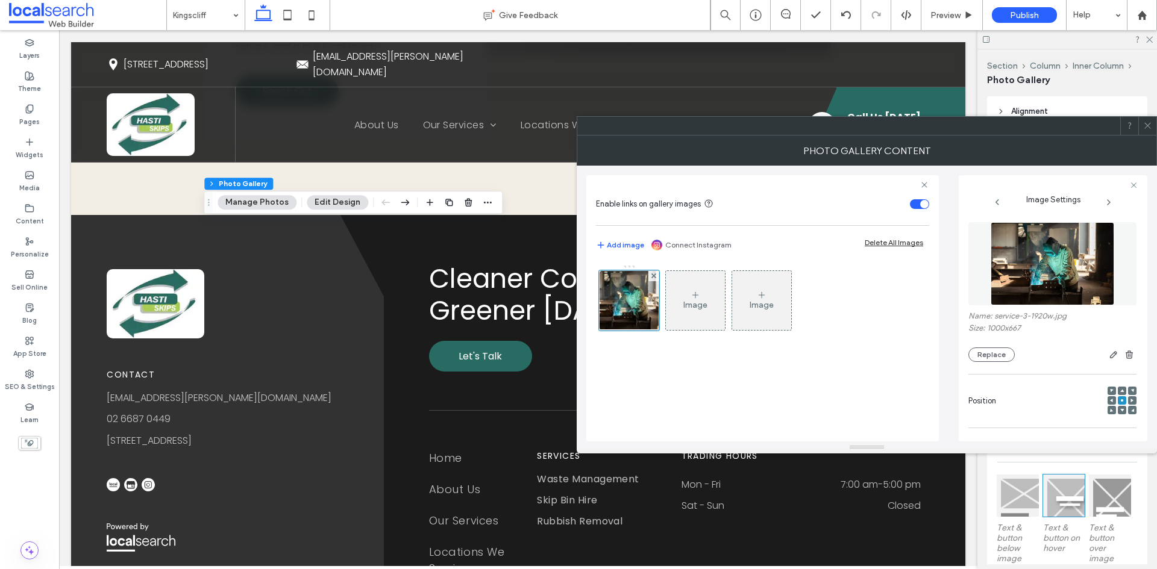
click at [1045, 280] on img at bounding box center [1053, 263] width 124 height 83
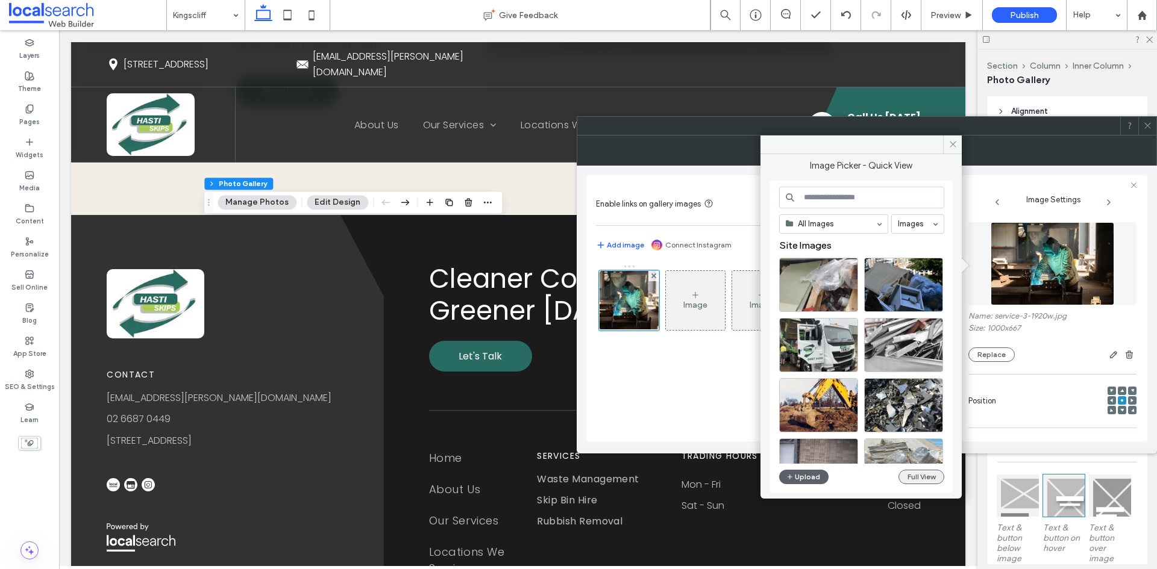
click at [910, 473] on button "Full View" at bounding box center [921, 477] width 46 height 14
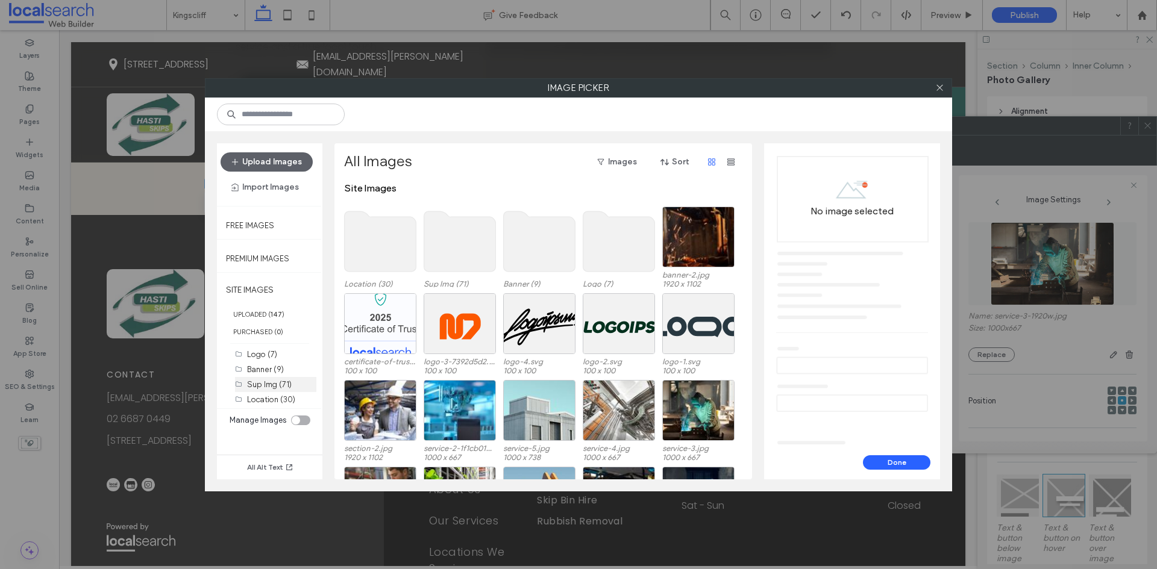
click at [265, 383] on label "Sup Img (71)" at bounding box center [269, 384] width 45 height 9
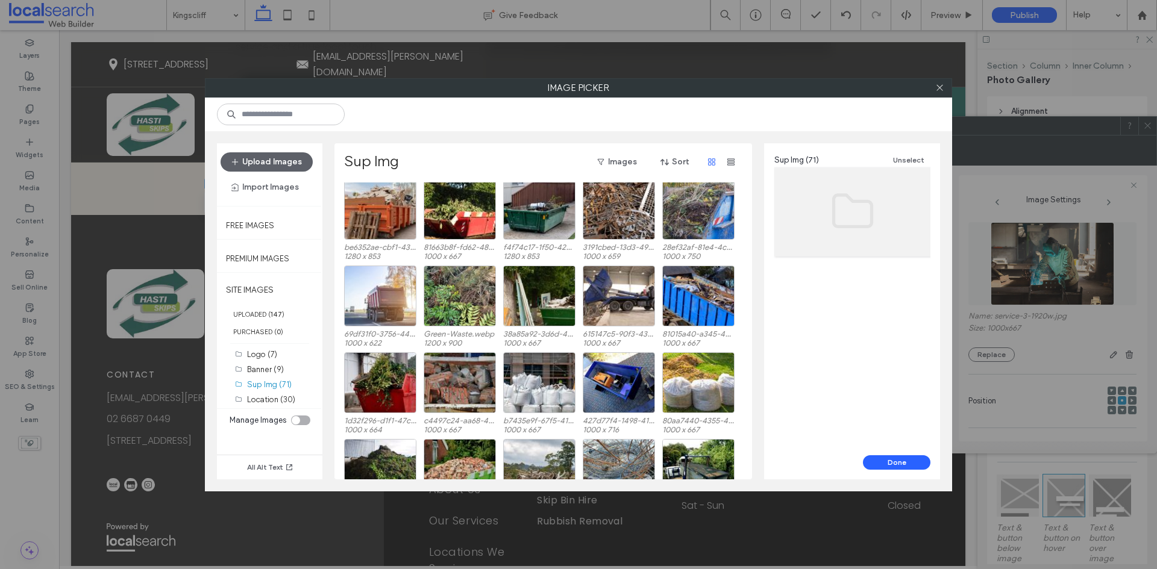
scroll to position [363, 0]
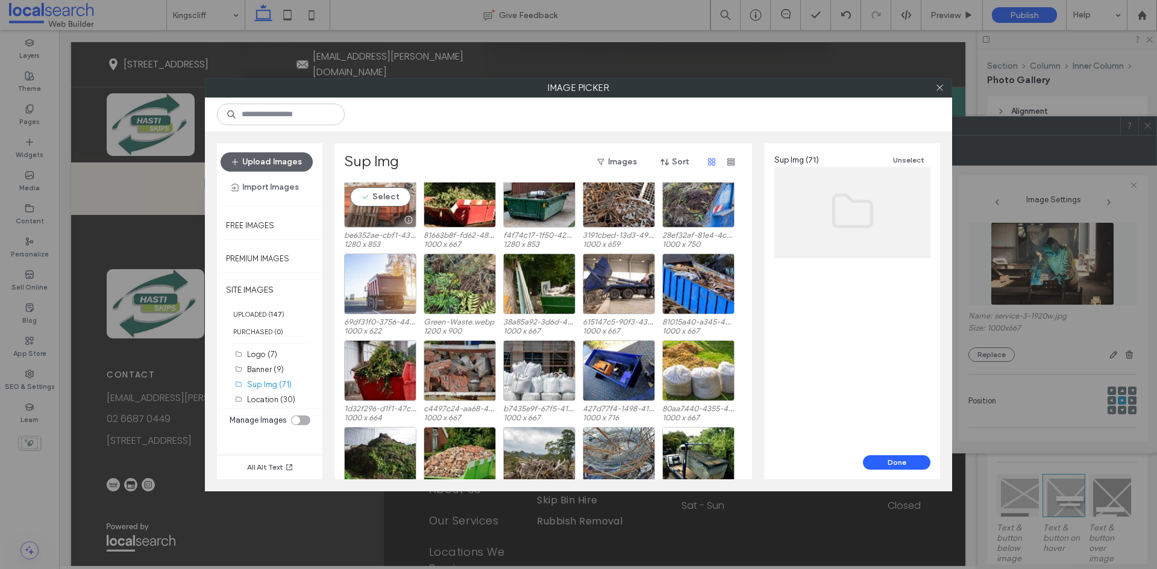
click at [368, 195] on div "Select" at bounding box center [380, 197] width 72 height 61
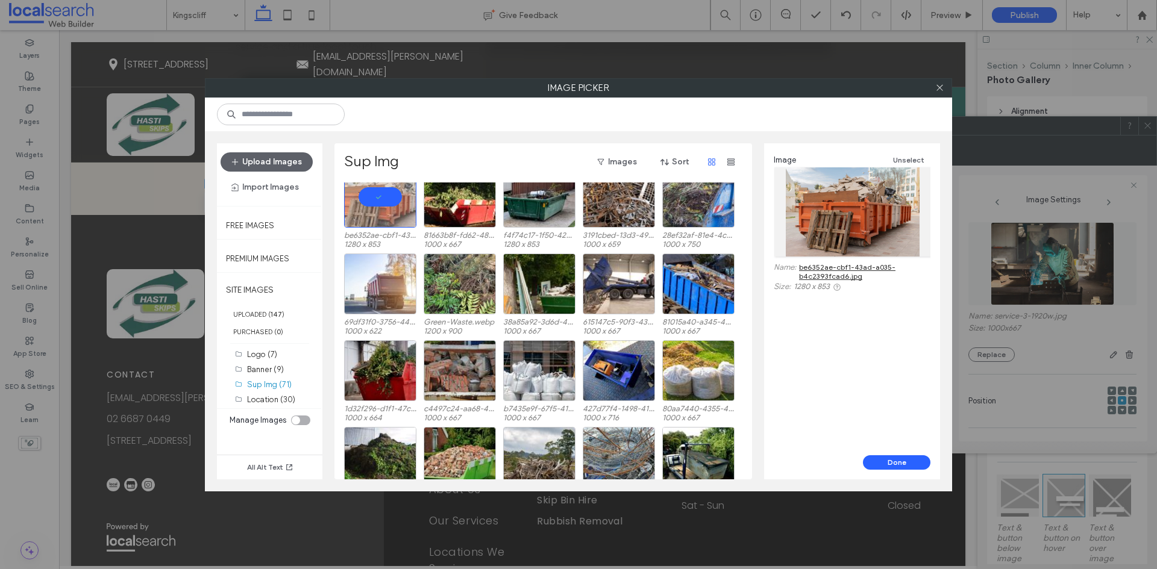
click at [915, 460] on button "Done" at bounding box center [896, 463] width 67 height 14
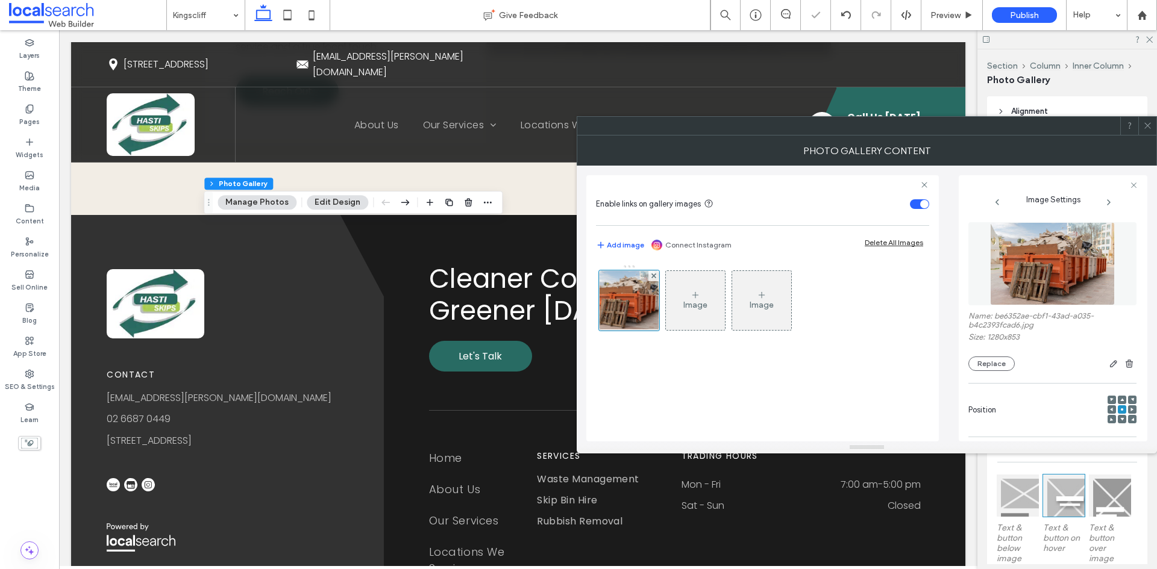
click at [1152, 127] on icon at bounding box center [1147, 125] width 9 height 9
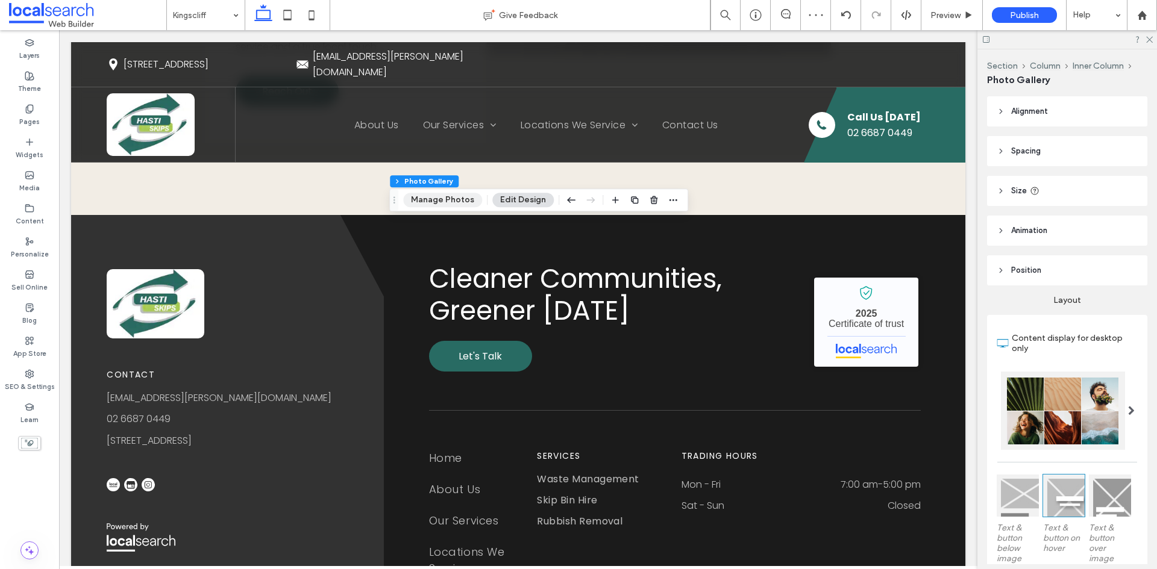
click at [452, 207] on button "Manage Photos" at bounding box center [442, 200] width 79 height 14
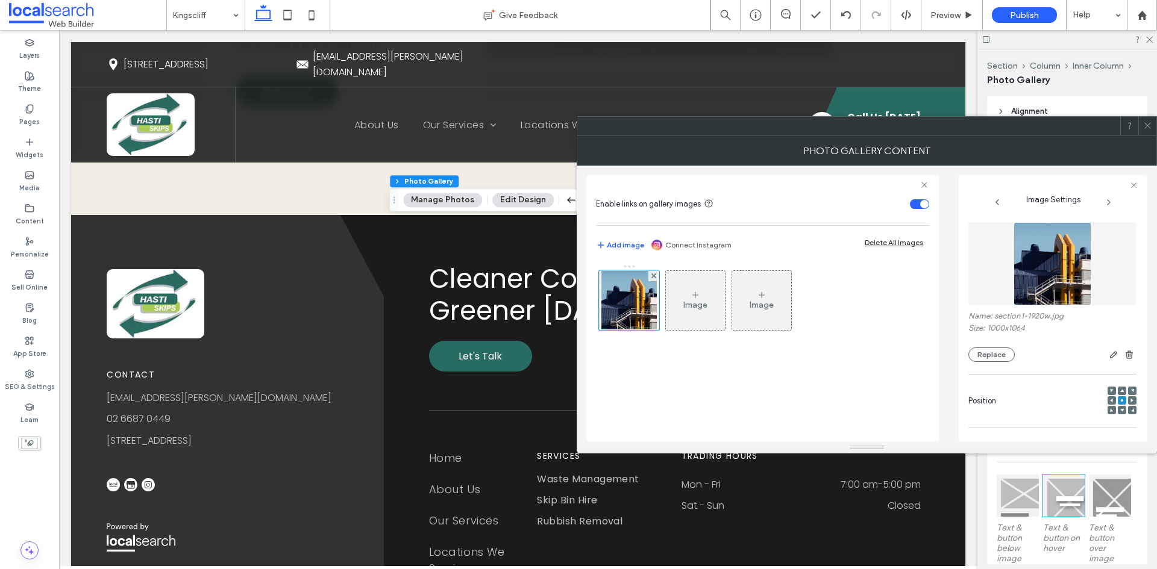
click at [1053, 269] on img at bounding box center [1053, 263] width 78 height 83
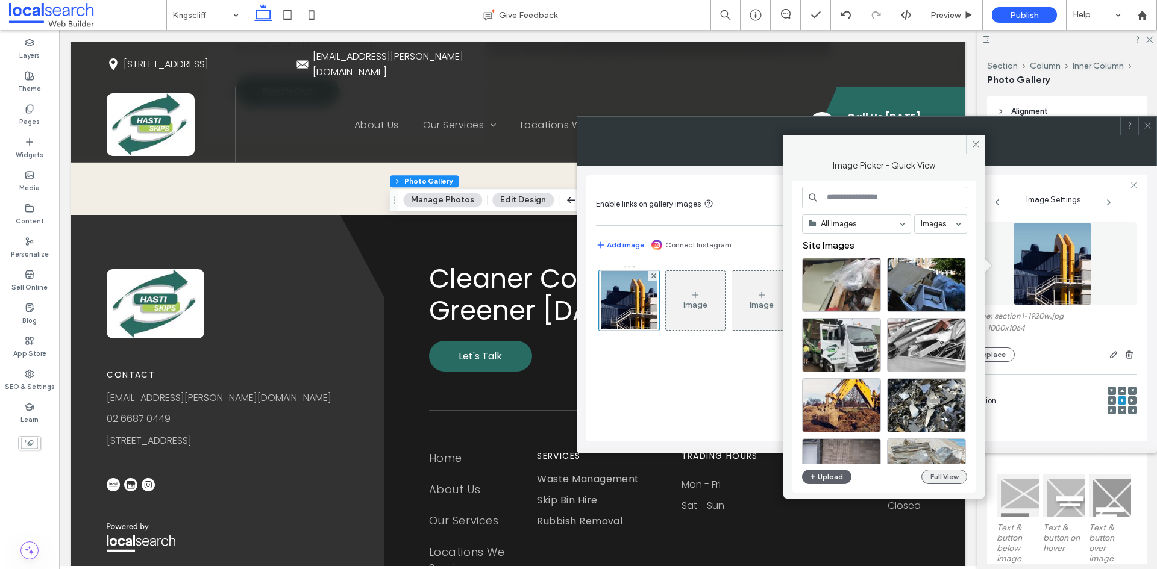
click at [942, 478] on button "Full View" at bounding box center [944, 477] width 46 height 14
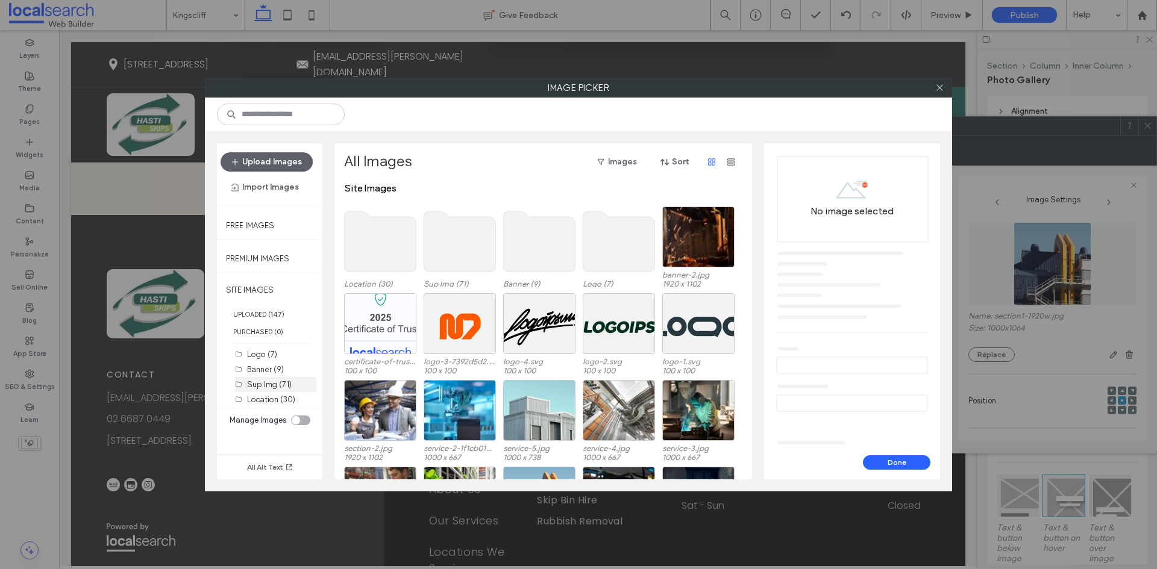
click at [283, 386] on label "Sup Img (71)" at bounding box center [269, 384] width 45 height 9
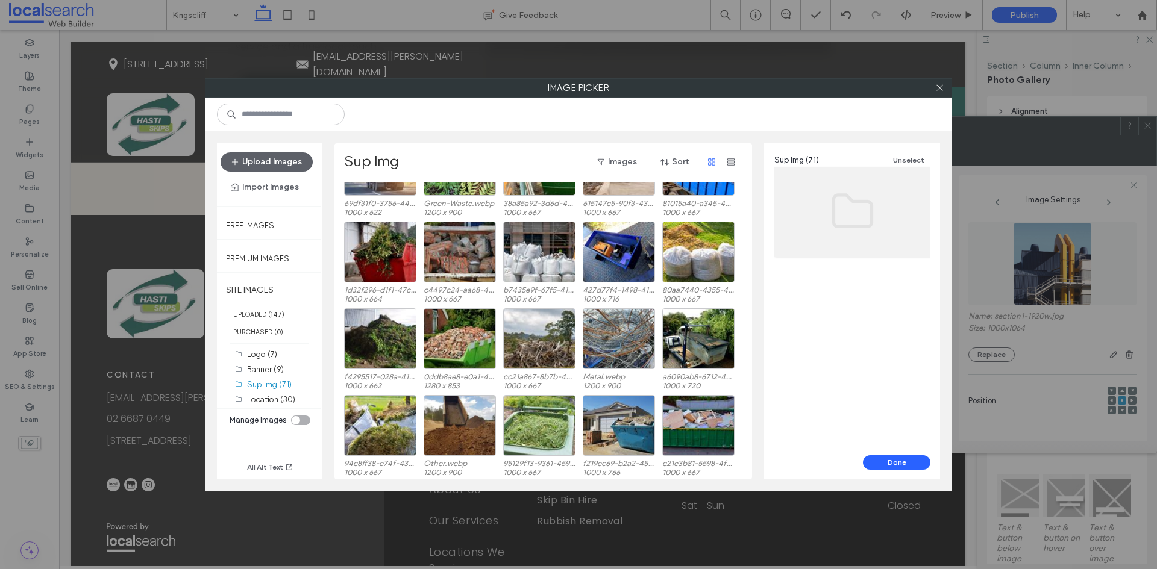
scroll to position [483, 0]
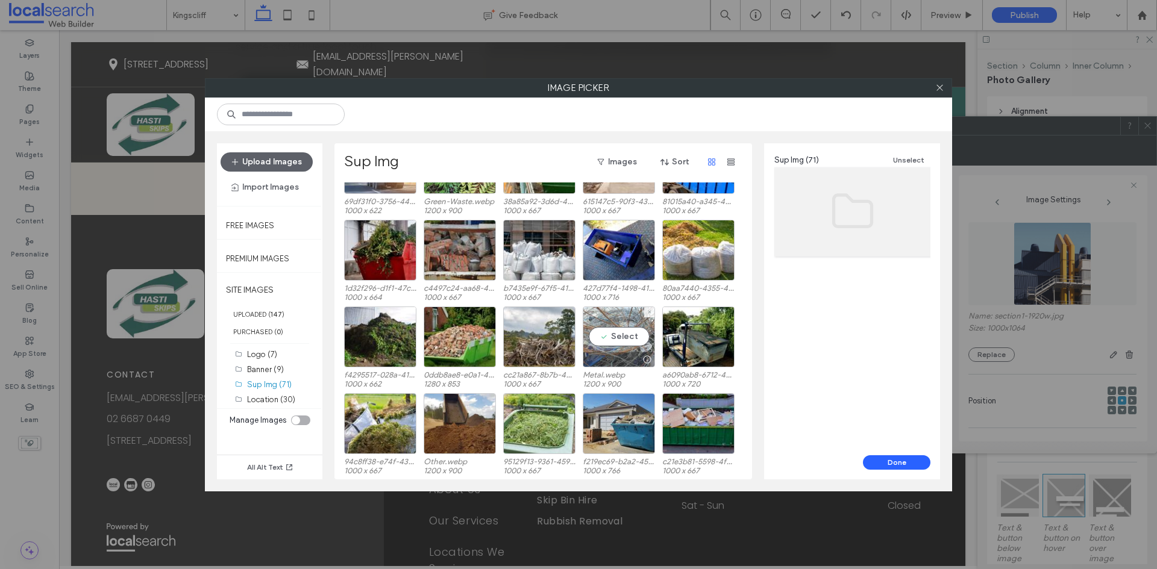
click at [628, 344] on div "Select" at bounding box center [619, 337] width 72 height 61
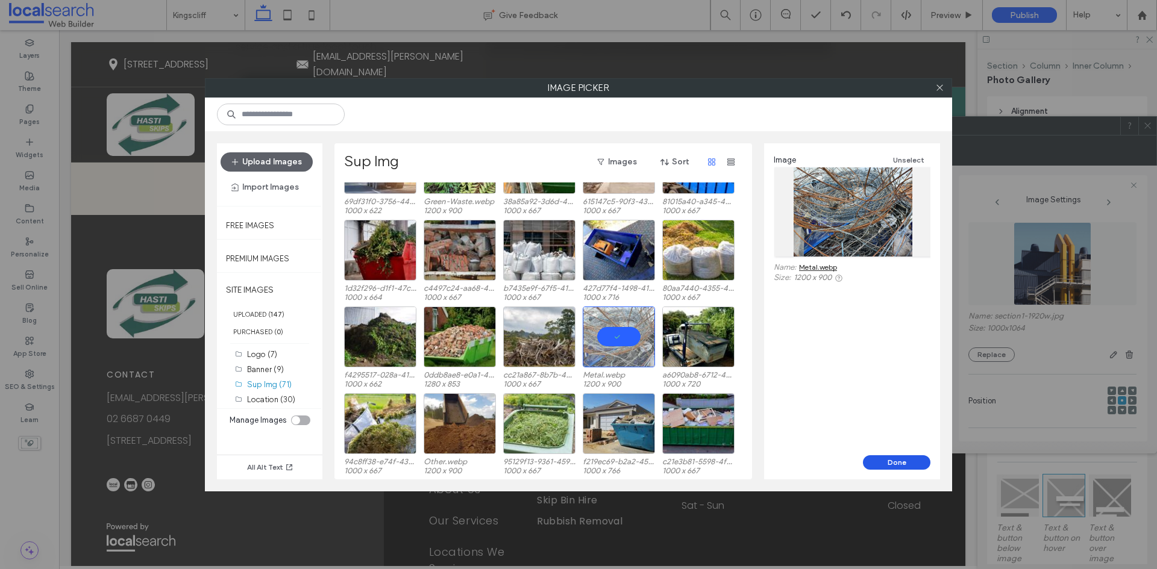
click at [879, 462] on button "Done" at bounding box center [896, 463] width 67 height 14
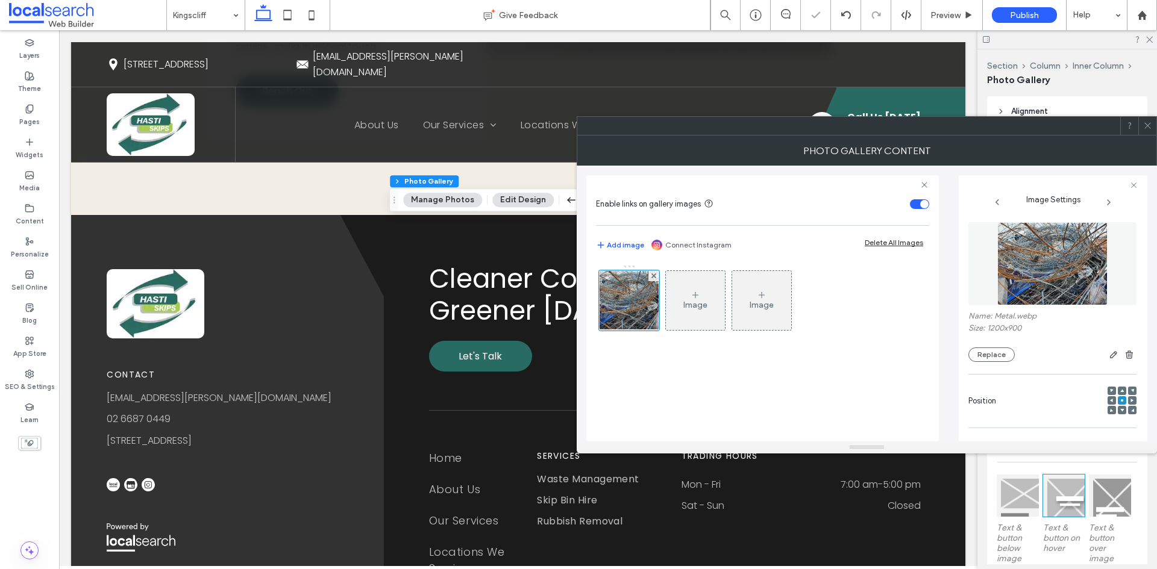
click at [1151, 128] on icon at bounding box center [1147, 125] width 9 height 9
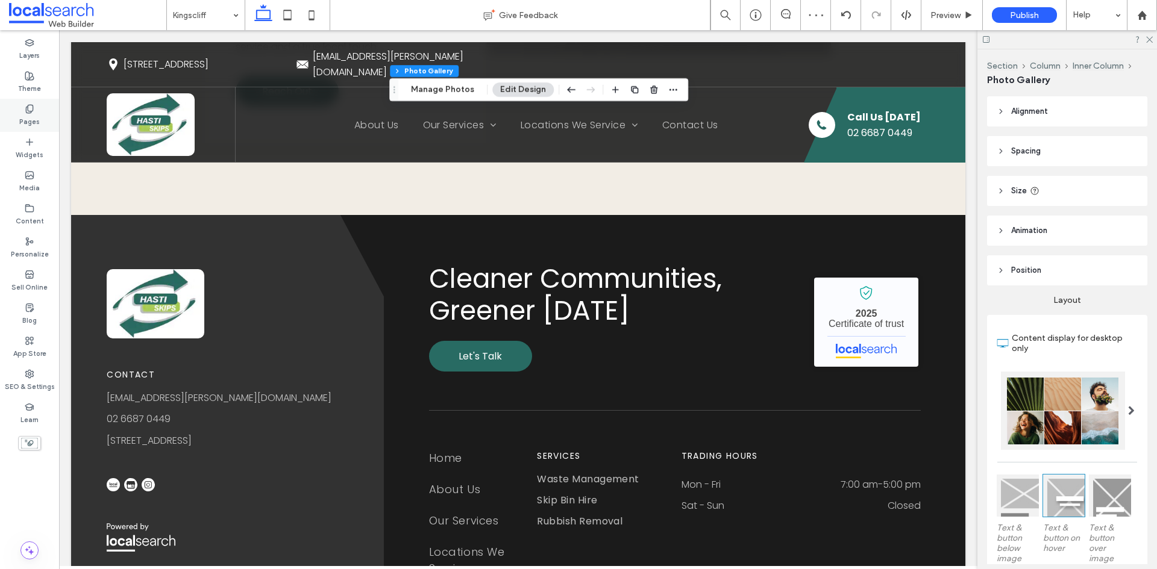
drag, startPoint x: 32, startPoint y: 116, endPoint x: 57, endPoint y: 128, distance: 27.8
click at [33, 116] on label "Pages" at bounding box center [29, 120] width 20 height 13
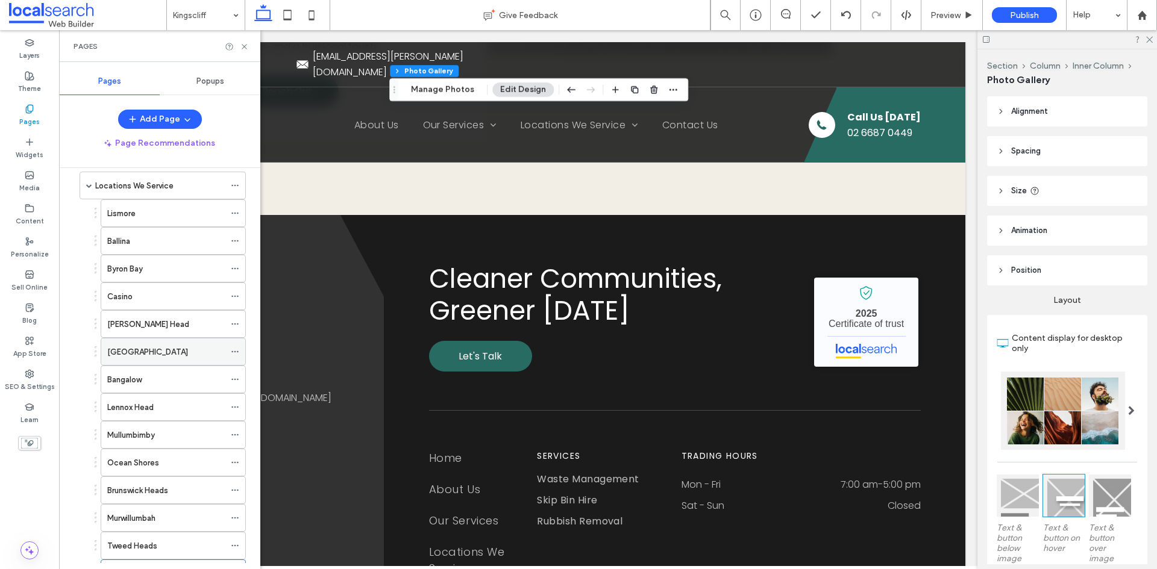
scroll to position [0, 0]
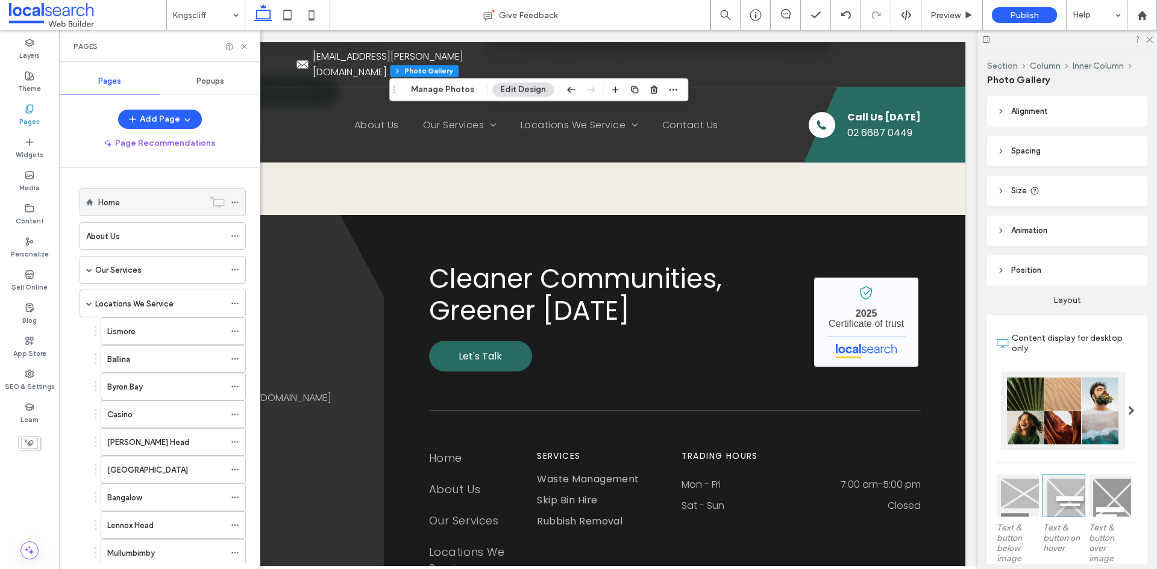
click at [131, 194] on div "Home" at bounding box center [150, 202] width 105 height 27
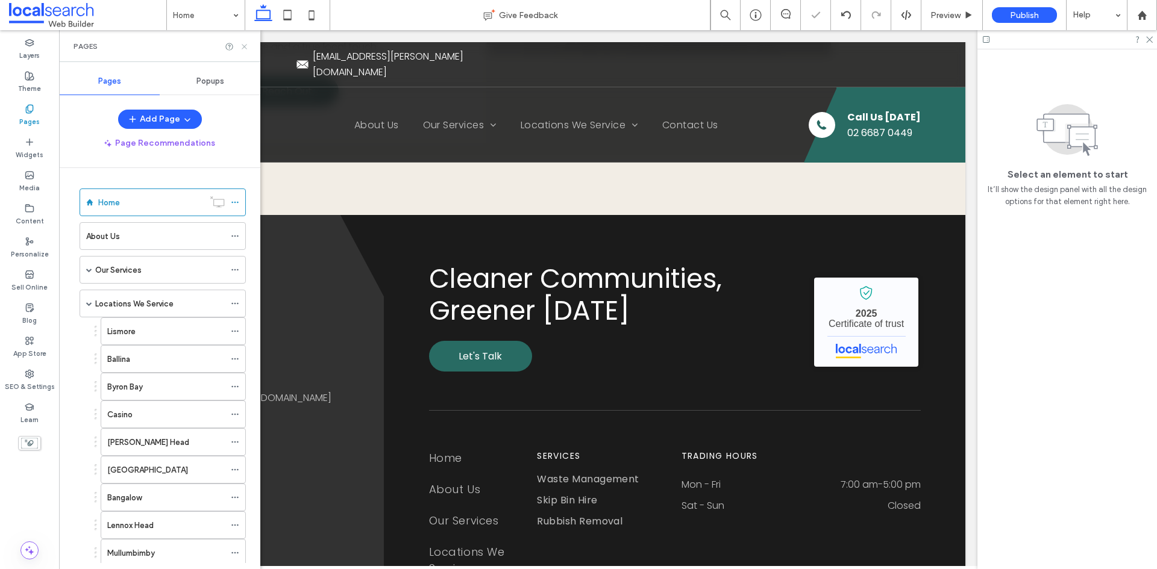
click at [246, 47] on icon at bounding box center [244, 46] width 9 height 9
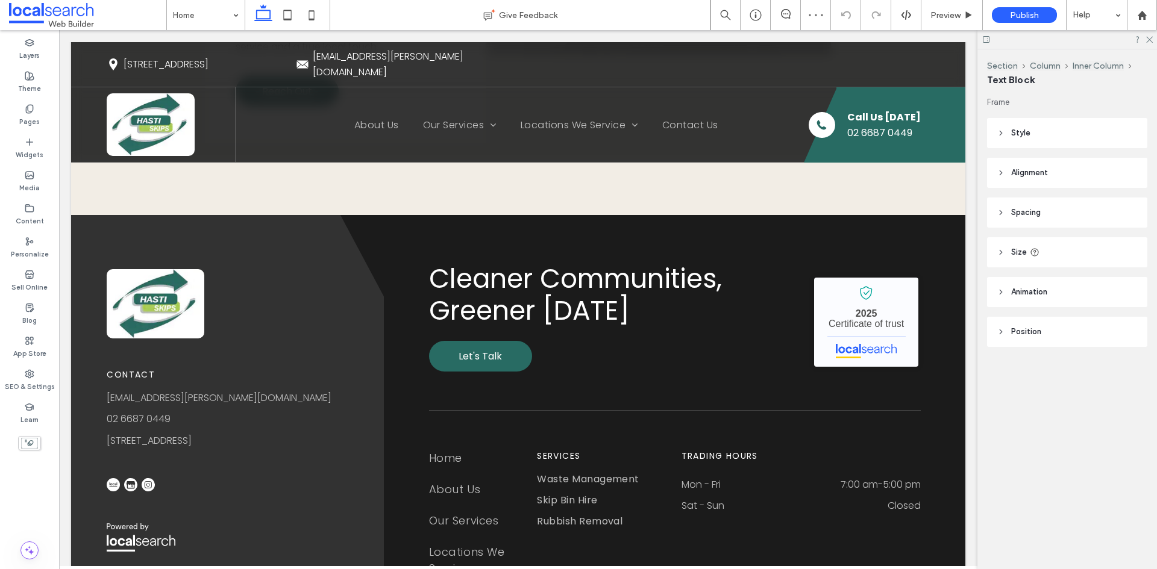
type input "*******"
type input "**"
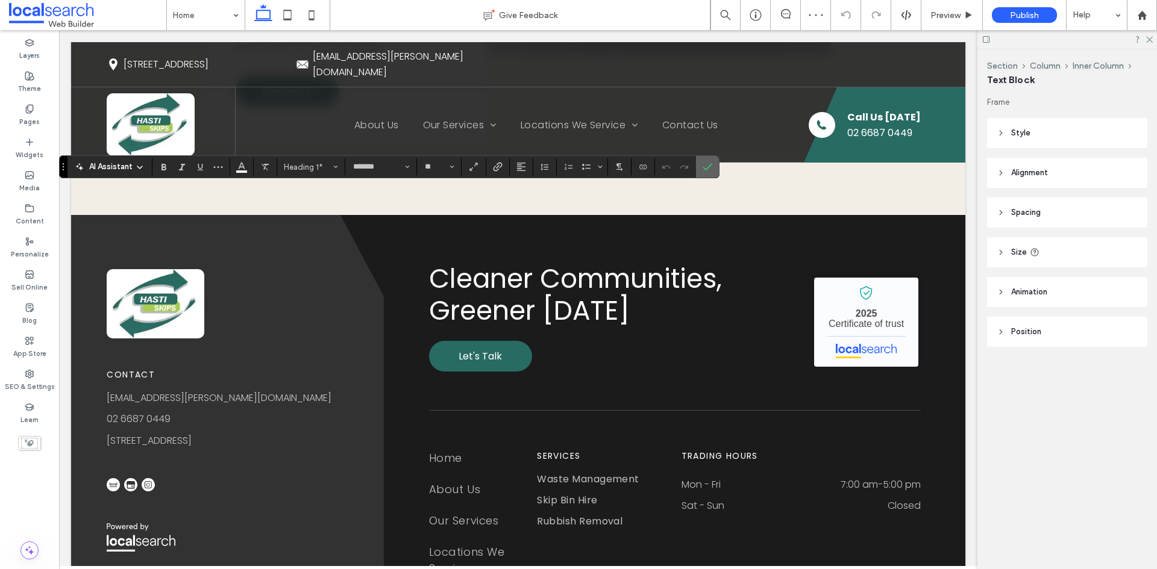
click at [706, 166] on icon "Confirm" at bounding box center [708, 167] width 10 height 10
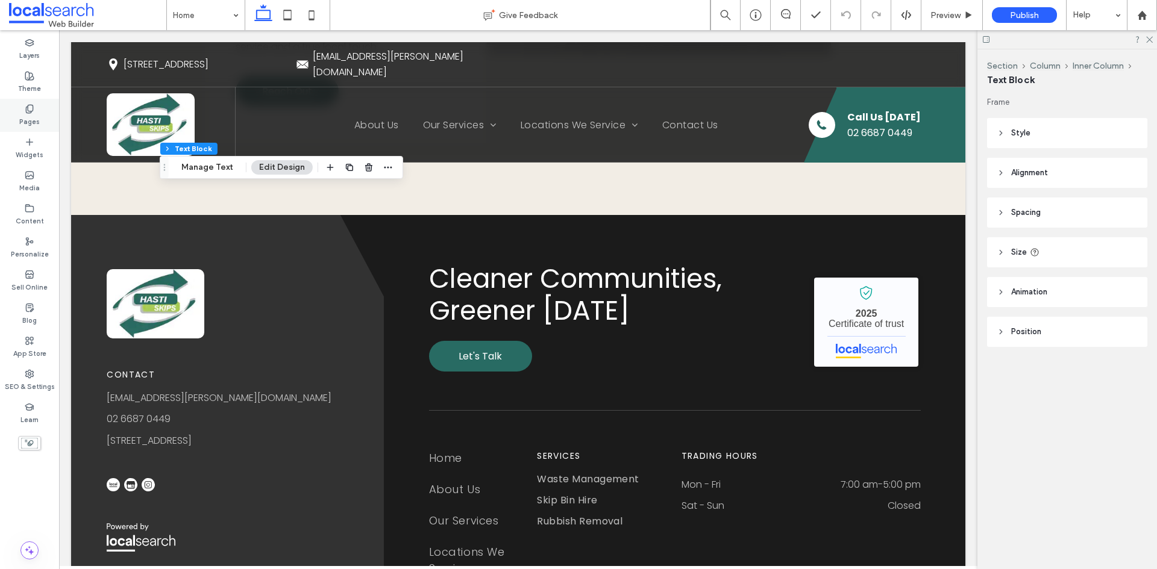
click at [22, 113] on div "Pages" at bounding box center [29, 115] width 59 height 33
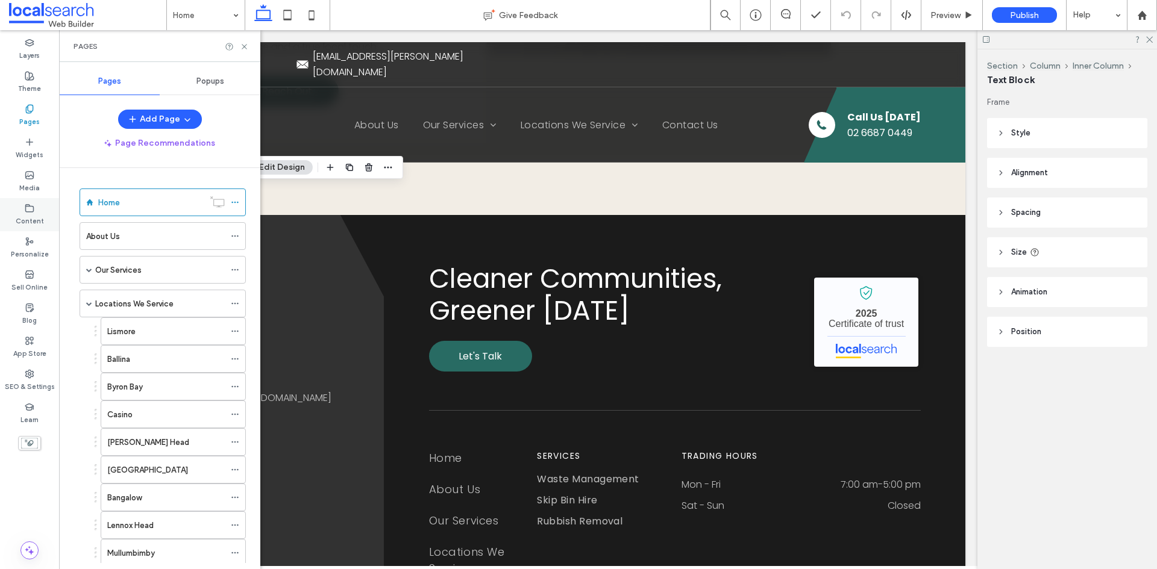
click at [40, 223] on label "Content" at bounding box center [30, 219] width 28 height 13
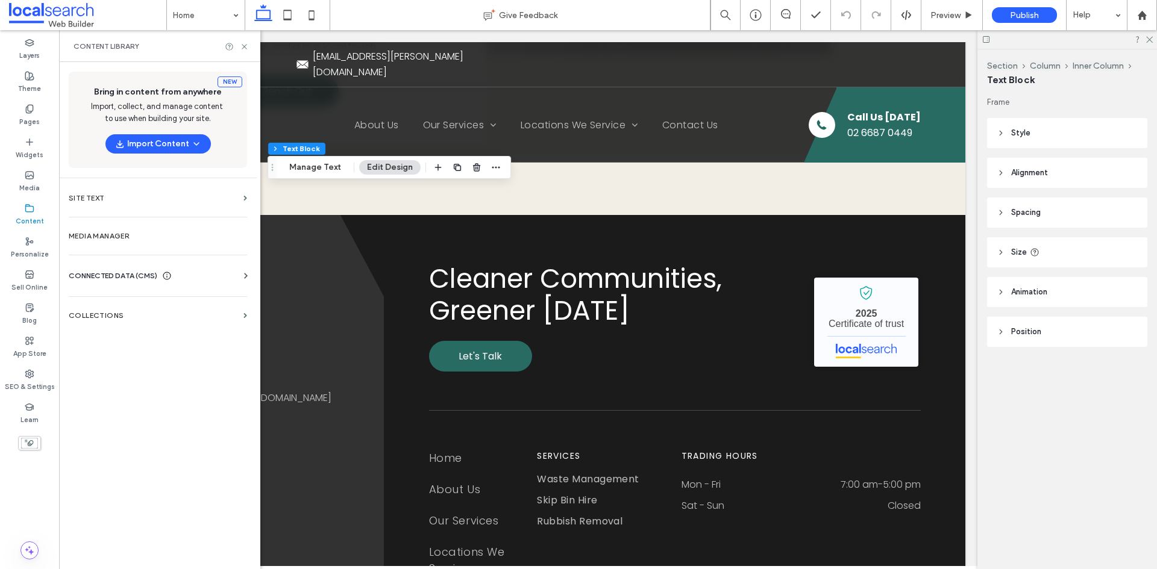
click at [128, 276] on span "CONNECTED DATA (CMS)" at bounding box center [113, 276] width 89 height 12
click at [130, 302] on label "Business Info" at bounding box center [160, 305] width 164 height 8
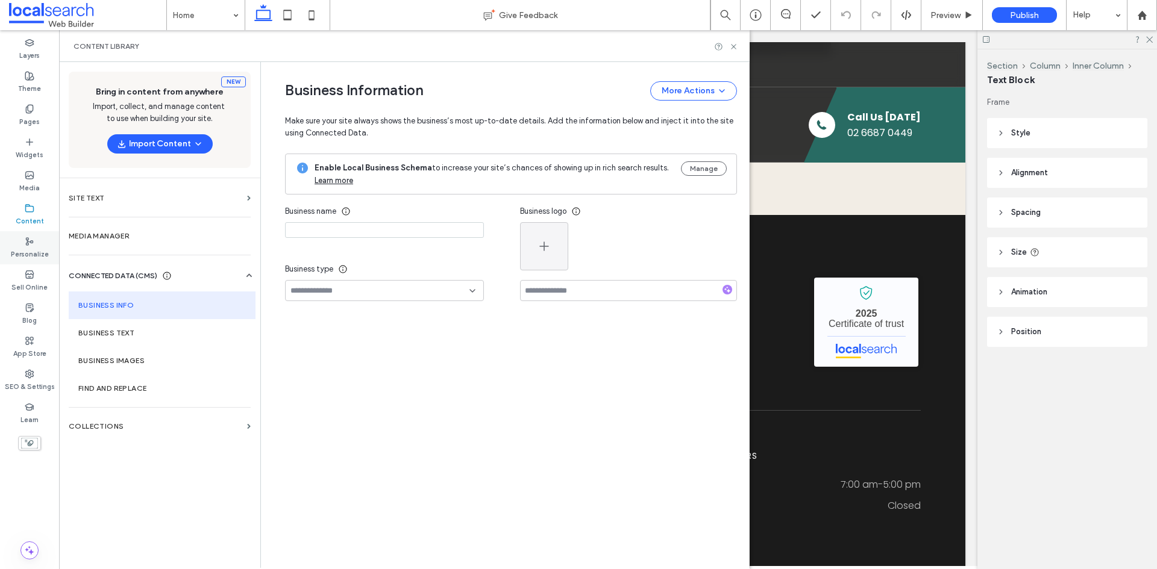
type input "**********"
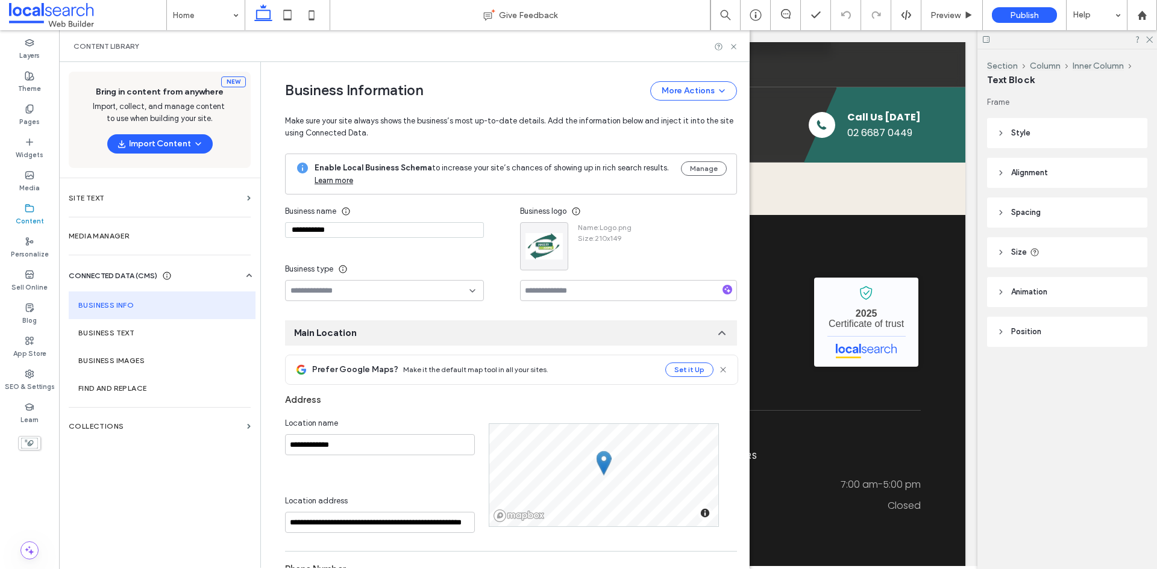
click at [591, 297] on input at bounding box center [628, 290] width 217 height 21
paste input "**********"
type input "**********"
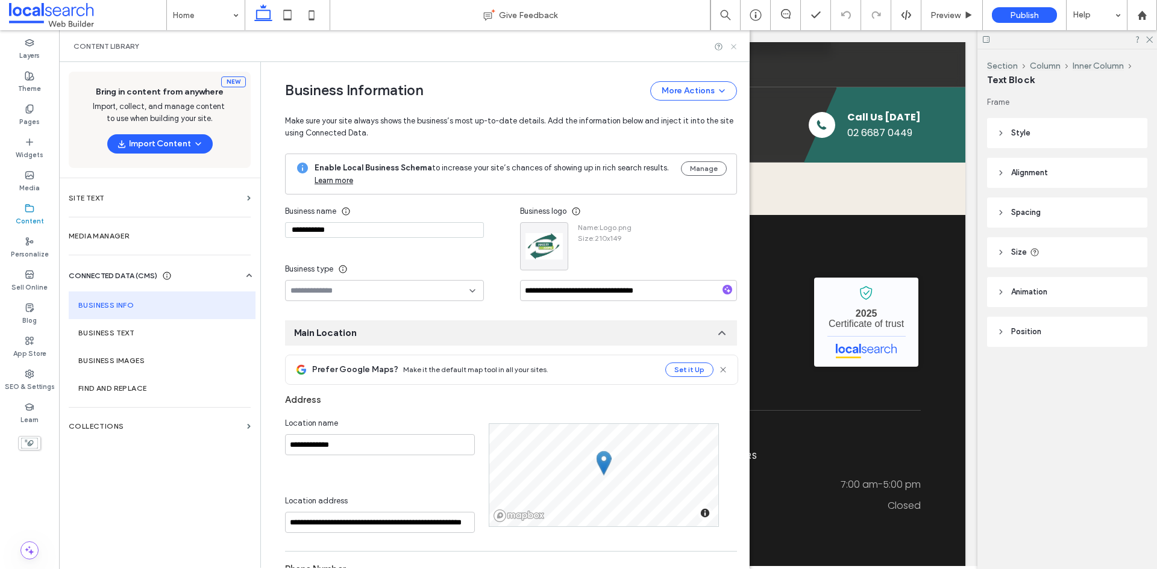
click at [735, 48] on use at bounding box center [733, 46] width 5 height 5
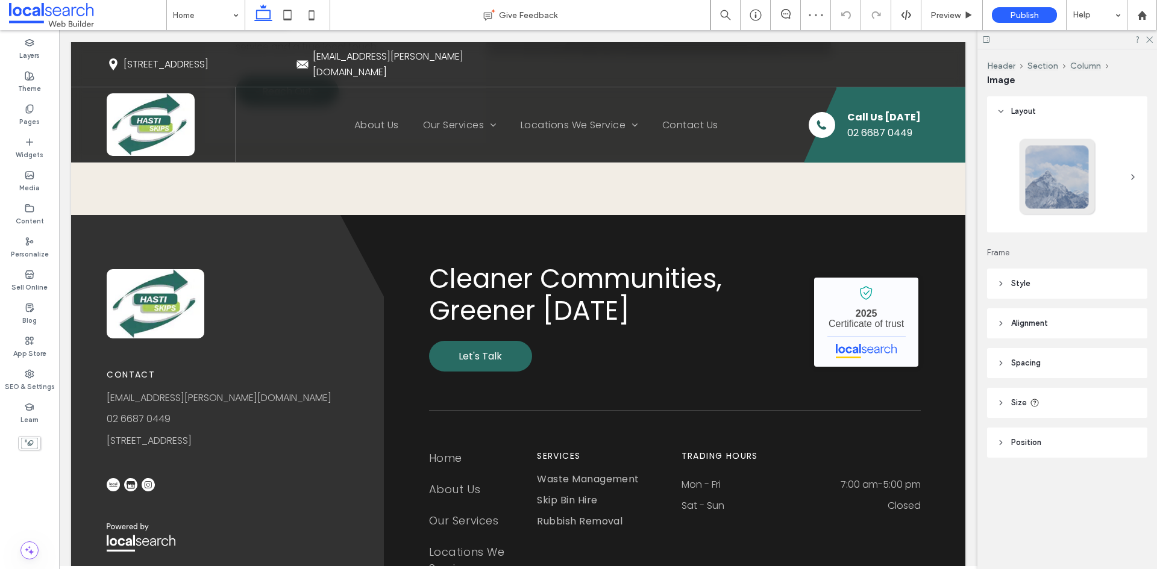
type input "**"
click at [151, 186] on button "Manage Image" at bounding box center [158, 185] width 75 height 14
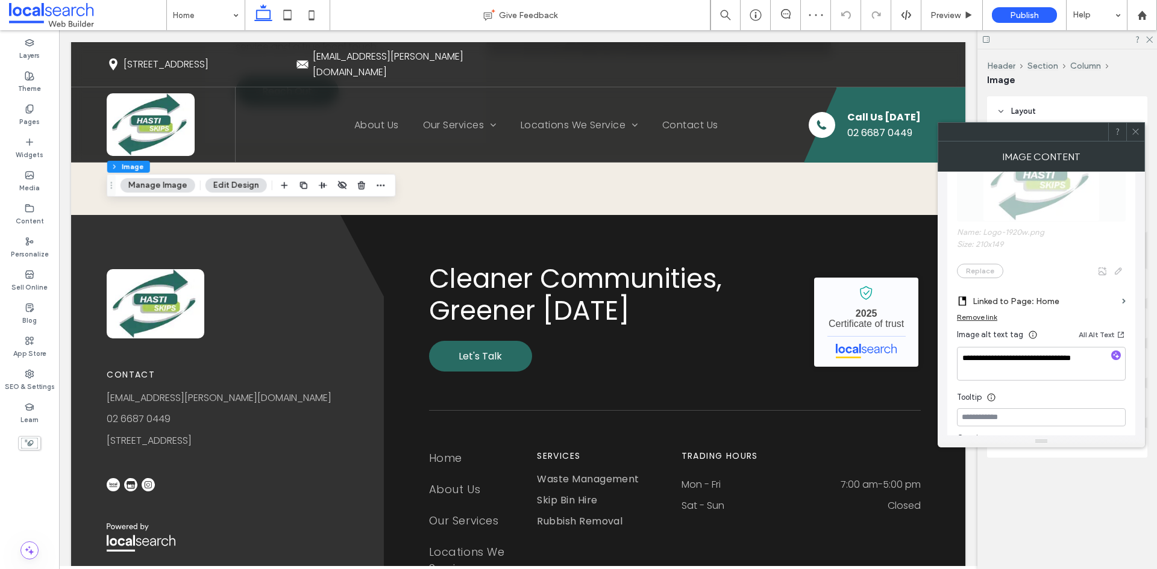
scroll to position [181, 0]
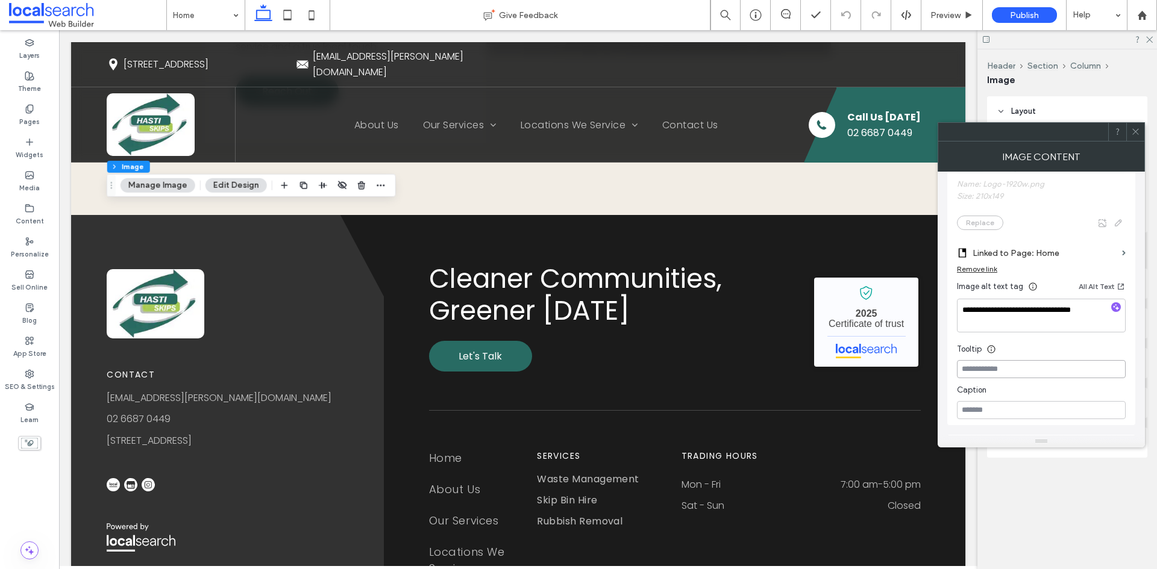
click at [1015, 368] on input at bounding box center [1041, 369] width 169 height 18
paste input "**********"
type input "**********"
click at [1041, 339] on div "Tooltip" at bounding box center [1041, 346] width 169 height 18
drag, startPoint x: 1137, startPoint y: 133, endPoint x: 1125, endPoint y: 137, distance: 12.8
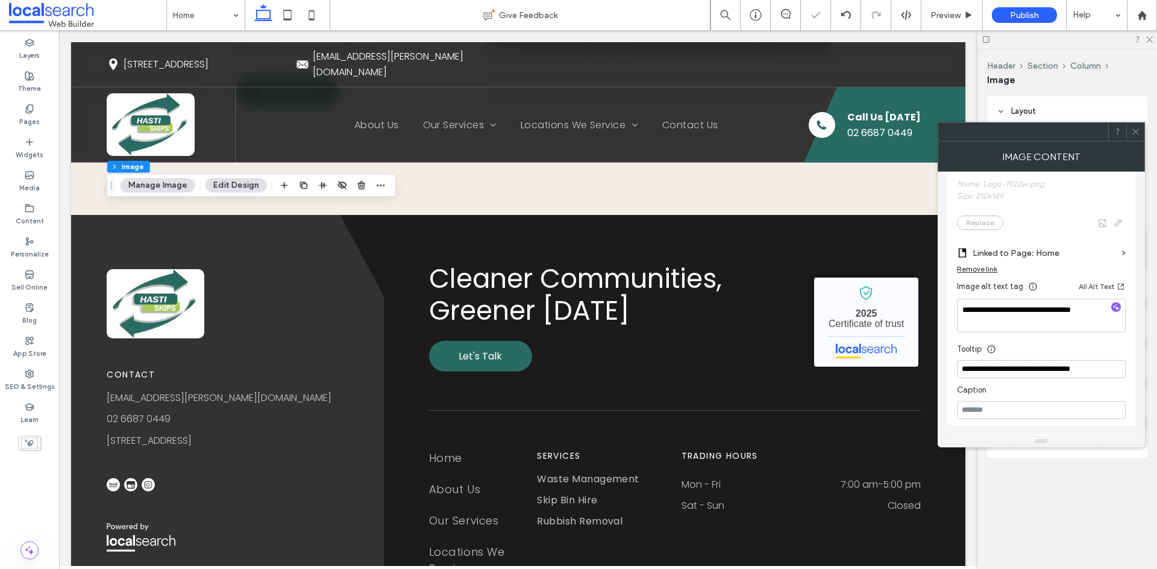
click at [1137, 134] on icon at bounding box center [1135, 131] width 9 height 9
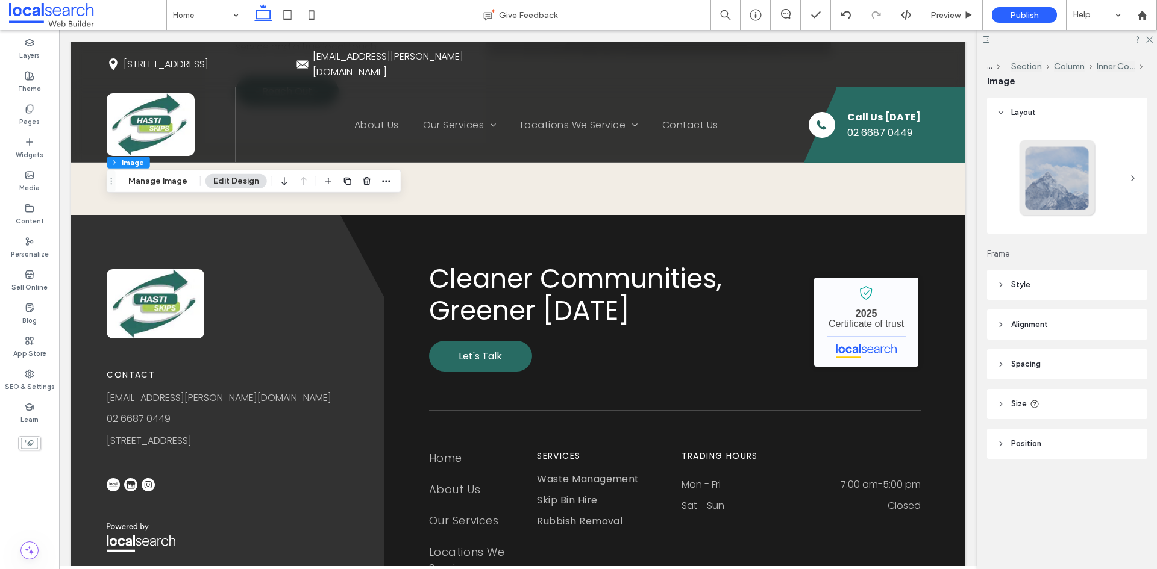
type input "**"
click at [156, 181] on button "Manage Image" at bounding box center [158, 181] width 75 height 14
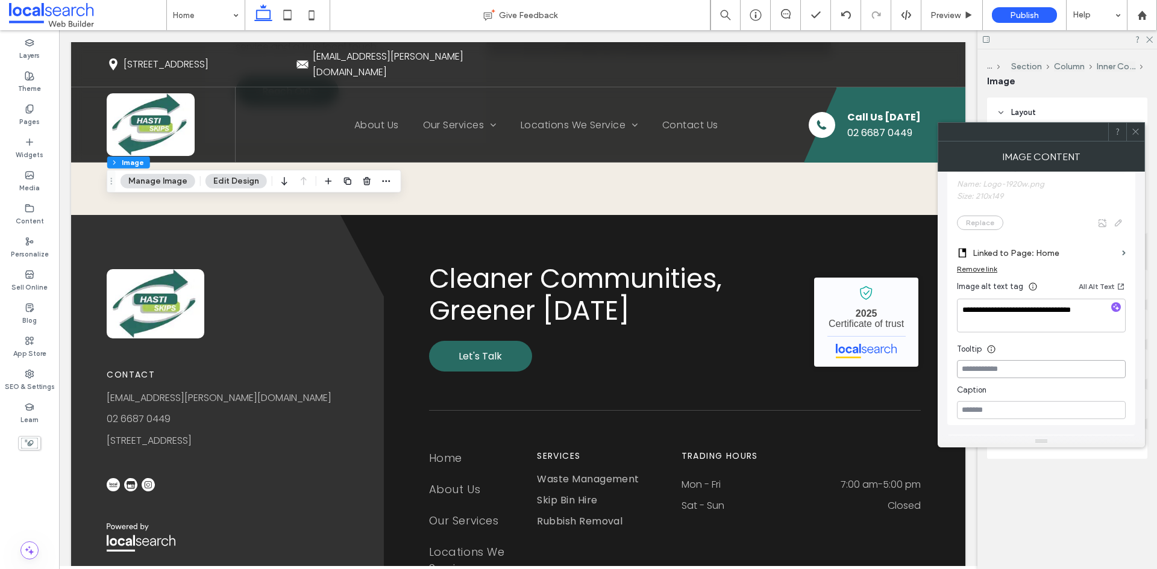
click at [1021, 374] on input at bounding box center [1041, 369] width 169 height 18
paste input "**********"
type input "**********"
click at [1048, 346] on div "Tooltip" at bounding box center [1041, 346] width 169 height 18
click at [1133, 135] on icon at bounding box center [1135, 131] width 9 height 9
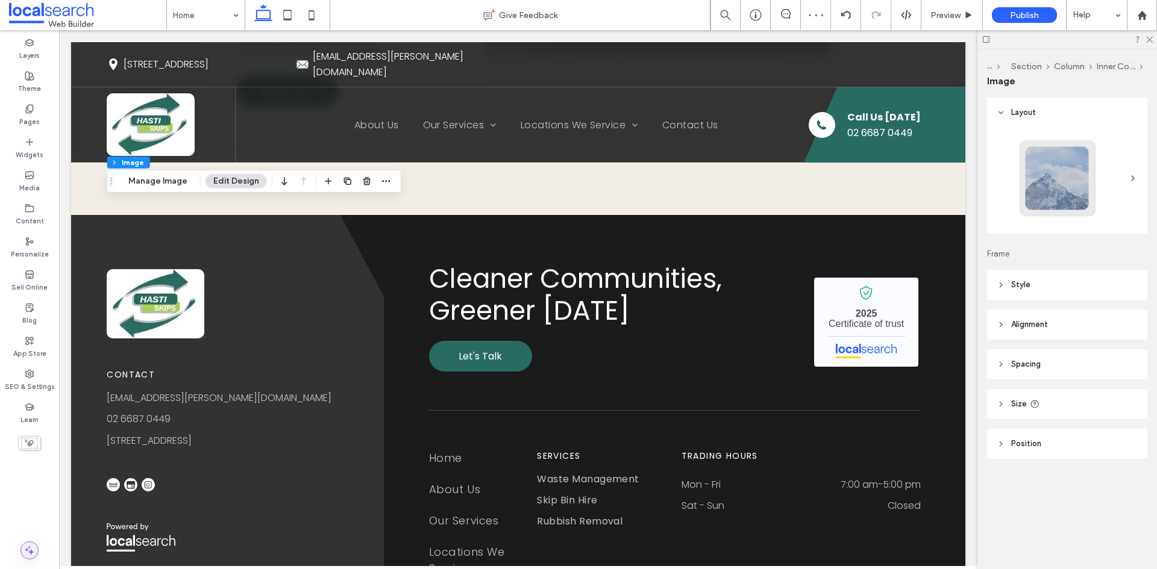
click at [29, 554] on icon at bounding box center [30, 551] width 12 height 12
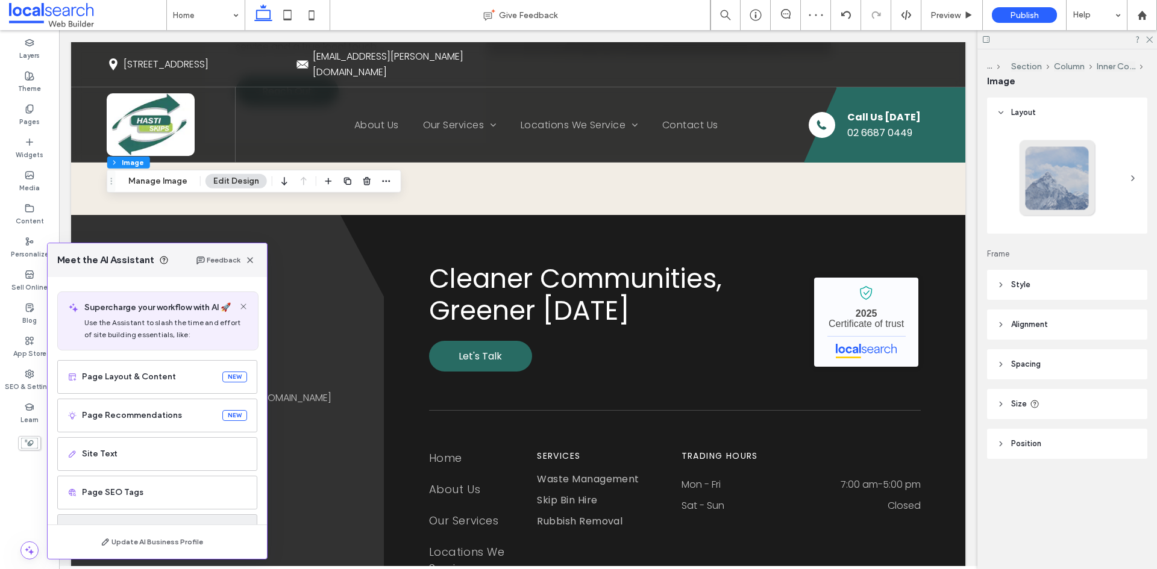
scroll to position [77, 0]
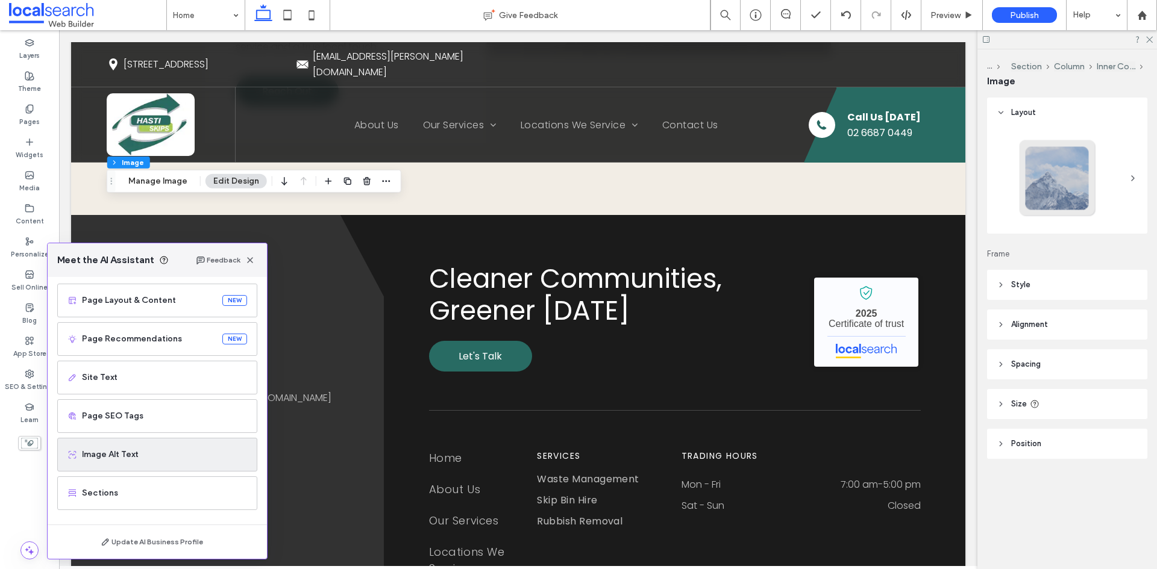
click at [153, 456] on span "Image Alt Text" at bounding box center [164, 455] width 165 height 12
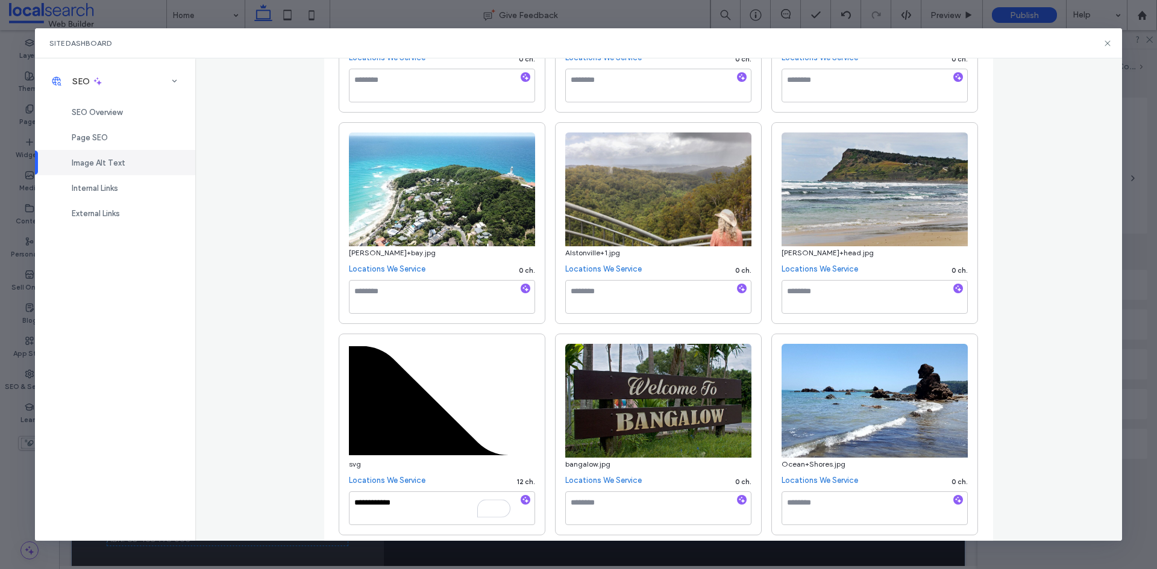
scroll to position [5614, 0]
type textarea "**********"
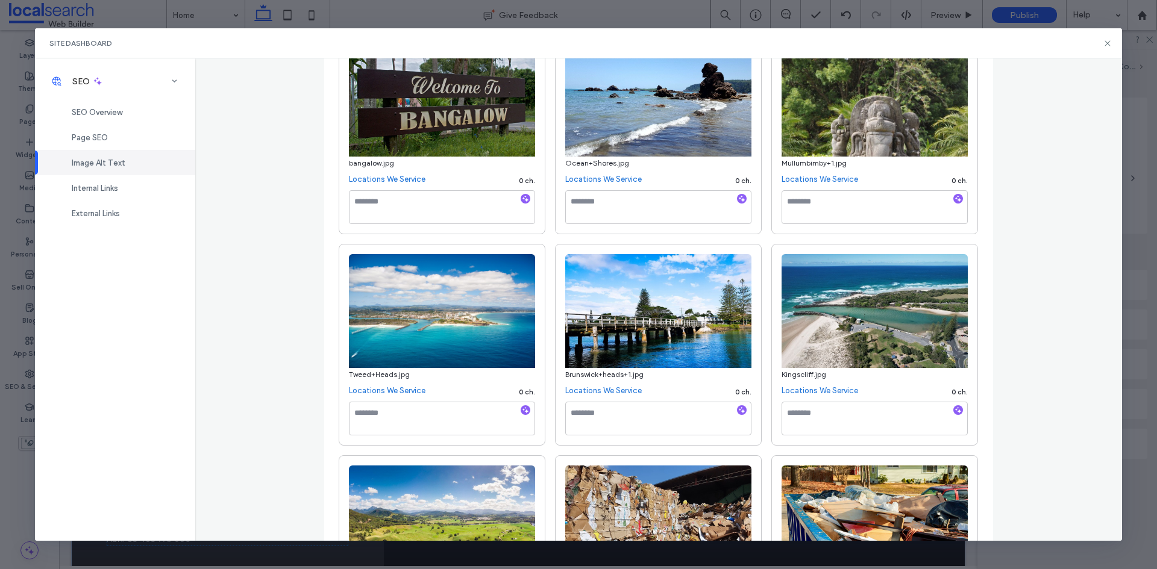
scroll to position [0, 0]
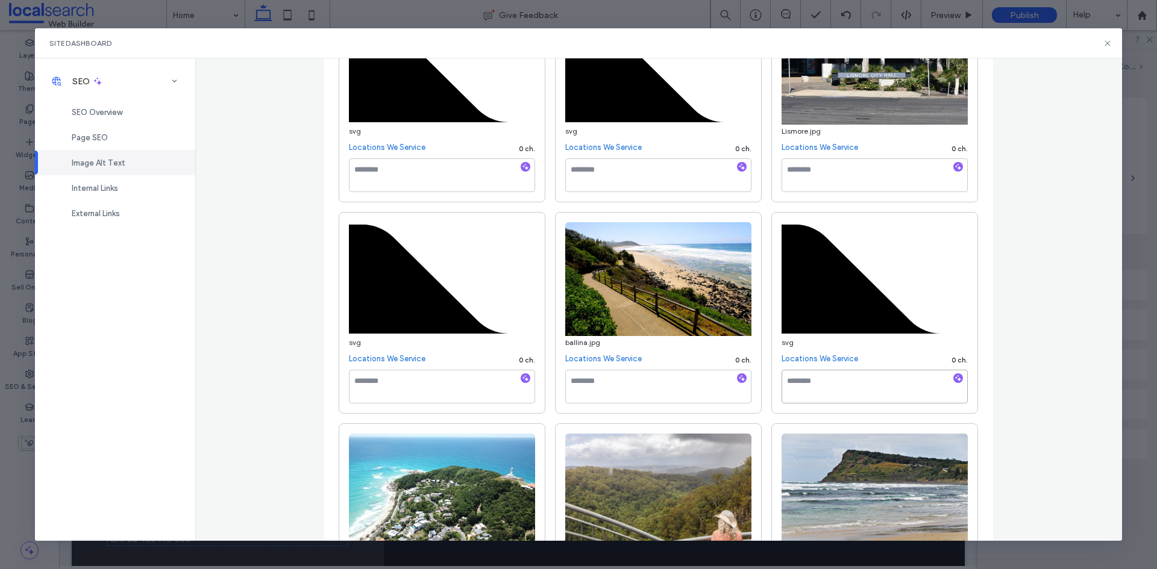
drag, startPoint x: 793, startPoint y: 384, endPoint x: 431, endPoint y: 368, distance: 361.9
click at [793, 384] on textarea at bounding box center [875, 387] width 186 height 34
paste textarea "**********"
type textarea "**********"
click at [404, 381] on textarea "To enrich screen reader interactions, please activate Accessibility in Grammarl…" at bounding box center [442, 387] width 186 height 34
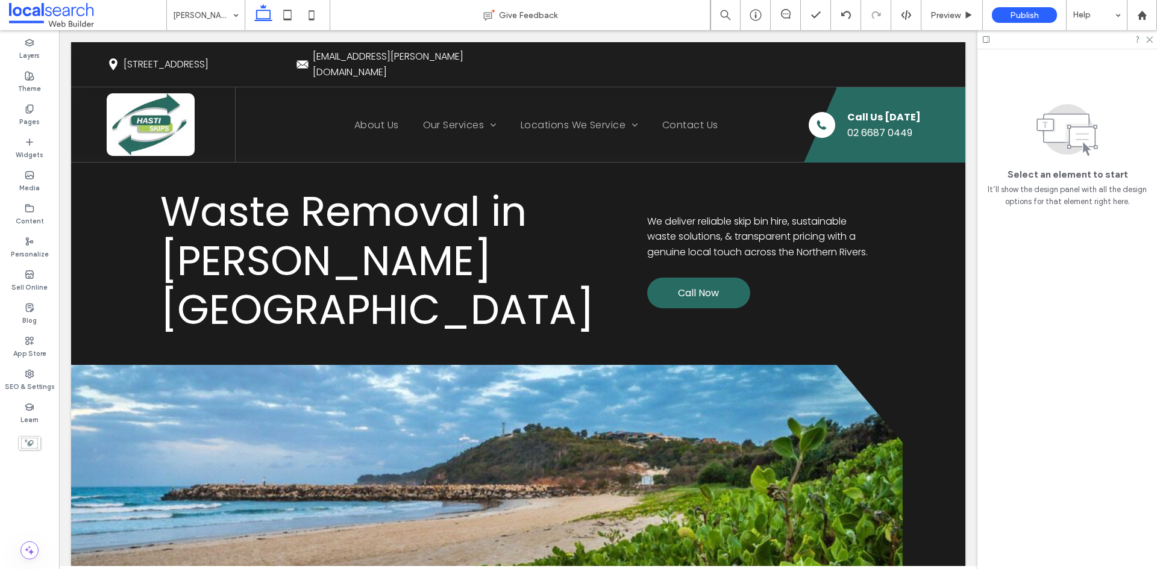
scroll to position [422, 0]
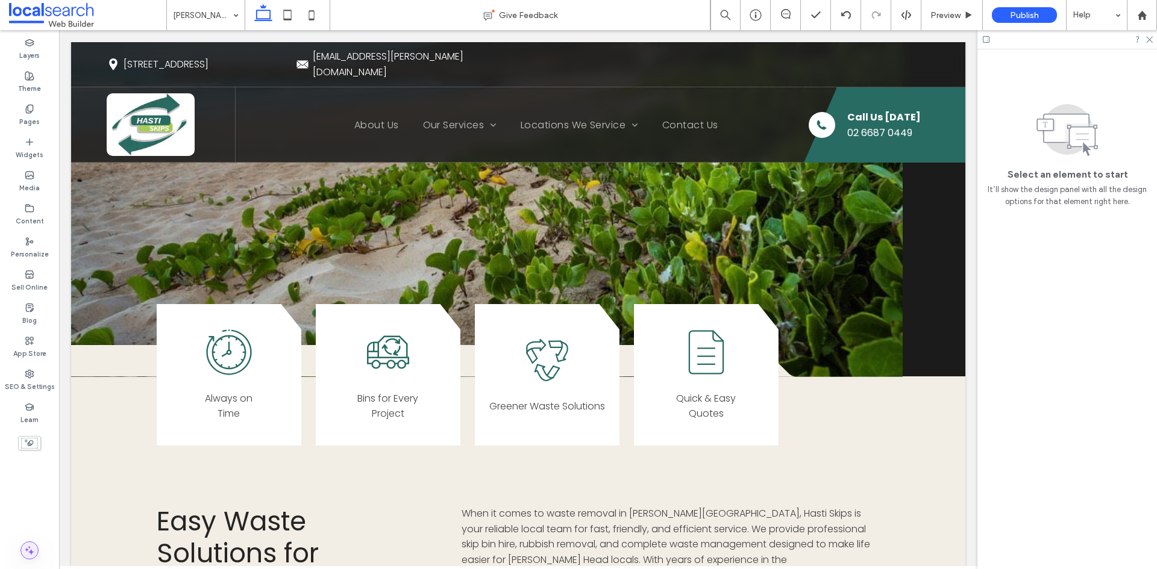
click at [33, 556] on icon at bounding box center [30, 551] width 12 height 12
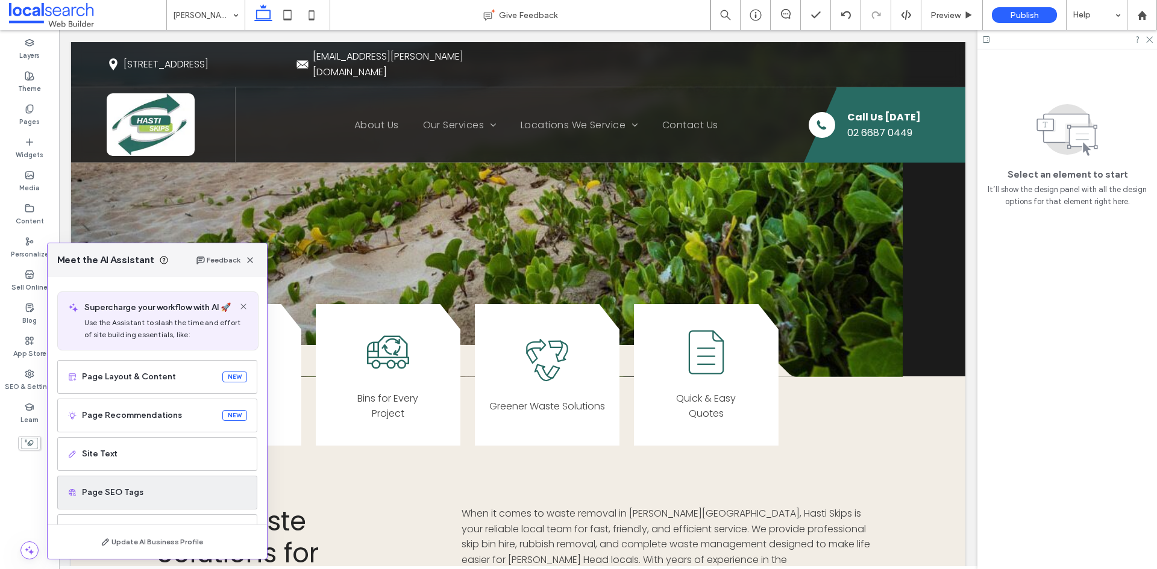
scroll to position [77, 0]
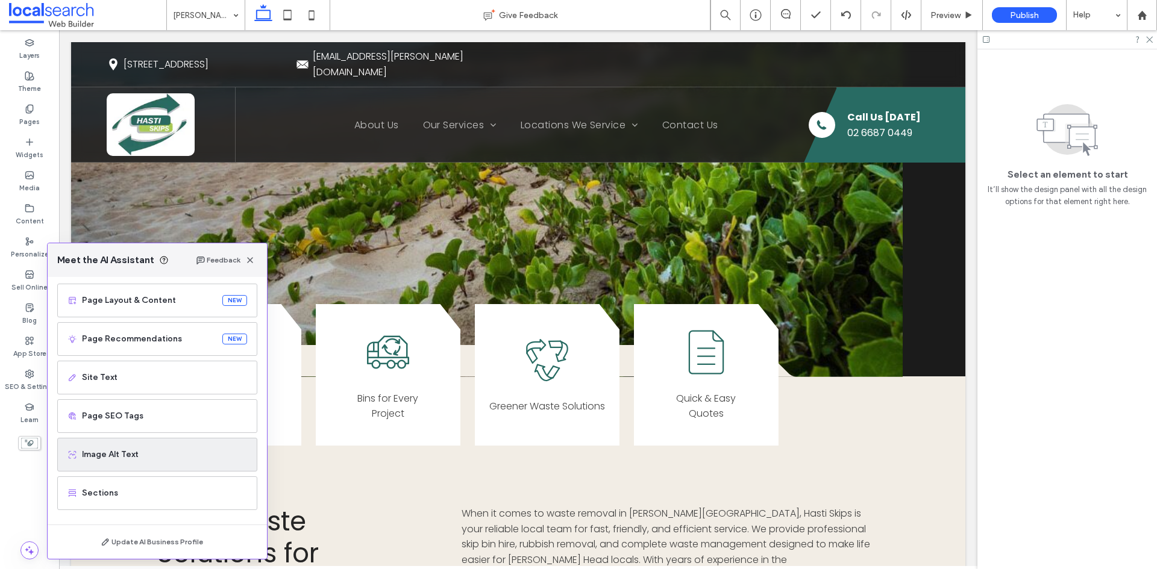
click at [116, 461] on div "Image Alt Text" at bounding box center [157, 455] width 200 height 34
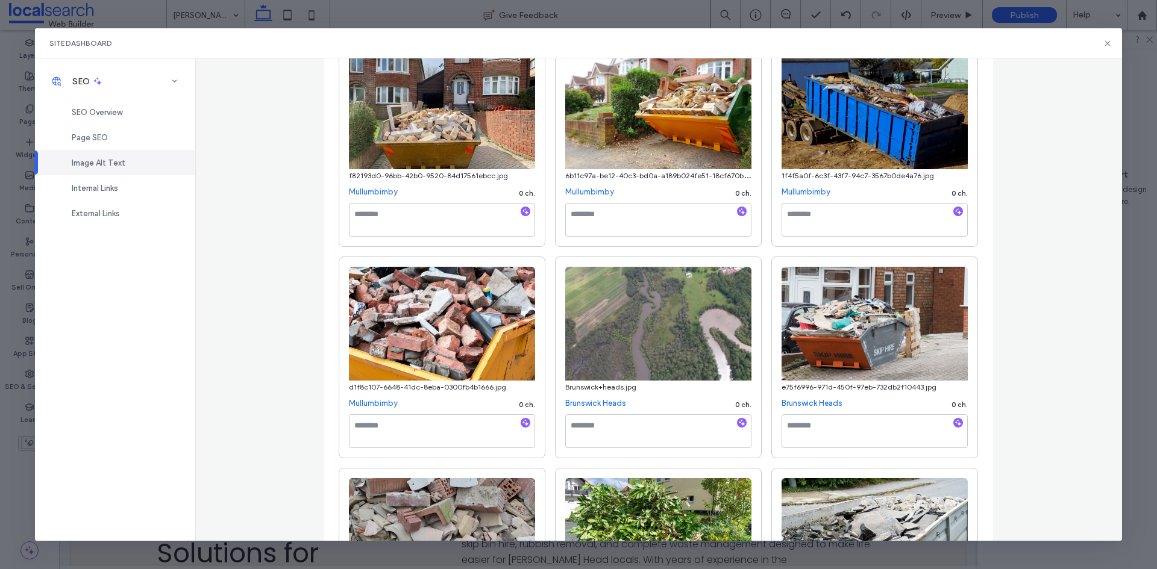
scroll to position [0, 0]
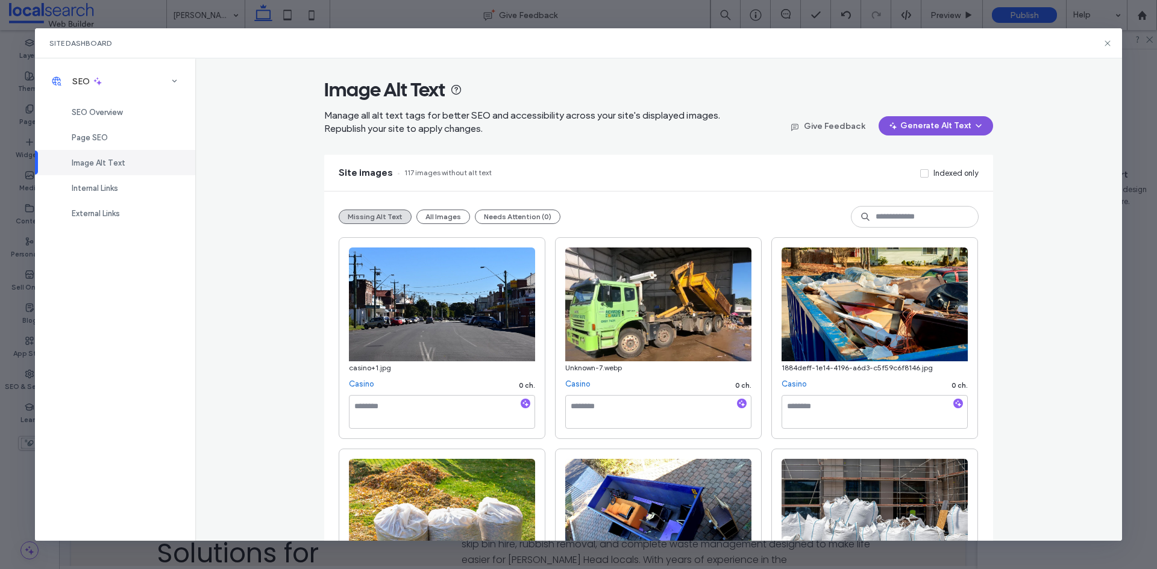
click at [944, 128] on button "Generate Alt Text" at bounding box center [936, 125] width 114 height 19
click at [933, 159] on span "Generate Missing Alt Text Only" at bounding box center [919, 157] width 110 height 12
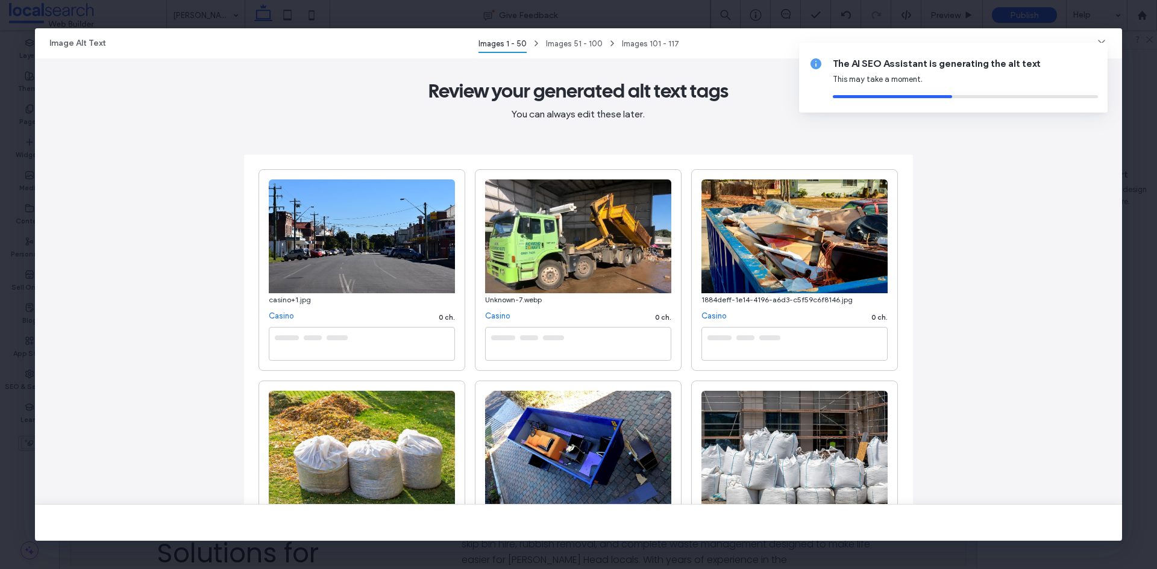
type textarea "**********"
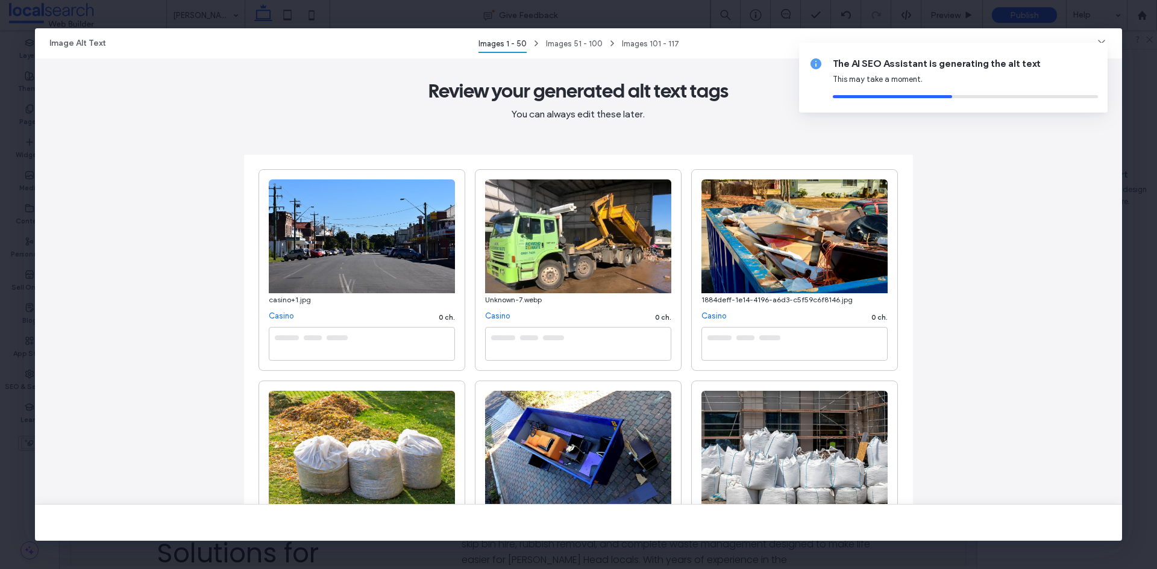
type textarea "**********"
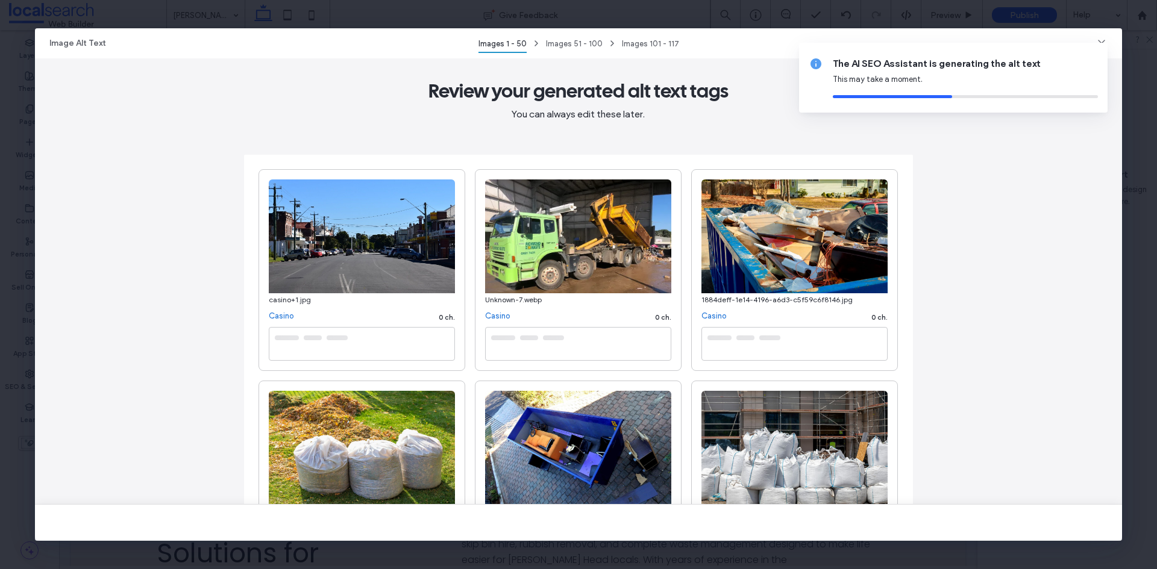
type textarea "**********"
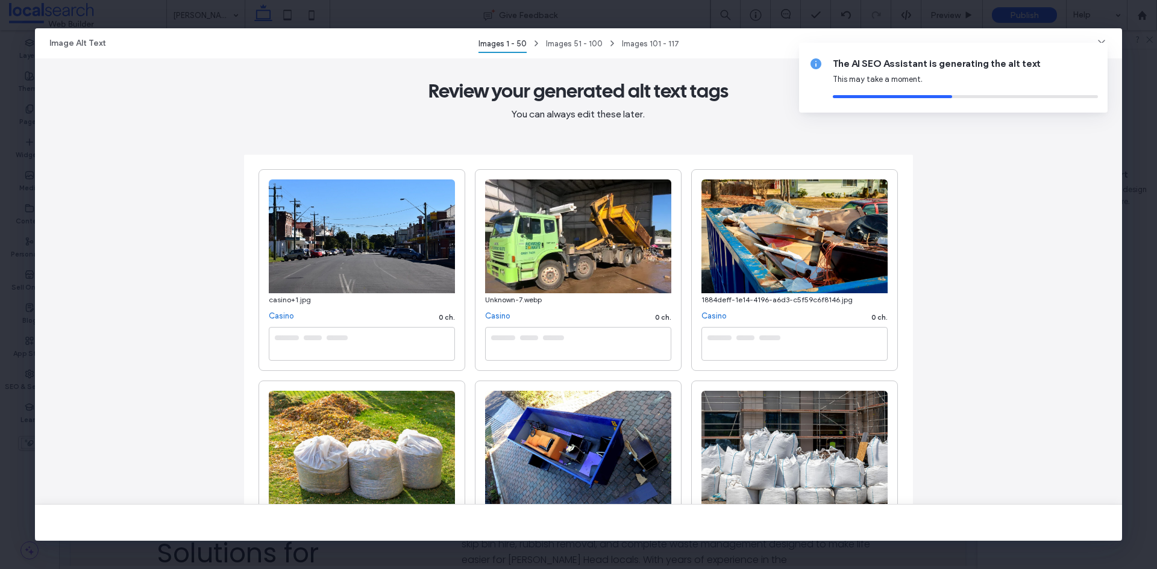
type textarea "**********"
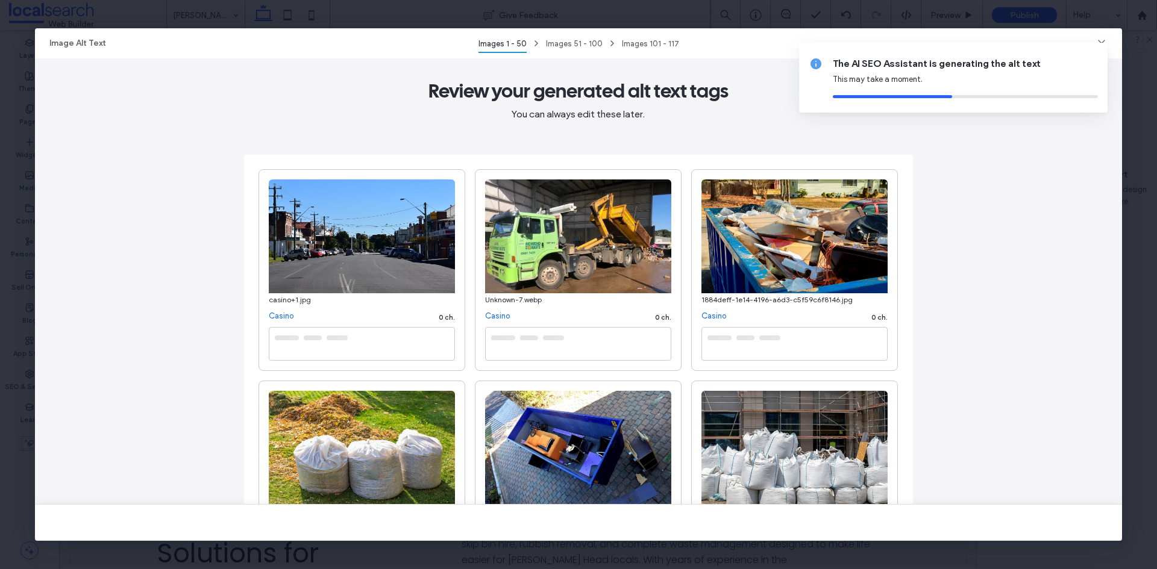
type textarea "**********"
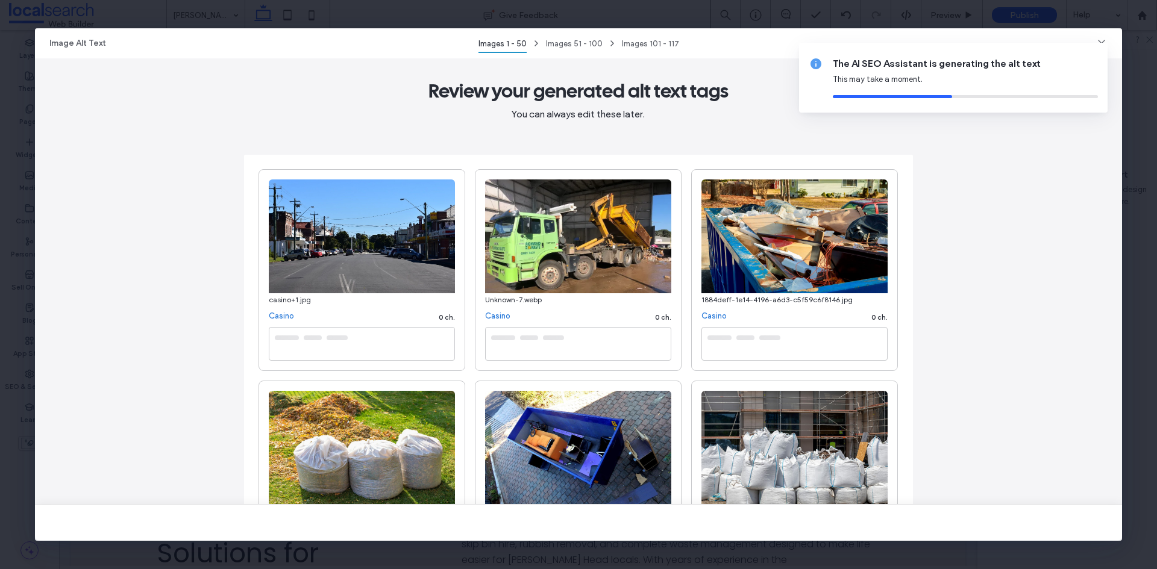
type textarea "**********"
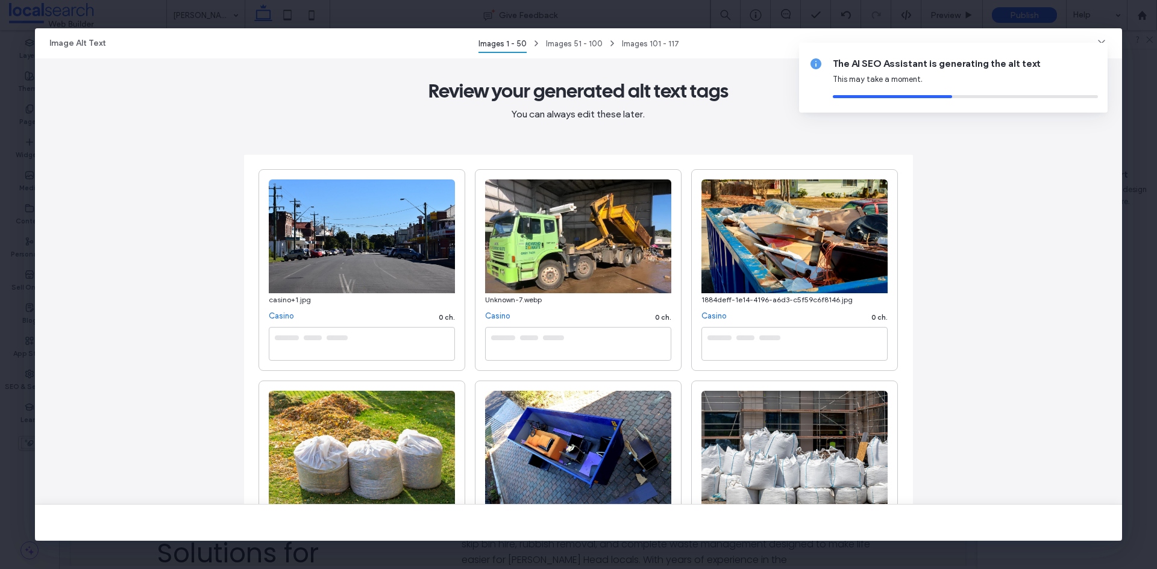
type textarea "**********"
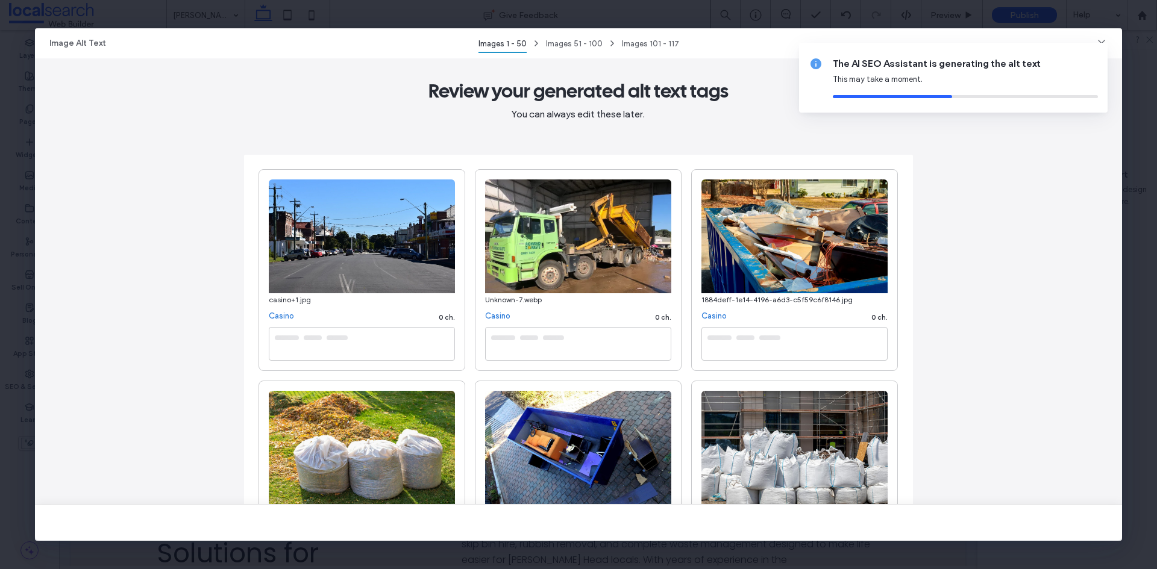
type textarea "**********"
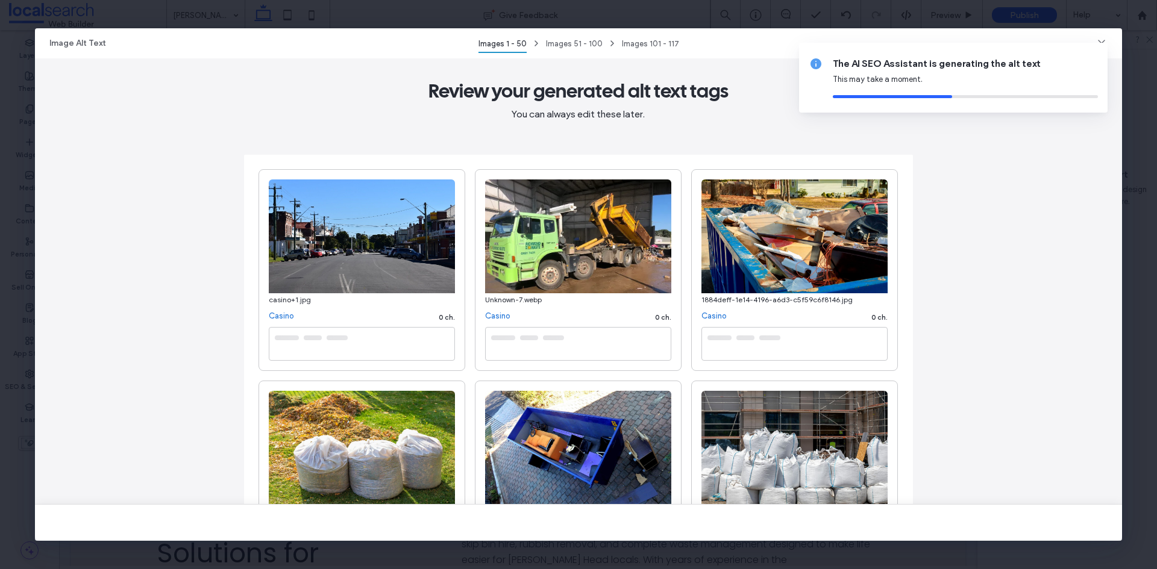
type textarea "**********"
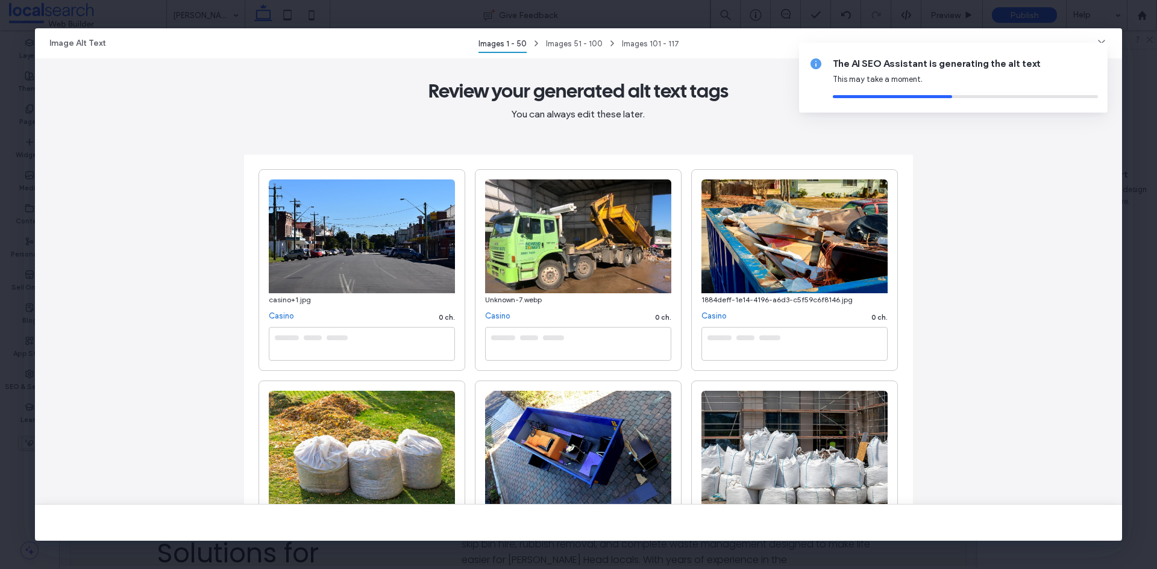
type textarea "**********"
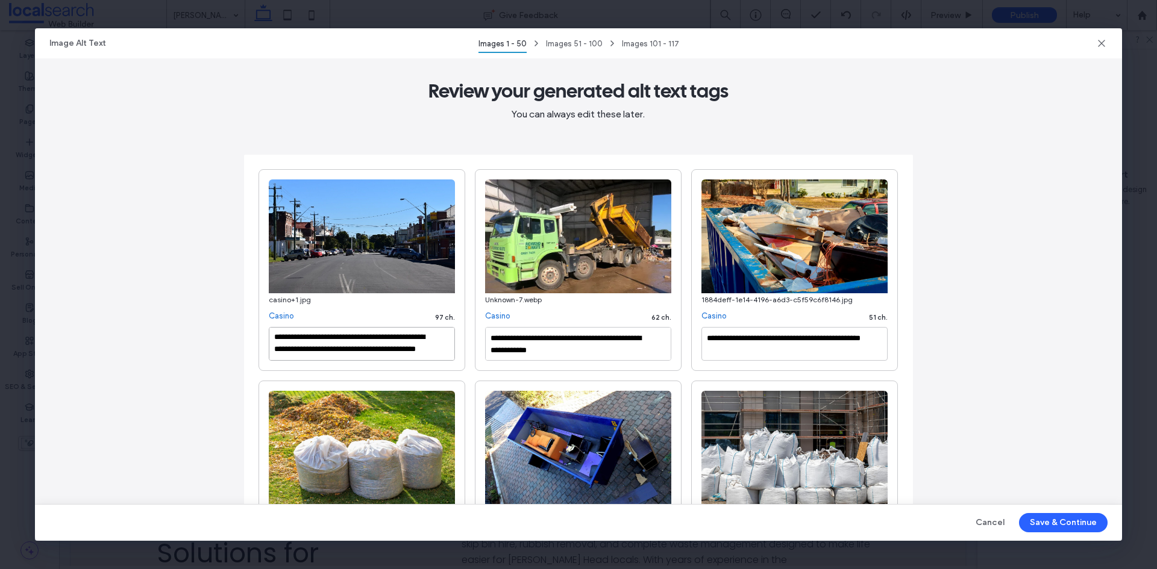
scroll to position [13, 0]
drag, startPoint x: 340, startPoint y: 354, endPoint x: 382, endPoint y: 341, distance: 43.5
click at [382, 341] on textarea "**********" at bounding box center [362, 344] width 186 height 34
paste textarea "**********"
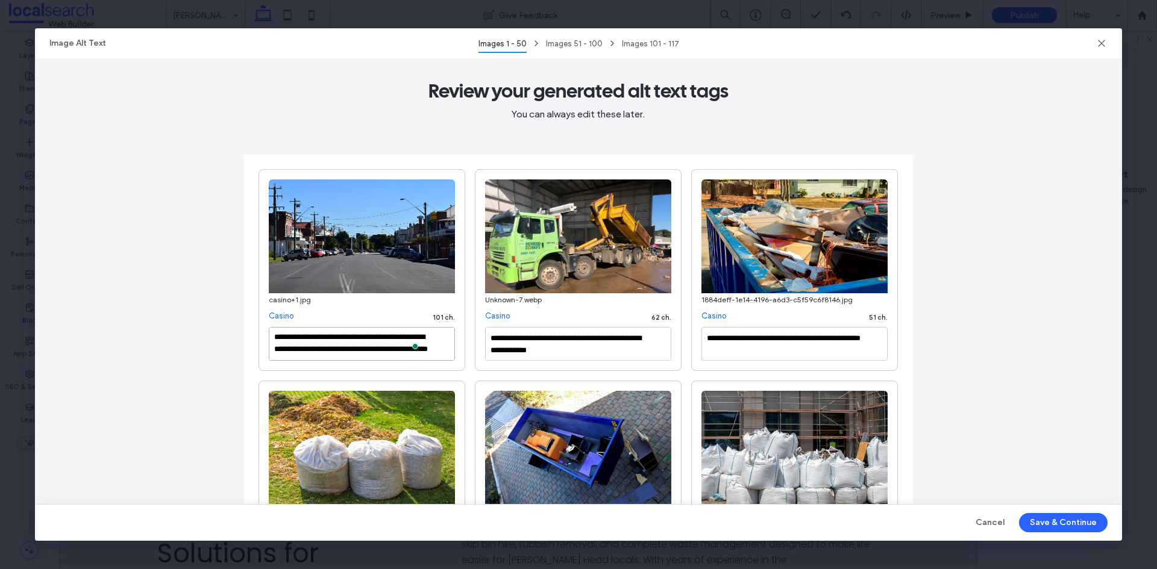
scroll to position [7, 0]
type textarea "**********"
click at [576, 353] on textarea "**********" at bounding box center [578, 344] width 186 height 34
paste textarea "**********"
type textarea "**********"
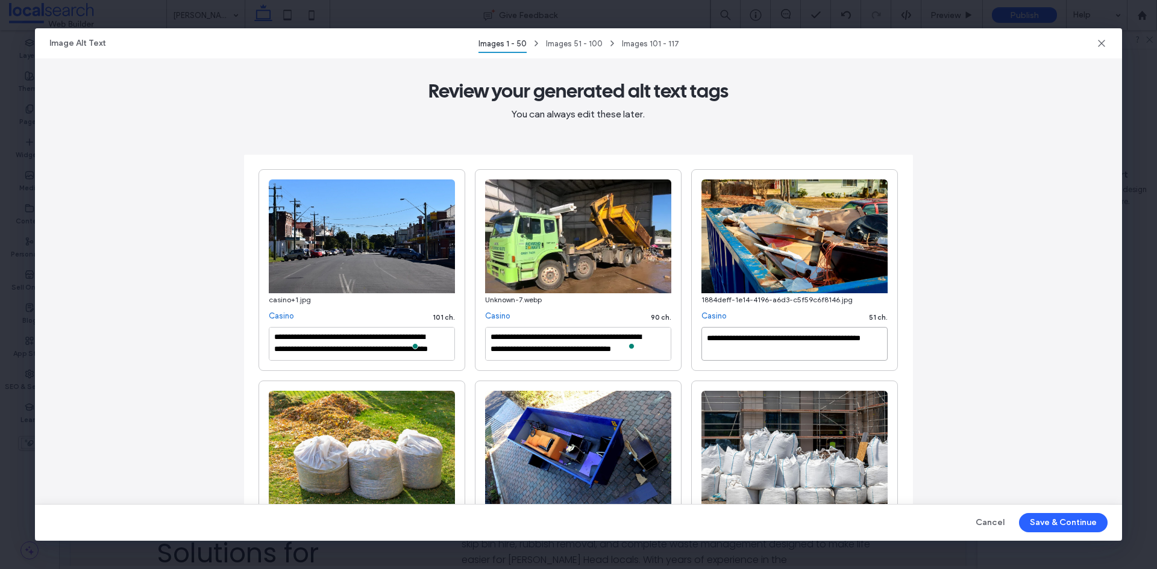
click textarea "**********"
paste textarea "**********"
type textarea "**********"
